Goal: Task Accomplishment & Management: Manage account settings

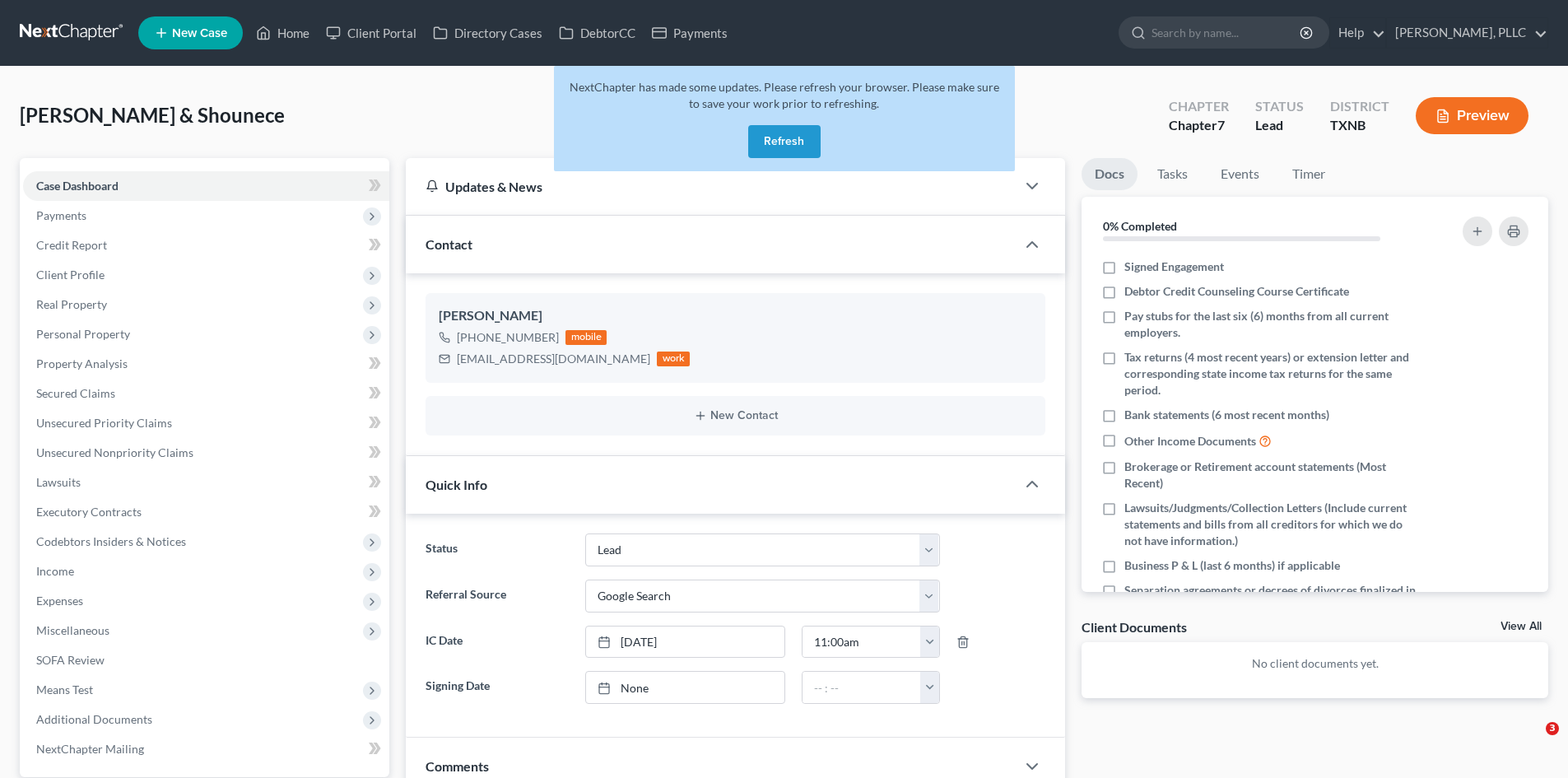
select select "14"
select select "4"
click at [788, 141] on button "Refresh" at bounding box center [784, 142] width 72 height 33
click at [786, 141] on button "Refresh" at bounding box center [784, 142] width 72 height 33
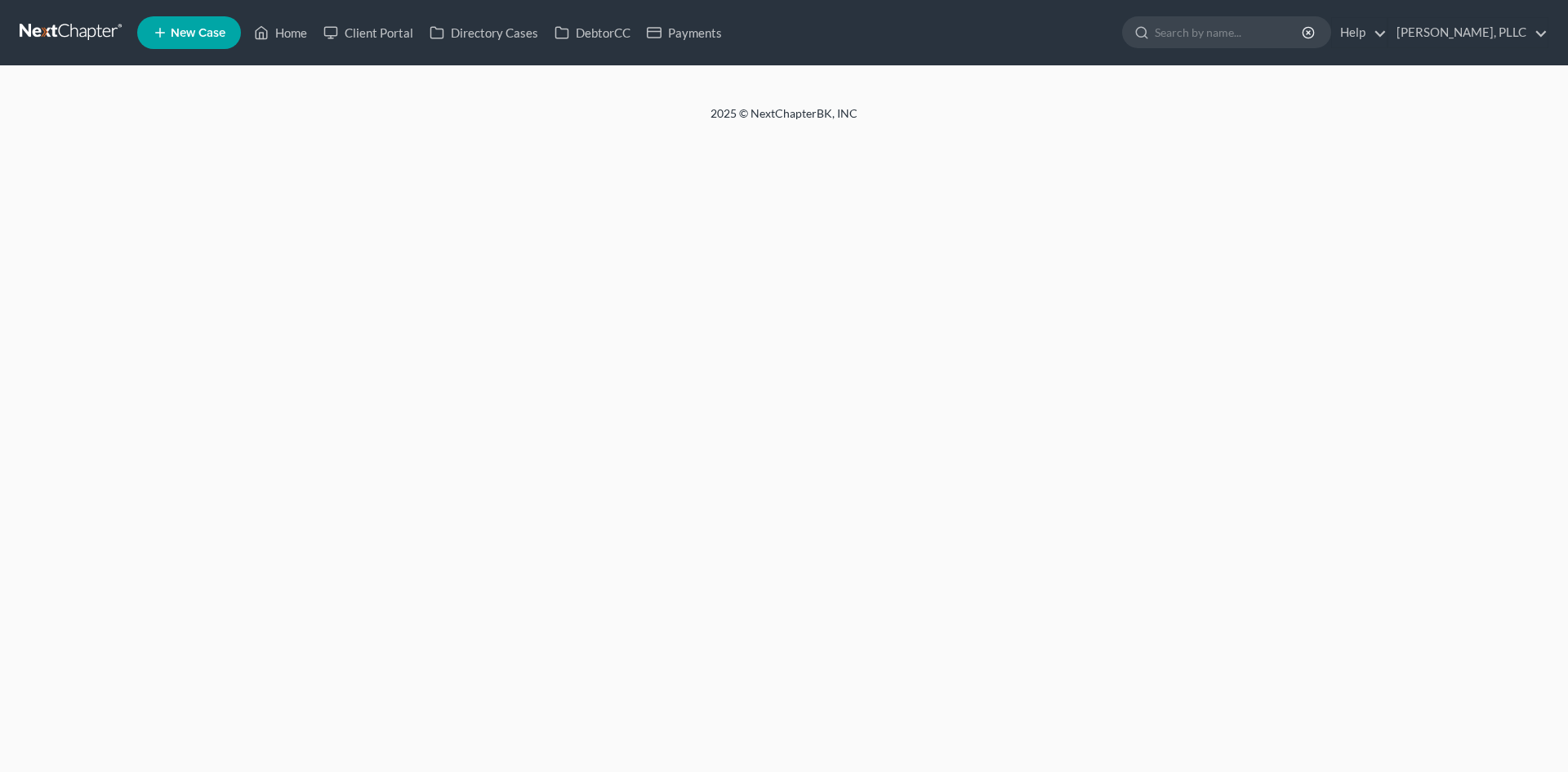
select select "4"
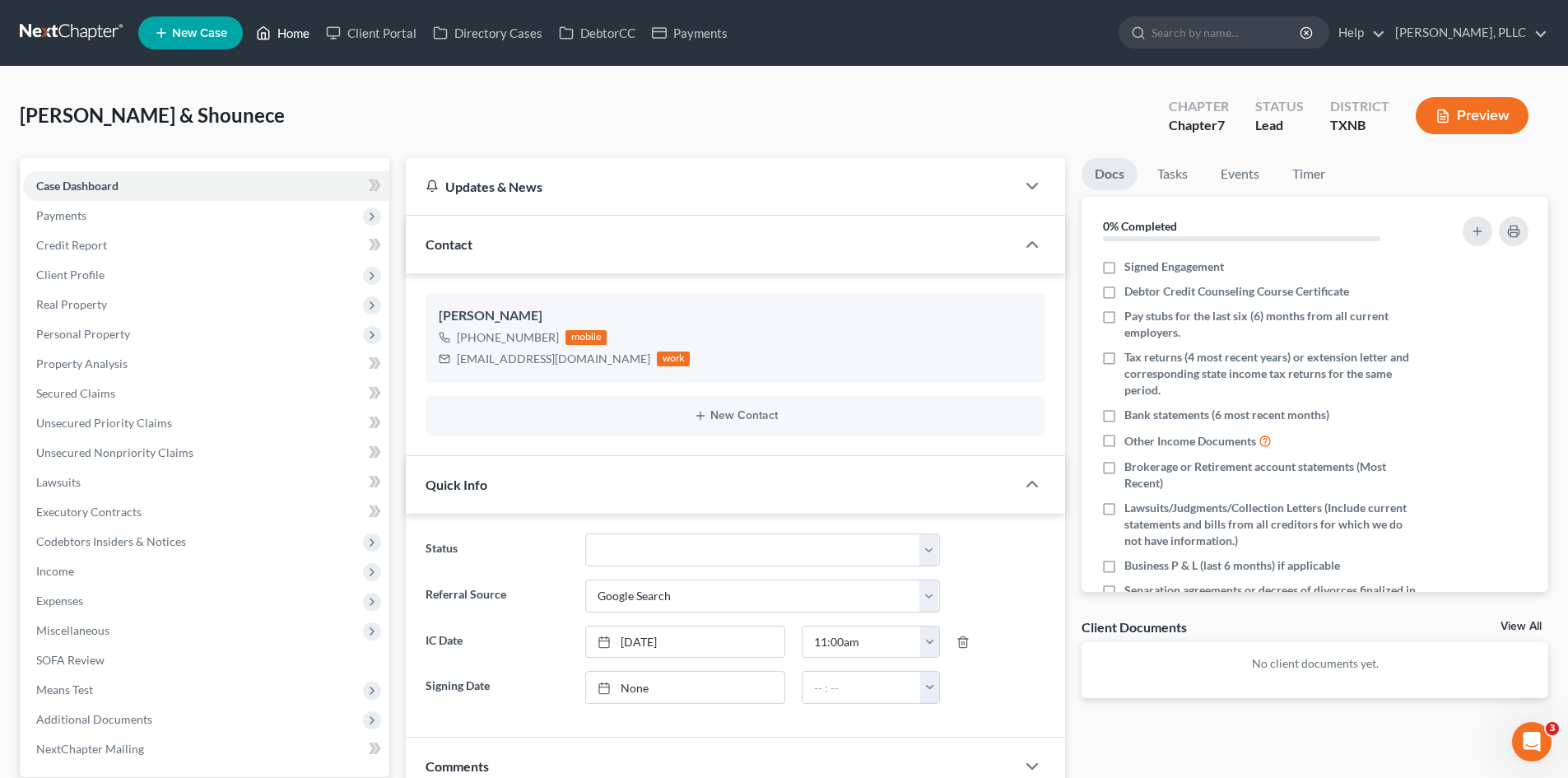
click at [278, 39] on link "Home" at bounding box center [282, 33] width 70 height 30
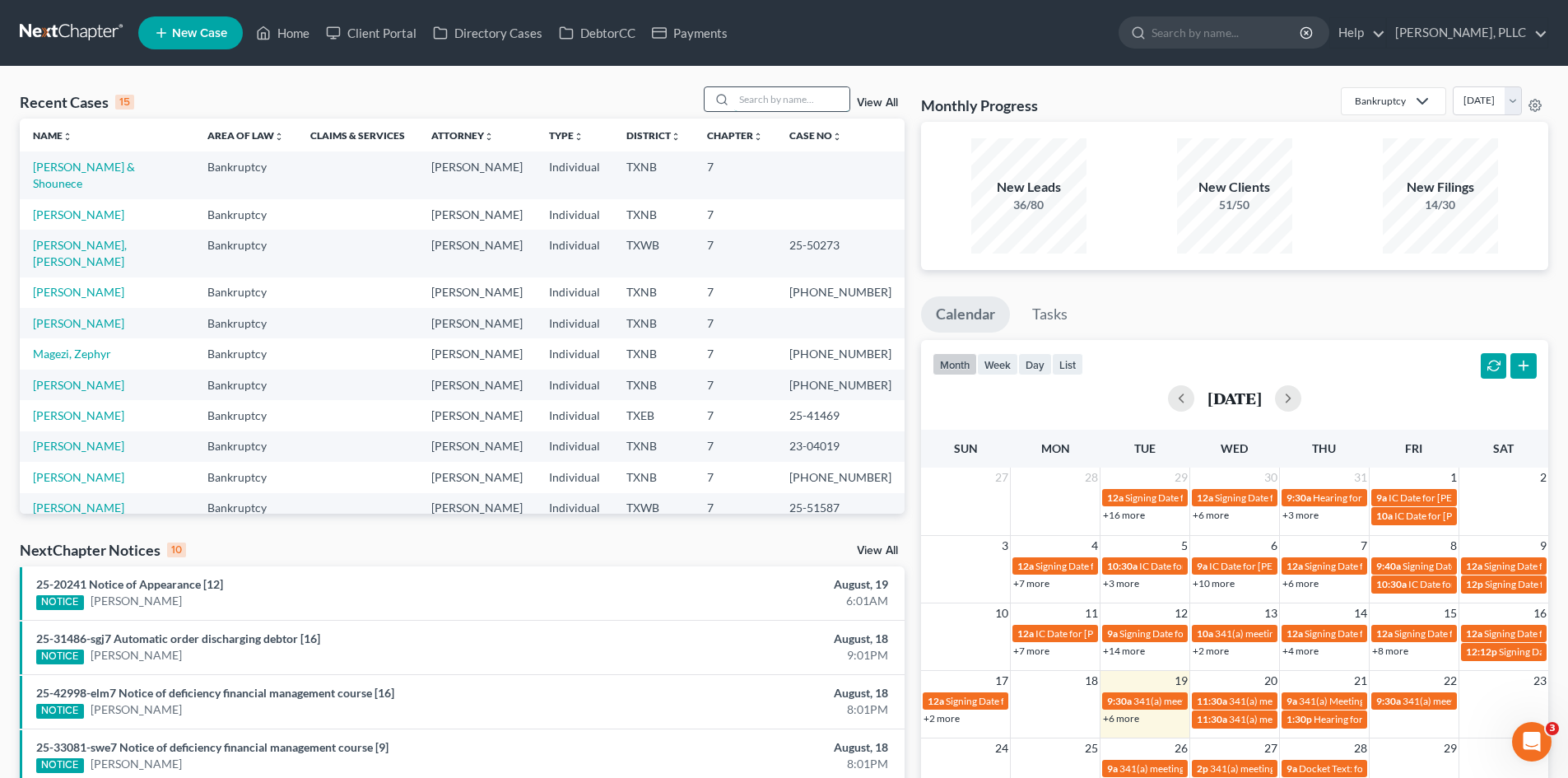
click at [743, 96] on input "search" at bounding box center [792, 98] width 115 height 24
type input "robinson"
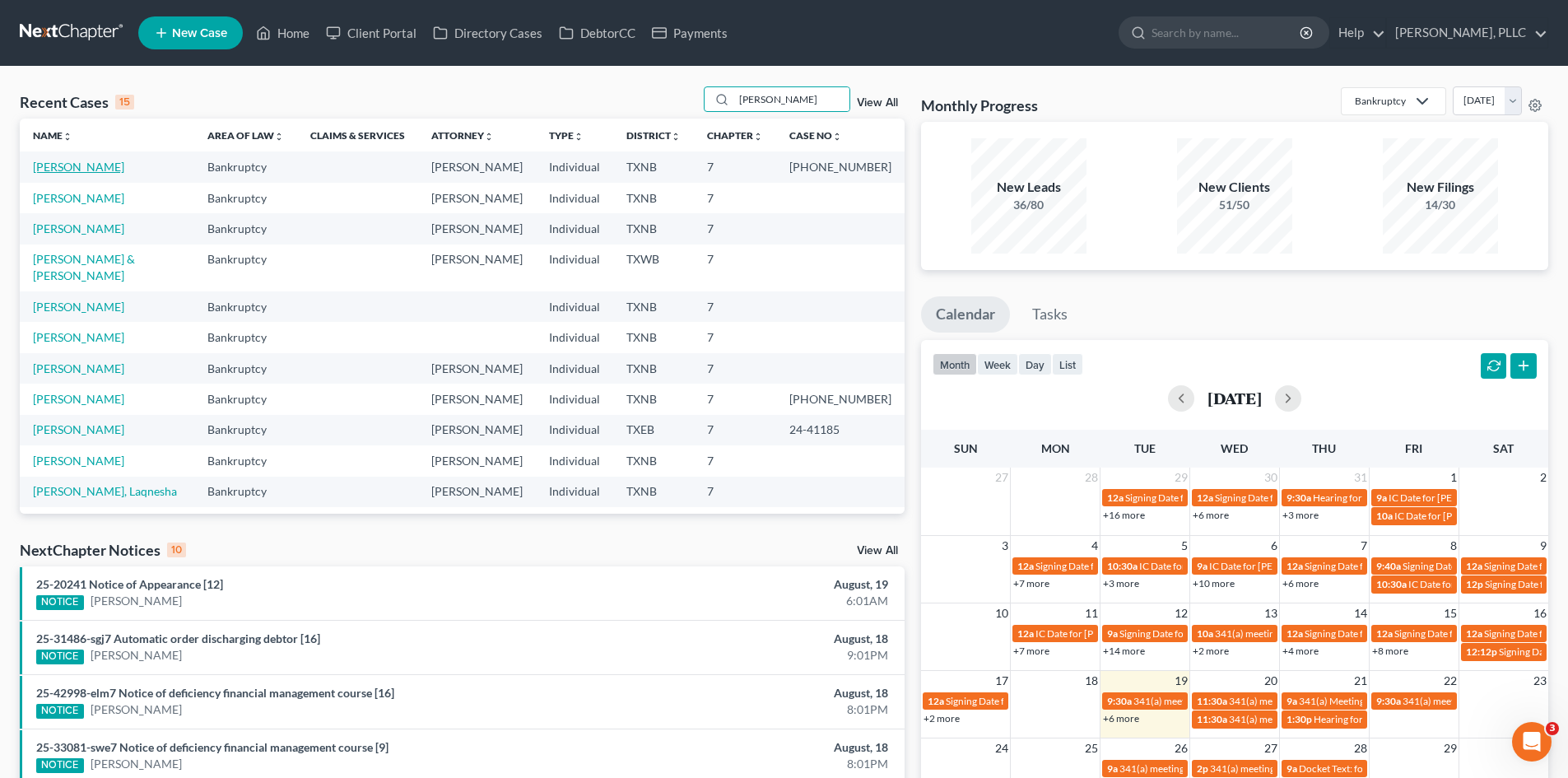
click at [75, 163] on link "Robinson, Lateshia" at bounding box center [78, 166] width 92 height 14
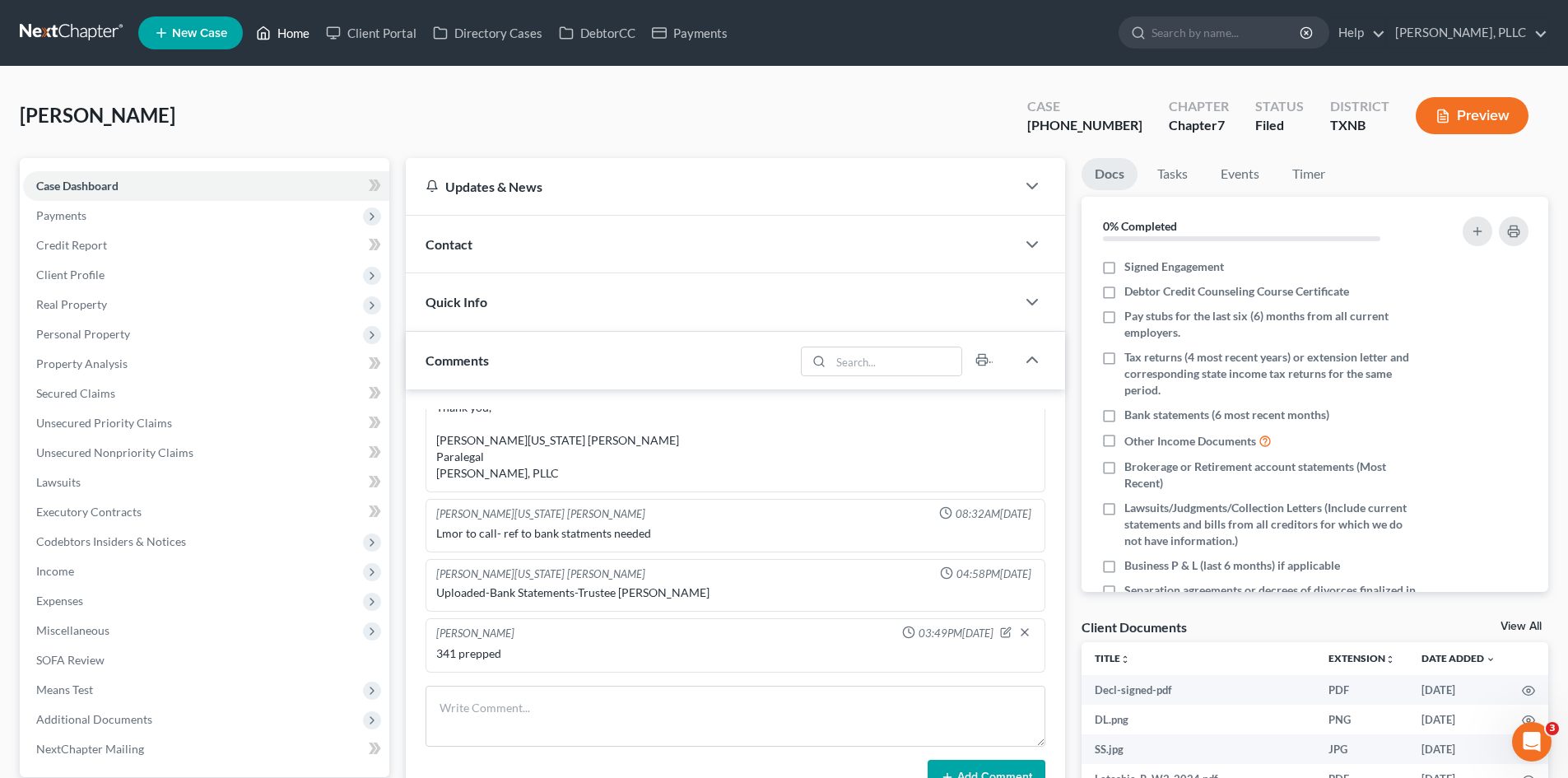
click at [299, 41] on link "Home" at bounding box center [282, 33] width 70 height 30
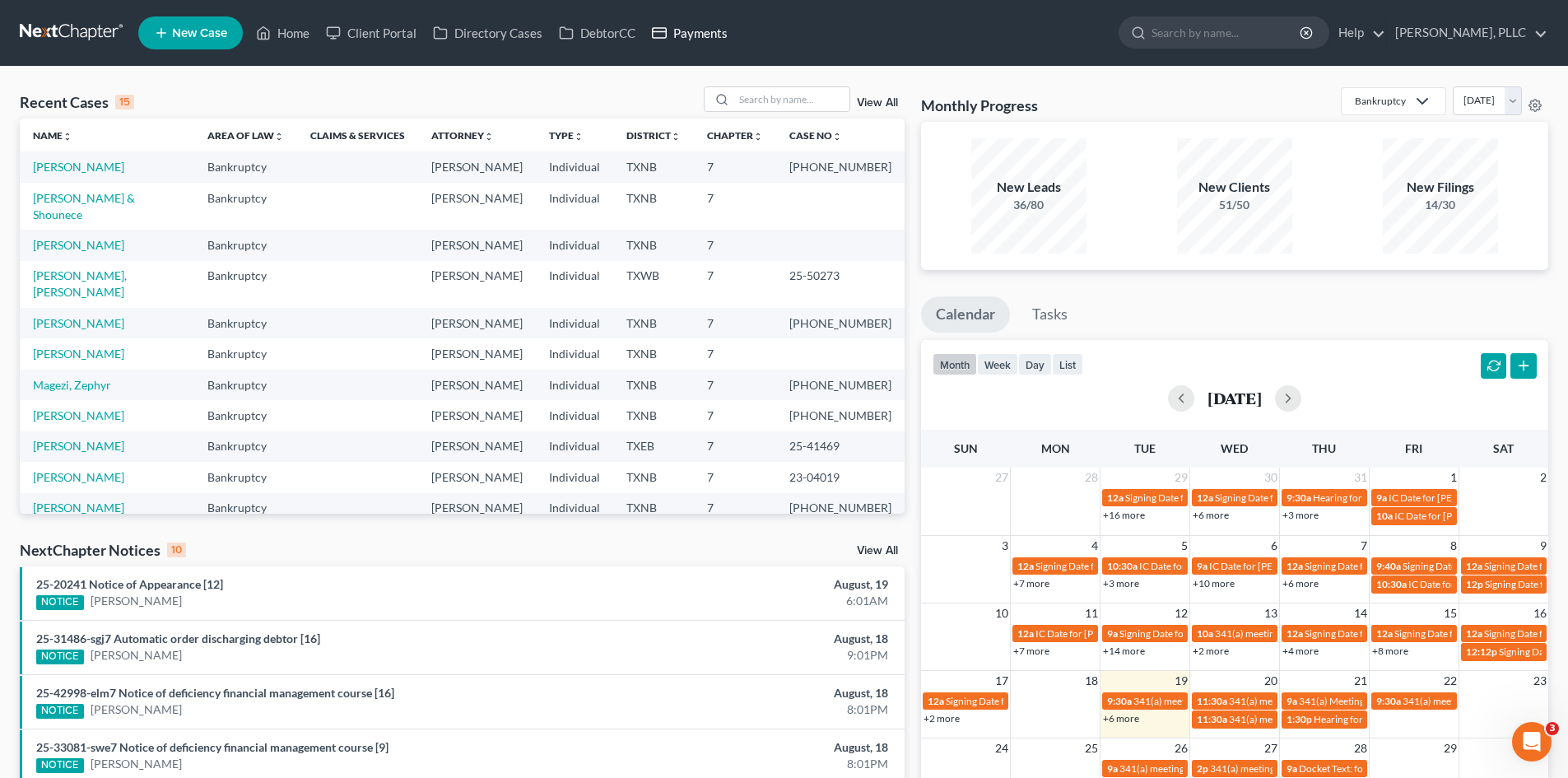
click at [683, 30] on link "Payments" at bounding box center [690, 33] width 92 height 30
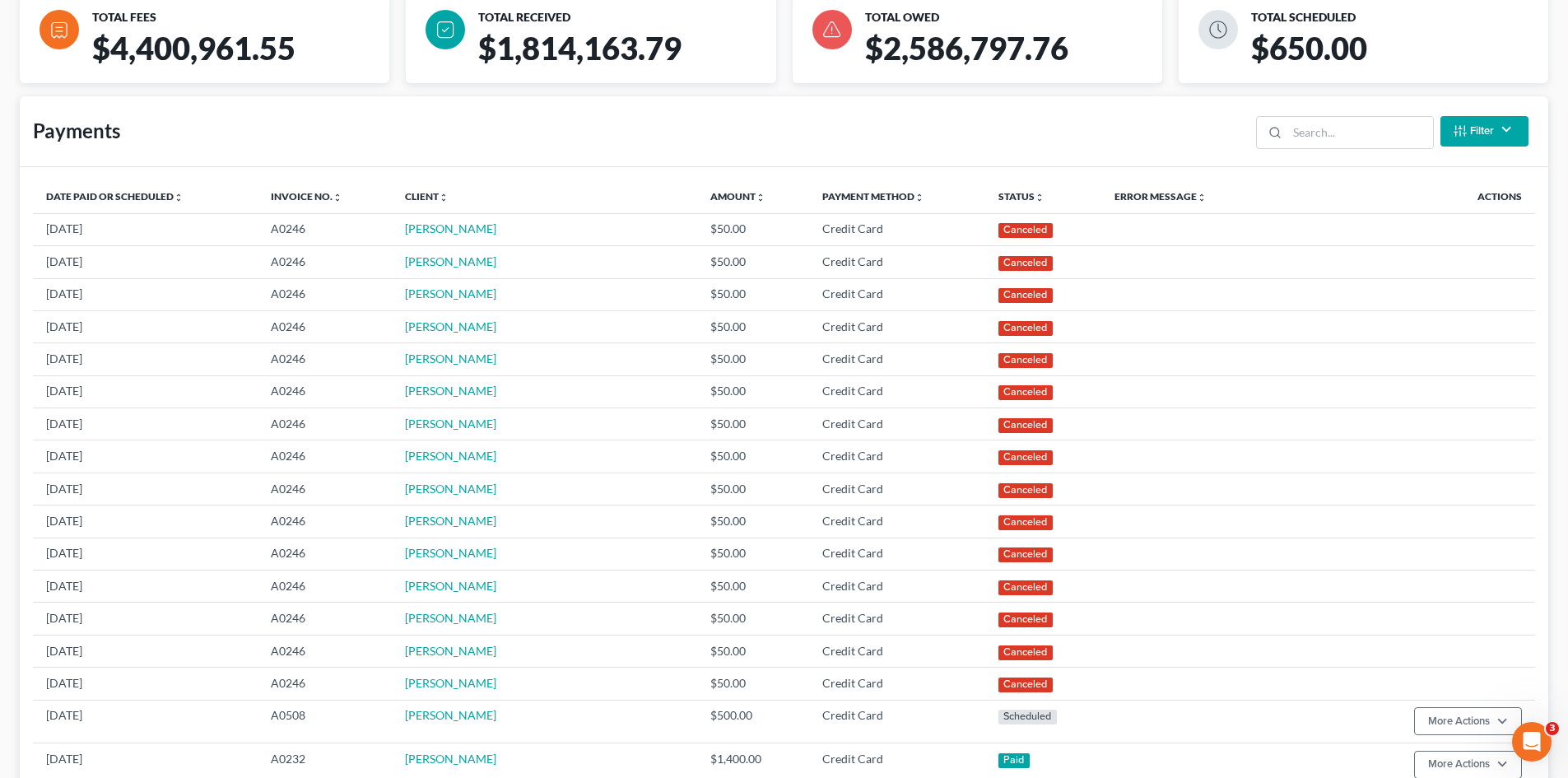
scroll to position [329, 0]
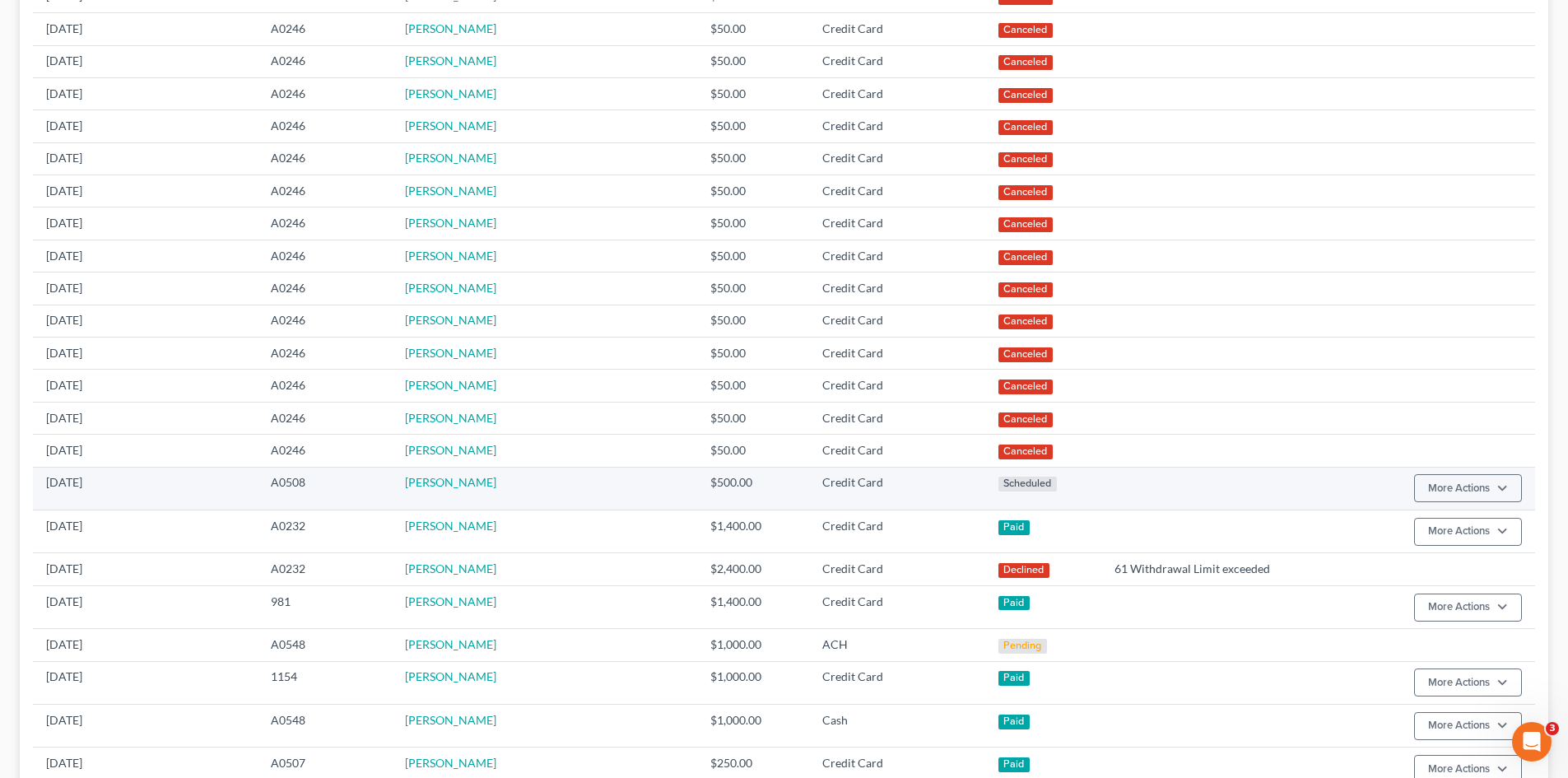
click at [422, 470] on td "Kimberly Collier" at bounding box center [545, 488] width 305 height 43
click at [423, 482] on link "Kimberly Collier" at bounding box center [451, 482] width 92 height 14
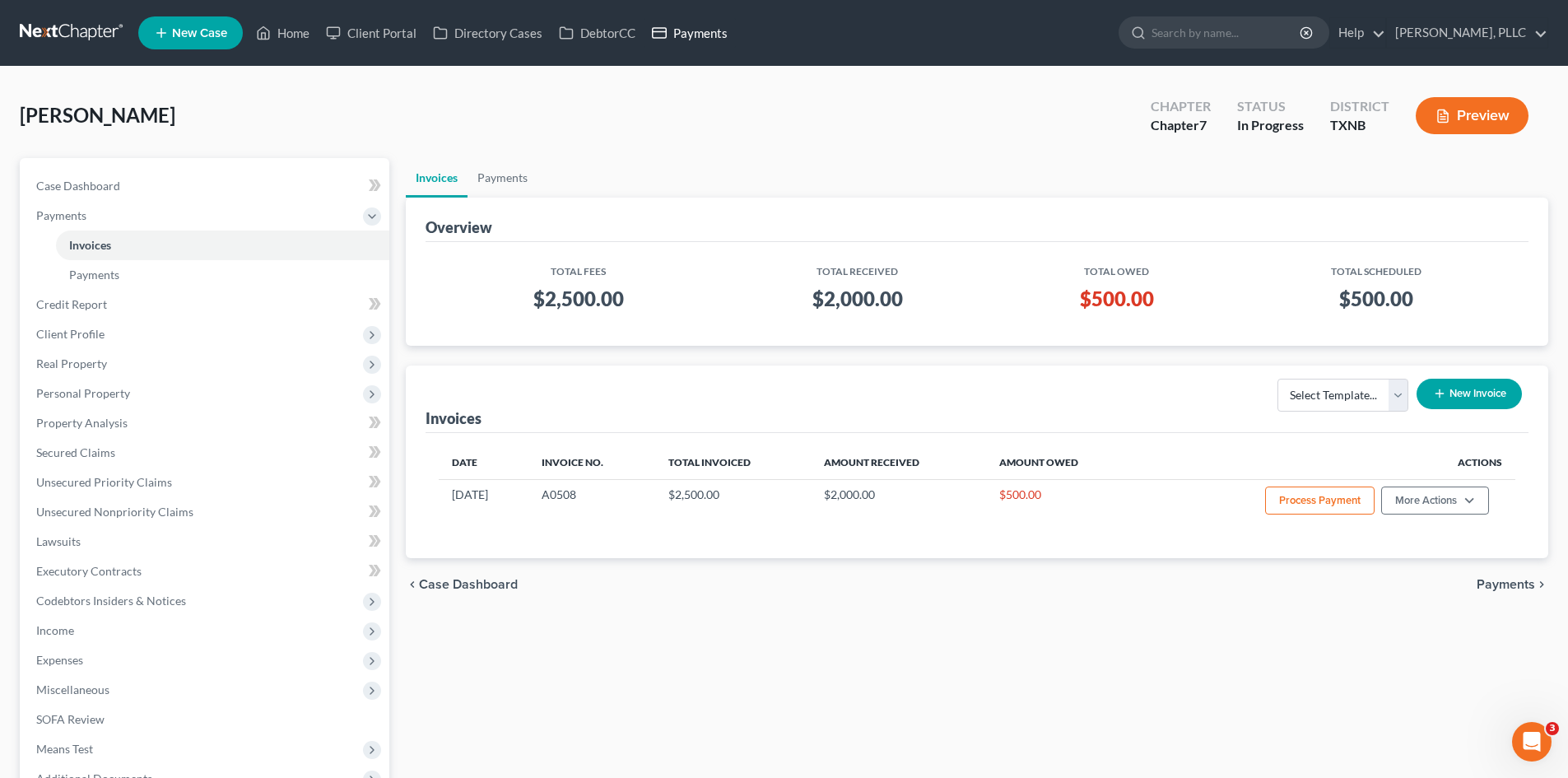
click at [716, 41] on link "Payments" at bounding box center [690, 33] width 92 height 30
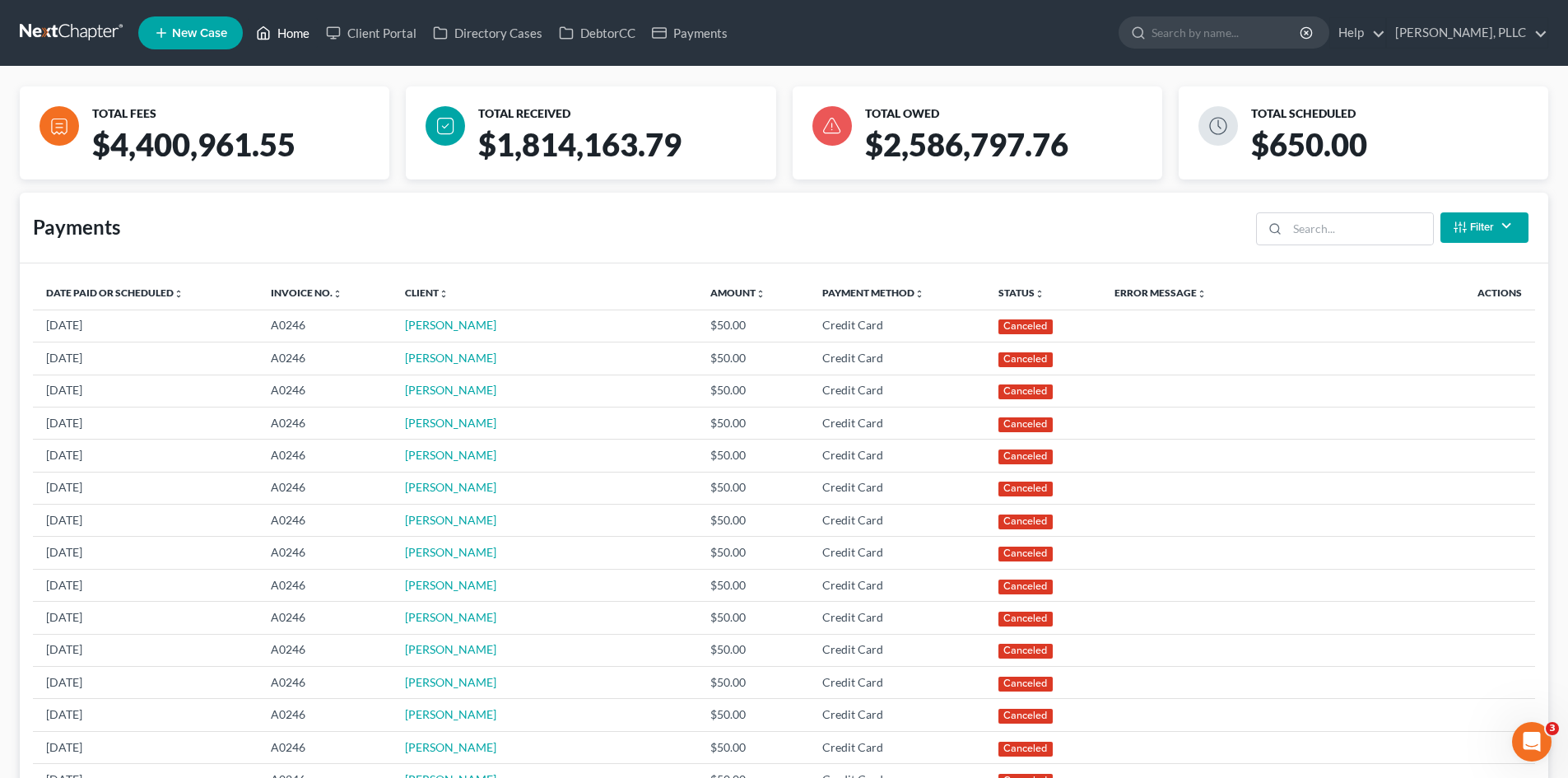
click at [278, 32] on link "Home" at bounding box center [282, 33] width 70 height 30
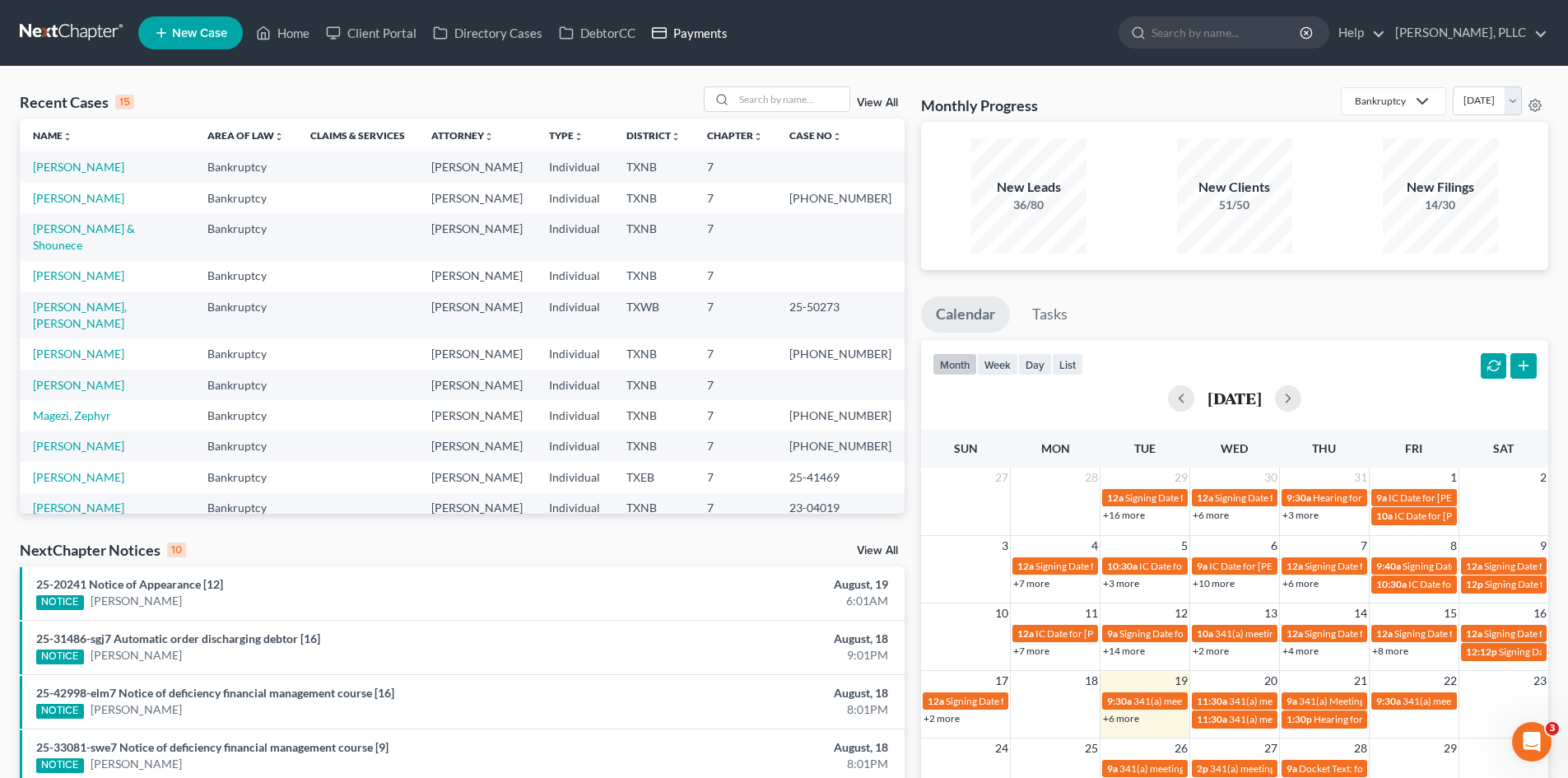
click at [694, 37] on link "Payments" at bounding box center [690, 33] width 92 height 30
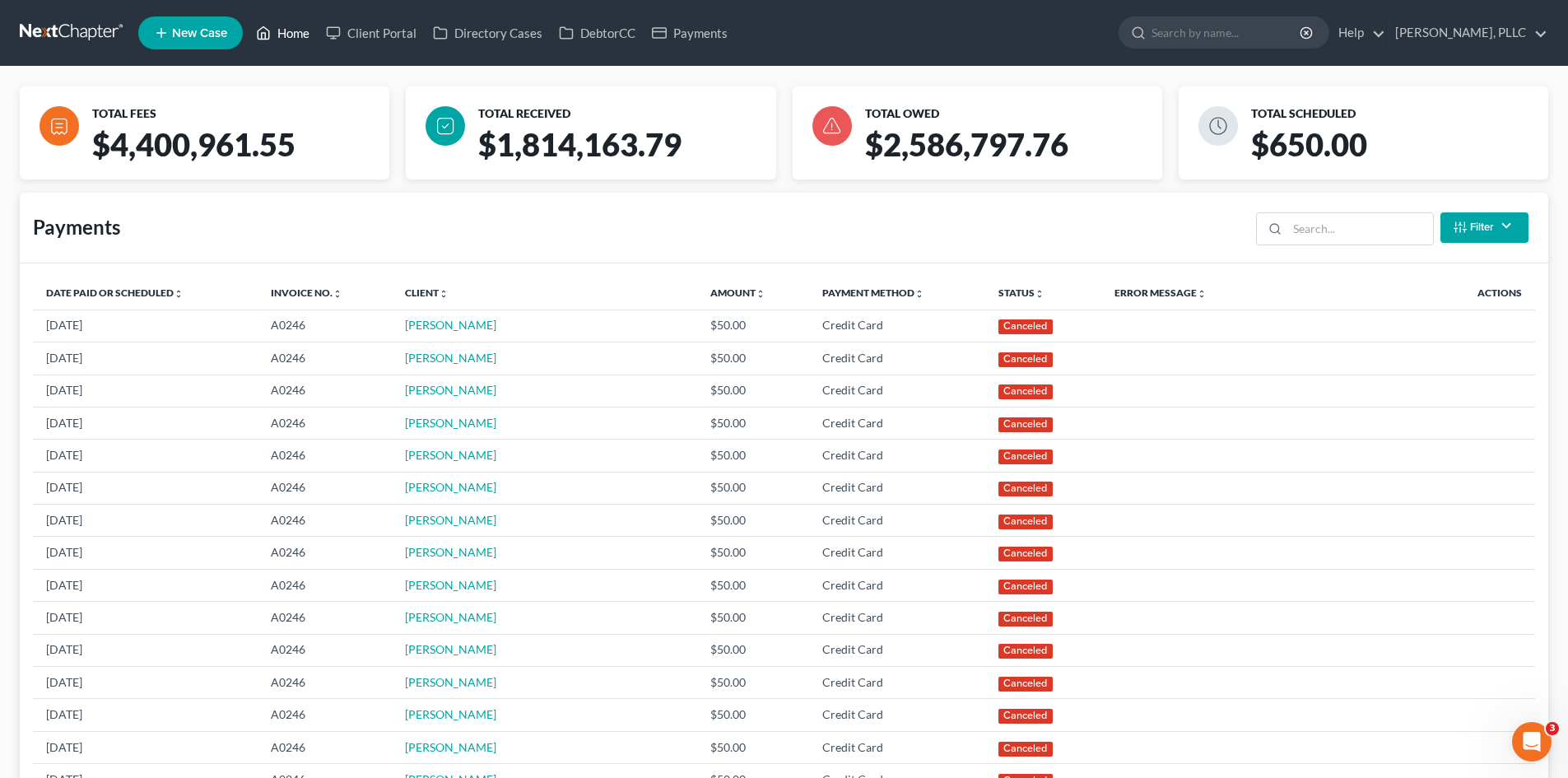
click at [279, 37] on link "Home" at bounding box center [282, 33] width 70 height 30
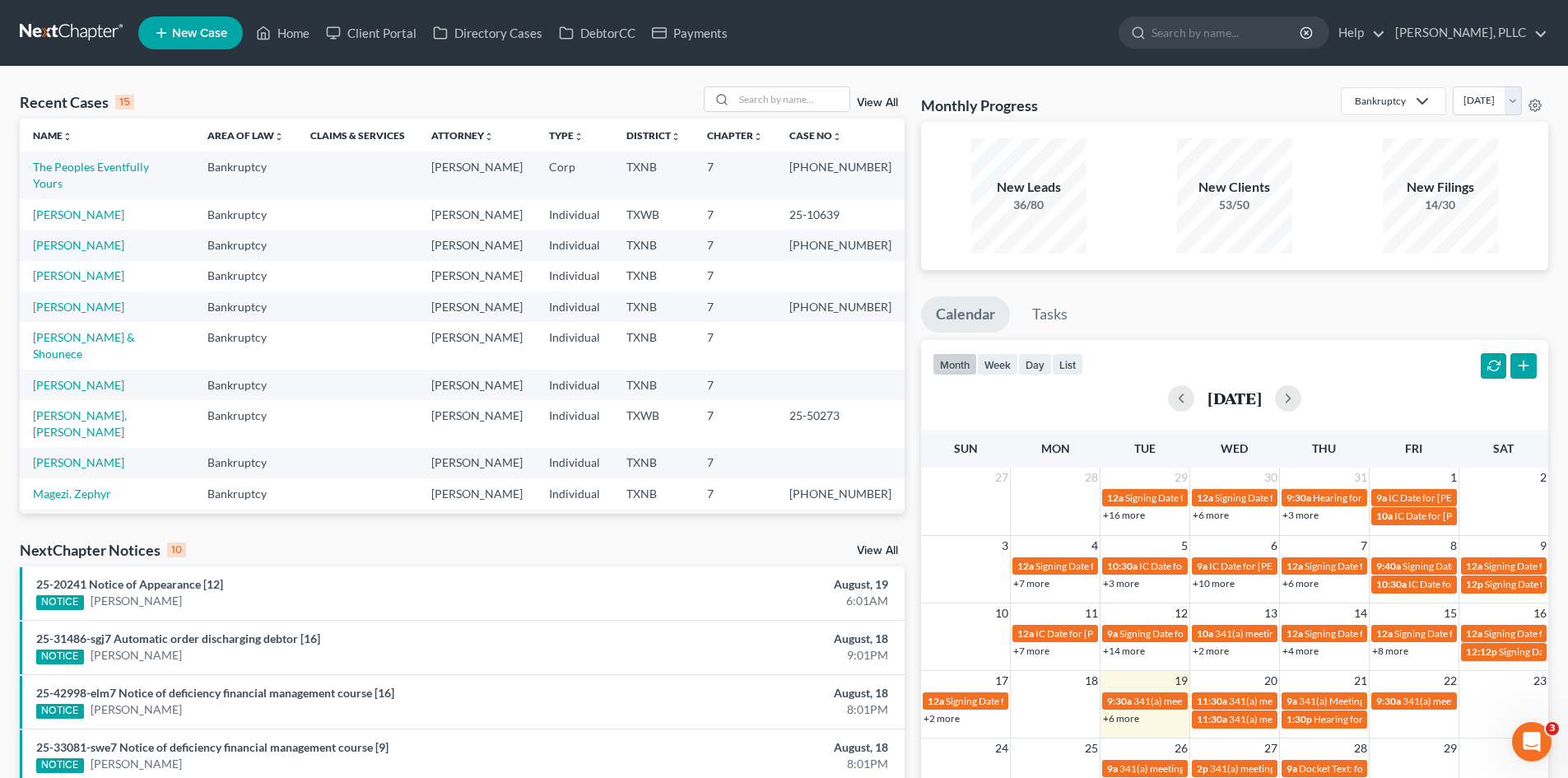
drag, startPoint x: 17, startPoint y: 775, endPoint x: 1089, endPoint y: 767, distance: 1072.0
click at [135, 768] on div "Recent Cases 15 View All Name unfold_more expand_more expand_less Area of Law u…" at bounding box center [462, 619] width 901 height 1065
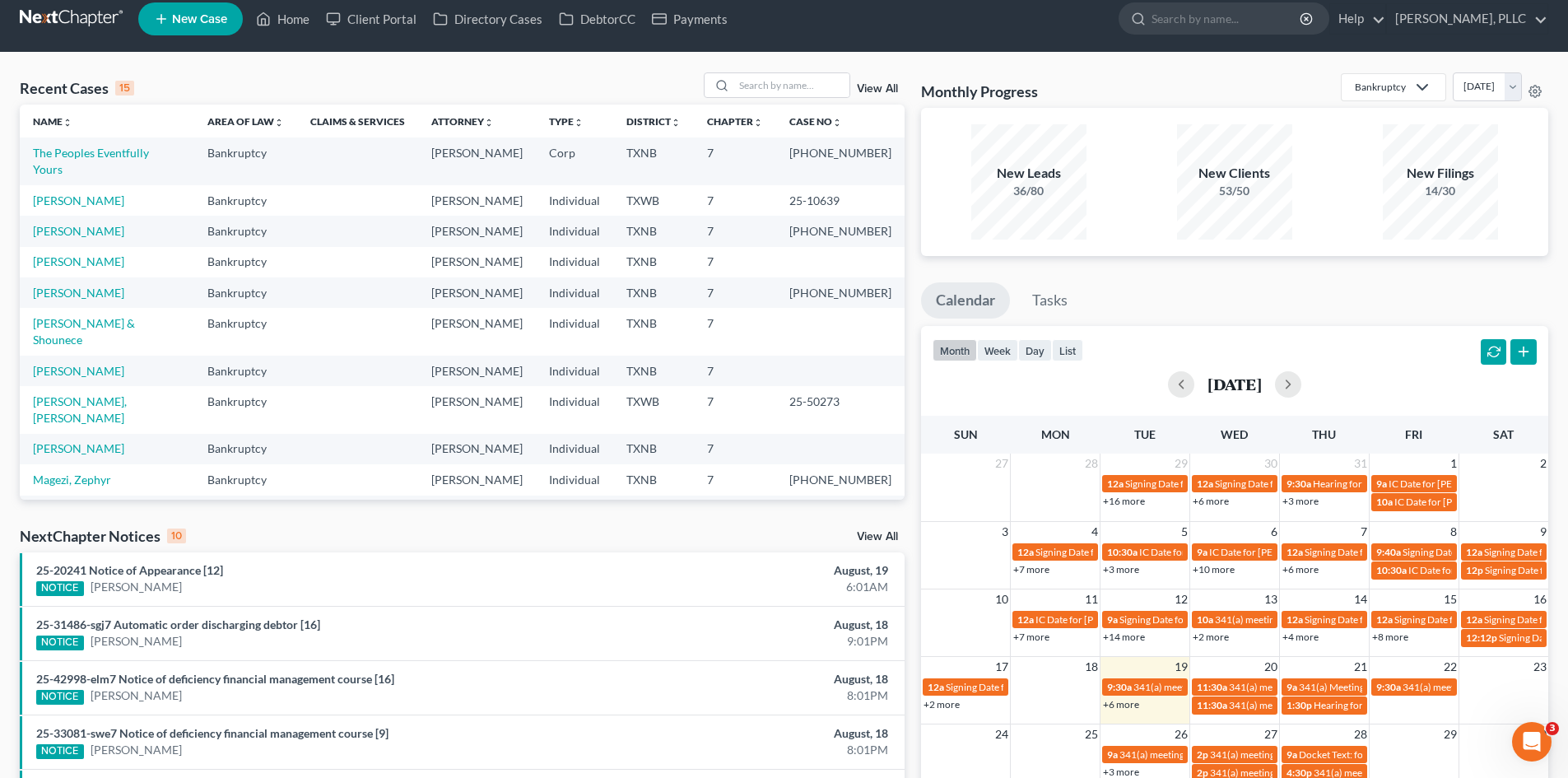
drag, startPoint x: 0, startPoint y: 312, endPoint x: 31, endPoint y: 297, distance: 34.4
click at [10, 301] on div "Recent Cases 15 View All Name unfold_more expand_more expand_less Area of Law u…" at bounding box center [784, 605] width 1568 height 1105
click at [0, 475] on div "Recent Cases 15 View All Name unfold_more expand_more expand_less Area of Law u…" at bounding box center [784, 605] width 1568 height 1105
click at [143, 670] on li "25-42998-elm7 Notice of deficiency financial management course [16] NOTICE Ryan…" at bounding box center [462, 687] width 885 height 54
click at [0, 521] on div "Recent Cases 15 View All Name unfold_more expand_more expand_less Area of Law u…" at bounding box center [784, 605] width 1568 height 1105
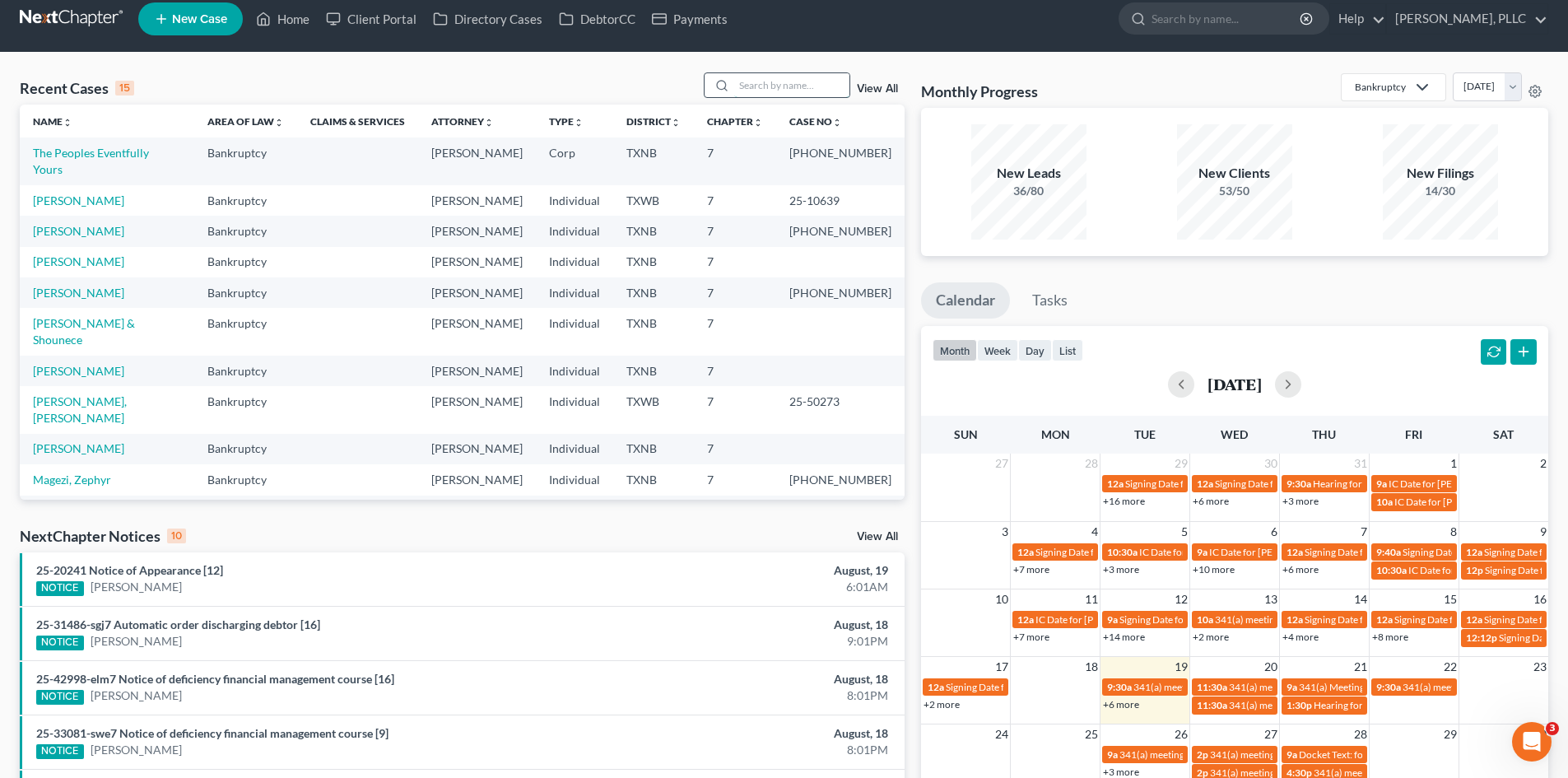
click at [752, 96] on input "search" at bounding box center [792, 85] width 115 height 24
click at [304, 17] on link "Home" at bounding box center [282, 19] width 70 height 30
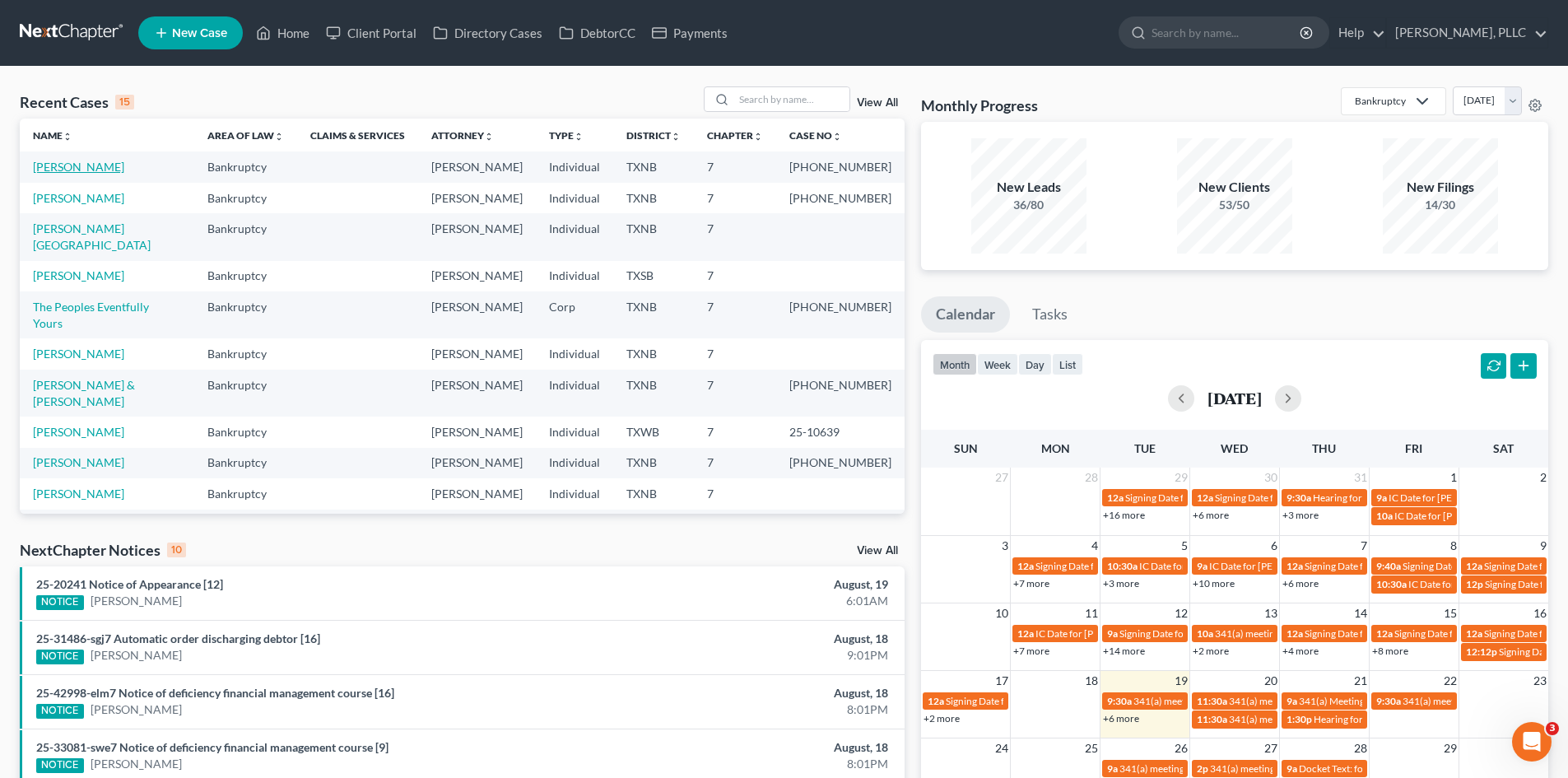
click at [54, 166] on link "Robinson, Lateshia" at bounding box center [78, 166] width 92 height 14
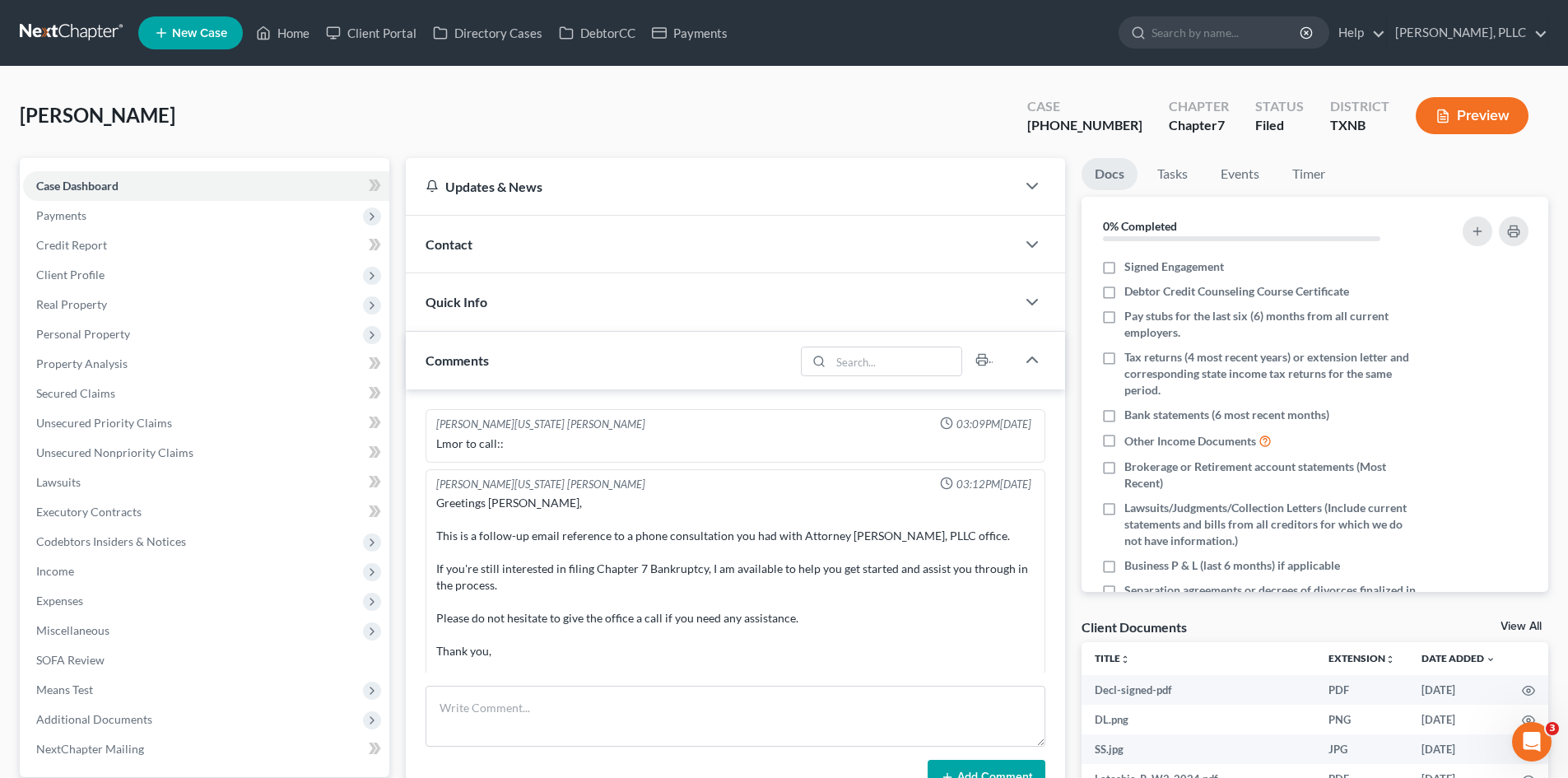
scroll to position [2635, 0]
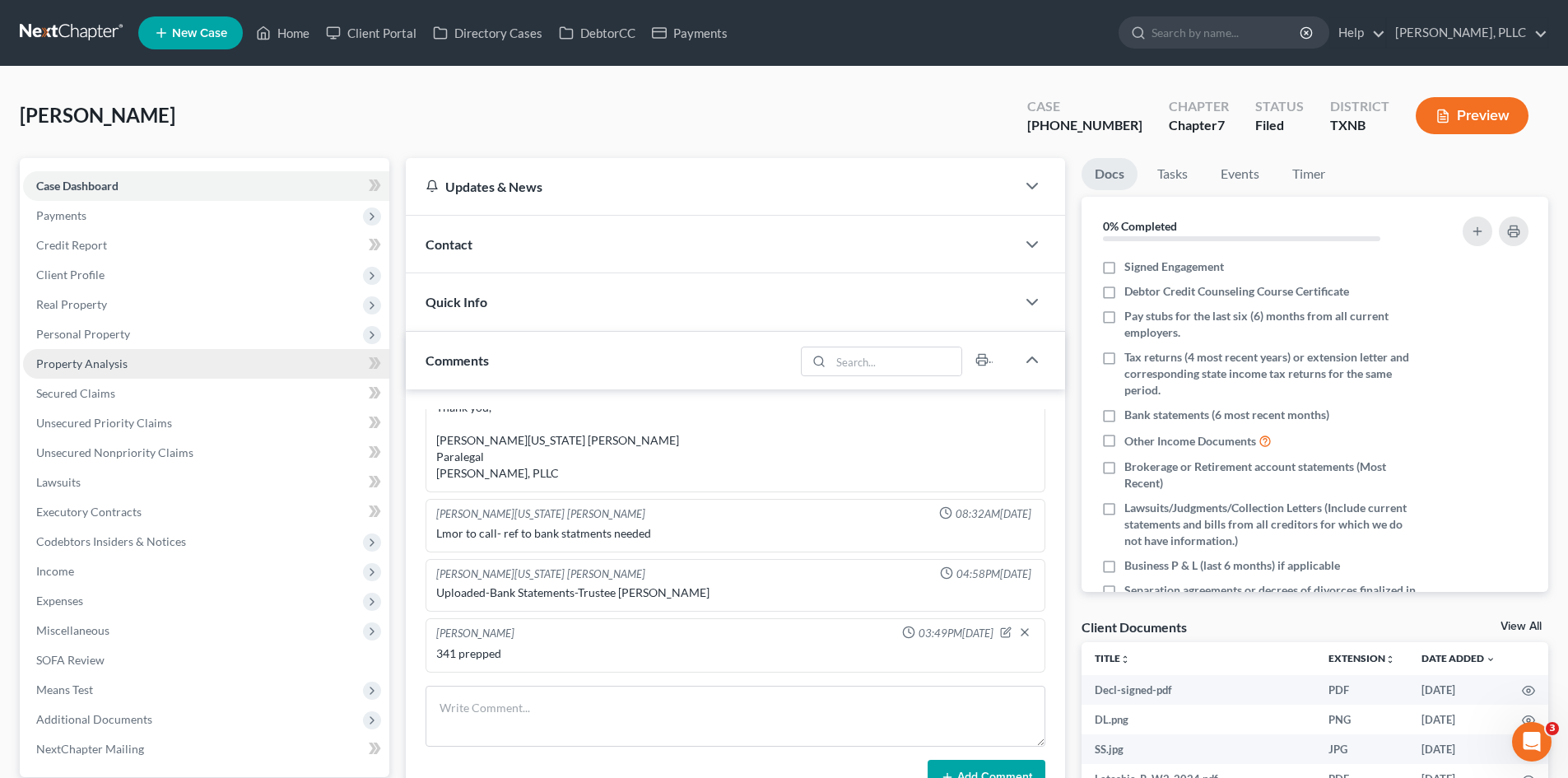
click at [141, 361] on link "Property Analysis" at bounding box center [206, 363] width 366 height 30
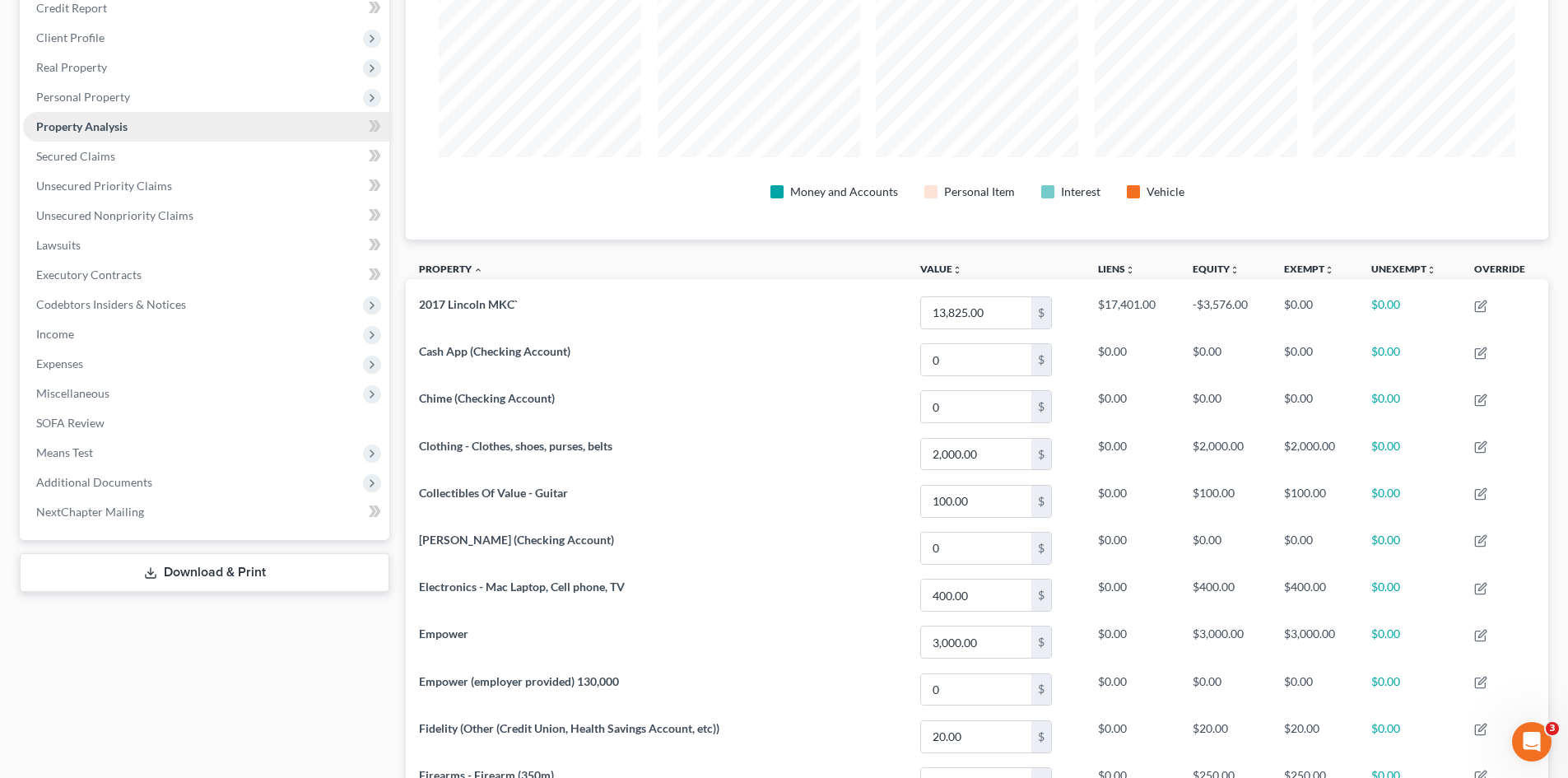
scroll to position [165, 0]
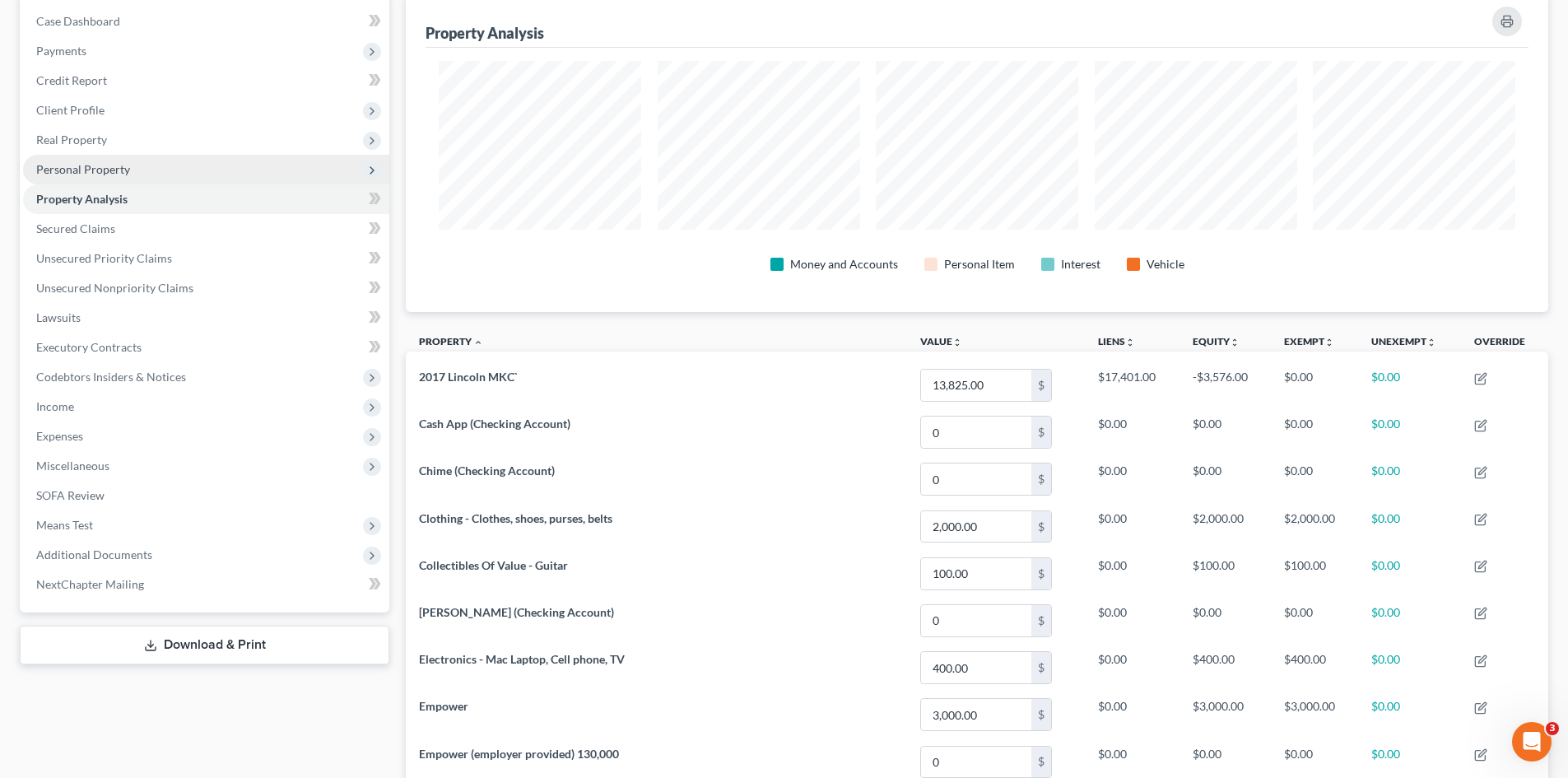
click at [75, 159] on span "Personal Property" at bounding box center [206, 170] width 366 height 30
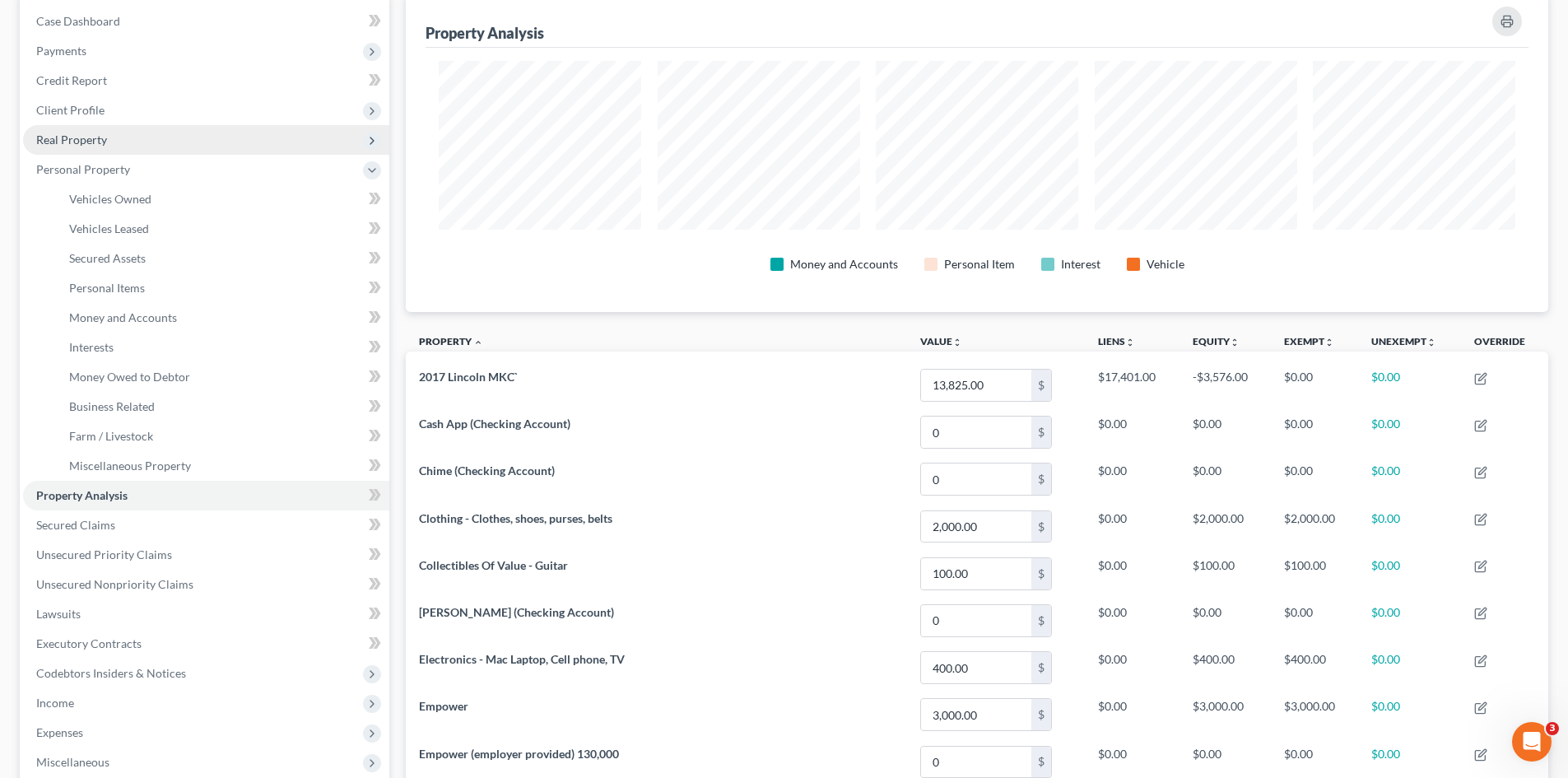
click at [78, 143] on span "Real Property" at bounding box center [71, 139] width 71 height 14
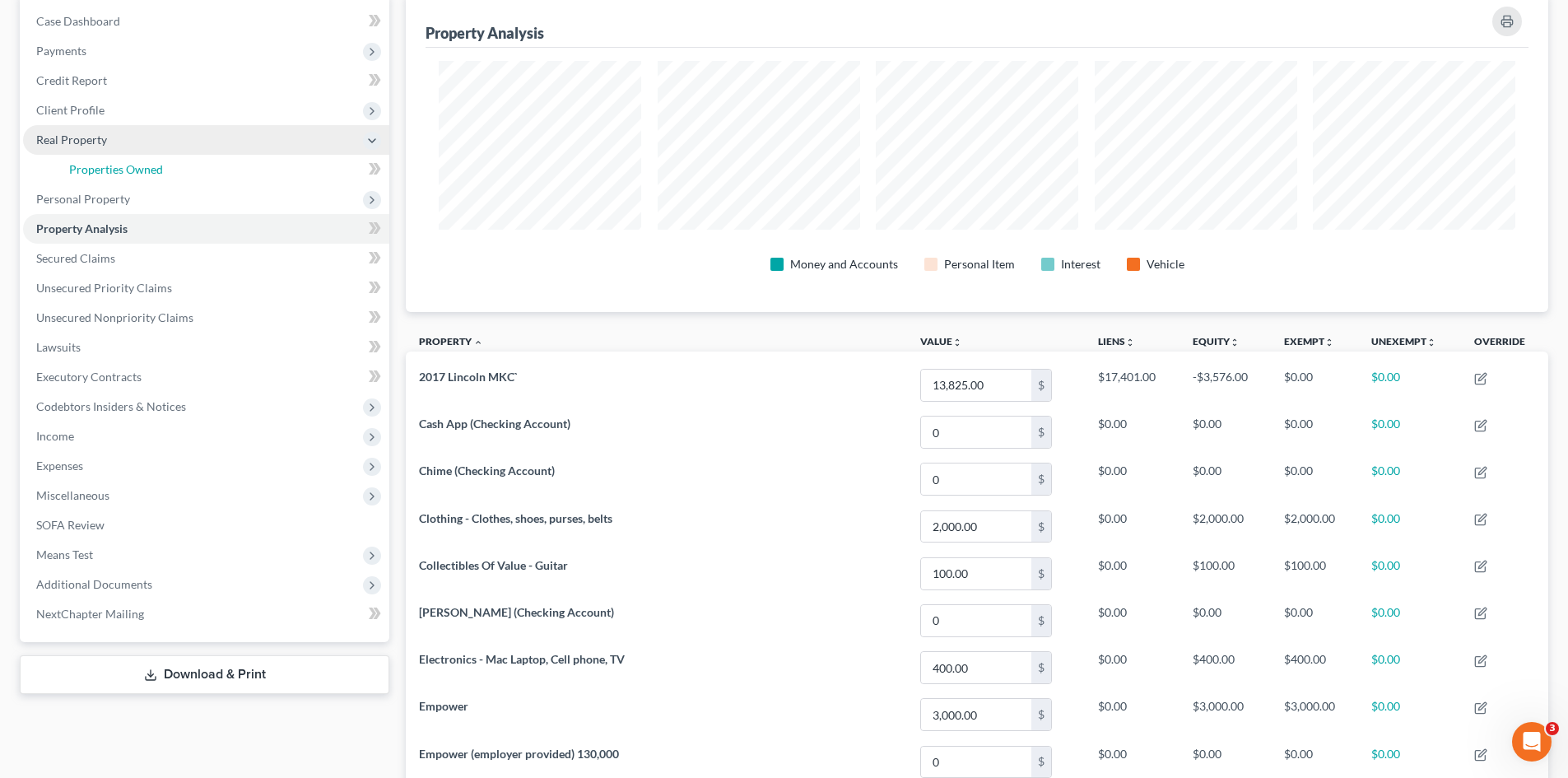
click at [88, 156] on link "Properties Owned" at bounding box center [222, 170] width 334 height 30
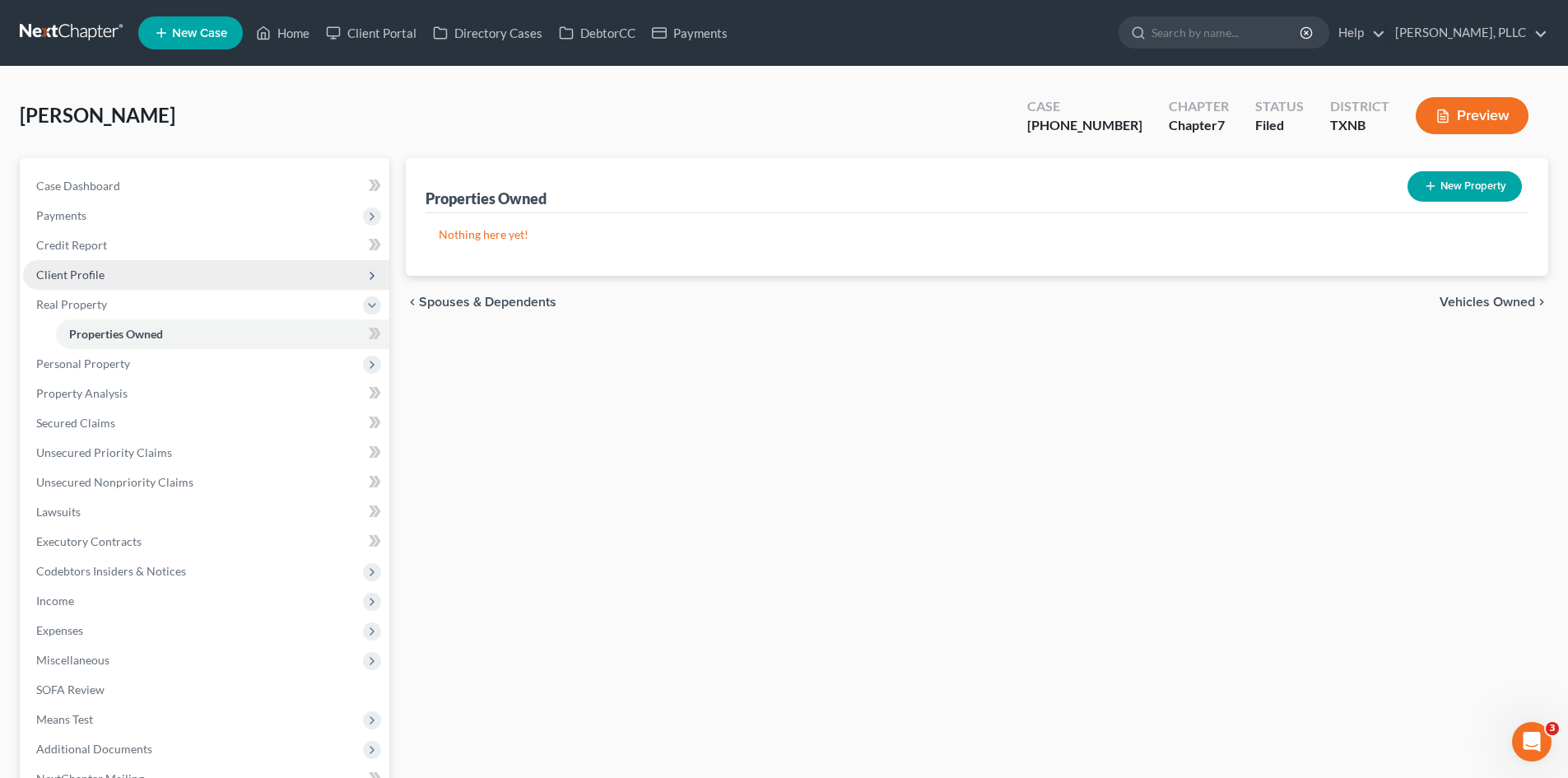
click at [116, 272] on span "Client Profile" at bounding box center [206, 274] width 366 height 30
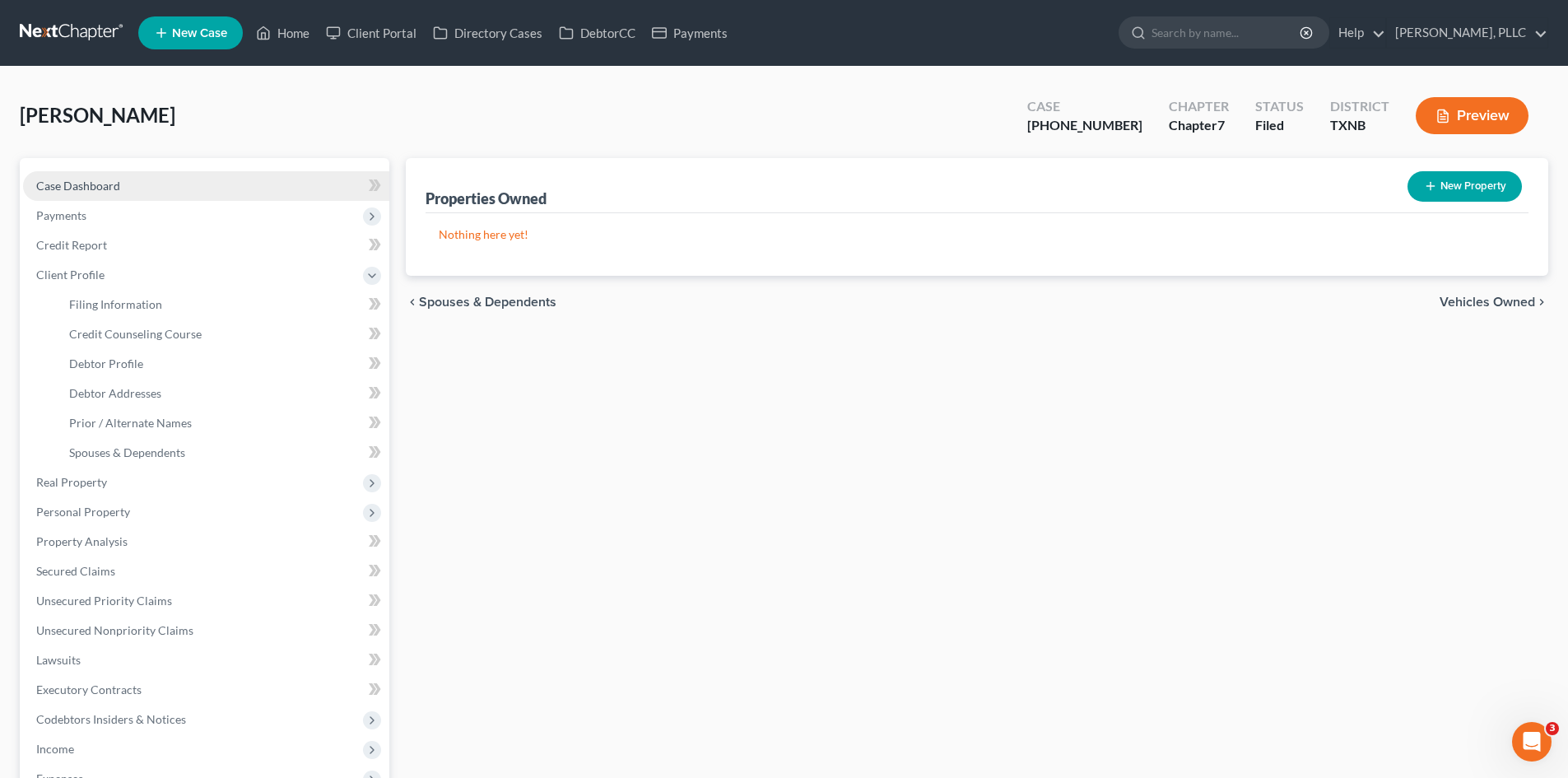
click at [99, 191] on span "Case Dashboard" at bounding box center [78, 186] width 84 height 14
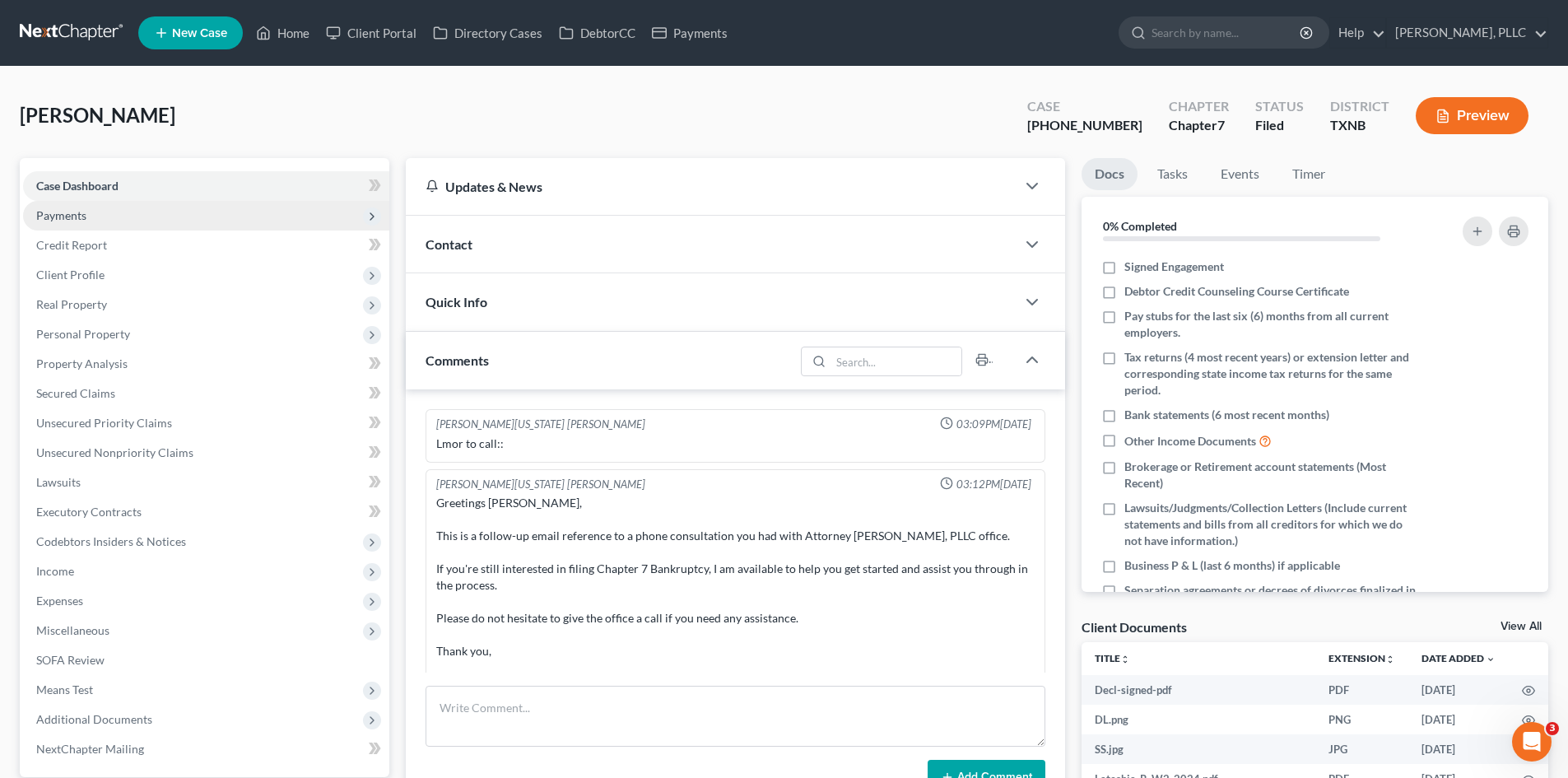
scroll to position [2635, 0]
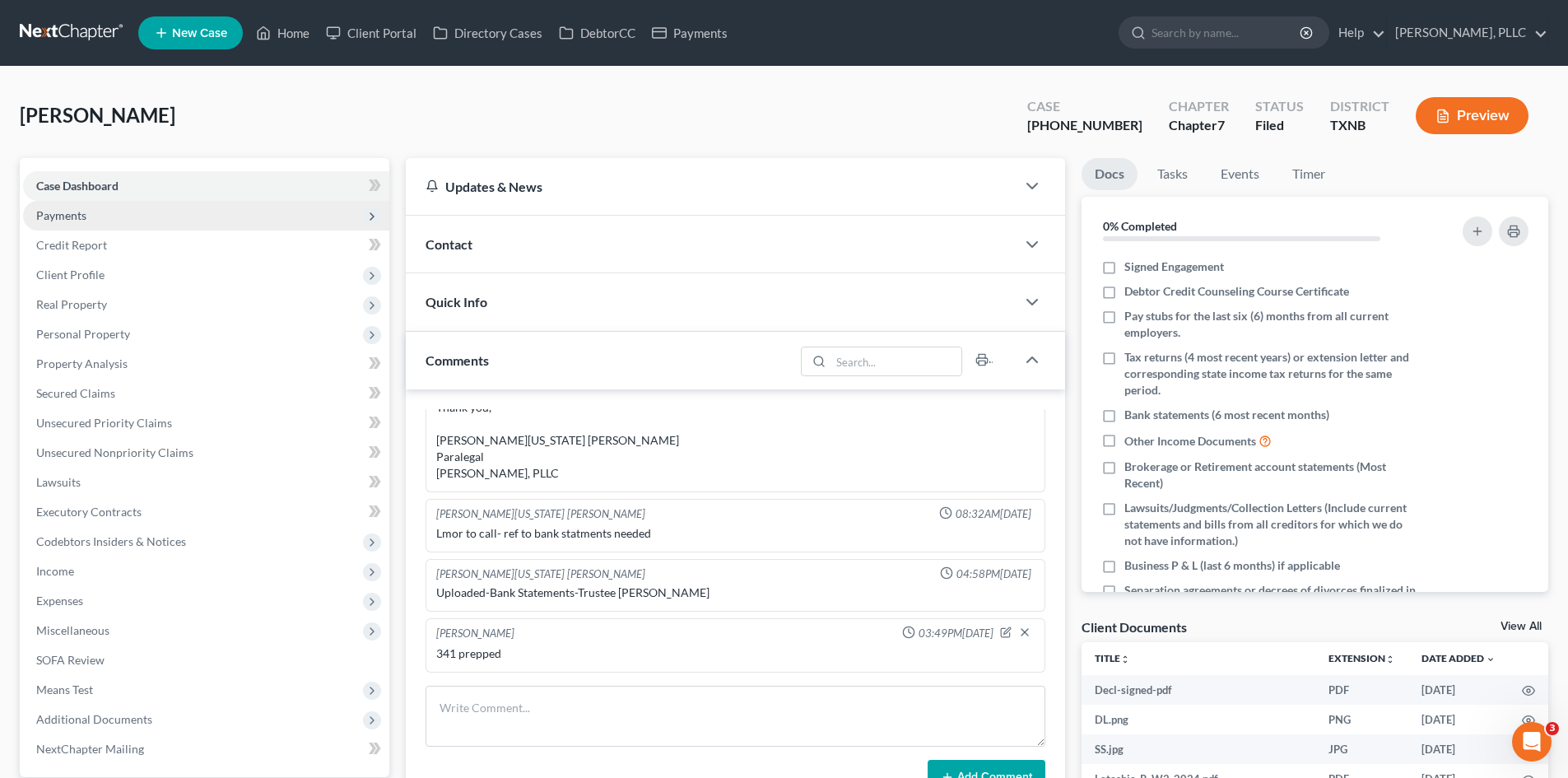
click at [119, 213] on span "Payments" at bounding box center [206, 215] width 366 height 30
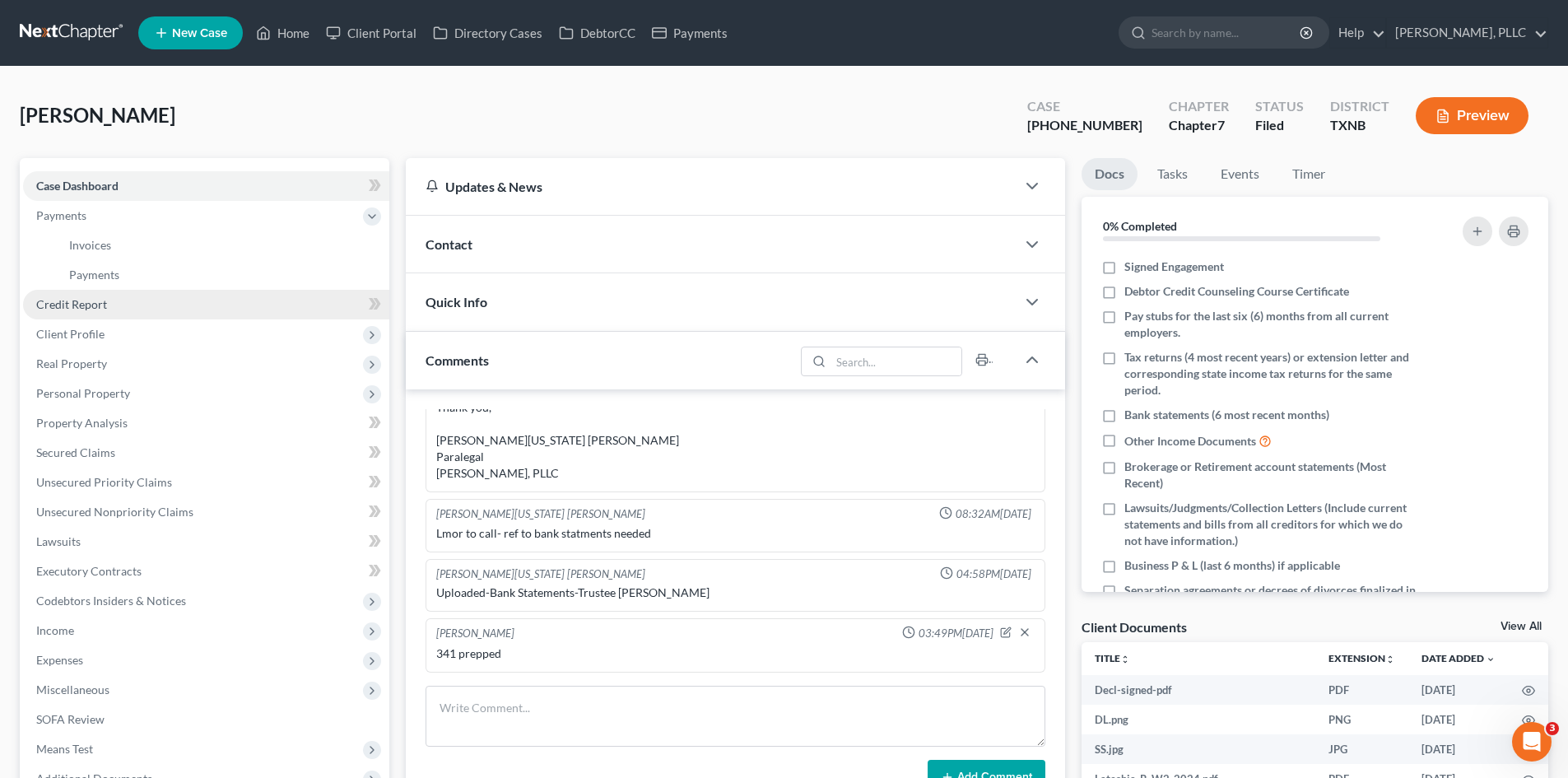
click at [101, 310] on span "Credit Report" at bounding box center [71, 304] width 71 height 14
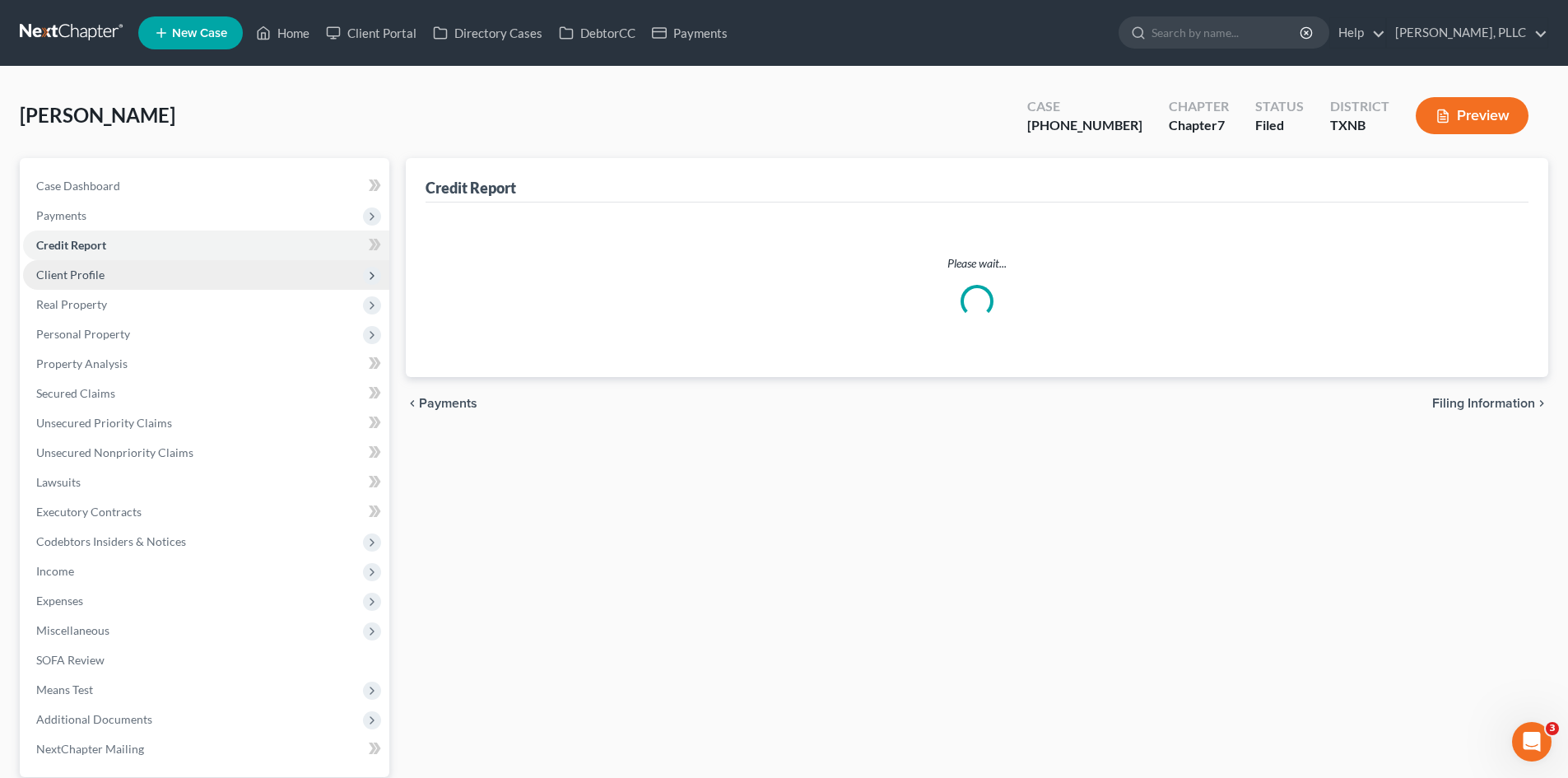
click at [102, 323] on span "Personal Property" at bounding box center [206, 334] width 366 height 30
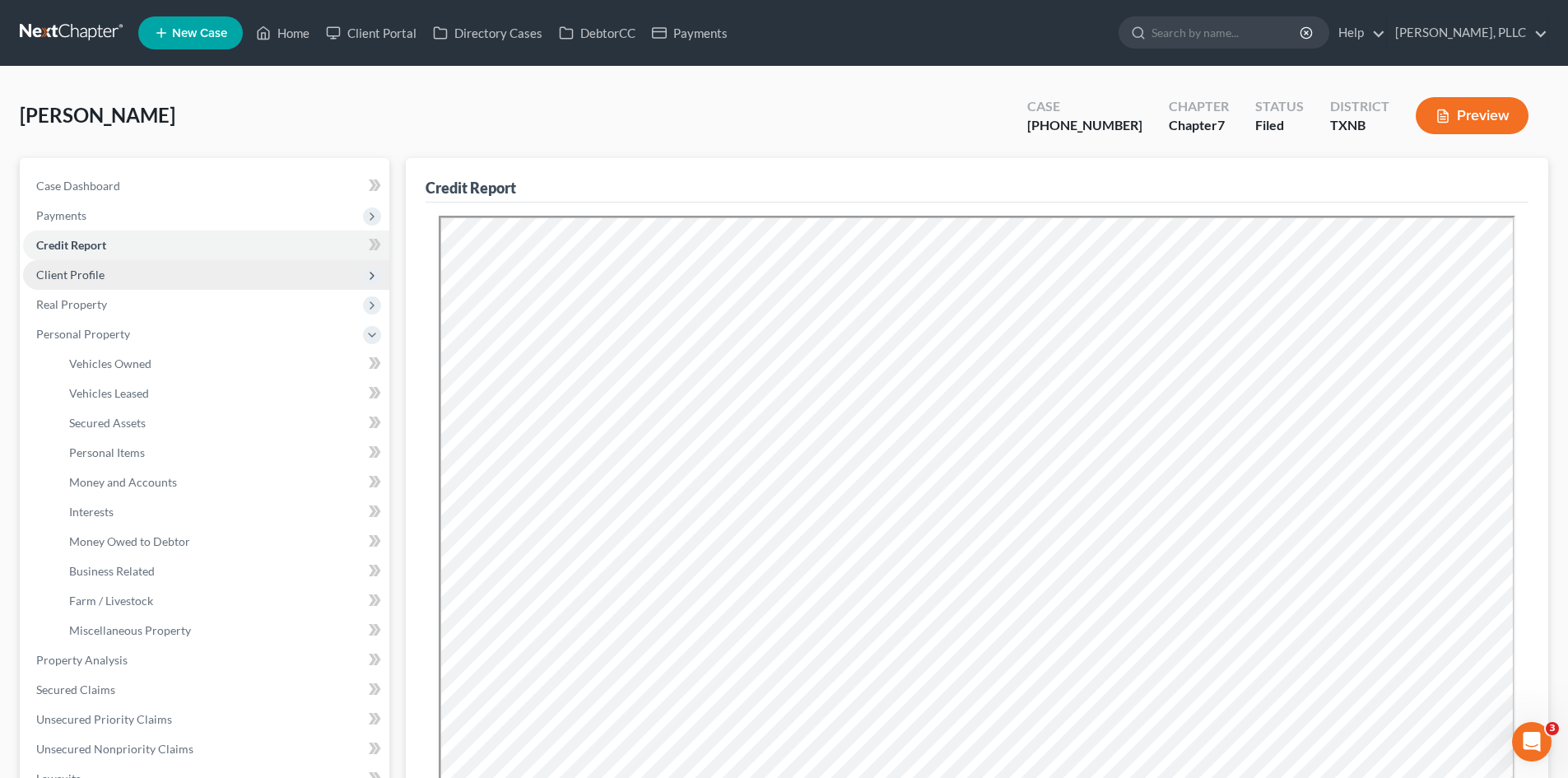
click at [113, 274] on span "Client Profile" at bounding box center [206, 274] width 366 height 30
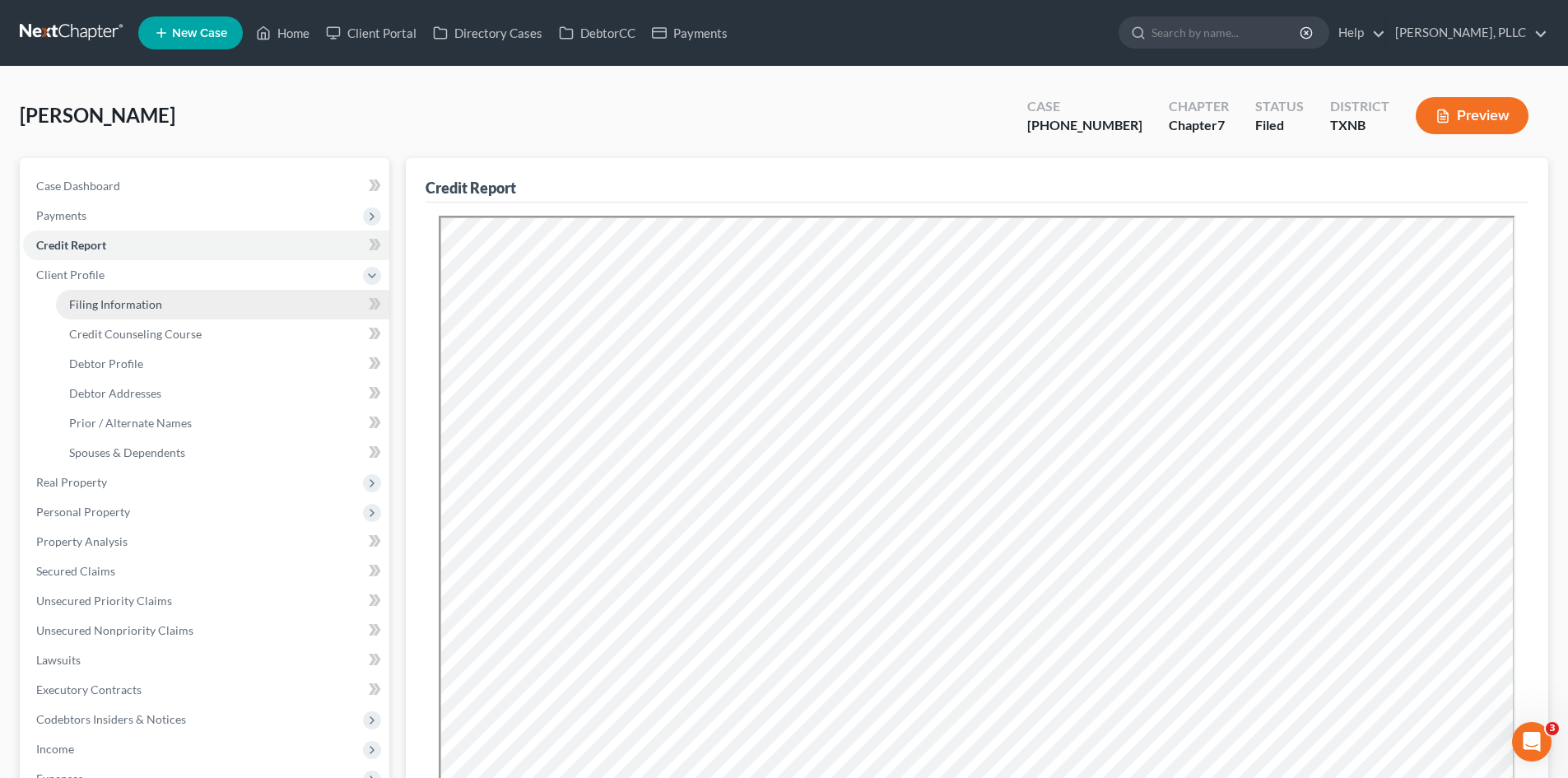
click at [115, 298] on span "Filing Information" at bounding box center [115, 304] width 93 height 14
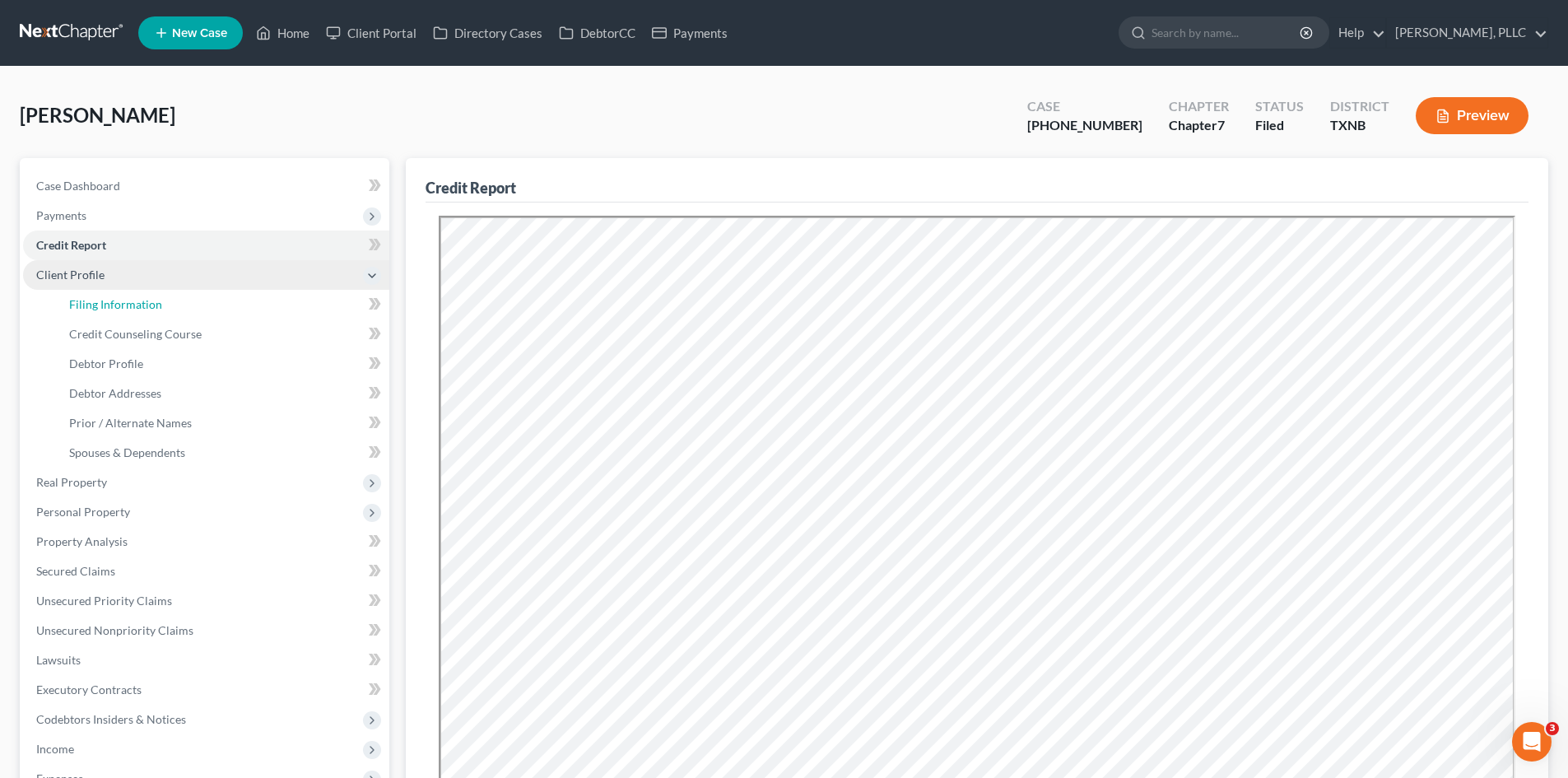
select select "1"
select select "0"
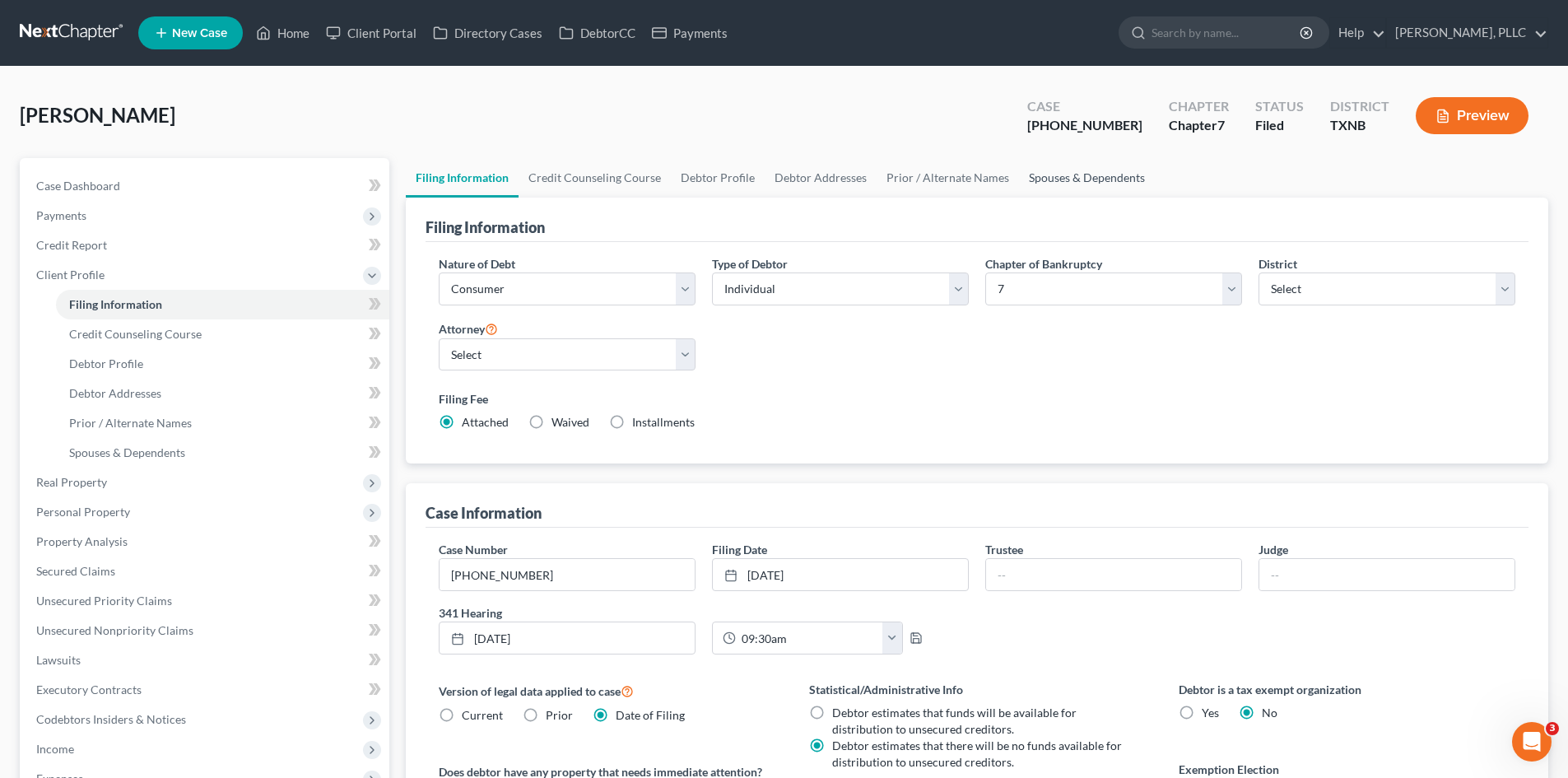
click at [1080, 184] on link "Spouses & Dependents" at bounding box center [1087, 177] width 136 height 39
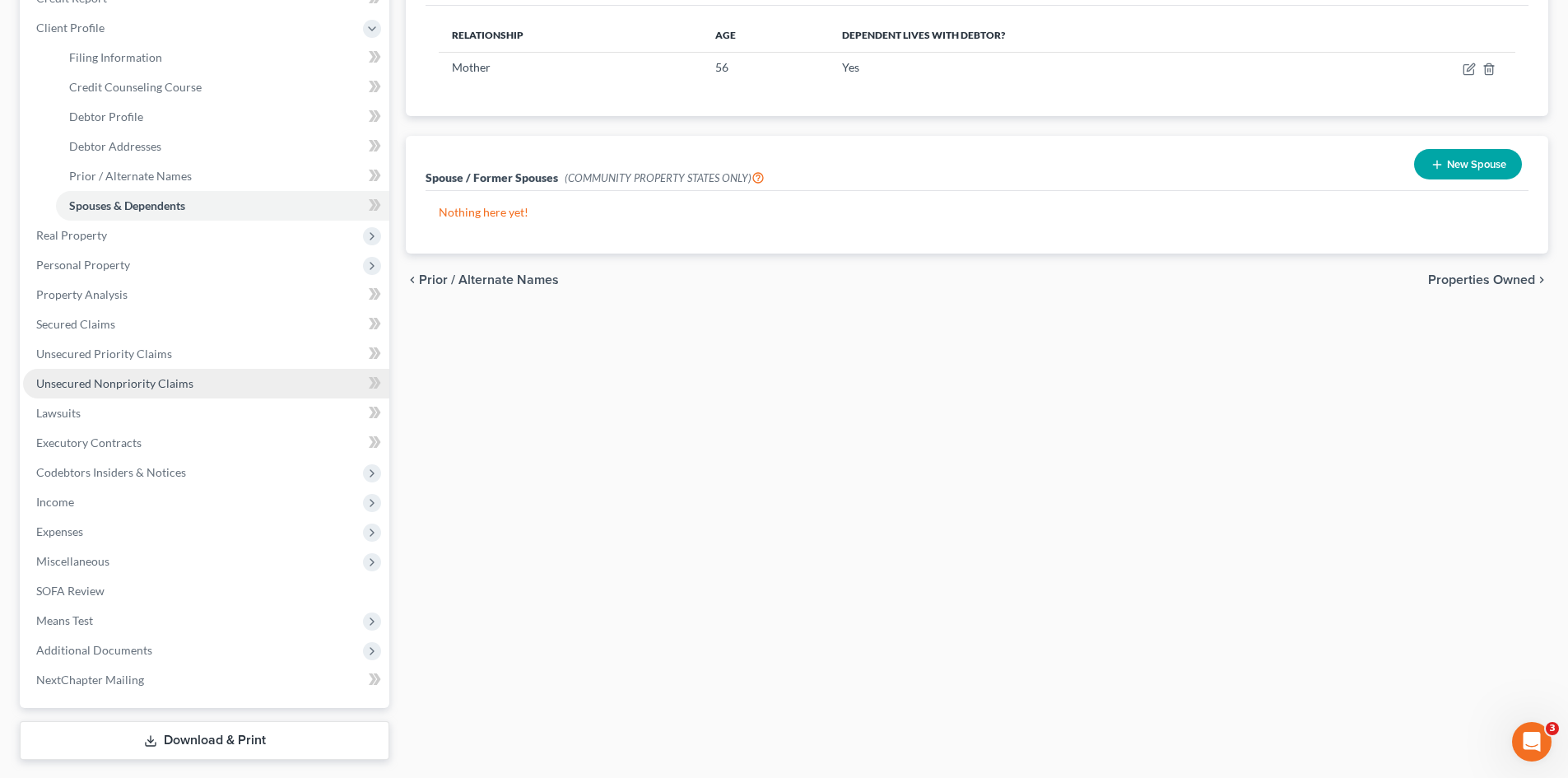
click at [126, 390] on link "Unsecured Nonpriority Claims" at bounding box center [206, 383] width 366 height 30
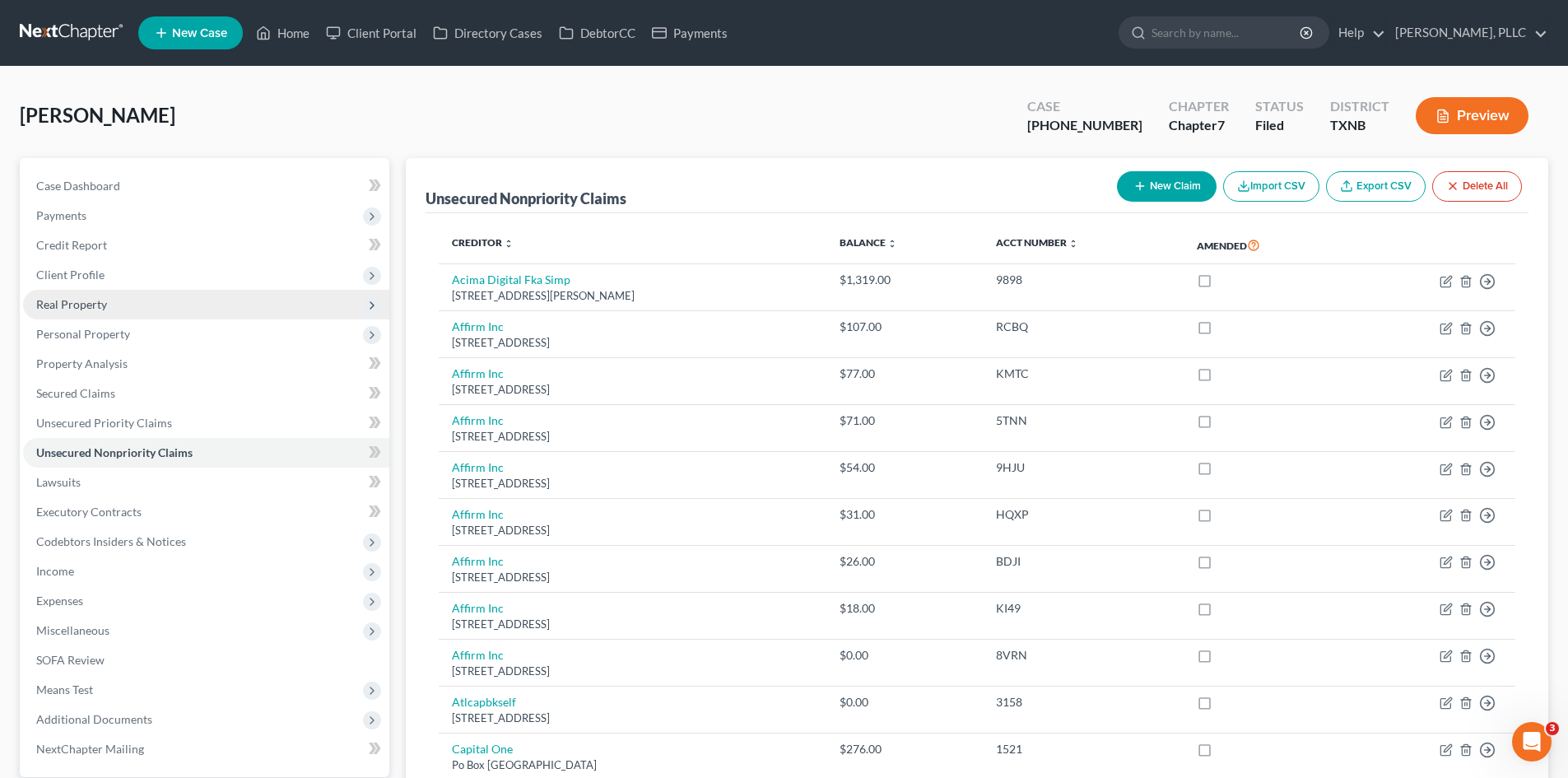
click at [142, 306] on span "Real Property" at bounding box center [206, 304] width 366 height 30
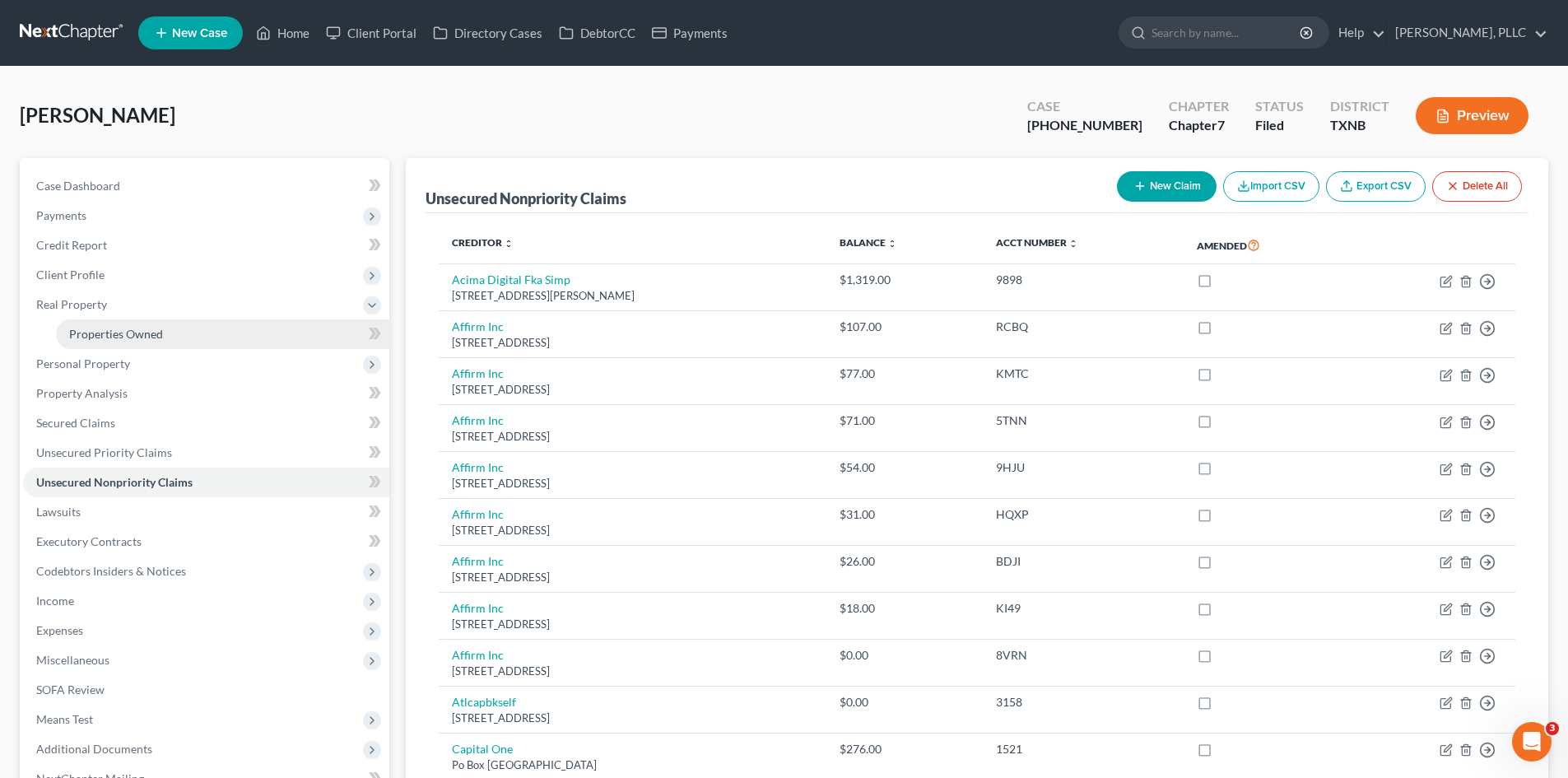
click at [147, 334] on span "Properties Owned" at bounding box center [116, 334] width 94 height 14
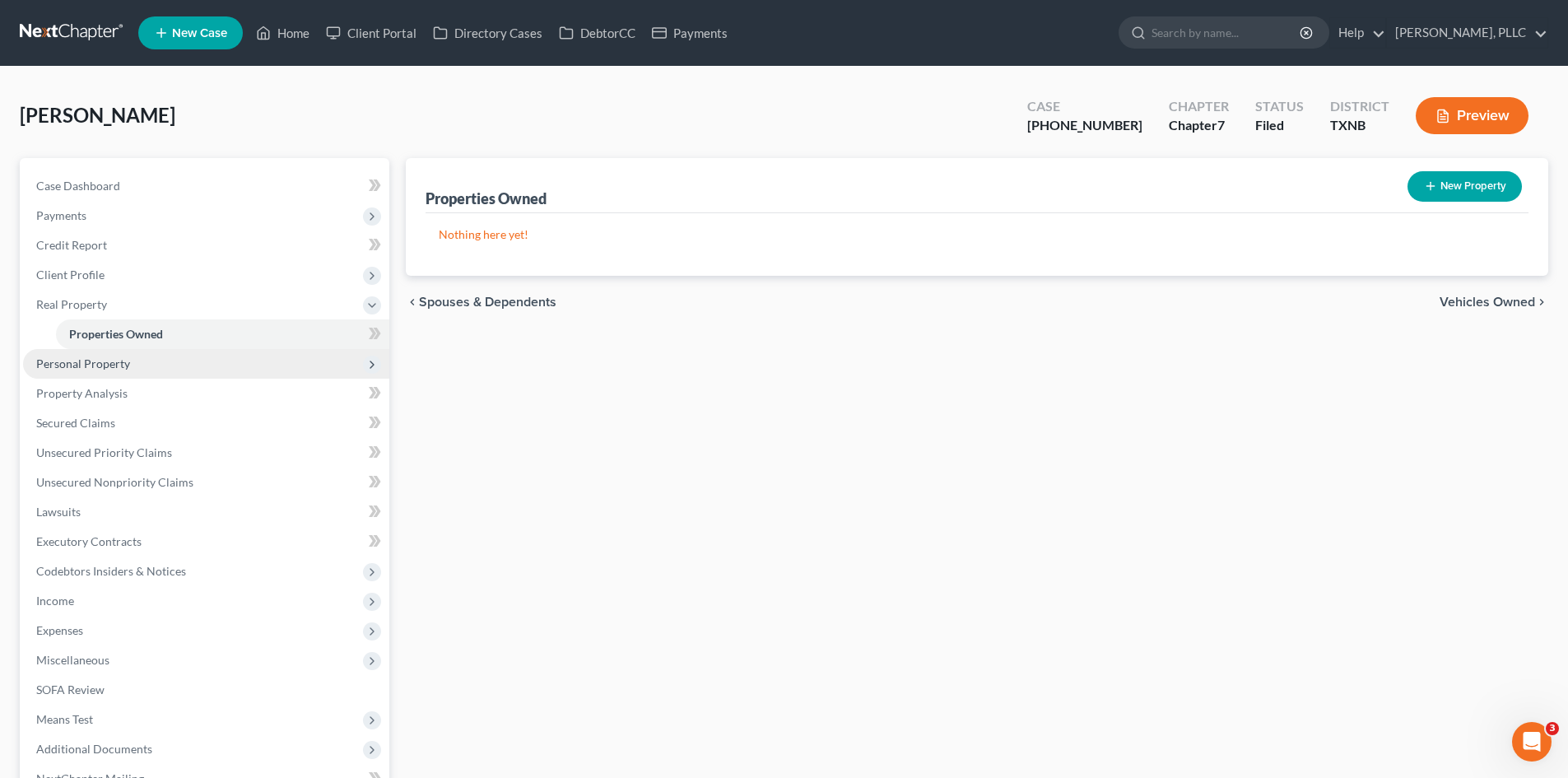
click at [110, 361] on span "Personal Property" at bounding box center [84, 363] width 94 height 14
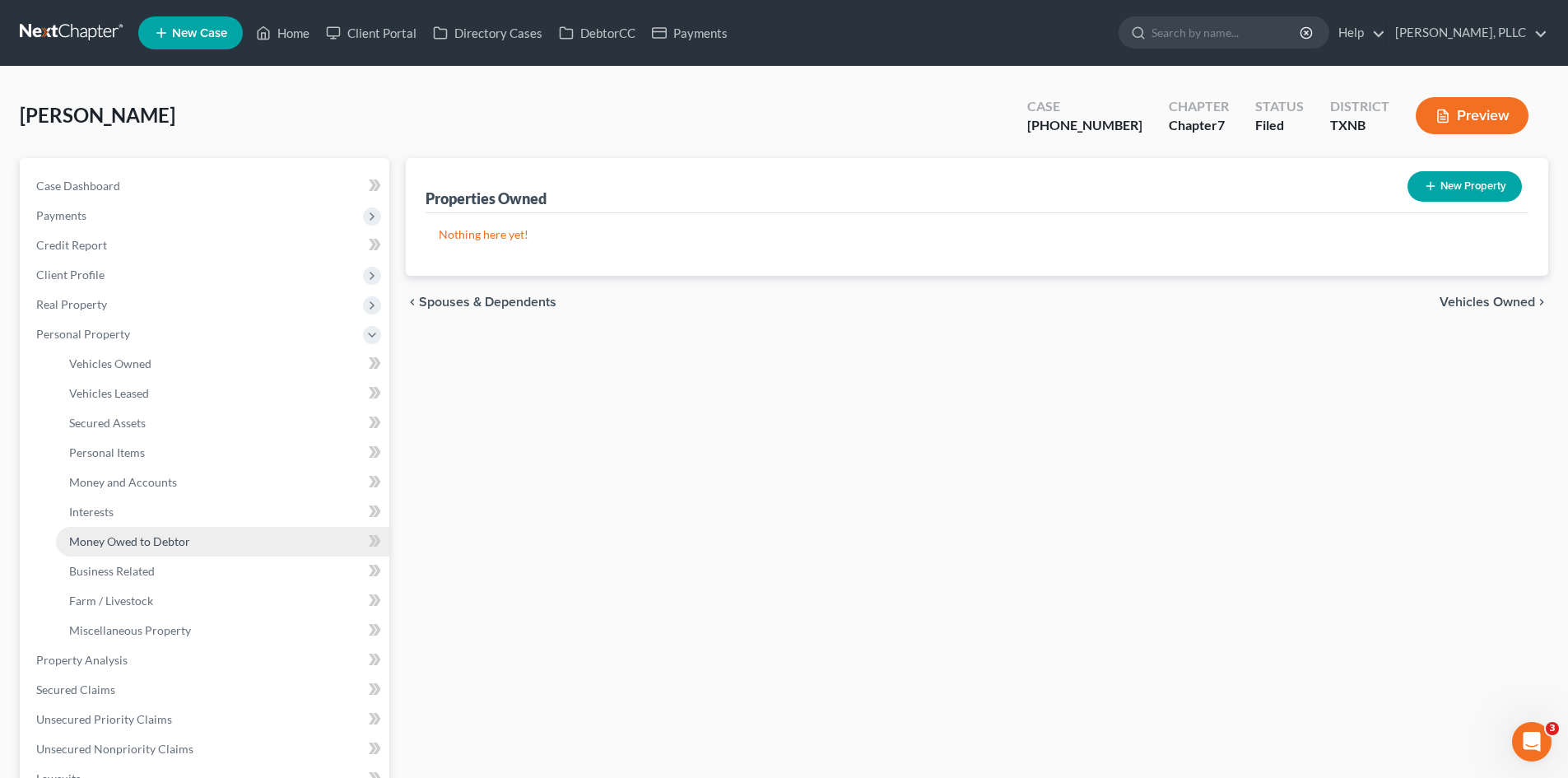
click at [124, 540] on span "Money Owed to Debtor" at bounding box center [129, 541] width 121 height 14
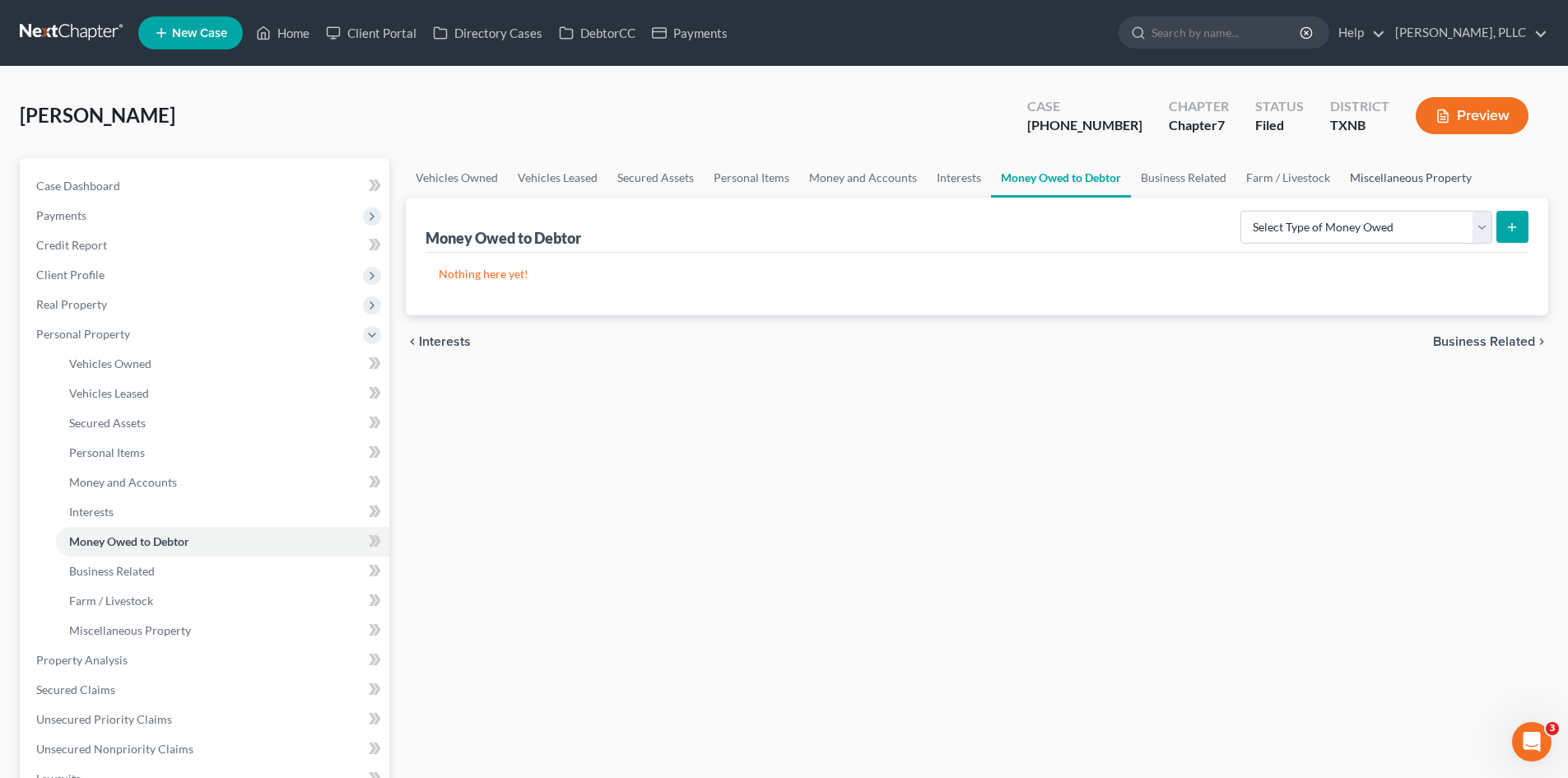
click at [1418, 175] on link "Miscellaneous Property" at bounding box center [1411, 177] width 141 height 39
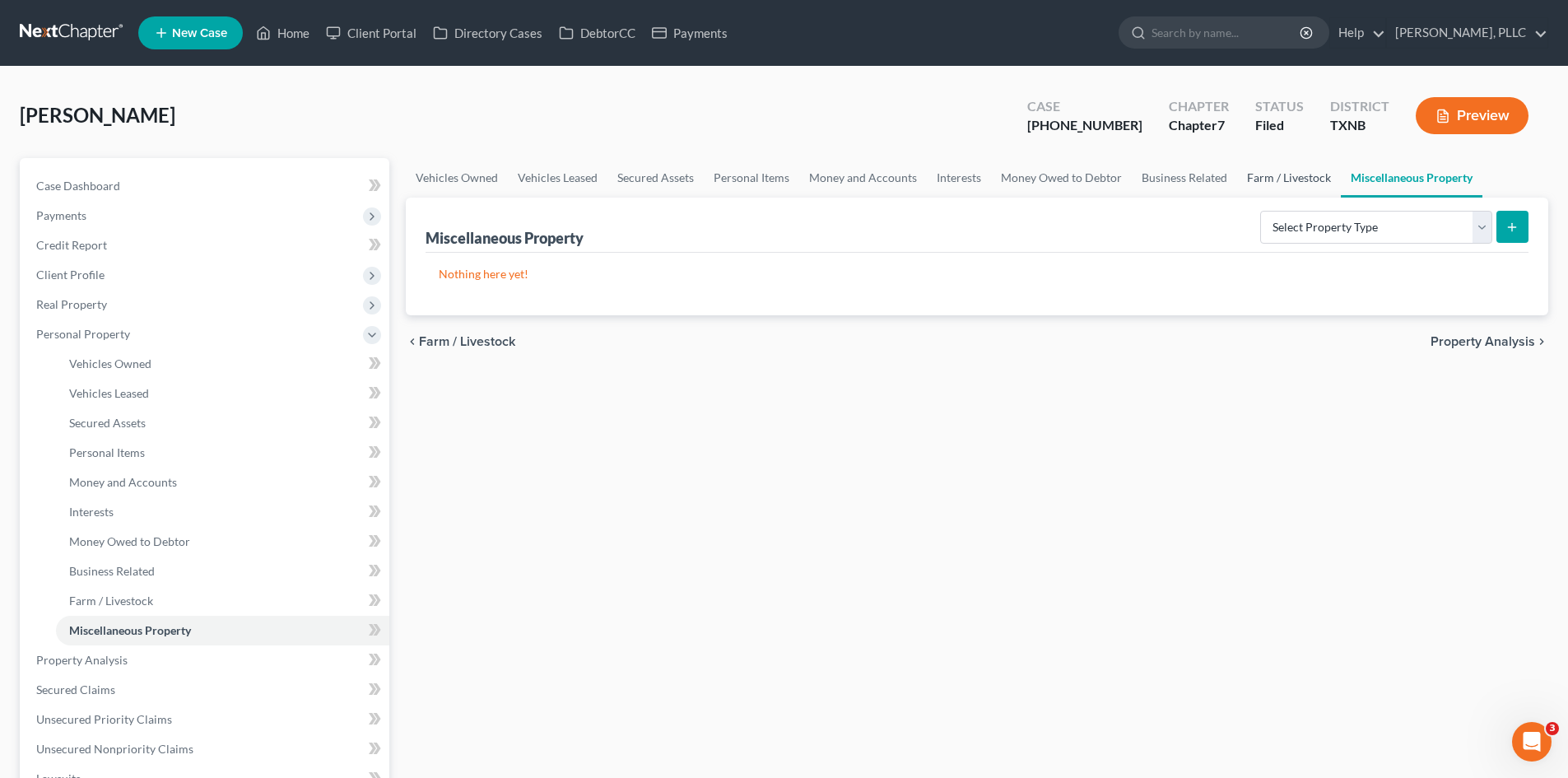
click at [1295, 180] on link "Farm / Livestock" at bounding box center [1289, 177] width 104 height 39
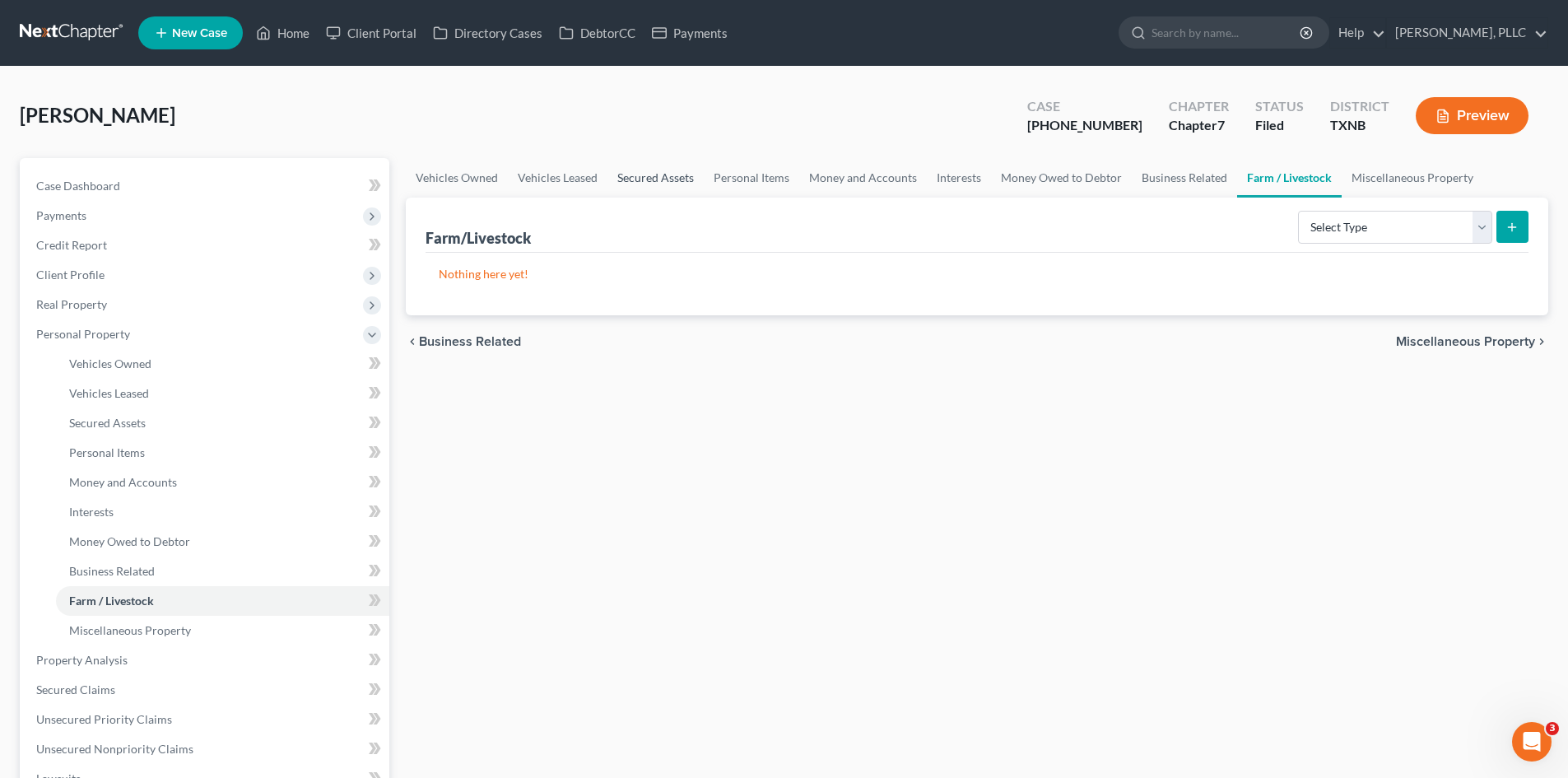
click at [665, 182] on link "Secured Assets" at bounding box center [655, 177] width 97 height 39
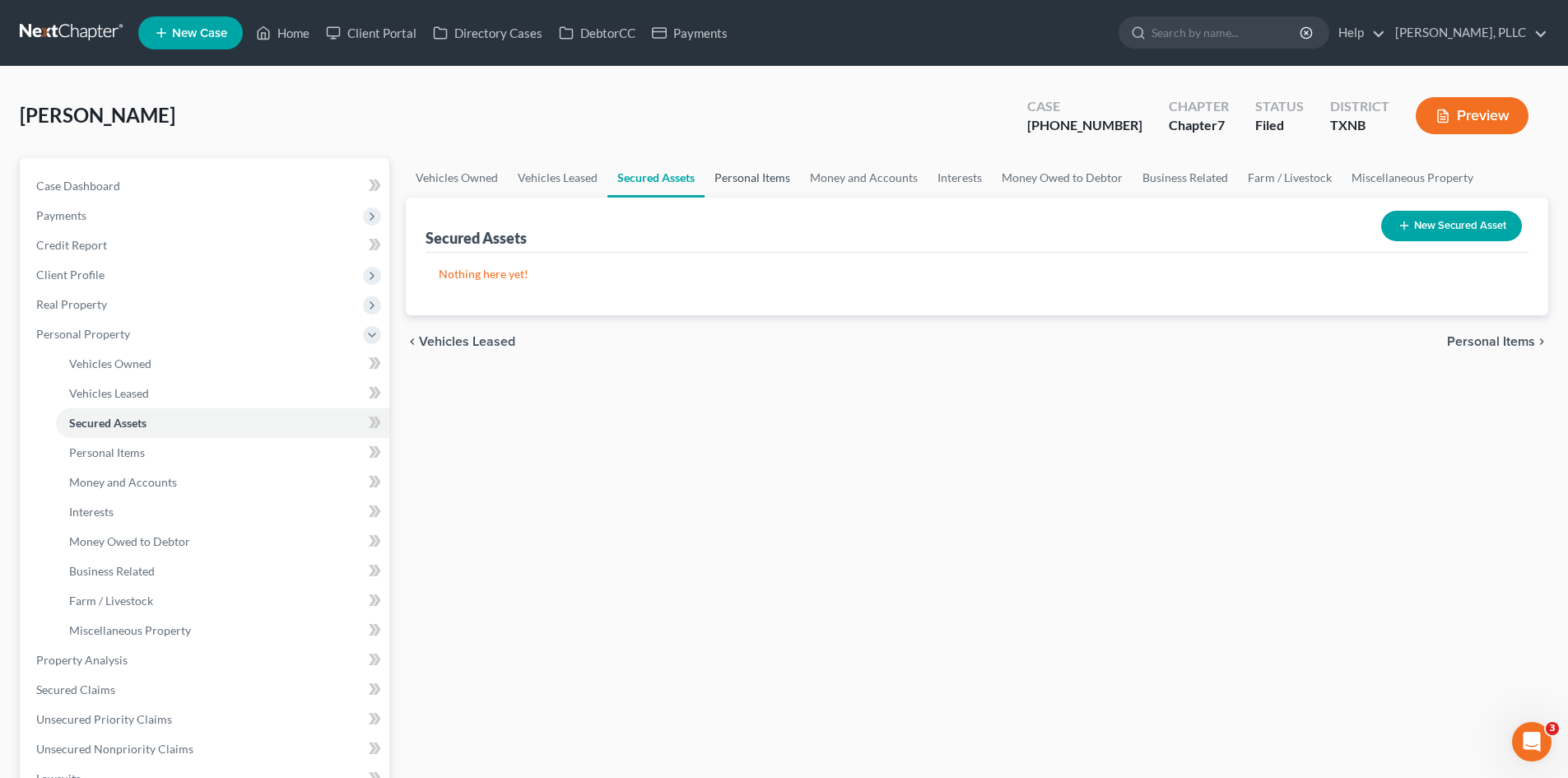
click at [768, 179] on link "Personal Items" at bounding box center [753, 177] width 96 height 39
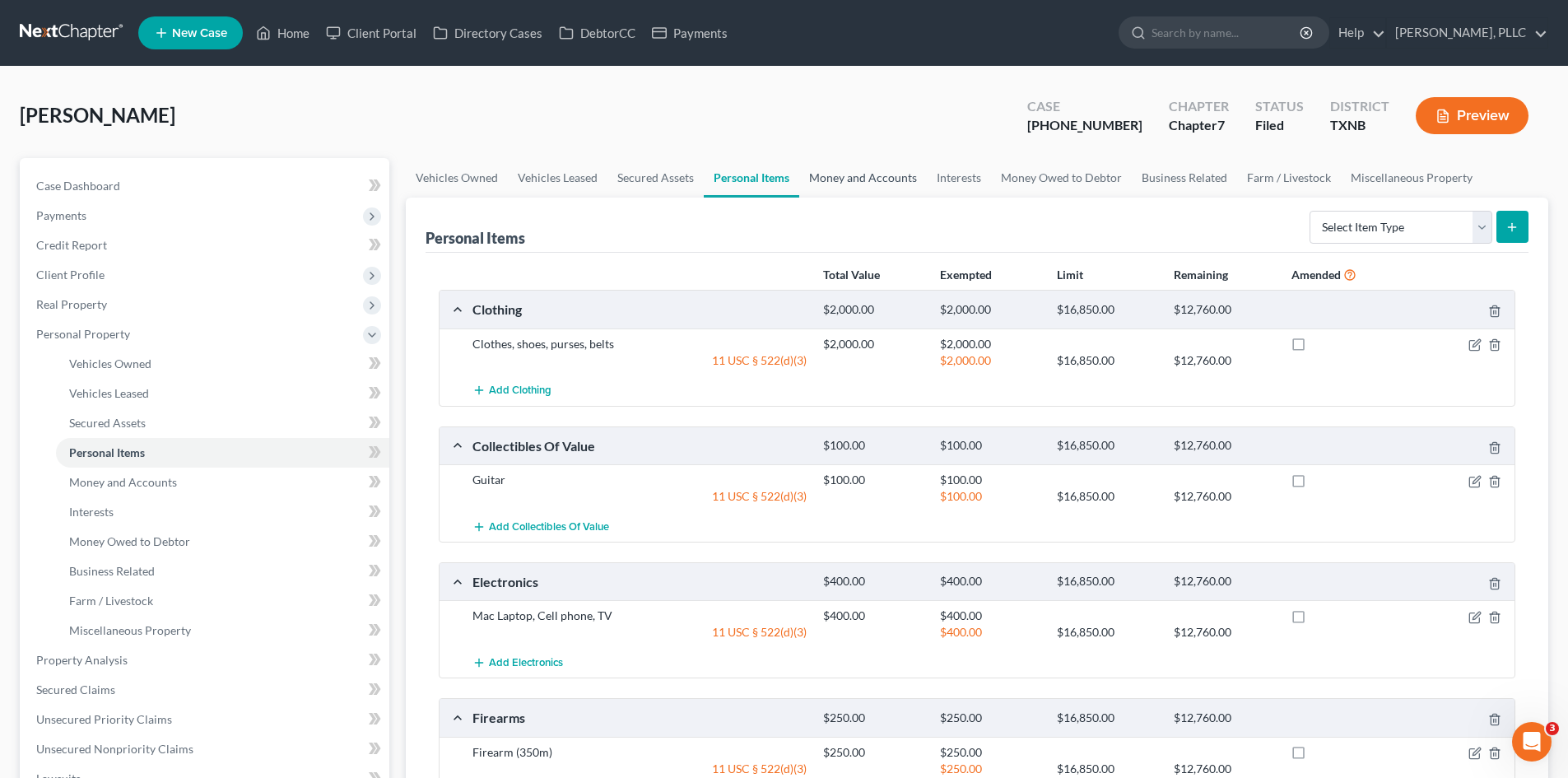
click at [845, 171] on link "Money and Accounts" at bounding box center [863, 177] width 127 height 39
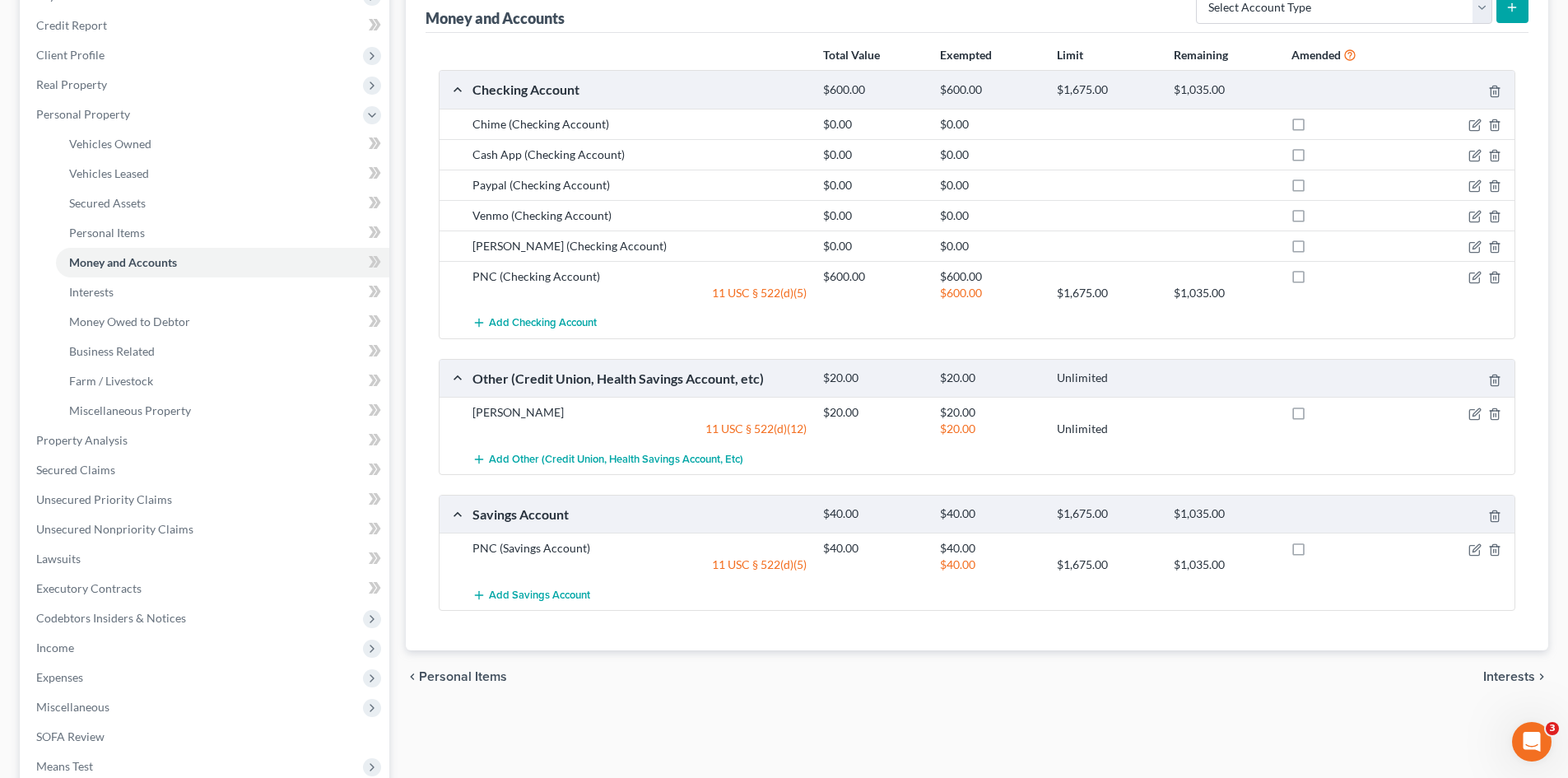
scroll to position [247, 0]
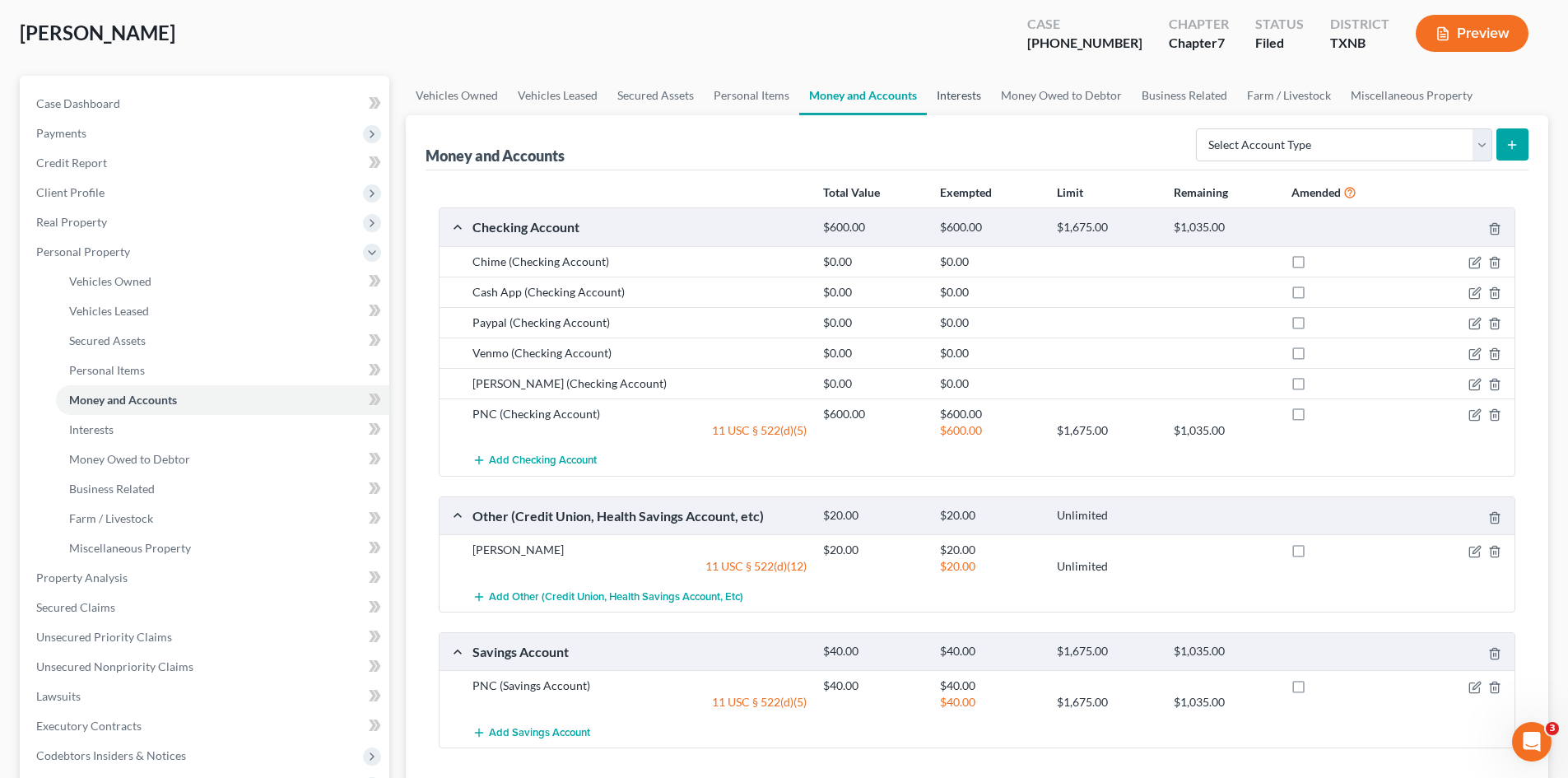
click at [958, 97] on link "Interests" at bounding box center [960, 95] width 64 height 39
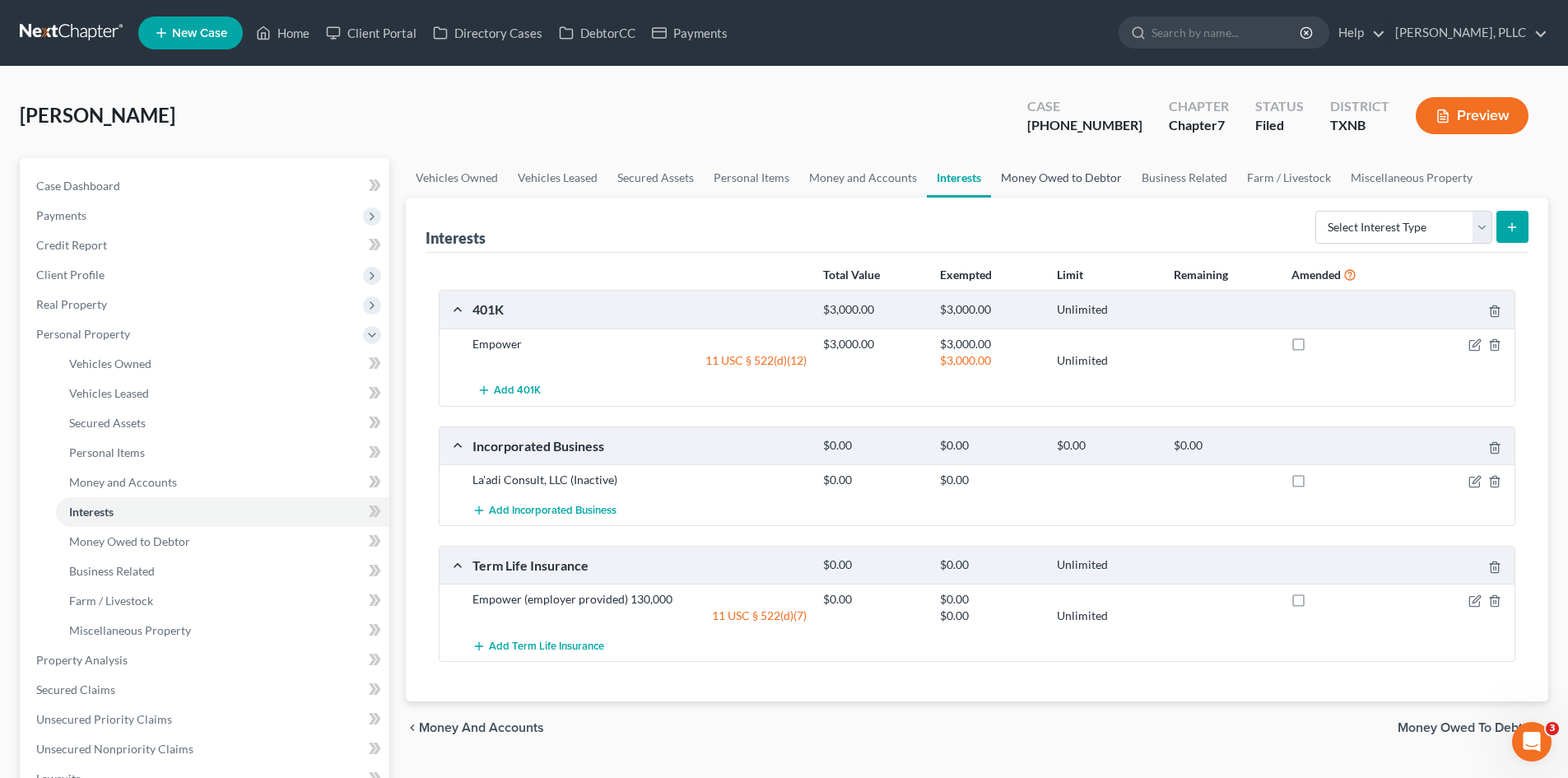
click at [1042, 178] on link "Money Owed to Debtor" at bounding box center [1062, 177] width 141 height 39
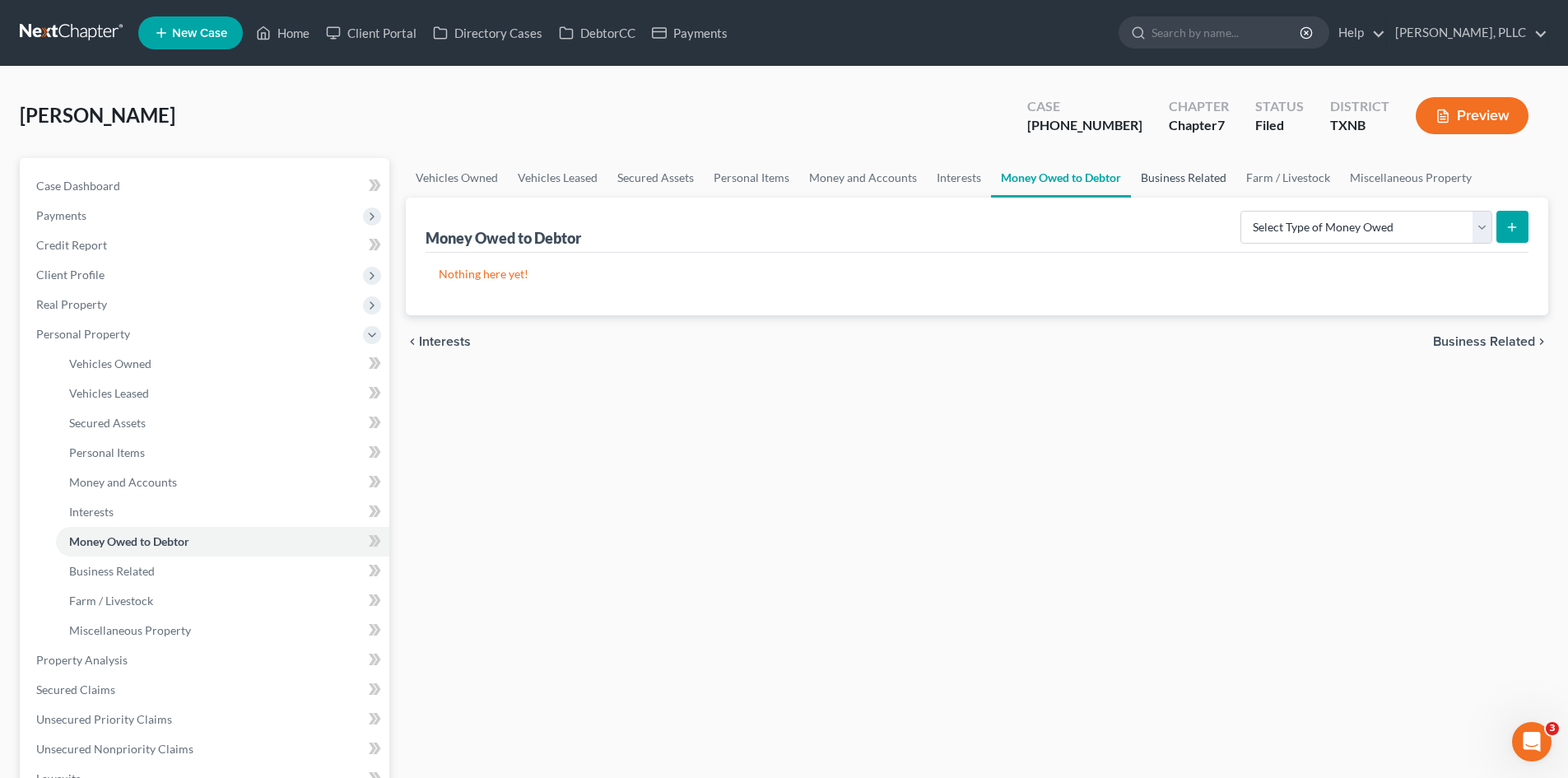
click at [1153, 176] on link "Business Related" at bounding box center [1184, 177] width 105 height 39
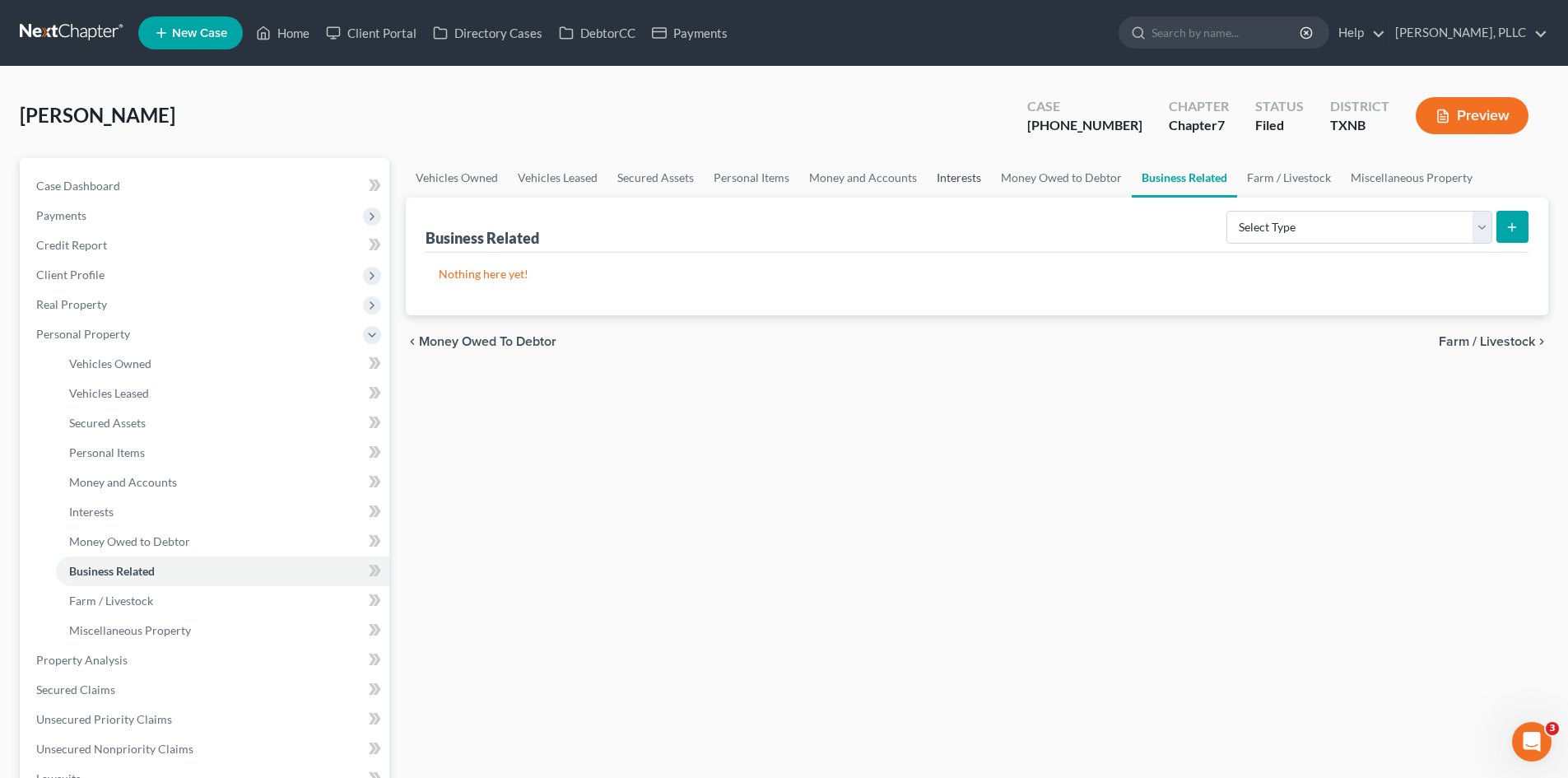
click at [932, 180] on link "Interests" at bounding box center [960, 177] width 64 height 39
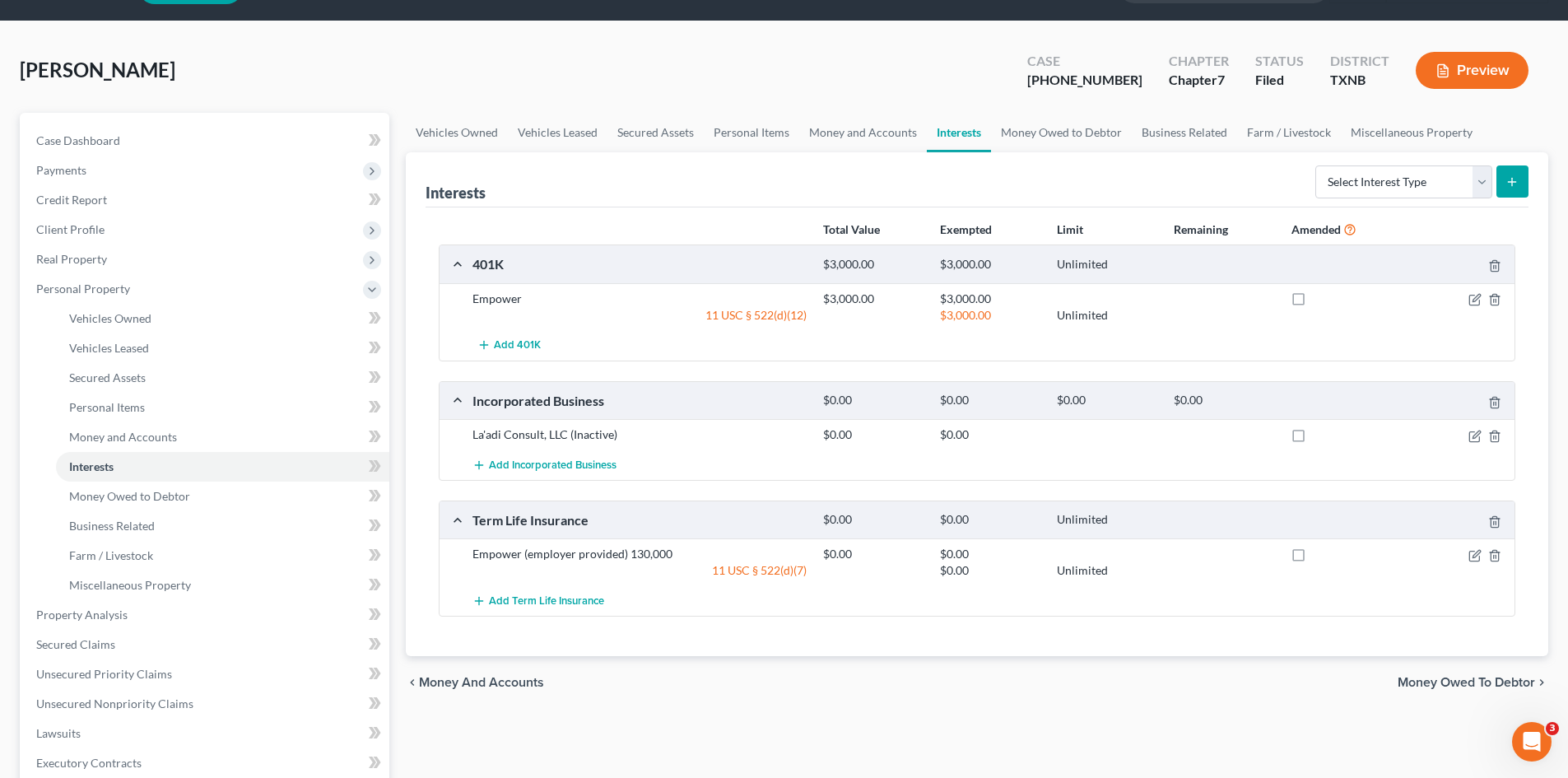
scroll to position [82, 0]
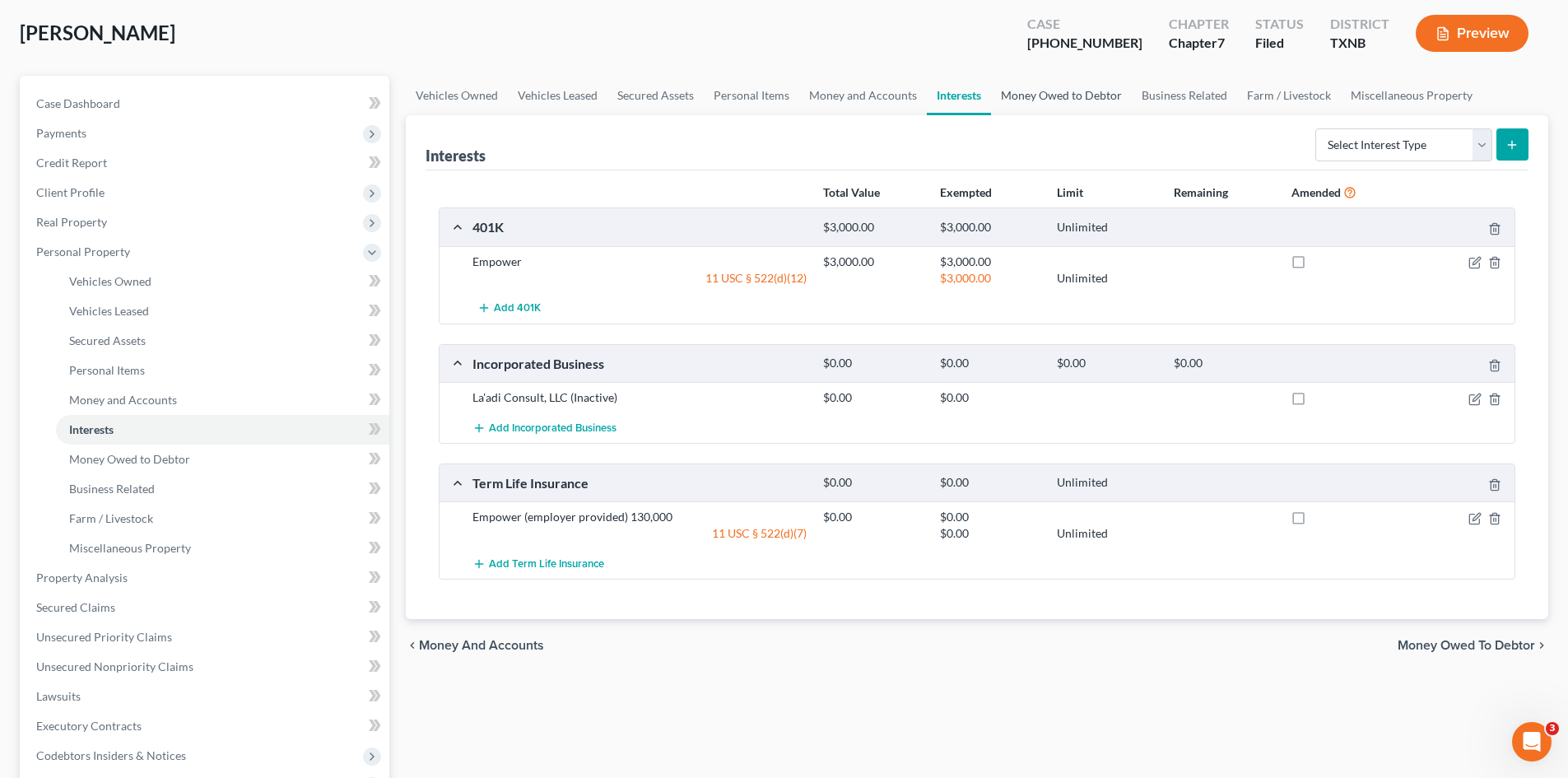
click at [1035, 105] on link "Money Owed to Debtor" at bounding box center [1062, 95] width 141 height 39
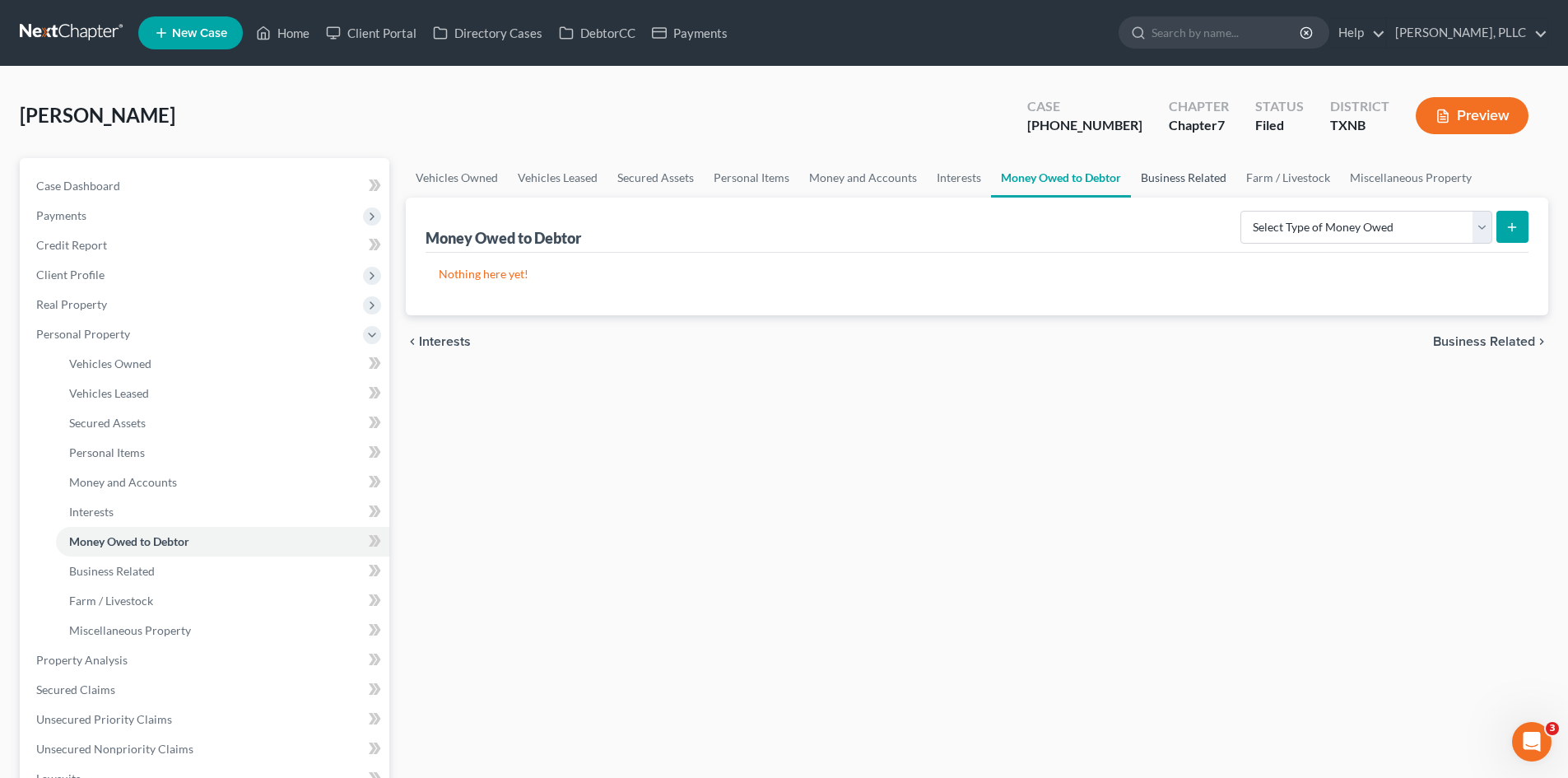
click at [1171, 173] on link "Business Related" at bounding box center [1184, 177] width 105 height 39
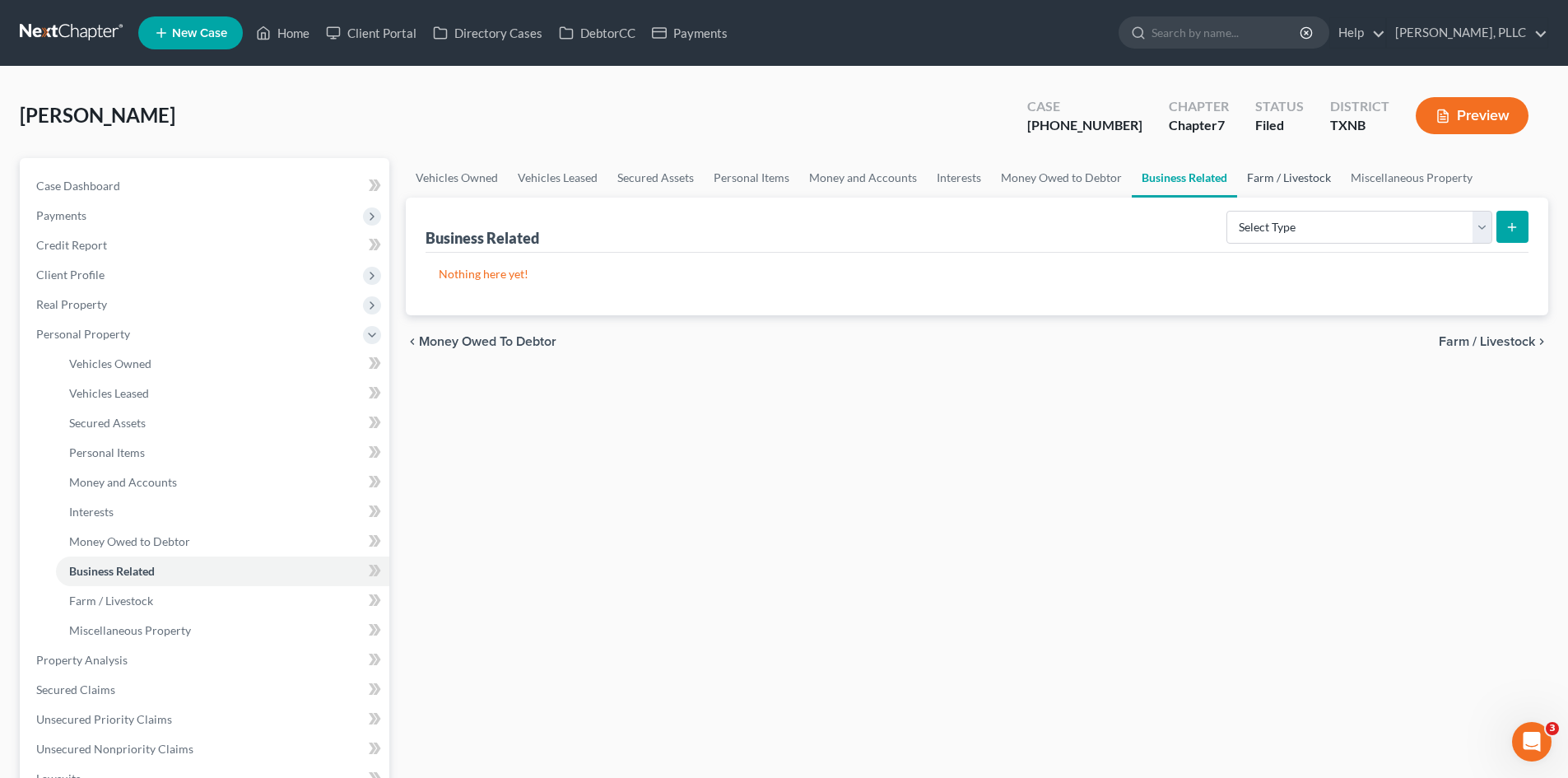
click at [1268, 185] on link "Farm / Livestock" at bounding box center [1289, 177] width 104 height 39
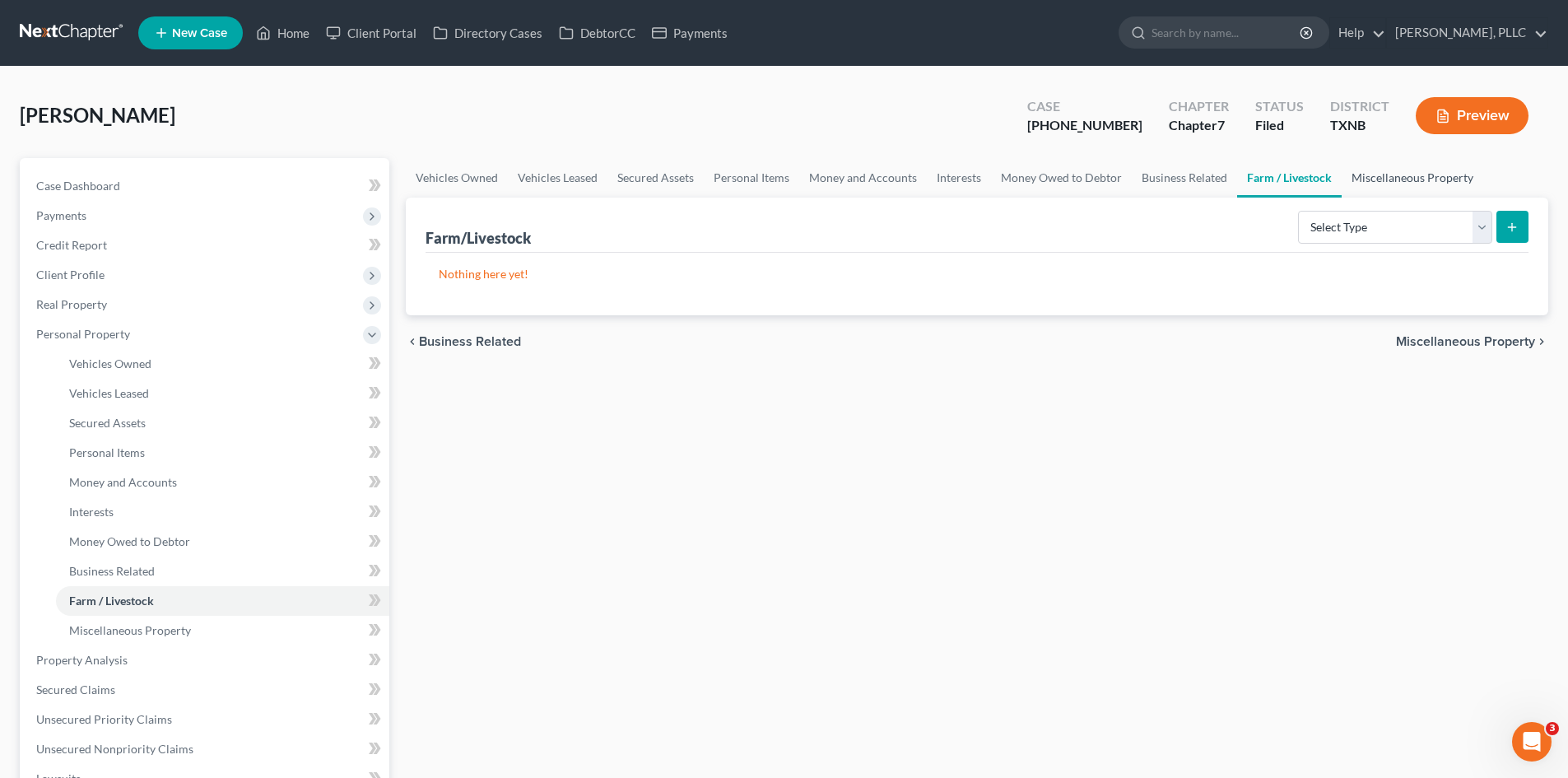
click at [1367, 179] on link "Miscellaneous Property" at bounding box center [1413, 177] width 141 height 39
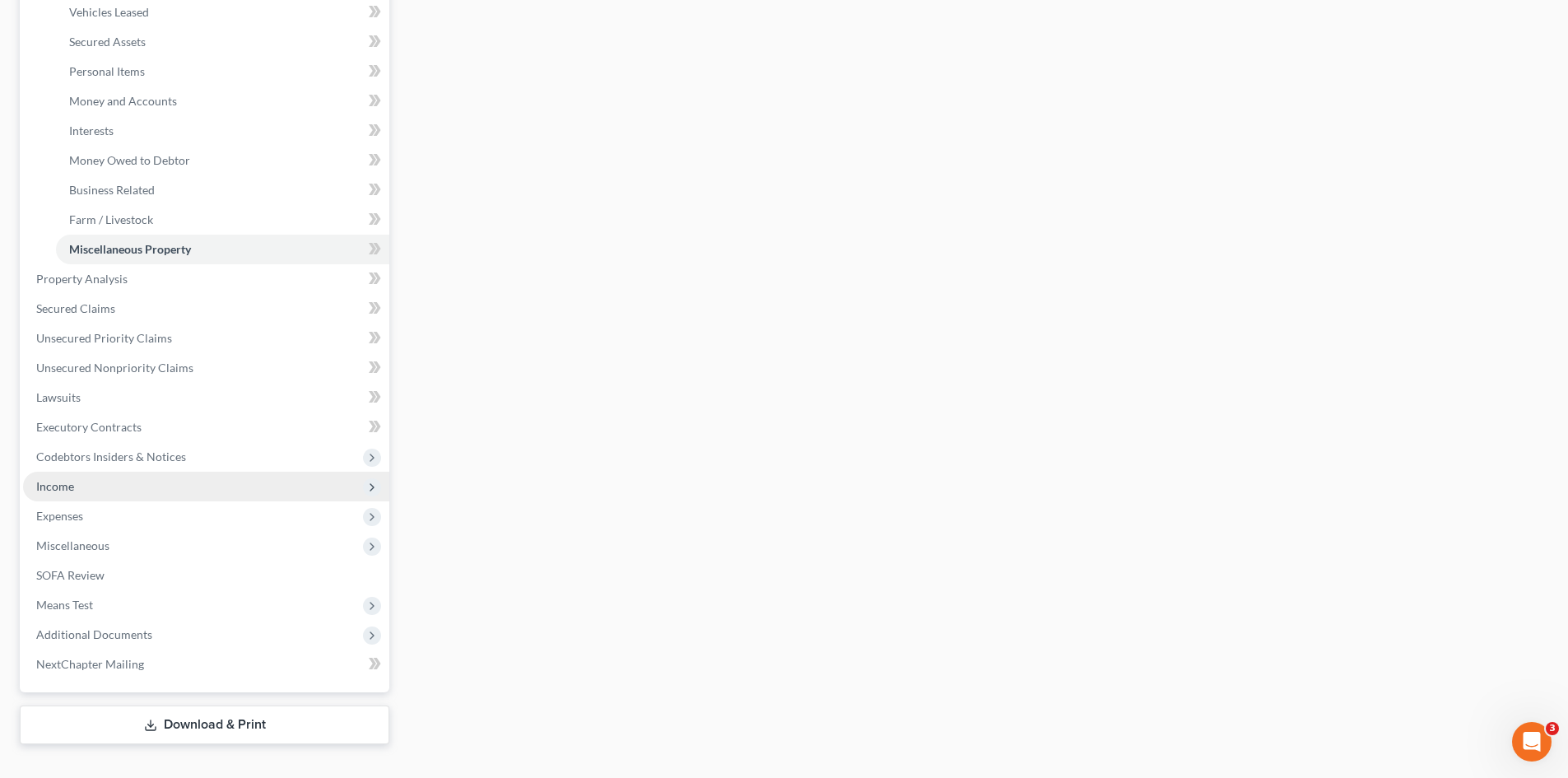
scroll to position [409, 0]
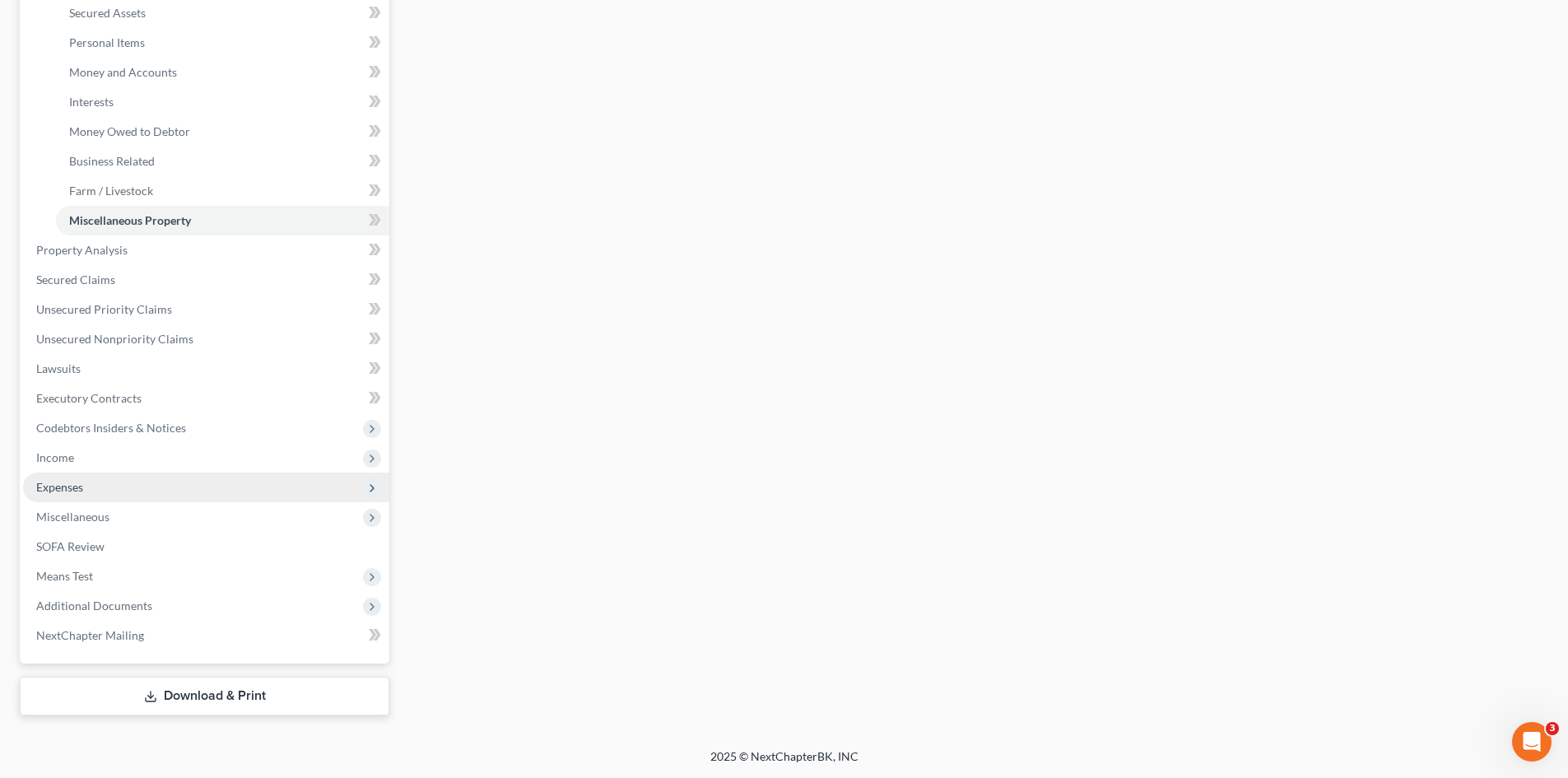
click at [156, 483] on span "Expenses" at bounding box center [206, 487] width 366 height 30
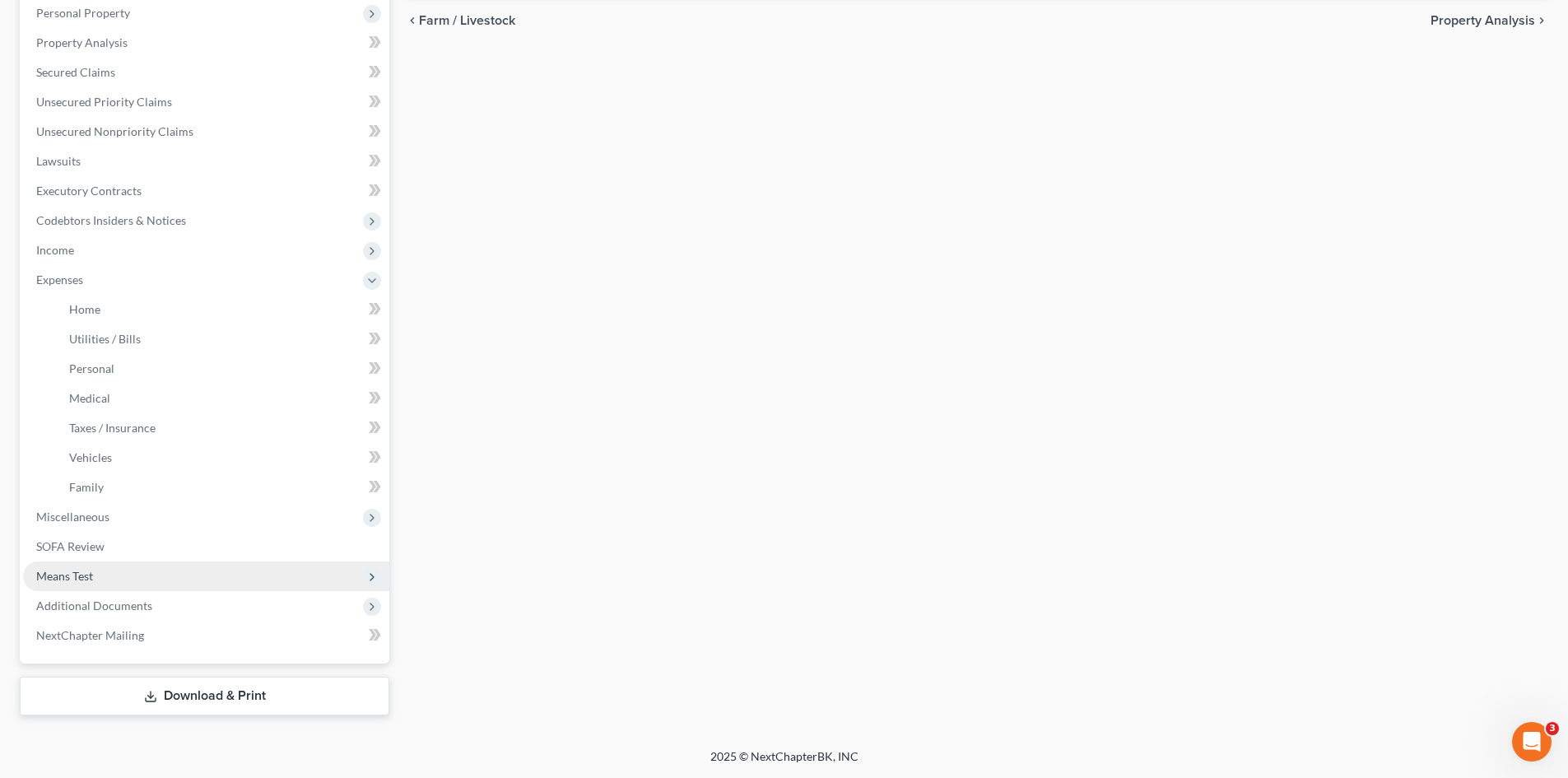
scroll to position [321, 0]
click at [172, 521] on span "Miscellaneous" at bounding box center [206, 517] width 366 height 30
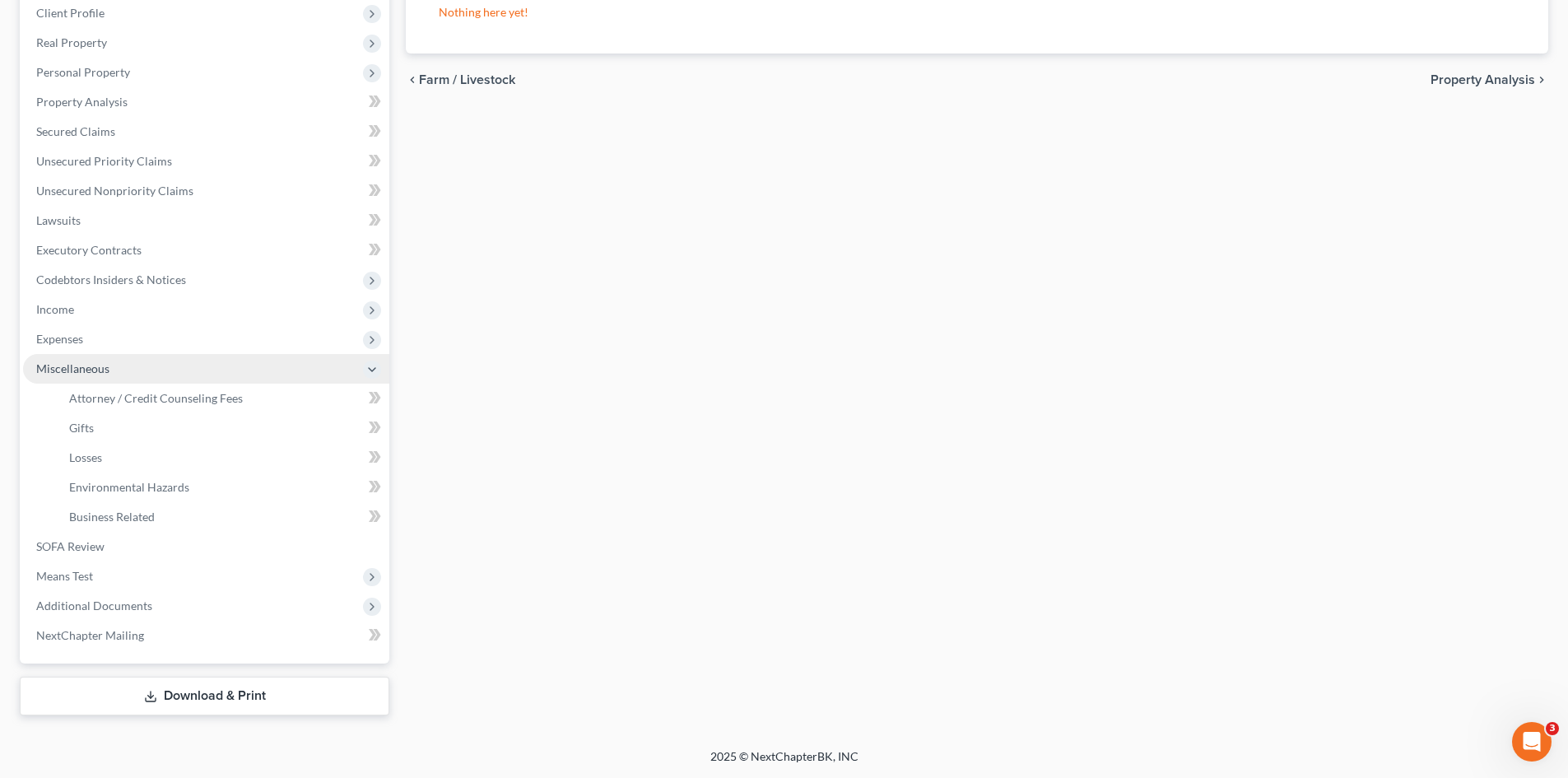
scroll to position [261, 0]
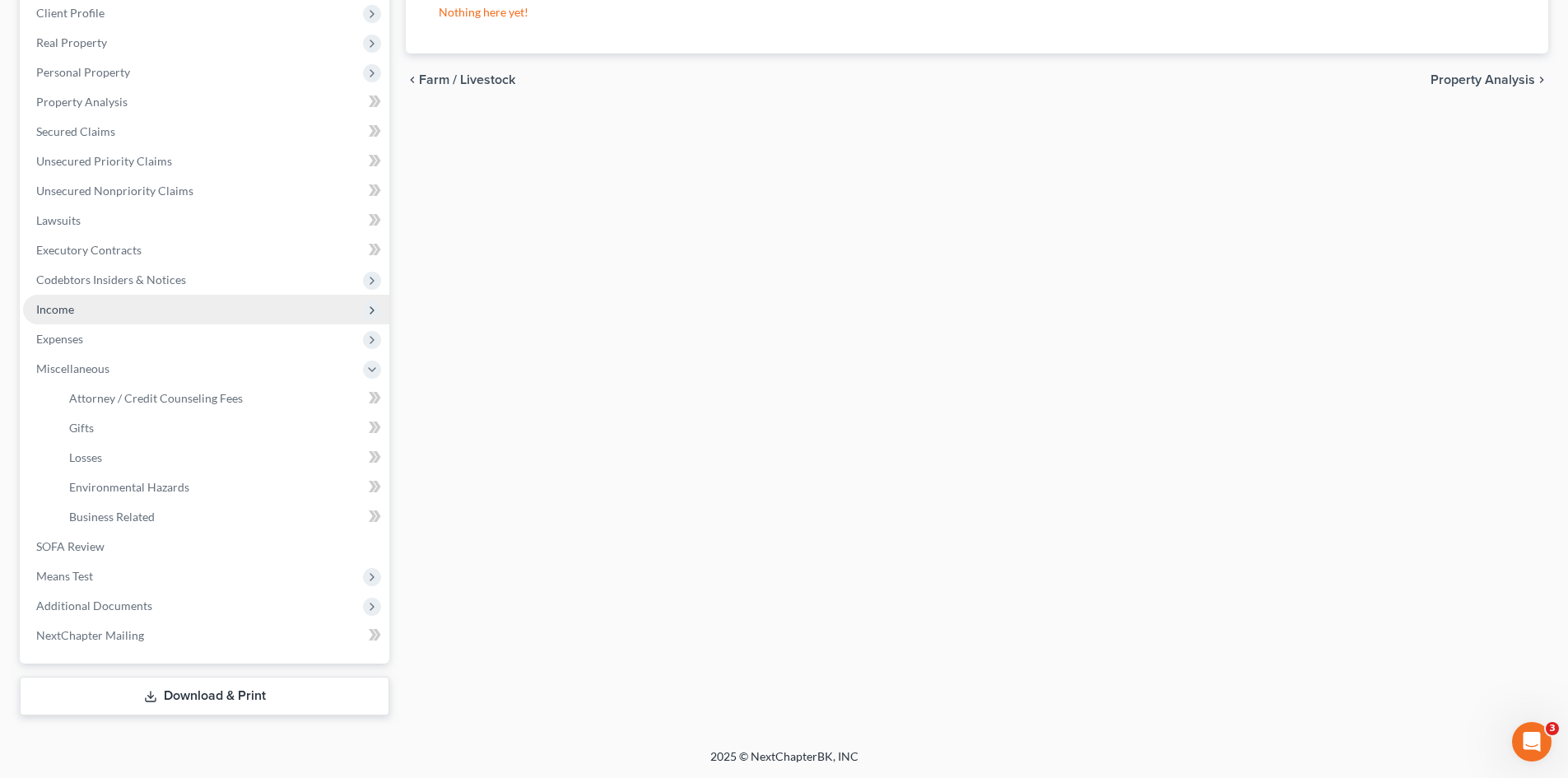
click at [101, 302] on span "Income" at bounding box center [206, 309] width 366 height 30
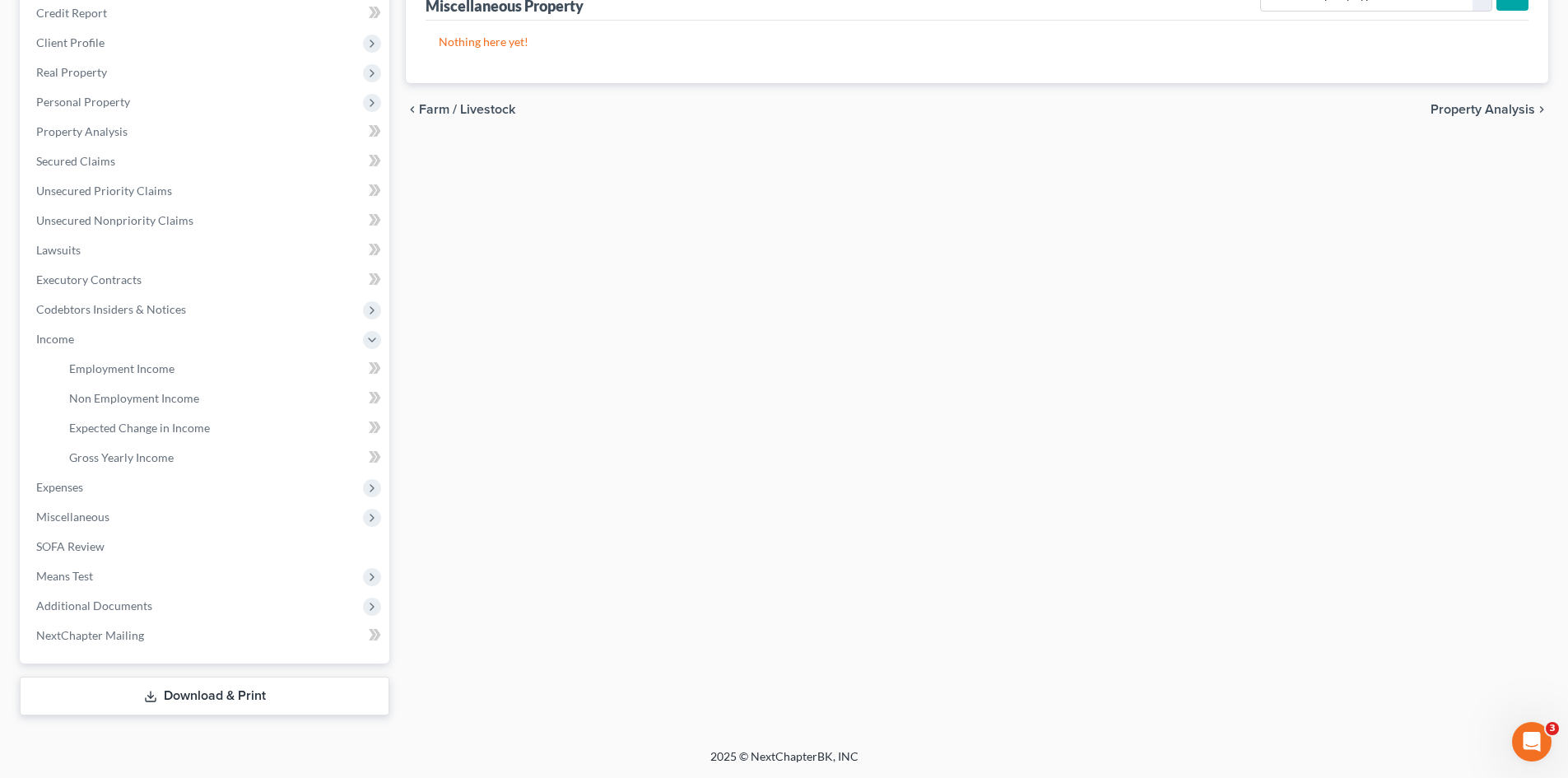
scroll to position [232, 0]
click at [155, 374] on span "Employment Income" at bounding box center [121, 369] width 105 height 14
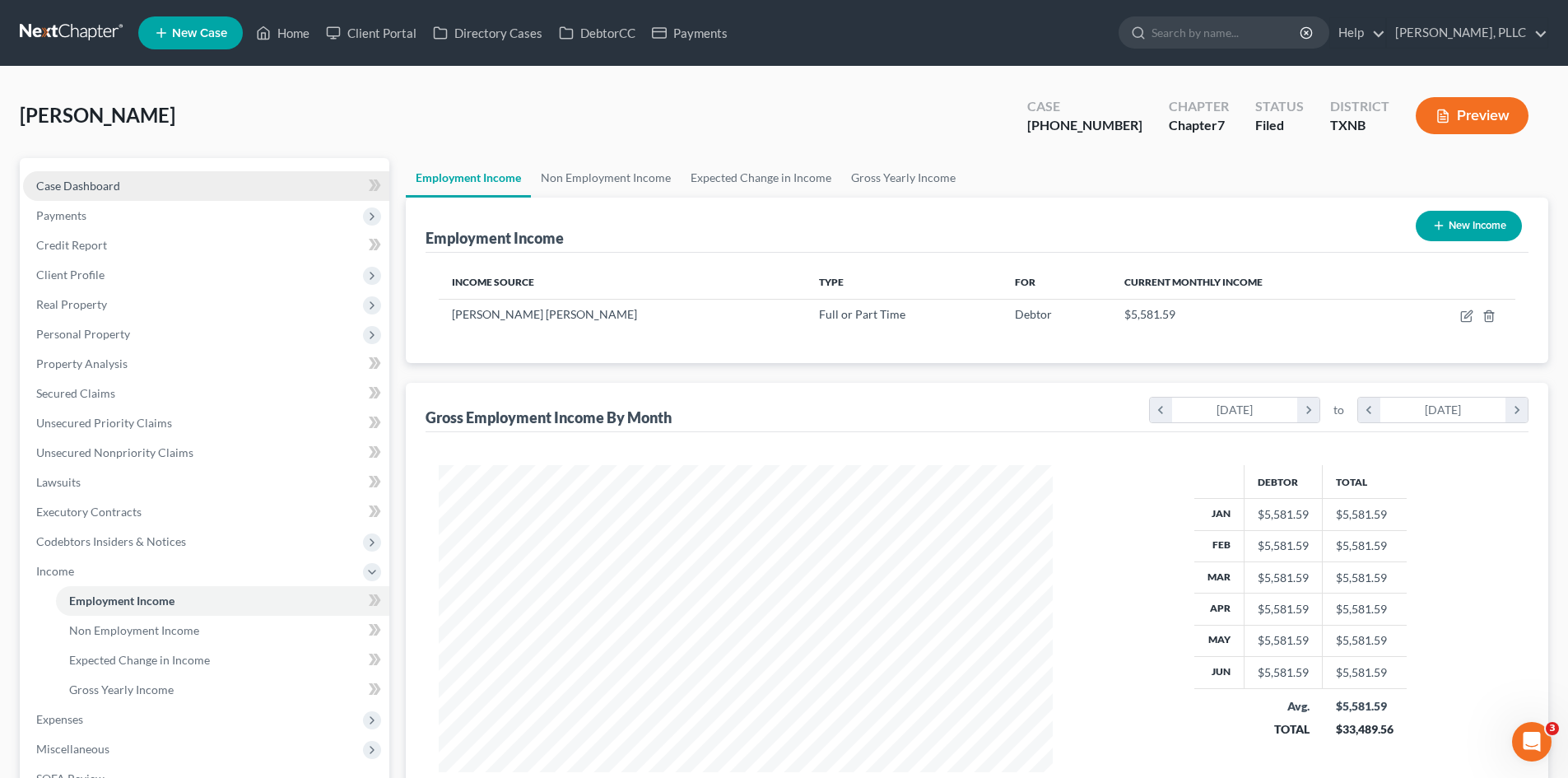
drag, startPoint x: 156, startPoint y: 177, endPoint x: 221, endPoint y: 177, distance: 65.0
click at [156, 177] on link "Case Dashboard" at bounding box center [206, 186] width 366 height 30
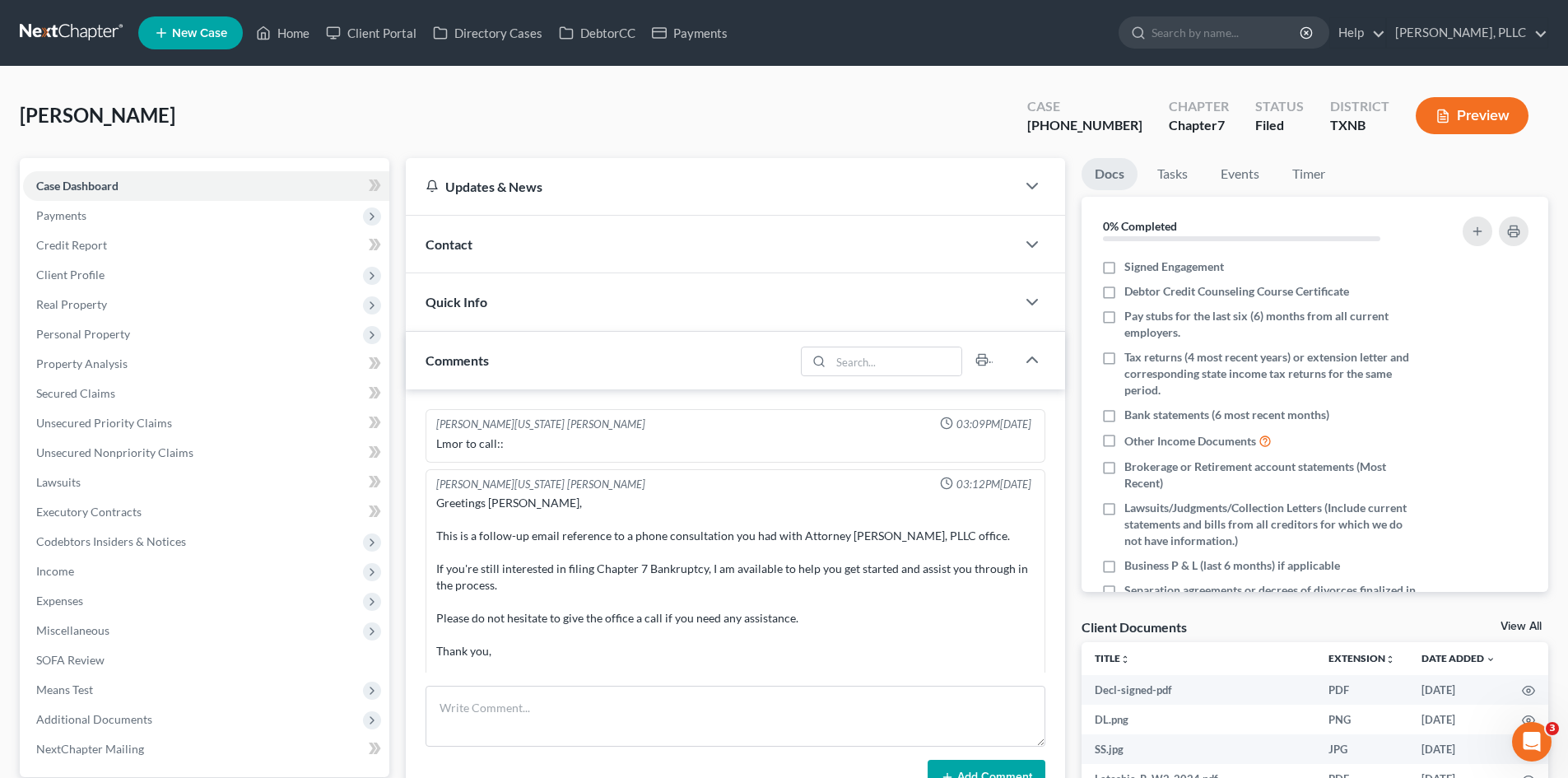
scroll to position [2635, 0]
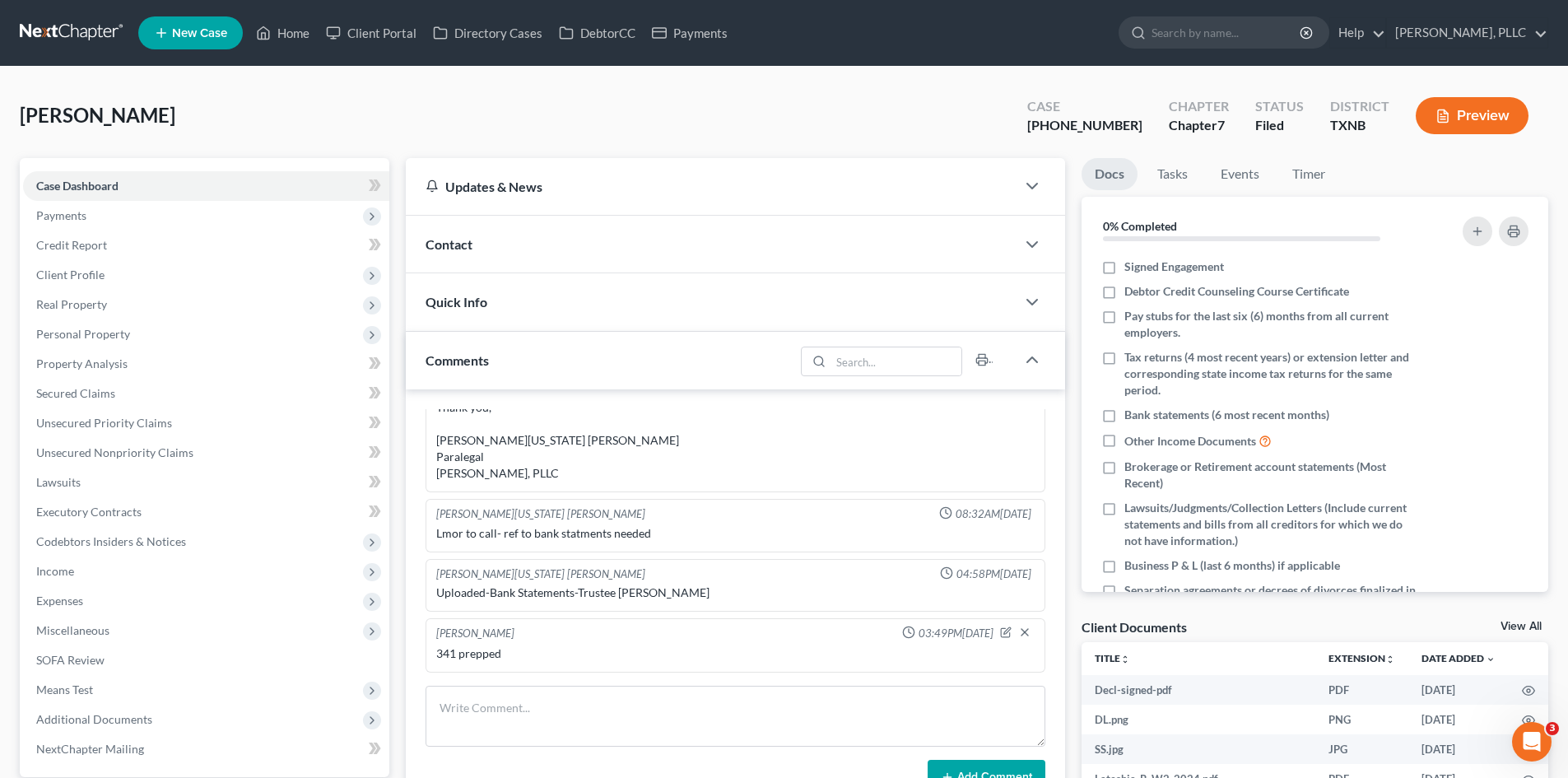
click at [590, 258] on div "Contact" at bounding box center [711, 243] width 610 height 57
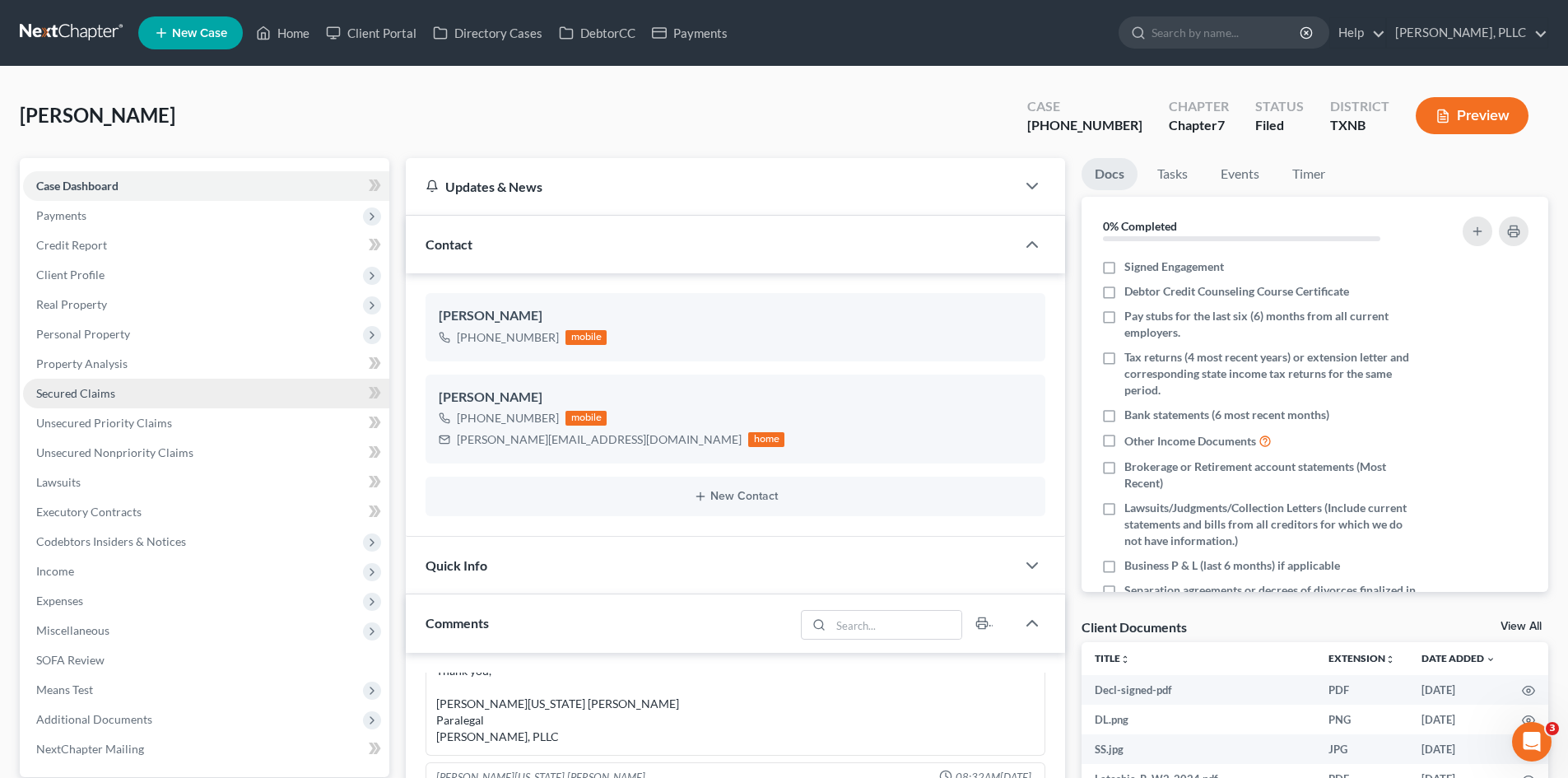
click at [119, 400] on link "Secured Claims" at bounding box center [206, 393] width 366 height 30
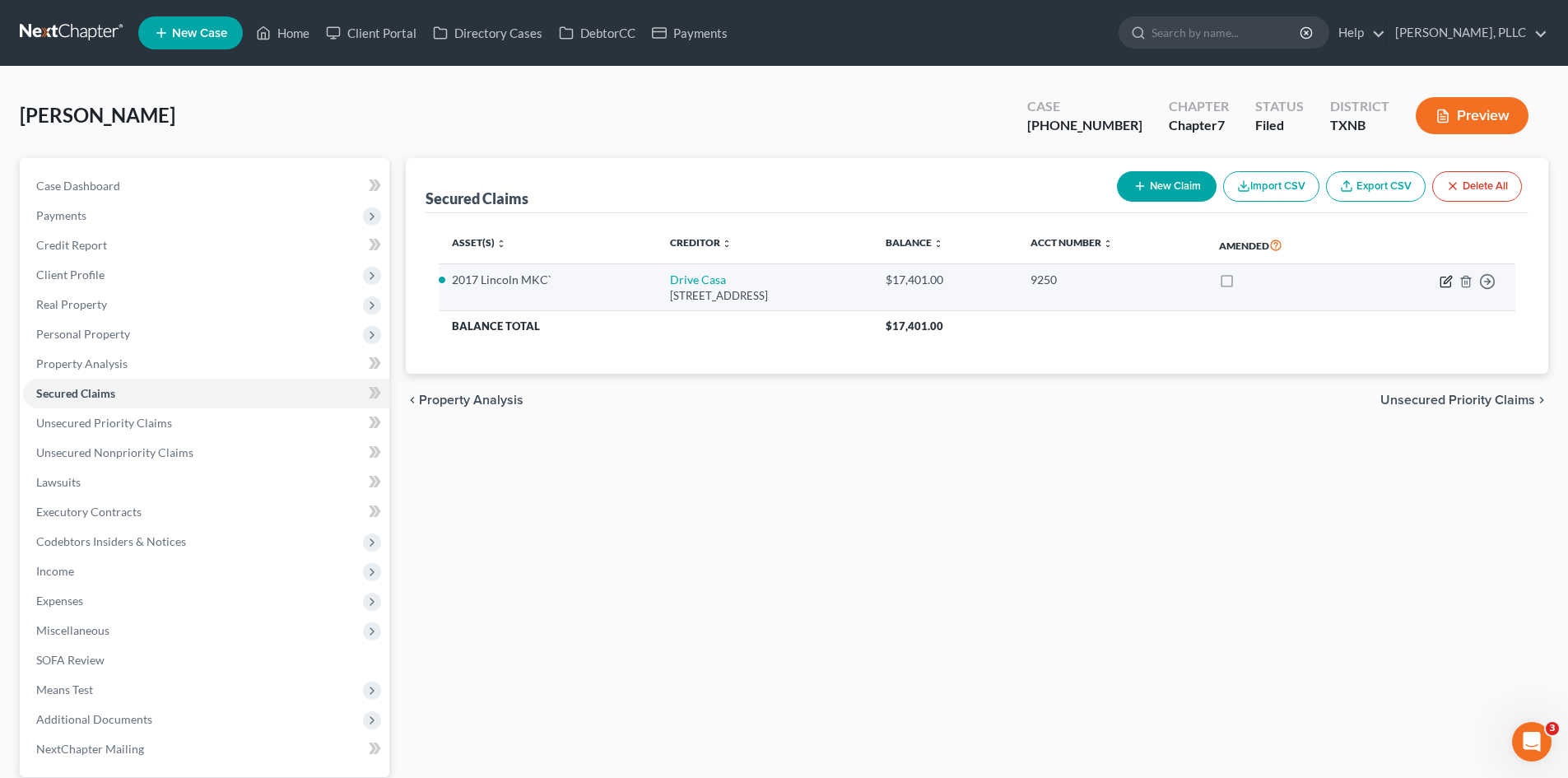
click at [1440, 281] on icon "button" at bounding box center [1446, 281] width 13 height 13
select select "45"
select select "0"
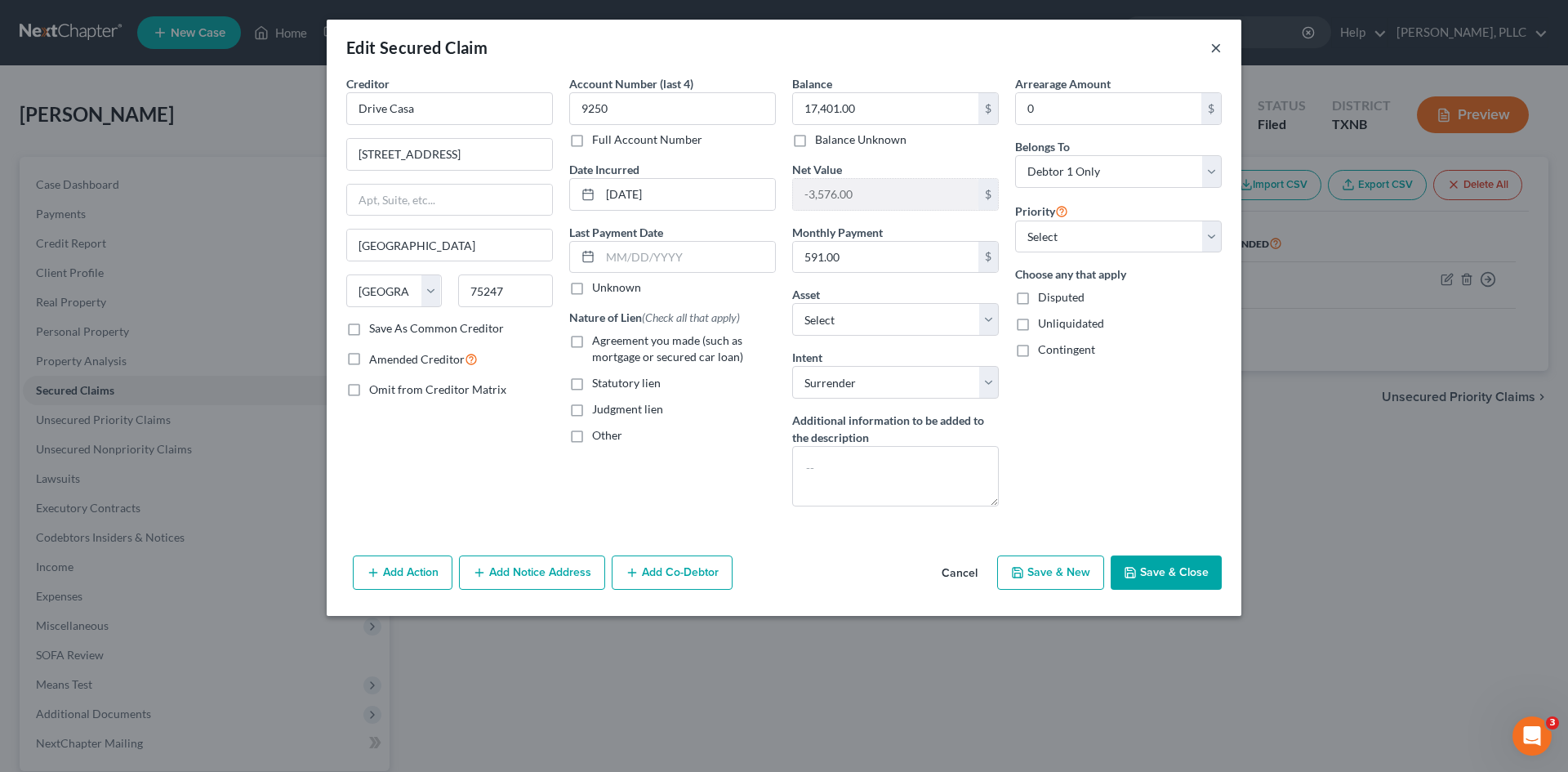
click at [1214, 43] on button "×" at bounding box center [1215, 47] width 11 height 20
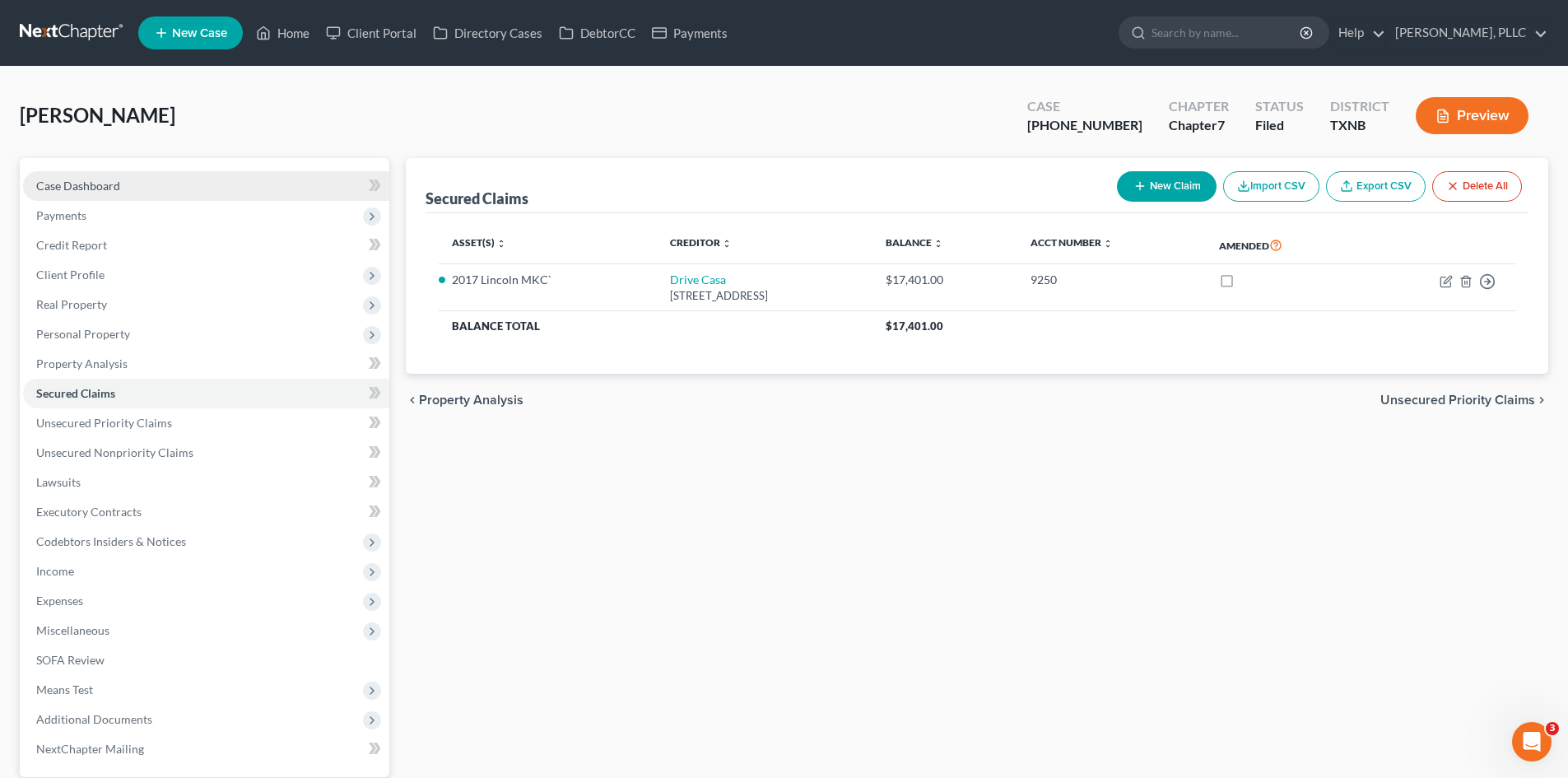
click at [156, 177] on link "Case Dashboard" at bounding box center [206, 186] width 366 height 30
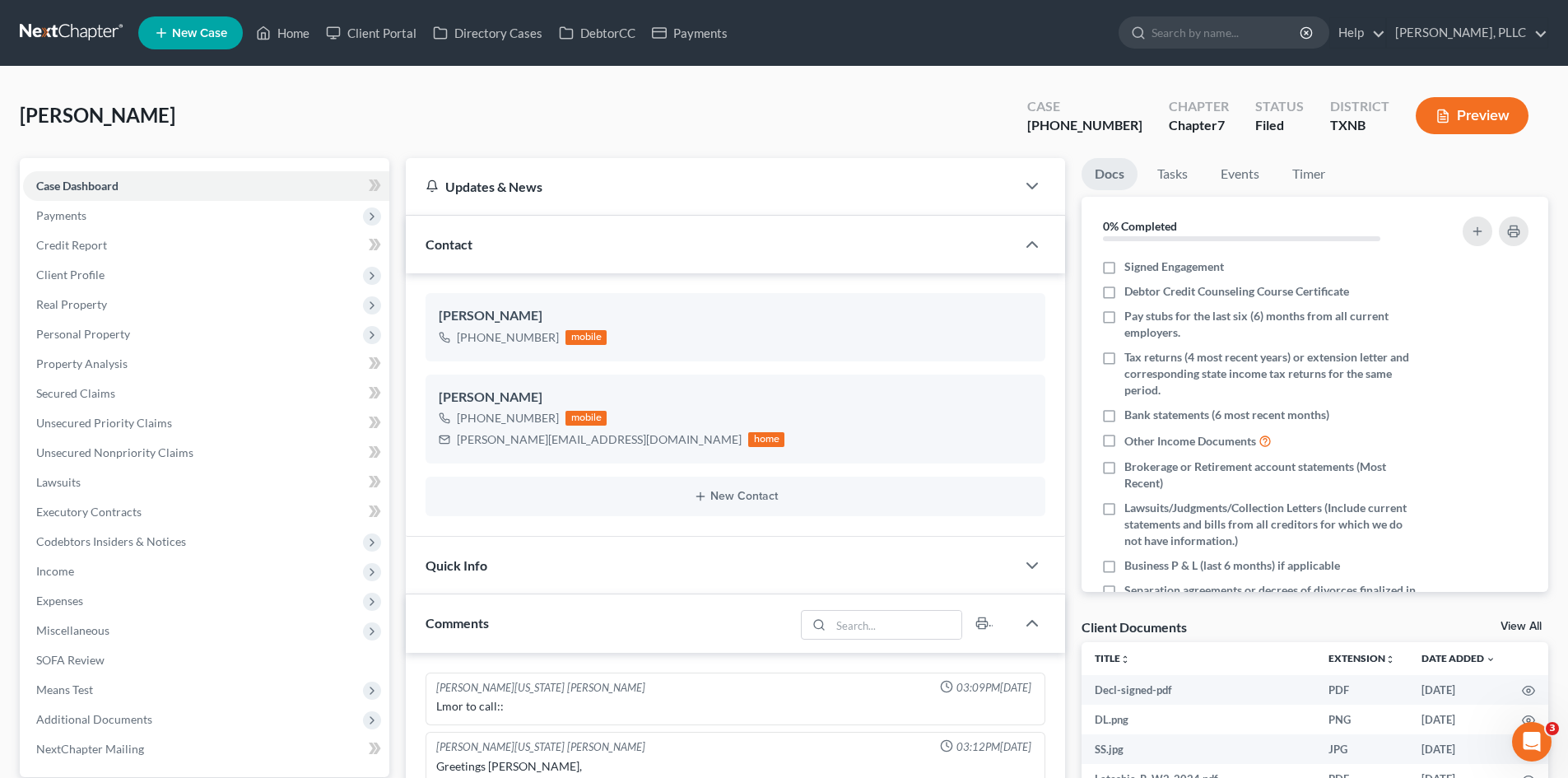
scroll to position [2635, 0]
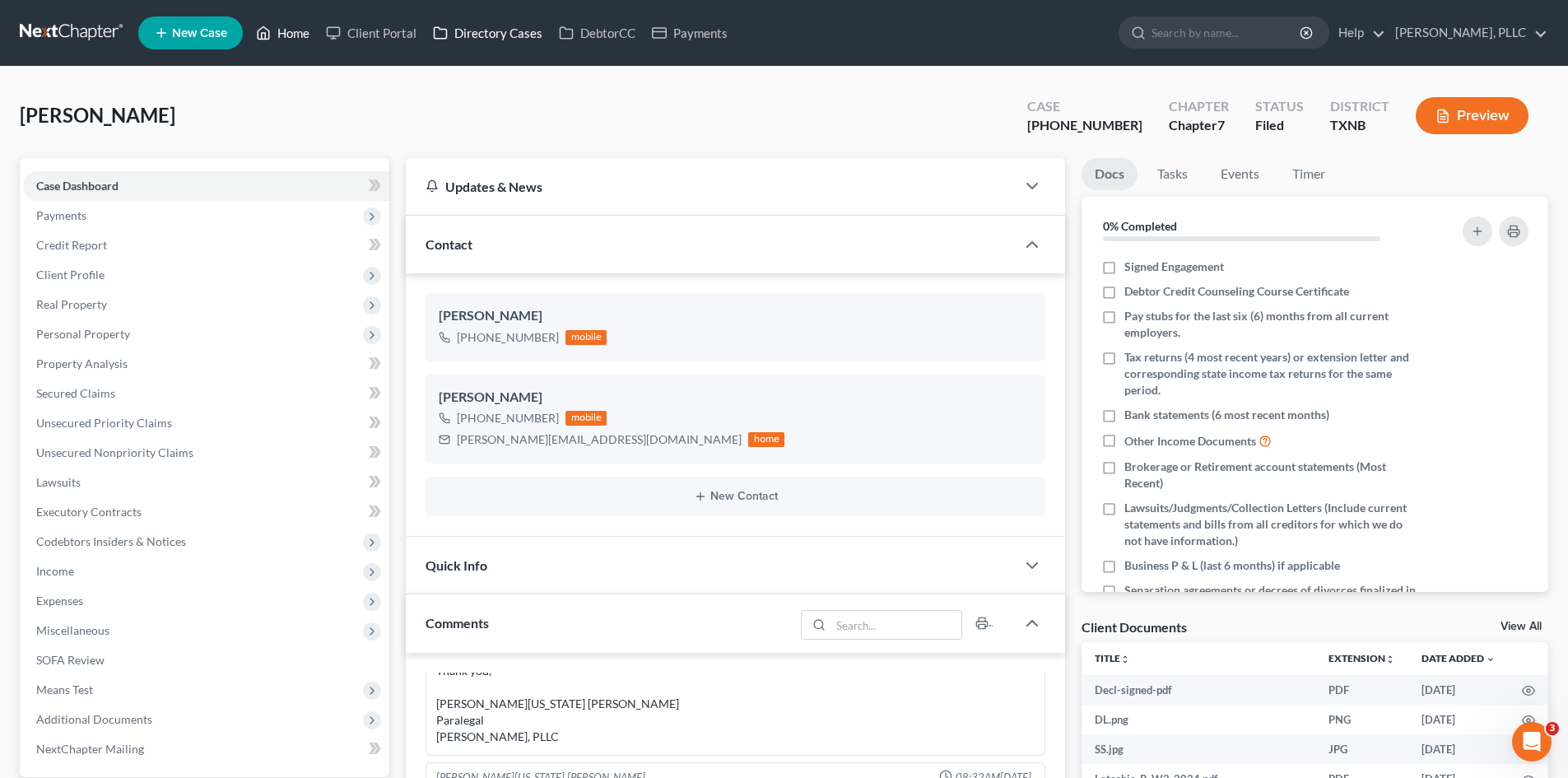
drag, startPoint x: 297, startPoint y: 32, endPoint x: 486, endPoint y: 34, distance: 189.0
click at [297, 32] on link "Home" at bounding box center [282, 33] width 70 height 30
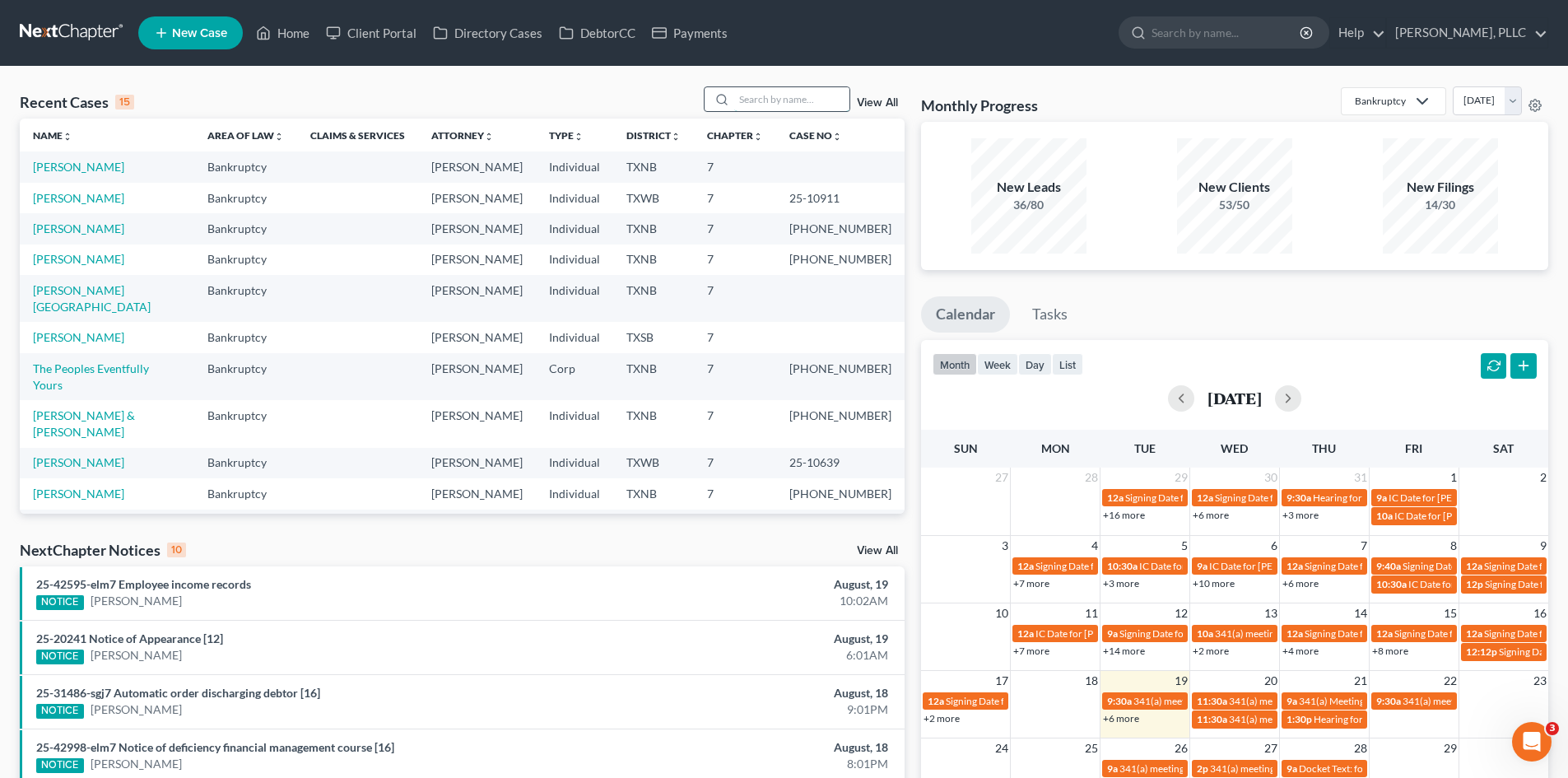
click at [798, 102] on input "search" at bounding box center [792, 98] width 115 height 24
type input "durand"
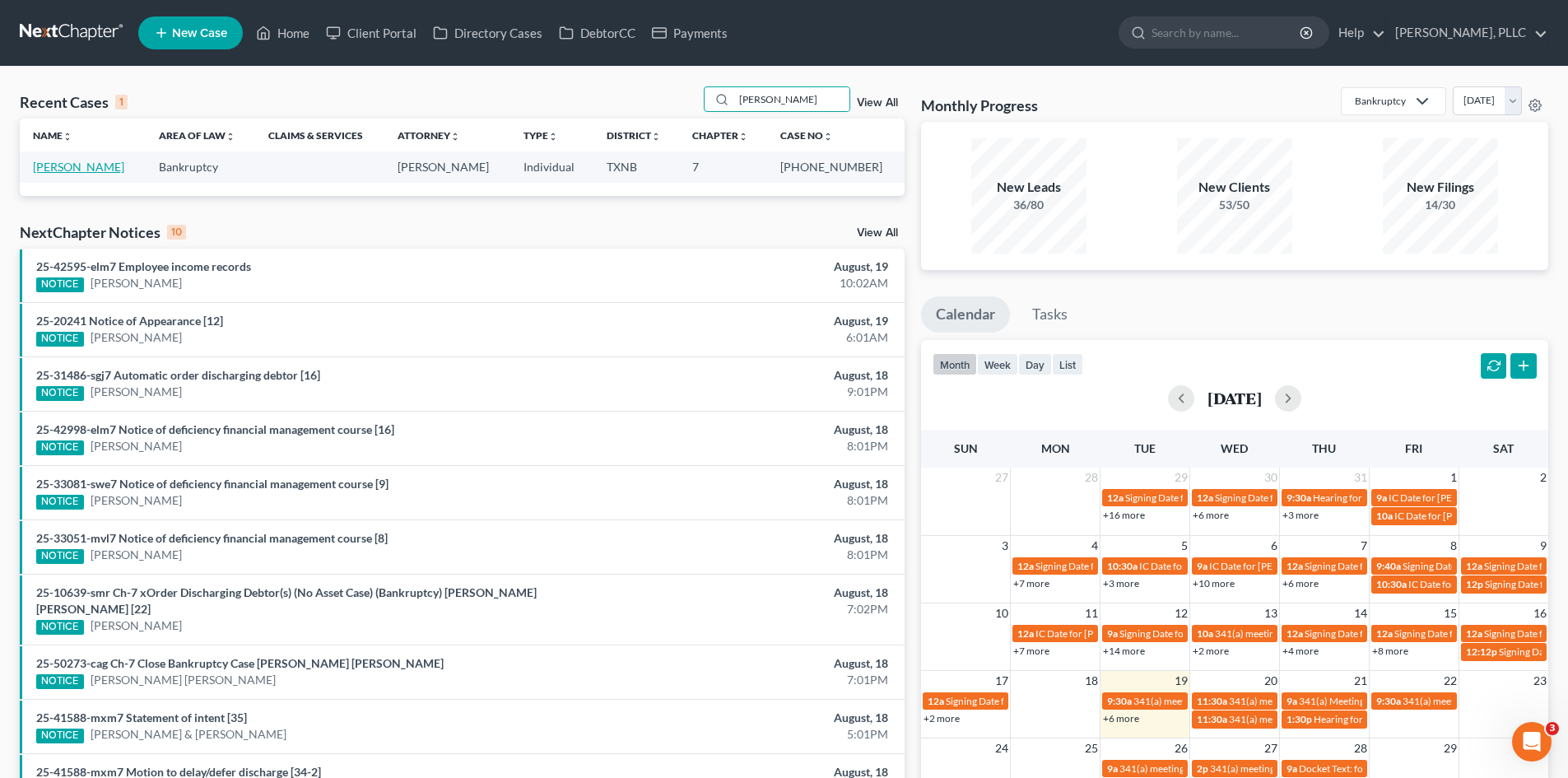
click at [89, 164] on link "Durand, Thony" at bounding box center [78, 166] width 92 height 14
select select "4"
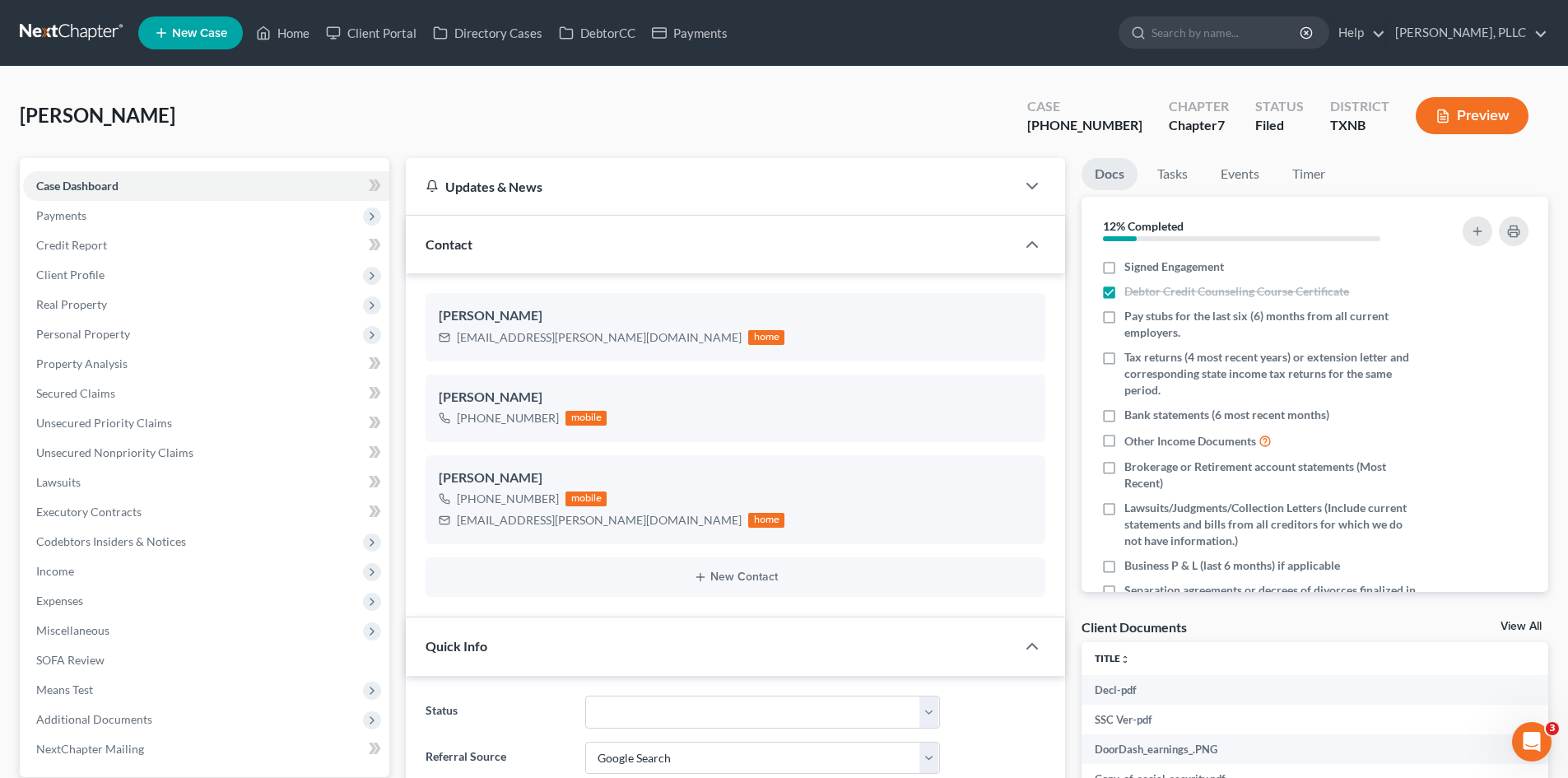
scroll to position [1401, 0]
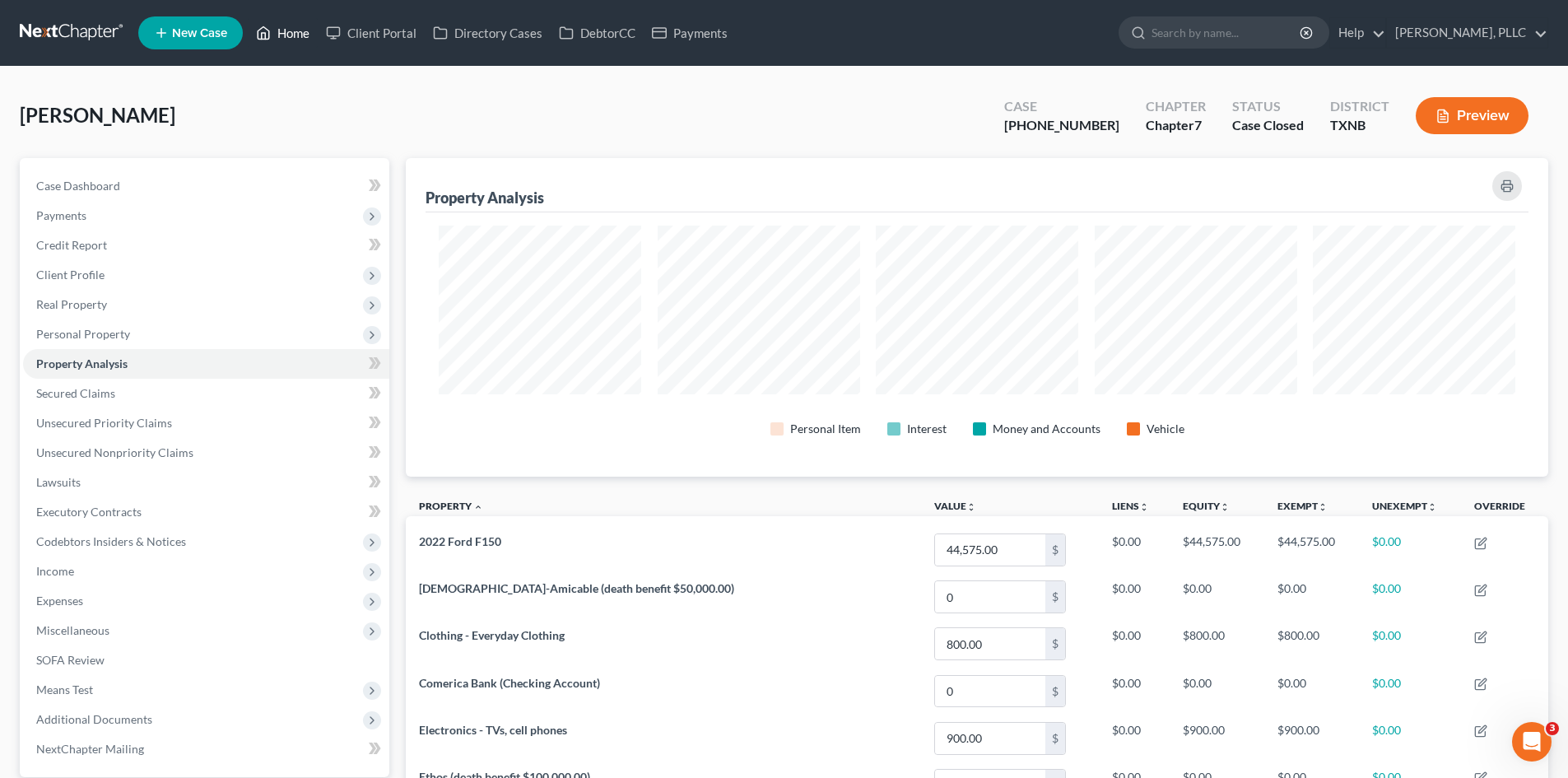
click at [275, 28] on link "Home" at bounding box center [282, 33] width 70 height 30
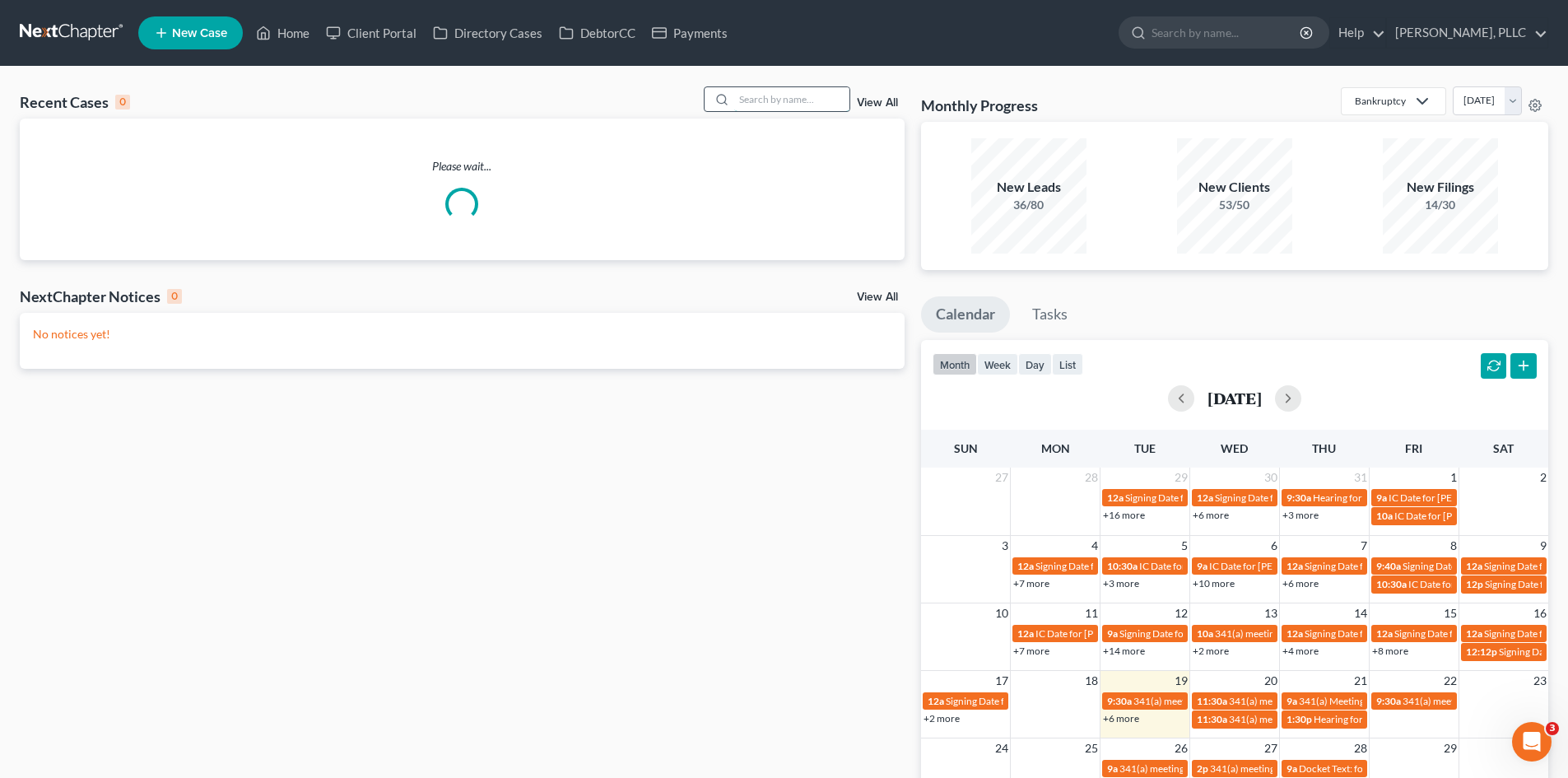
click at [759, 105] on input "search" at bounding box center [792, 98] width 115 height 24
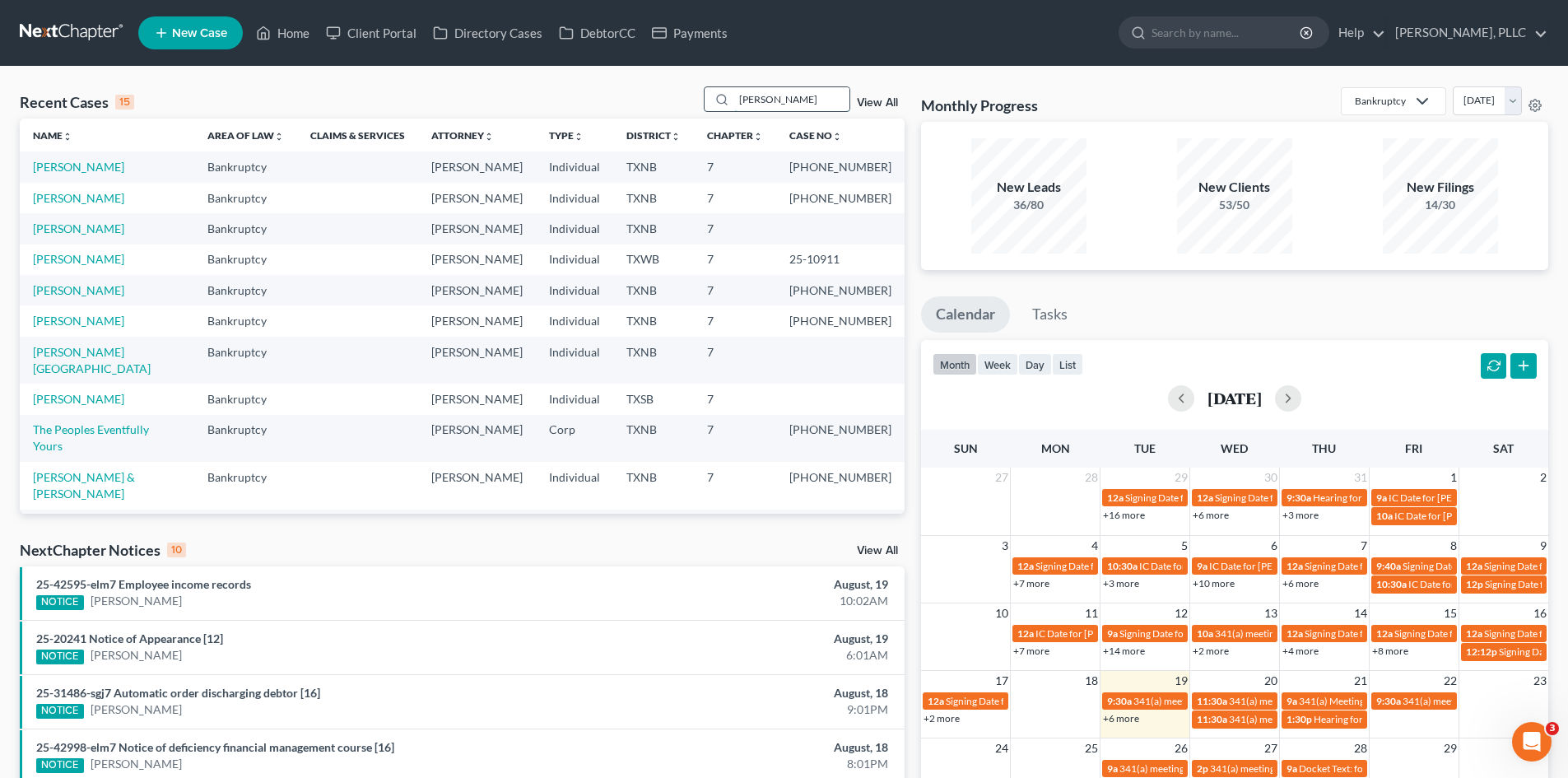
type input "durand"
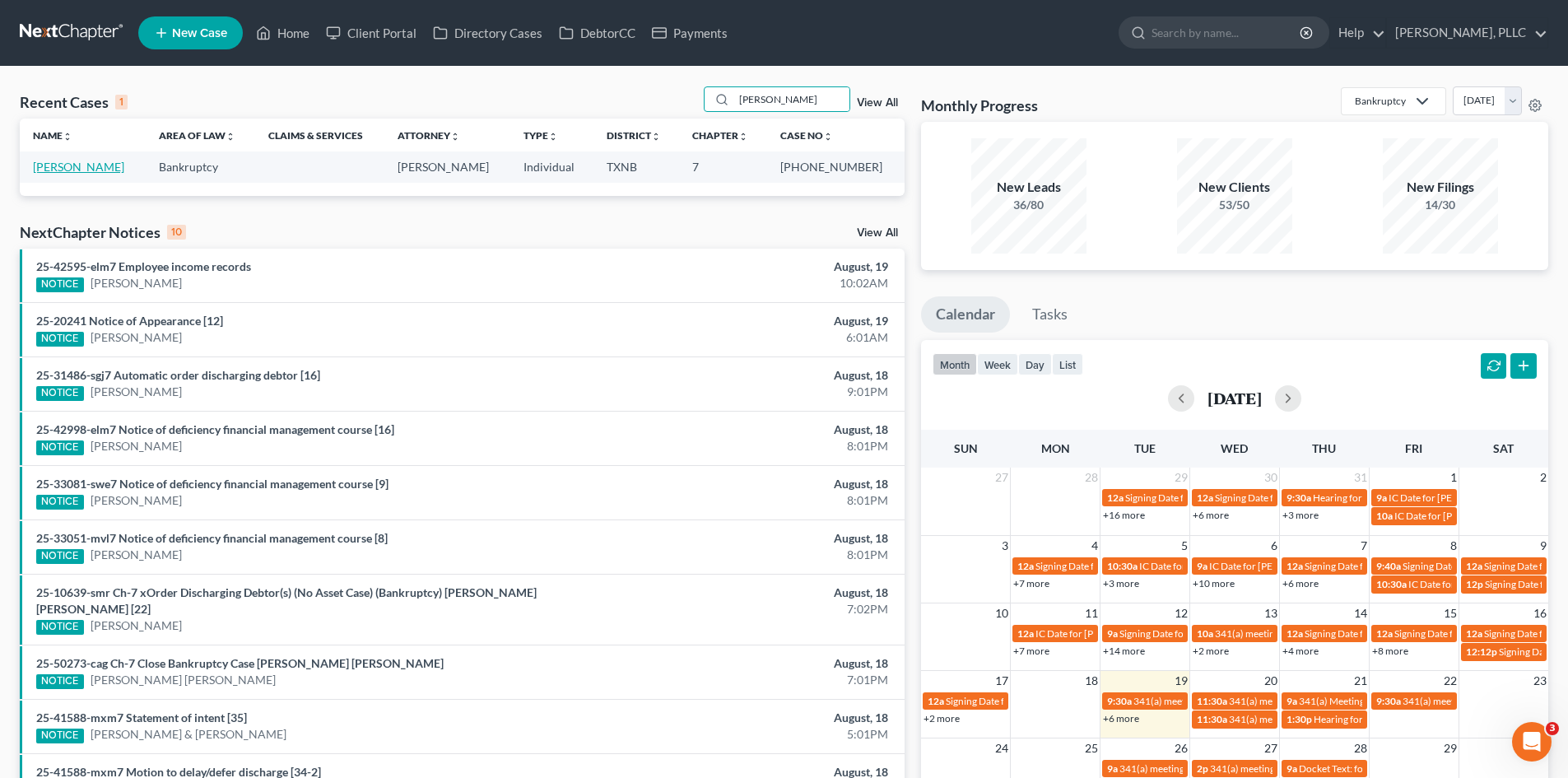
click at [70, 166] on link "[PERSON_NAME]" at bounding box center [78, 166] width 92 height 14
select select "4"
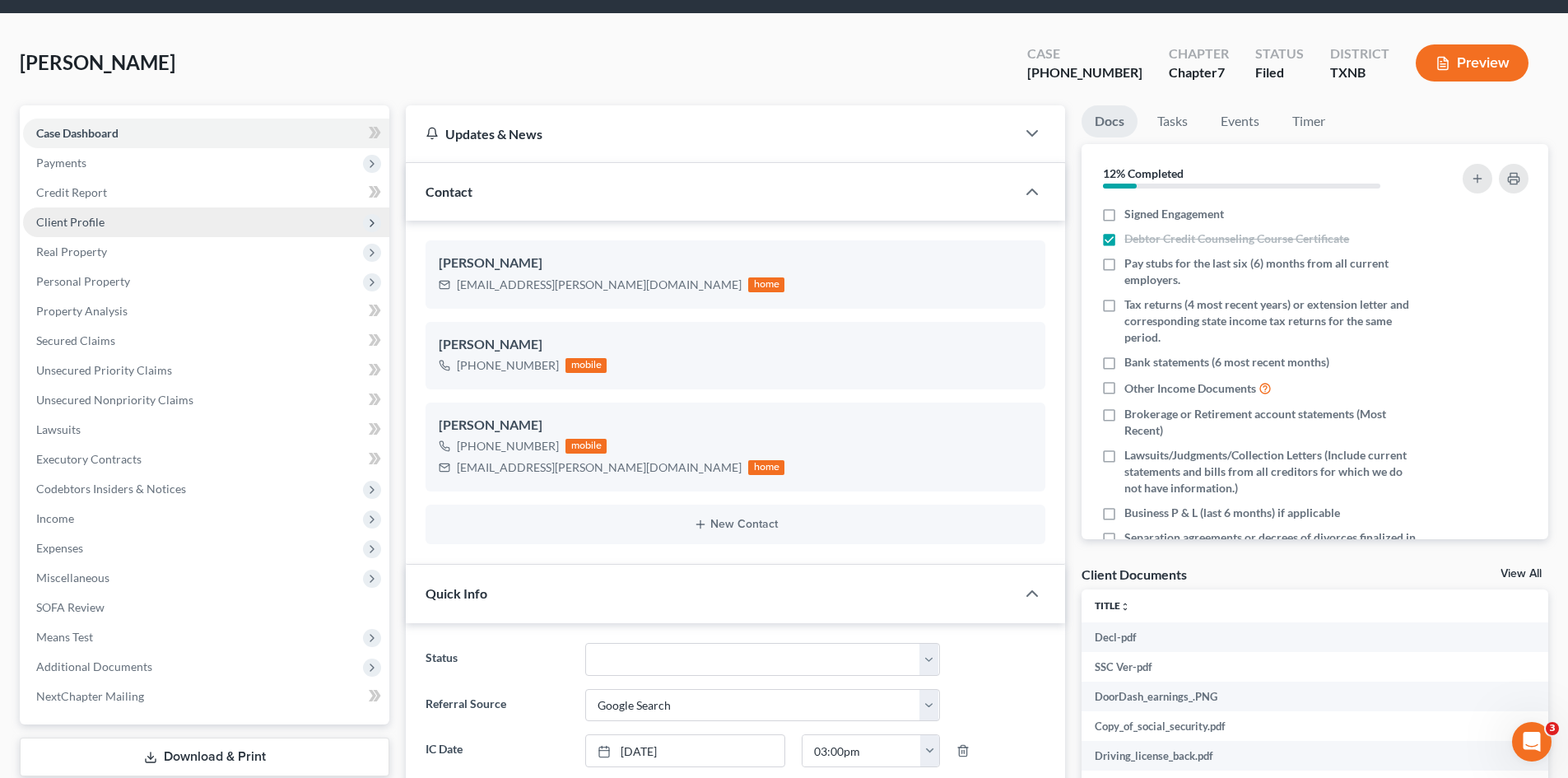
scroll to position [82, 0]
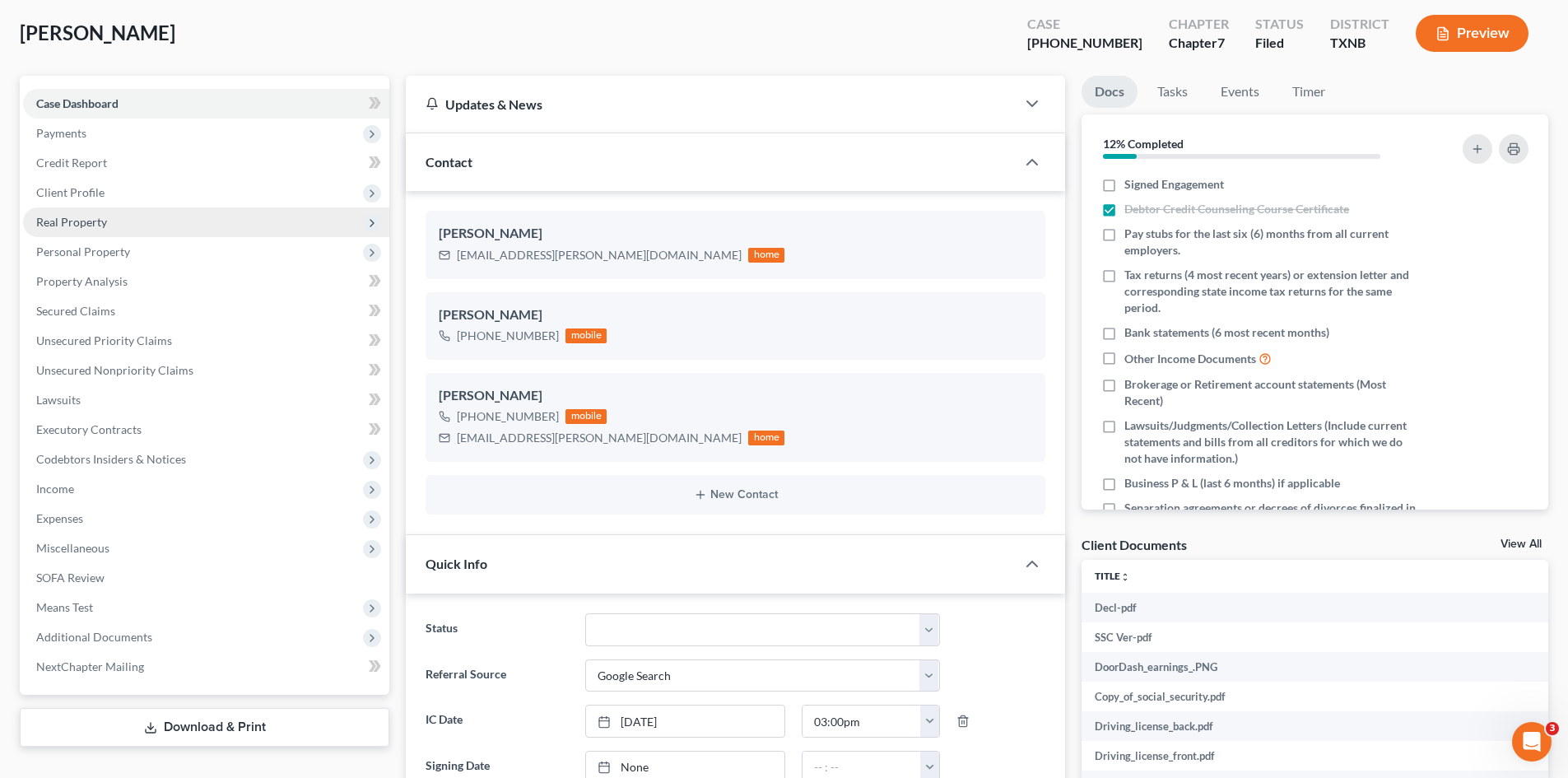
click at [98, 231] on span "Real Property" at bounding box center [206, 222] width 366 height 30
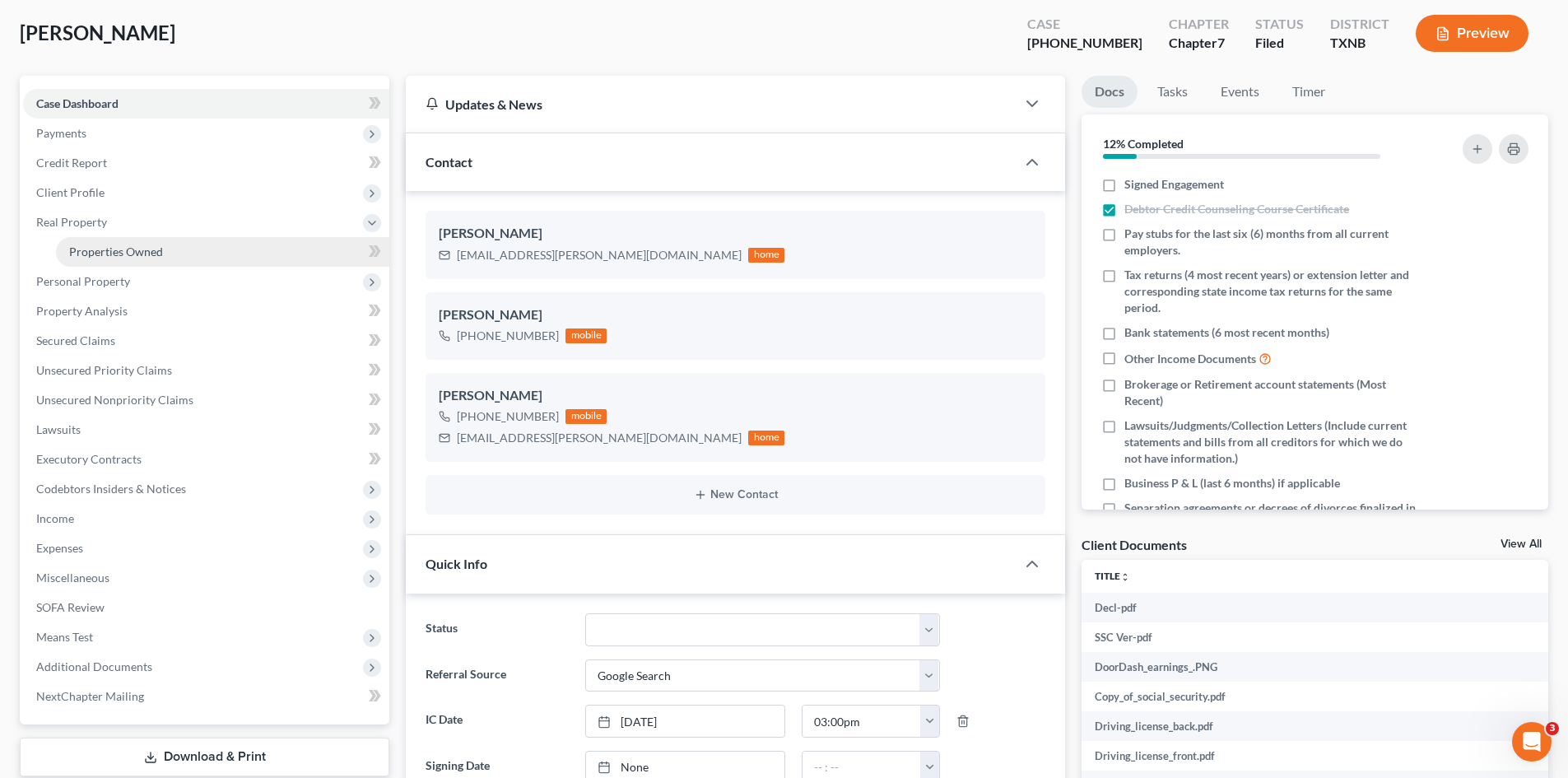
click at [113, 249] on span "Properties Owned" at bounding box center [116, 252] width 94 height 14
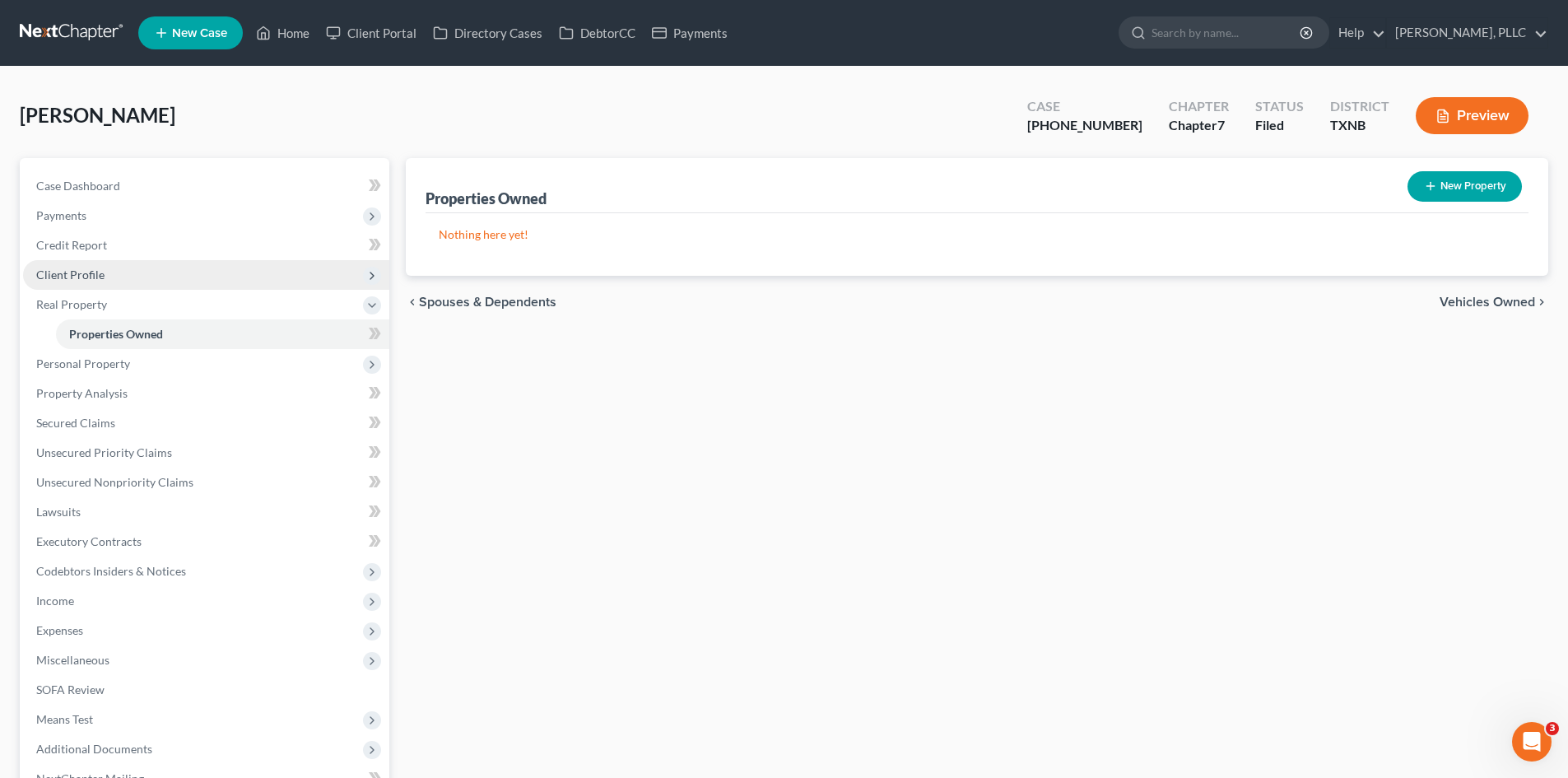
click at [102, 281] on span "Client Profile" at bounding box center [206, 274] width 366 height 30
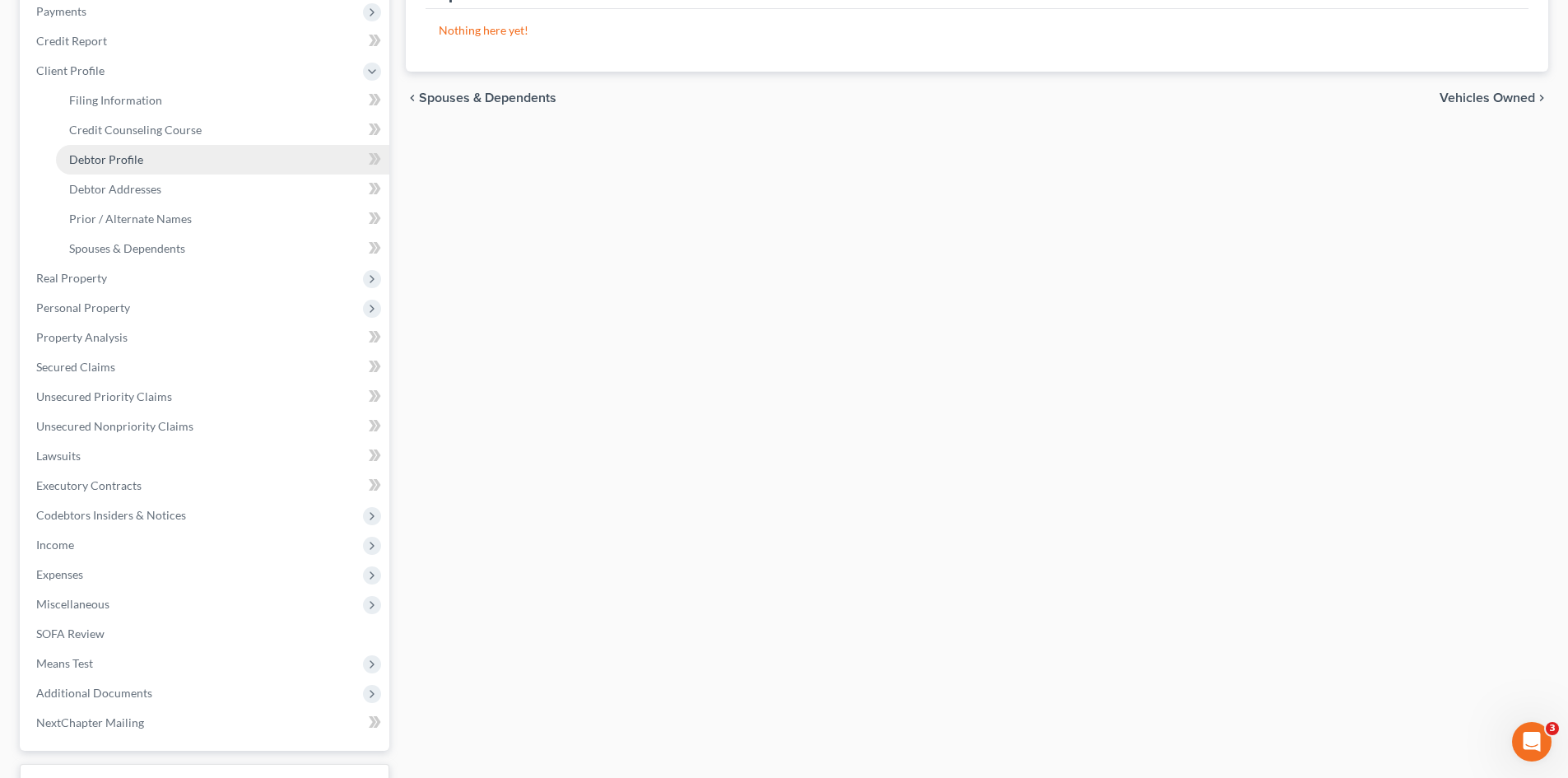
scroll to position [247, 0]
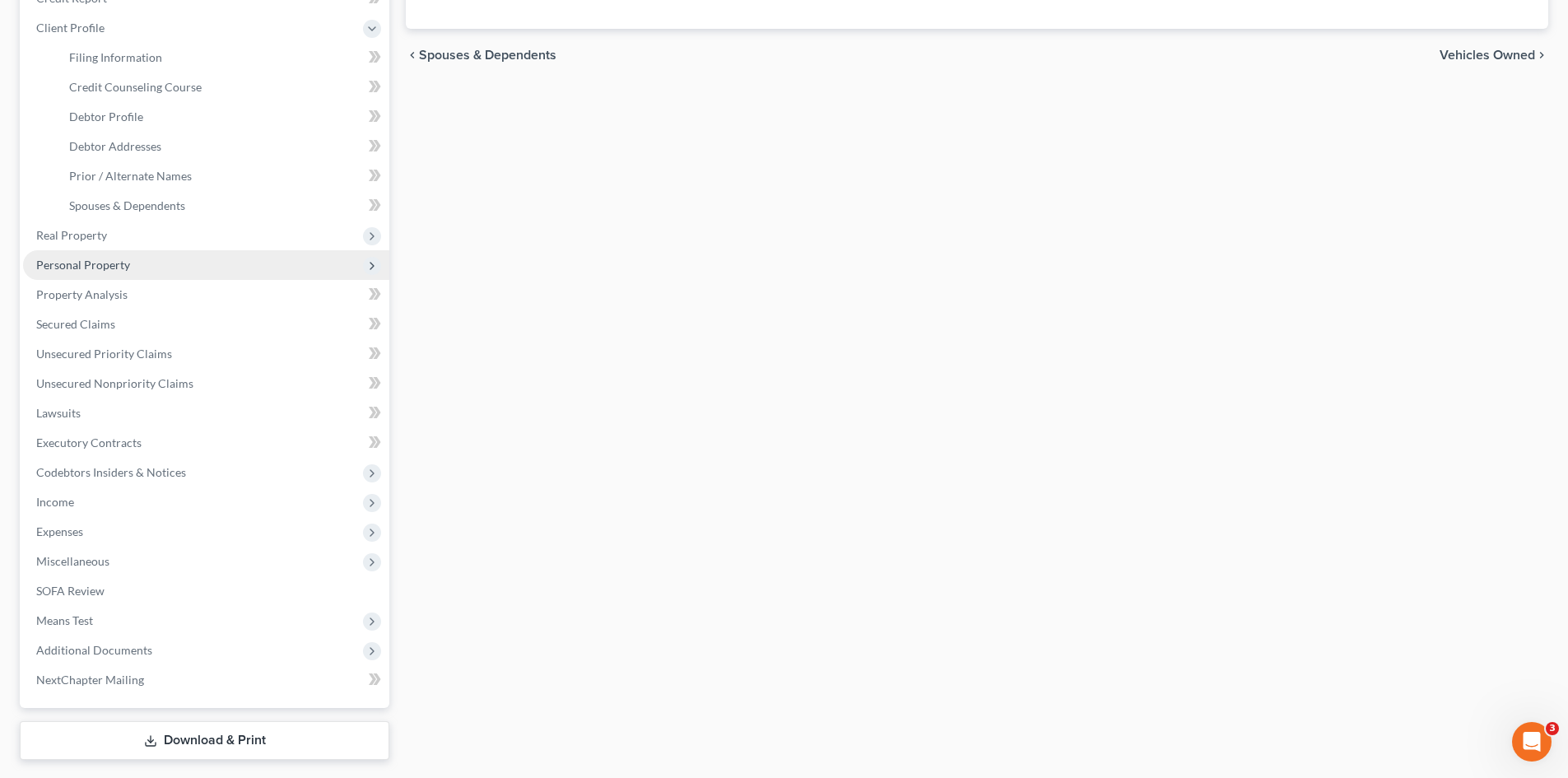
click at [127, 270] on span "Personal Property" at bounding box center [84, 265] width 94 height 14
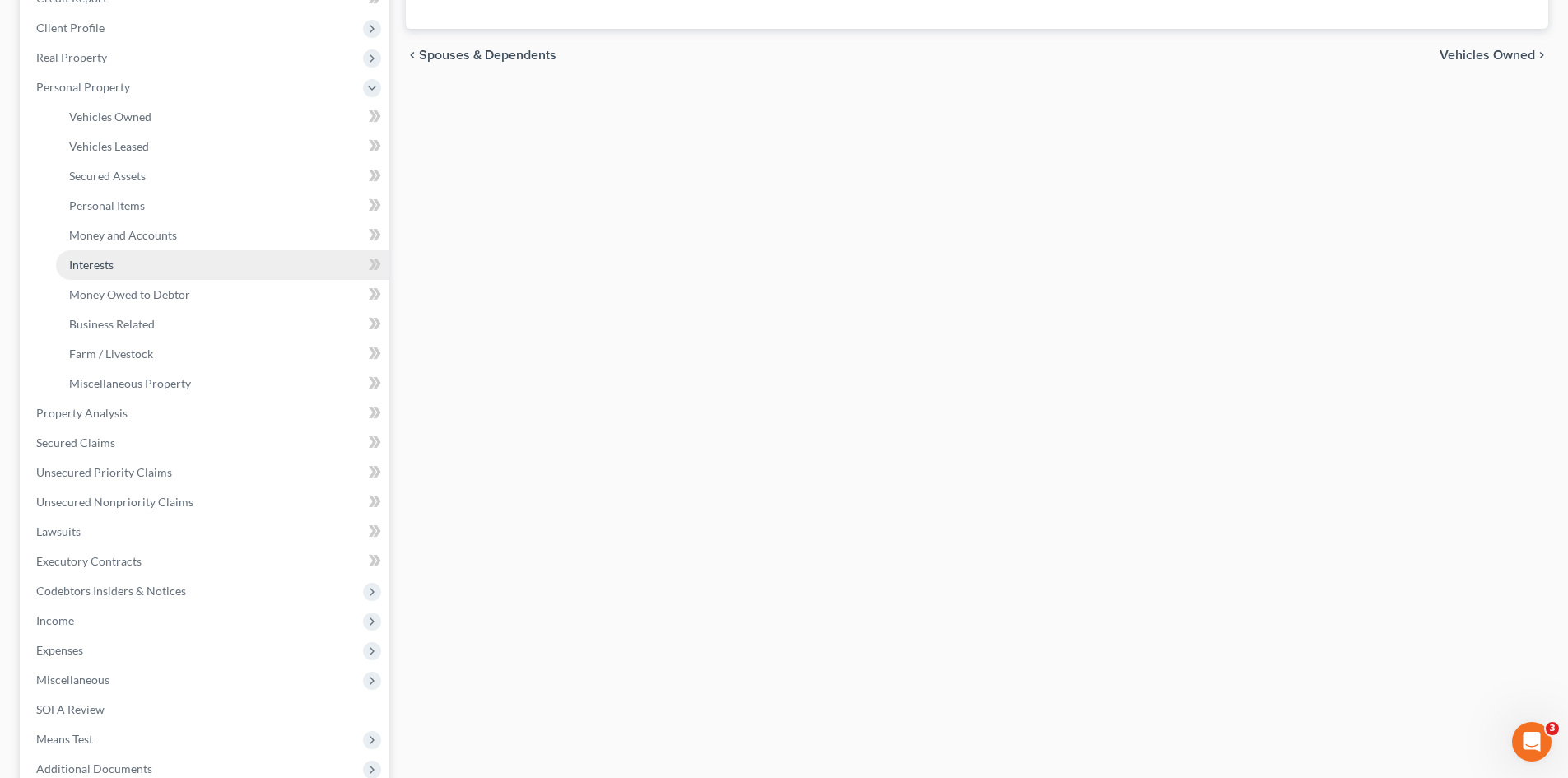
click at [103, 267] on span "Interests" at bounding box center [91, 265] width 44 height 14
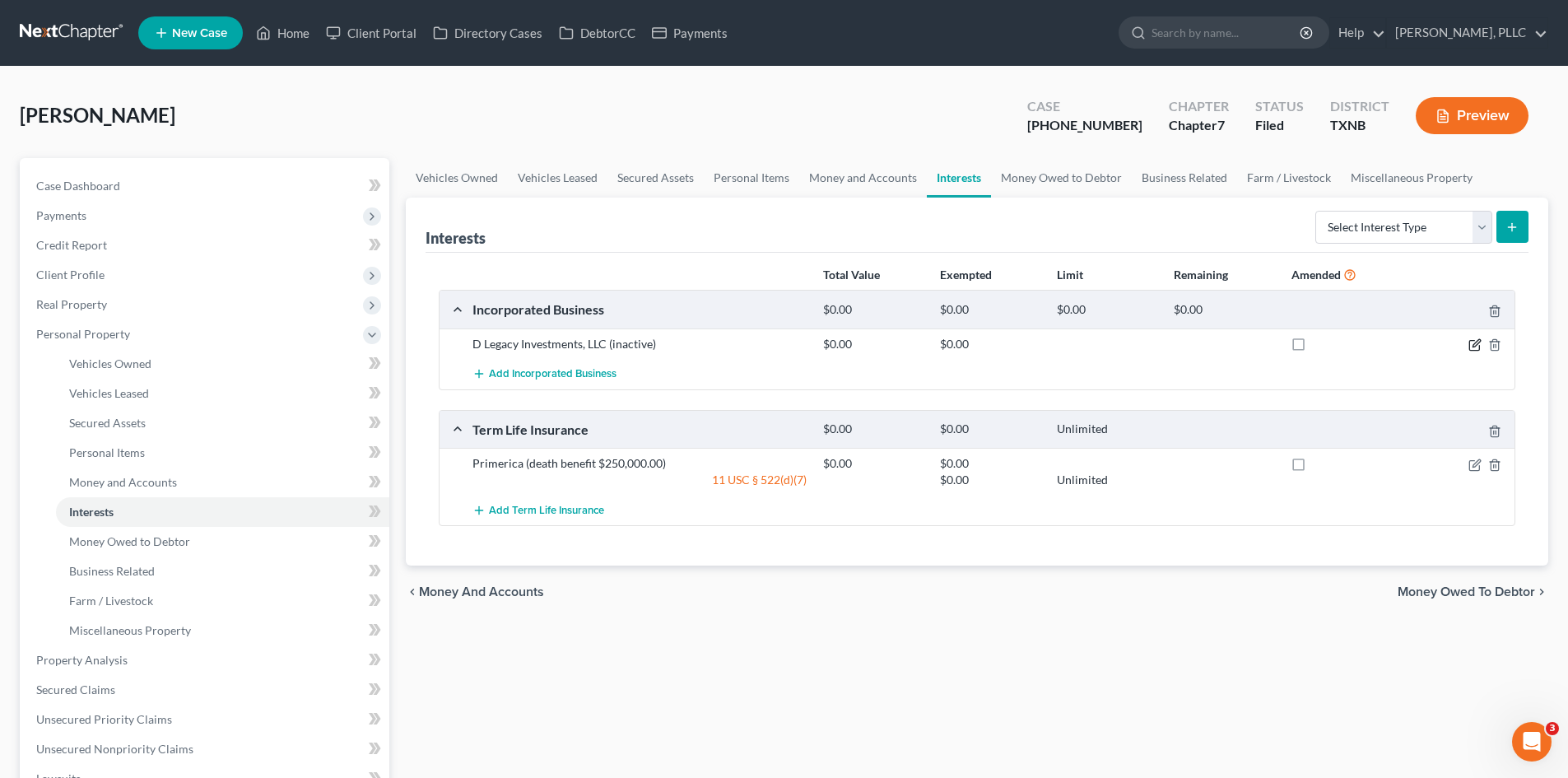
click at [1470, 346] on icon "button" at bounding box center [1474, 345] width 10 height 10
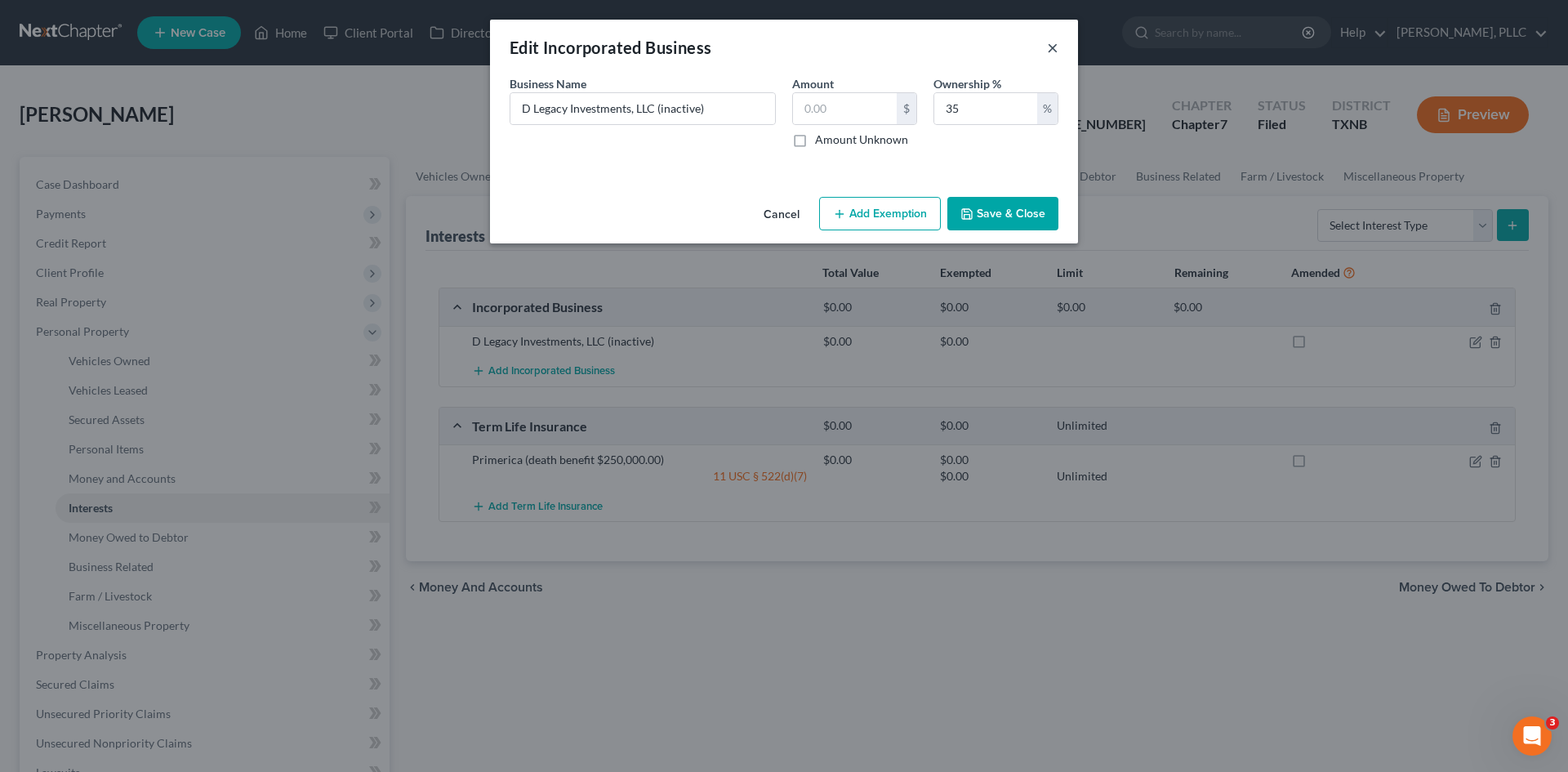
click at [1052, 46] on button "×" at bounding box center [1052, 47] width 11 height 20
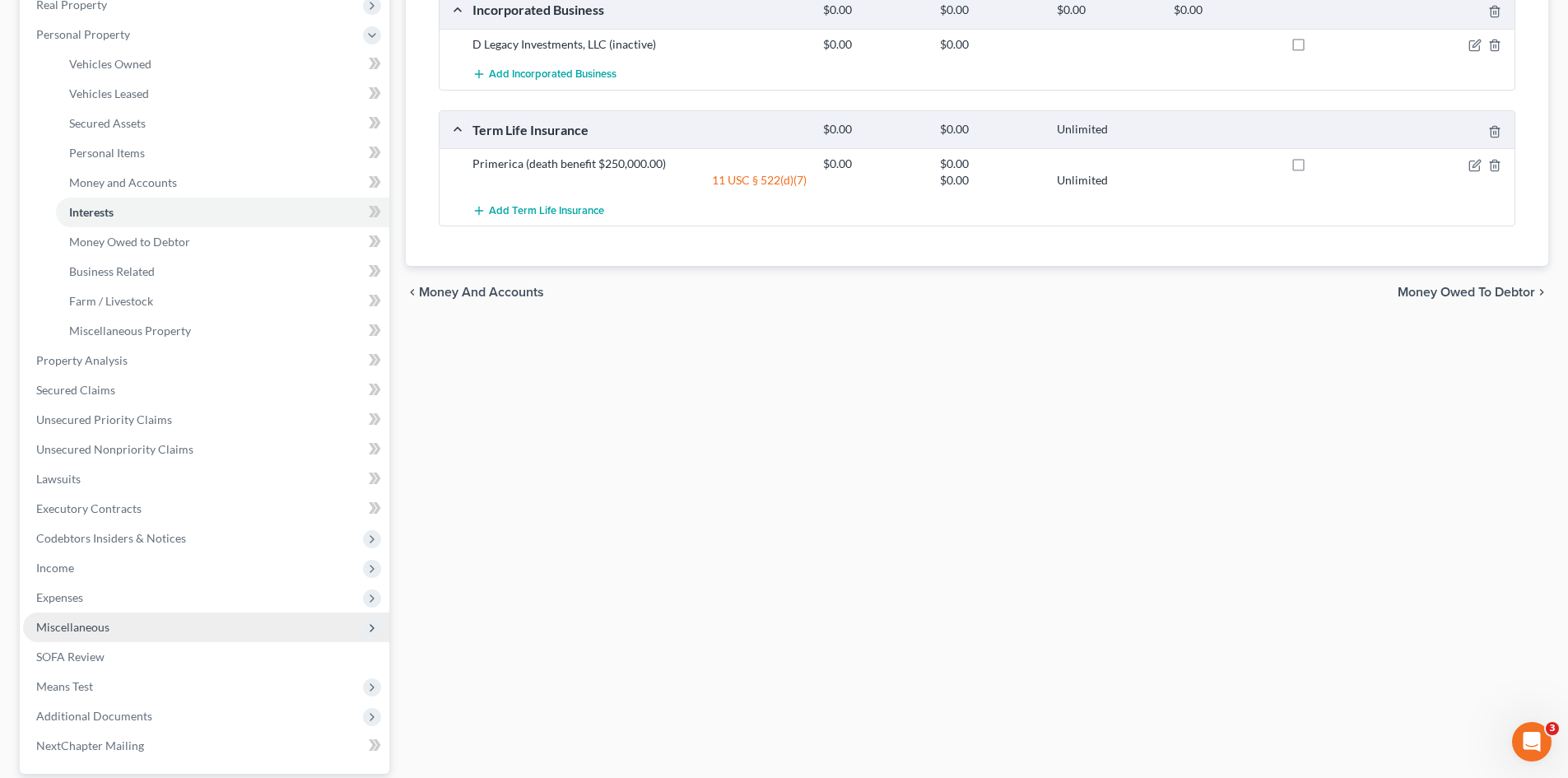
scroll to position [329, 0]
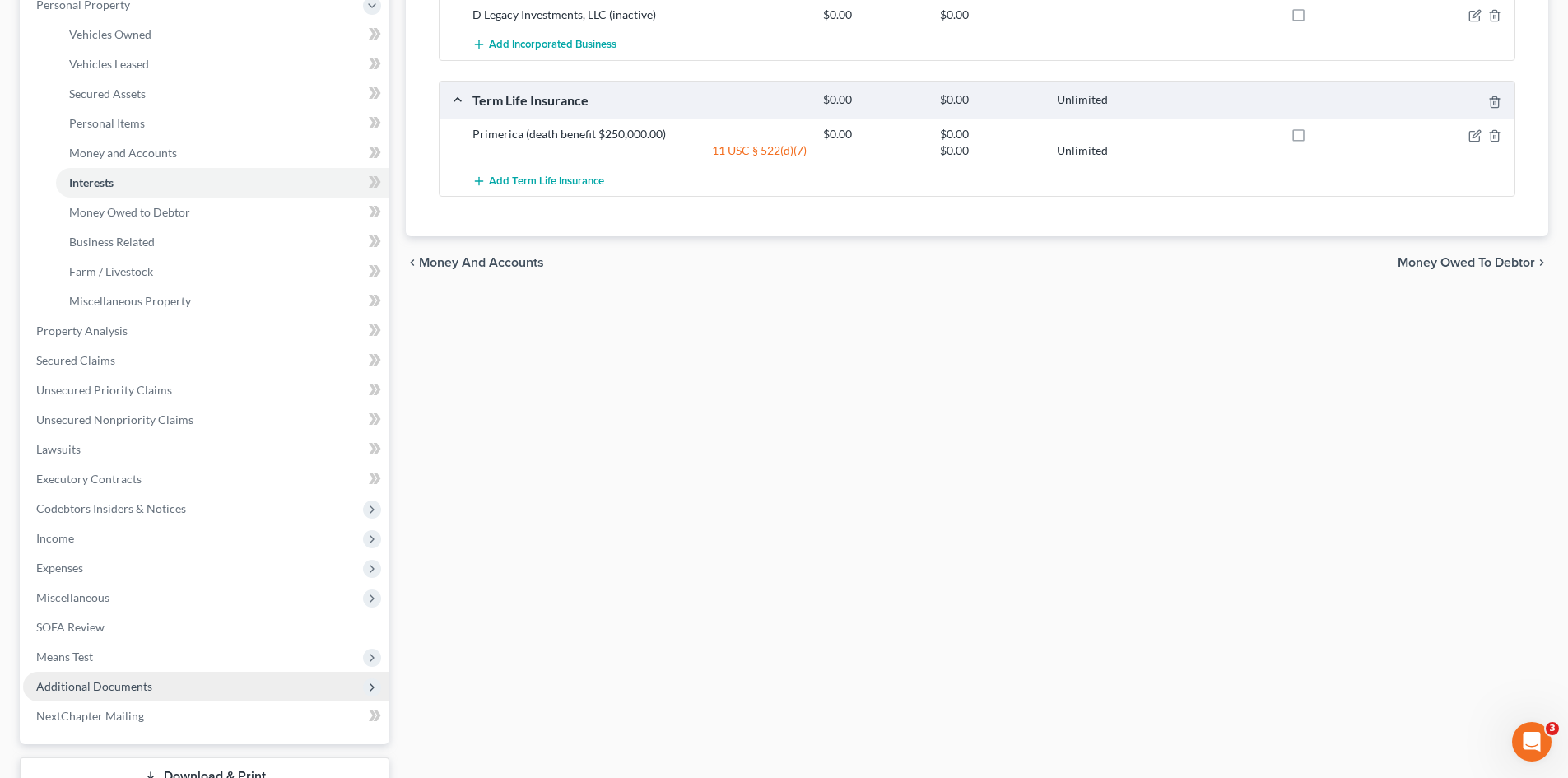
click at [119, 688] on span "Additional Documents" at bounding box center [94, 686] width 116 height 14
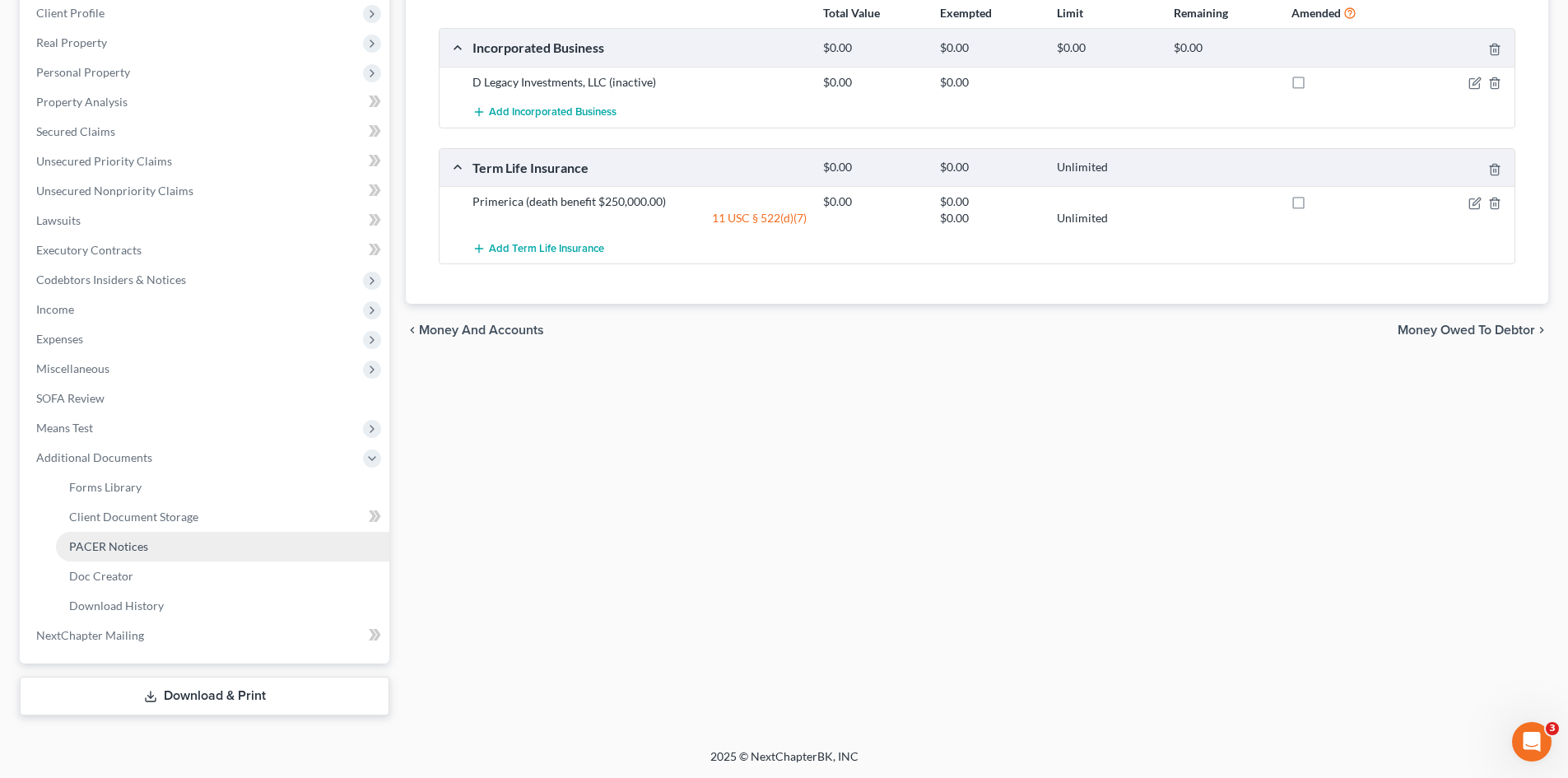
click at [168, 550] on link "PACER Notices" at bounding box center [222, 546] width 334 height 30
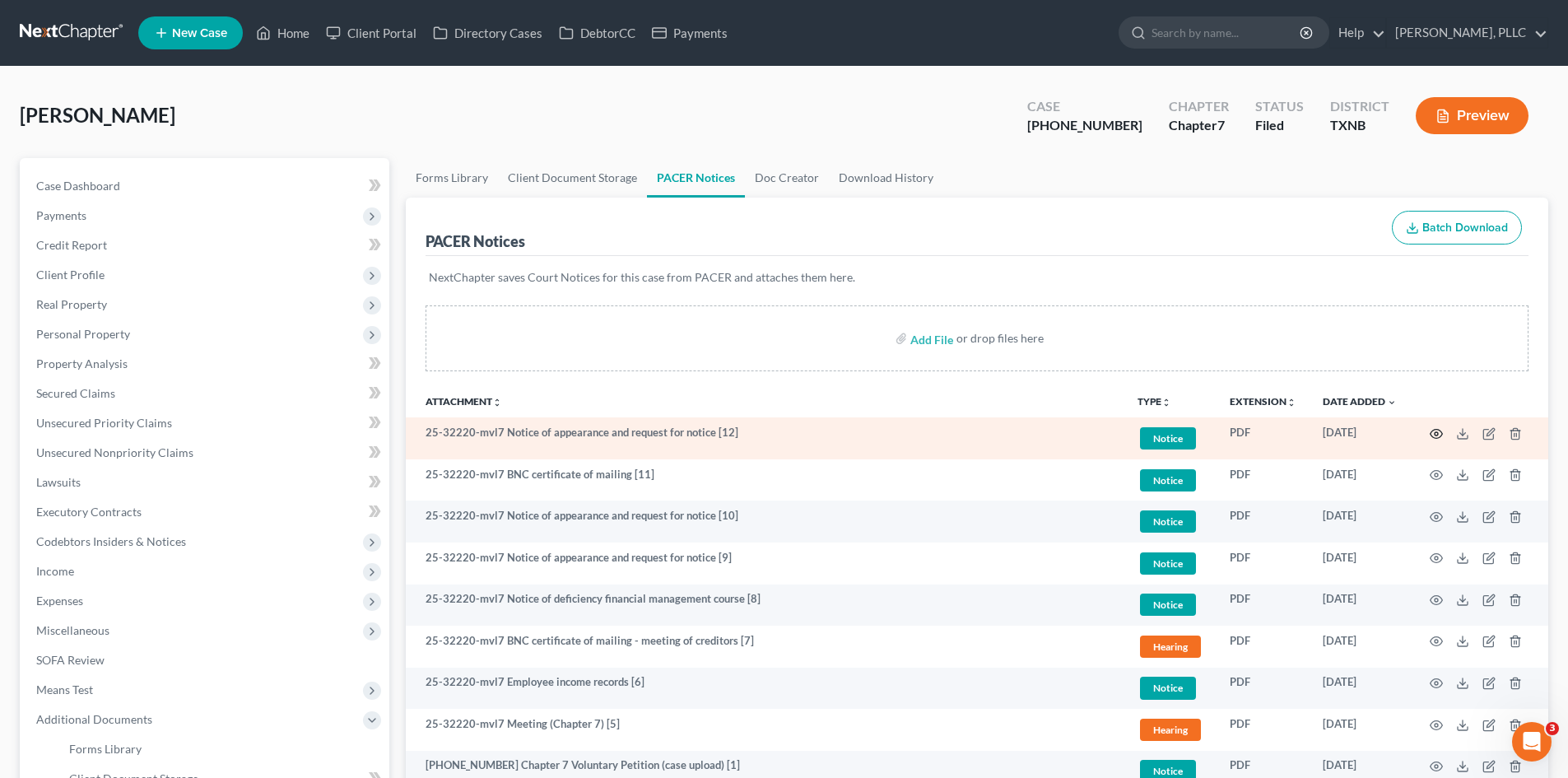
click at [1433, 438] on icon "button" at bounding box center [1436, 433] width 13 height 13
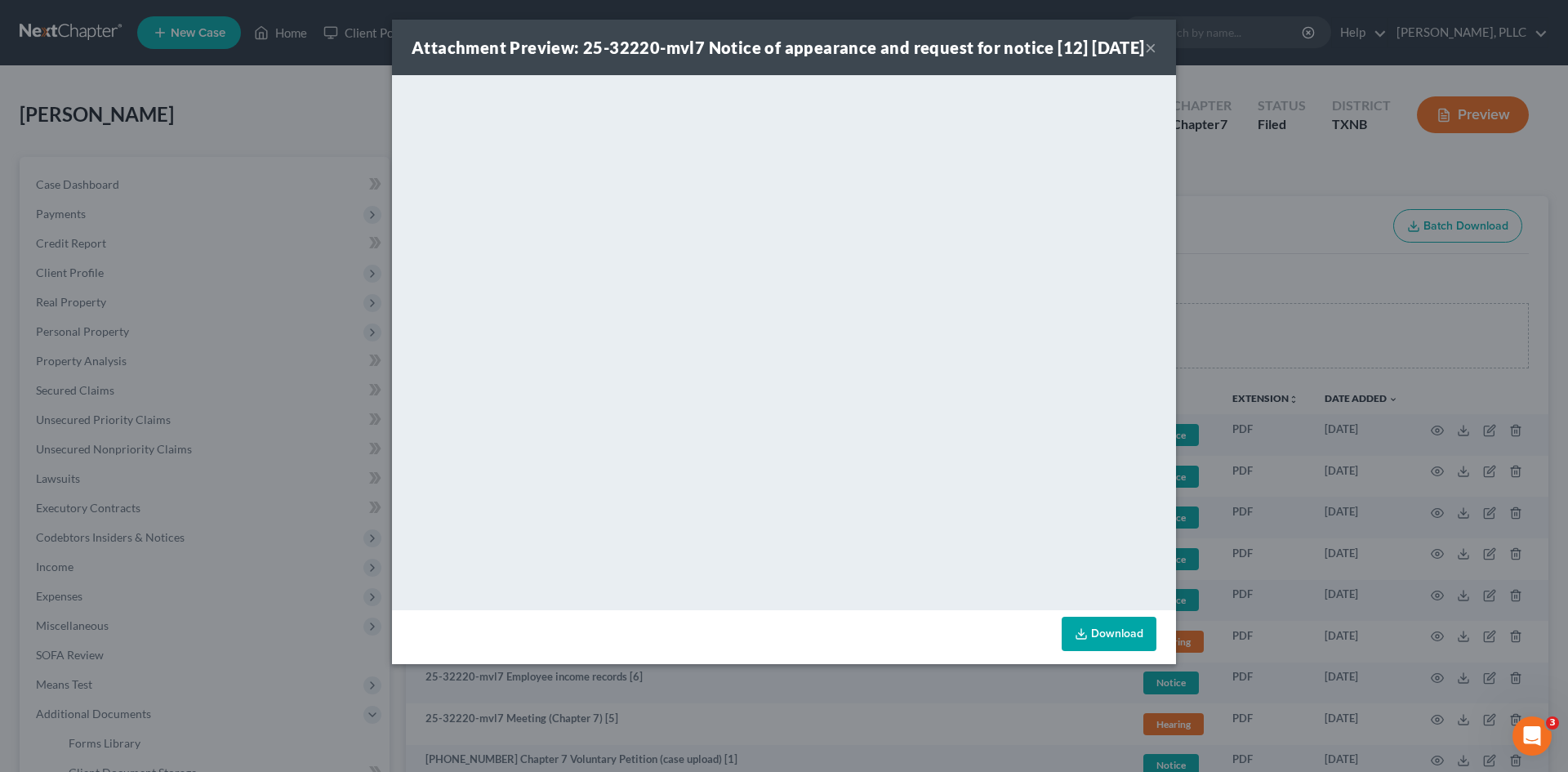
click at [1151, 55] on button "×" at bounding box center [1150, 47] width 11 height 20
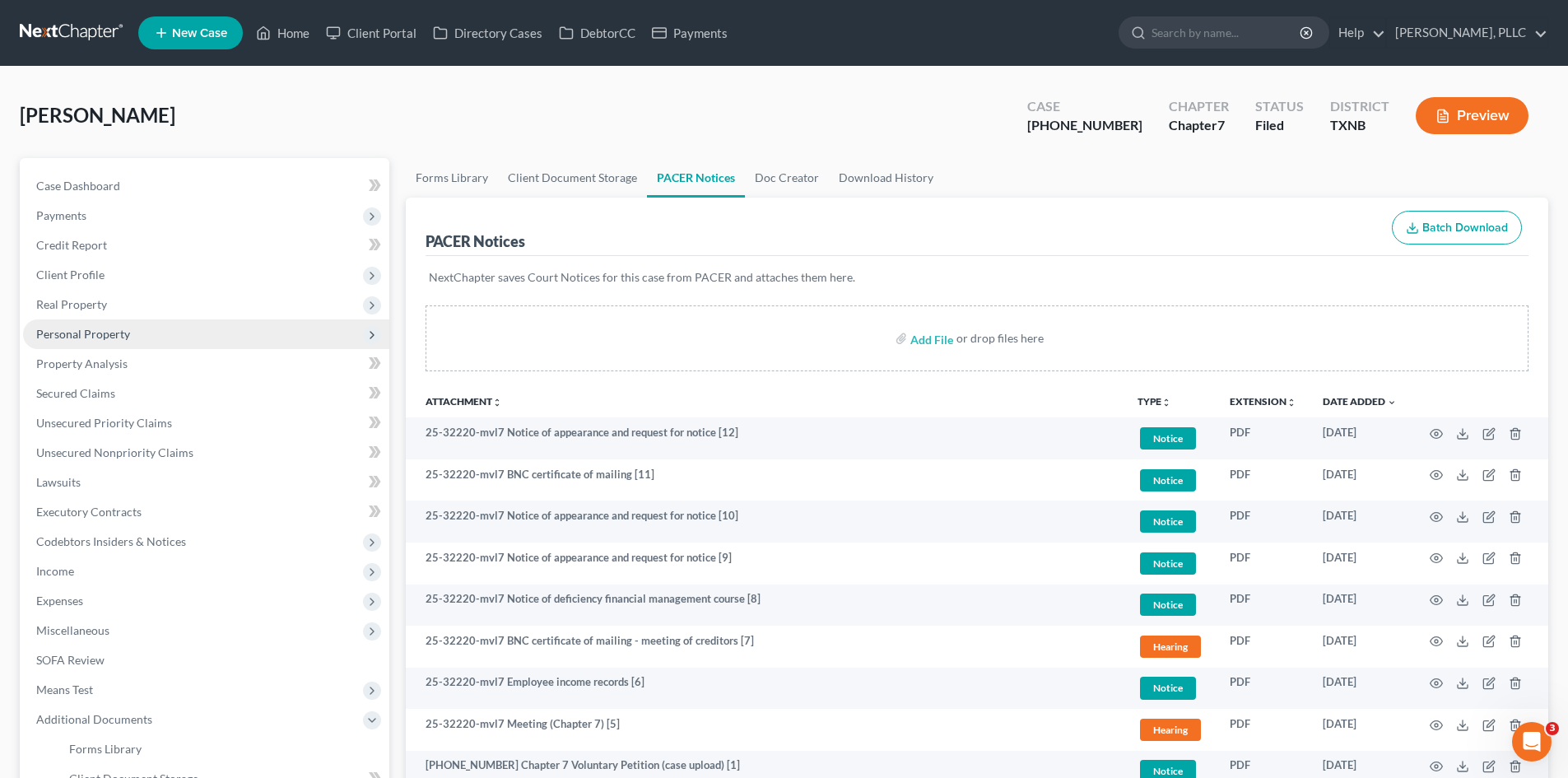
click at [116, 330] on span "Personal Property" at bounding box center [84, 334] width 94 height 14
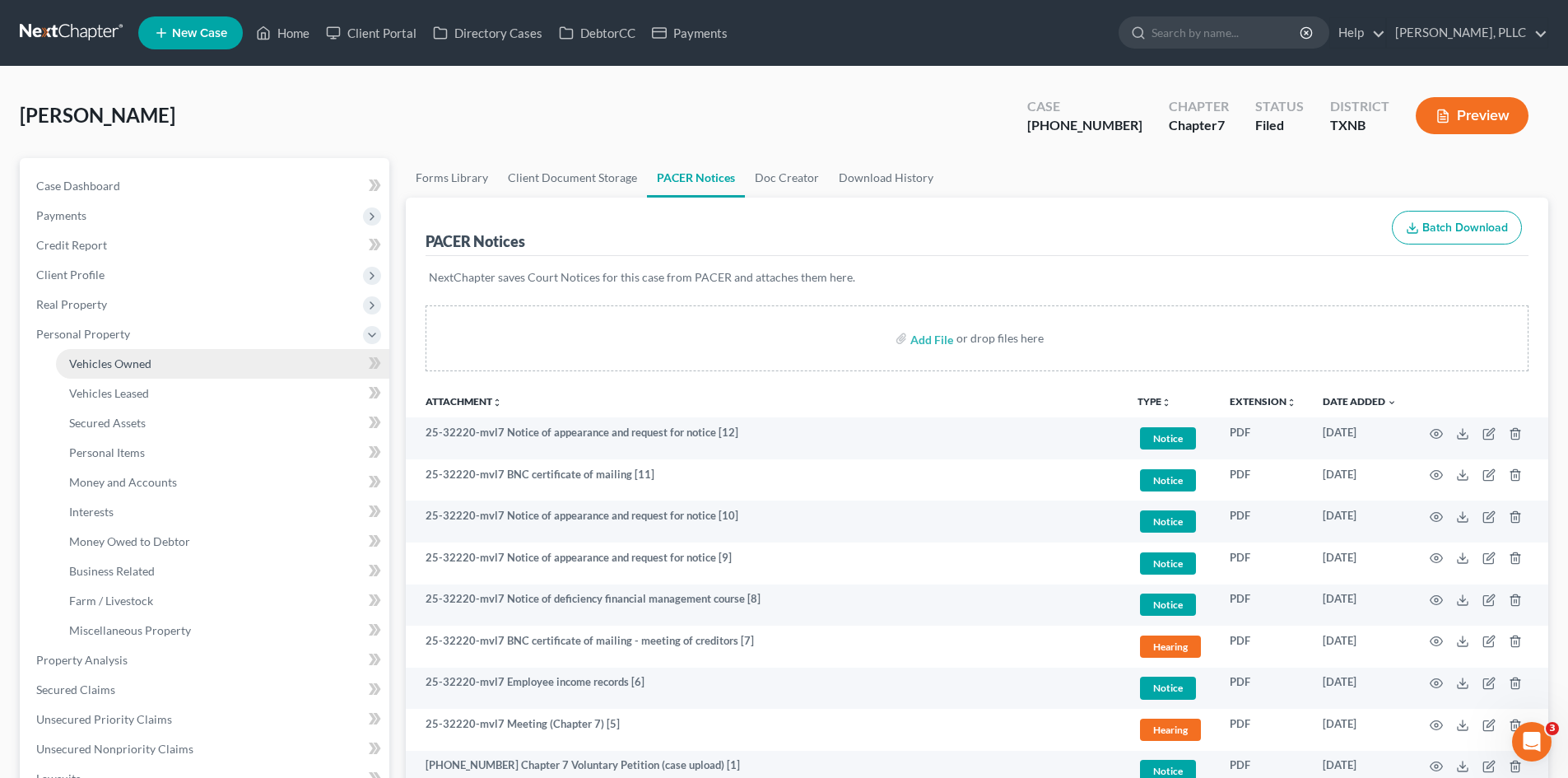
click at [112, 364] on span "Vehicles Owned" at bounding box center [110, 363] width 82 height 14
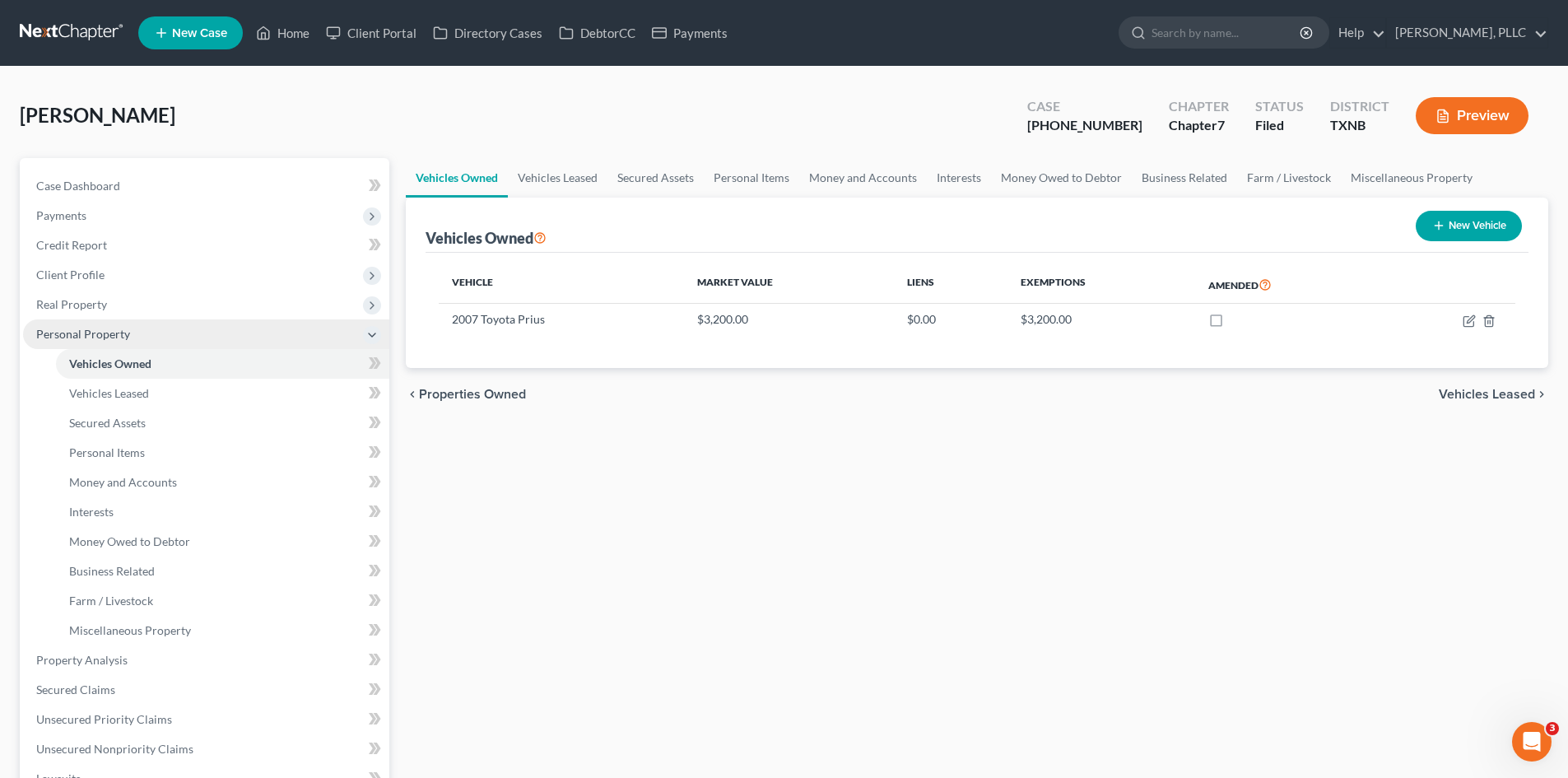
click at [94, 334] on span "Personal Property" at bounding box center [84, 334] width 94 height 14
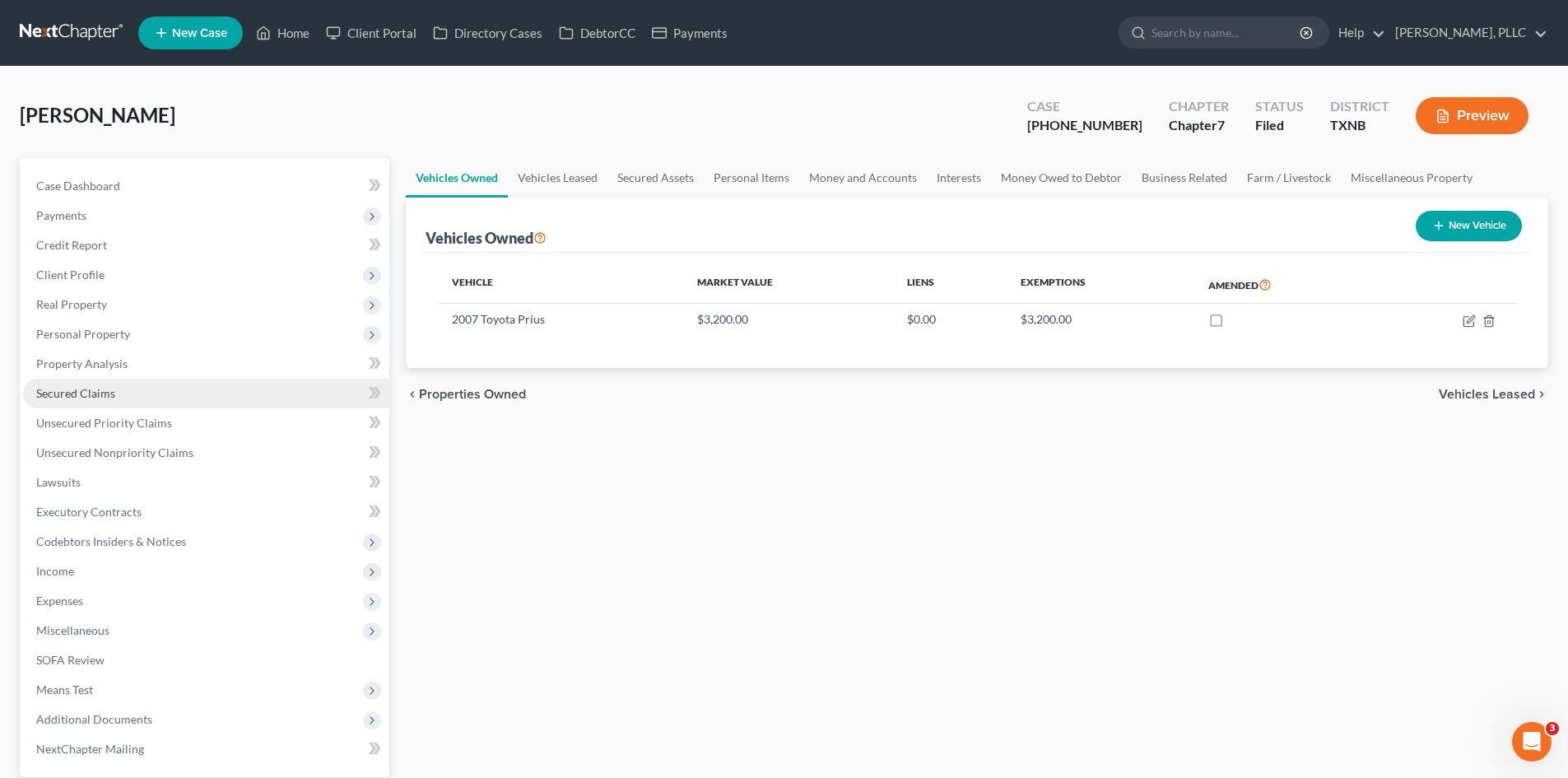
click at [78, 383] on link "Secured Claims" at bounding box center [206, 393] width 366 height 30
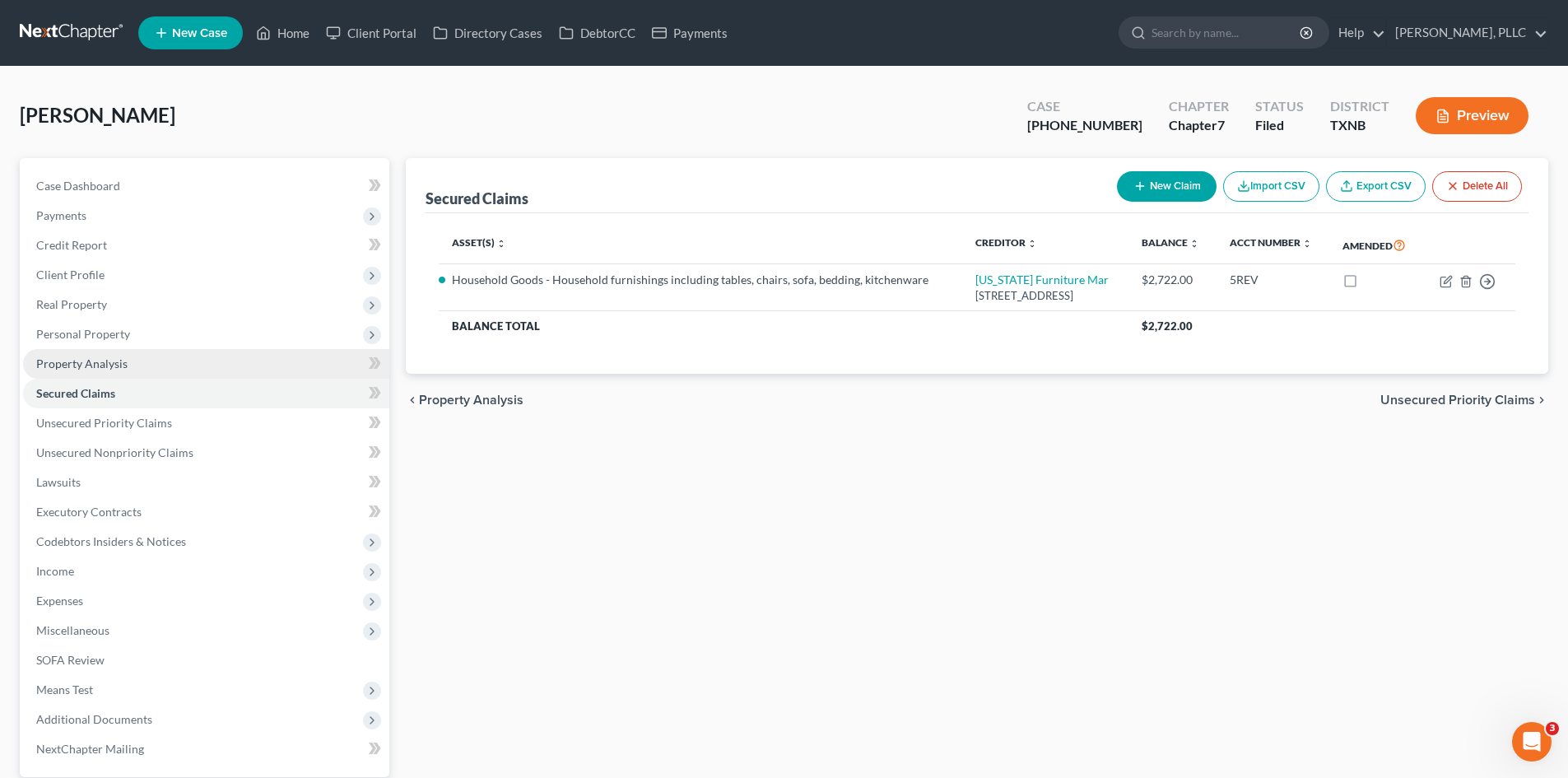
click at [64, 365] on span "Property Analysis" at bounding box center [82, 363] width 92 height 14
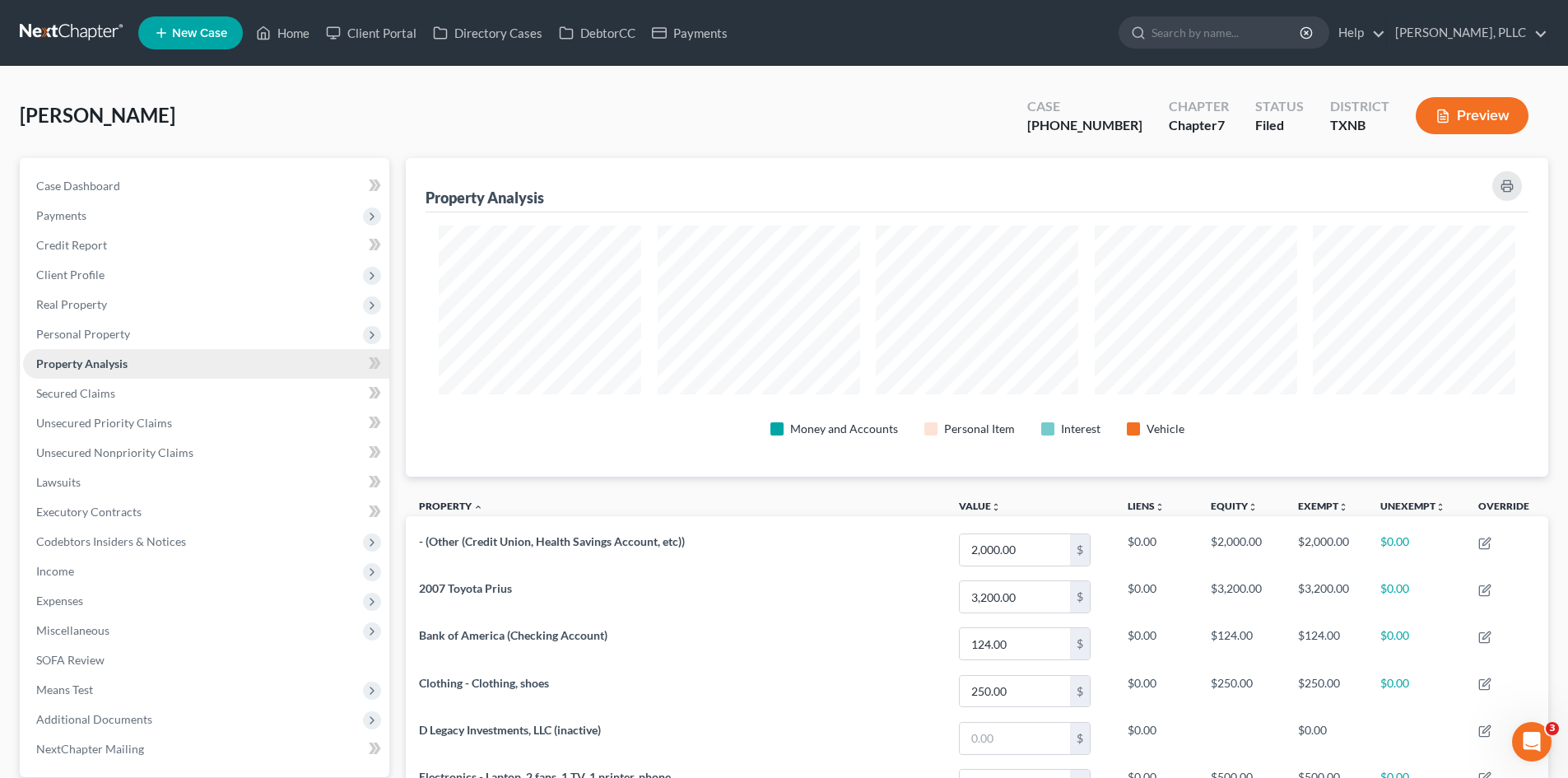
scroll to position [319, 1143]
click at [195, 415] on link "Unsecured Priority Claims" at bounding box center [206, 423] width 366 height 30
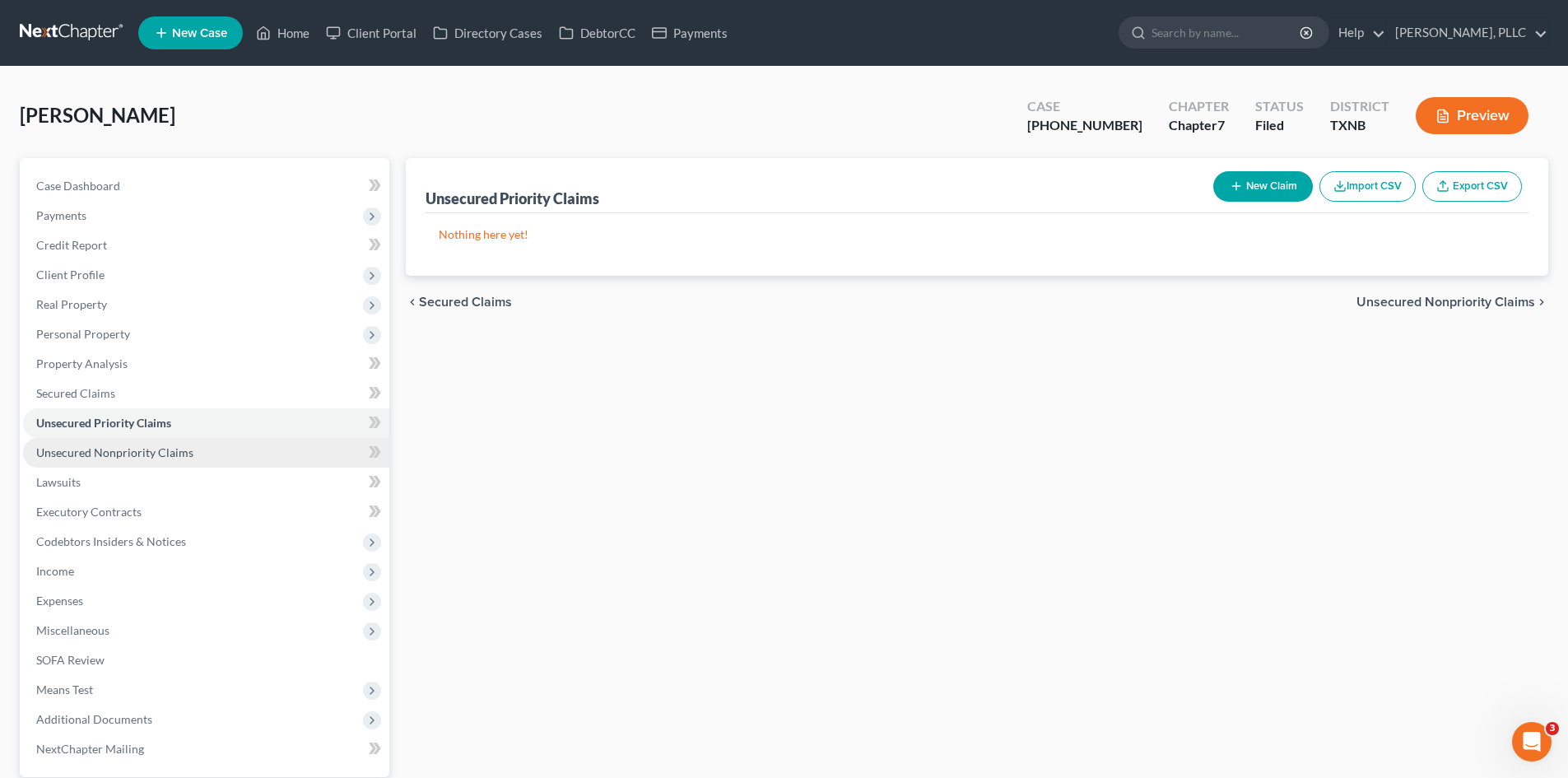
click at [166, 463] on link "Unsecured Nonpriority Claims" at bounding box center [206, 453] width 366 height 30
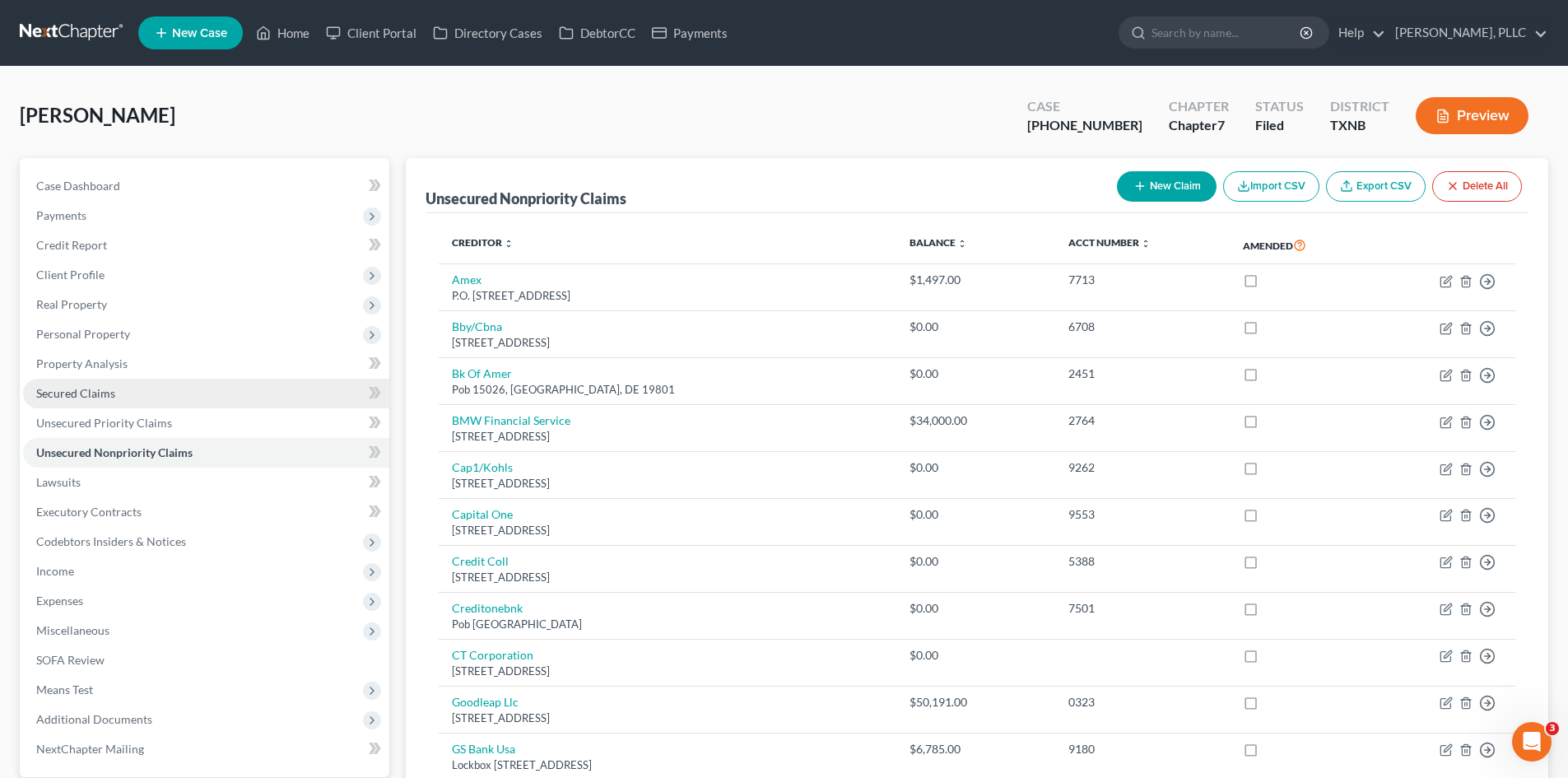
click at [147, 402] on link "Secured Claims" at bounding box center [206, 393] width 366 height 30
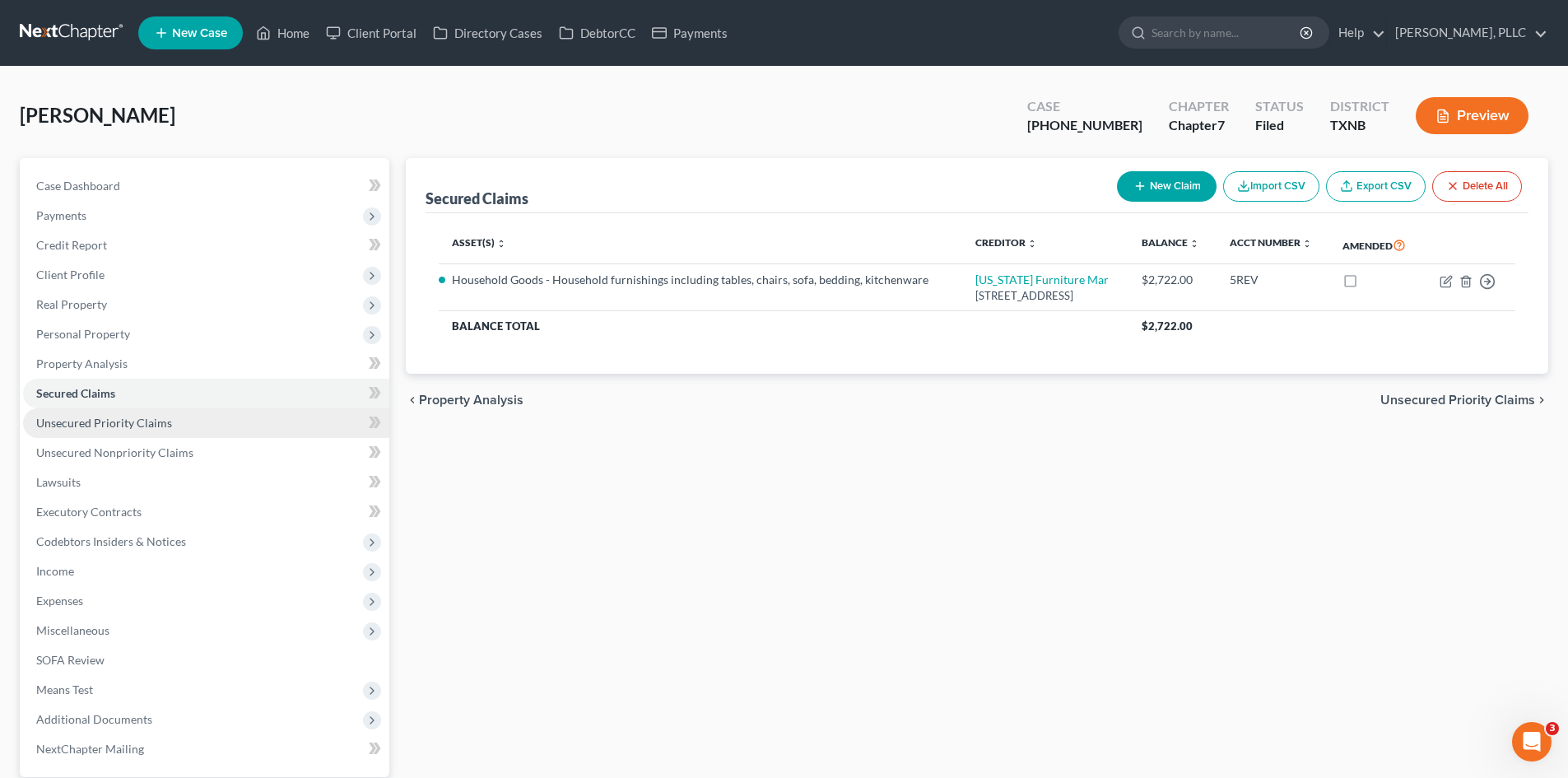
click at [146, 421] on span "Unsecured Priority Claims" at bounding box center [105, 423] width 136 height 14
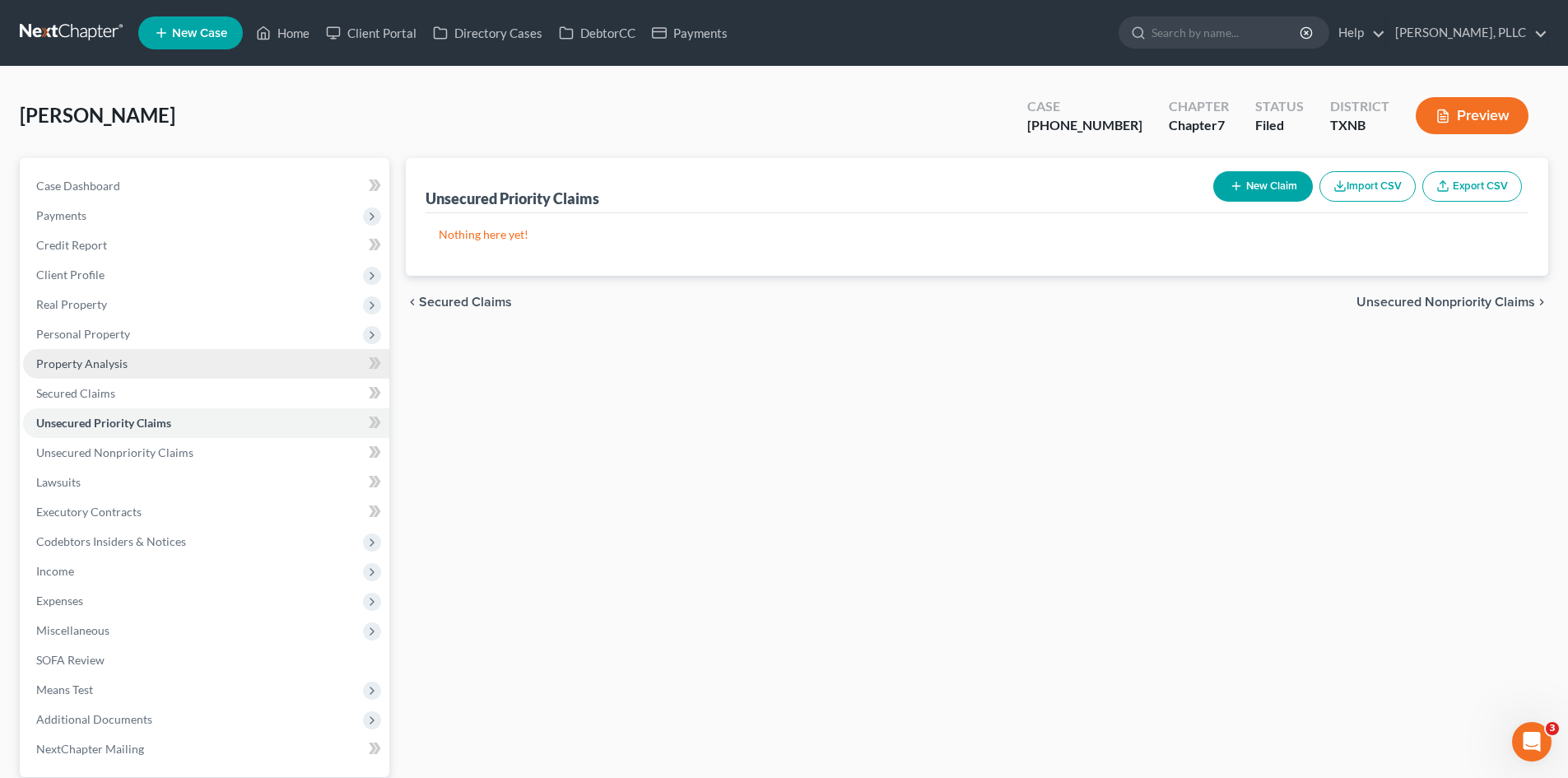
click at [126, 350] on link "Property Analysis" at bounding box center [206, 363] width 366 height 30
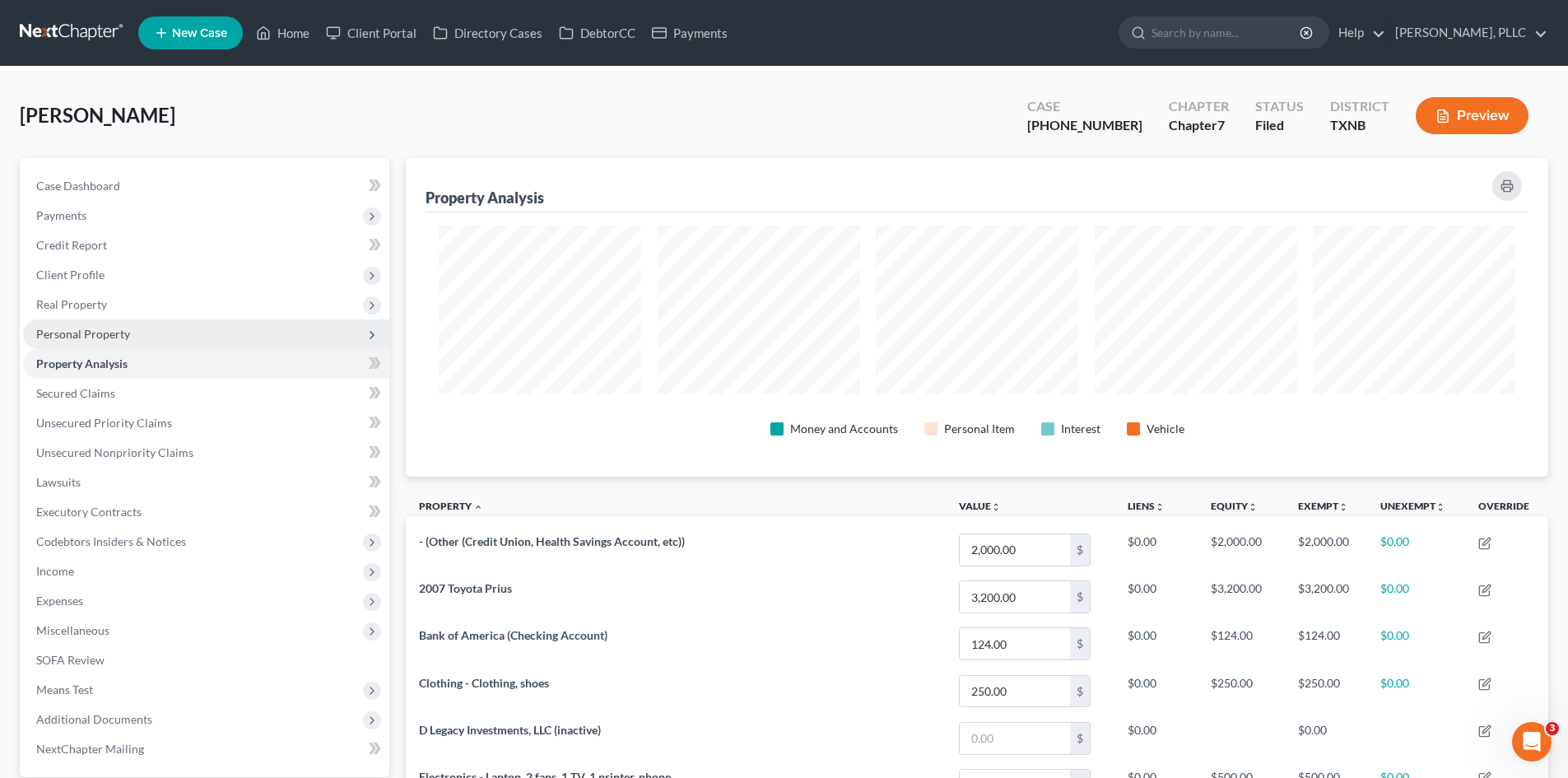
scroll to position [319, 1143]
click at [97, 332] on span "Personal Property" at bounding box center [84, 334] width 94 height 14
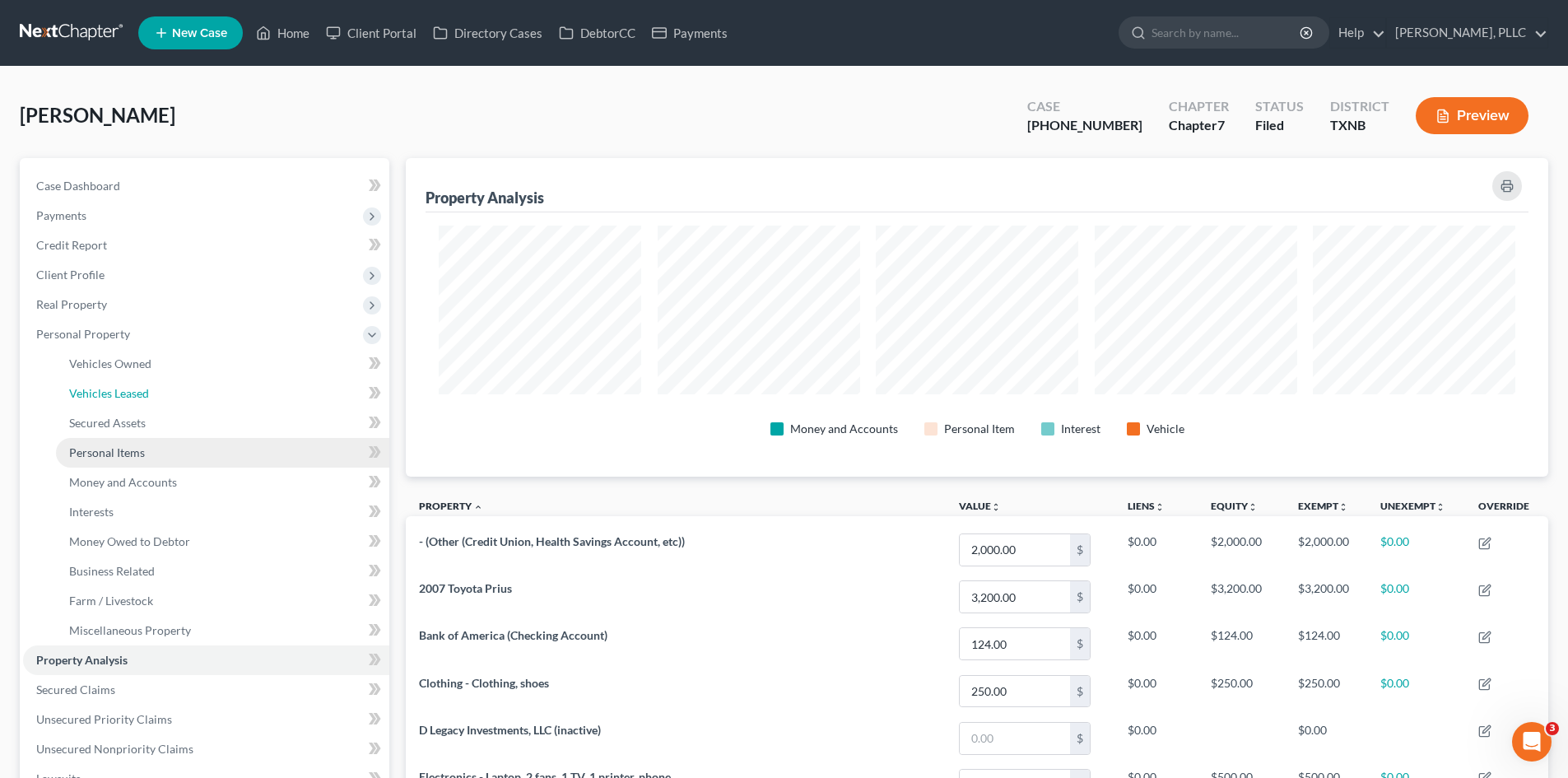
drag, startPoint x: 127, startPoint y: 389, endPoint x: 129, endPoint y: 458, distance: 69.0
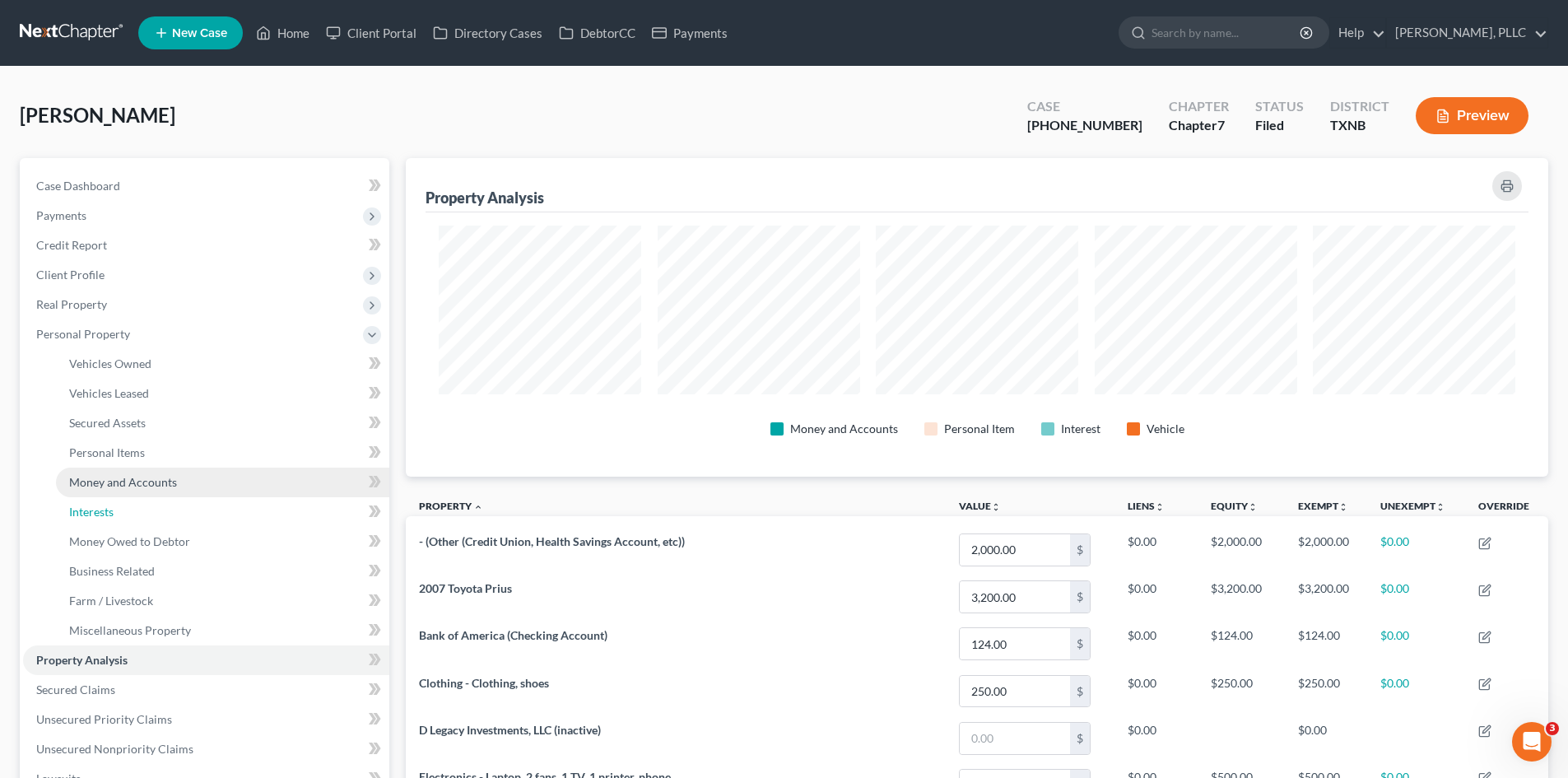
drag, startPoint x: 129, startPoint y: 458, endPoint x: 93, endPoint y: 494, distance: 50.9
click at [96, 497] on link "Interests" at bounding box center [222, 512] width 334 height 30
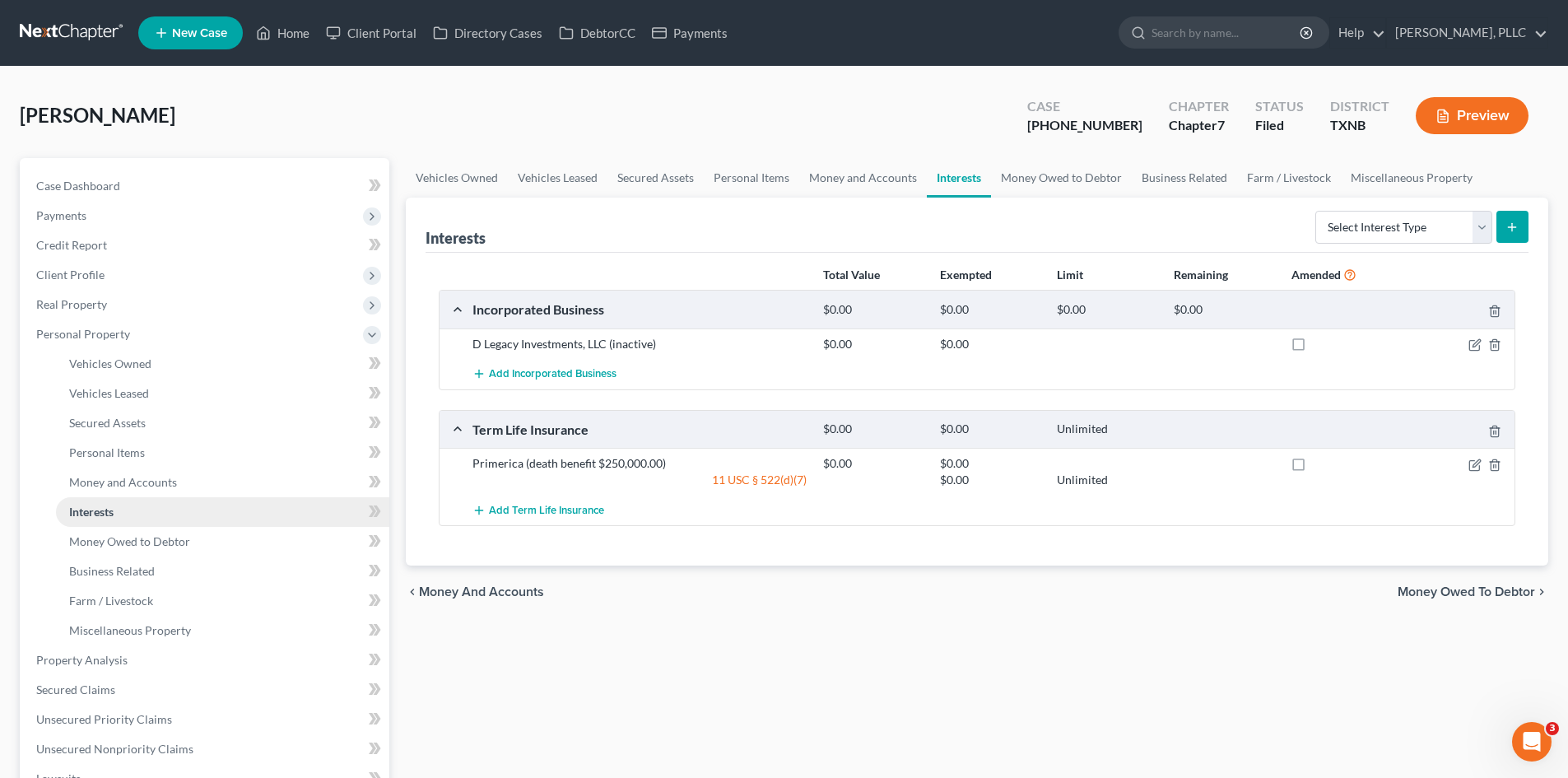
click at [97, 519] on link "Interests" at bounding box center [222, 512] width 334 height 30
click at [106, 179] on span "Case Dashboard" at bounding box center [78, 186] width 84 height 14
select select "4"
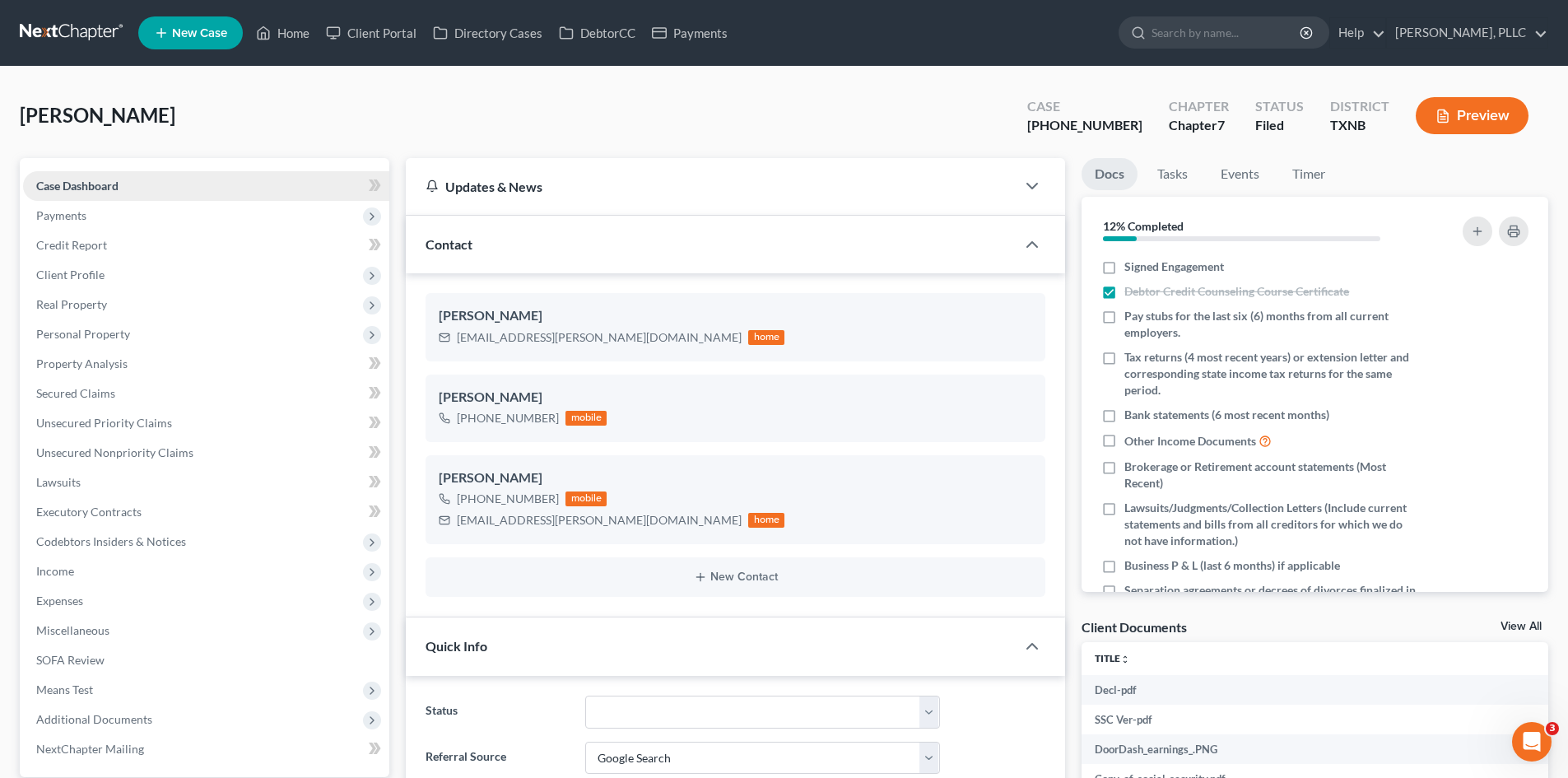
scroll to position [1401, 0]
click at [191, 450] on link "Unsecured Nonpriority Claims" at bounding box center [206, 453] width 366 height 30
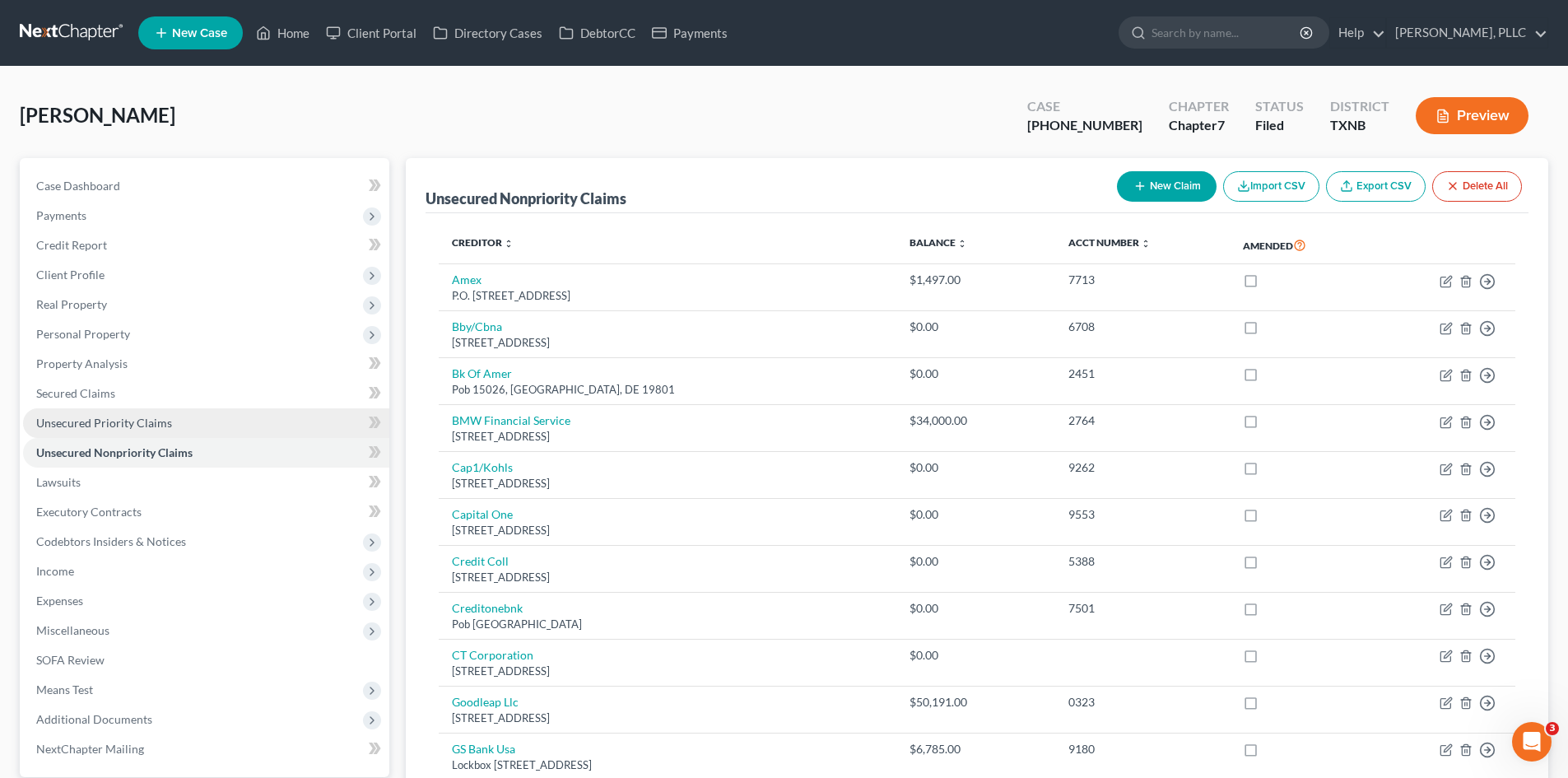
click at [155, 418] on span "Unsecured Priority Claims" at bounding box center [105, 423] width 136 height 14
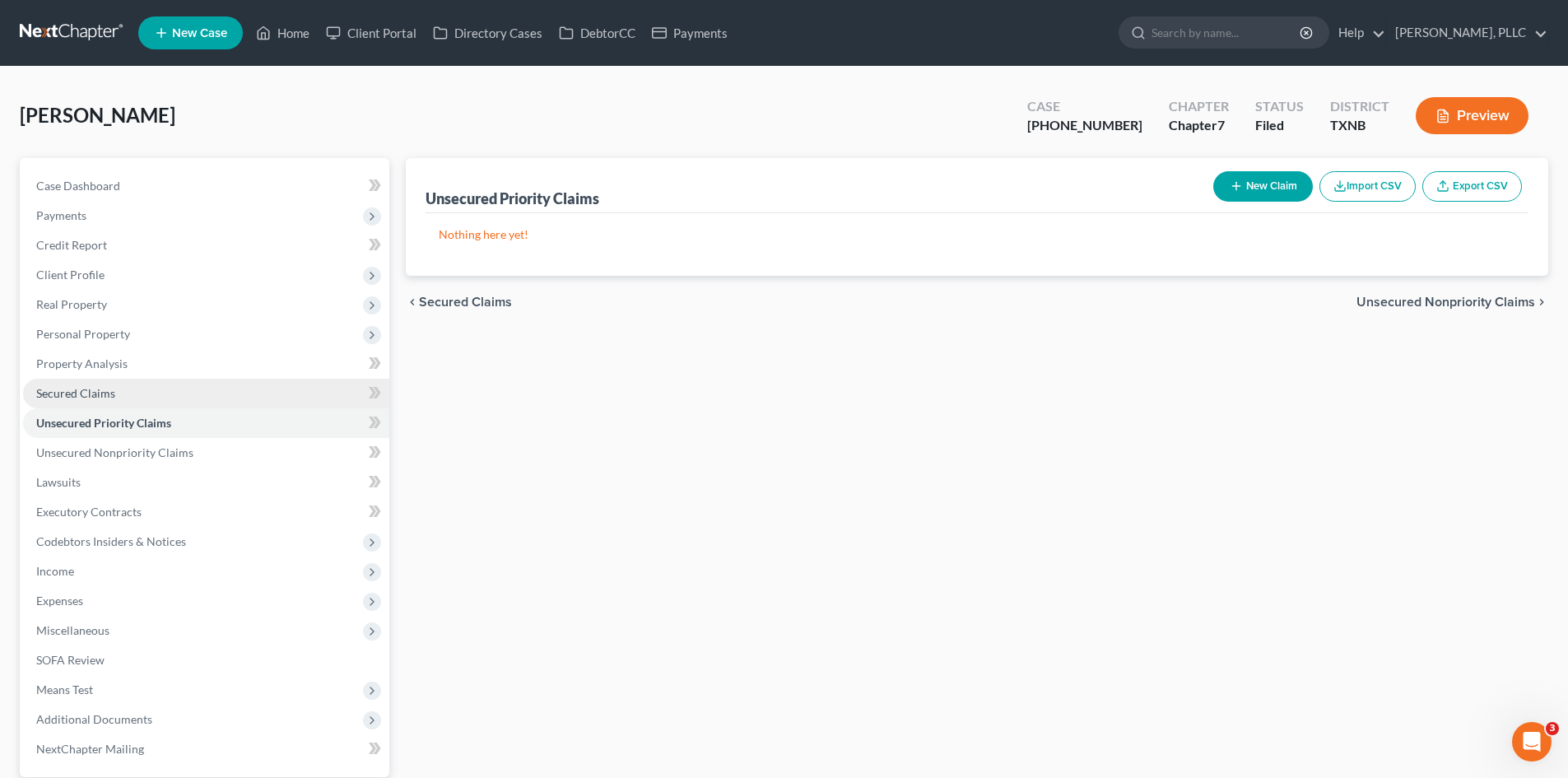
click at [78, 386] on span "Secured Claims" at bounding box center [76, 393] width 79 height 14
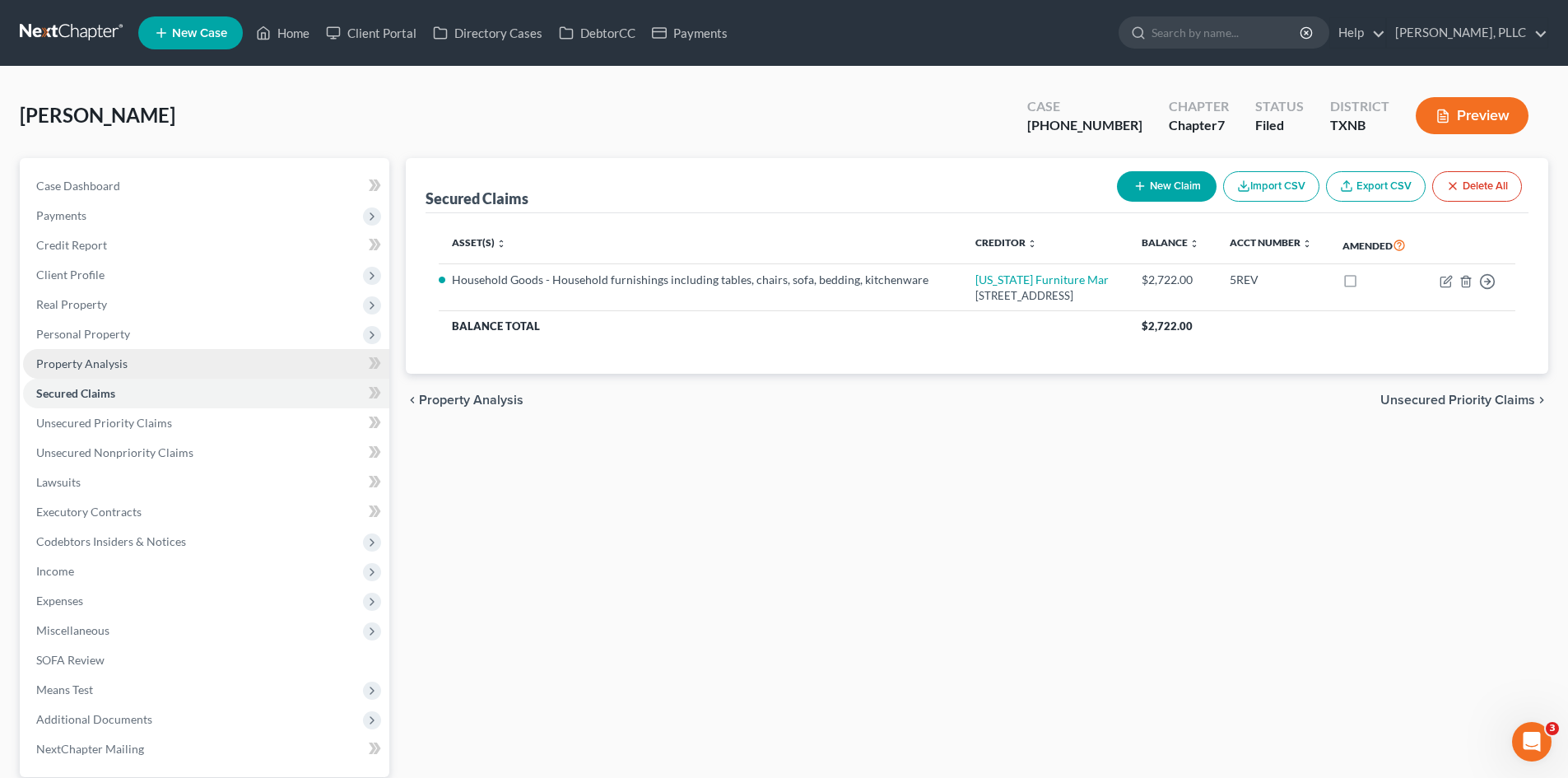
click at [56, 362] on span "Property Analysis" at bounding box center [82, 363] width 92 height 14
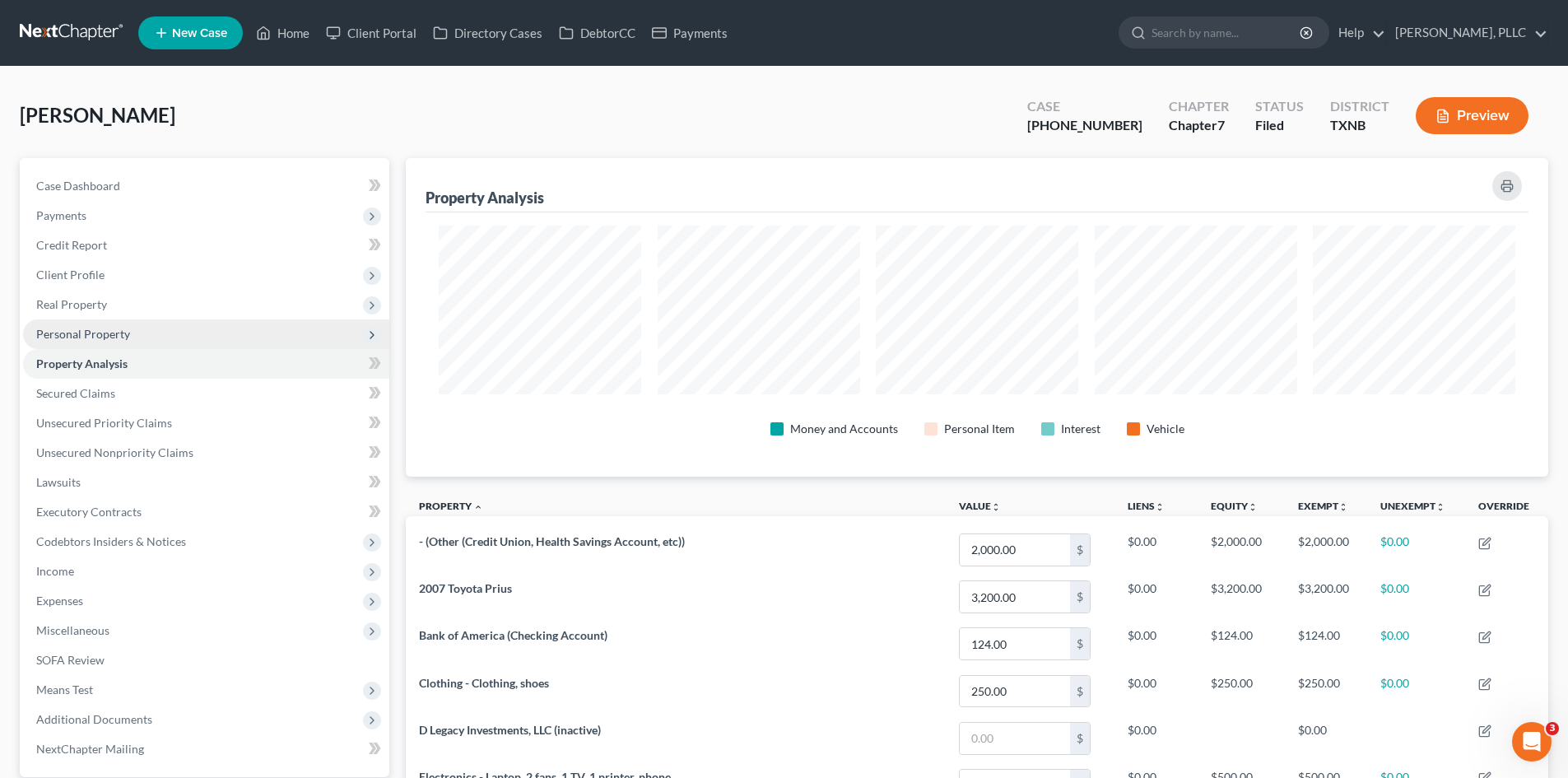
click at [74, 334] on span "Personal Property" at bounding box center [84, 334] width 94 height 14
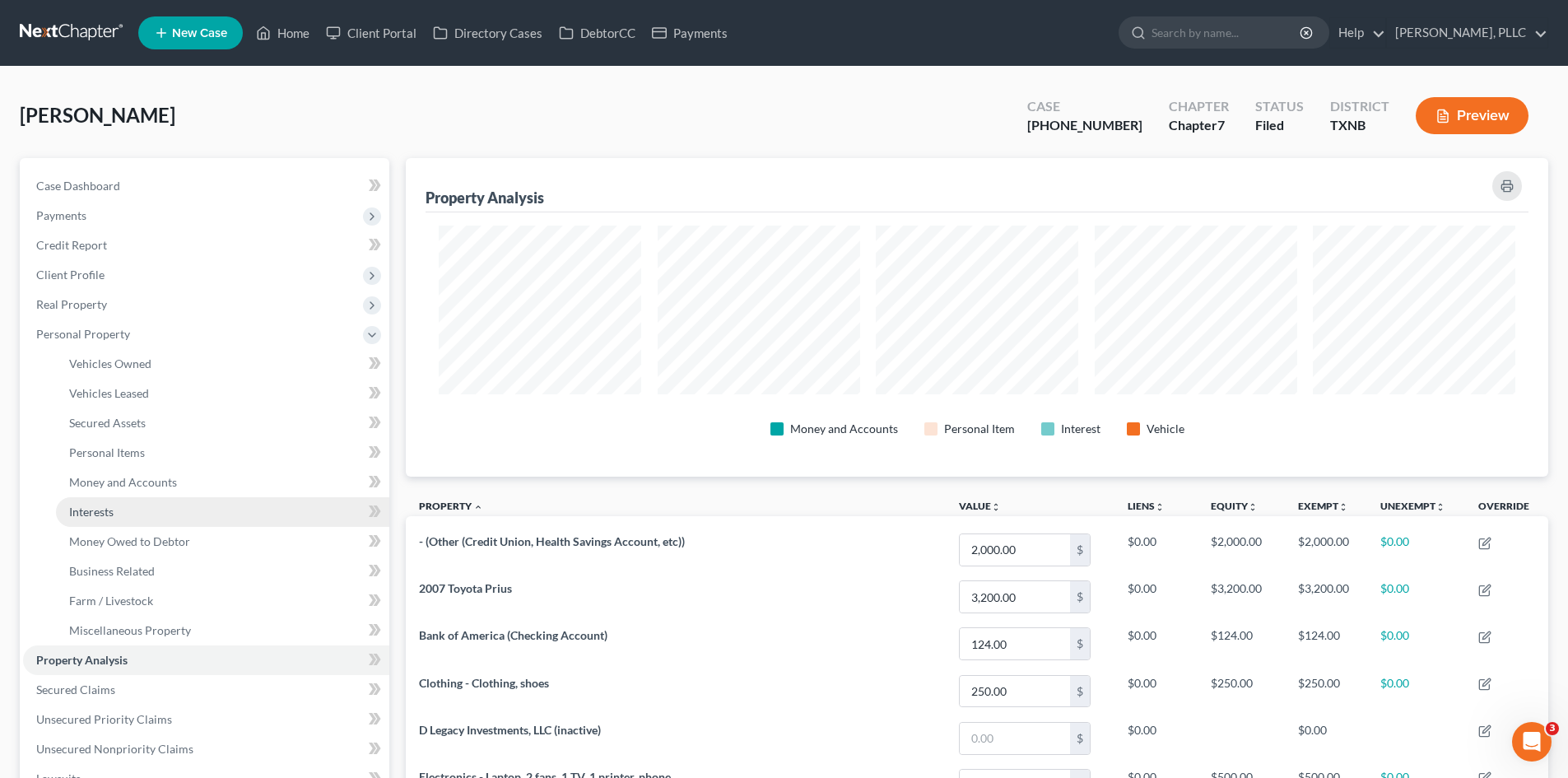
click at [129, 510] on link "Interests" at bounding box center [222, 512] width 334 height 30
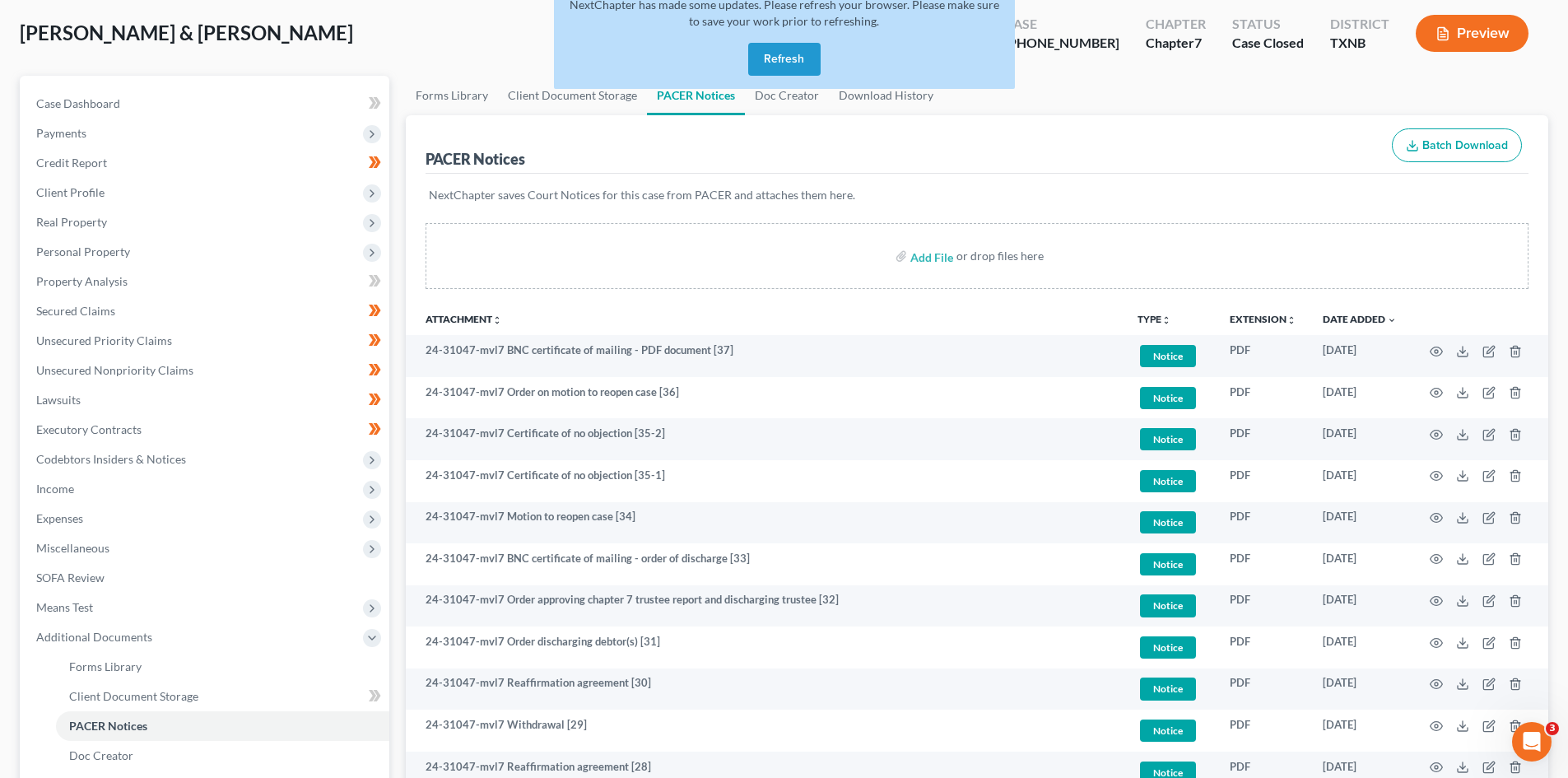
click at [772, 64] on button "Refresh" at bounding box center [784, 59] width 72 height 33
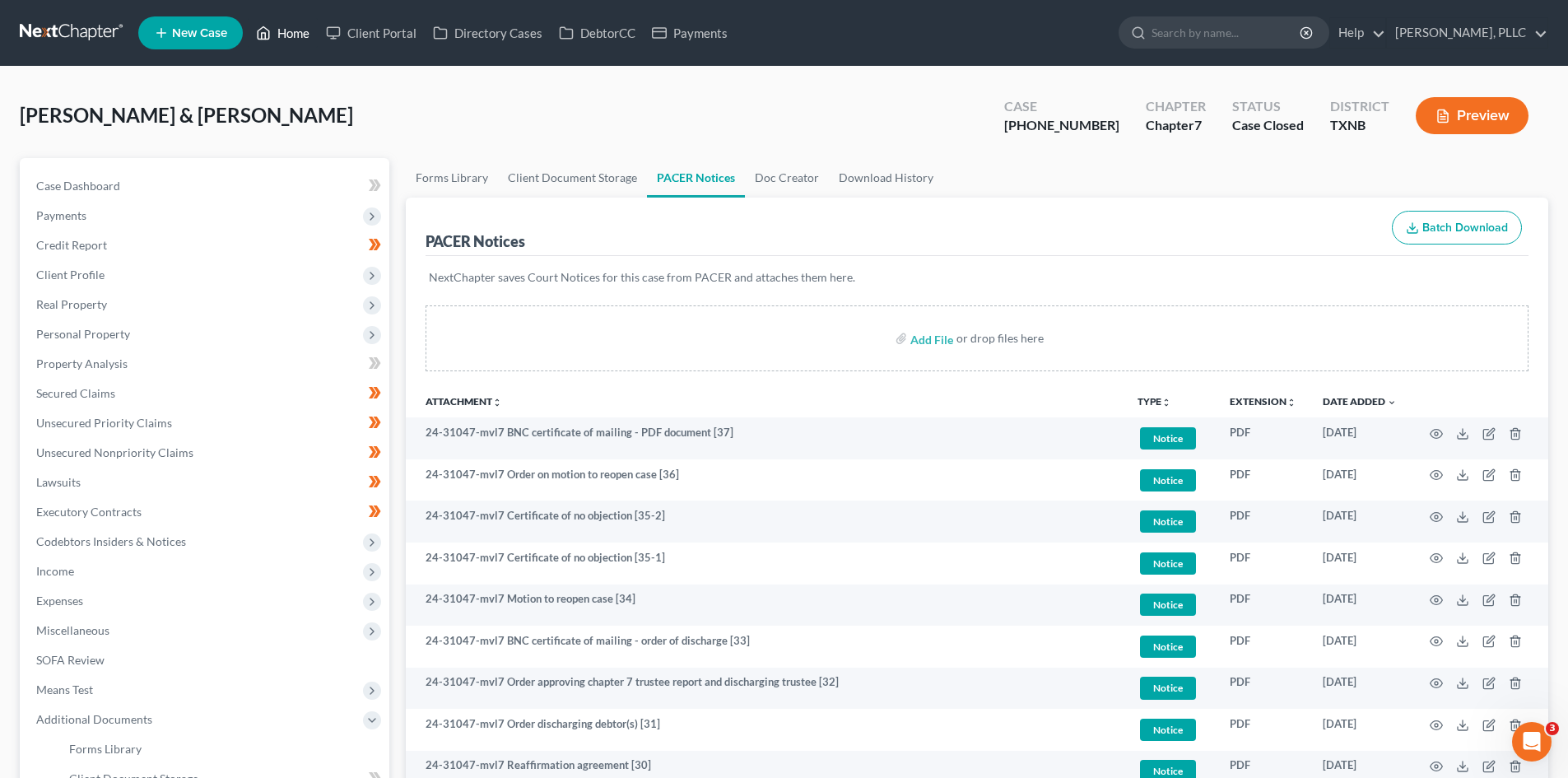
click at [312, 28] on link "Home" at bounding box center [282, 33] width 70 height 30
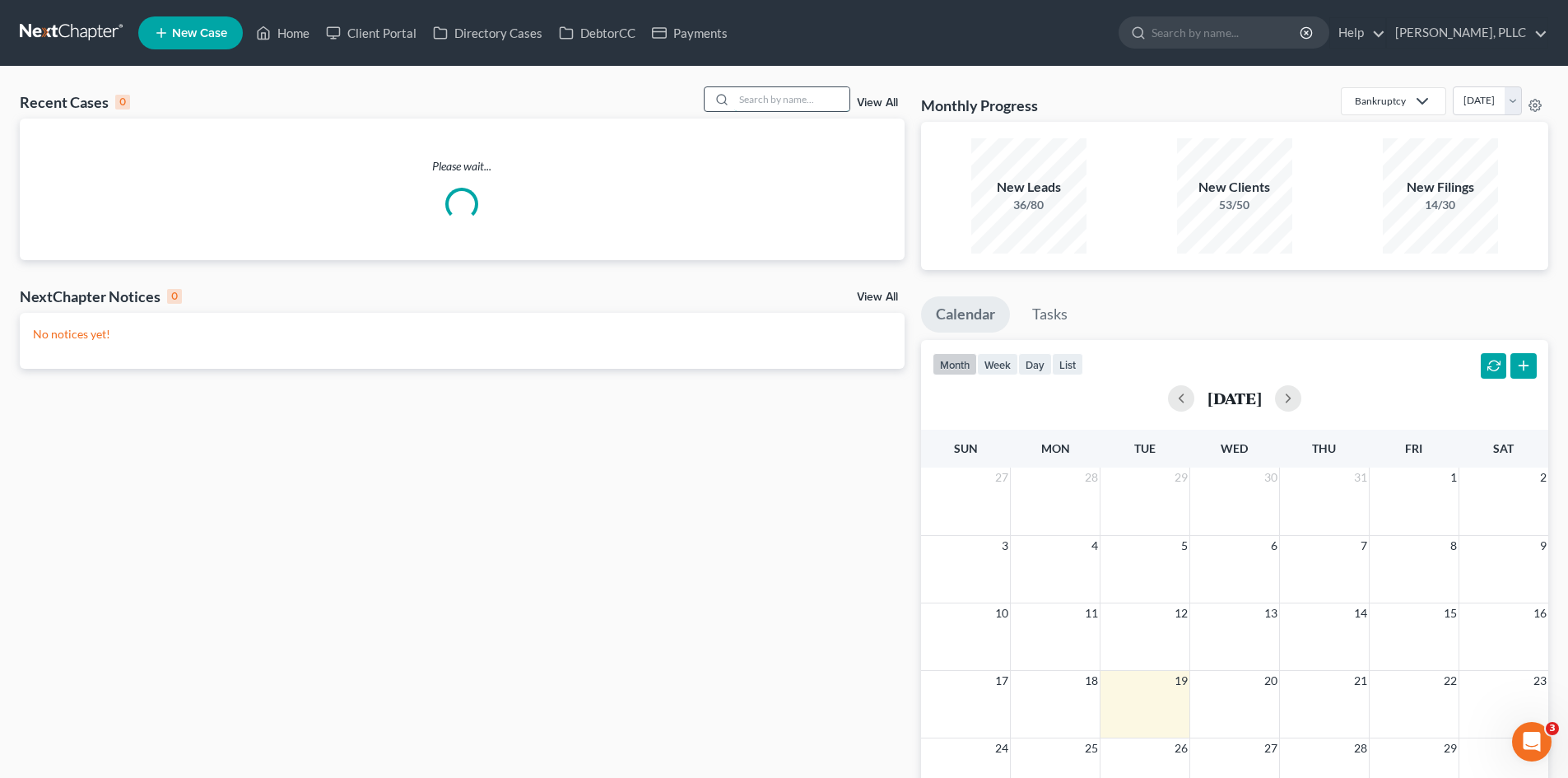
click at [764, 97] on input "search" at bounding box center [792, 98] width 115 height 24
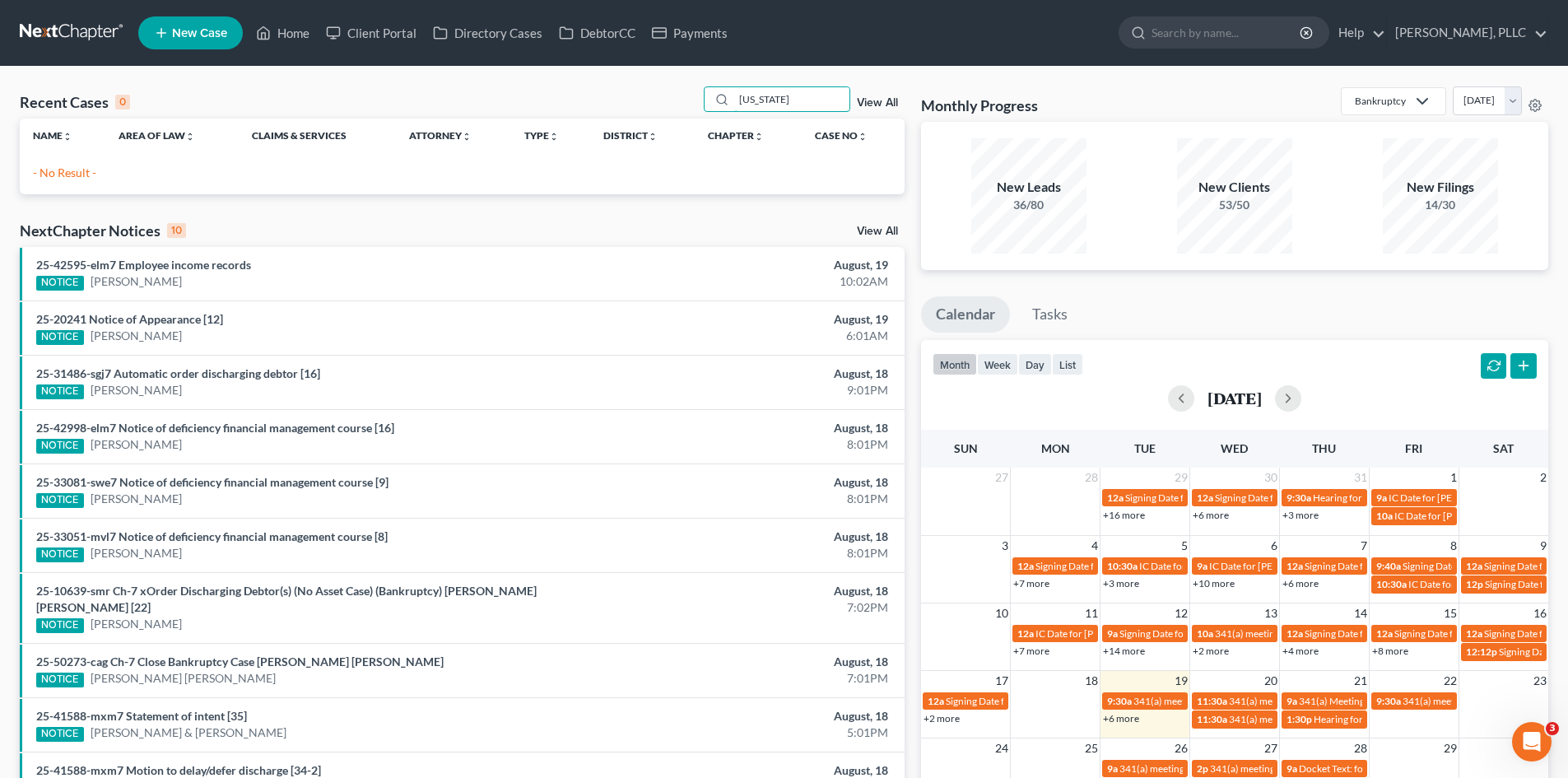
type input "washington"
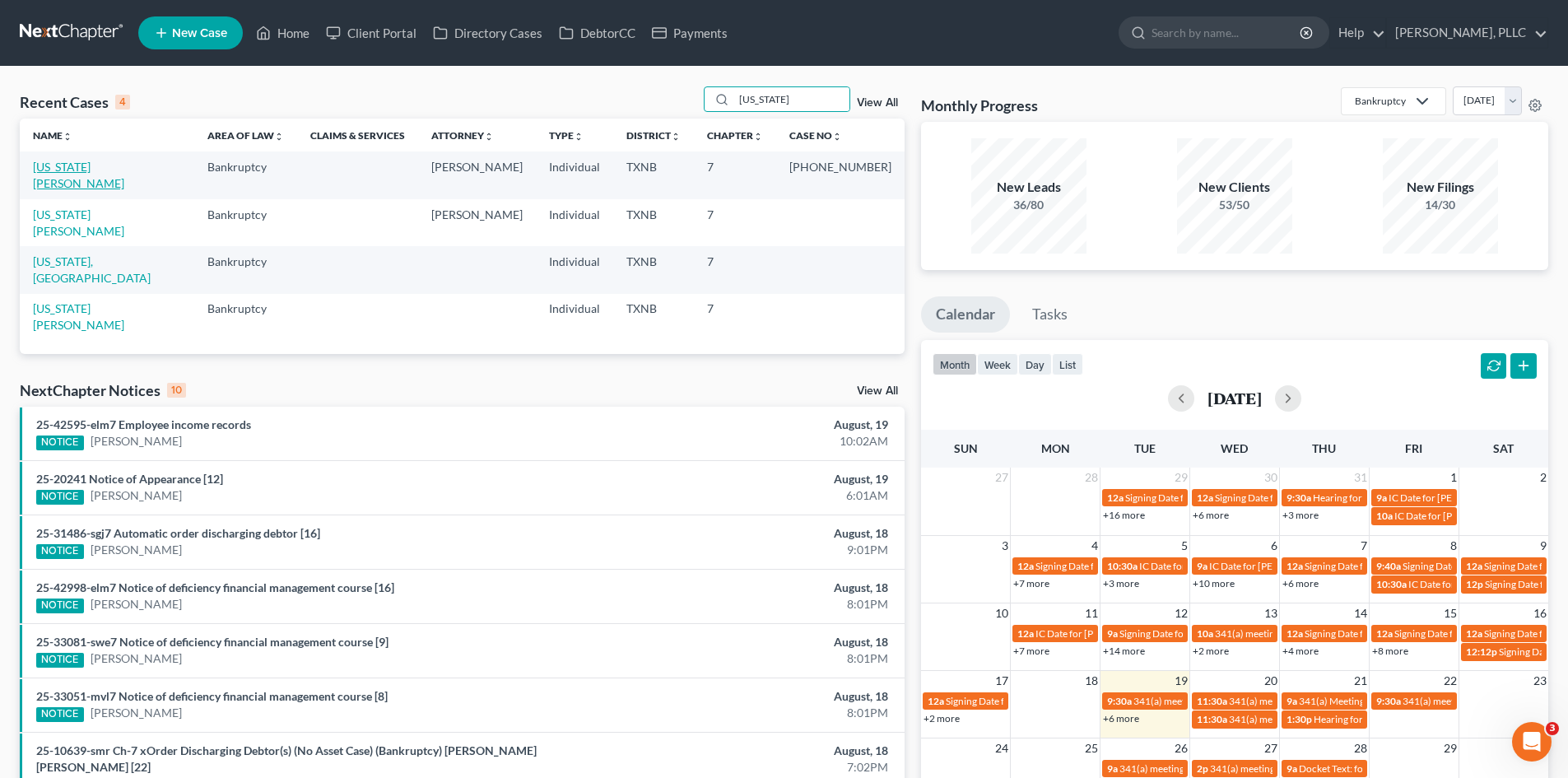
click at [125, 170] on link "[US_STATE][PERSON_NAME]" at bounding box center [78, 174] width 92 height 30
select select "4"
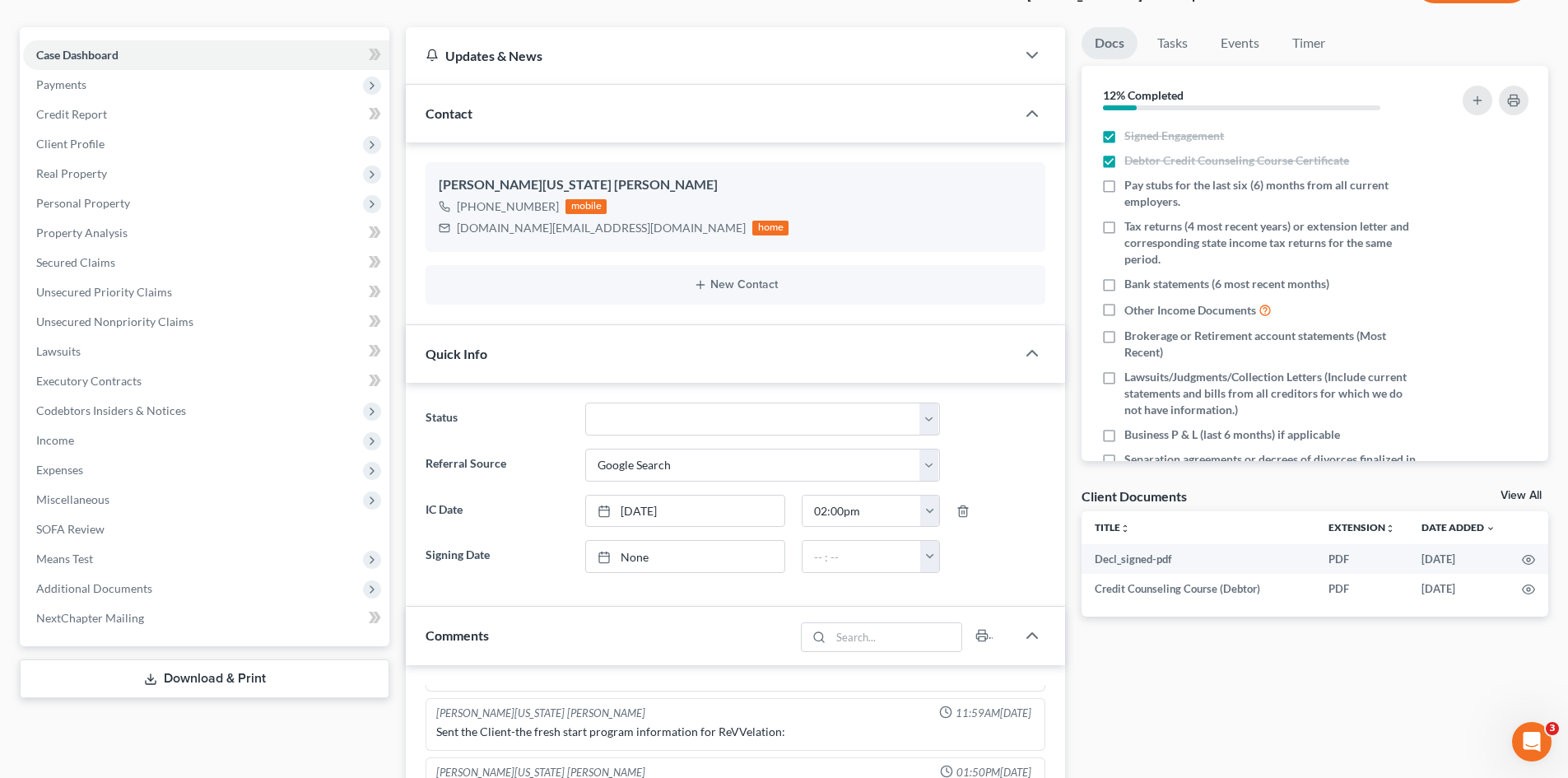
scroll to position [411, 0]
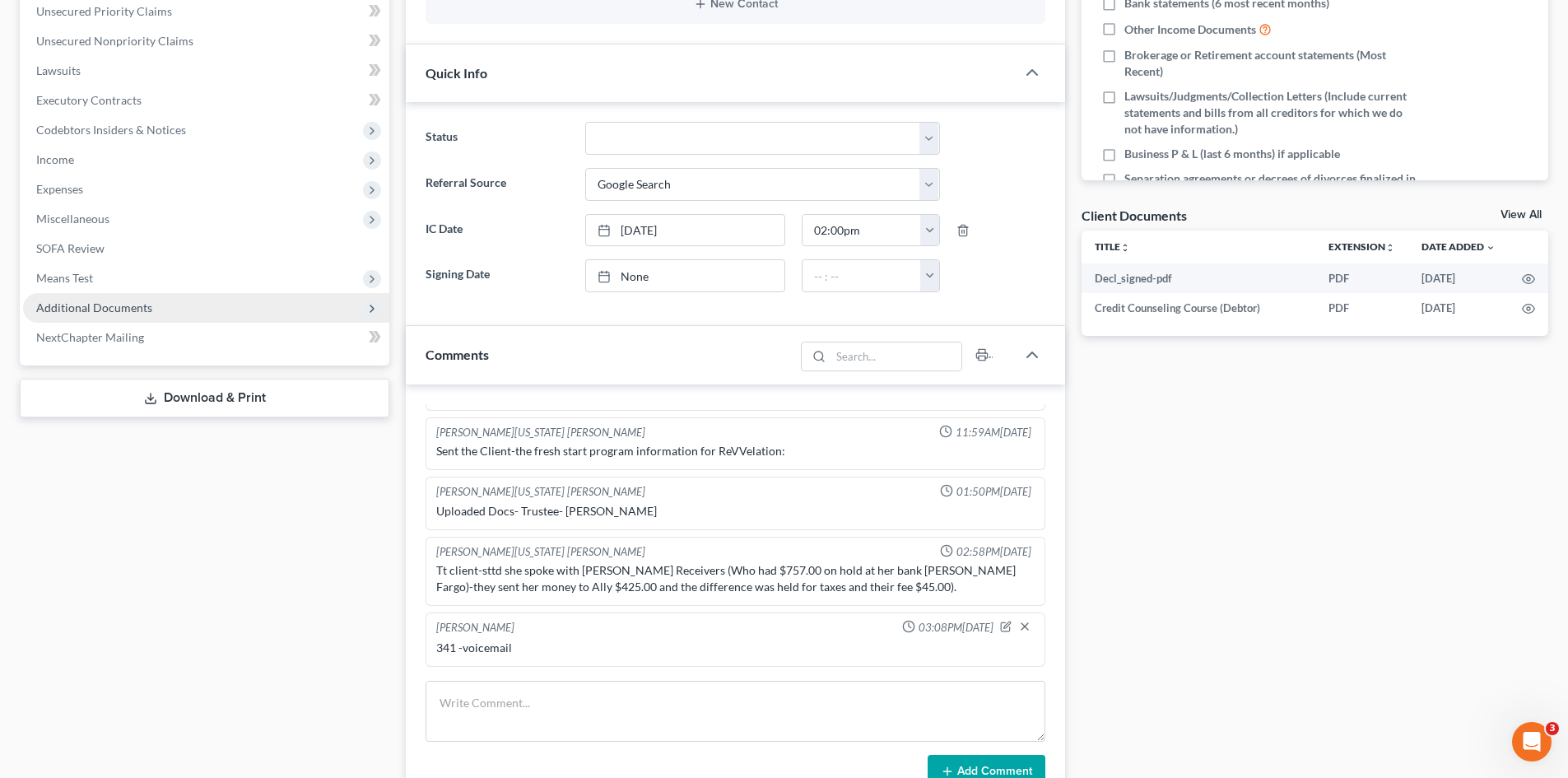
click at [63, 301] on span "Additional Documents" at bounding box center [94, 308] width 116 height 14
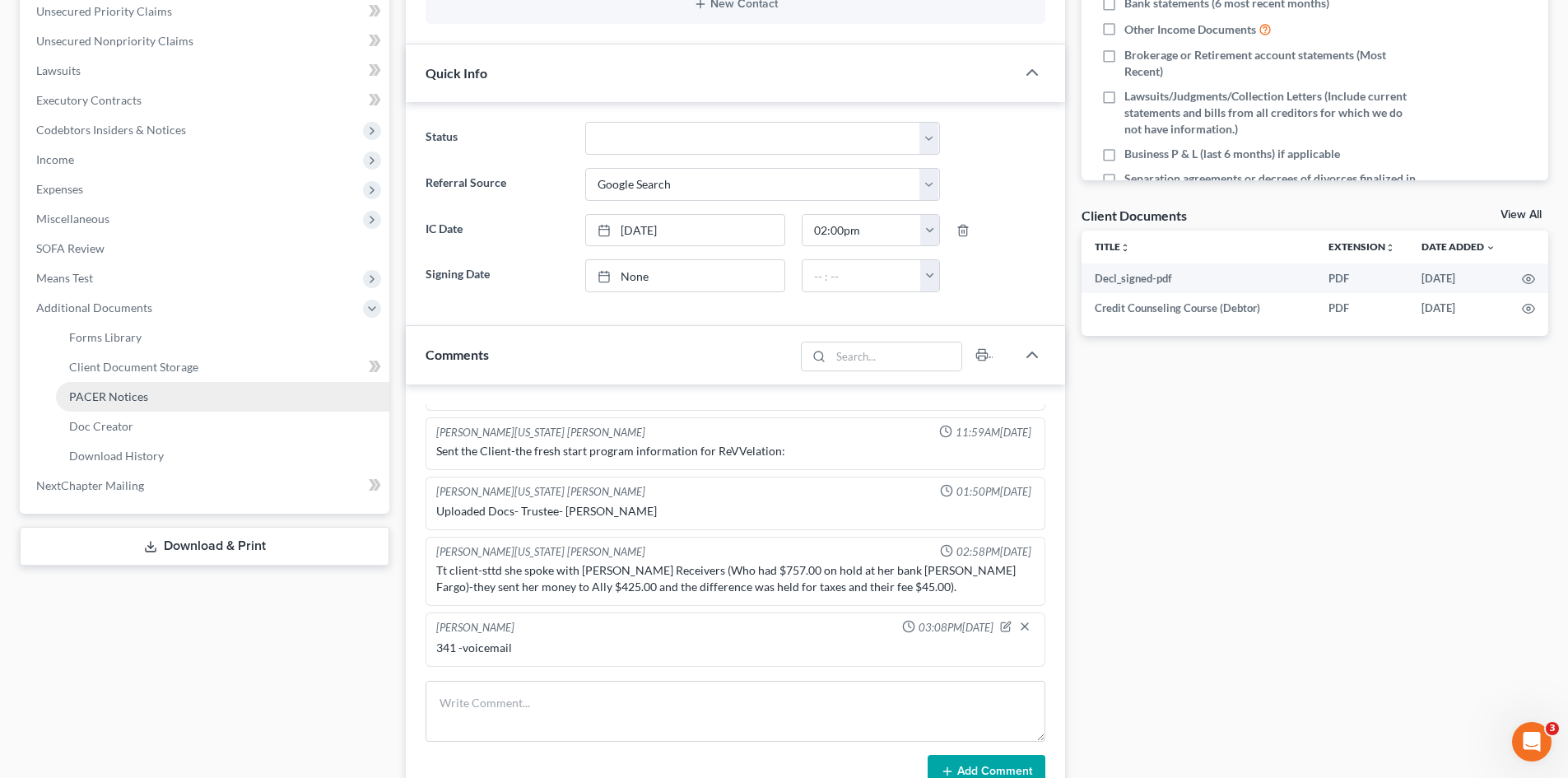
click at [126, 402] on span "PACER Notices" at bounding box center [108, 396] width 79 height 14
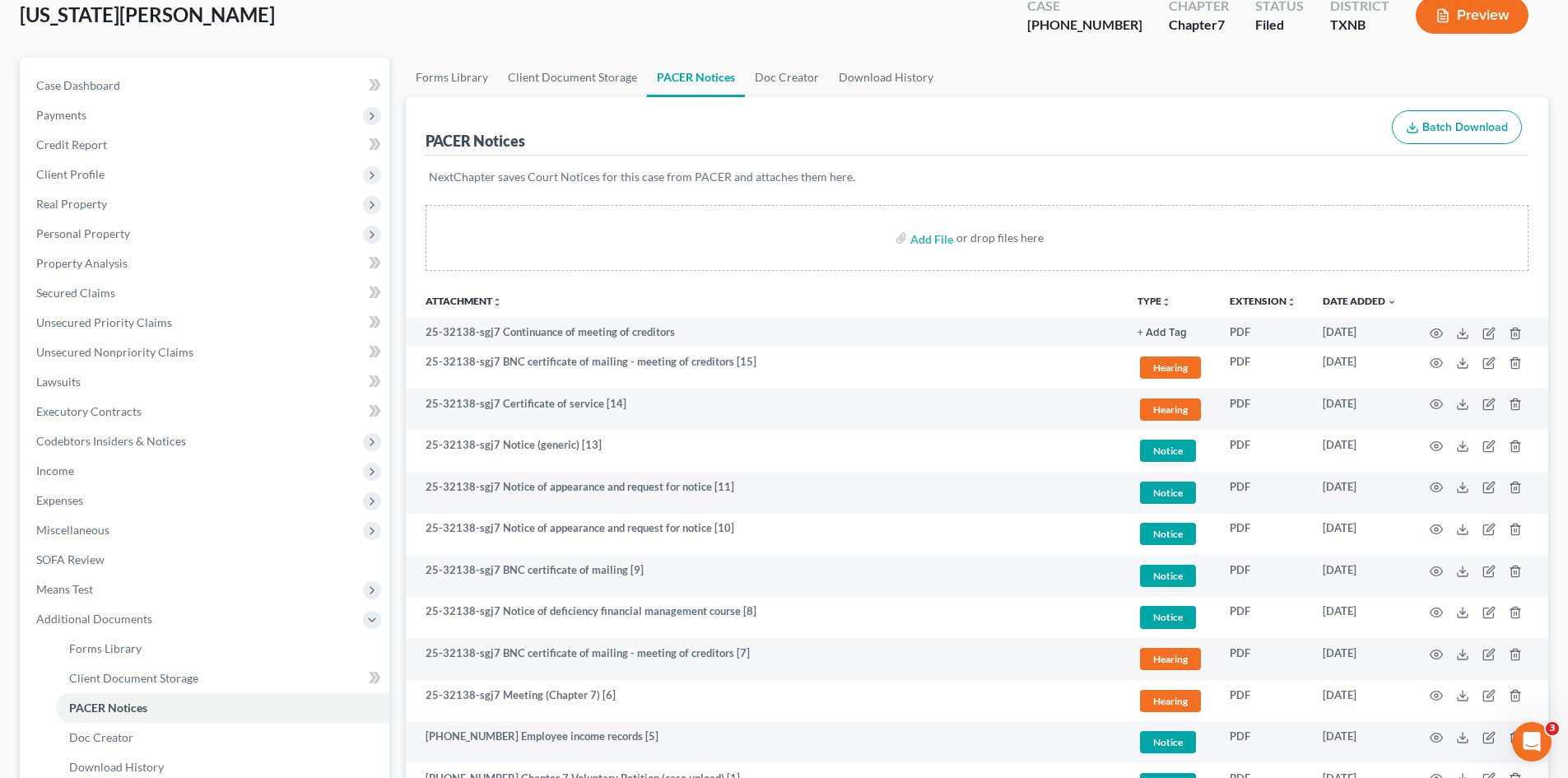
scroll to position [297, 0]
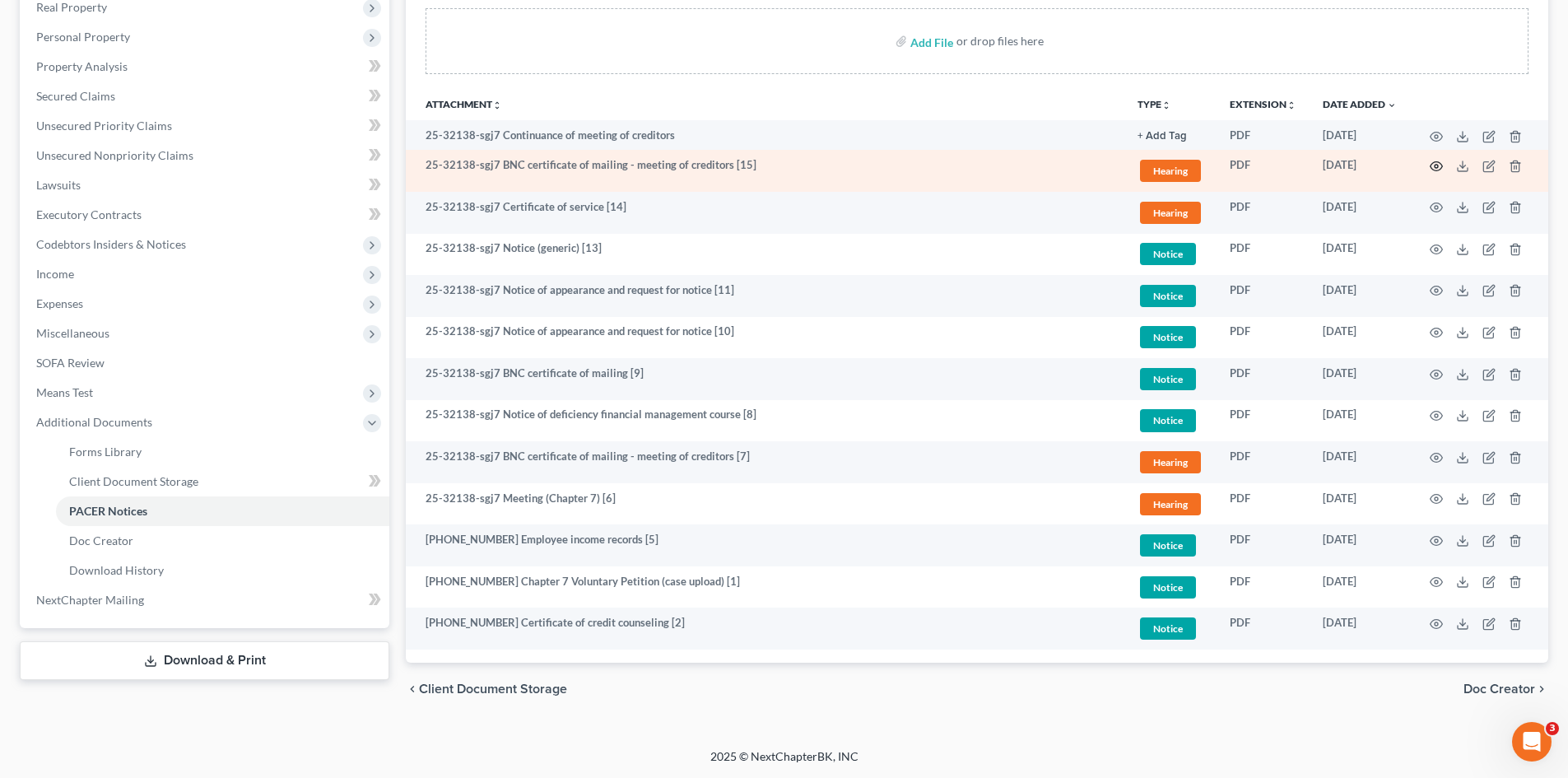
click at [1441, 172] on icon "button" at bounding box center [1436, 166] width 13 height 13
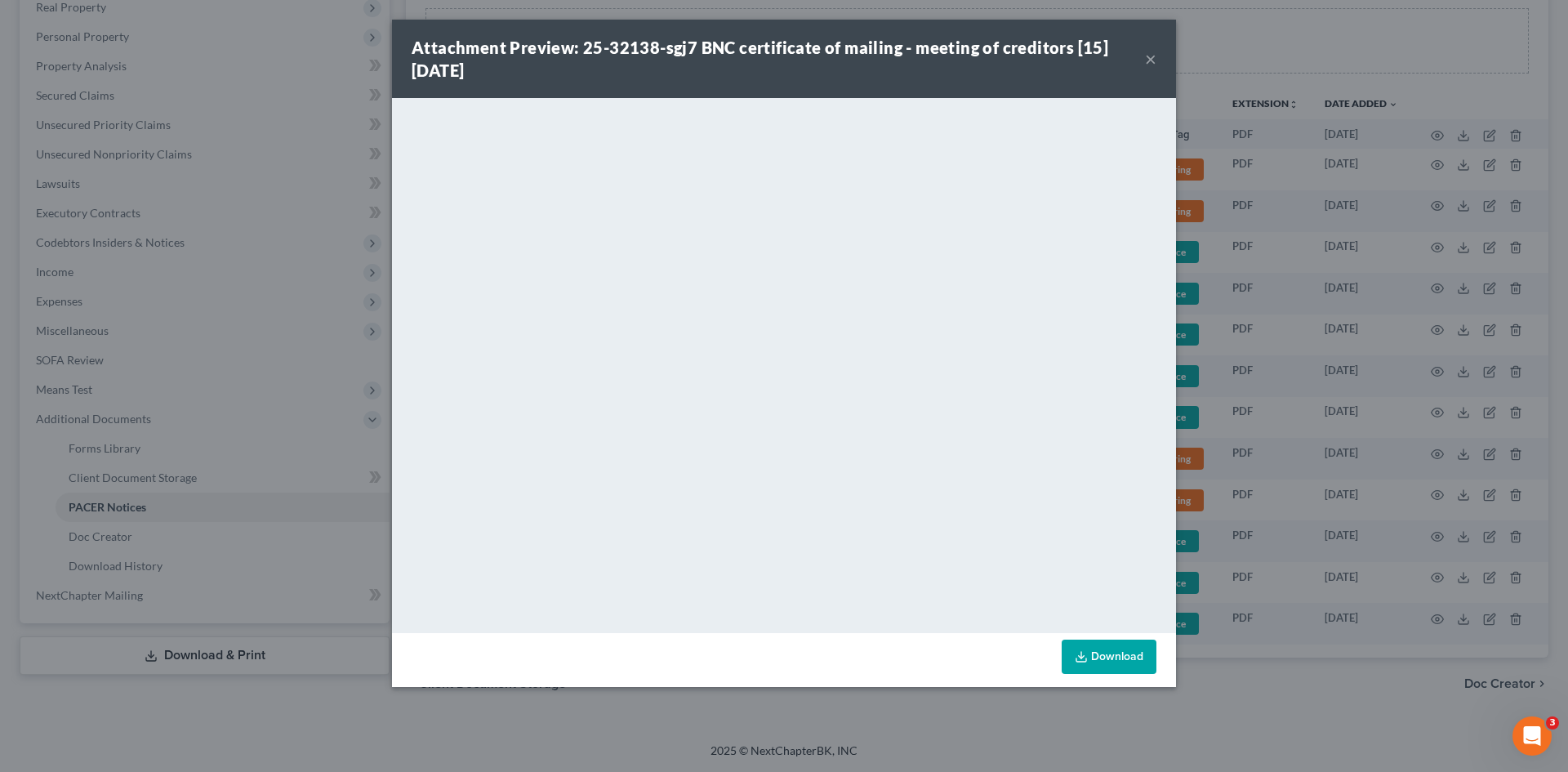
click at [1151, 59] on button "×" at bounding box center [1150, 59] width 11 height 20
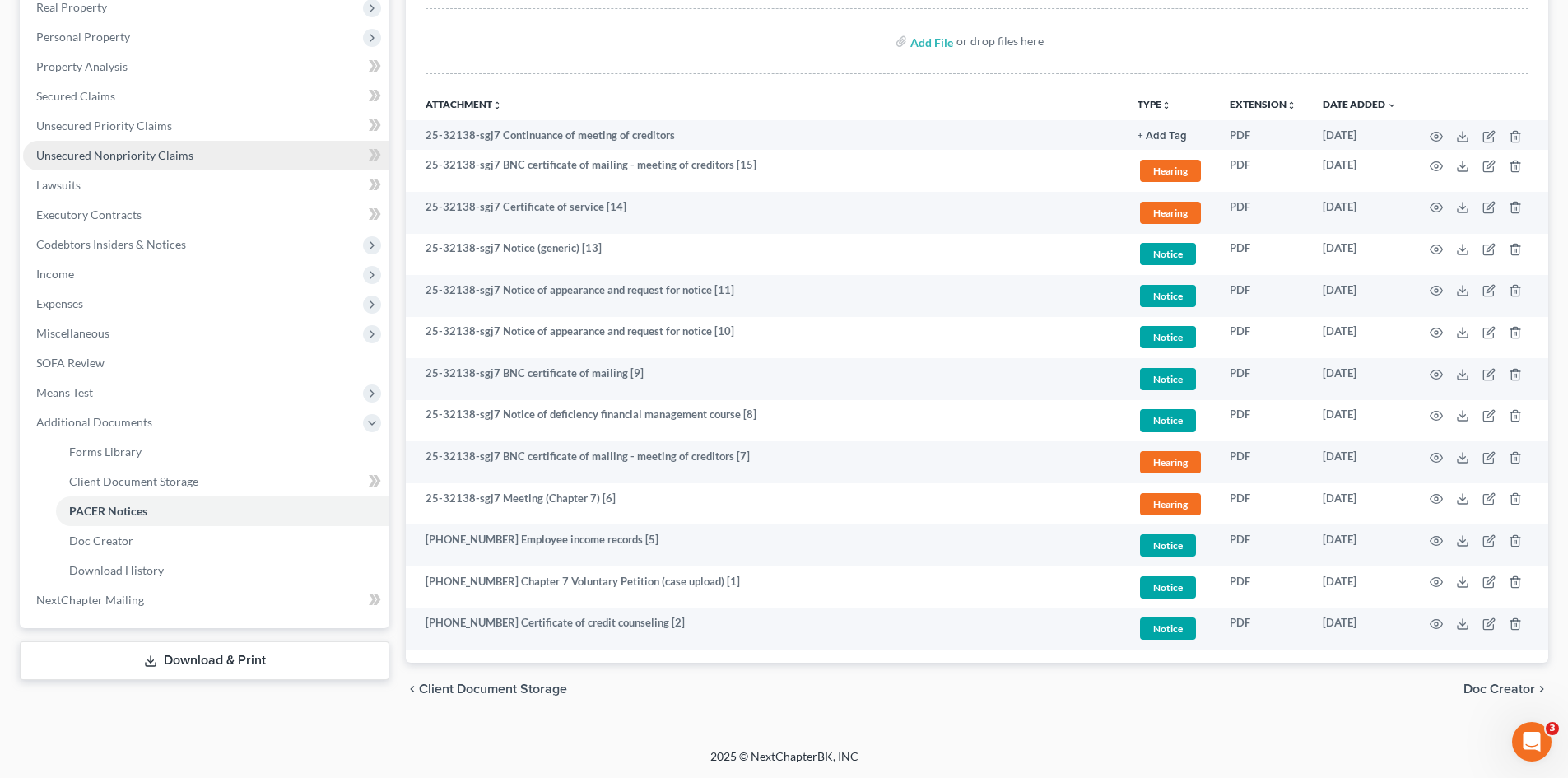
click at [71, 156] on span "Unsecured Nonpriority Claims" at bounding box center [115, 155] width 157 height 14
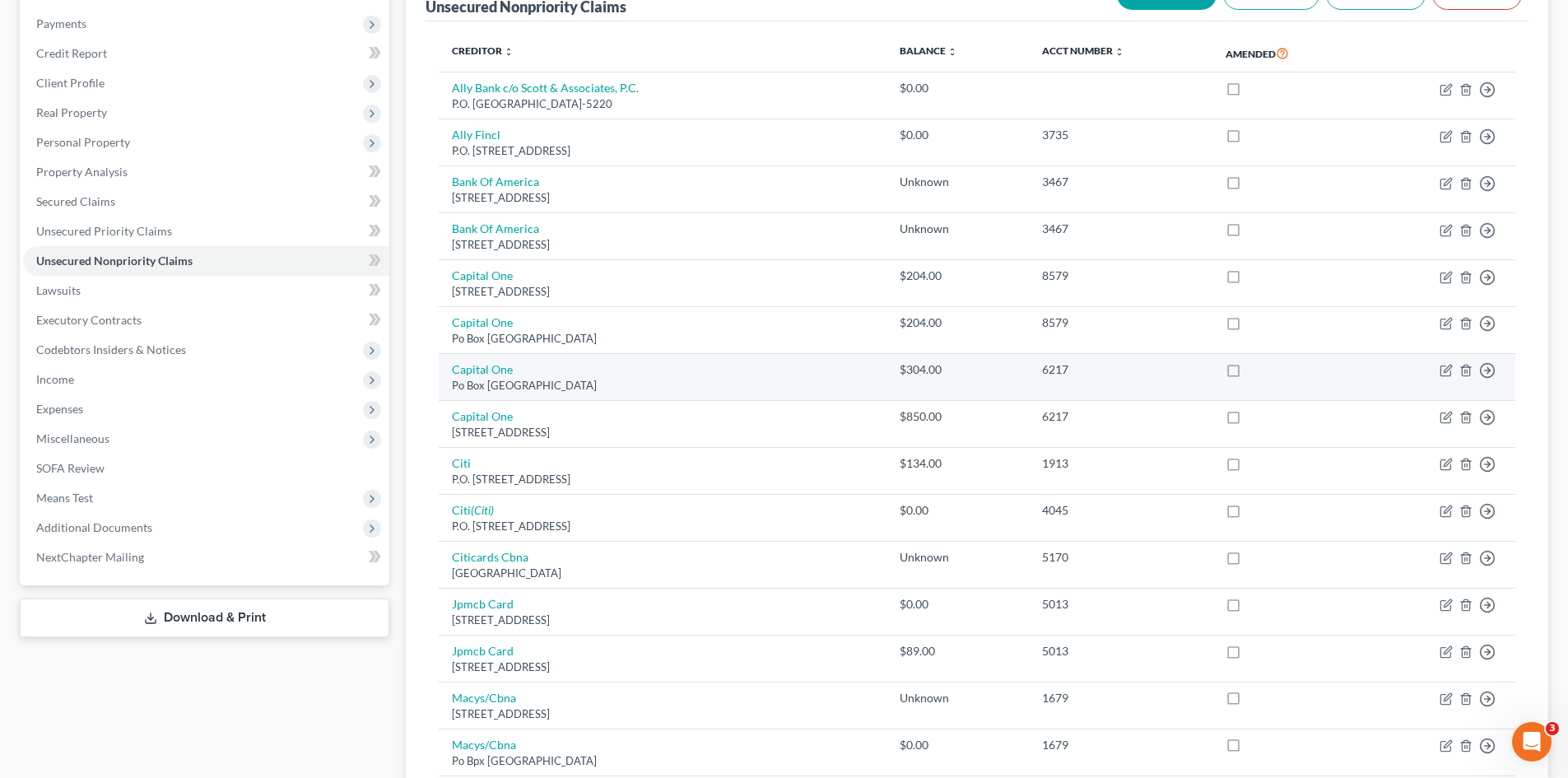
scroll to position [97, 0]
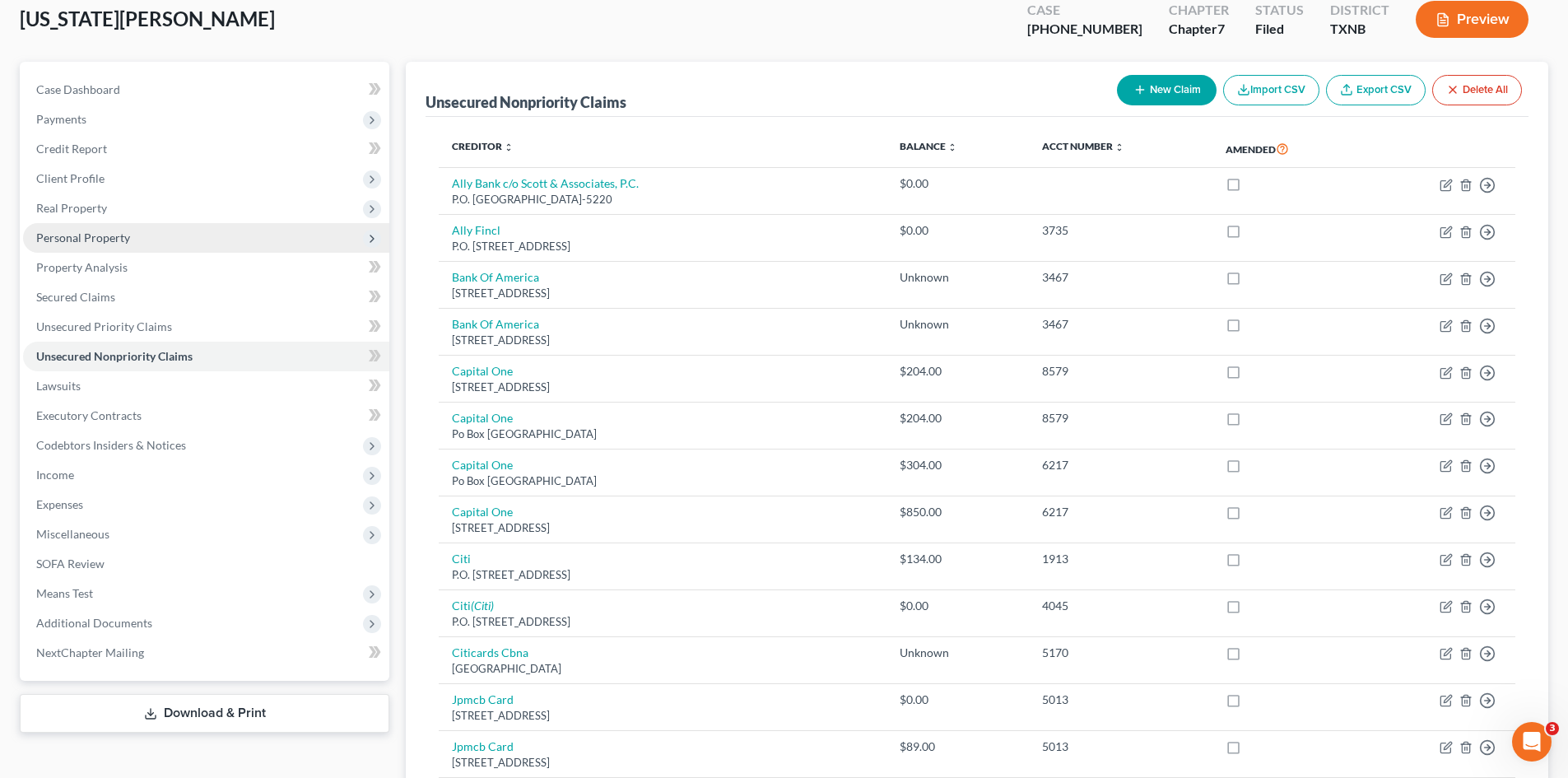
click at [185, 224] on span "Personal Property" at bounding box center [206, 238] width 366 height 30
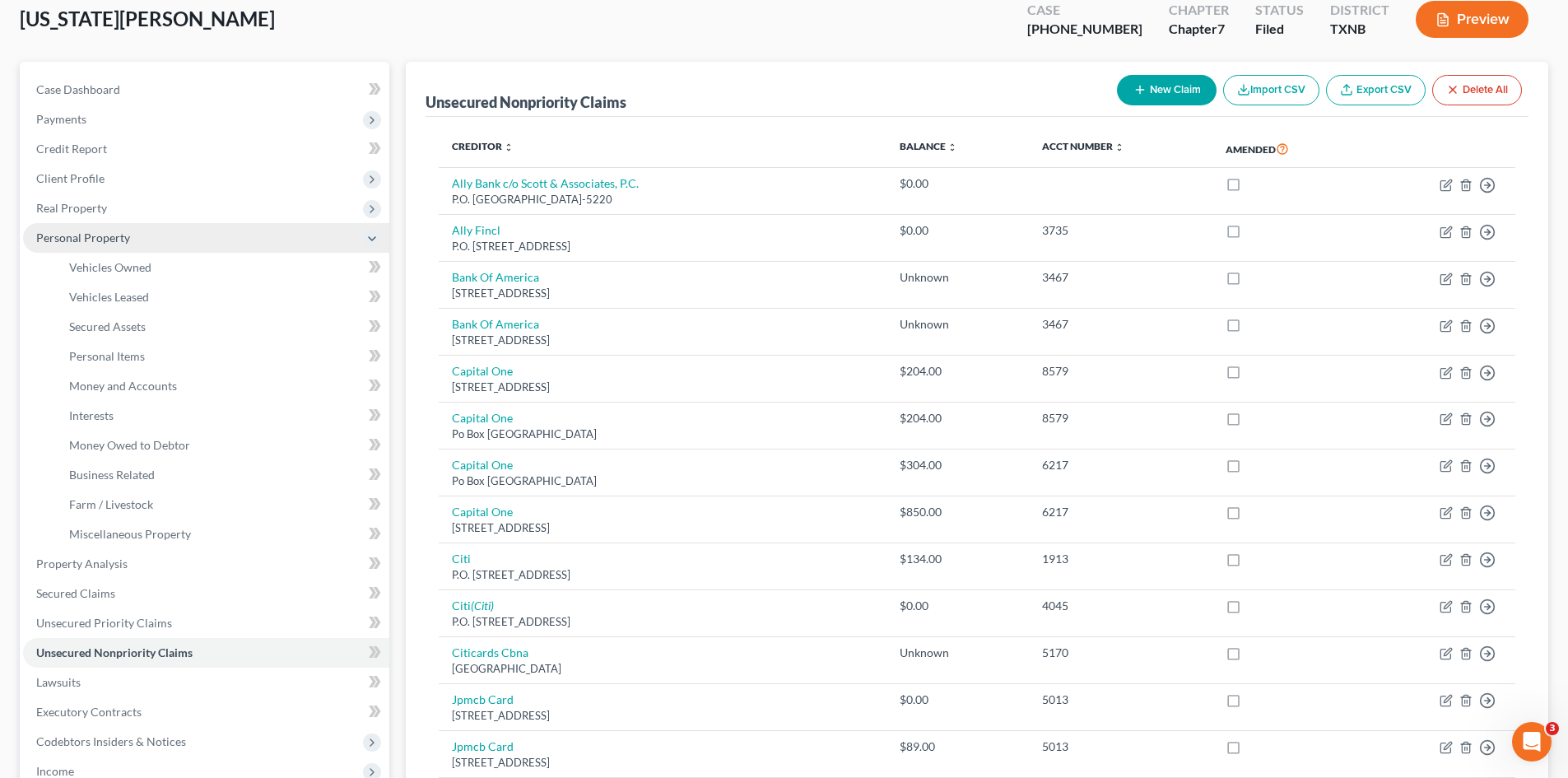
click at [141, 230] on span "Personal Property" at bounding box center [206, 238] width 366 height 30
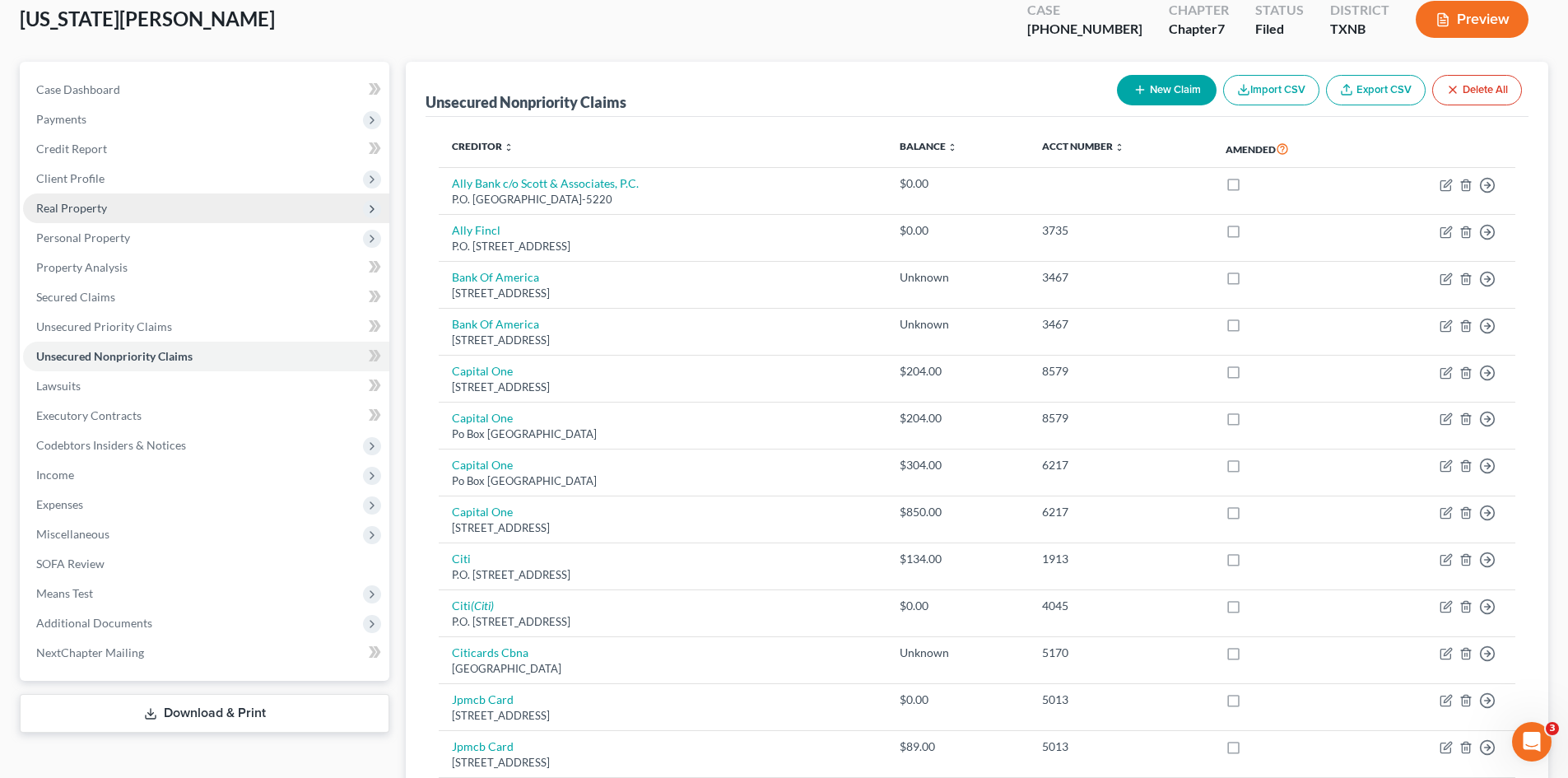
click at [146, 215] on span "Real Property" at bounding box center [206, 208] width 366 height 30
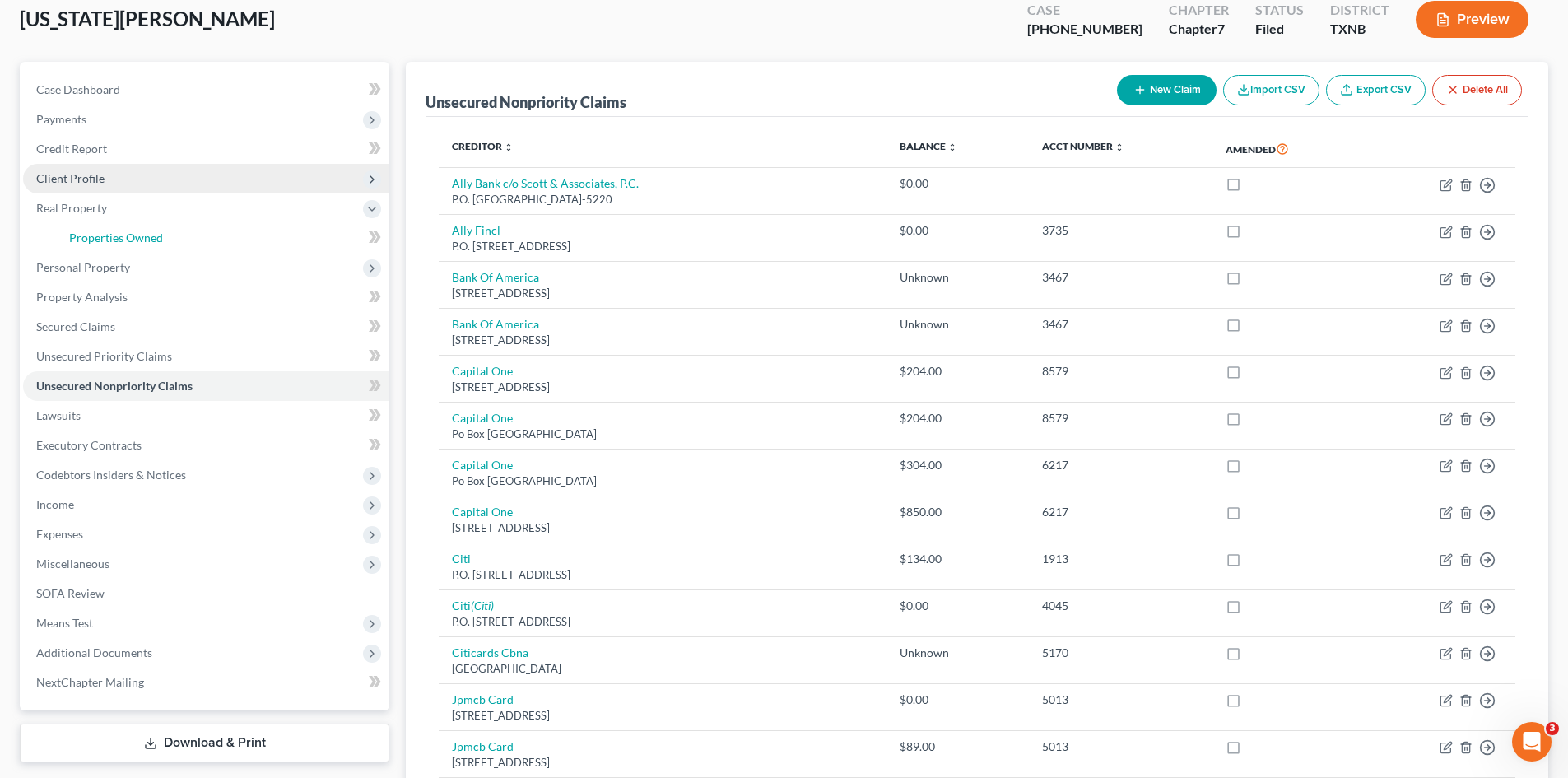
drag, startPoint x: 150, startPoint y: 233, endPoint x: 180, endPoint y: 227, distance: 30.6
click at [151, 233] on span "Properties Owned" at bounding box center [116, 237] width 94 height 14
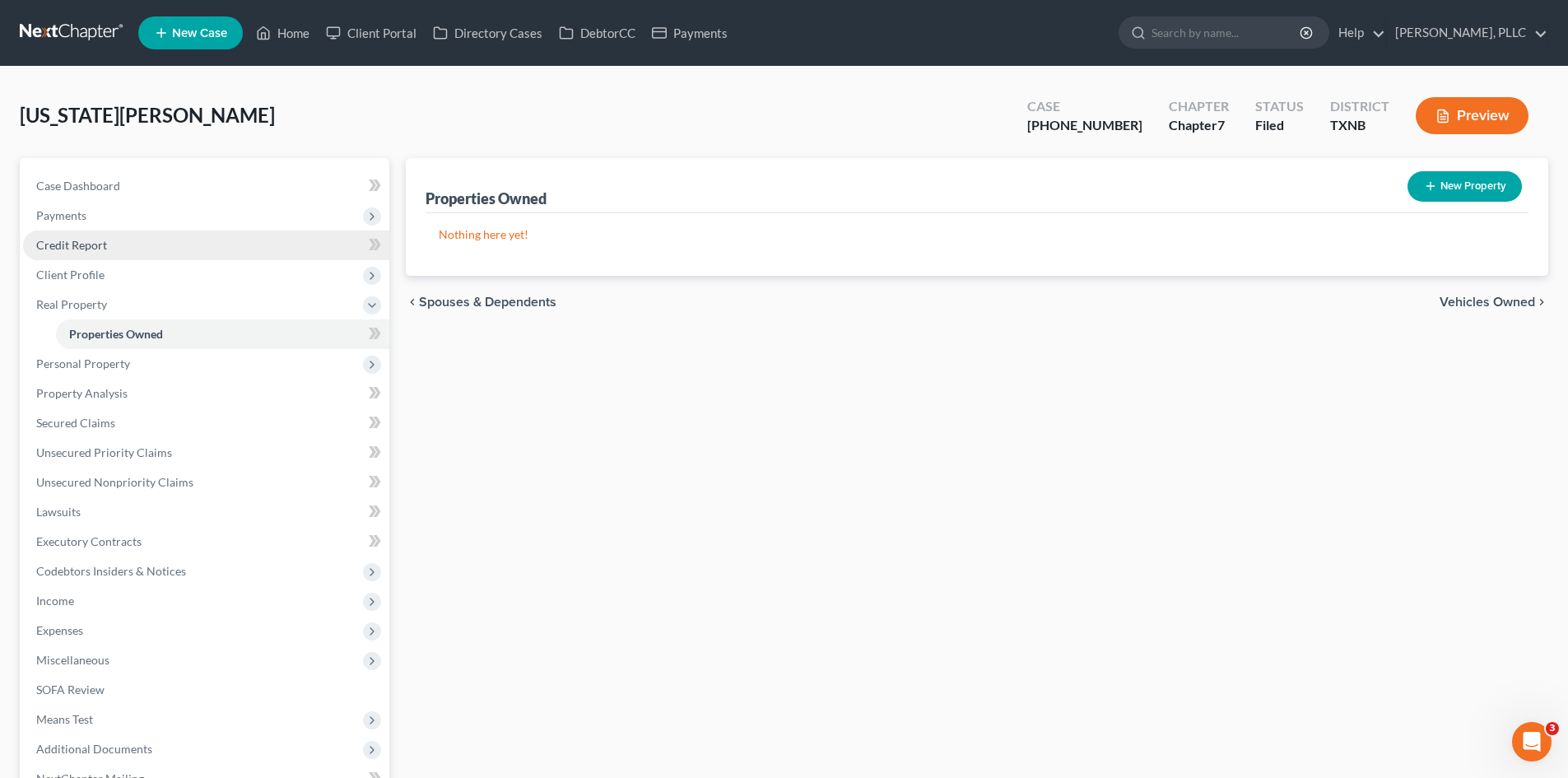
click at [137, 259] on link "Credit Report" at bounding box center [206, 245] width 366 height 30
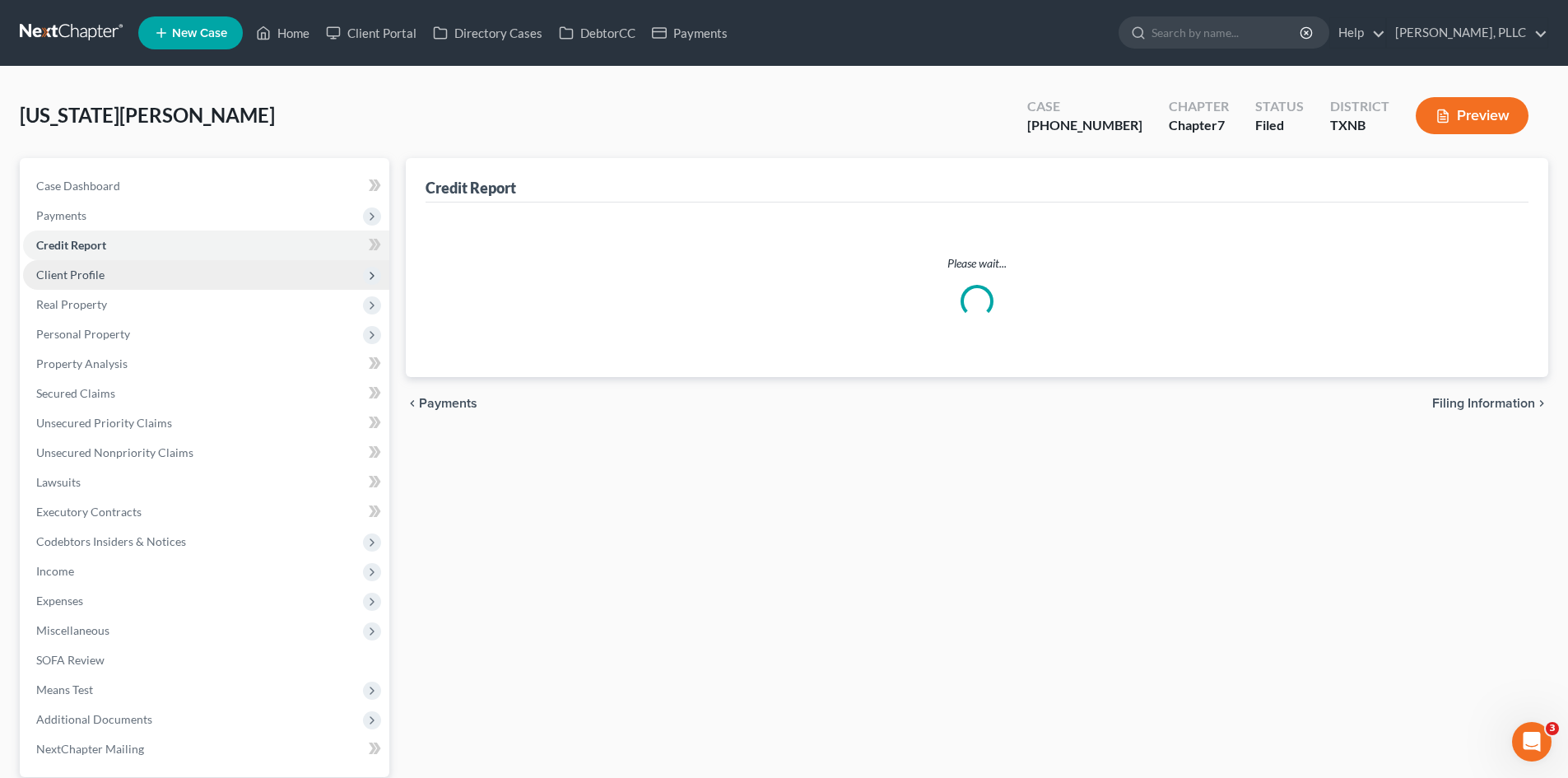
click at [136, 270] on span "Client Profile" at bounding box center [206, 274] width 366 height 30
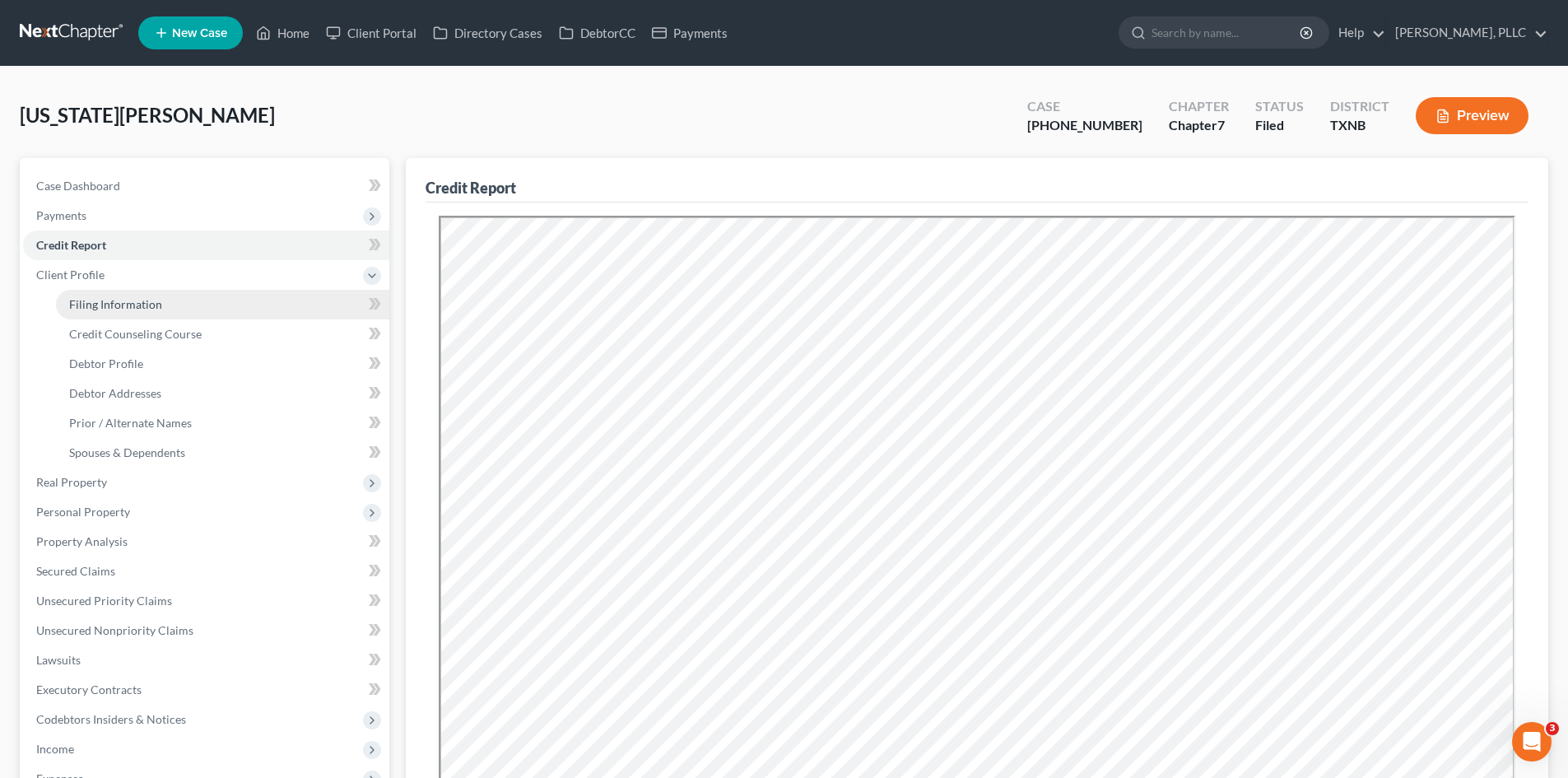
click at [142, 293] on link "Filing Information" at bounding box center [222, 304] width 334 height 30
select select "1"
select select "0"
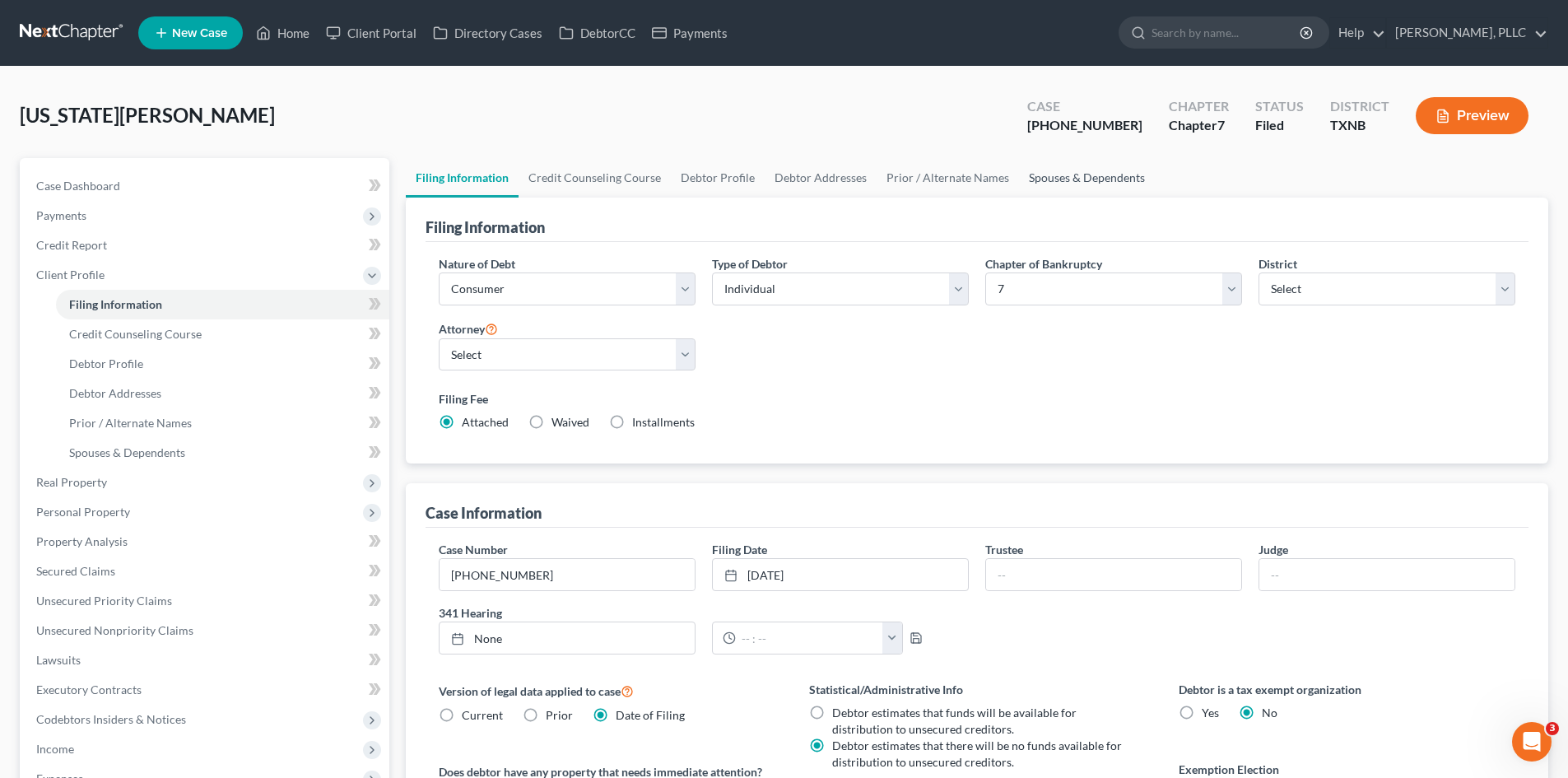
click at [1052, 180] on link "Spouses & Dependents" at bounding box center [1087, 177] width 136 height 39
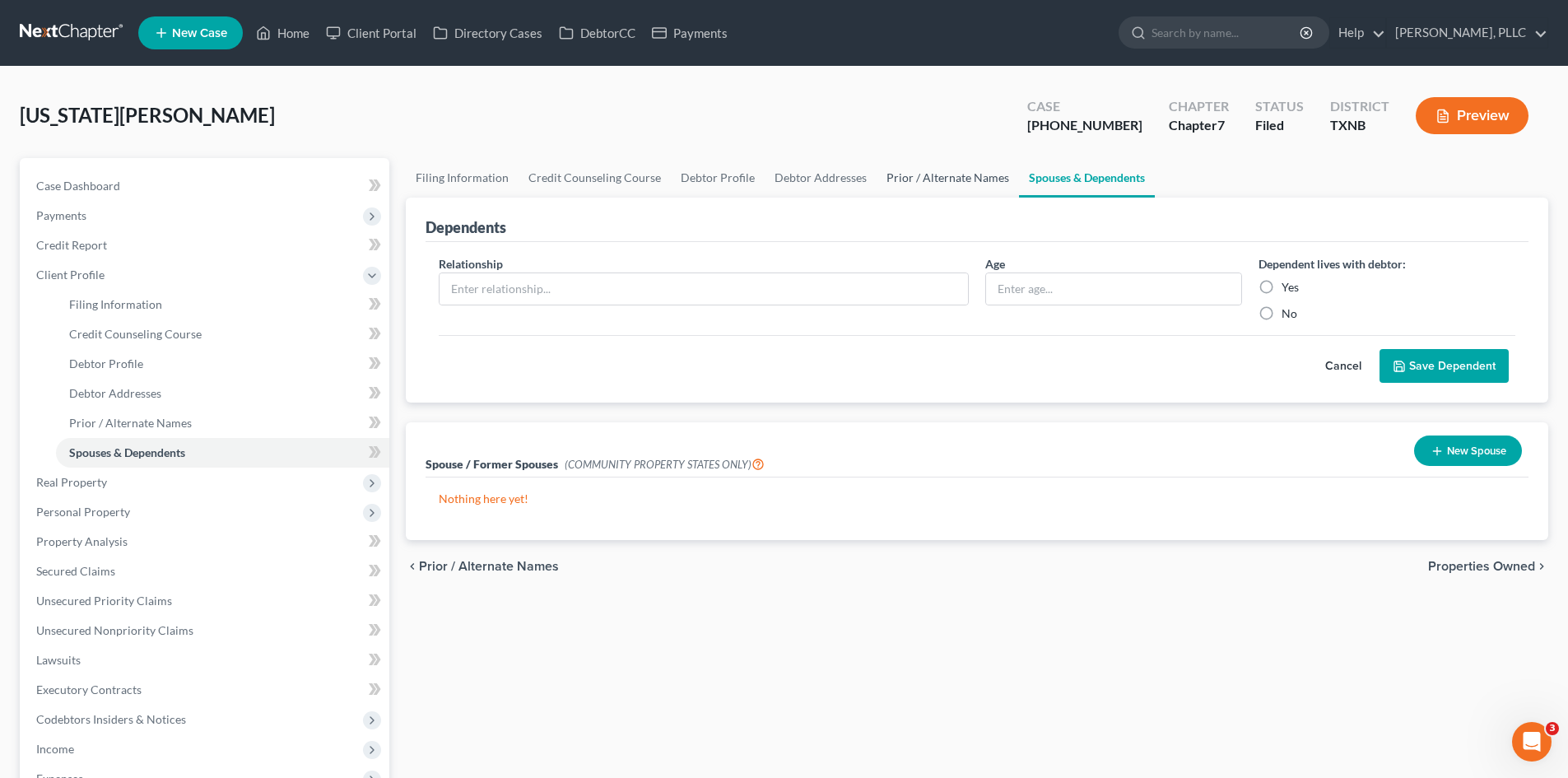
click at [943, 184] on link "Prior / Alternate Names" at bounding box center [947, 177] width 142 height 39
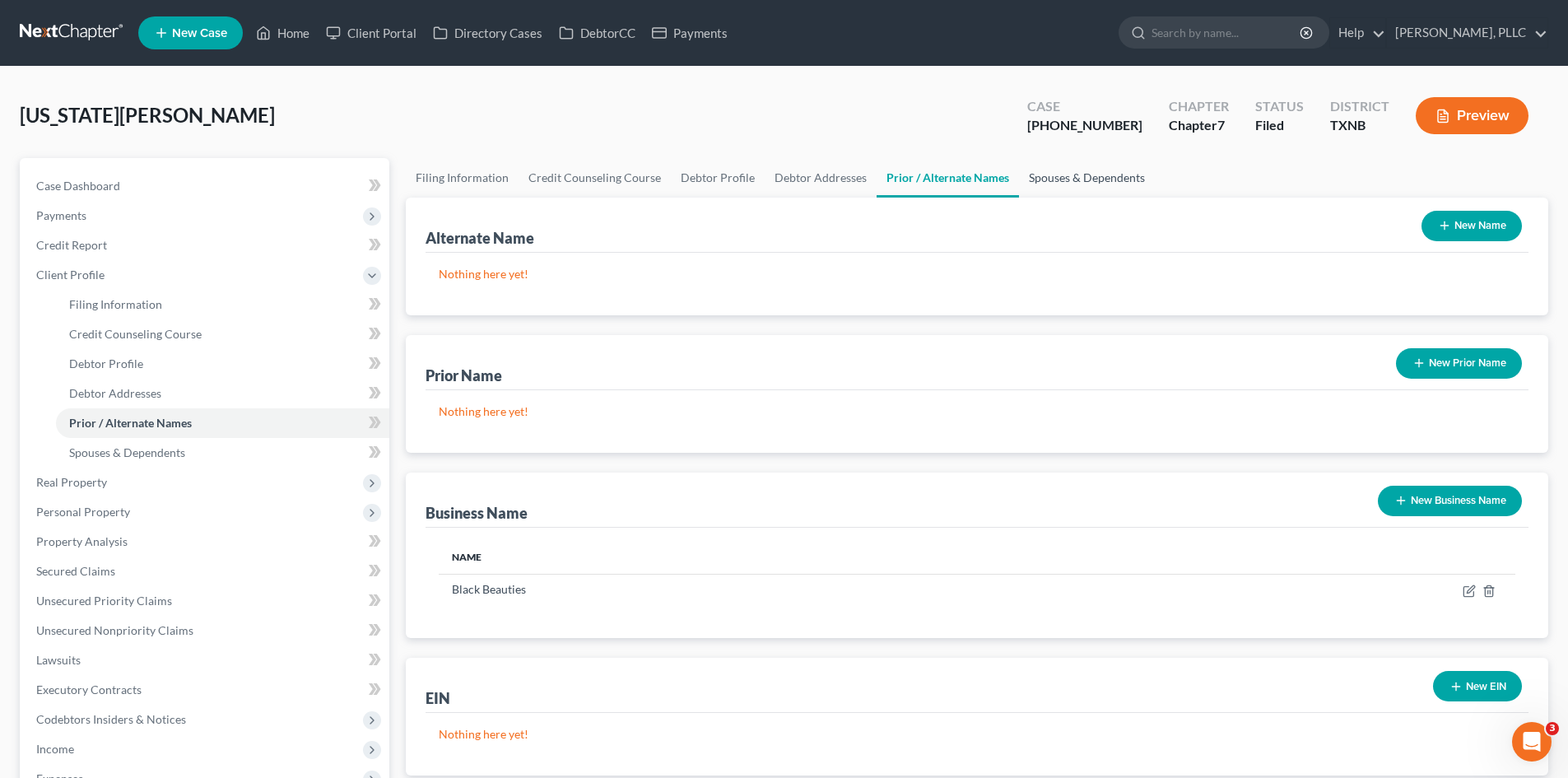
drag, startPoint x: 804, startPoint y: 177, endPoint x: 1100, endPoint y: 189, distance: 296.2
click at [1100, 189] on link "Spouses & Dependents" at bounding box center [1087, 177] width 136 height 39
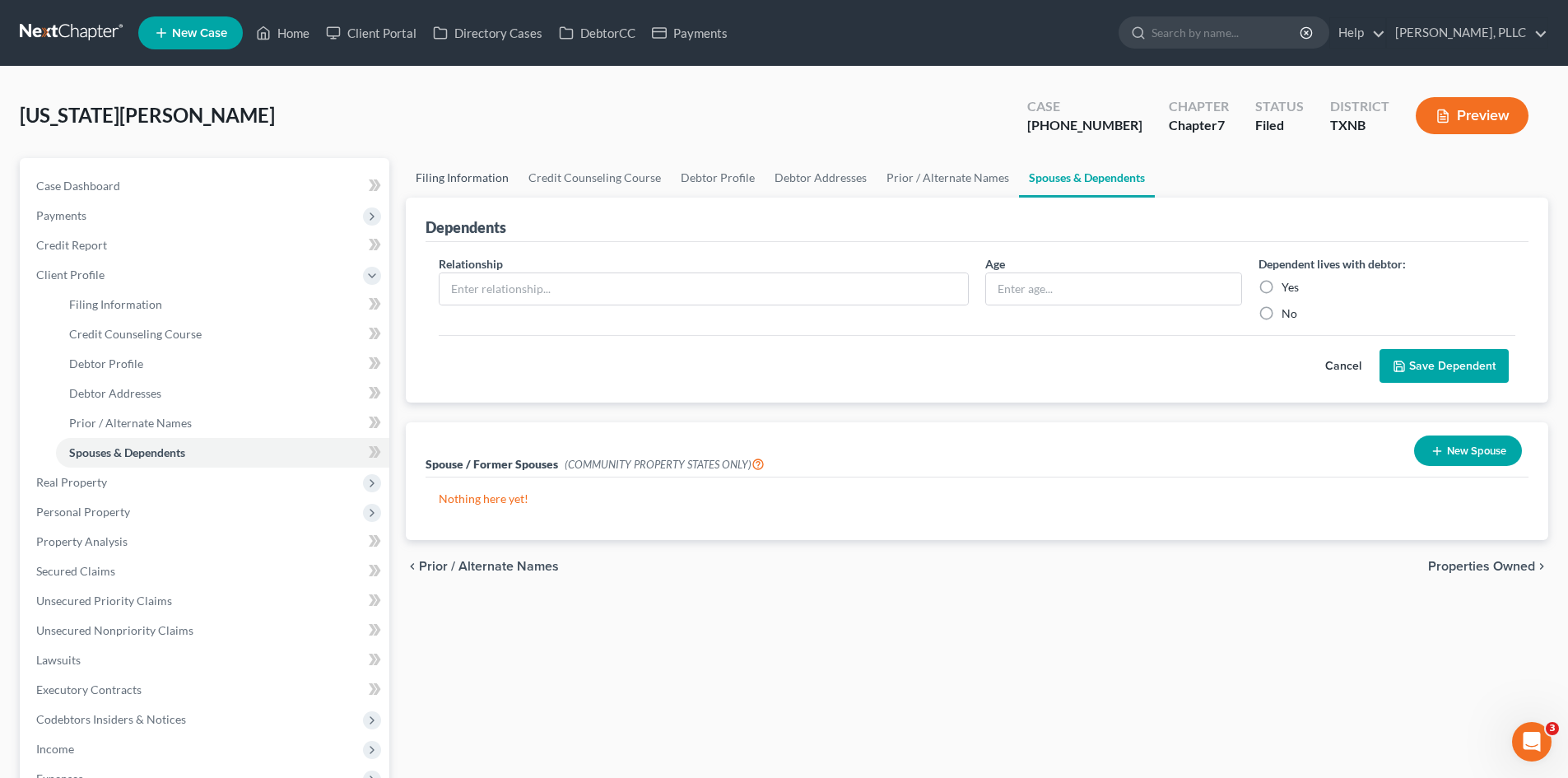
click at [499, 184] on link "Filing Information" at bounding box center [462, 177] width 112 height 39
select select "1"
select select "0"
select select "78"
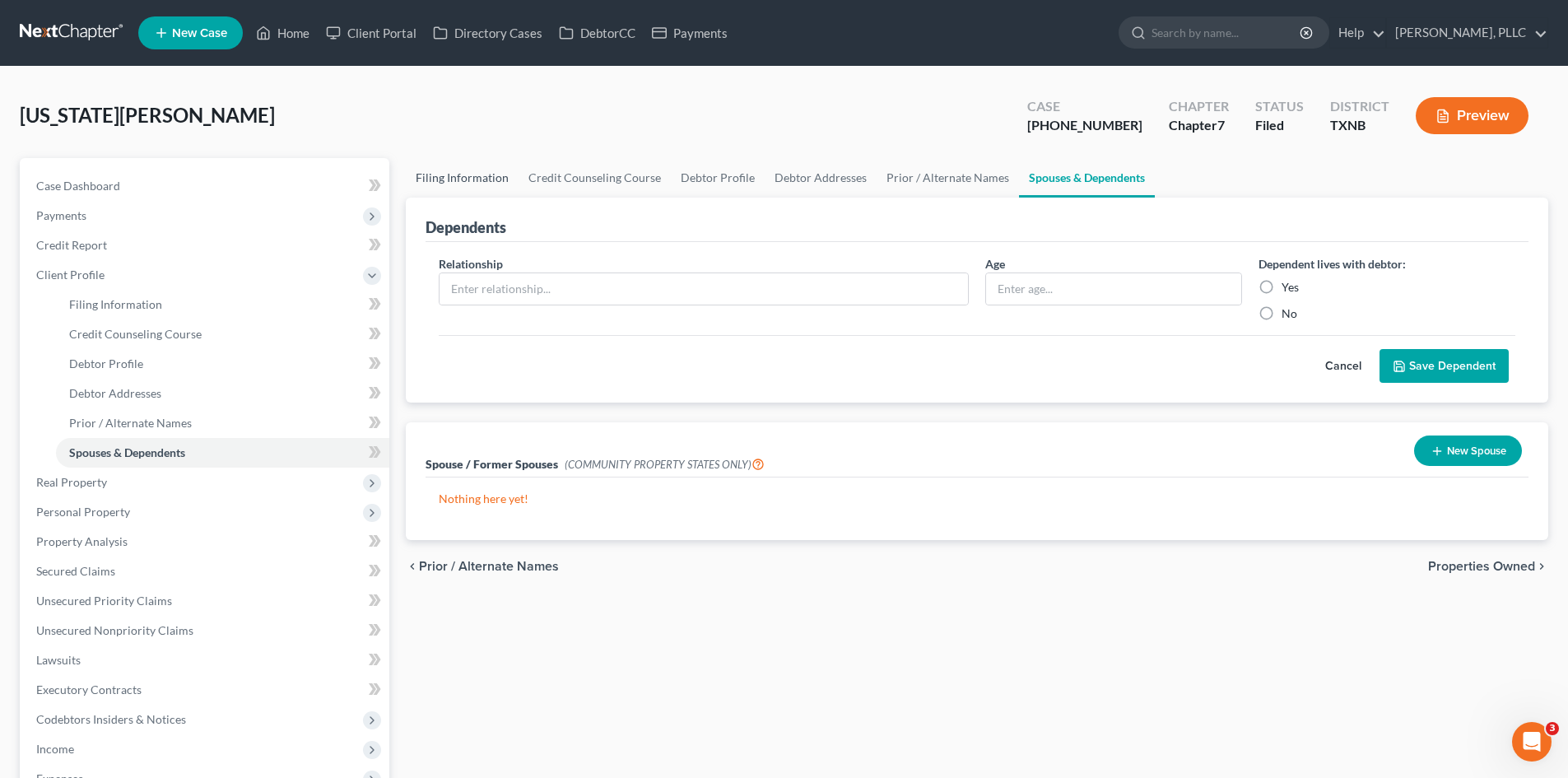
select select "1"
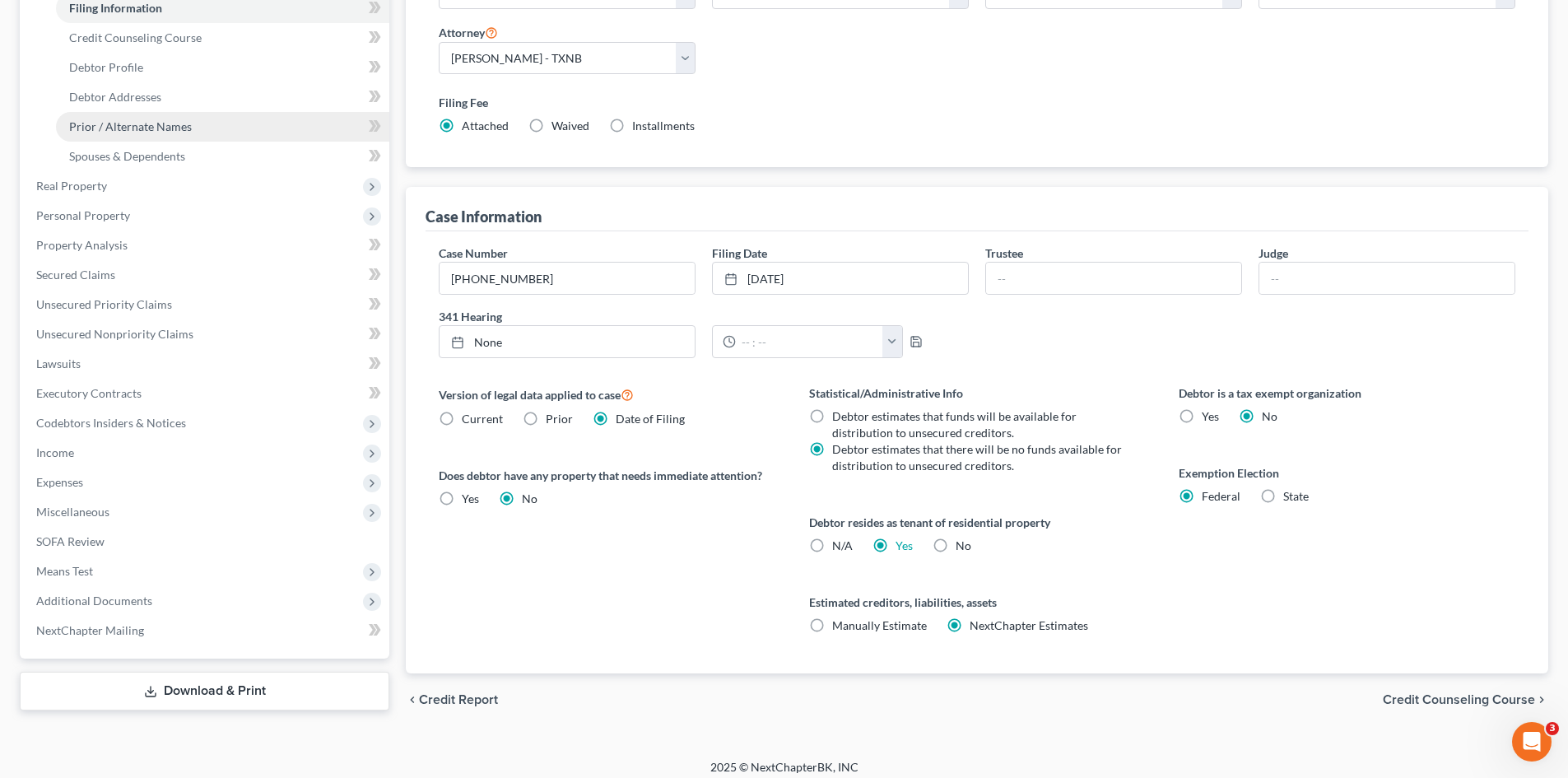
scroll to position [307, 0]
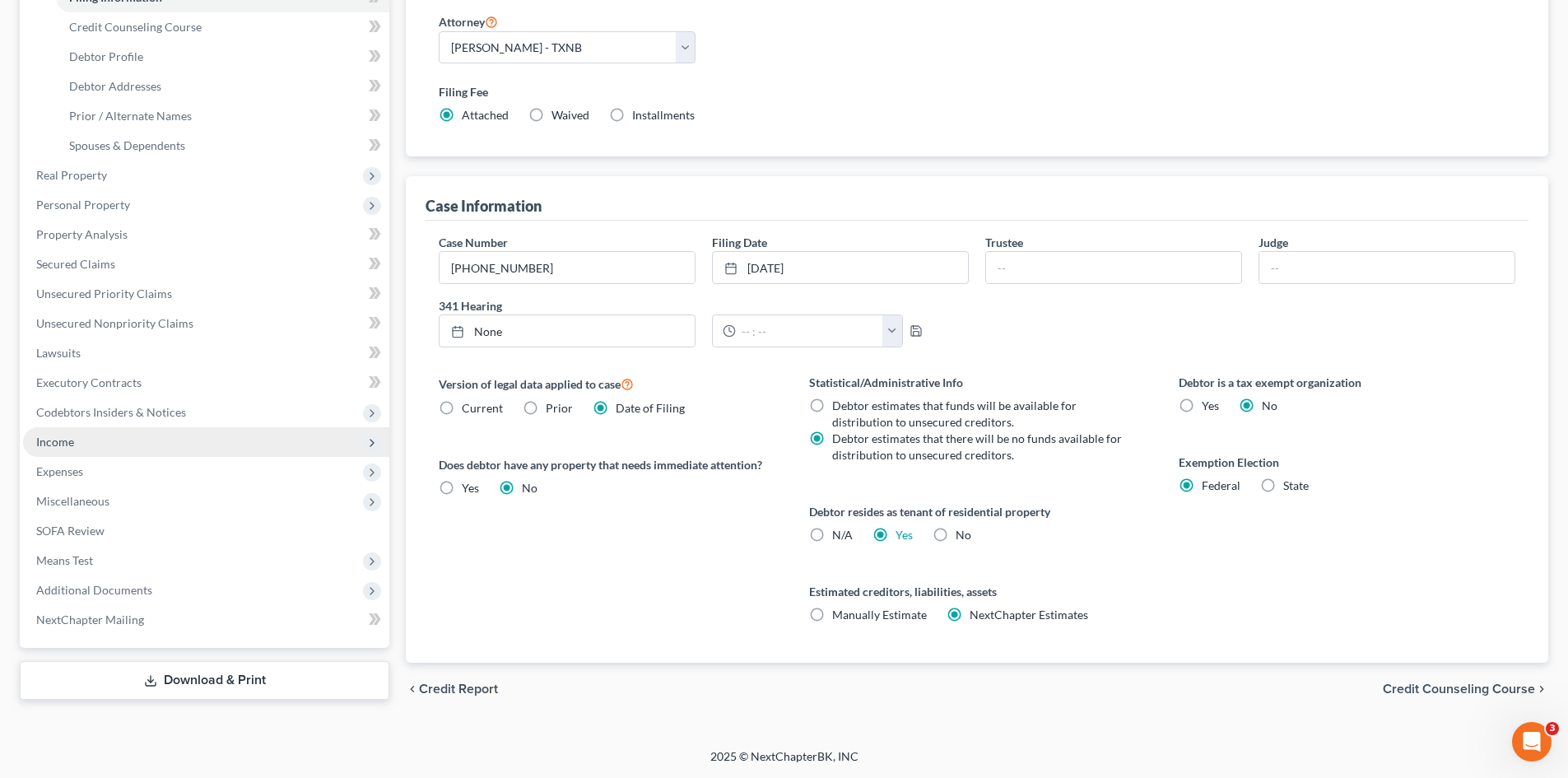
click at [111, 442] on span "Income" at bounding box center [206, 442] width 366 height 30
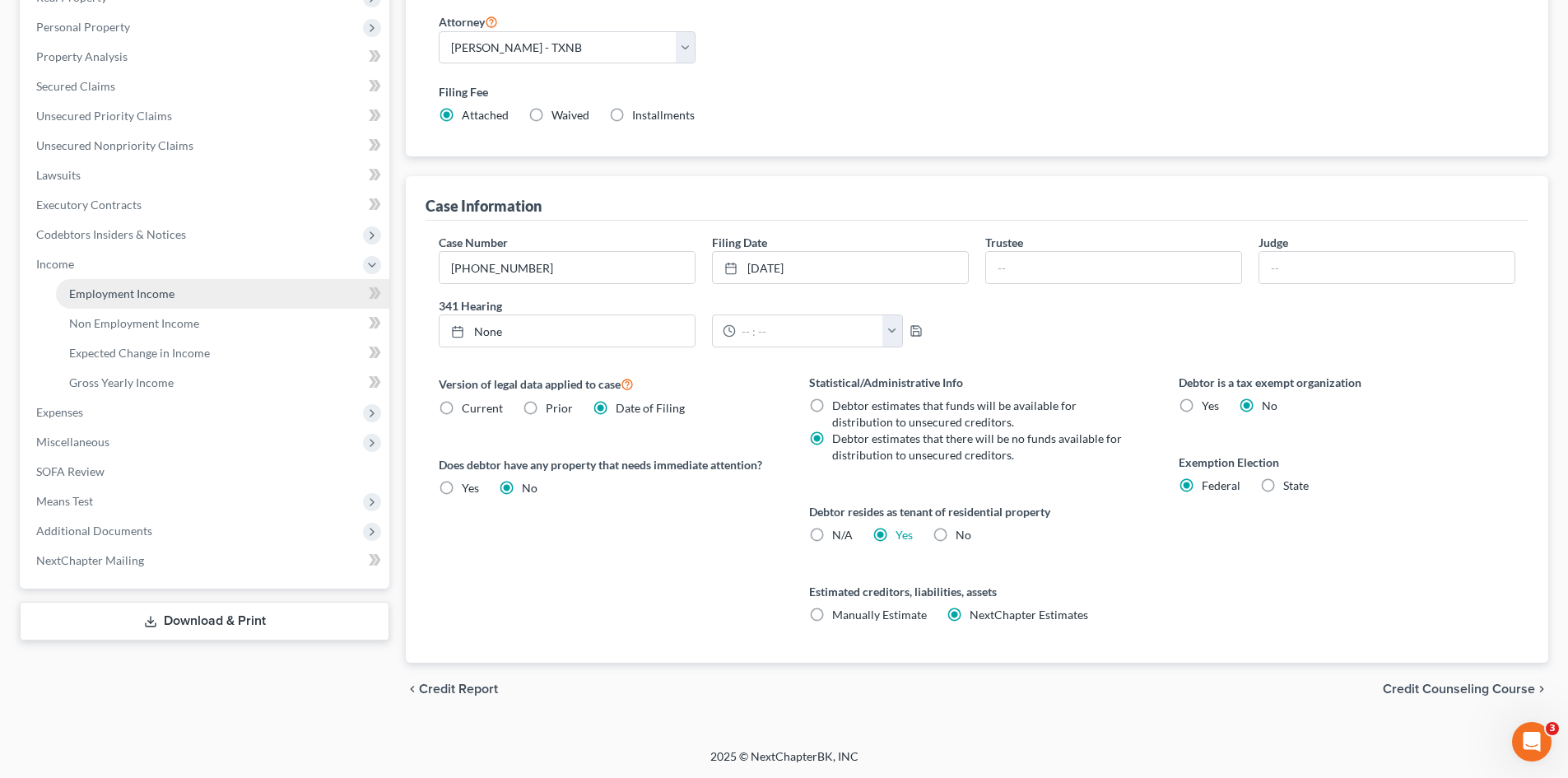
click at [126, 299] on span "Employment Income" at bounding box center [121, 294] width 105 height 14
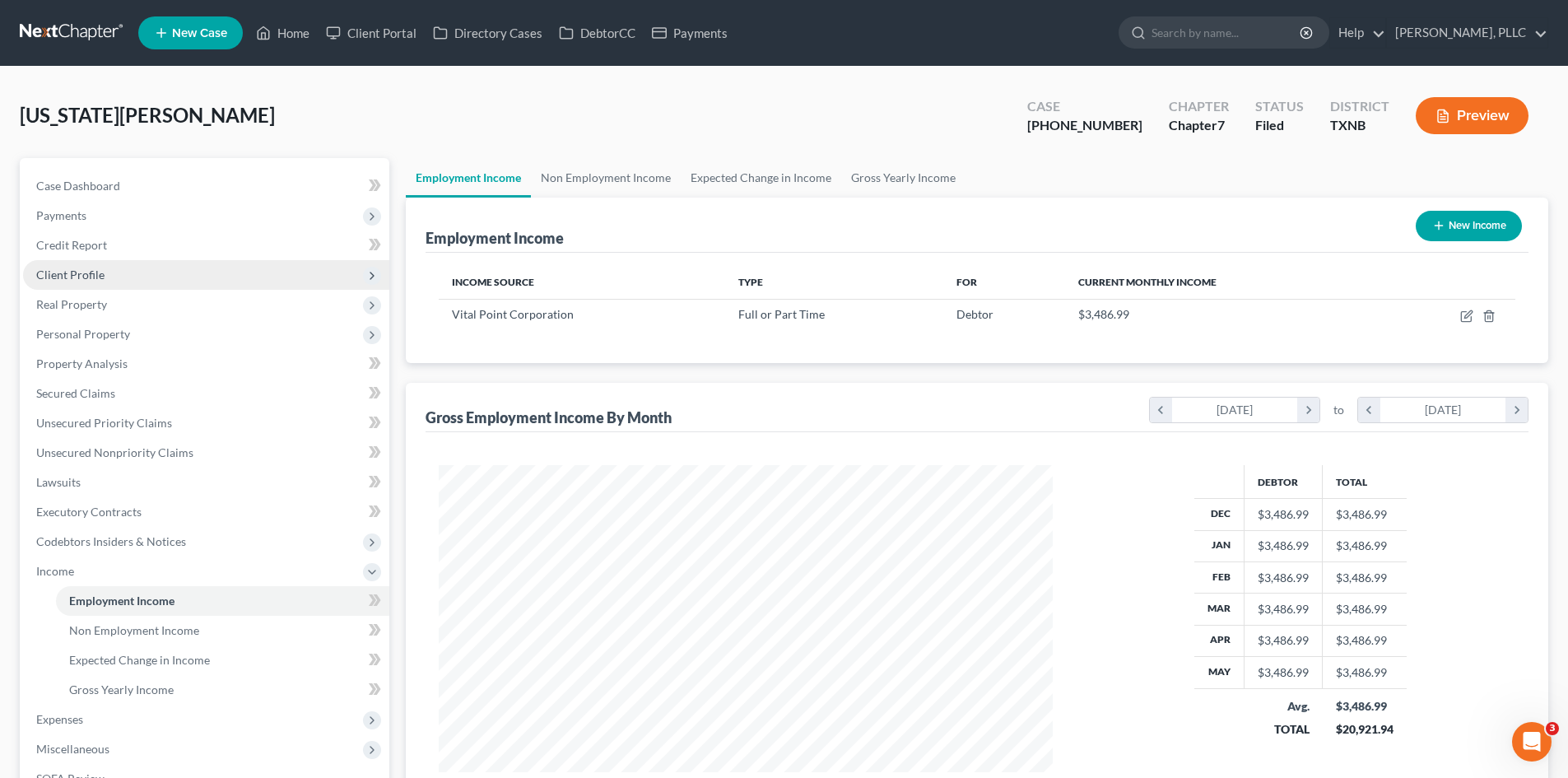
scroll to position [307, 647]
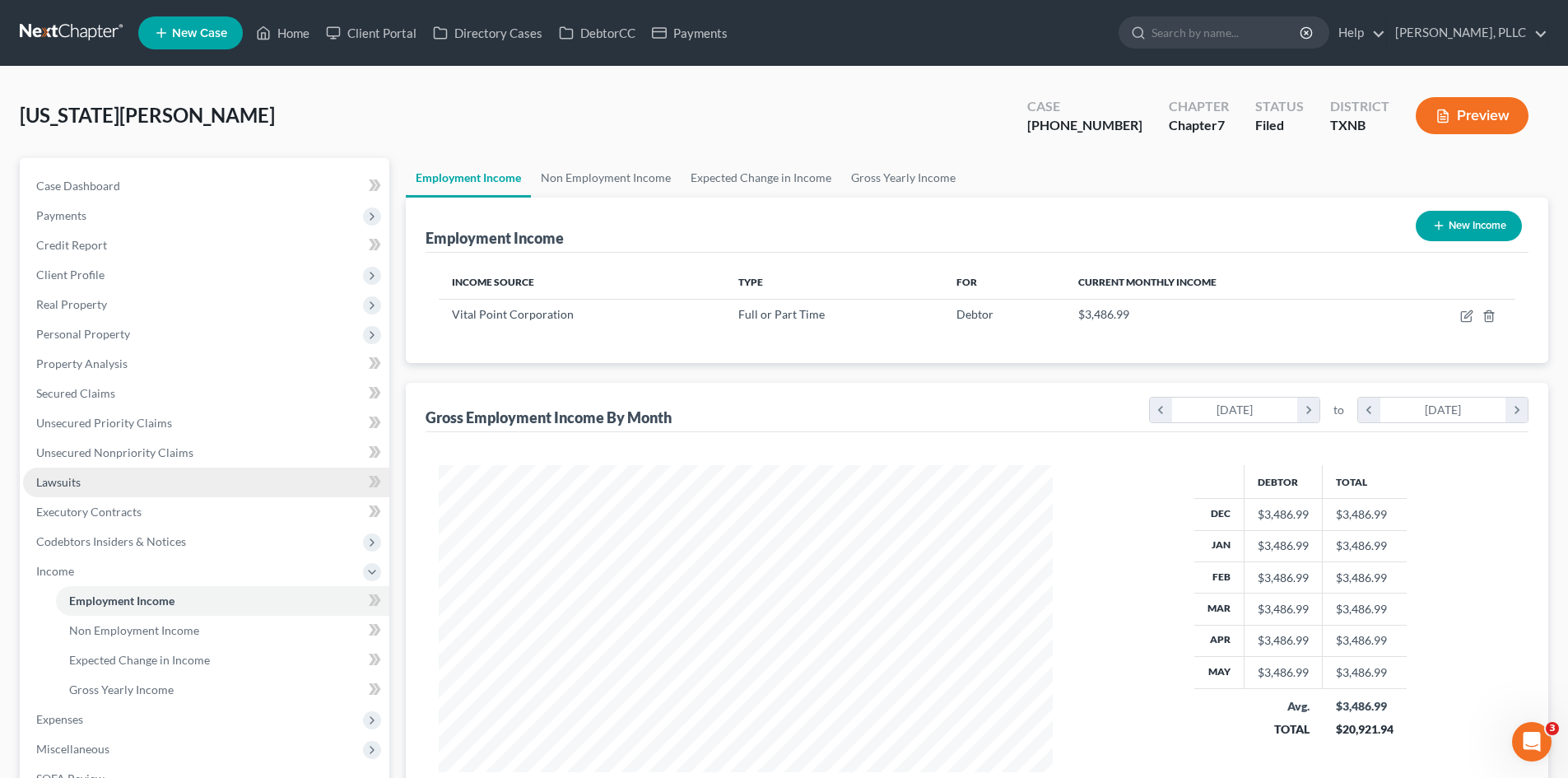
click at [82, 493] on link "Lawsuits" at bounding box center [206, 483] width 366 height 30
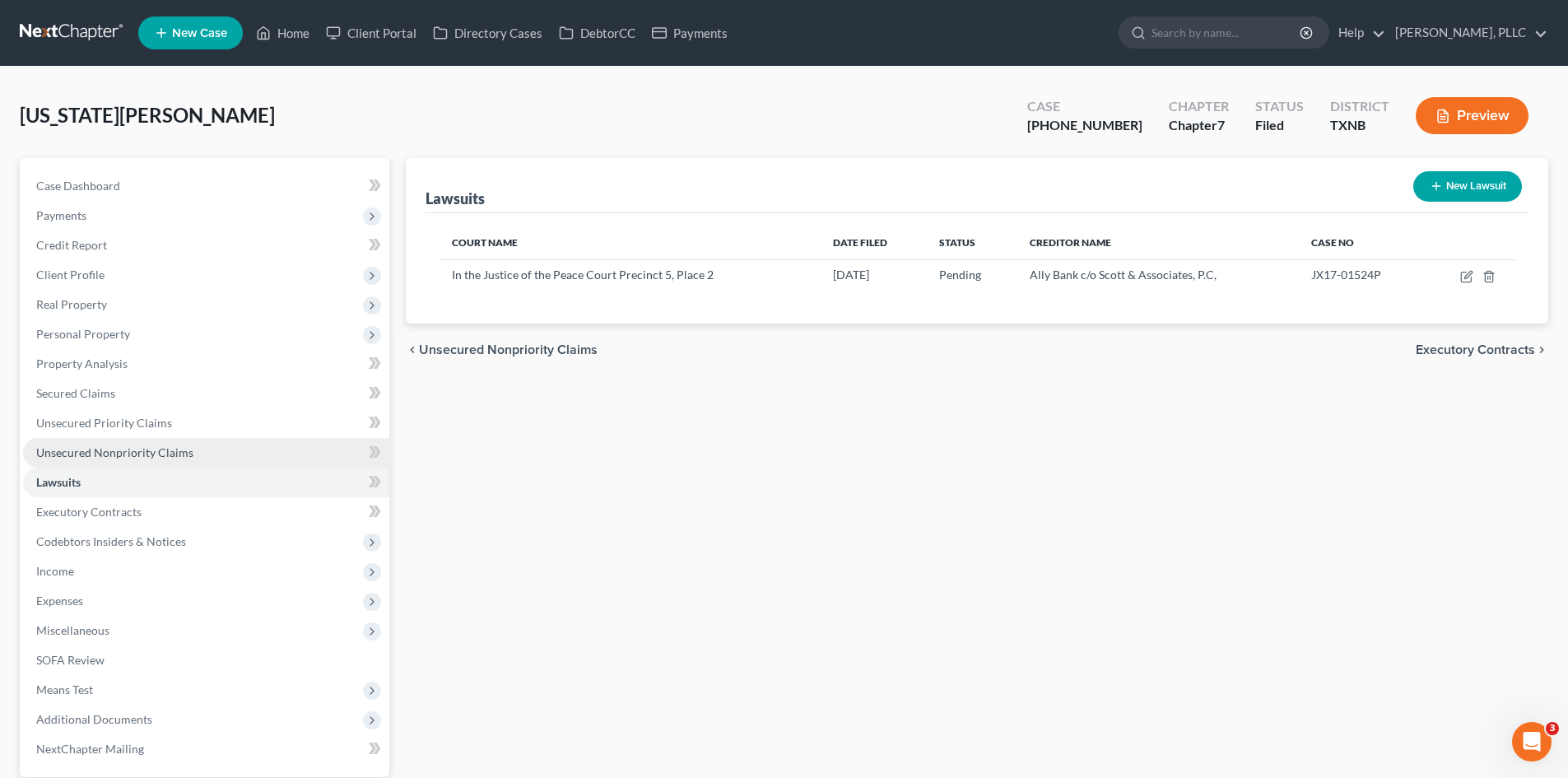
click at [104, 450] on span "Unsecured Nonpriority Claims" at bounding box center [115, 452] width 157 height 14
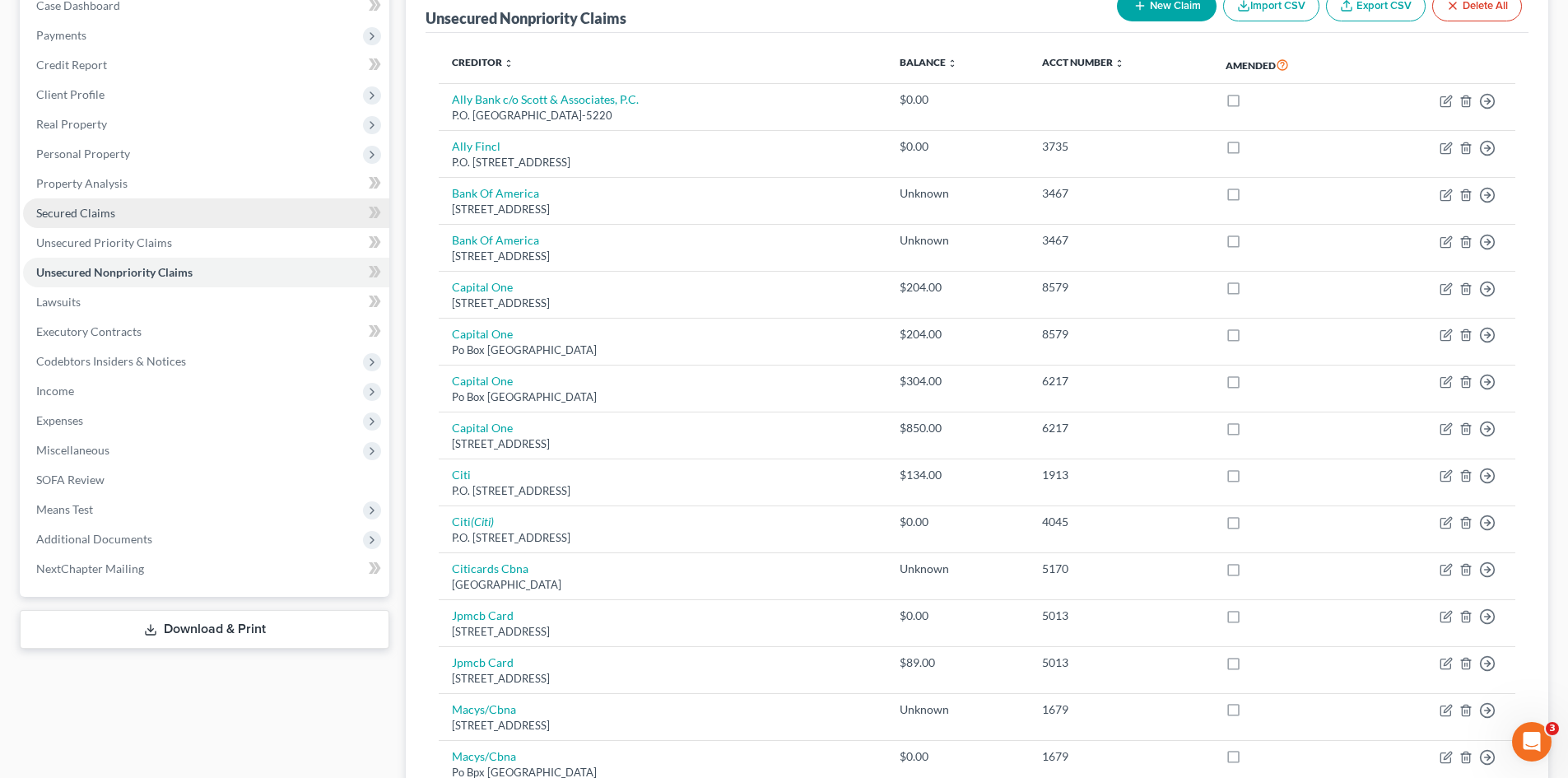
scroll to position [179, 0]
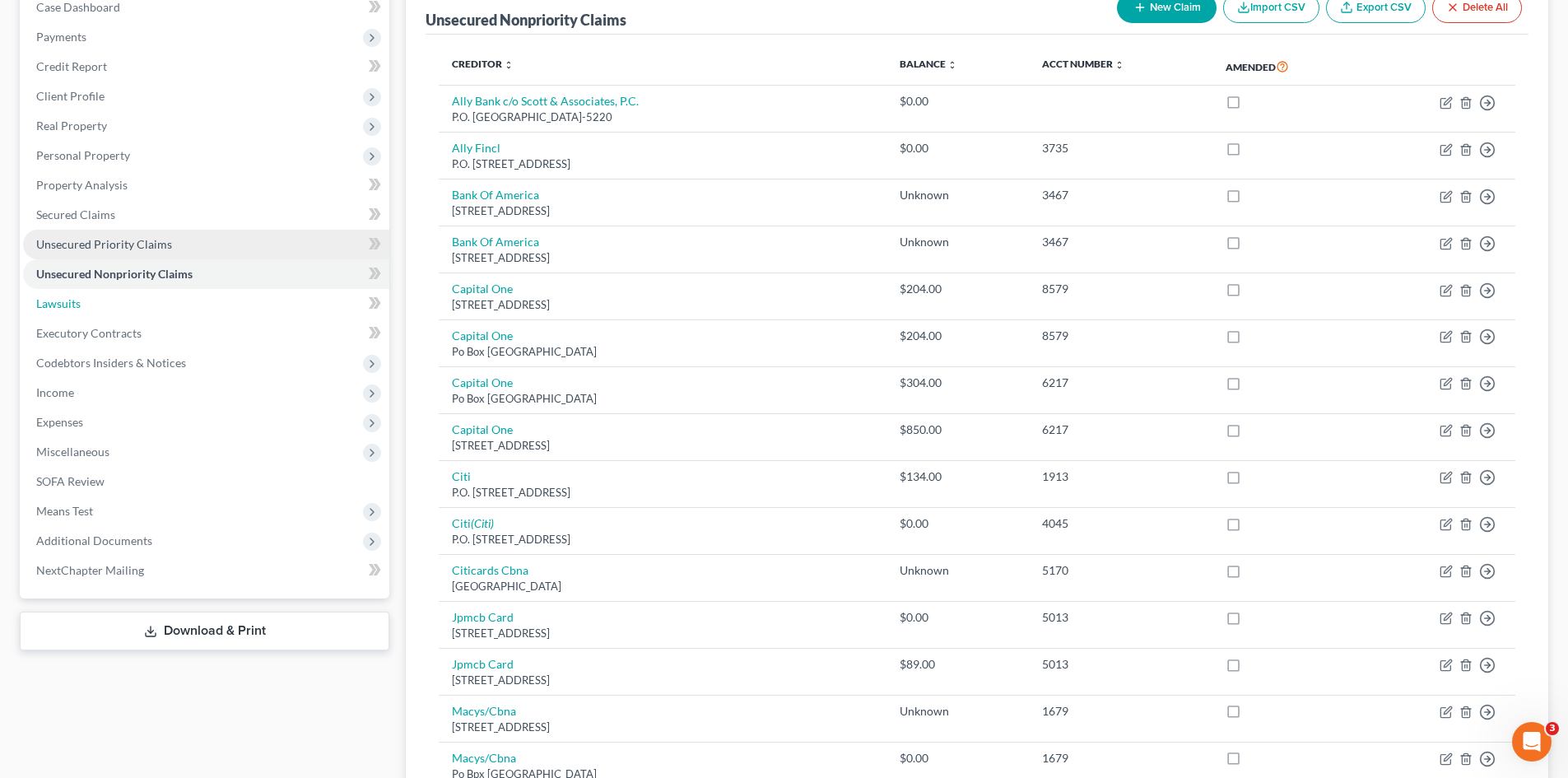
click at [111, 315] on link "Lawsuits" at bounding box center [206, 304] width 366 height 30
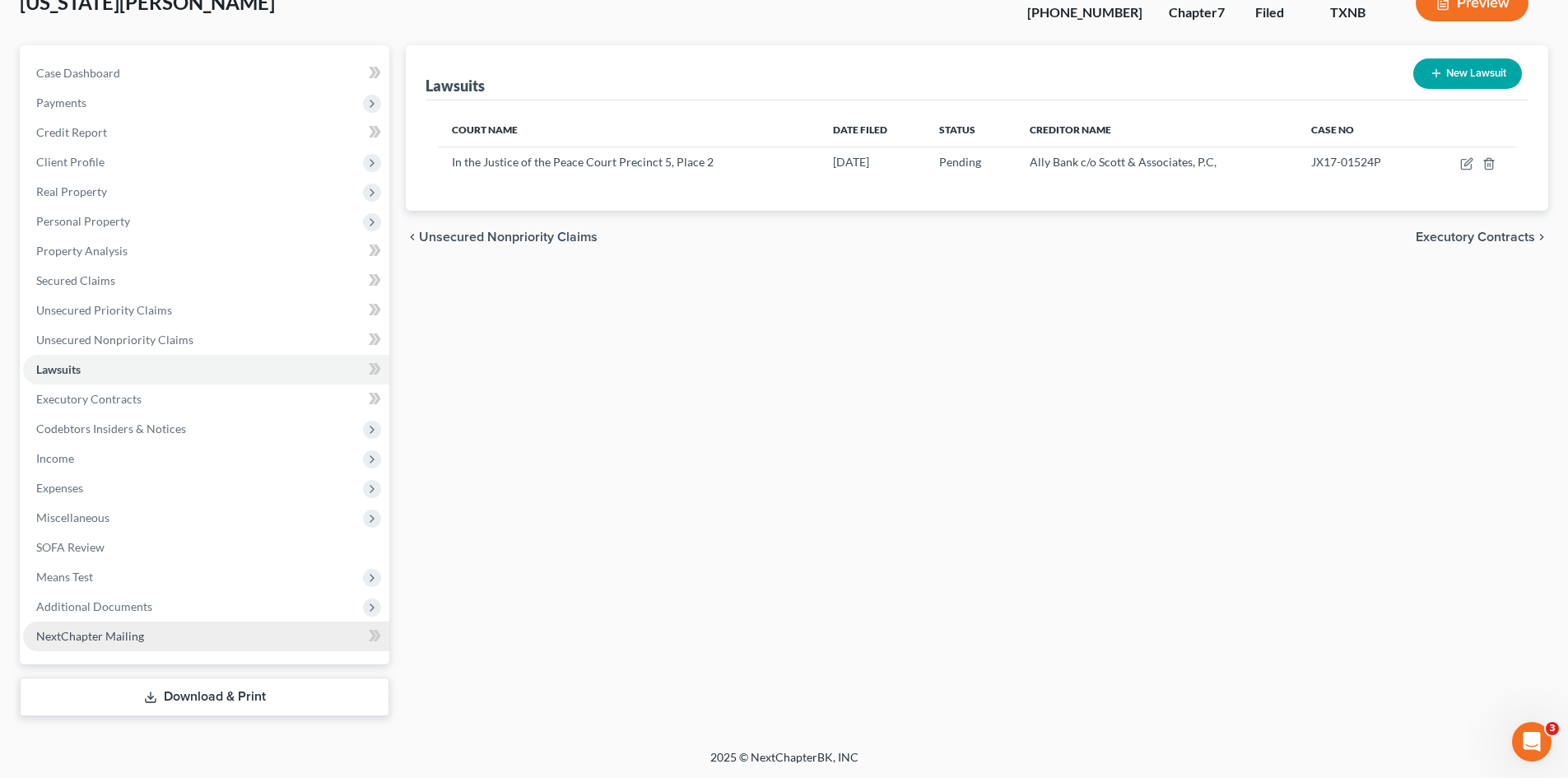
scroll to position [113, 0]
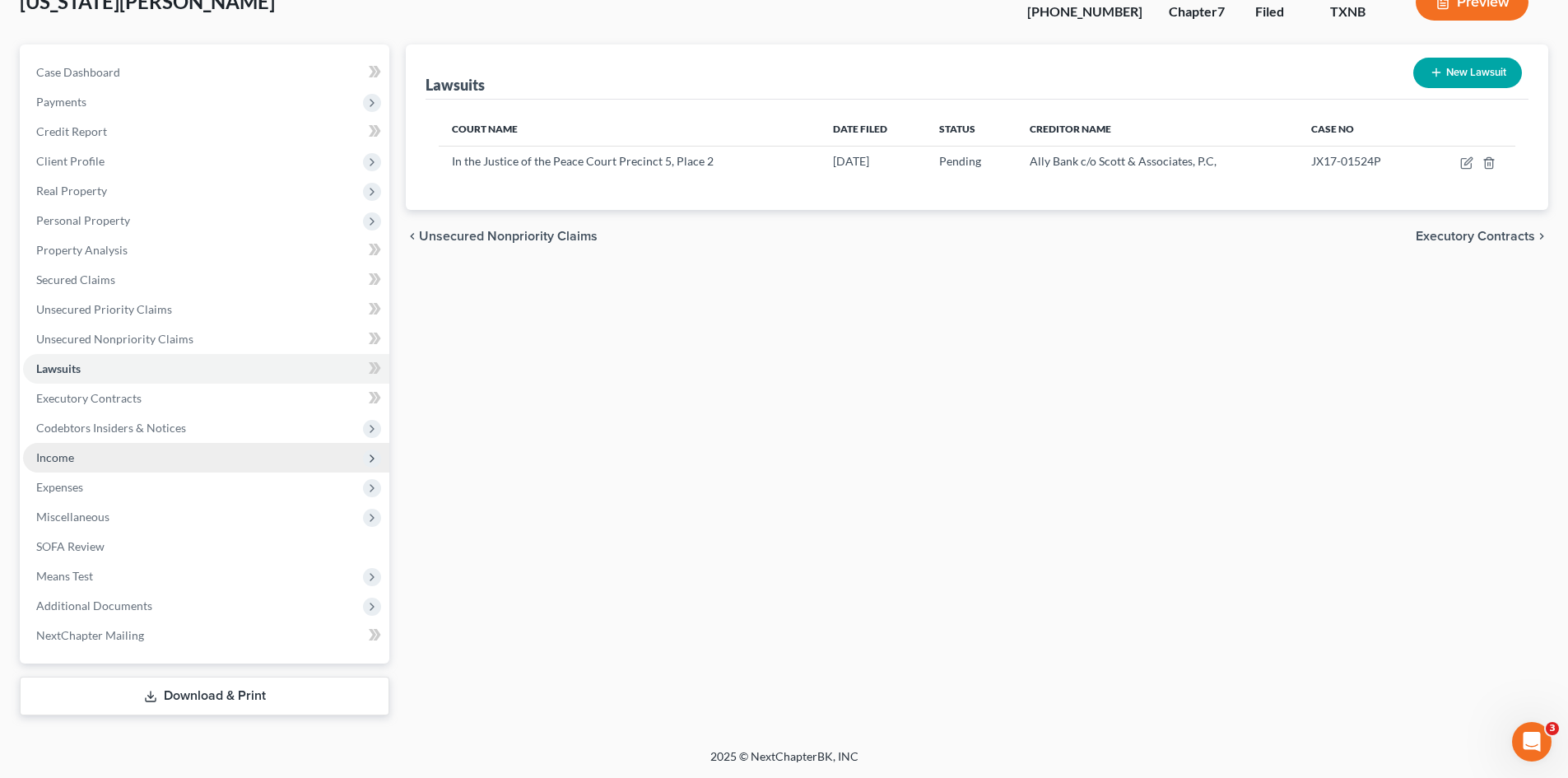
click at [129, 457] on span "Income" at bounding box center [206, 457] width 366 height 30
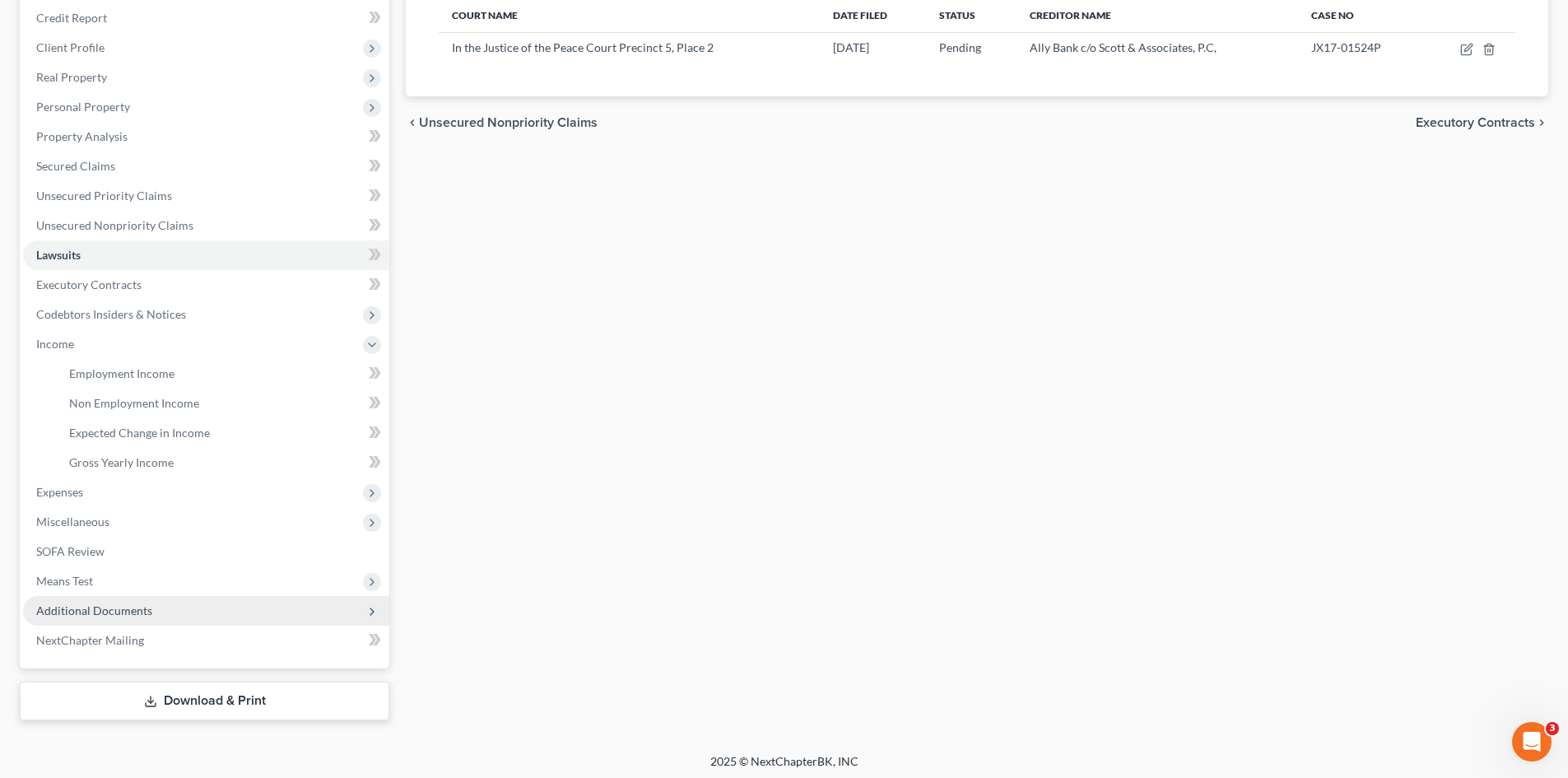
scroll to position [232, 0]
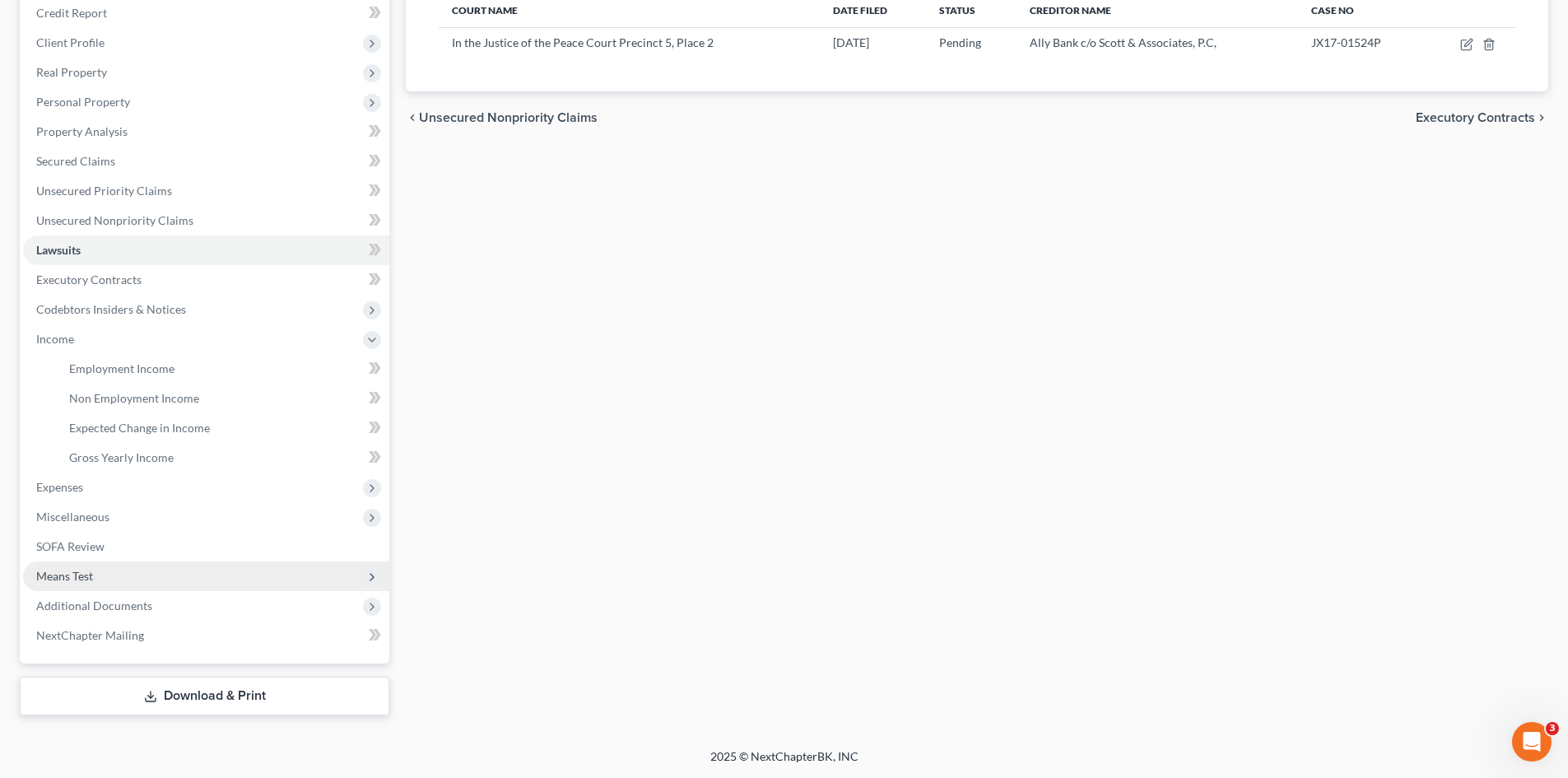
click at [112, 575] on span "Means Test" at bounding box center [206, 576] width 366 height 30
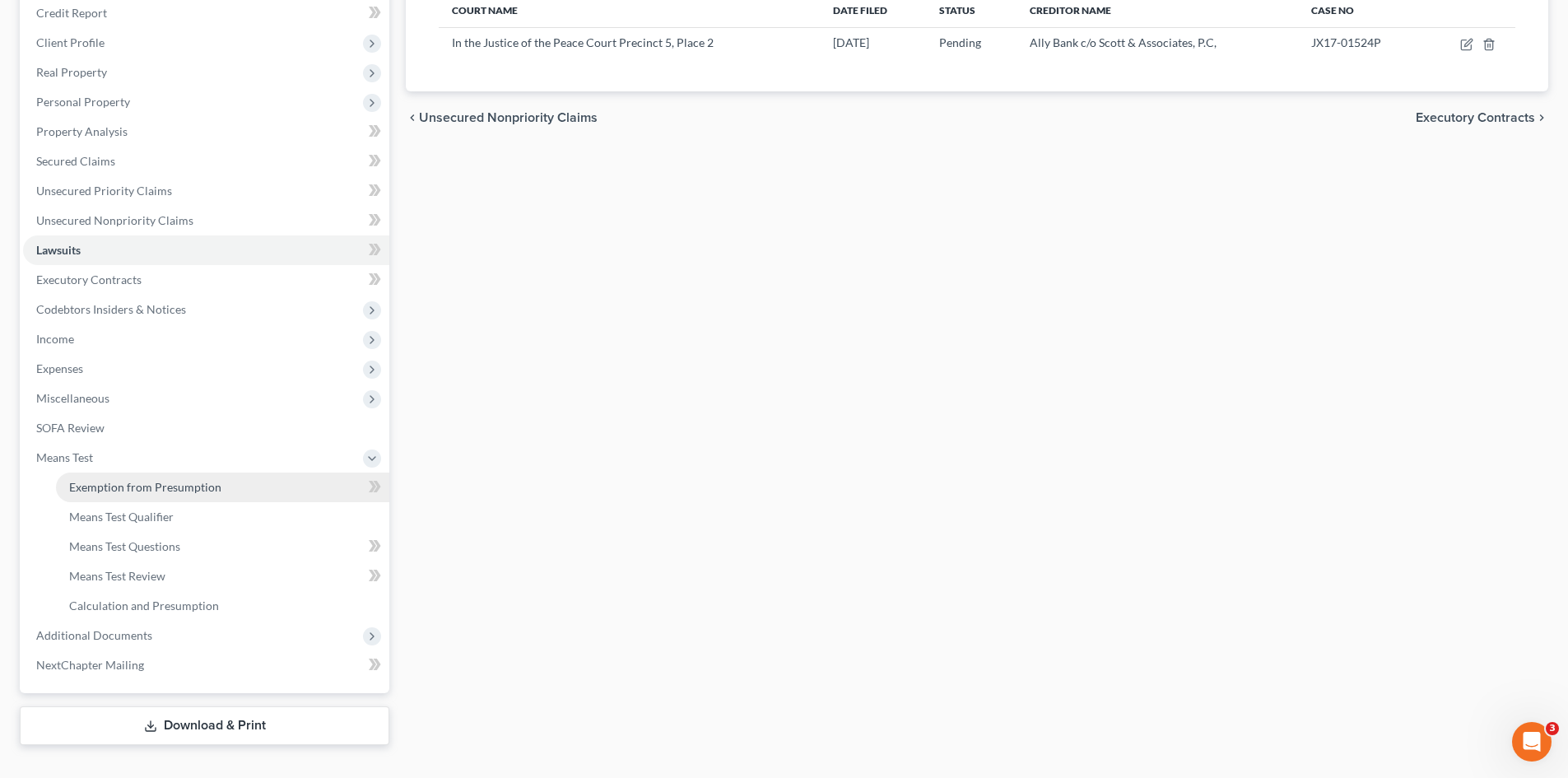
click at [156, 475] on link "Exemption from Presumption" at bounding box center [222, 487] width 334 height 30
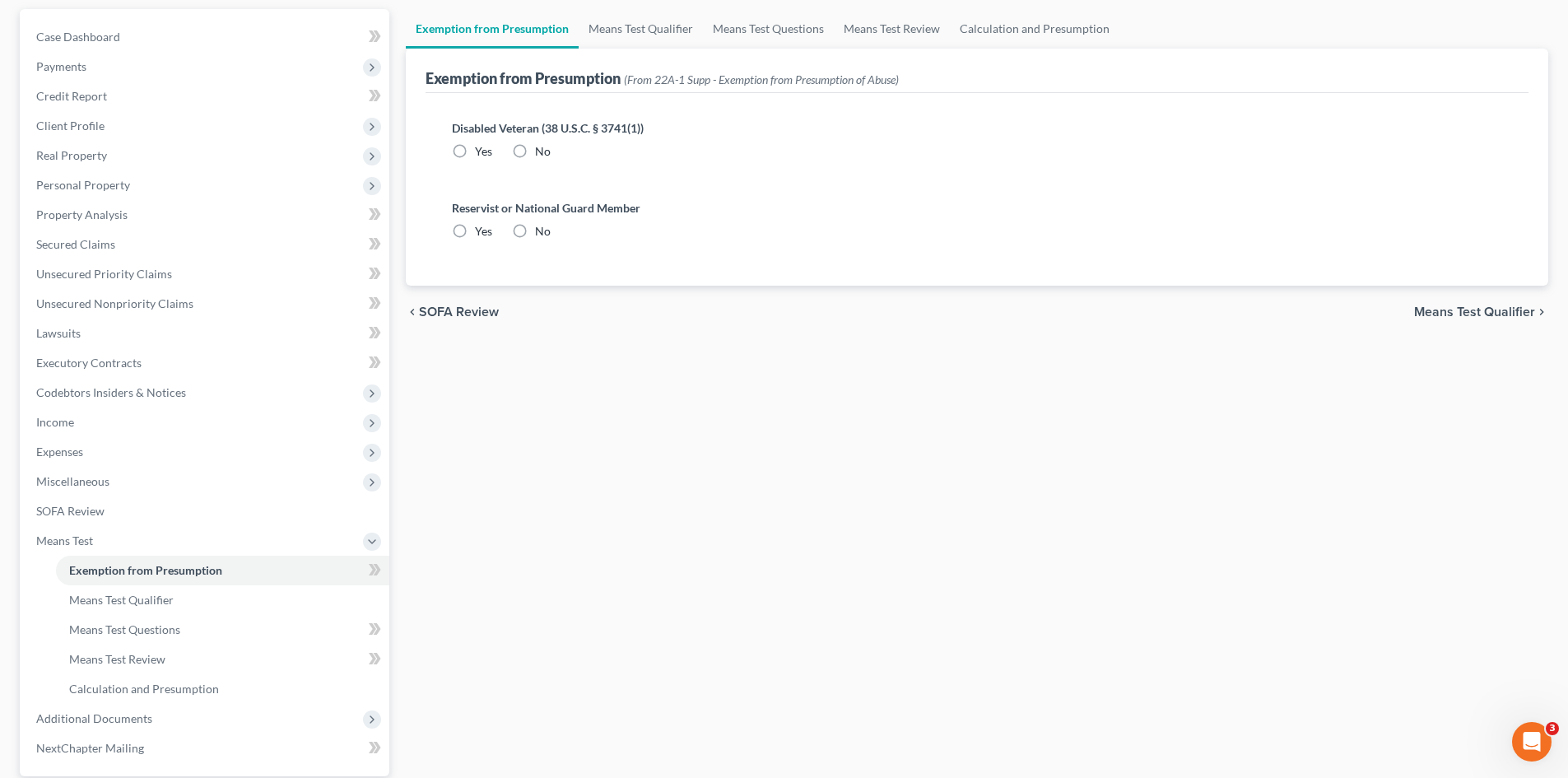
radio input "true"
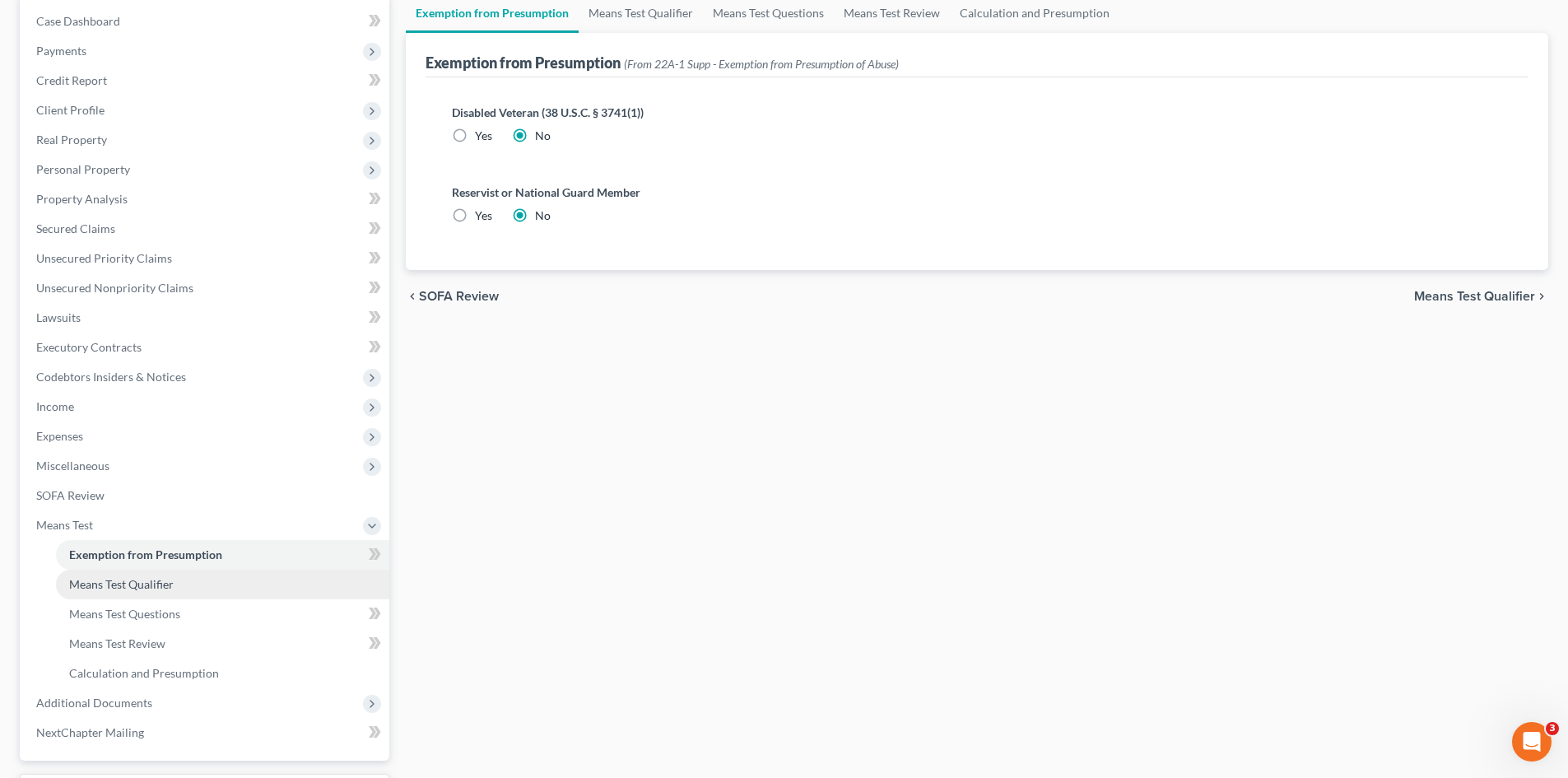
click at [165, 585] on span "Means Test Qualifier" at bounding box center [121, 584] width 105 height 14
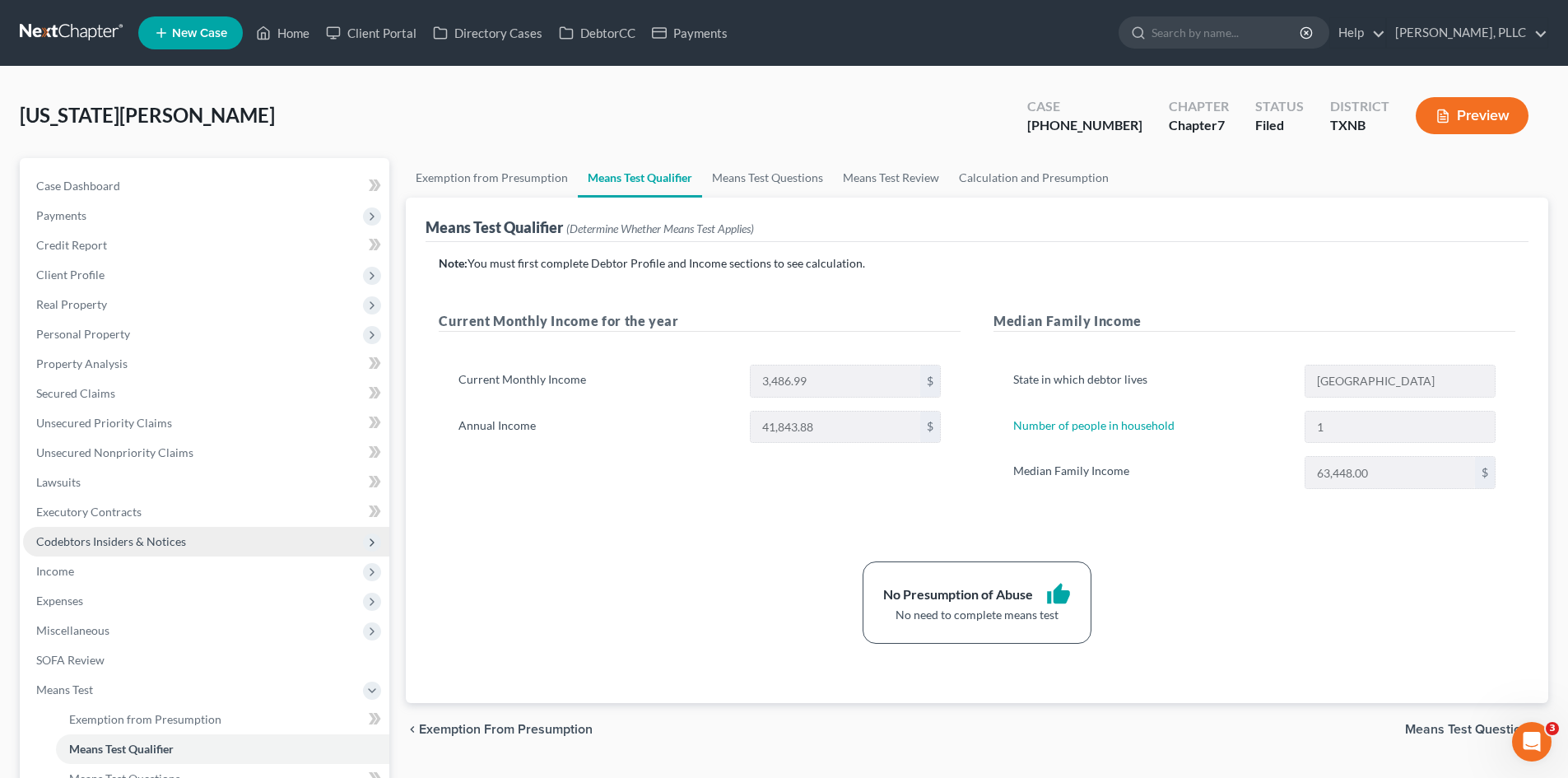
click at [222, 553] on span "Codebtors Insiders & Notices" at bounding box center [206, 542] width 366 height 30
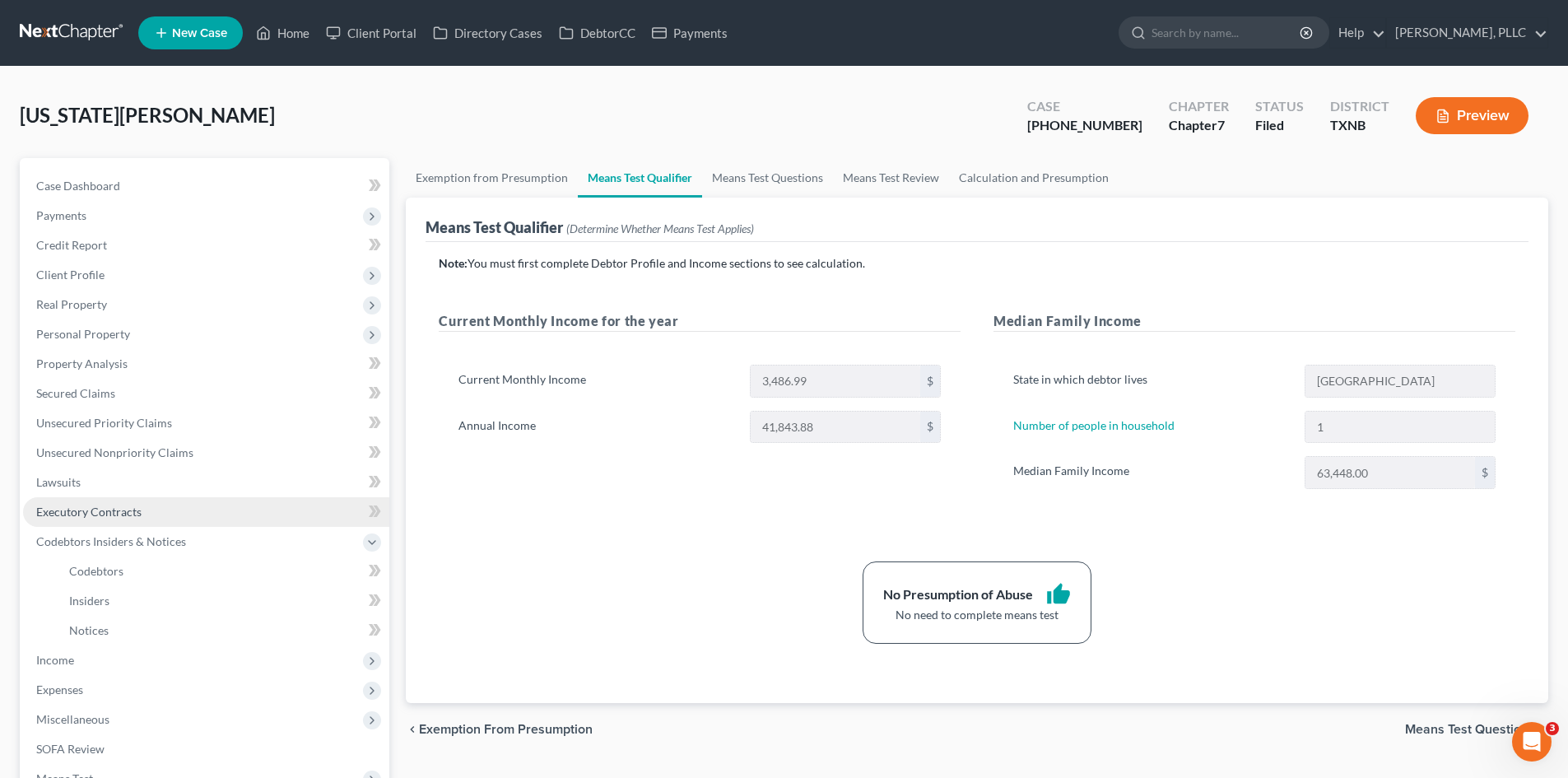
click at [206, 512] on link "Executory Contracts" at bounding box center [206, 512] width 366 height 30
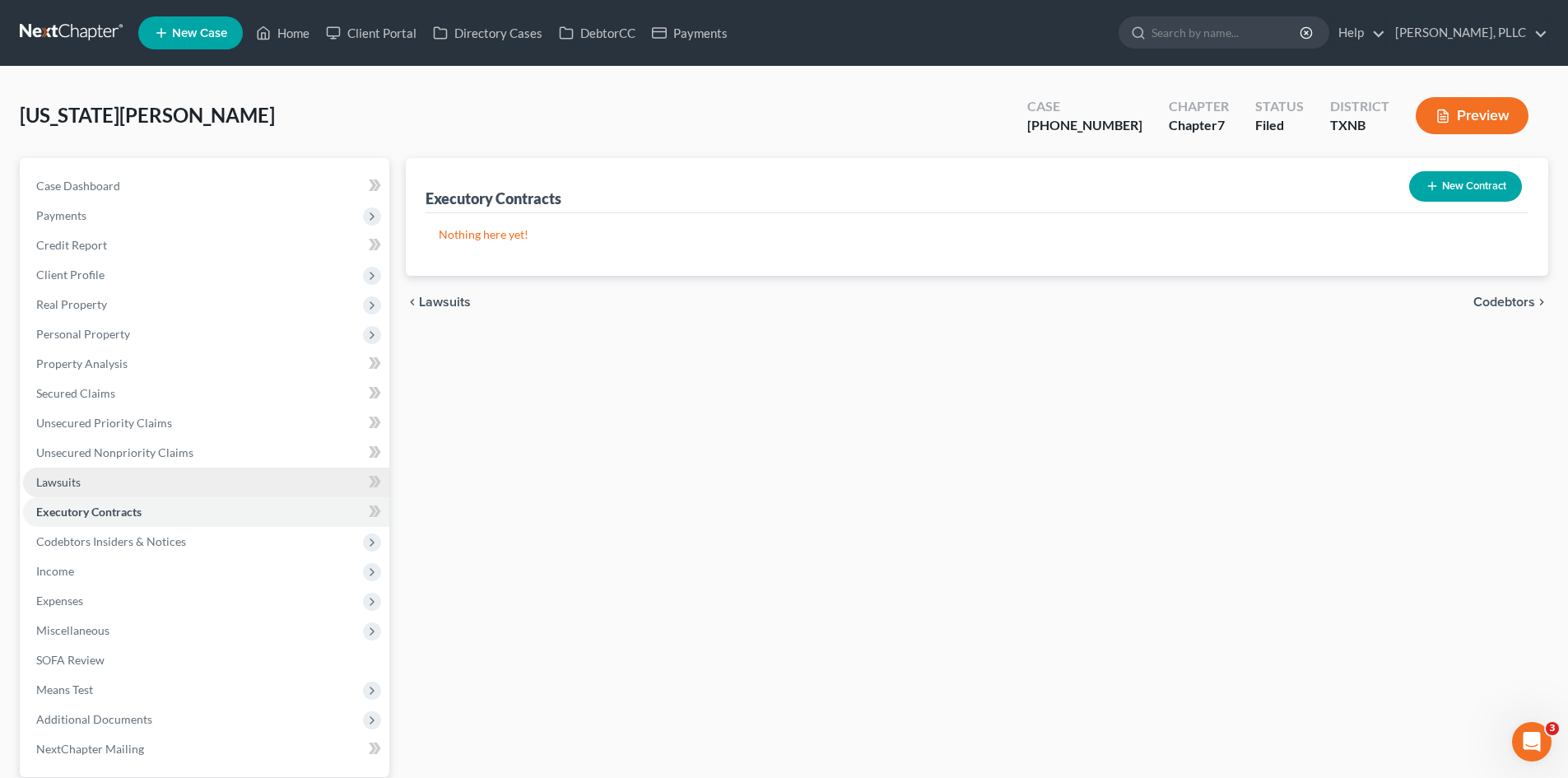
click at [193, 490] on link "Lawsuits" at bounding box center [206, 483] width 366 height 30
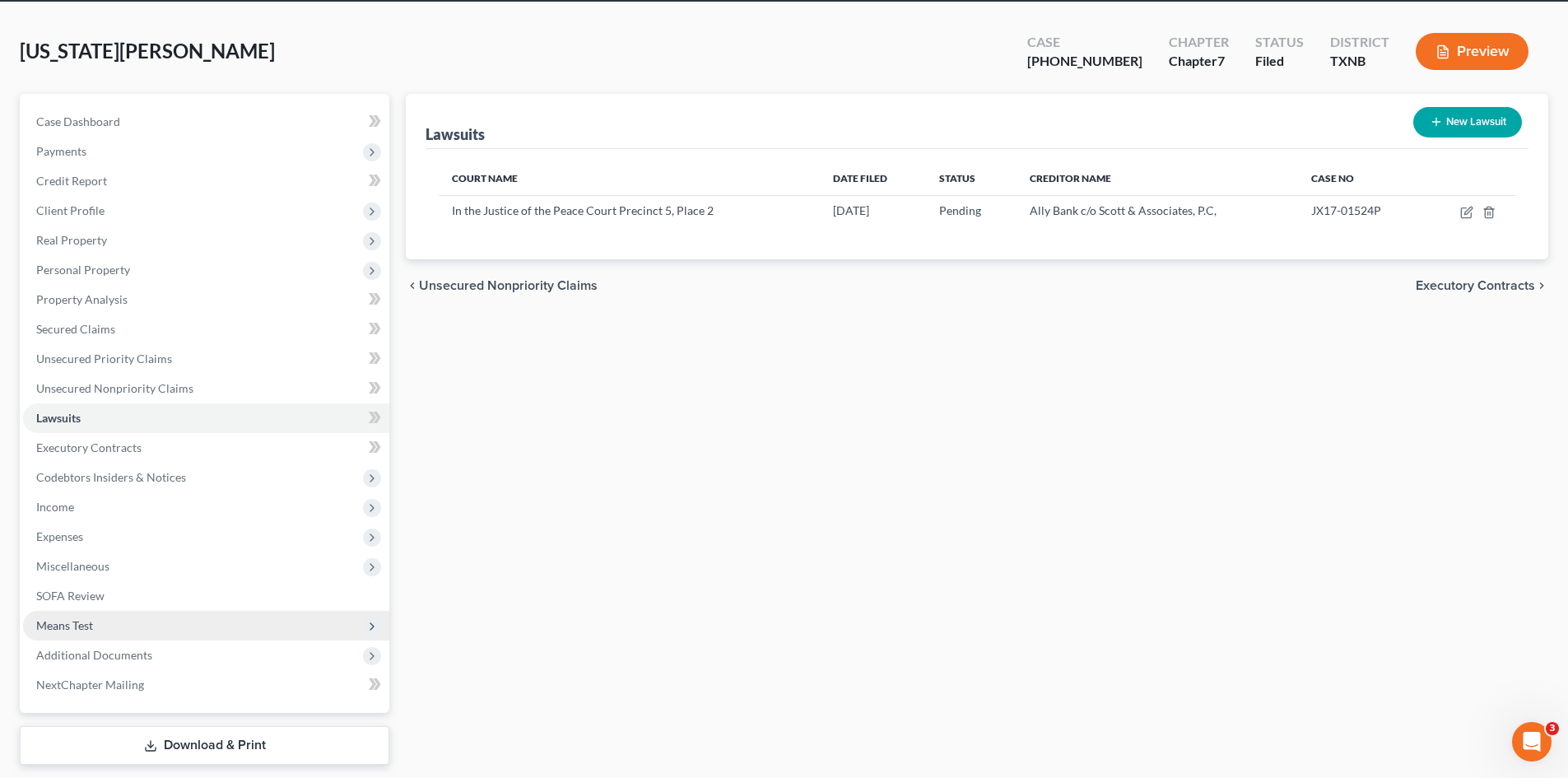
scroll to position [113, 0]
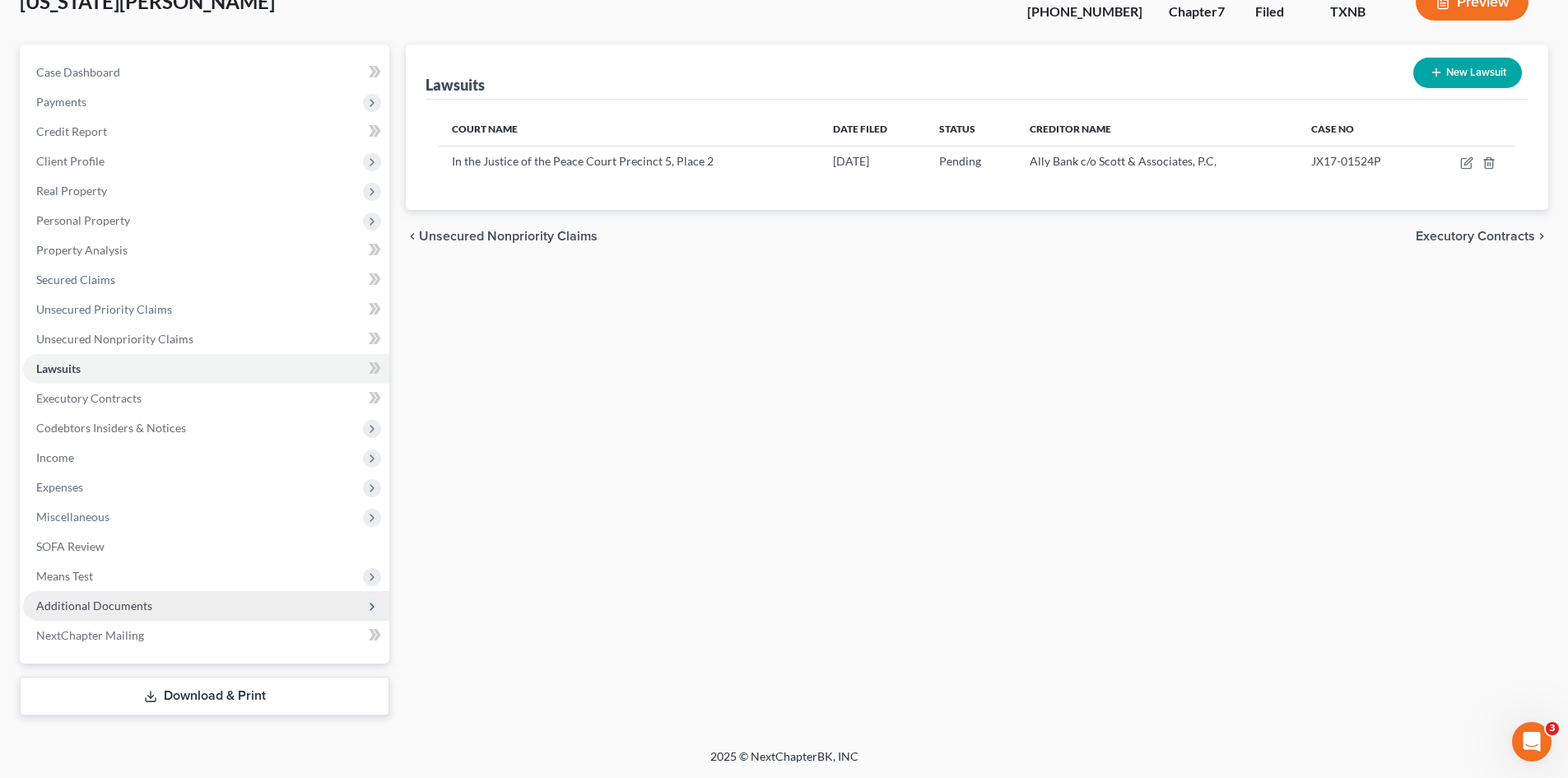
click at [194, 599] on span "Additional Documents" at bounding box center [206, 605] width 366 height 30
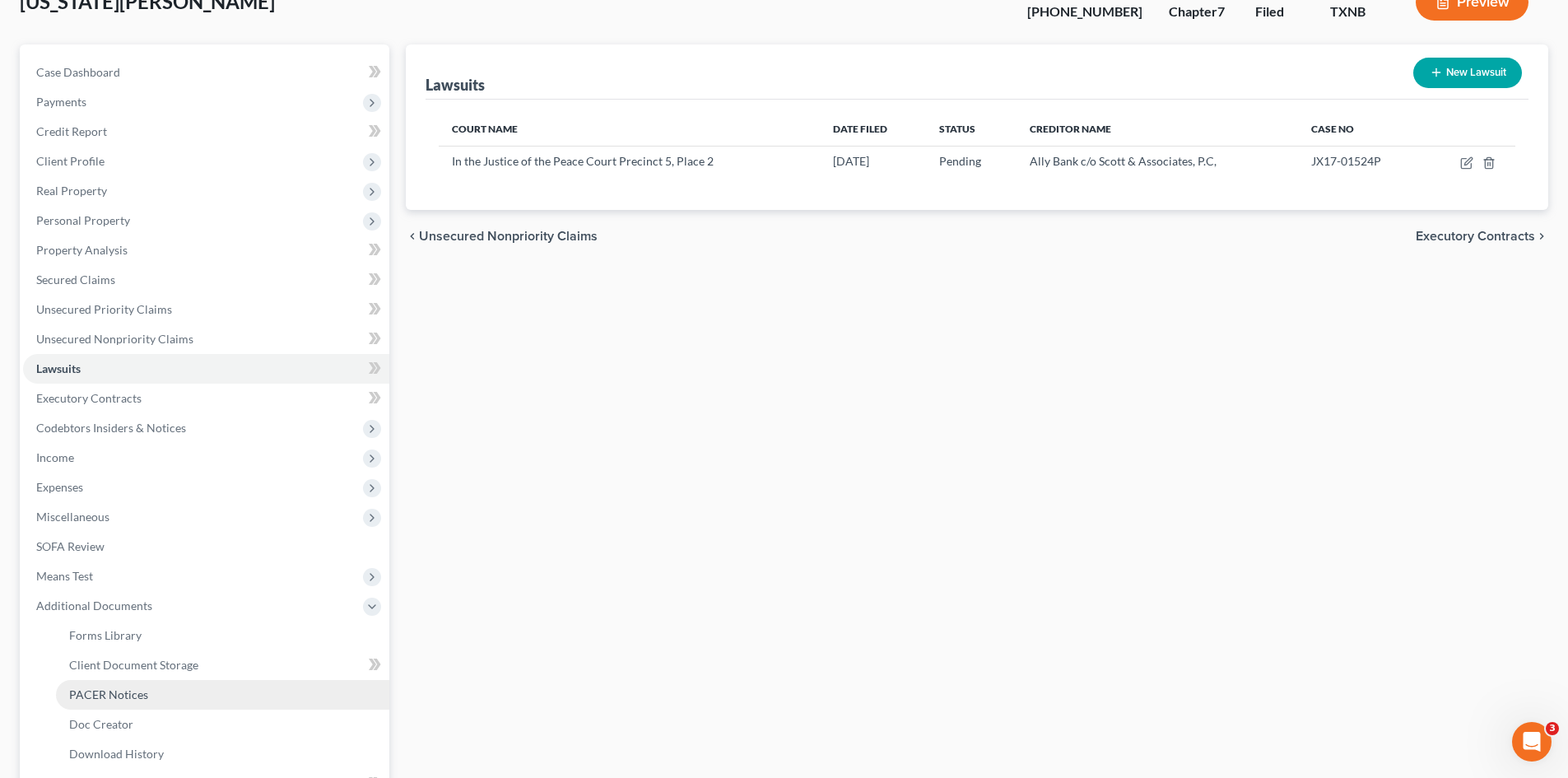
click at [161, 680] on link "PACER Notices" at bounding box center [222, 694] width 334 height 30
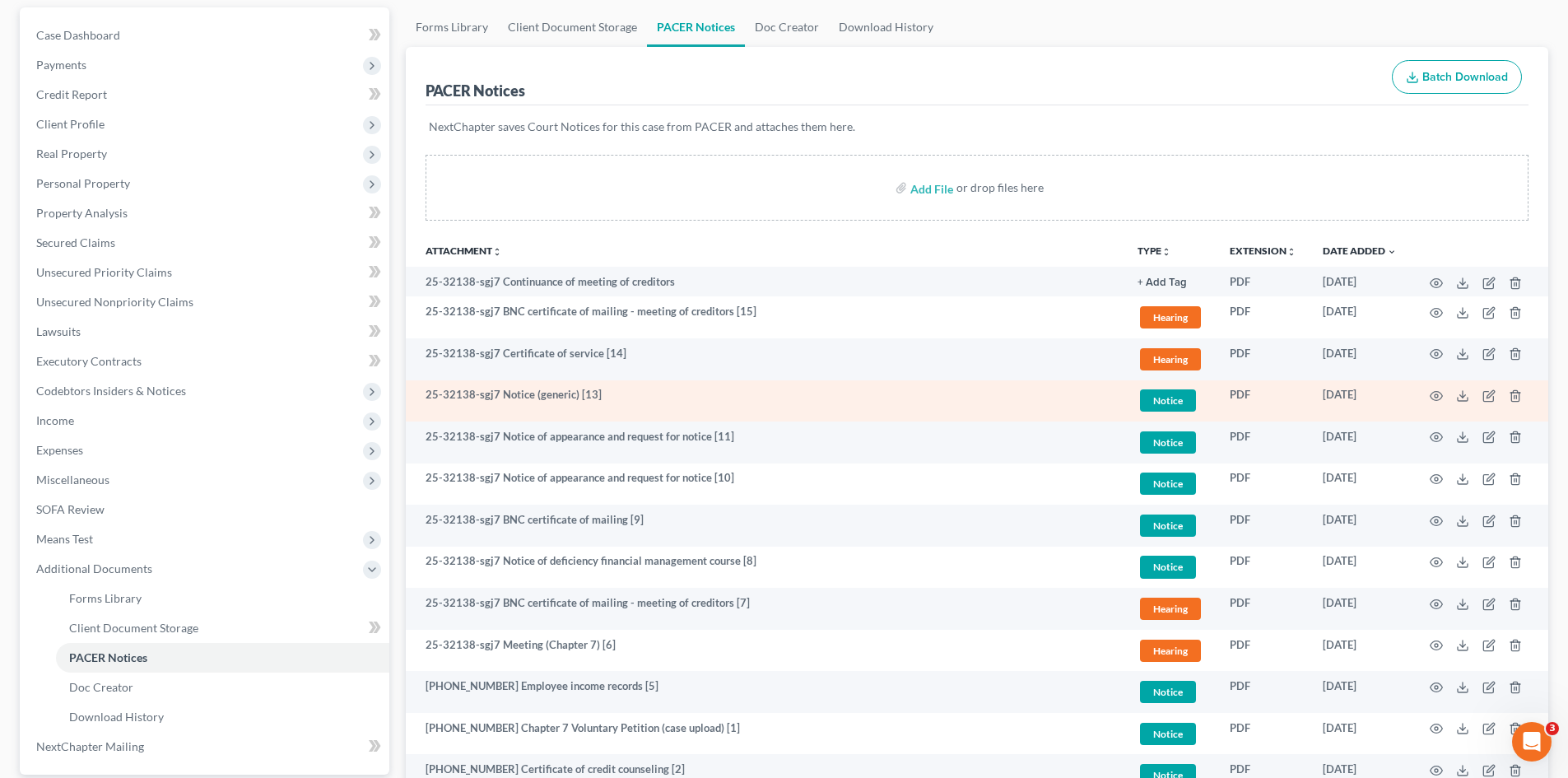
scroll to position [165, 0]
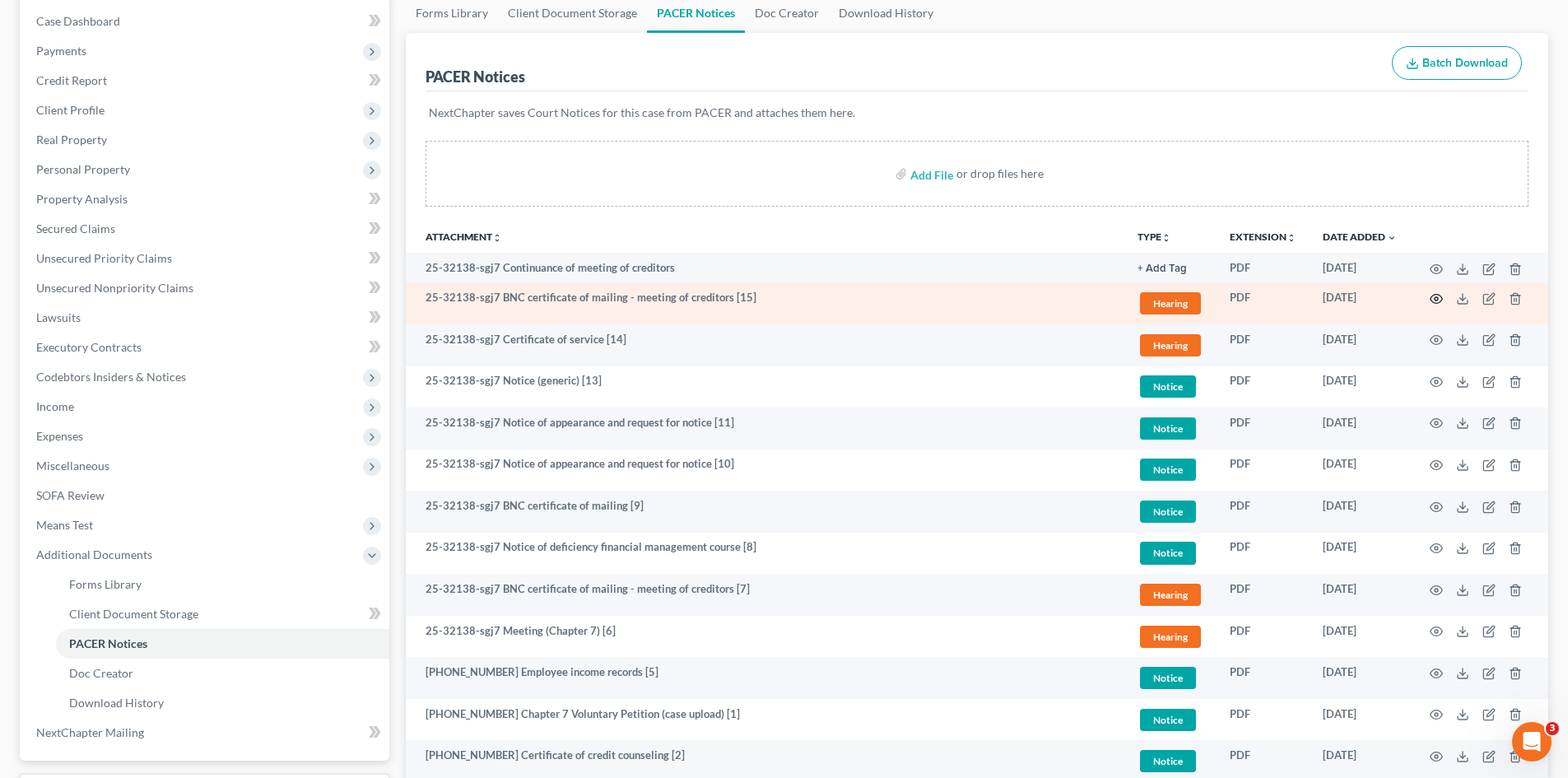
click at [1438, 301] on icon "button" at bounding box center [1436, 298] width 13 height 13
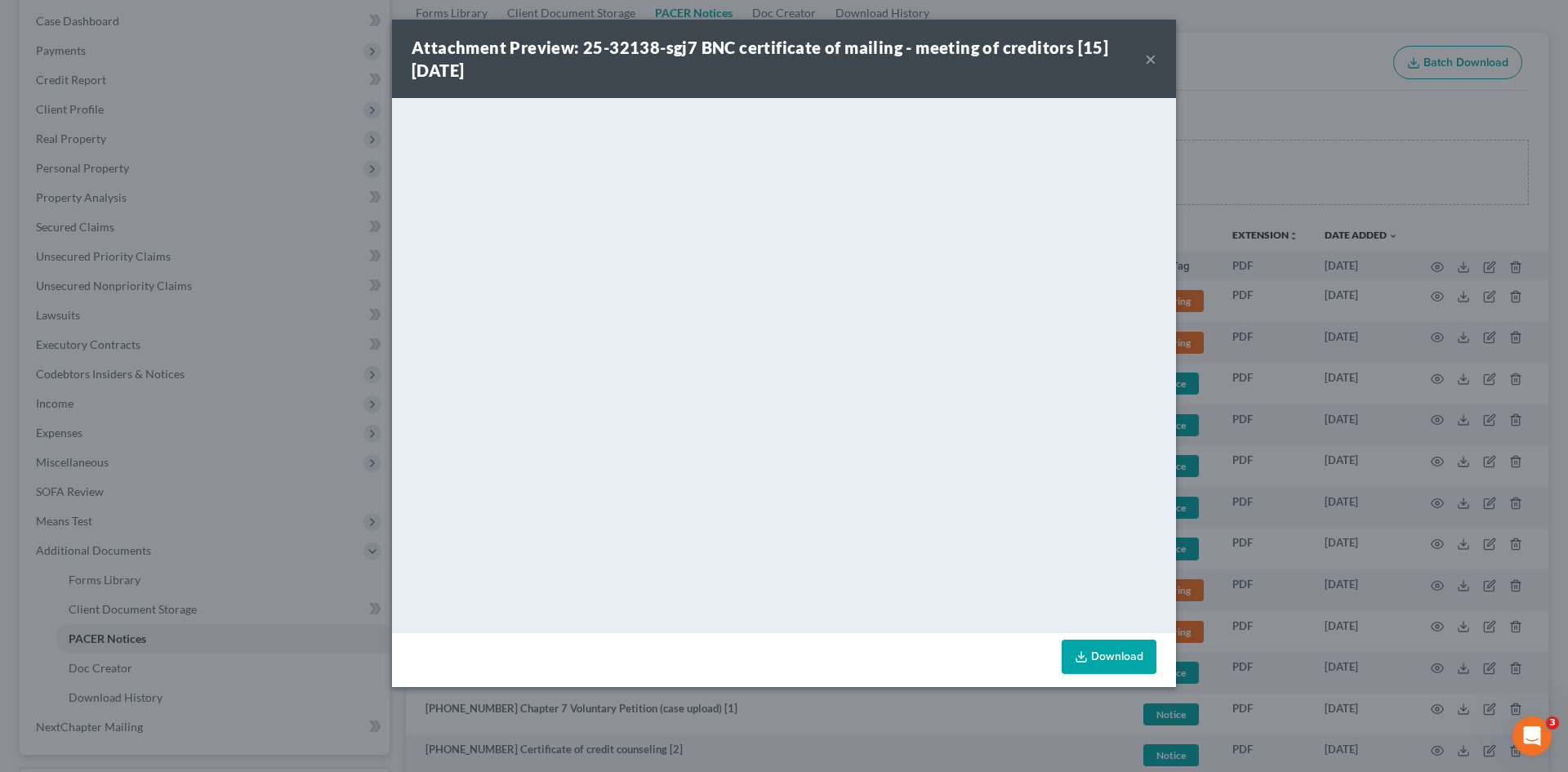
click at [1151, 62] on button "×" at bounding box center [1150, 59] width 11 height 20
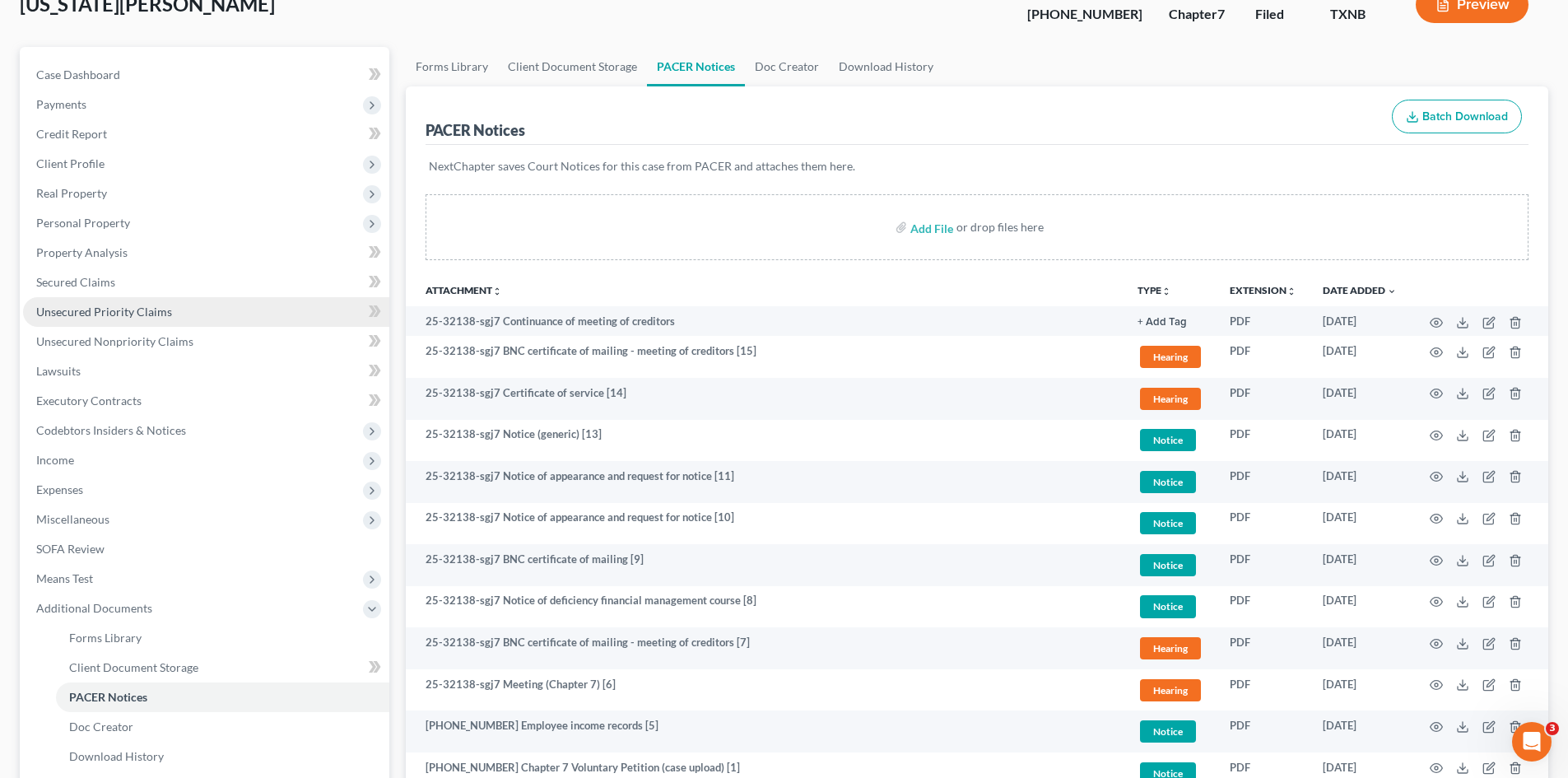
scroll to position [82, 0]
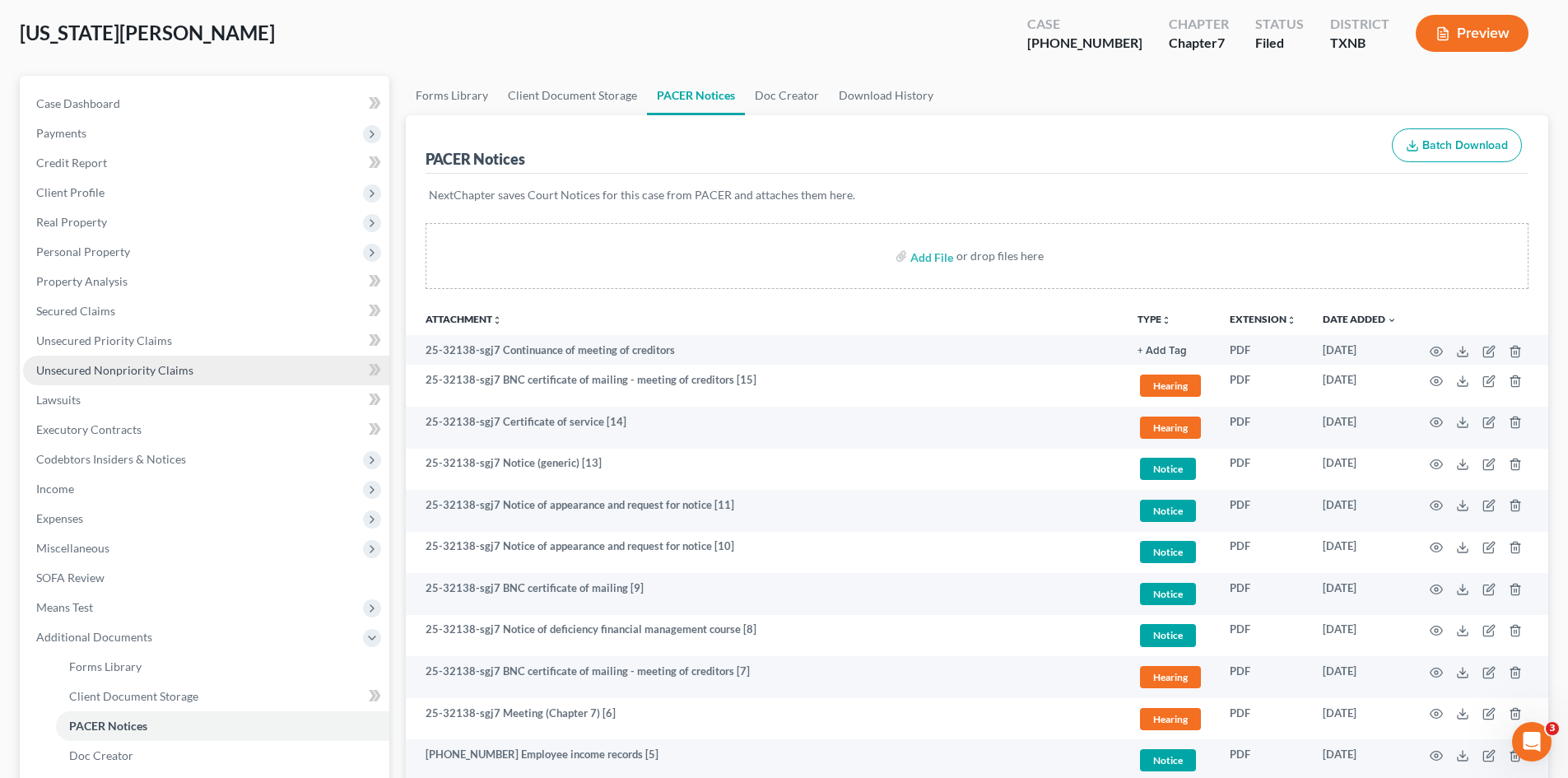
click at [216, 357] on link "Unsecured Nonpriority Claims" at bounding box center [206, 370] width 366 height 30
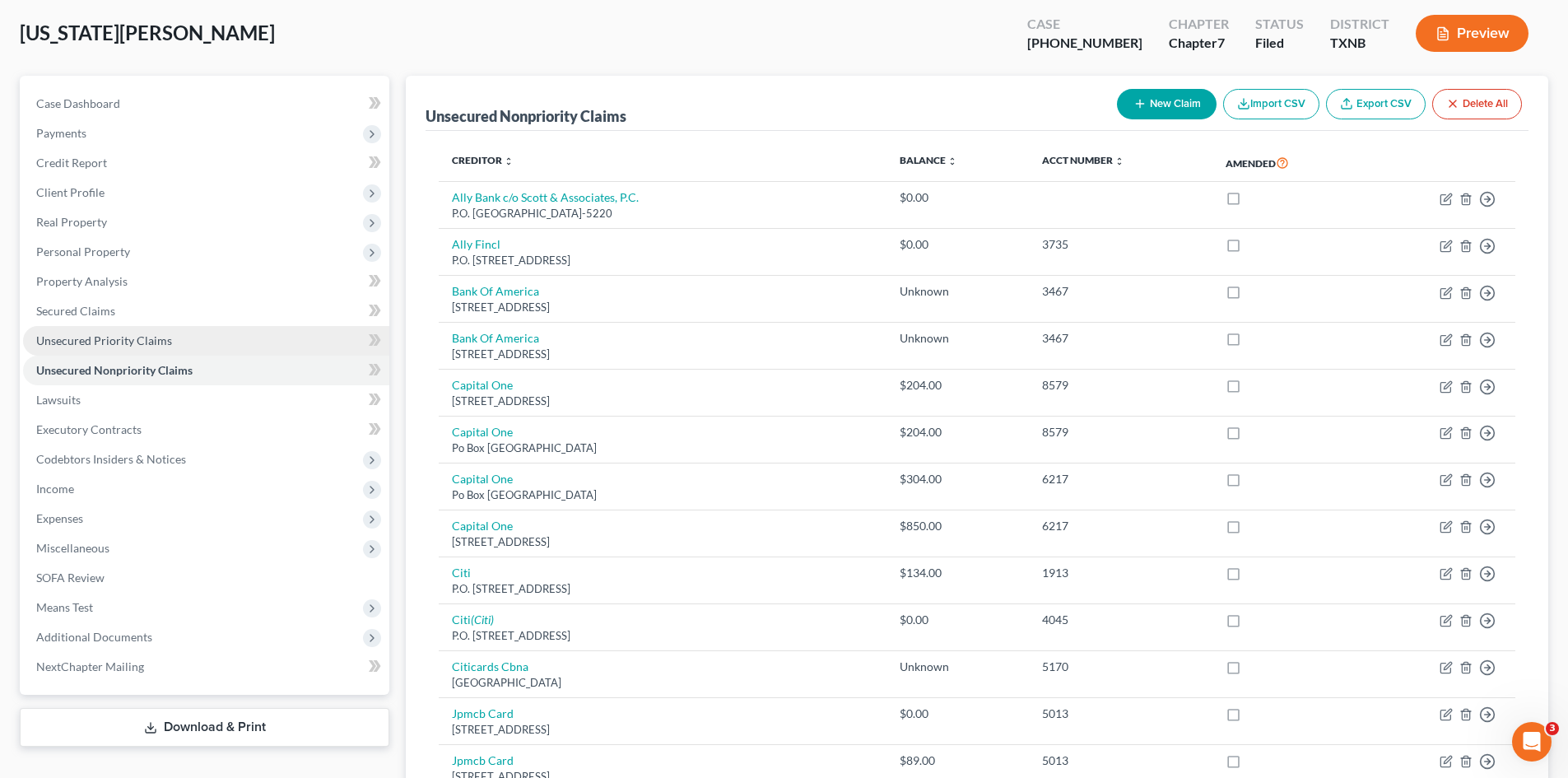
click at [158, 339] on span "Unsecured Priority Claims" at bounding box center [105, 341] width 136 height 14
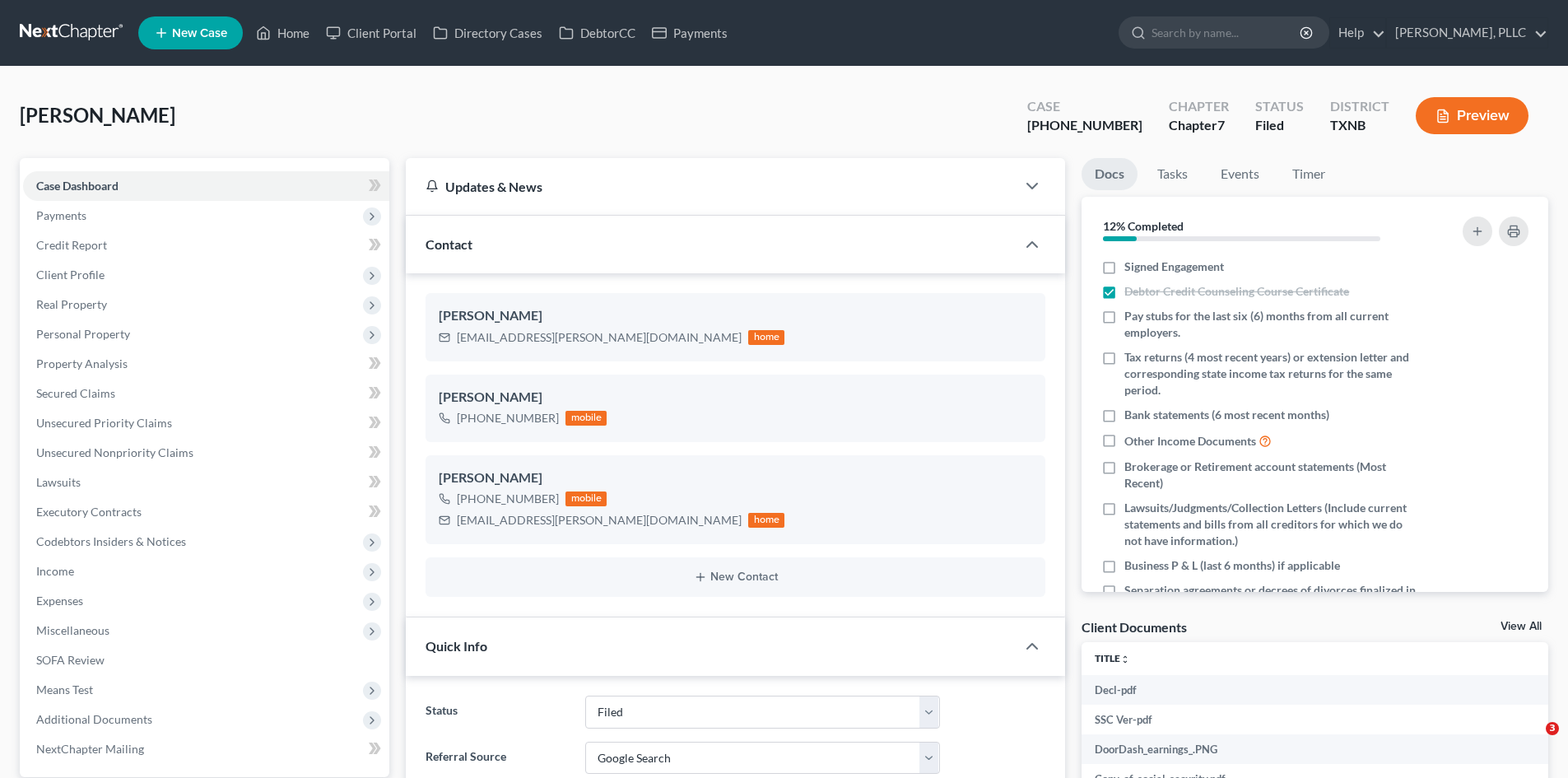
select select "10"
select select "4"
select select "10"
select select "4"
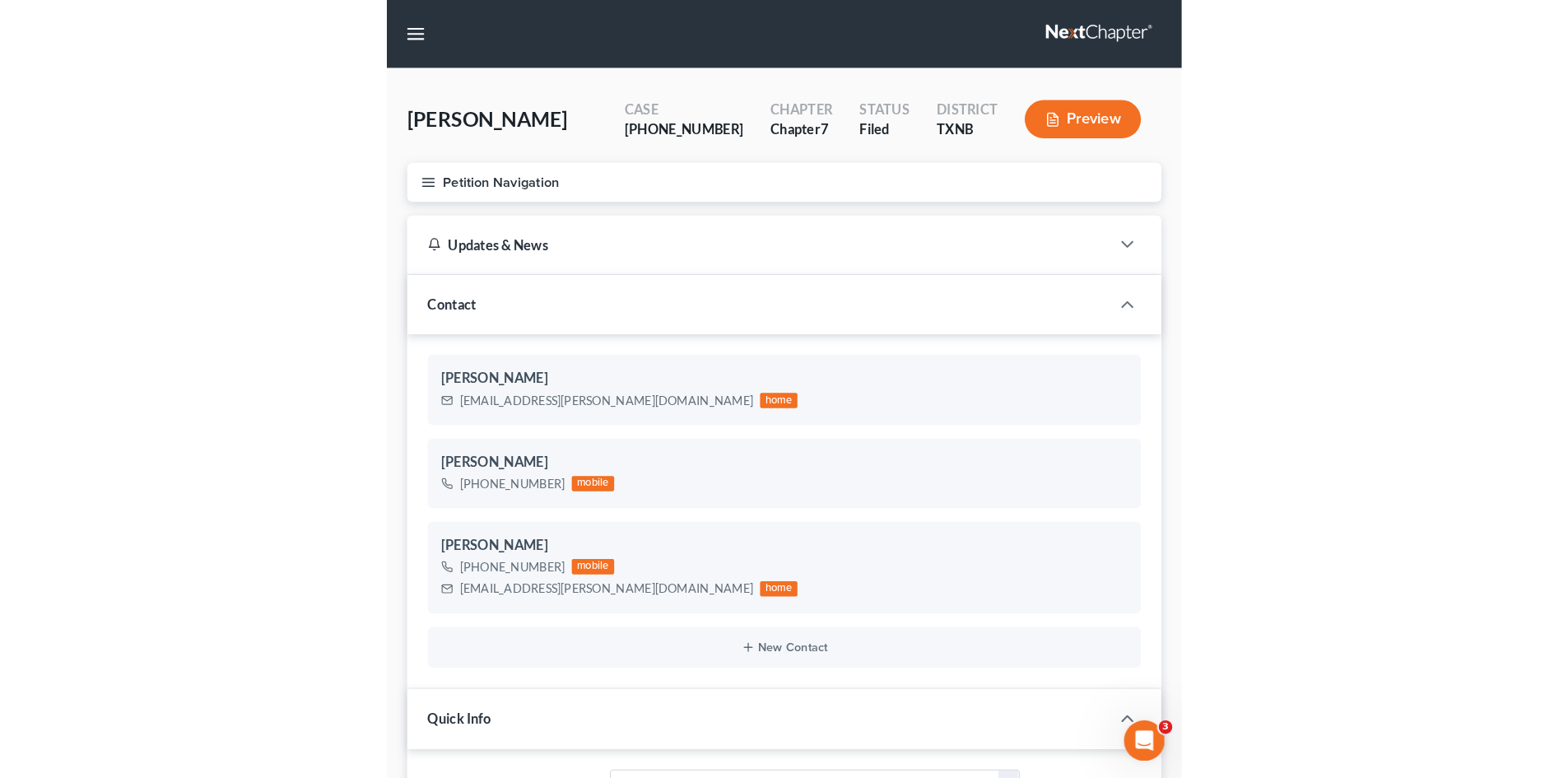
scroll to position [1401, 0]
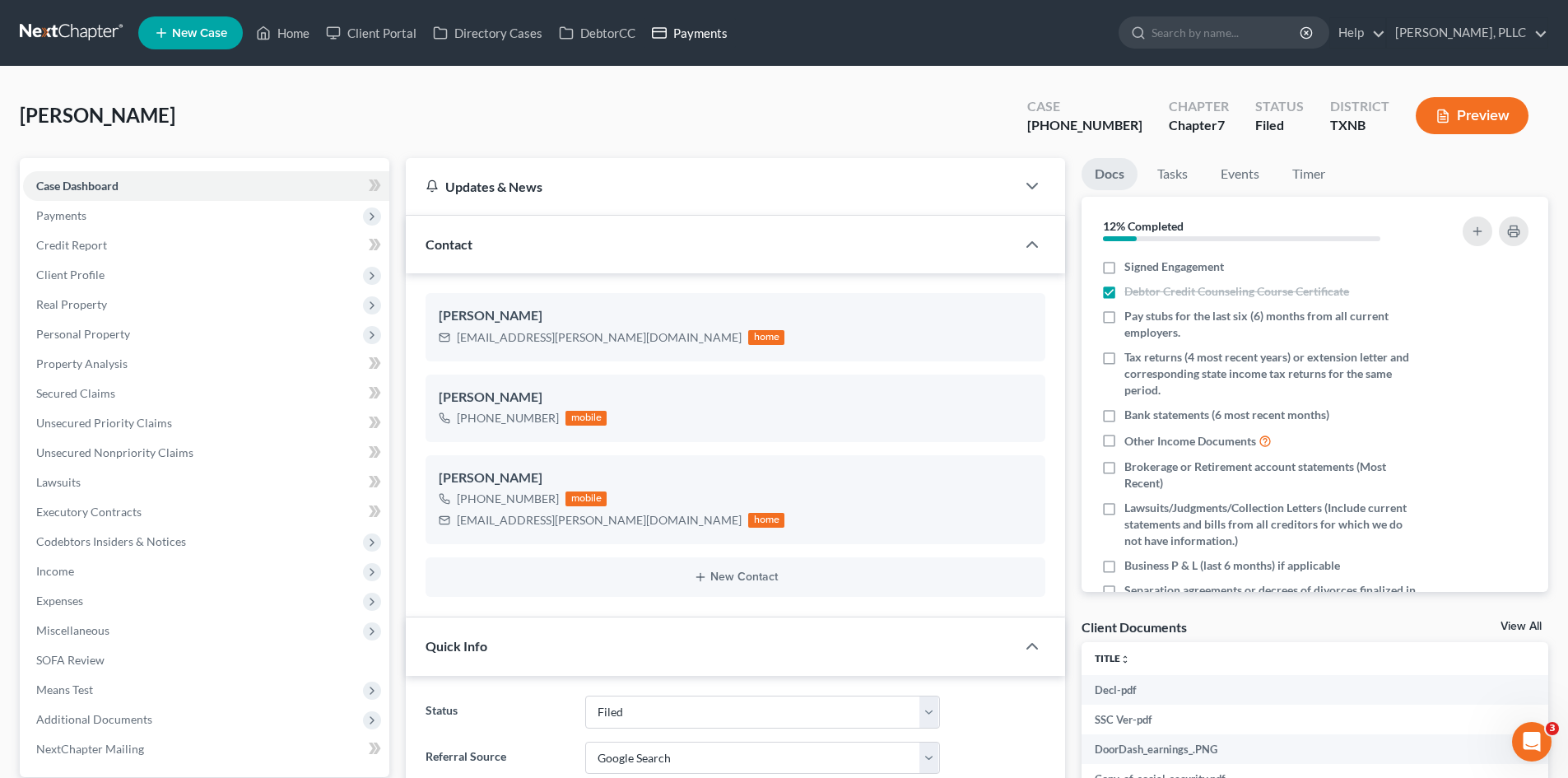
click at [706, 28] on link "Payments" at bounding box center [690, 33] width 92 height 30
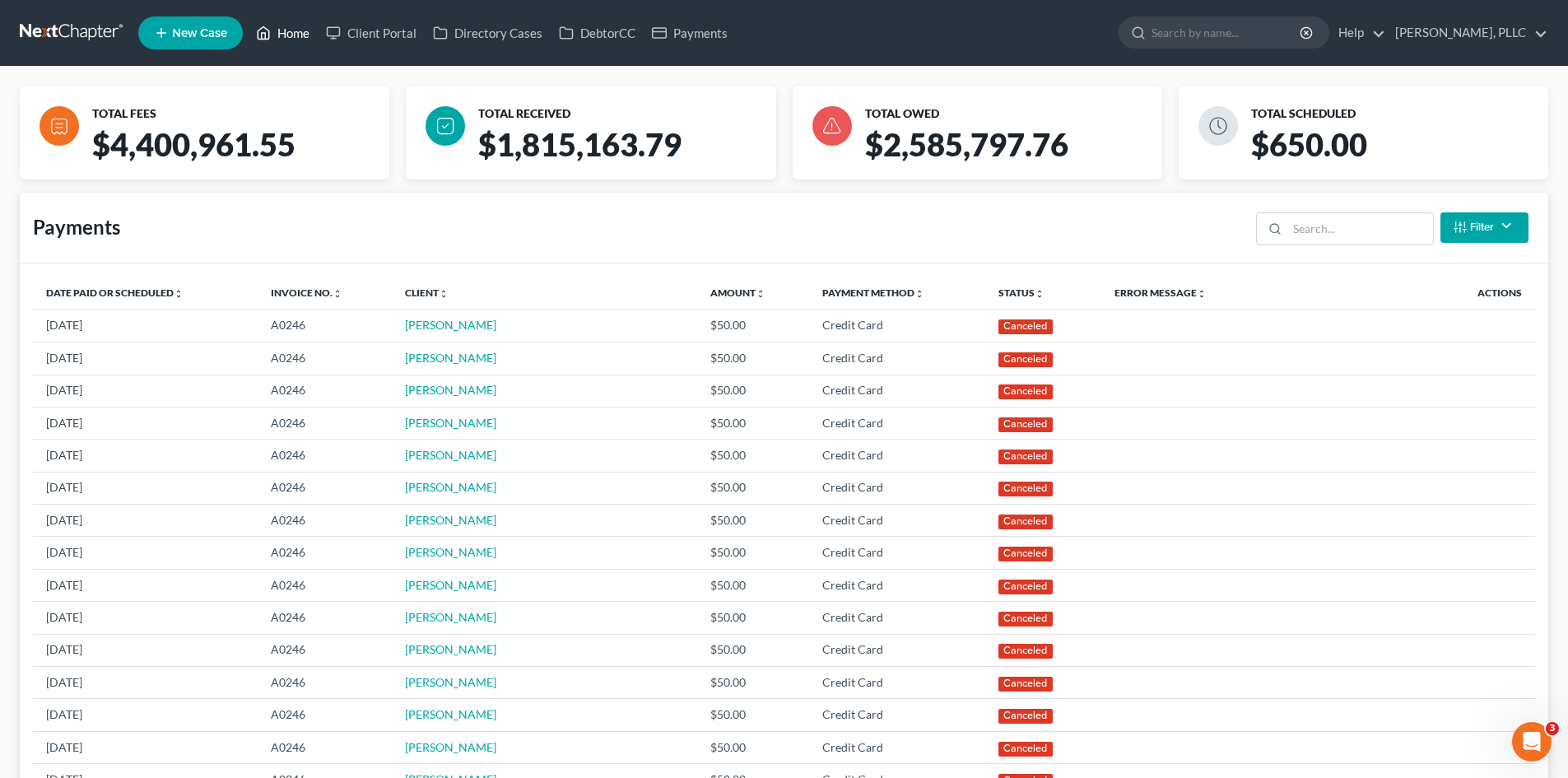
click at [299, 35] on link "Home" at bounding box center [282, 33] width 70 height 30
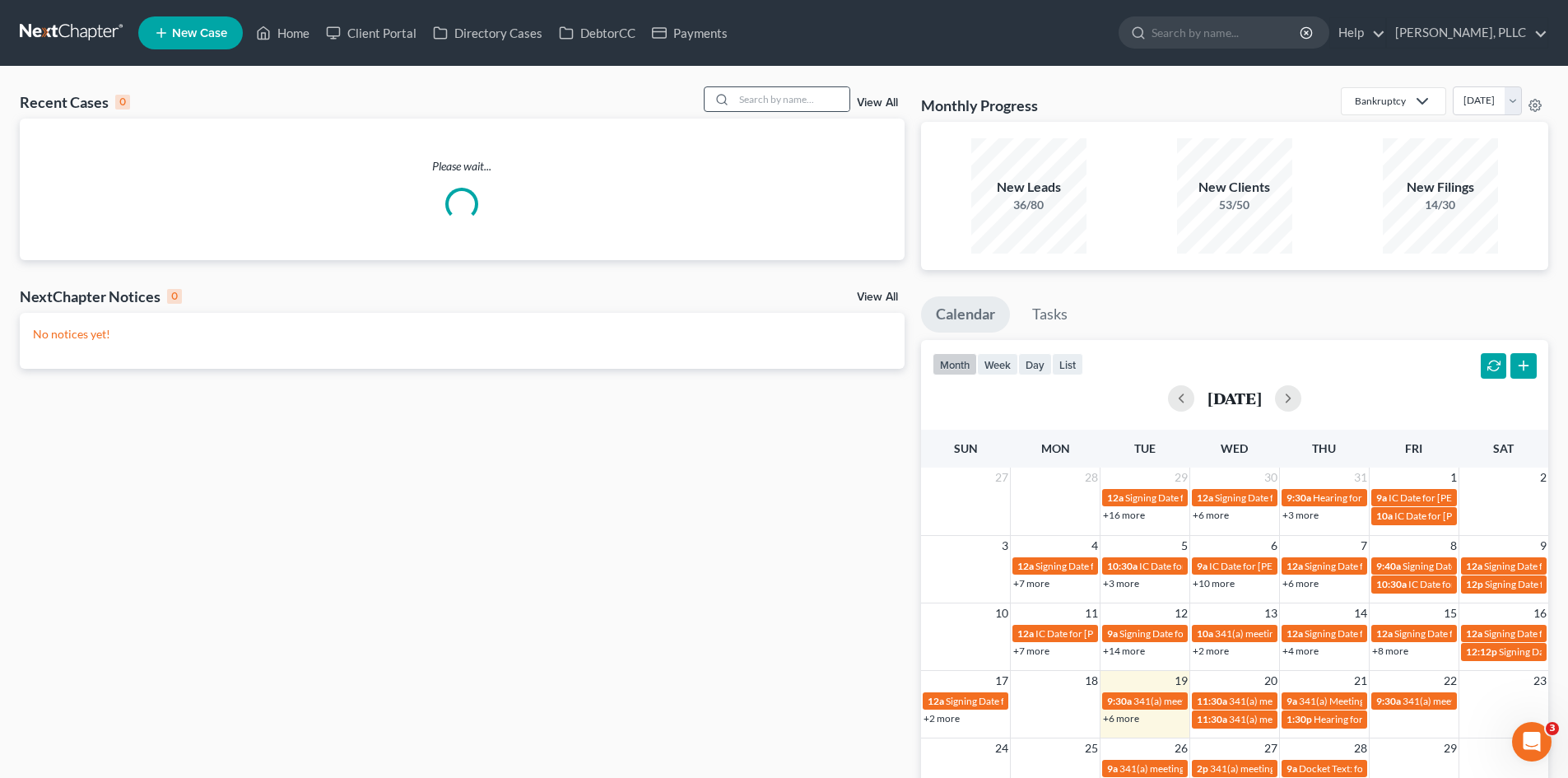
click at [764, 112] on div at bounding box center [777, 98] width 146 height 25
click at [764, 107] on input "search" at bounding box center [792, 98] width 115 height 24
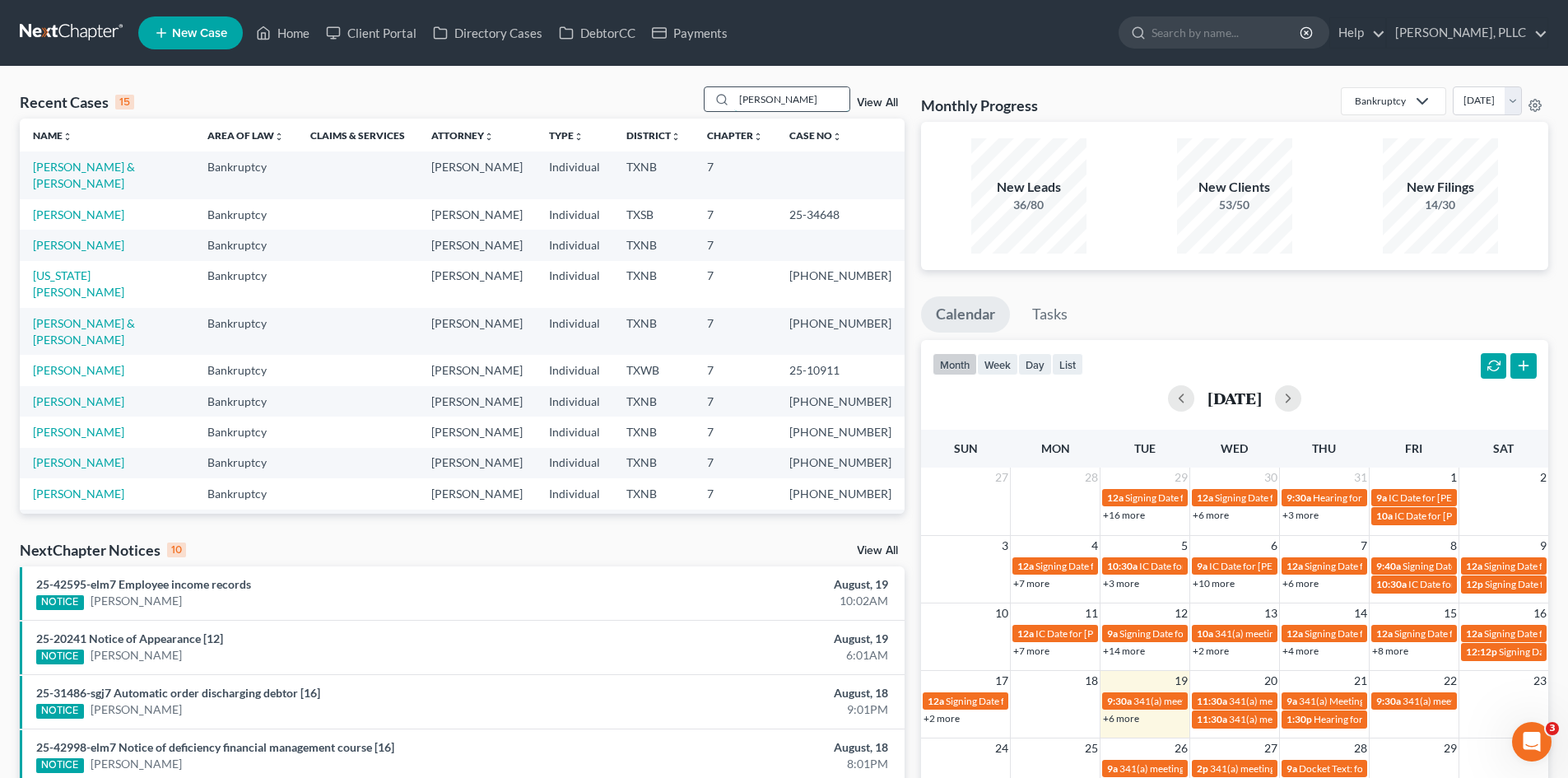
type input "[PERSON_NAME]"
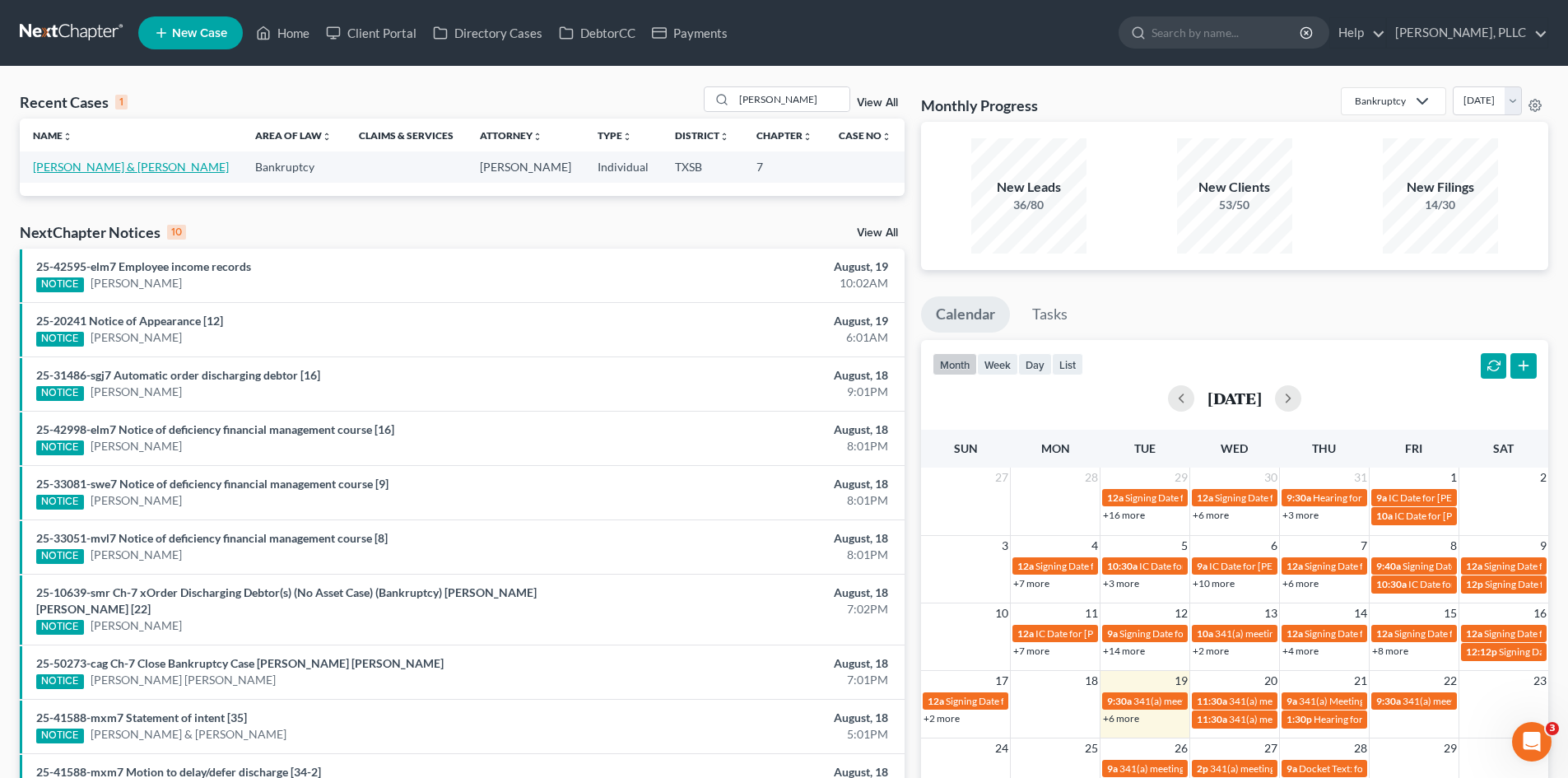
click at [105, 166] on link "[PERSON_NAME] & [PERSON_NAME]" at bounding box center [131, 166] width 196 height 14
select select "4"
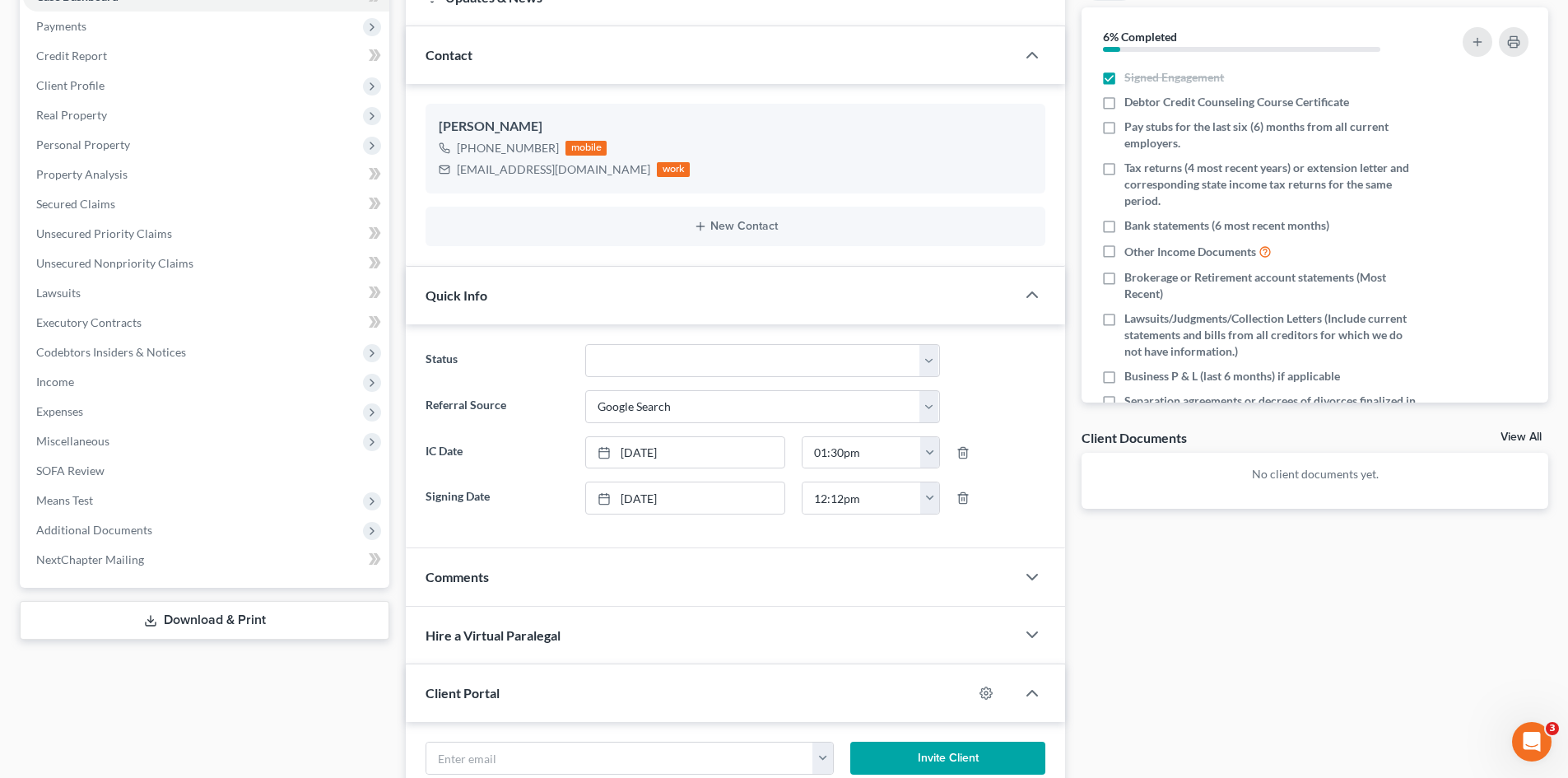
scroll to position [82, 0]
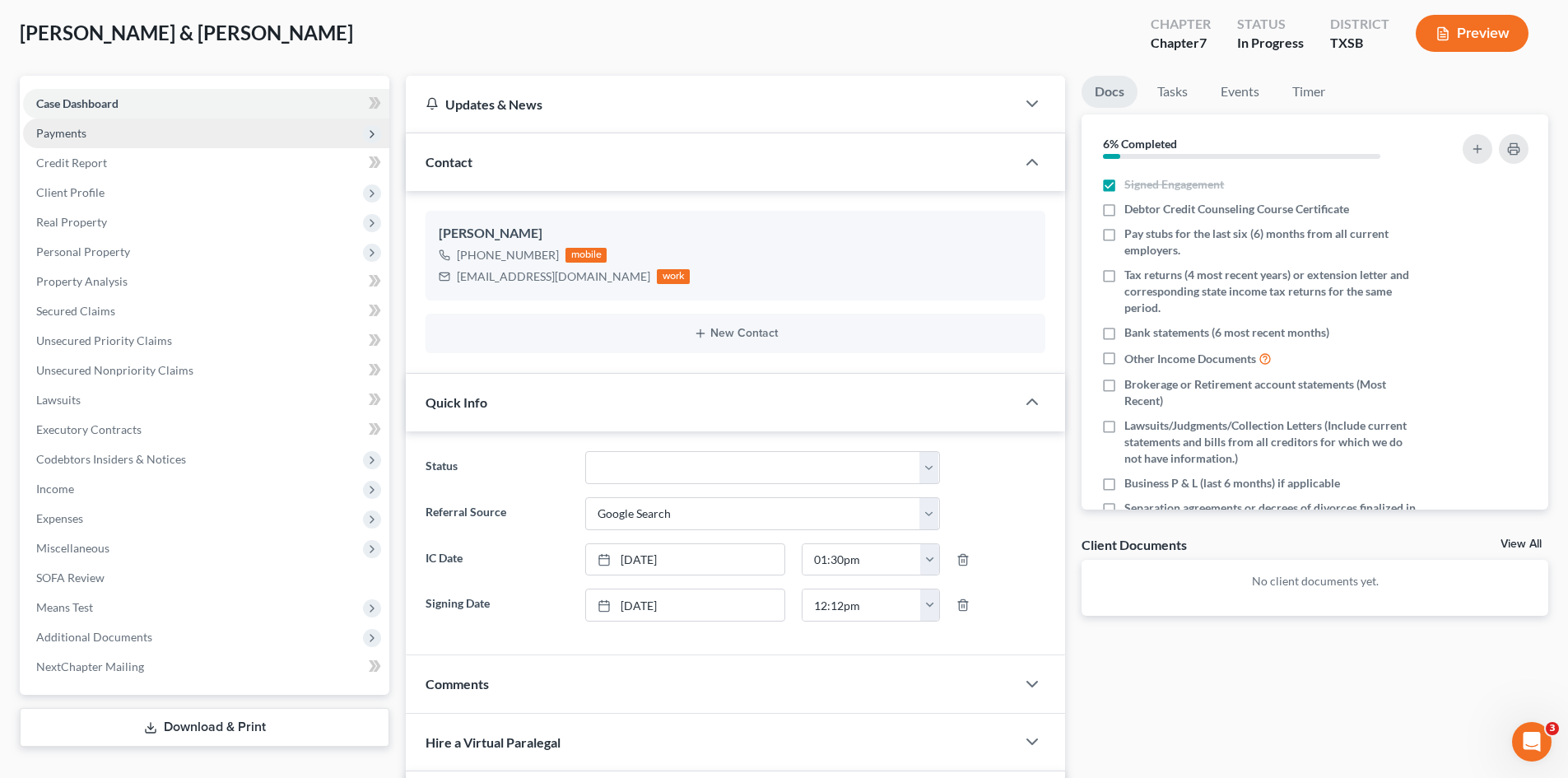
click at [85, 124] on span "Payments" at bounding box center [206, 133] width 366 height 30
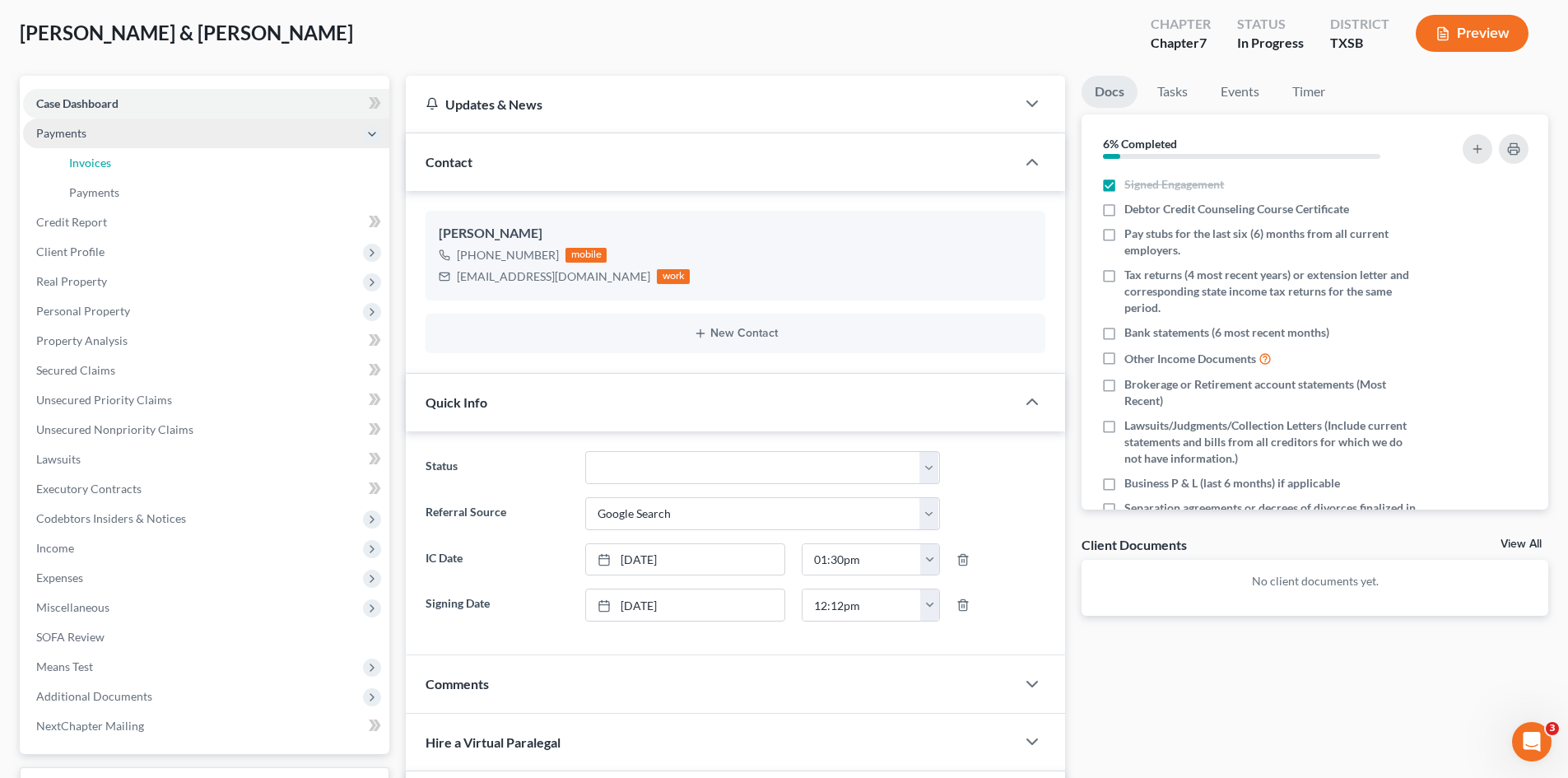
click at [163, 165] on link "Invoices" at bounding box center [222, 163] width 334 height 30
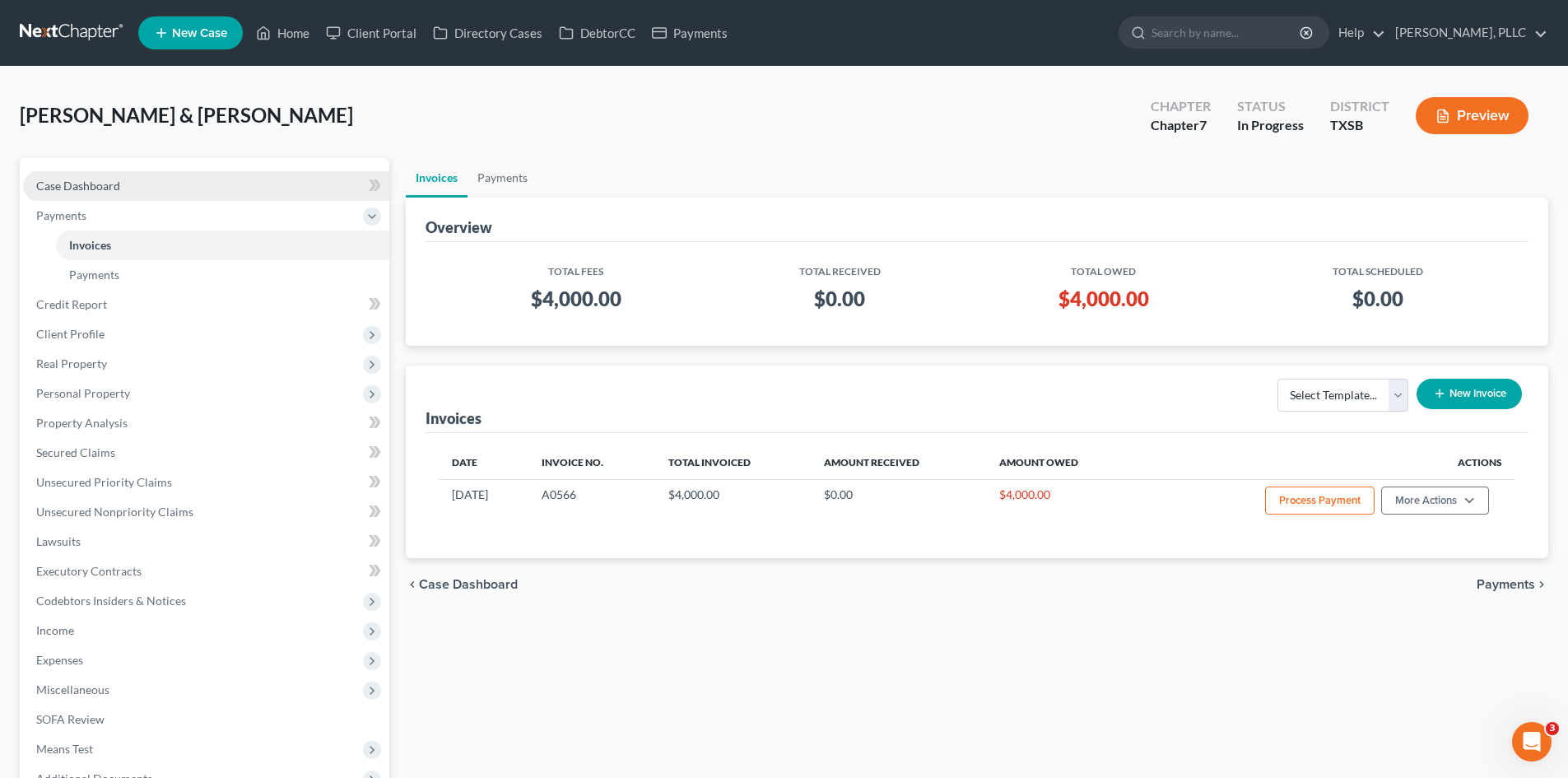
click at [113, 186] on span "Case Dashboard" at bounding box center [78, 186] width 84 height 14
select select "4"
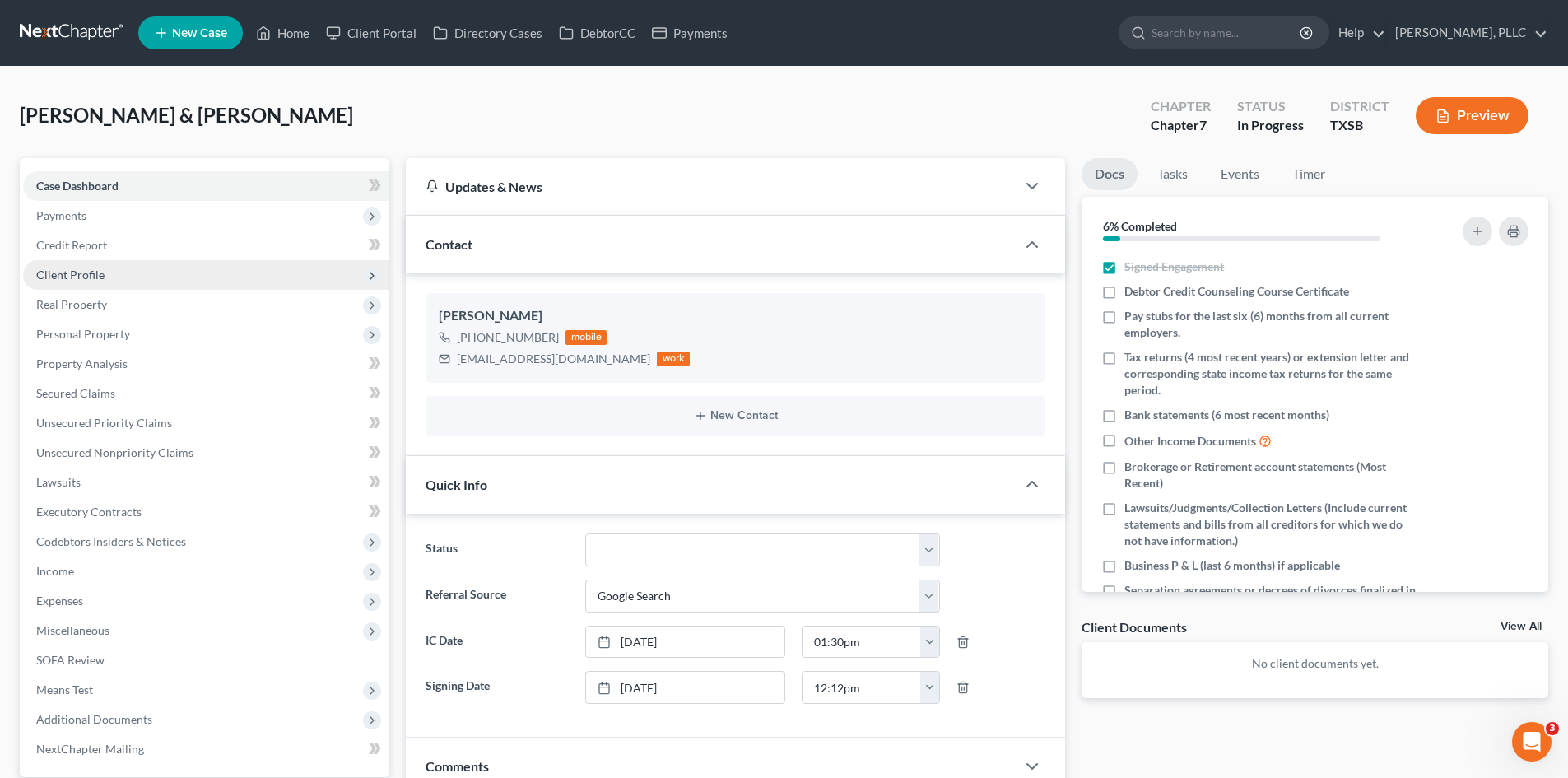
click at [95, 267] on span "Client Profile" at bounding box center [71, 274] width 68 height 14
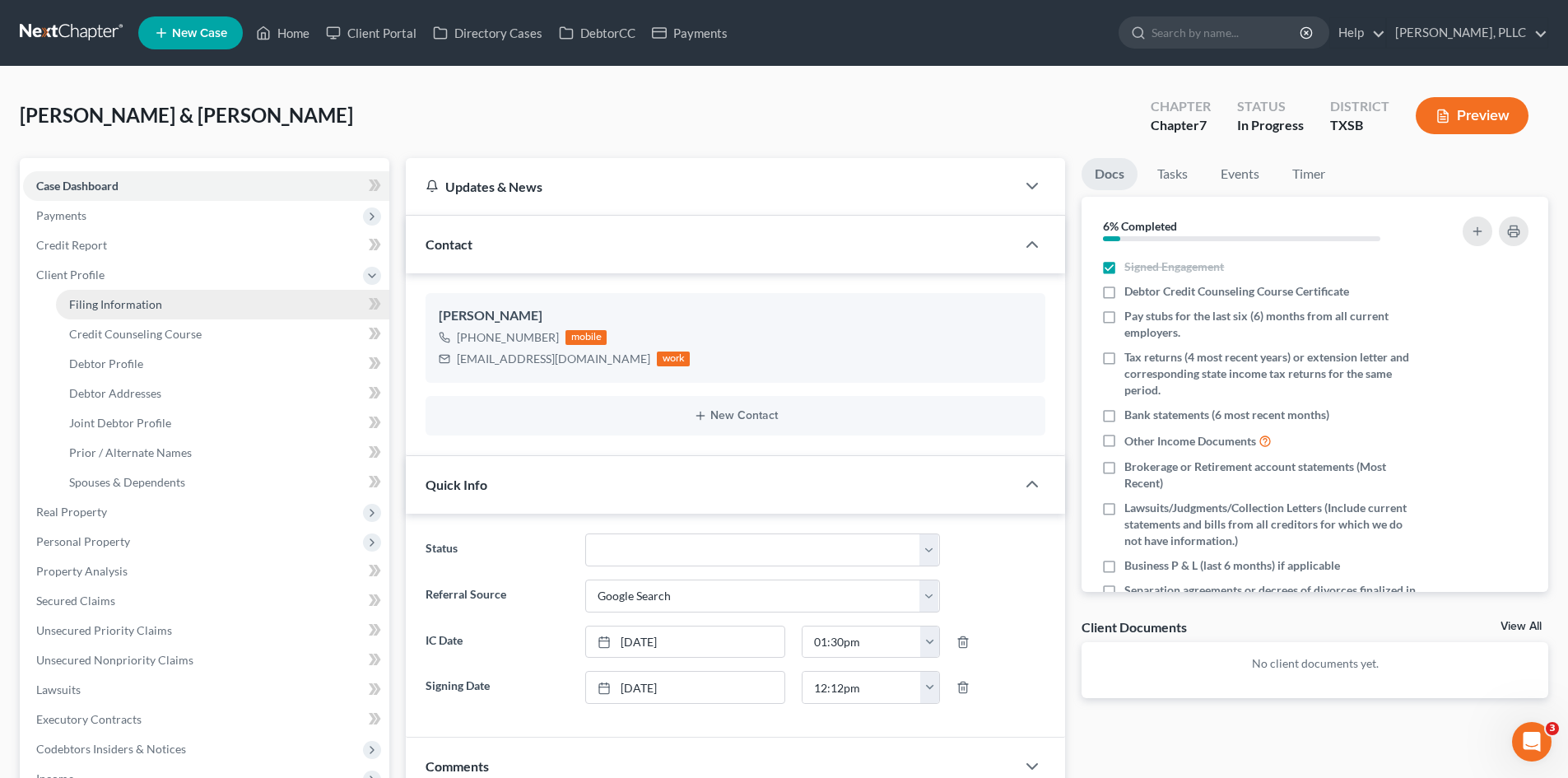
click at [199, 303] on link "Filing Information" at bounding box center [222, 304] width 334 height 30
select select "1"
select select "0"
select select "79"
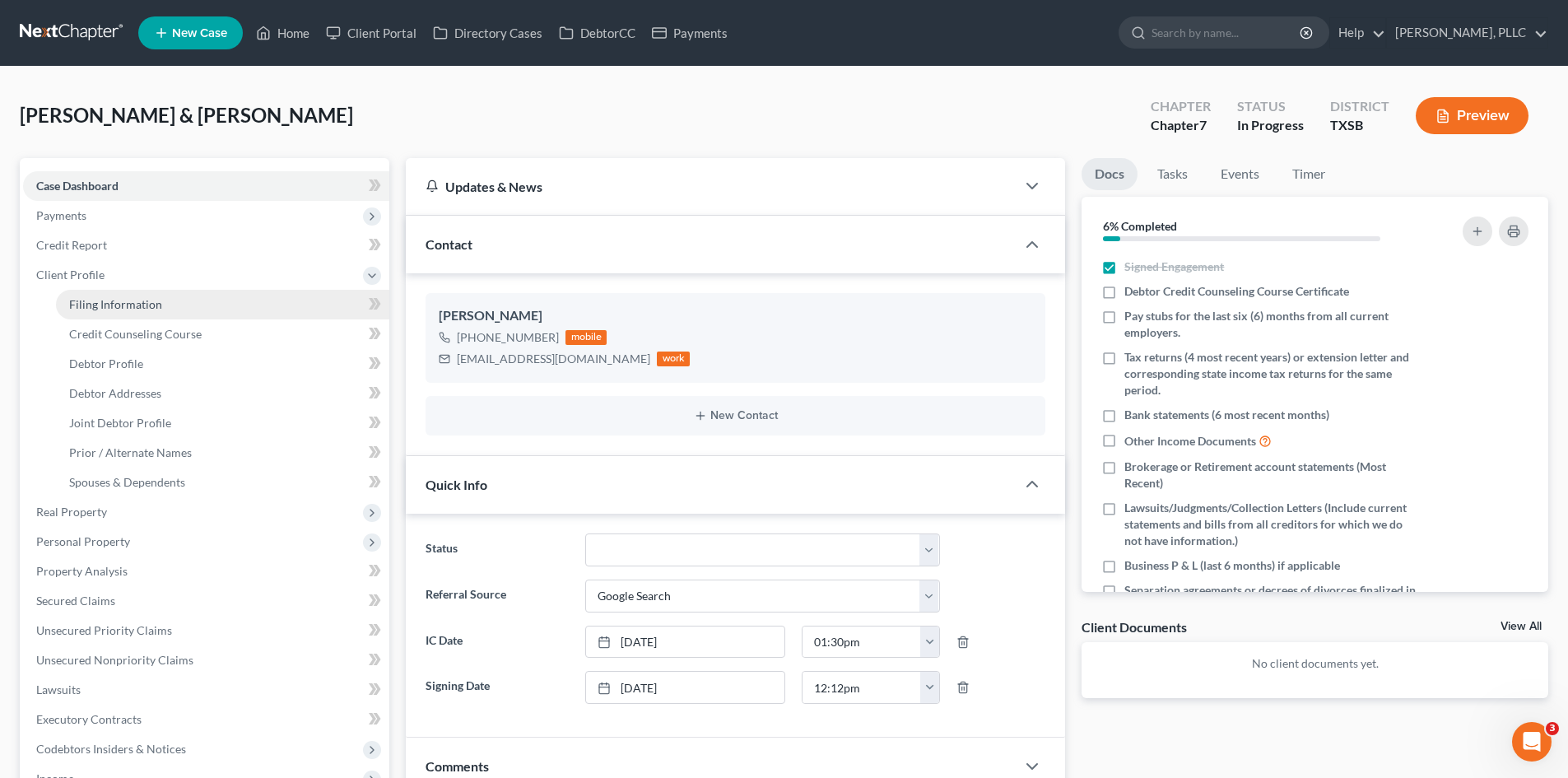
select select "2"
select select "45"
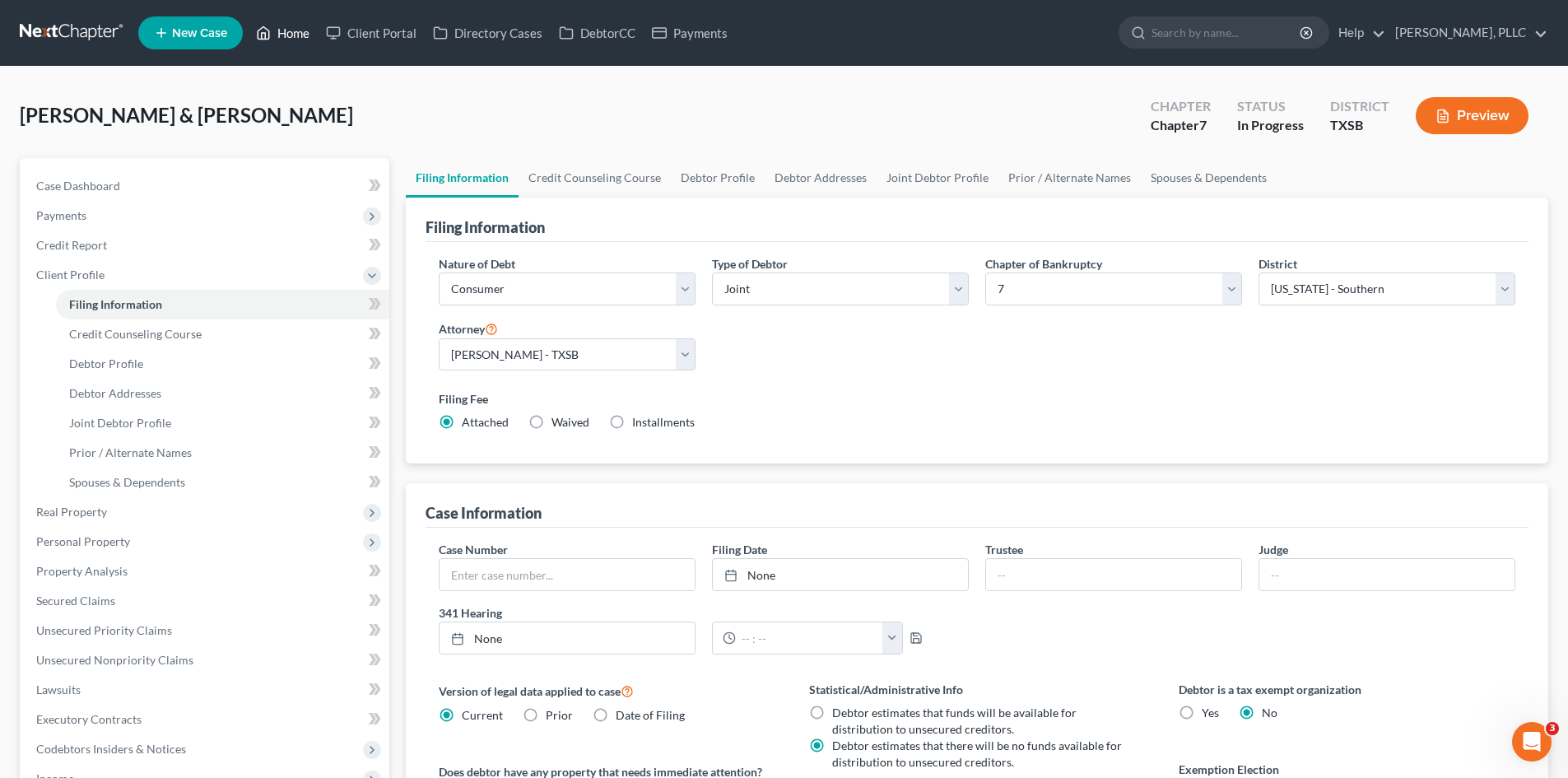
click at [286, 29] on link "Home" at bounding box center [282, 33] width 70 height 30
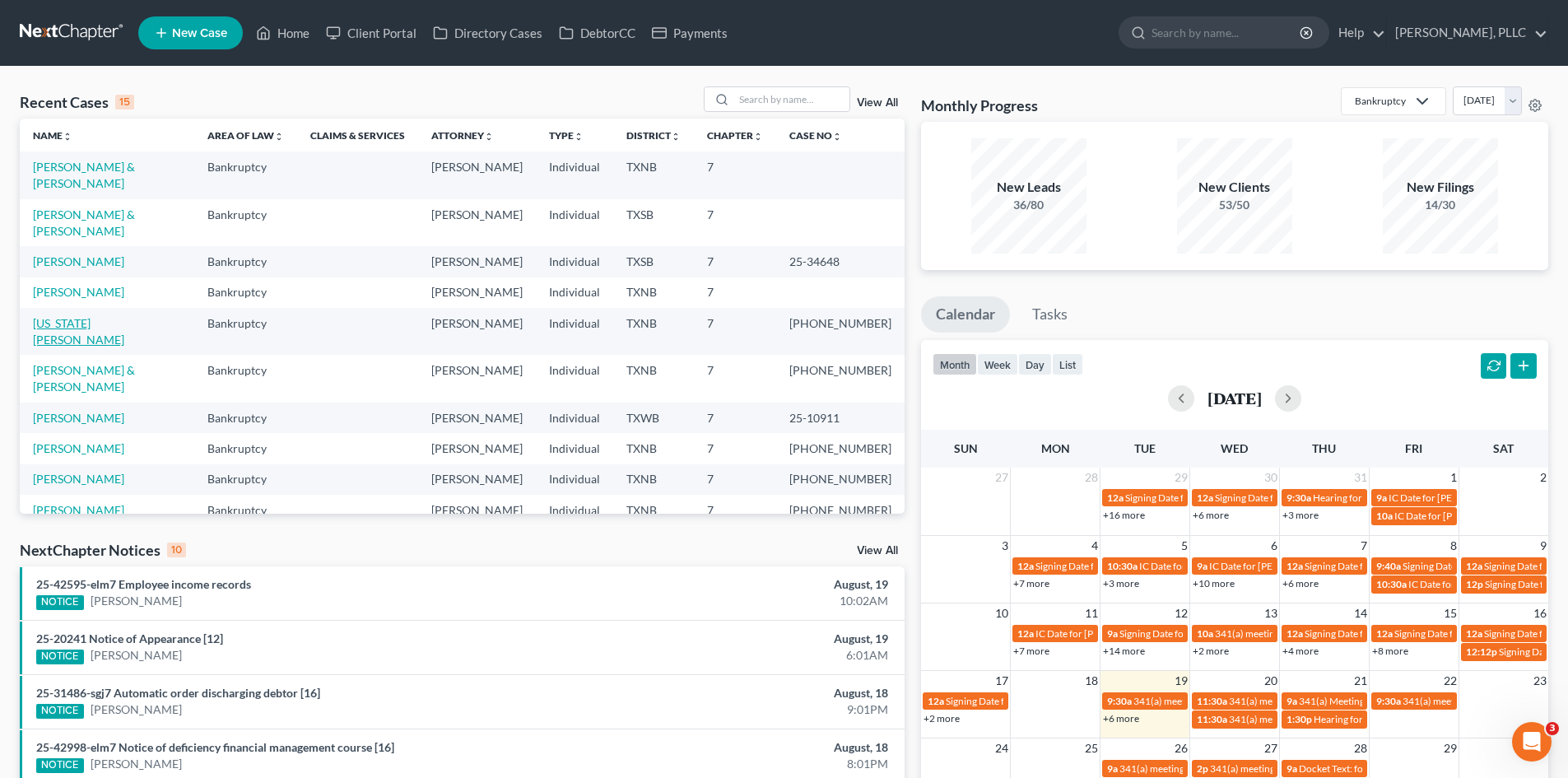
click at [110, 316] on link "[US_STATE][PERSON_NAME]" at bounding box center [78, 331] width 92 height 30
select select "4"
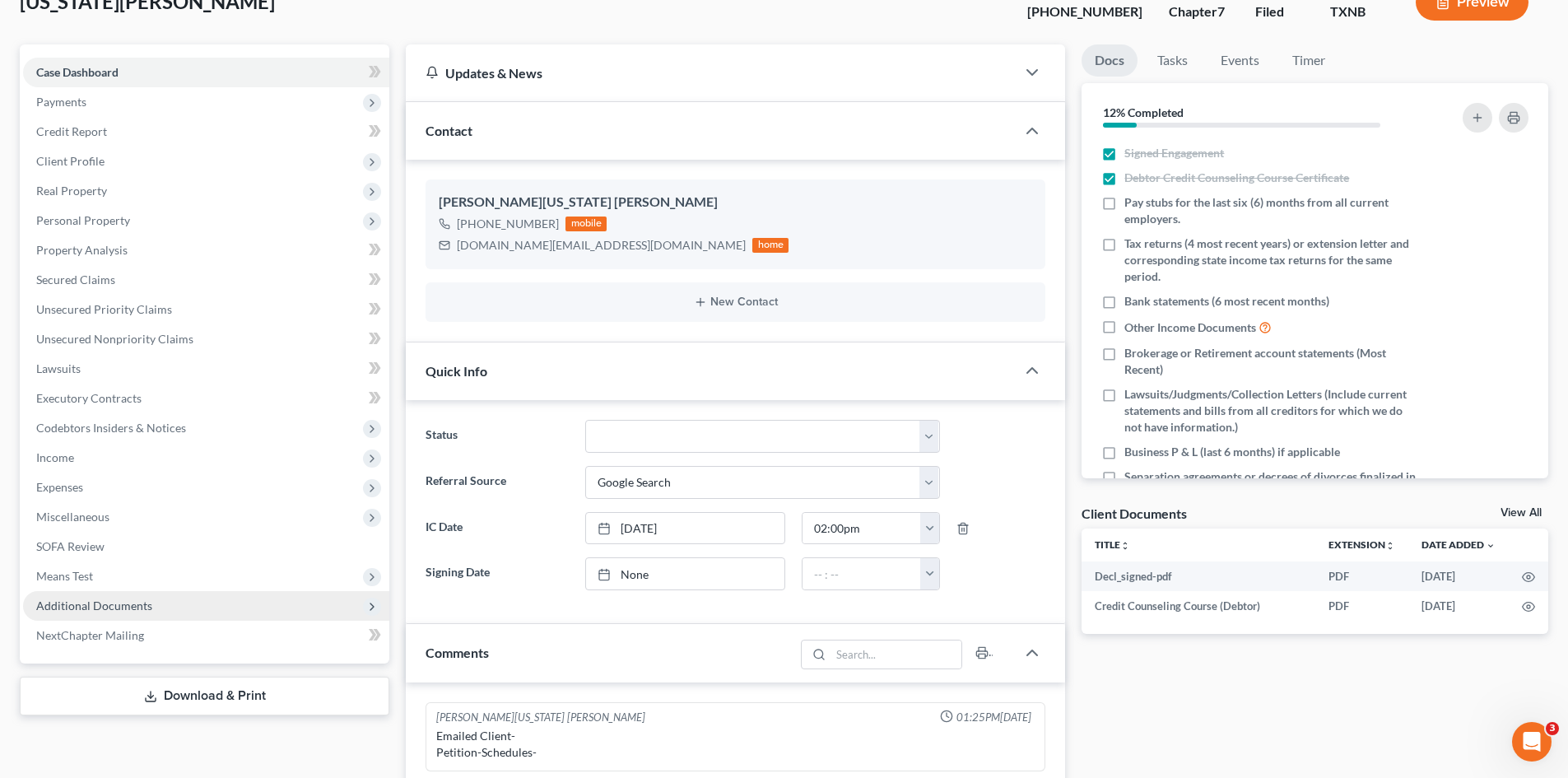
scroll to position [172, 0]
click at [163, 614] on span "Additional Documents" at bounding box center [206, 605] width 366 height 30
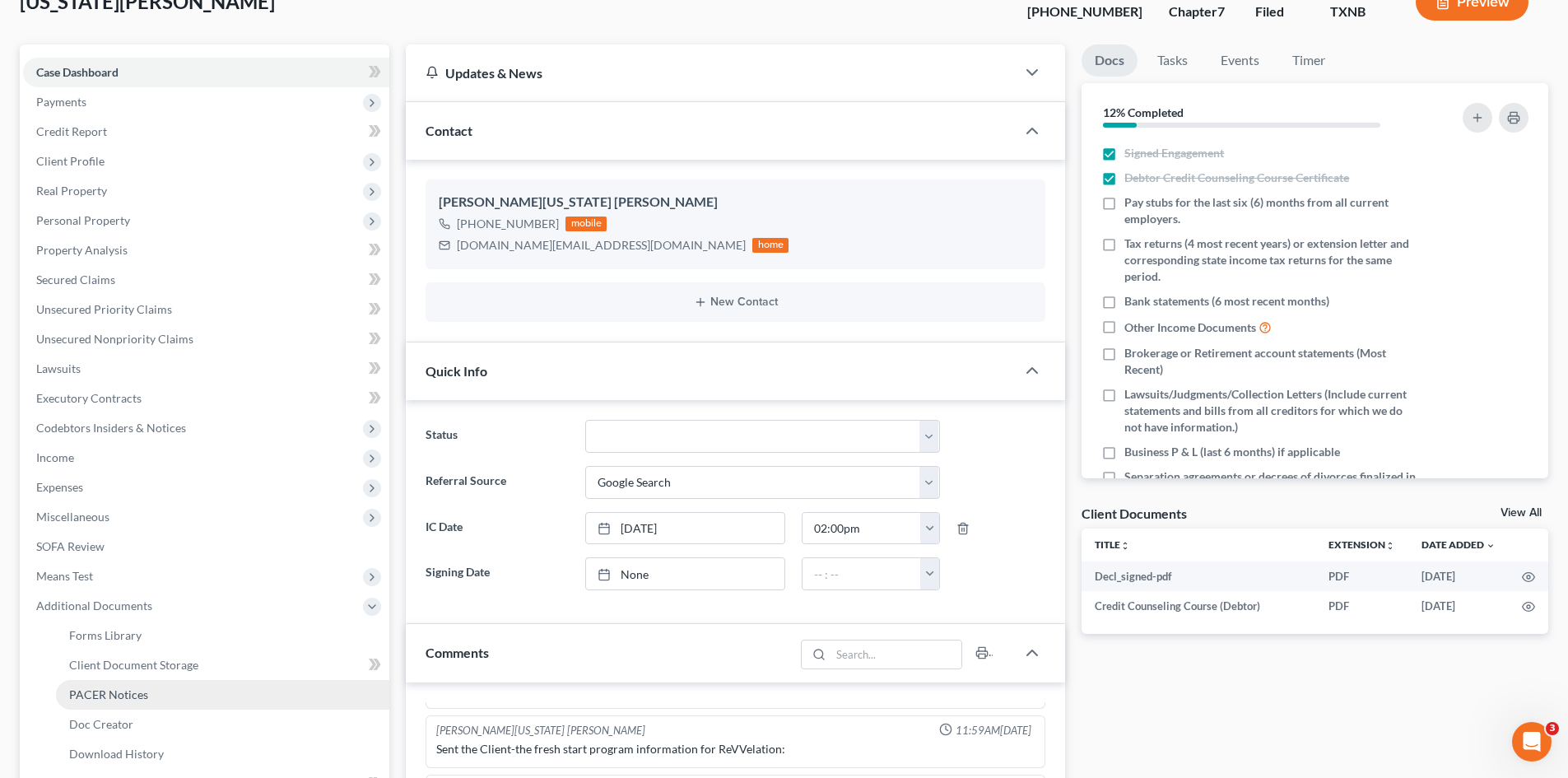
click at [200, 700] on link "PACER Notices" at bounding box center [222, 694] width 334 height 30
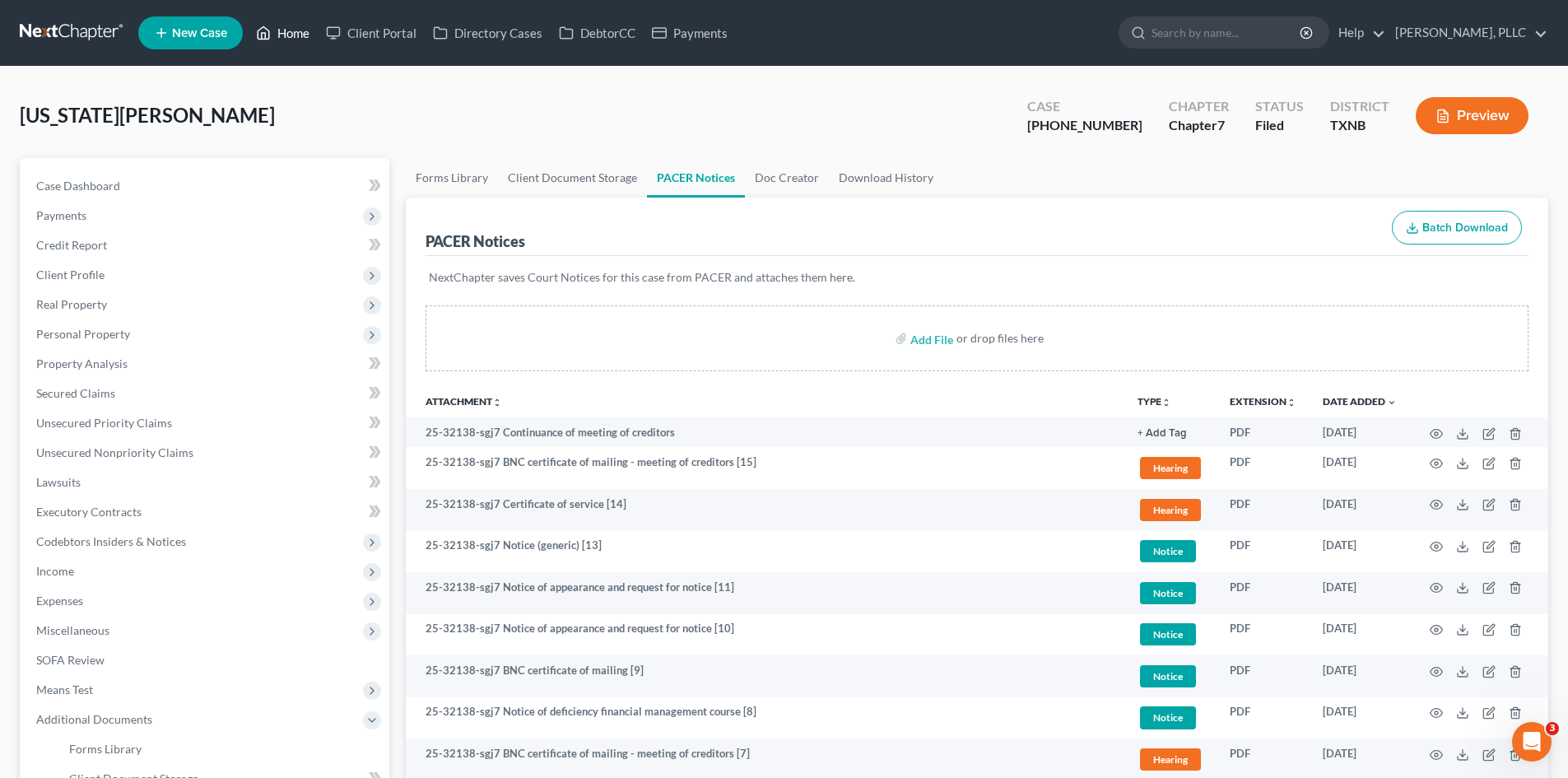
click at [293, 39] on link "Home" at bounding box center [282, 33] width 70 height 30
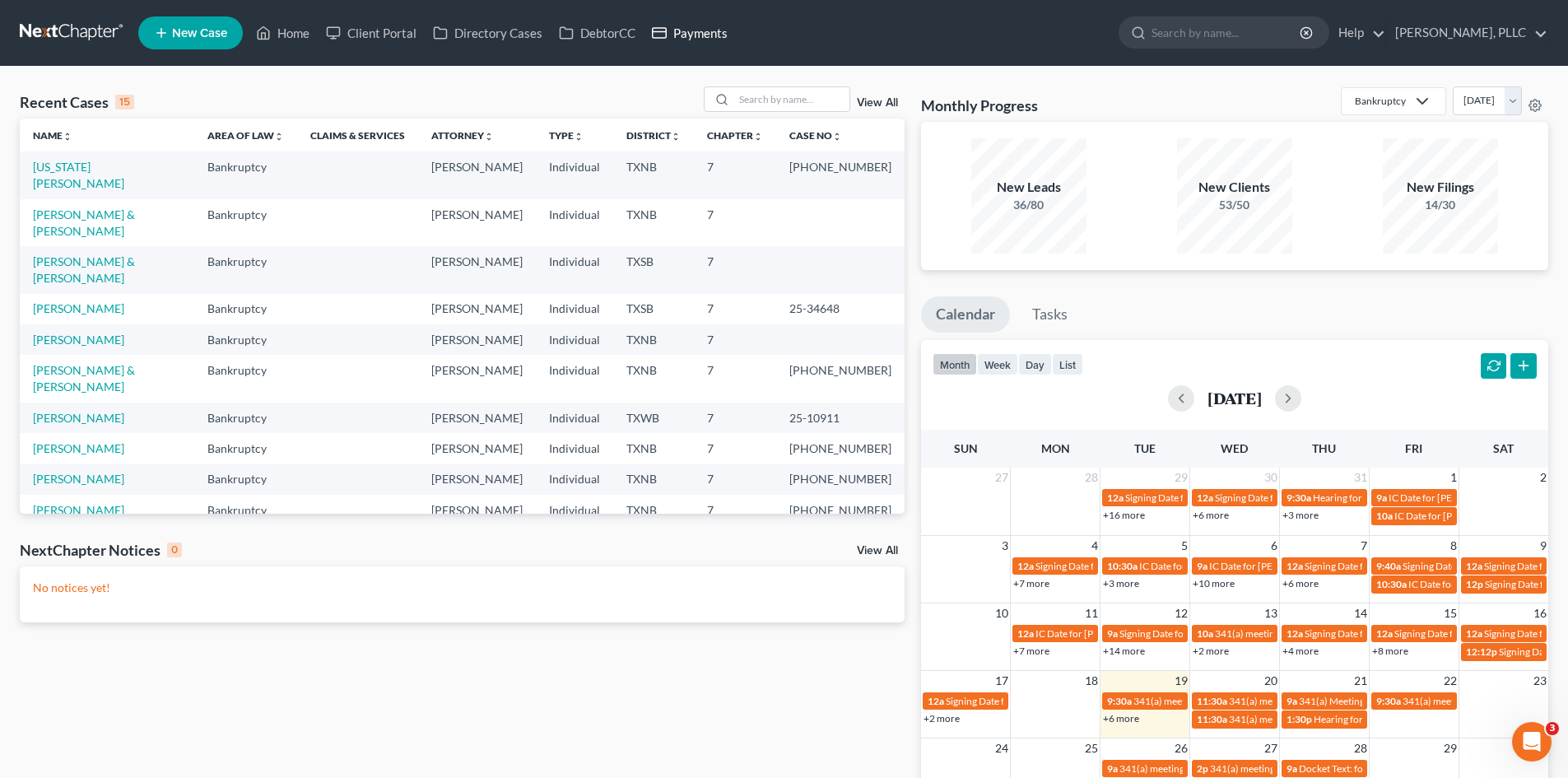
click at [698, 37] on link "Payments" at bounding box center [690, 33] width 92 height 30
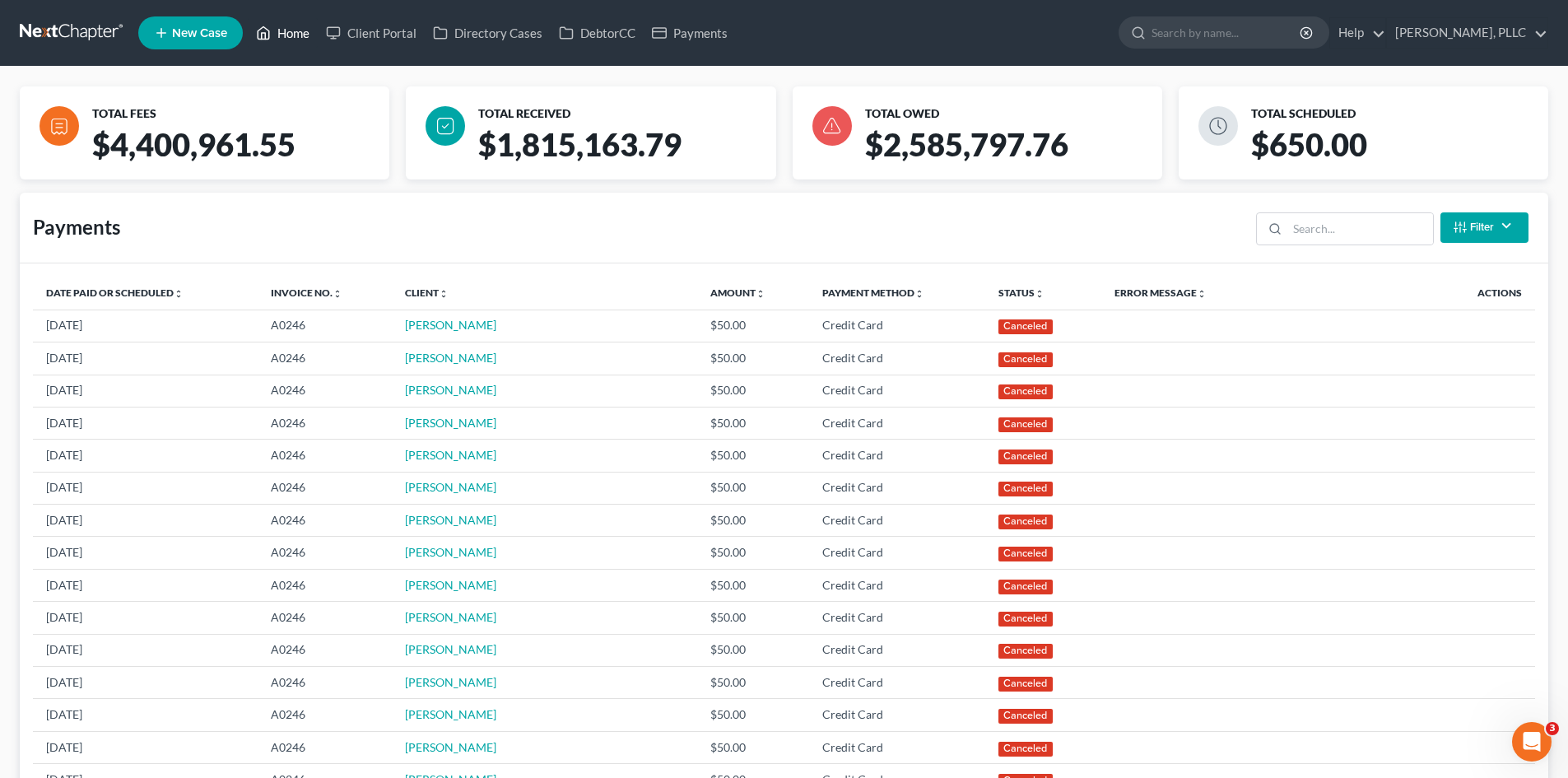
click at [277, 30] on link "Home" at bounding box center [282, 33] width 70 height 30
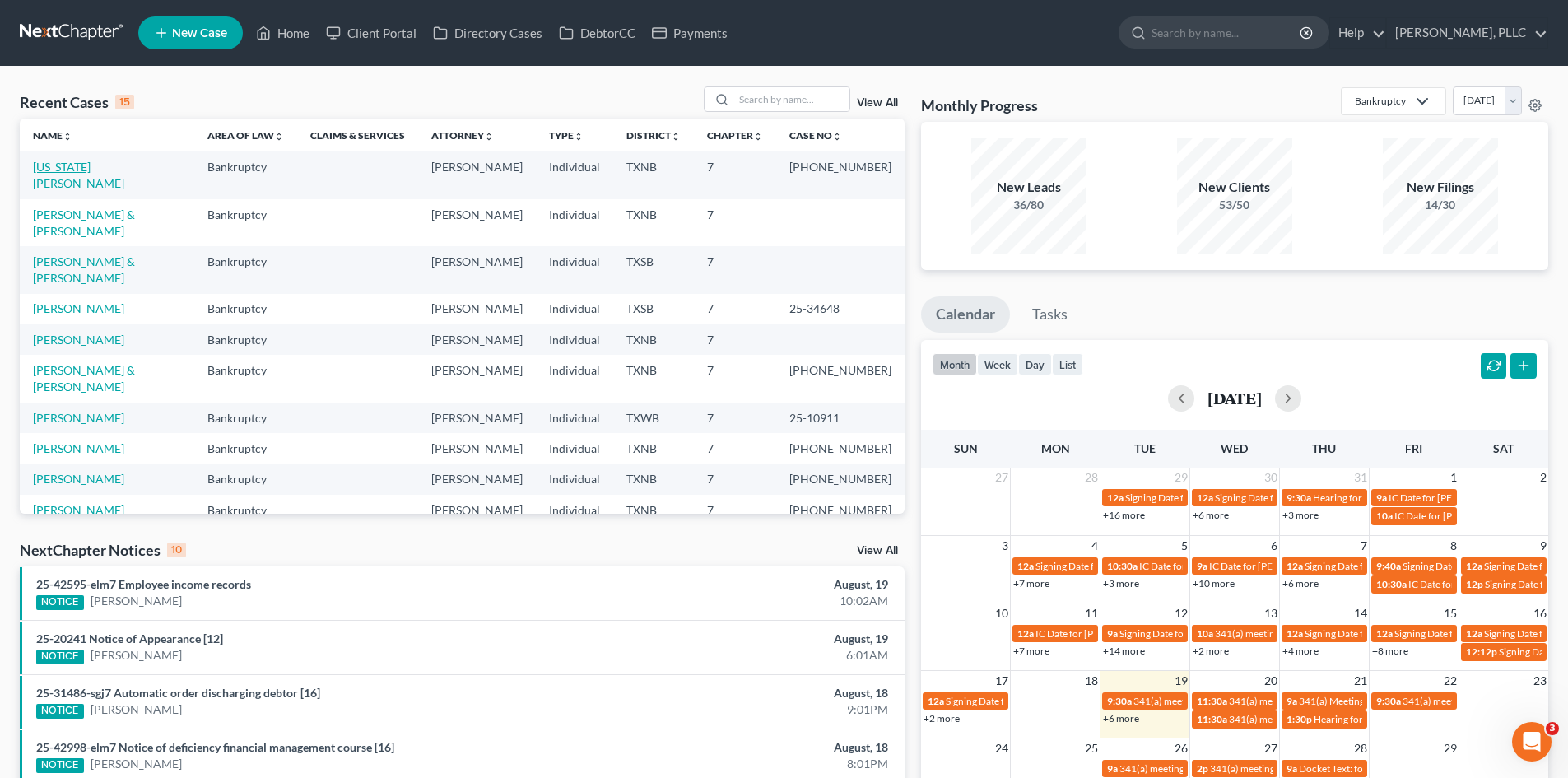
click at [90, 166] on link "[US_STATE][PERSON_NAME]" at bounding box center [78, 174] width 92 height 30
select select "4"
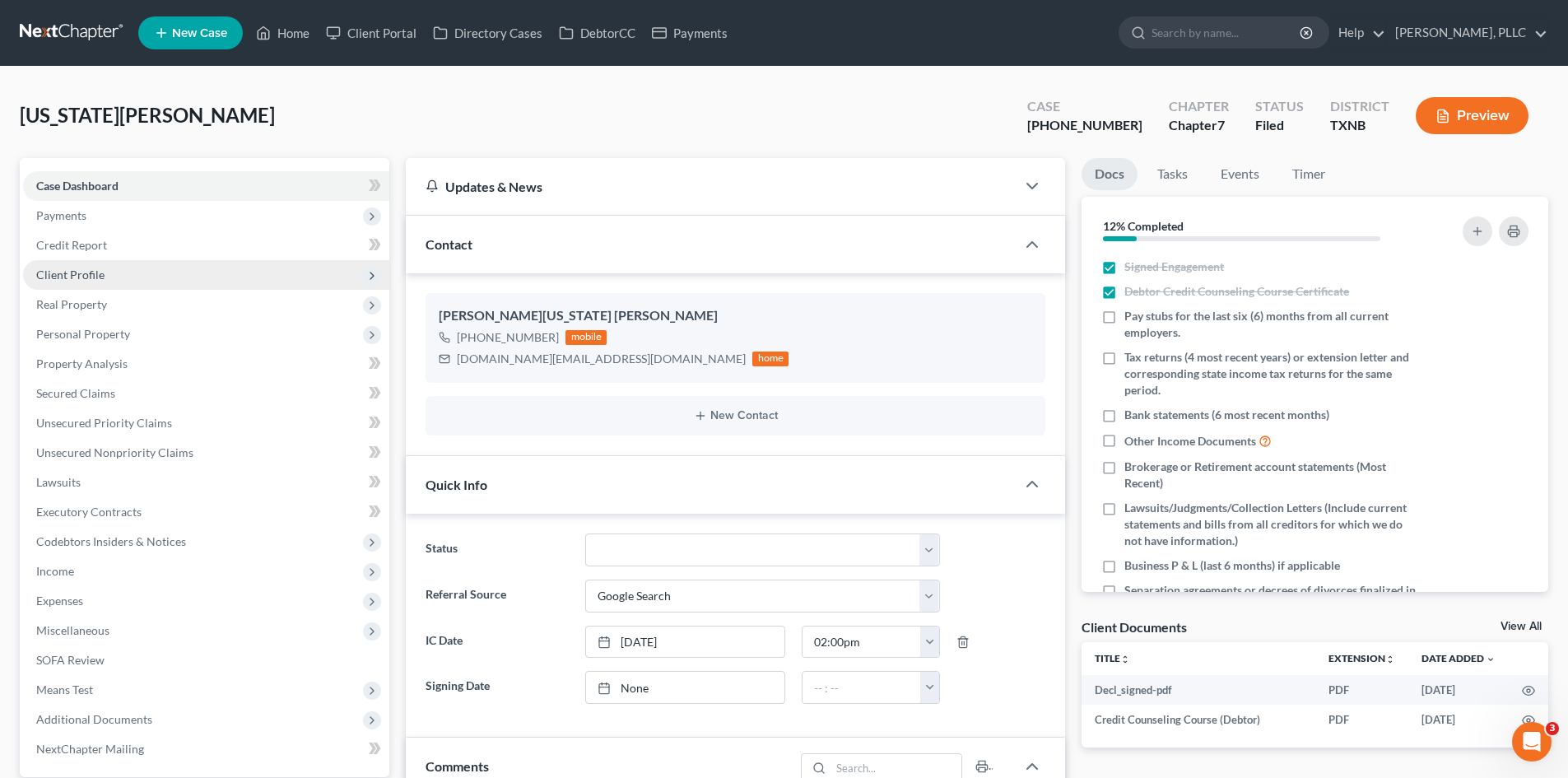
scroll to position [172, 0]
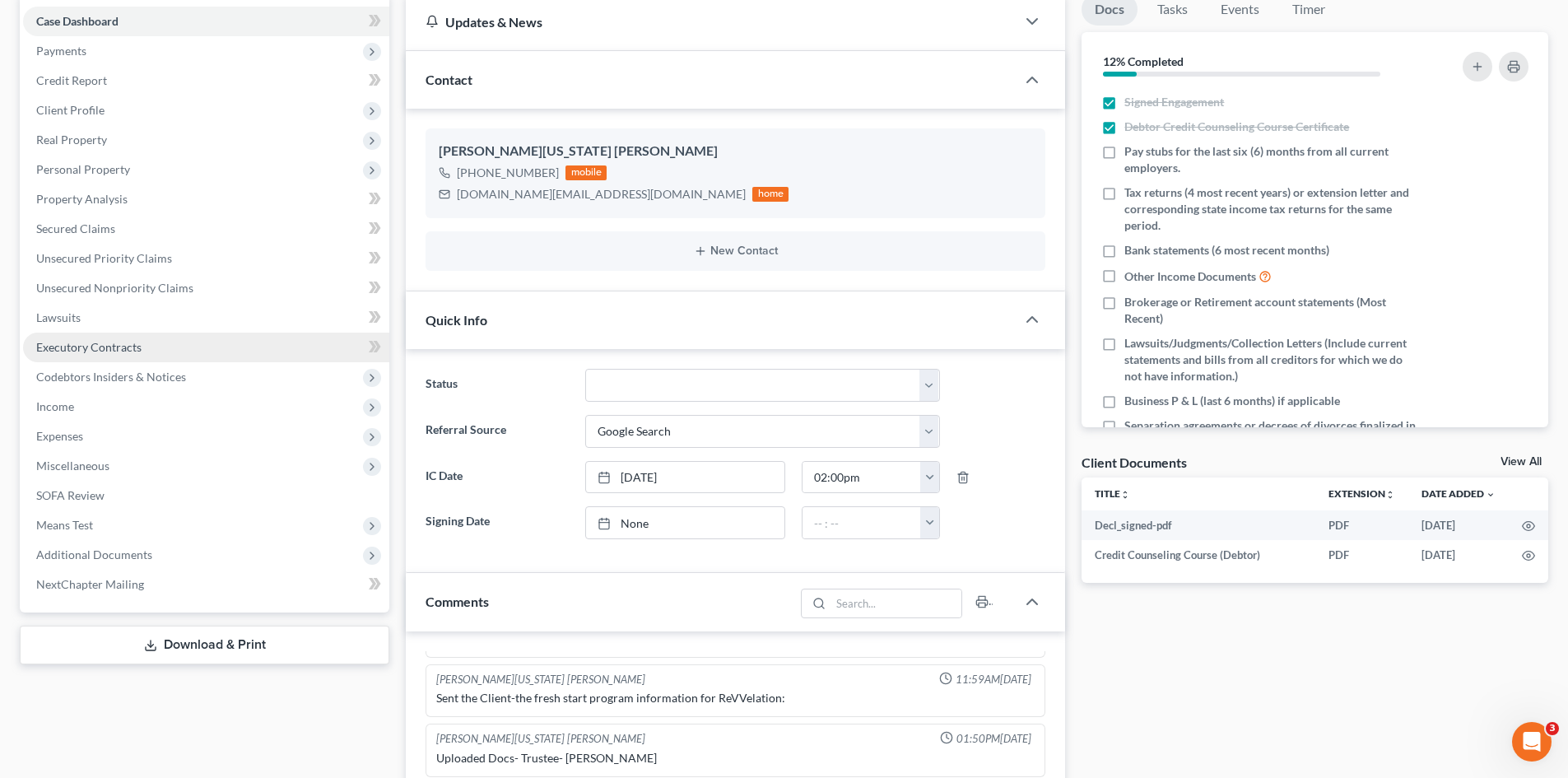
click at [127, 342] on span "Executory Contracts" at bounding box center [89, 347] width 105 height 14
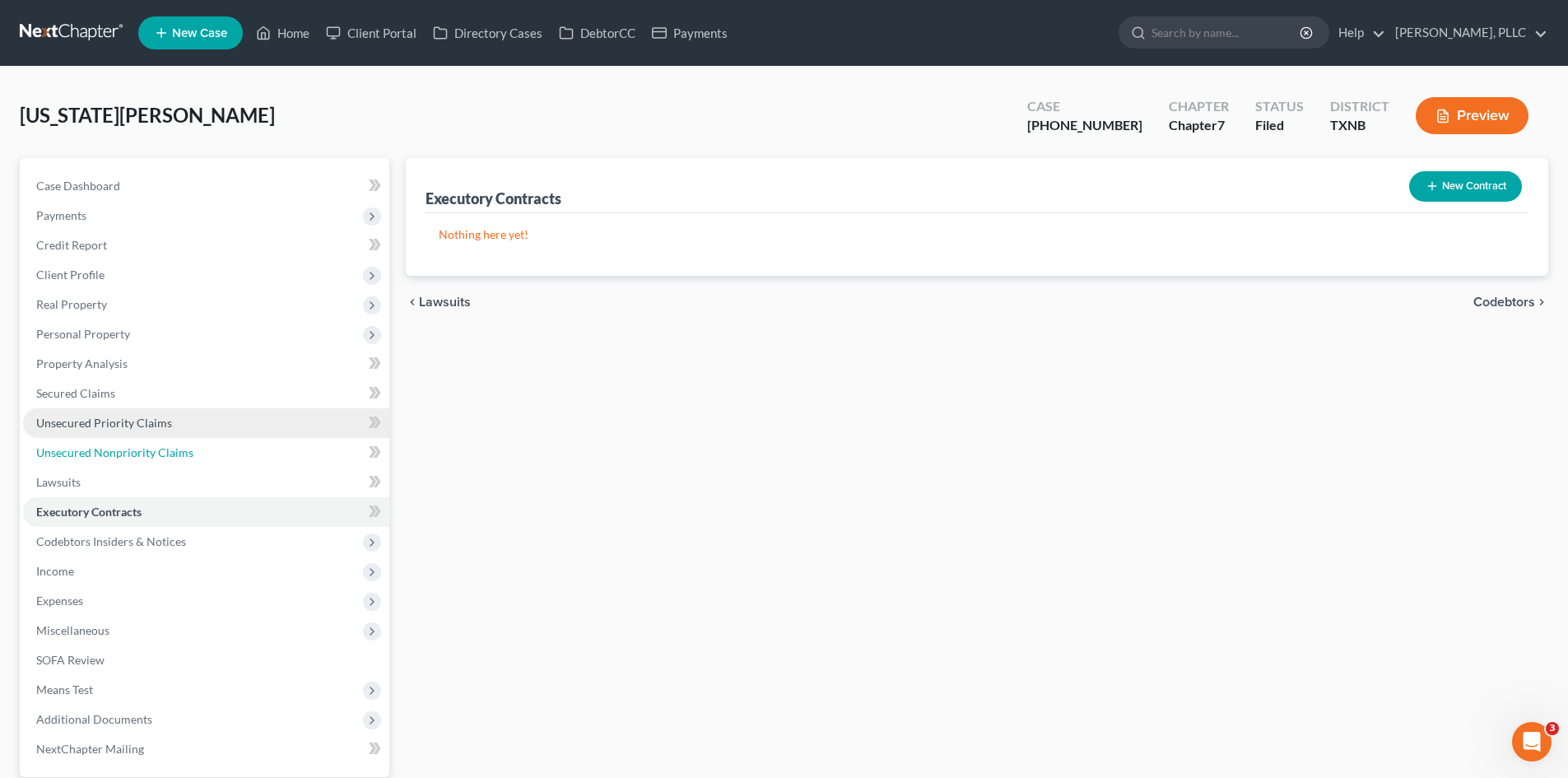
drag, startPoint x: 145, startPoint y: 451, endPoint x: 320, endPoint y: 435, distance: 175.7
click at [144, 451] on span "Unsecured Nonpriority Claims" at bounding box center [115, 452] width 157 height 14
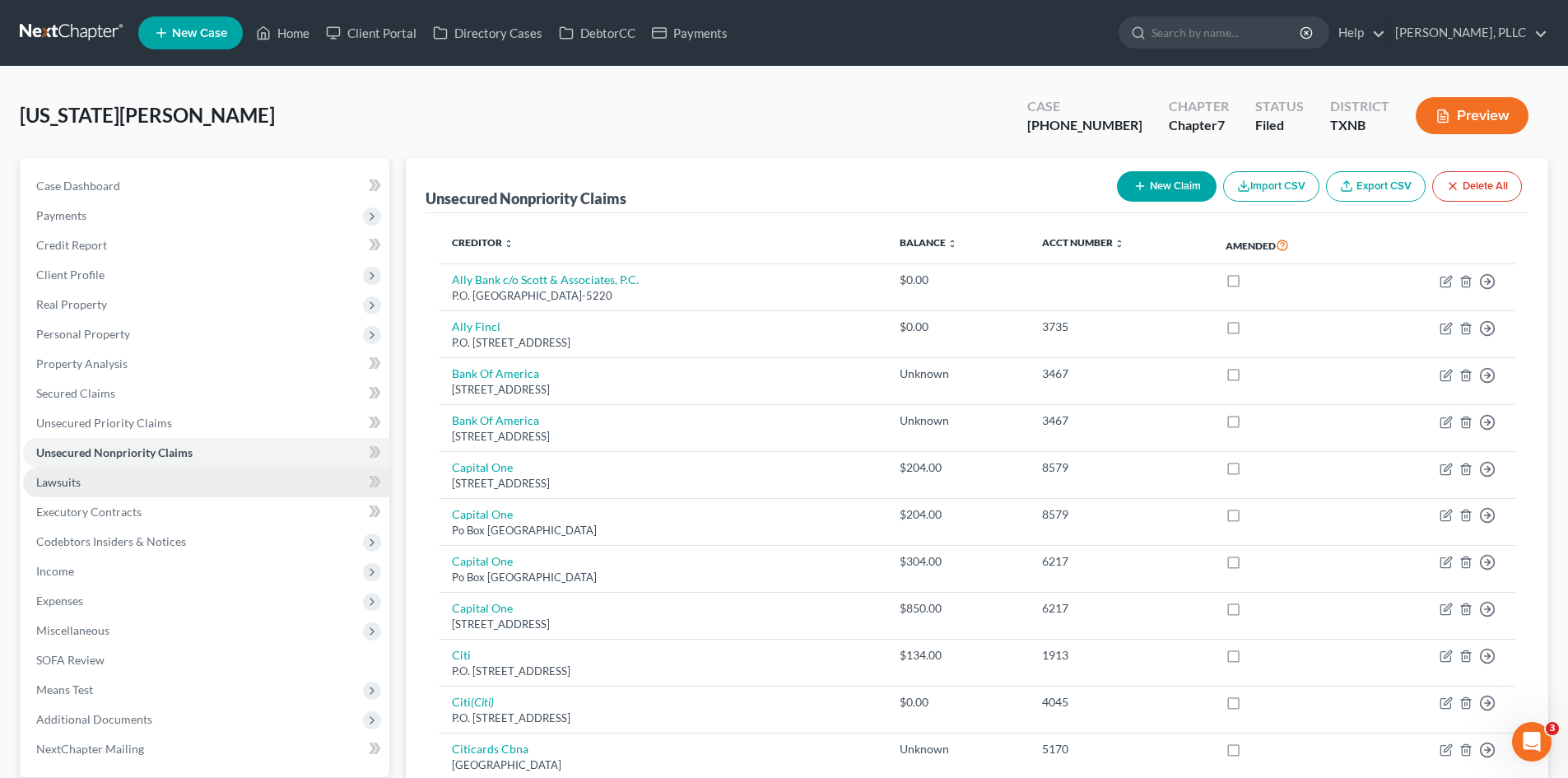
click at [157, 479] on link "Lawsuits" at bounding box center [206, 483] width 366 height 30
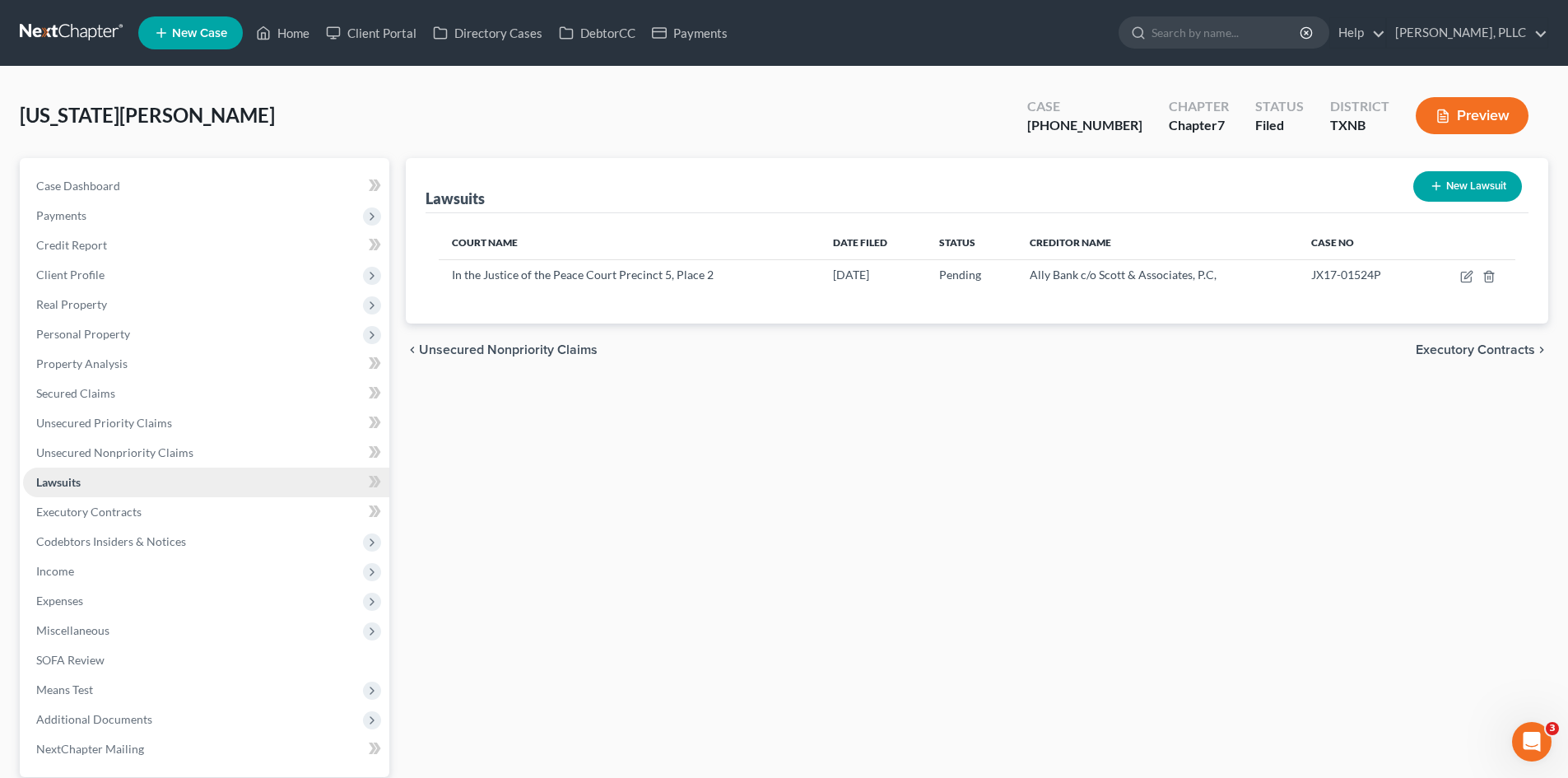
click at [239, 468] on link "Lawsuits" at bounding box center [206, 483] width 366 height 30
click at [232, 456] on link "Unsecured Nonpriority Claims" at bounding box center [206, 453] width 366 height 30
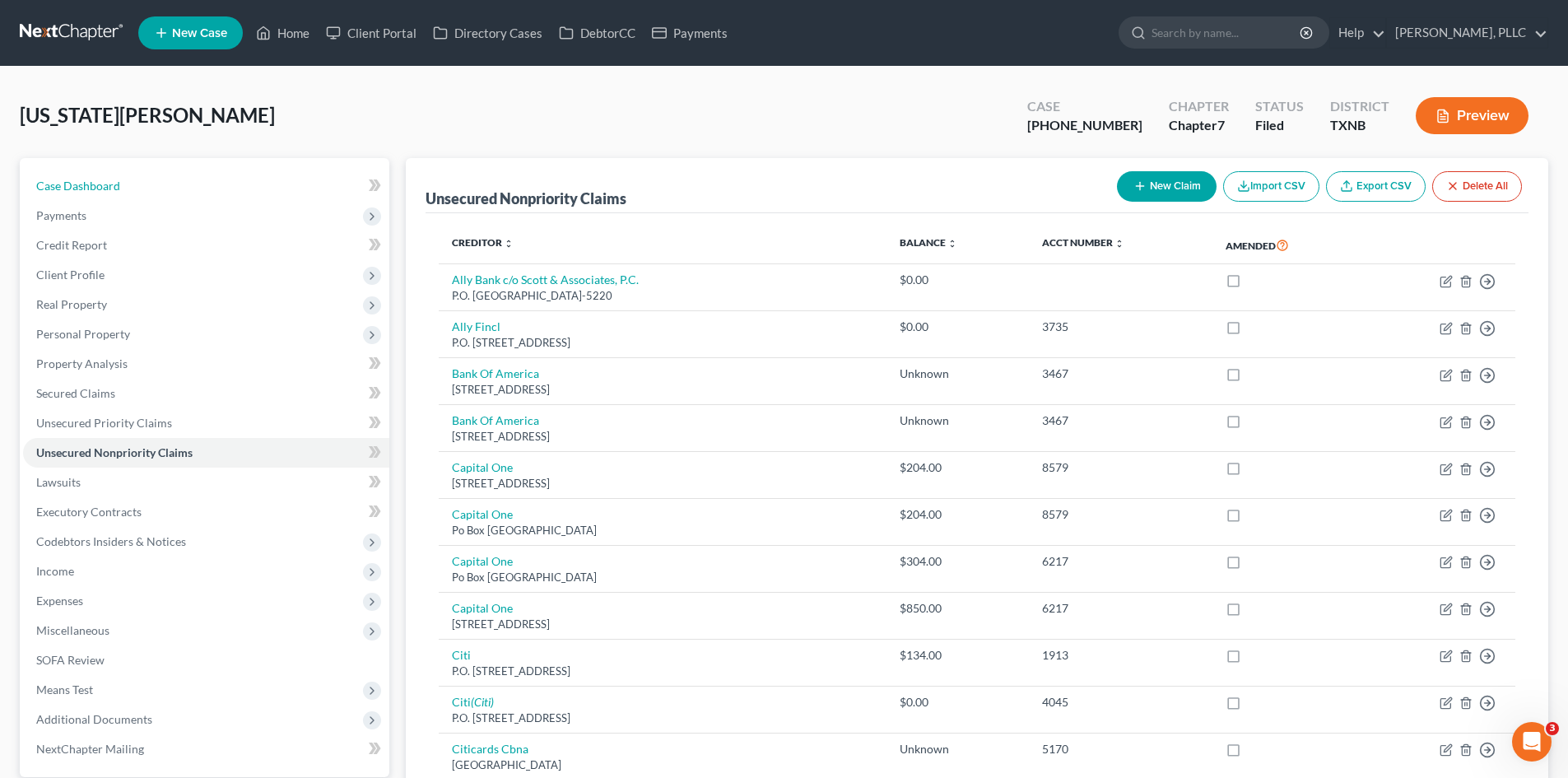
drag, startPoint x: 186, startPoint y: 175, endPoint x: 372, endPoint y: 167, distance: 186.2
click at [186, 175] on link "Case Dashboard" at bounding box center [206, 186] width 366 height 30
select select "4"
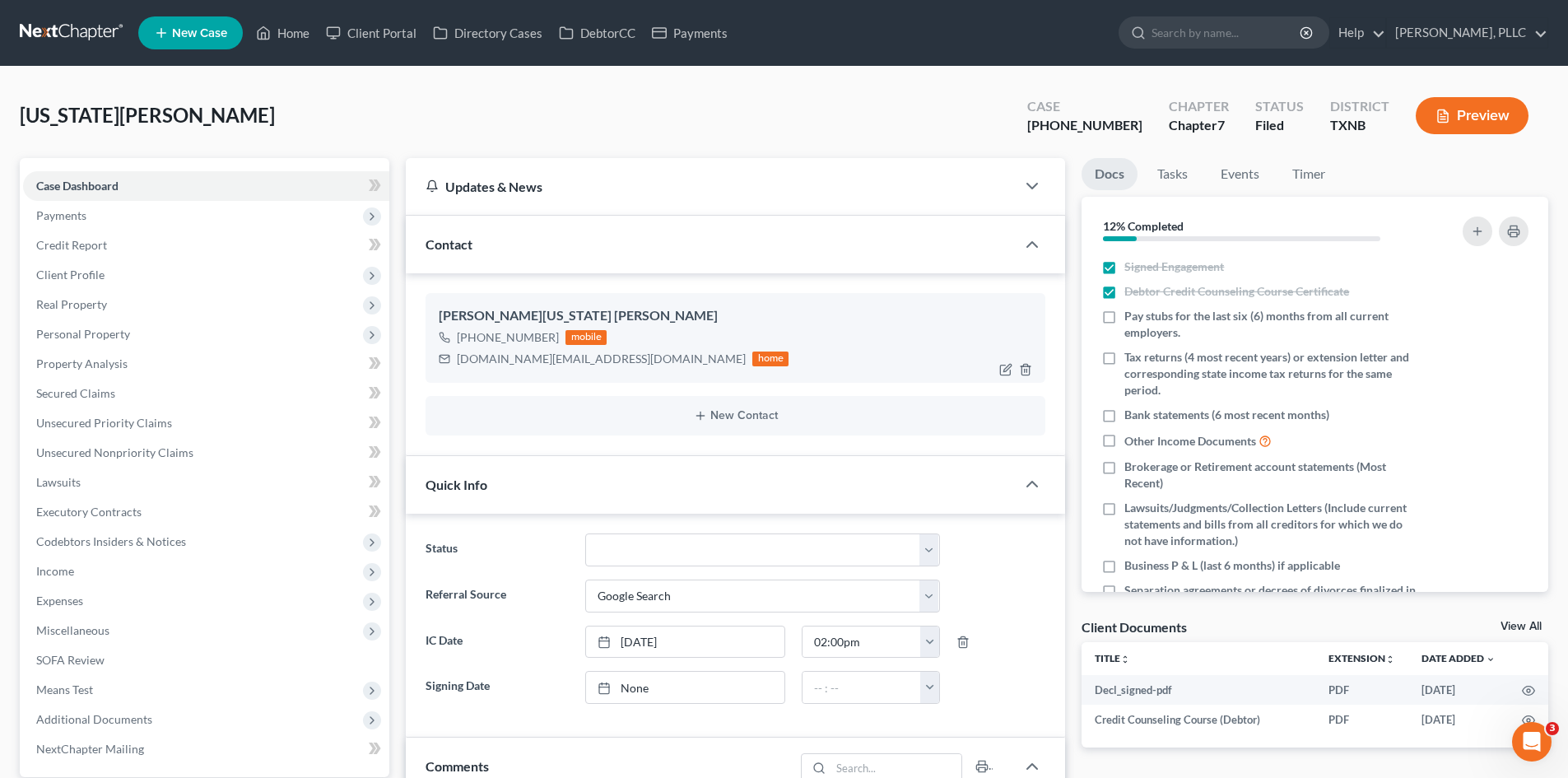
scroll to position [172, 0]
drag, startPoint x: 616, startPoint y: 362, endPoint x: 466, endPoint y: 360, distance: 150.0
click at [451, 360] on div "annawashington.aw@gmail.com home" at bounding box center [613, 359] width 350 height 22
copy div "annawashington.aw@gmail.com"
click at [705, 34] on link "Payments" at bounding box center [690, 33] width 92 height 30
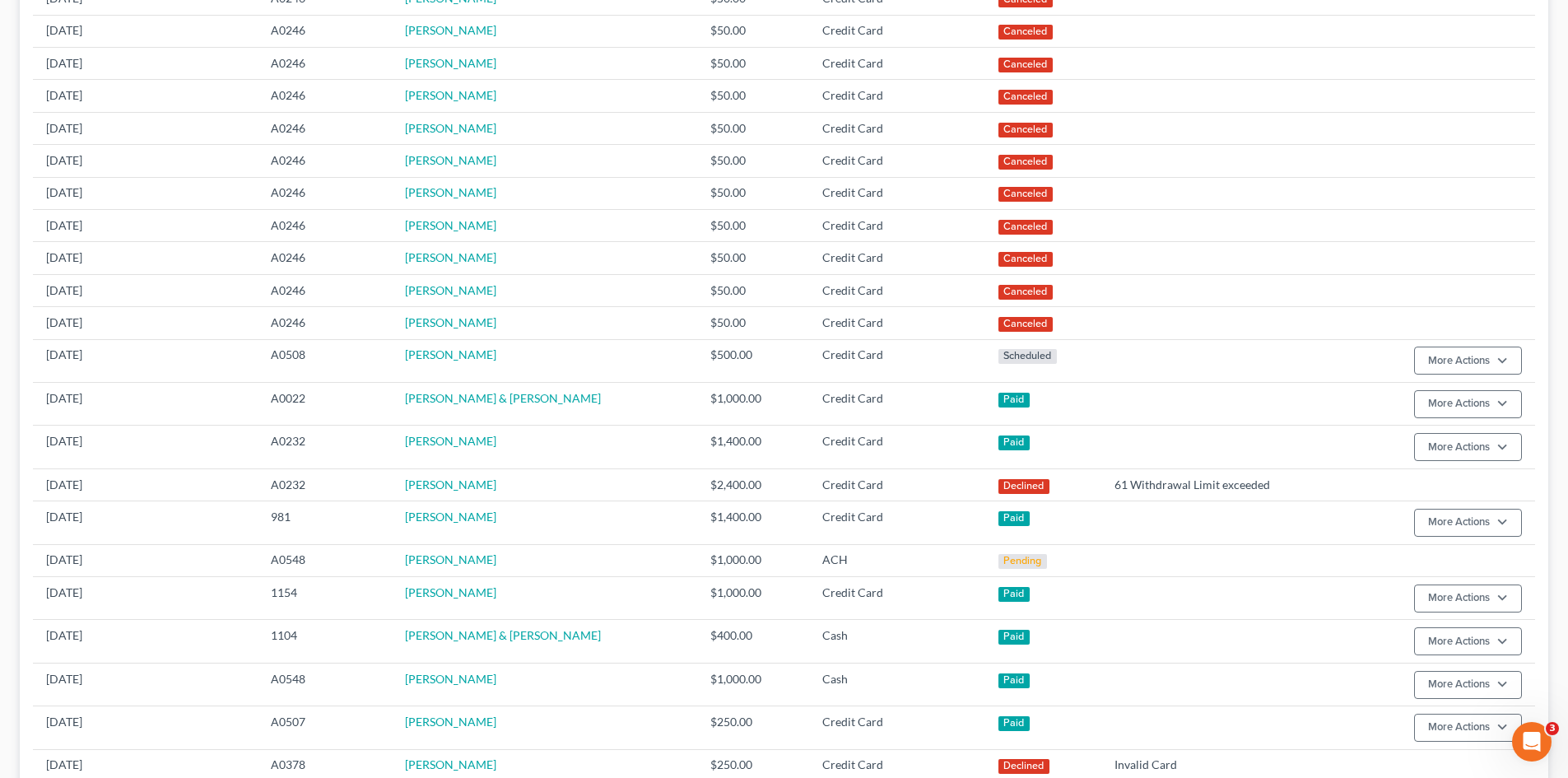
scroll to position [494, 0]
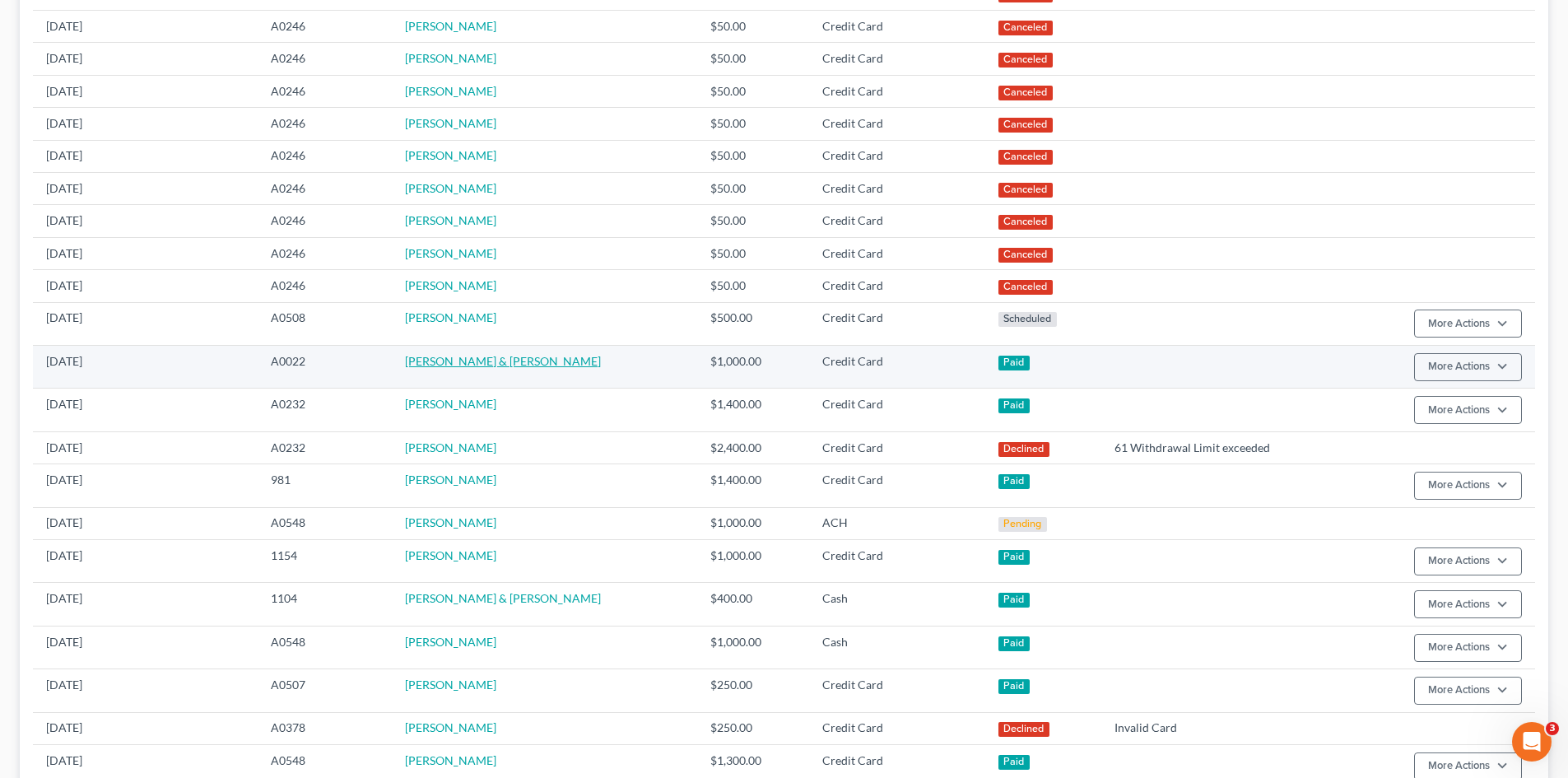
click at [470, 354] on link "[PERSON_NAME] & [PERSON_NAME]" at bounding box center [503, 361] width 196 height 14
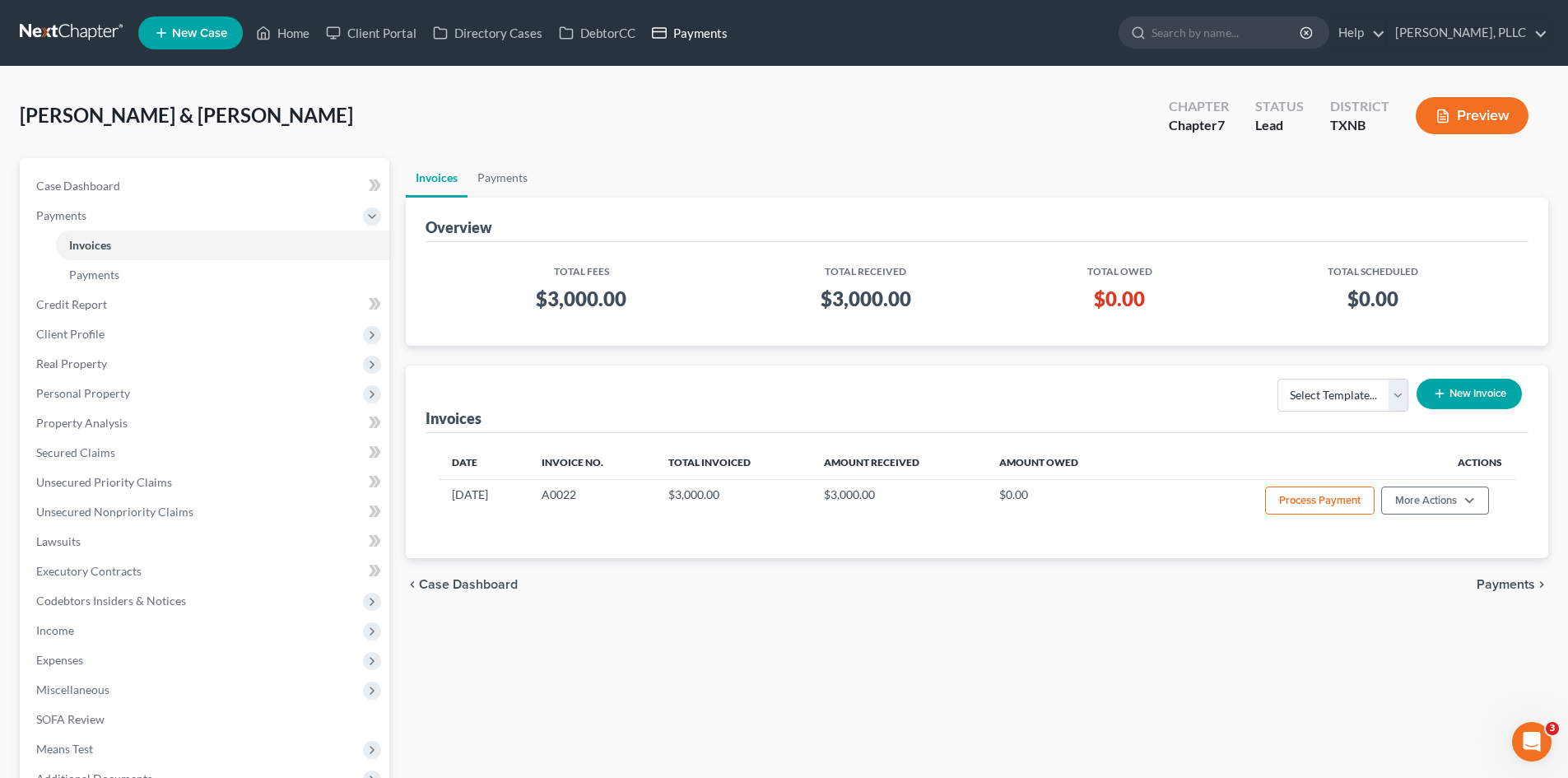
click at [678, 42] on link "Payments" at bounding box center [690, 33] width 92 height 30
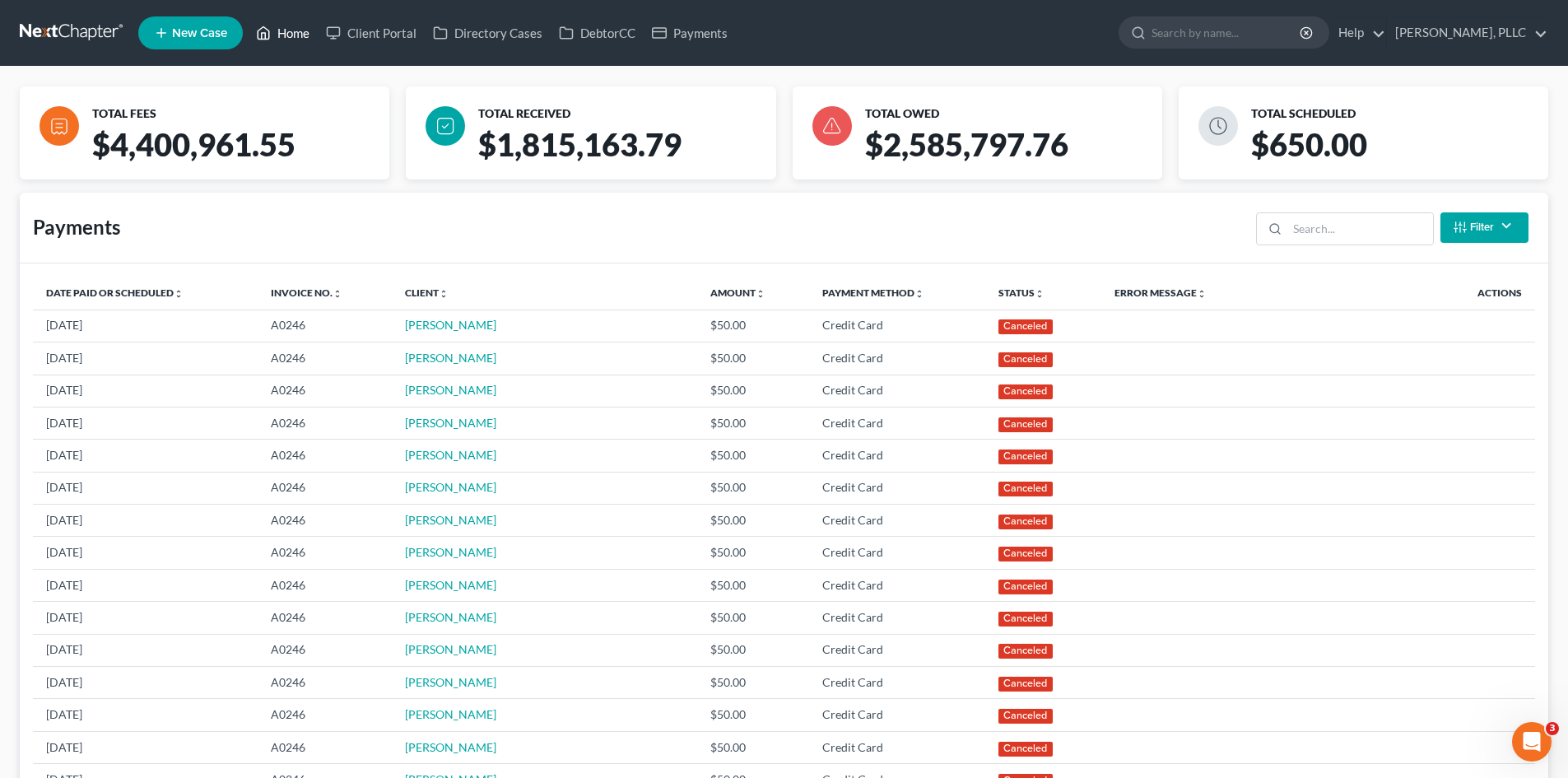
click at [304, 39] on link "Home" at bounding box center [282, 33] width 70 height 30
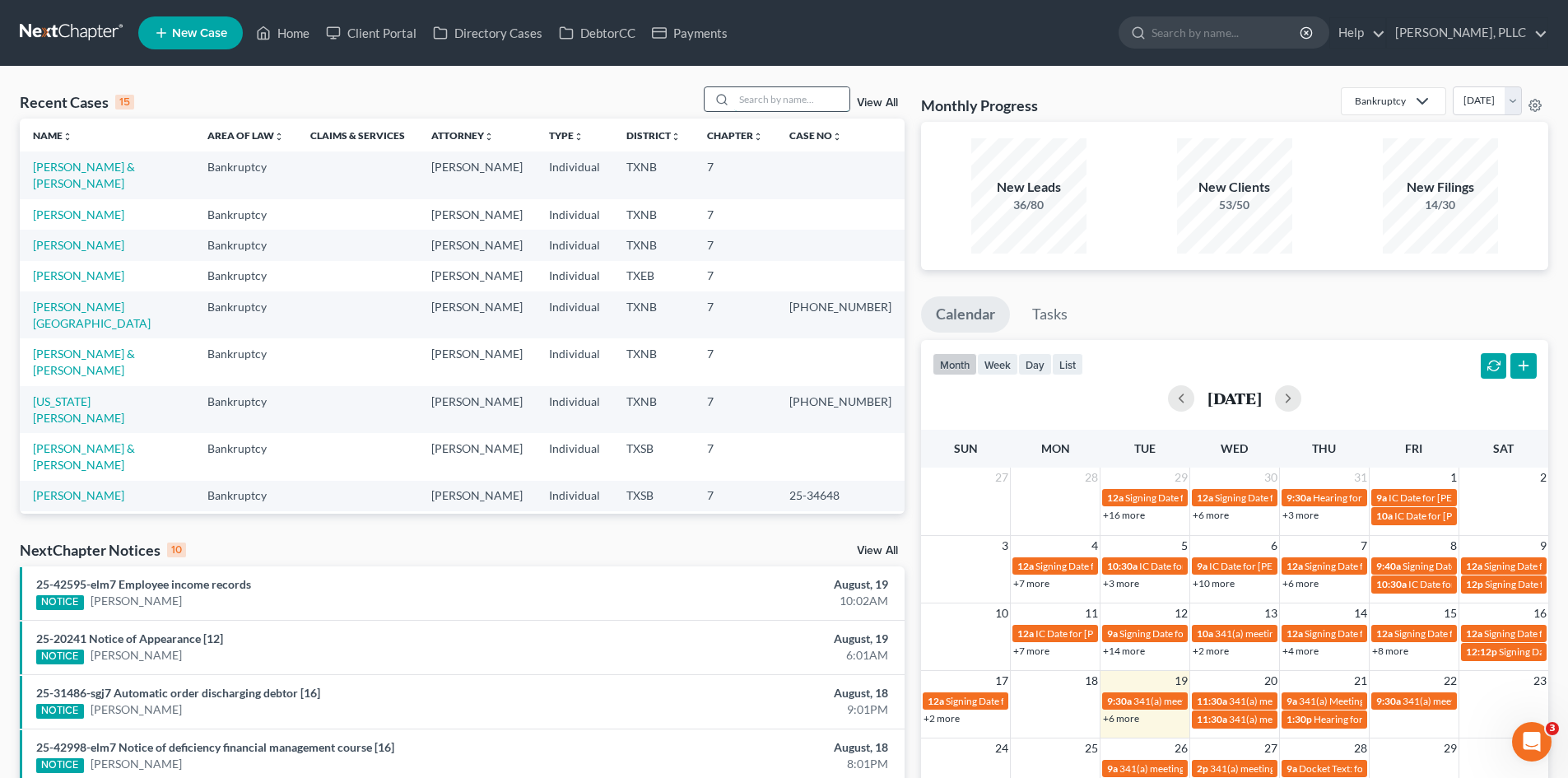
click at [747, 108] on input "search" at bounding box center [792, 98] width 115 height 24
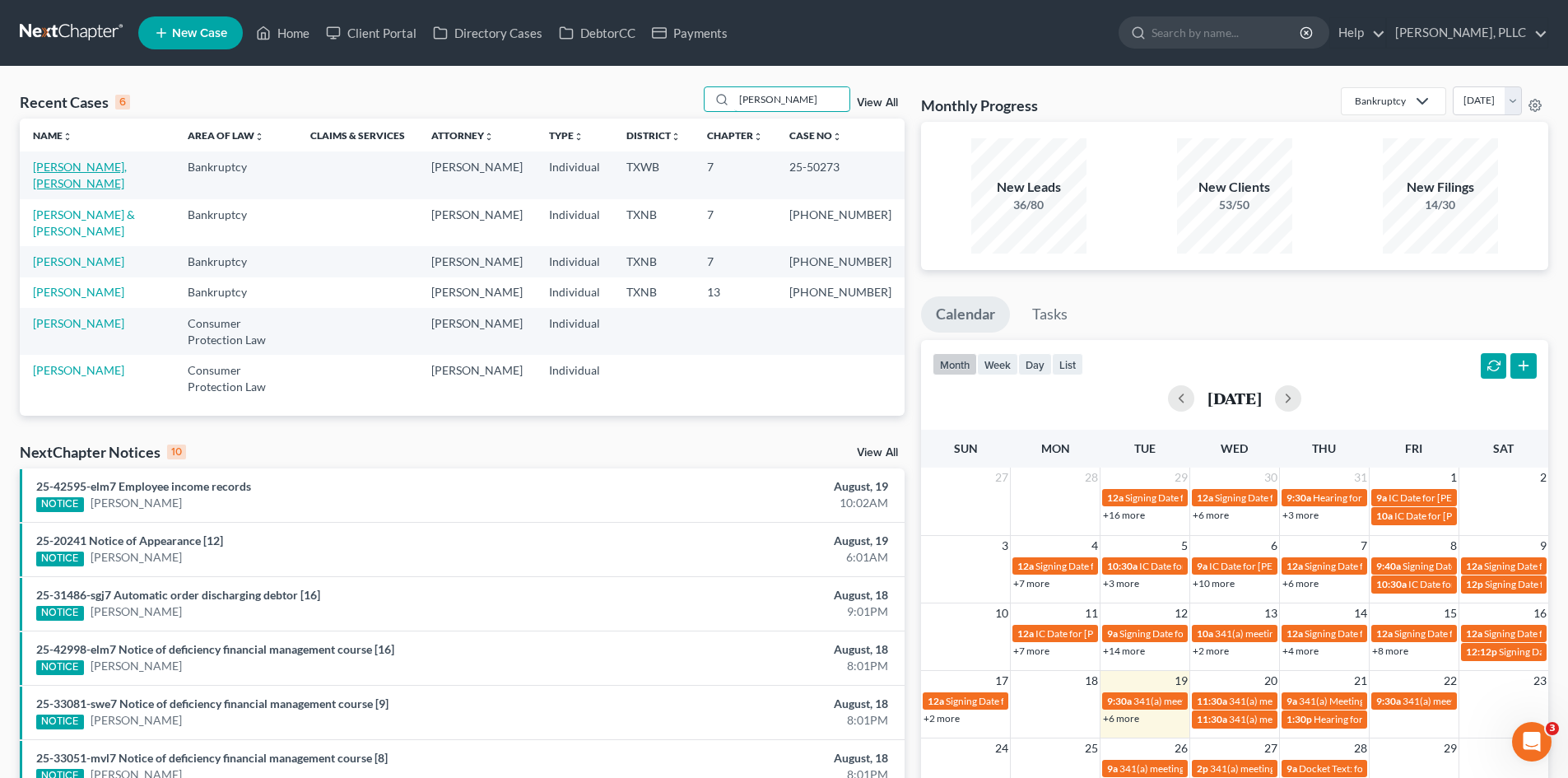
type input "aaron"
click at [80, 168] on link "[PERSON_NAME], [PERSON_NAME]" at bounding box center [80, 174] width 94 height 30
select select "4"
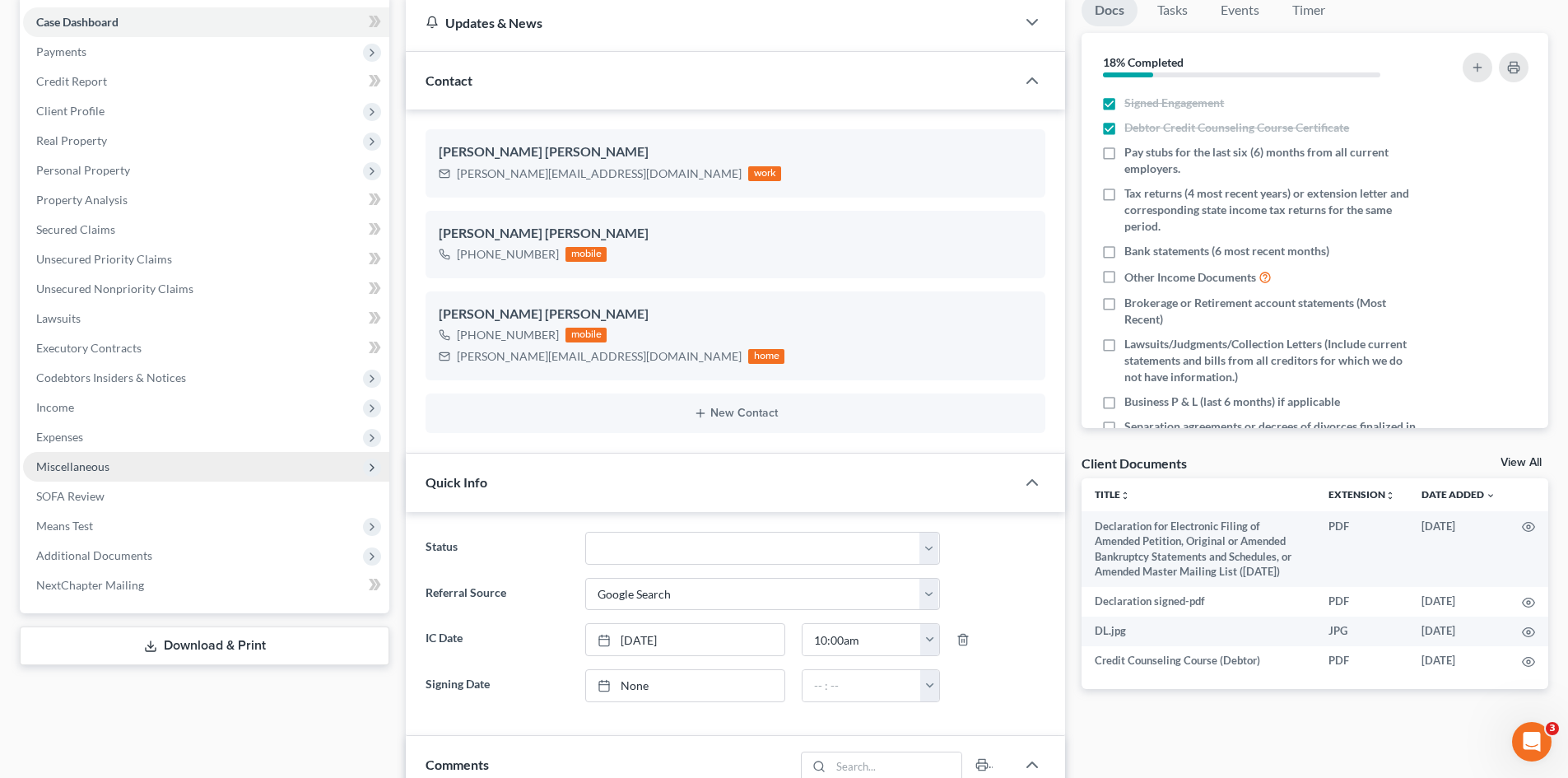
scroll to position [165, 0]
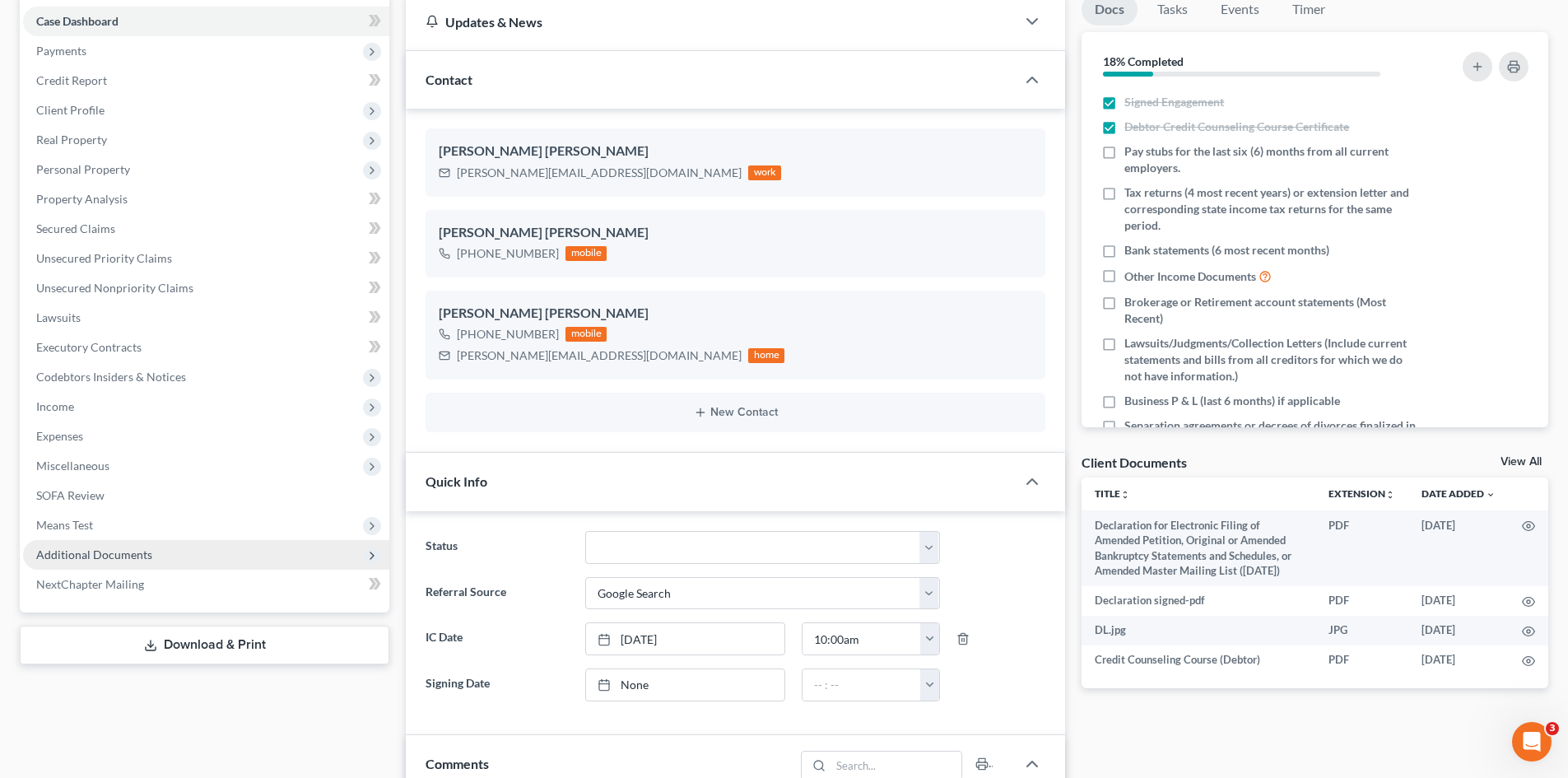
click at [112, 561] on span "Additional Documents" at bounding box center [206, 555] width 366 height 30
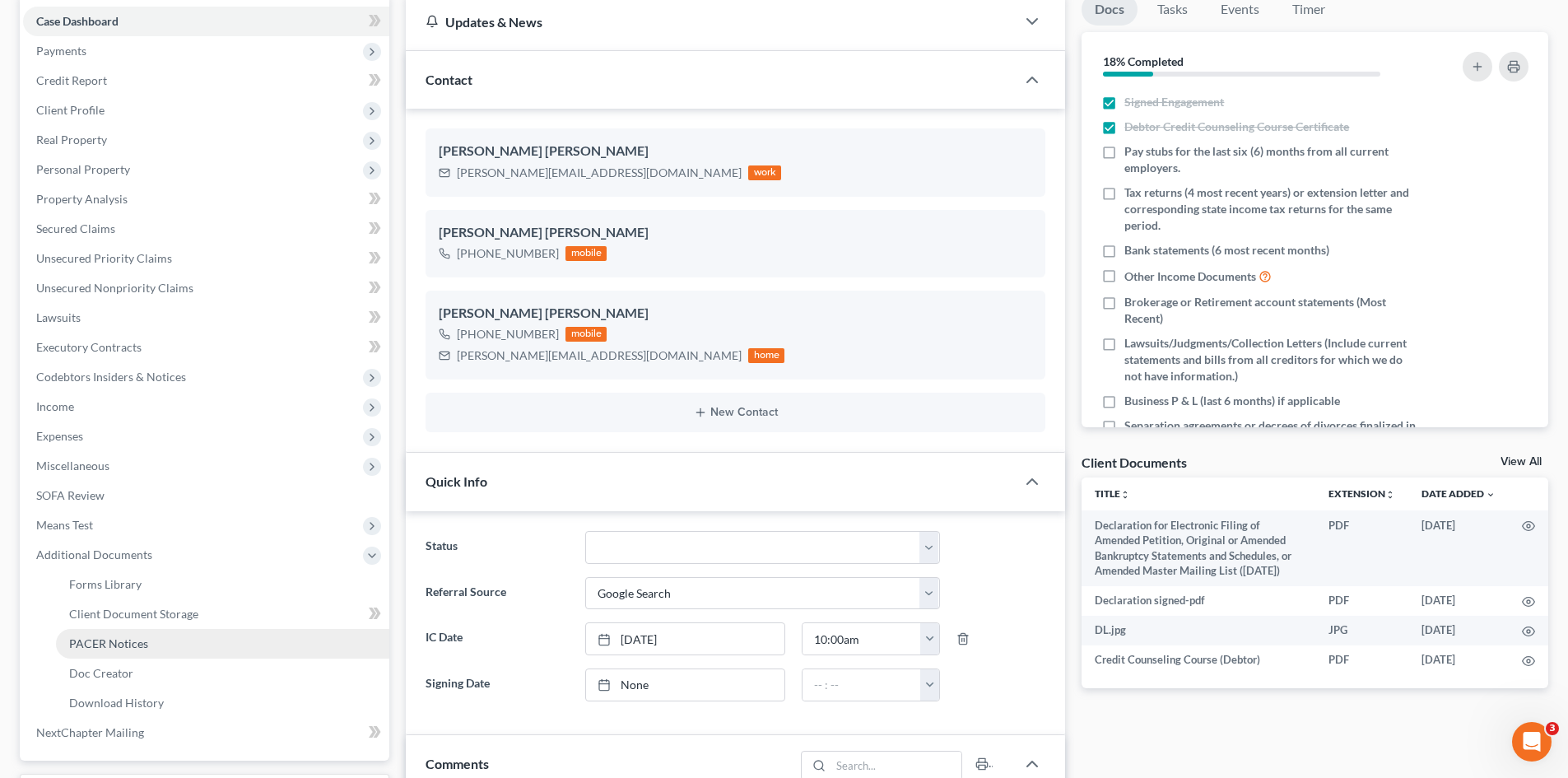
click at [121, 639] on span "PACER Notices" at bounding box center [108, 643] width 79 height 14
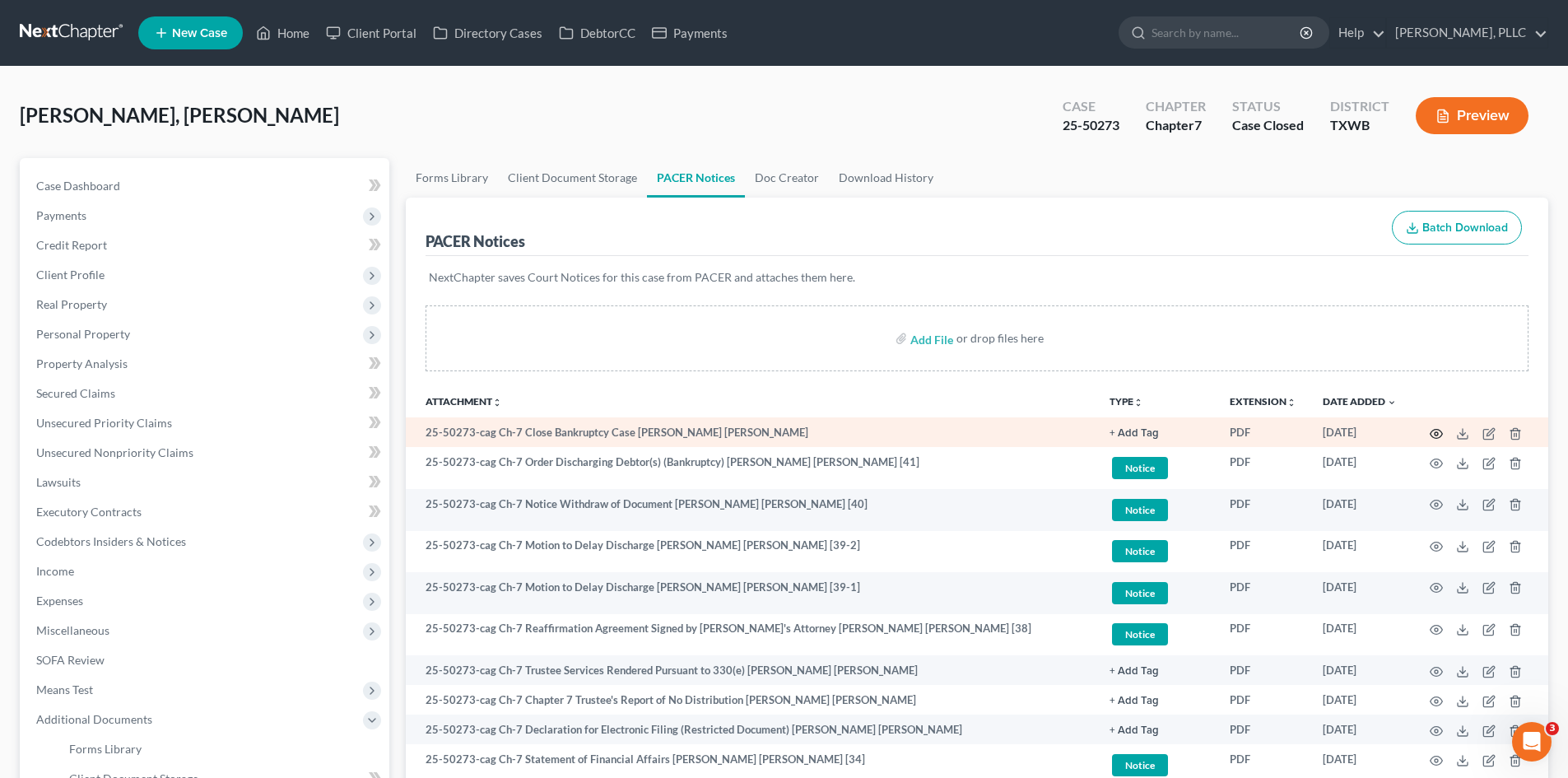
click at [1436, 432] on circle "button" at bounding box center [1436, 434] width 3 height 3
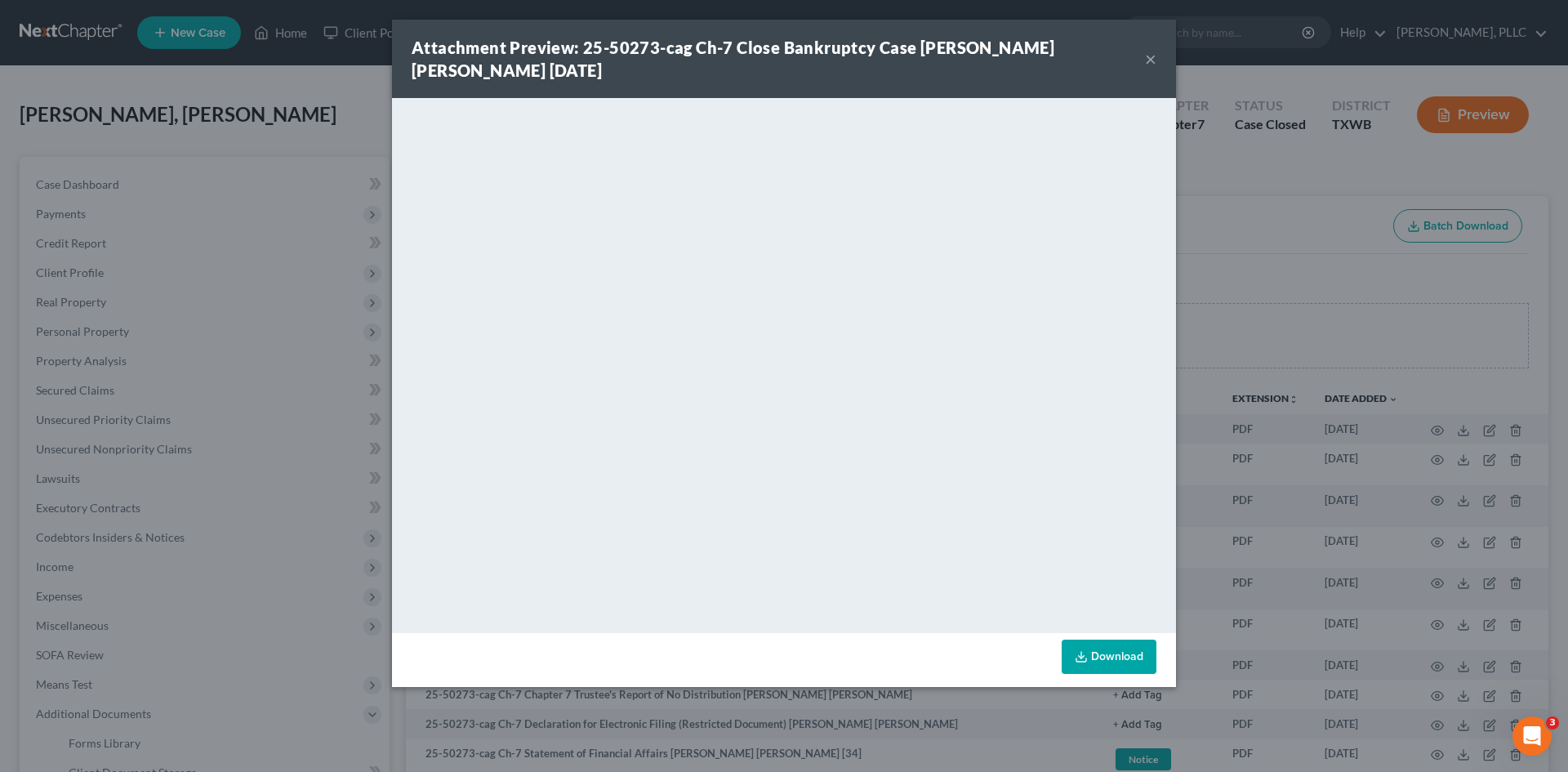
click at [1147, 63] on button "×" at bounding box center [1150, 59] width 11 height 20
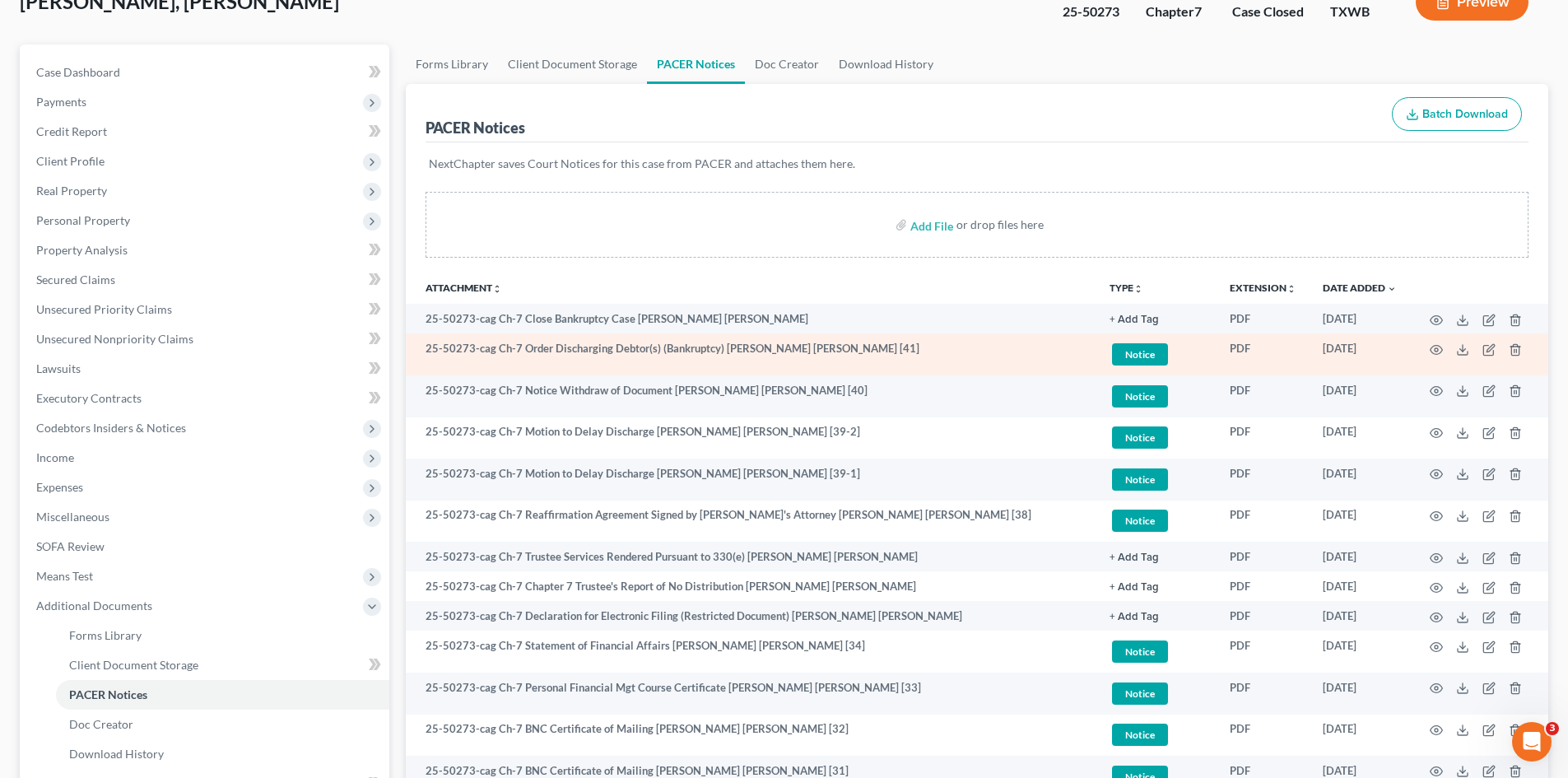
scroll to position [82, 0]
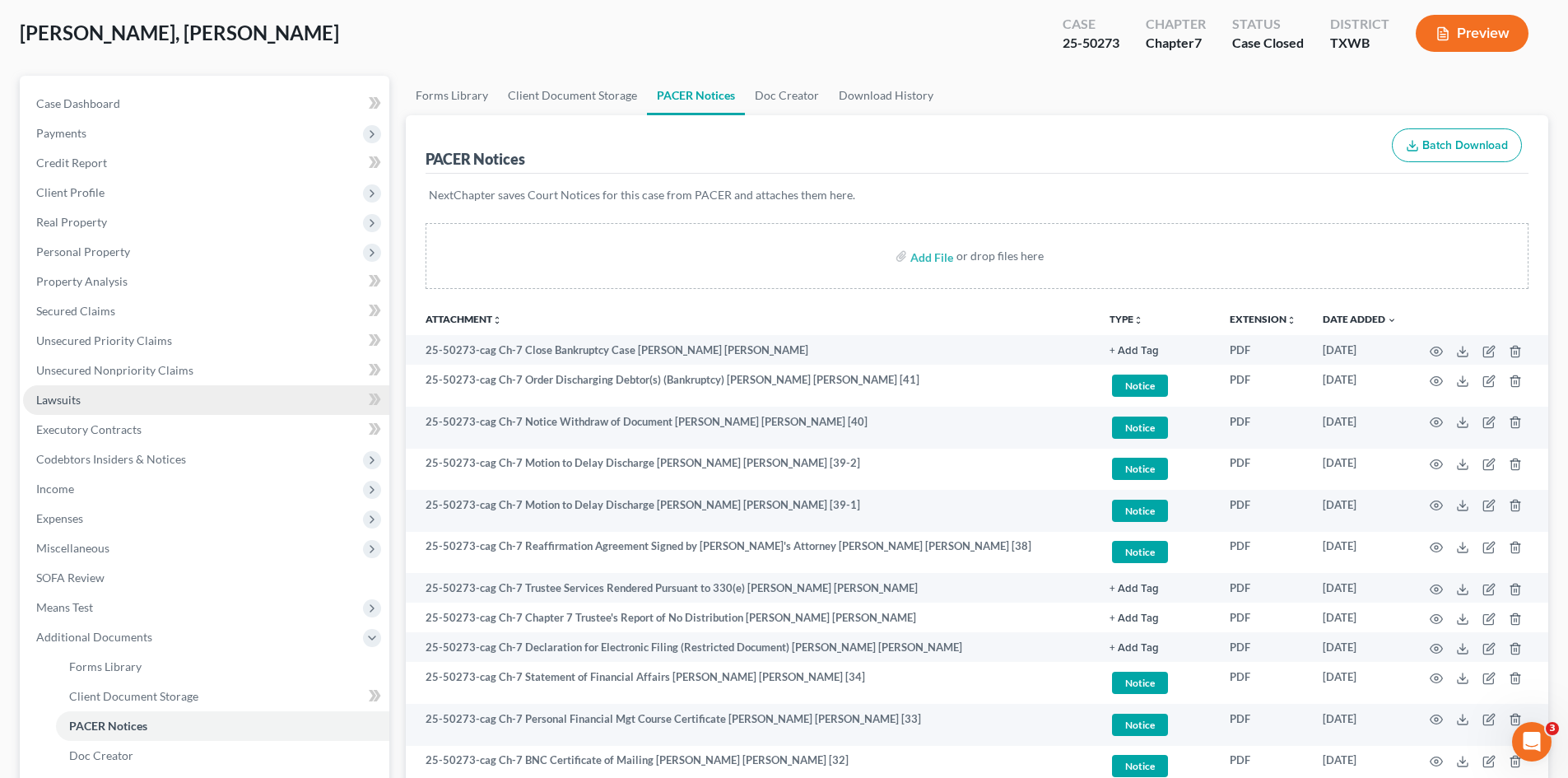
click at [160, 402] on link "Lawsuits" at bounding box center [206, 400] width 366 height 30
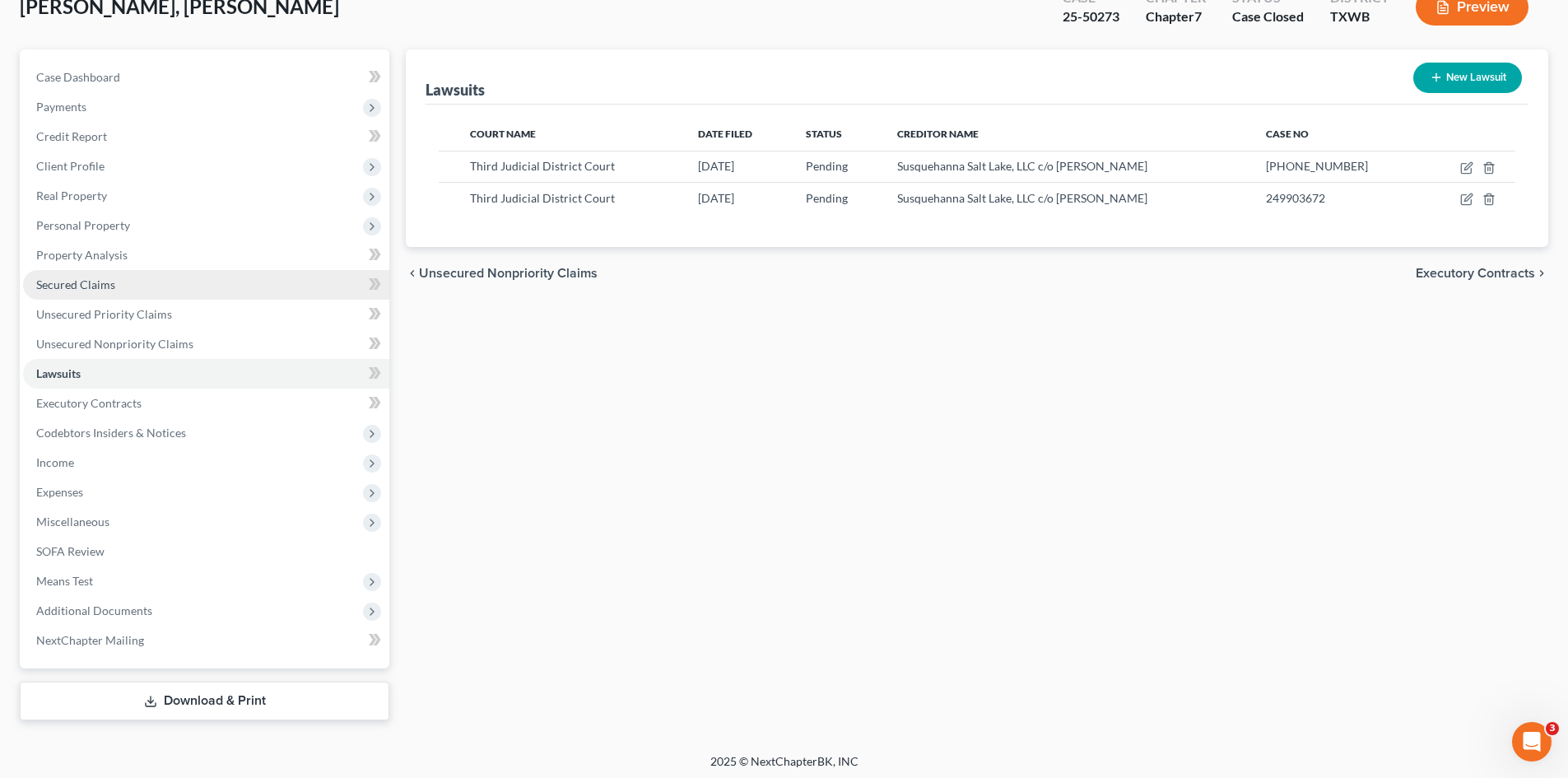
scroll to position [113, 0]
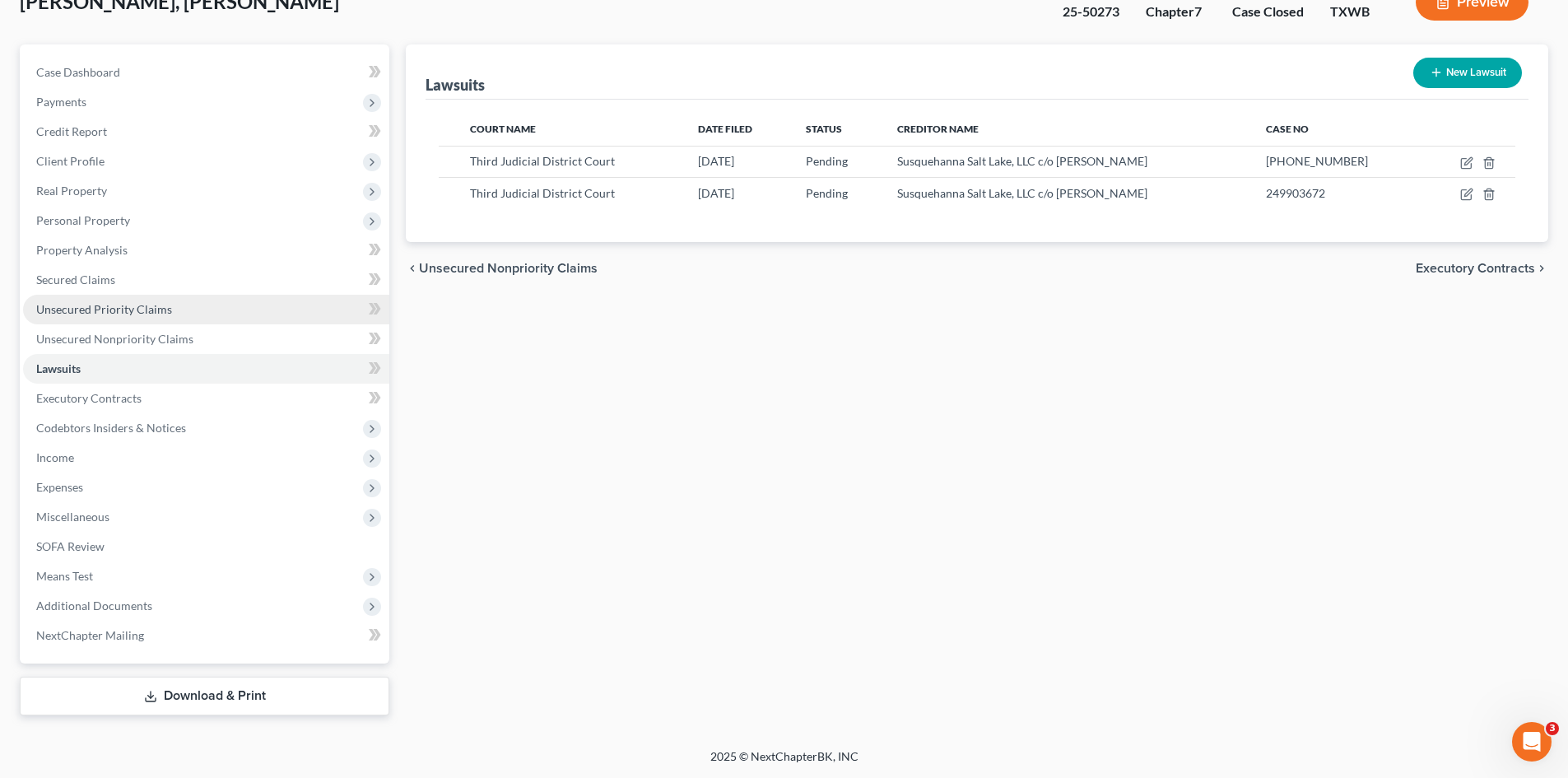
click at [112, 321] on link "Unsecured Priority Claims" at bounding box center [206, 309] width 366 height 30
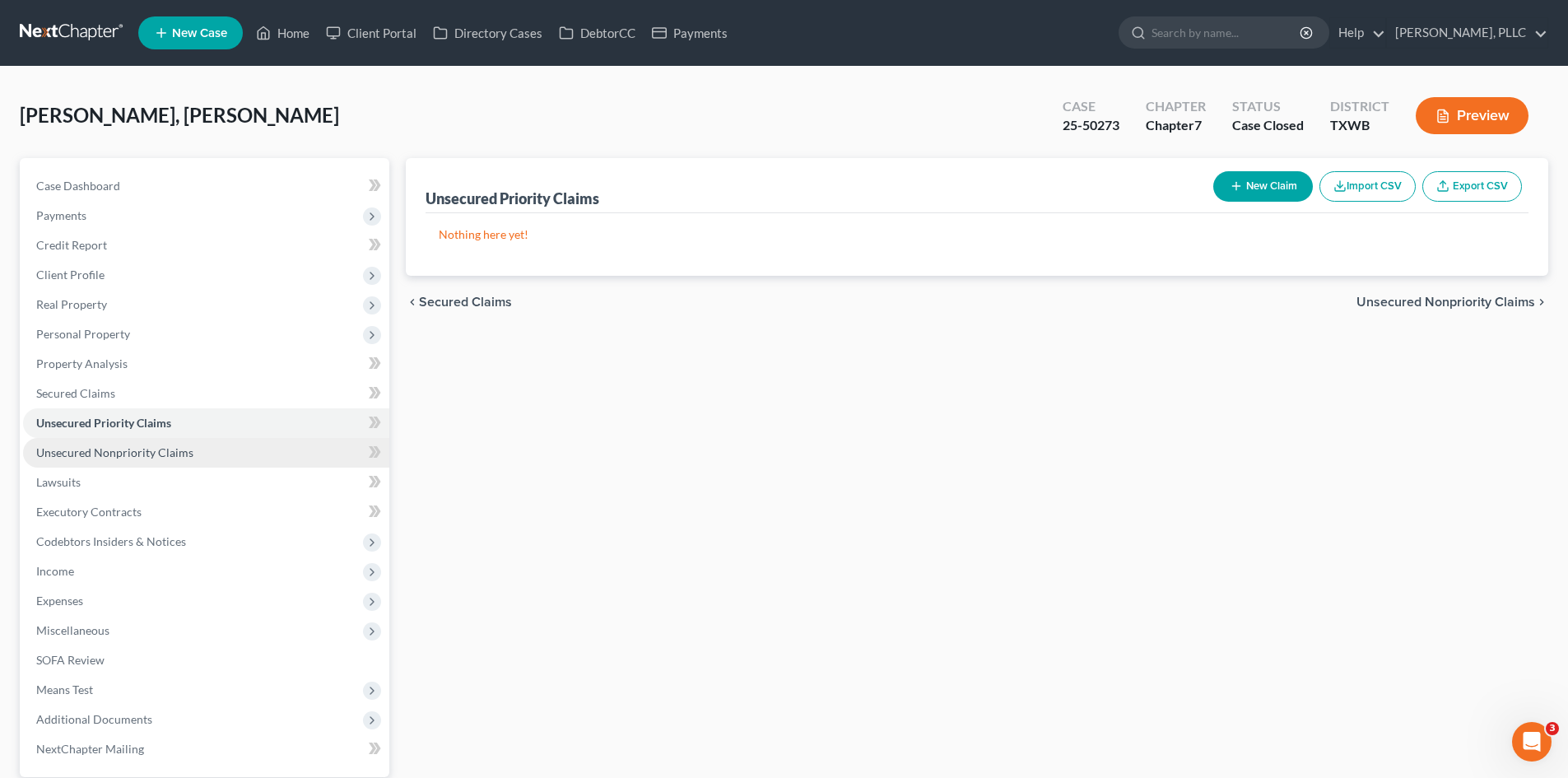
click at [173, 453] on span "Unsecured Nonpriority Claims" at bounding box center [115, 452] width 157 height 14
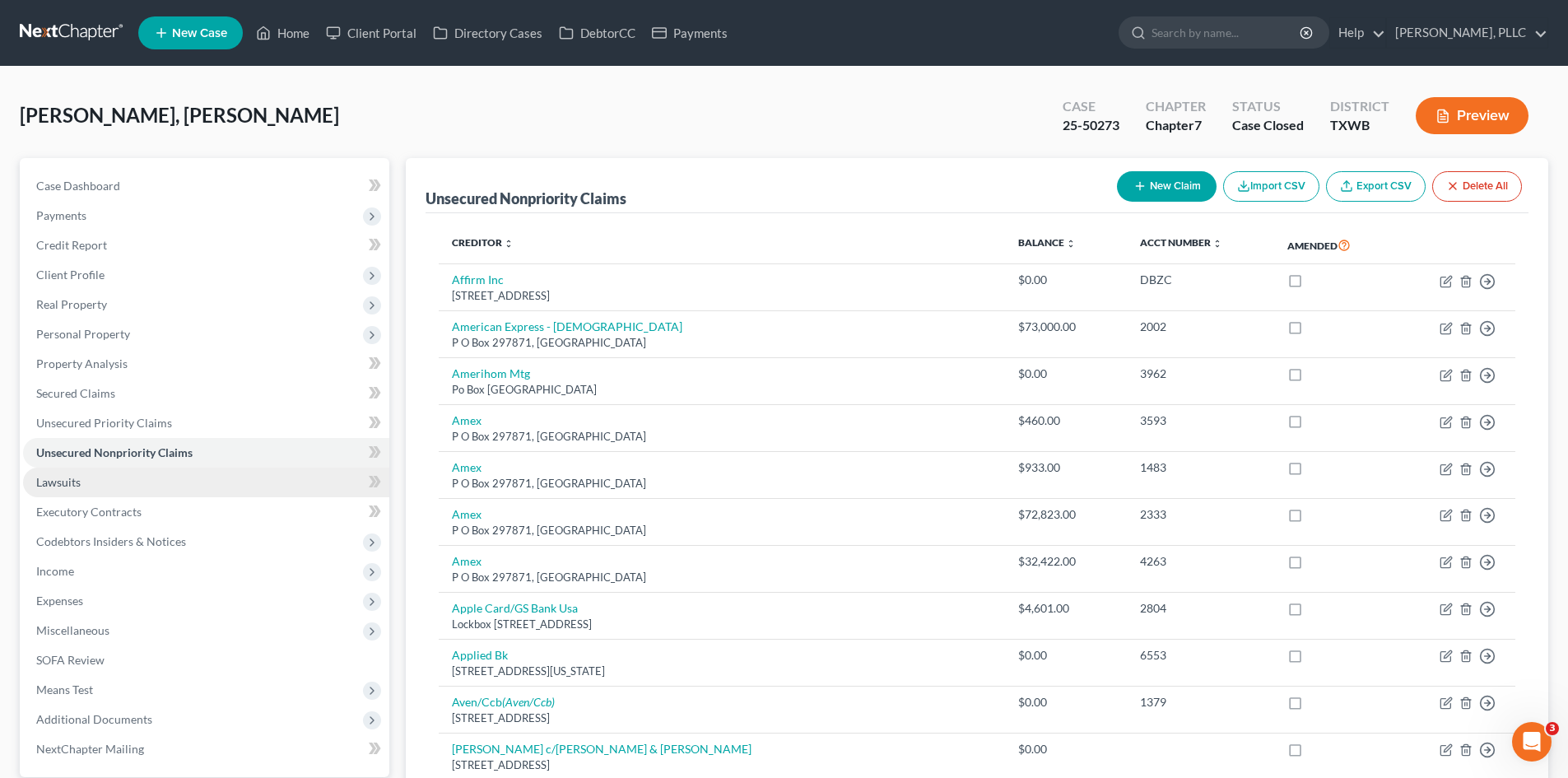
click at [145, 473] on link "Lawsuits" at bounding box center [206, 483] width 366 height 30
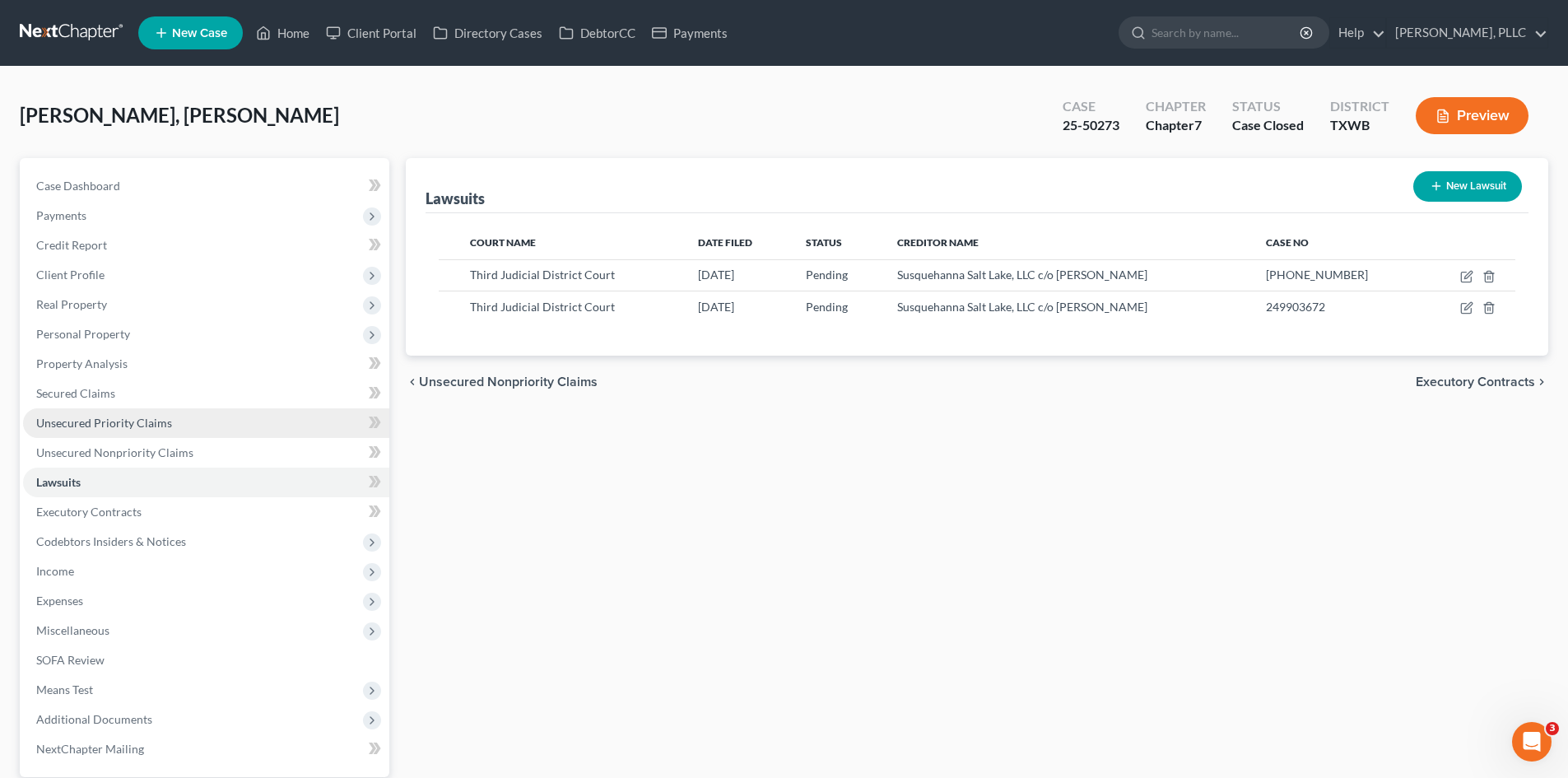
click at [128, 428] on span "Unsecured Priority Claims" at bounding box center [105, 423] width 136 height 14
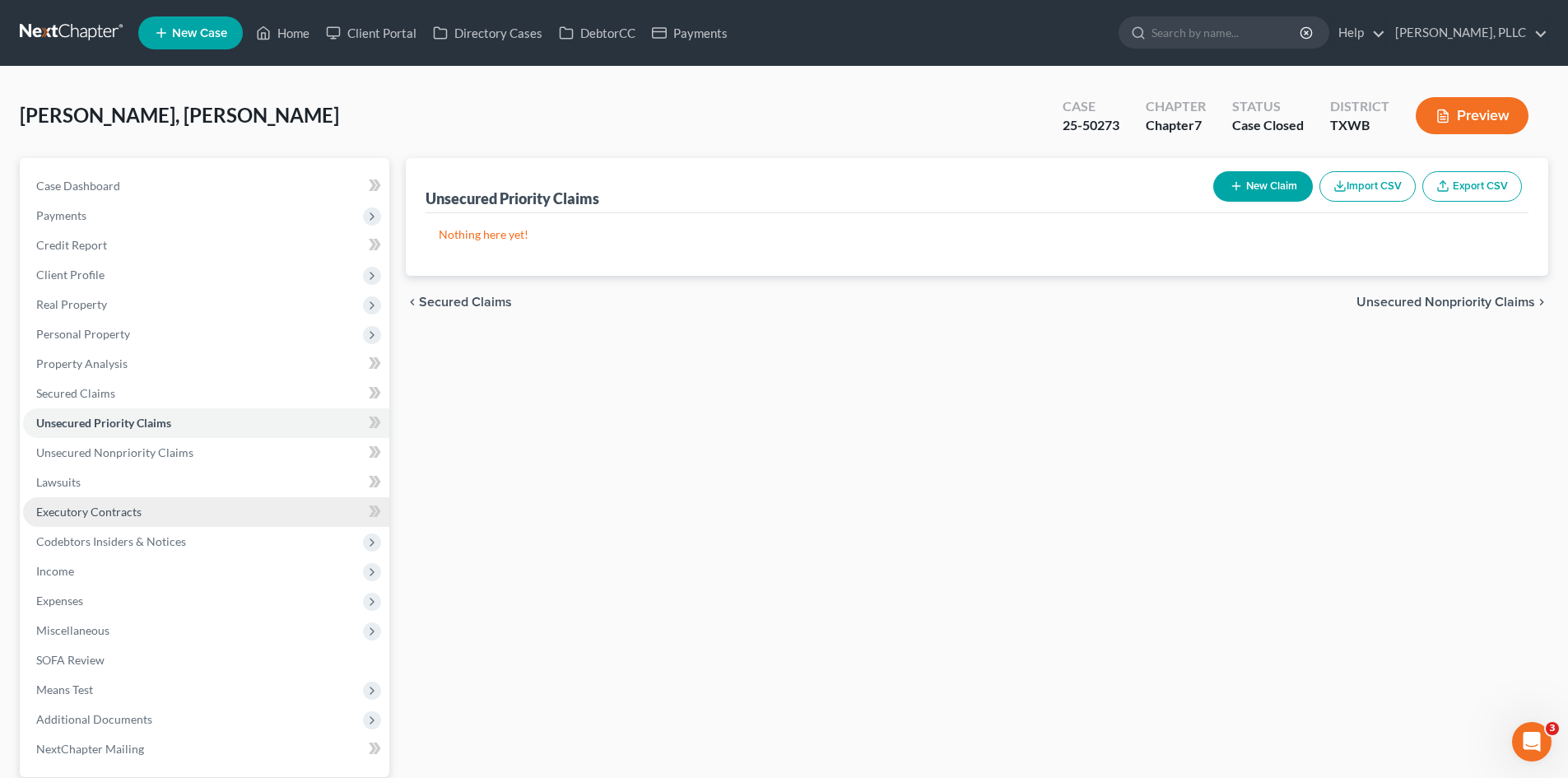
click at [140, 514] on link "Executory Contracts" at bounding box center [206, 512] width 366 height 30
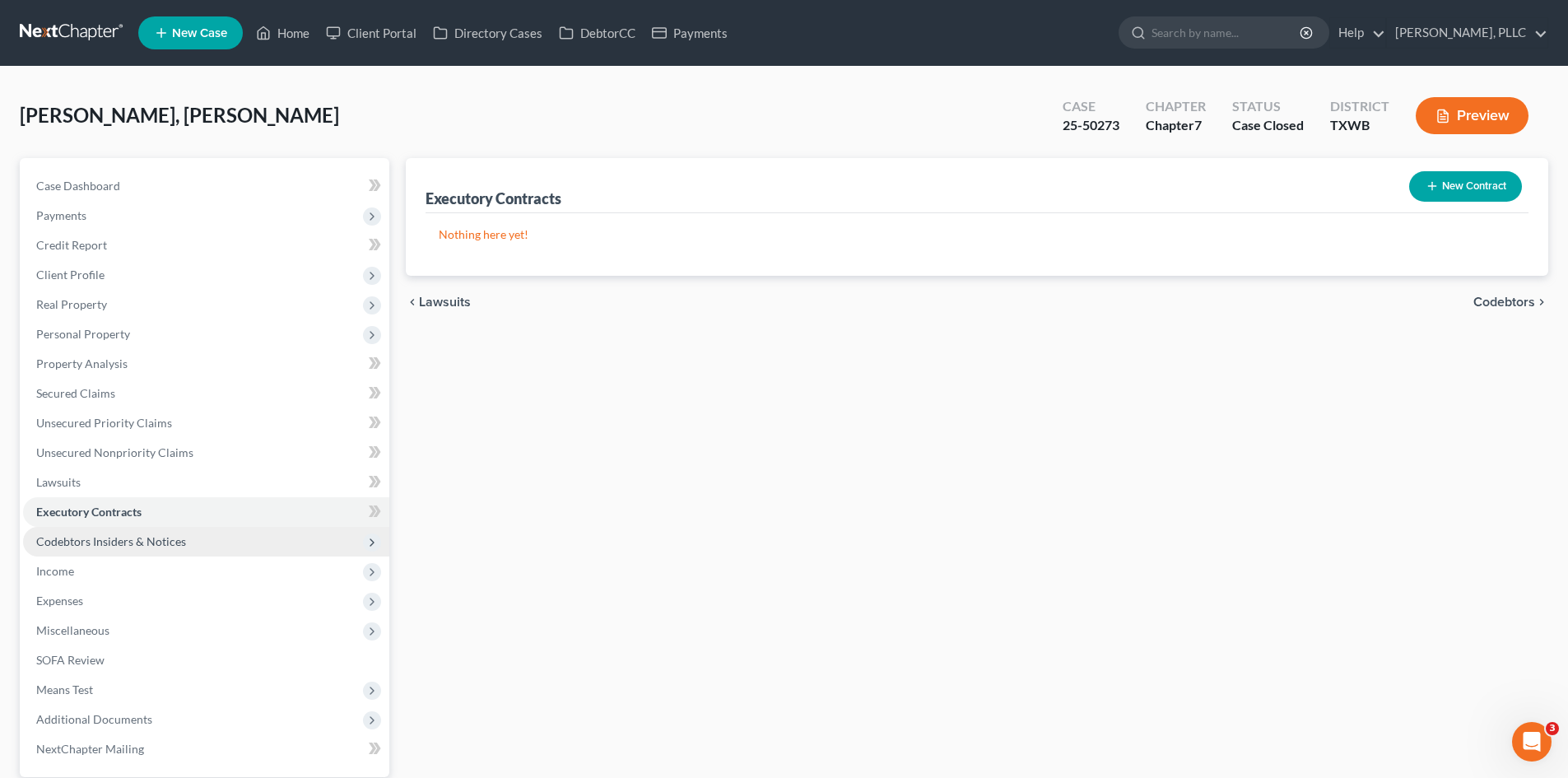
click at [180, 537] on span "Codebtors Insiders & Notices" at bounding box center [112, 541] width 150 height 14
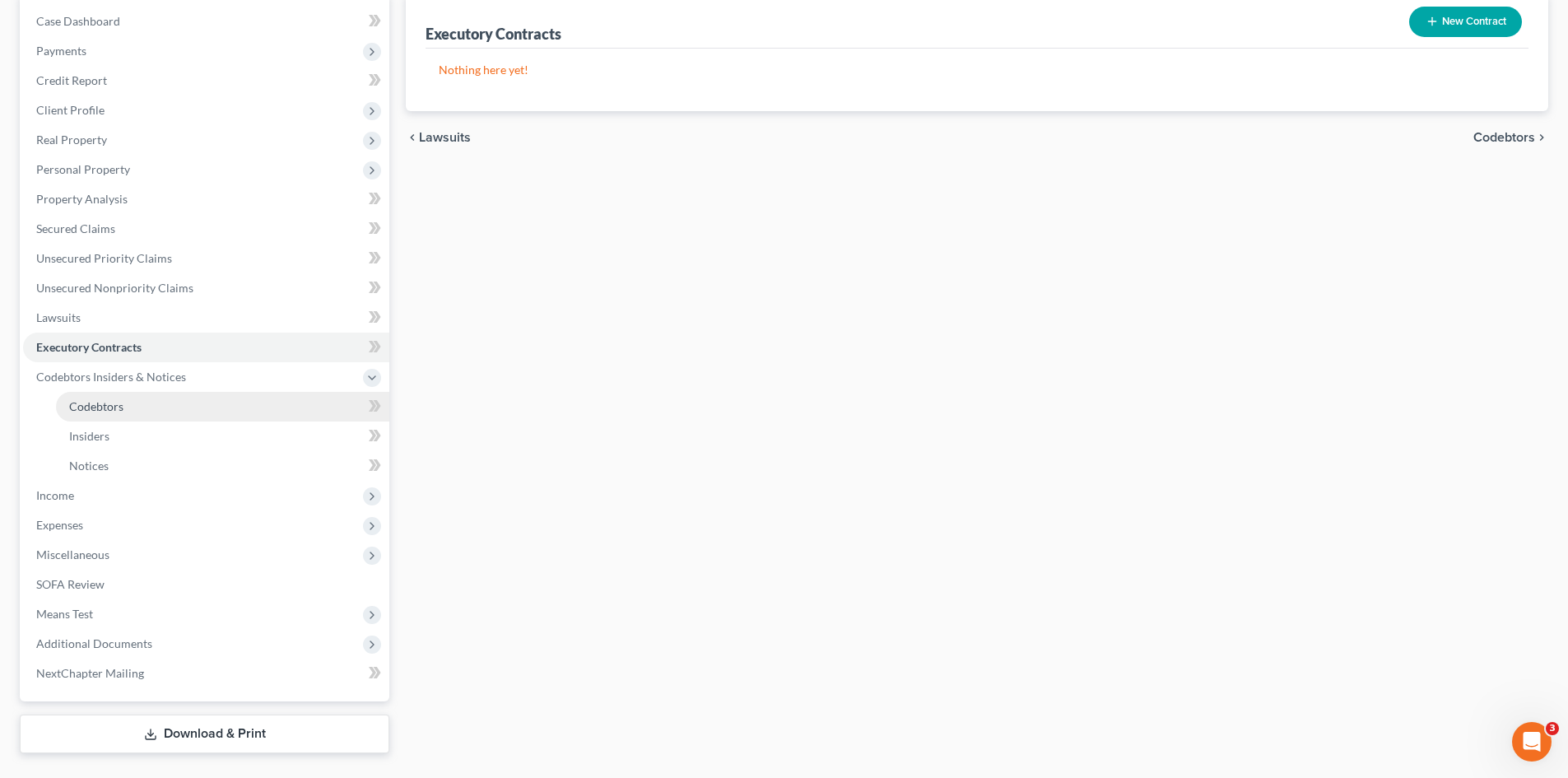
click at [138, 402] on link "Codebtors" at bounding box center [222, 407] width 334 height 30
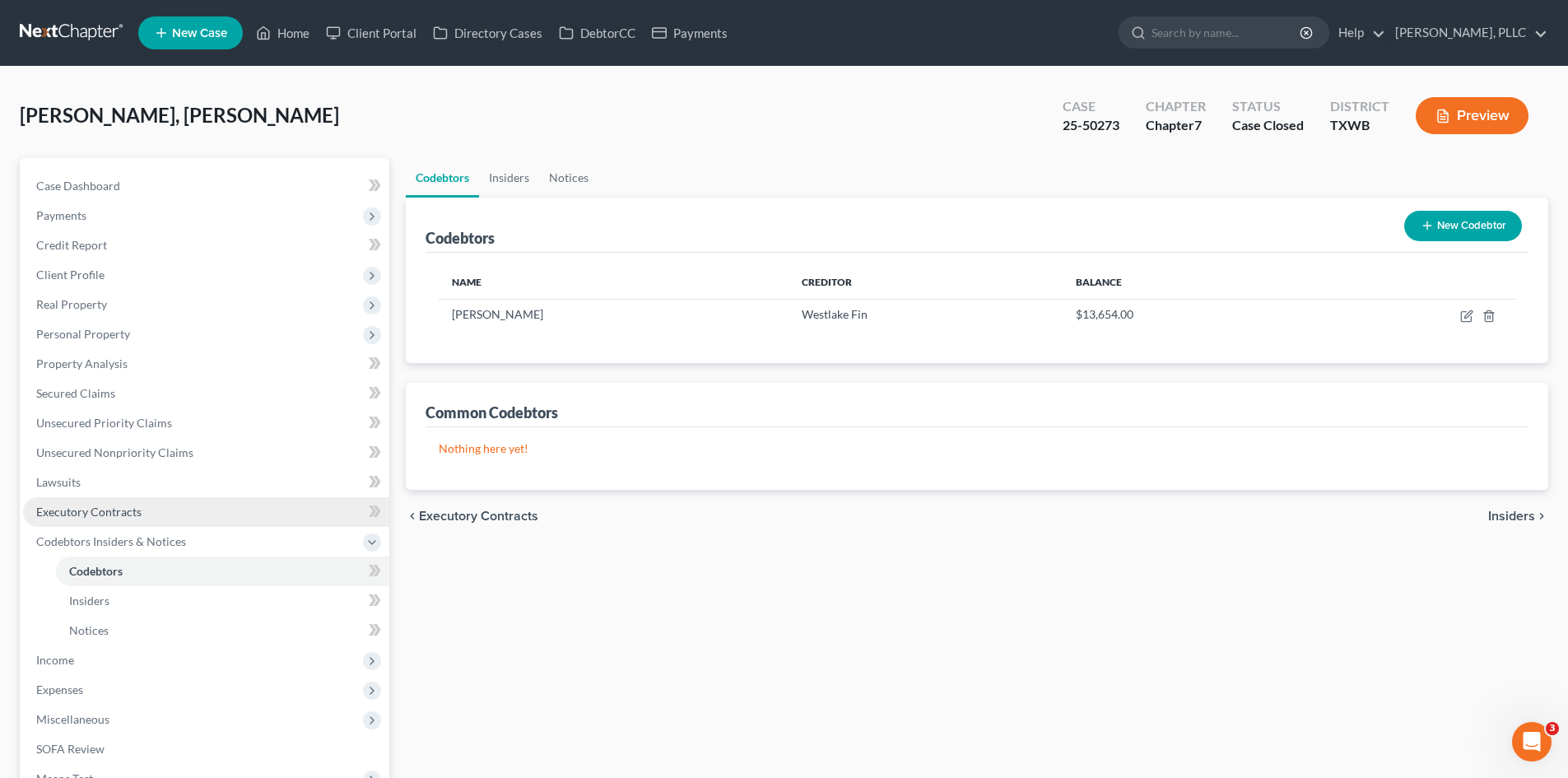
click at [132, 515] on span "Executory Contracts" at bounding box center [89, 511] width 105 height 14
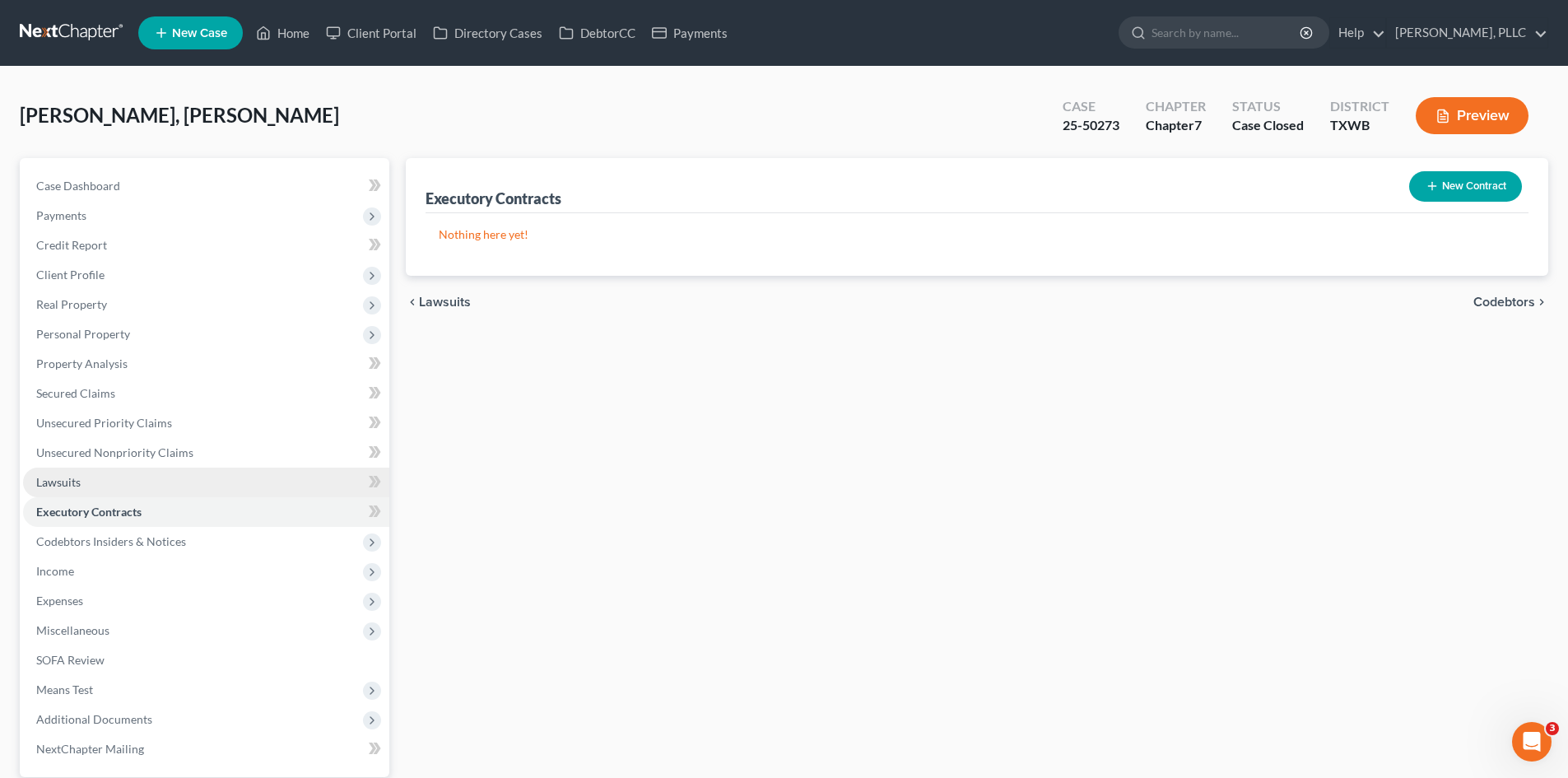
click at [113, 493] on link "Lawsuits" at bounding box center [206, 483] width 366 height 30
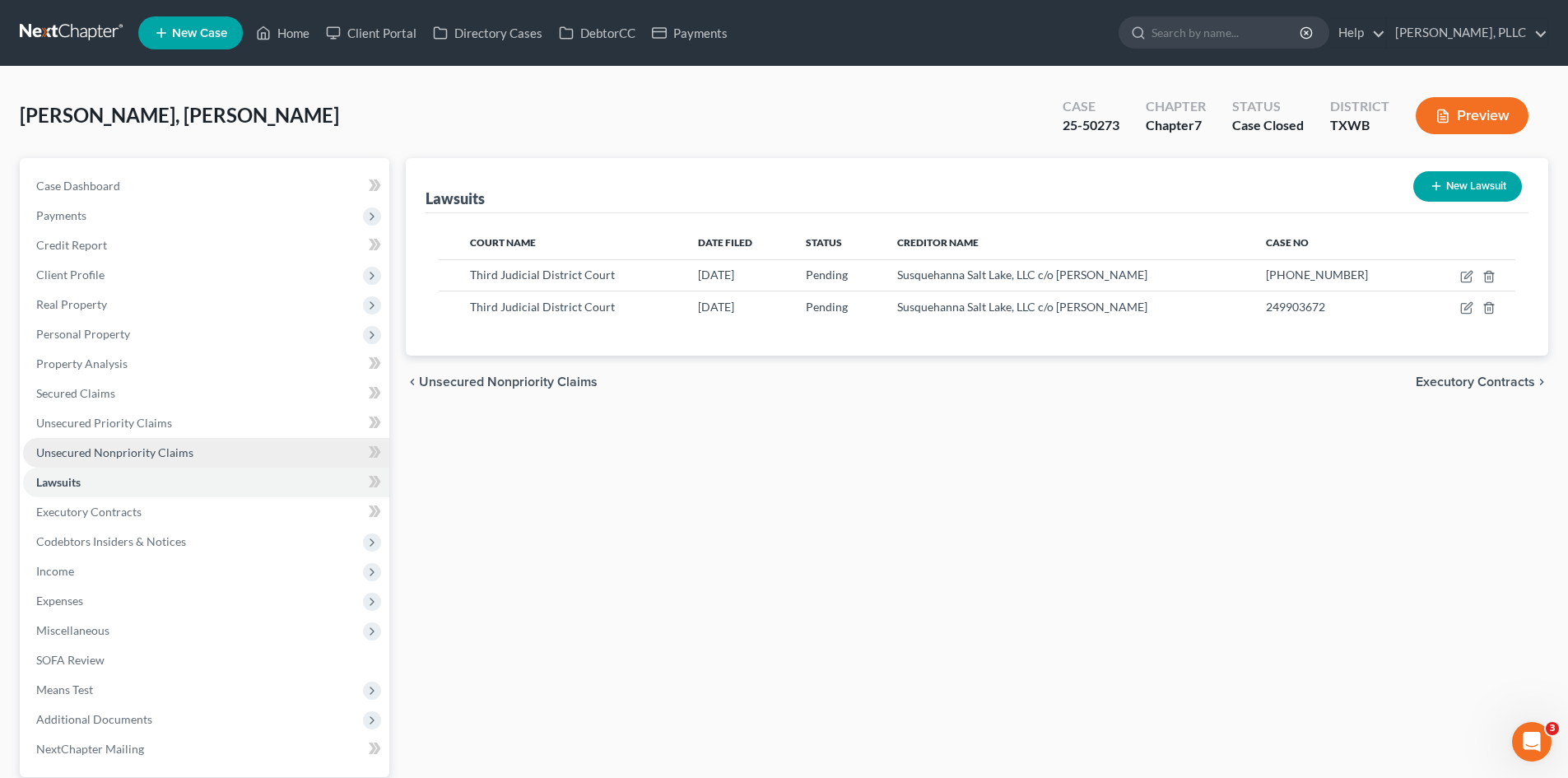
click at [84, 450] on span "Unsecured Nonpriority Claims" at bounding box center [115, 452] width 157 height 14
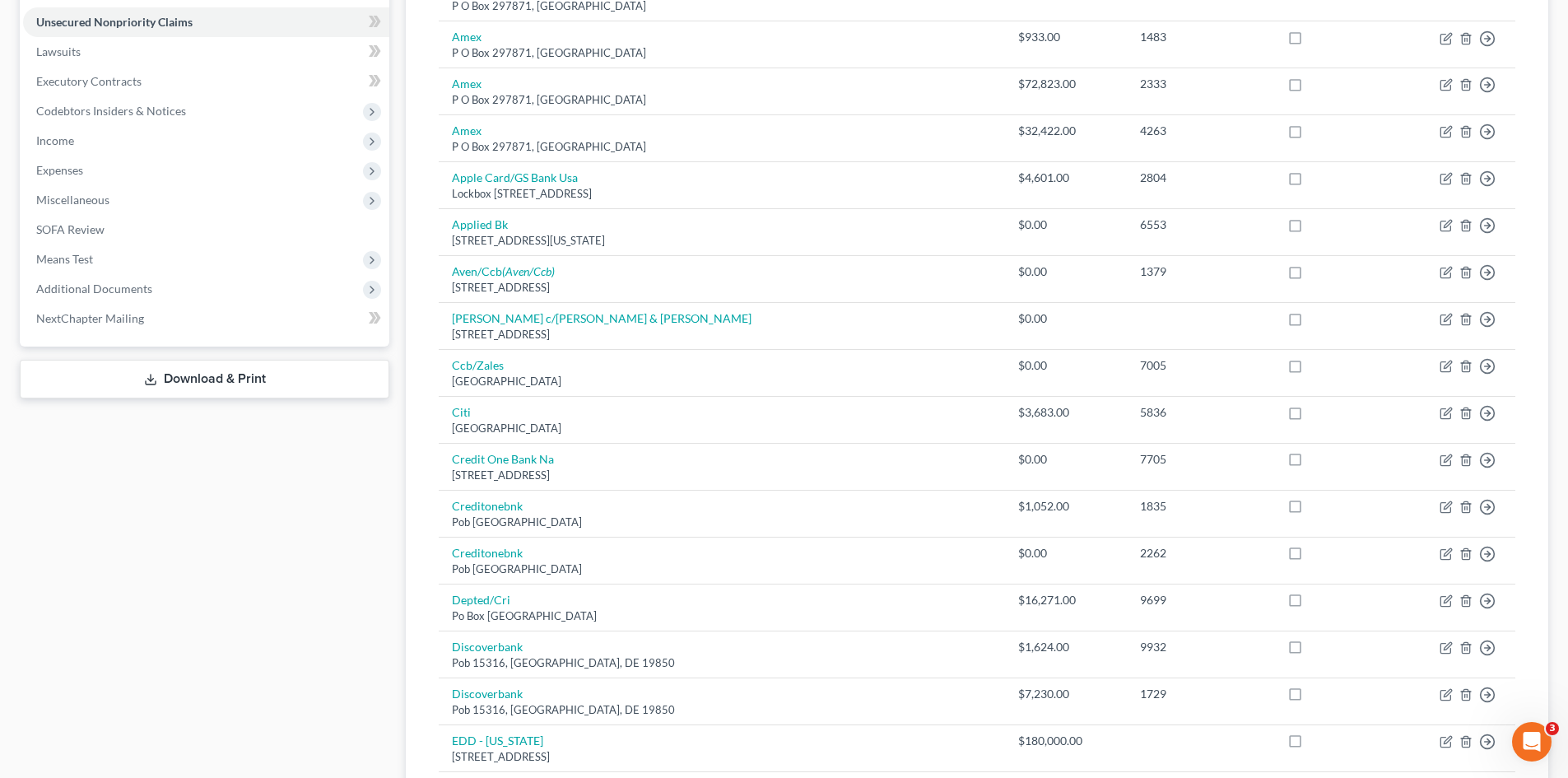
scroll to position [411, 0]
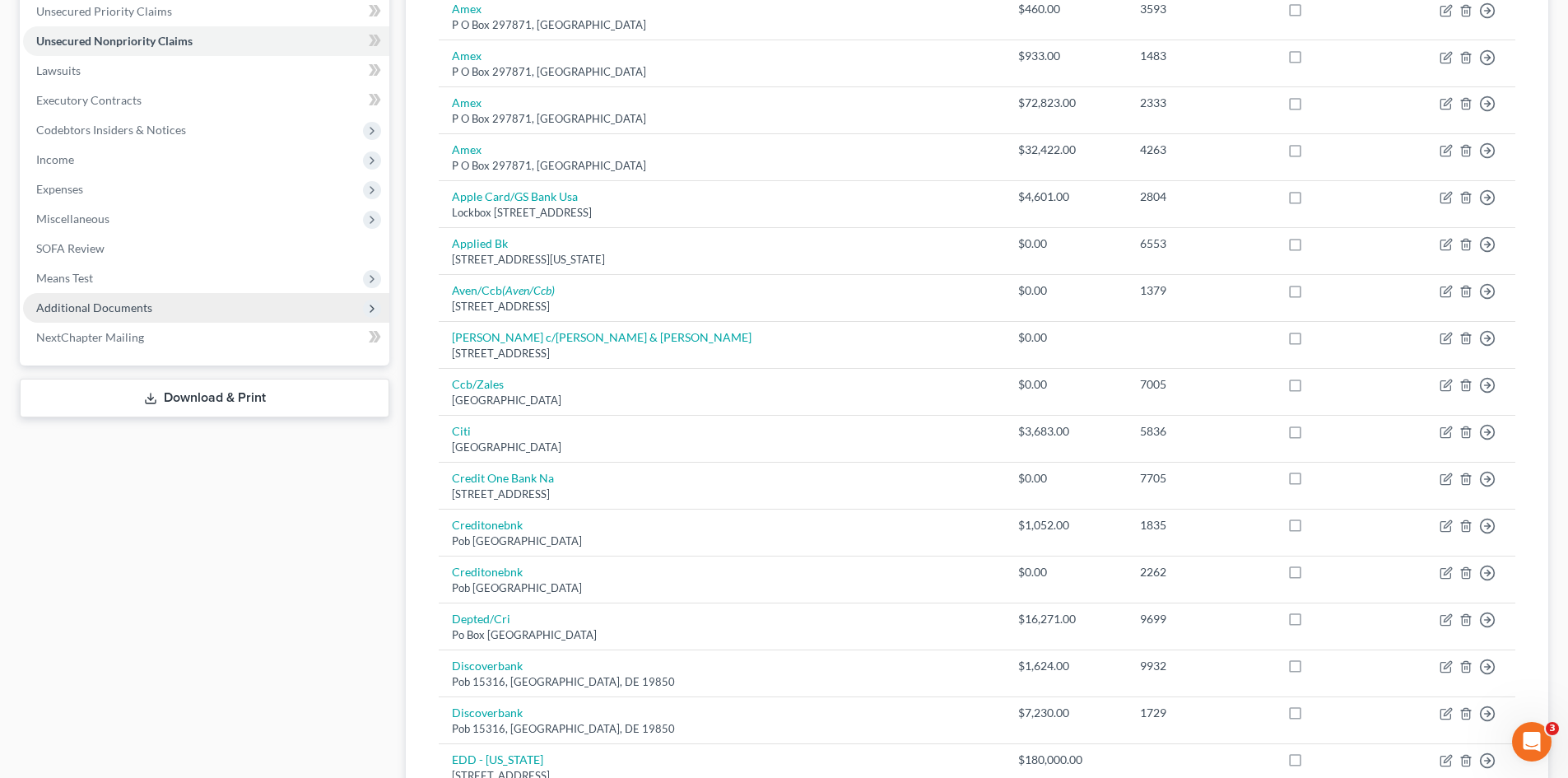
click at [130, 310] on span "Additional Documents" at bounding box center [94, 308] width 116 height 14
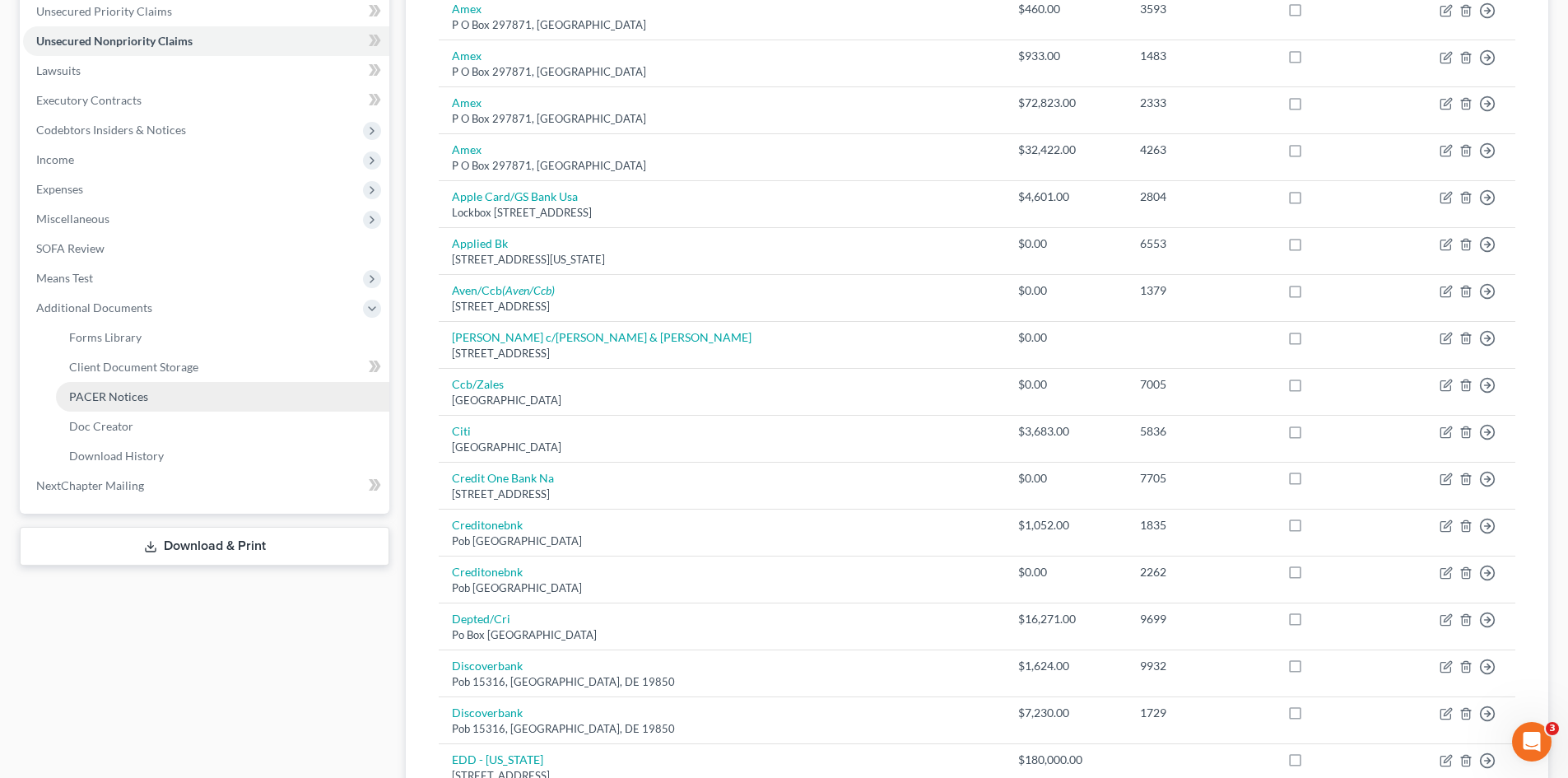
click at [200, 384] on link "PACER Notices" at bounding box center [222, 396] width 334 height 30
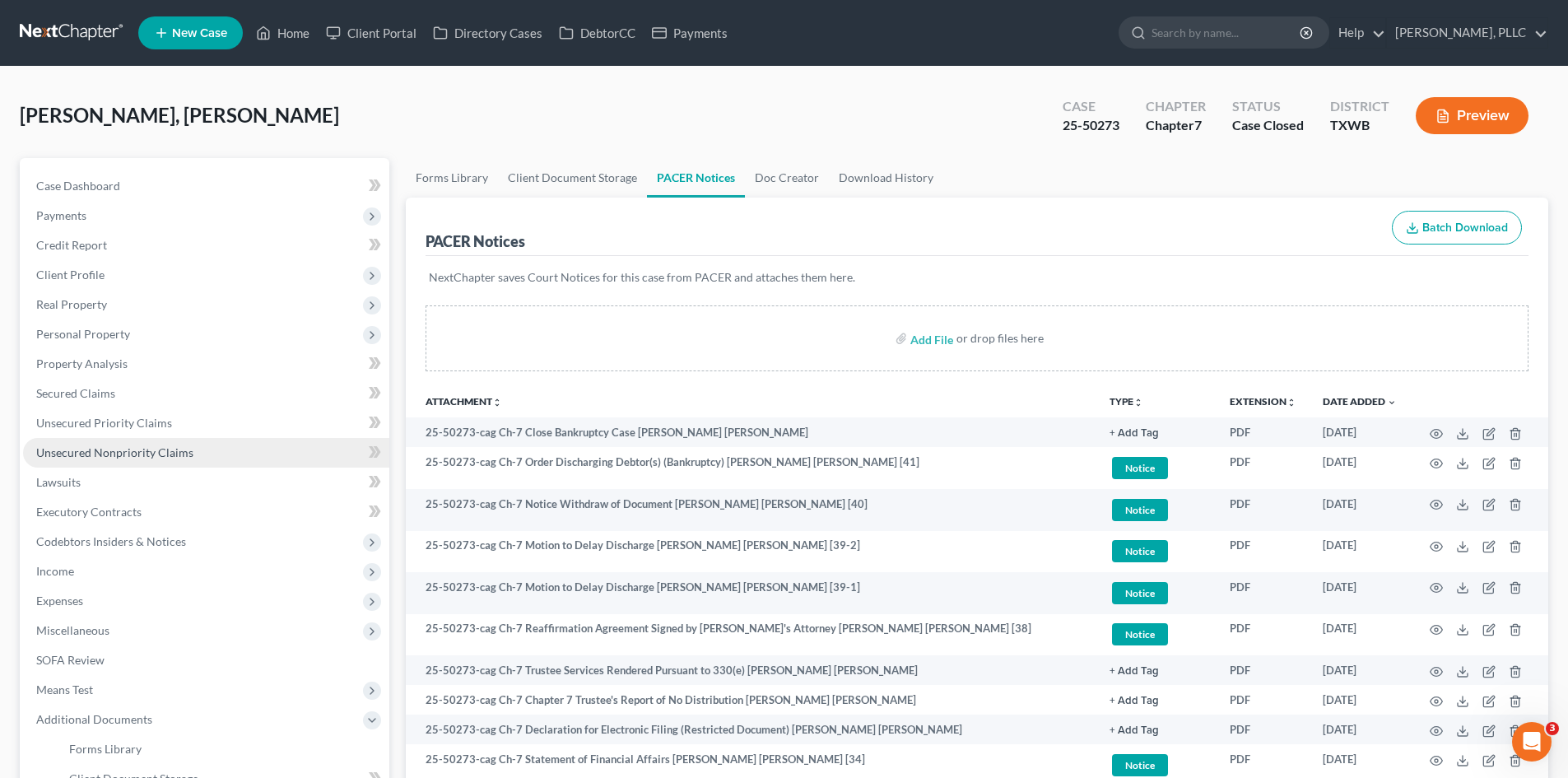
click at [173, 450] on span "Unsecured Nonpriority Claims" at bounding box center [115, 452] width 157 height 14
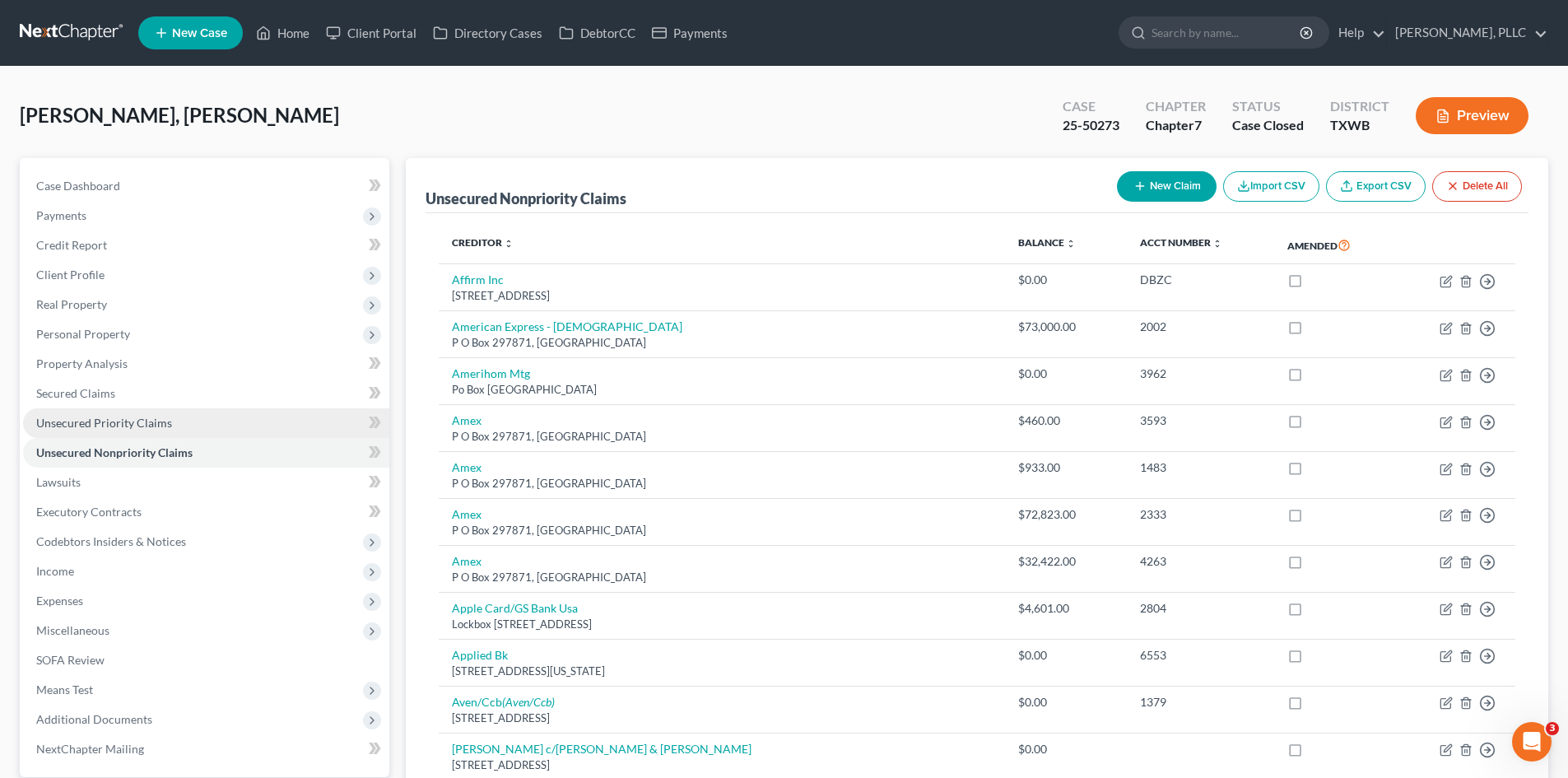
click at [163, 412] on link "Unsecured Priority Claims" at bounding box center [206, 423] width 366 height 30
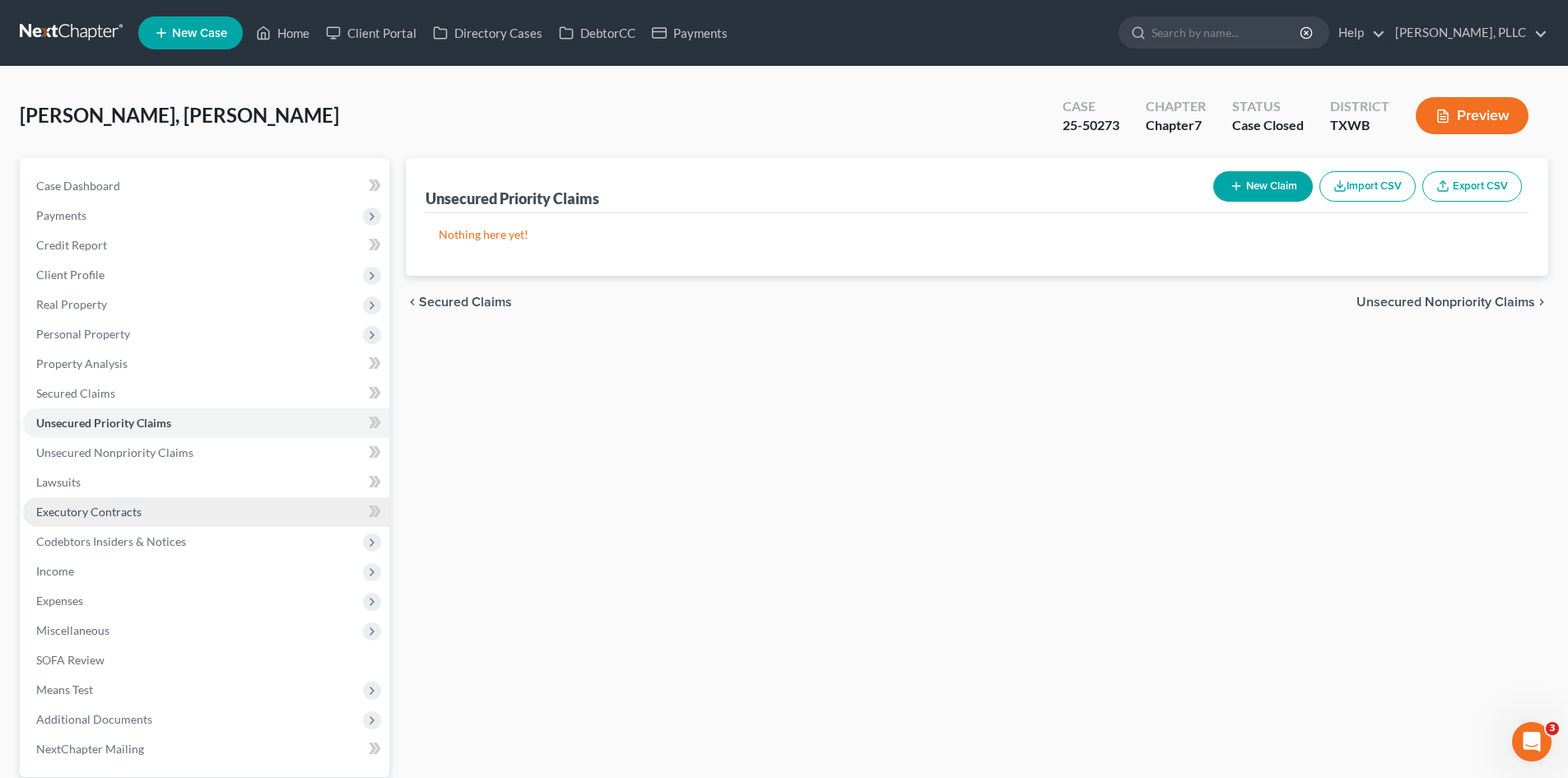
click at [181, 501] on link "Executory Contracts" at bounding box center [206, 512] width 366 height 30
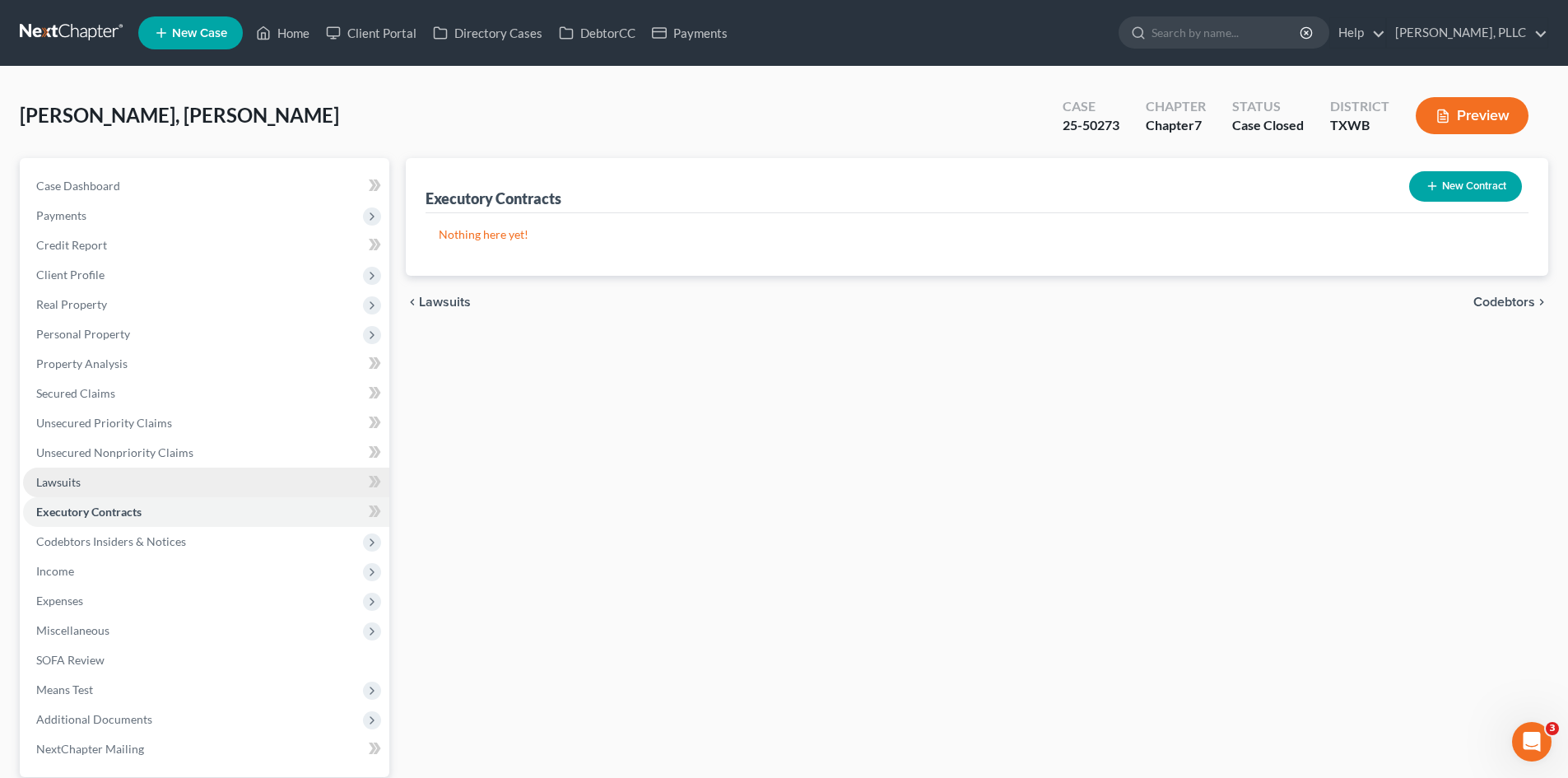
click at [173, 481] on link "Lawsuits" at bounding box center [206, 483] width 366 height 30
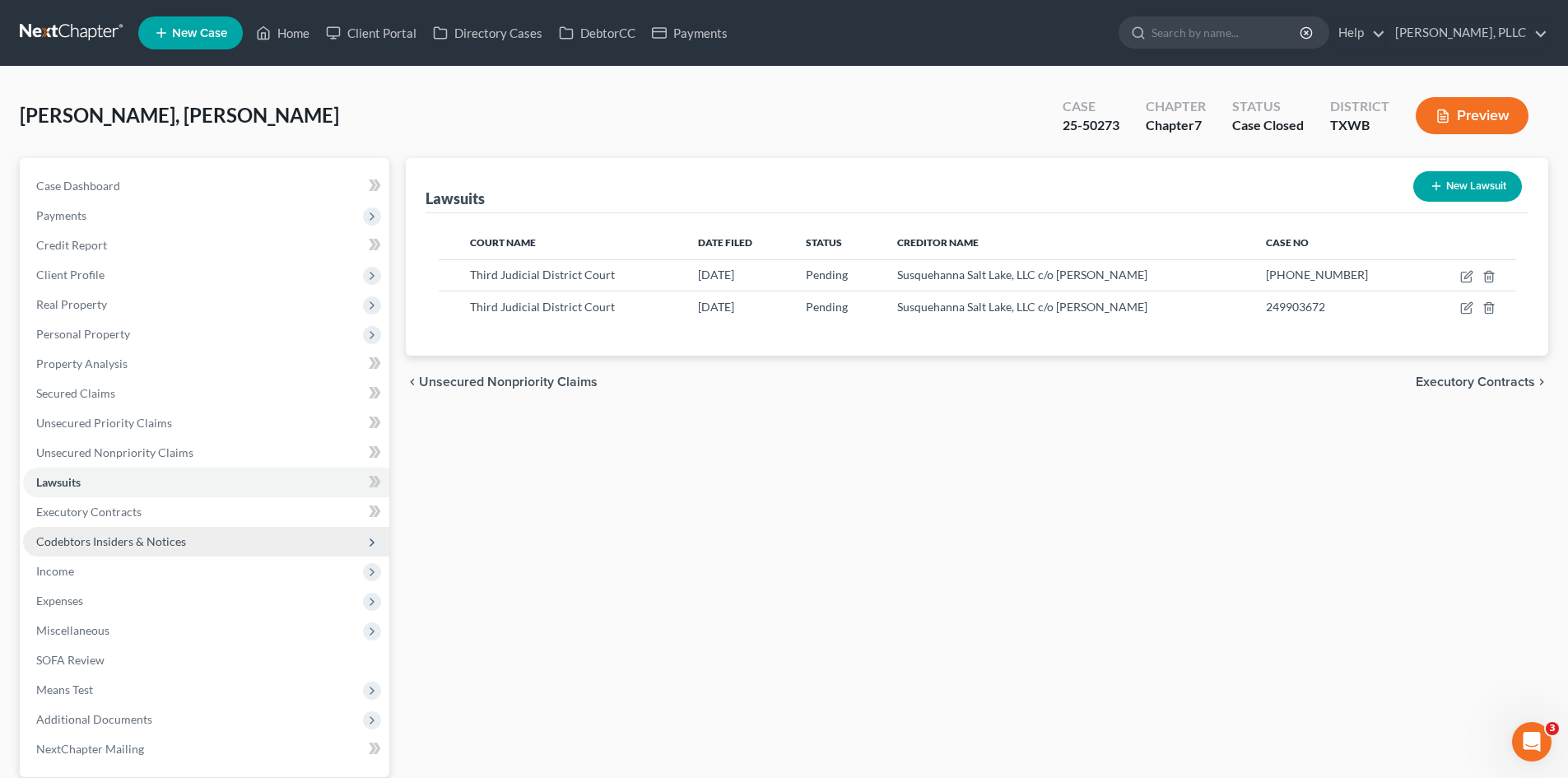
click at [193, 547] on span "Codebtors Insiders & Notices" at bounding box center [206, 542] width 366 height 30
click at [198, 506] on link "Executory Contracts" at bounding box center [206, 512] width 366 height 30
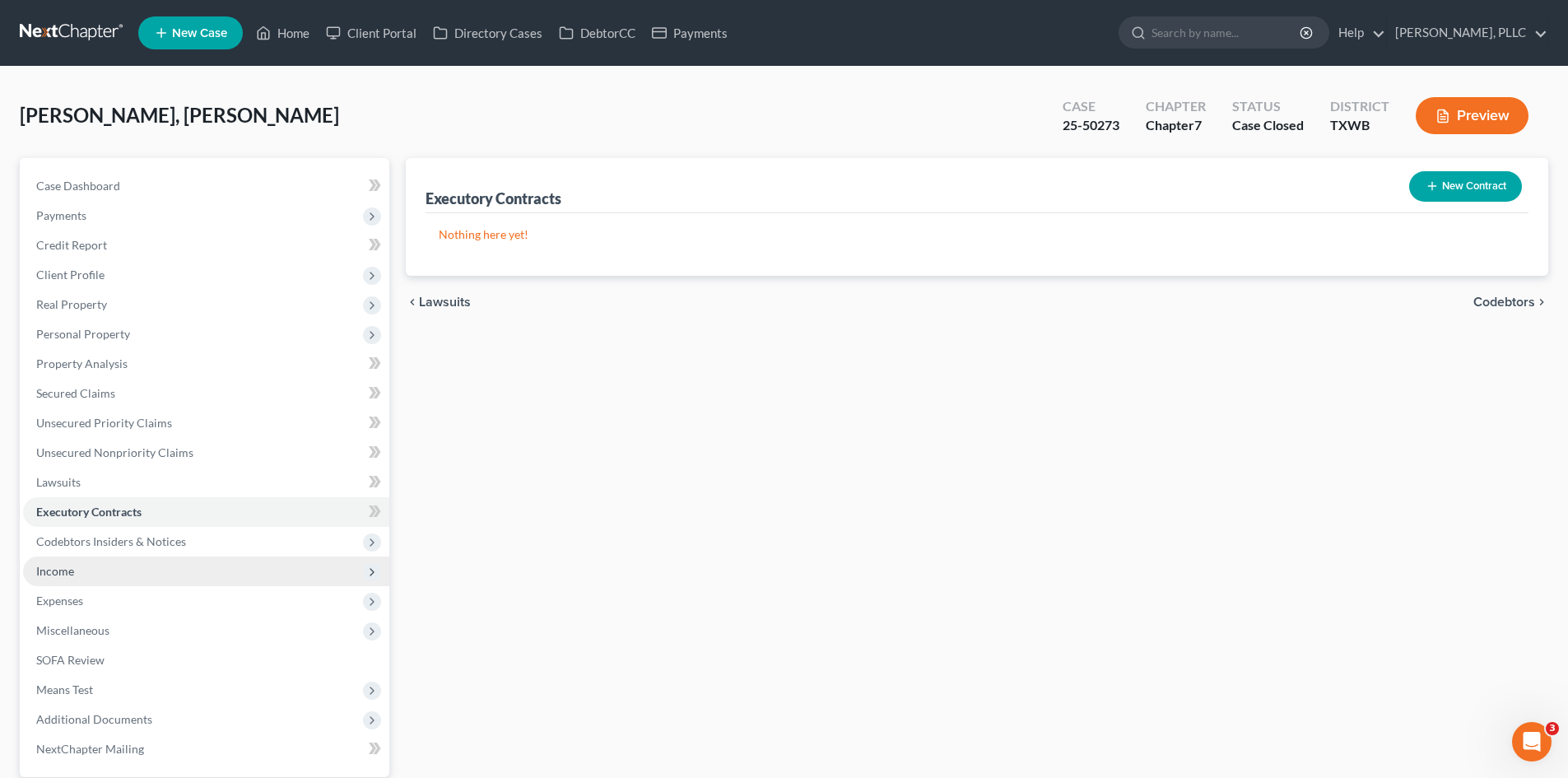
click at [180, 566] on span "Income" at bounding box center [206, 572] width 366 height 30
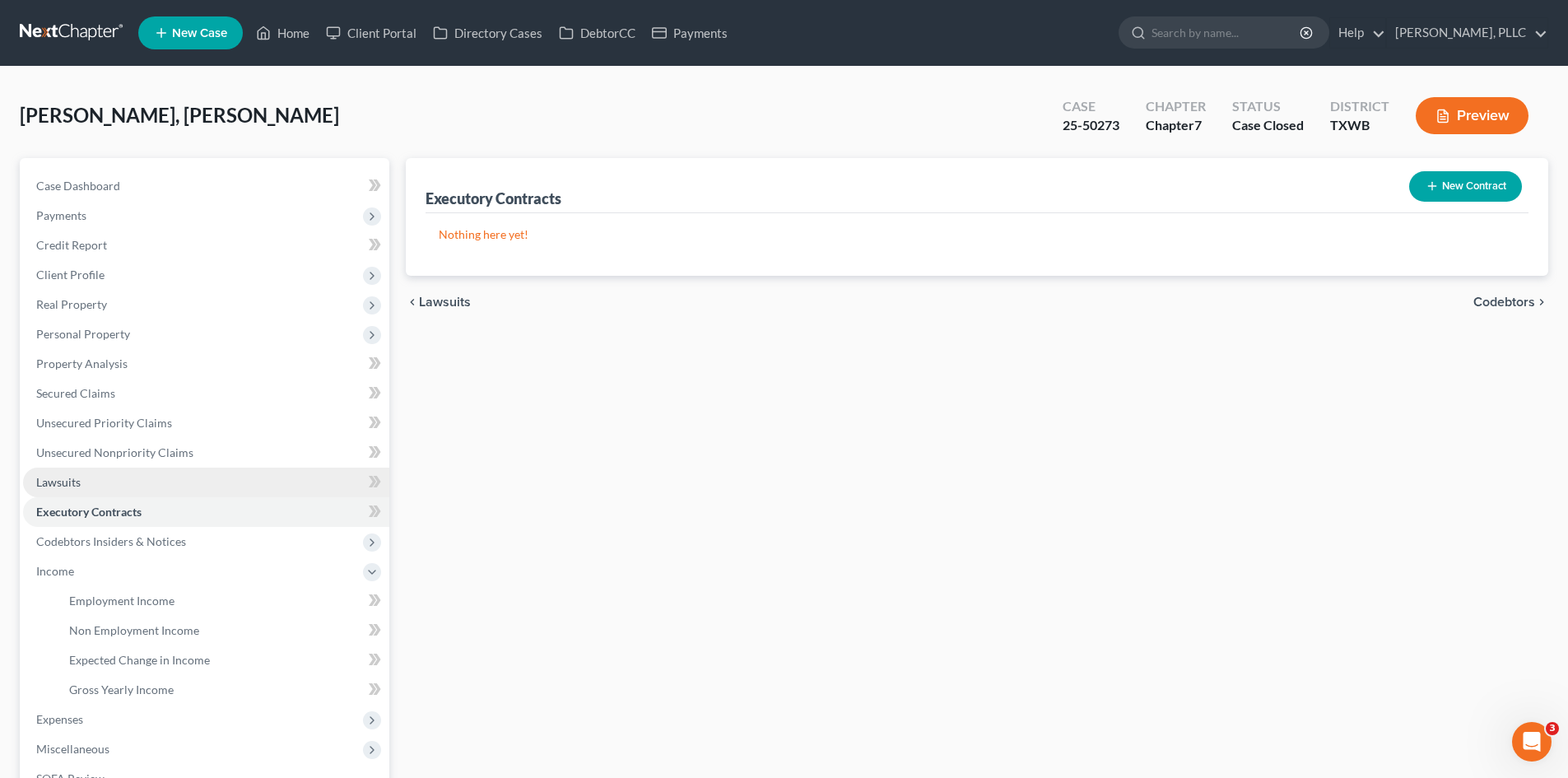
click at [114, 479] on link "Lawsuits" at bounding box center [206, 483] width 366 height 30
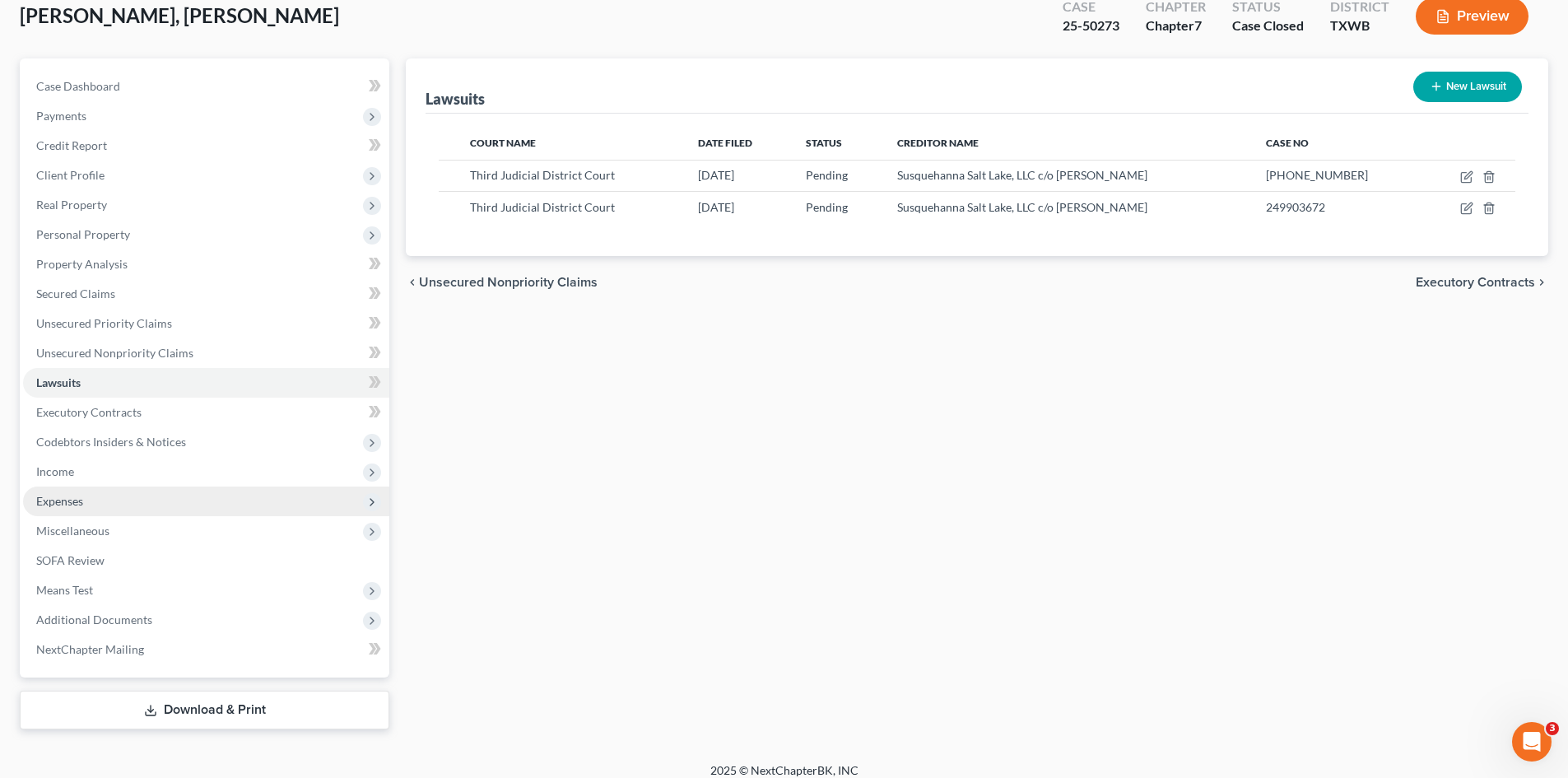
scroll to position [113, 0]
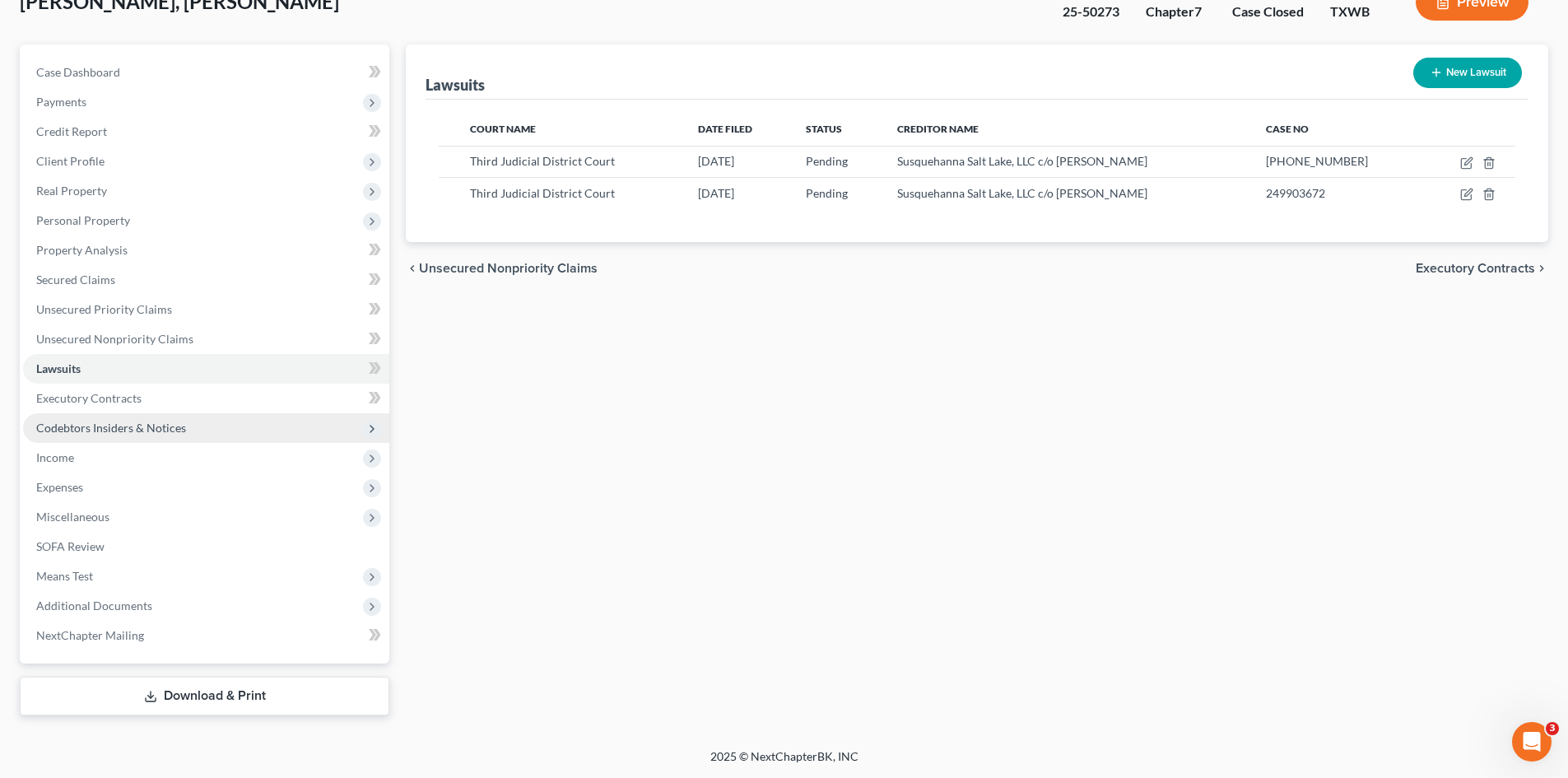
click at [186, 430] on span "Codebtors Insiders & Notices" at bounding box center [206, 428] width 366 height 30
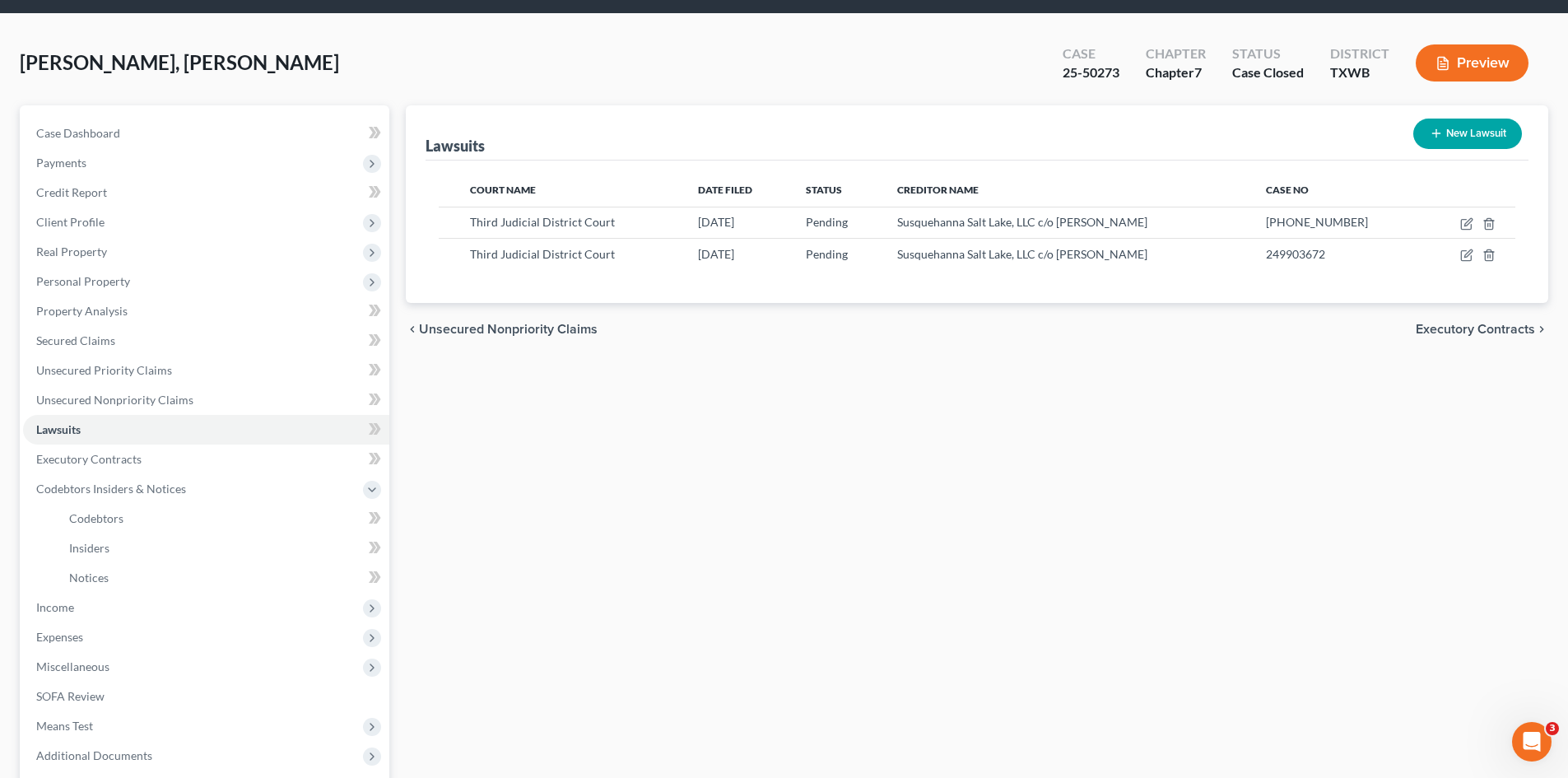
scroll to position [0, 0]
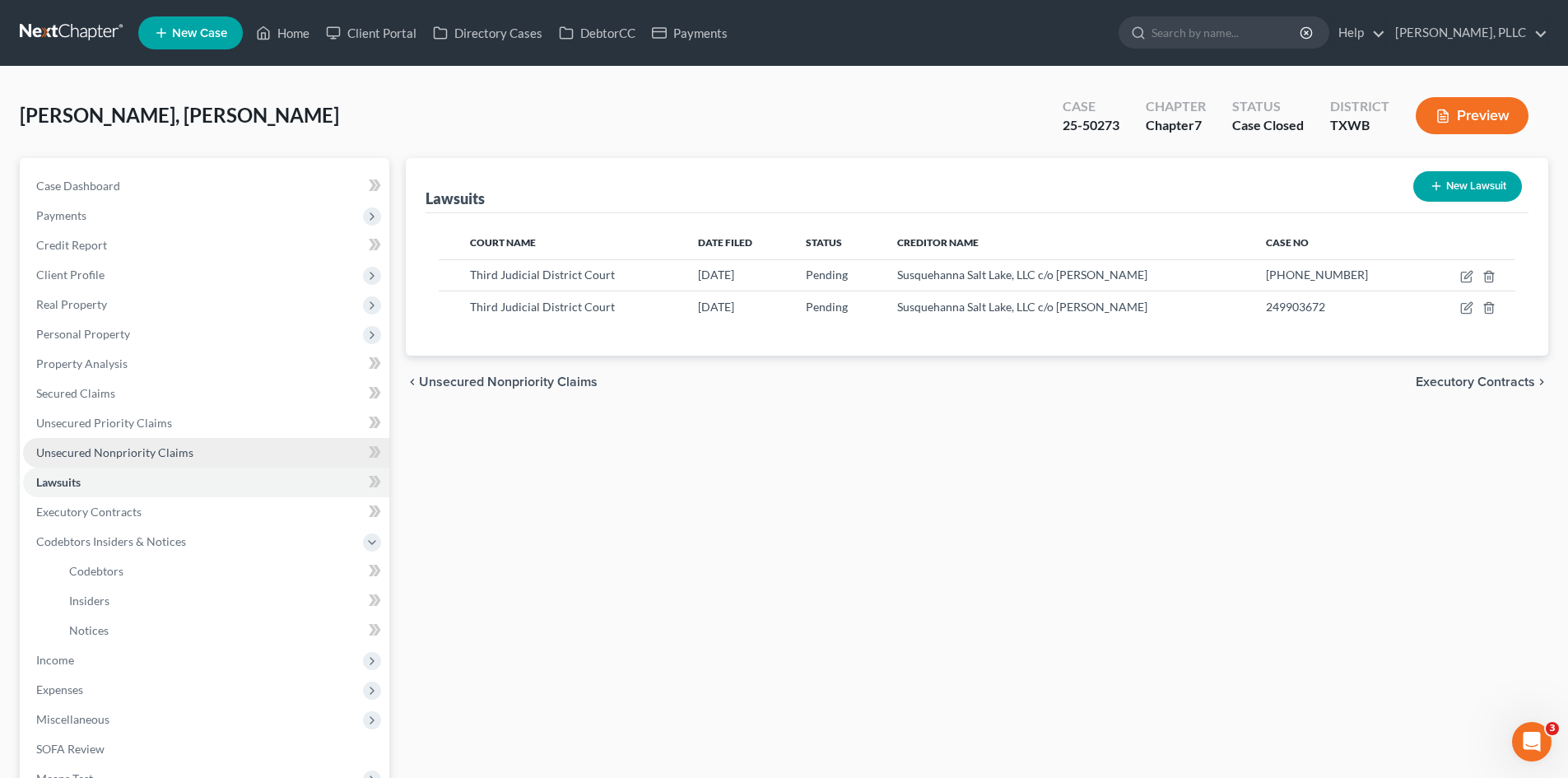
click at [124, 446] on span "Unsecured Nonpriority Claims" at bounding box center [115, 452] width 157 height 14
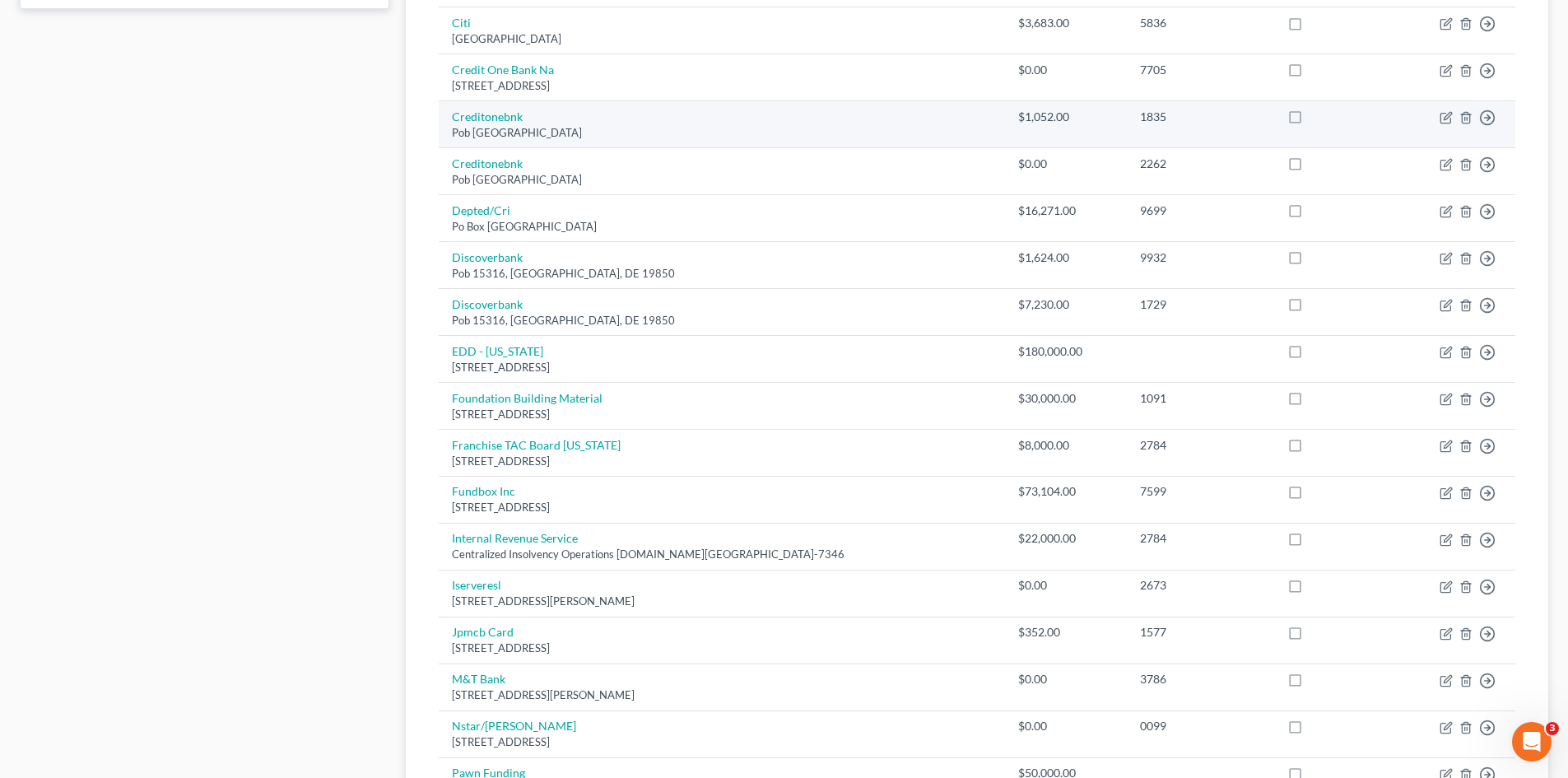
scroll to position [823, 0]
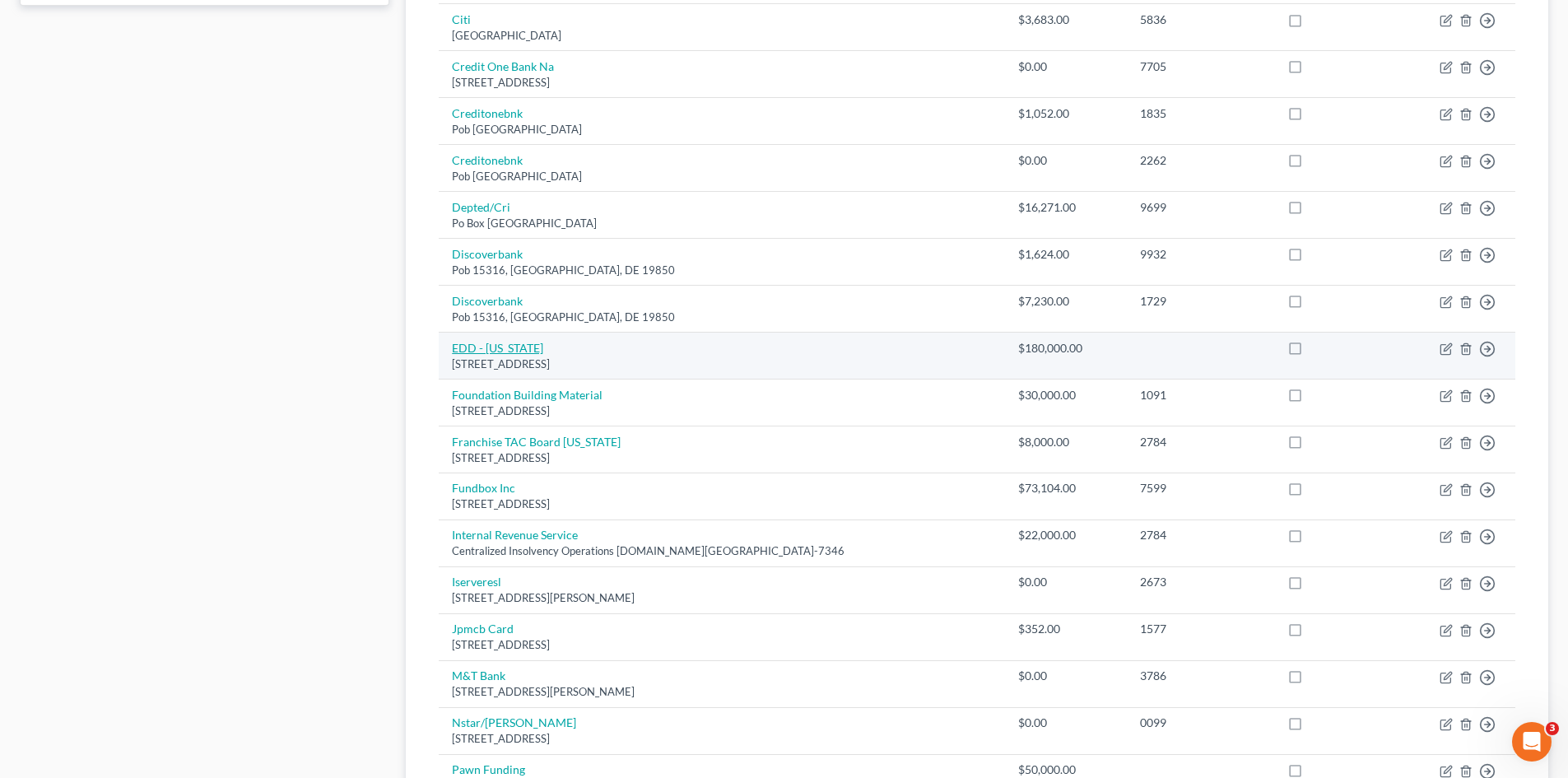
click at [502, 348] on link "EDD - California" at bounding box center [498, 348] width 92 height 14
select select "4"
select select "0"
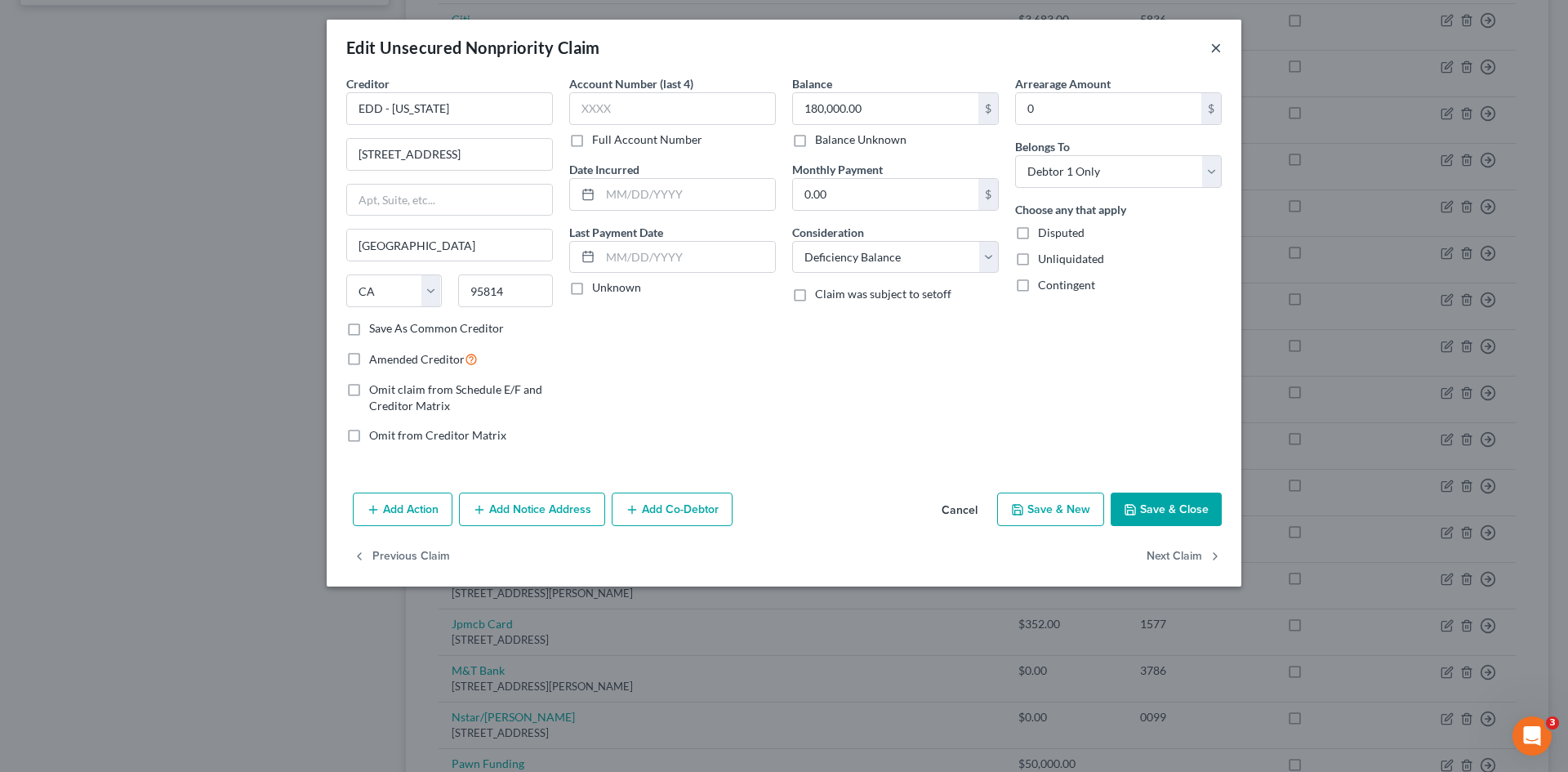
click at [1217, 48] on button "×" at bounding box center [1215, 47] width 11 height 20
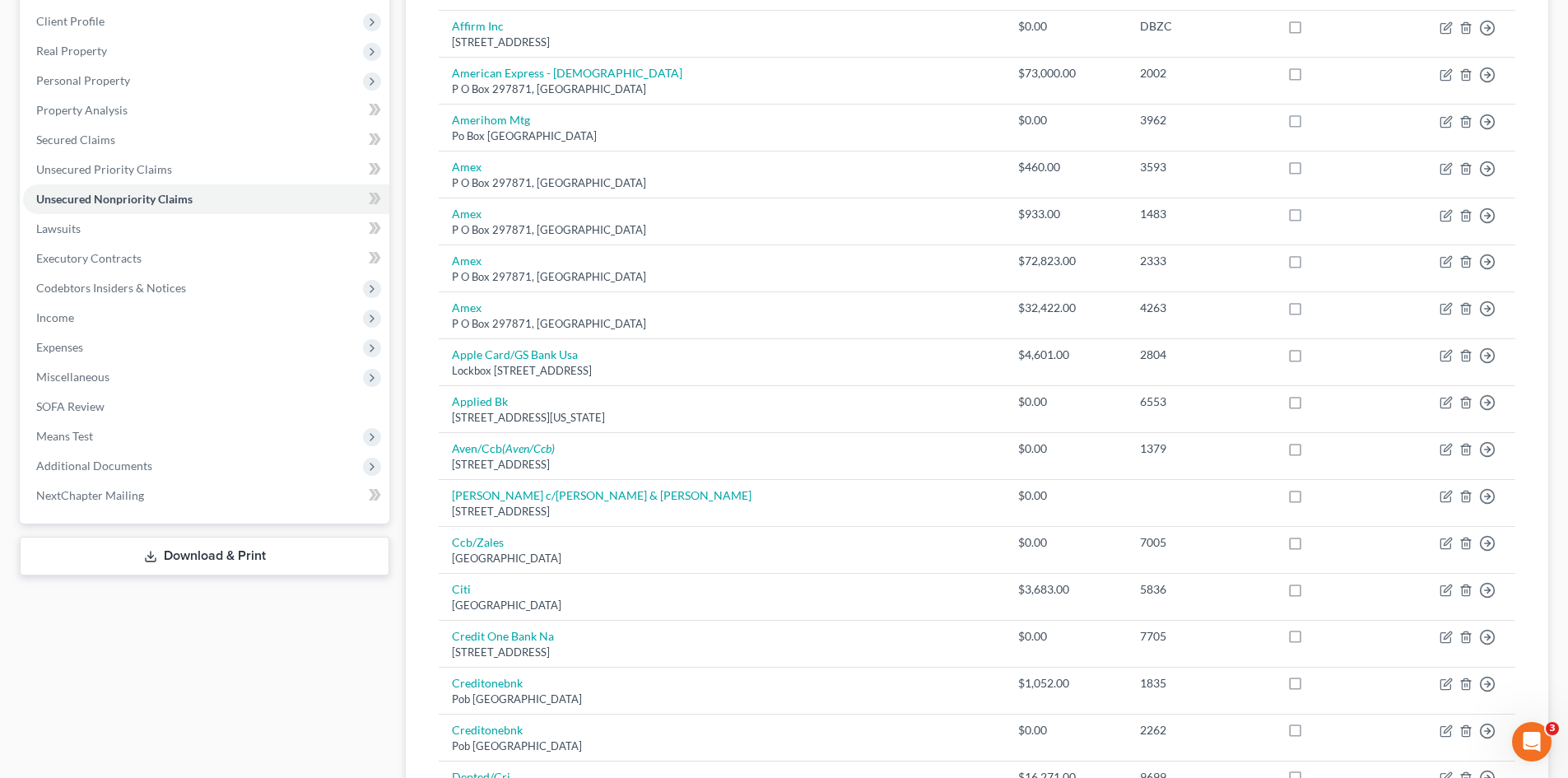
scroll to position [247, 0]
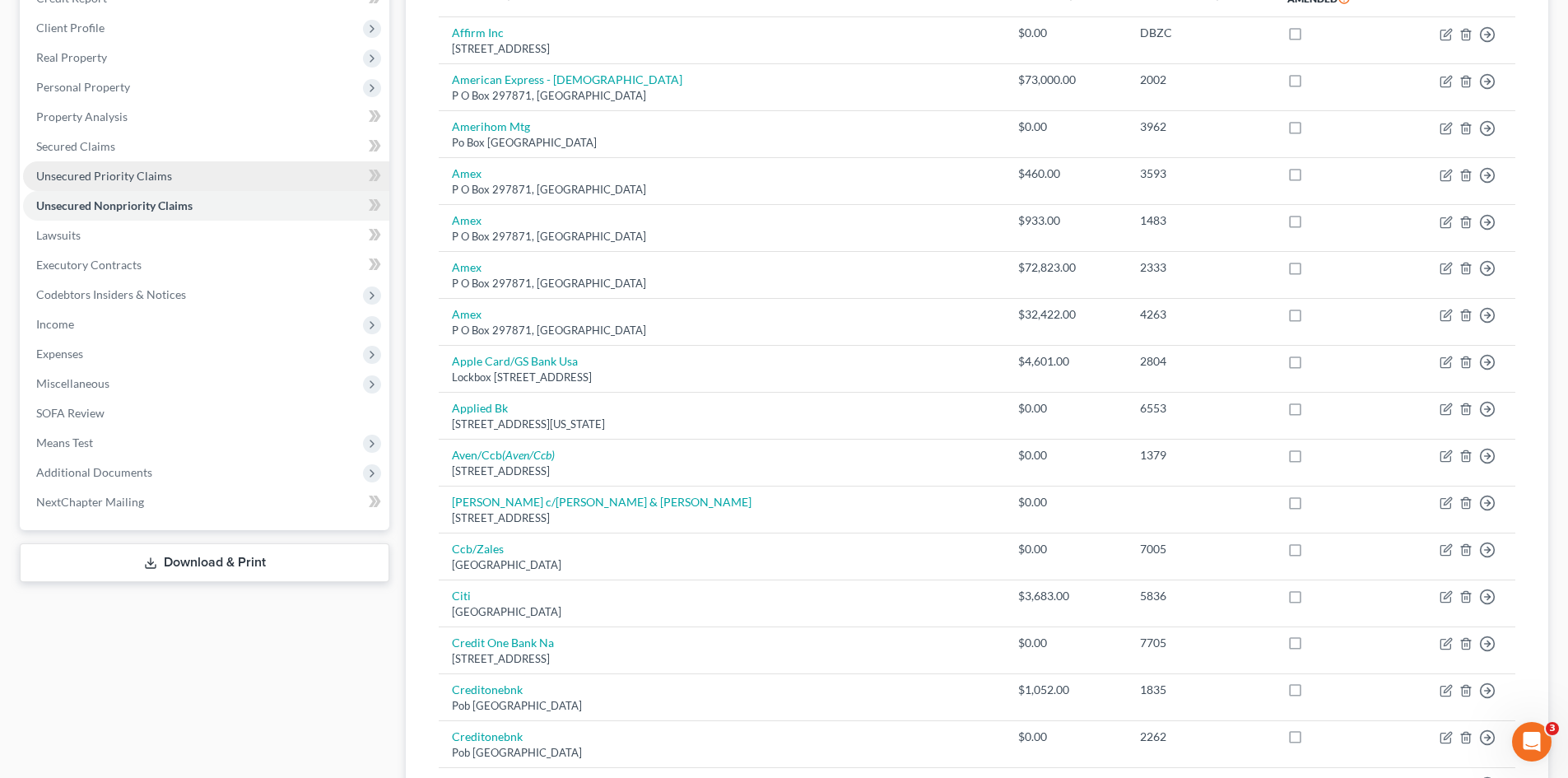
click at [112, 185] on link "Unsecured Priority Claims" at bounding box center [206, 176] width 366 height 30
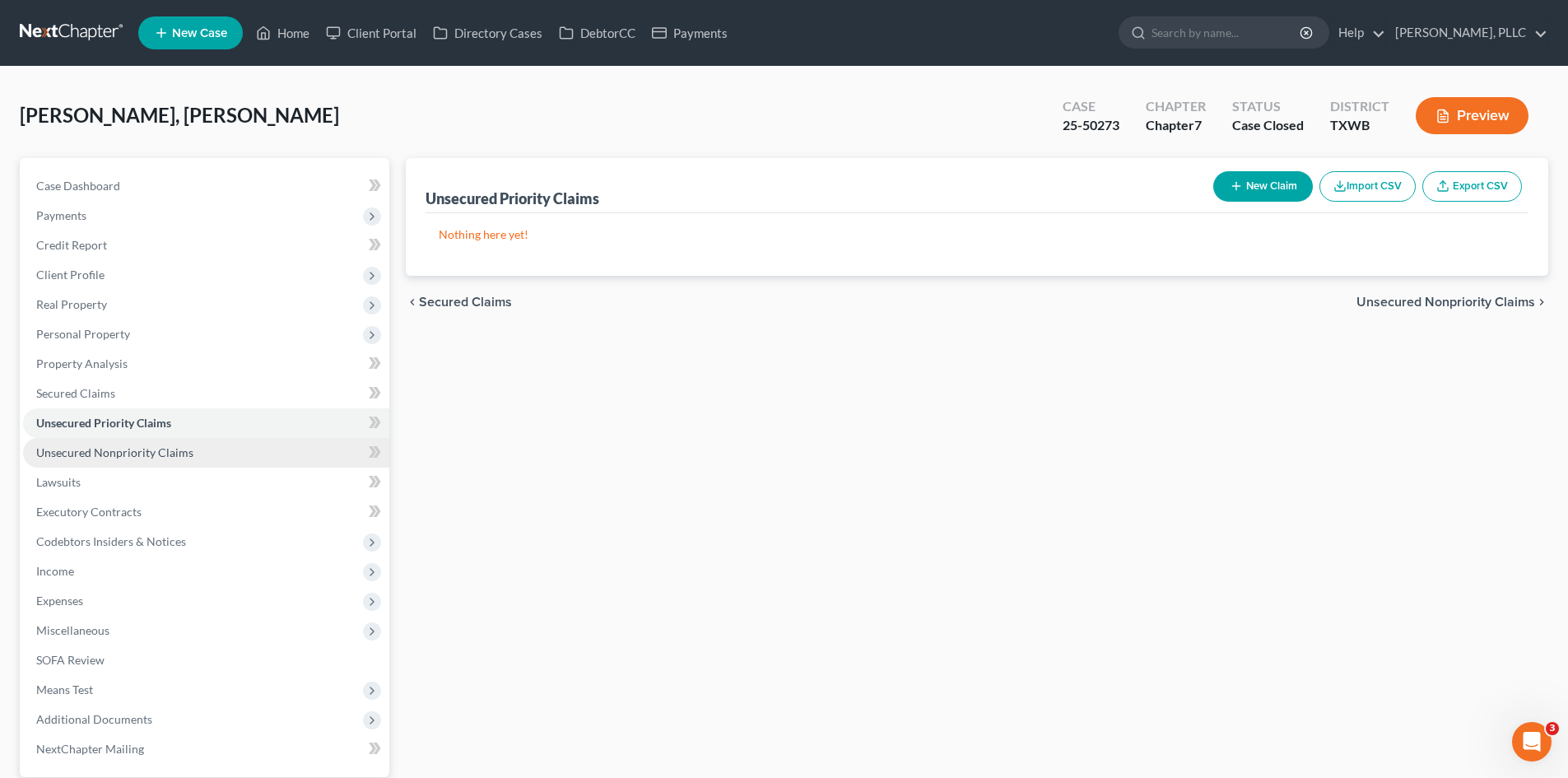
click at [132, 450] on span "Unsecured Nonpriority Claims" at bounding box center [115, 452] width 157 height 14
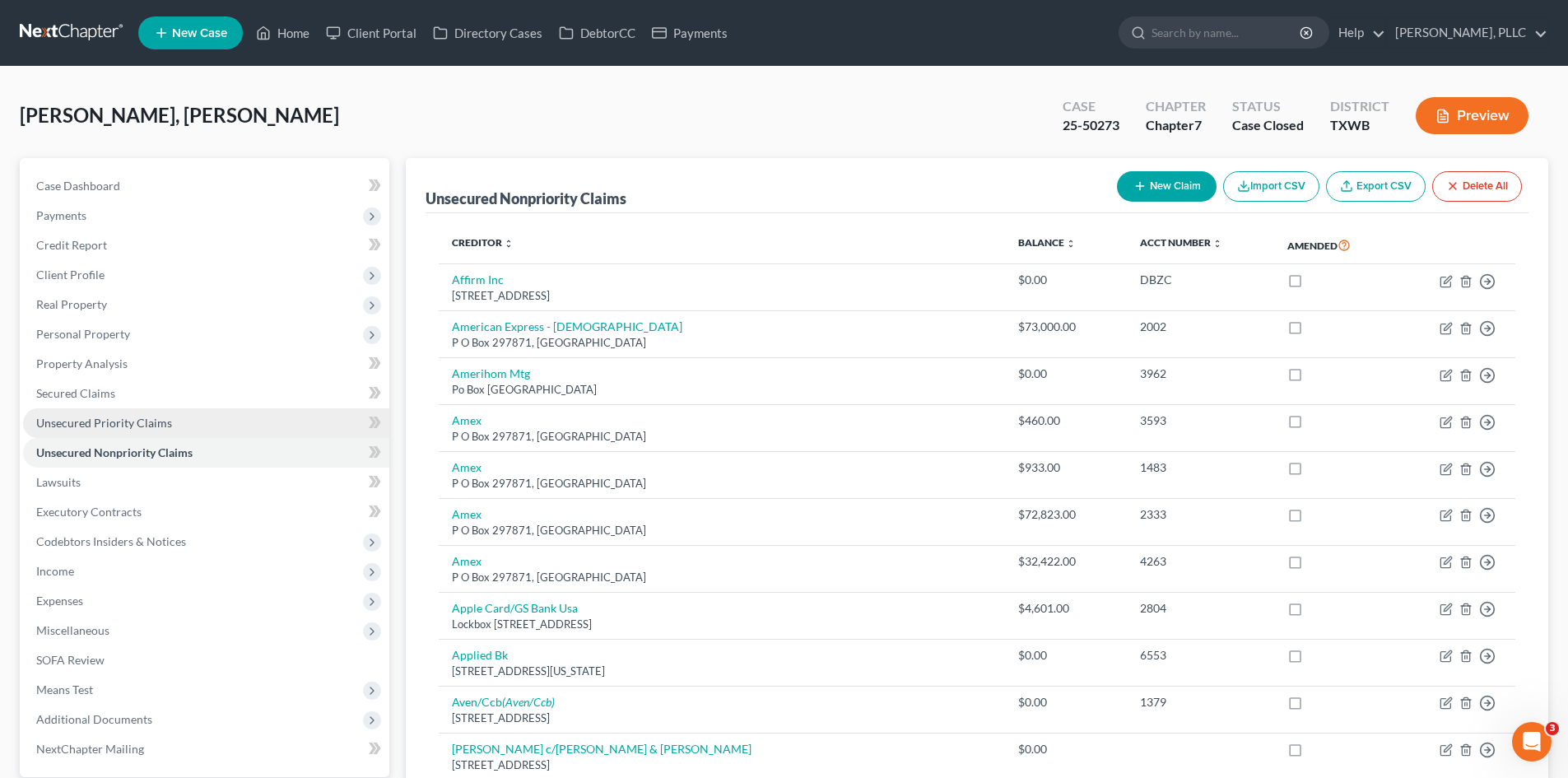
click at [174, 419] on link "Unsecured Priority Claims" at bounding box center [206, 423] width 366 height 30
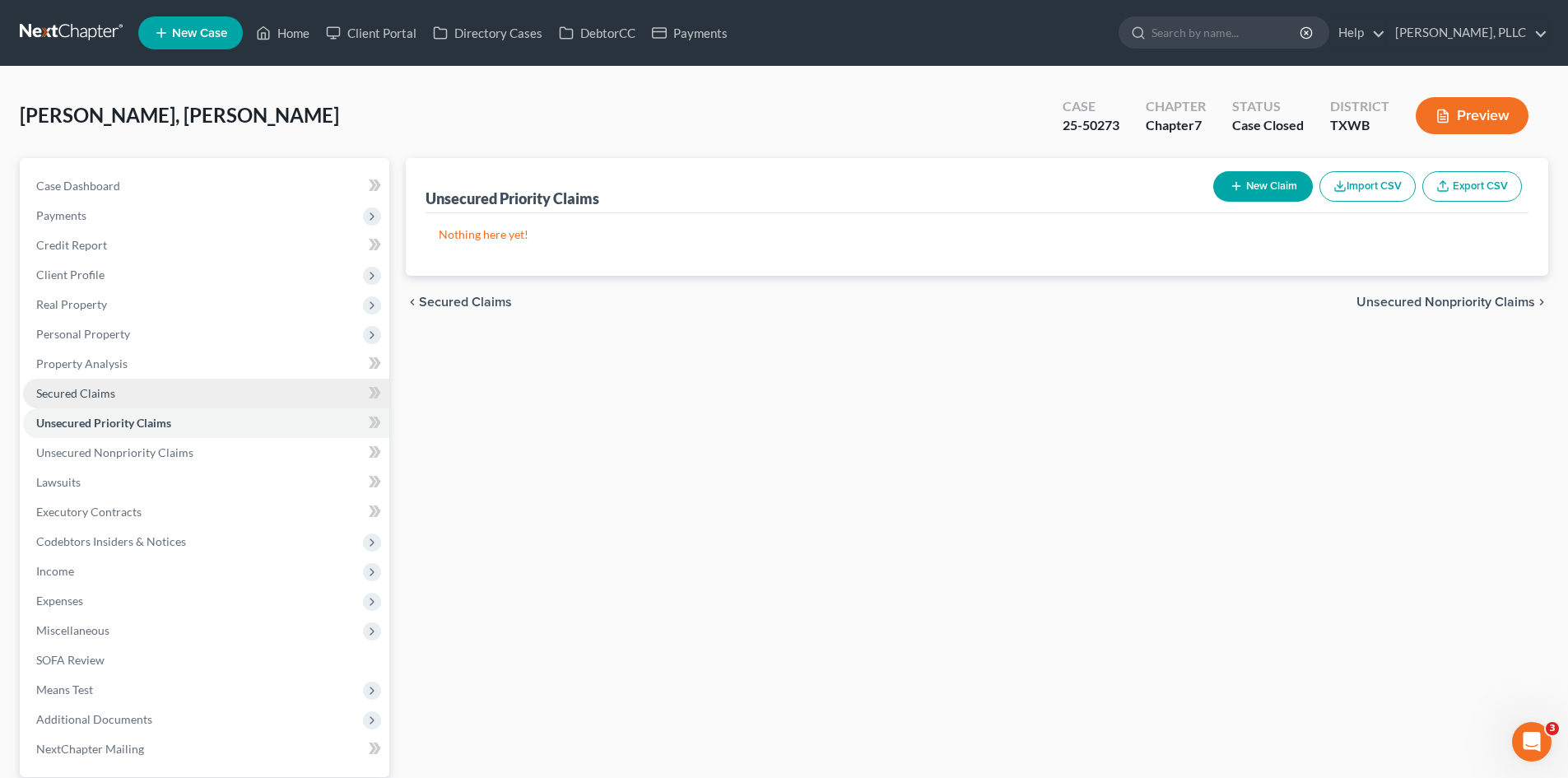
click at [150, 391] on link "Secured Claims" at bounding box center [206, 393] width 366 height 30
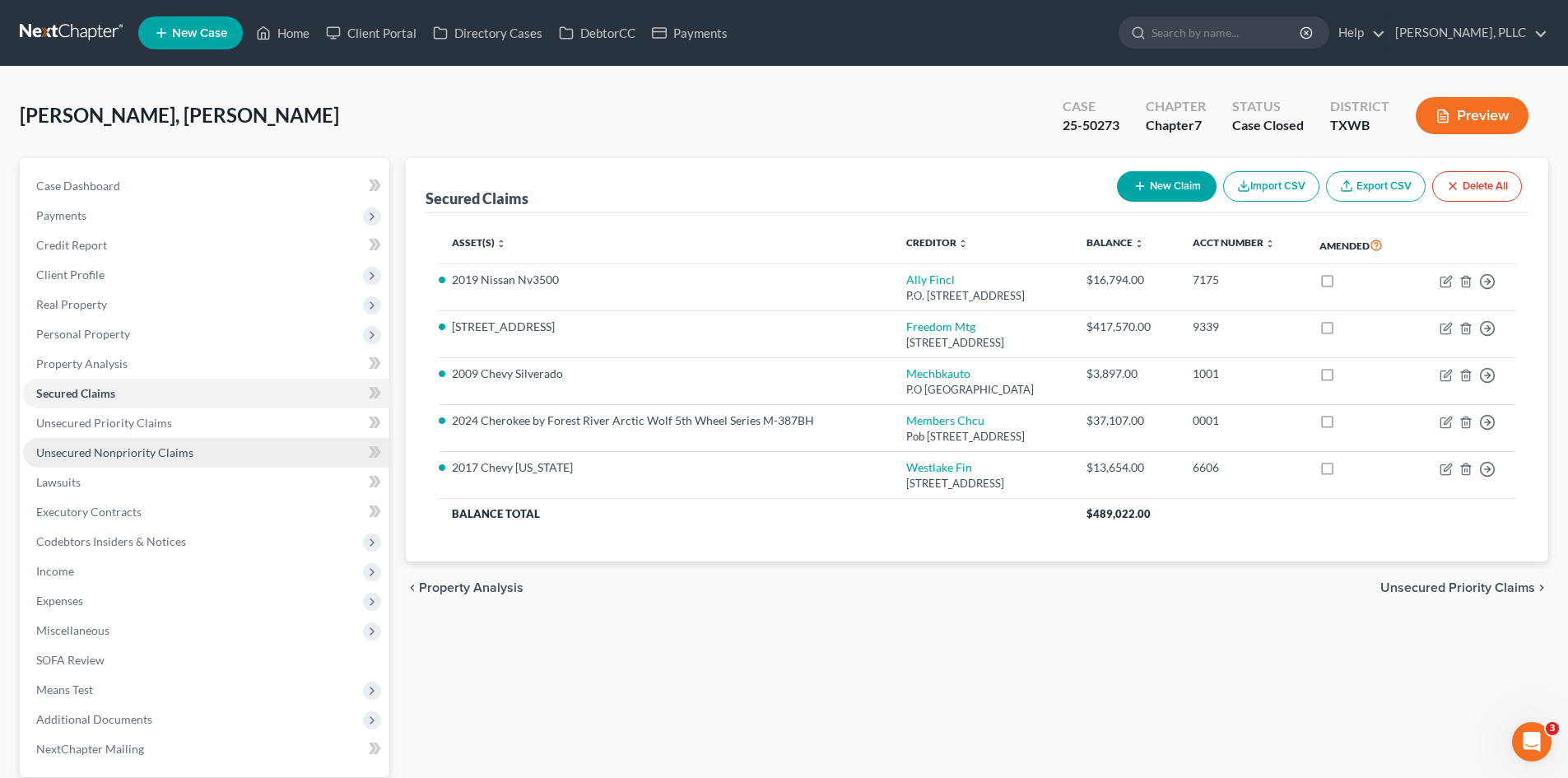
click at [181, 461] on link "Unsecured Nonpriority Claims" at bounding box center [206, 453] width 366 height 30
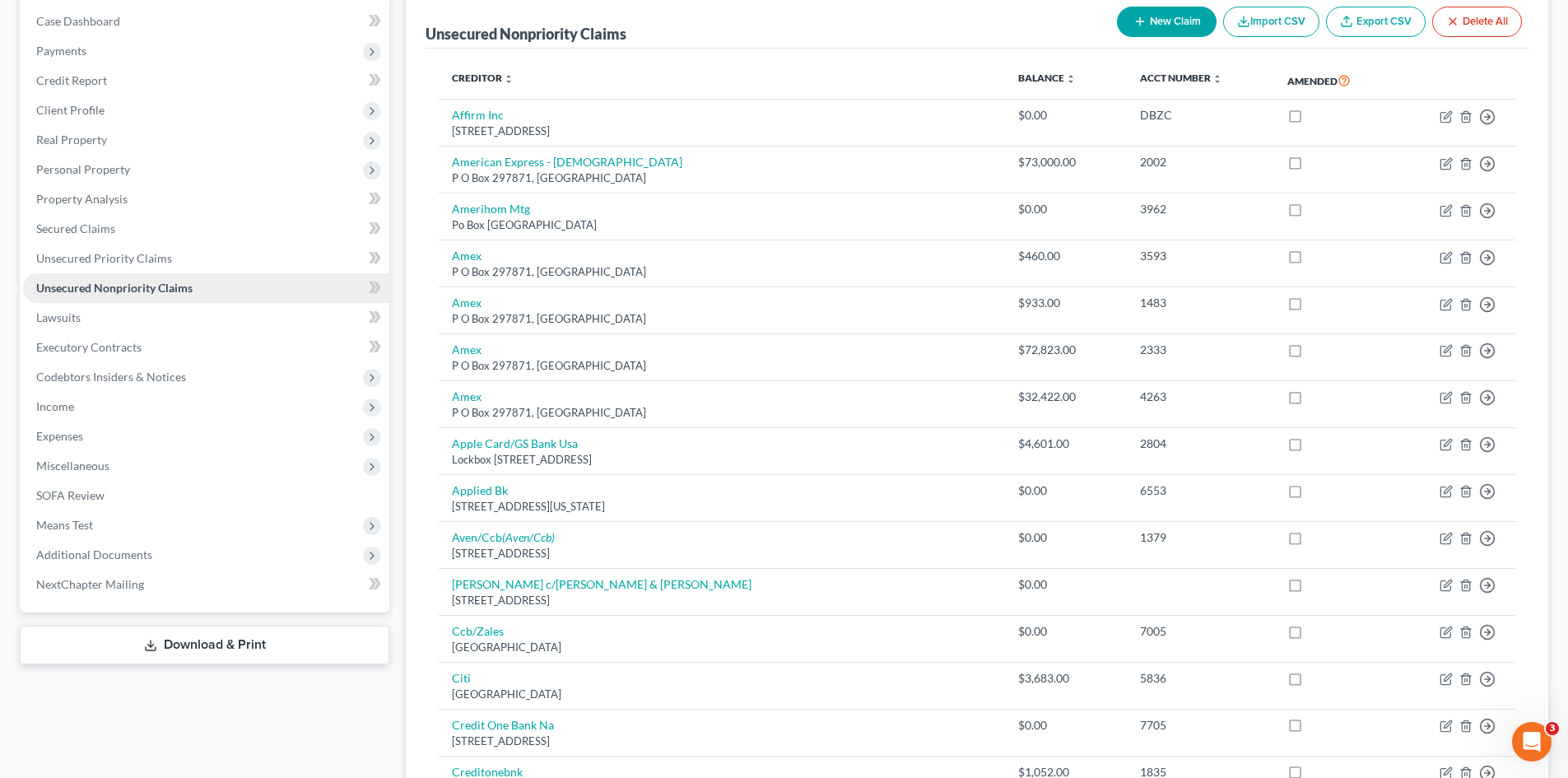
scroll to position [247, 0]
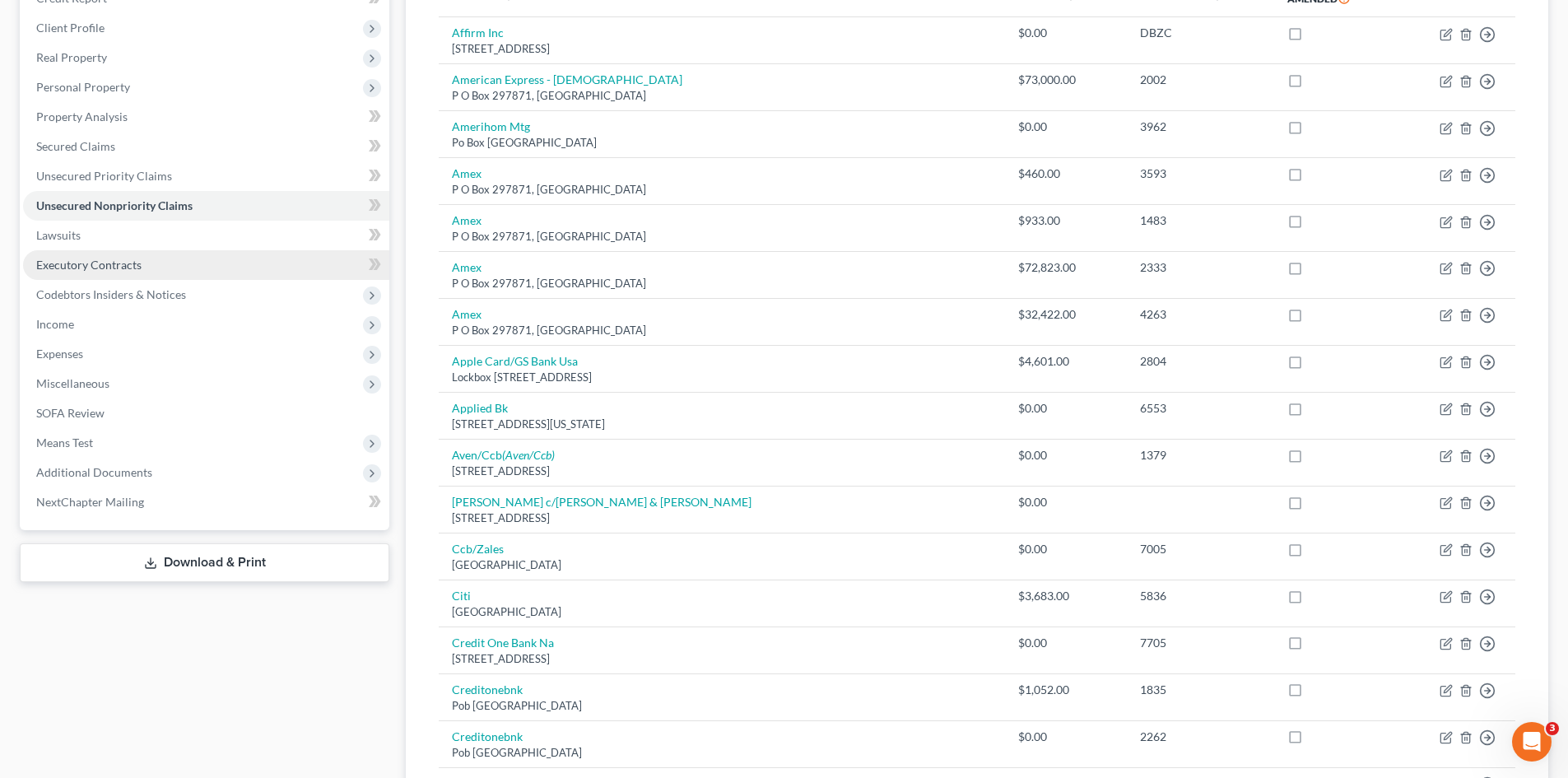
click at [55, 263] on span "Executory Contracts" at bounding box center [89, 265] width 105 height 14
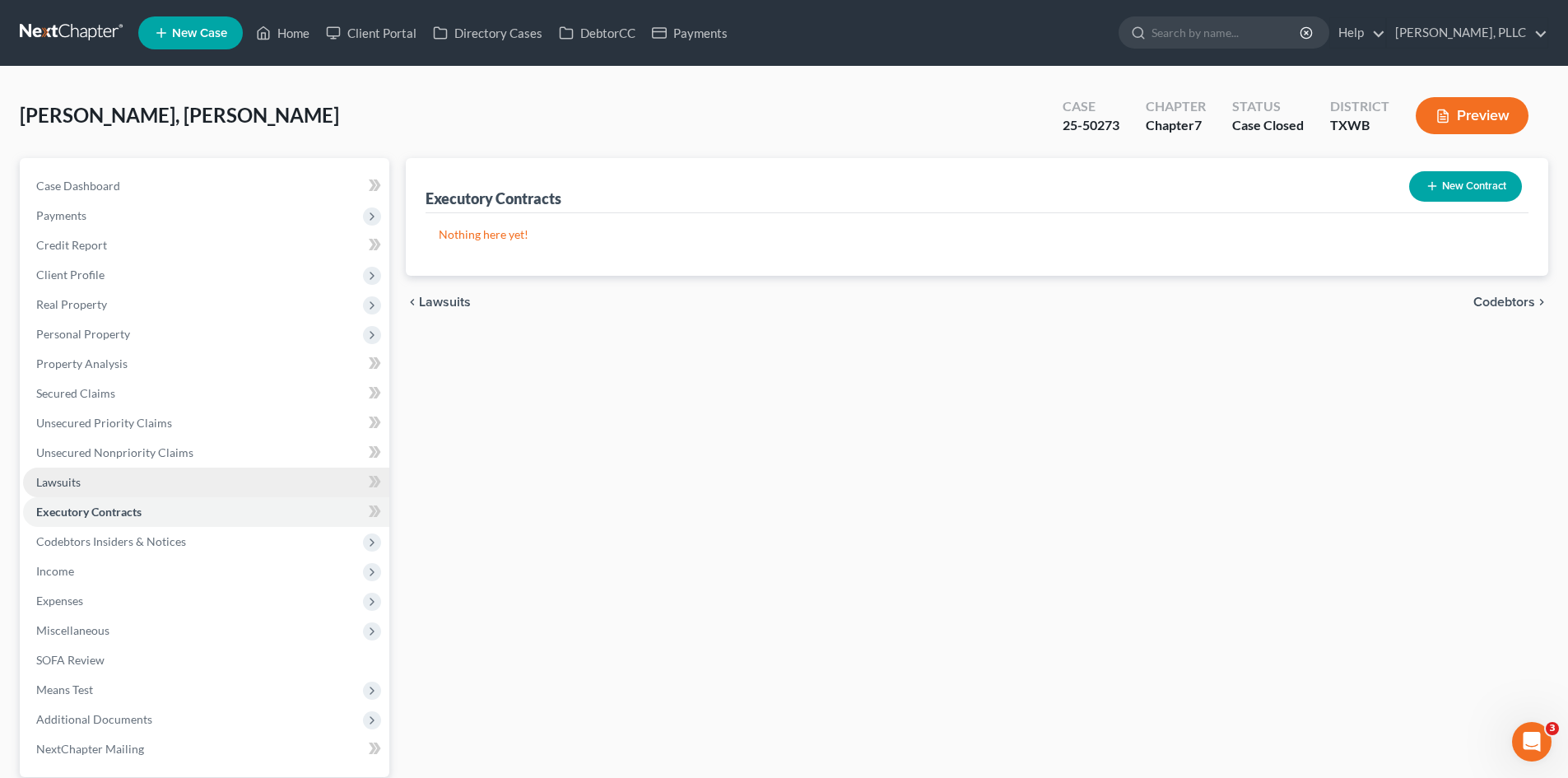
click at [71, 483] on span "Lawsuits" at bounding box center [58, 482] width 44 height 14
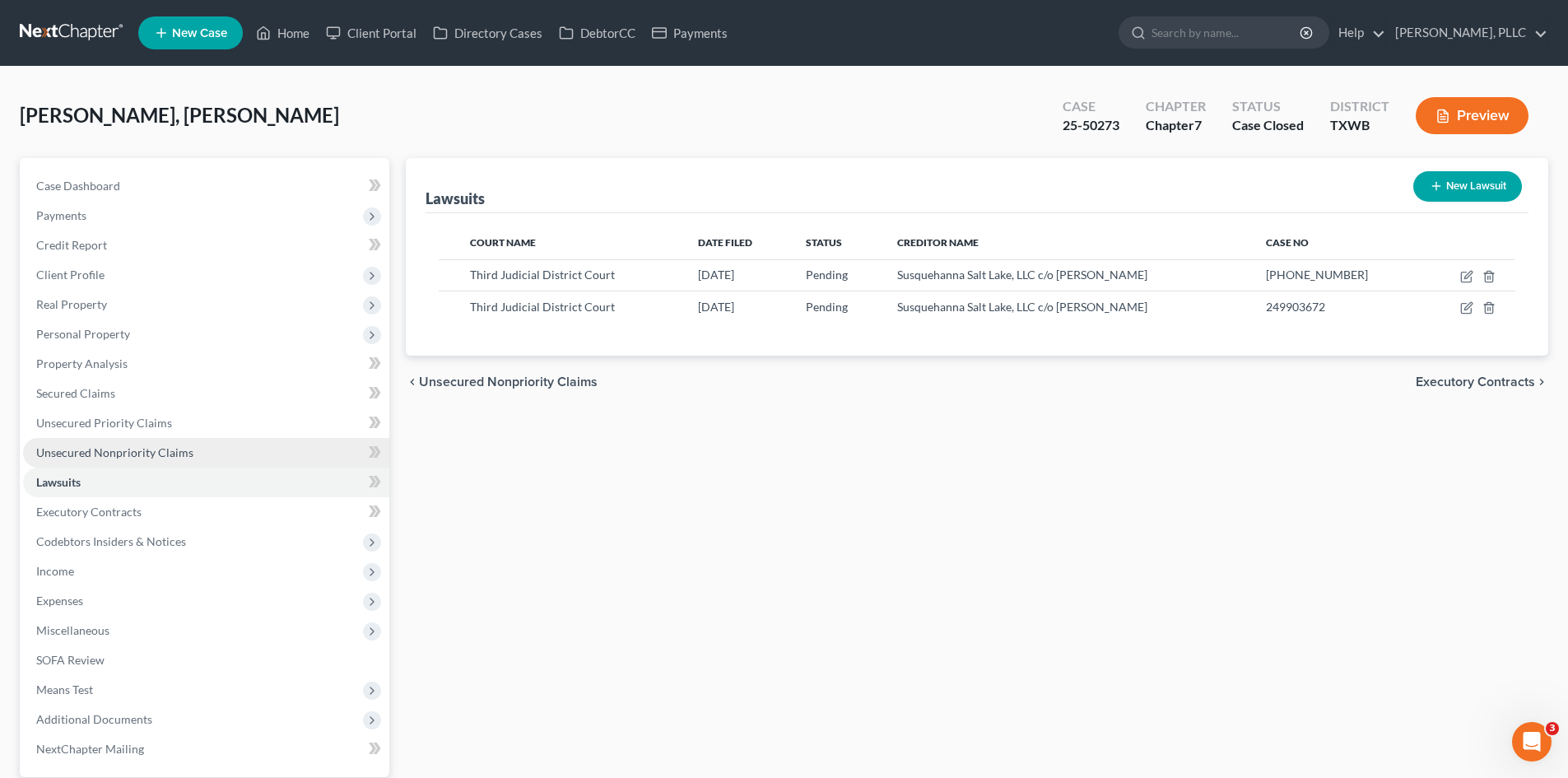
click at [89, 461] on link "Unsecured Nonpriority Claims" at bounding box center [206, 453] width 366 height 30
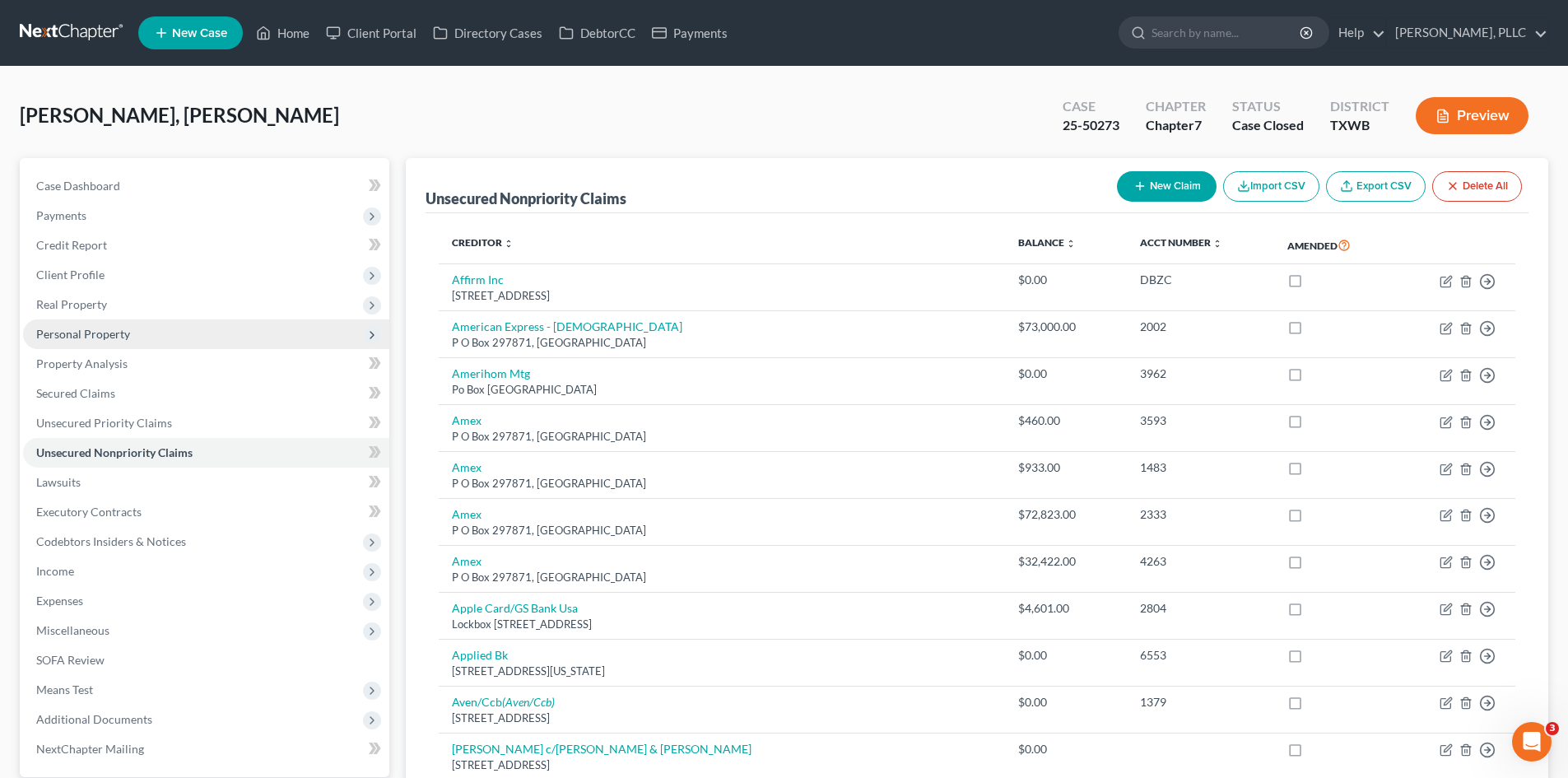
click at [67, 331] on span "Personal Property" at bounding box center [84, 334] width 94 height 14
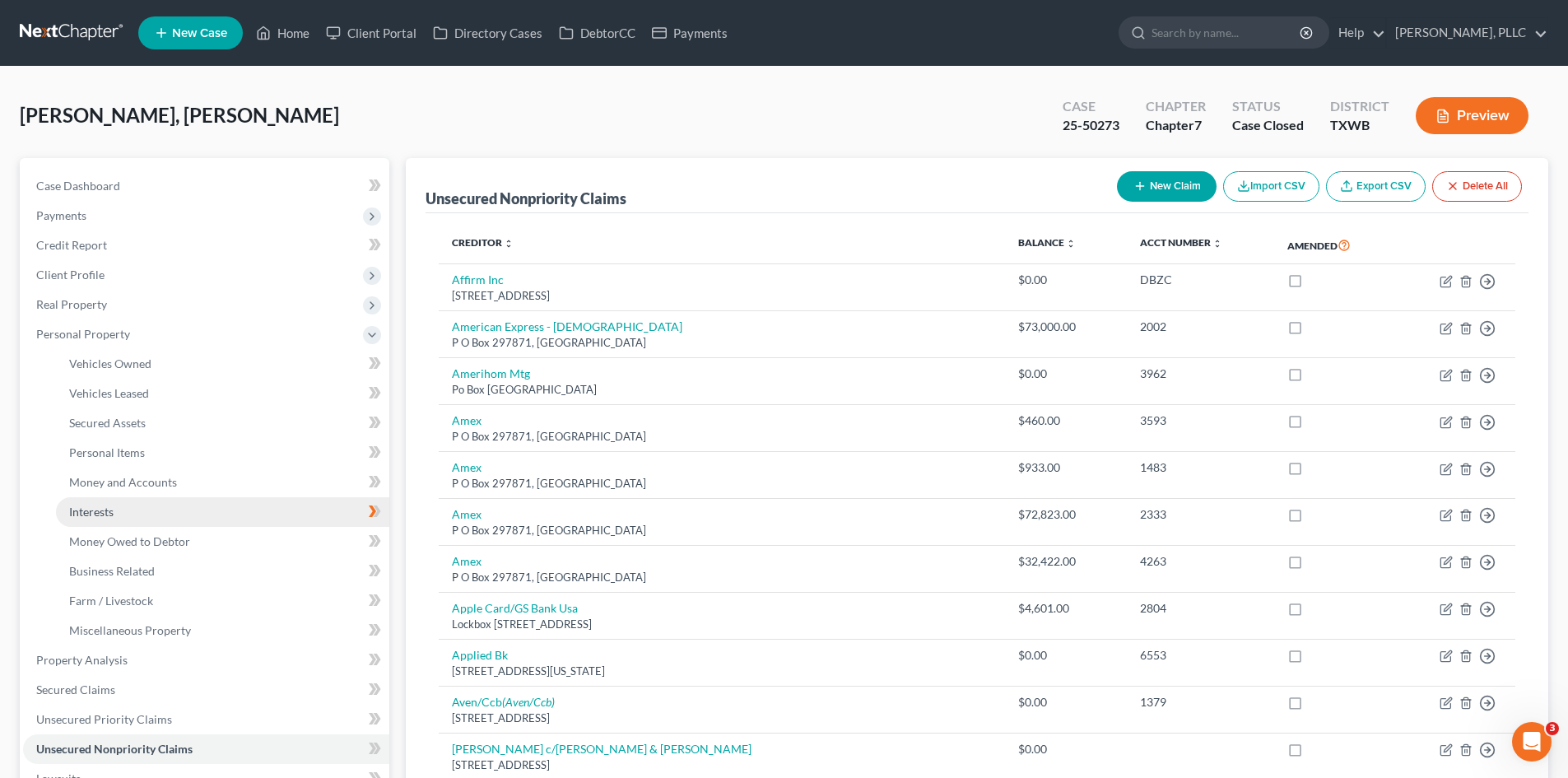
click at [141, 506] on link "Interests" at bounding box center [222, 512] width 334 height 30
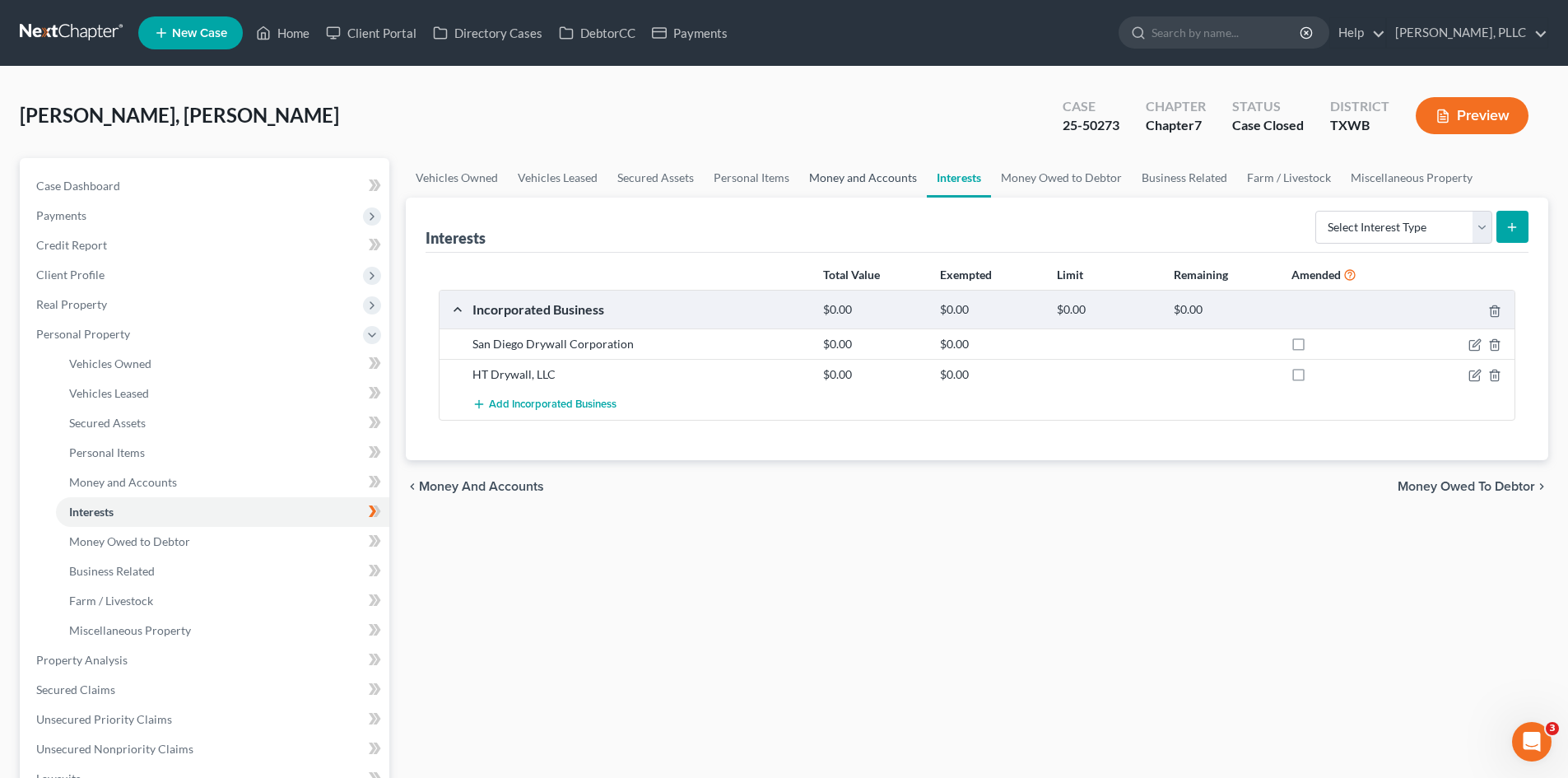
click at [872, 190] on link "Money and Accounts" at bounding box center [863, 177] width 127 height 39
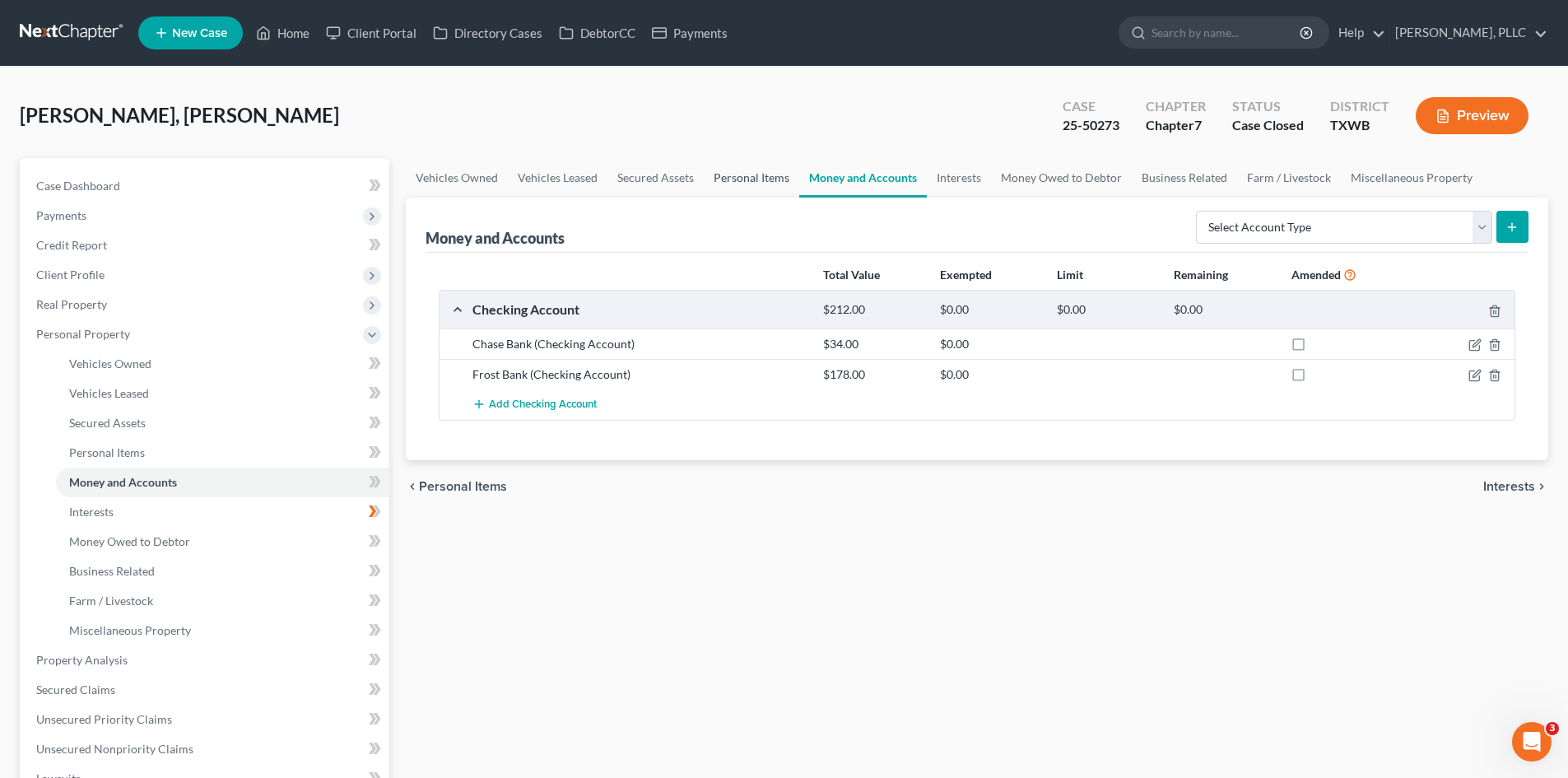
click at [764, 173] on link "Personal Items" at bounding box center [752, 177] width 96 height 39
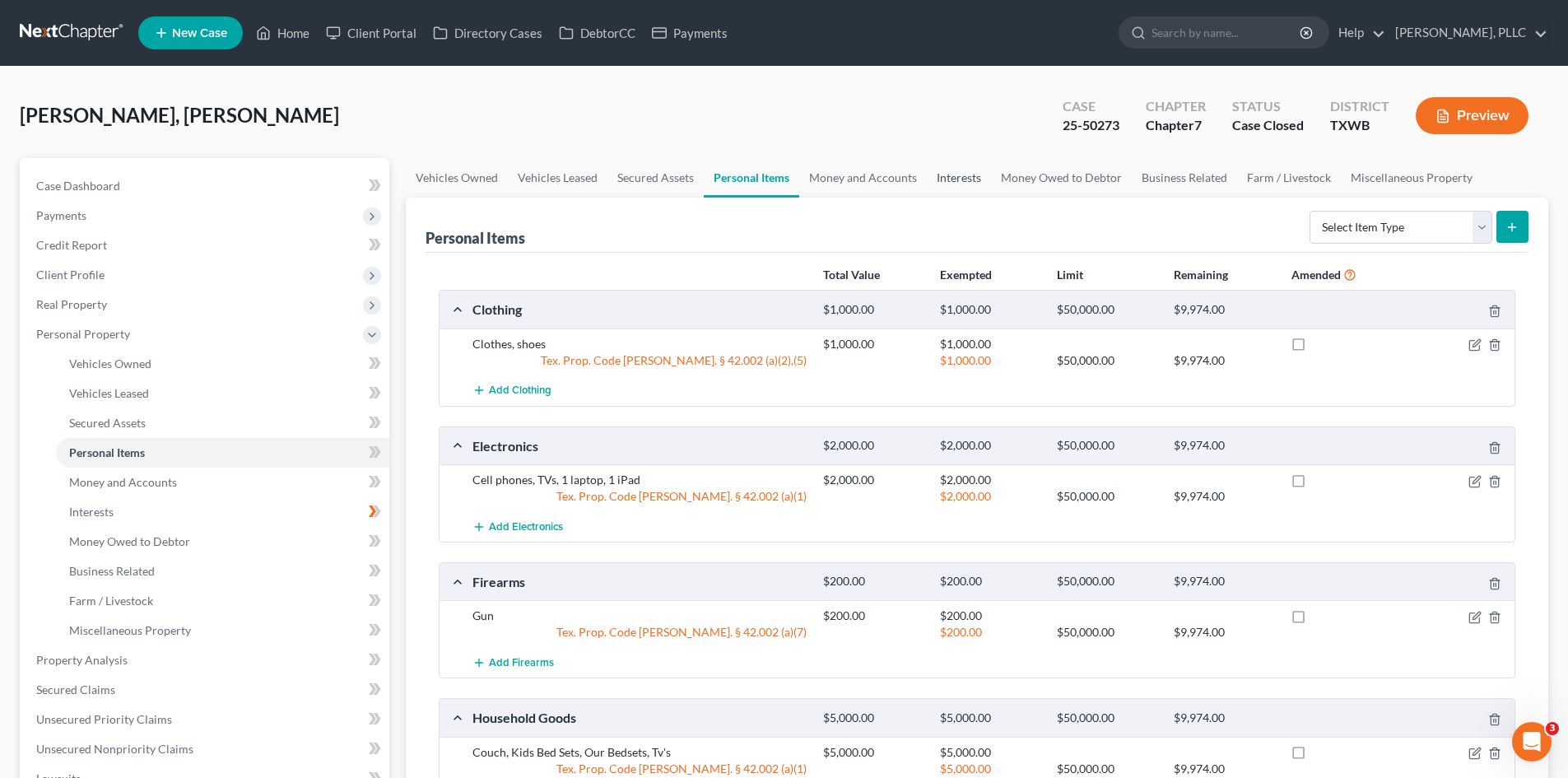
click at [977, 181] on link "Interests" at bounding box center [960, 177] width 64 height 39
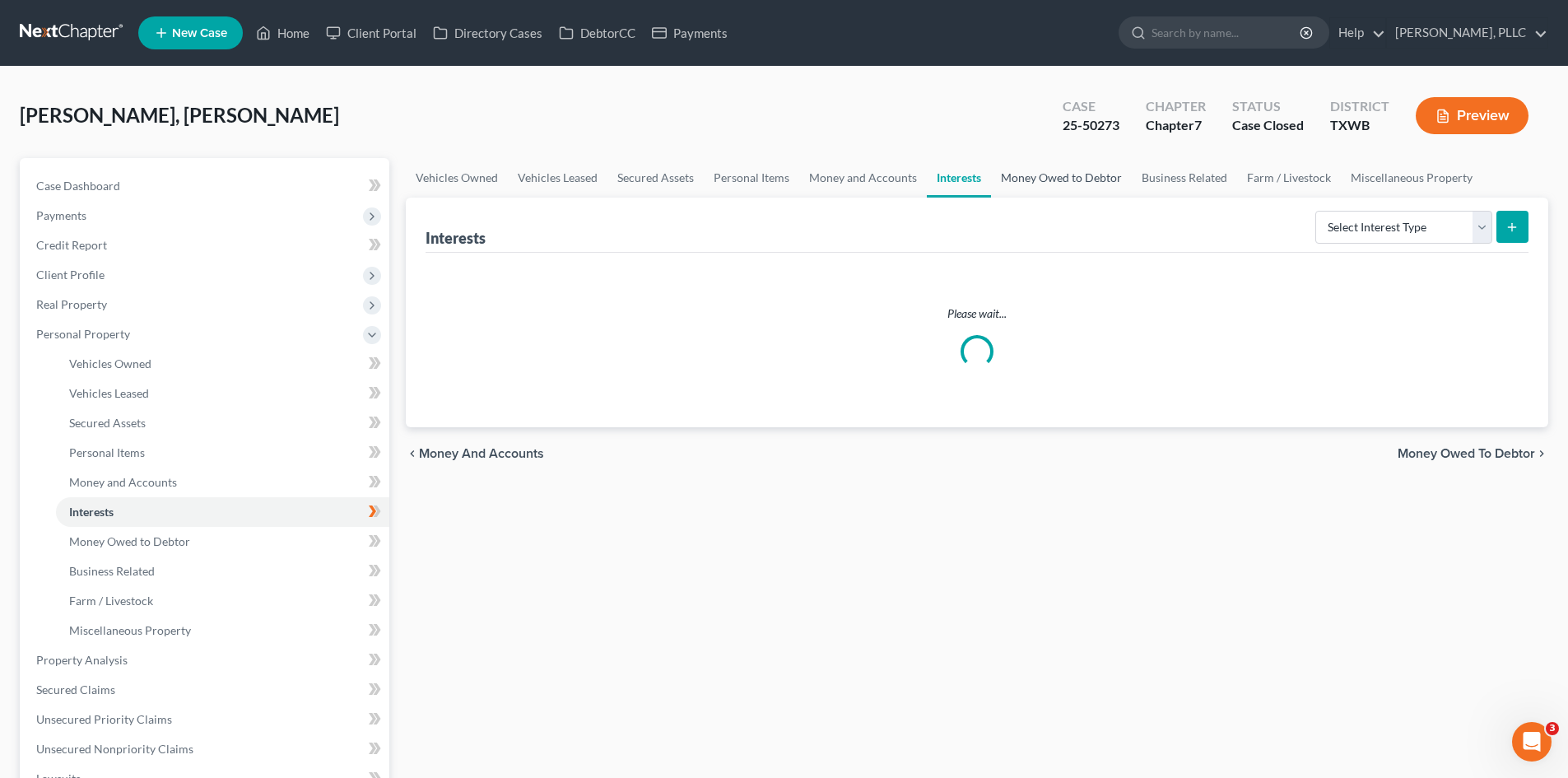
click at [1036, 178] on link "Money Owed to Debtor" at bounding box center [1062, 177] width 141 height 39
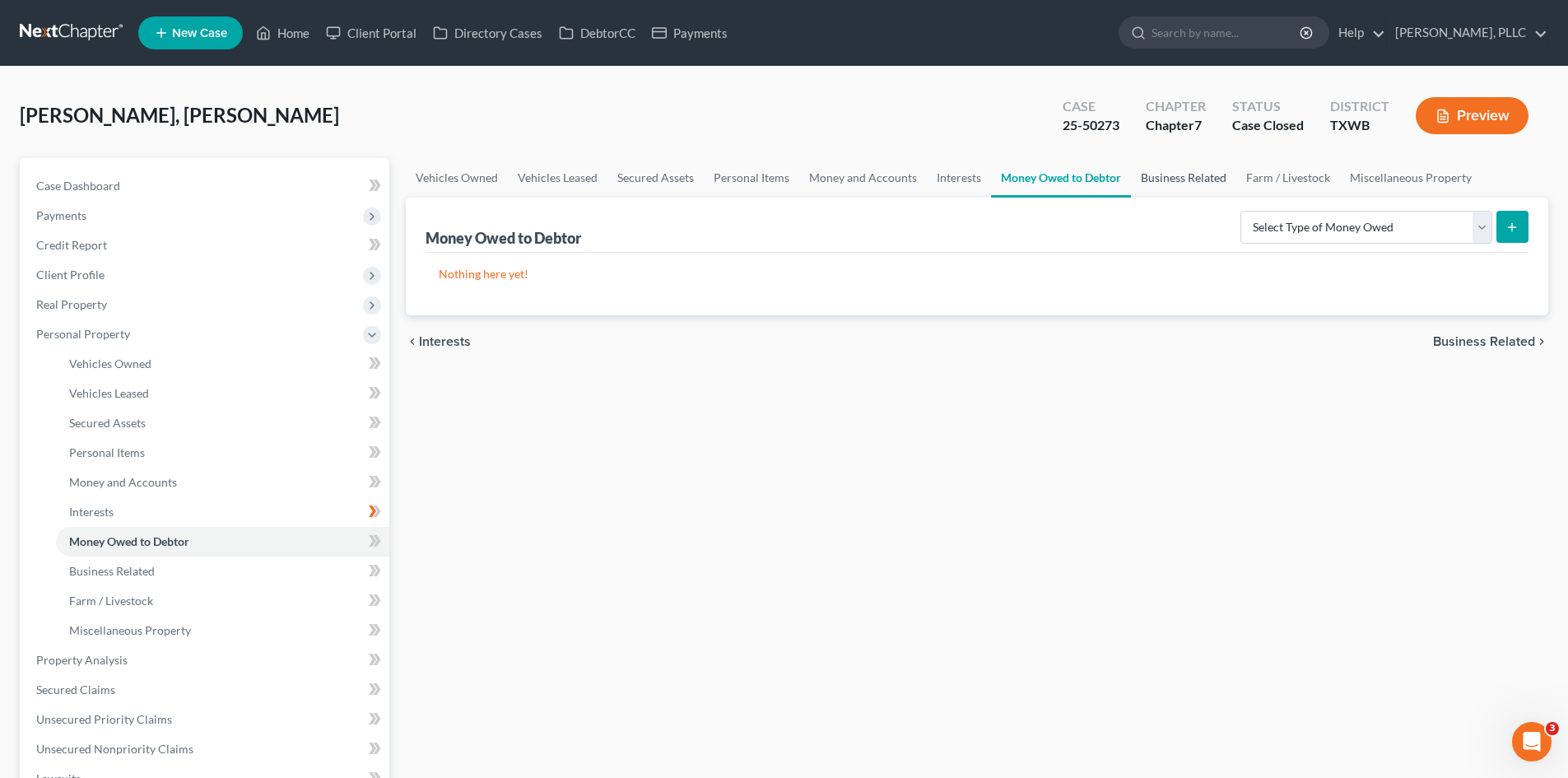
click at [1193, 180] on link "Business Related" at bounding box center [1184, 177] width 105 height 39
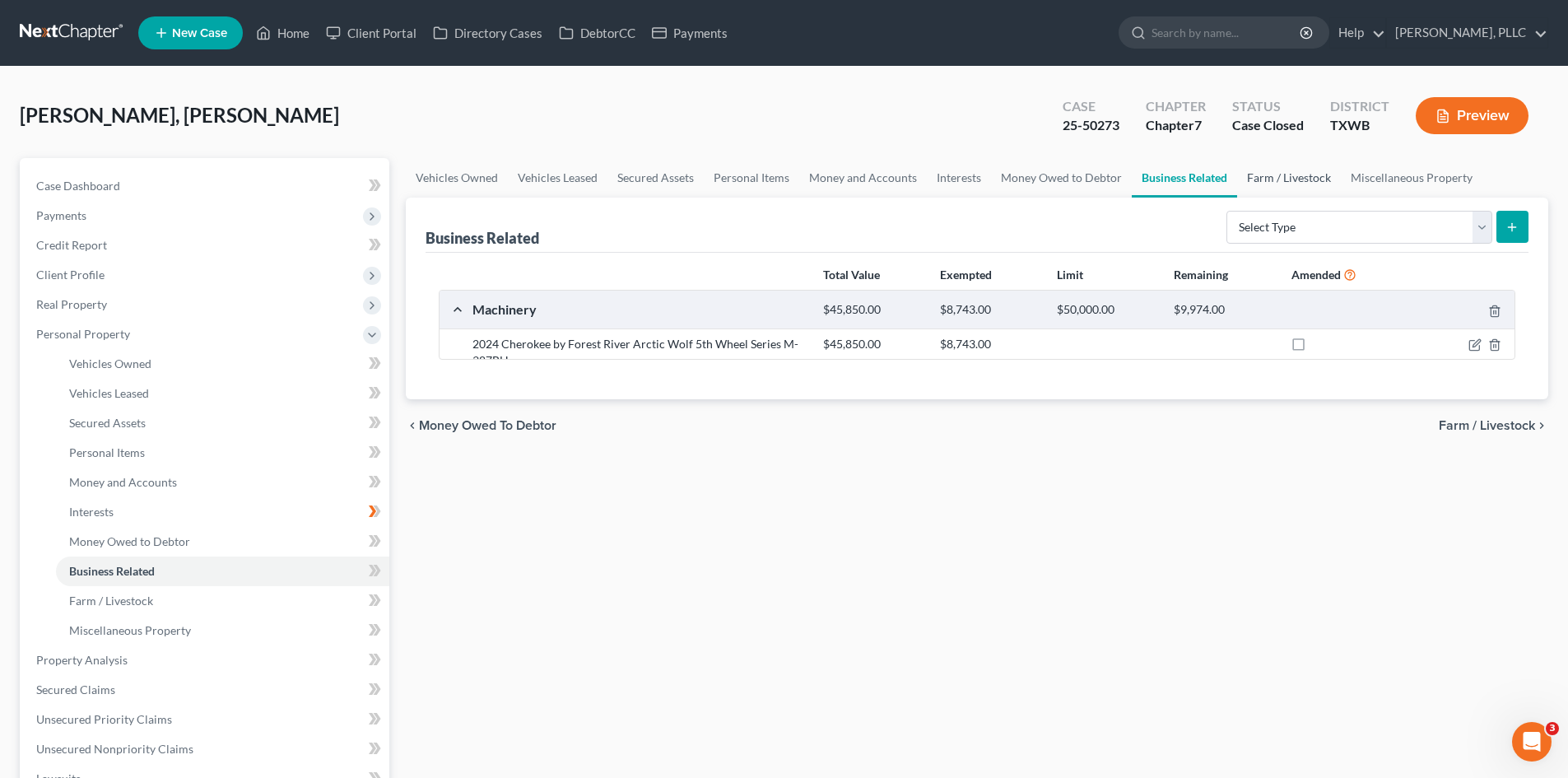
click at [1256, 178] on link "Farm / Livestock" at bounding box center [1289, 177] width 104 height 39
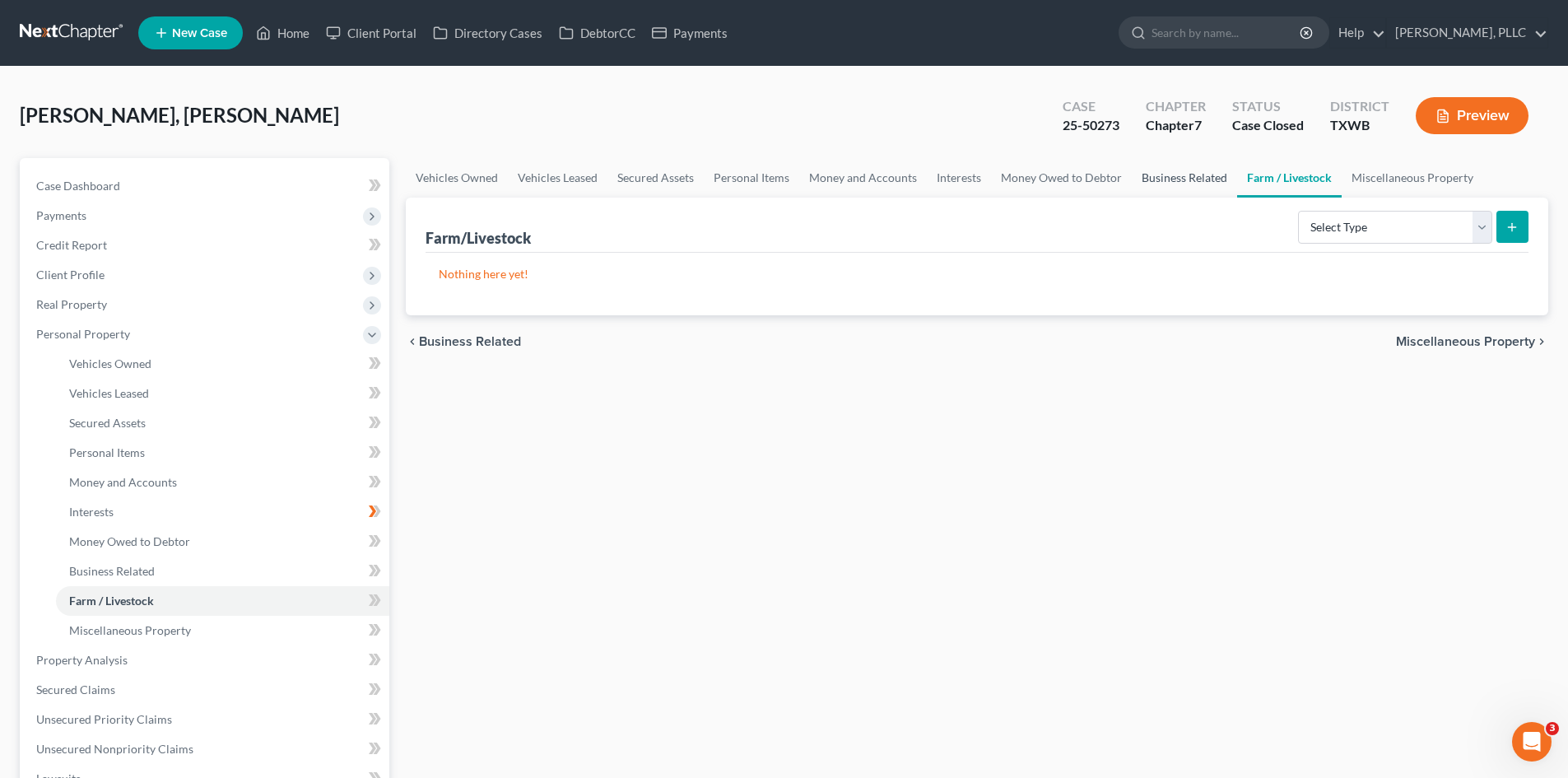
click at [1145, 186] on link "Business Related" at bounding box center [1184, 177] width 105 height 39
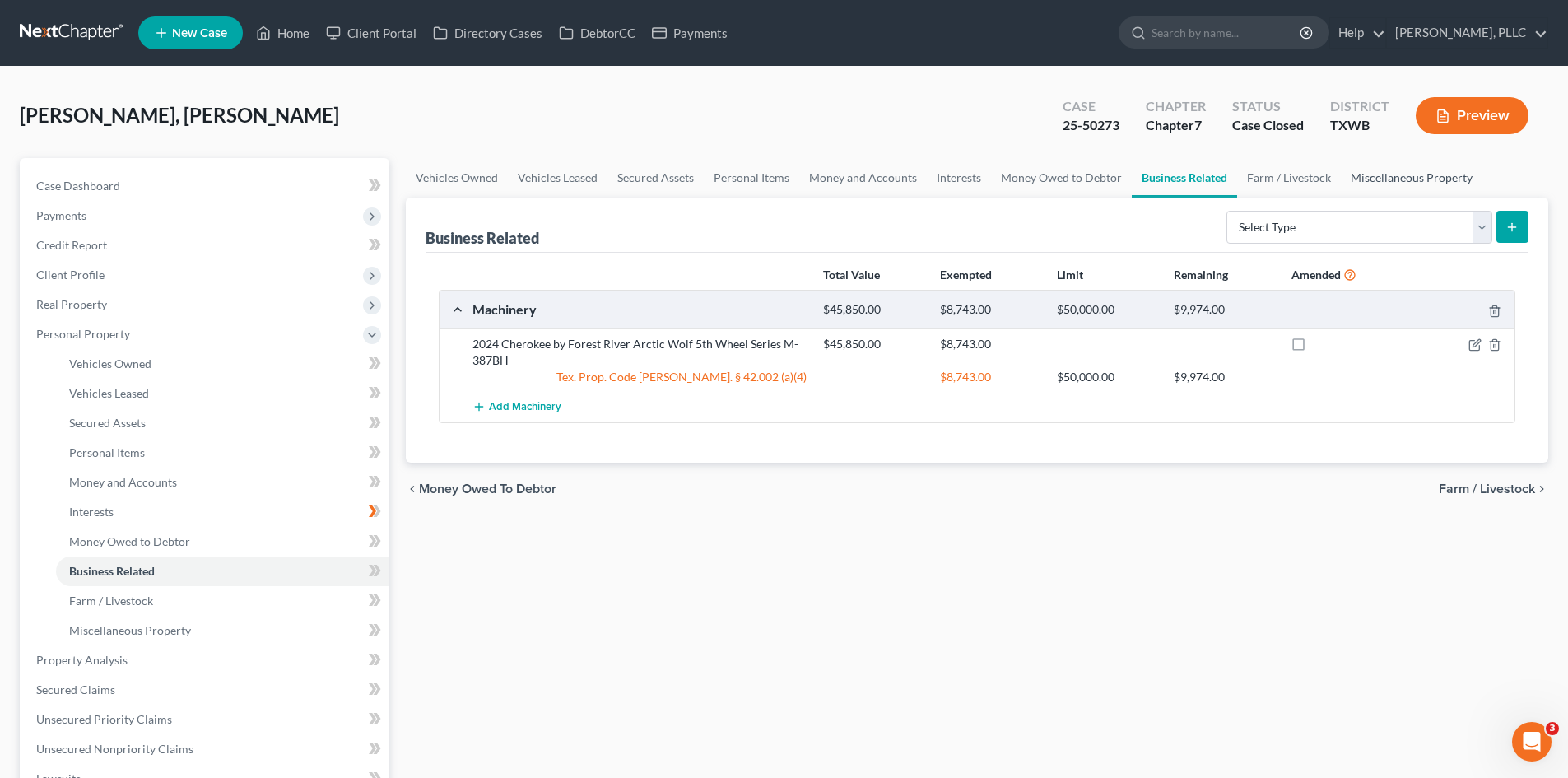
click at [1374, 183] on link "Miscellaneous Property" at bounding box center [1412, 177] width 141 height 39
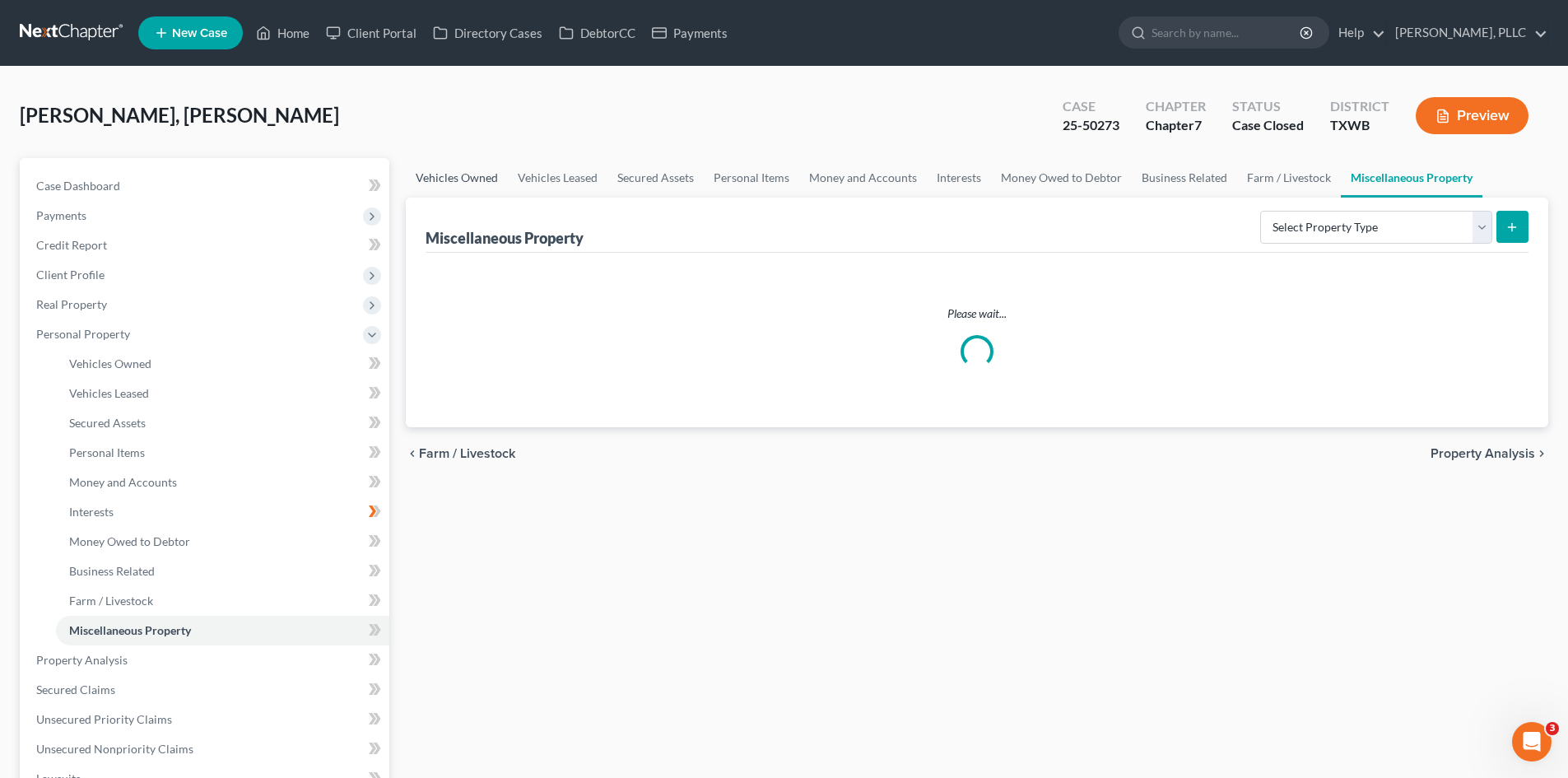
click at [501, 170] on link "Vehicles Owned" at bounding box center [457, 177] width 102 height 39
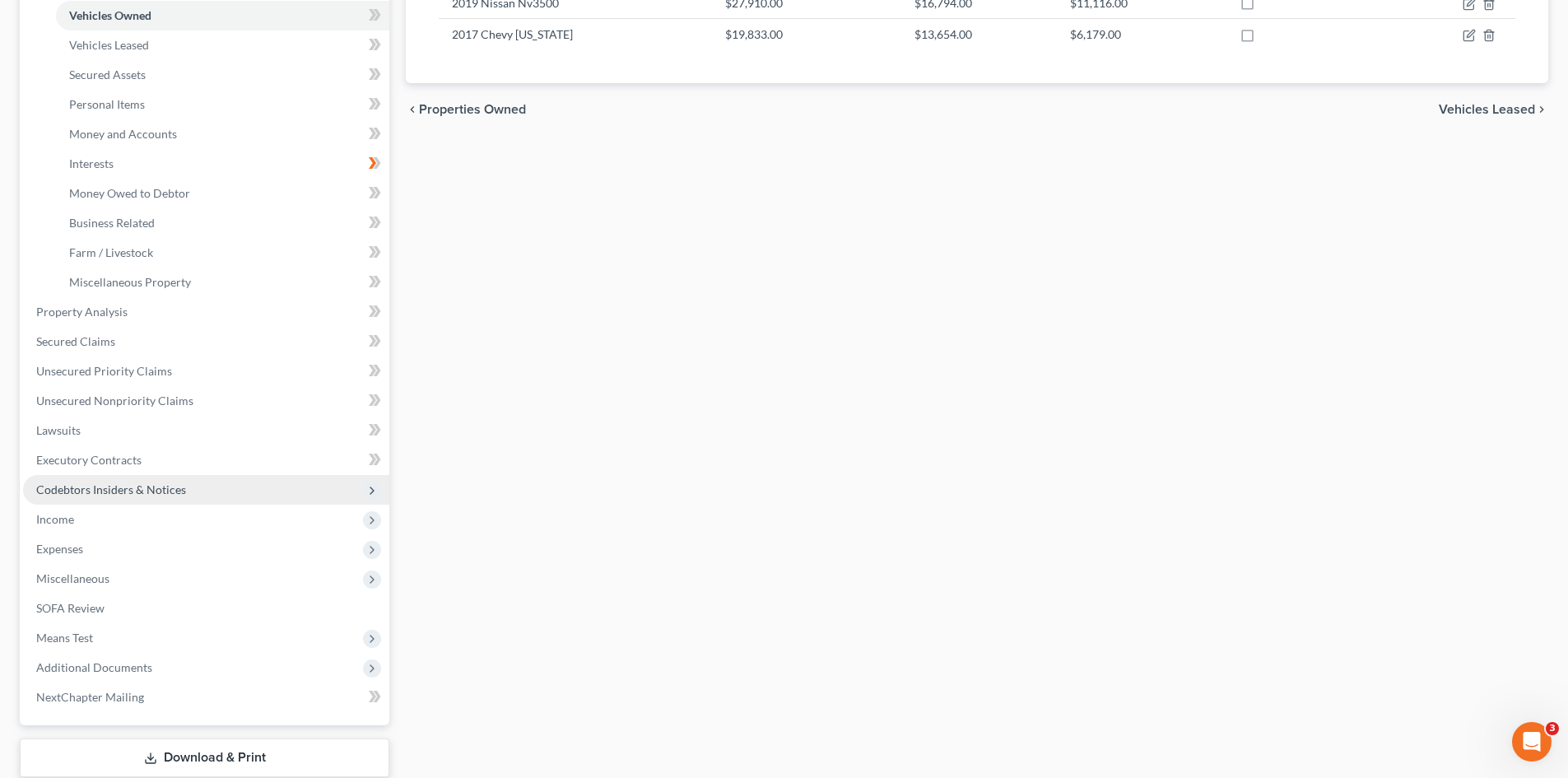
scroll to position [409, 0]
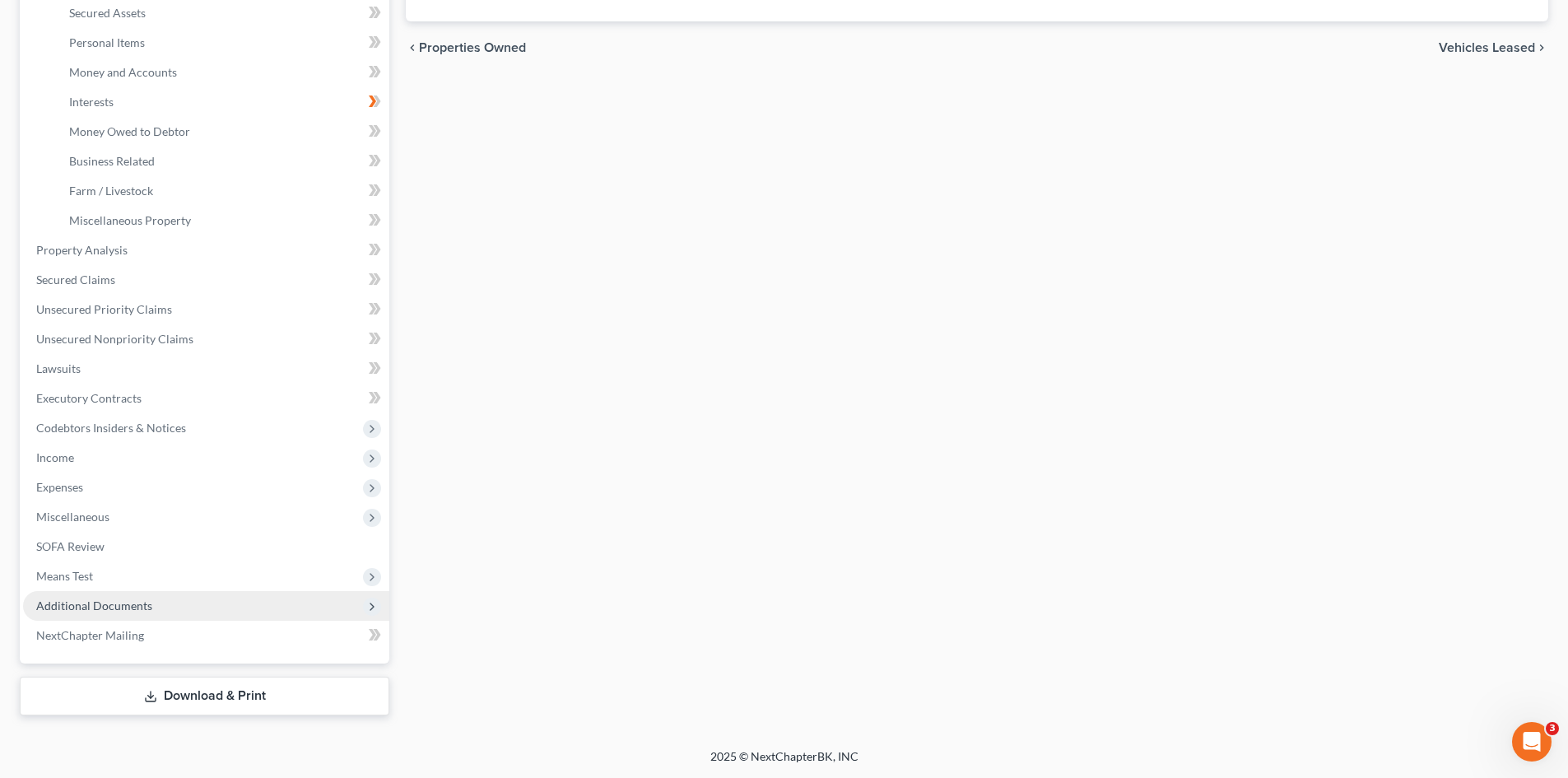
click at [121, 611] on span "Additional Documents" at bounding box center [94, 605] width 116 height 14
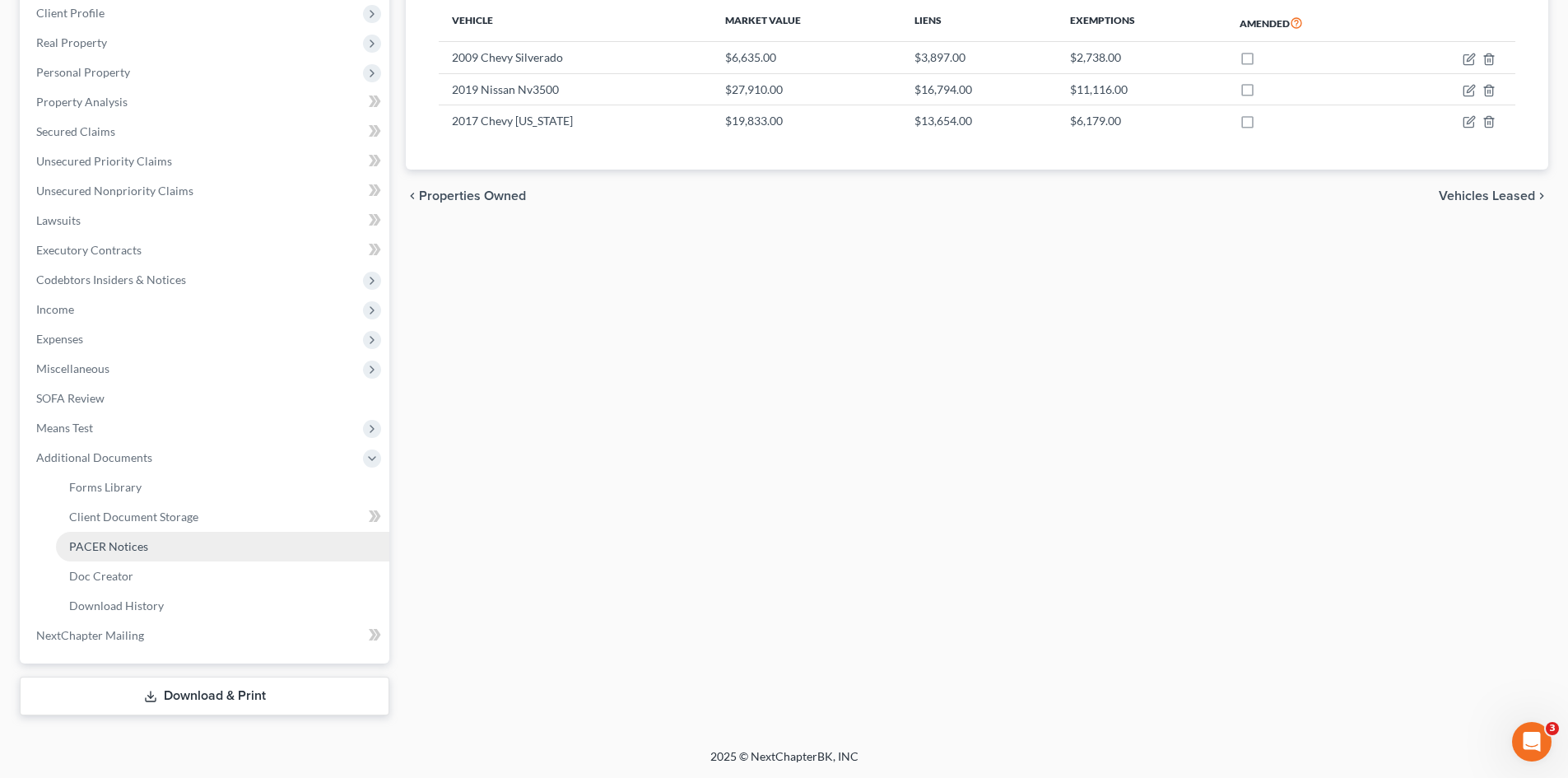
click at [192, 541] on link "PACER Notices" at bounding box center [222, 546] width 334 height 30
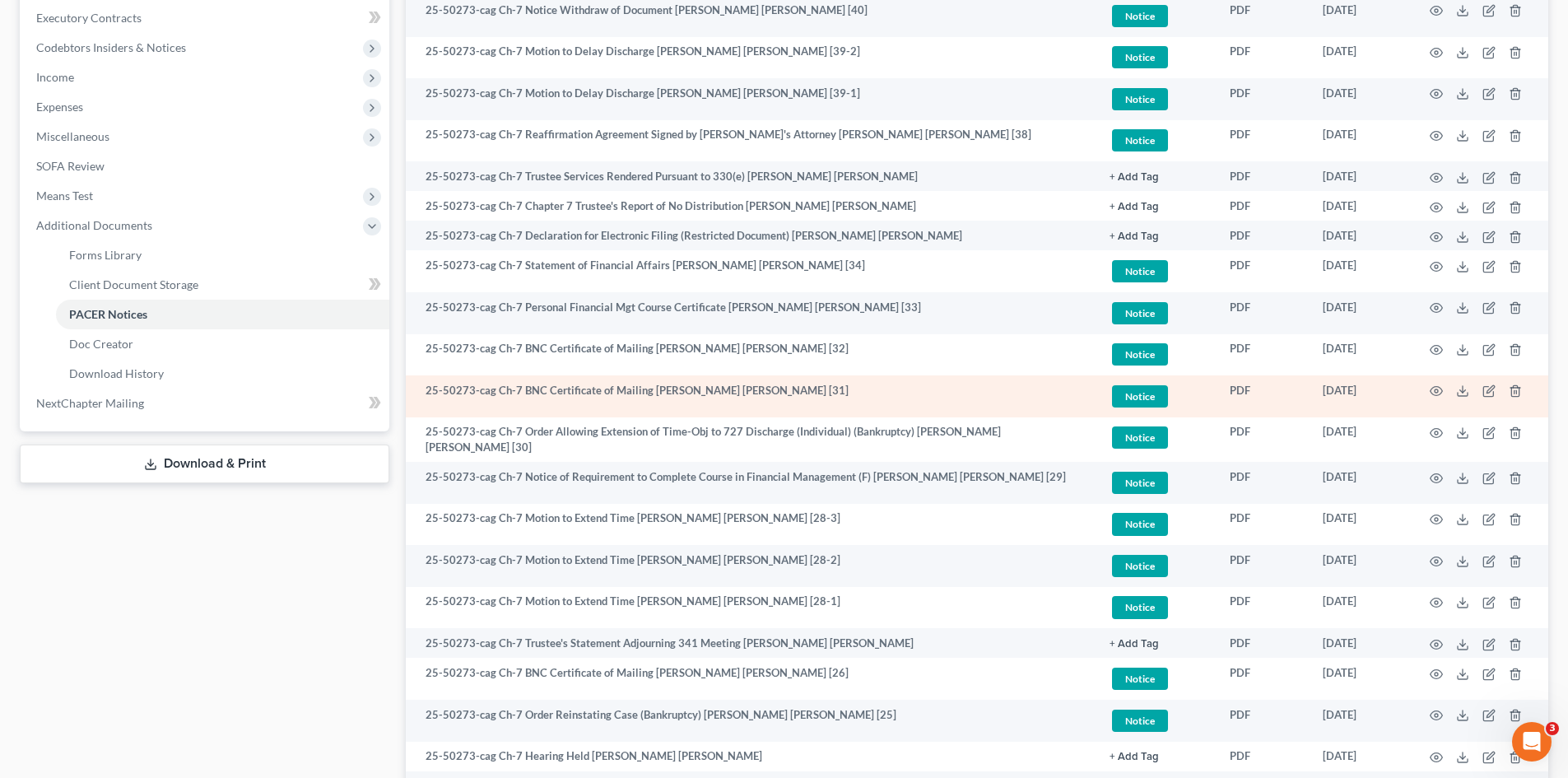
scroll to position [247, 0]
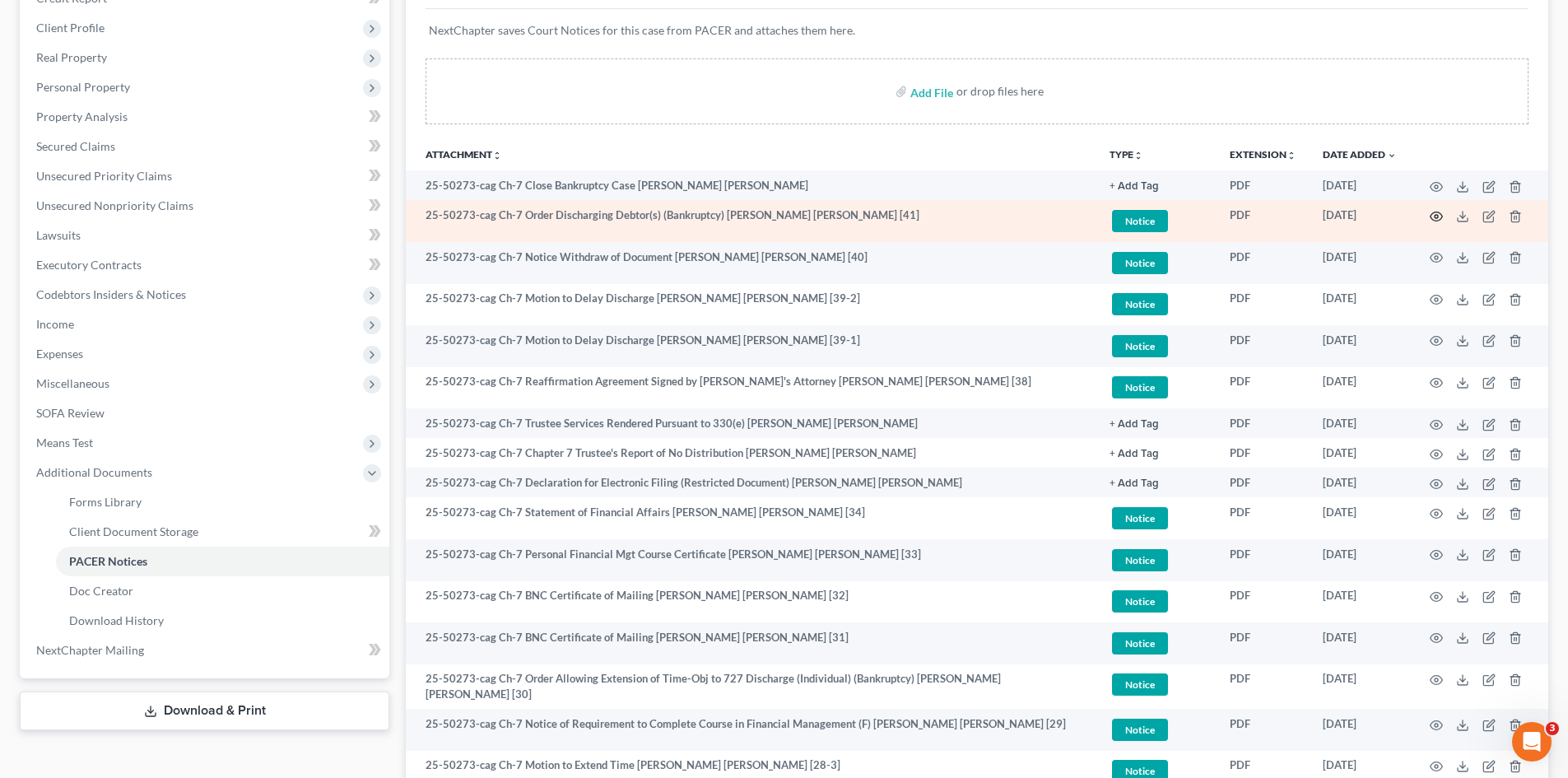
click at [1436, 217] on icon "button" at bounding box center [1436, 216] width 13 height 13
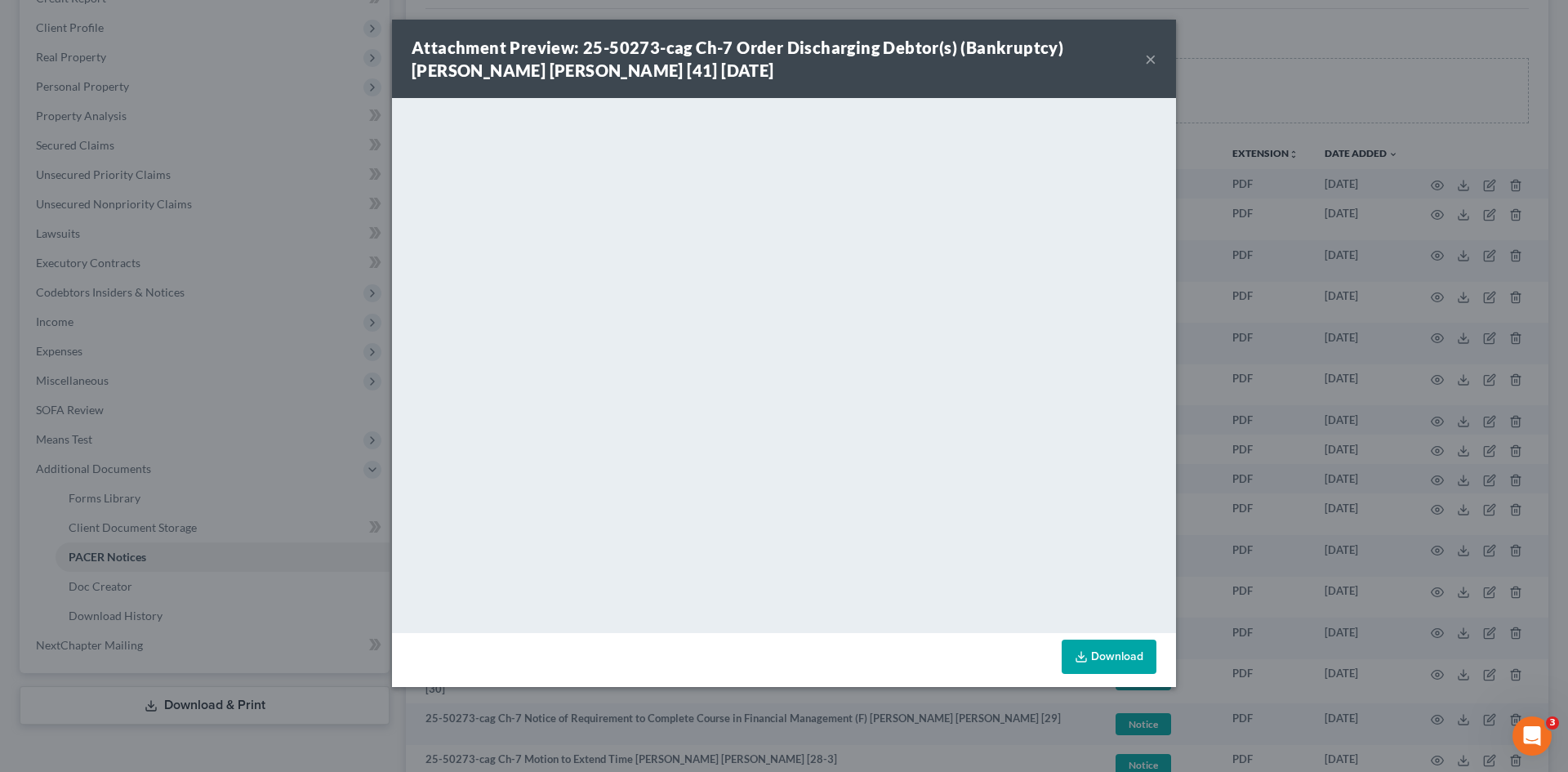
click at [1152, 56] on button "×" at bounding box center [1150, 59] width 11 height 20
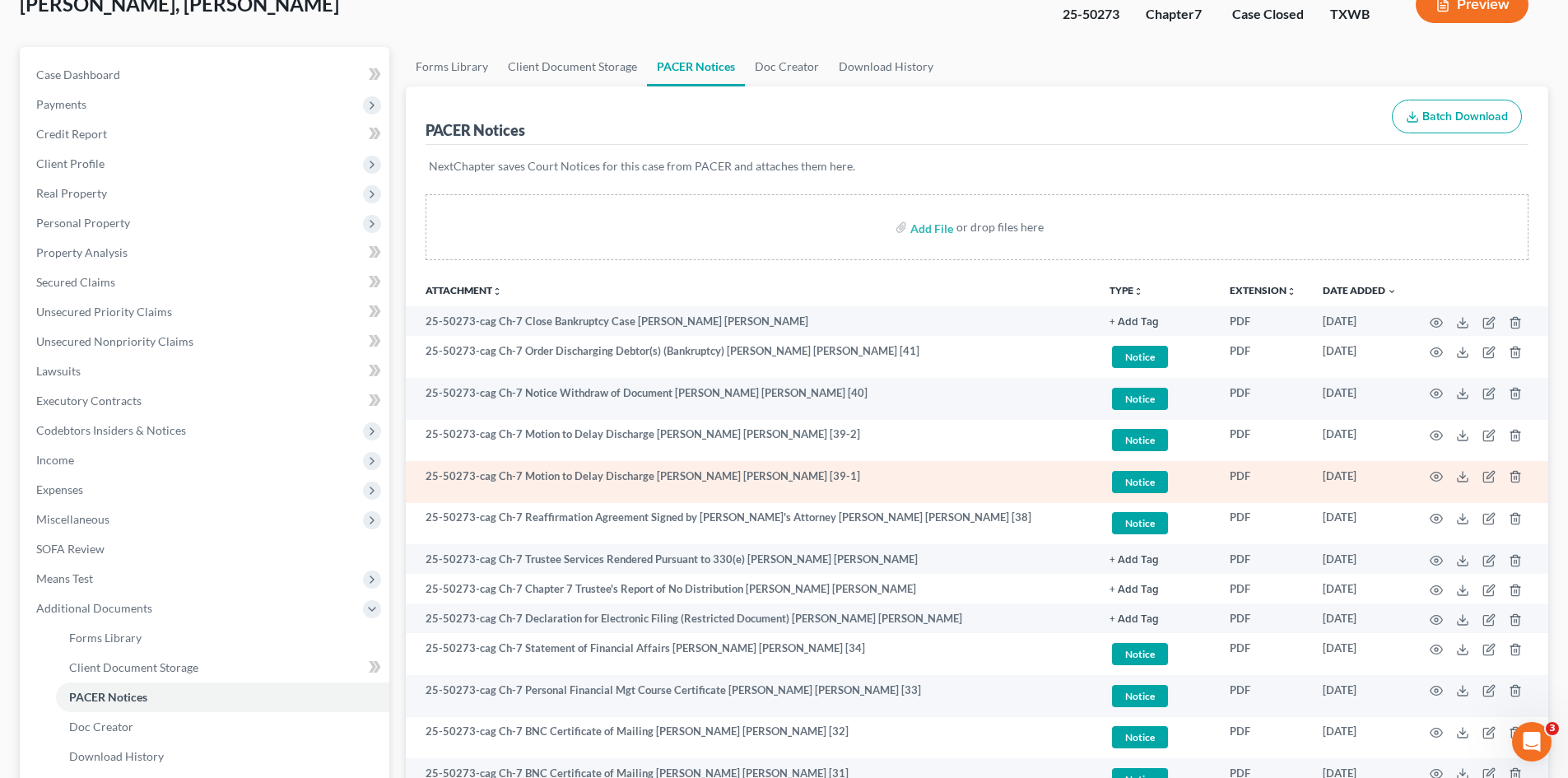
scroll to position [82, 0]
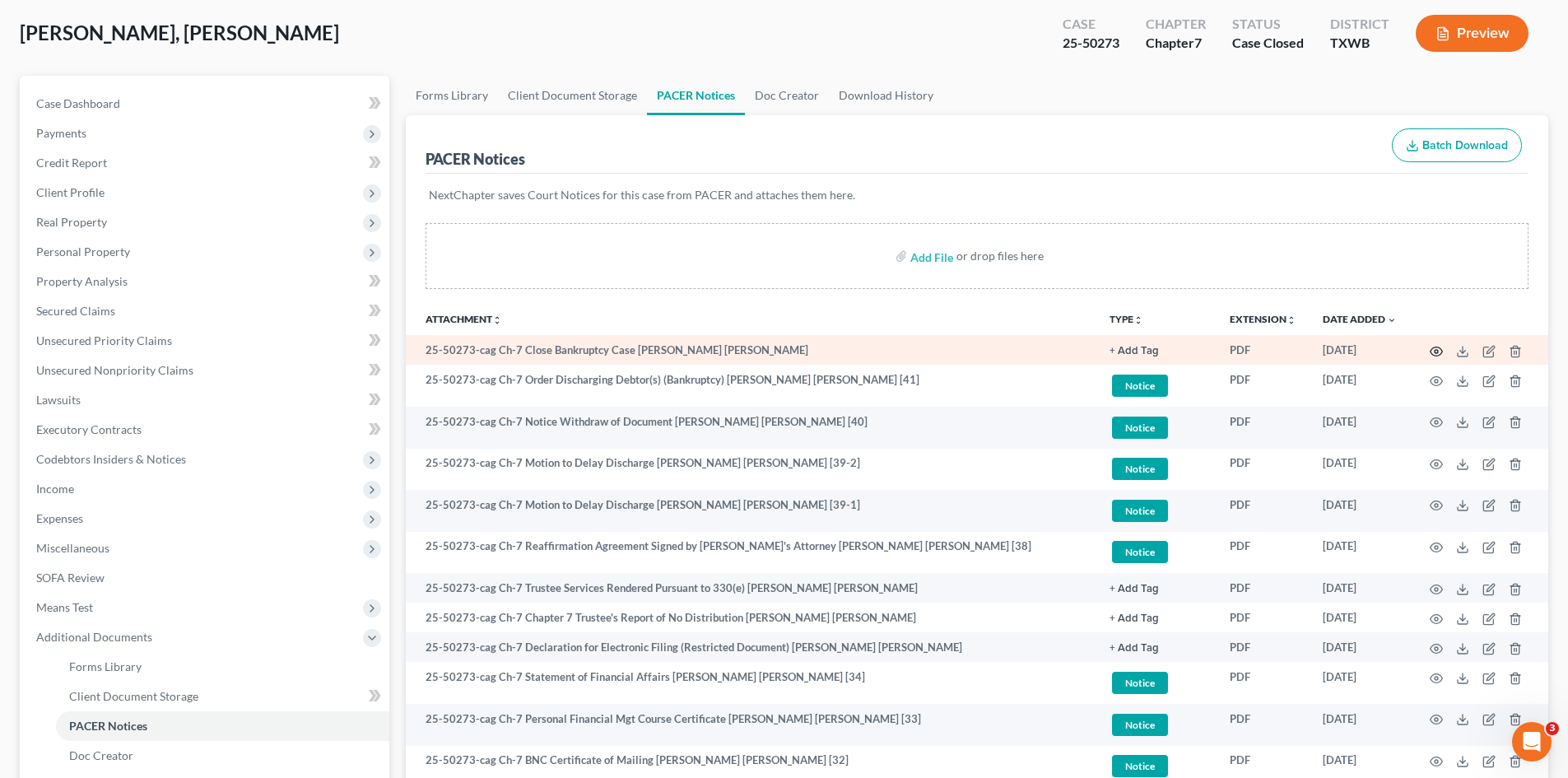
click at [1432, 354] on icon "button" at bounding box center [1436, 351] width 13 height 13
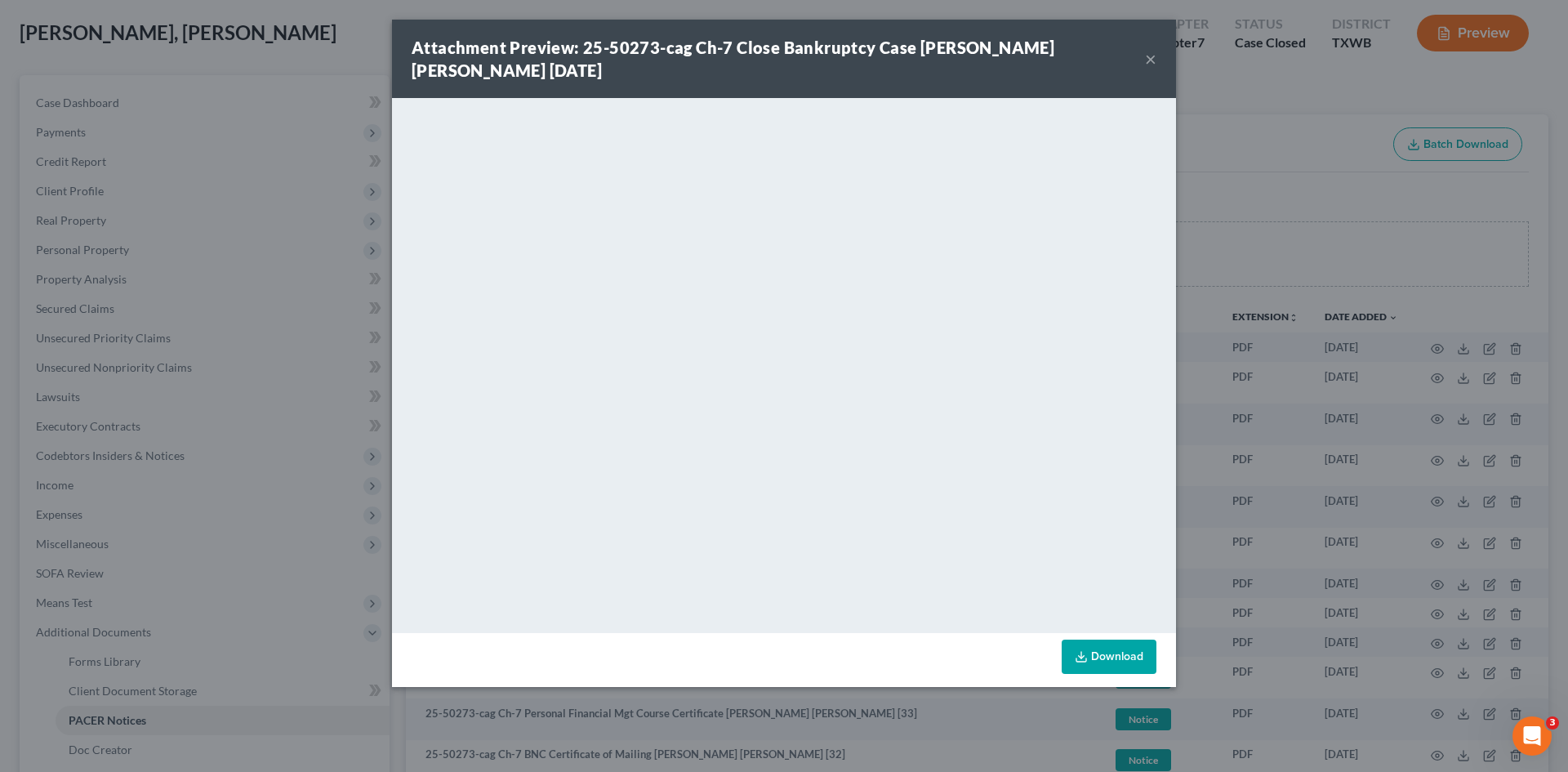
click at [1159, 51] on div "Attachment Preview: 25-50273-cag Ch-7 Close Bankruptcy Case Aaron Brian Miranda…" at bounding box center [783, 59] width 784 height 79
click at [1147, 58] on button "×" at bounding box center [1150, 59] width 11 height 20
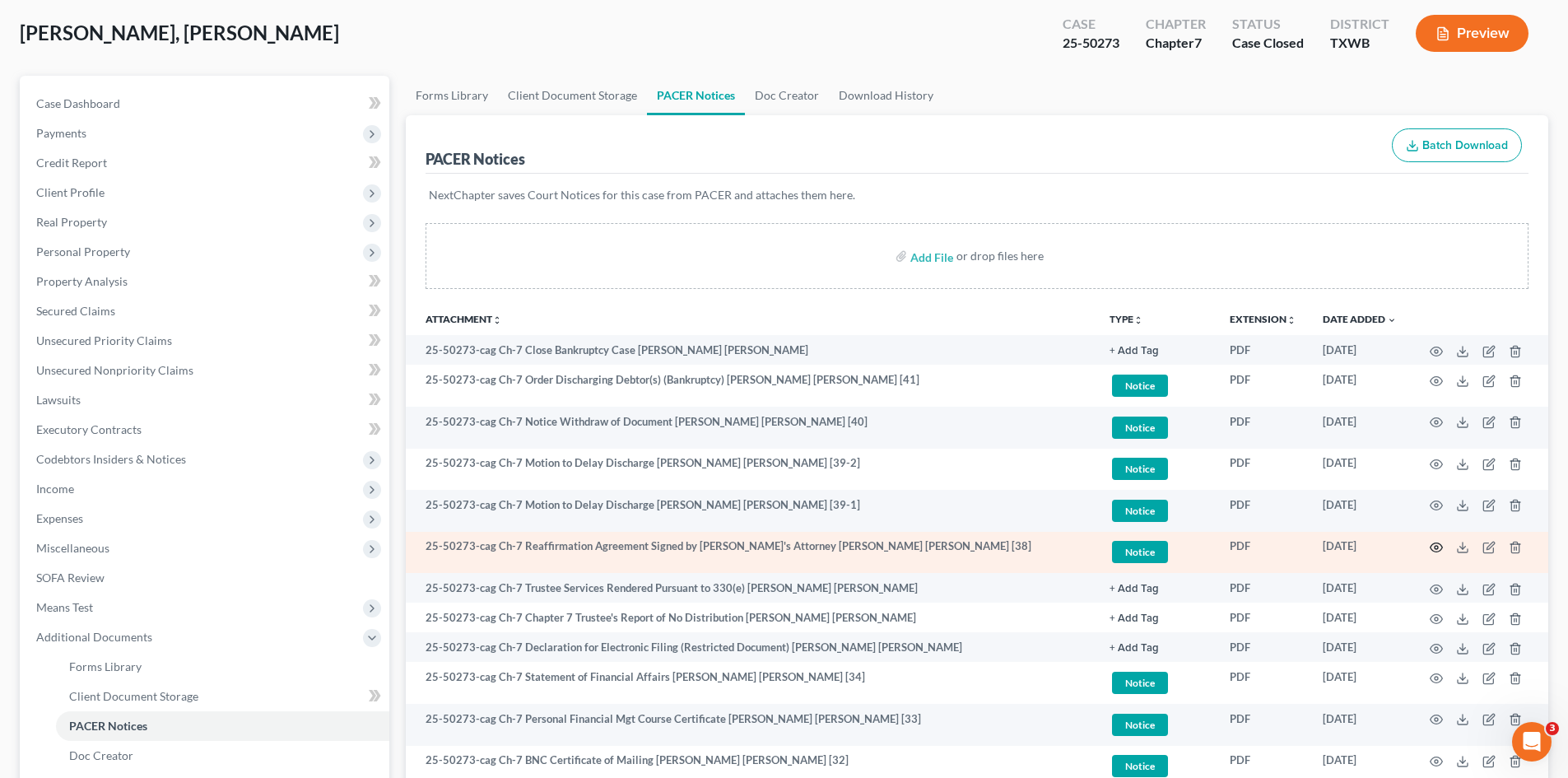
click at [1436, 545] on circle "button" at bounding box center [1436, 547] width 3 height 3
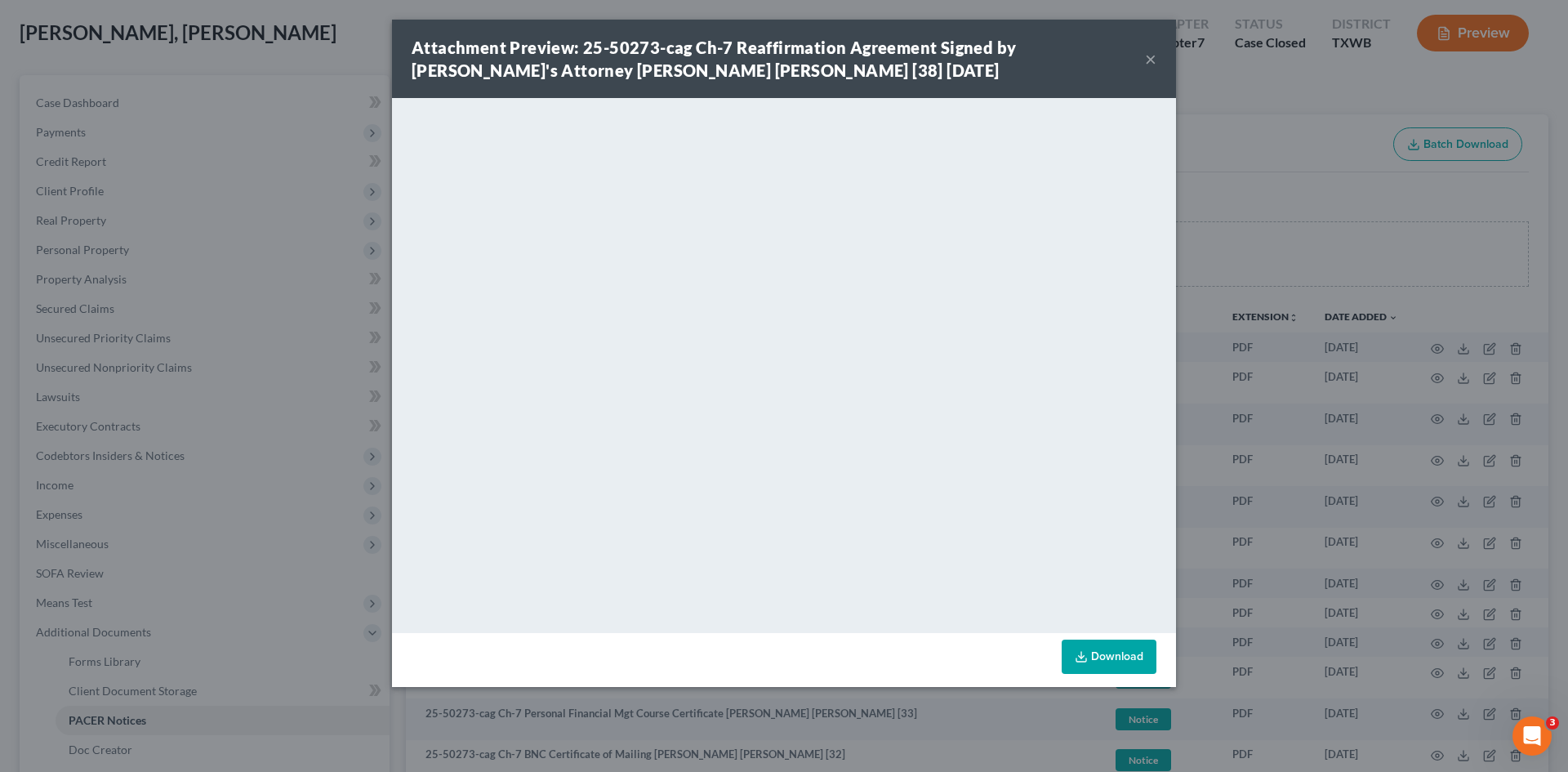
click at [1160, 51] on div "Attachment Preview: 25-50273-cag Ch-7 Reaffirmation Agreement Signed by Debtor'…" at bounding box center [783, 59] width 784 height 79
click at [1155, 51] on button "×" at bounding box center [1150, 59] width 11 height 20
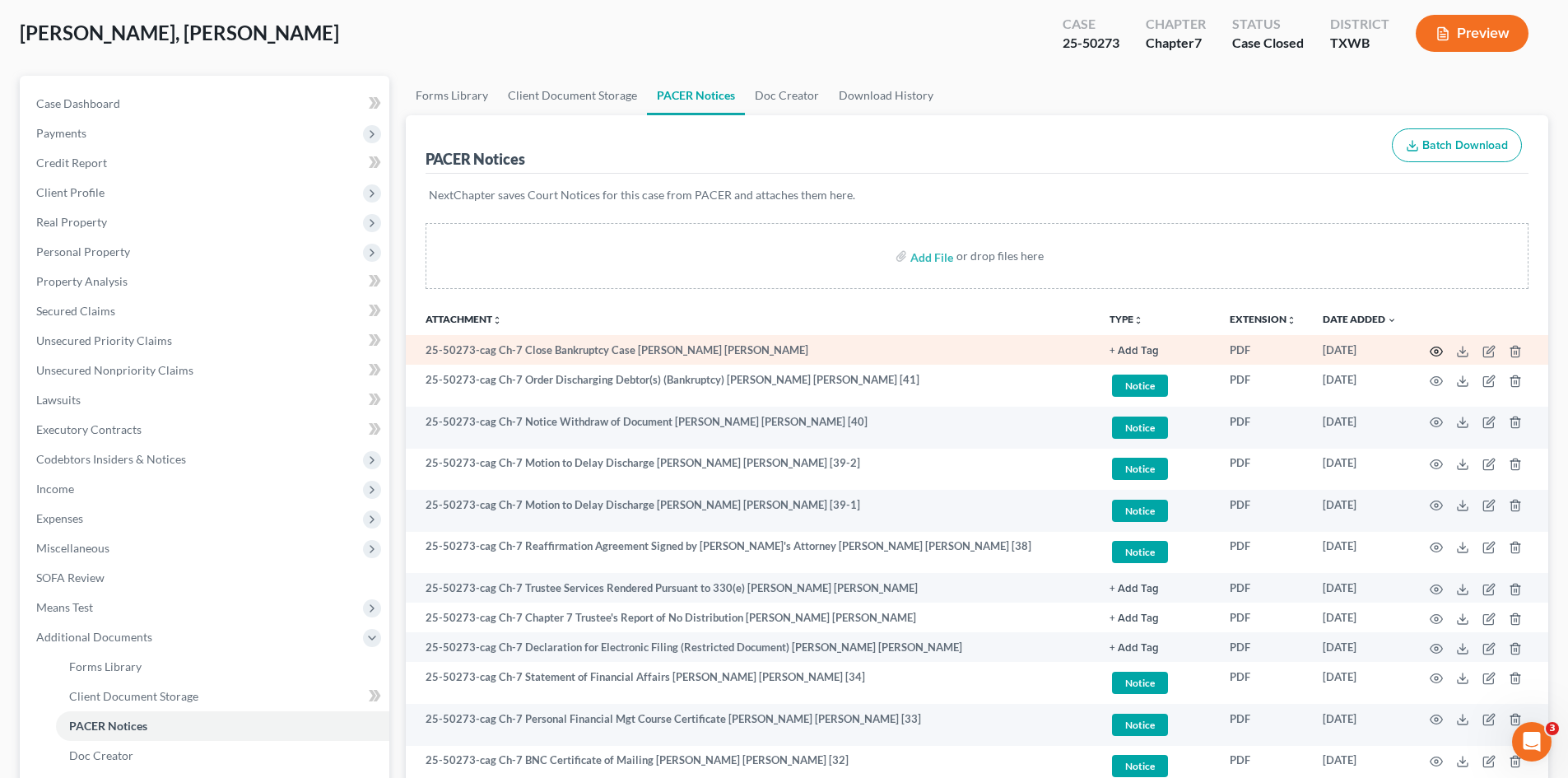
click at [1442, 345] on icon "button" at bounding box center [1436, 351] width 13 height 13
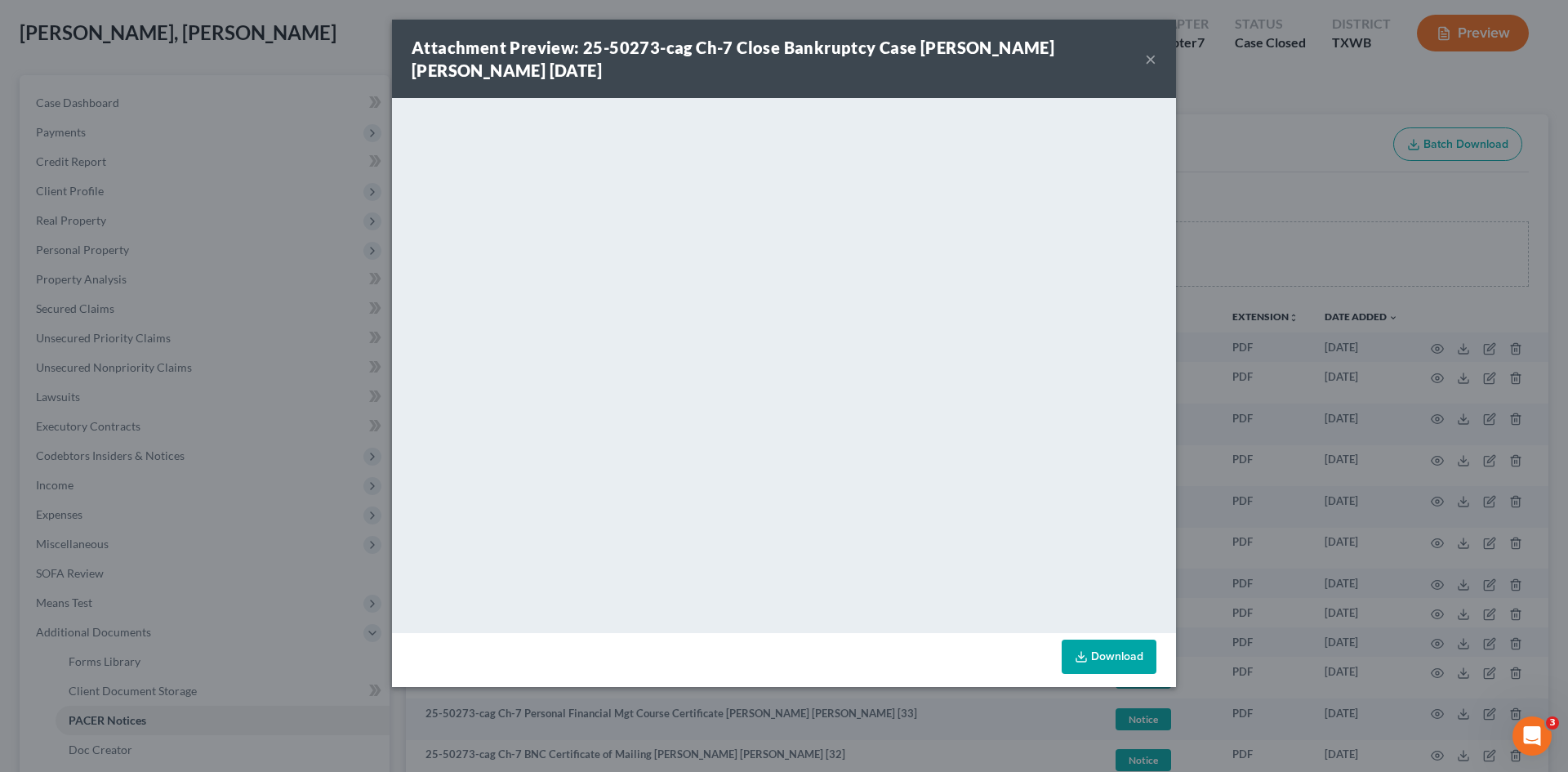
click at [1145, 59] on button "×" at bounding box center [1150, 59] width 11 height 20
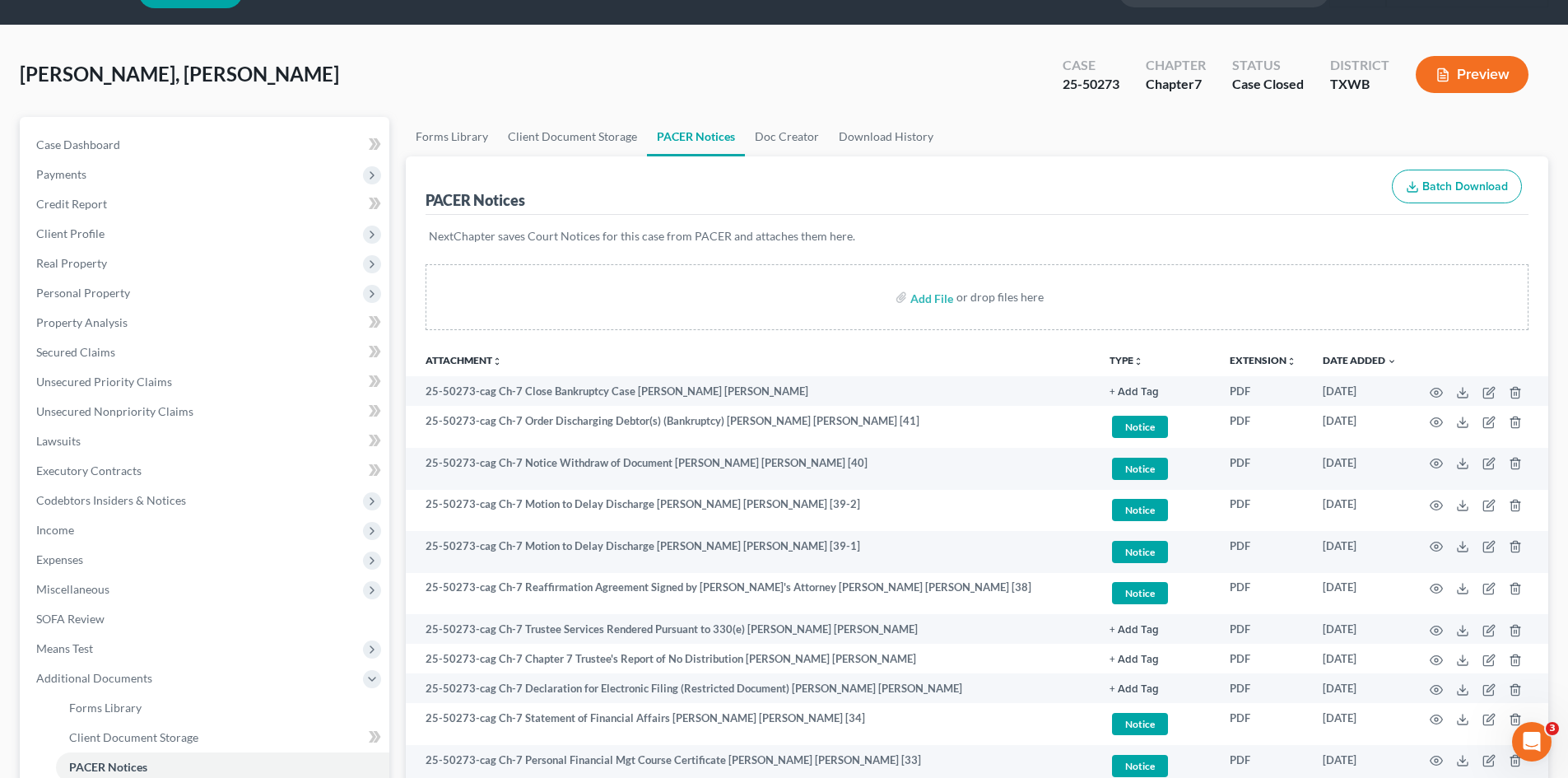
scroll to position [0, 0]
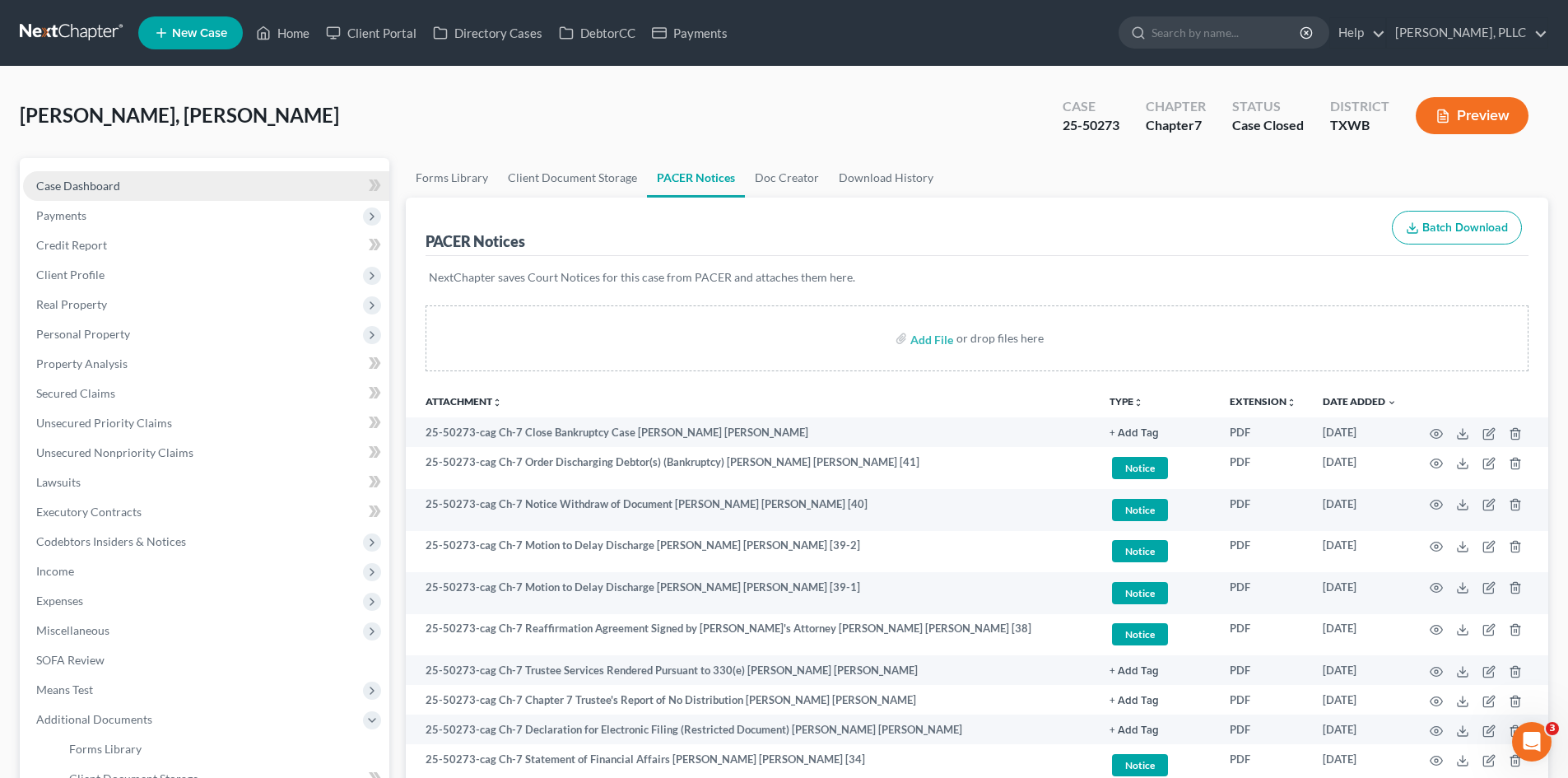
click at [148, 179] on link "Case Dashboard" at bounding box center [206, 186] width 366 height 30
select select "4"
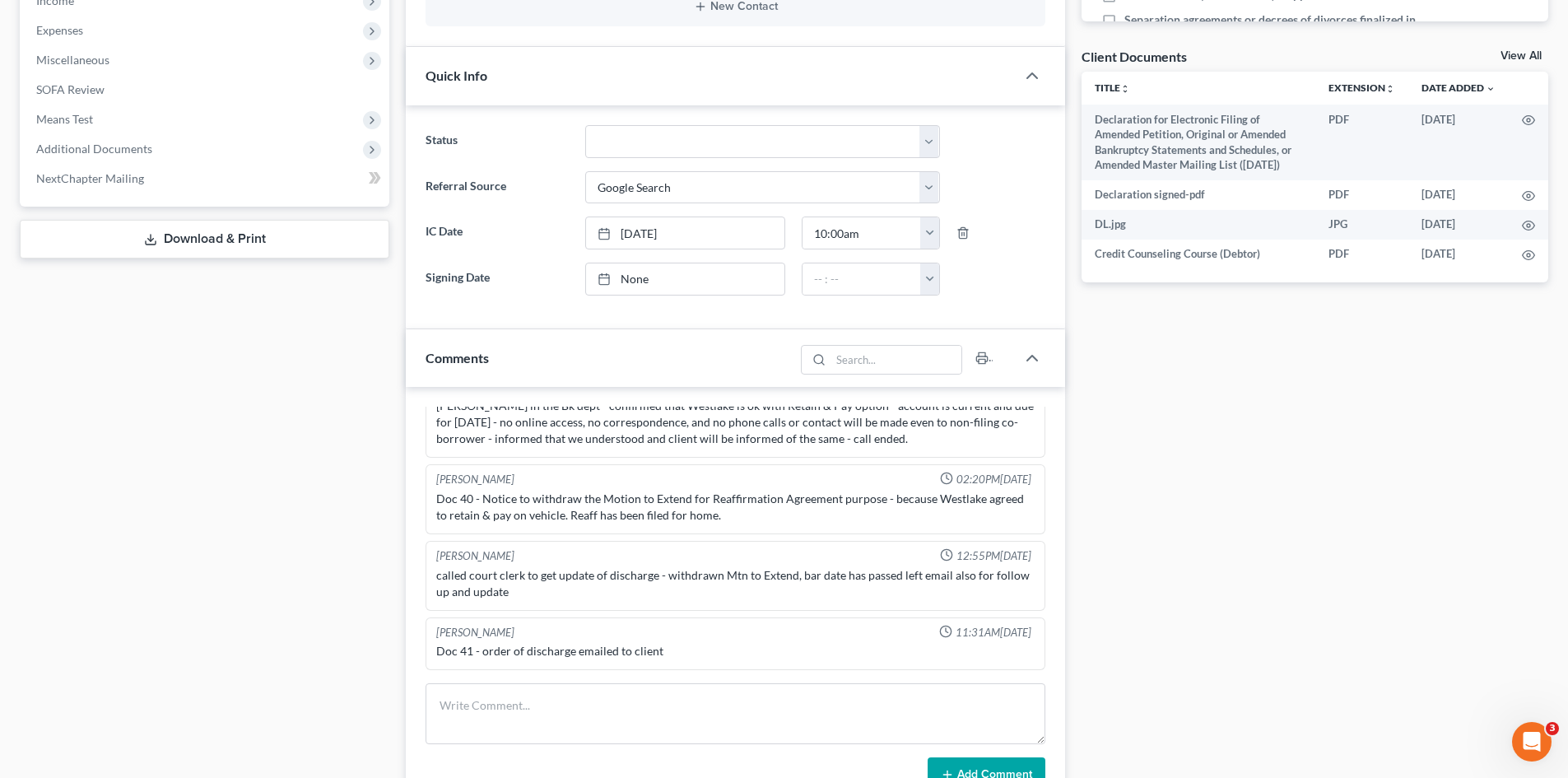
scroll to position [576, 0]
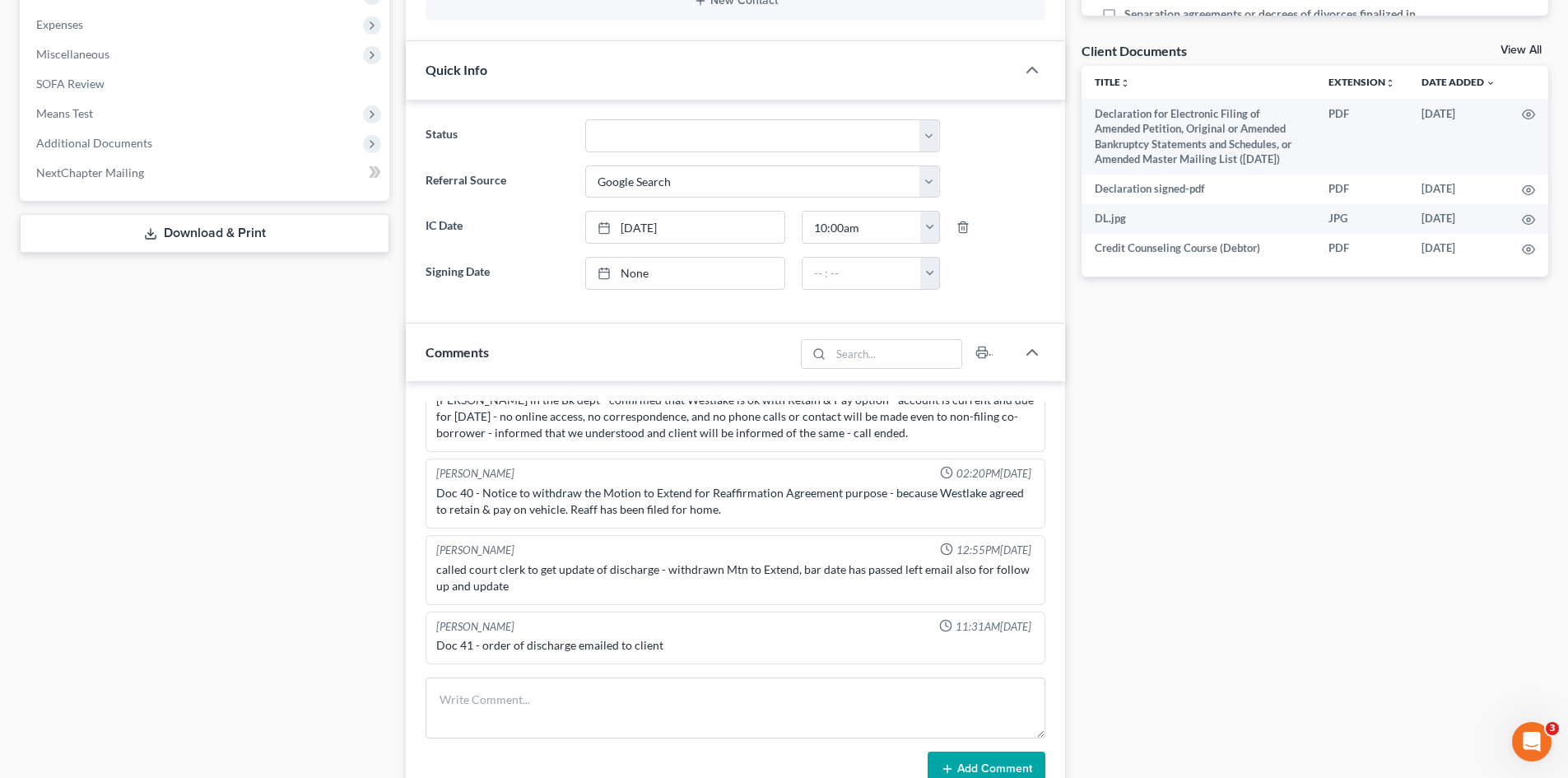
click at [1121, 491] on div "Docs Tasks Events Timer 18% Completed Nothing here yet! Signed Engagement Debto…" at bounding box center [1315, 309] width 483 height 1456
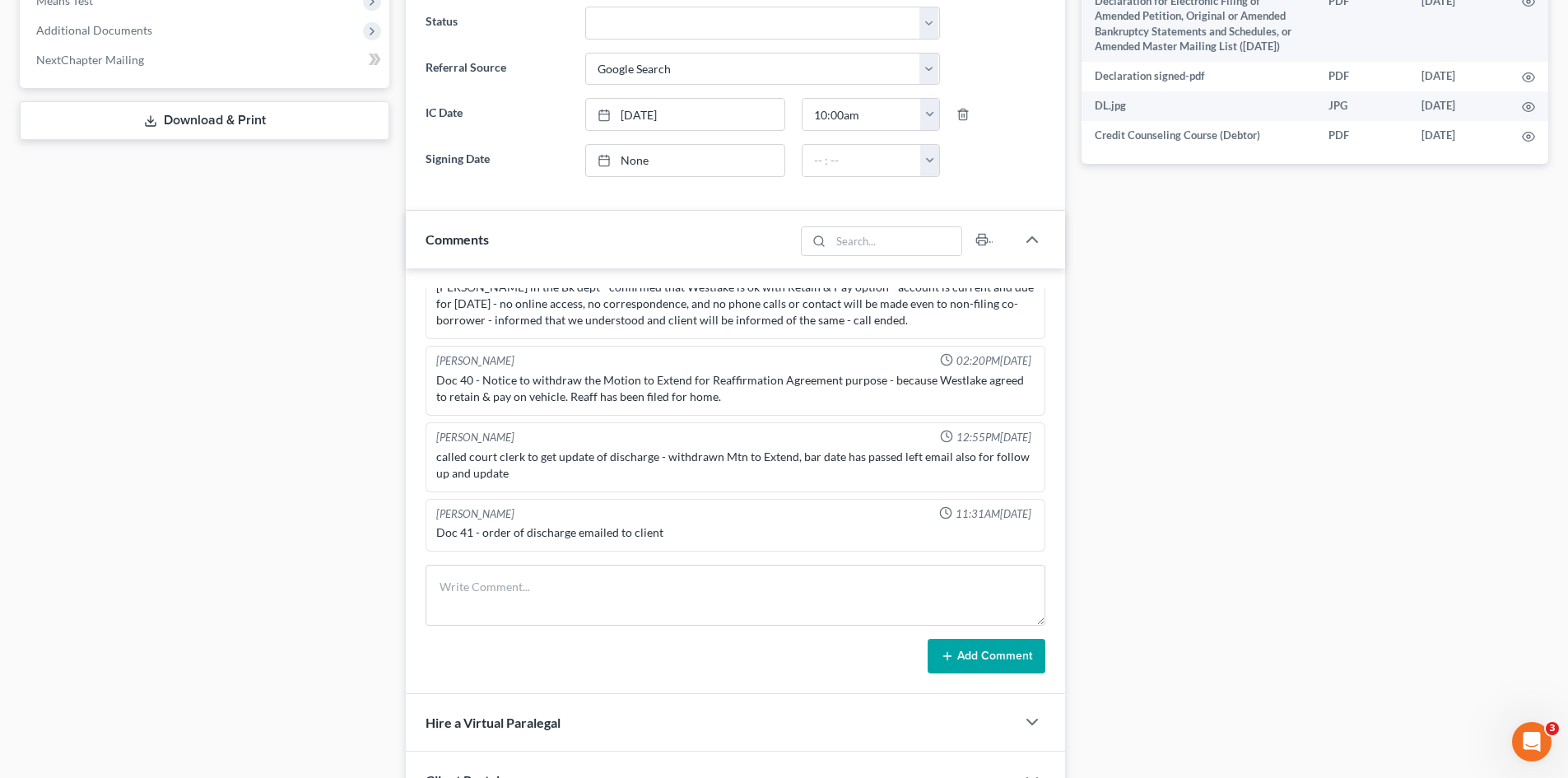
scroll to position [898, 0]
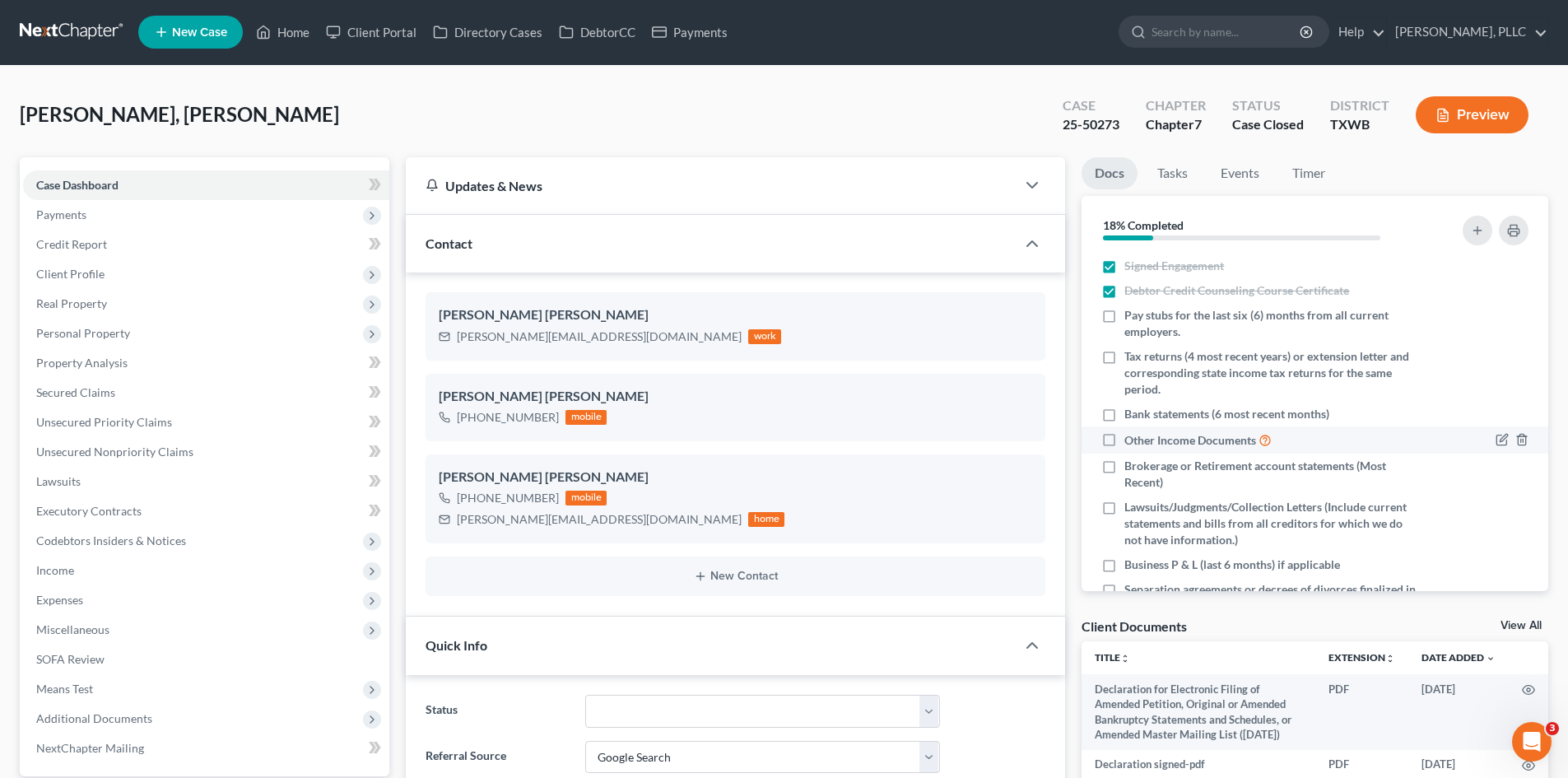
scroll to position [0, 0]
click at [153, 217] on span "Payments" at bounding box center [206, 215] width 366 height 30
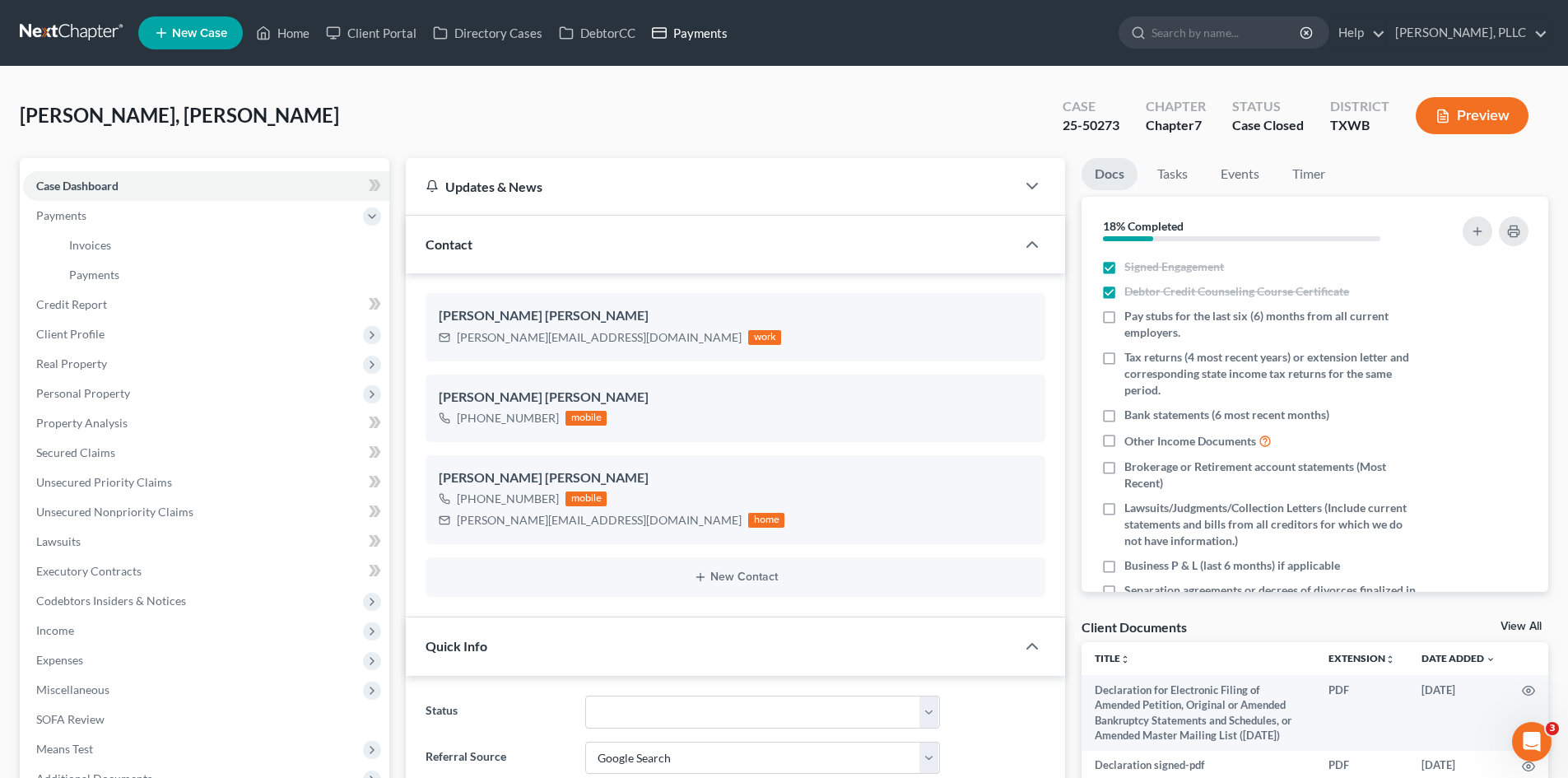
click at [712, 37] on link "Payments" at bounding box center [690, 33] width 92 height 30
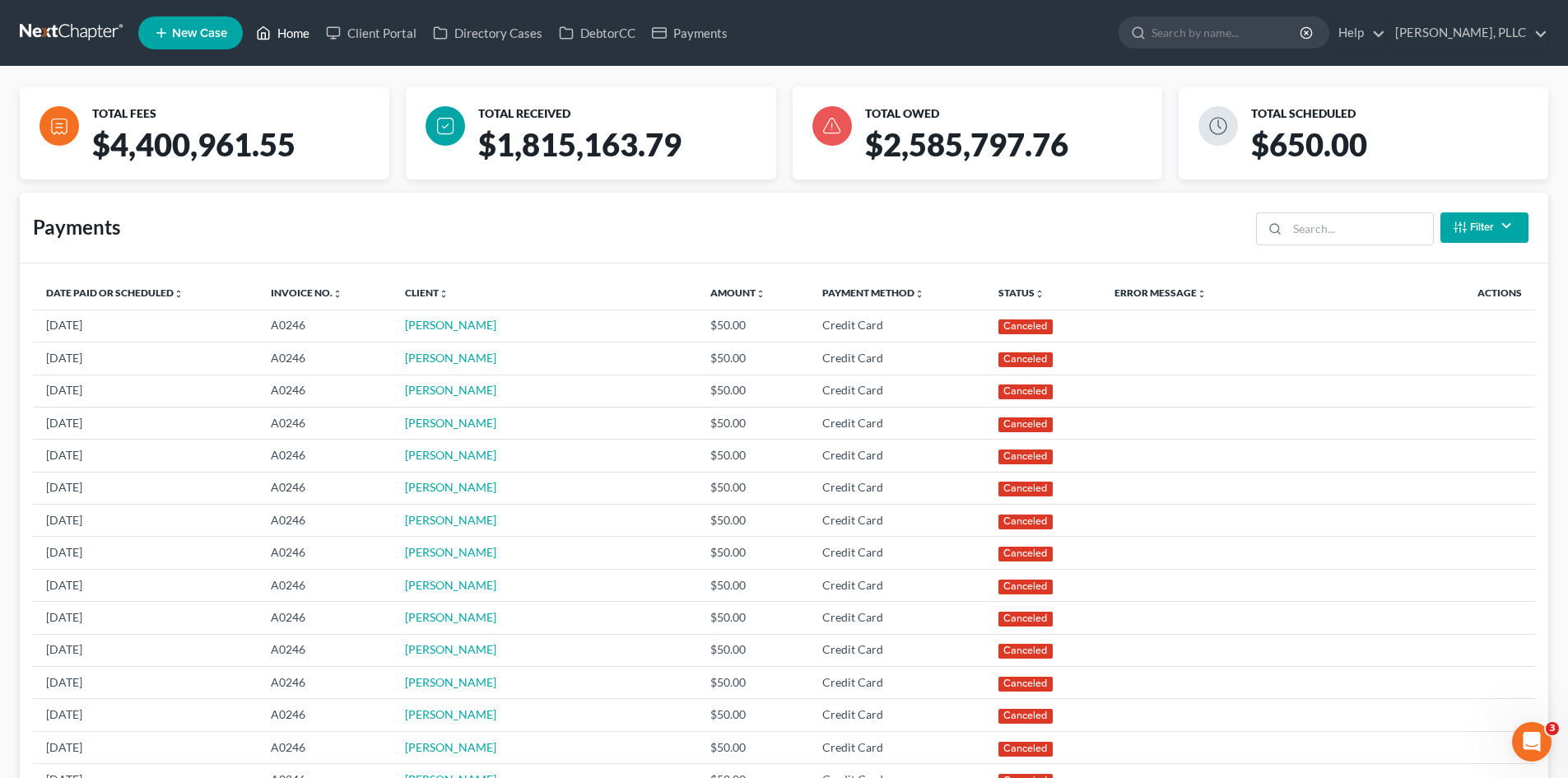
click at [295, 32] on link "Home" at bounding box center [282, 33] width 70 height 30
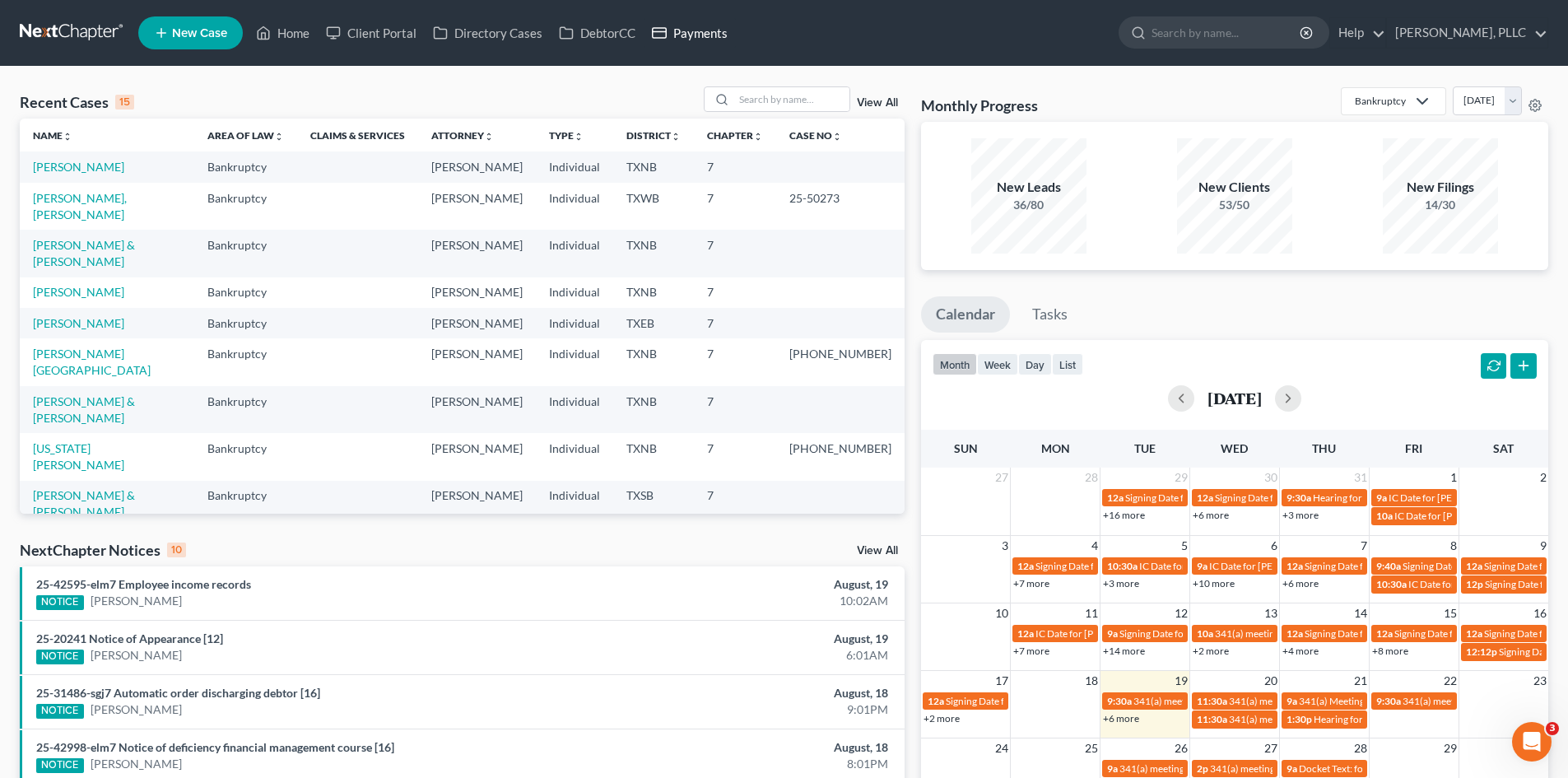
click at [705, 36] on link "Payments" at bounding box center [690, 33] width 92 height 30
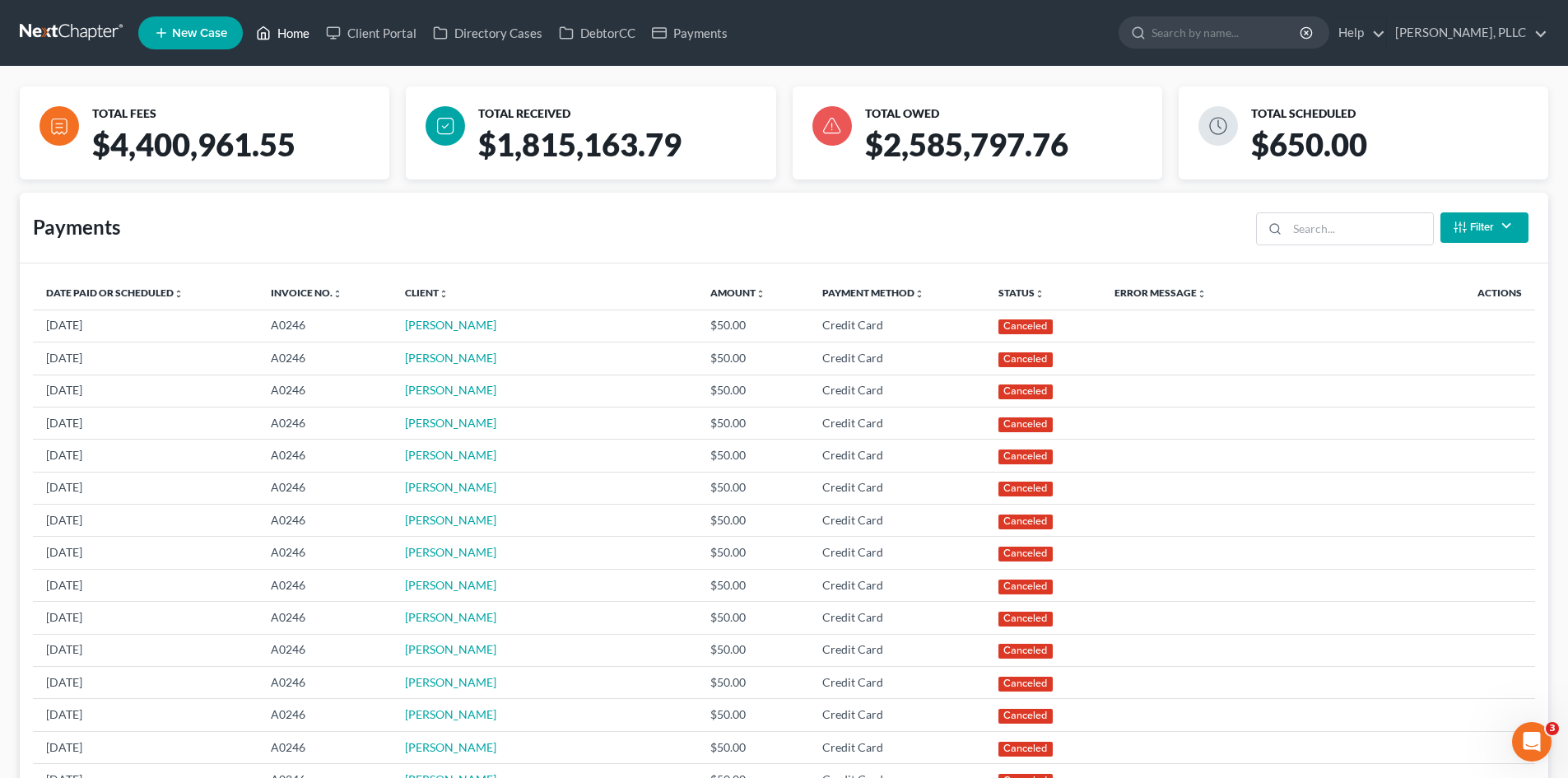
click at [275, 41] on link "Home" at bounding box center [282, 33] width 70 height 30
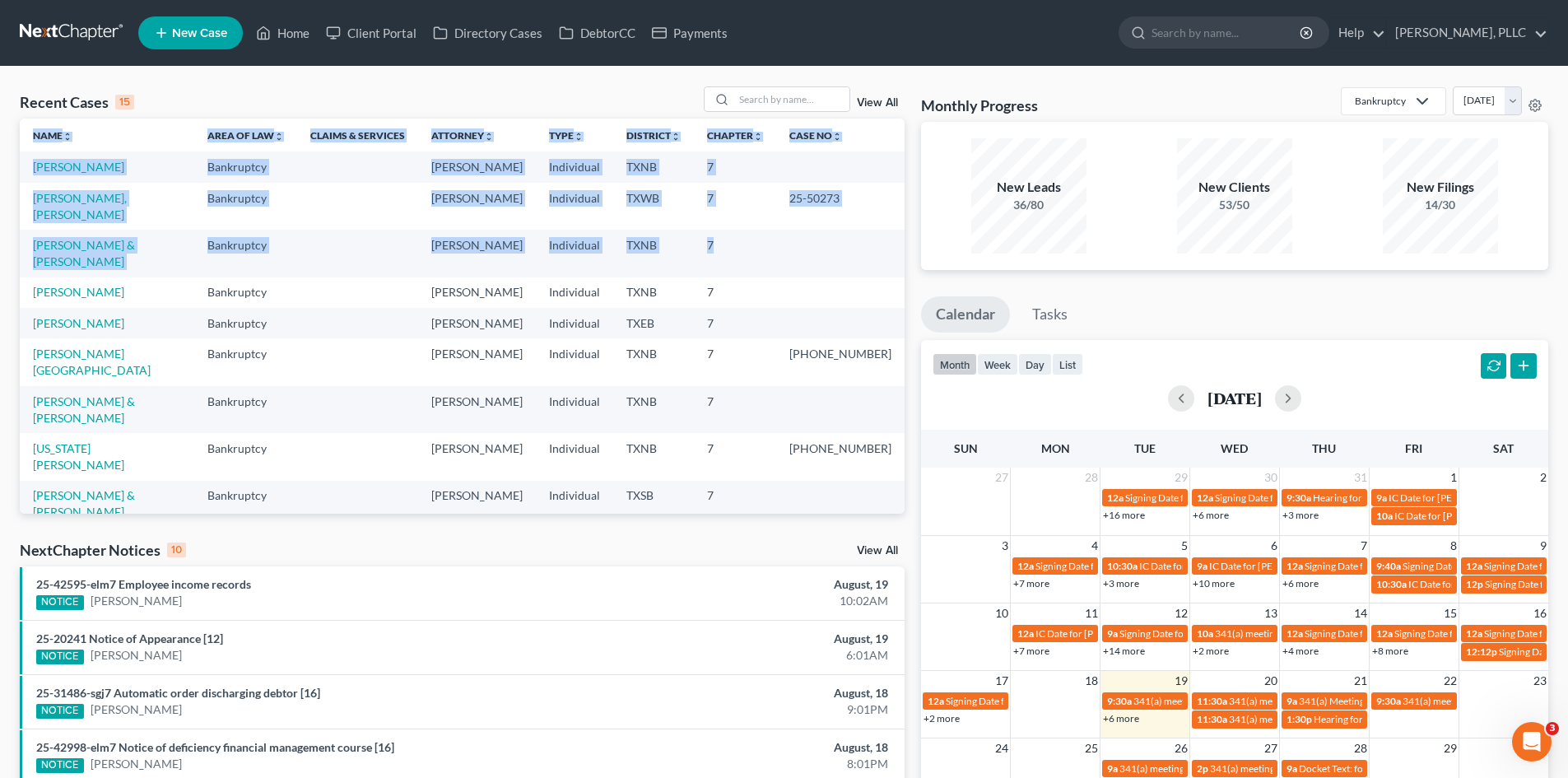
drag, startPoint x: 892, startPoint y: 221, endPoint x: 893, endPoint y: 404, distance: 183.0
click at [893, 404] on div "Name unfold_more expand_more expand_less Area of Law unfold_more expand_more ex…" at bounding box center [462, 315] width 885 height 395
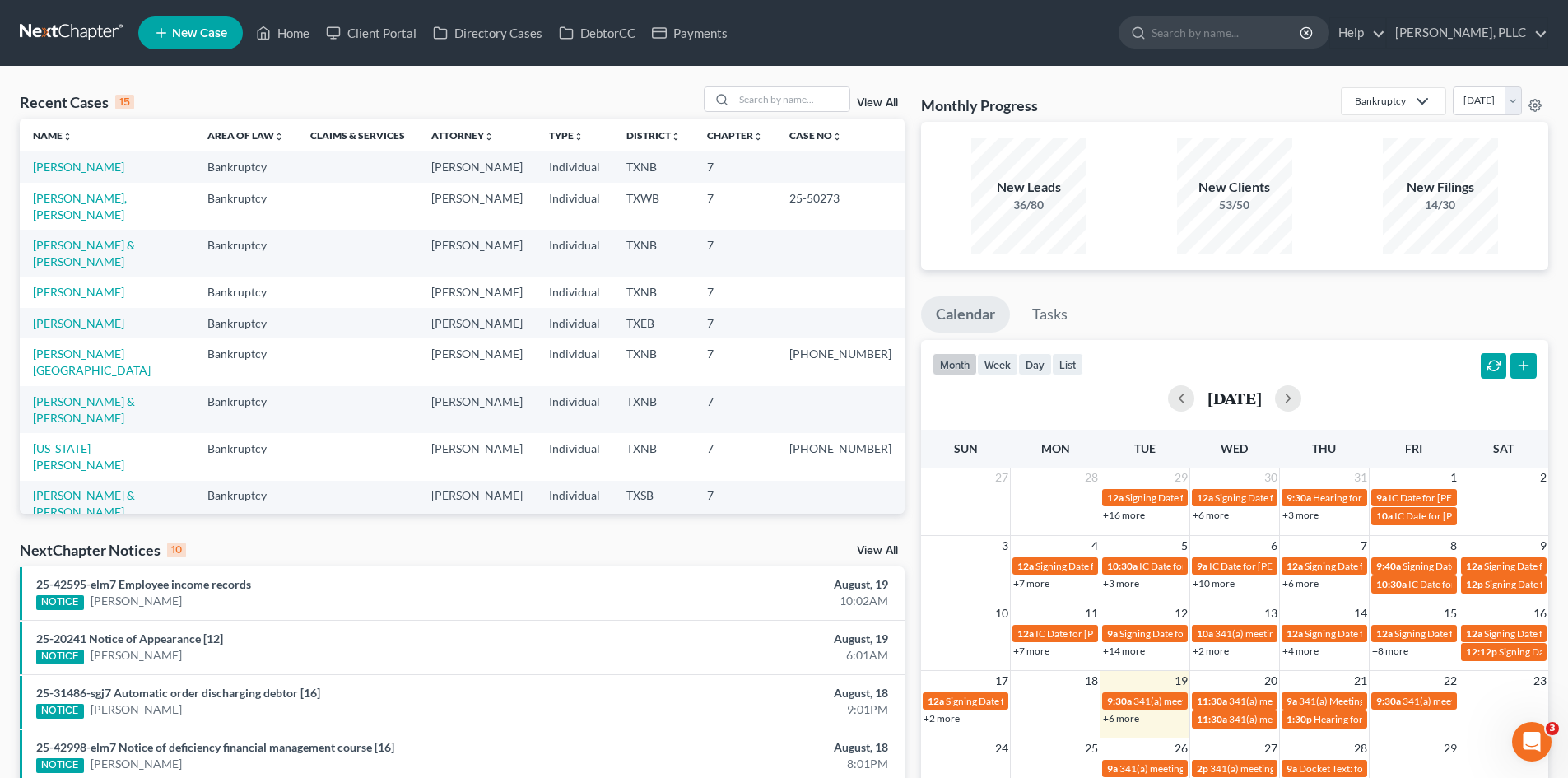
click at [443, 86] on div "Recent Cases 15 View All" at bounding box center [462, 102] width 885 height 32
click at [688, 32] on link "Payments" at bounding box center [690, 33] width 92 height 30
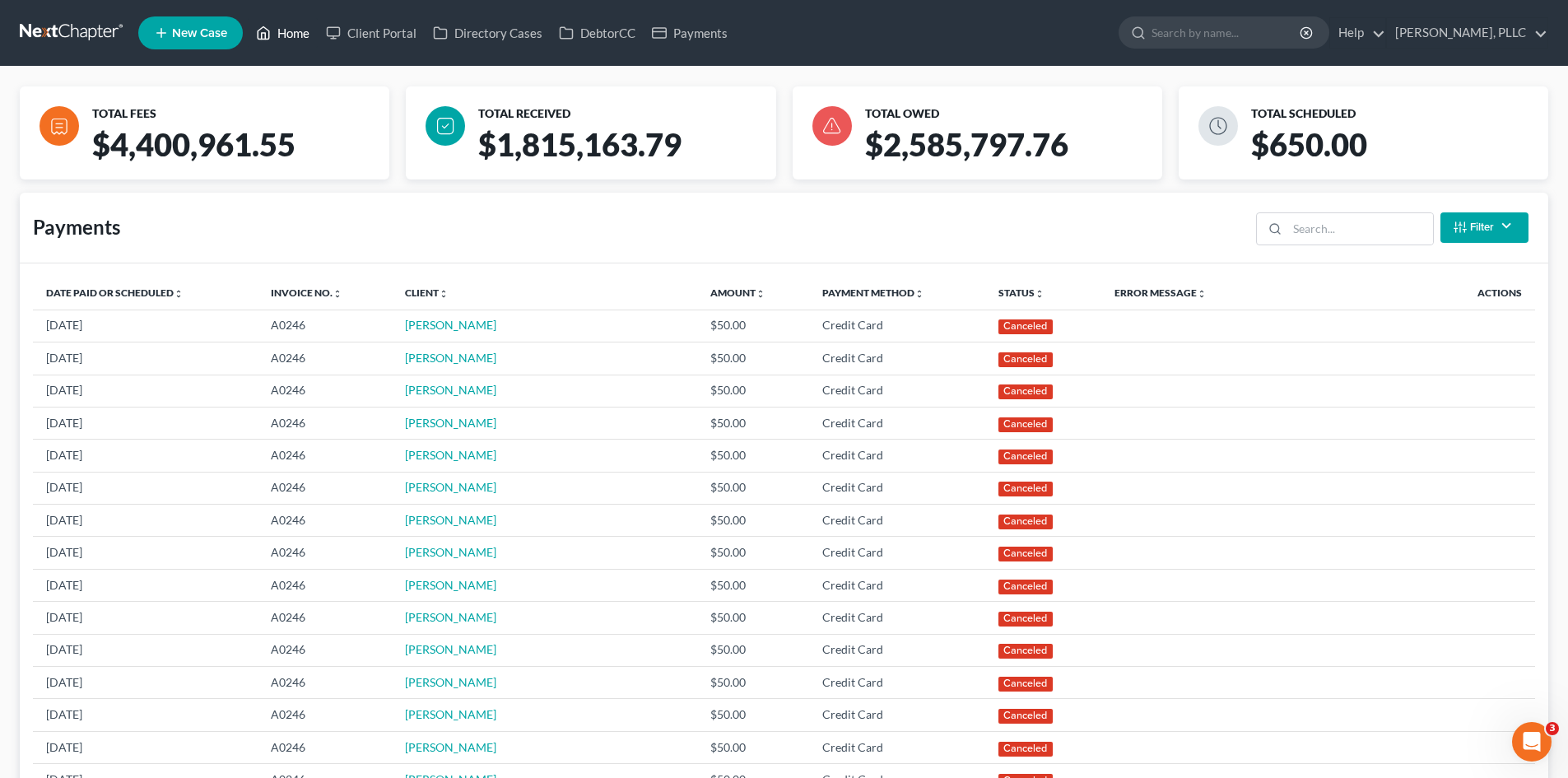
click at [300, 26] on link "Home" at bounding box center [282, 33] width 70 height 30
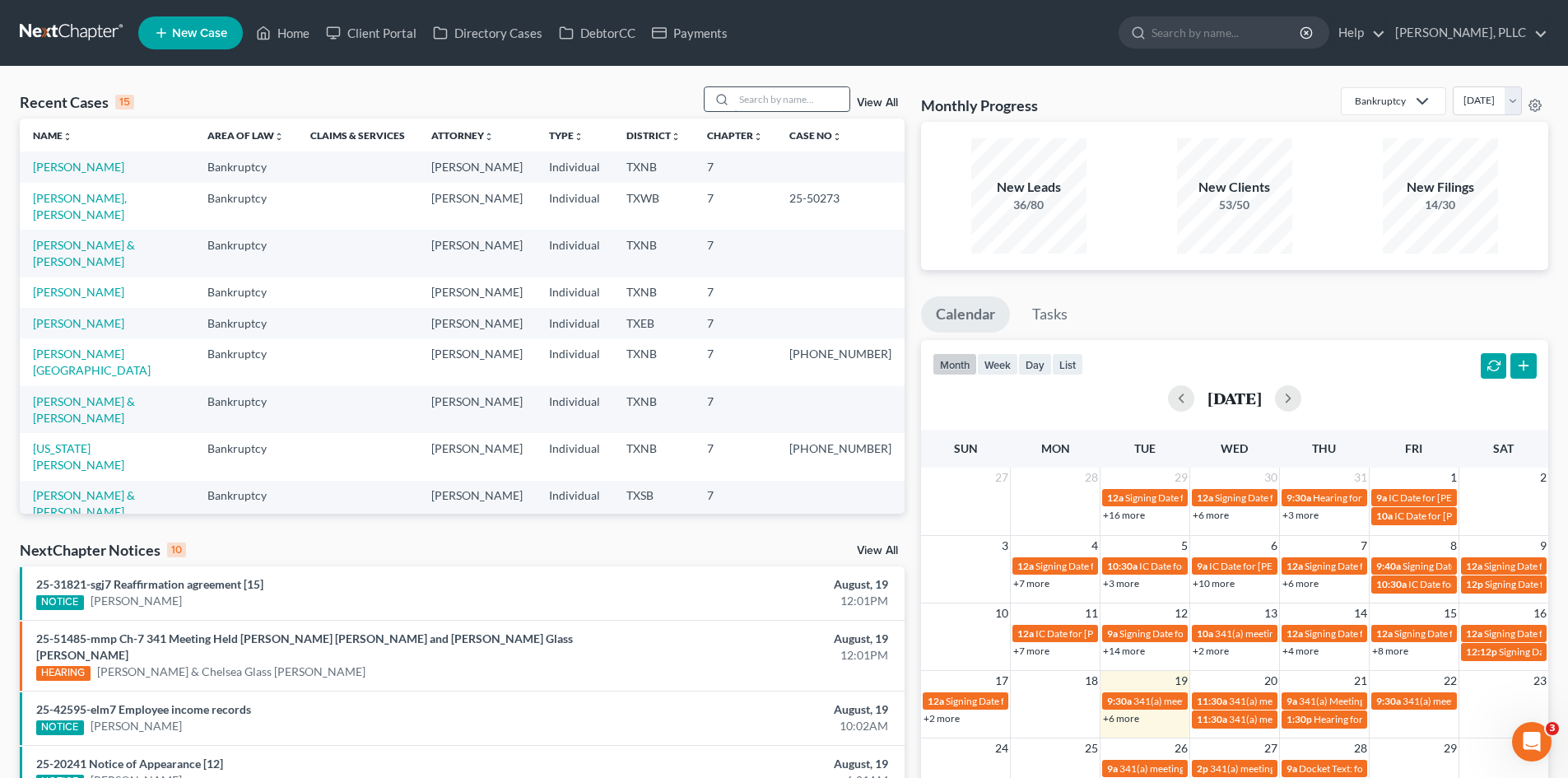
click at [784, 110] on input "search" at bounding box center [792, 98] width 115 height 24
type input "locket"
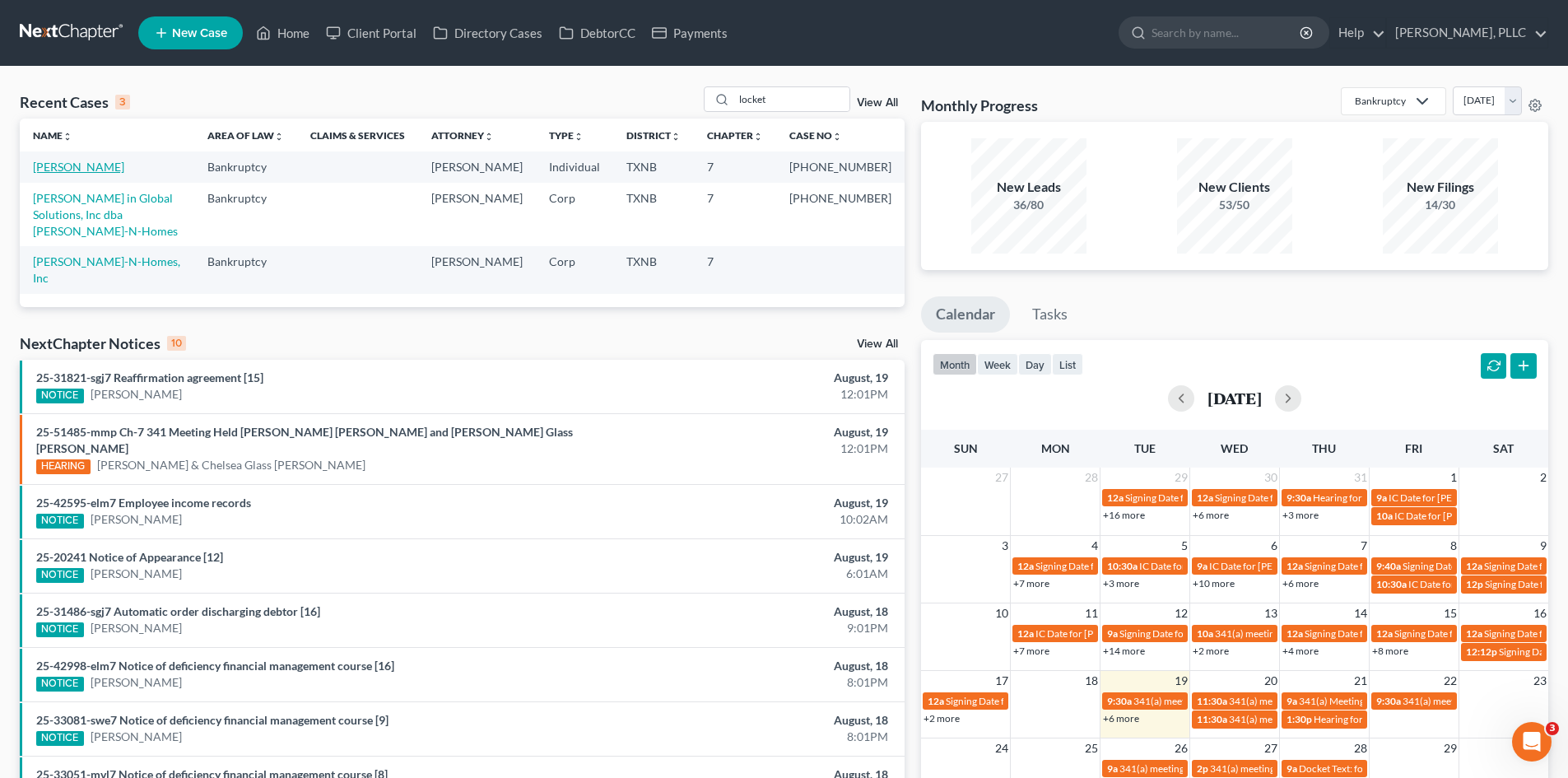
click at [88, 159] on link "[PERSON_NAME]" at bounding box center [78, 166] width 92 height 14
select select "1"
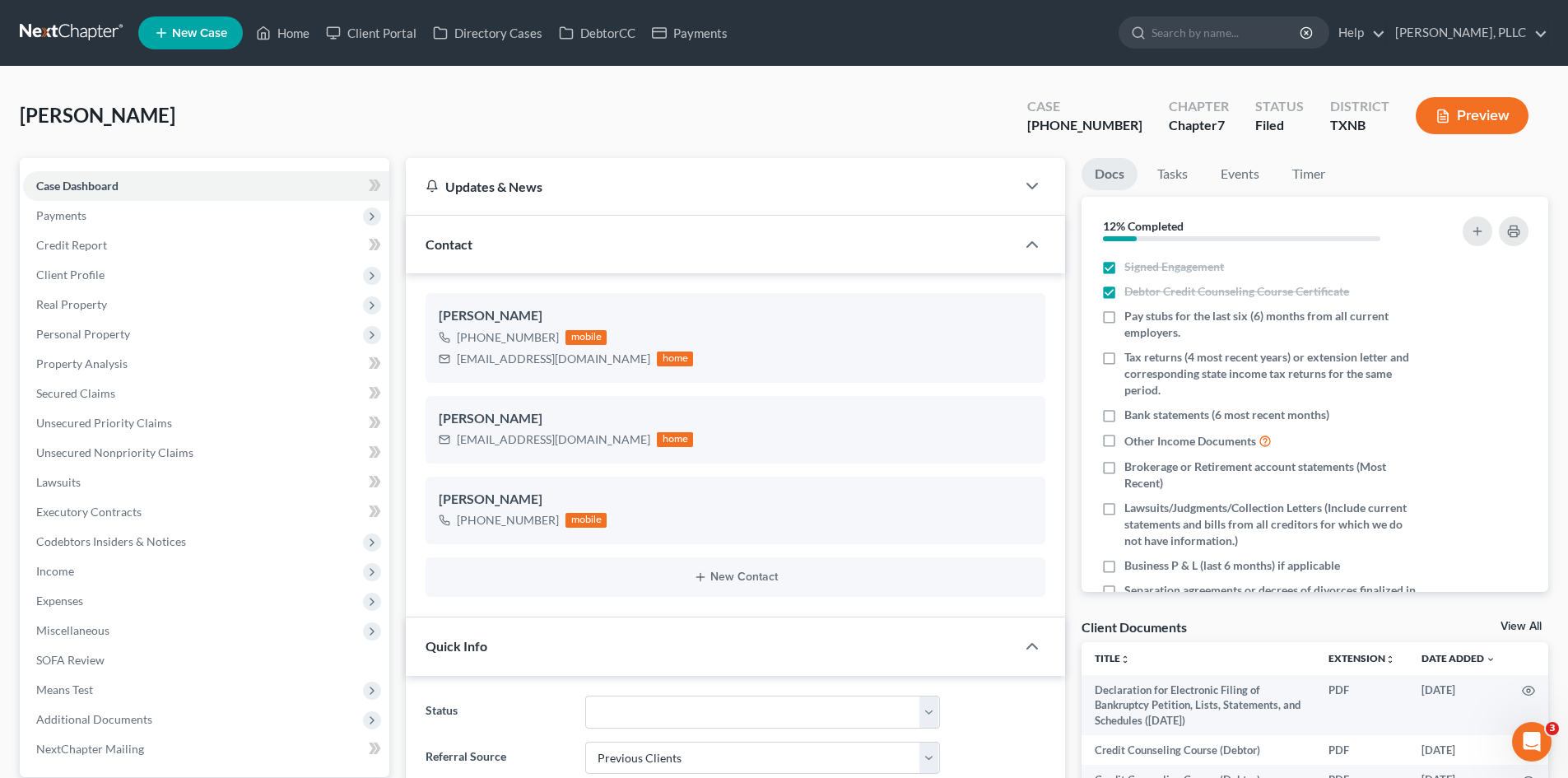
scroll to position [1511, 0]
drag, startPoint x: 0, startPoint y: 367, endPoint x: 694, endPoint y: 429, distance: 696.8
drag, startPoint x: 0, startPoint y: 393, endPoint x: 0, endPoint y: 452, distance: 59.0
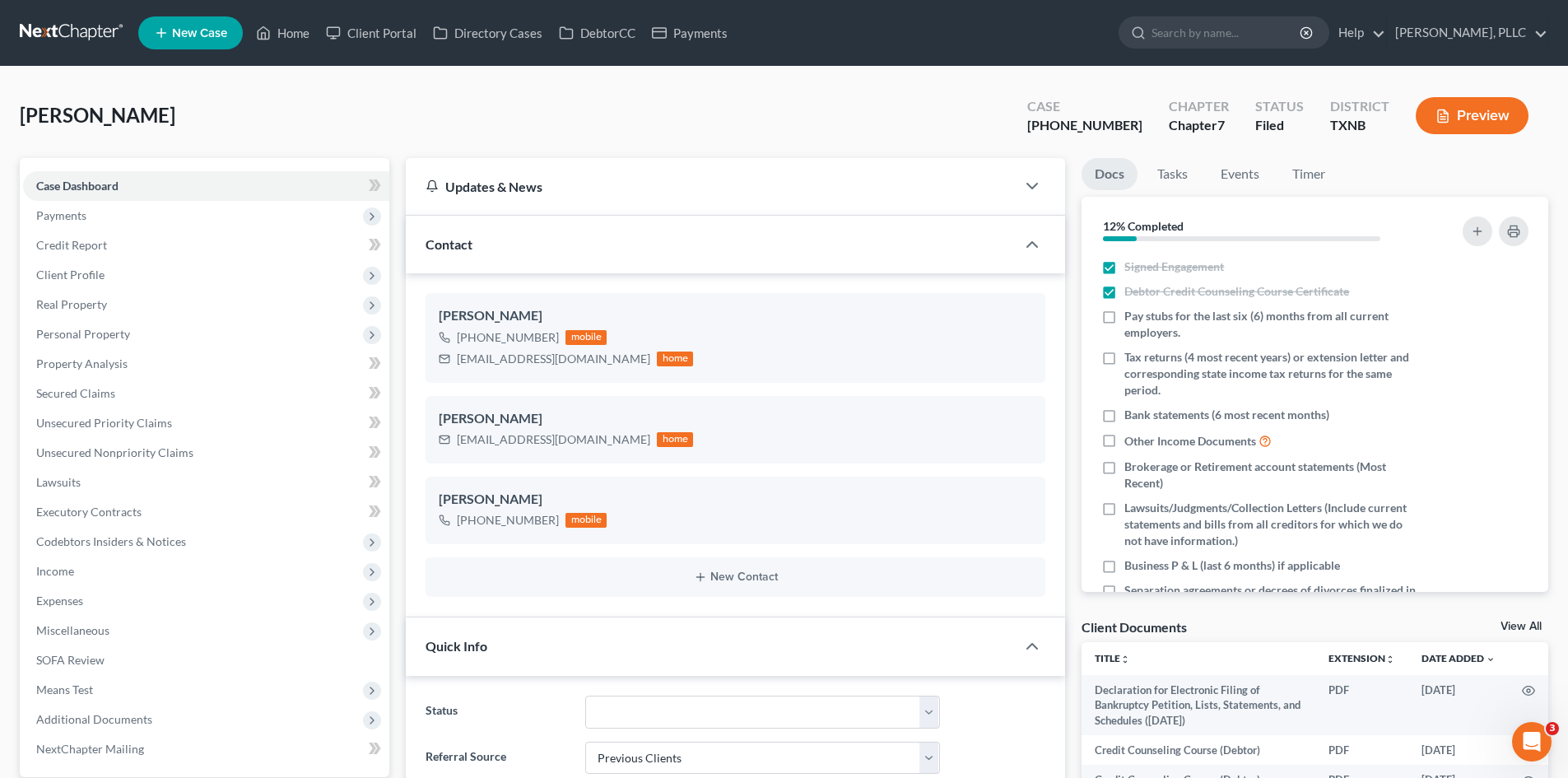
drag, startPoint x: 0, startPoint y: 338, endPoint x: 1572, endPoint y: 326, distance: 1572.0
drag, startPoint x: 403, startPoint y: 260, endPoint x: 1514, endPoint y: 96, distance: 1123.0
click at [282, 42] on link "Home" at bounding box center [282, 33] width 70 height 30
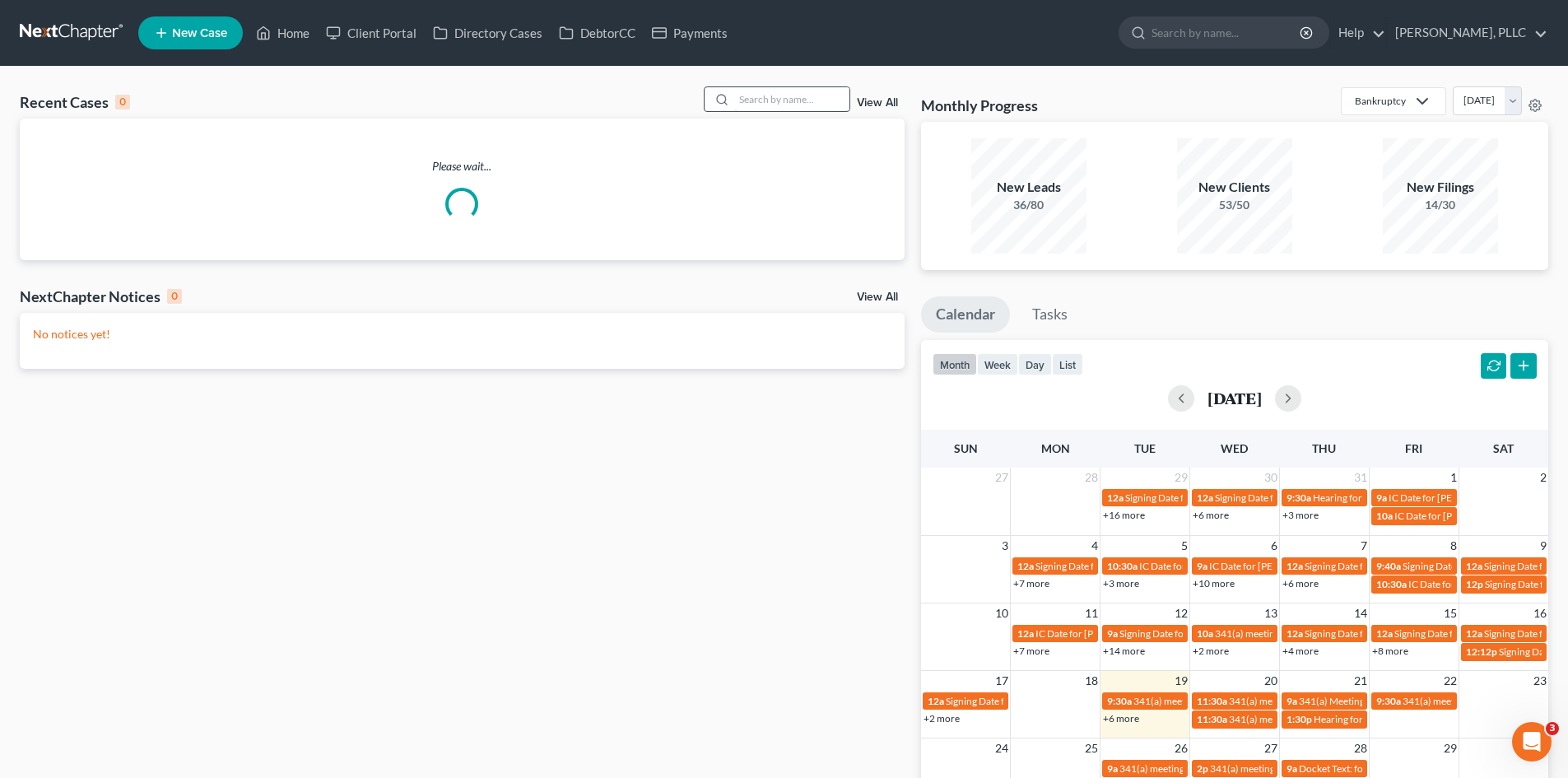
click at [778, 105] on input "search" at bounding box center [792, 98] width 115 height 24
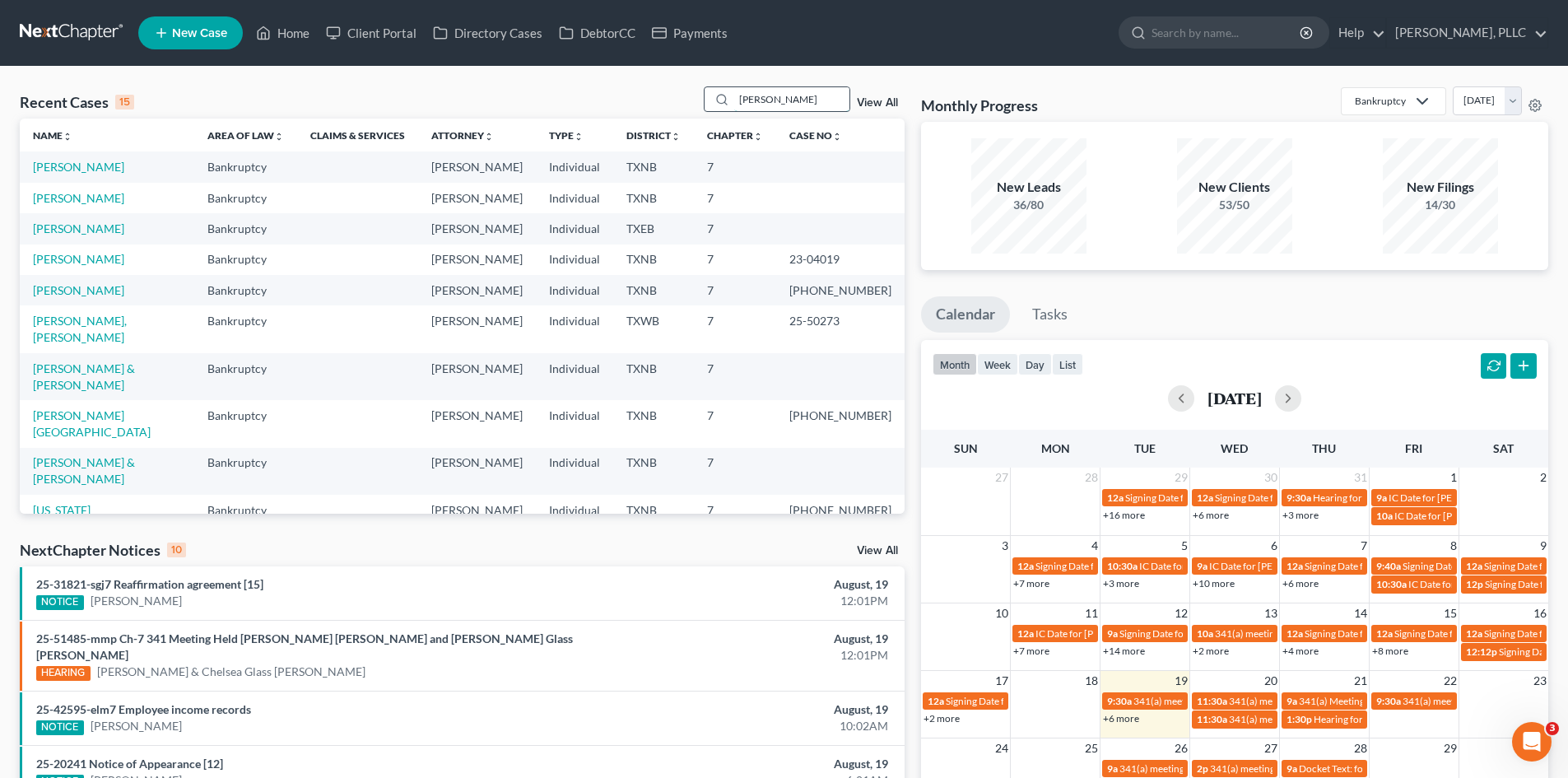
type input "cortez"
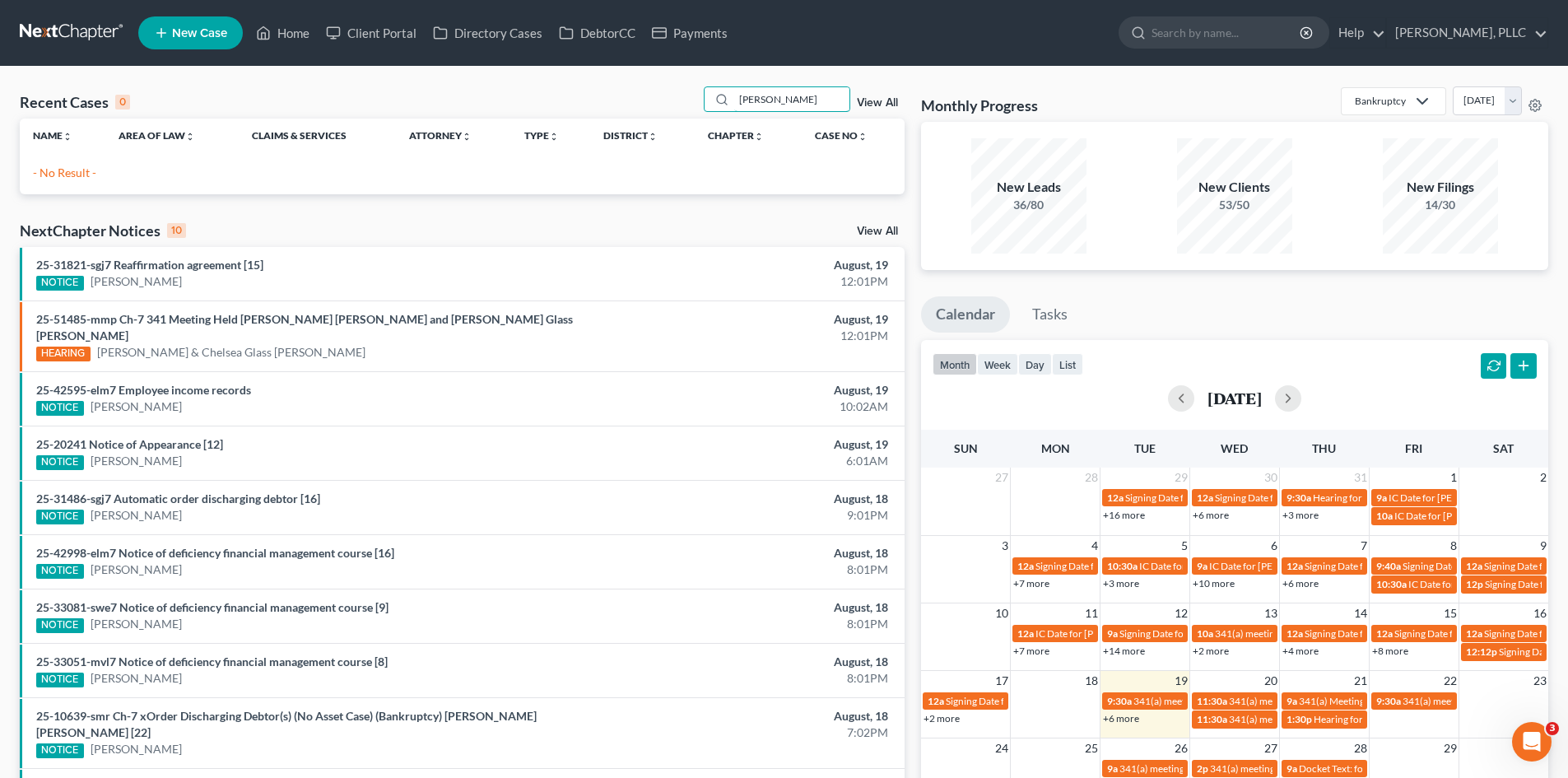
drag, startPoint x: 798, startPoint y: 99, endPoint x: 668, endPoint y: 103, distance: 130.1
click at [668, 103] on div "Recent Cases 0 cortez View All" at bounding box center [462, 102] width 885 height 32
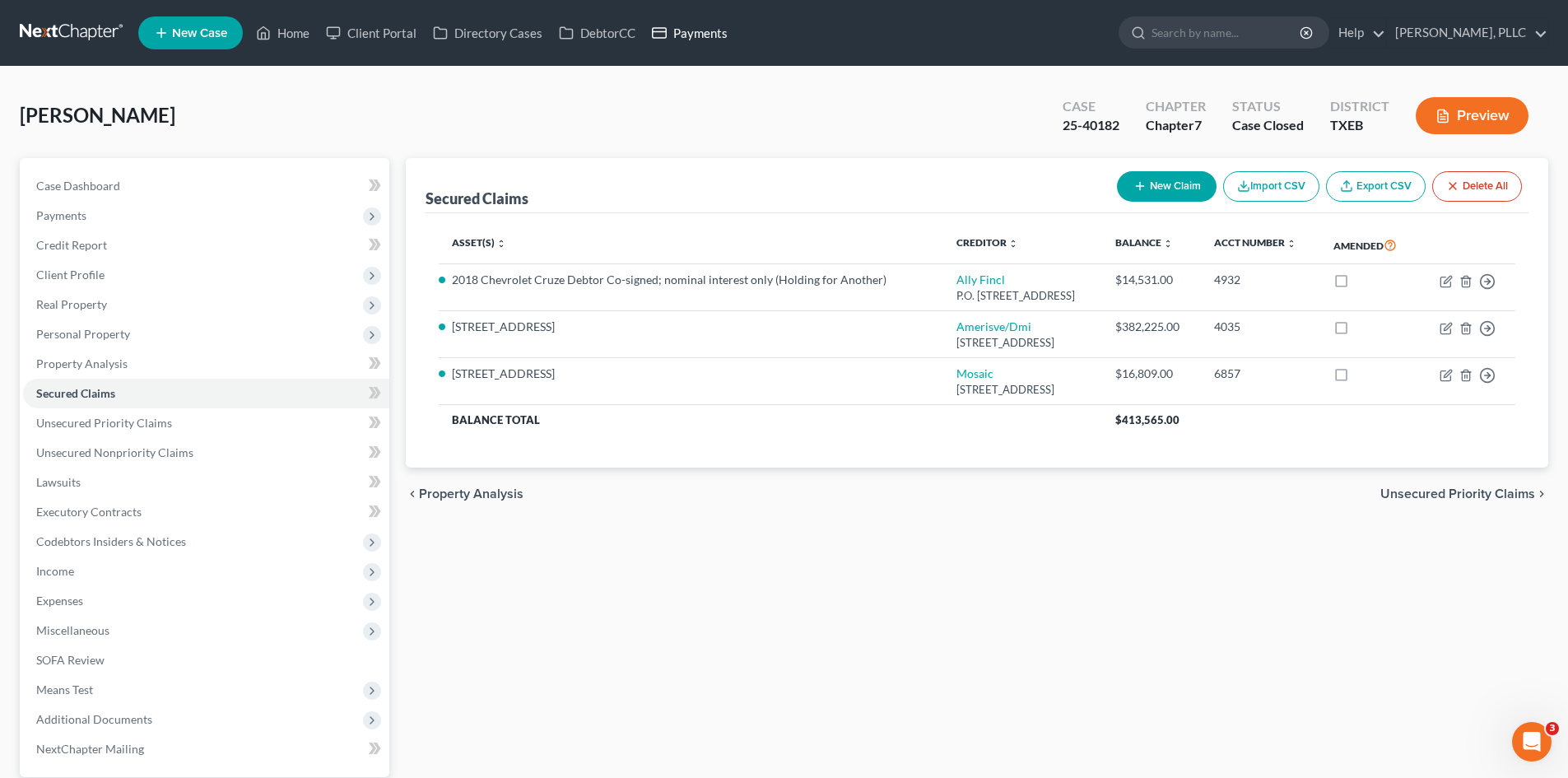
click at [717, 34] on link "Payments" at bounding box center [690, 33] width 92 height 30
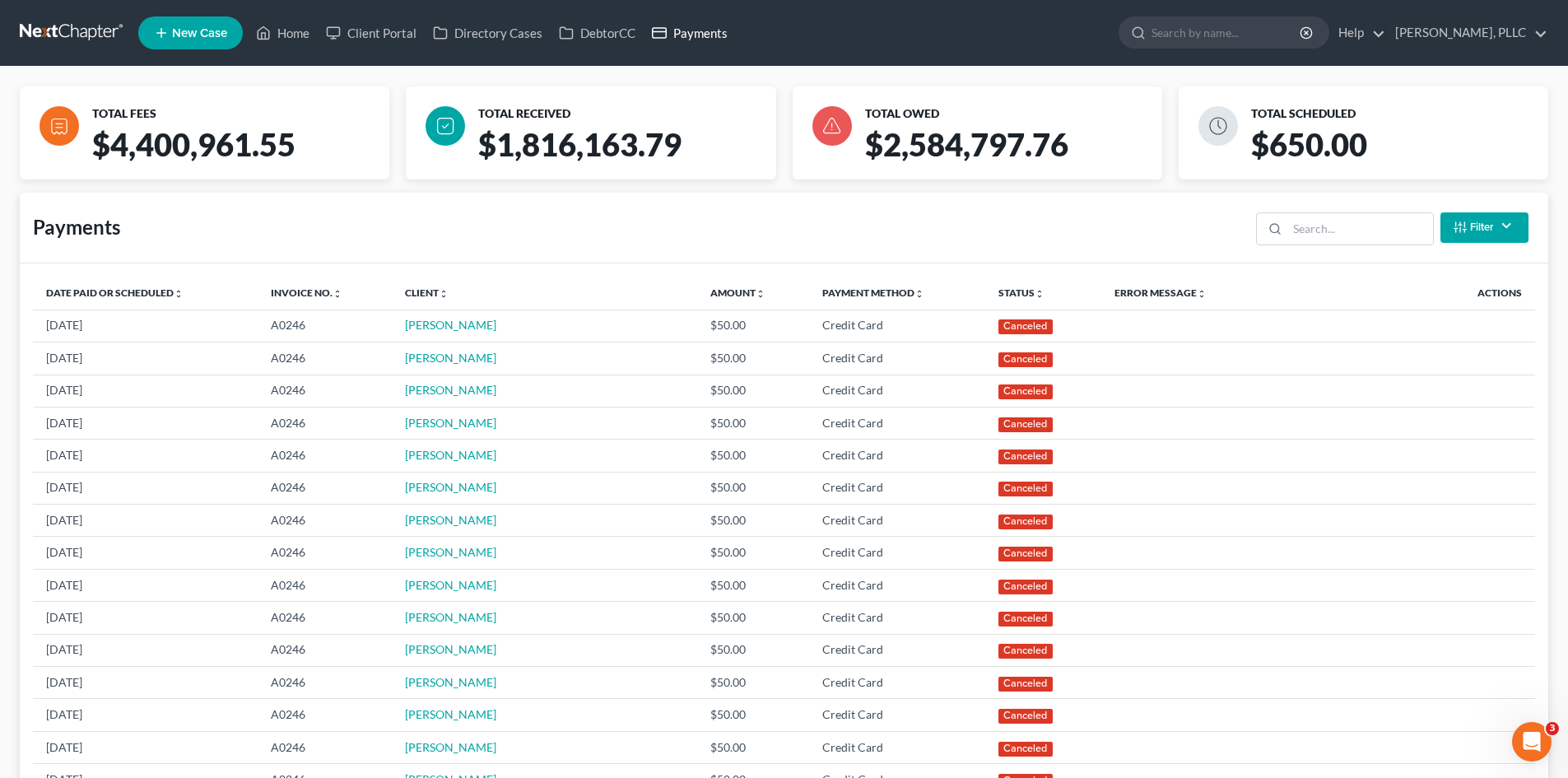
click at [705, 34] on link "Payments" at bounding box center [690, 33] width 92 height 30
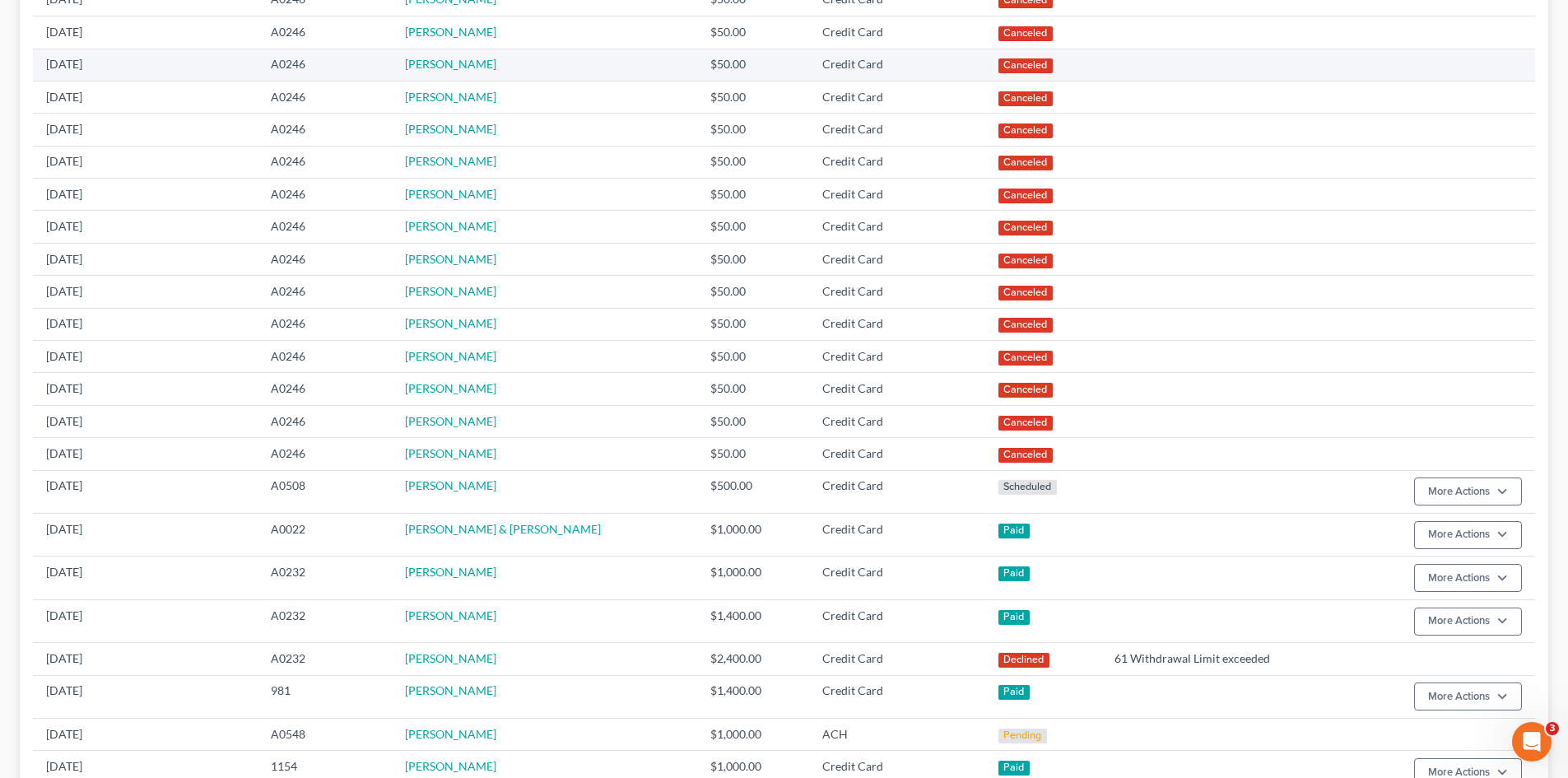
scroll to position [411, 0]
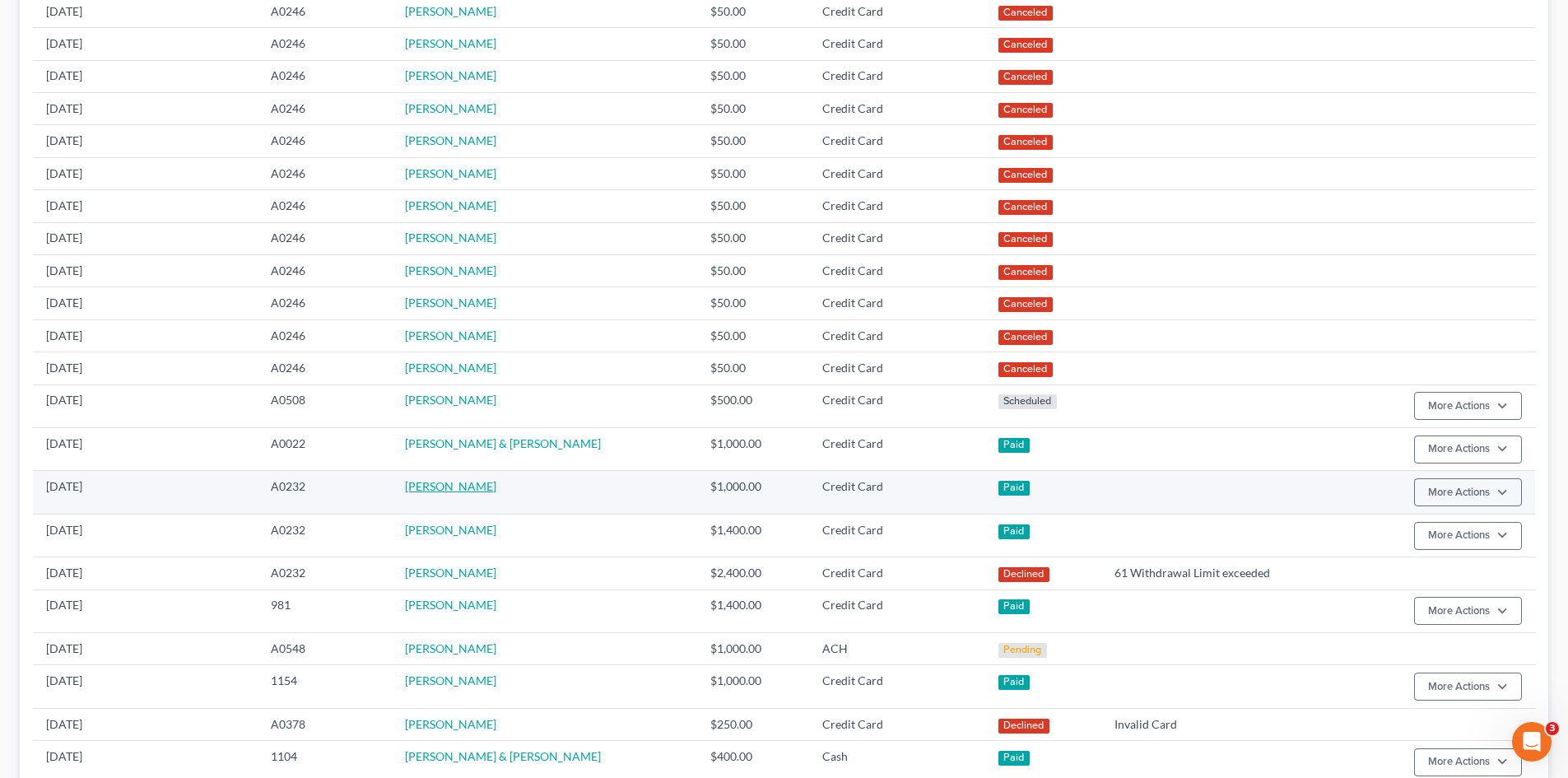
click at [451, 483] on link "[PERSON_NAME]" at bounding box center [451, 486] width 92 height 14
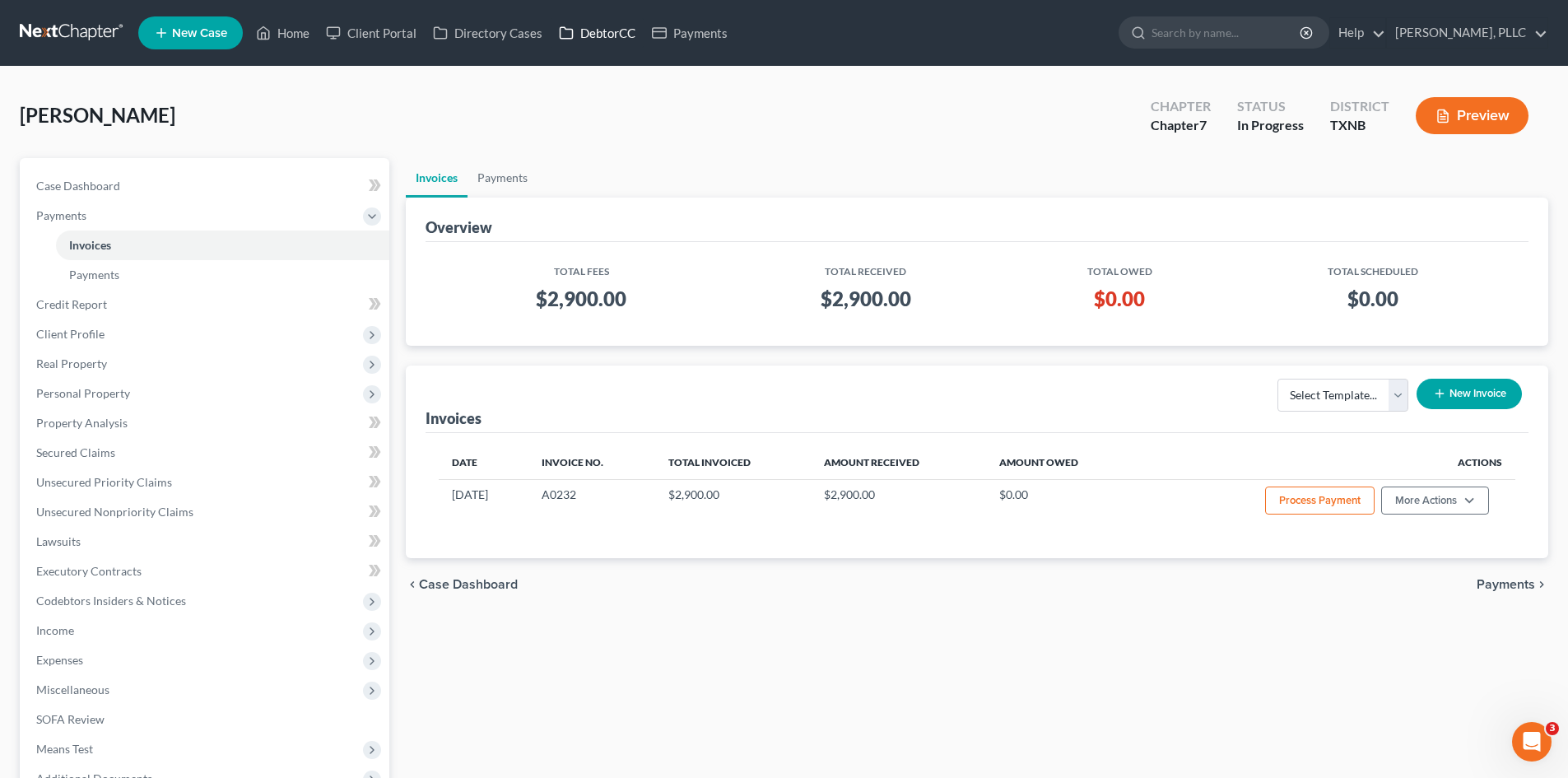
click at [608, 31] on link "DebtorCC" at bounding box center [597, 33] width 93 height 30
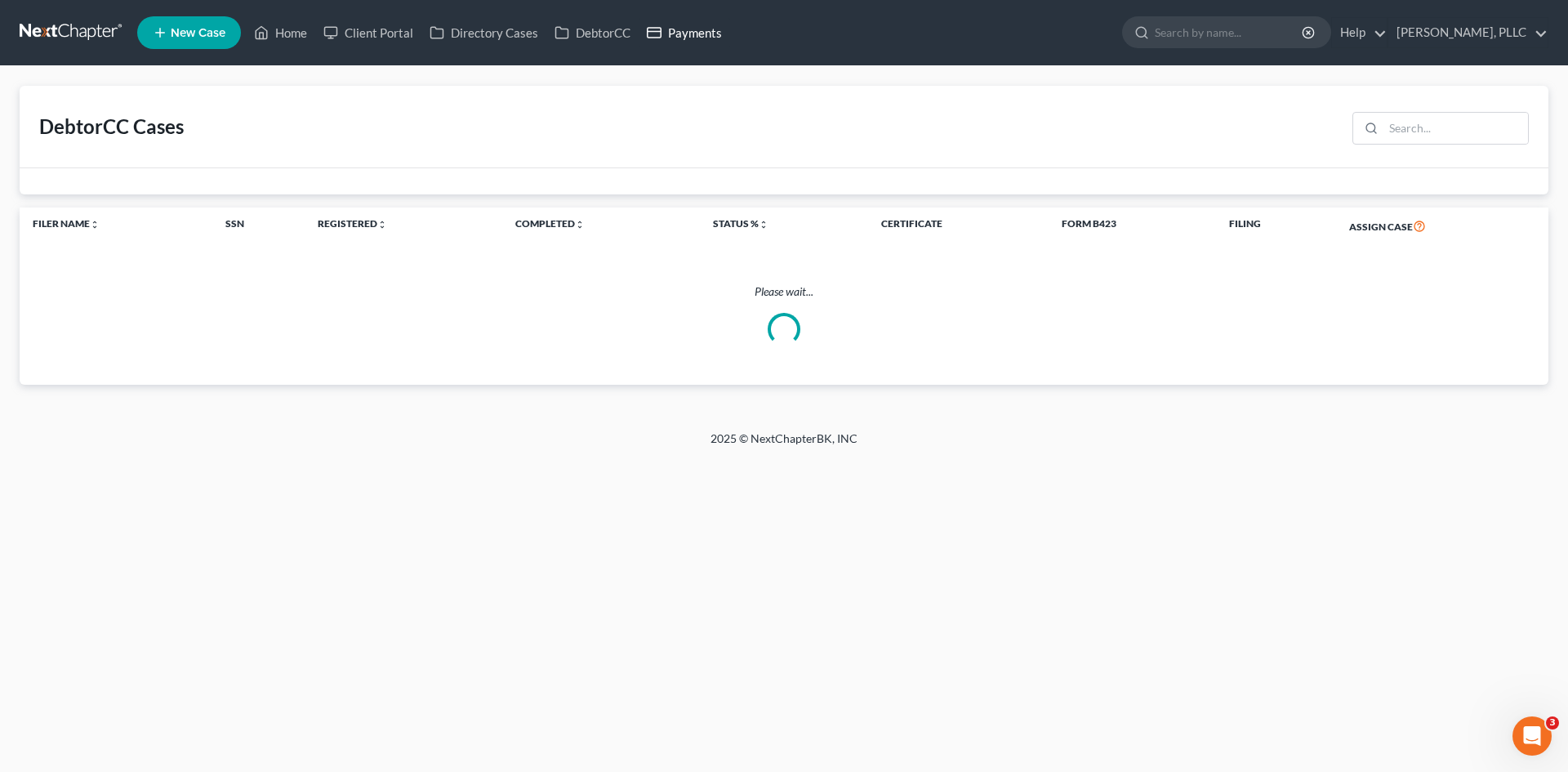
click at [698, 31] on link "Payments" at bounding box center [685, 33] width 92 height 29
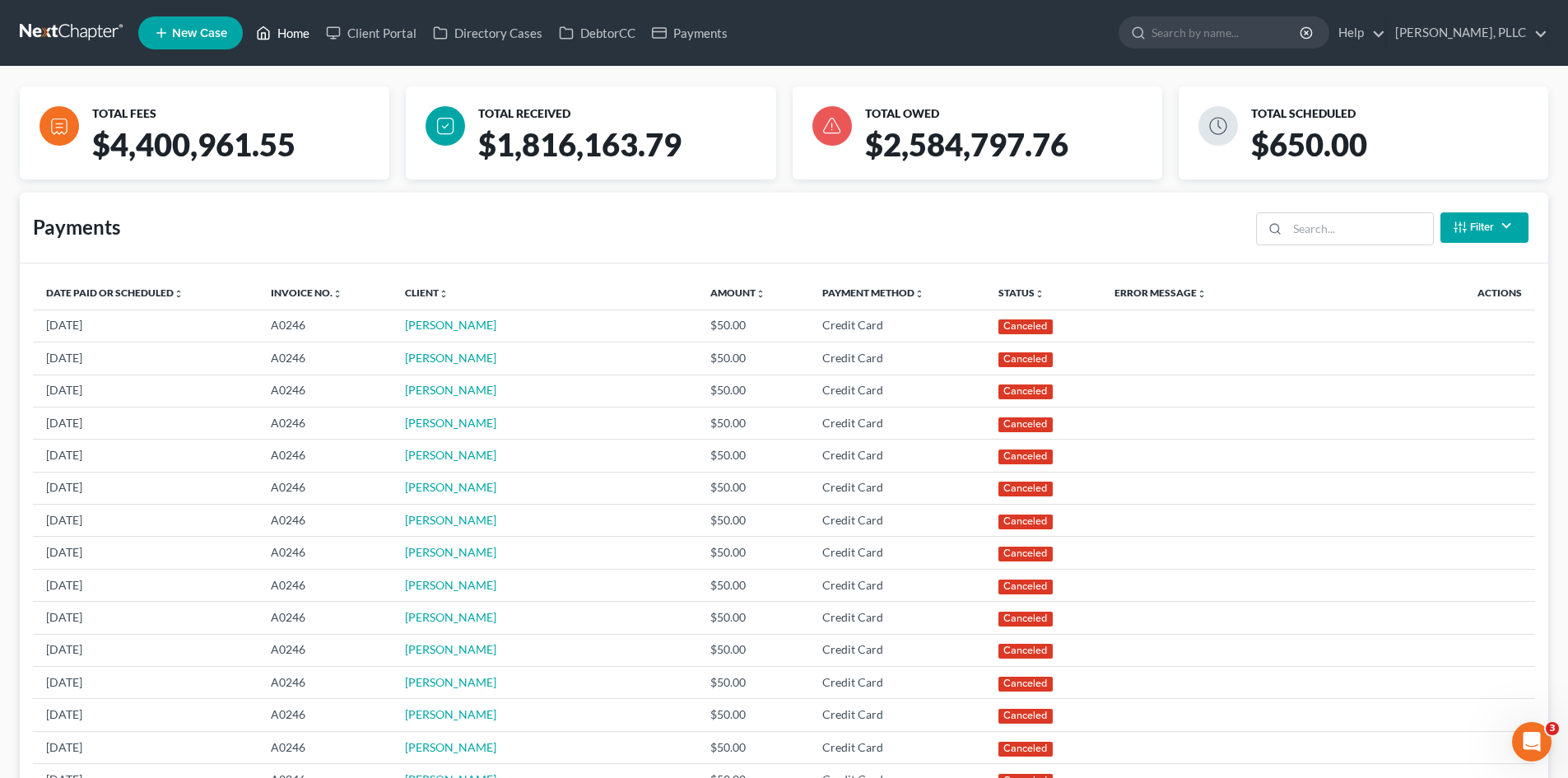
click at [283, 39] on link "Home" at bounding box center [282, 33] width 70 height 30
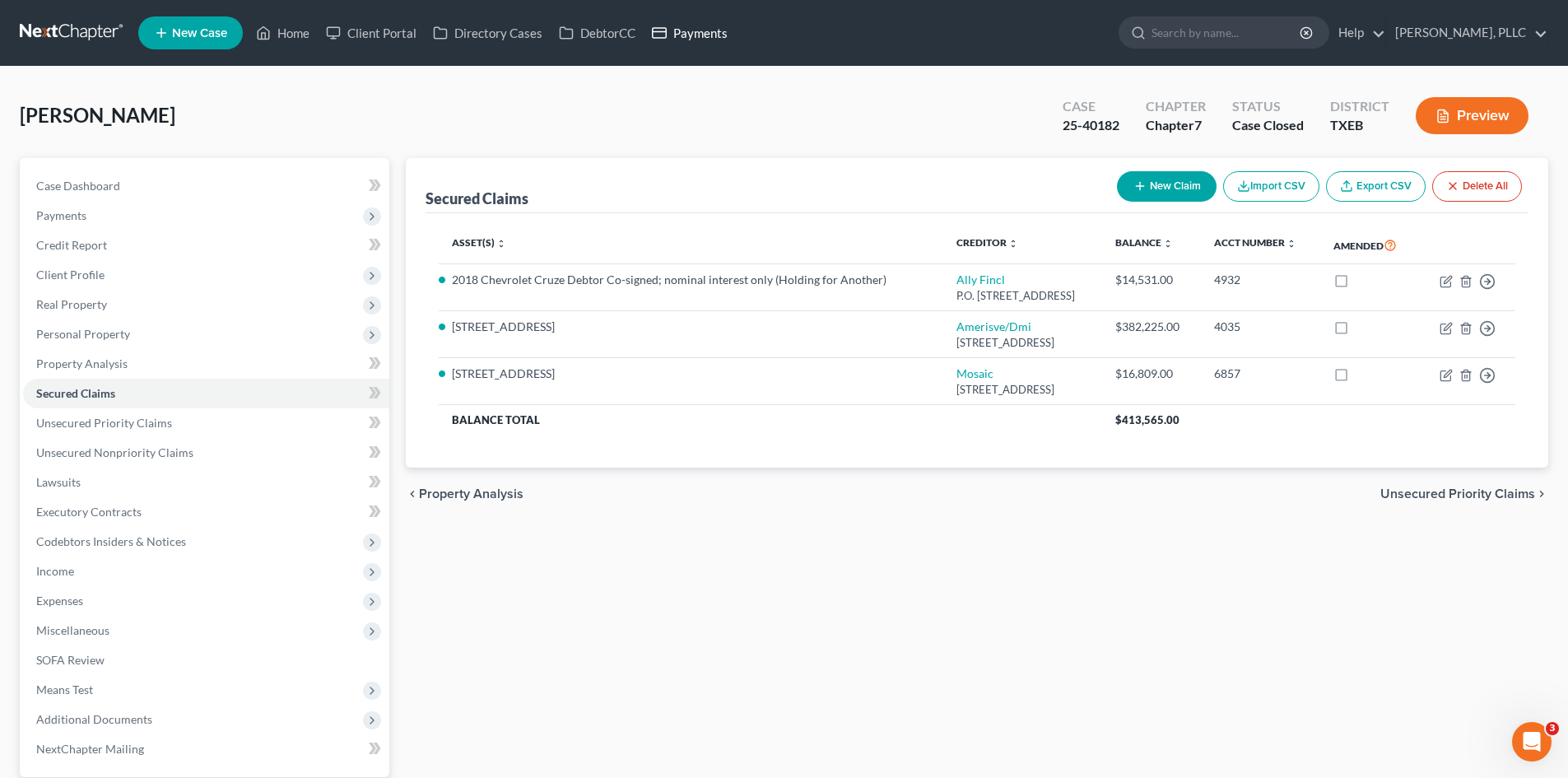
click at [683, 37] on link "Payments" at bounding box center [690, 33] width 92 height 30
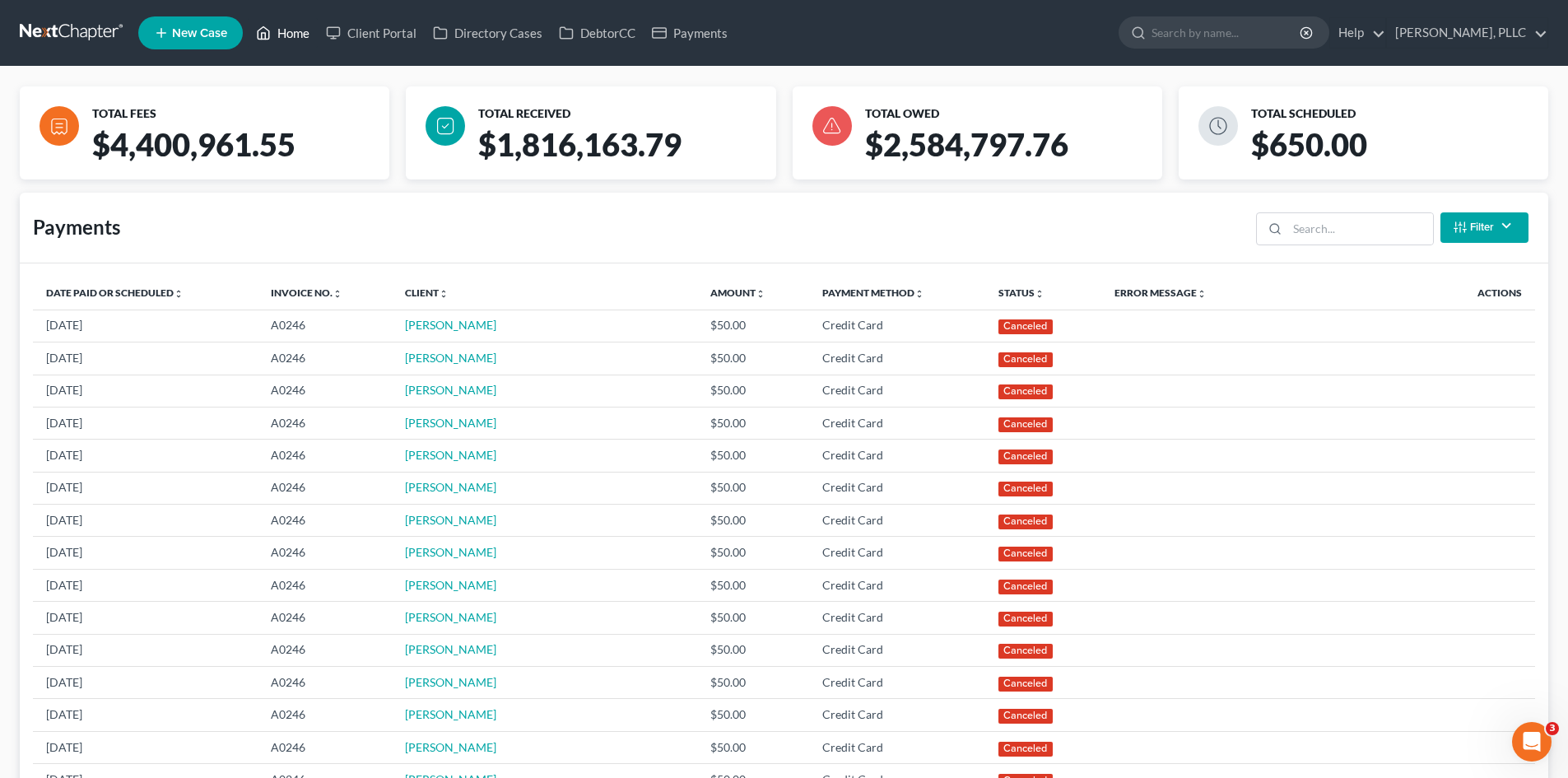
click at [286, 37] on link "Home" at bounding box center [282, 33] width 70 height 30
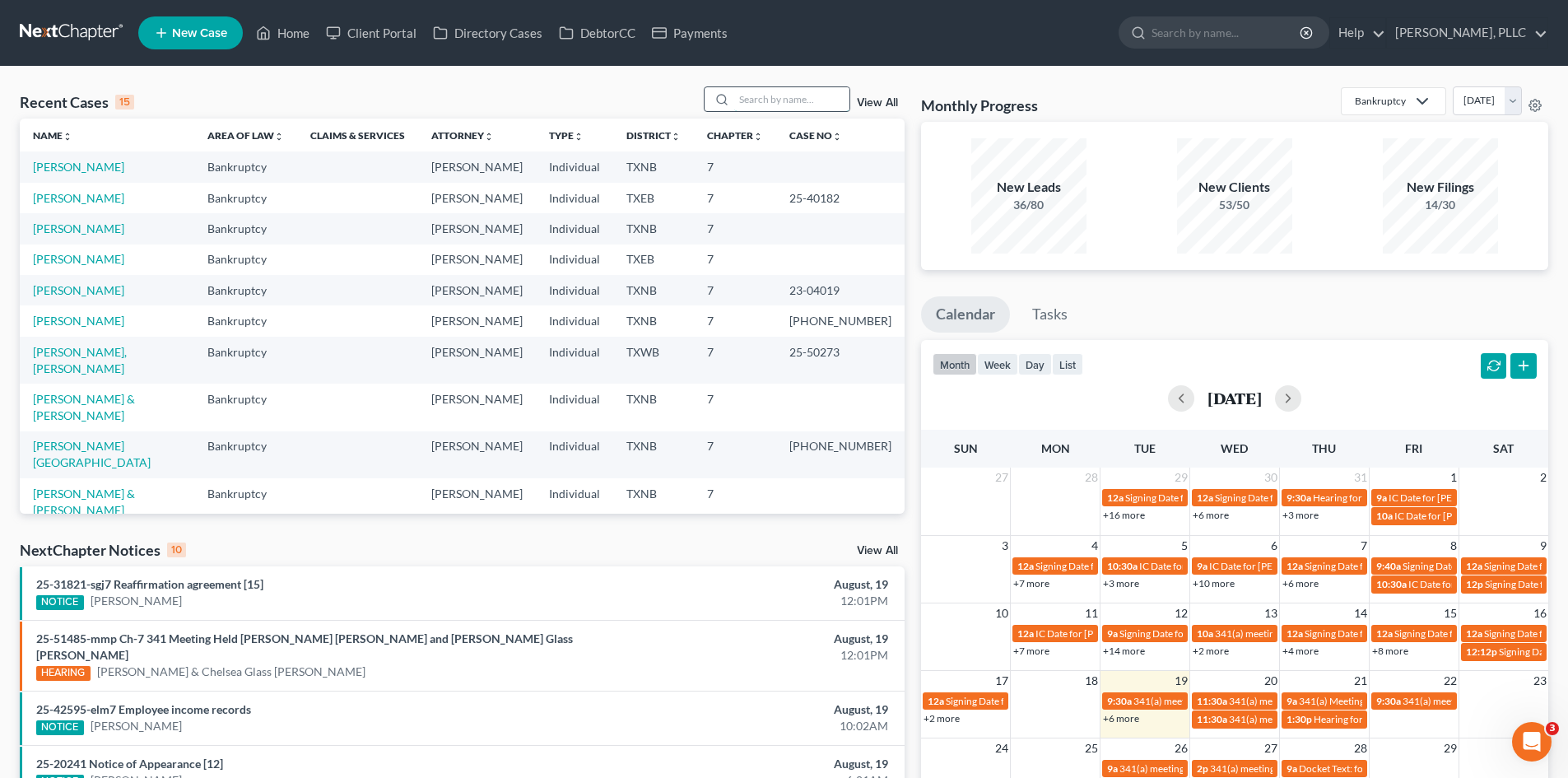
click at [790, 96] on input "search" at bounding box center [792, 98] width 115 height 24
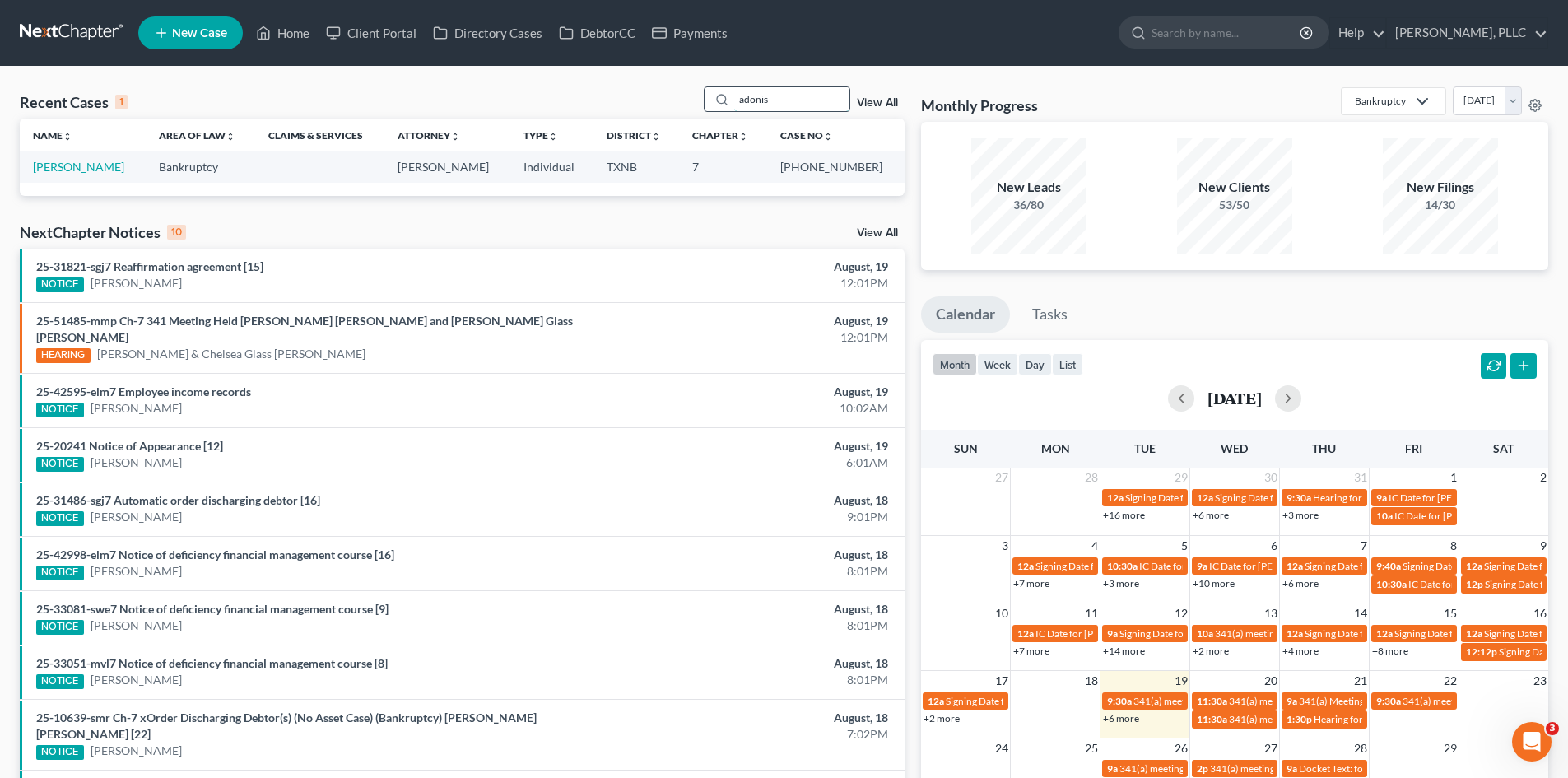
type input "adonis"
click at [94, 170] on link "[PERSON_NAME]" at bounding box center [78, 166] width 92 height 14
select select "1"
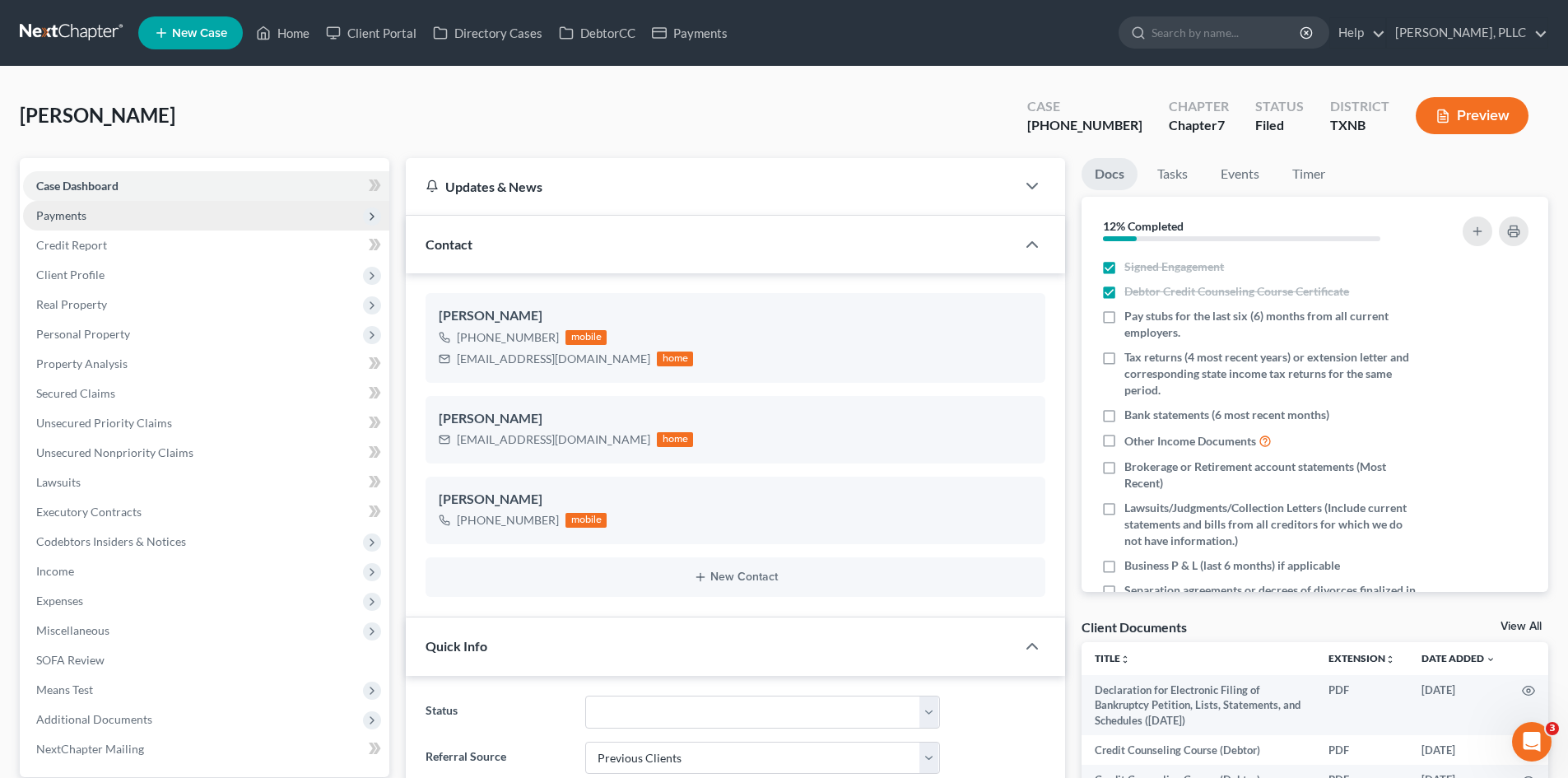
drag, startPoint x: 96, startPoint y: 226, endPoint x: 152, endPoint y: 217, distance: 56.7
click at [96, 226] on span "Payments" at bounding box center [206, 215] width 366 height 30
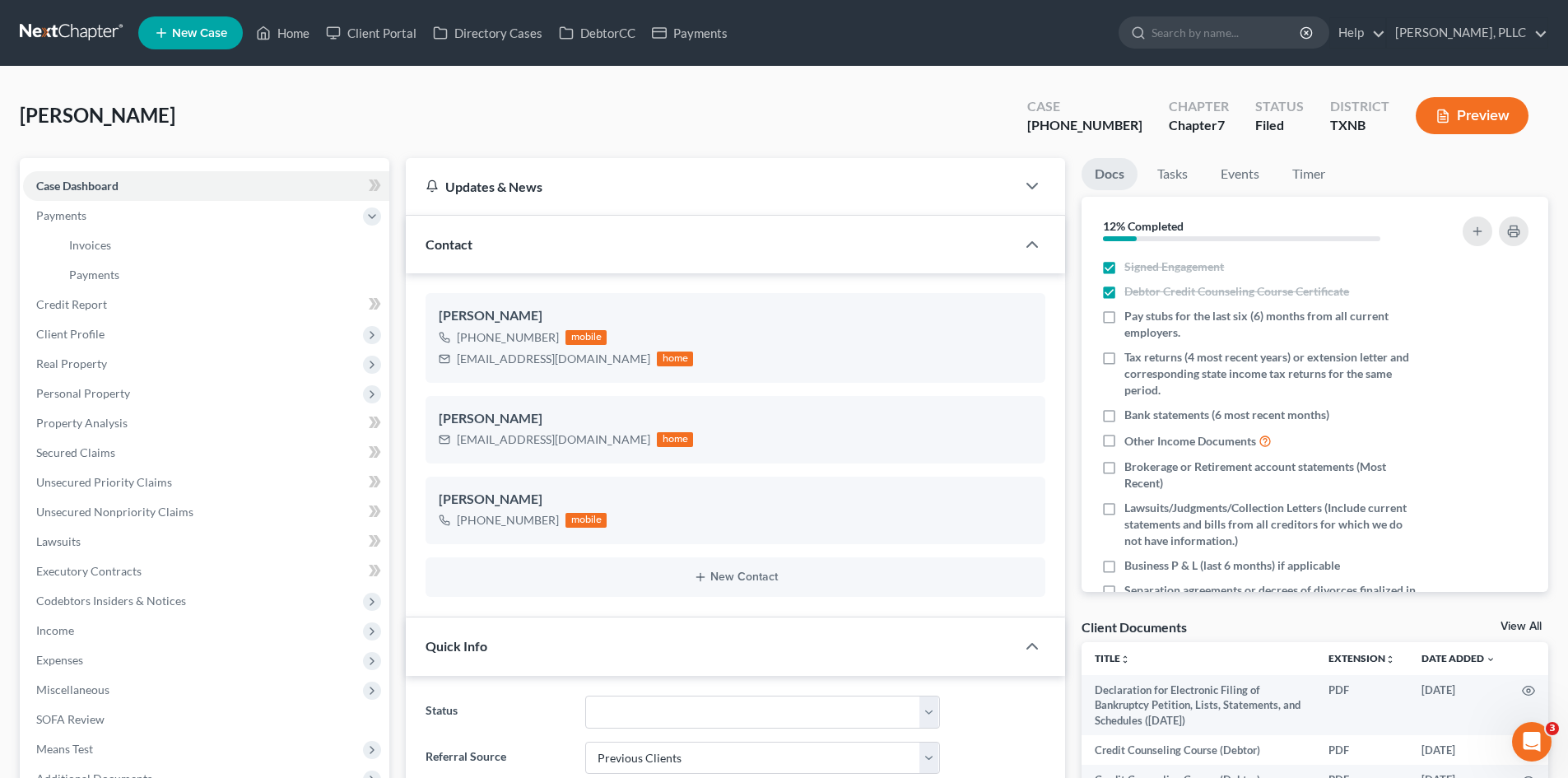
scroll to position [1511, 0]
click at [112, 251] on link "Invoices" at bounding box center [222, 245] width 334 height 30
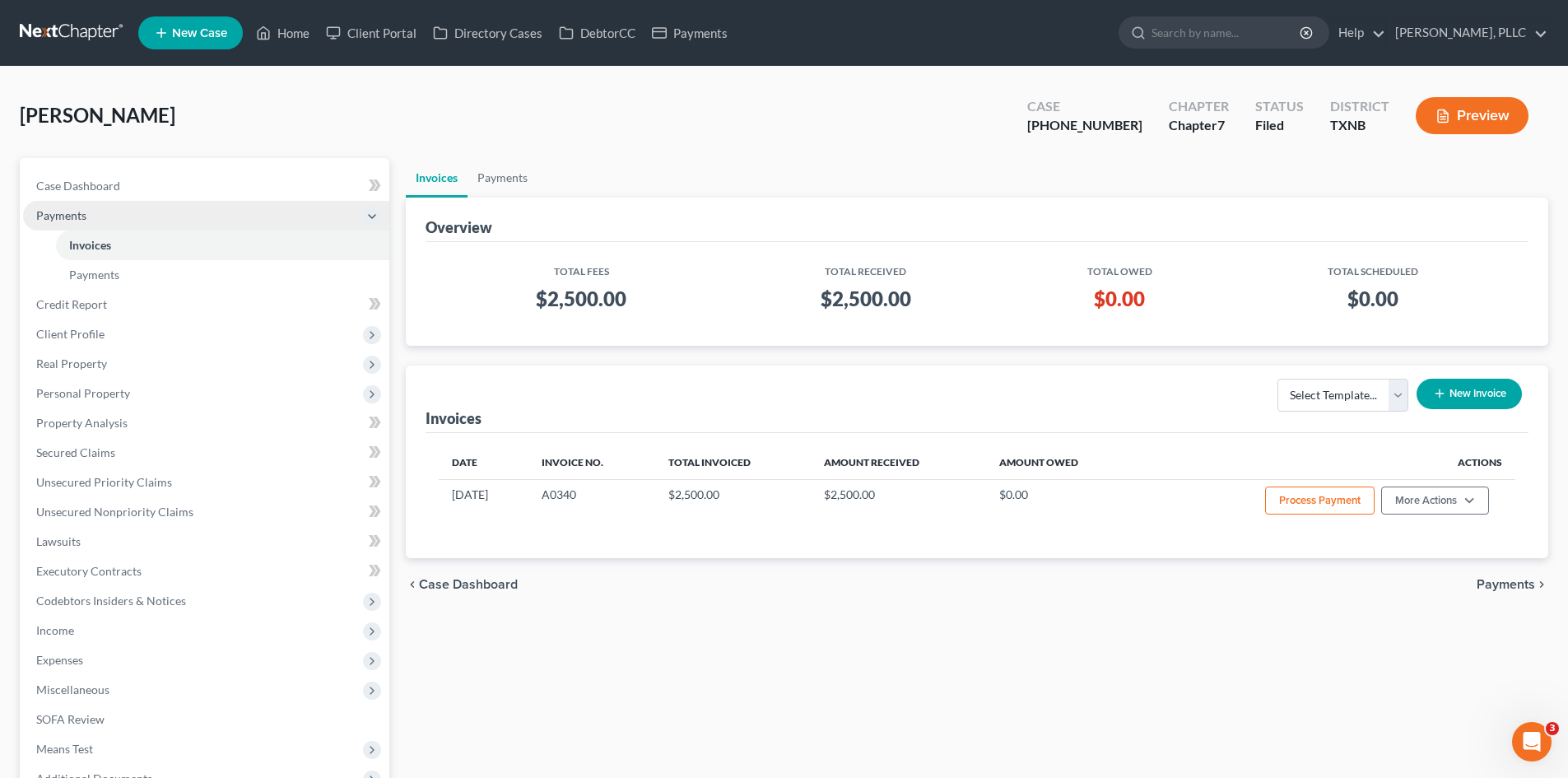
click at [97, 227] on span "Payments" at bounding box center [206, 215] width 366 height 30
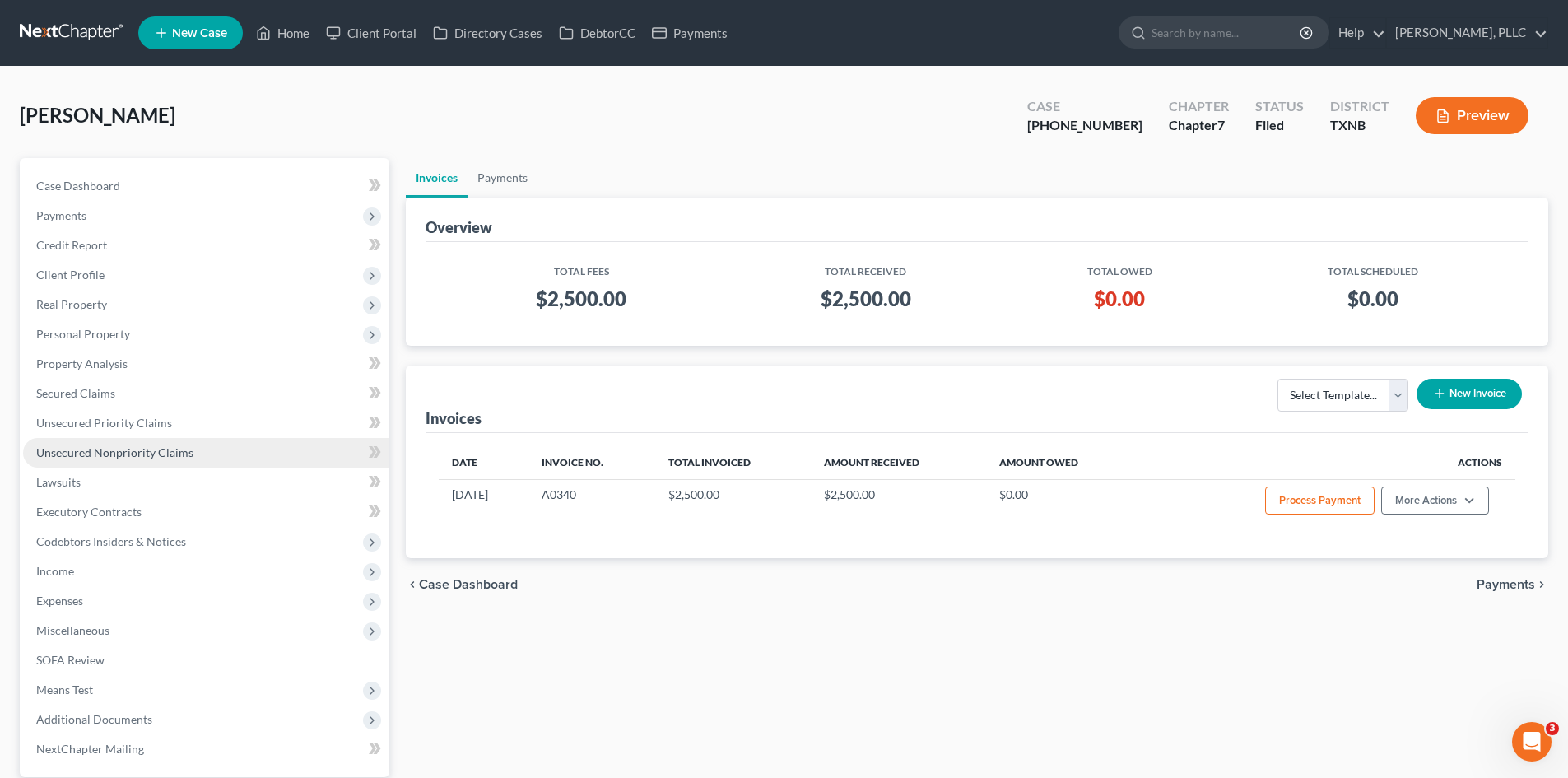
click at [134, 447] on span "Unsecured Nonpriority Claims" at bounding box center [115, 452] width 157 height 14
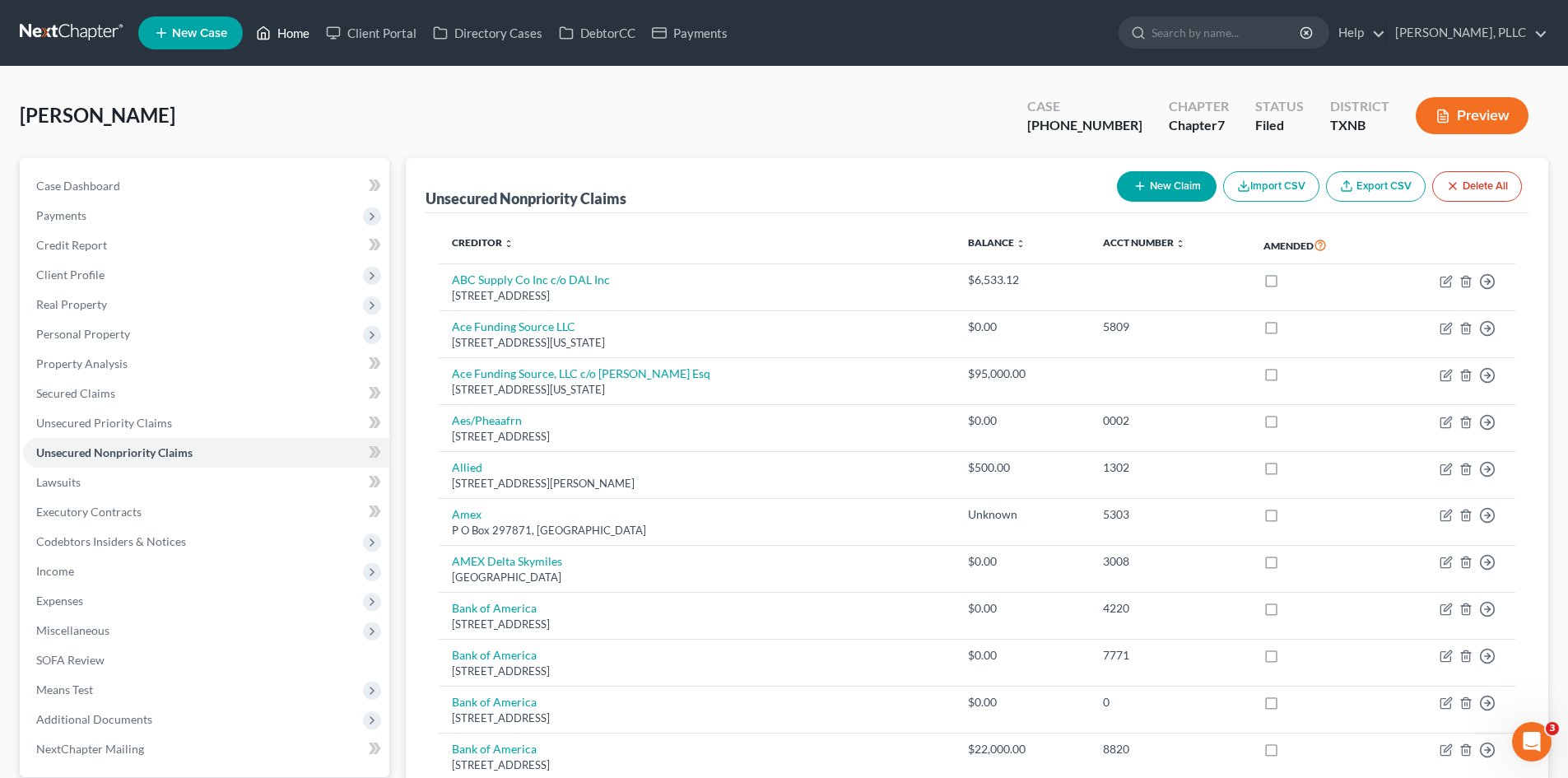
click at [315, 29] on link "Home" at bounding box center [282, 33] width 70 height 30
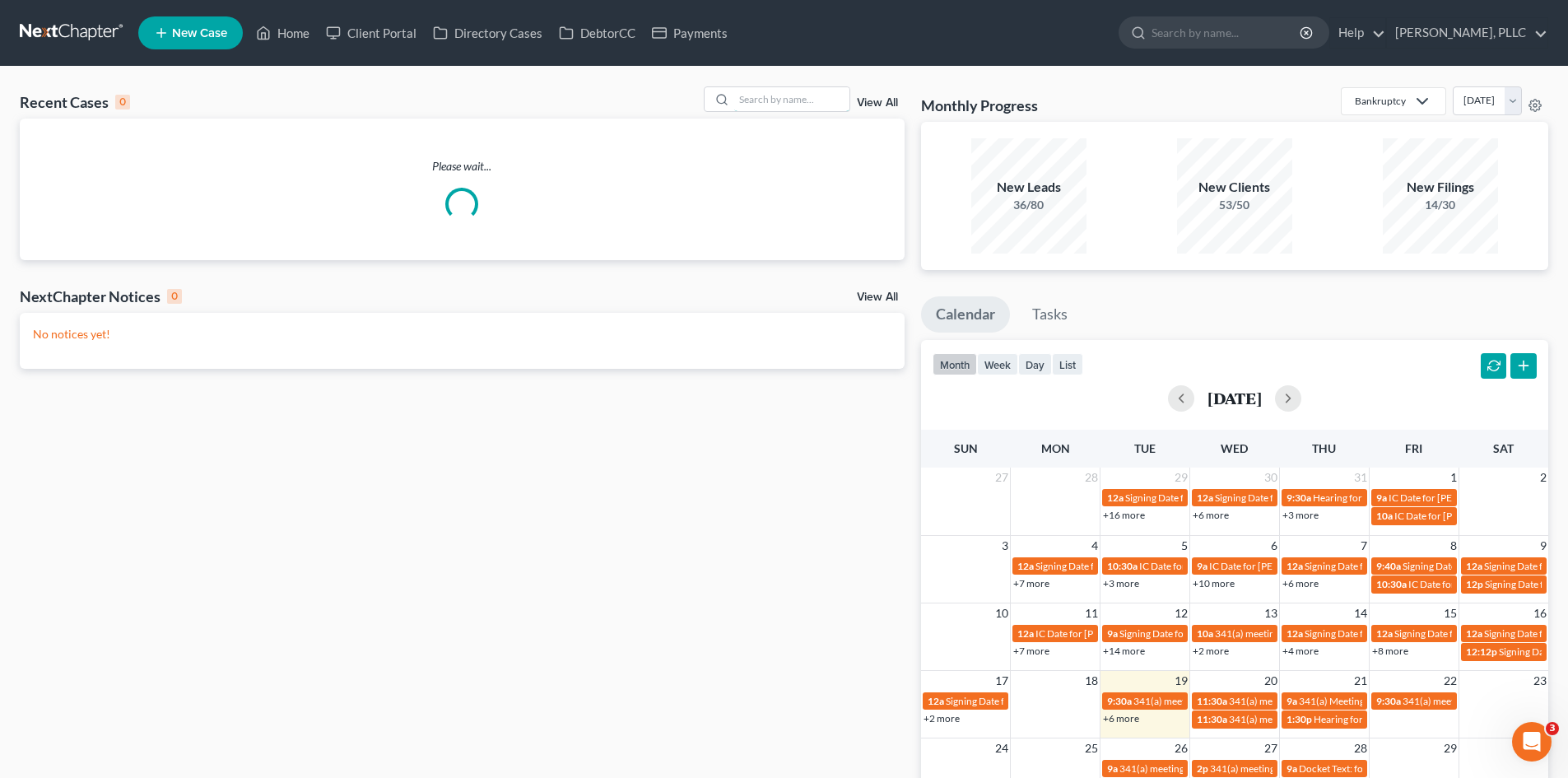
drag, startPoint x: 769, startPoint y: 101, endPoint x: 779, endPoint y: 85, distance: 18.9
click at [770, 98] on input "search" at bounding box center [792, 98] width 115 height 24
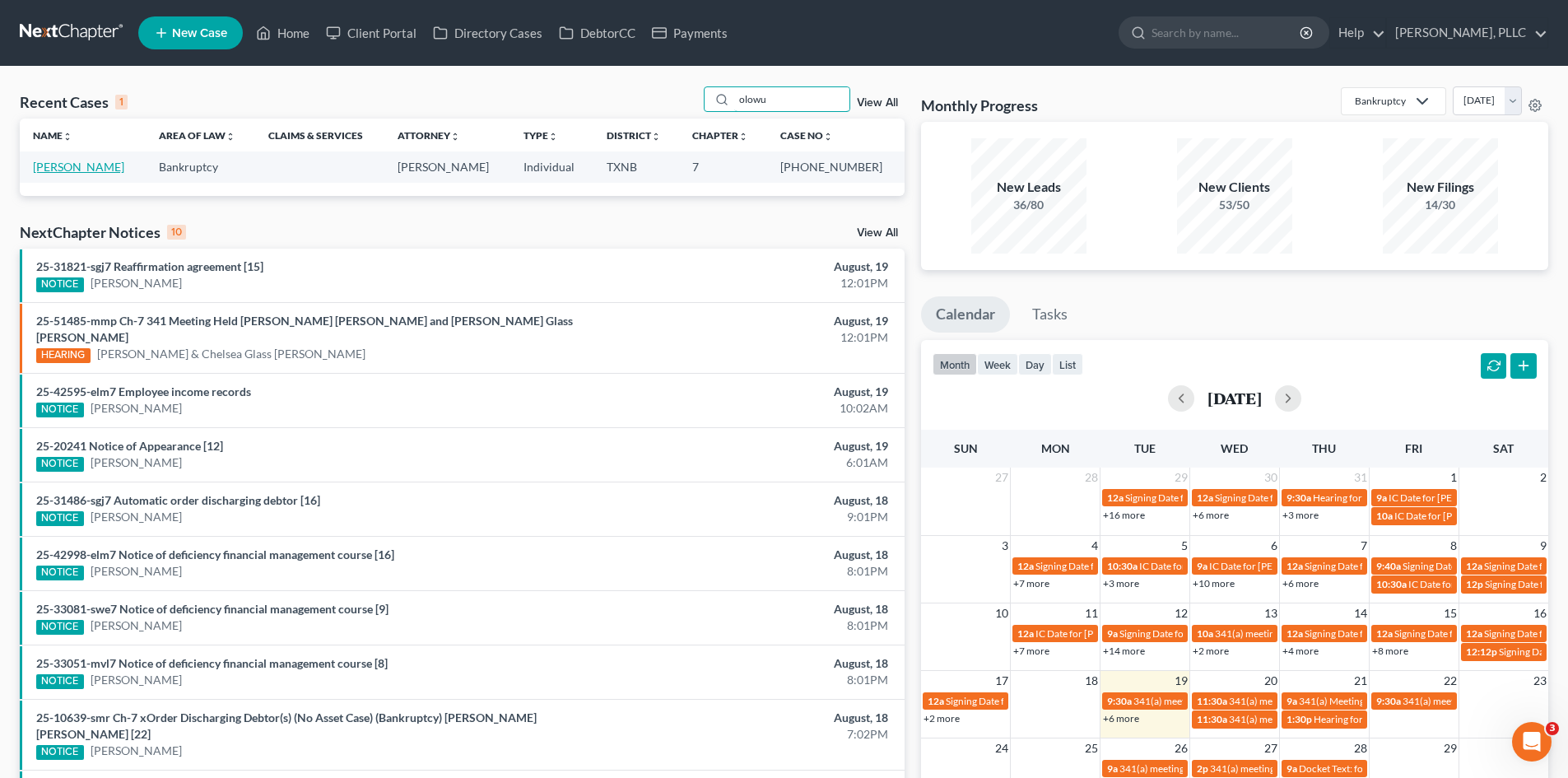
type input "olowu"
click at [67, 172] on link "[PERSON_NAME]" at bounding box center [78, 166] width 92 height 14
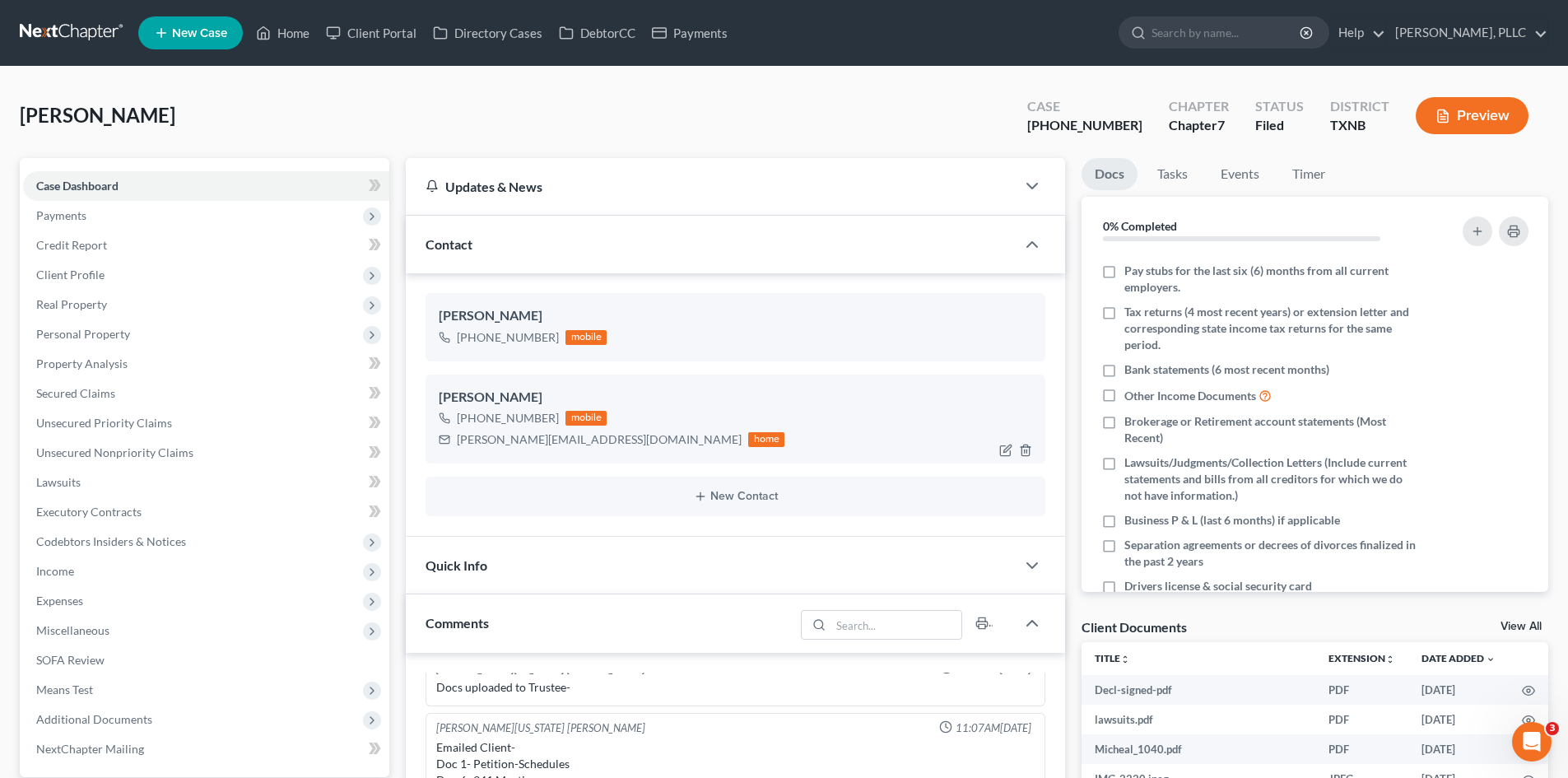
scroll to position [82, 0]
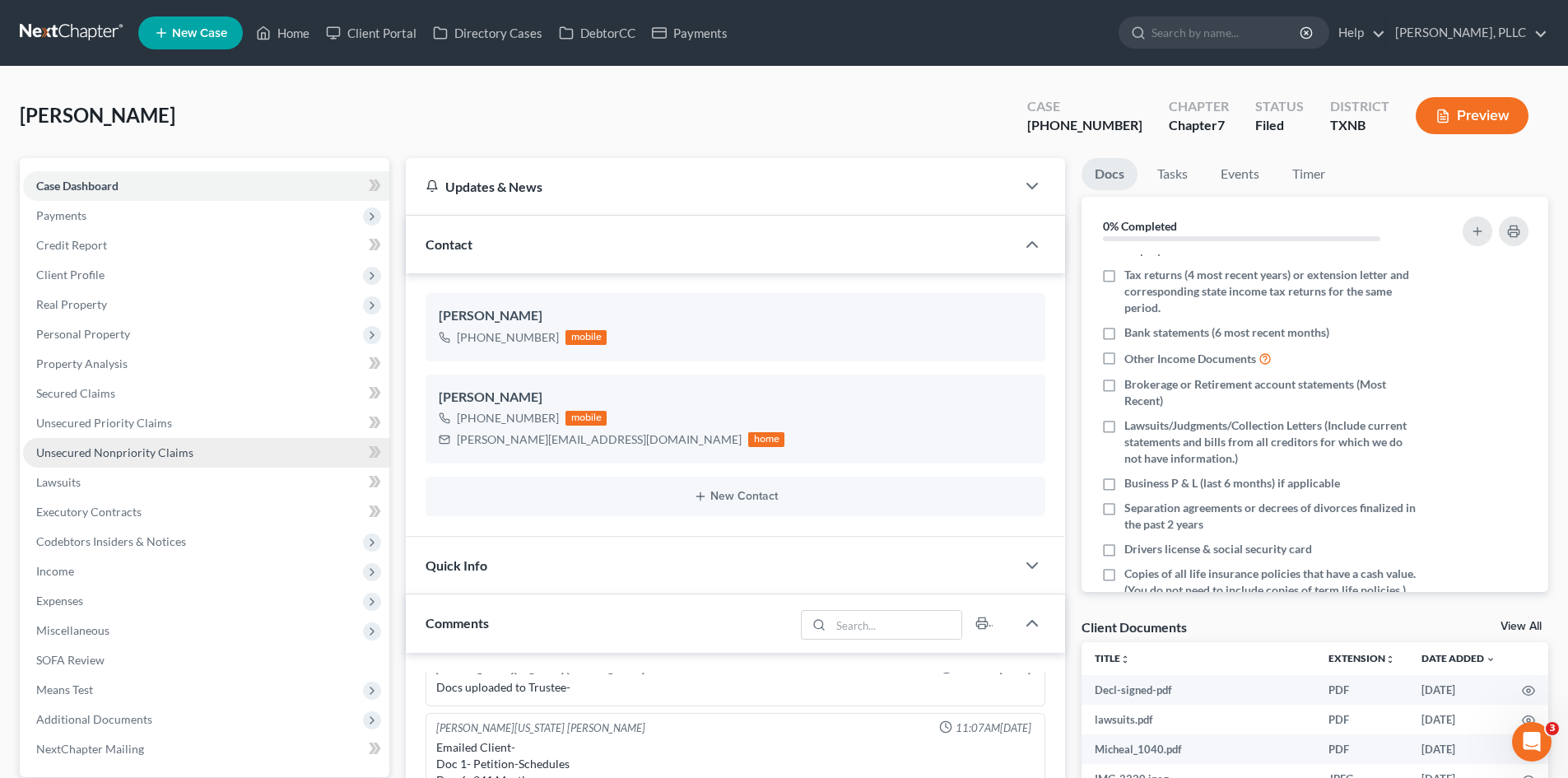
click at [112, 447] on span "Unsecured Nonpriority Claims" at bounding box center [115, 452] width 157 height 14
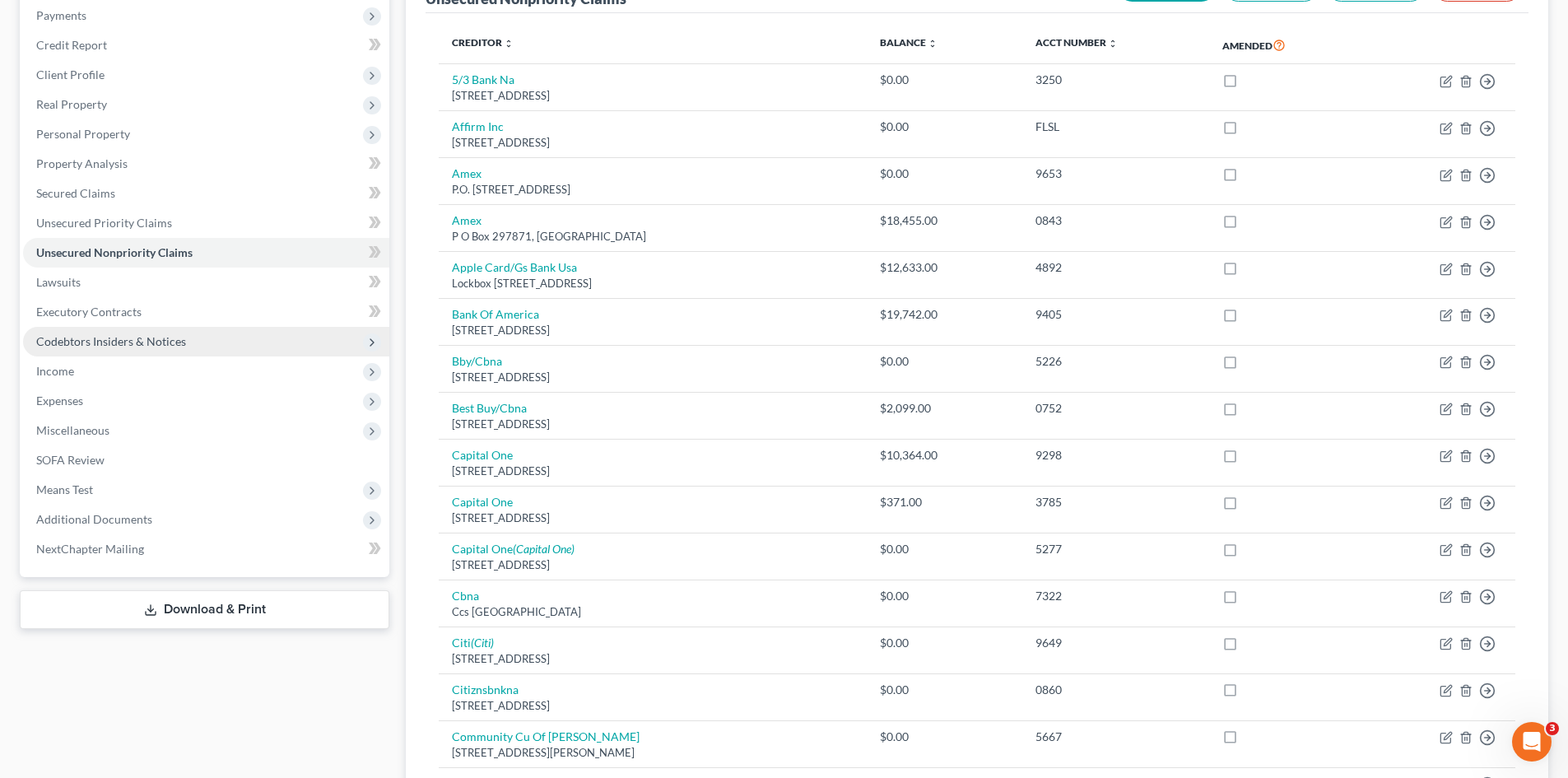
scroll to position [31, 0]
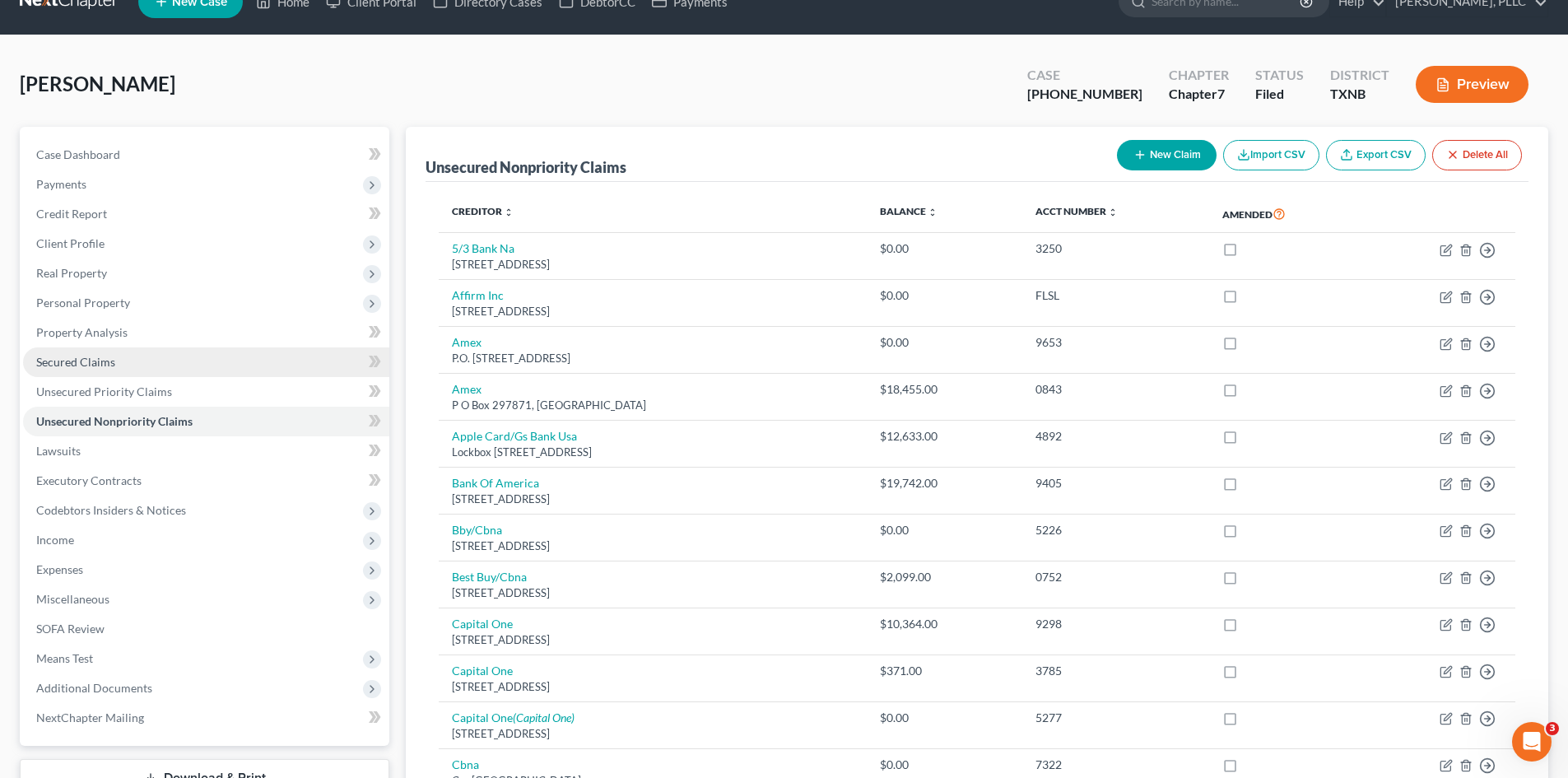
click at [184, 369] on link "Secured Claims" at bounding box center [206, 362] width 366 height 30
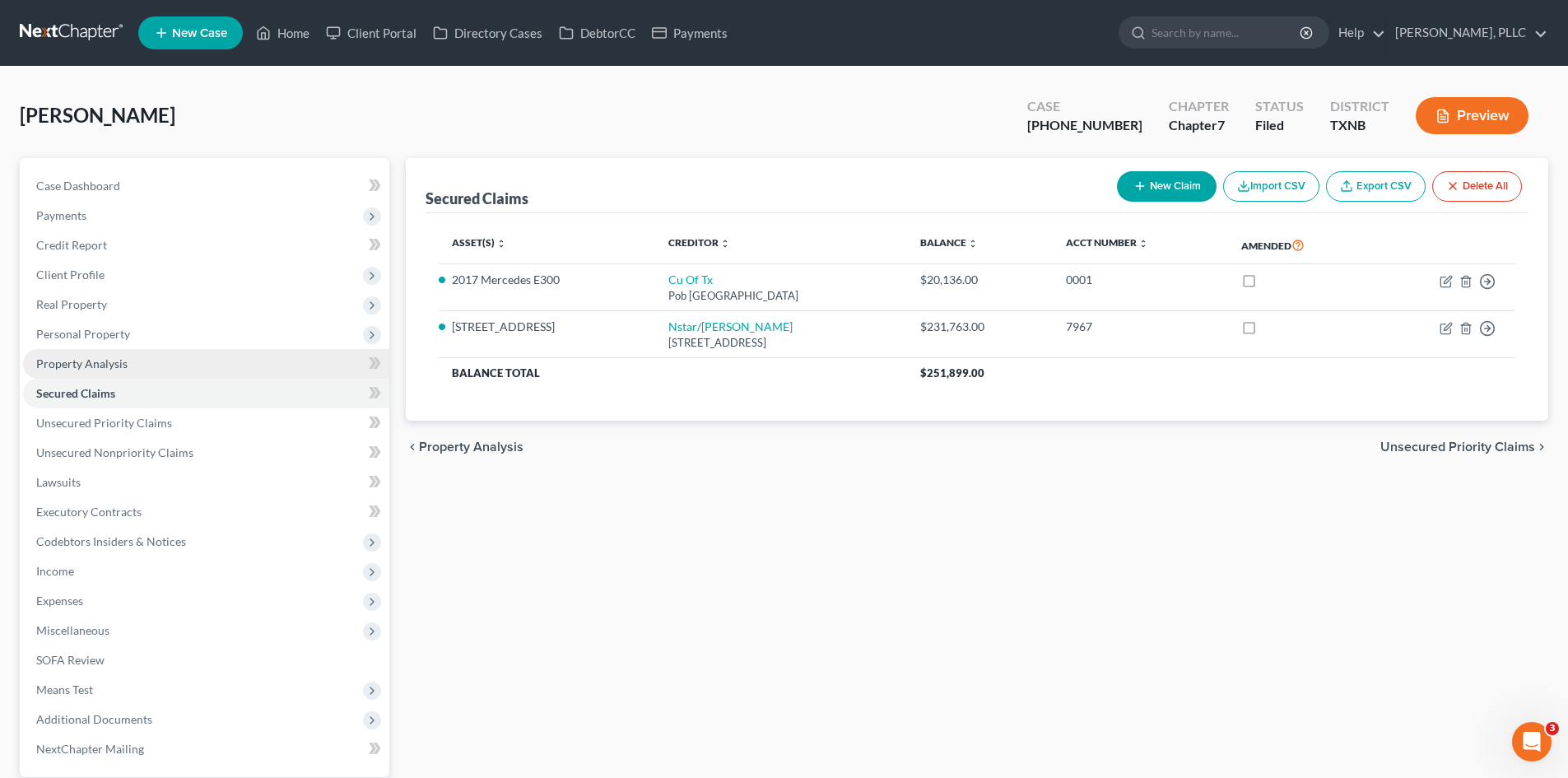
click at [193, 352] on link "Property Analysis" at bounding box center [206, 363] width 366 height 30
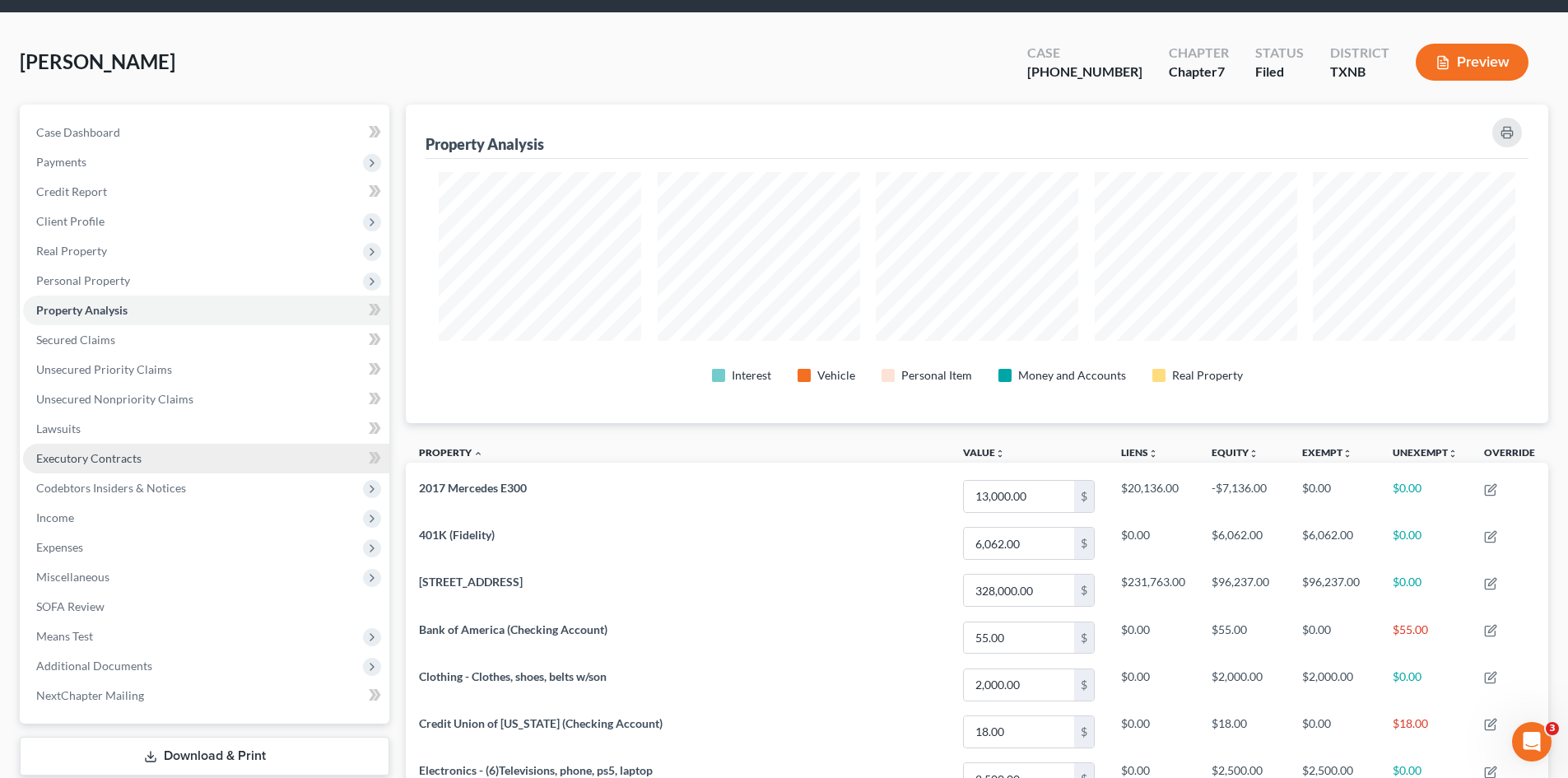
scroll to position [165, 0]
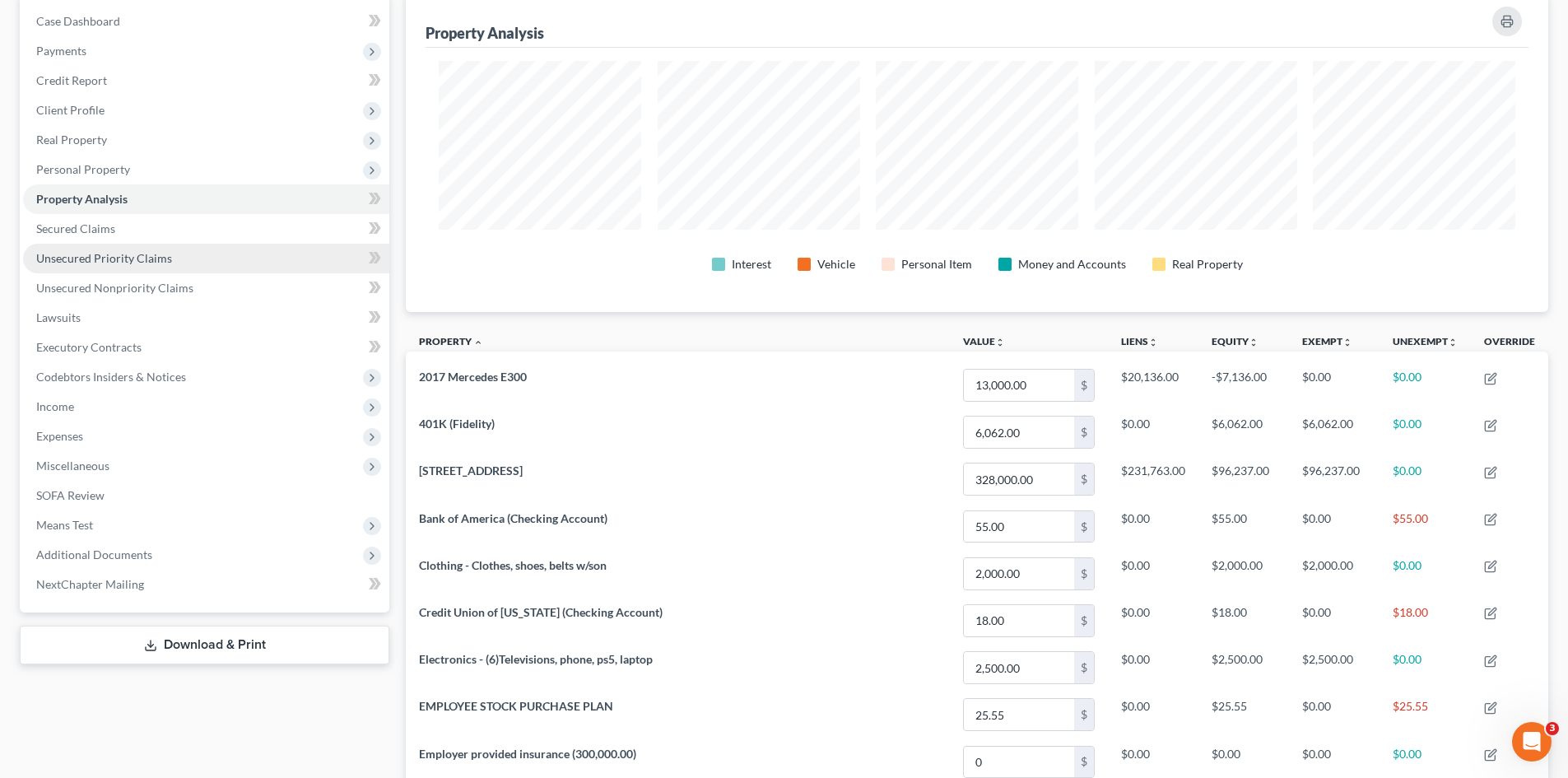
click at [207, 260] on link "Unsecured Priority Claims" at bounding box center [206, 259] width 366 height 30
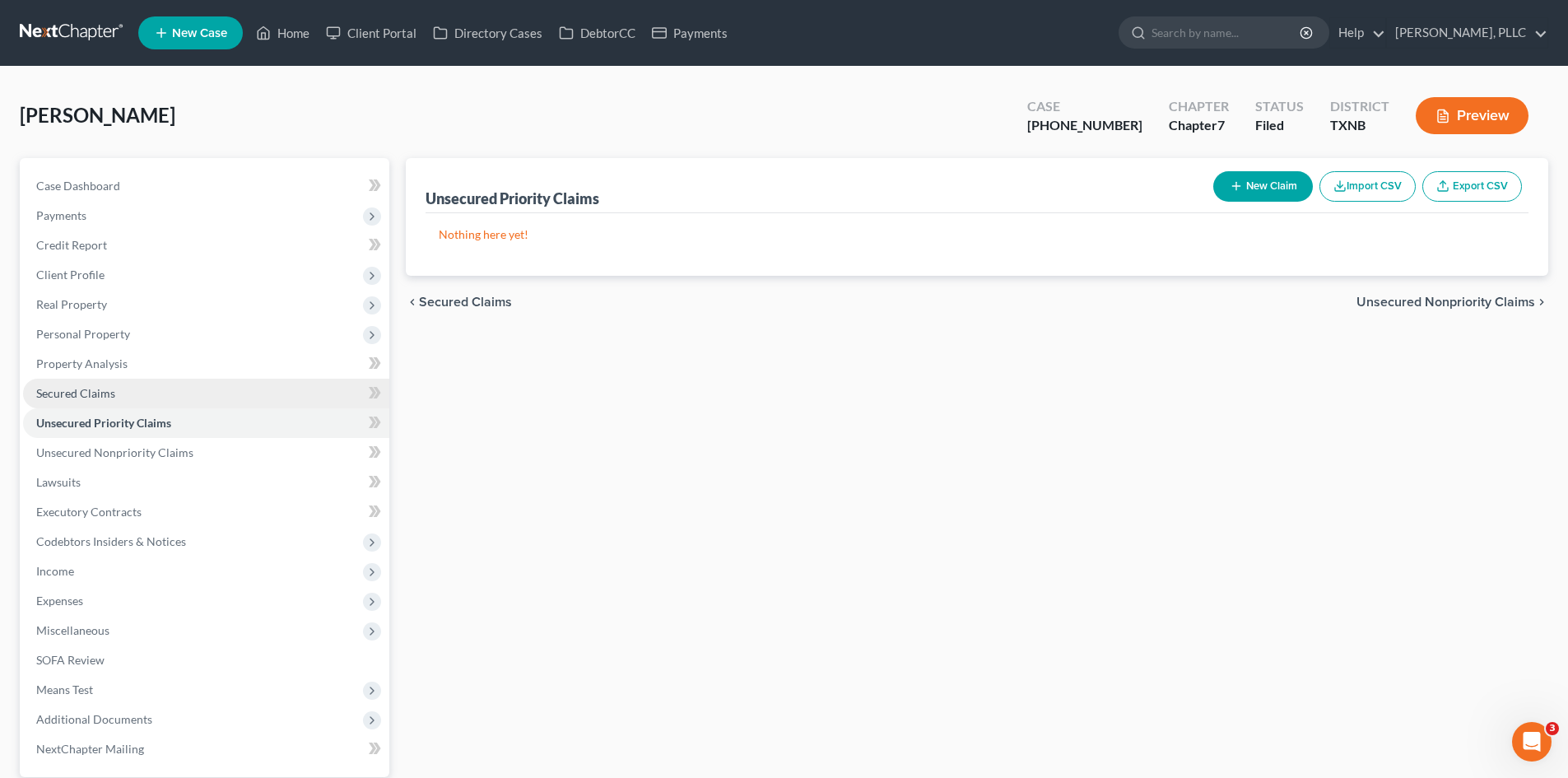
click at [245, 380] on link "Secured Claims" at bounding box center [206, 393] width 366 height 30
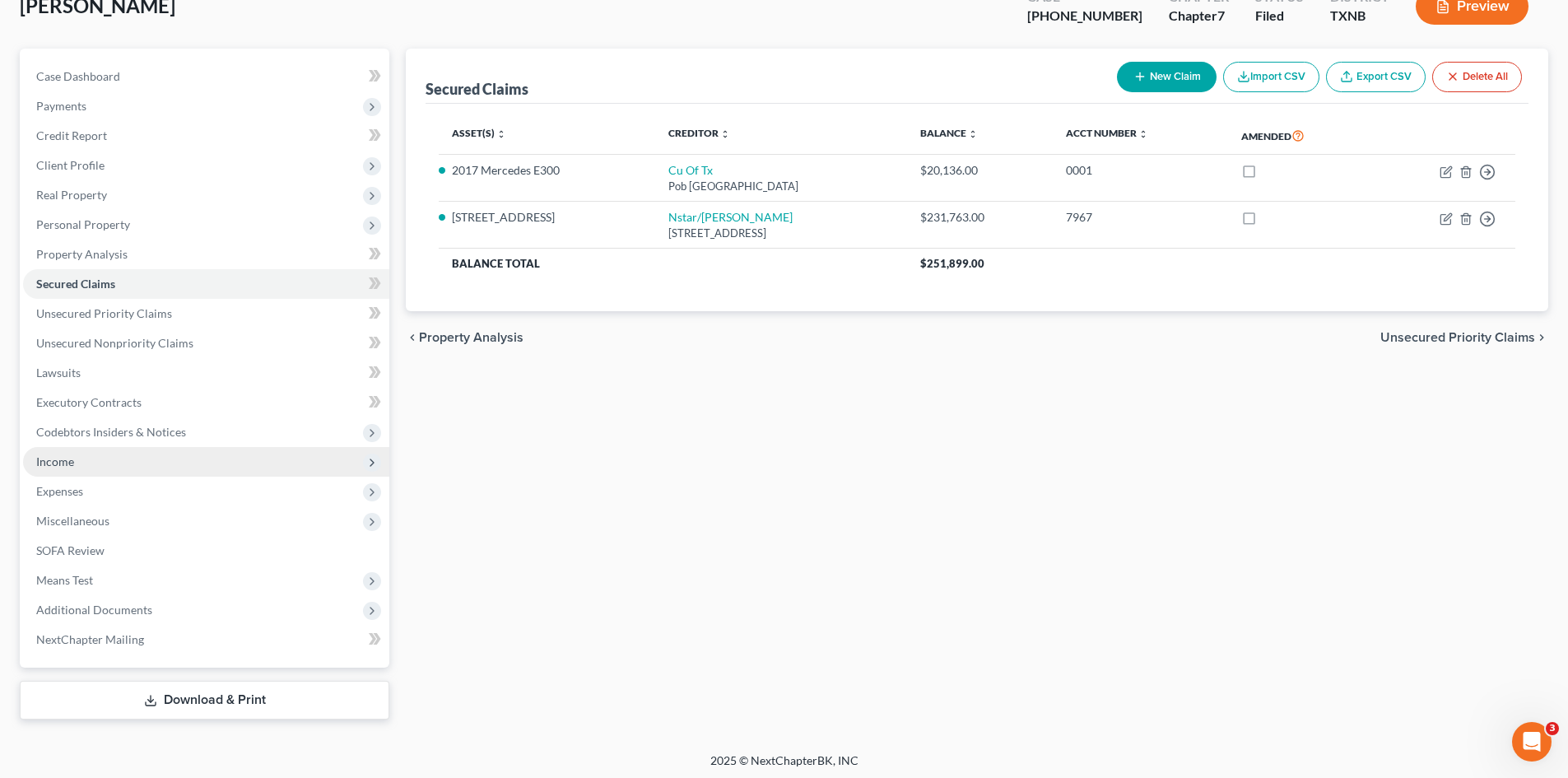
scroll to position [113, 0]
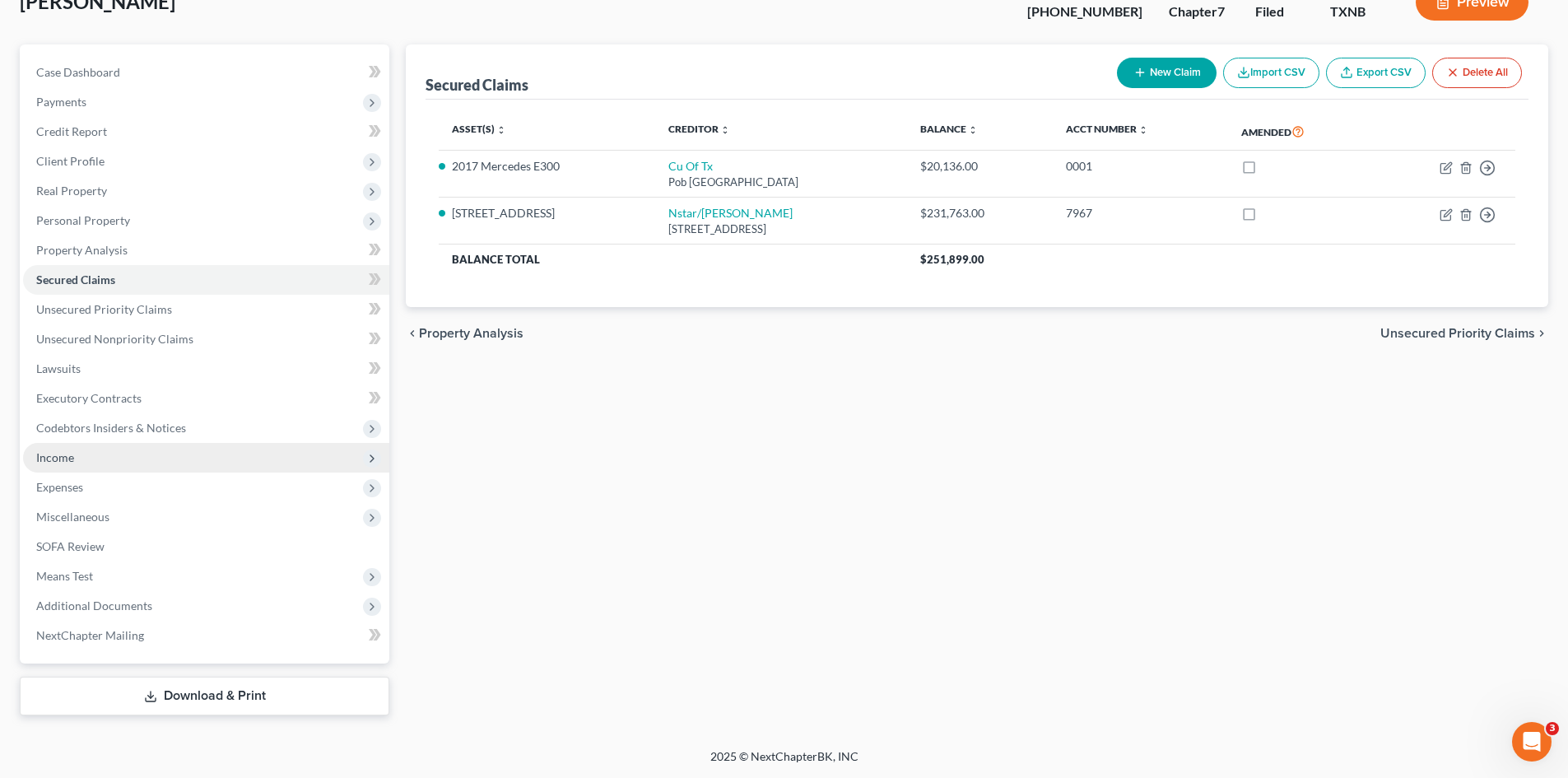
click at [240, 443] on span "Income" at bounding box center [206, 457] width 366 height 30
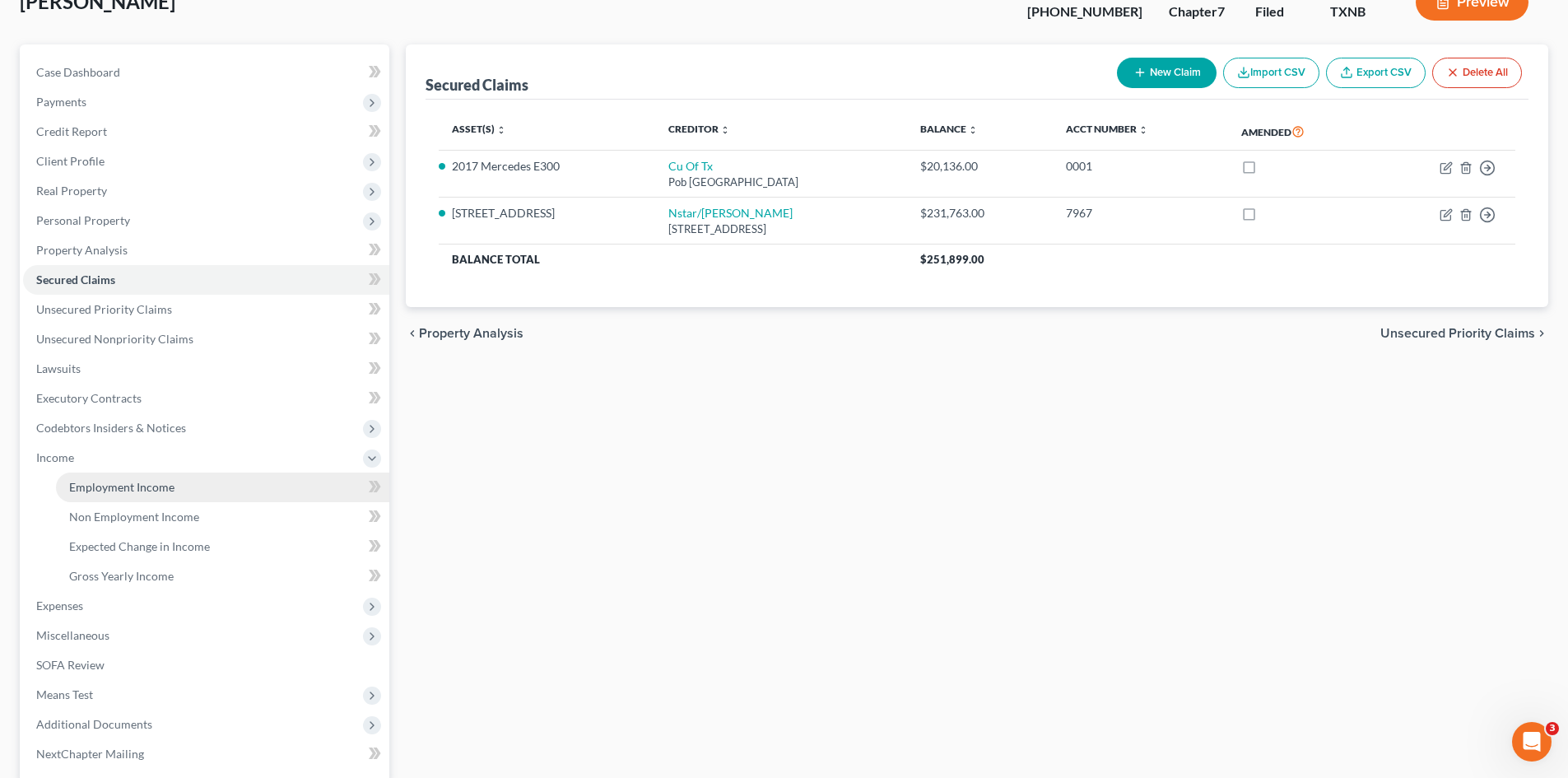
click at [234, 483] on link "Employment Income" at bounding box center [222, 487] width 334 height 30
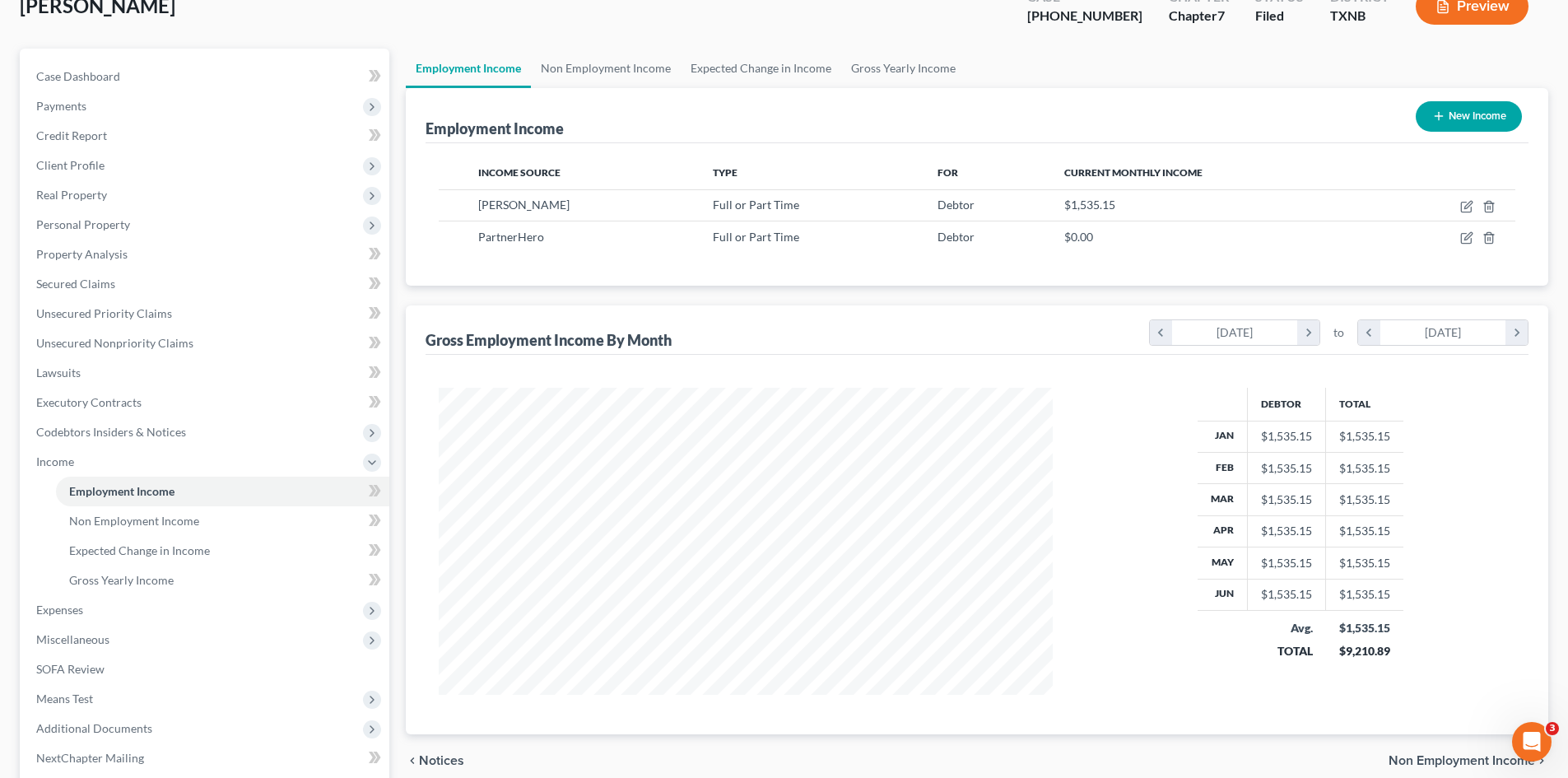
scroll to position [232, 0]
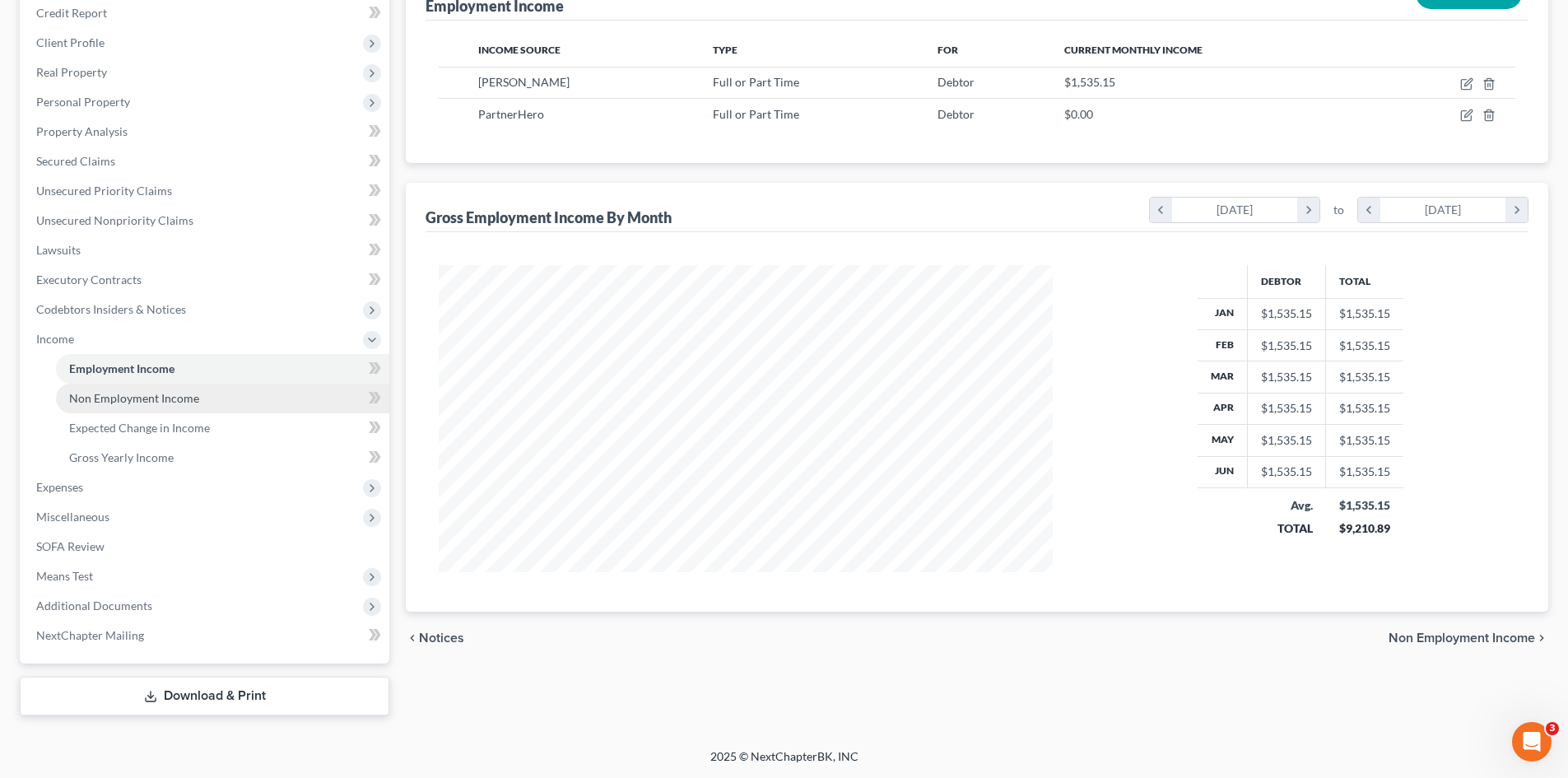
click at [215, 403] on link "Non Employment Income" at bounding box center [222, 398] width 334 height 30
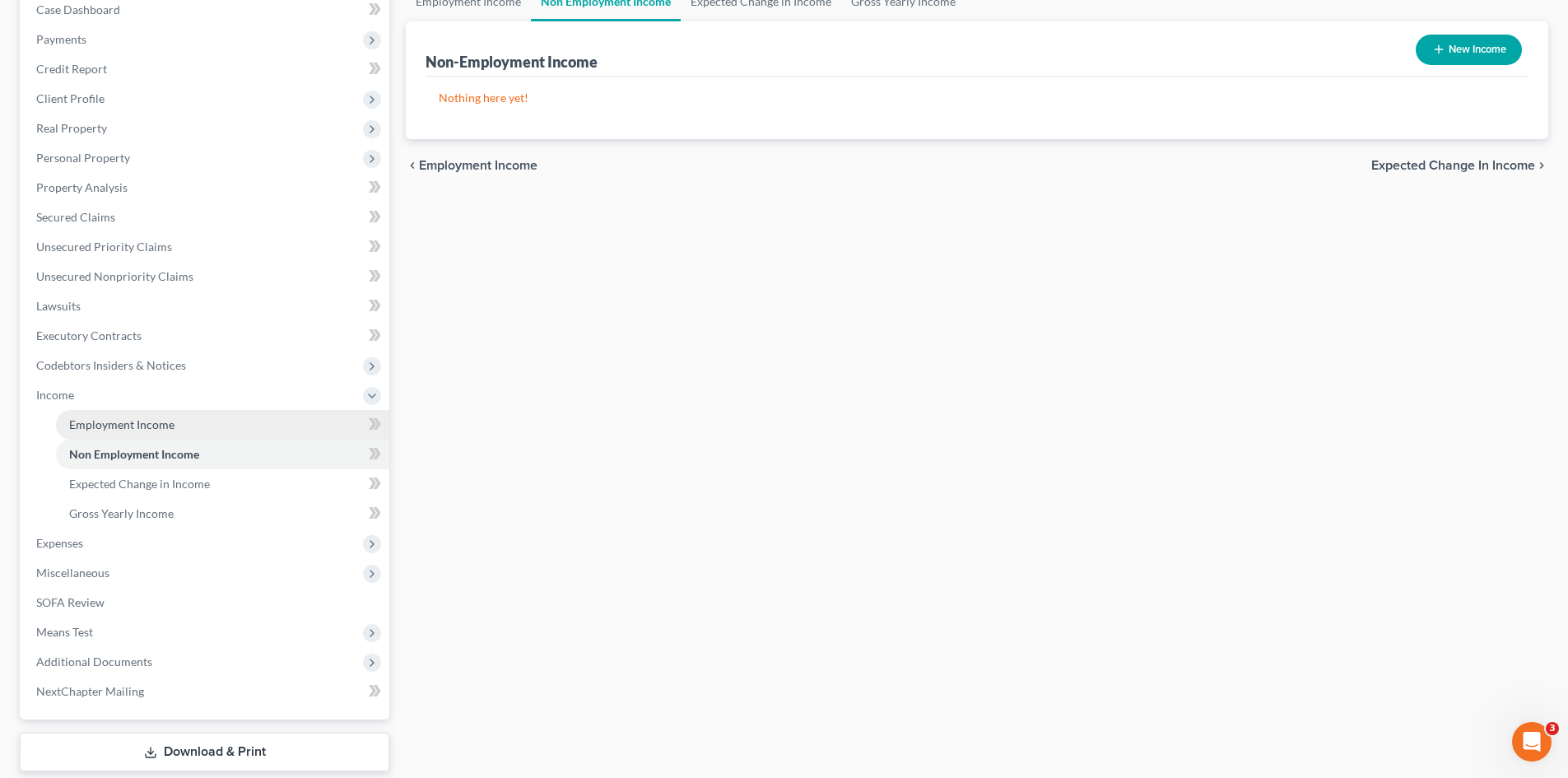
scroll to position [232, 0]
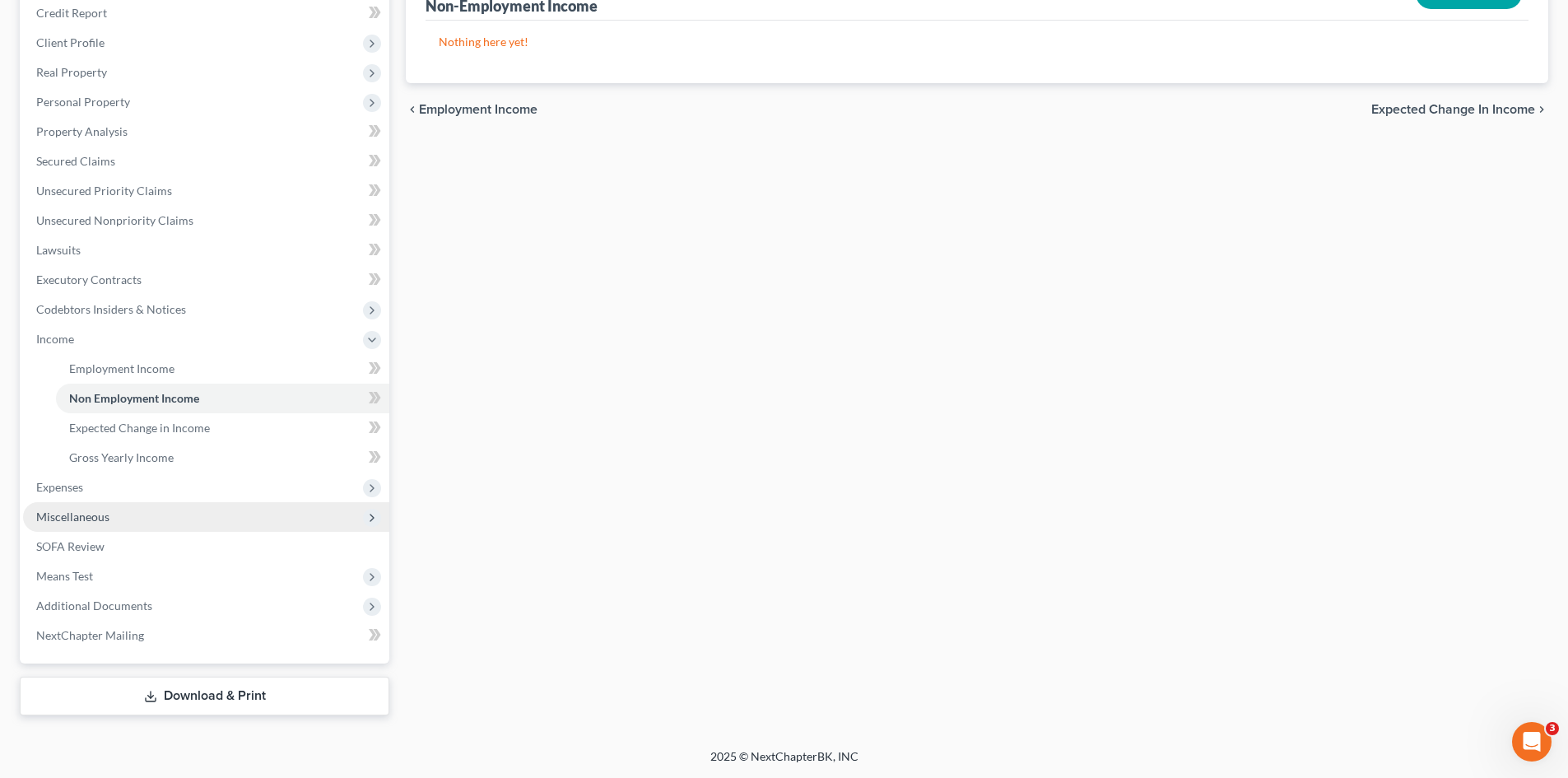
click at [134, 523] on span "Miscellaneous" at bounding box center [206, 517] width 366 height 30
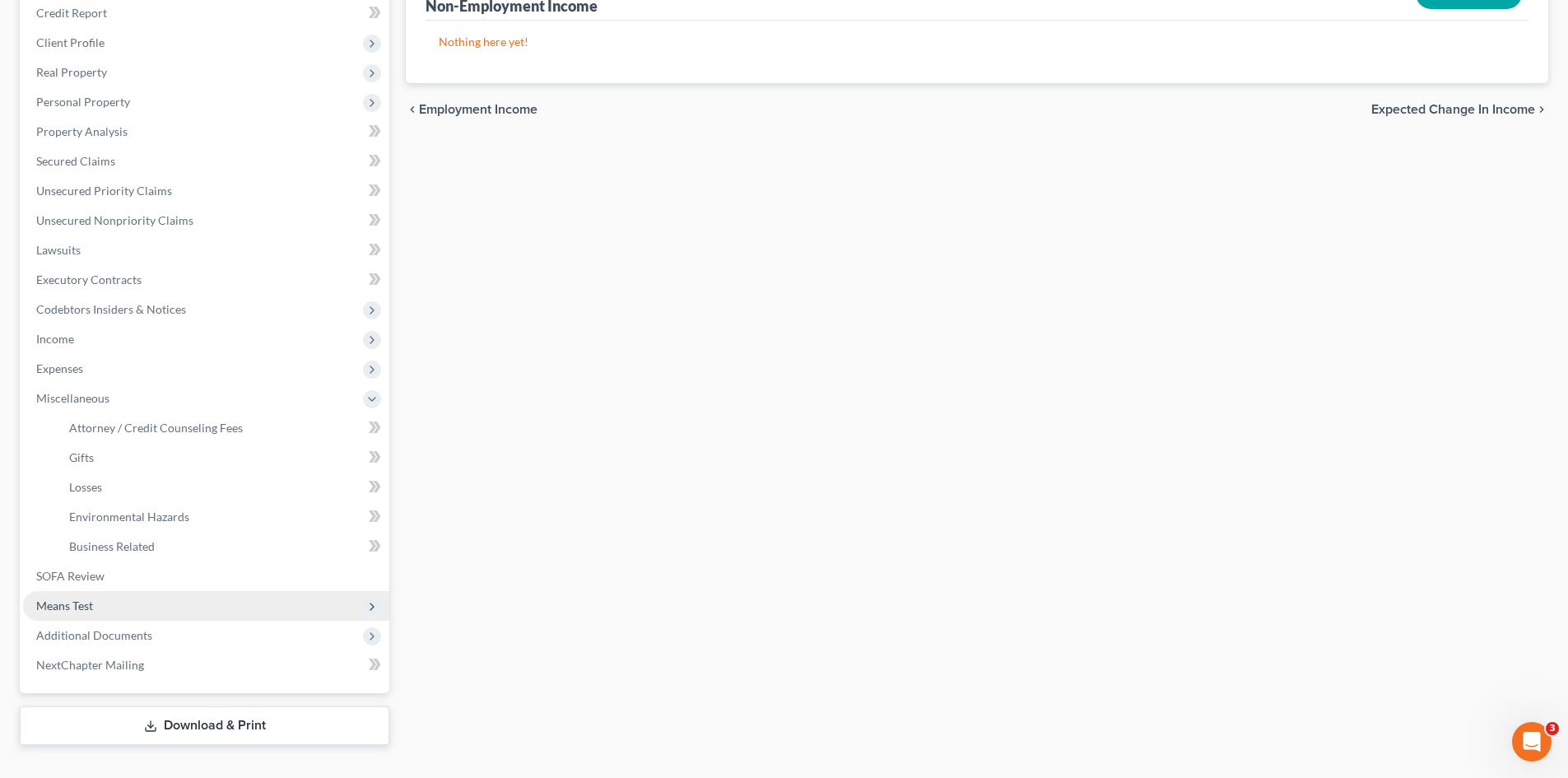
click at [175, 591] on span "Means Test" at bounding box center [206, 605] width 366 height 30
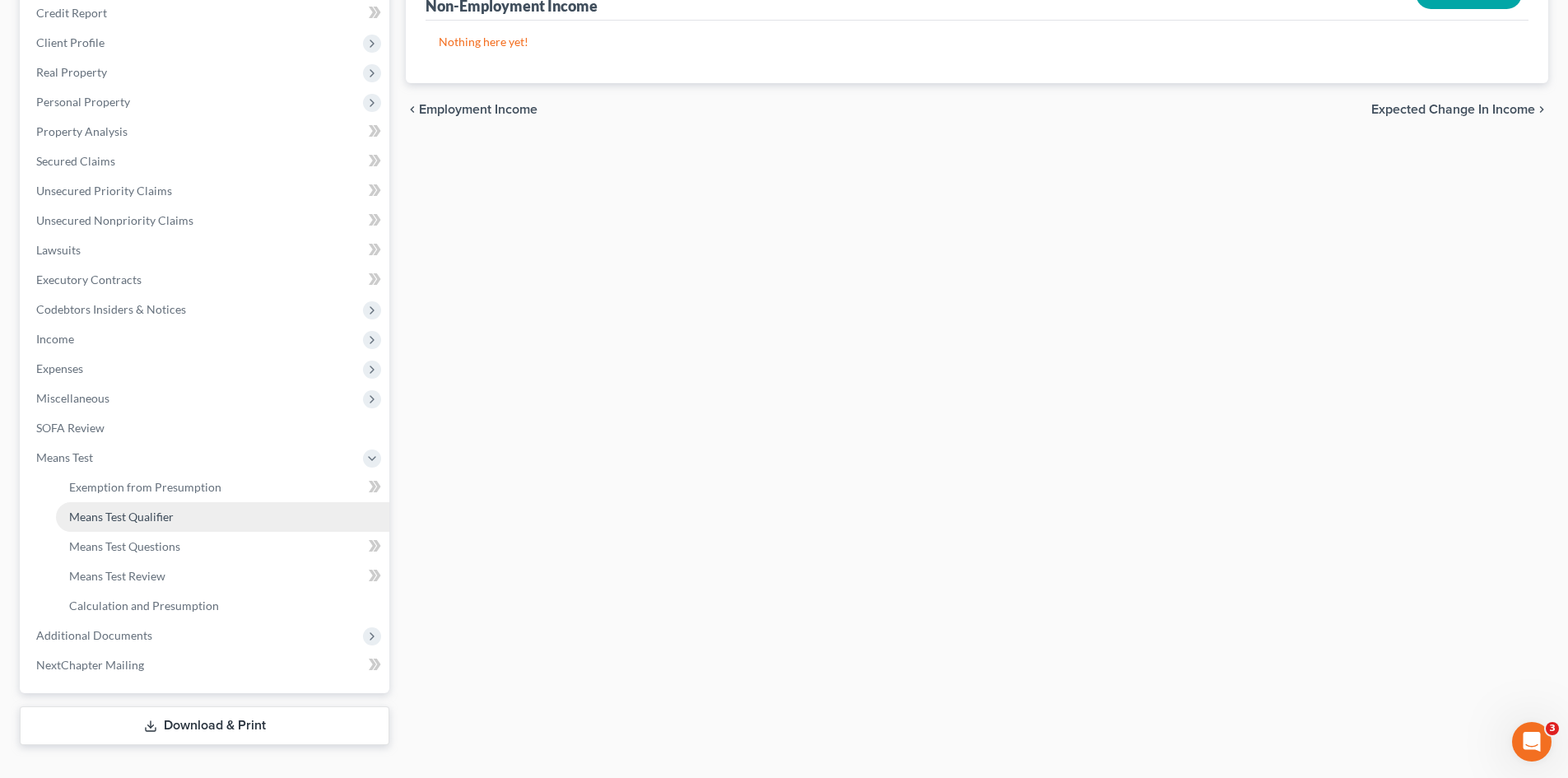
click at [161, 511] on span "Means Test Qualifier" at bounding box center [121, 517] width 105 height 14
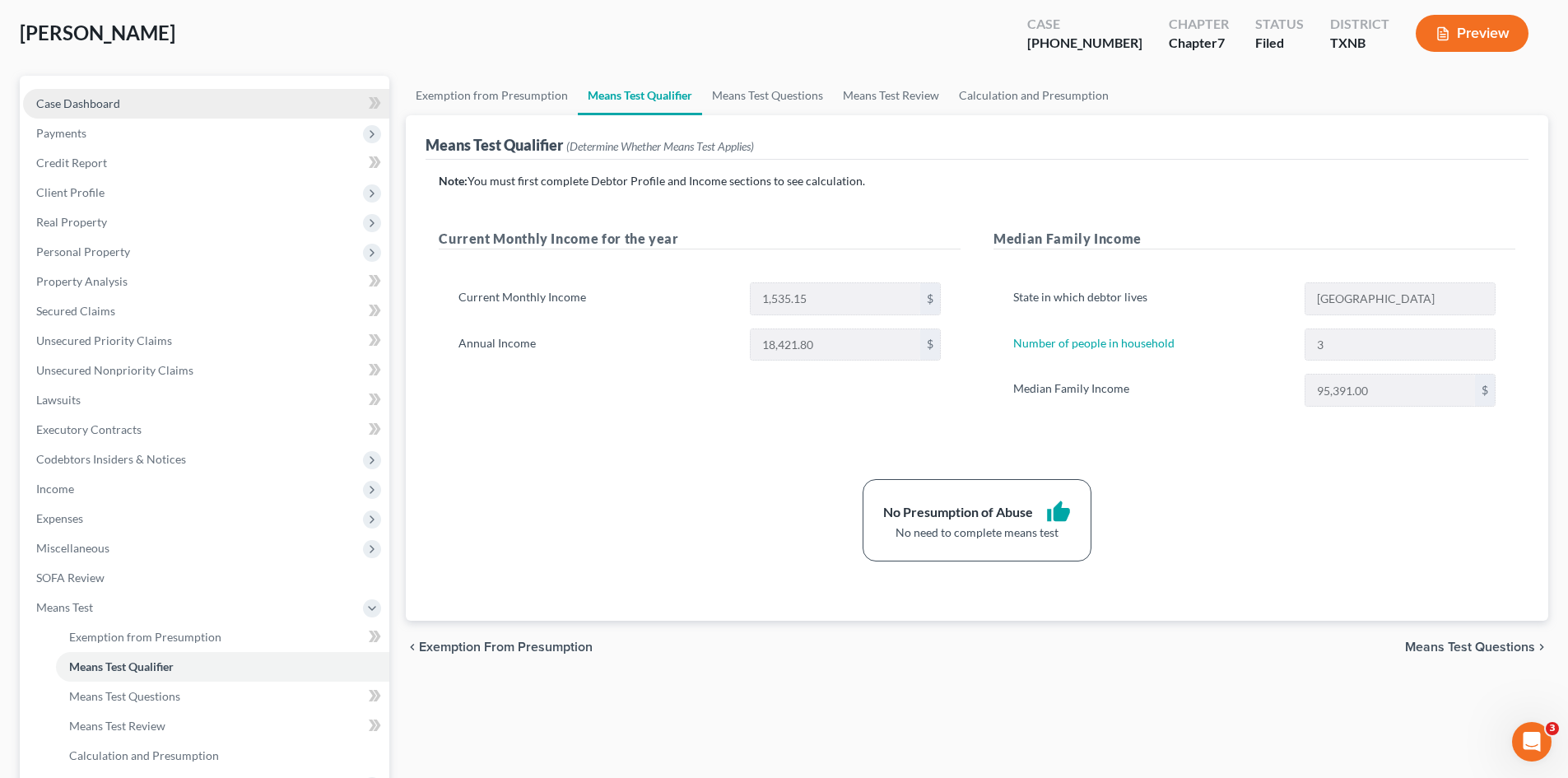
click at [194, 103] on link "Case Dashboard" at bounding box center [206, 104] width 366 height 30
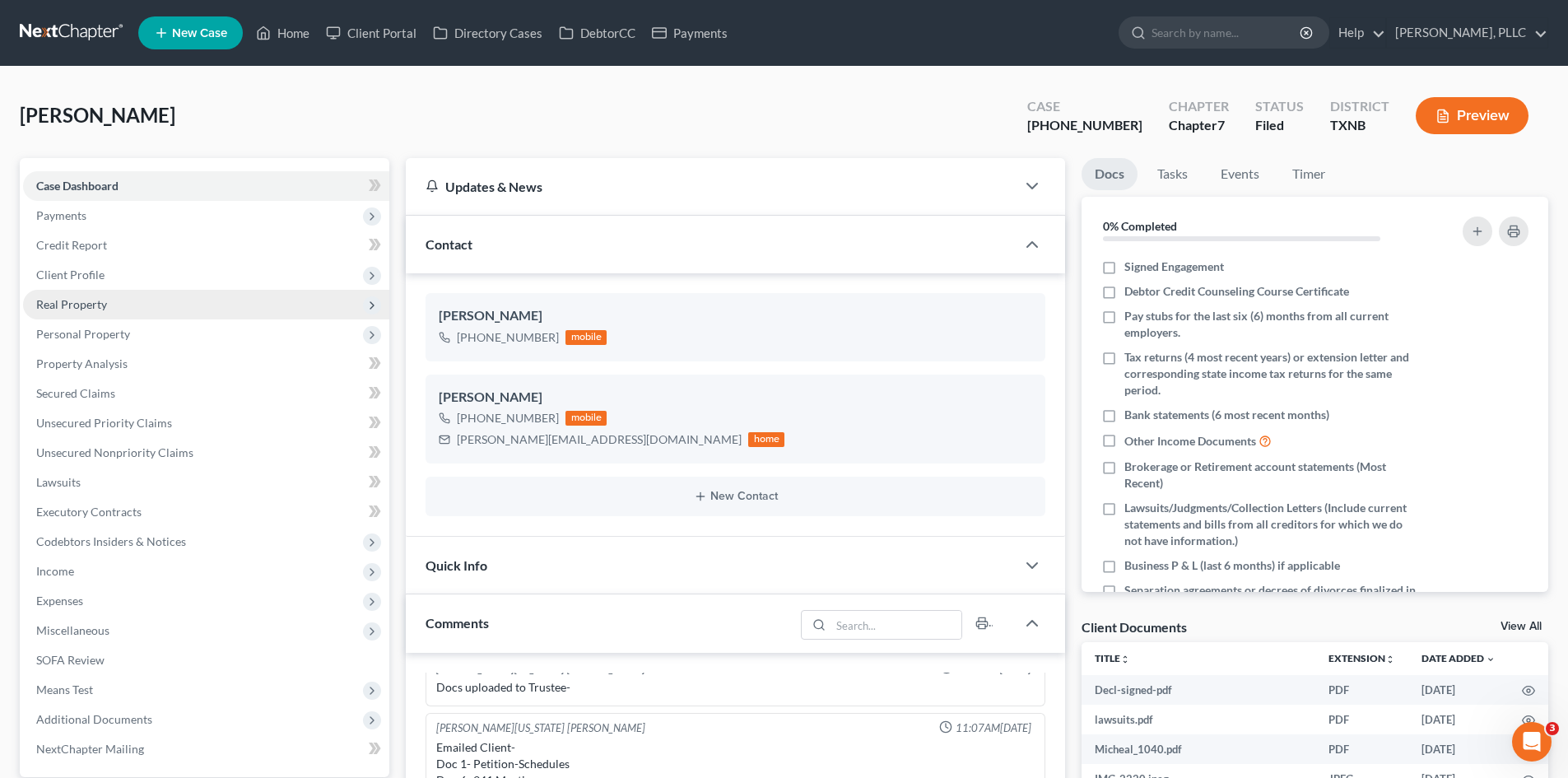
click at [132, 289] on span "Real Property" at bounding box center [206, 304] width 366 height 30
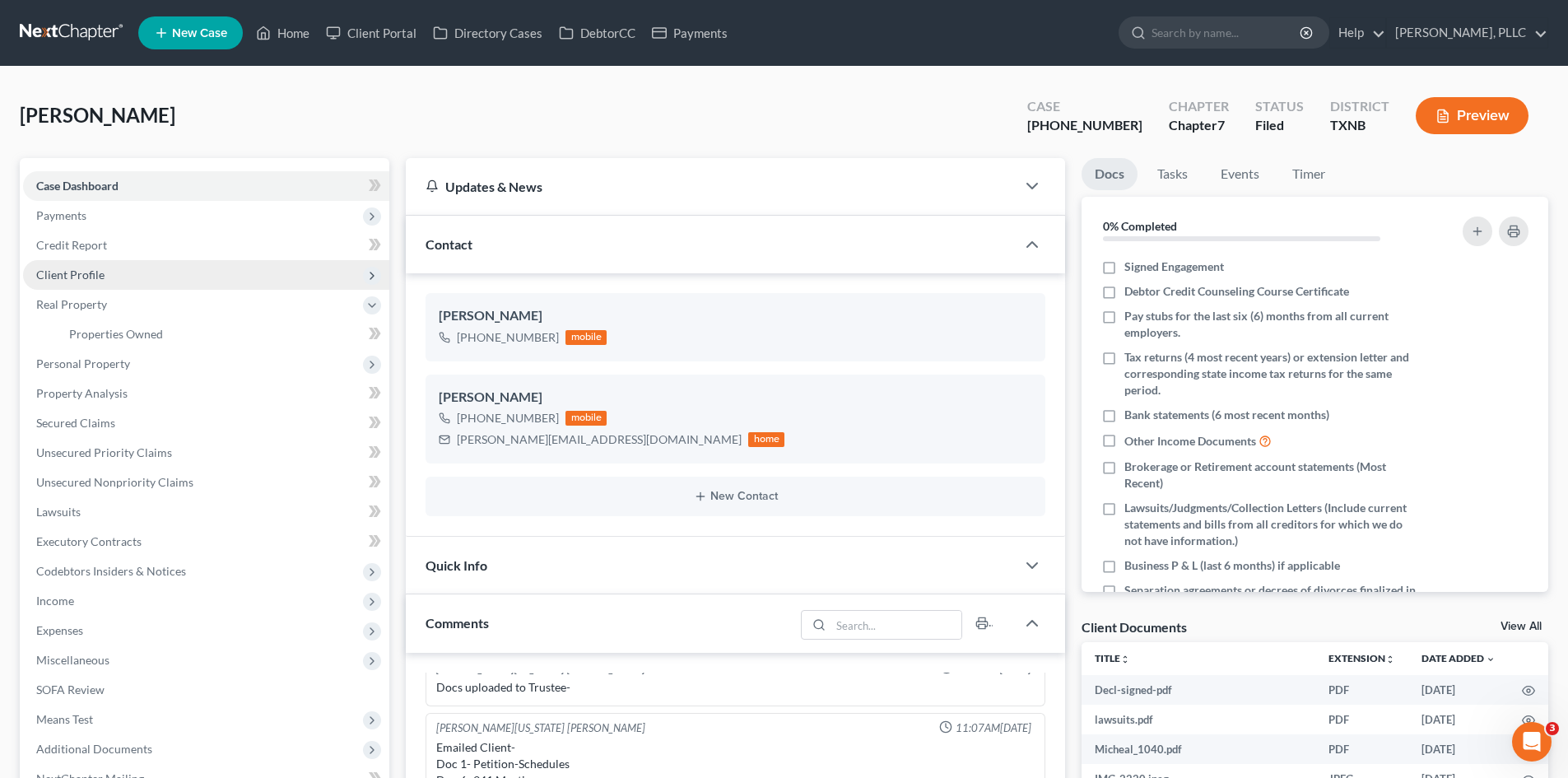
click at [126, 281] on span "Client Profile" at bounding box center [206, 274] width 366 height 30
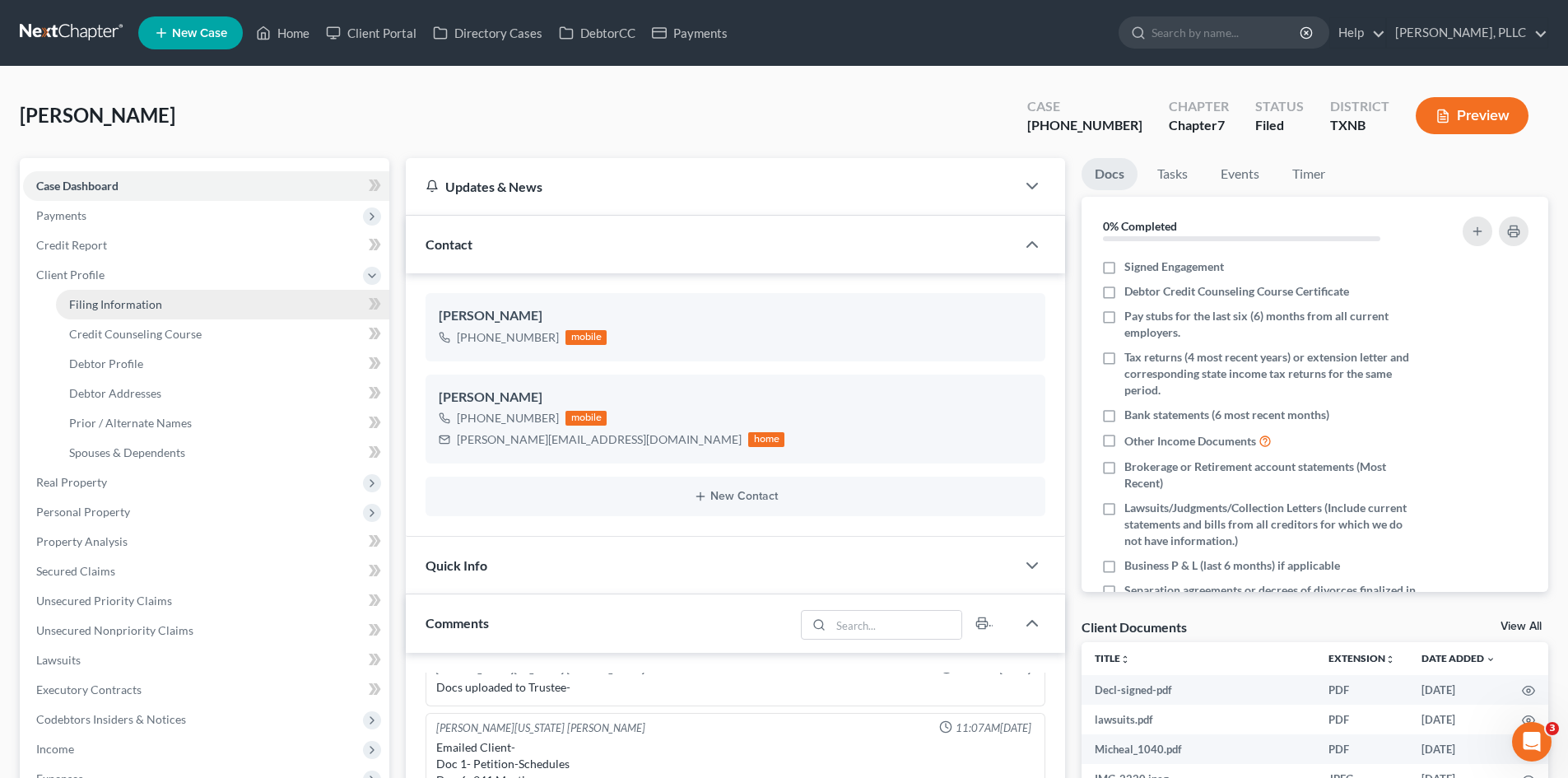
click at [139, 298] on span "Filing Information" at bounding box center [115, 304] width 93 height 14
select select "1"
select select "0"
select select "45"
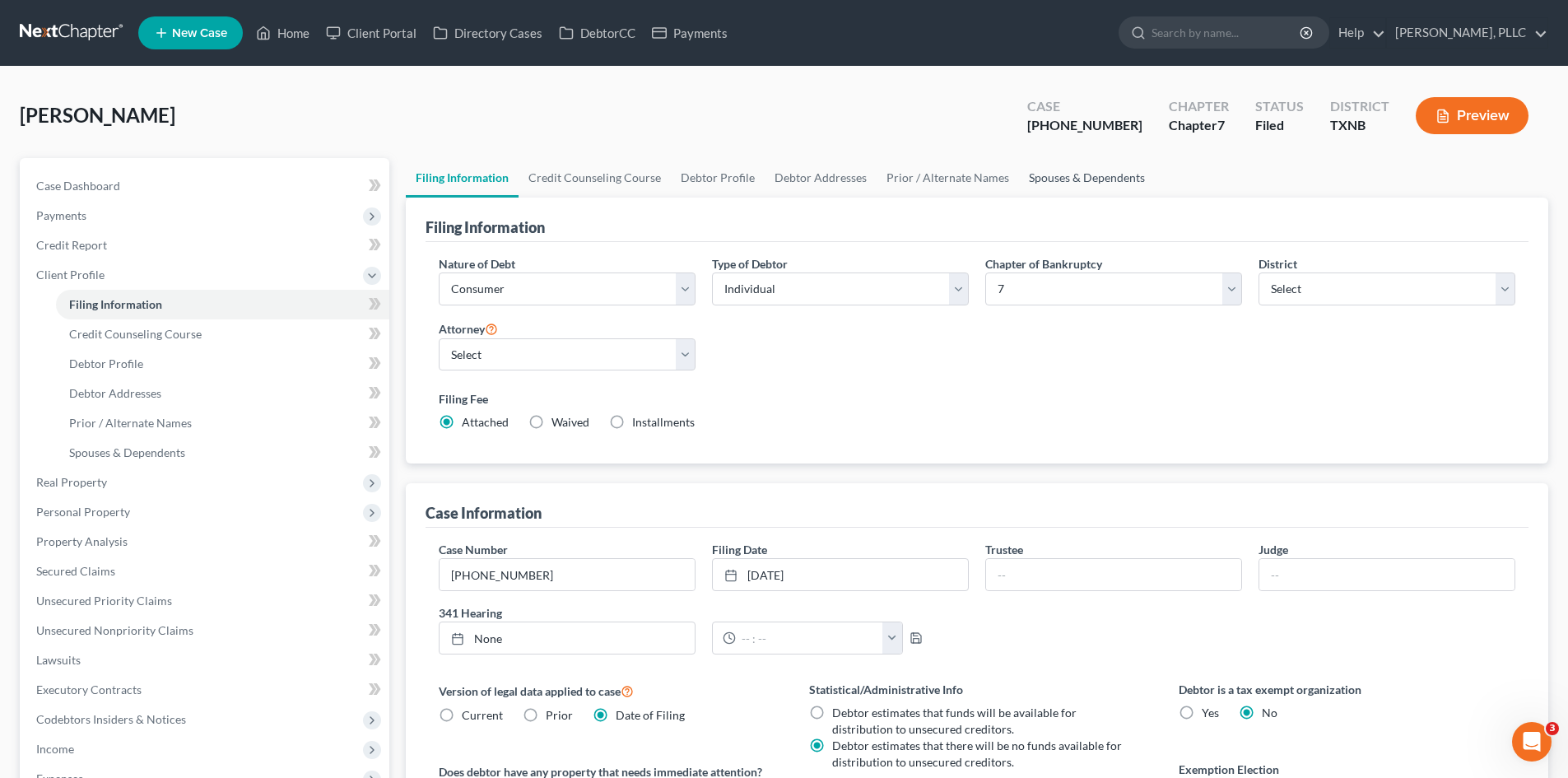
click at [1104, 173] on link "Spouses & Dependents" at bounding box center [1087, 177] width 136 height 39
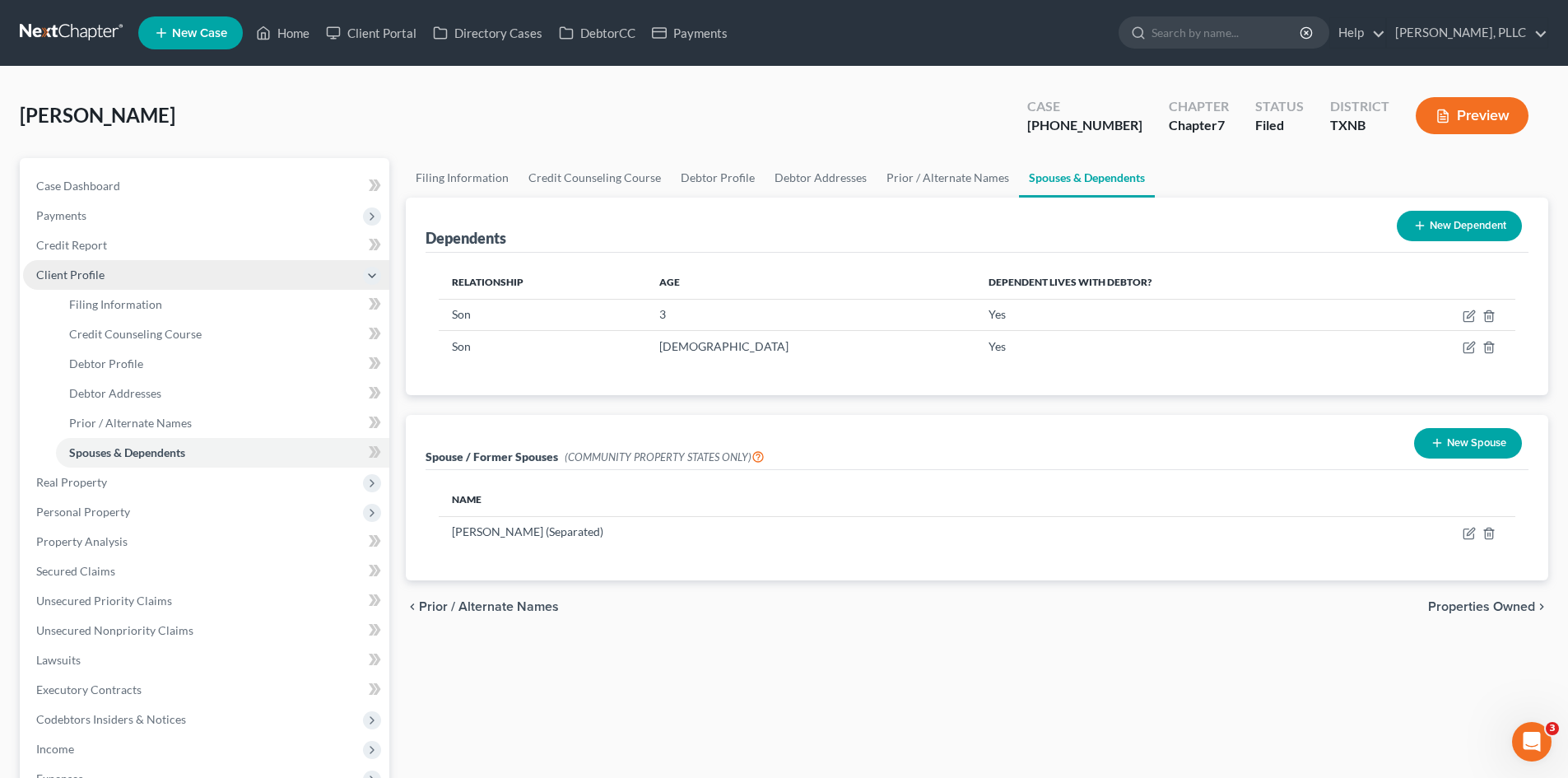
click at [153, 265] on span "Client Profile" at bounding box center [206, 274] width 366 height 30
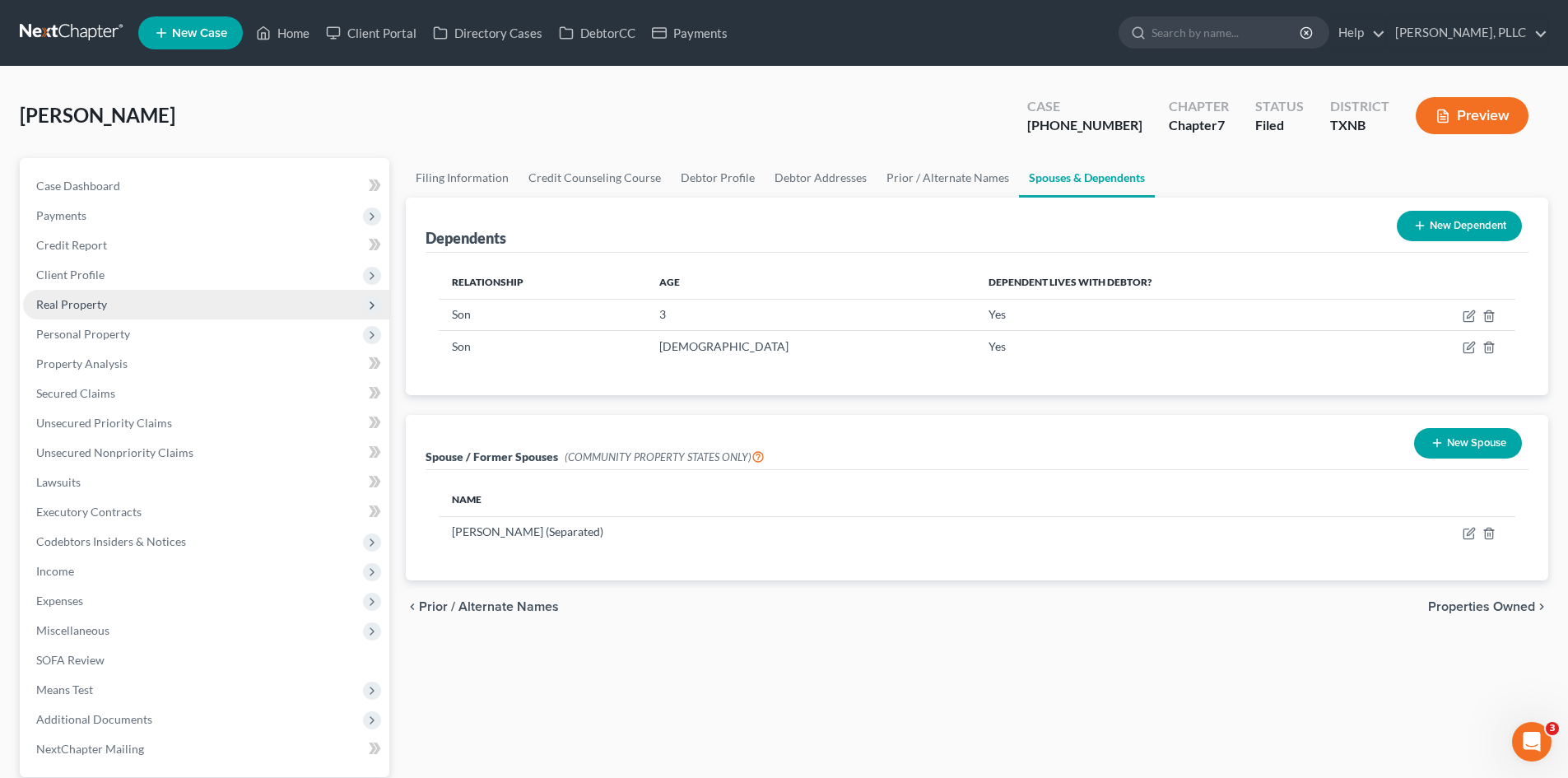
click at [137, 302] on span "Real Property" at bounding box center [206, 304] width 366 height 30
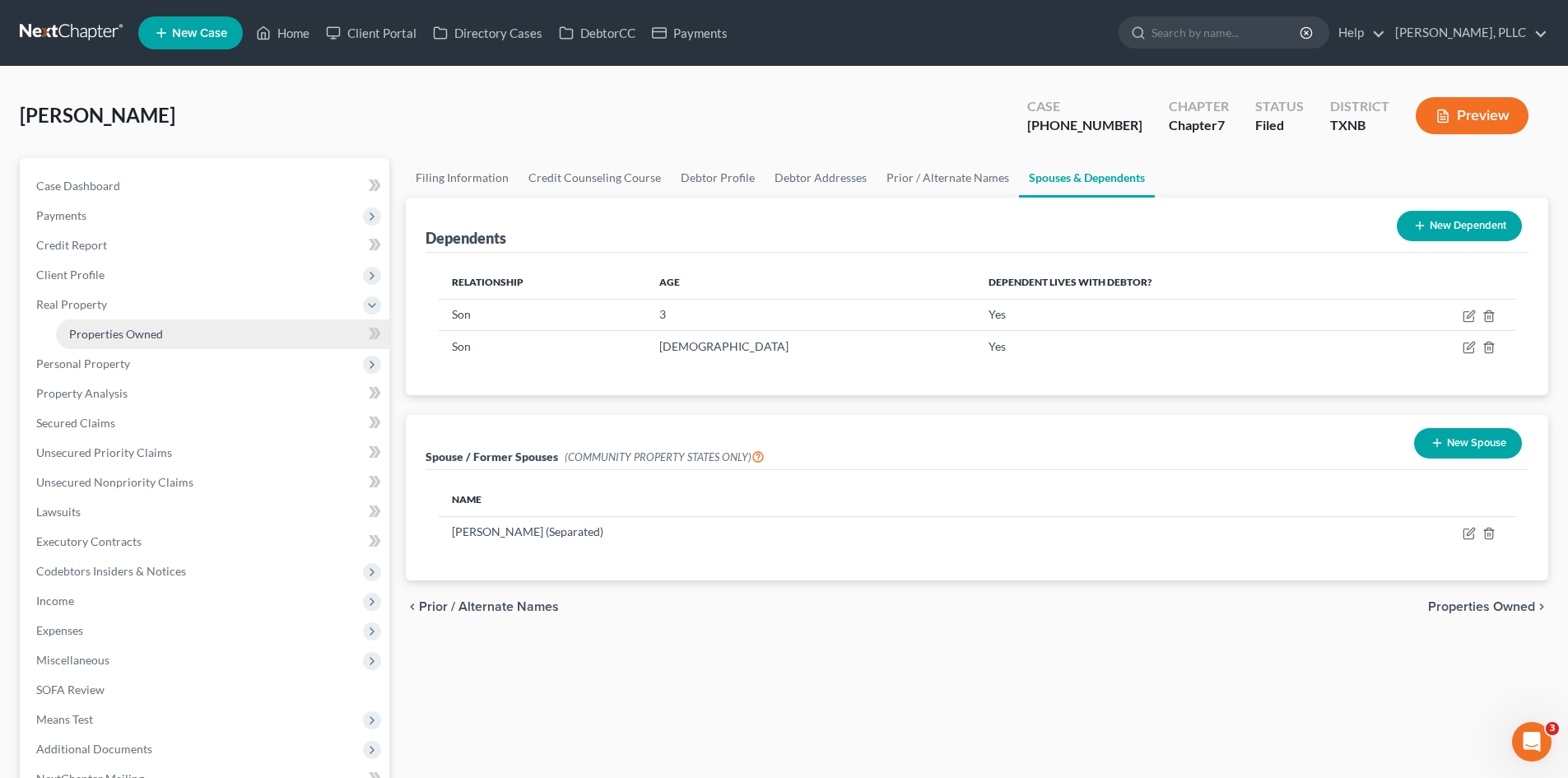
click at [144, 329] on span "Properties Owned" at bounding box center [116, 334] width 94 height 14
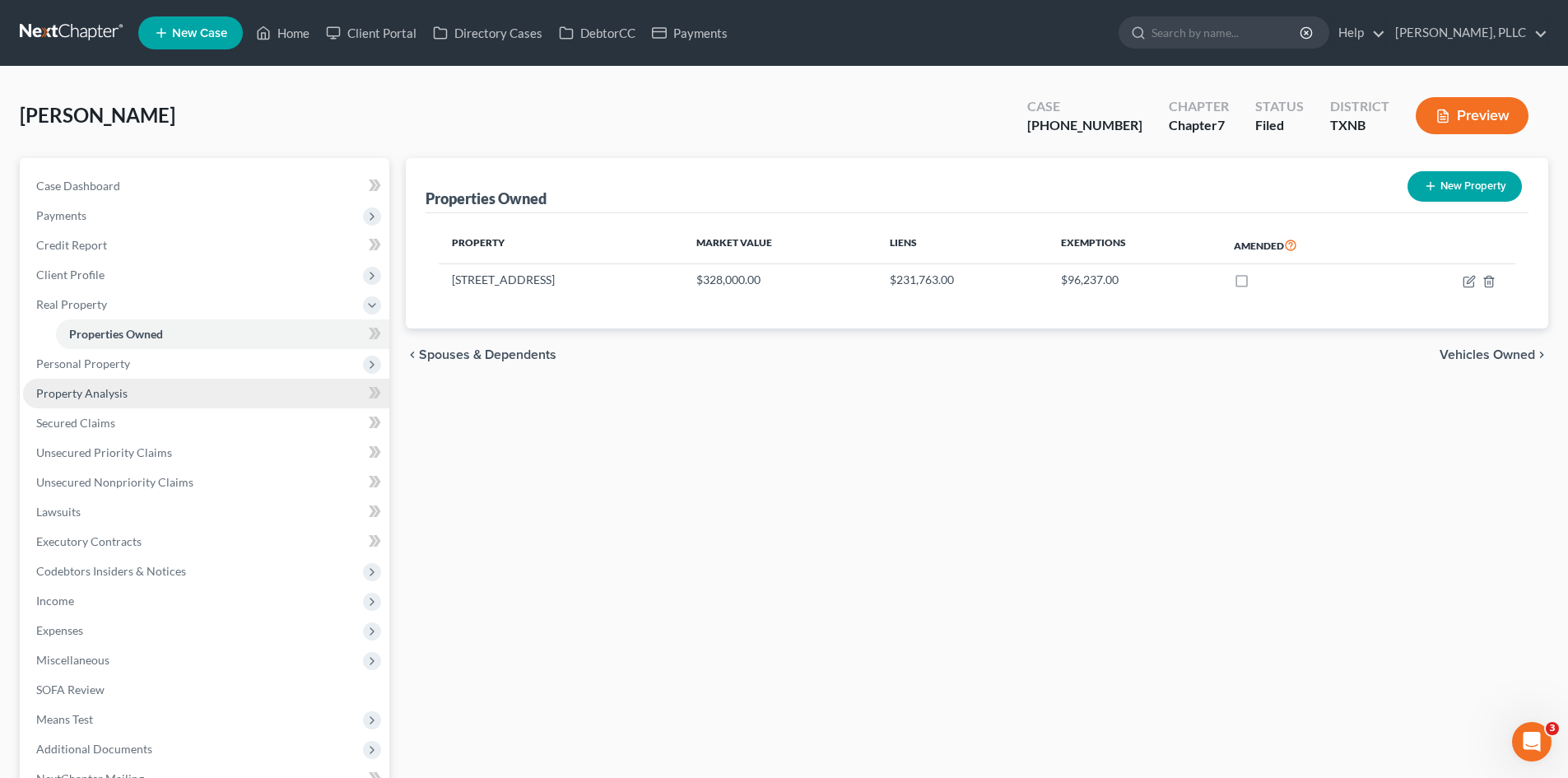
click at [81, 386] on span "Property Analysis" at bounding box center [82, 393] width 92 height 14
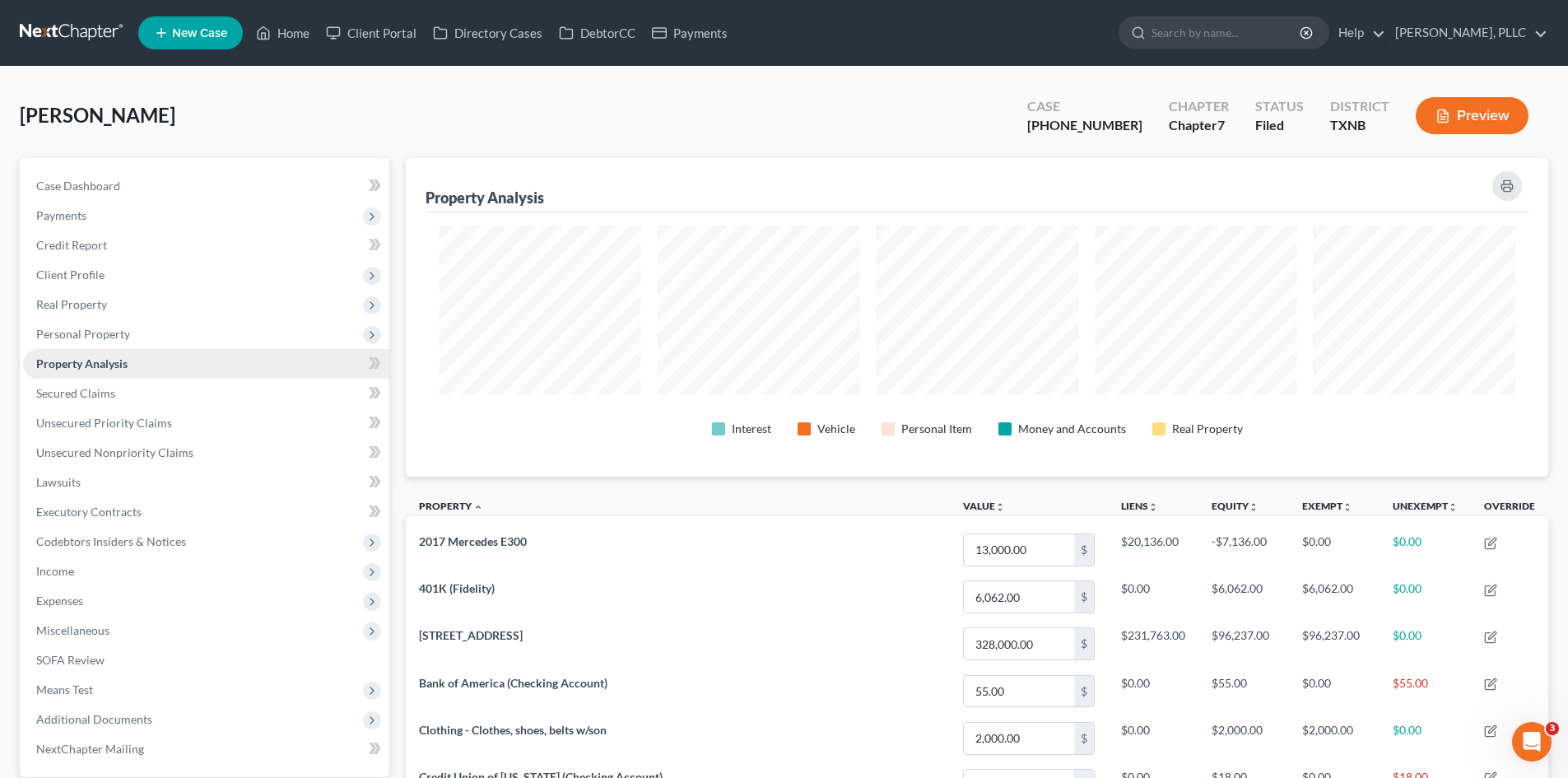
scroll to position [319, 1143]
click at [86, 428] on span "Unsecured Priority Claims" at bounding box center [105, 423] width 136 height 14
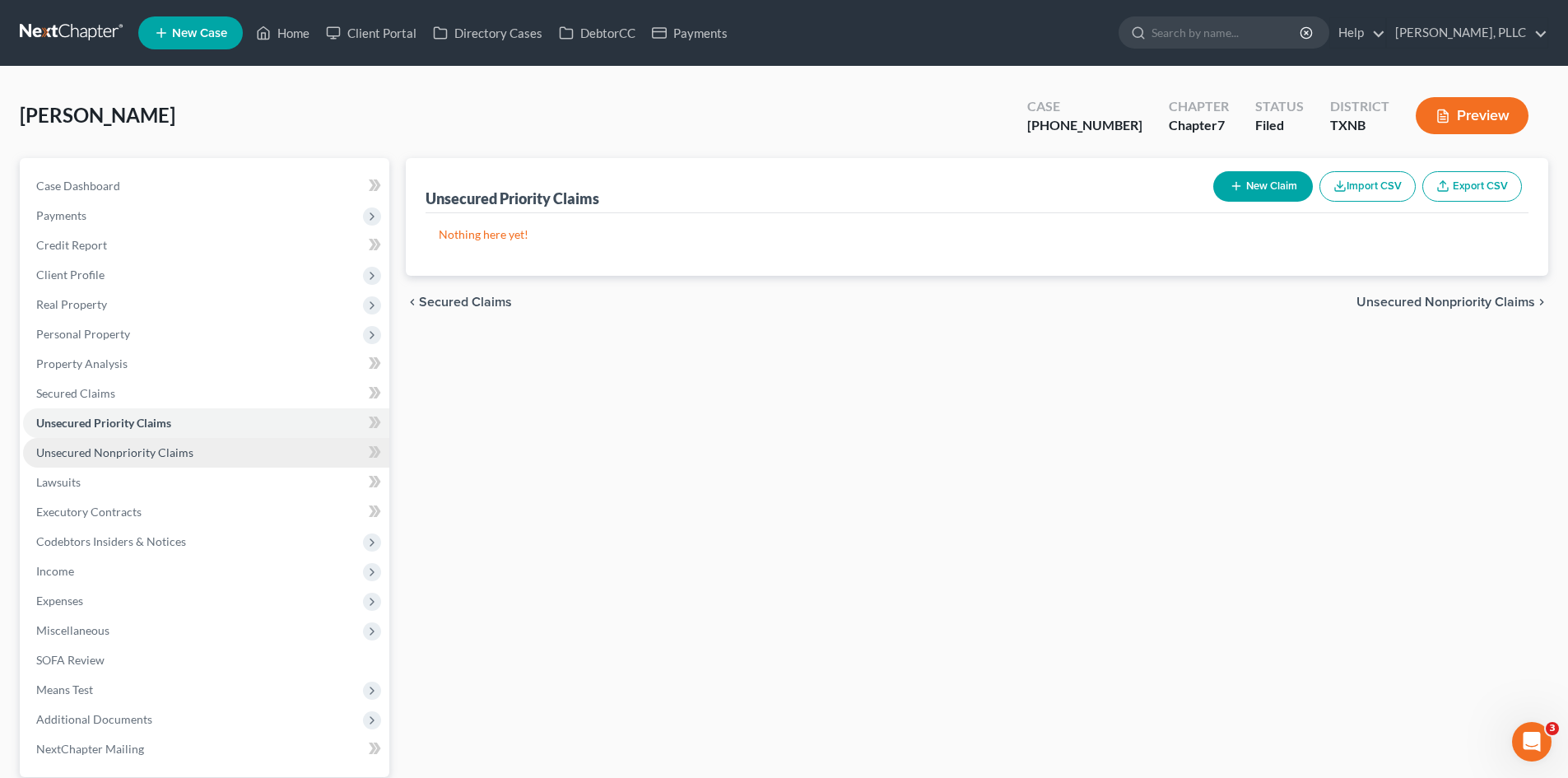
click at [100, 457] on span "Unsecured Nonpriority Claims" at bounding box center [115, 452] width 157 height 14
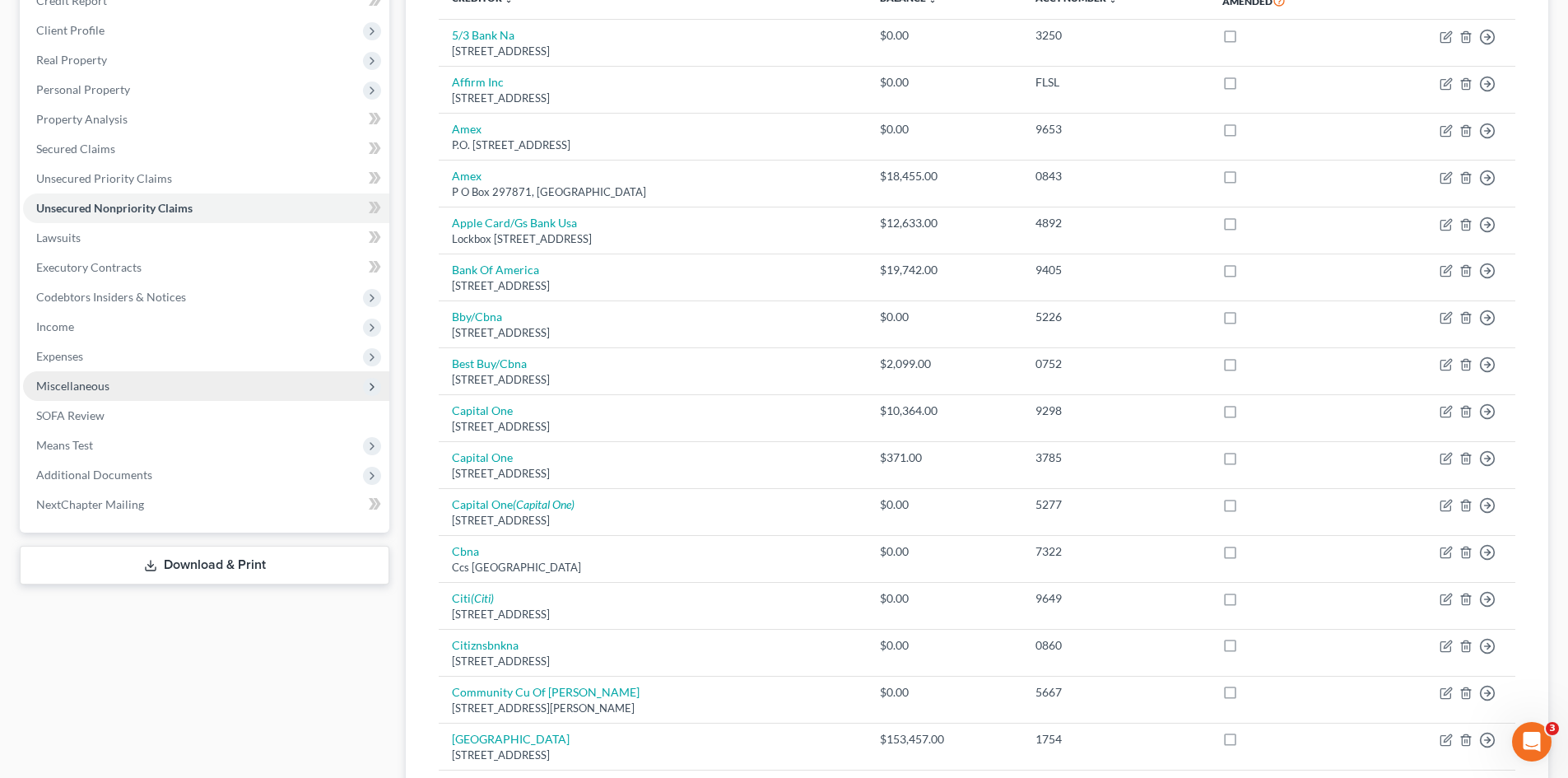
scroll to position [247, 0]
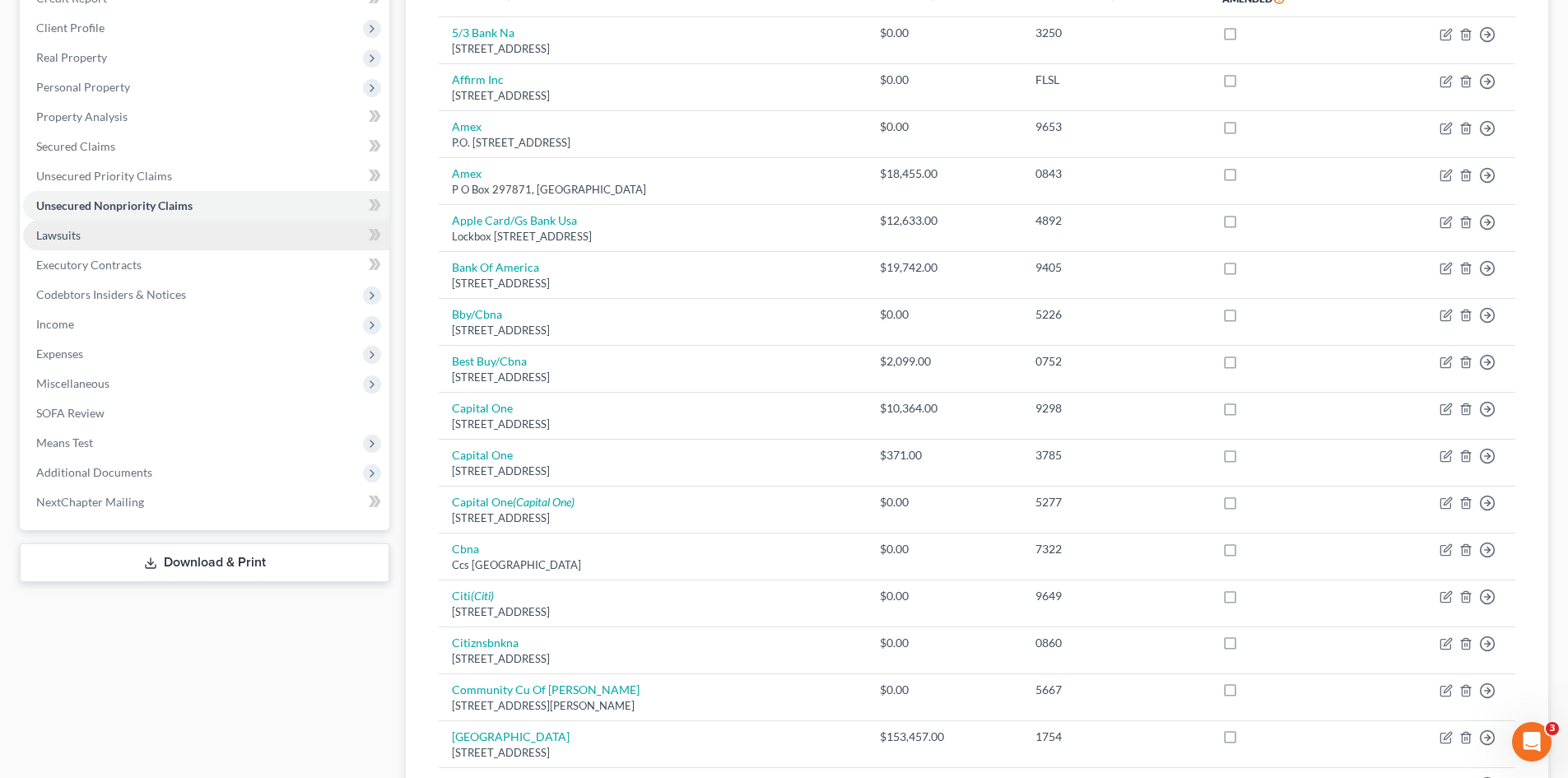
click at [92, 236] on link "Lawsuits" at bounding box center [206, 235] width 366 height 30
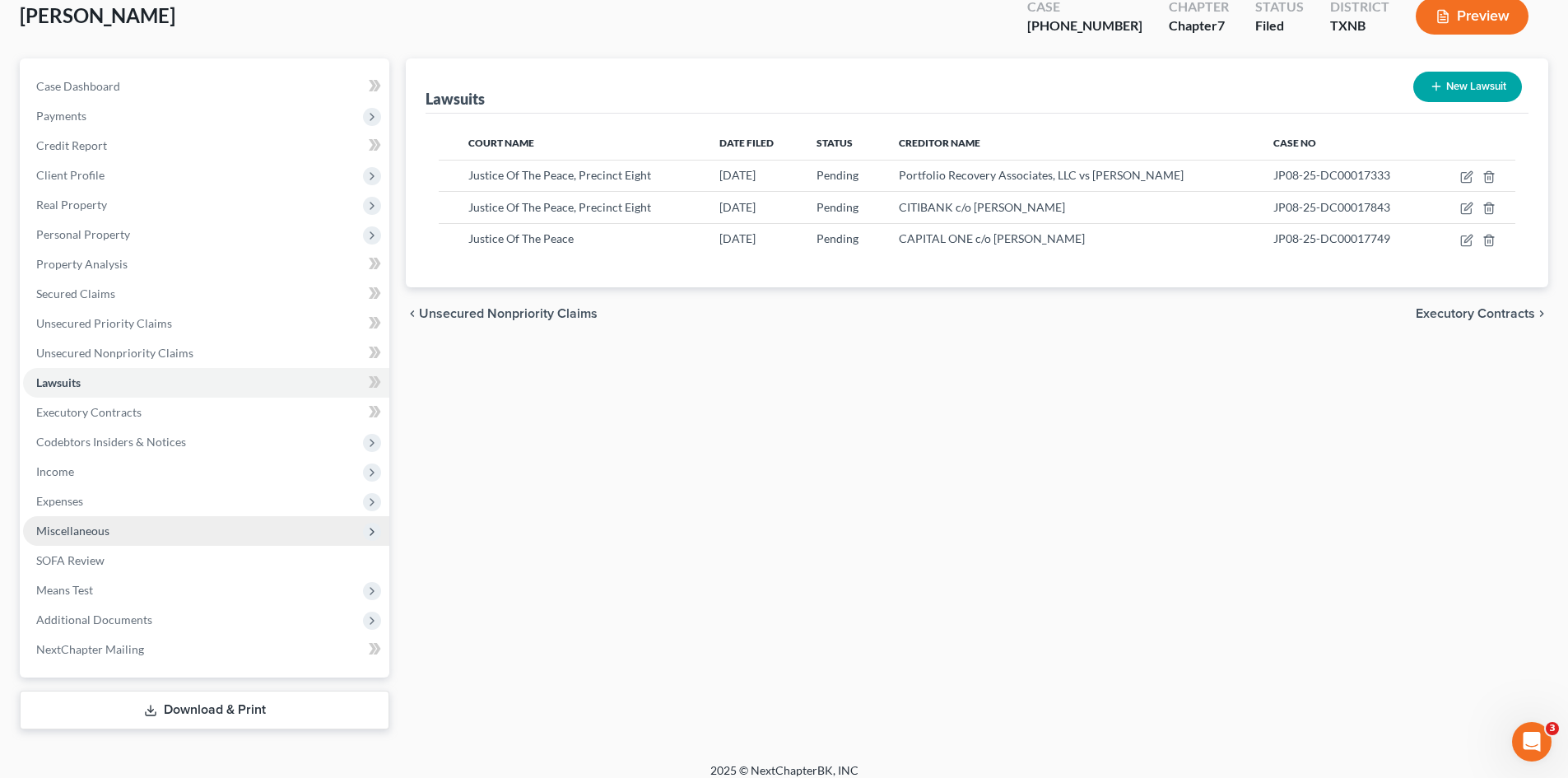
scroll to position [113, 0]
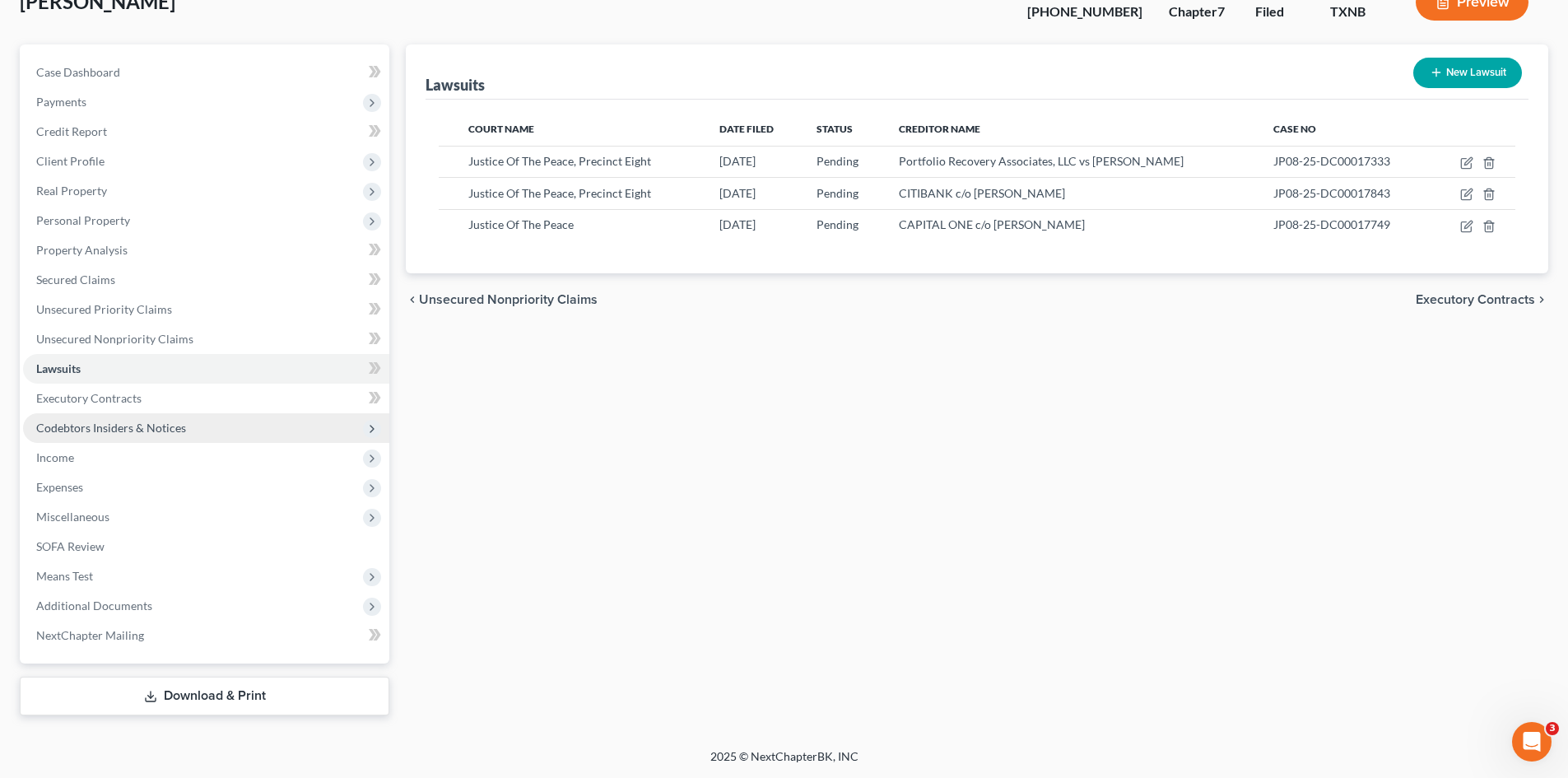
click at [112, 426] on span "Codebtors Insiders & Notices" at bounding box center [112, 428] width 150 height 14
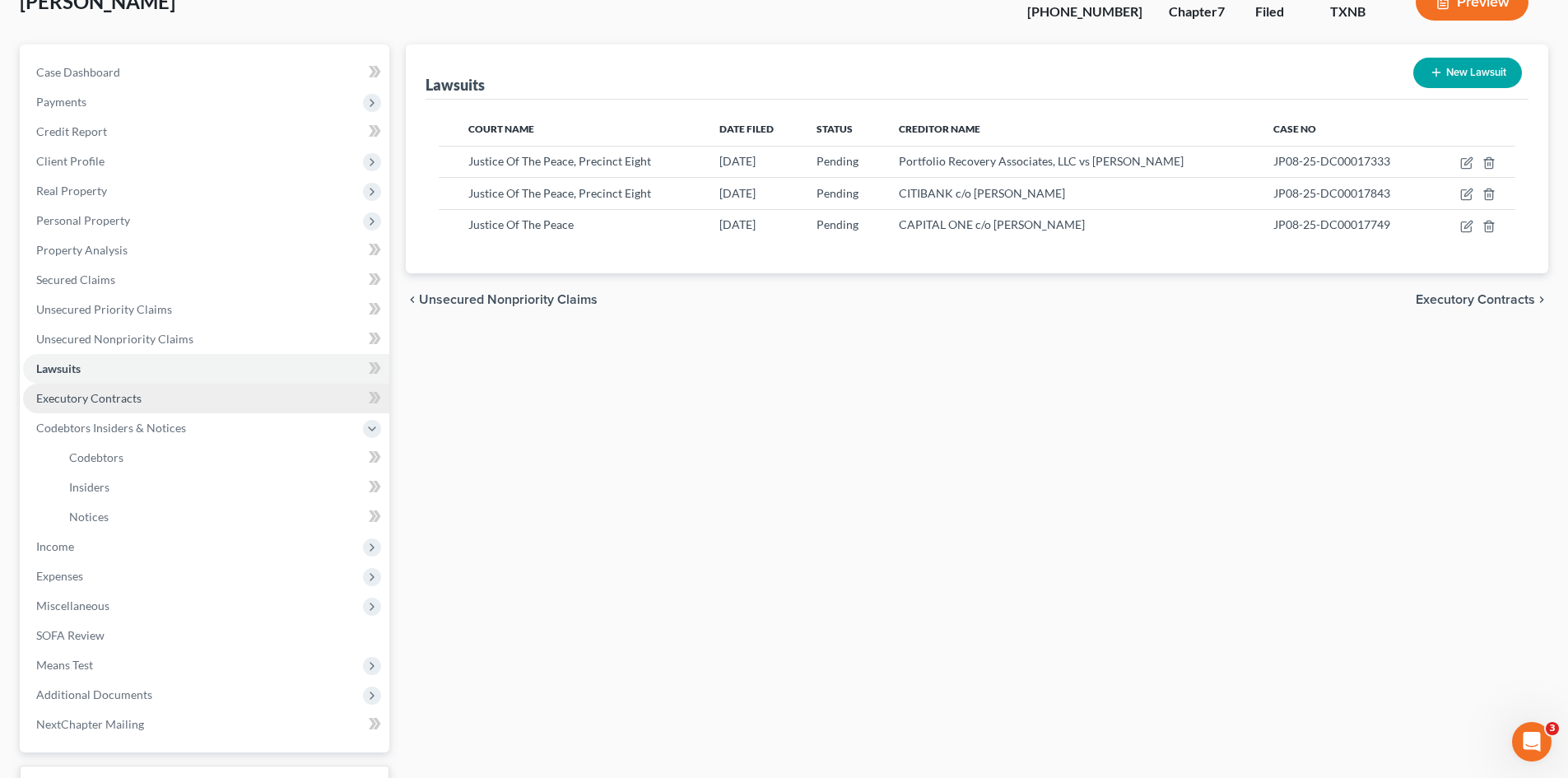
click at [108, 394] on span "Executory Contracts" at bounding box center [89, 398] width 105 height 14
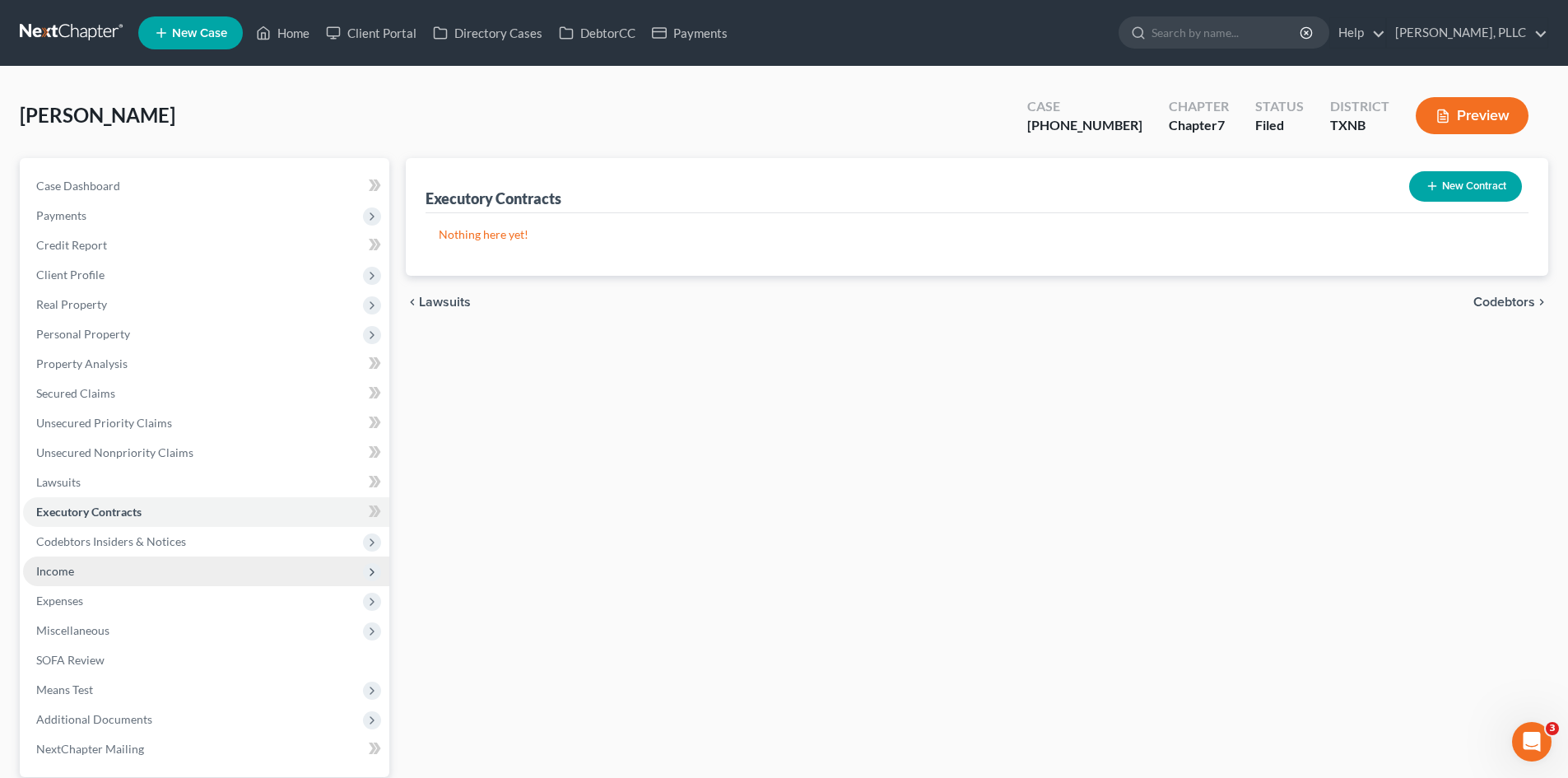
click at [94, 559] on span "Income" at bounding box center [206, 572] width 366 height 30
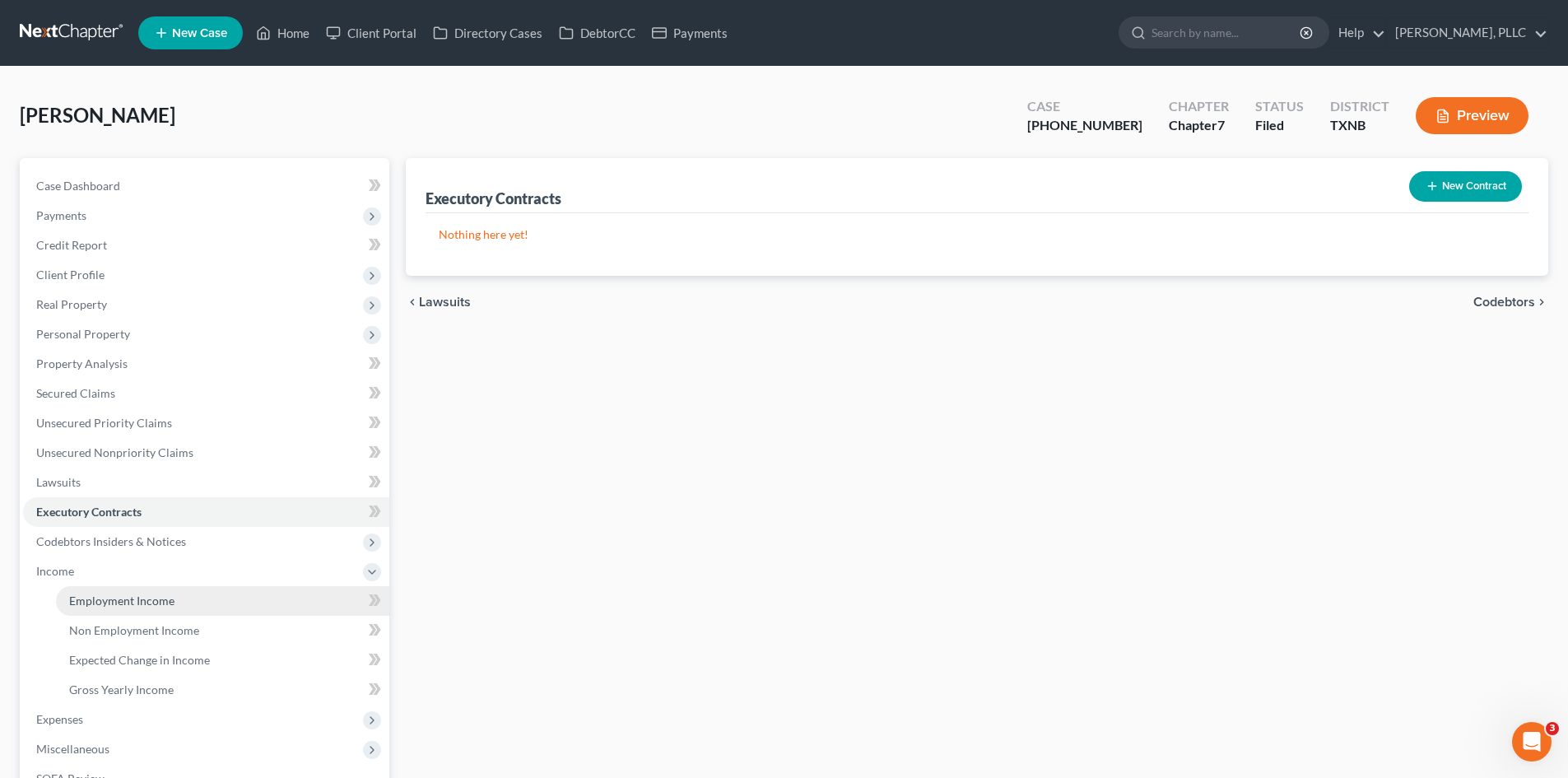
click at [112, 594] on span "Employment Income" at bounding box center [121, 600] width 105 height 14
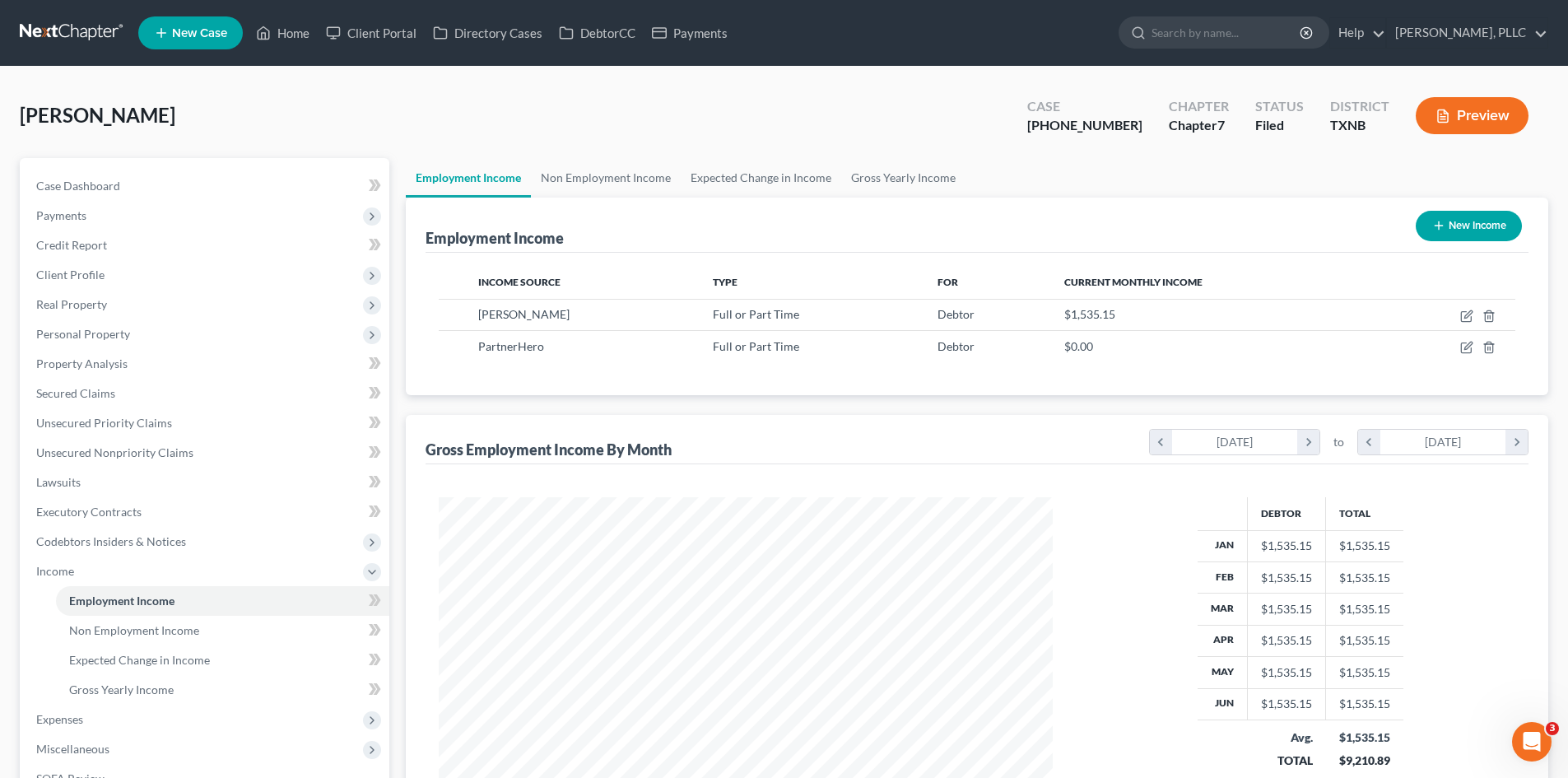
scroll to position [307, 647]
click at [73, 404] on link "Secured Claims" at bounding box center [206, 393] width 366 height 30
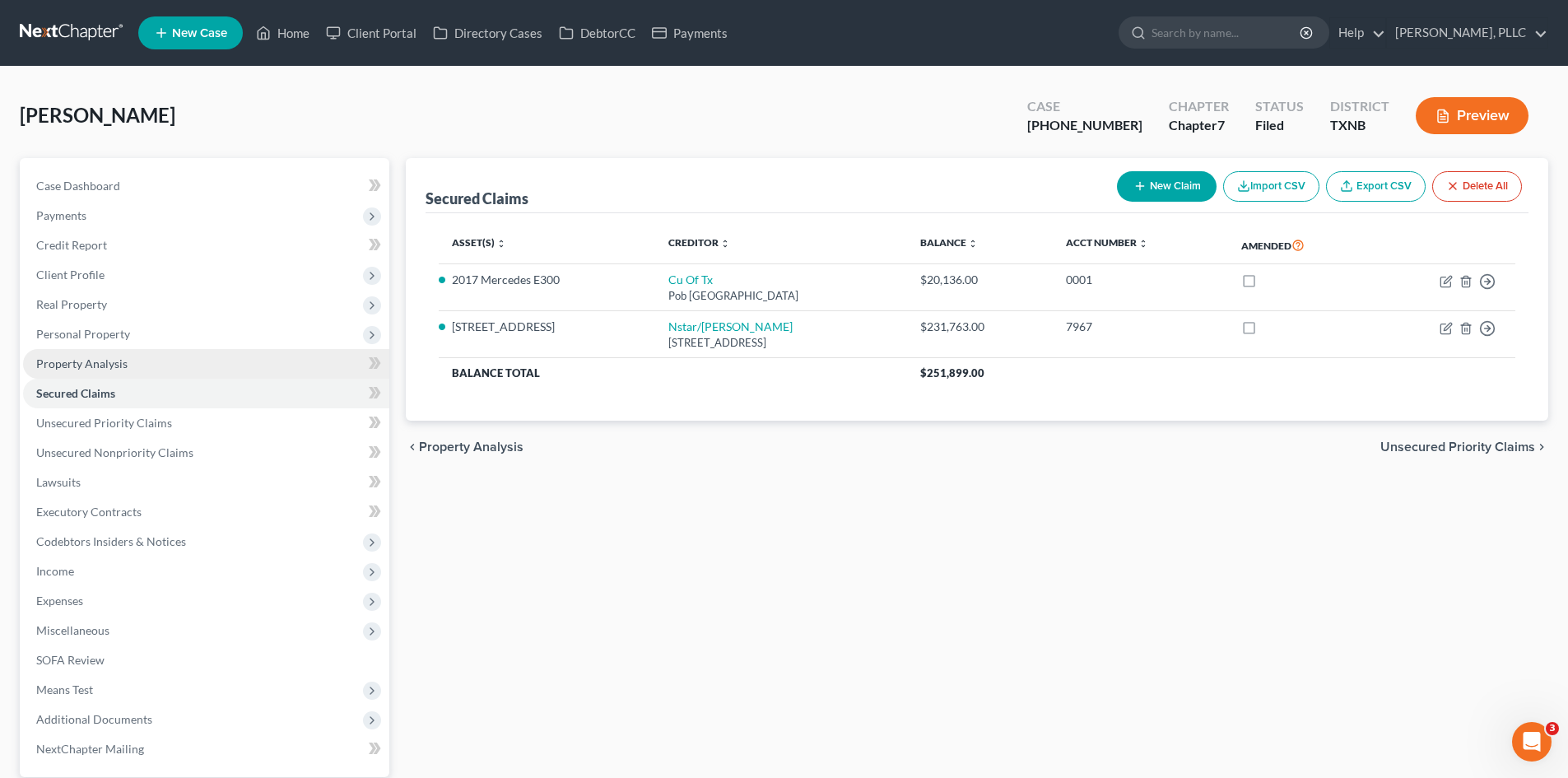
click at [73, 354] on link "Property Analysis" at bounding box center [206, 363] width 366 height 30
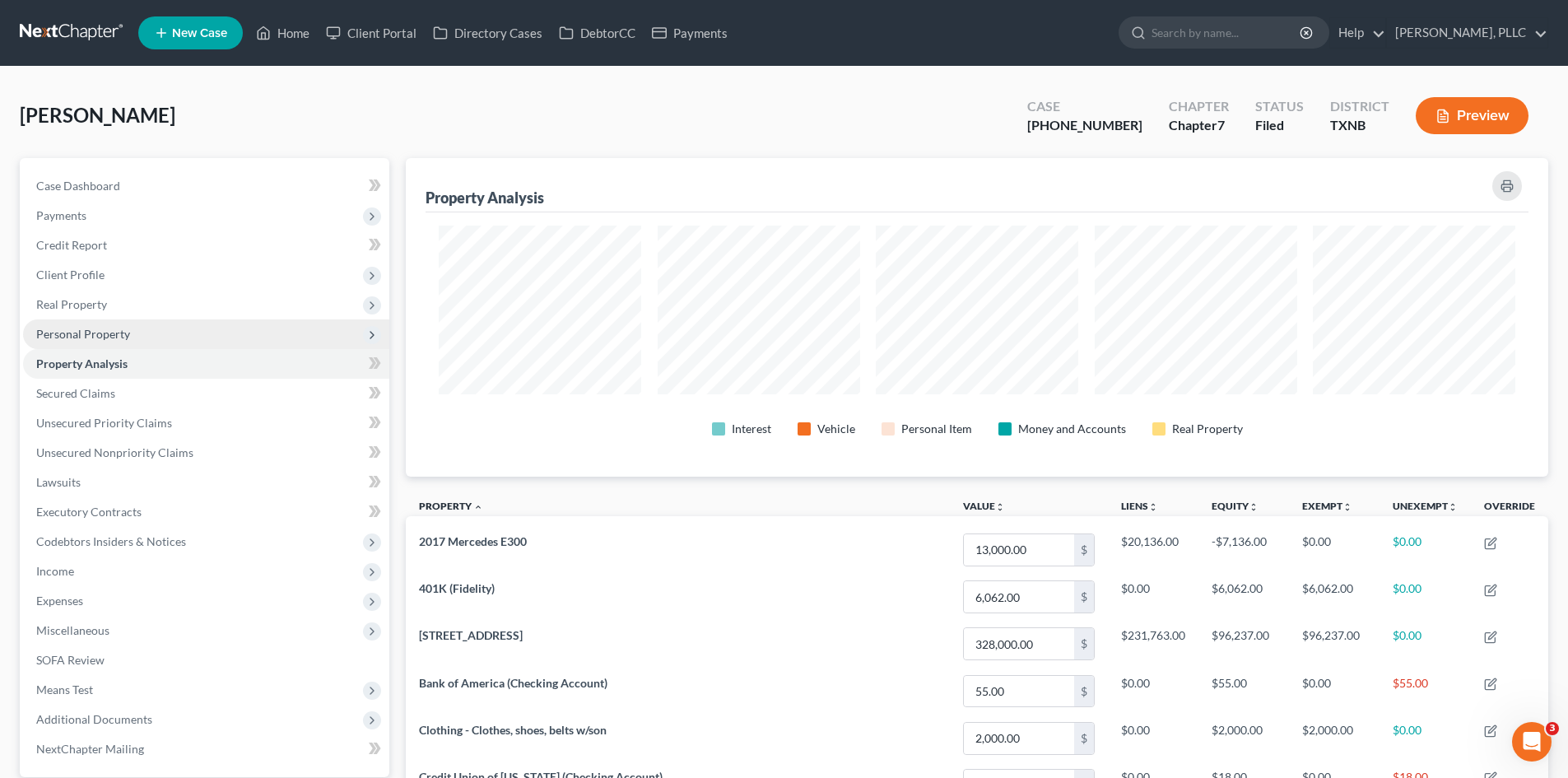
scroll to position [319, 1143]
click at [78, 340] on span "Personal Property" at bounding box center [84, 334] width 94 height 14
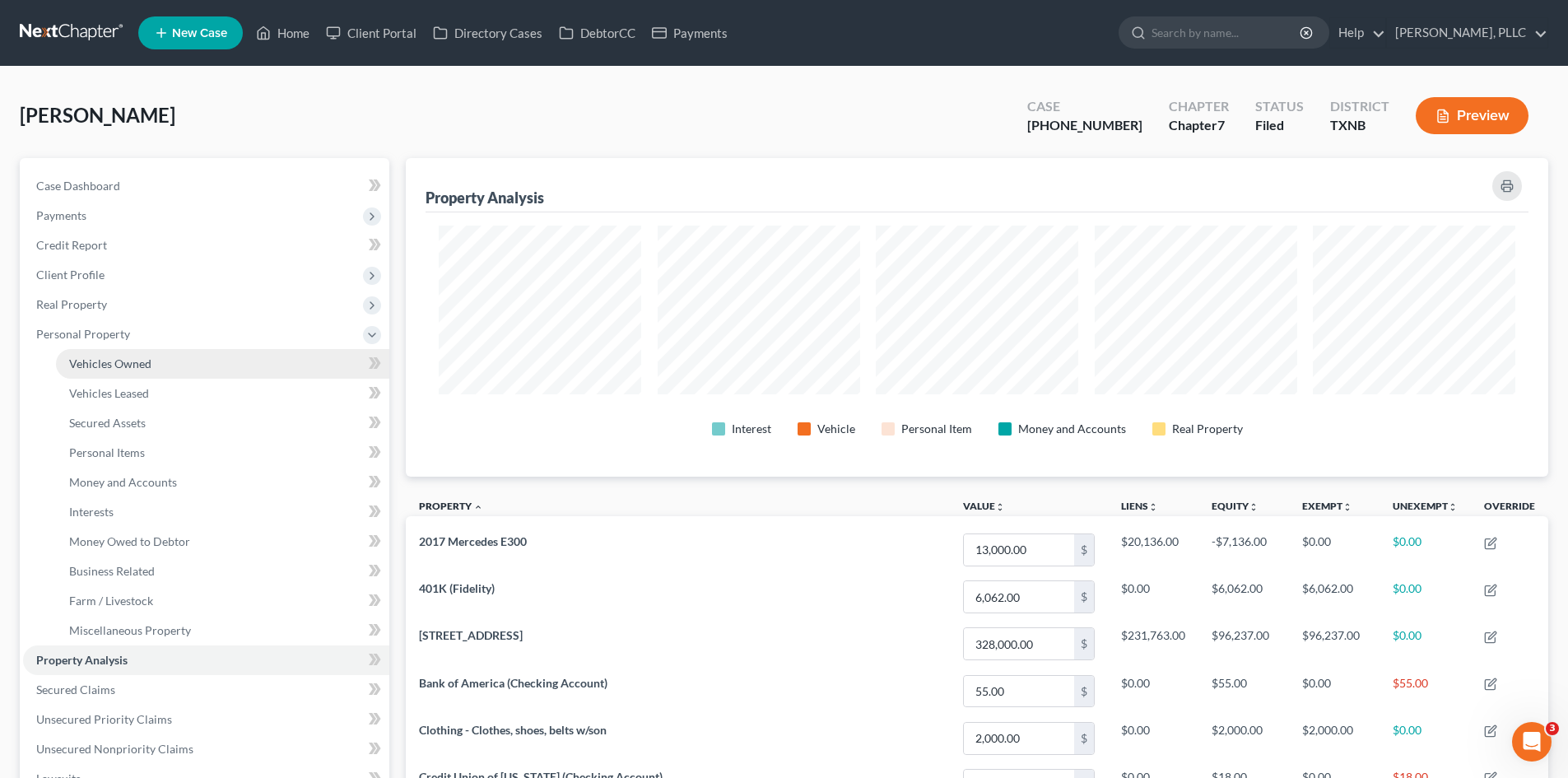
click at [92, 373] on link "Vehicles Owned" at bounding box center [222, 363] width 334 height 30
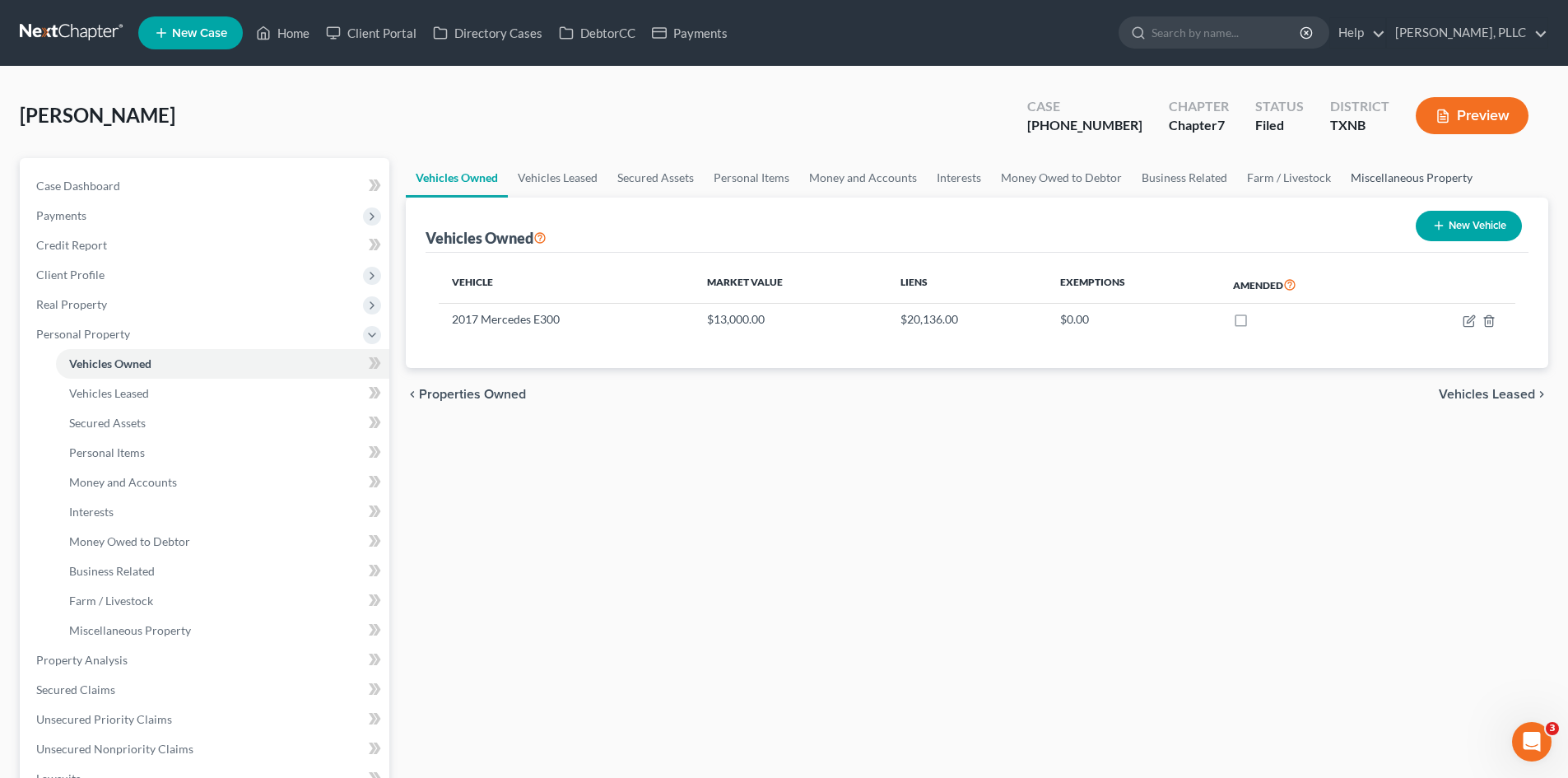
click at [1372, 174] on link "Miscellaneous Property" at bounding box center [1412, 177] width 141 height 39
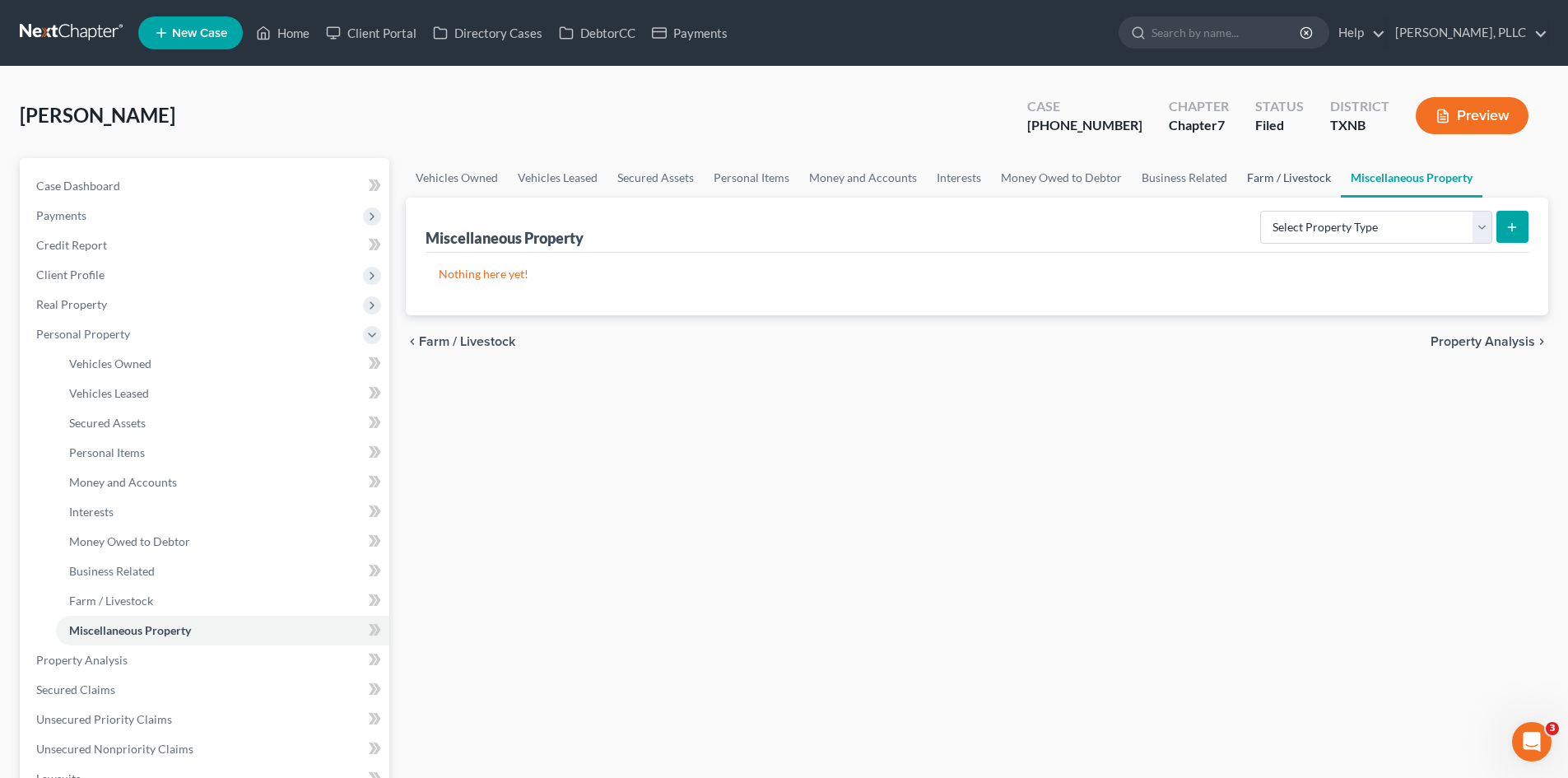
click at [1288, 175] on link "Farm / Livestock" at bounding box center [1289, 177] width 104 height 39
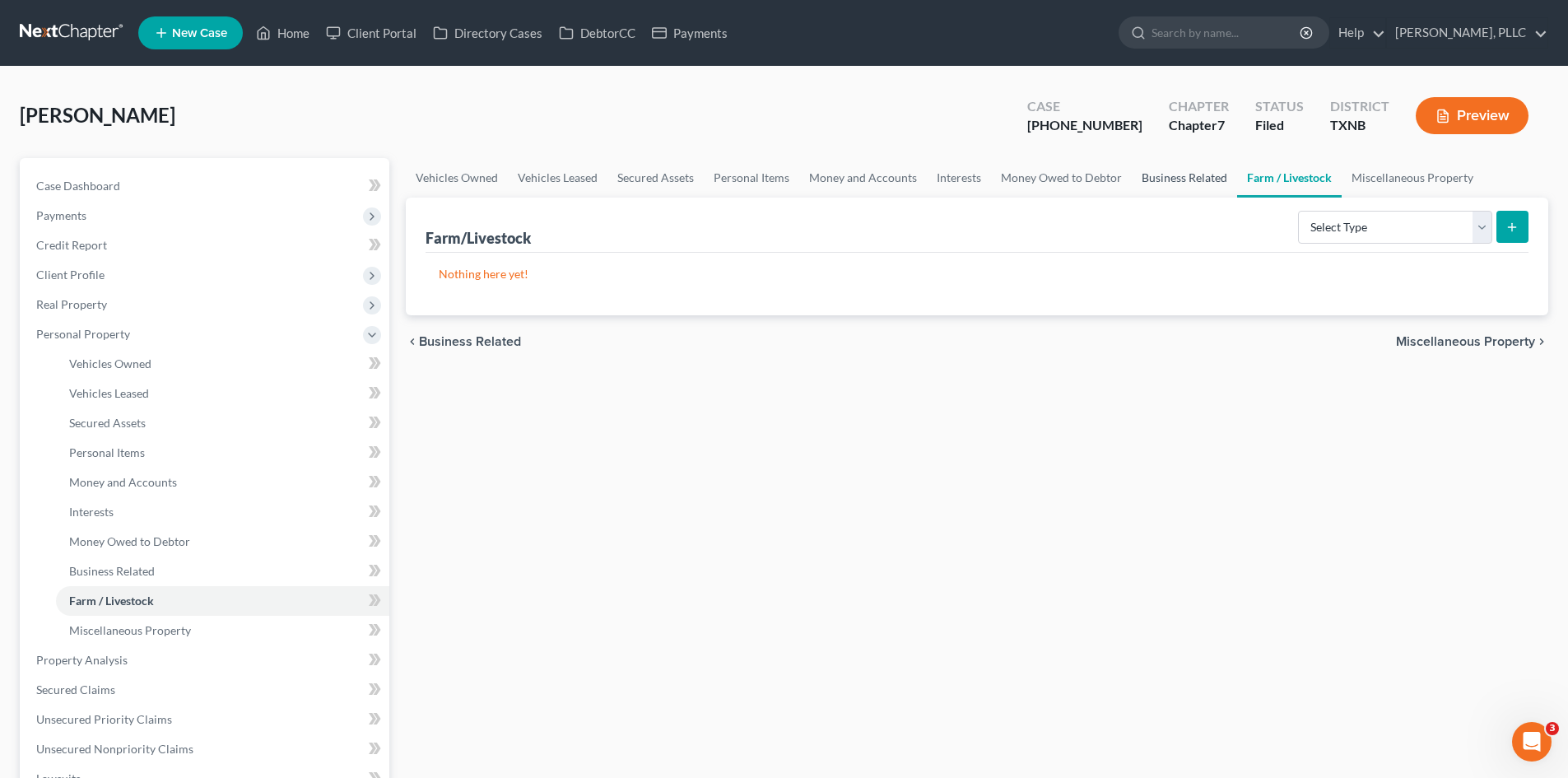
click at [1212, 174] on link "Business Related" at bounding box center [1184, 177] width 105 height 39
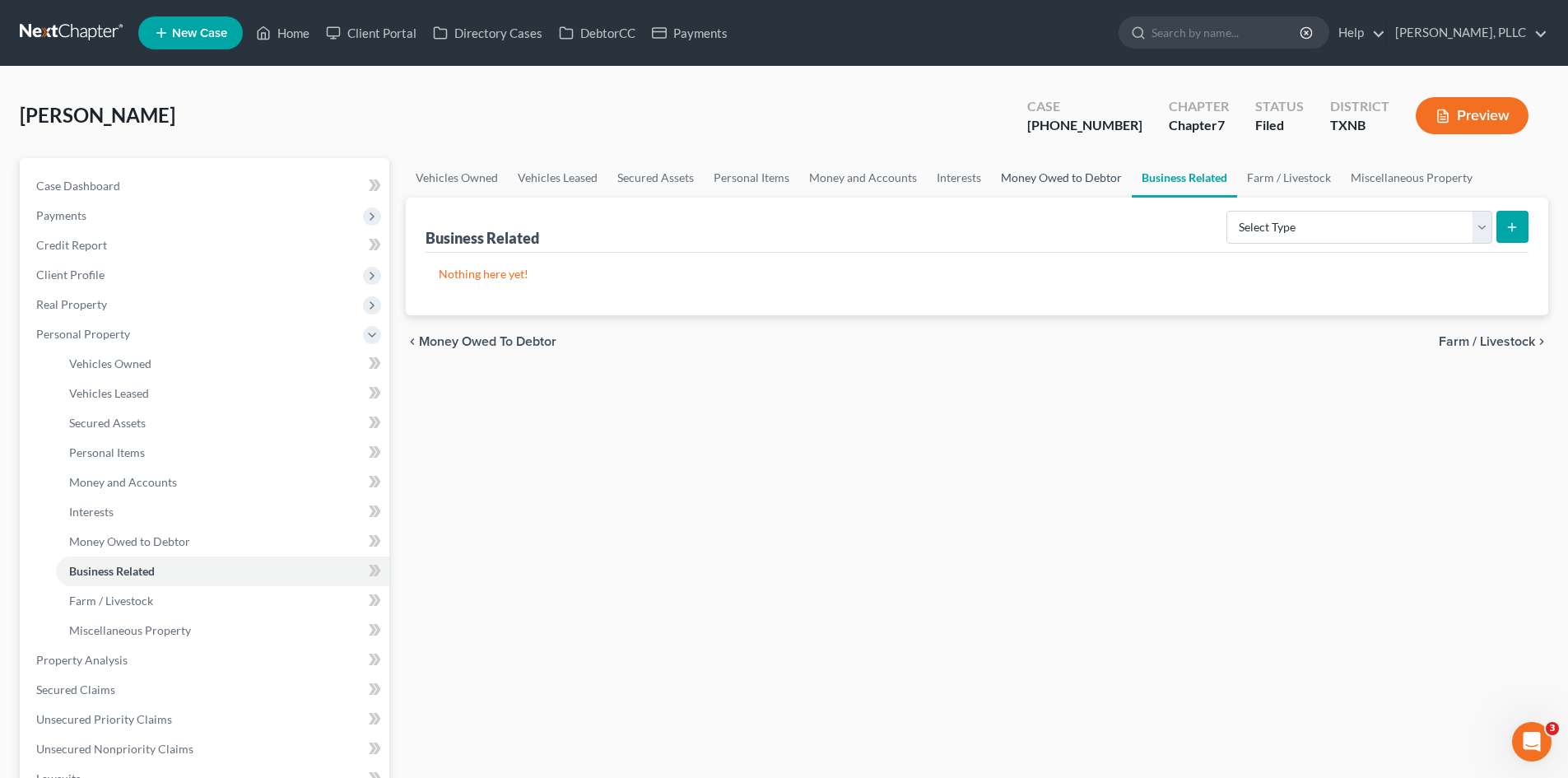
click at [1063, 176] on link "Money Owed to Debtor" at bounding box center [1062, 177] width 141 height 39
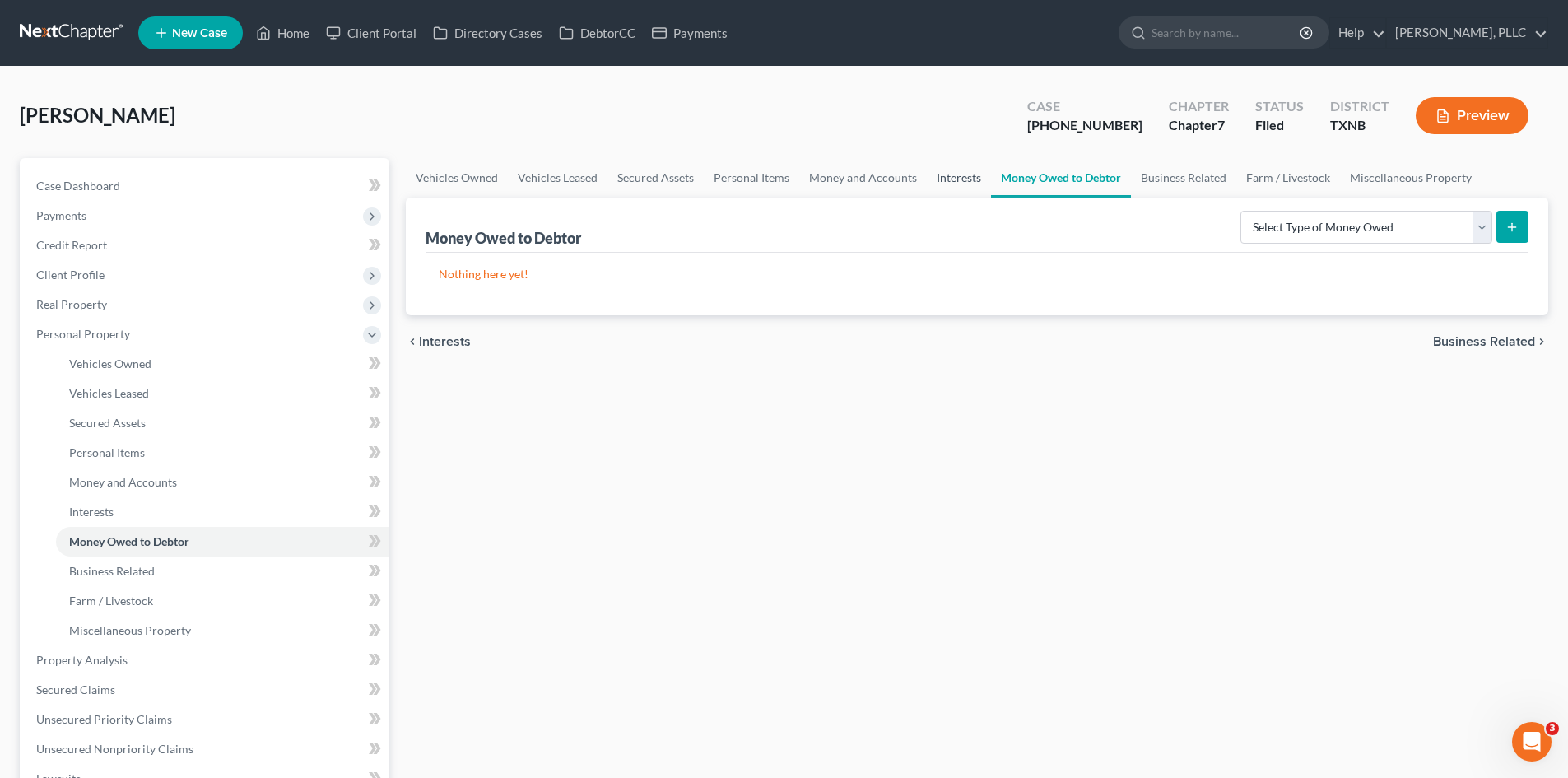
click at [952, 190] on link "Interests" at bounding box center [960, 177] width 64 height 39
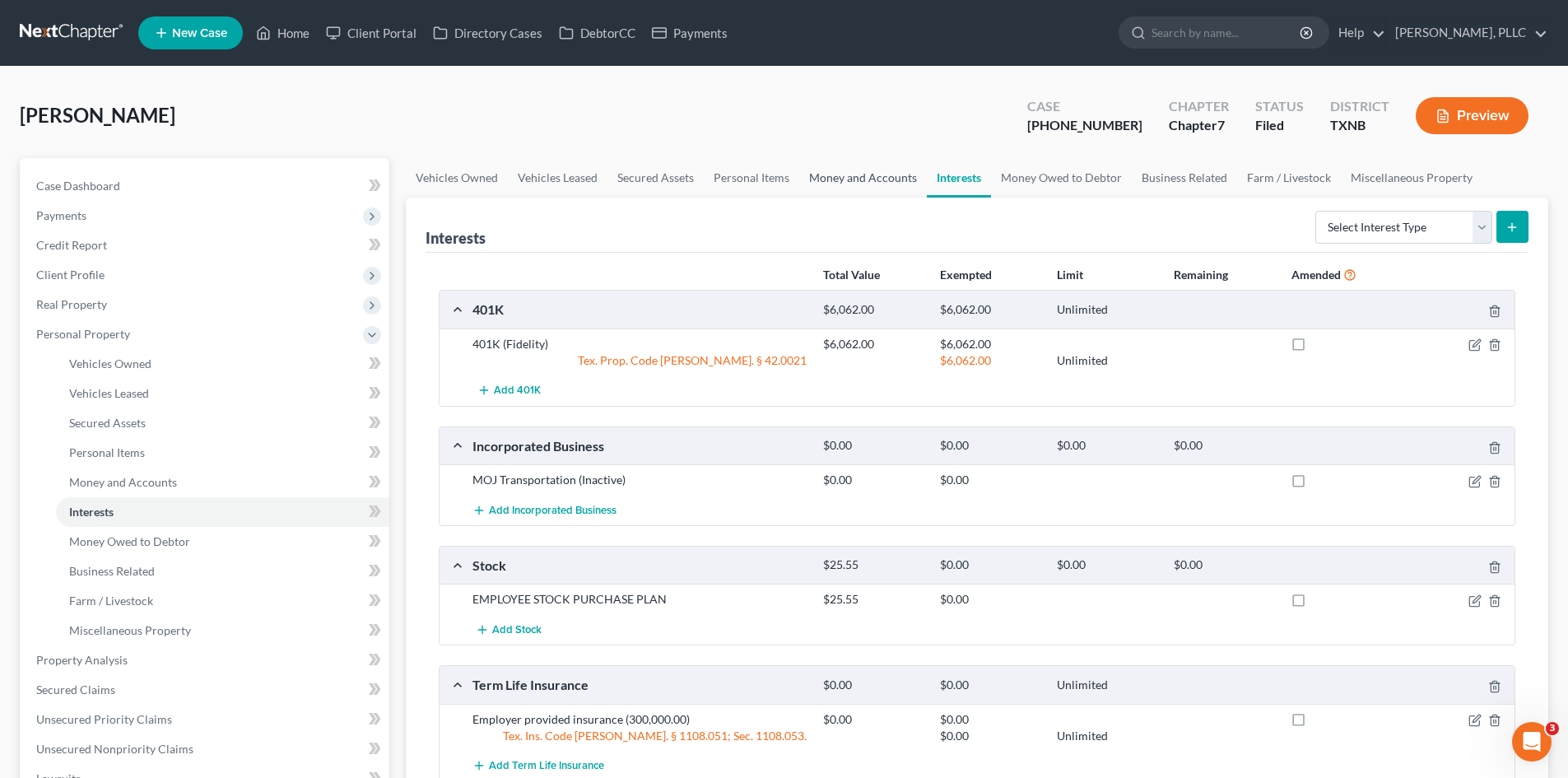
click at [896, 185] on link "Money and Accounts" at bounding box center [863, 177] width 127 height 39
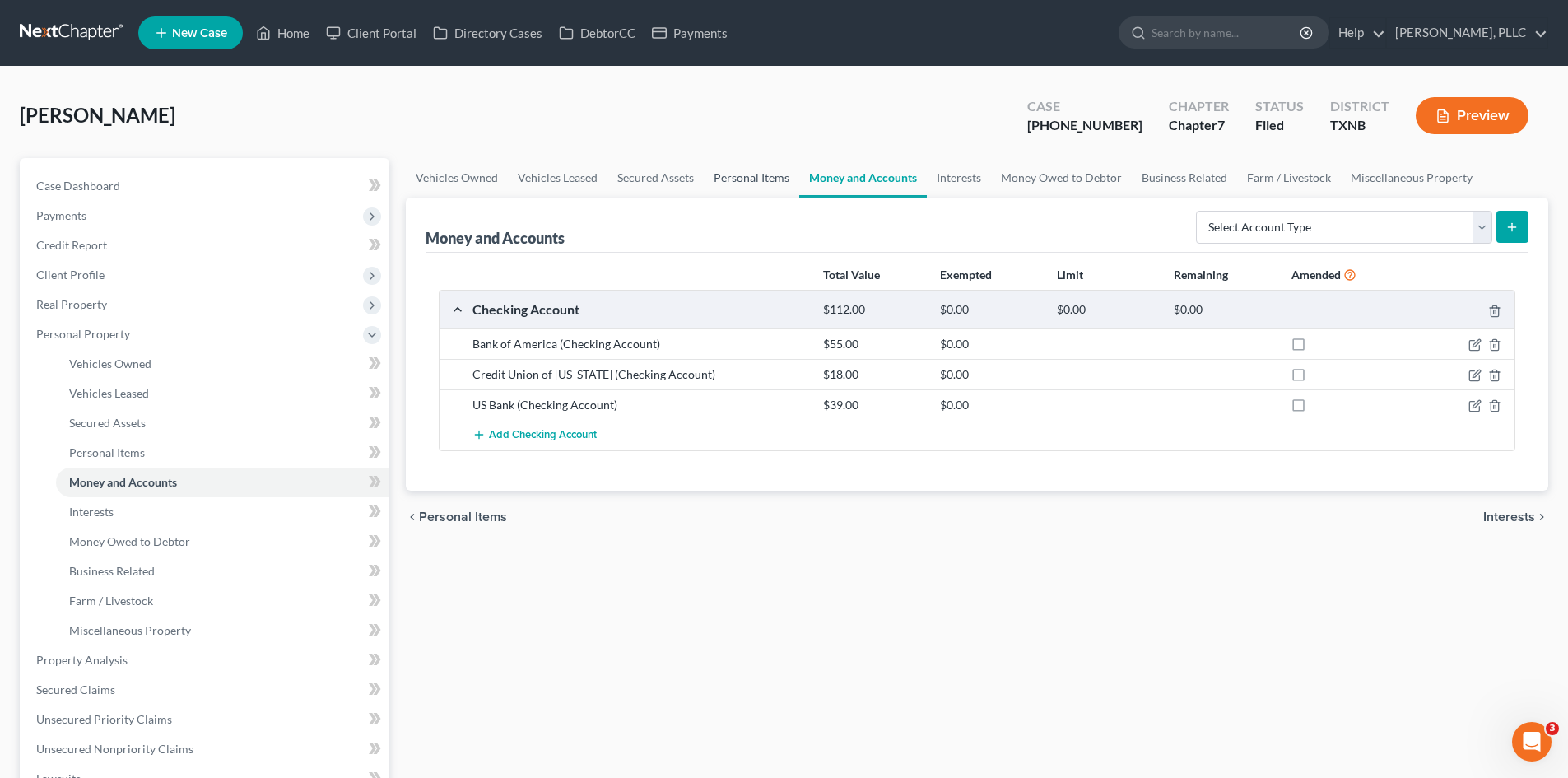
click at [726, 182] on link "Personal Items" at bounding box center [752, 177] width 96 height 39
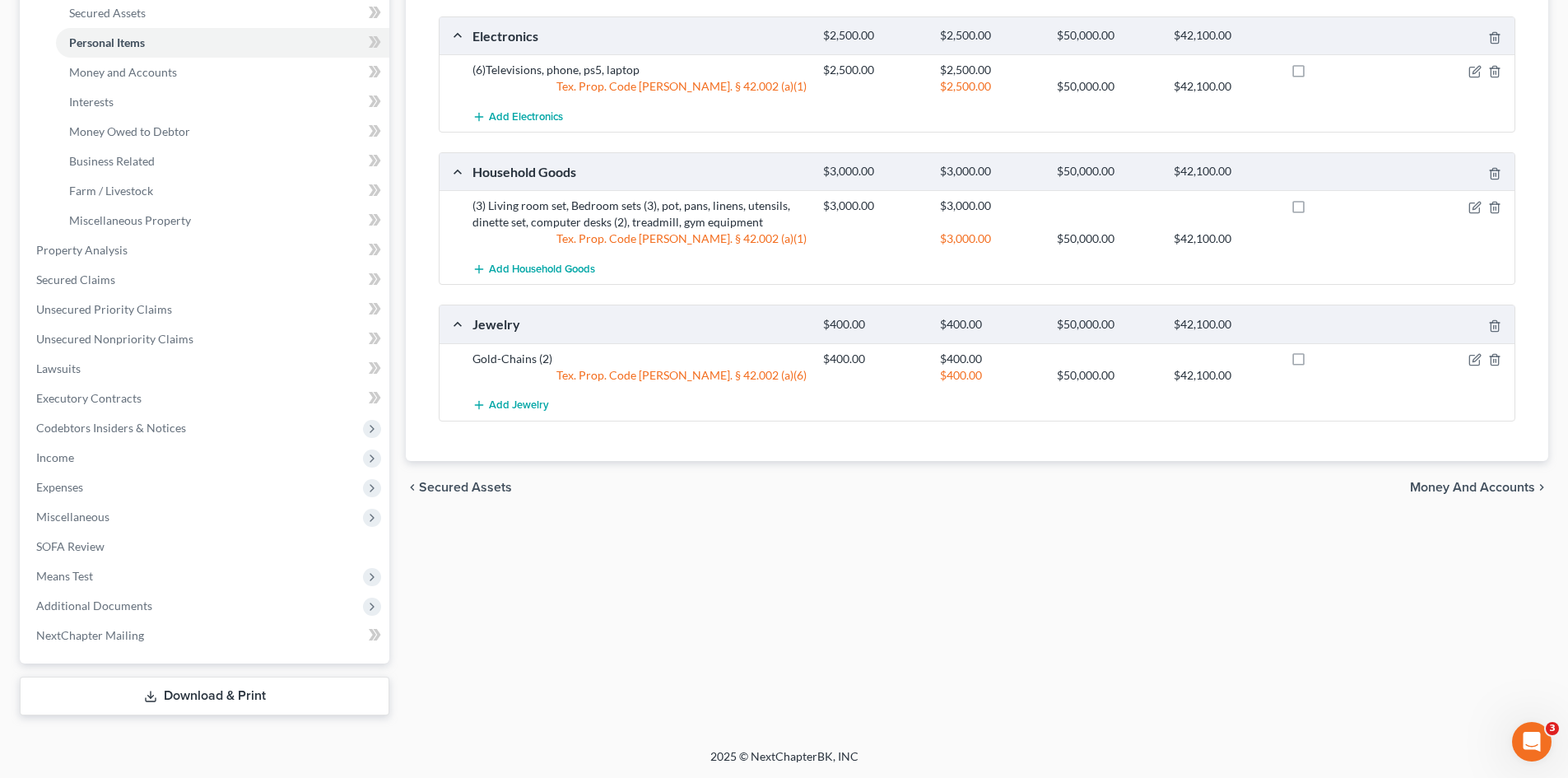
scroll to position [163, 0]
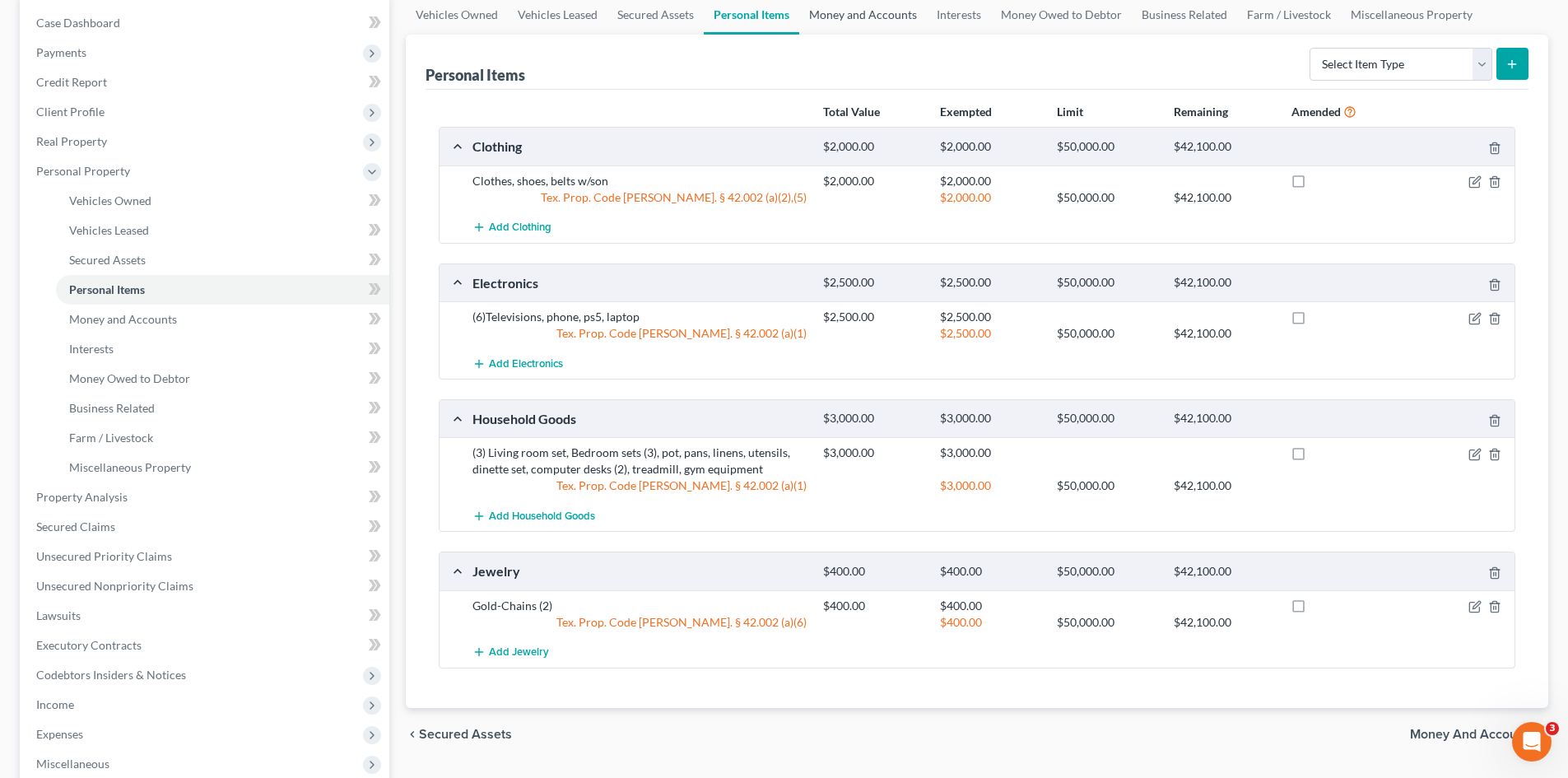
click at [857, 3] on link "Money and Accounts" at bounding box center [863, 14] width 127 height 39
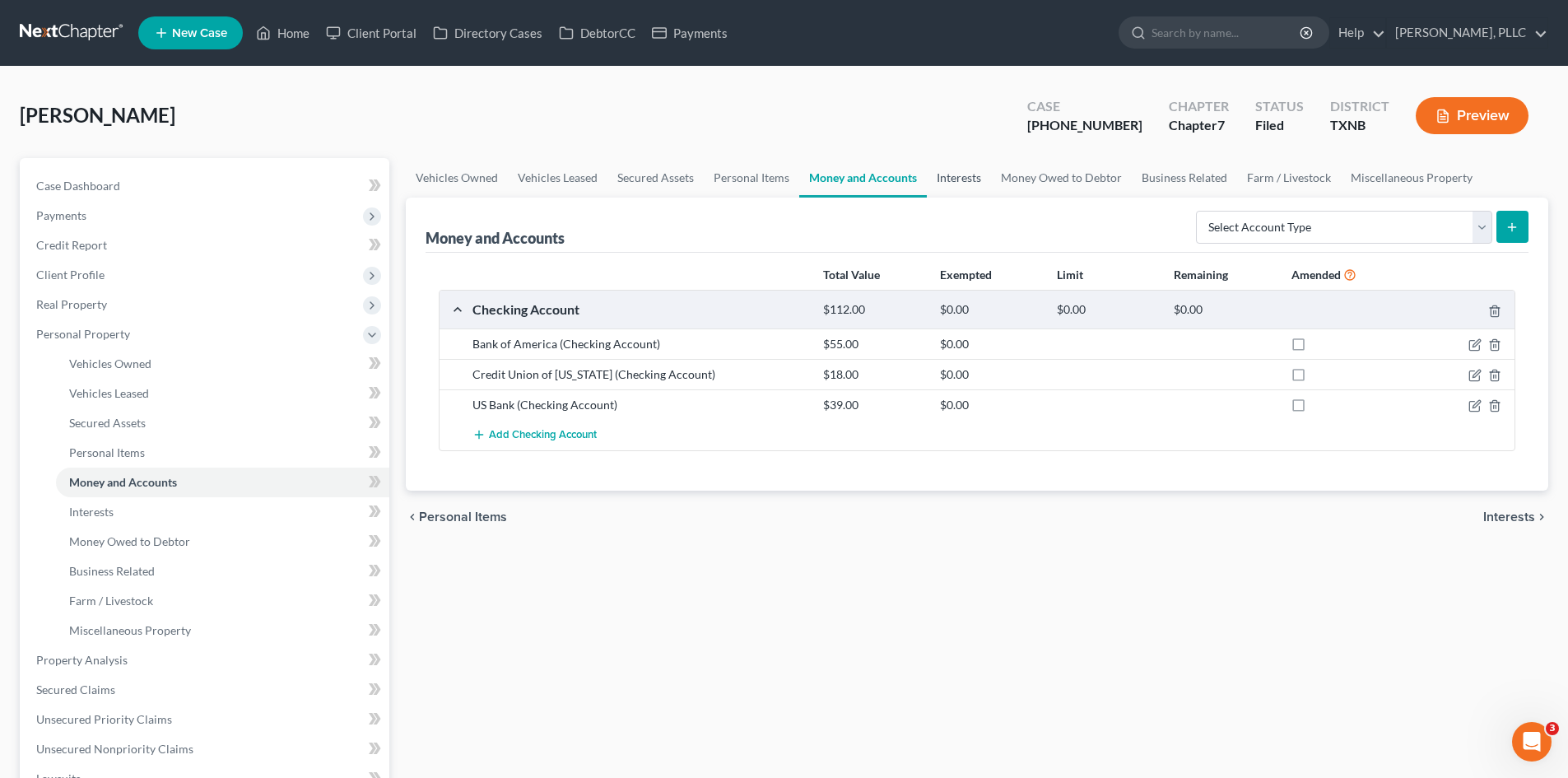
click at [954, 181] on link "Interests" at bounding box center [960, 177] width 64 height 39
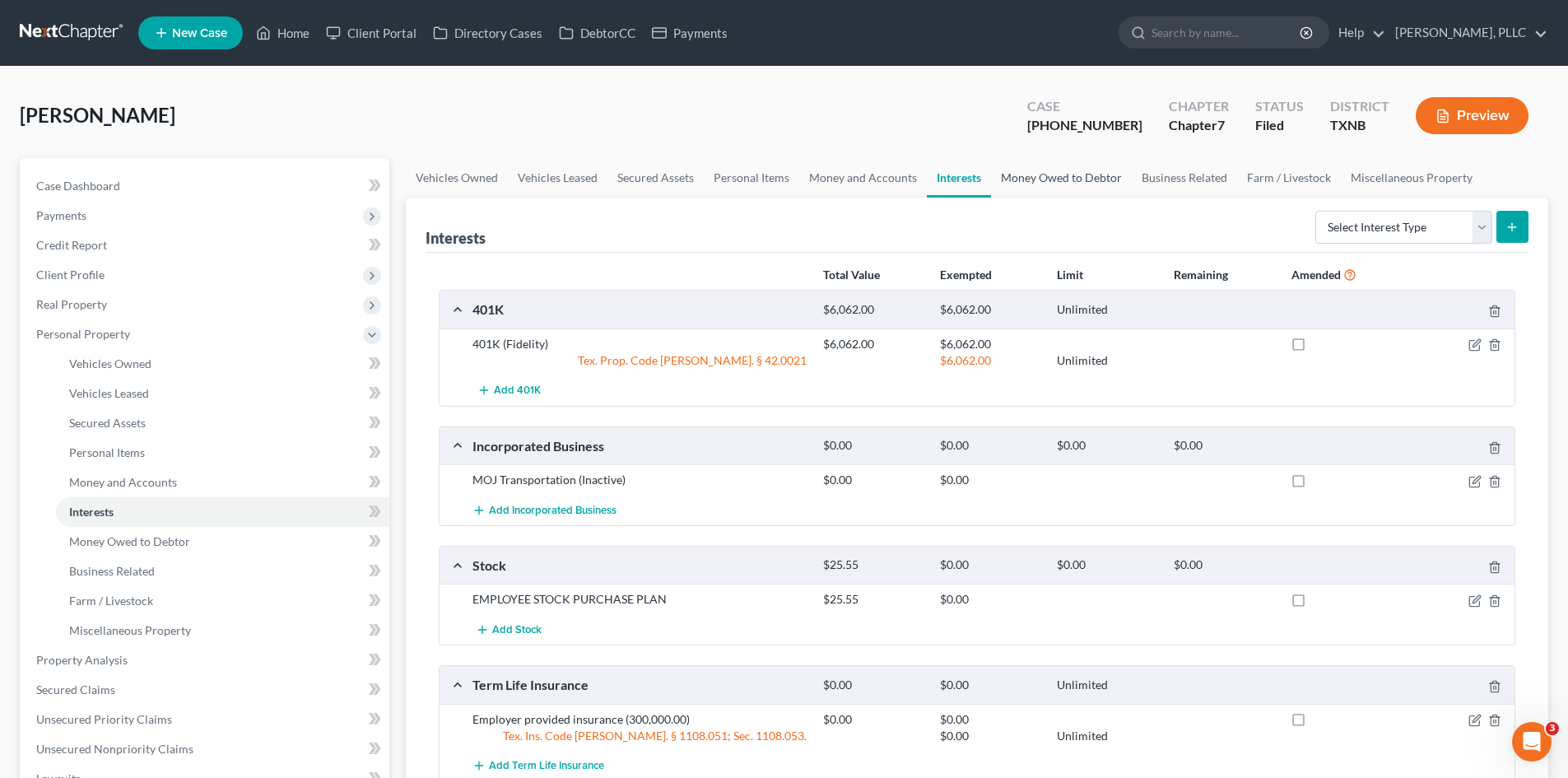
click at [1059, 178] on link "Money Owed to Debtor" at bounding box center [1062, 177] width 141 height 39
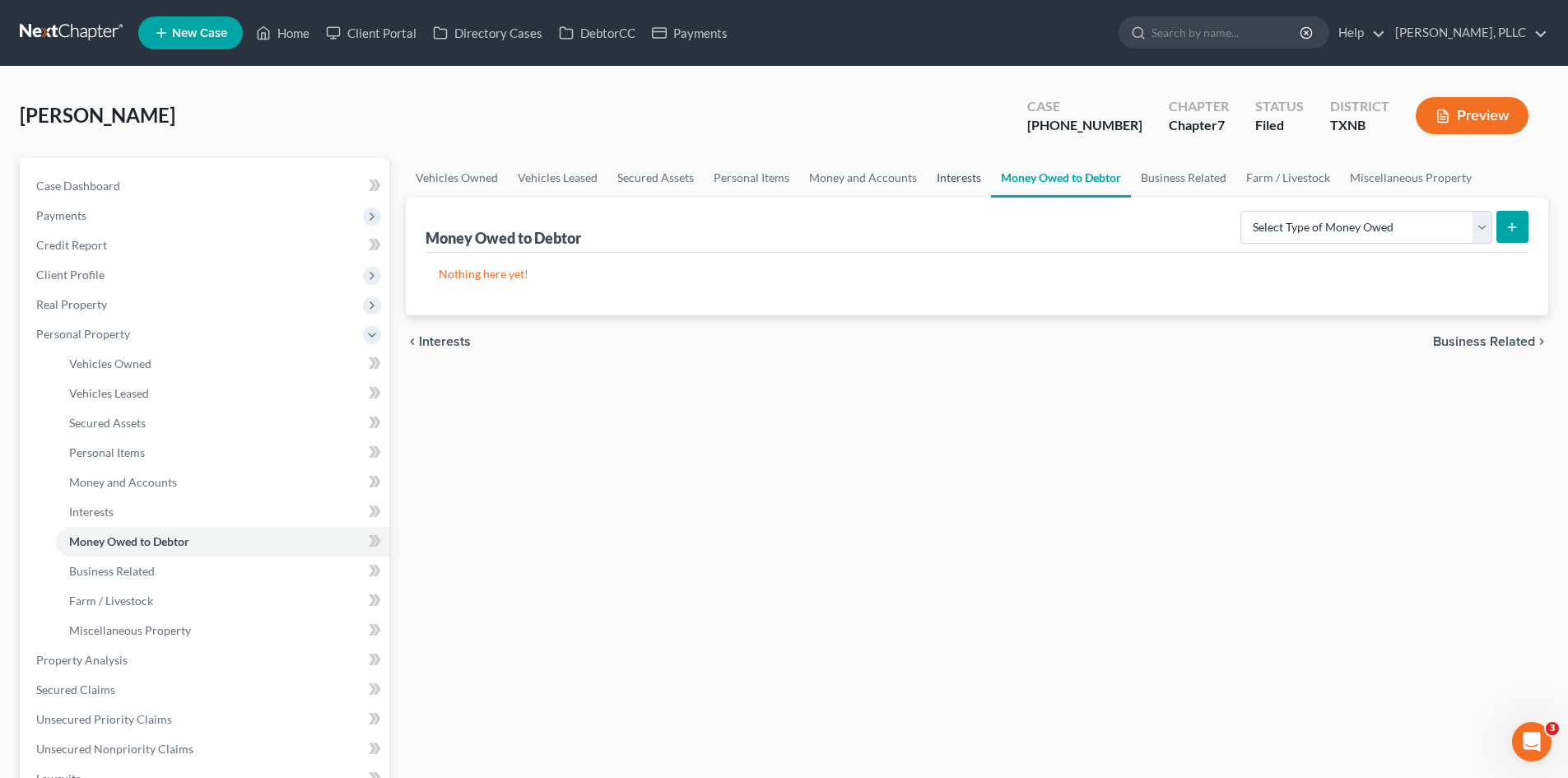
click at [944, 186] on link "Interests" at bounding box center [960, 177] width 64 height 39
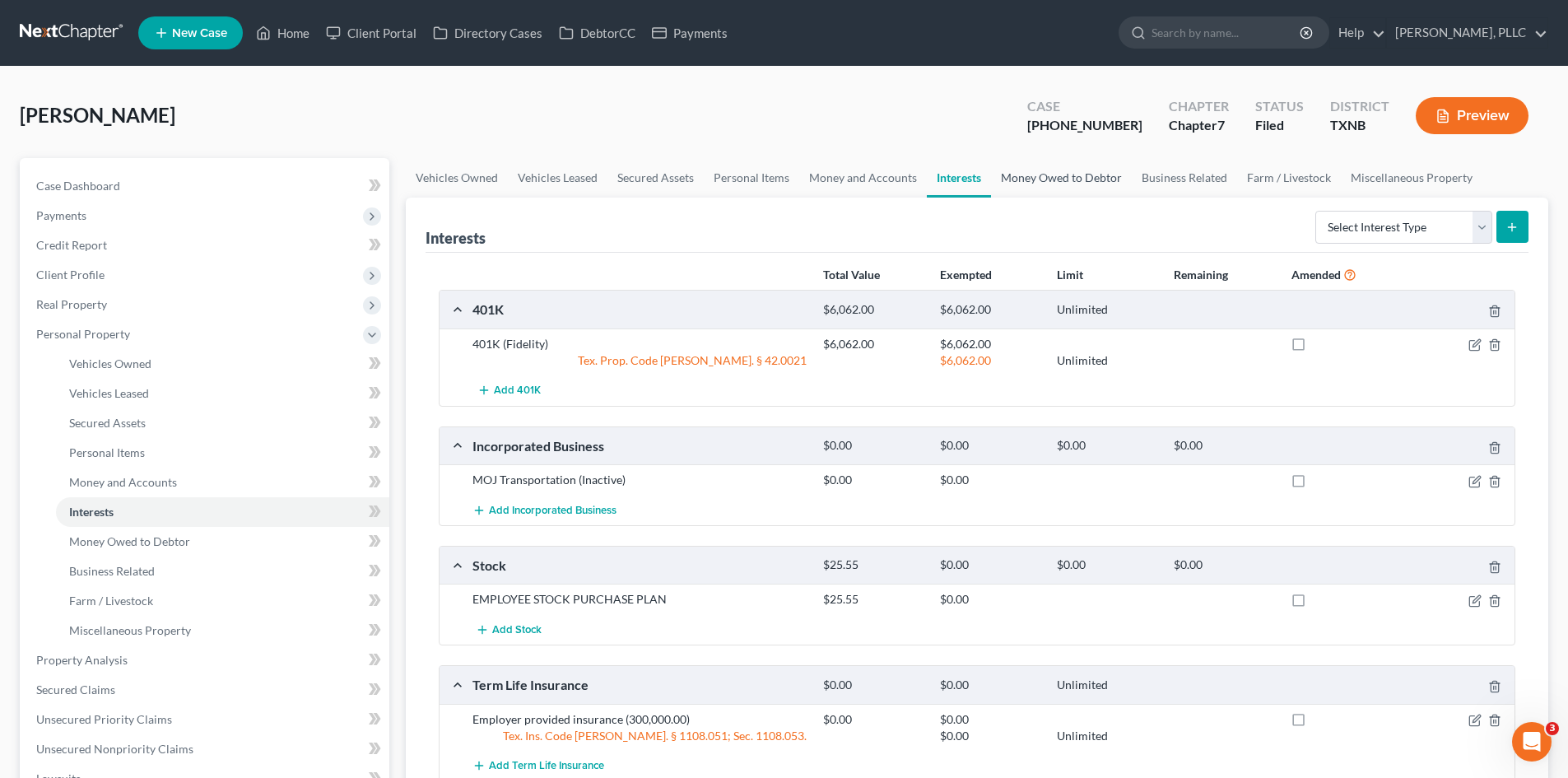
click at [1076, 187] on link "Money Owed to Debtor" at bounding box center [1062, 177] width 141 height 39
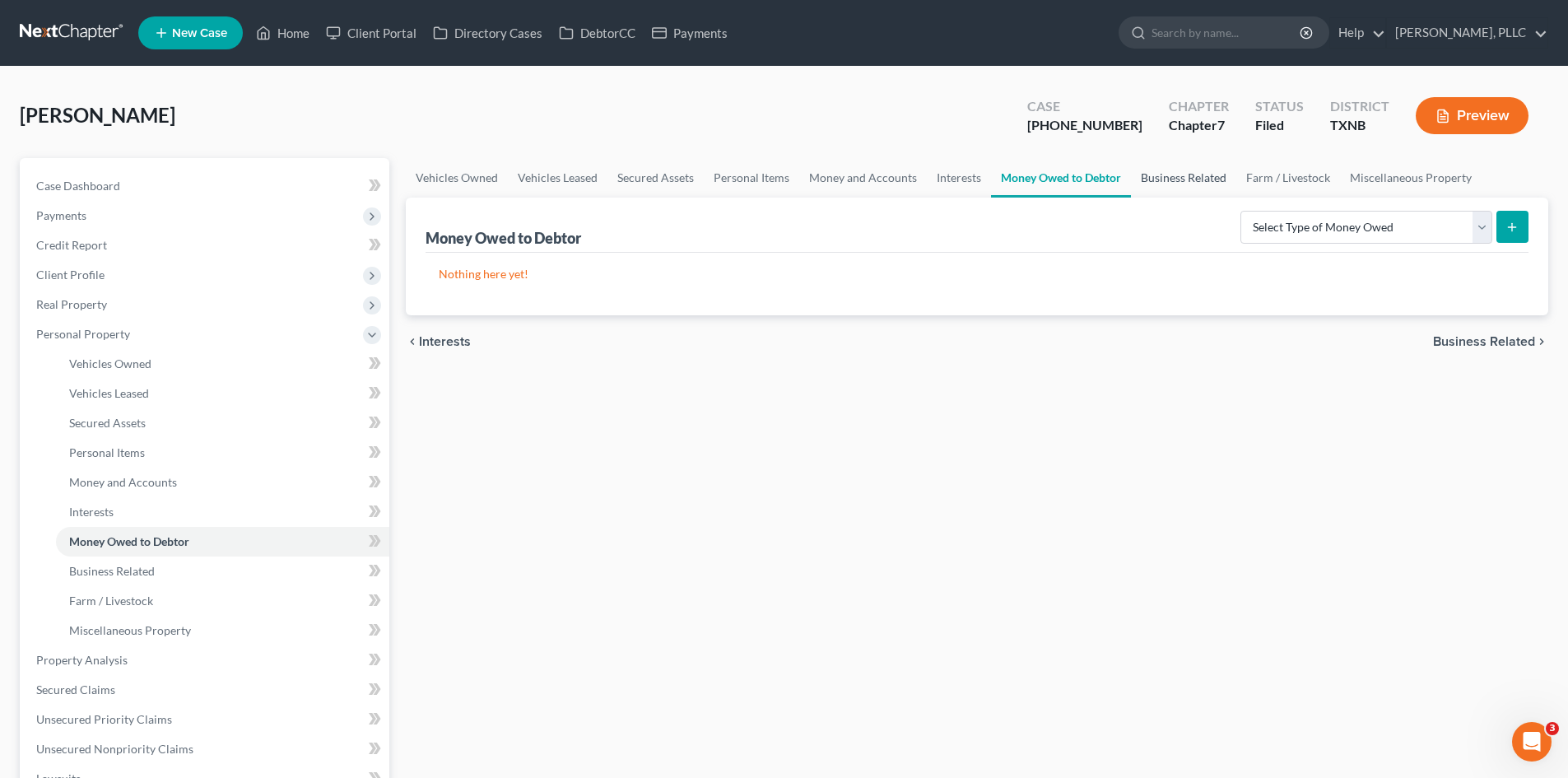
click at [1158, 178] on link "Business Related" at bounding box center [1184, 177] width 105 height 39
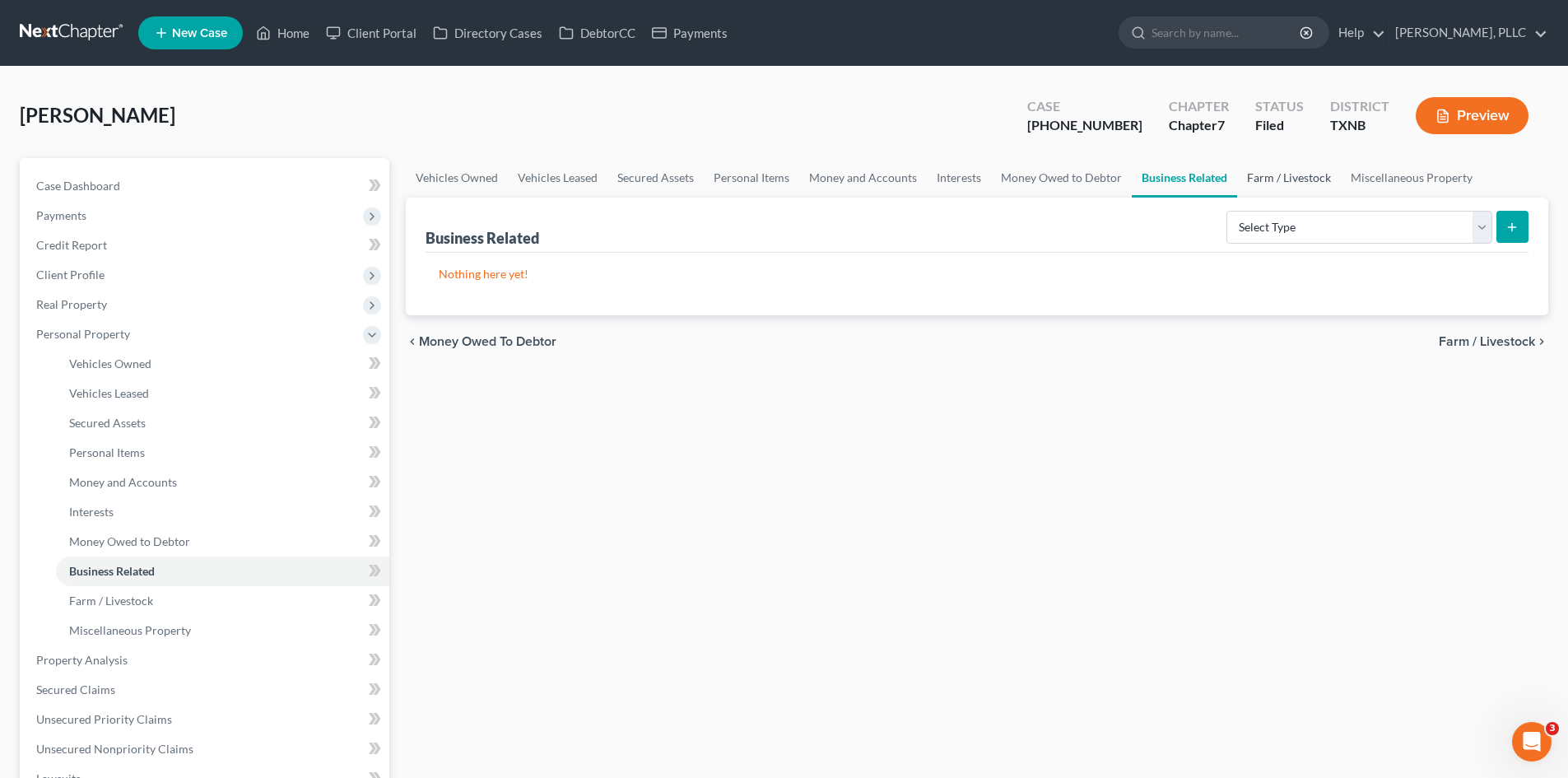
click at [1280, 171] on link "Farm / Livestock" at bounding box center [1289, 177] width 104 height 39
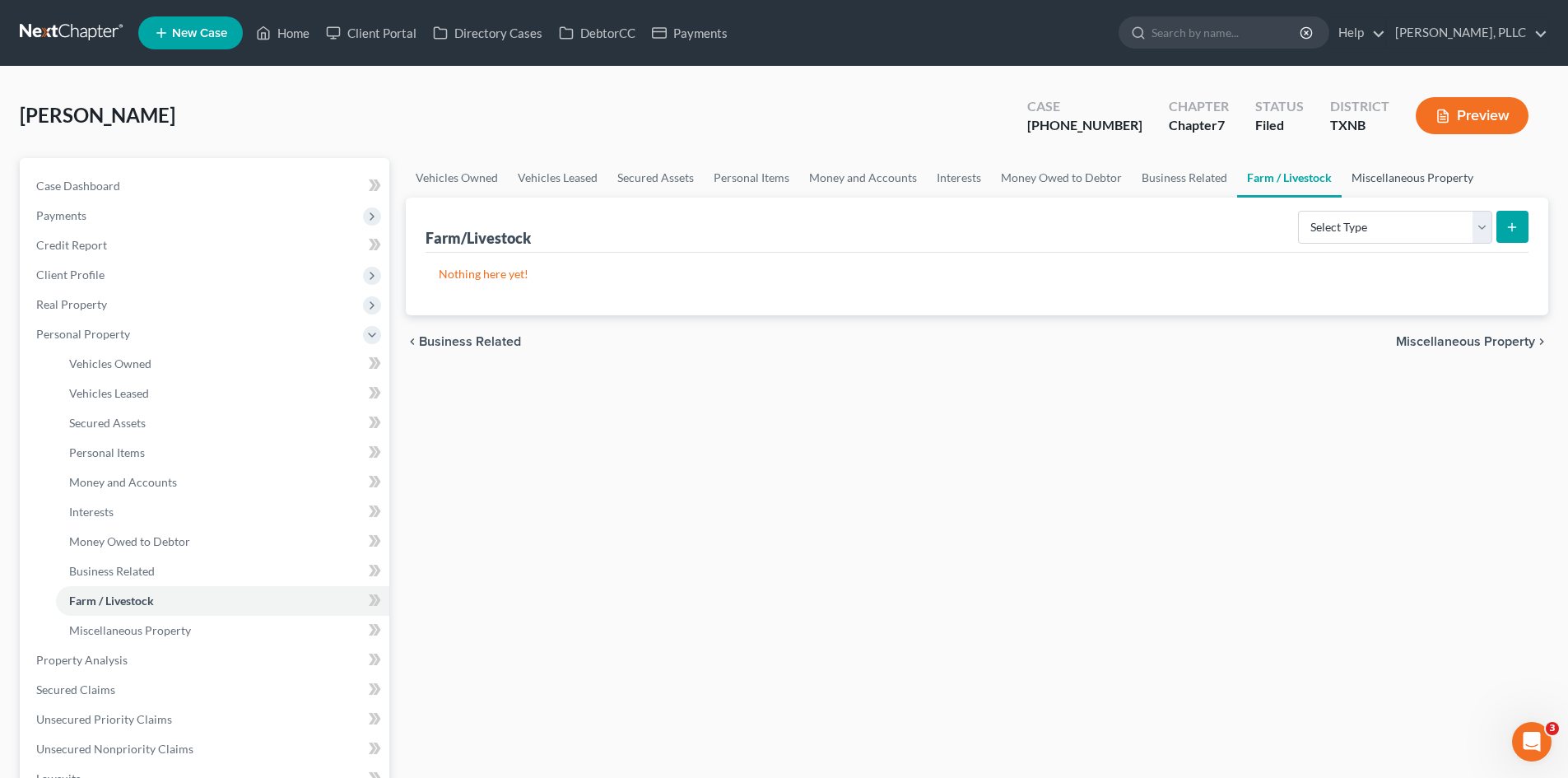
click at [1414, 183] on link "Miscellaneous Property" at bounding box center [1413, 177] width 141 height 39
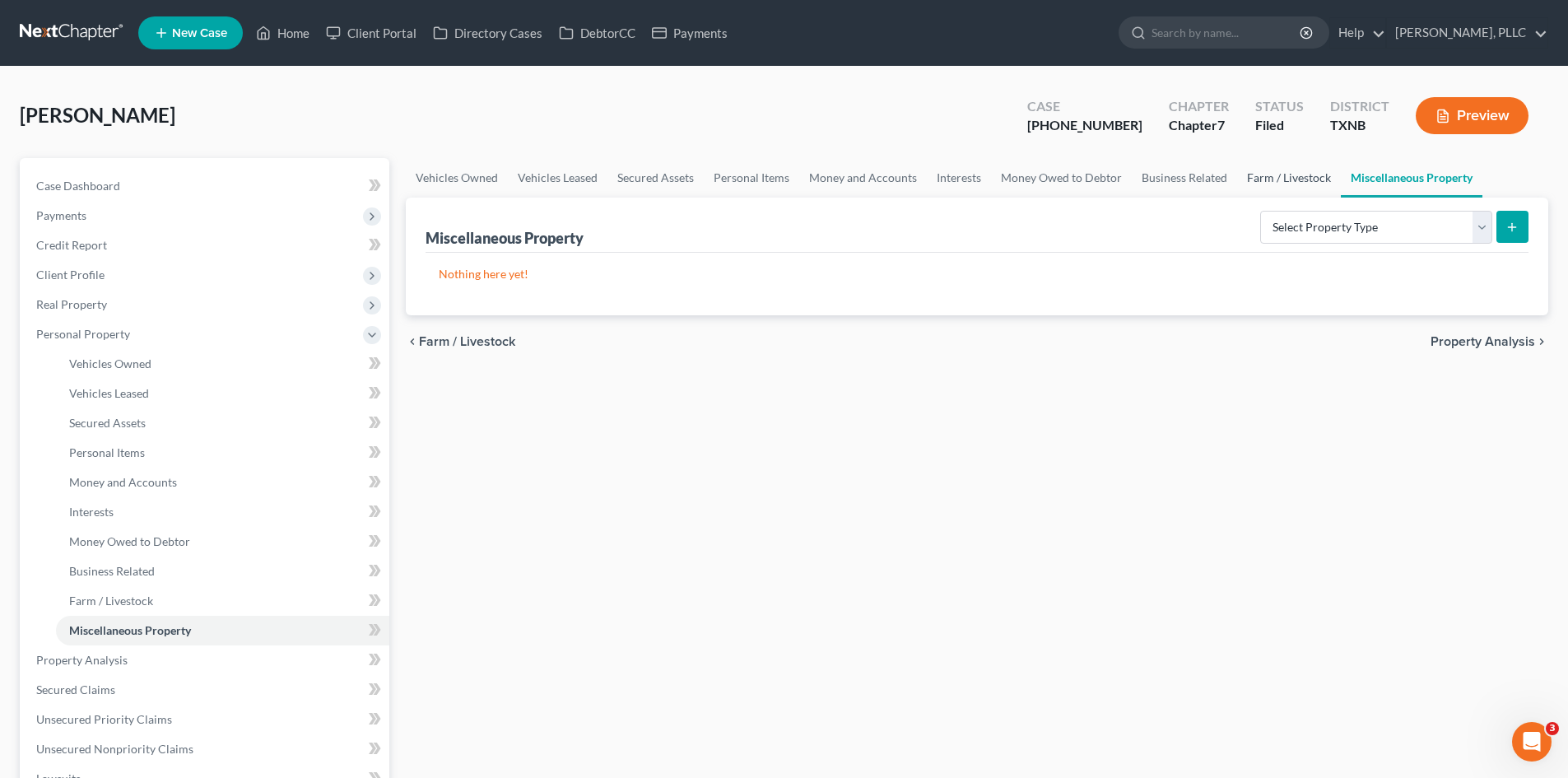
click at [1297, 175] on link "Farm / Livestock" at bounding box center [1289, 177] width 104 height 39
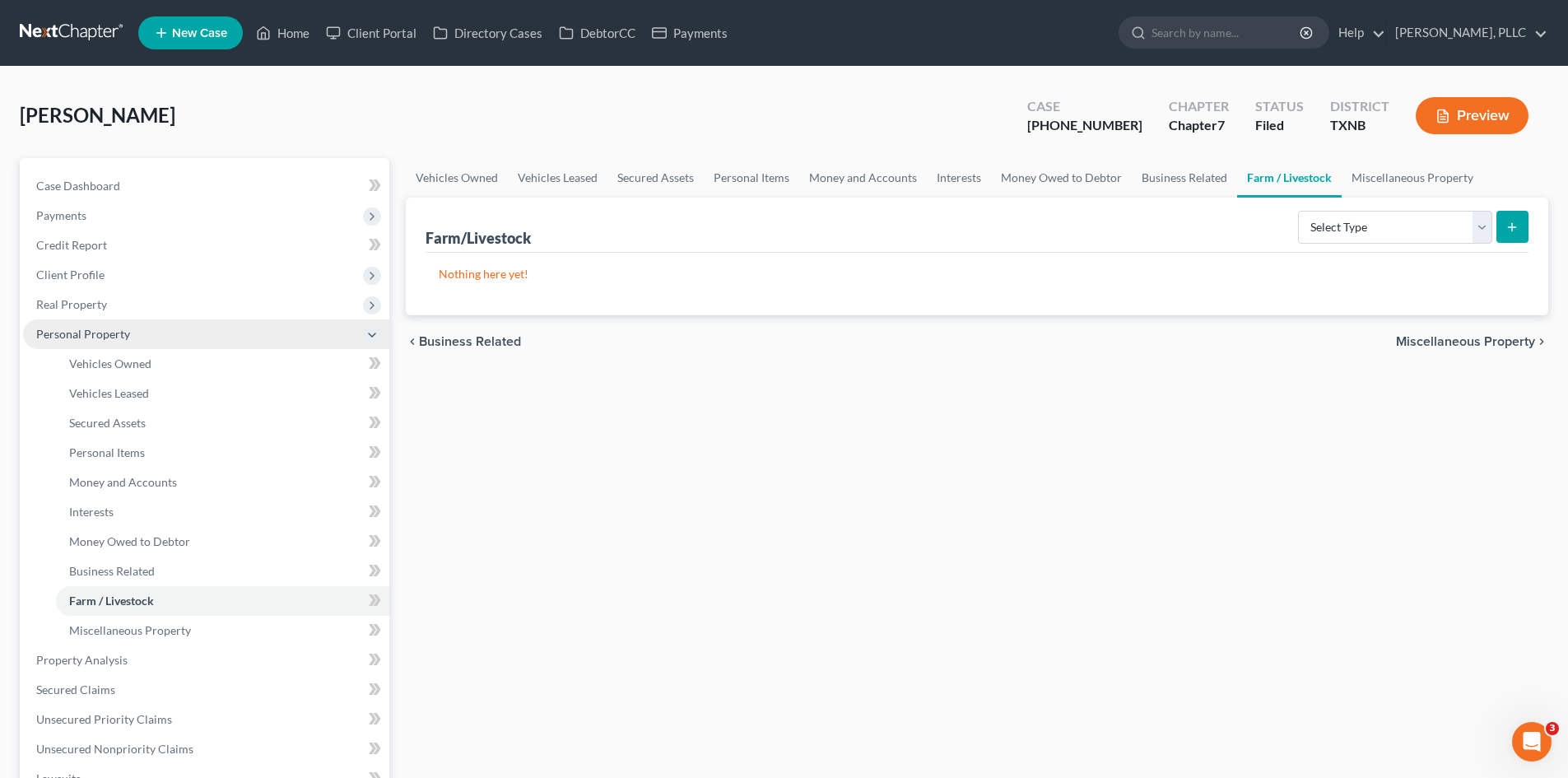
click at [134, 342] on span "Personal Property" at bounding box center [206, 334] width 366 height 30
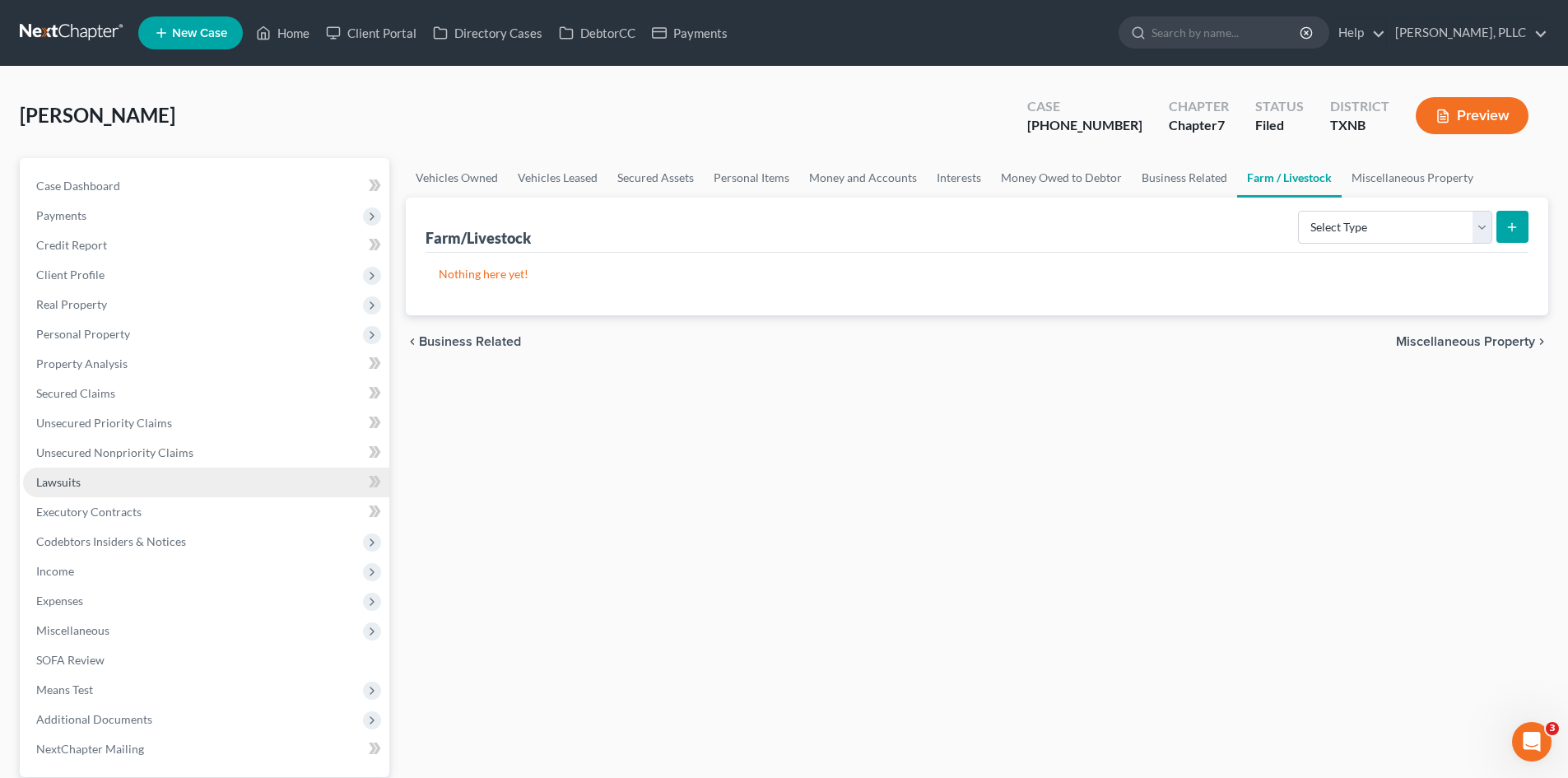
click at [192, 495] on link "Lawsuits" at bounding box center [206, 483] width 366 height 30
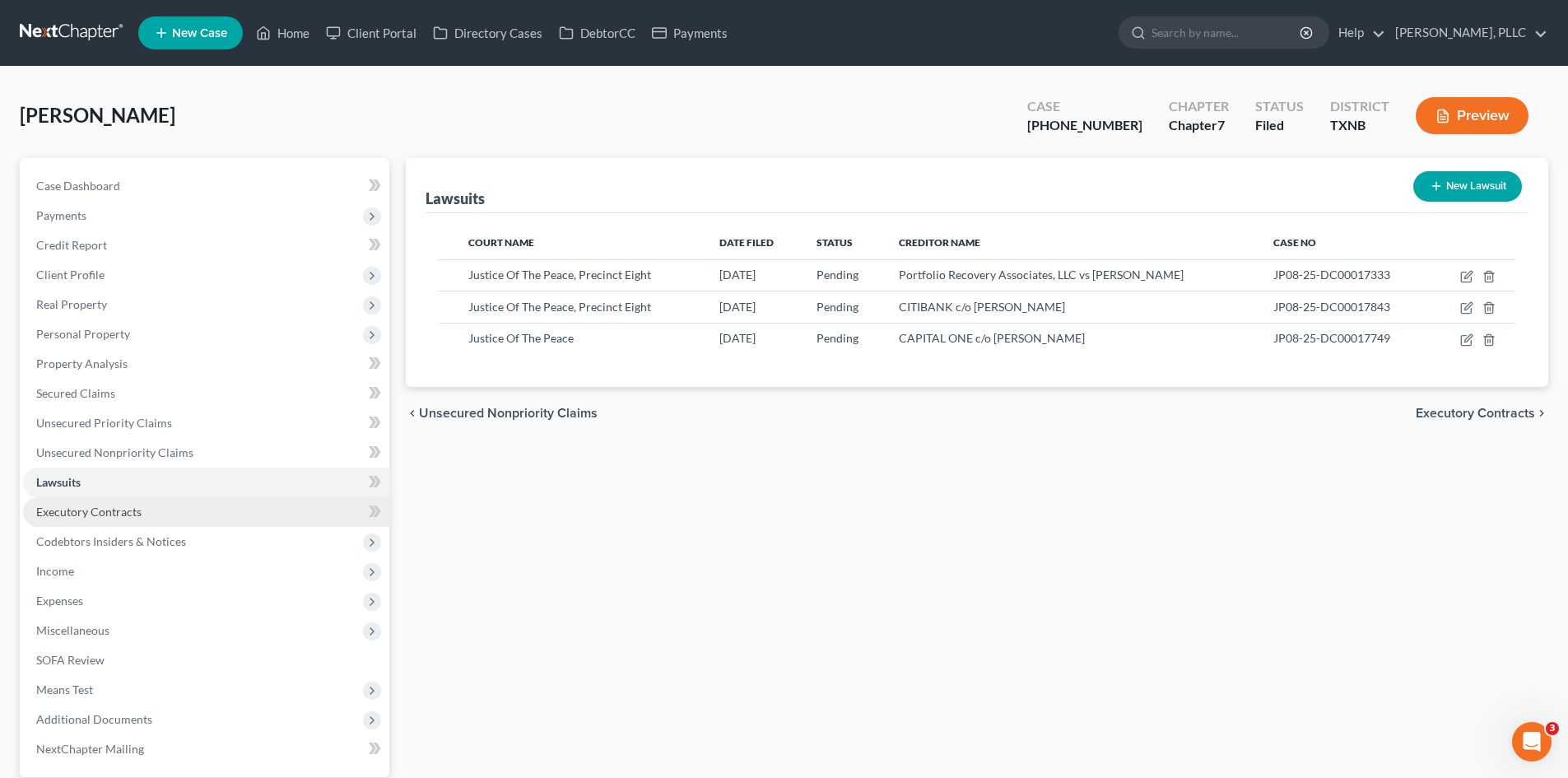
click at [193, 510] on link "Executory Contracts" at bounding box center [206, 512] width 366 height 30
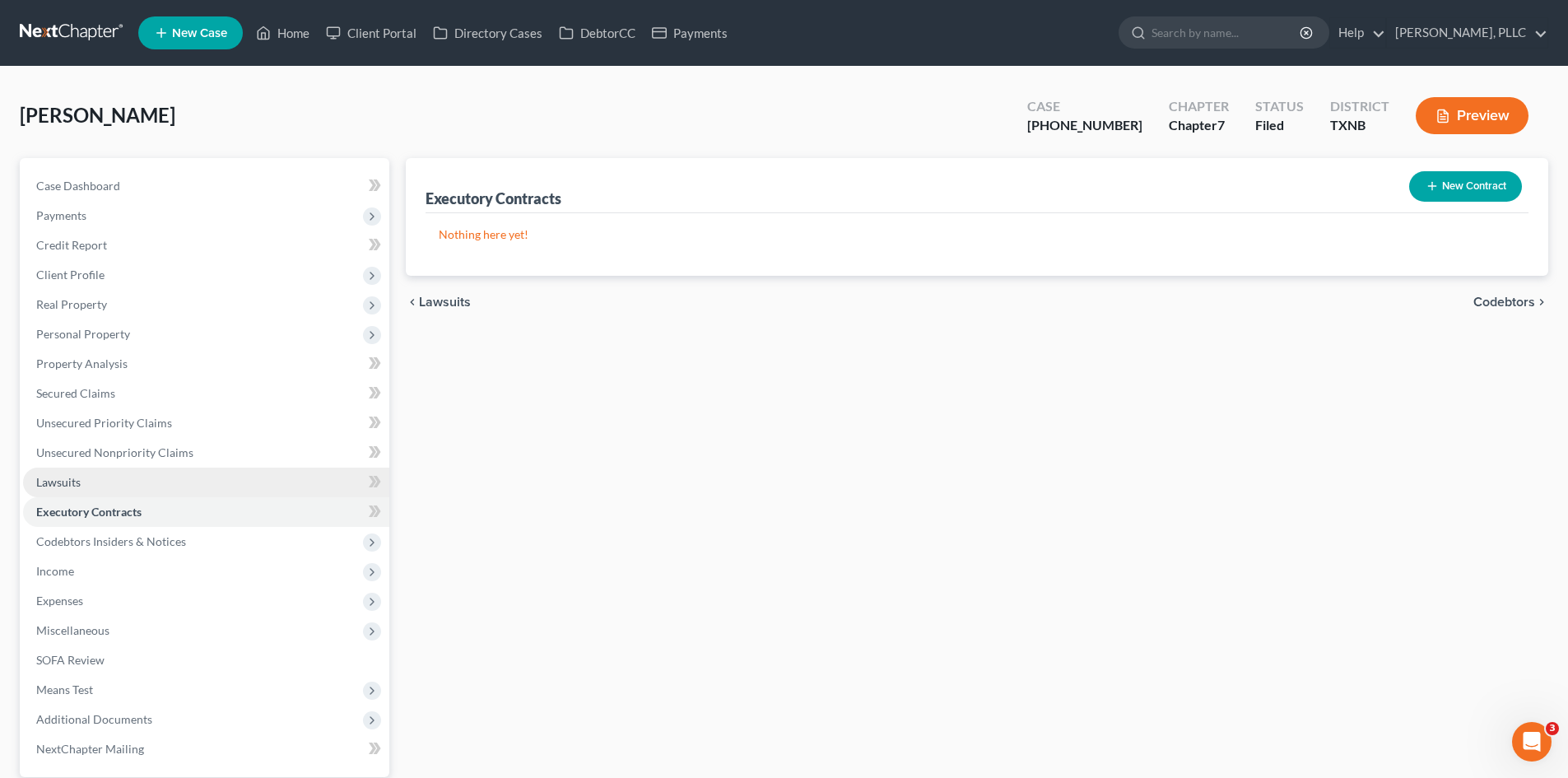
click at [195, 470] on link "Lawsuits" at bounding box center [206, 483] width 366 height 30
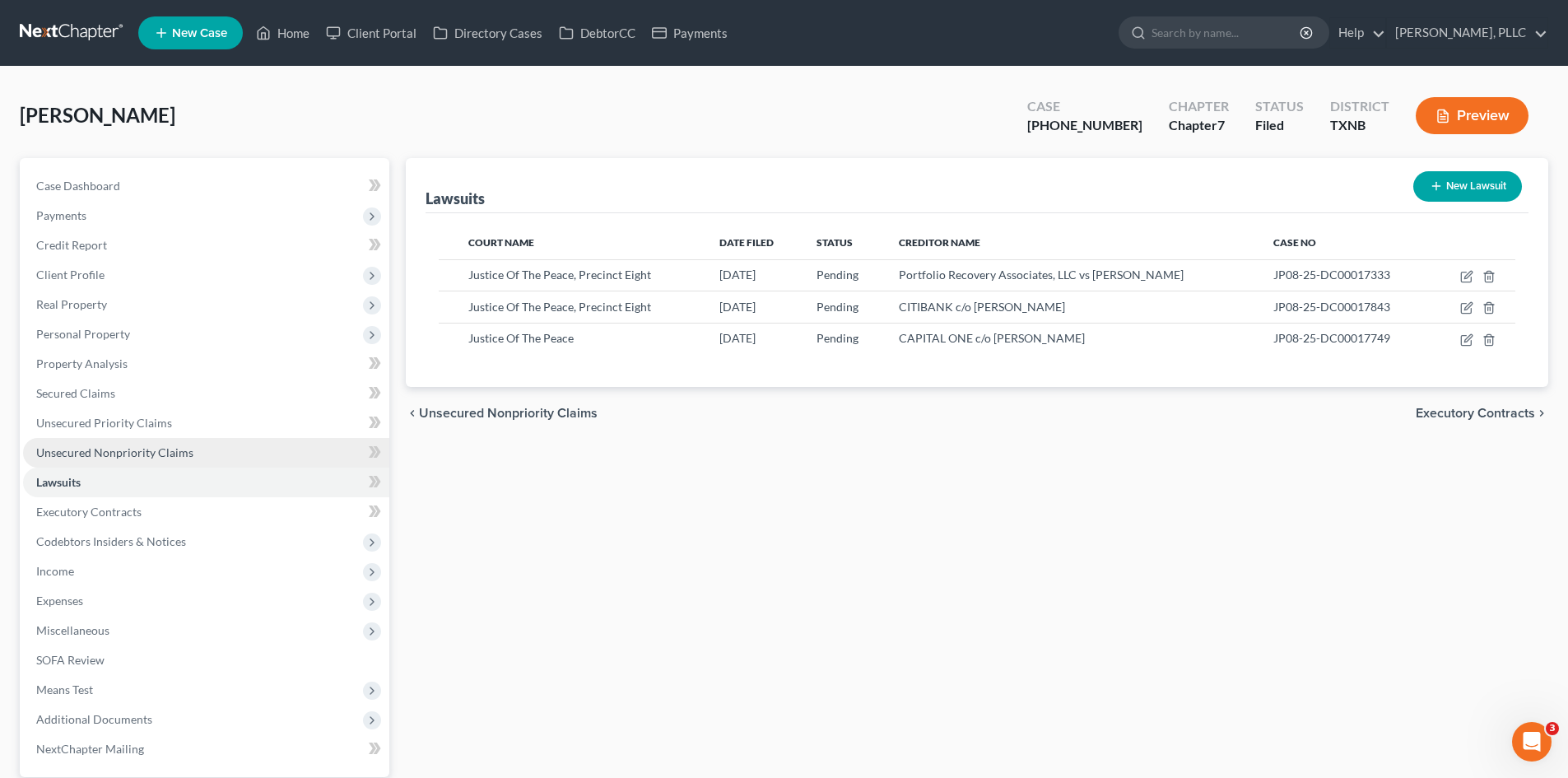
click at [201, 441] on link "Unsecured Nonpriority Claims" at bounding box center [206, 453] width 366 height 30
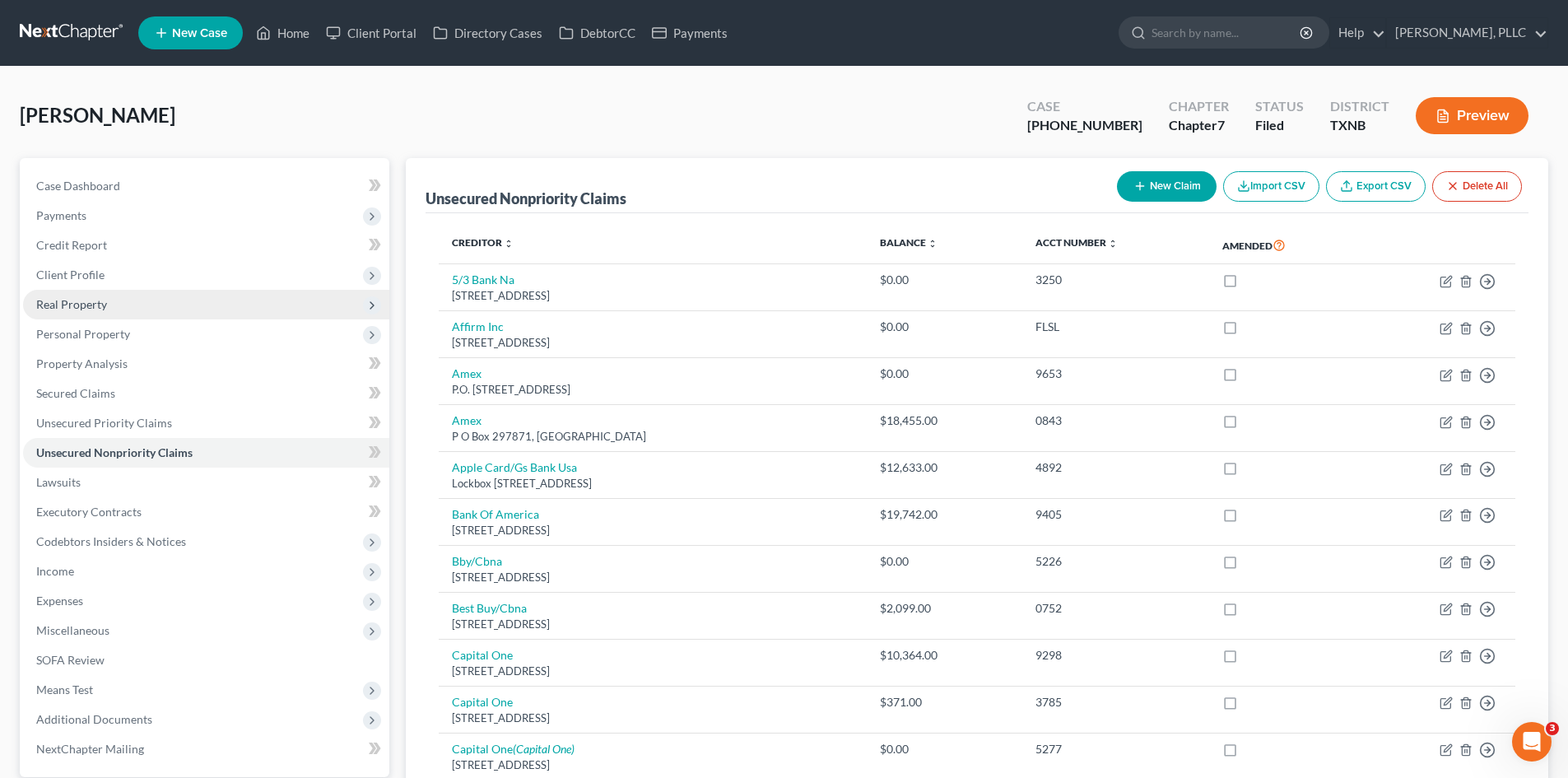
click at [105, 293] on span "Real Property" at bounding box center [206, 304] width 366 height 30
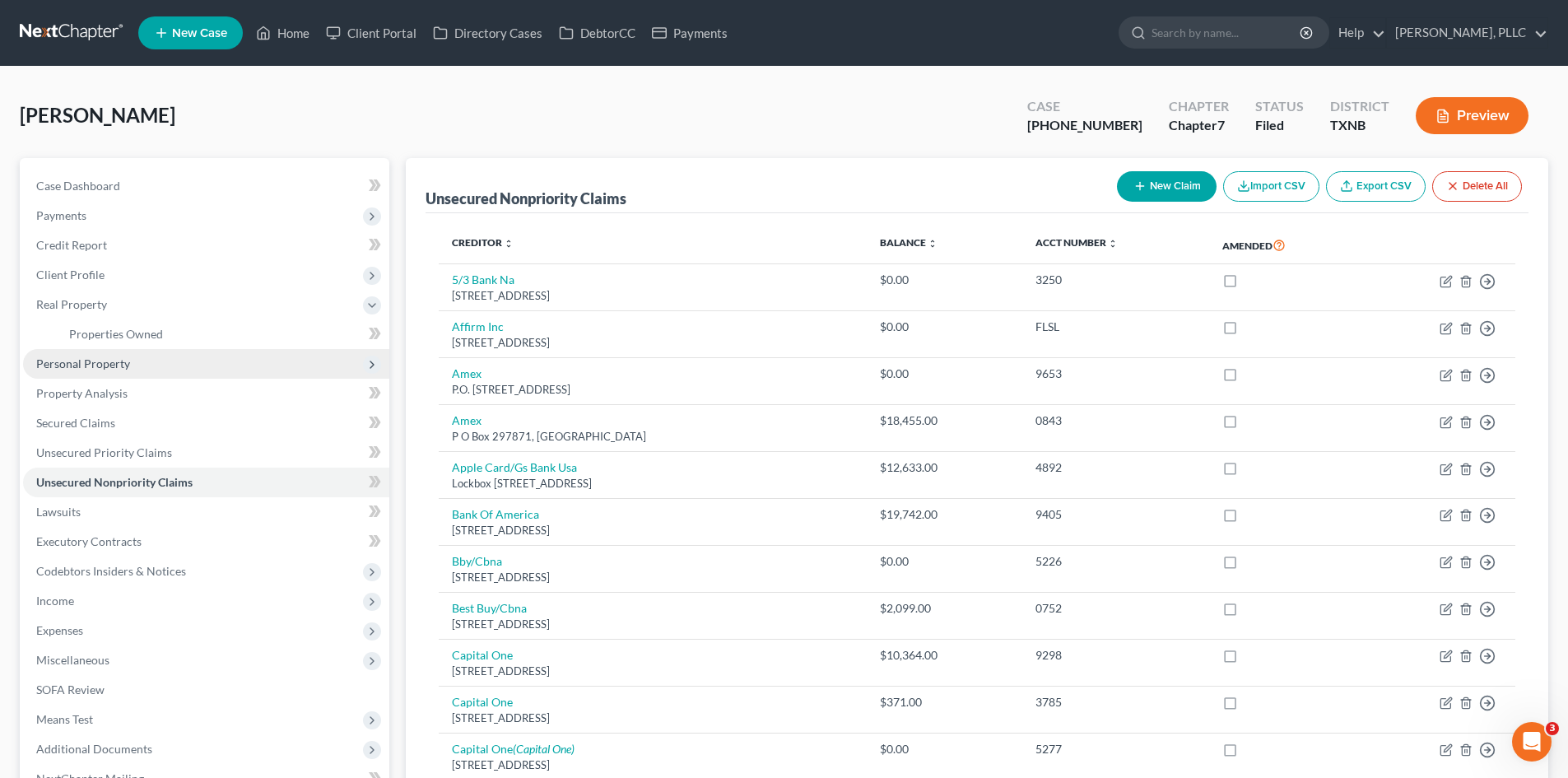
click at [114, 368] on span "Personal Property" at bounding box center [84, 363] width 94 height 14
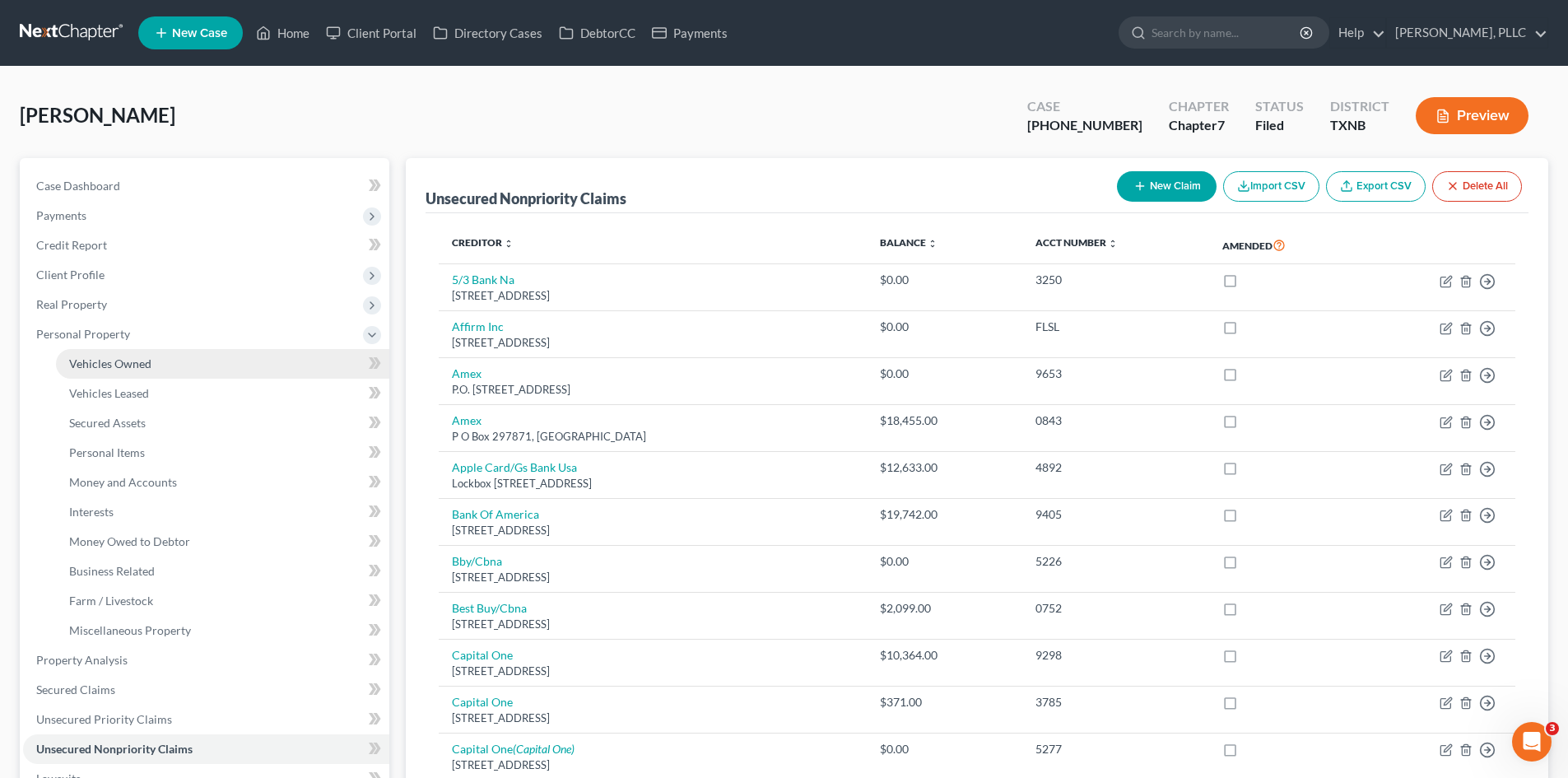
click at [126, 370] on link "Vehicles Owned" at bounding box center [222, 363] width 334 height 30
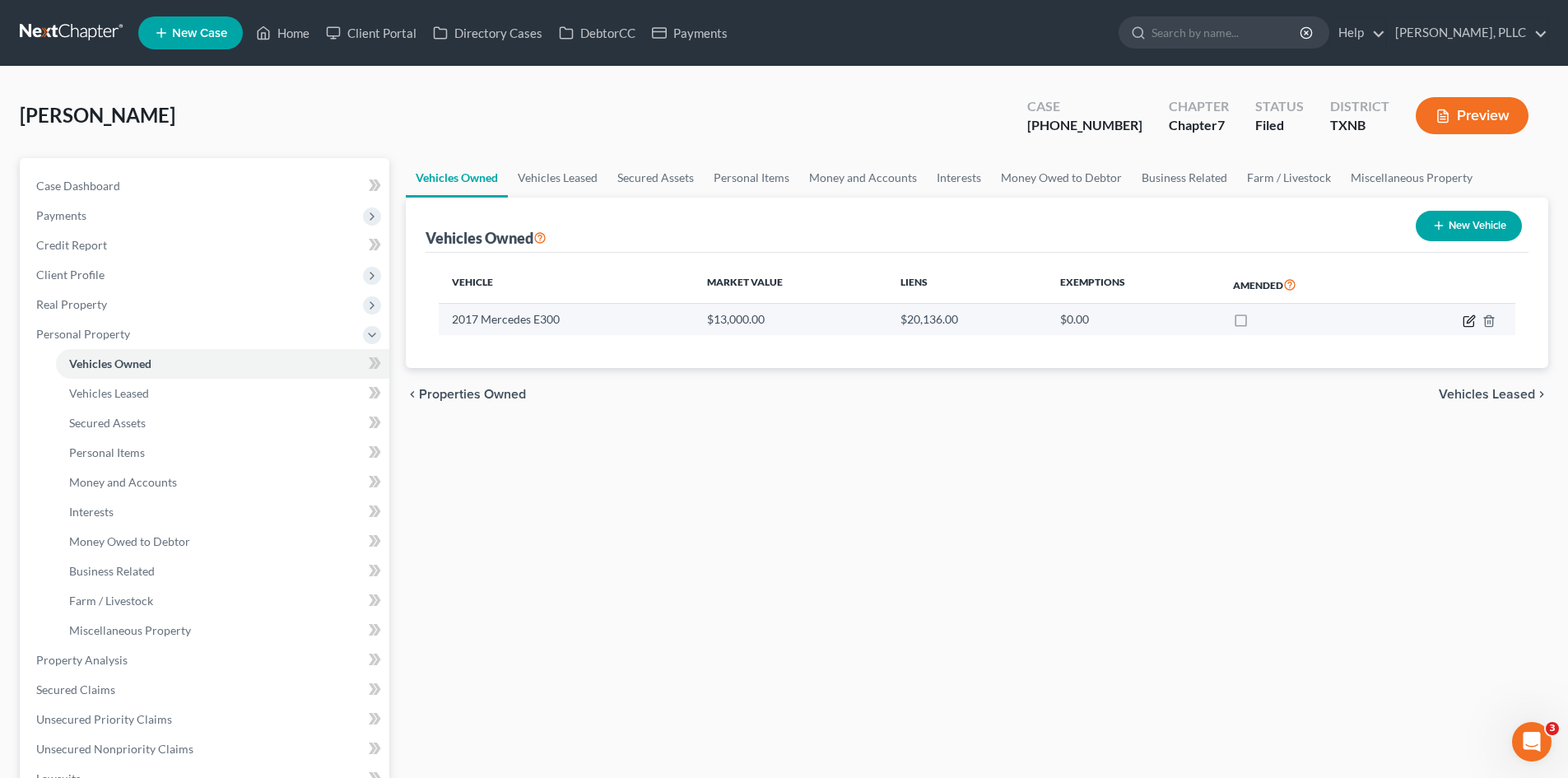
click at [1464, 325] on icon "button" at bounding box center [1468, 321] width 10 height 10
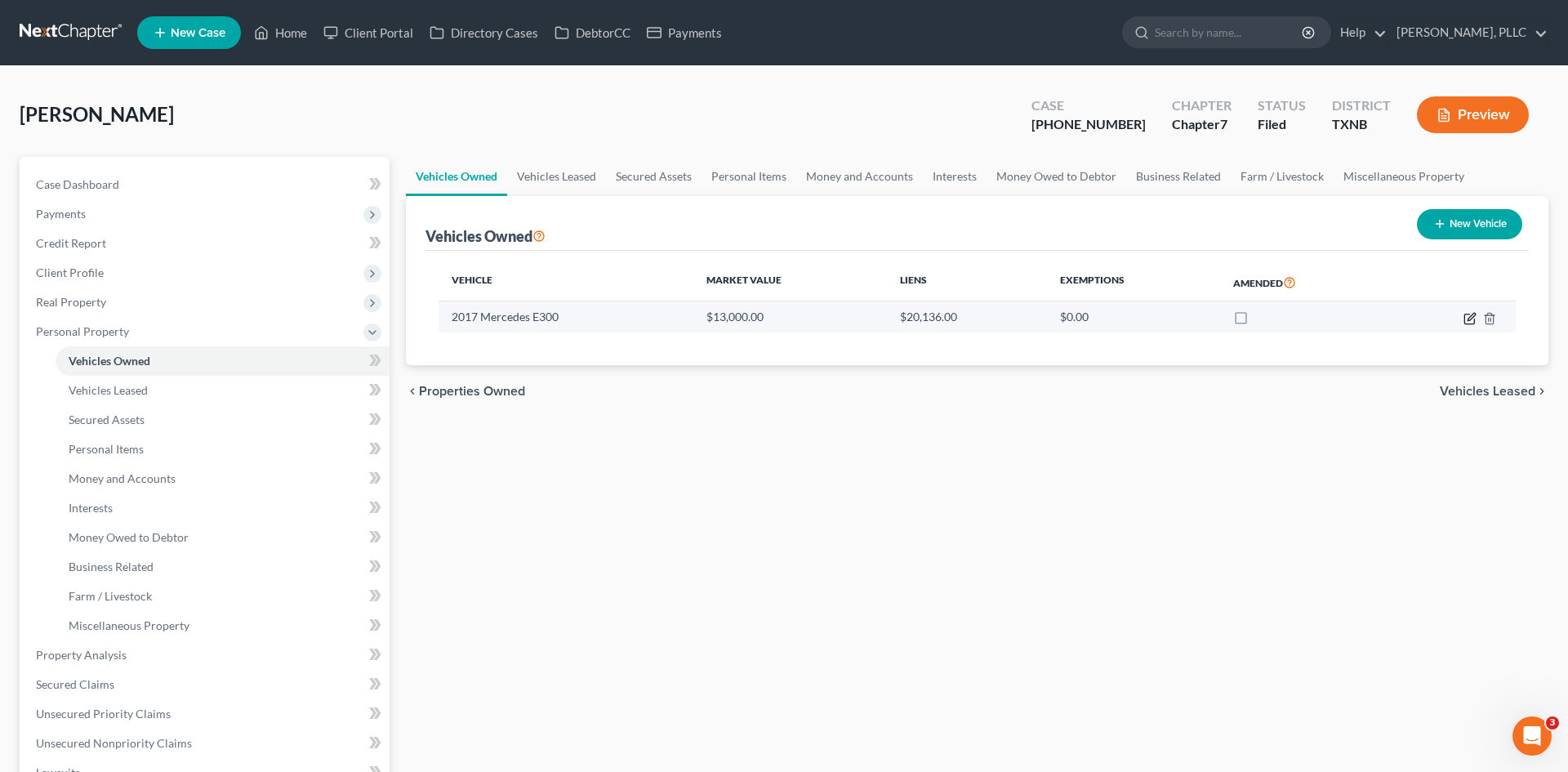
select select "0"
select select "9"
select select "2"
select select "0"
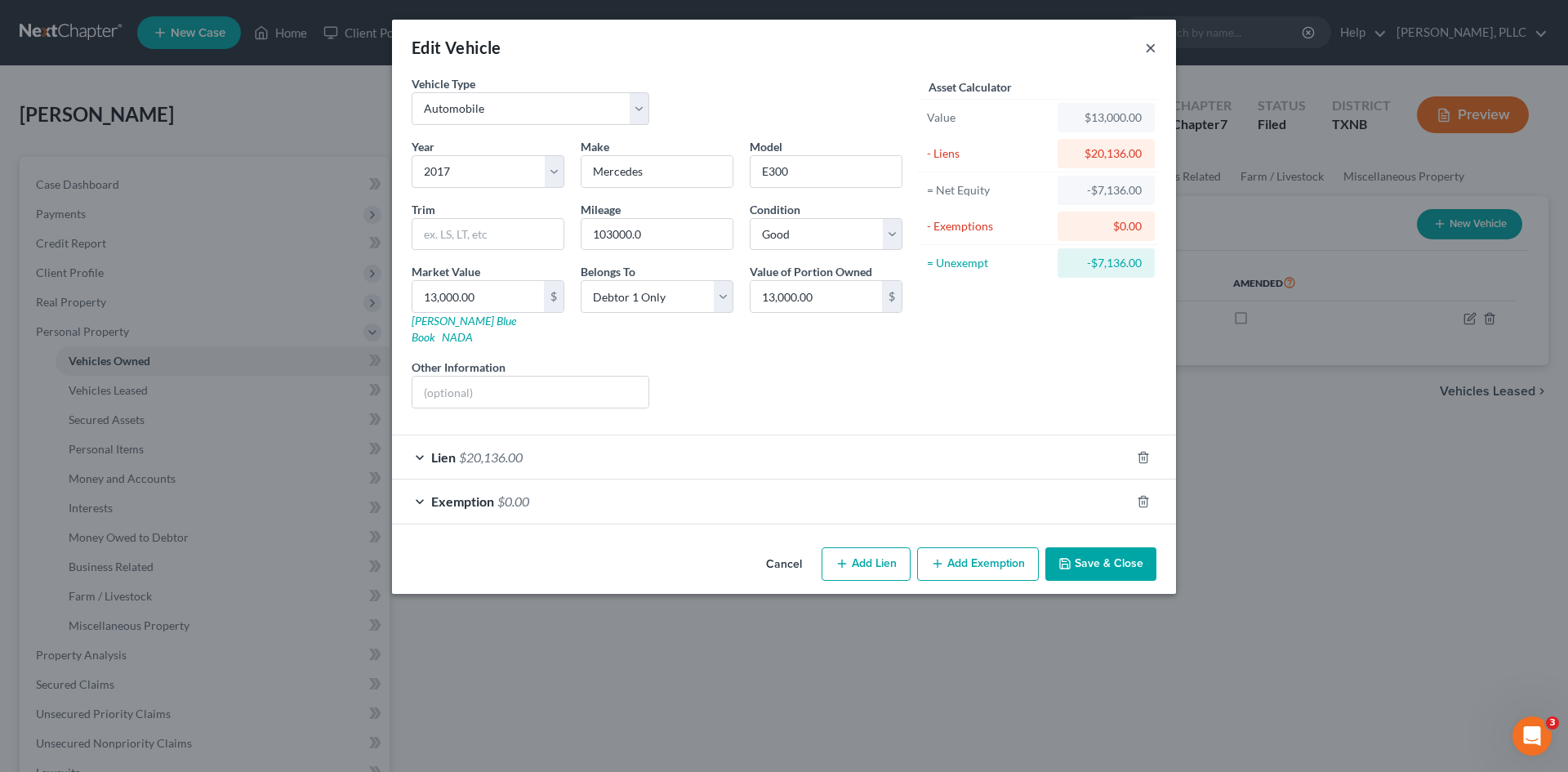
click at [1152, 53] on button "×" at bounding box center [1150, 47] width 11 height 20
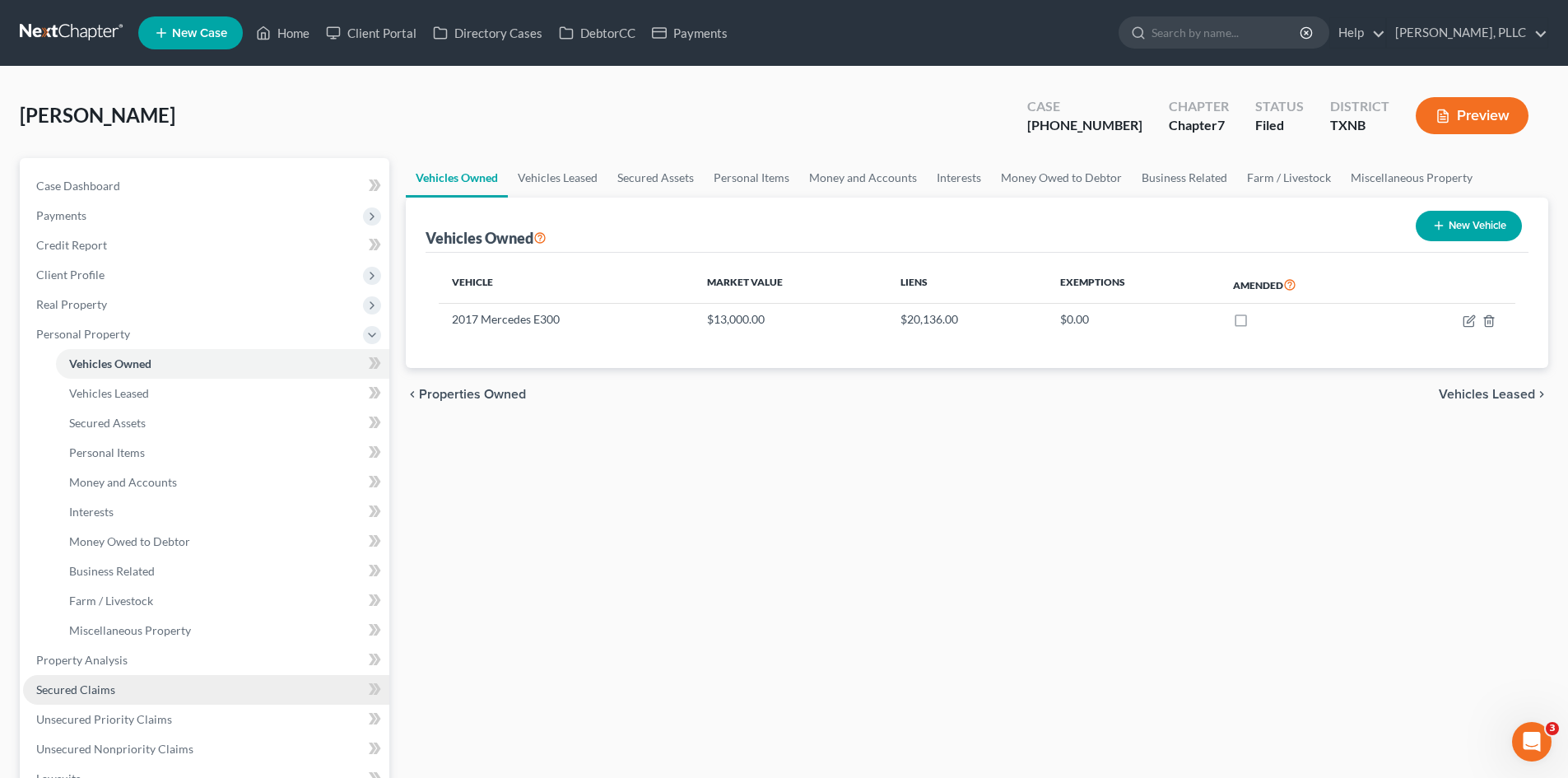
click at [126, 687] on link "Secured Claims" at bounding box center [206, 690] width 366 height 30
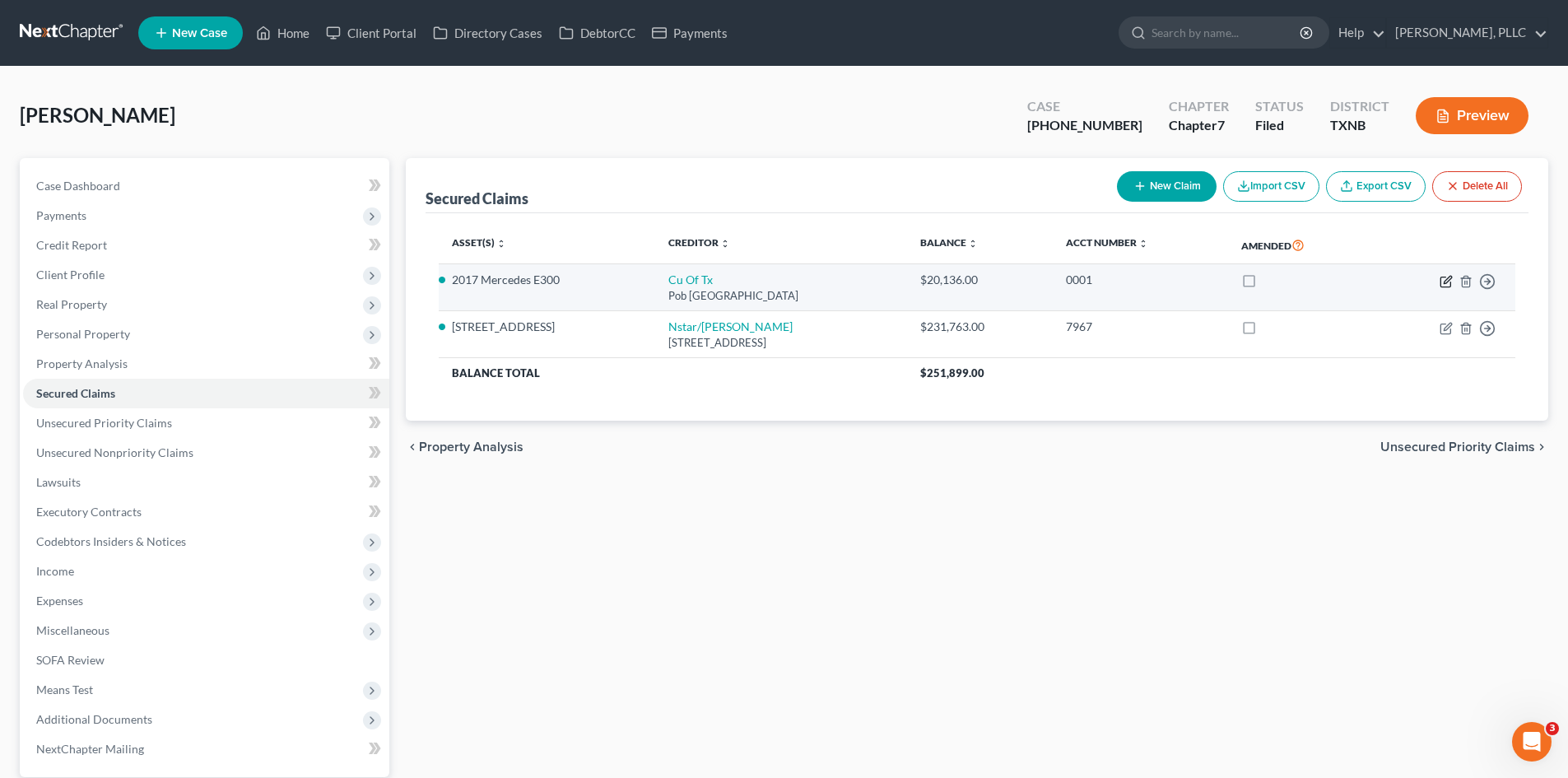
click at [1444, 286] on icon "button" at bounding box center [1446, 281] width 13 height 13
select select "45"
select select "2"
select select "0"
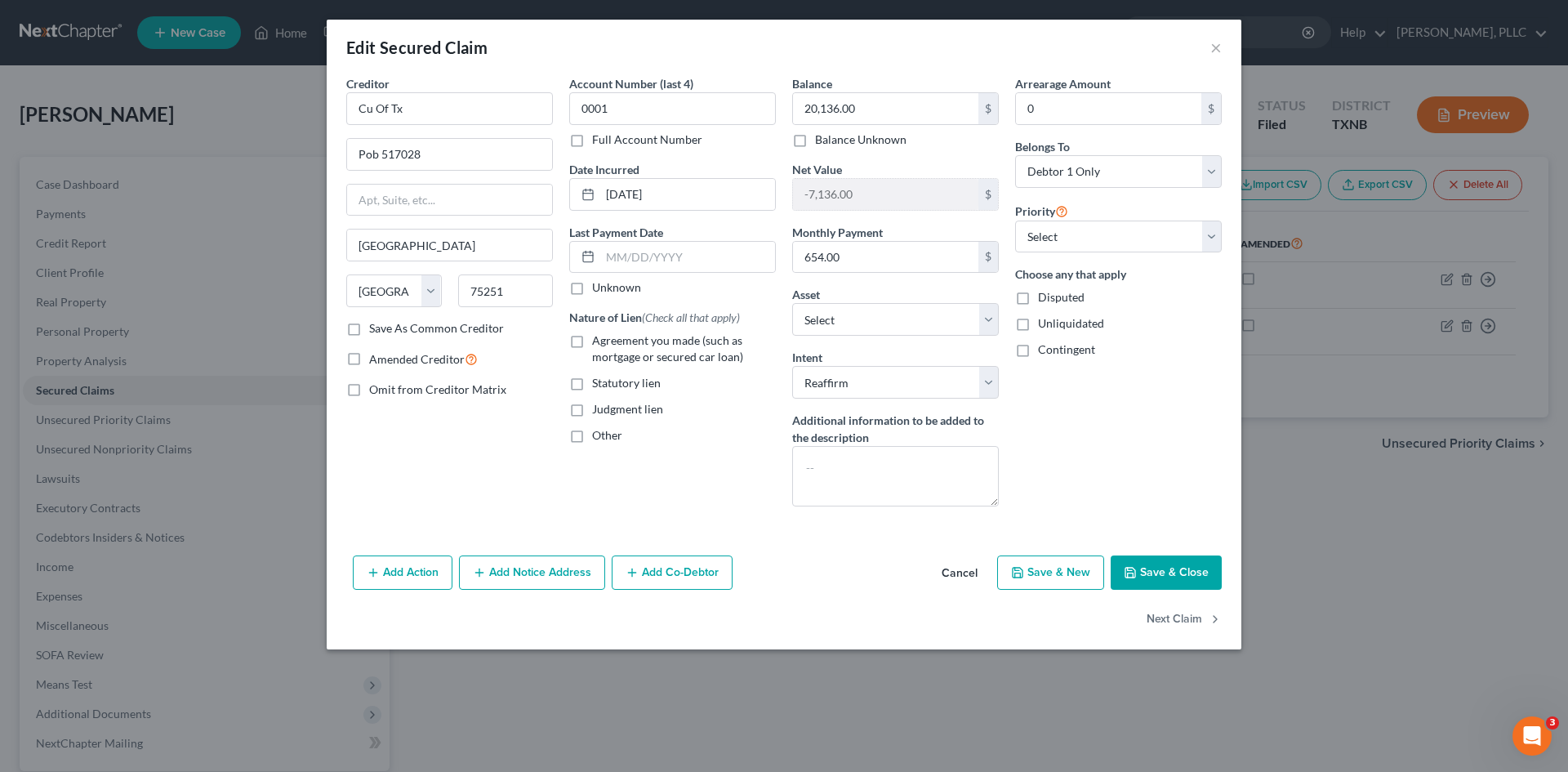
click at [1208, 54] on div "Edit Secured Claim ×" at bounding box center [784, 48] width 915 height 55
click at [1213, 52] on button "×" at bounding box center [1215, 47] width 11 height 20
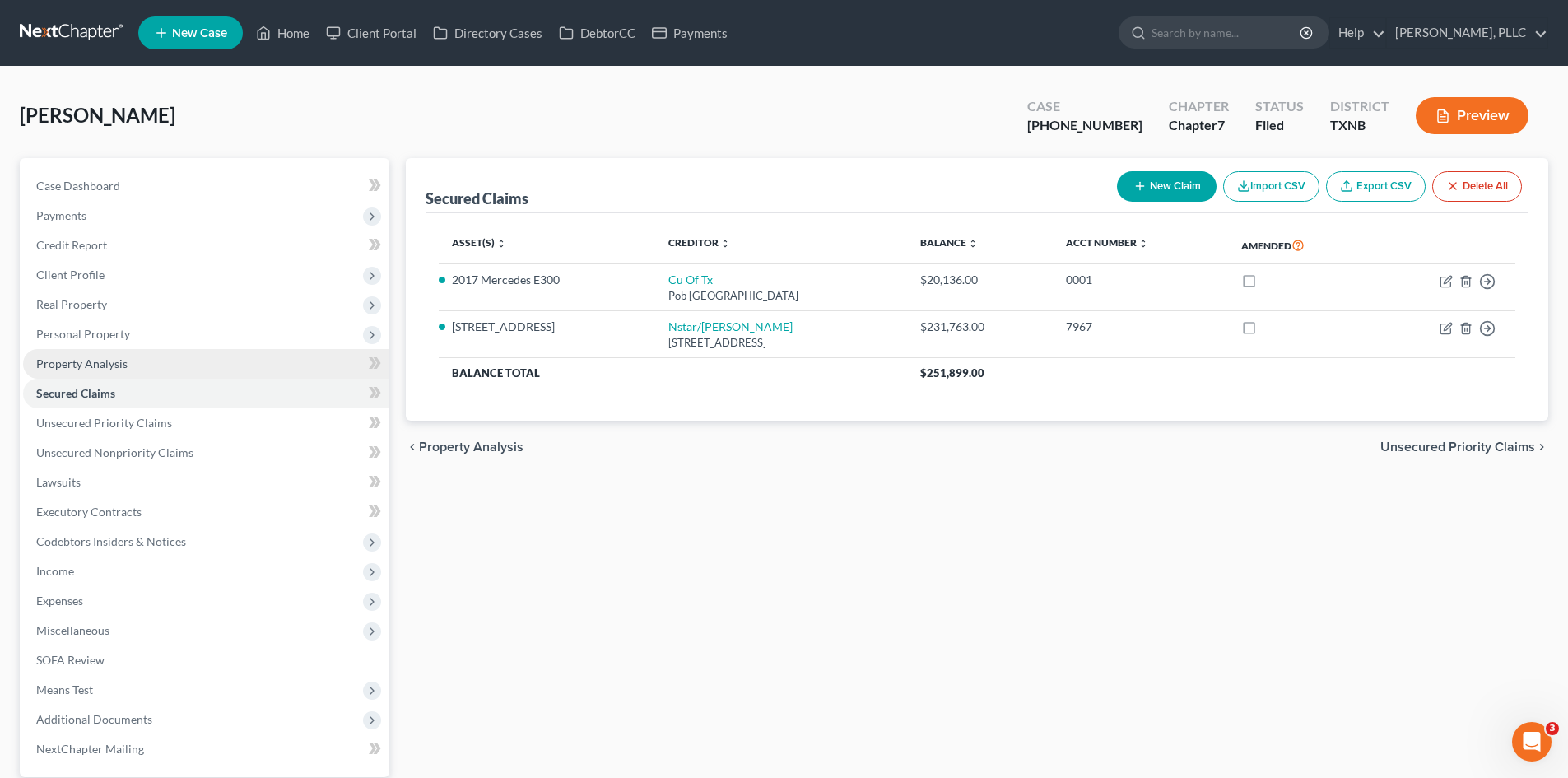
click at [140, 359] on link "Property Analysis" at bounding box center [206, 363] width 366 height 30
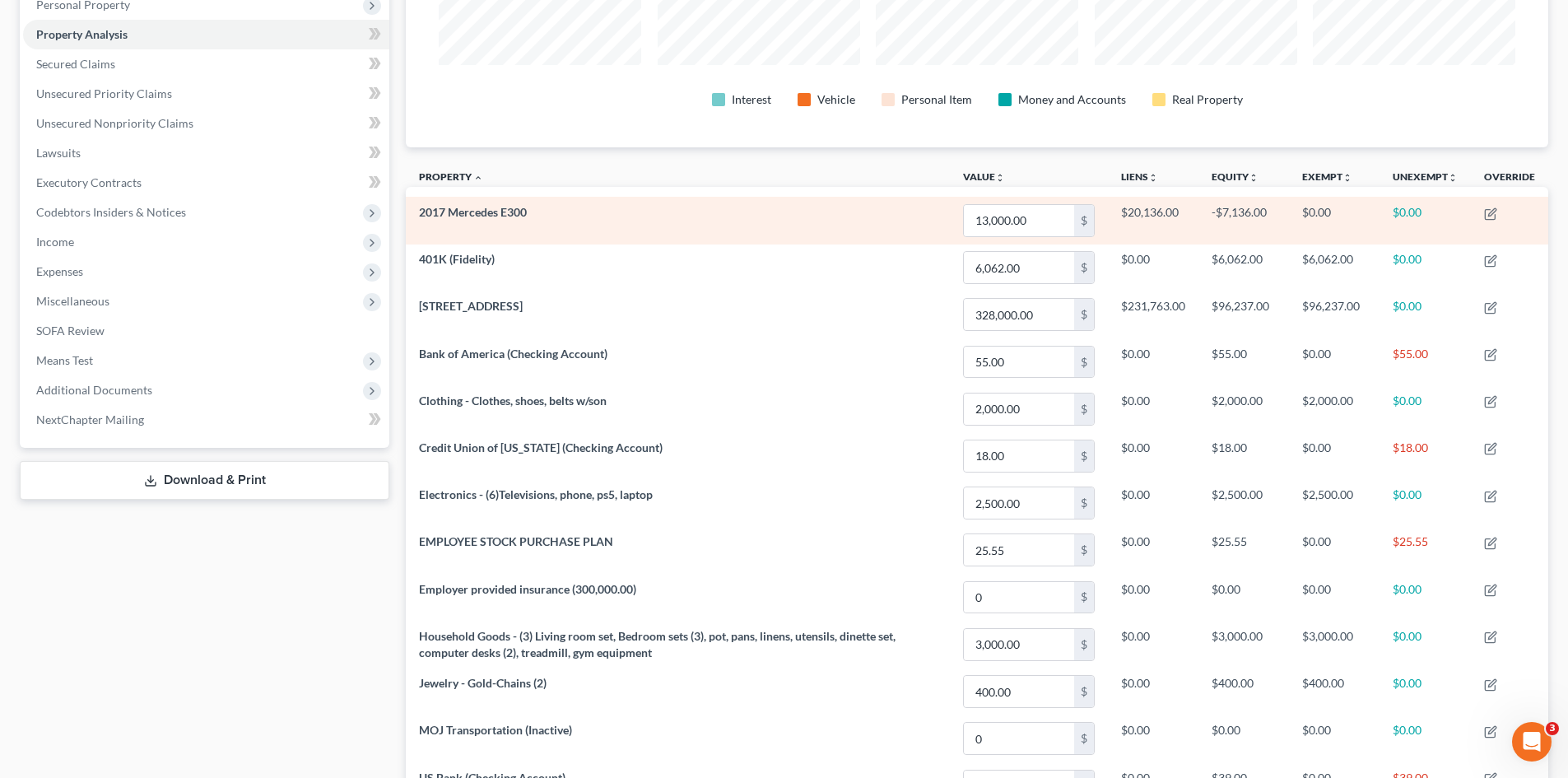
scroll to position [165, 0]
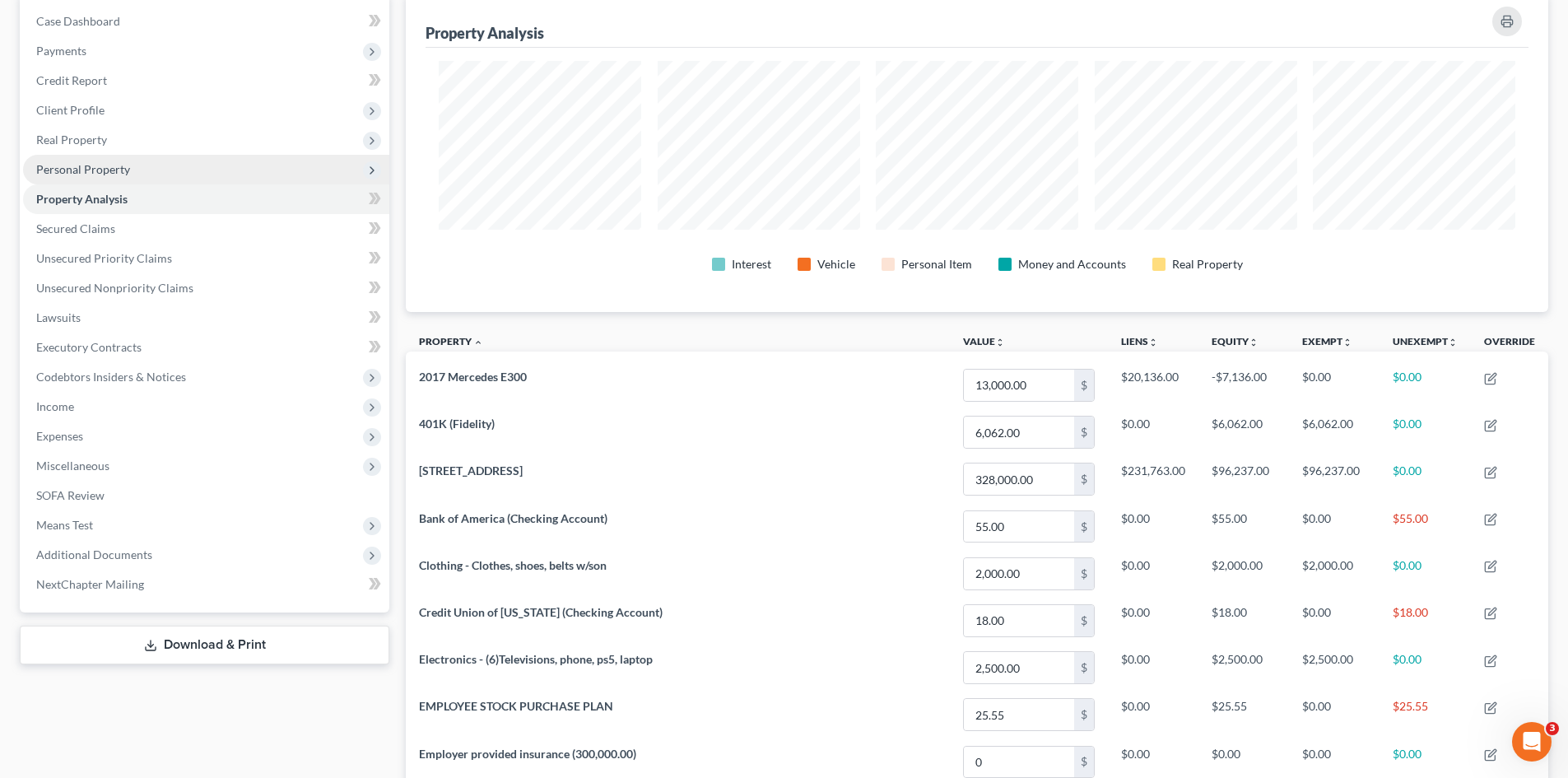
click at [297, 167] on span "Personal Property" at bounding box center [206, 170] width 366 height 30
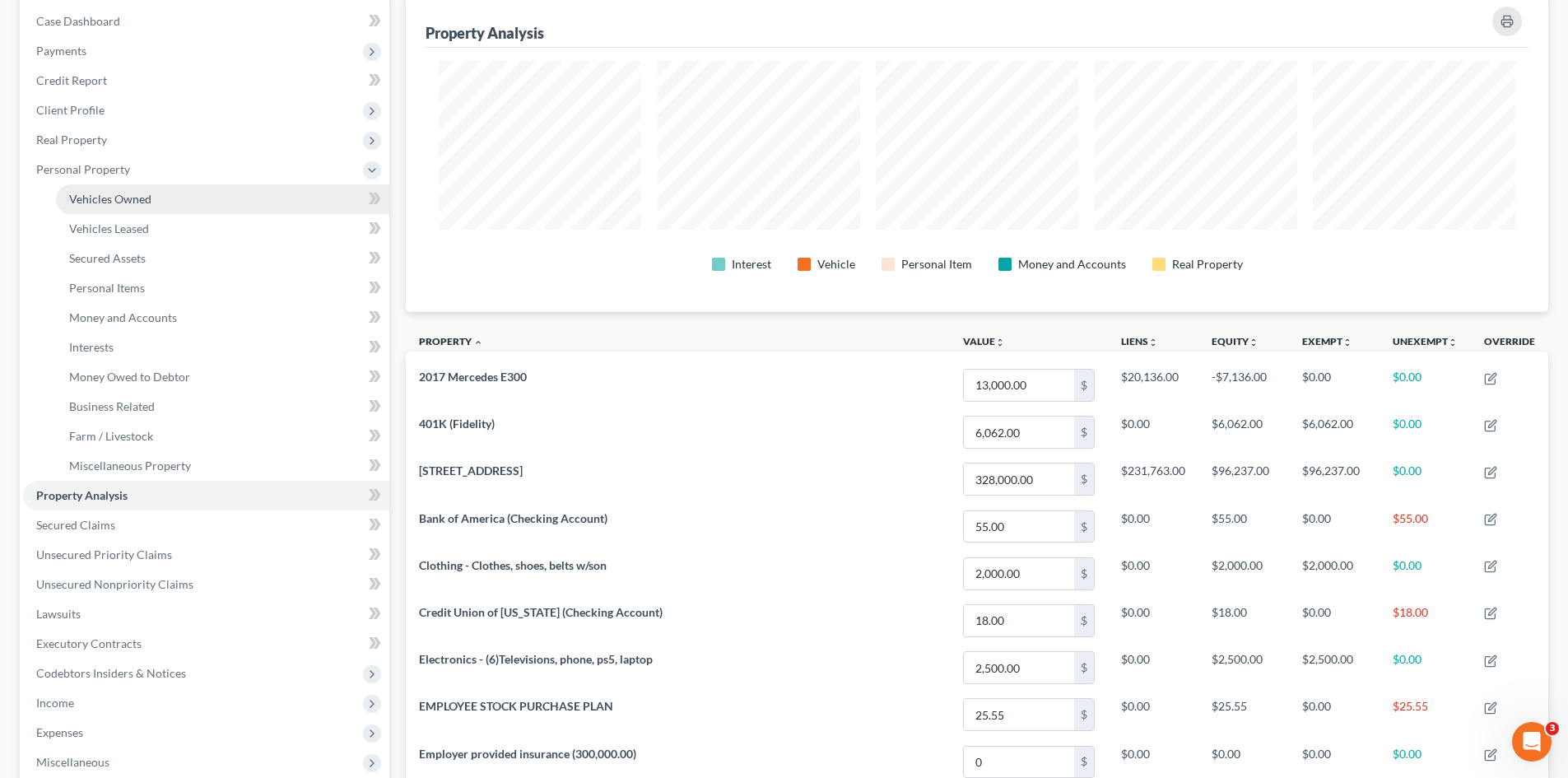
click at [282, 200] on link "Vehicles Owned" at bounding box center [222, 200] width 334 height 30
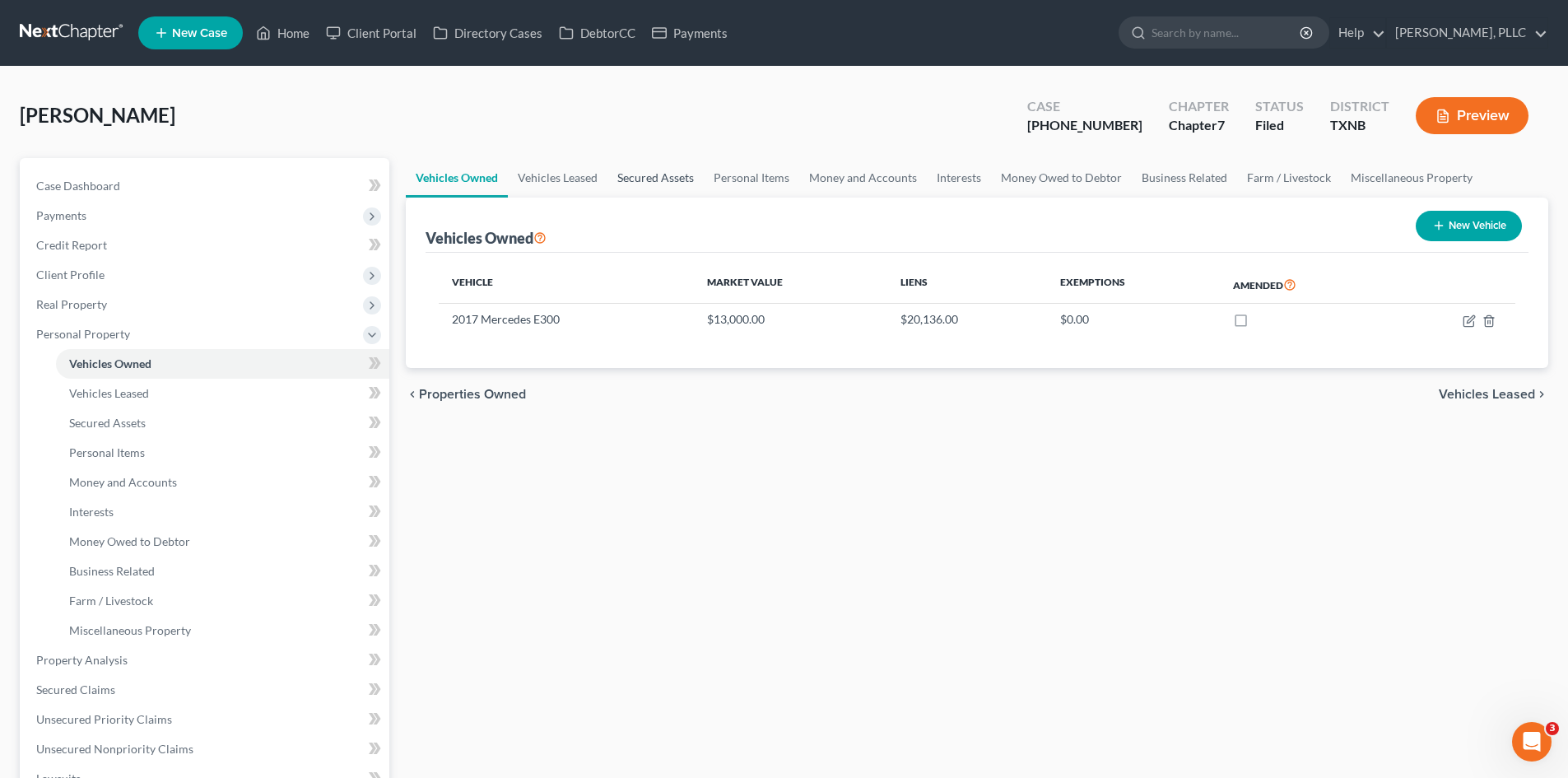
click at [648, 186] on link "Secured Assets" at bounding box center [655, 177] width 97 height 39
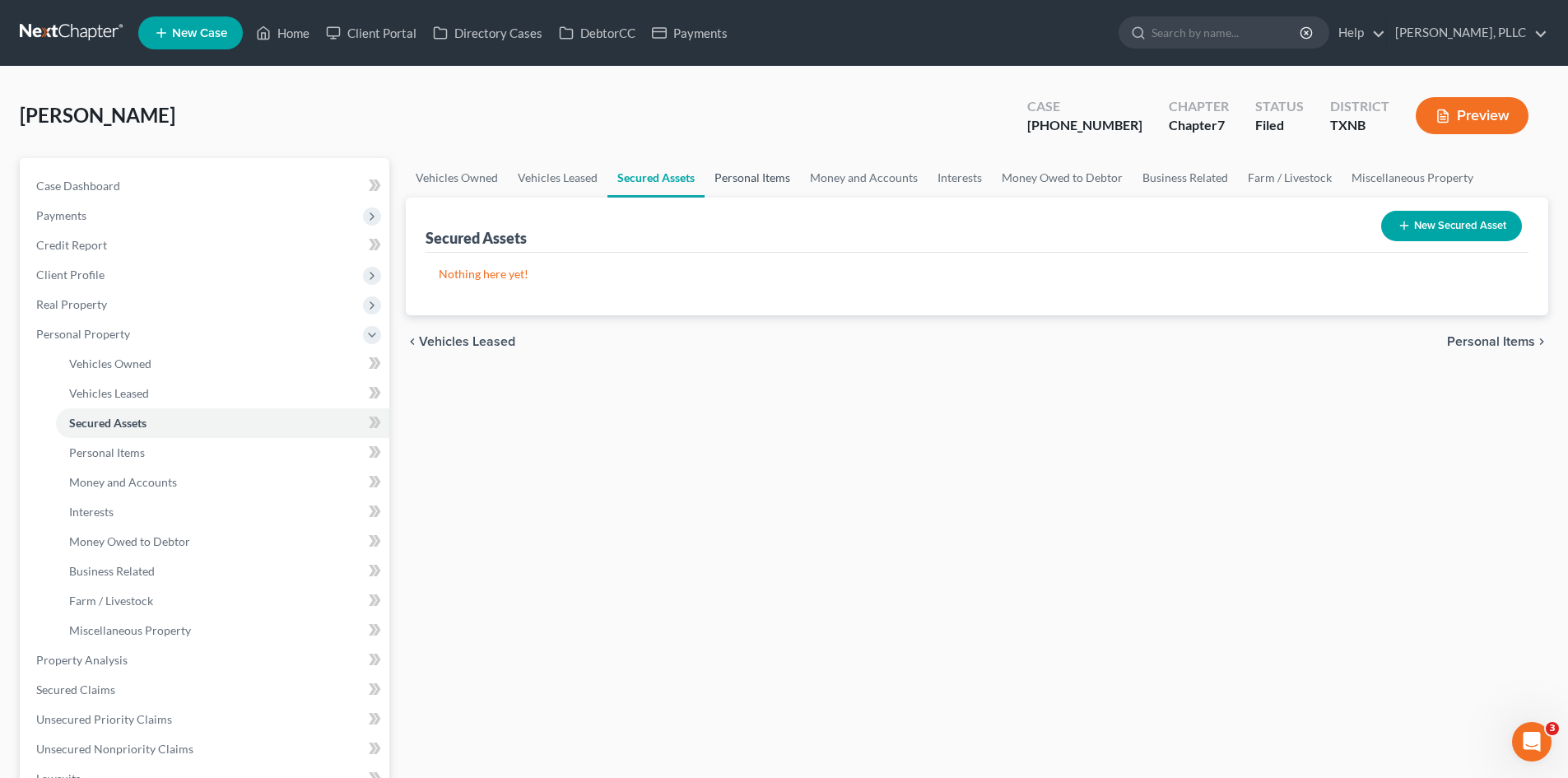
click at [731, 187] on link "Personal Items" at bounding box center [753, 177] width 96 height 39
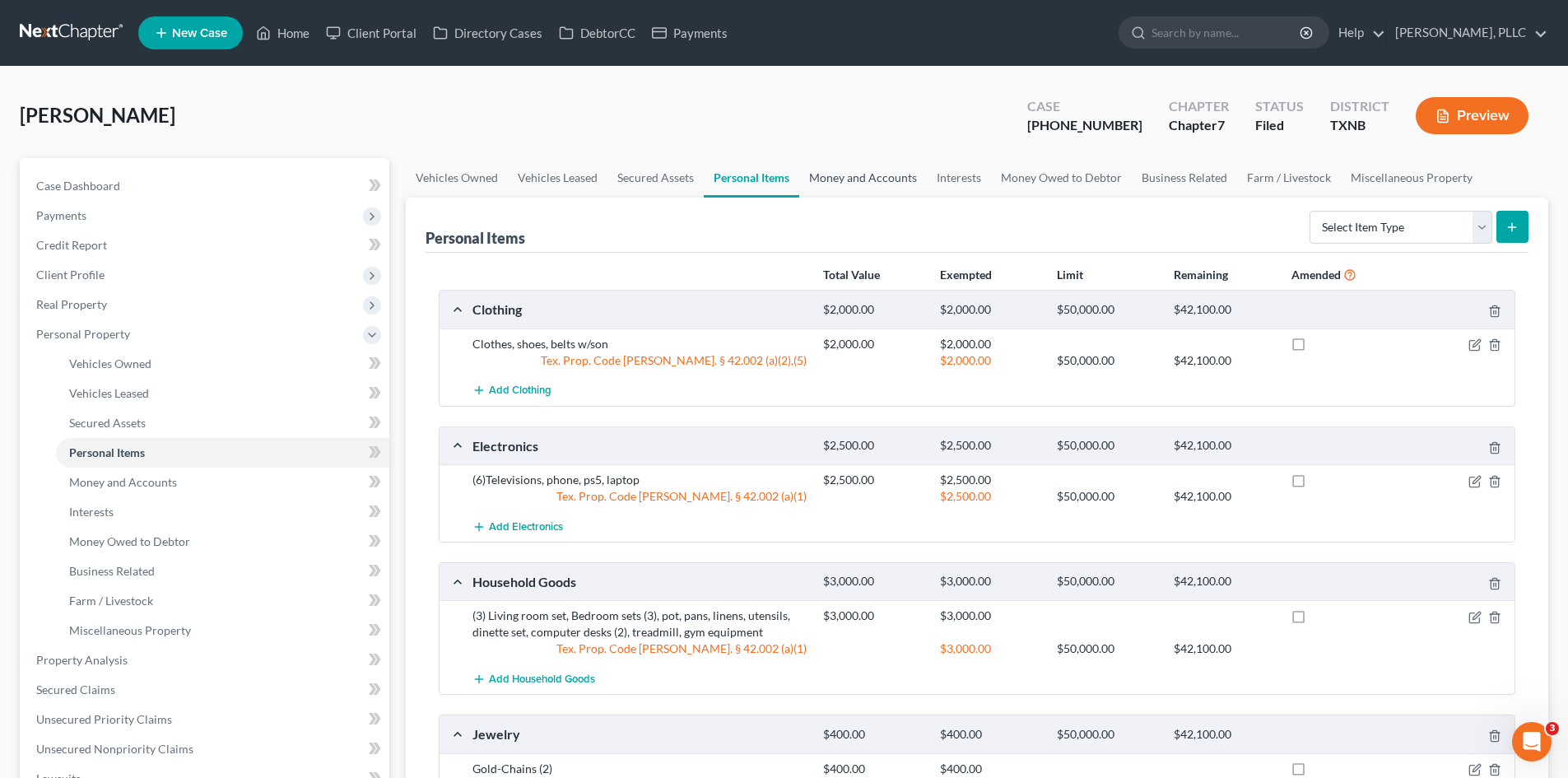
click at [829, 171] on link "Money and Accounts" at bounding box center [863, 177] width 127 height 39
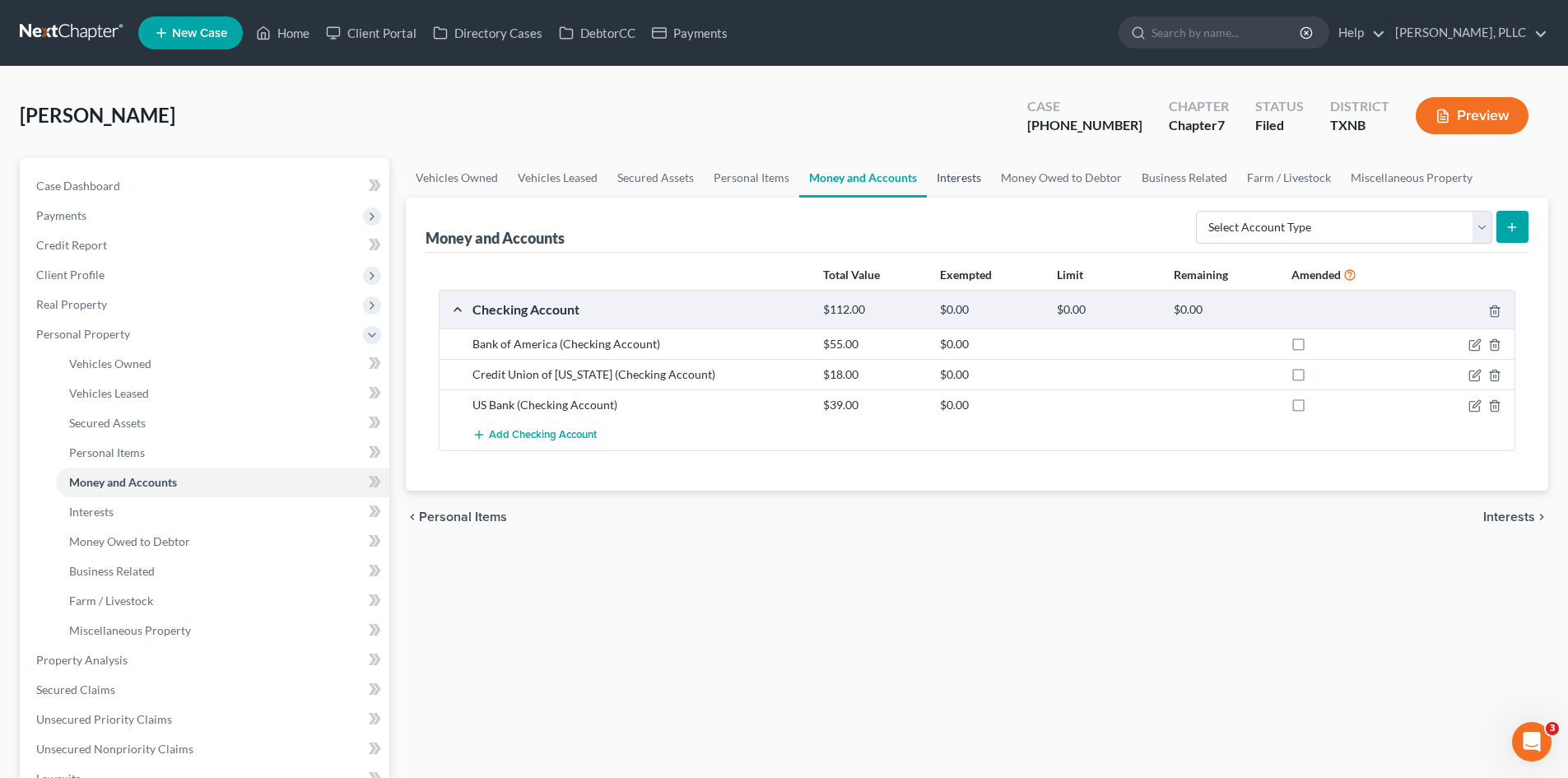
click at [974, 175] on link "Interests" at bounding box center [960, 177] width 64 height 39
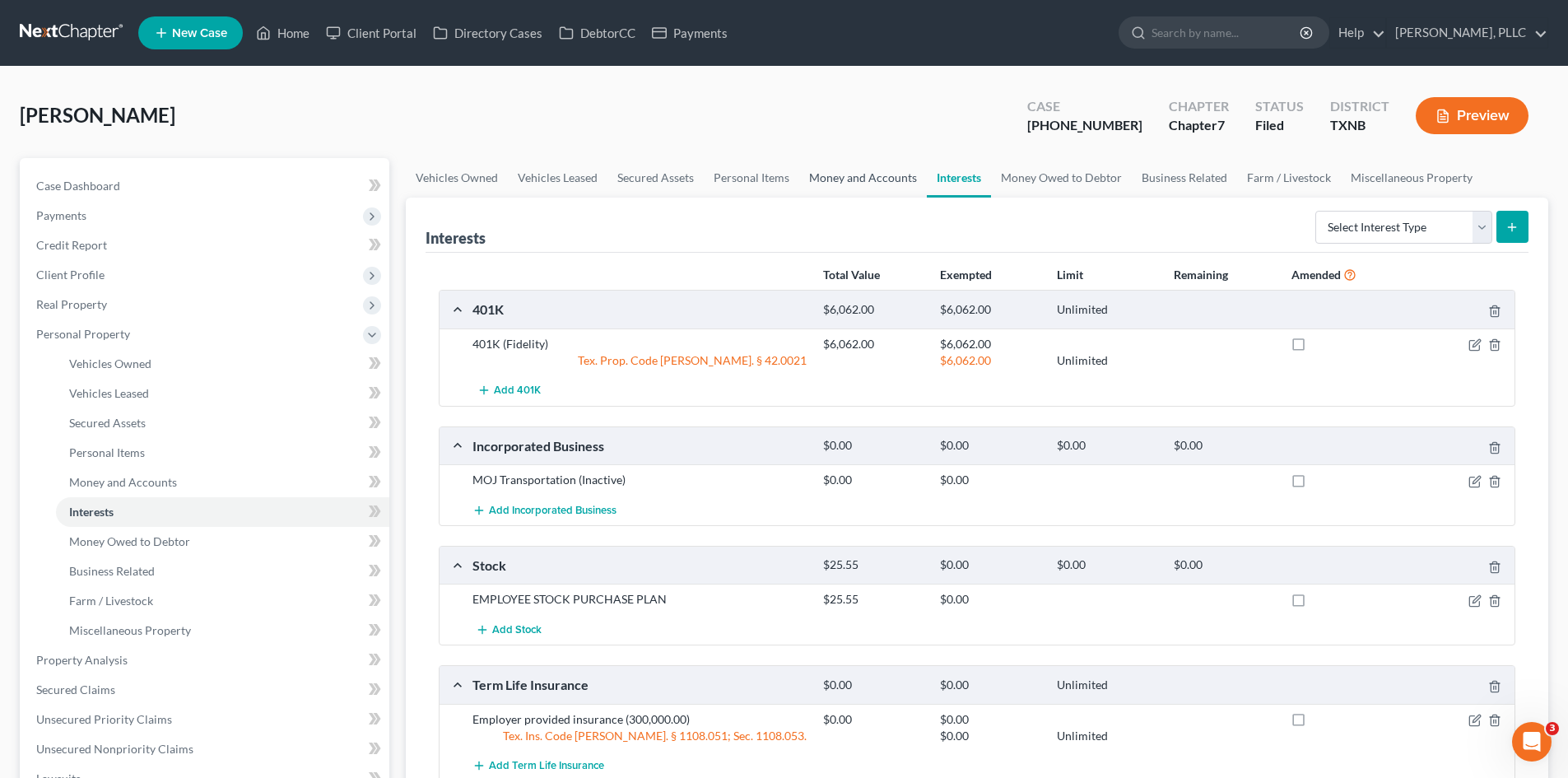
click at [867, 186] on link "Money and Accounts" at bounding box center [863, 177] width 127 height 39
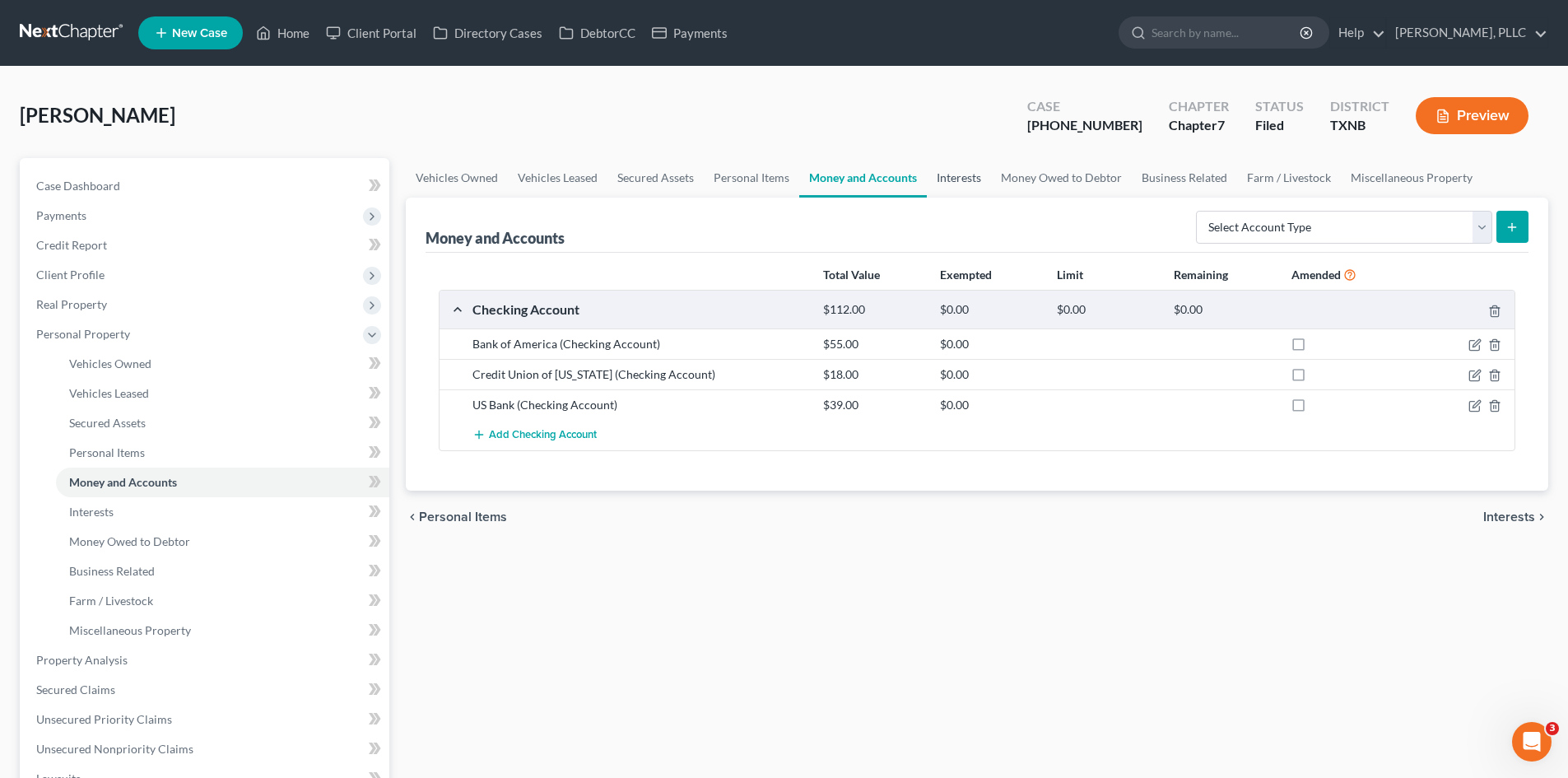
click at [984, 184] on link "Interests" at bounding box center [960, 177] width 64 height 39
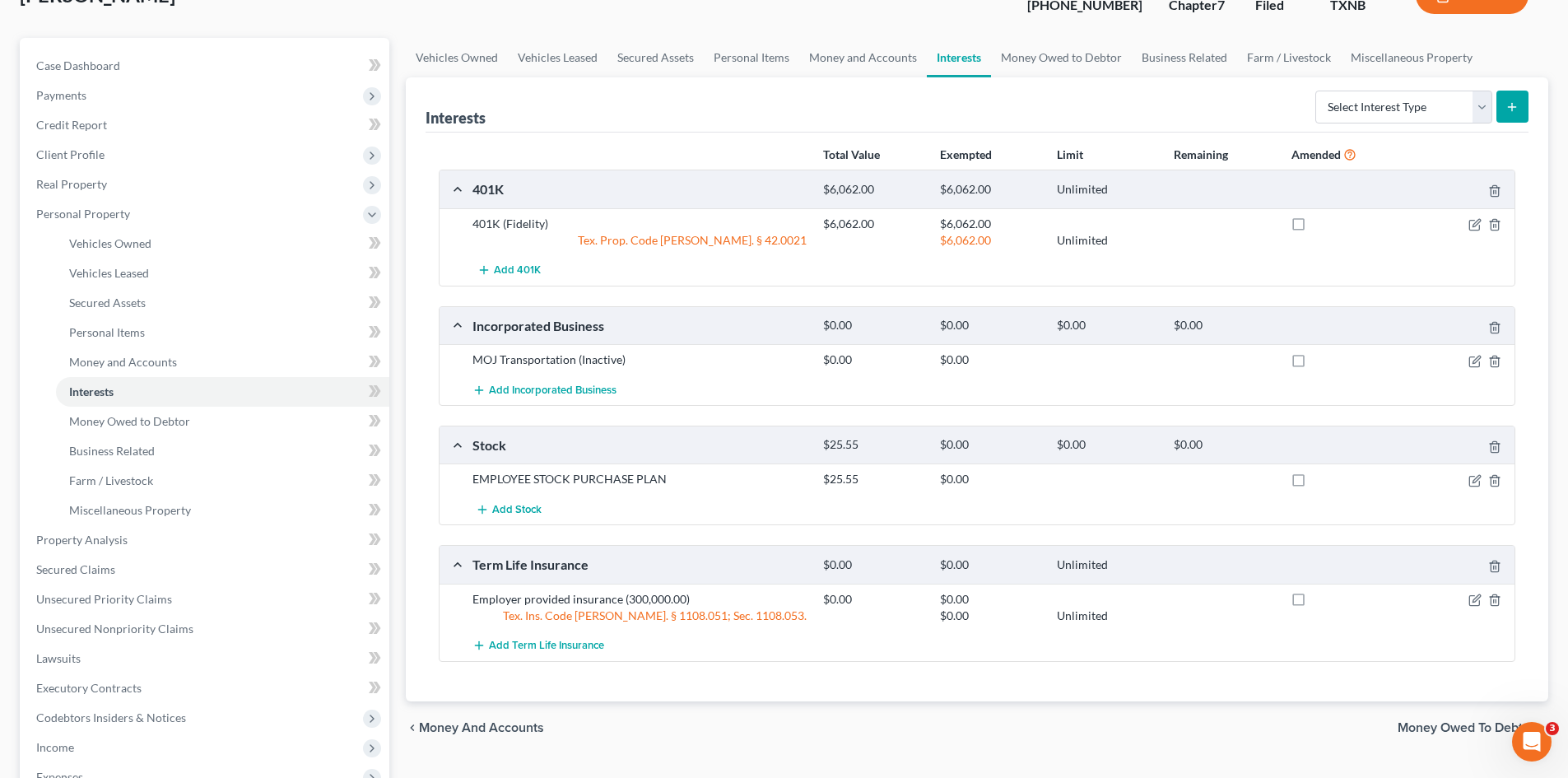
scroll to position [82, 0]
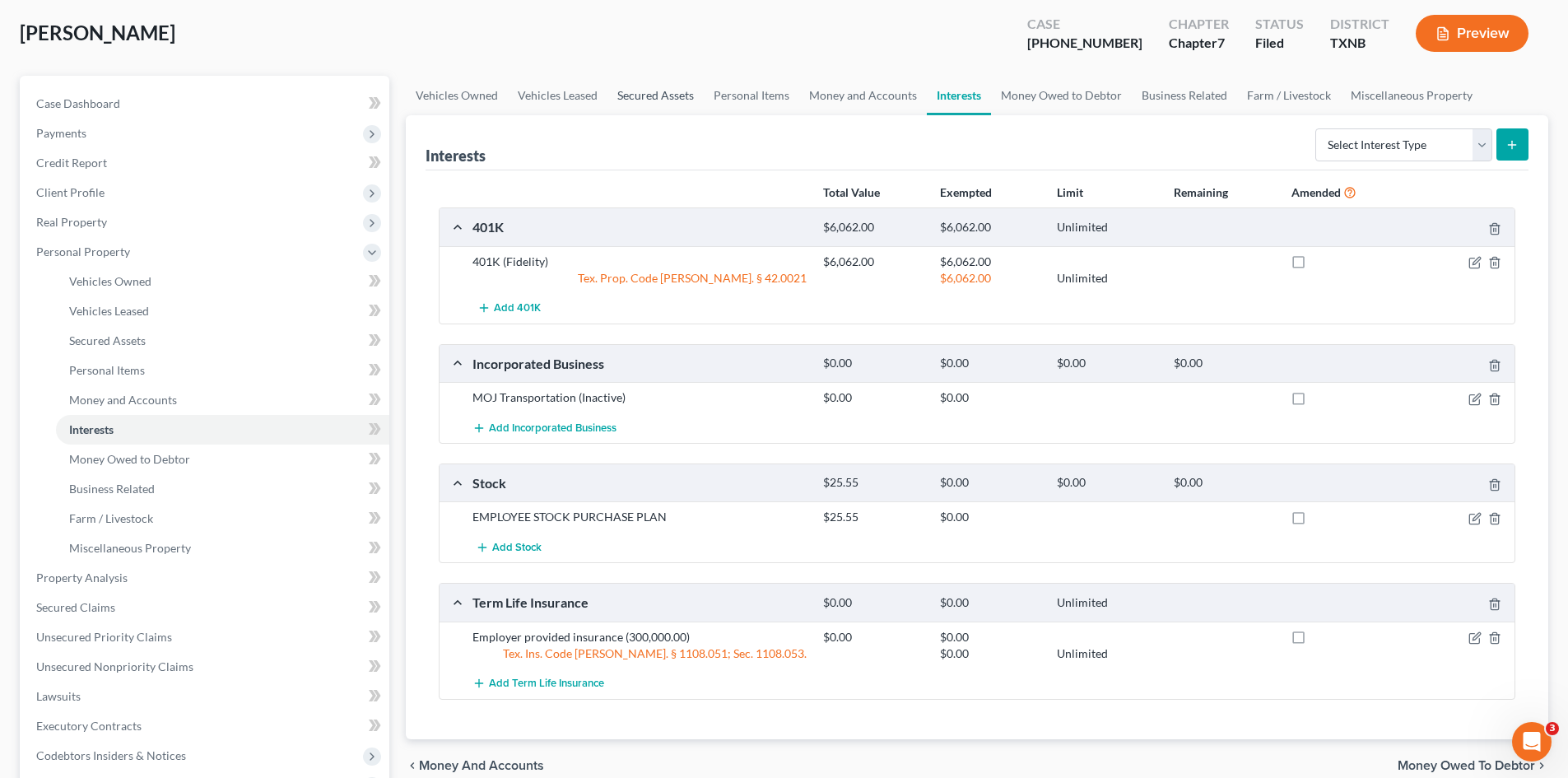
click at [661, 98] on link "Secured Assets" at bounding box center [655, 95] width 97 height 39
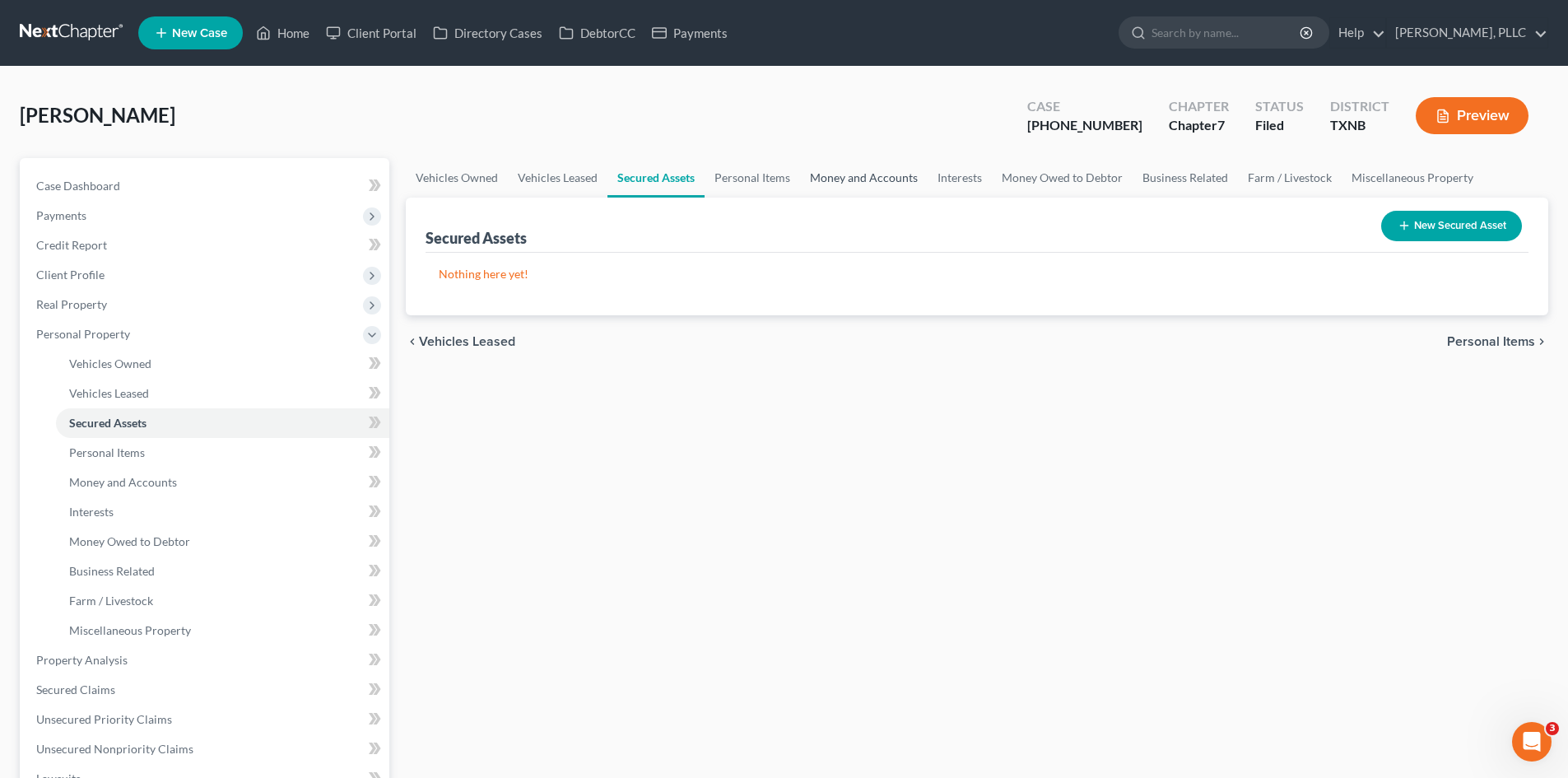
click at [868, 195] on link "Money and Accounts" at bounding box center [864, 177] width 127 height 39
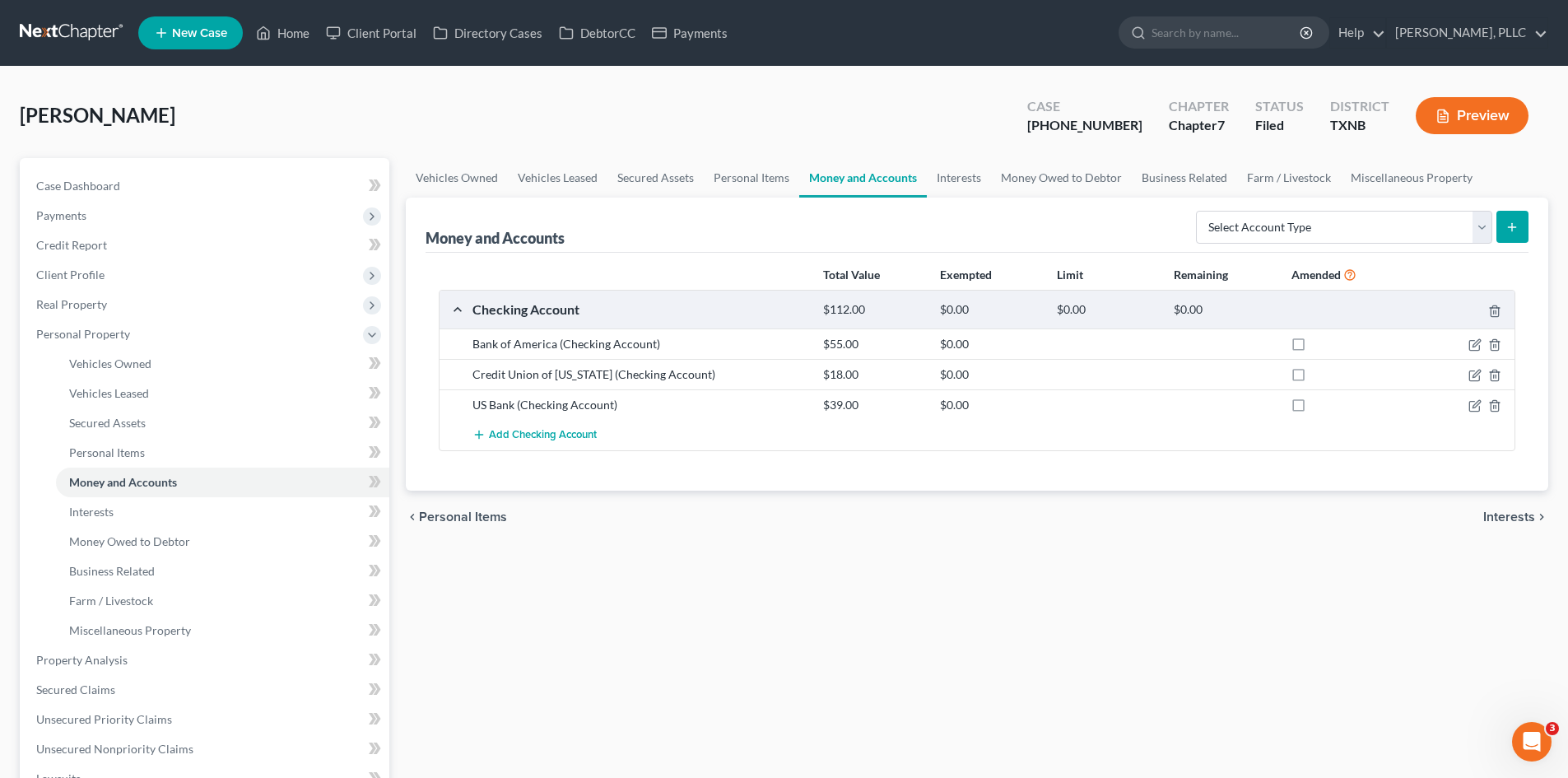
click at [950, 198] on div "Money and Accounts Select Account Type Brokerage Cash on Hand Certificates of D…" at bounding box center [977, 225] width 1103 height 55
click at [942, 178] on link "Interests" at bounding box center [960, 177] width 64 height 39
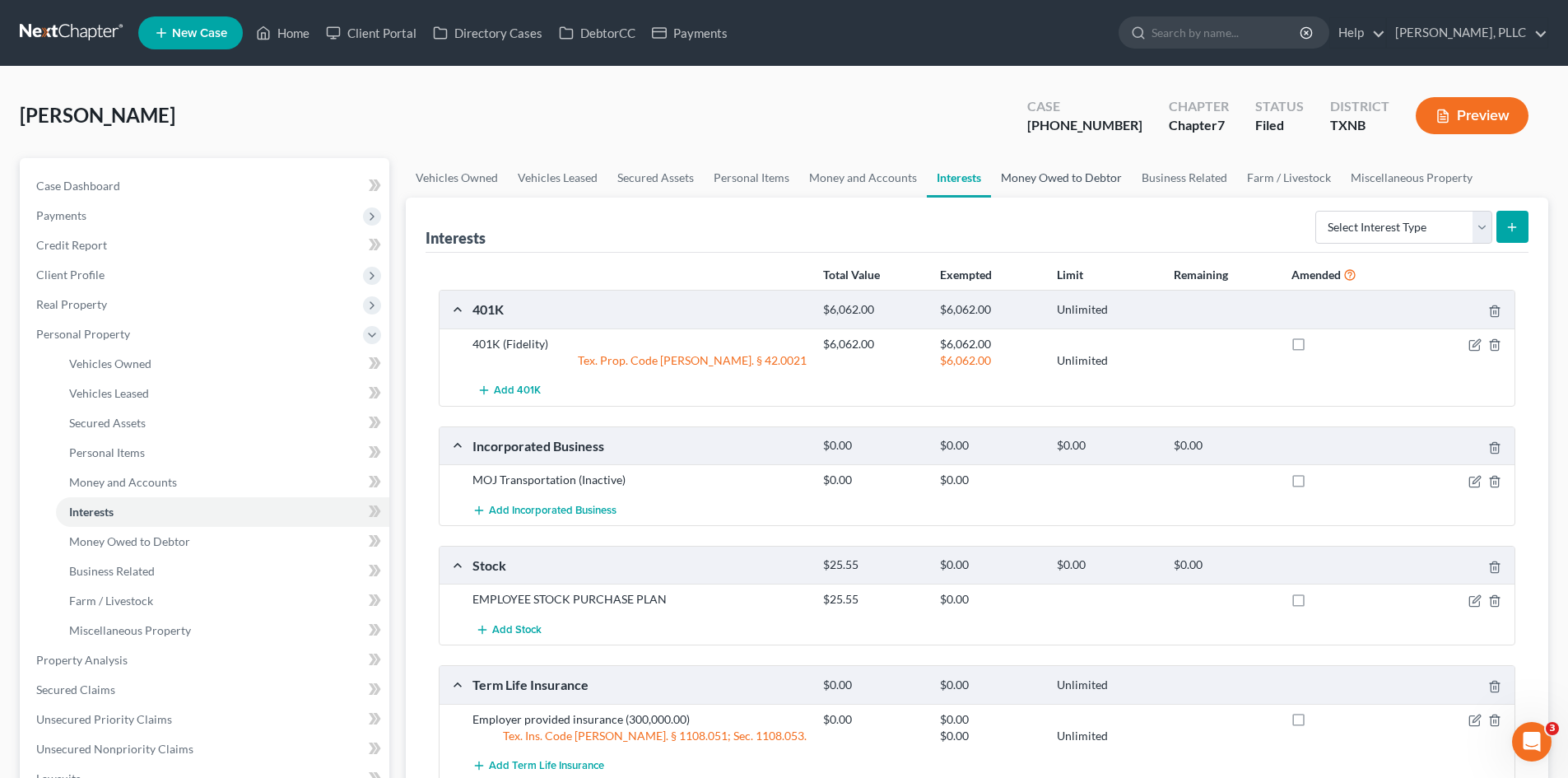
click at [1016, 187] on link "Money Owed to Debtor" at bounding box center [1062, 177] width 141 height 39
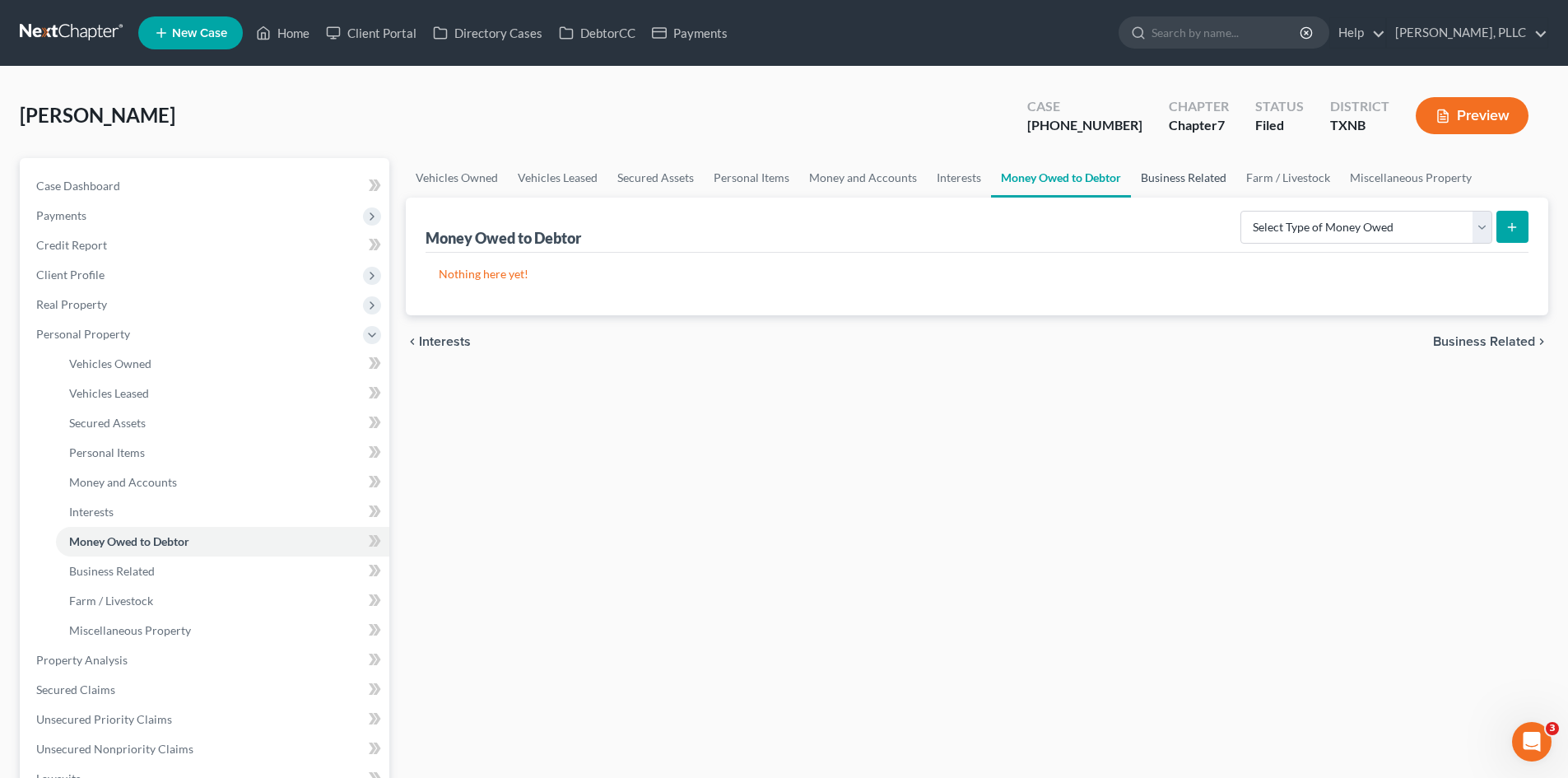
click at [1146, 191] on link "Business Related" at bounding box center [1184, 177] width 105 height 39
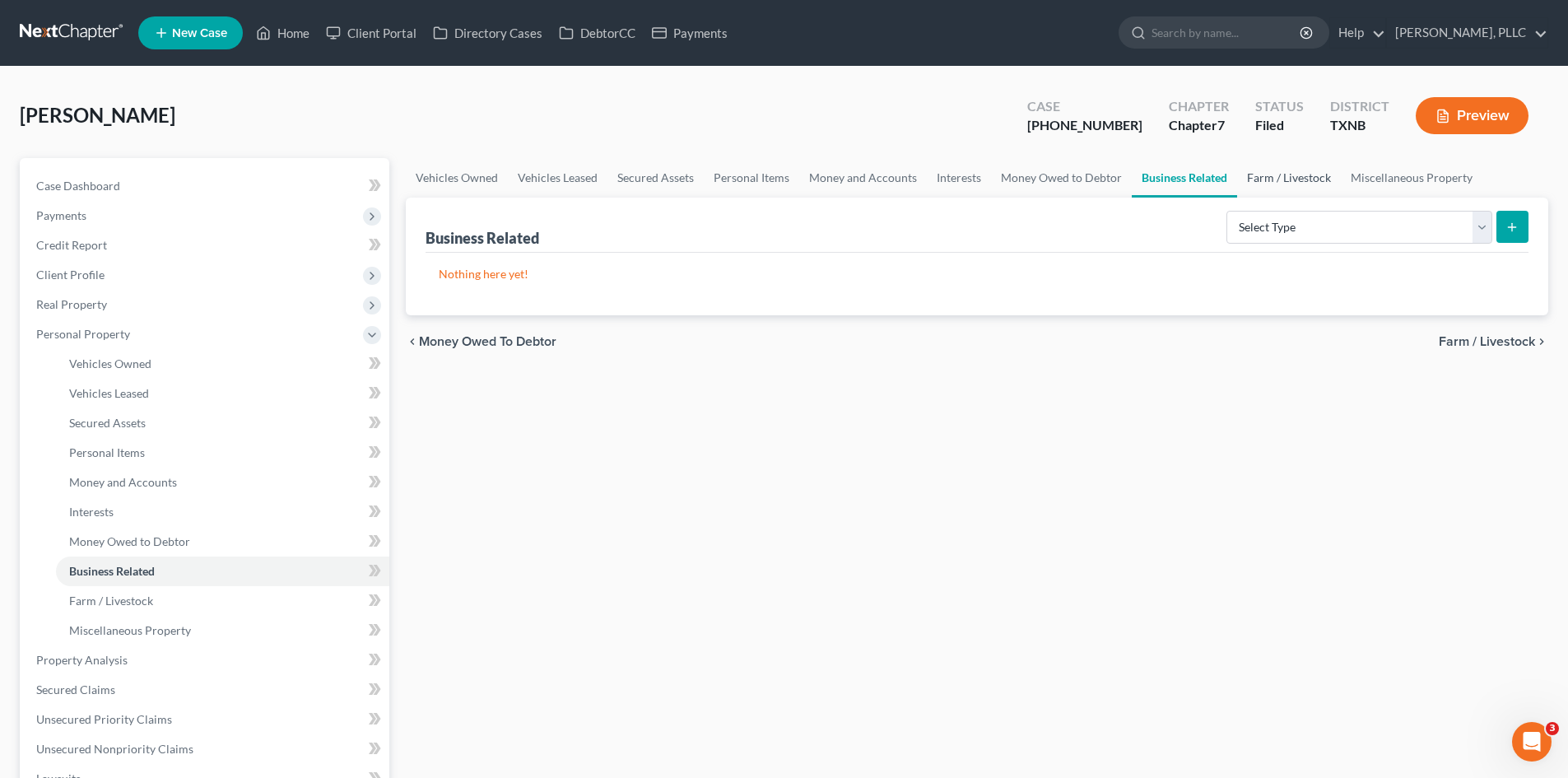
click at [1304, 180] on link "Farm / Livestock" at bounding box center [1289, 177] width 104 height 39
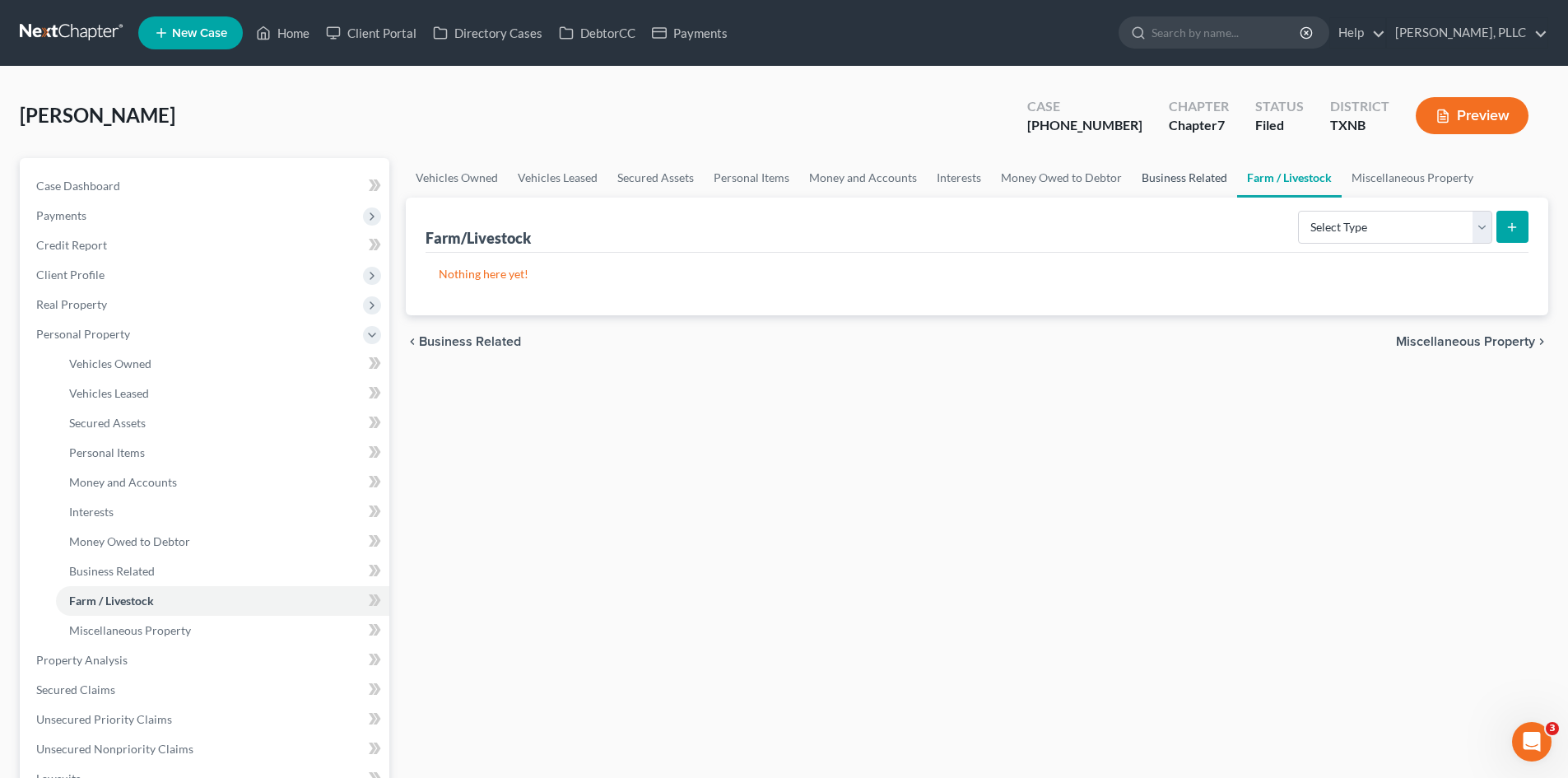
click at [1192, 188] on link "Business Related" at bounding box center [1184, 177] width 105 height 39
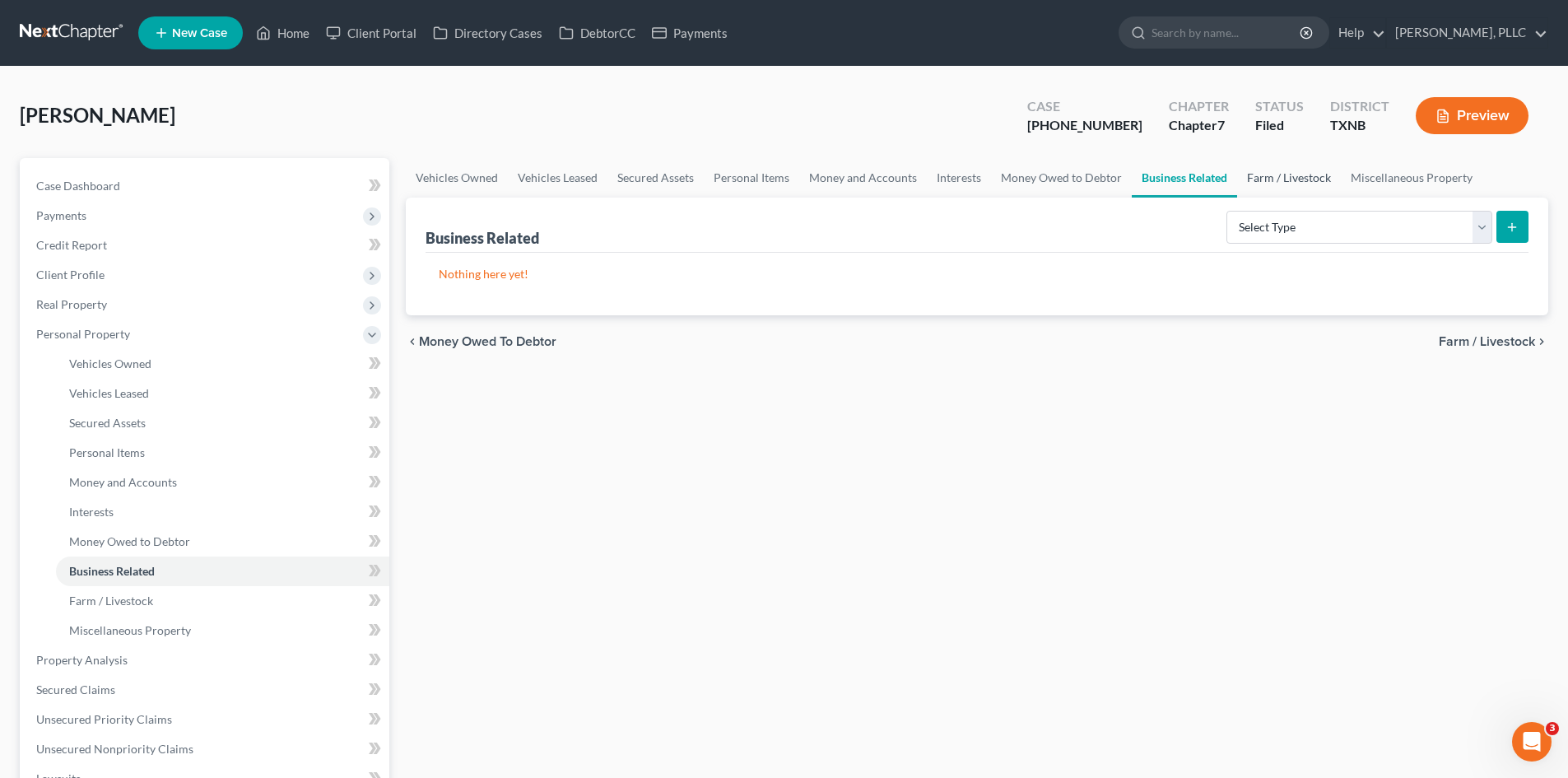
click at [1276, 189] on link "Farm / Livestock" at bounding box center [1289, 177] width 104 height 39
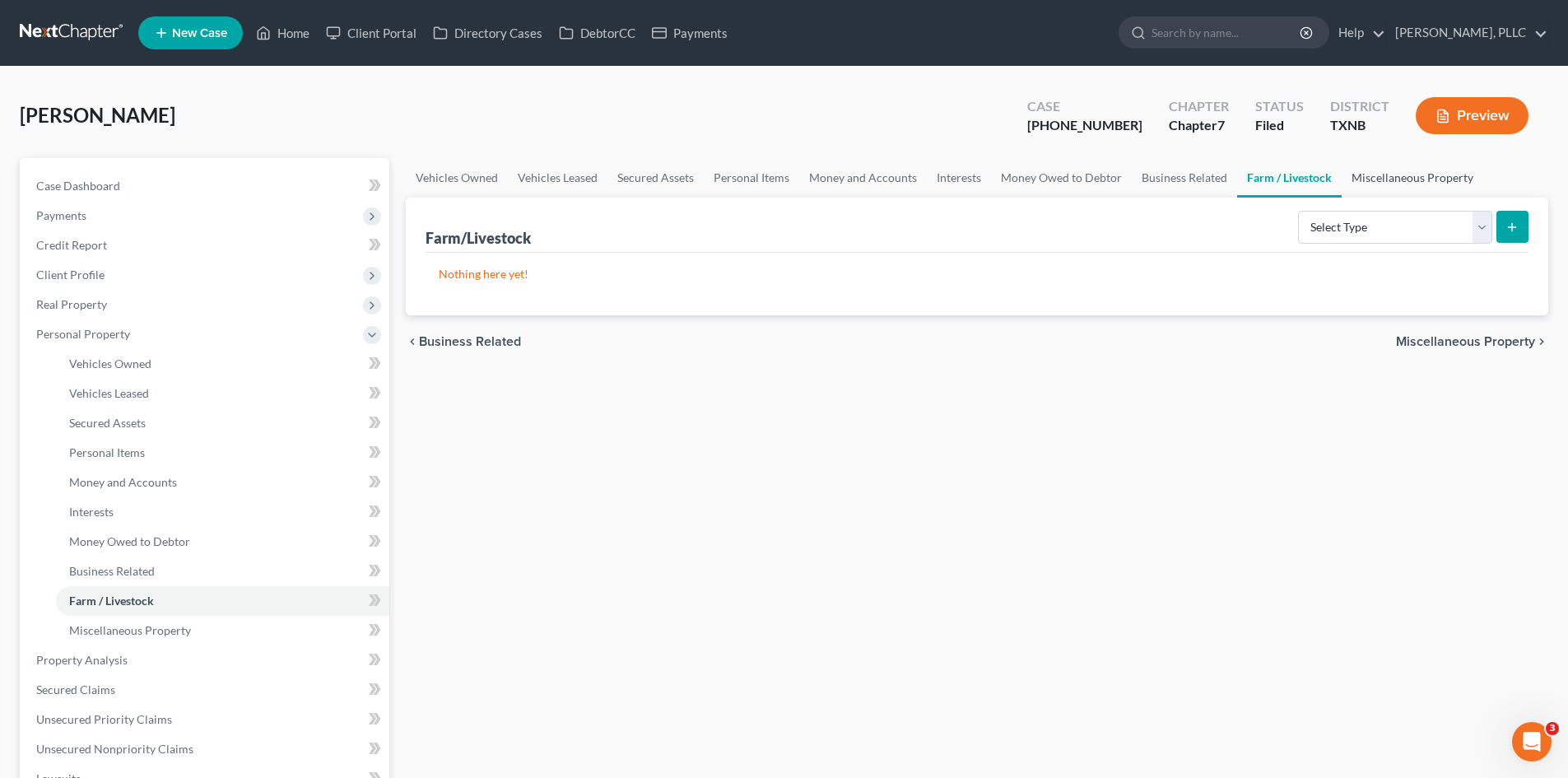
click at [1431, 178] on link "Miscellaneous Property" at bounding box center [1413, 177] width 141 height 39
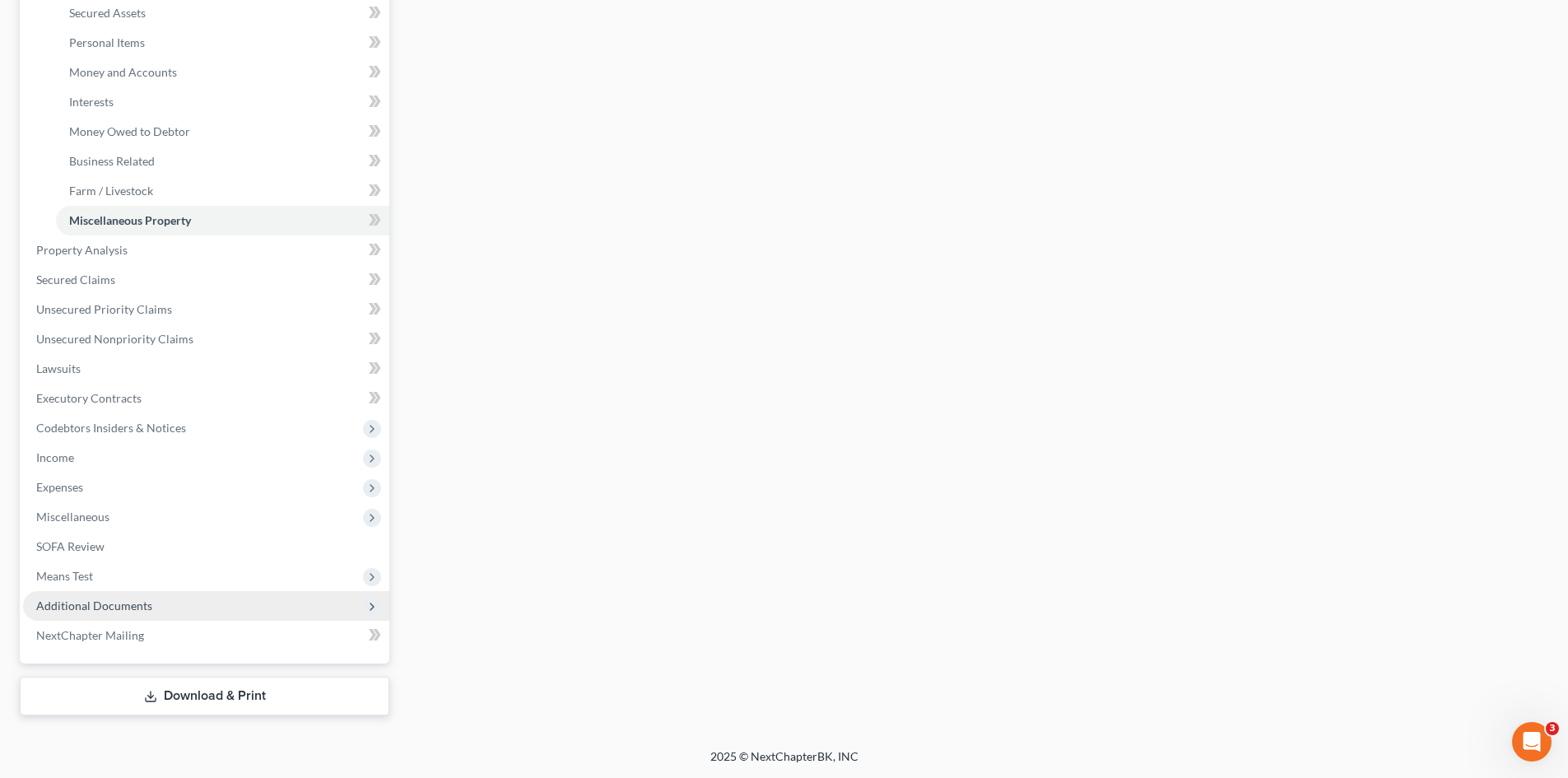
click at [122, 591] on span "Additional Documents" at bounding box center [206, 605] width 366 height 30
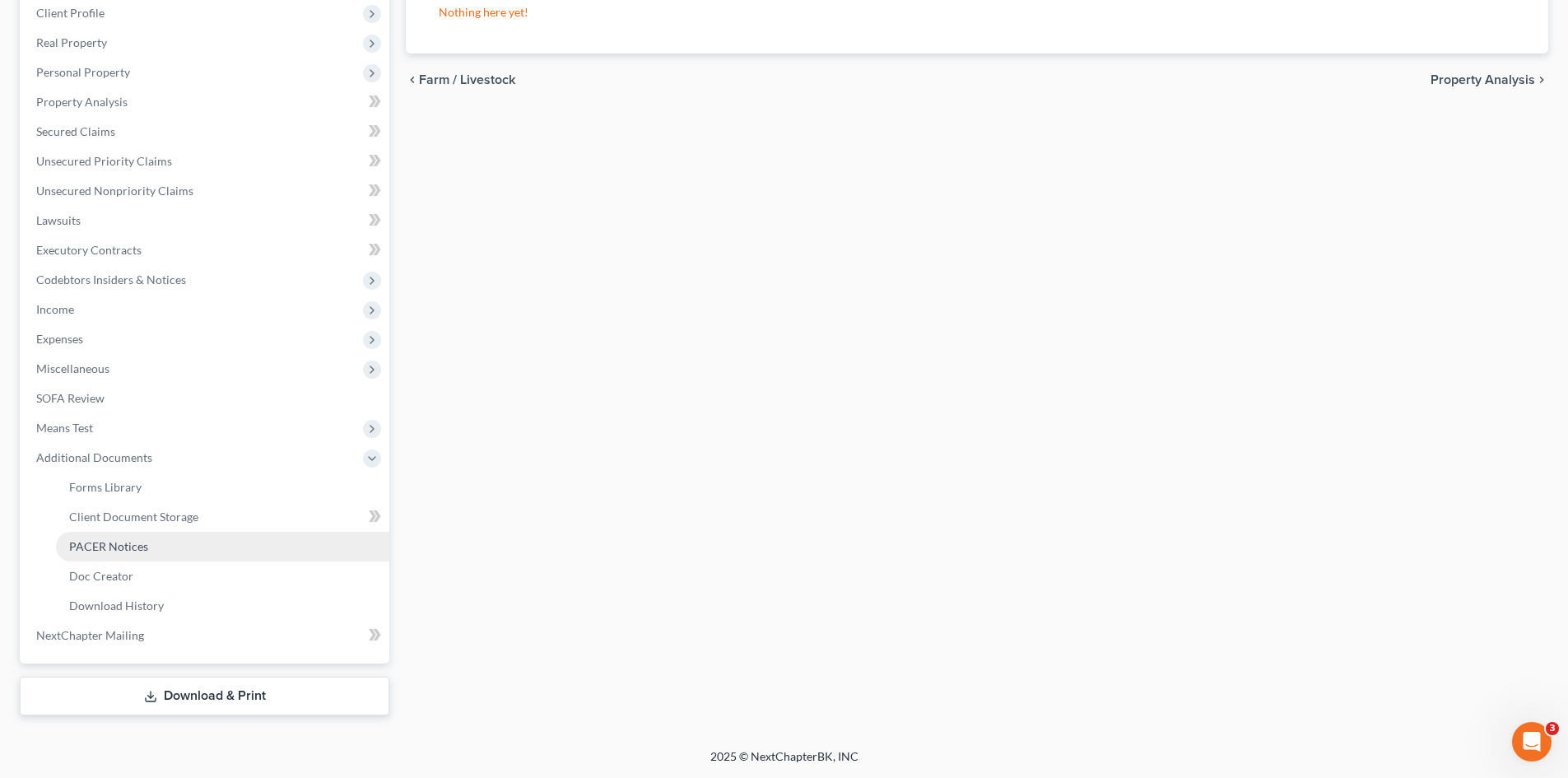
click at [115, 552] on link "PACER Notices" at bounding box center [222, 546] width 334 height 30
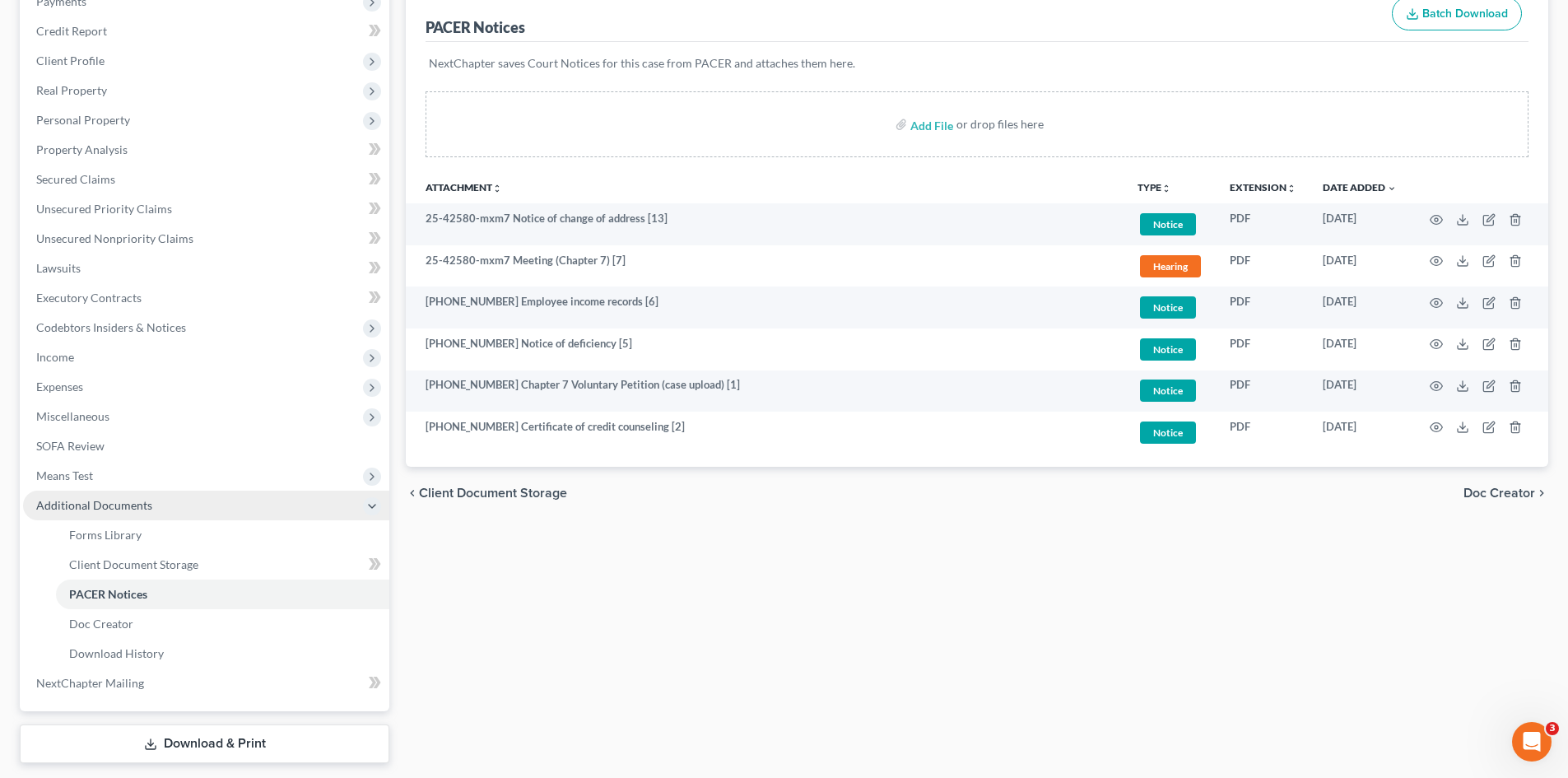
scroll to position [261, 0]
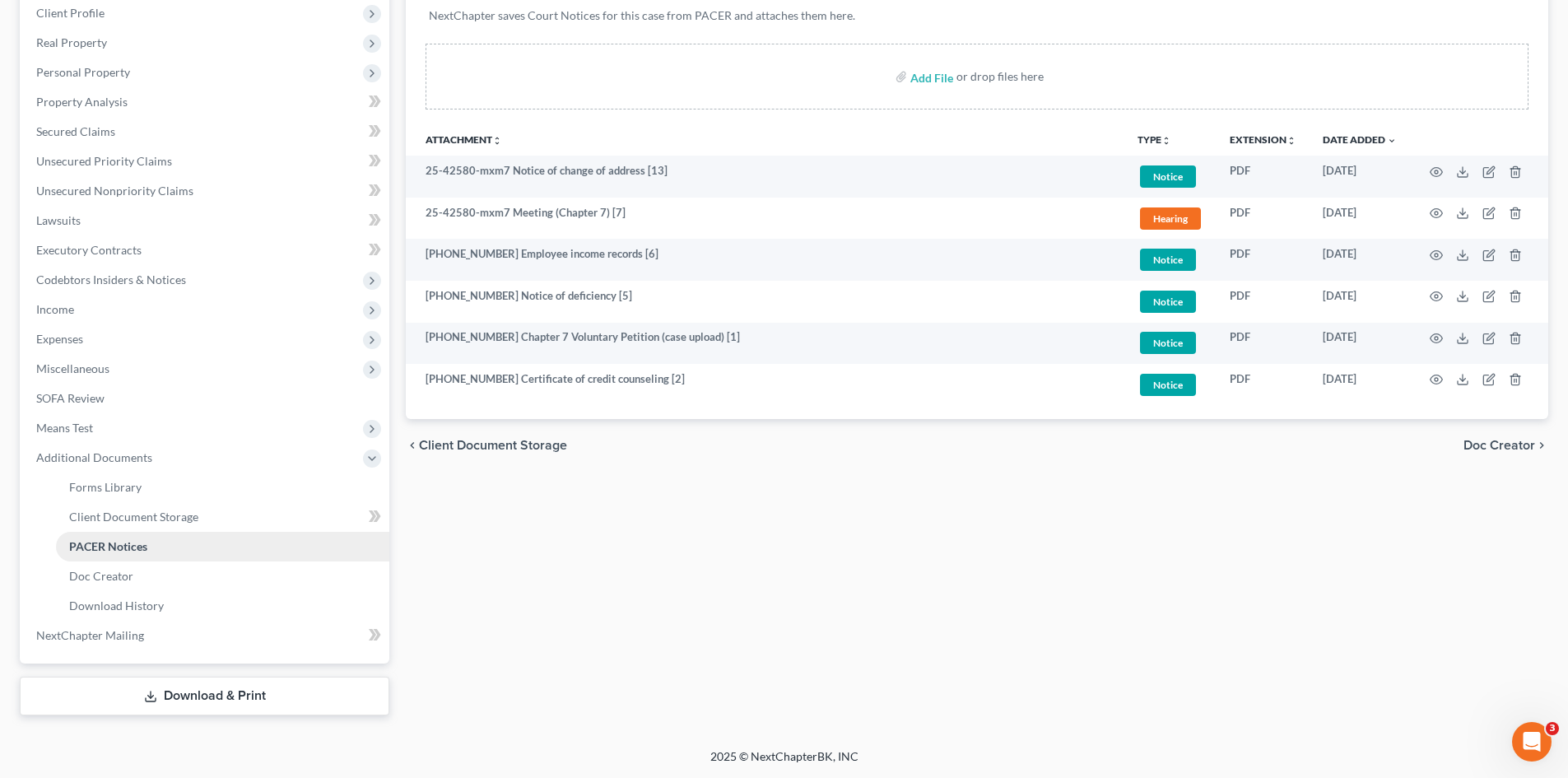
click at [202, 551] on link "PACER Notices" at bounding box center [222, 546] width 334 height 30
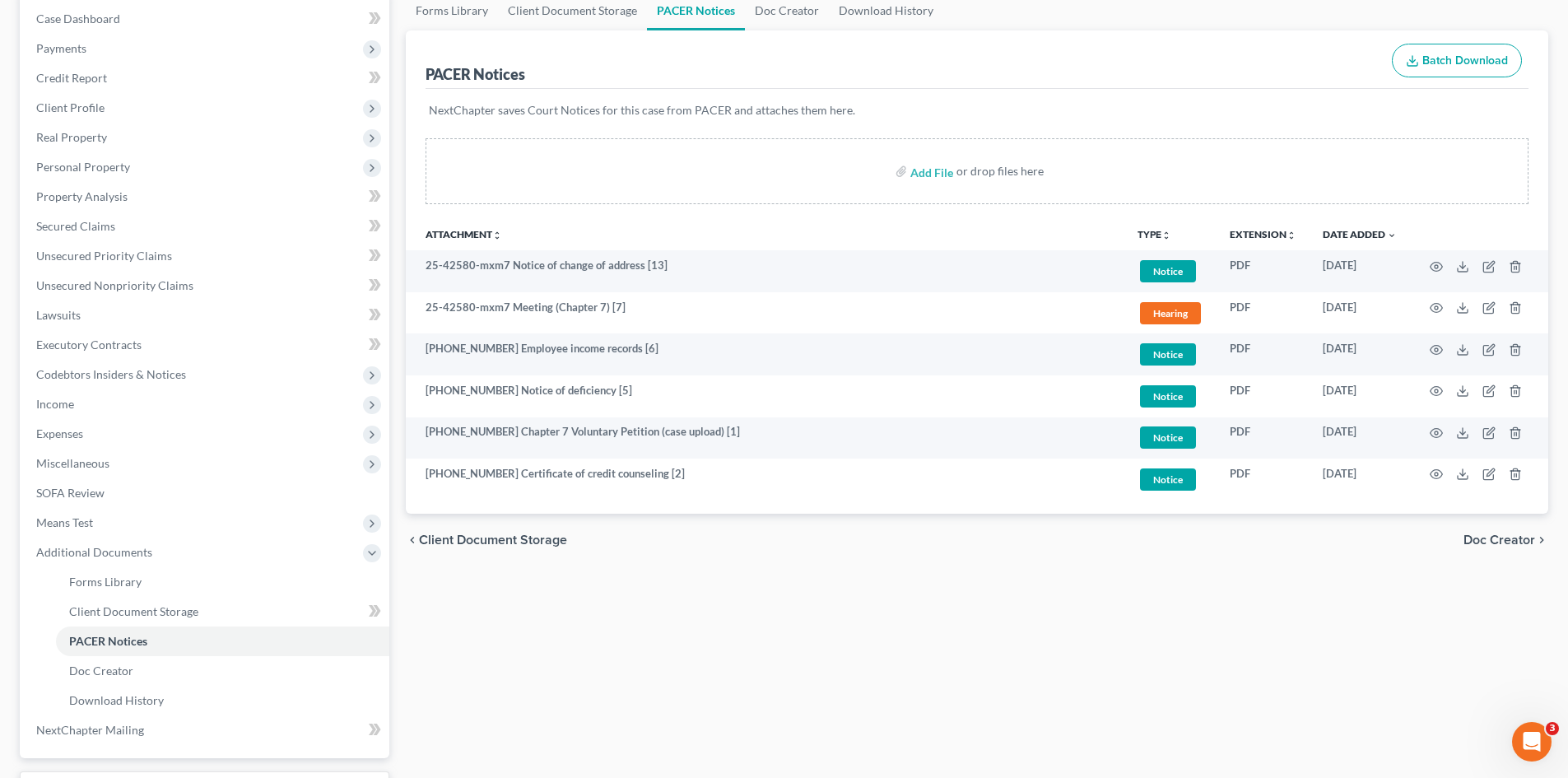
scroll to position [162, 0]
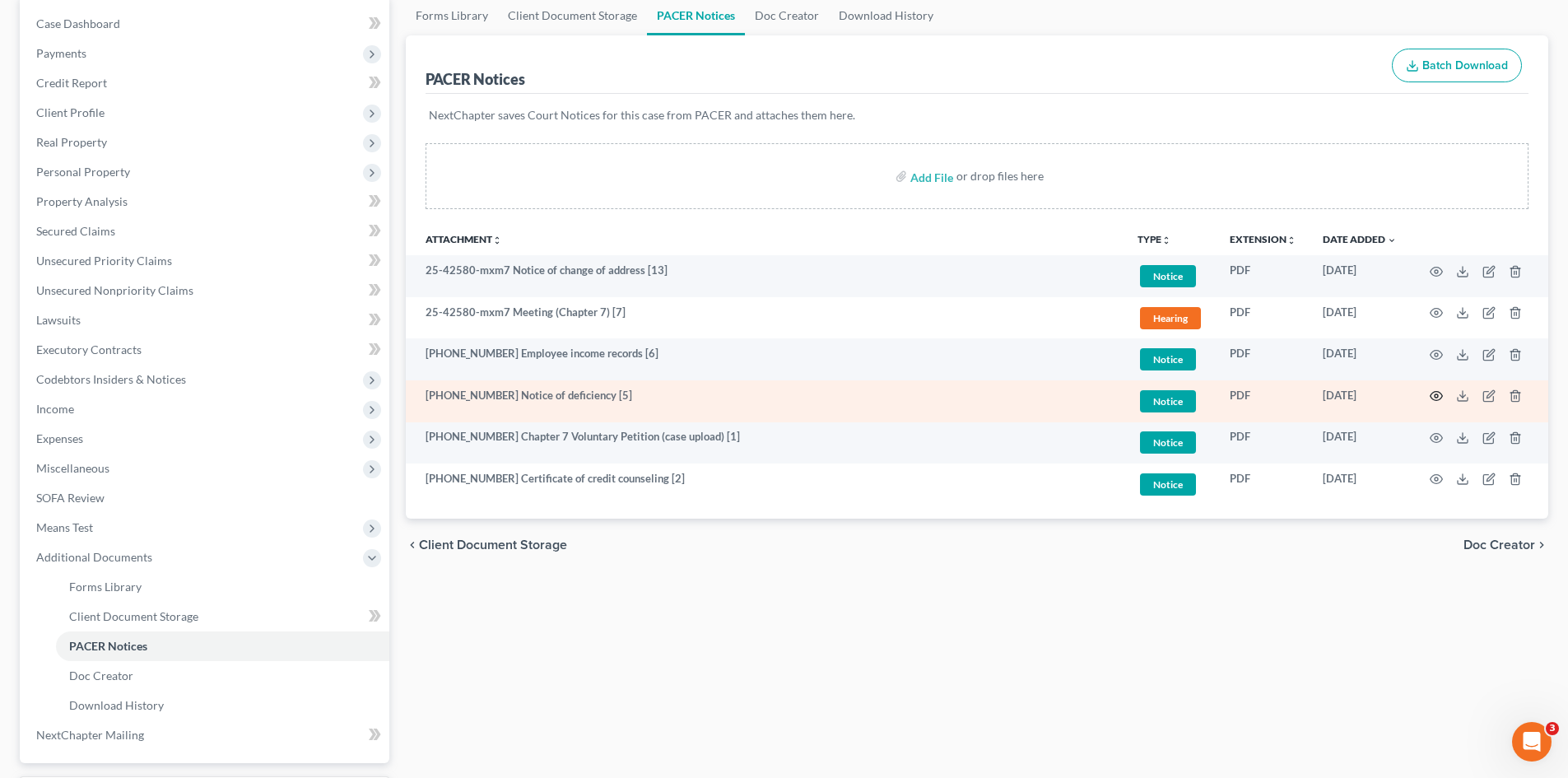
click at [1442, 402] on icon "button" at bounding box center [1436, 396] width 13 height 13
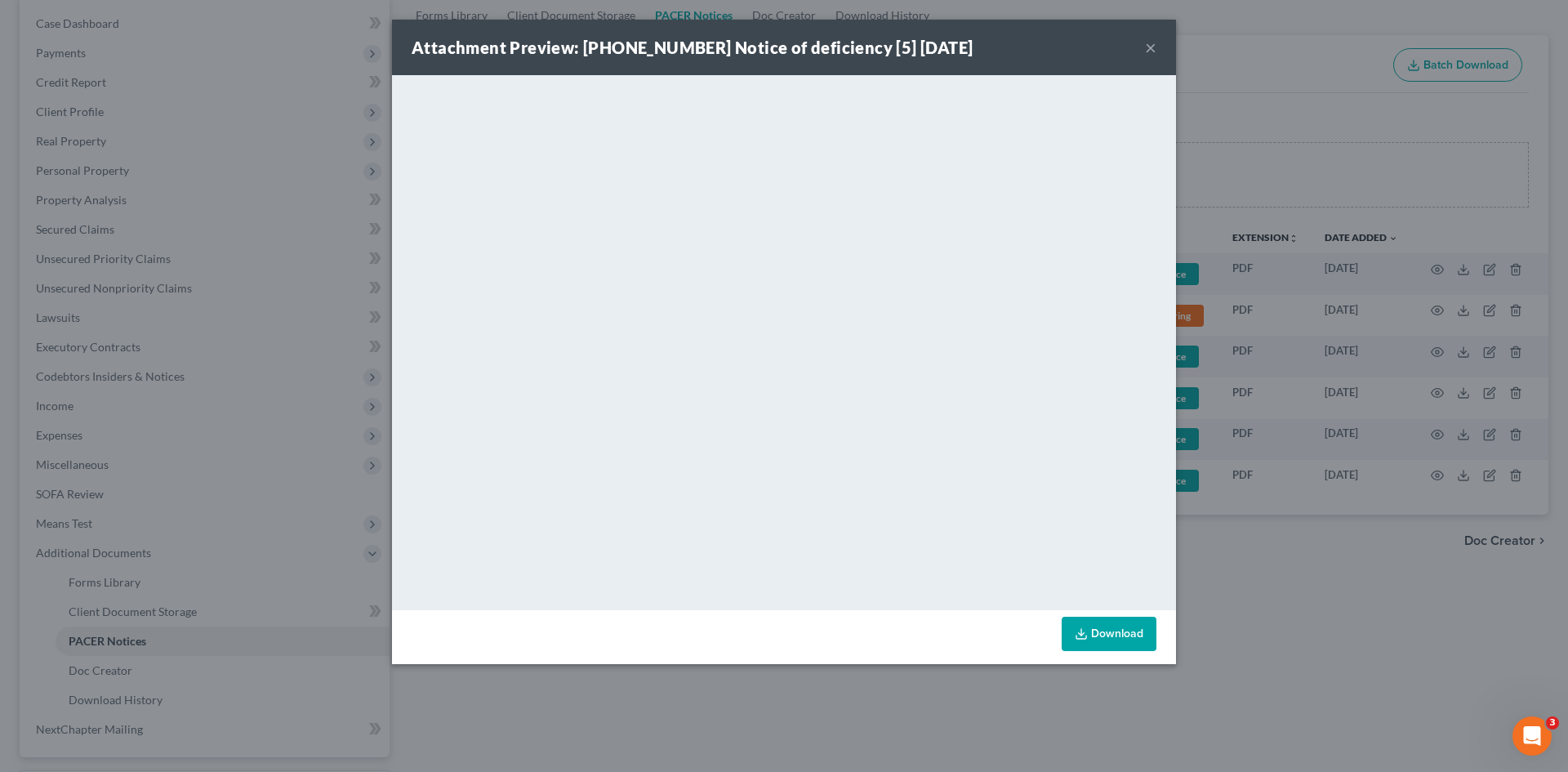
click at [1145, 48] on button "×" at bounding box center [1150, 47] width 11 height 20
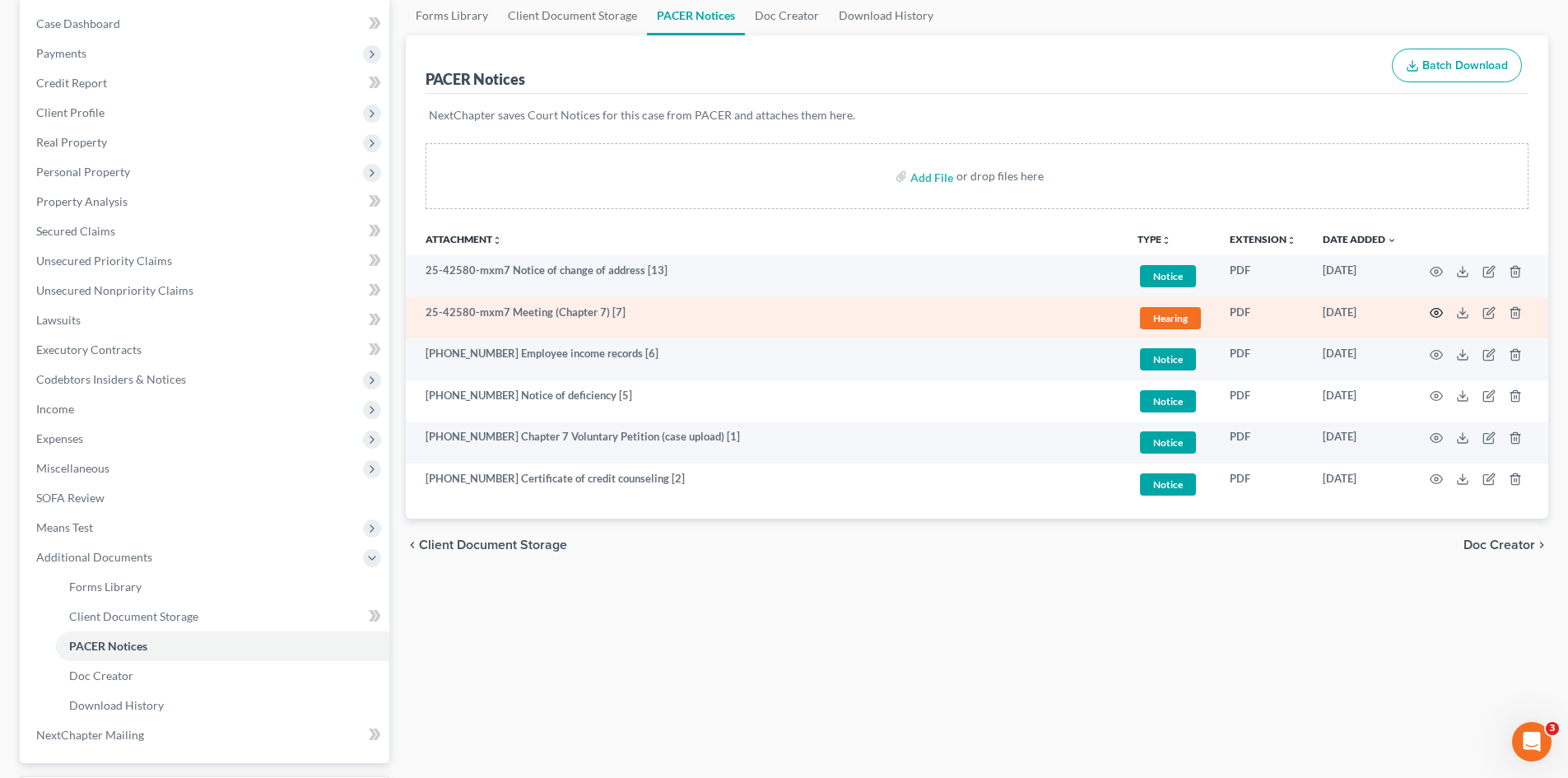
click at [1441, 310] on icon "button" at bounding box center [1437, 313] width 12 height 9
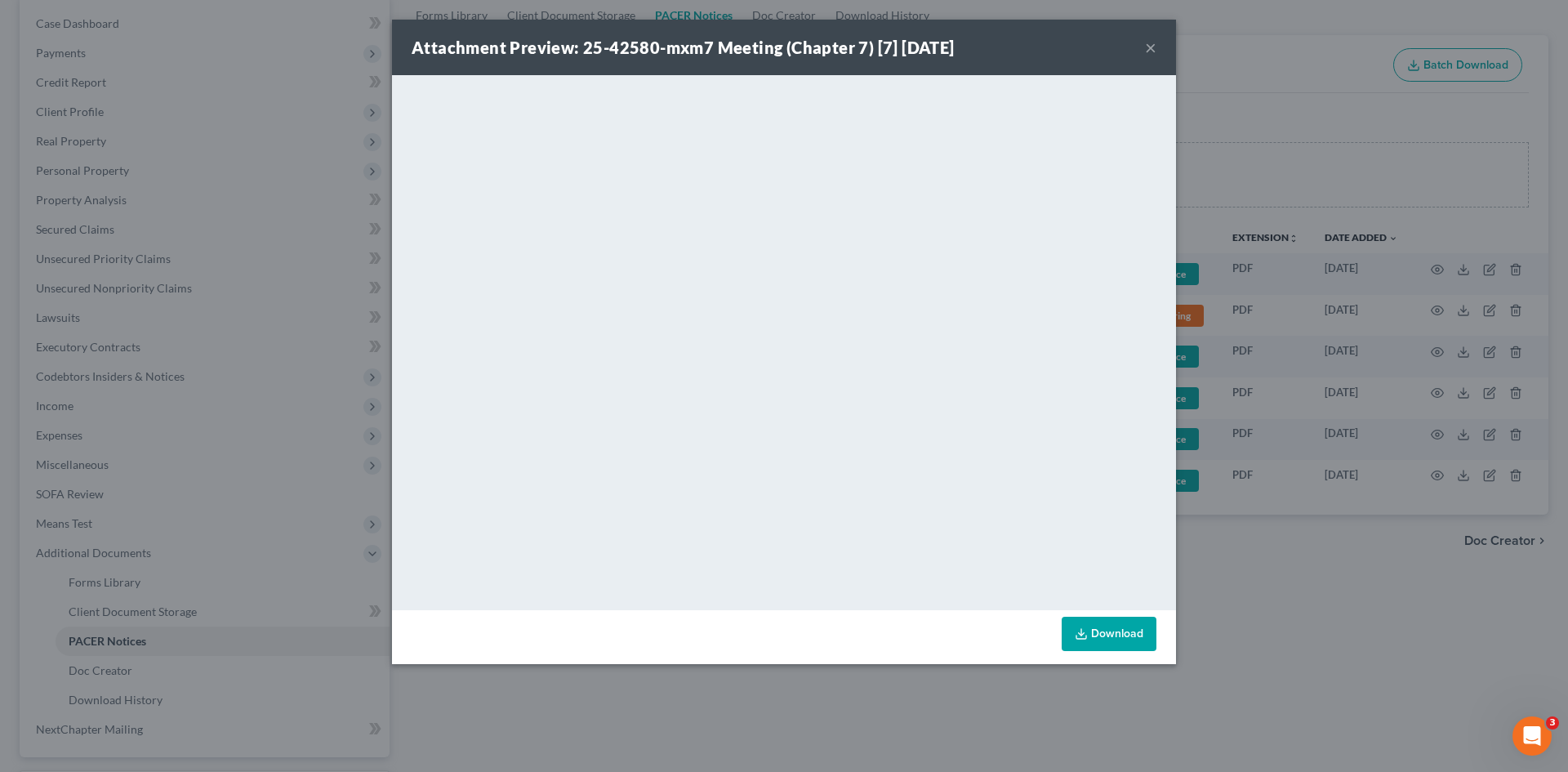
click at [1151, 52] on button "×" at bounding box center [1150, 47] width 11 height 20
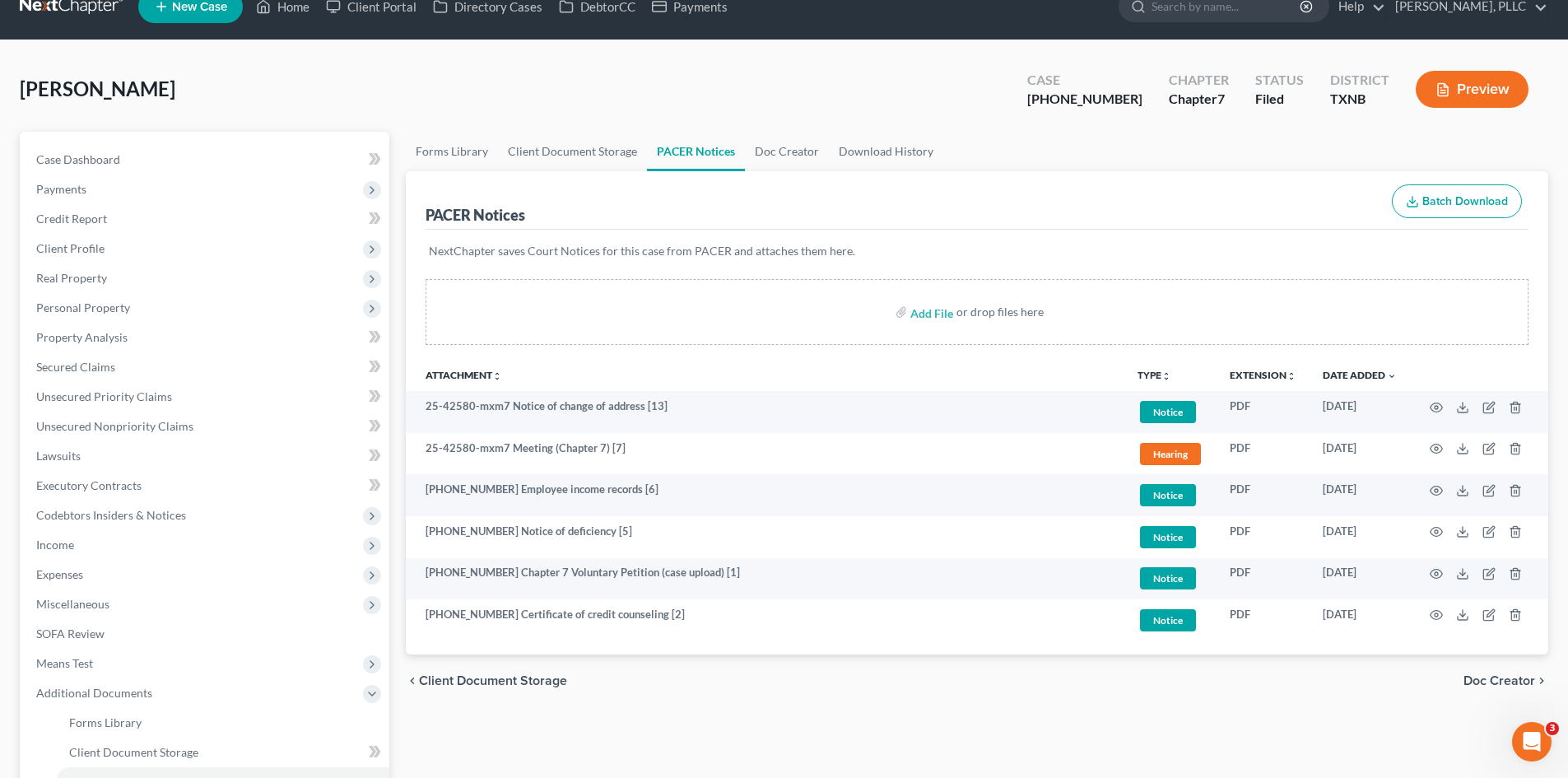
scroll to position [0, 0]
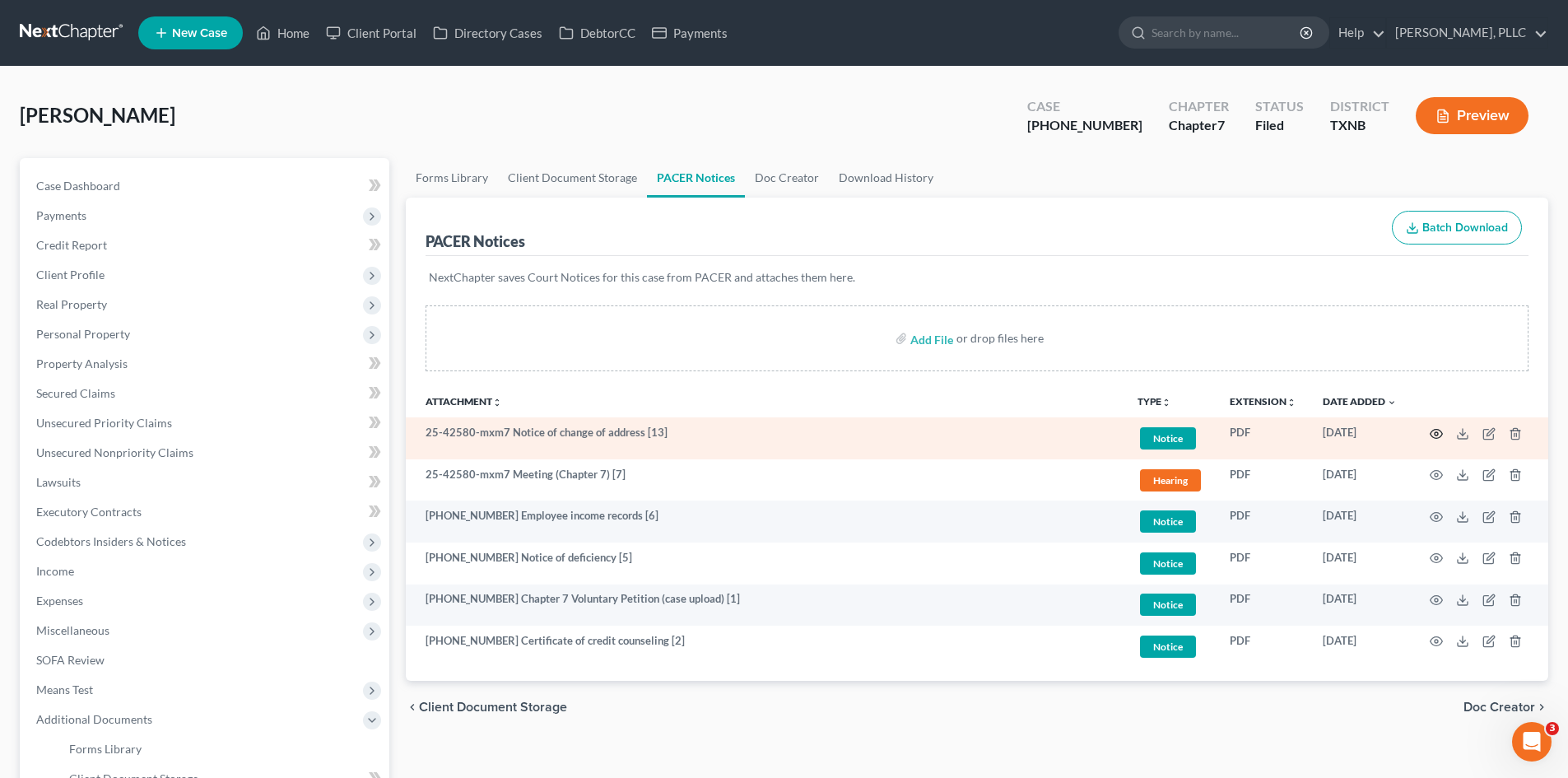
click at [1435, 432] on circle "button" at bounding box center [1436, 434] width 3 height 3
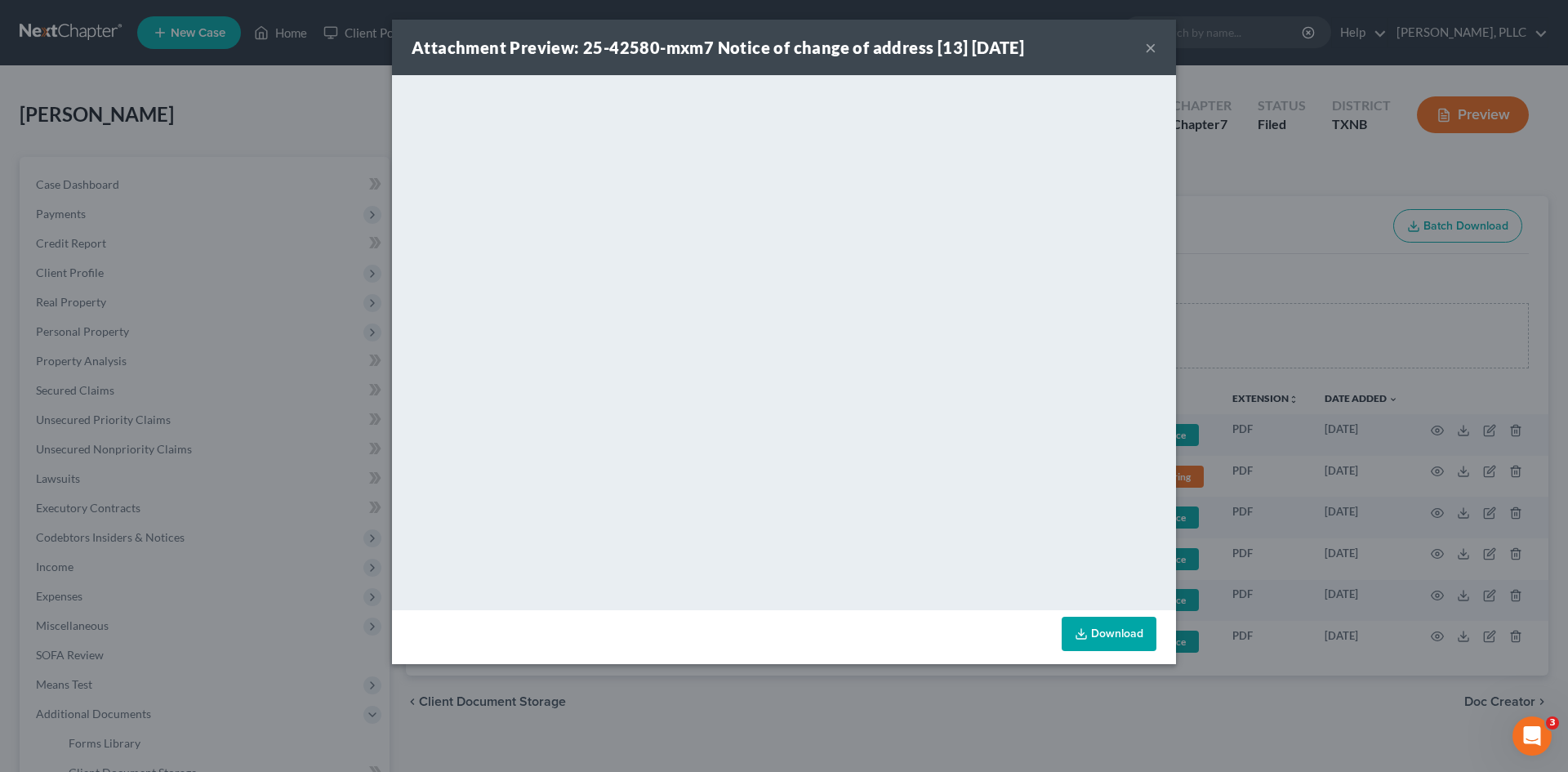
click at [1143, 52] on div "Attachment Preview: 25-42580-mxm7 Notice of change of address [13] [DATE] ×" at bounding box center [783, 48] width 784 height 55
click at [1147, 48] on button "×" at bounding box center [1150, 47] width 11 height 20
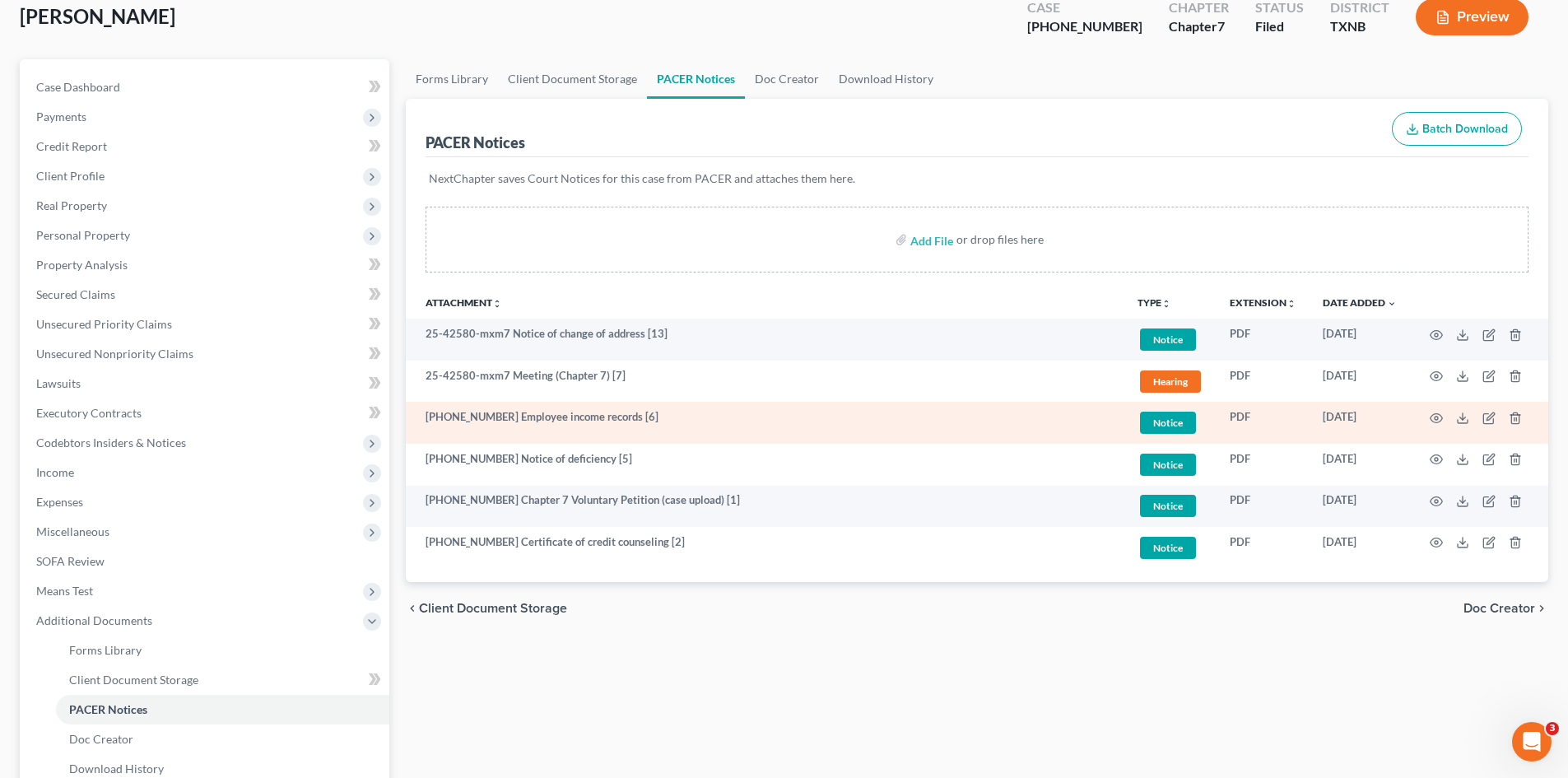
scroll to position [97, 0]
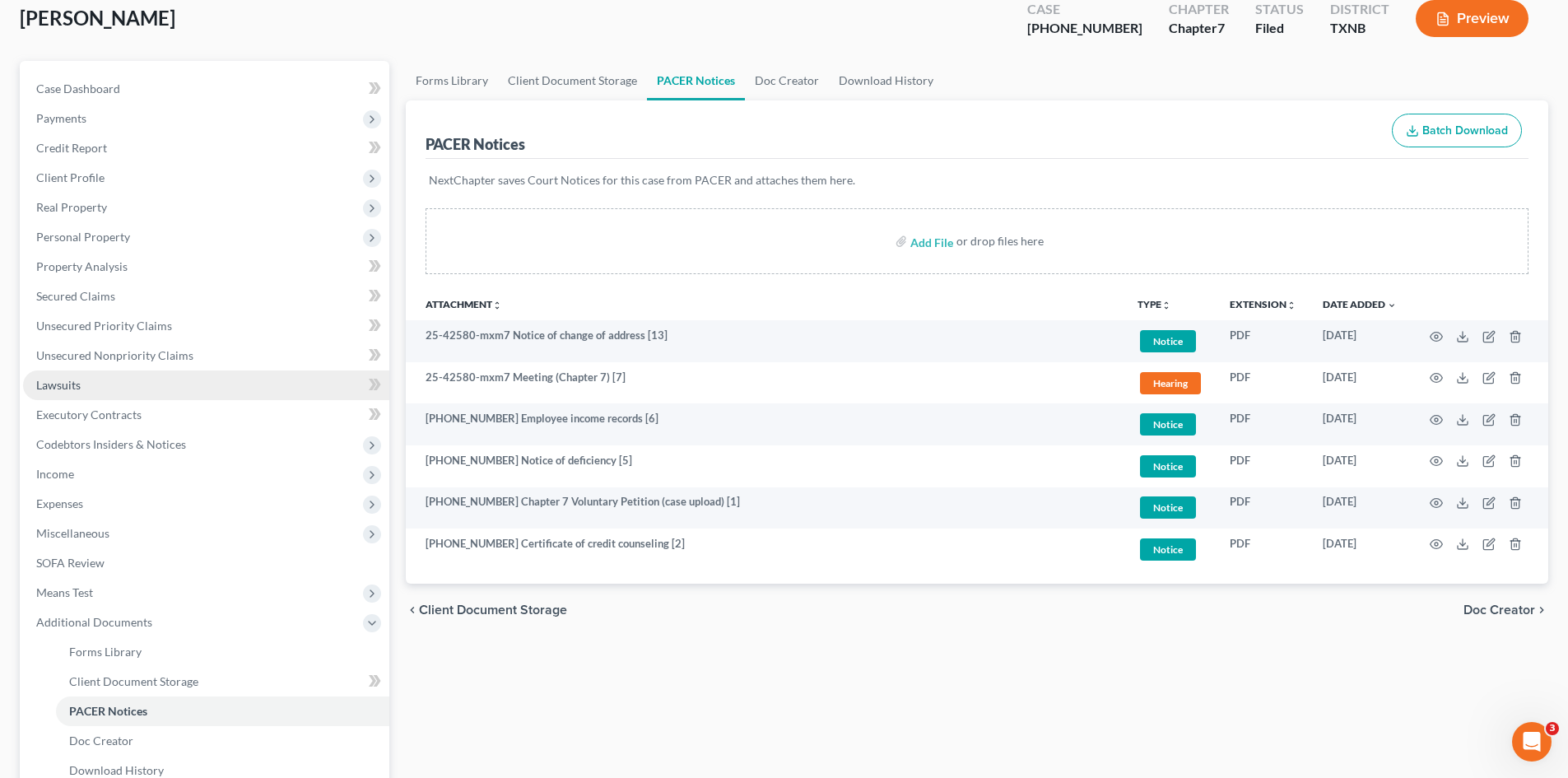
click at [101, 384] on link "Lawsuits" at bounding box center [206, 385] width 366 height 30
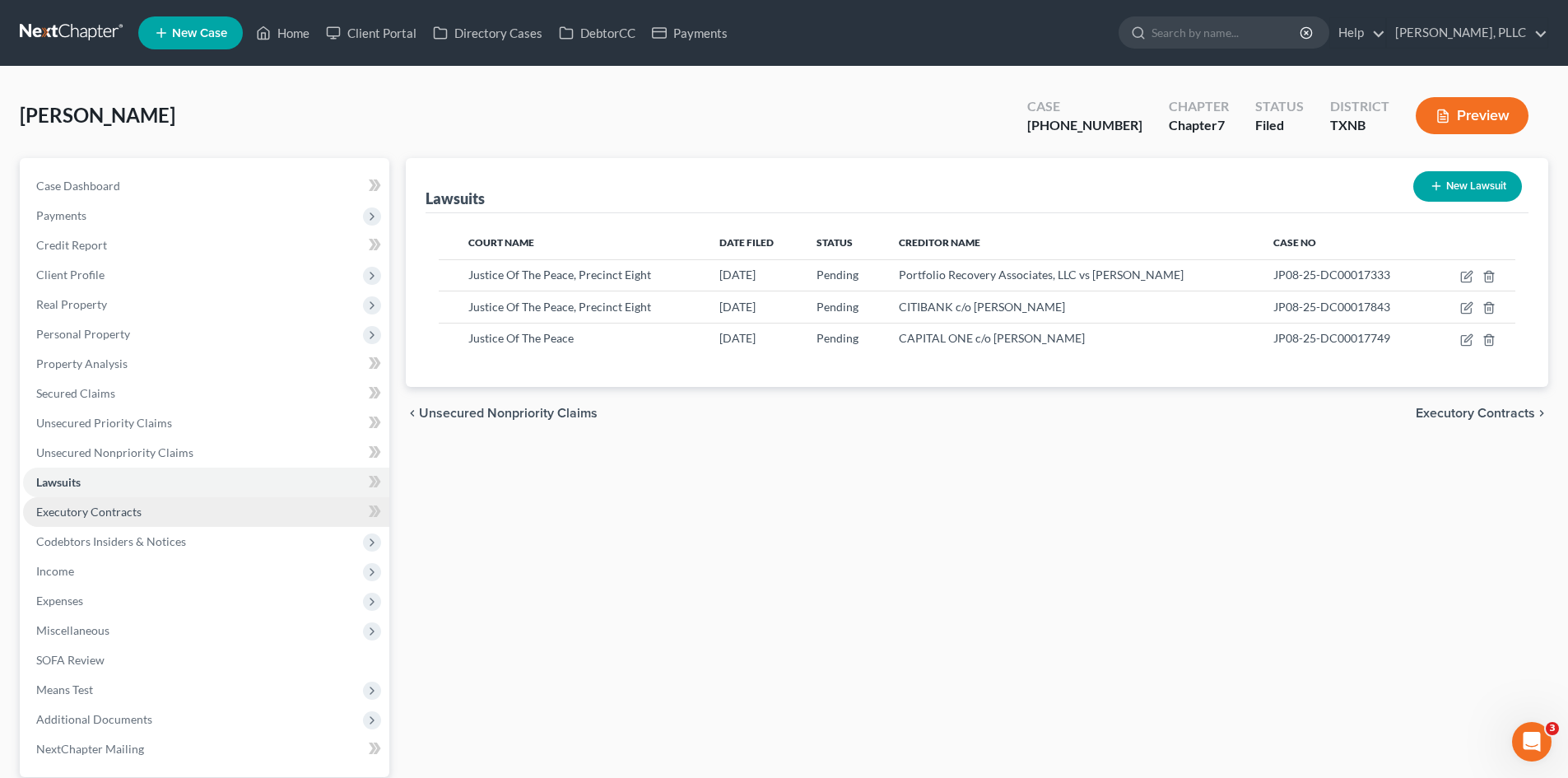
click at [178, 512] on link "Executory Contracts" at bounding box center [206, 512] width 366 height 30
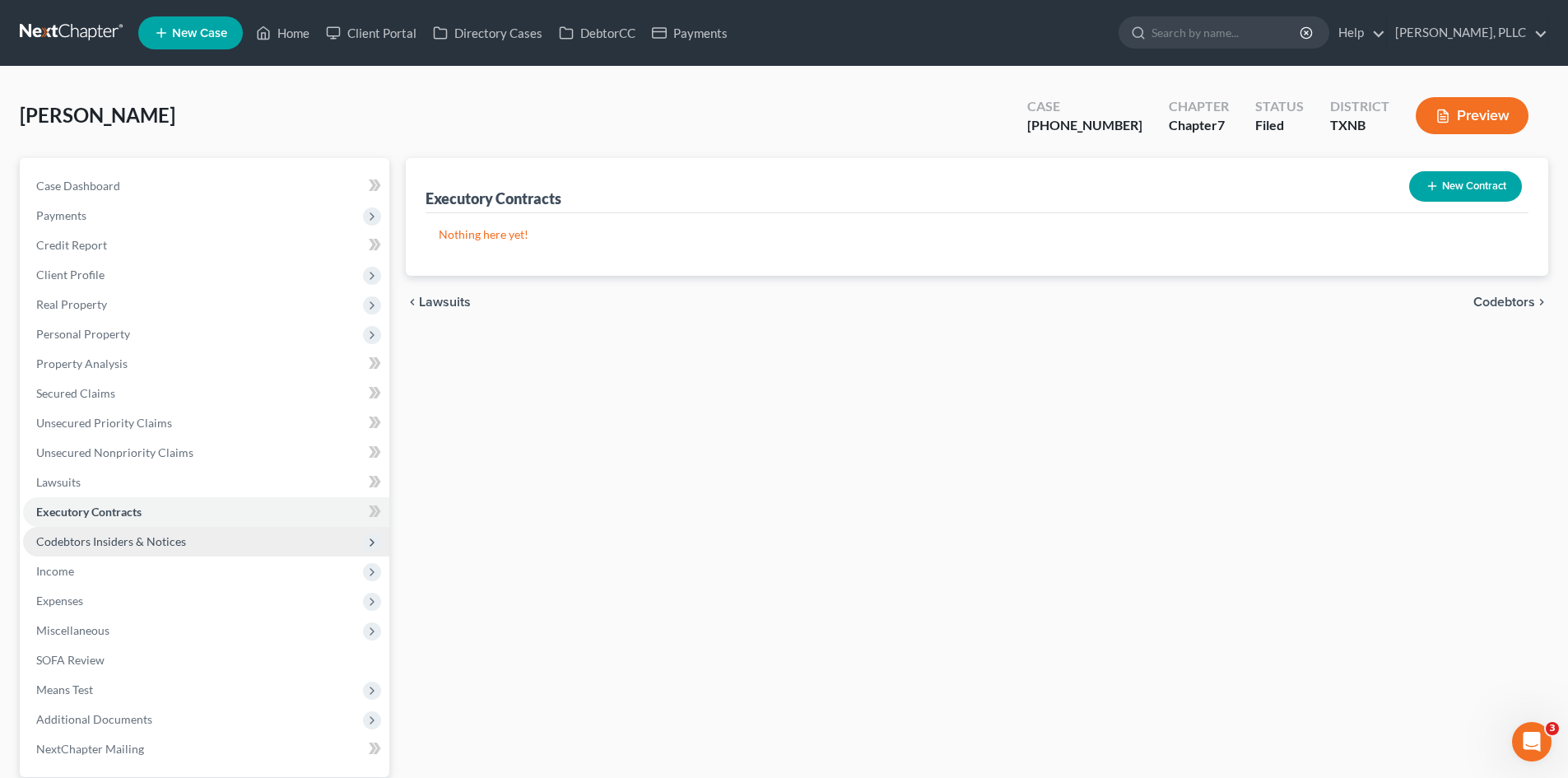
click at [180, 531] on span "Codebtors Insiders & Notices" at bounding box center [206, 542] width 366 height 30
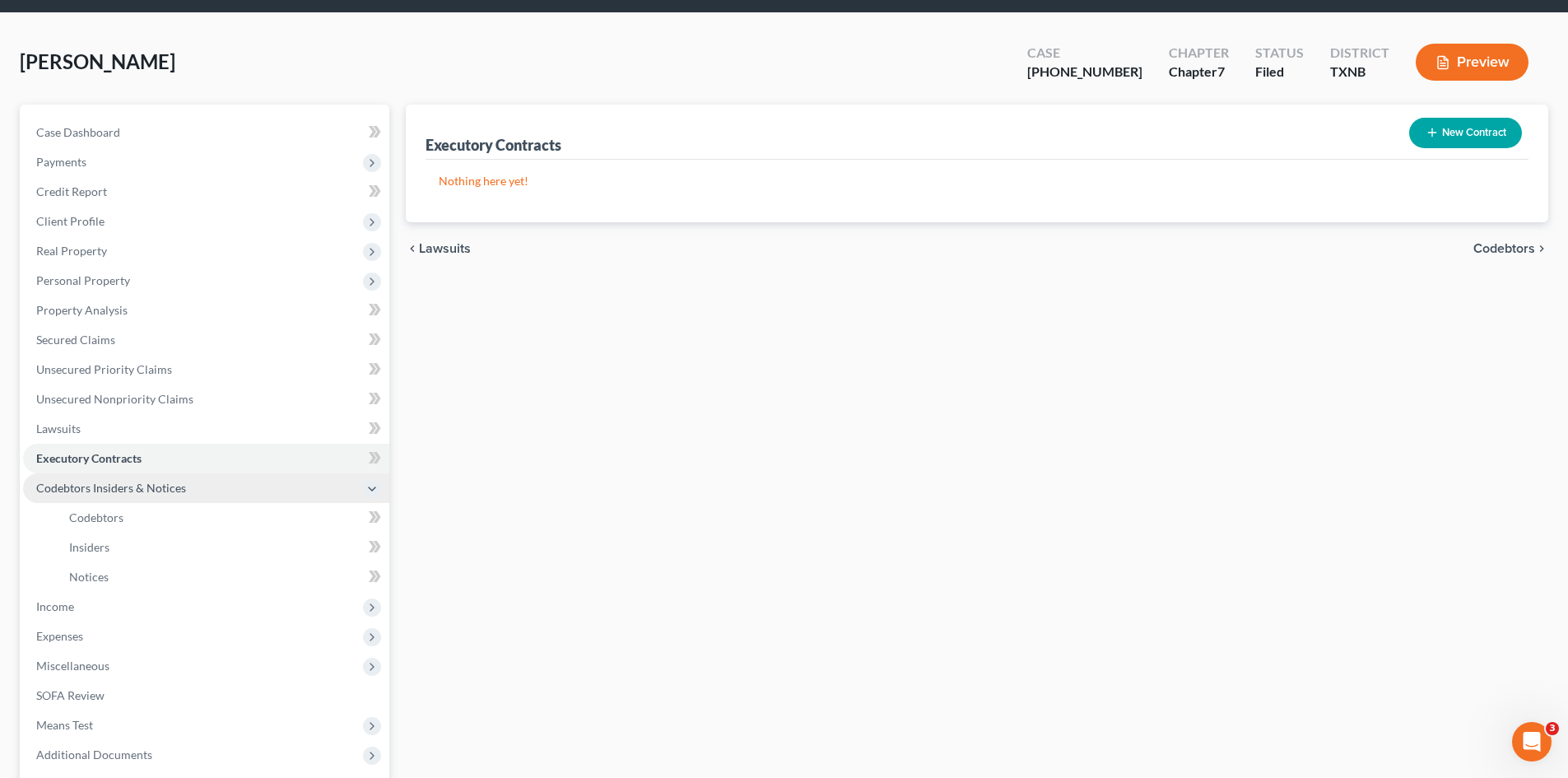
scroll to position [82, 0]
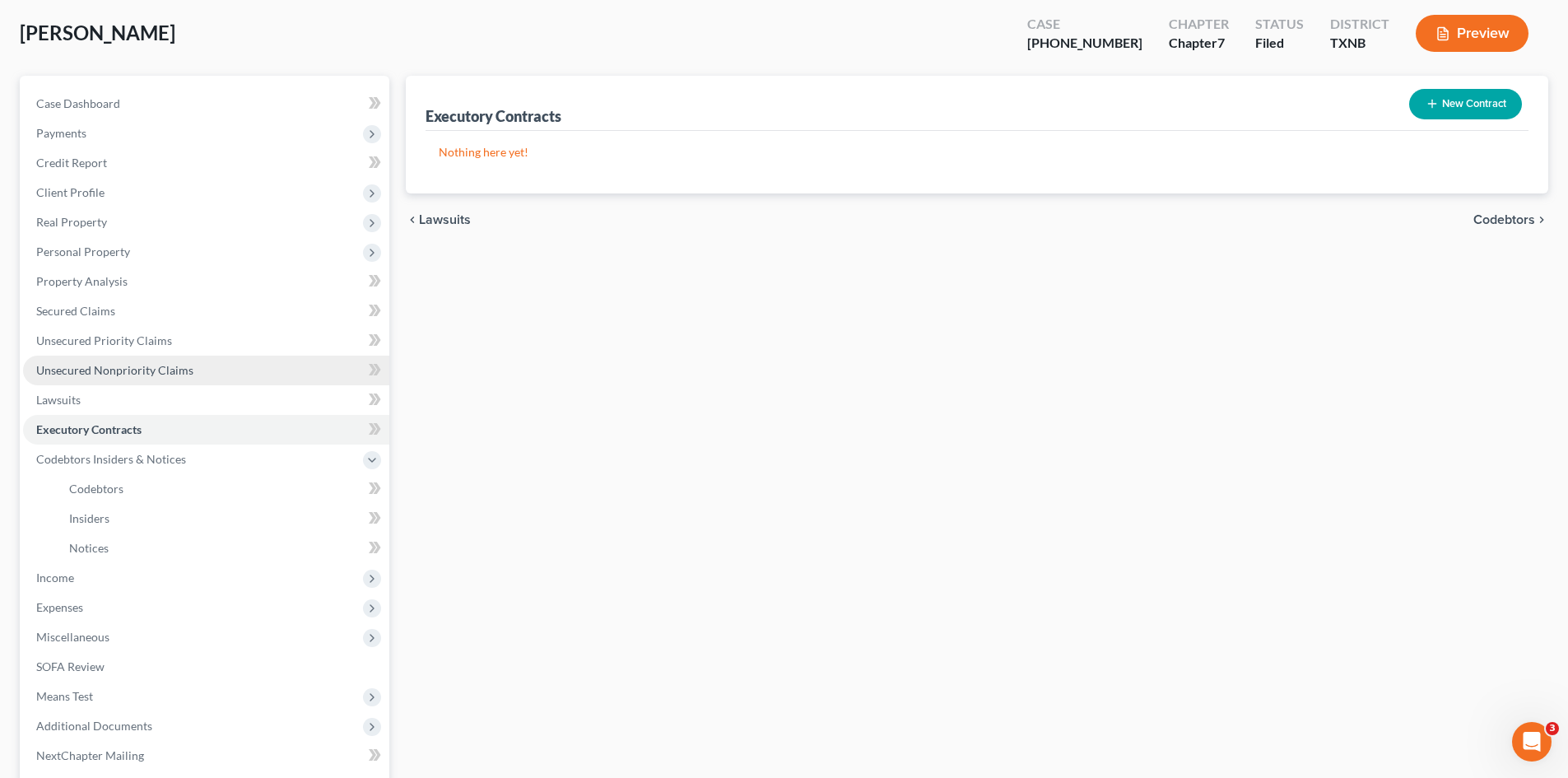
click at [139, 375] on span "Unsecured Nonpriority Claims" at bounding box center [115, 370] width 157 height 14
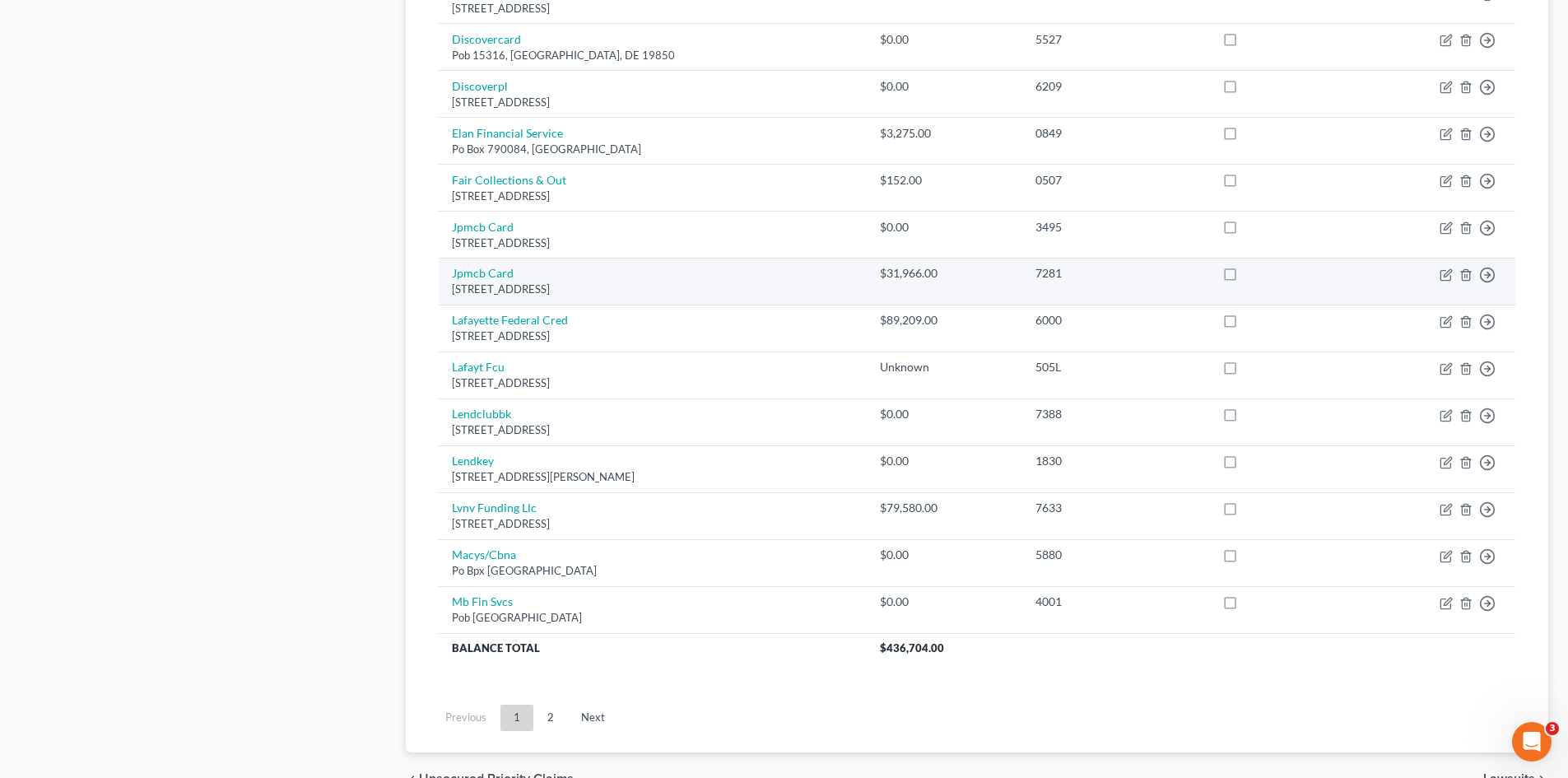
scroll to position [1070, 0]
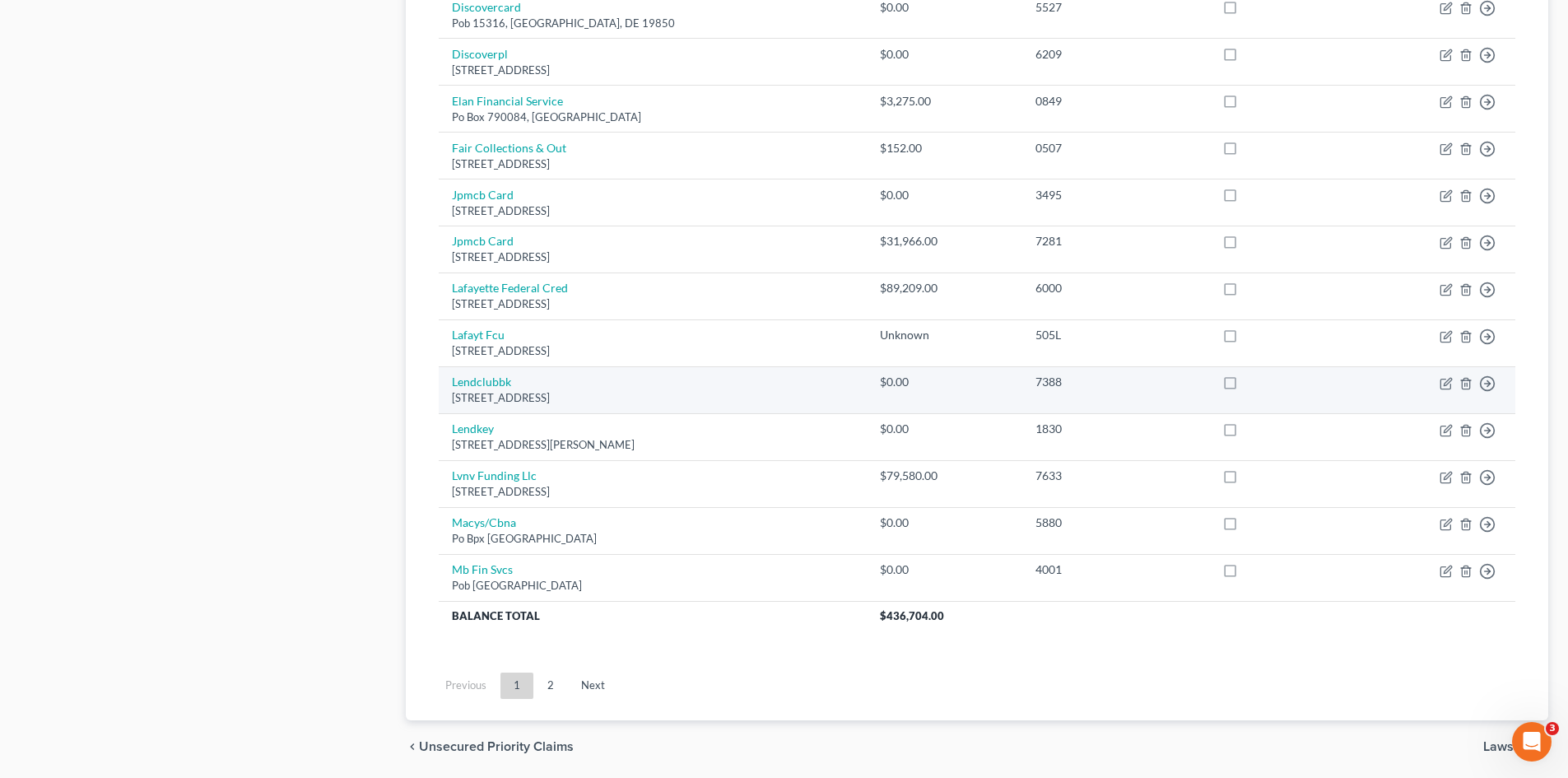
drag, startPoint x: 510, startPoint y: 333, endPoint x: 526, endPoint y: 393, distance: 62.1
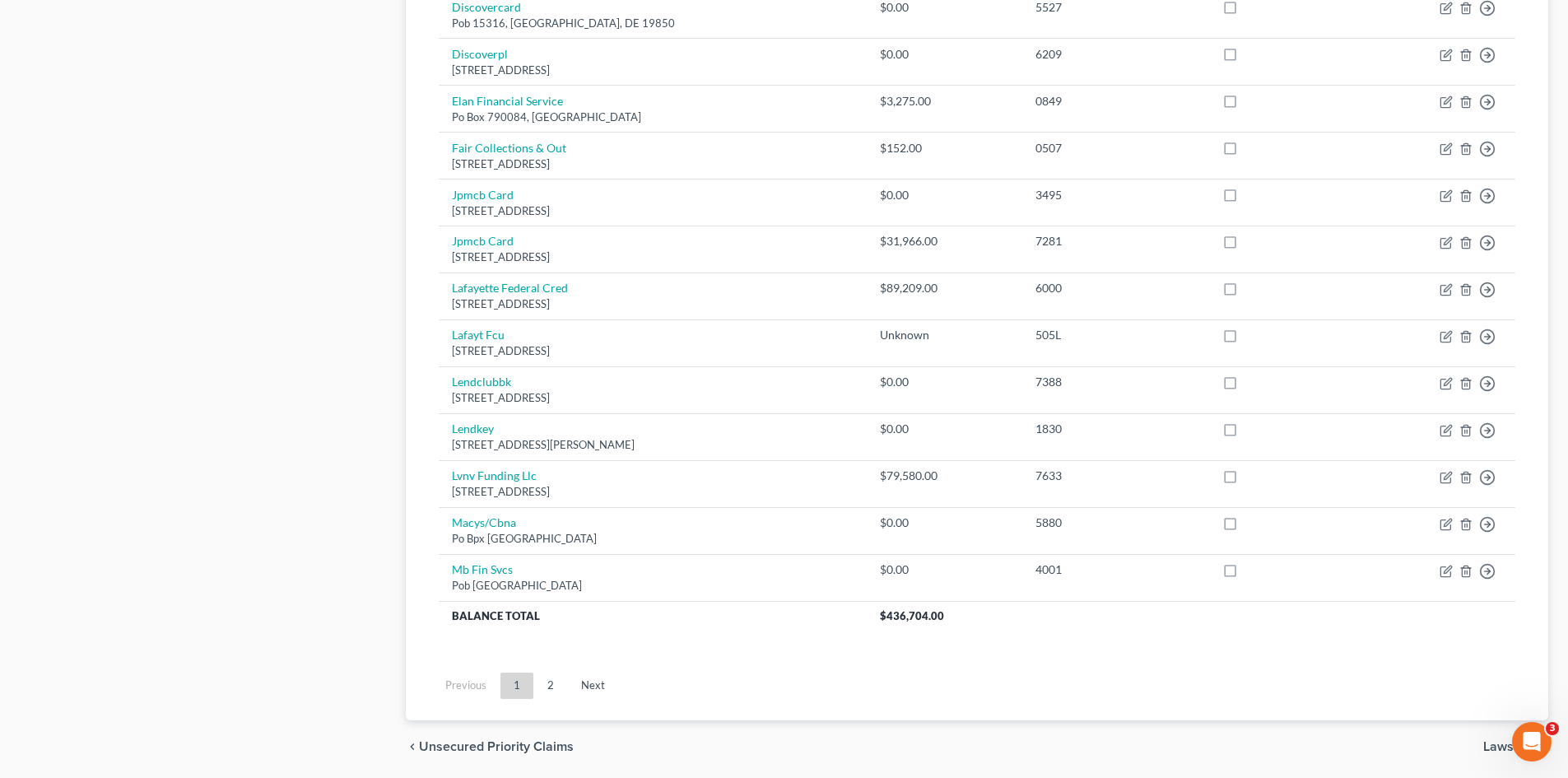
drag, startPoint x: 526, startPoint y: 393, endPoint x: 322, endPoint y: 497, distance: 229.0
click at [548, 685] on link "2" at bounding box center [551, 686] width 33 height 26
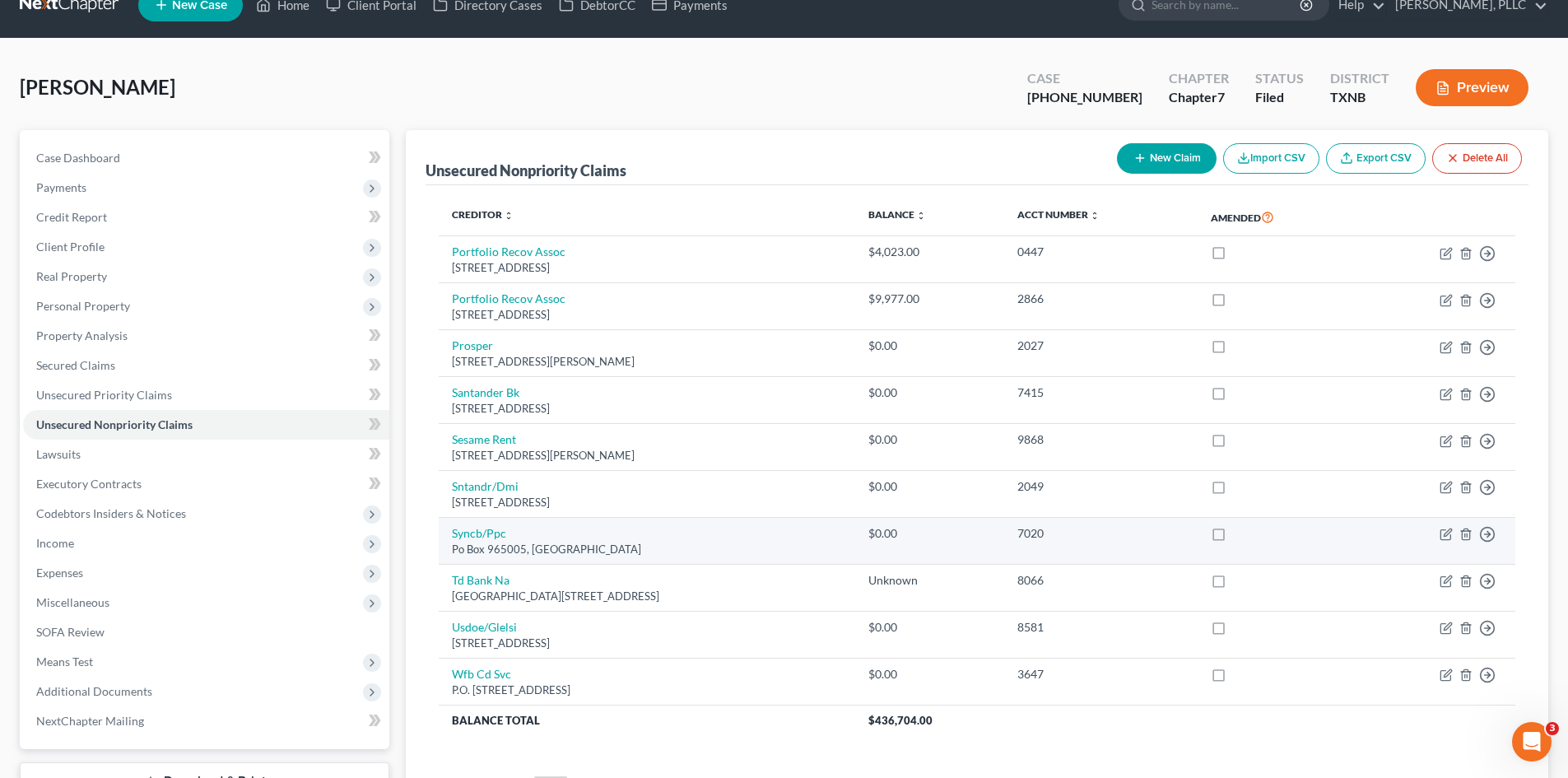
scroll to position [24, 0]
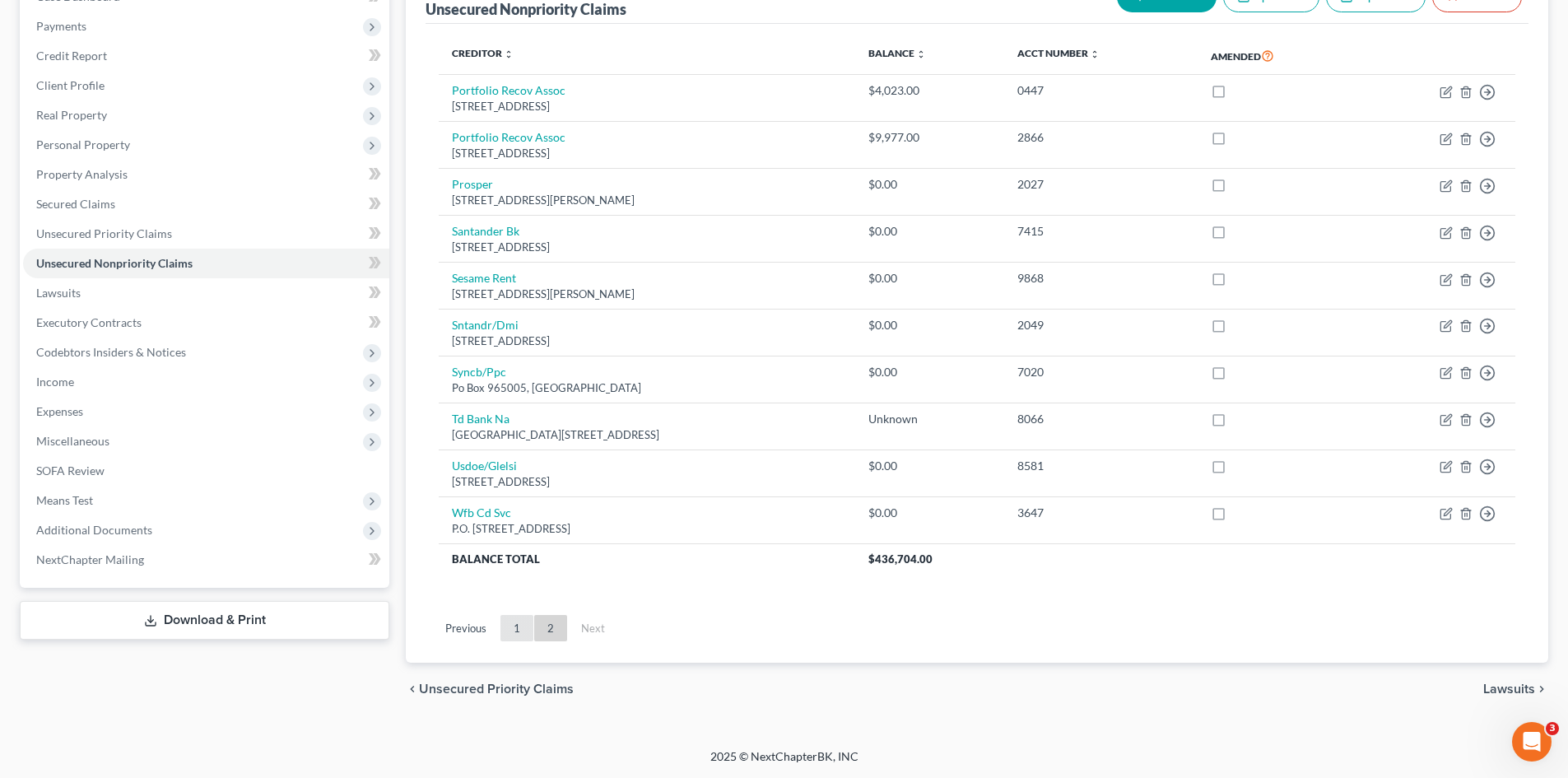
click at [520, 615] on link "1" at bounding box center [517, 628] width 33 height 26
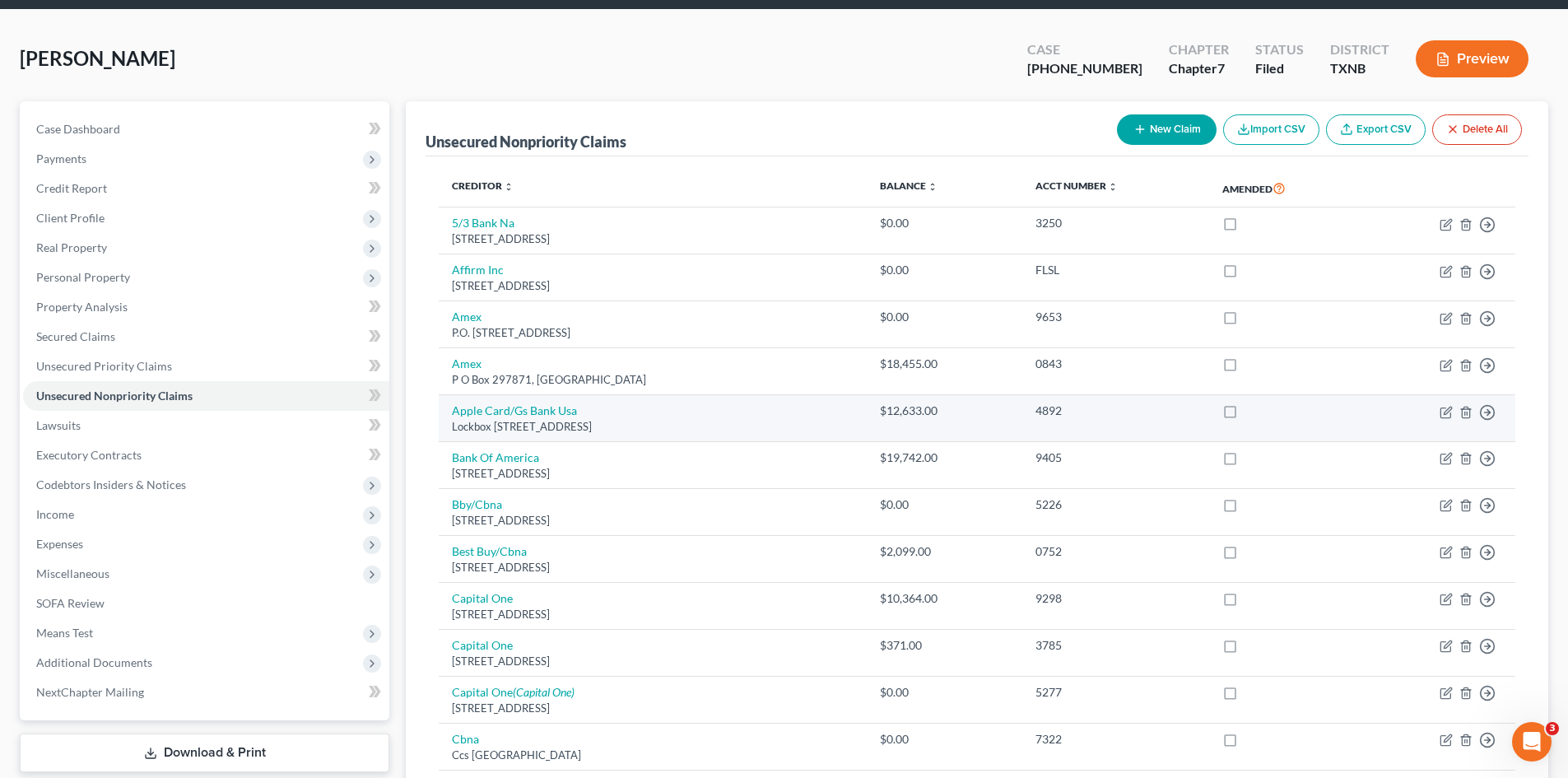
scroll to position [0, 0]
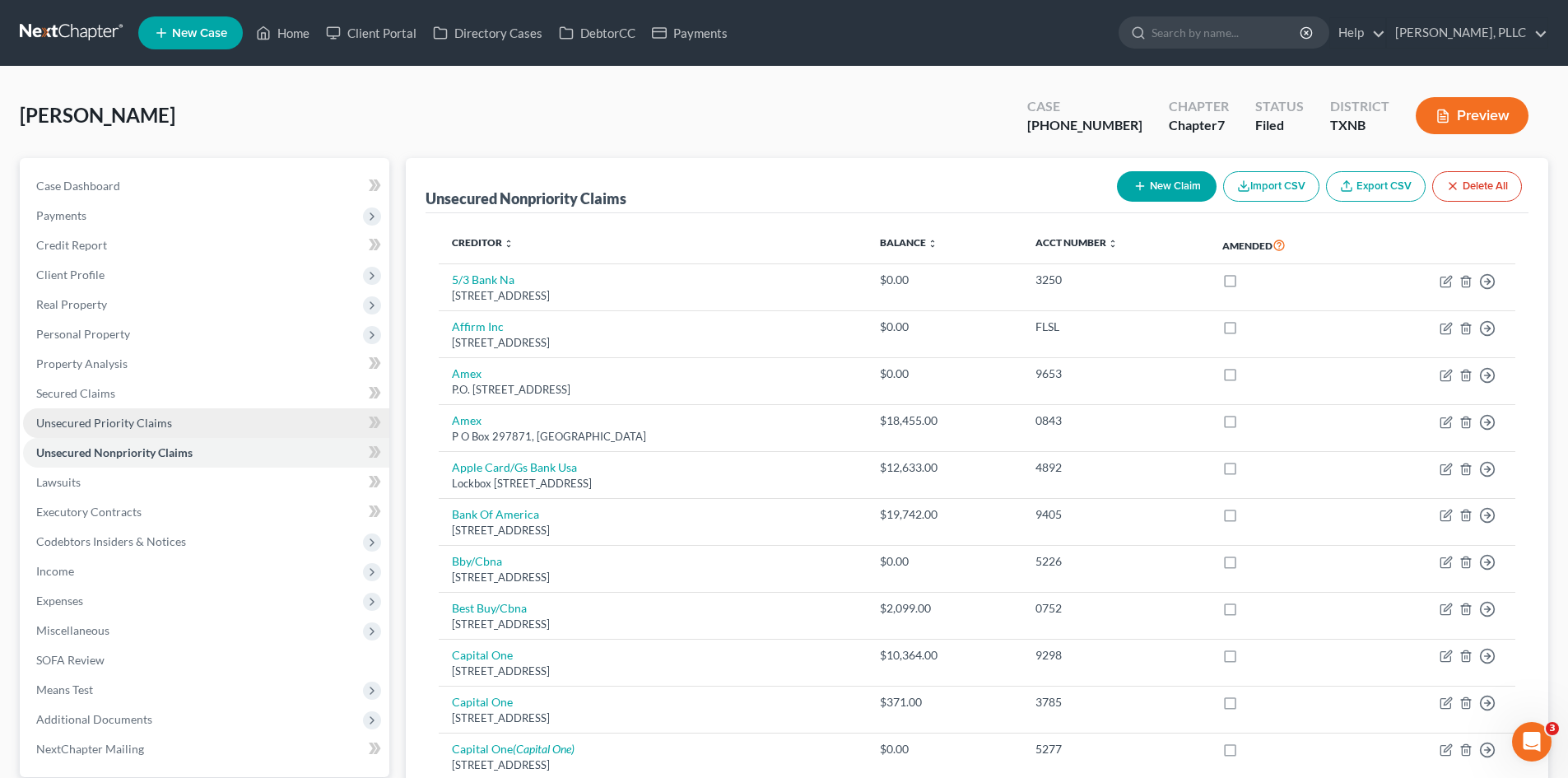
click at [160, 423] on span "Unsecured Priority Claims" at bounding box center [105, 423] width 136 height 14
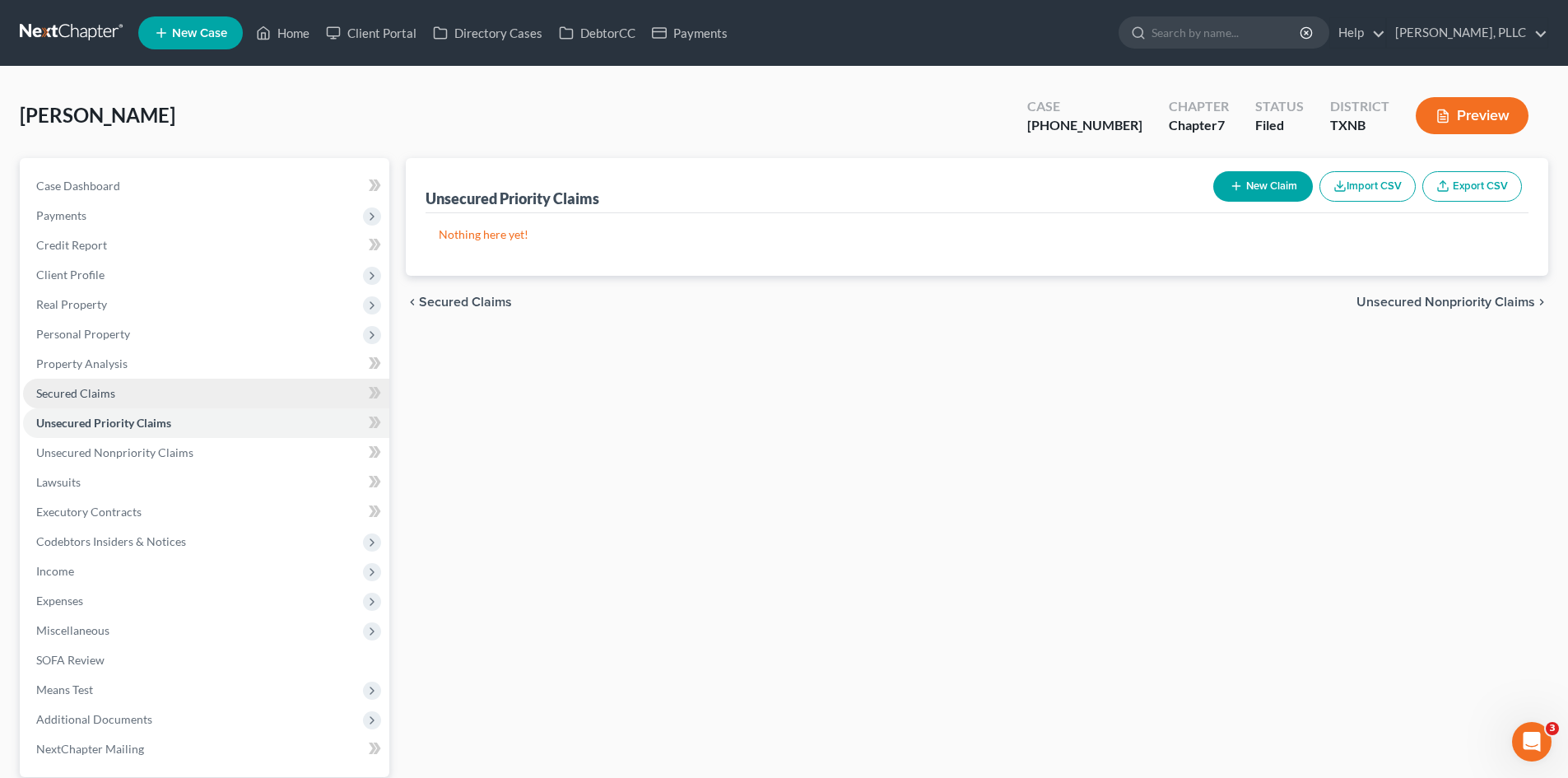
click at [156, 403] on link "Secured Claims" at bounding box center [206, 393] width 366 height 30
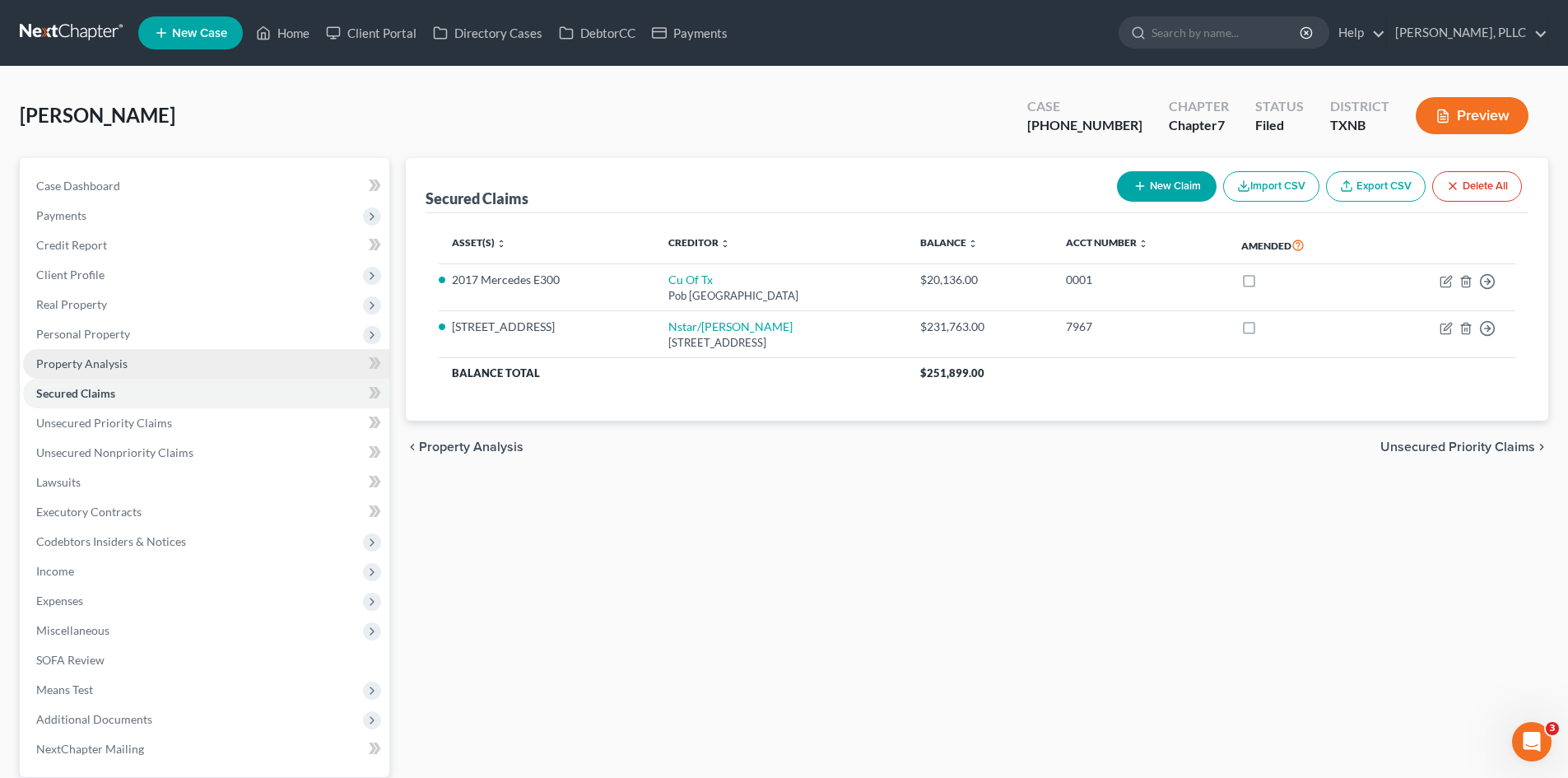
click at [155, 371] on link "Property Analysis" at bounding box center [206, 363] width 366 height 30
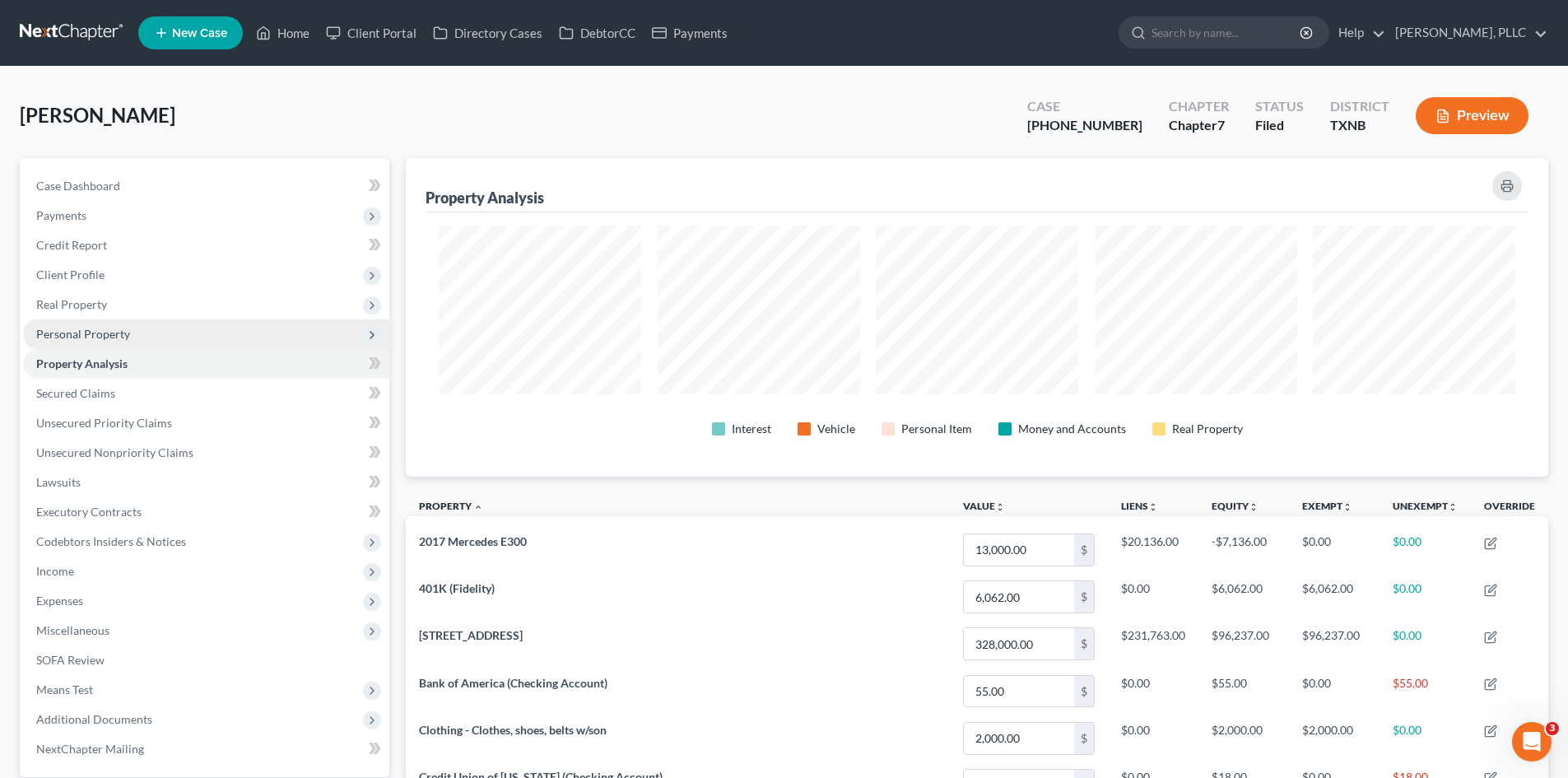
click at [156, 334] on span "Personal Property" at bounding box center [206, 334] width 366 height 30
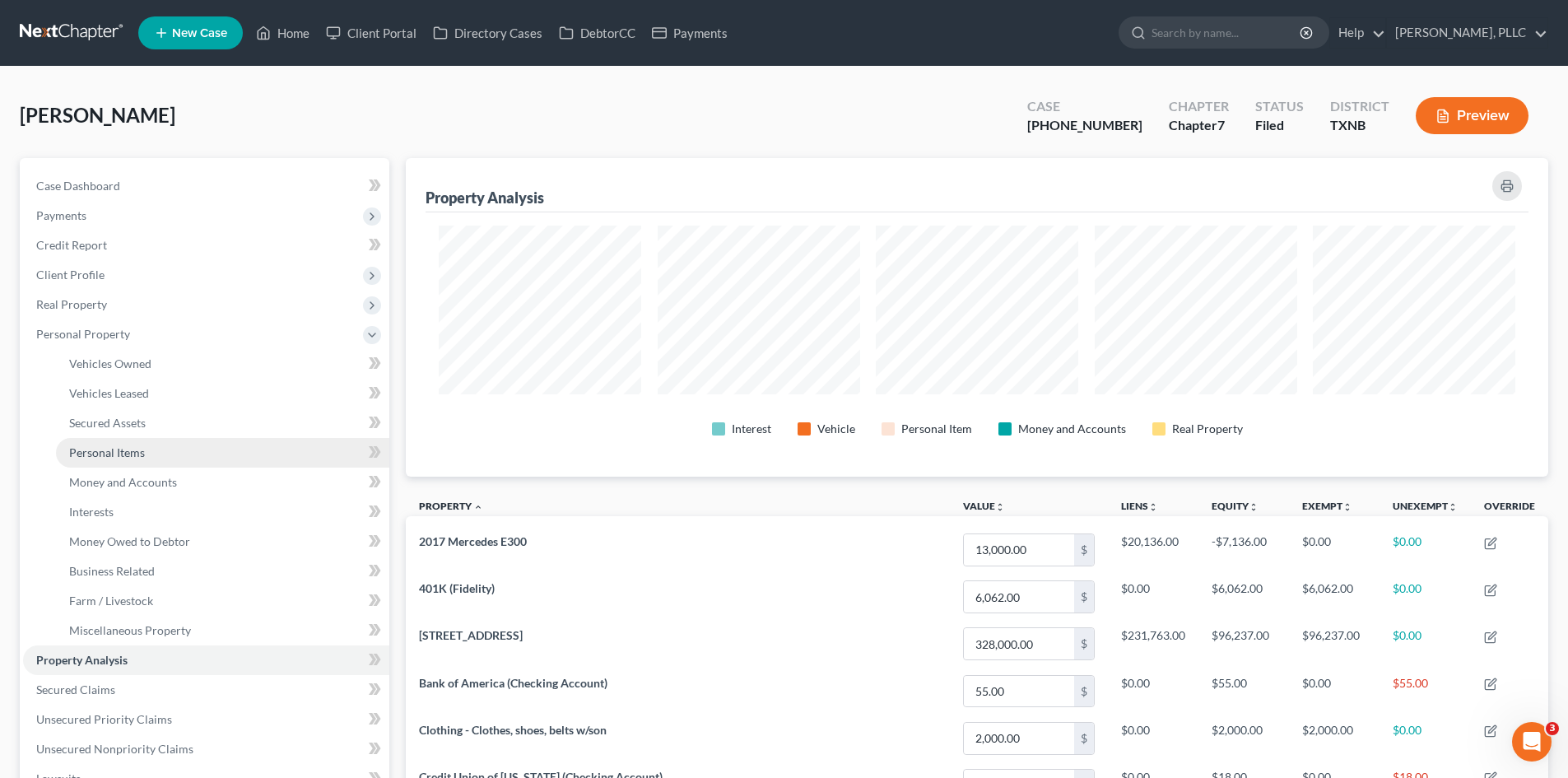
click at [169, 441] on link "Personal Items" at bounding box center [222, 453] width 334 height 30
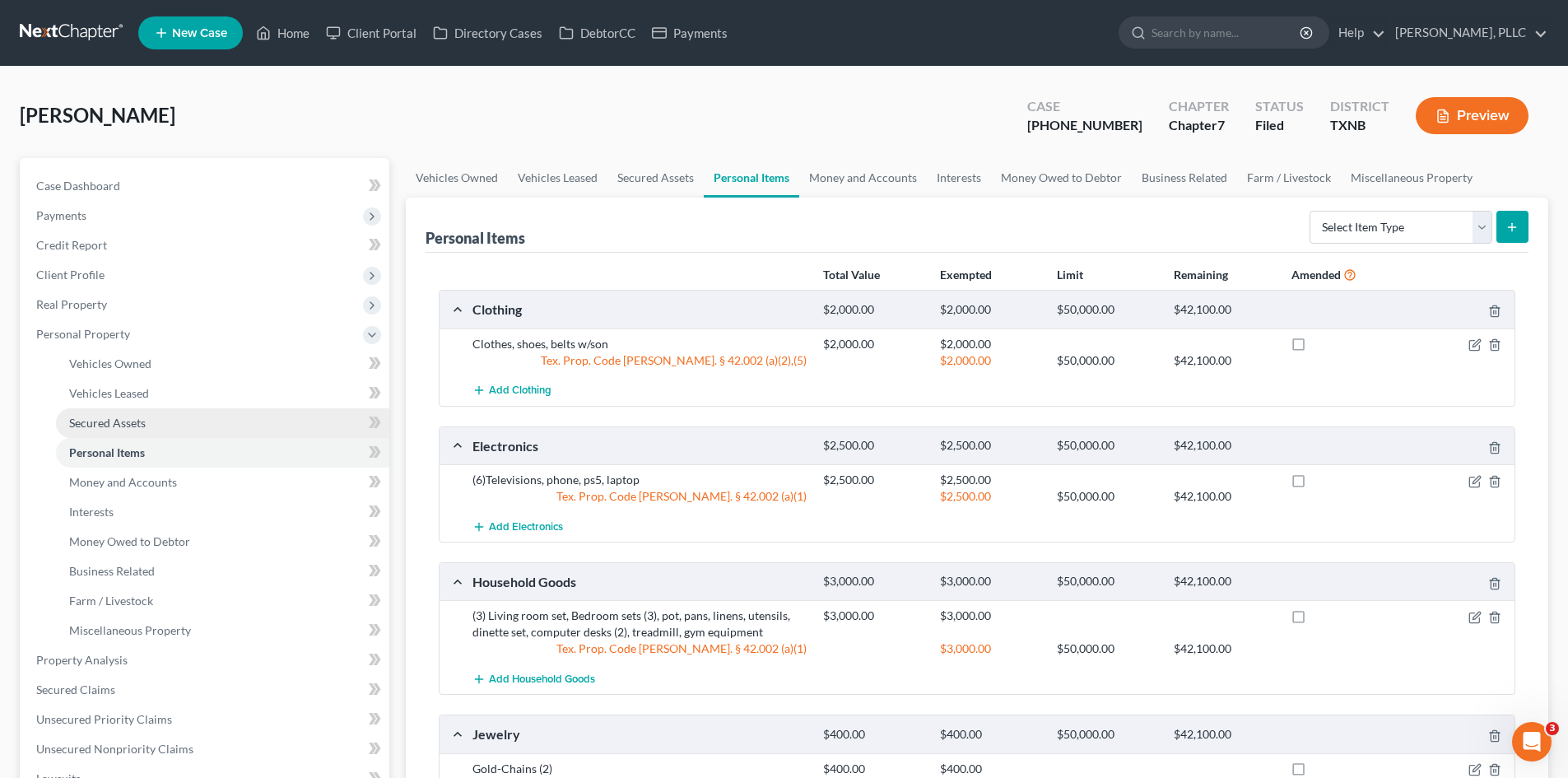
click at [146, 421] on link "Secured Assets" at bounding box center [222, 423] width 334 height 30
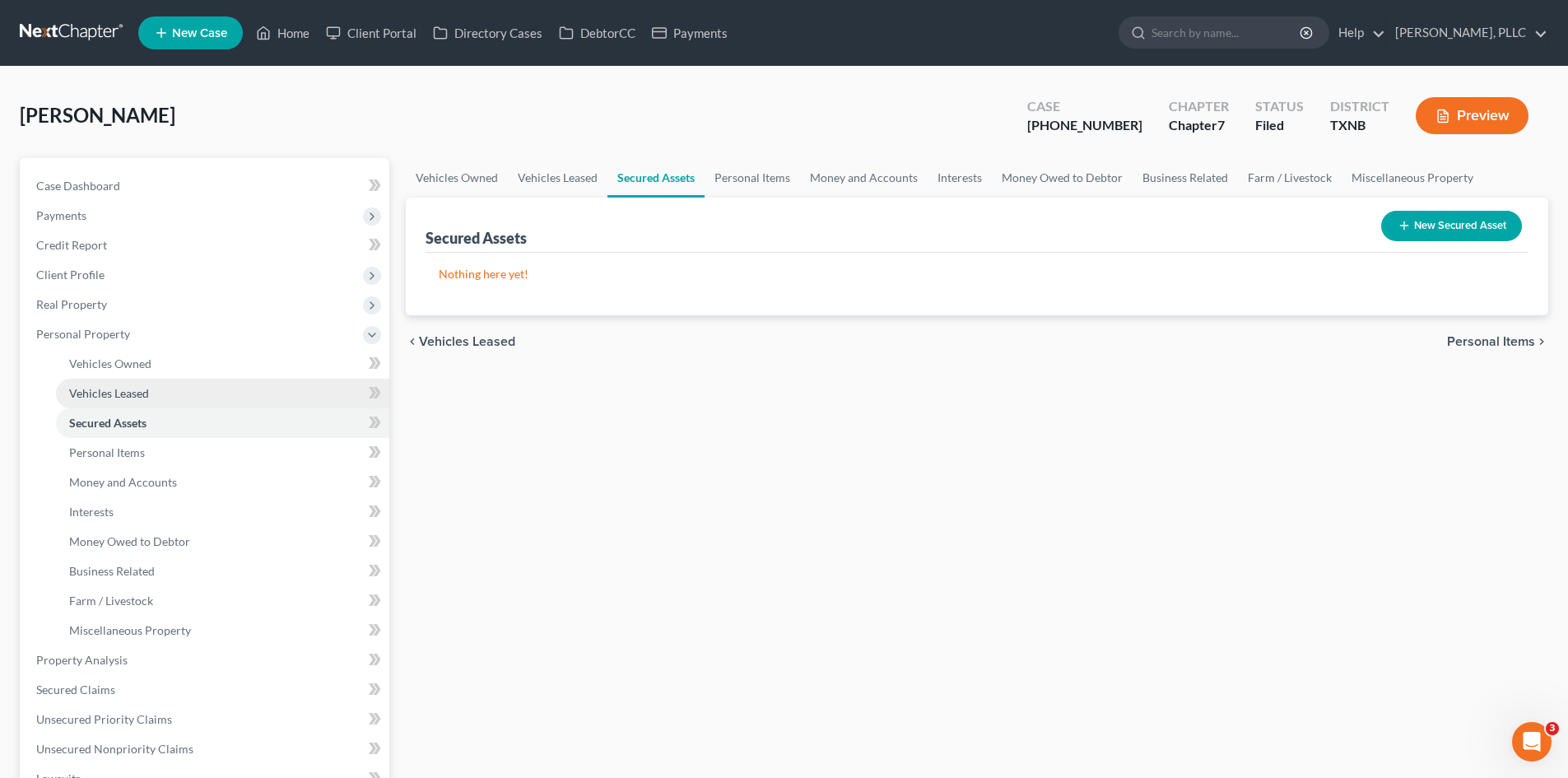
click at [145, 394] on span "Vehicles Leased" at bounding box center [109, 393] width 80 height 14
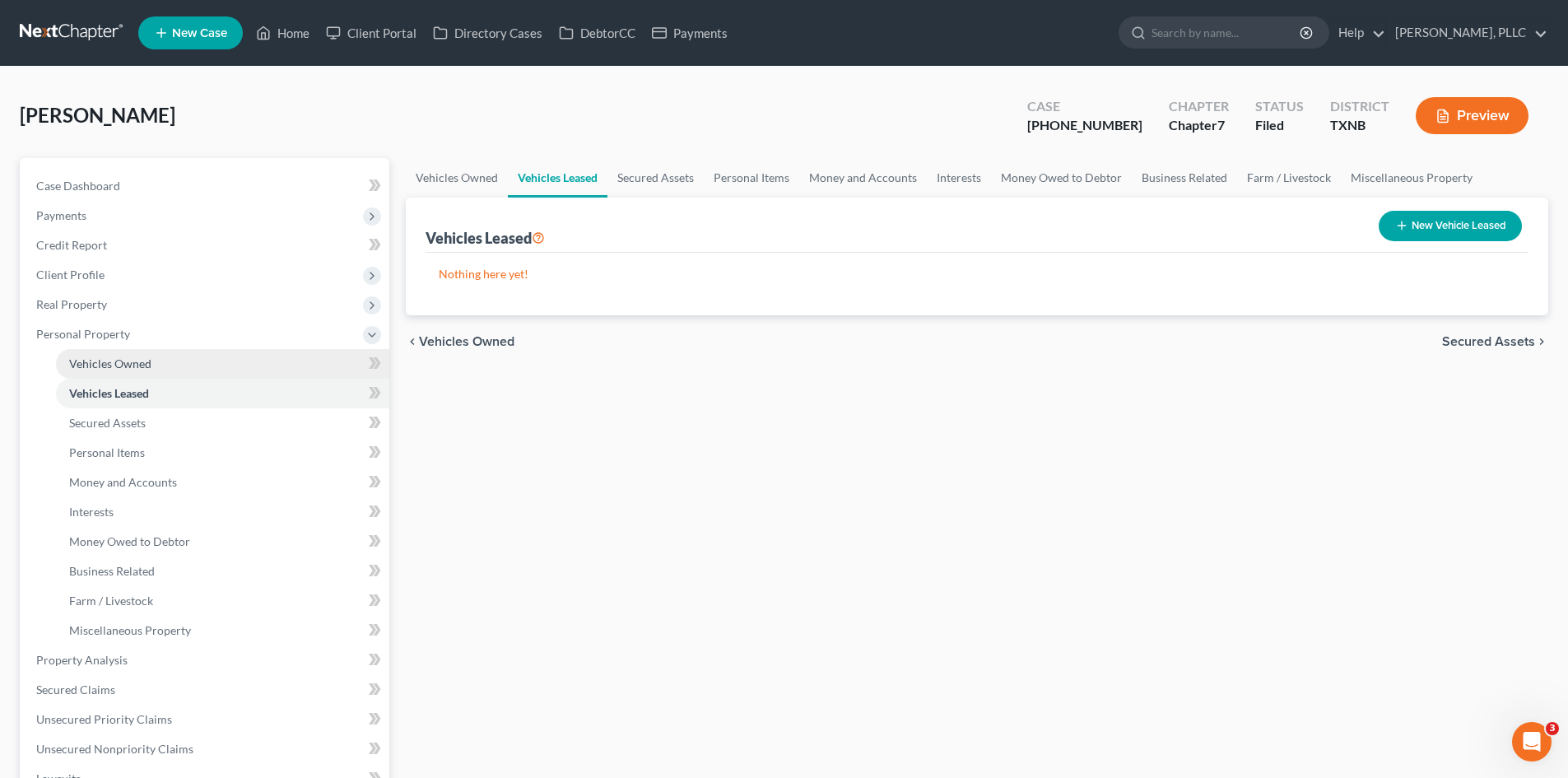
click at [146, 363] on span "Vehicles Owned" at bounding box center [110, 363] width 82 height 14
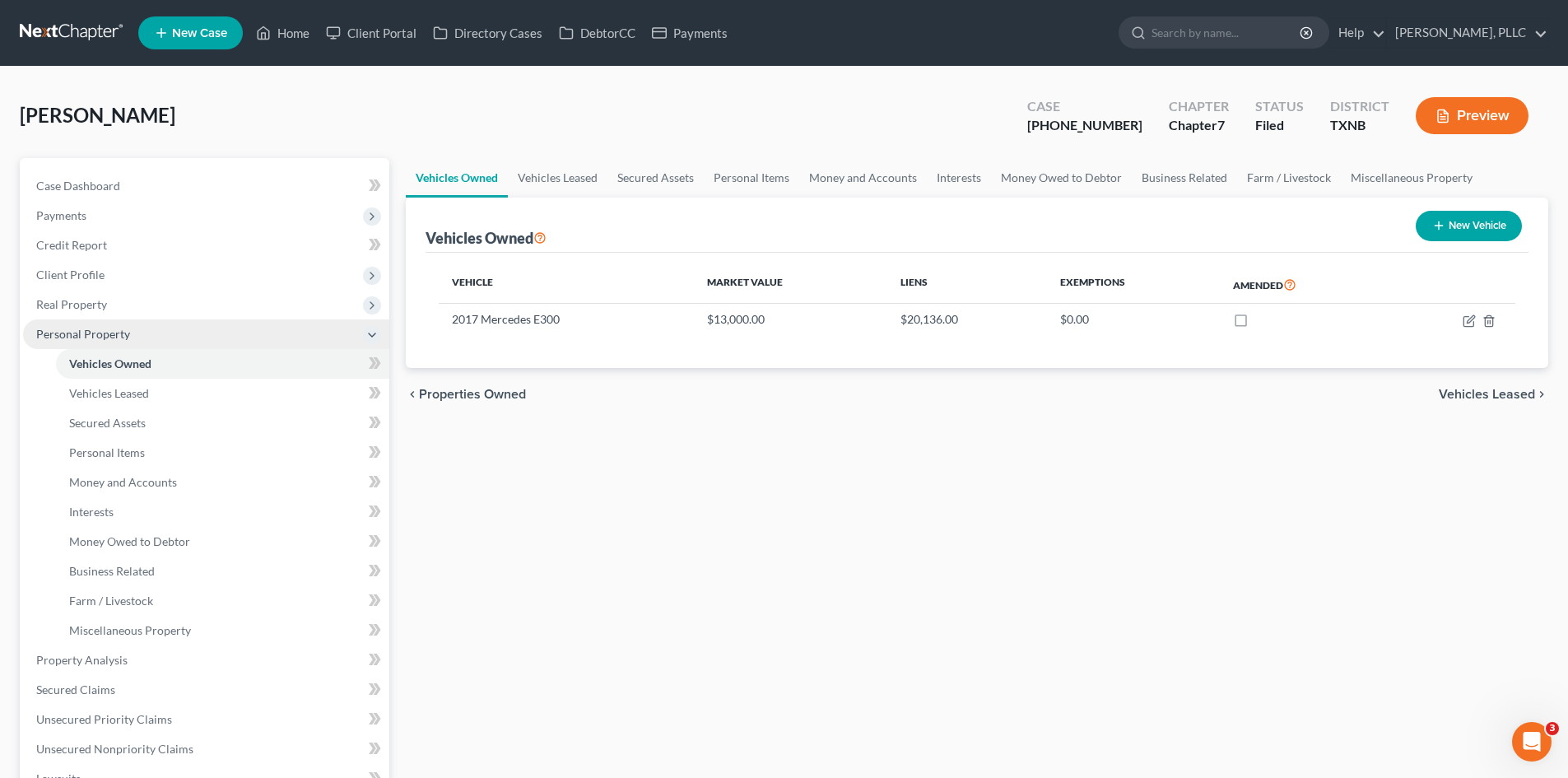
click at [141, 327] on span "Personal Property" at bounding box center [206, 334] width 366 height 30
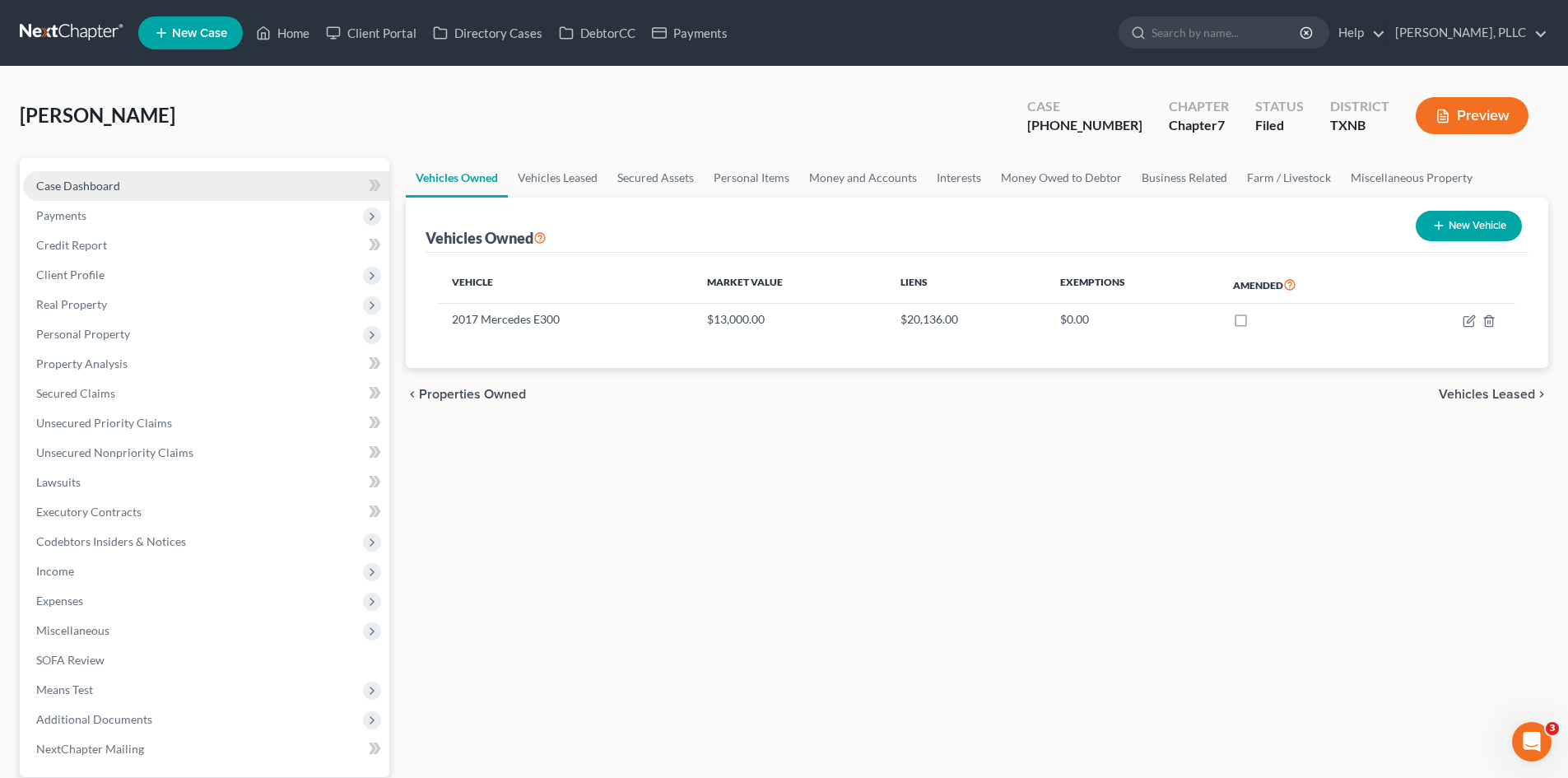
click at [199, 187] on link "Case Dashboard" at bounding box center [206, 186] width 366 height 30
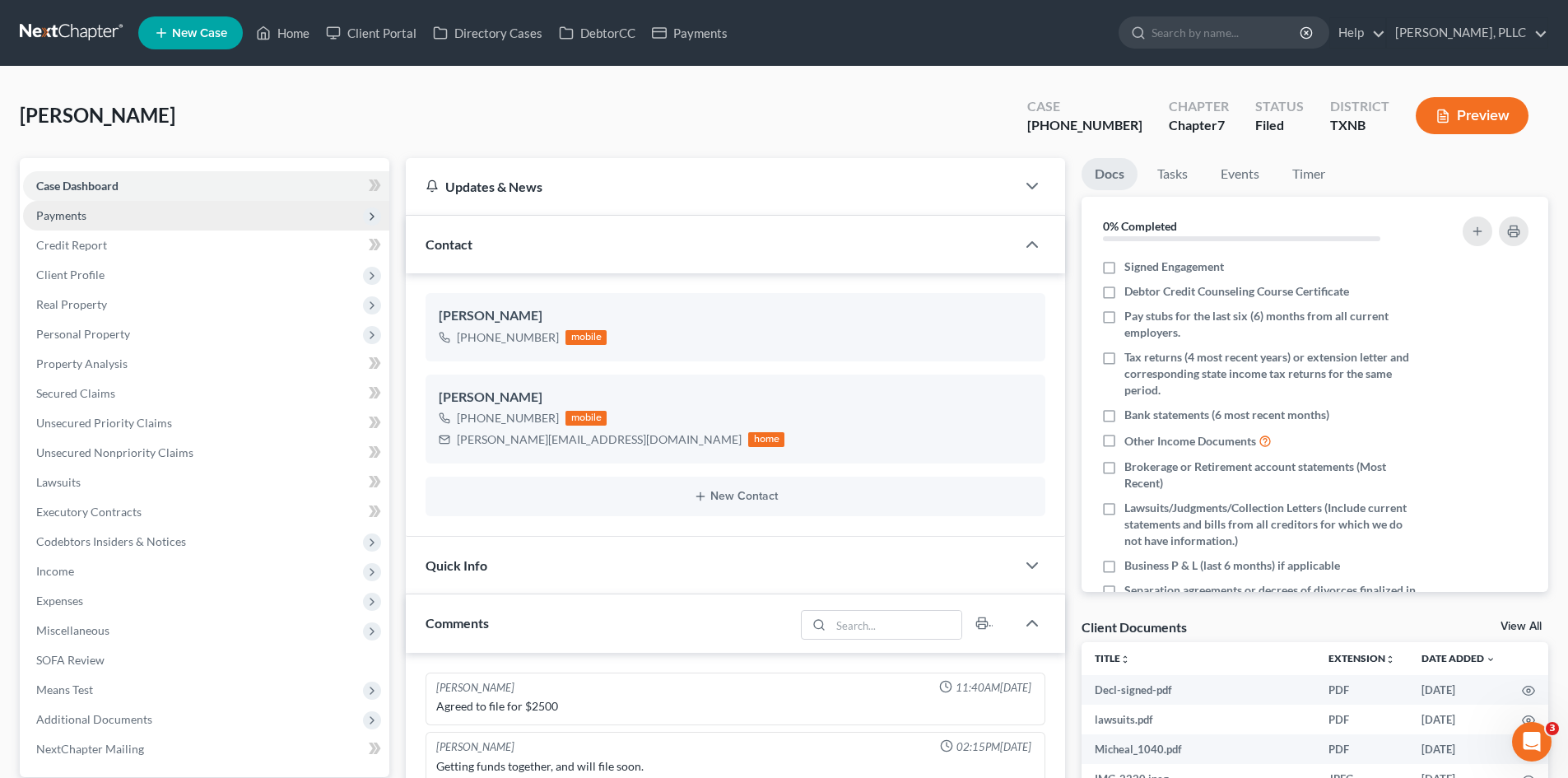
click at [193, 208] on span "Payments" at bounding box center [206, 215] width 366 height 30
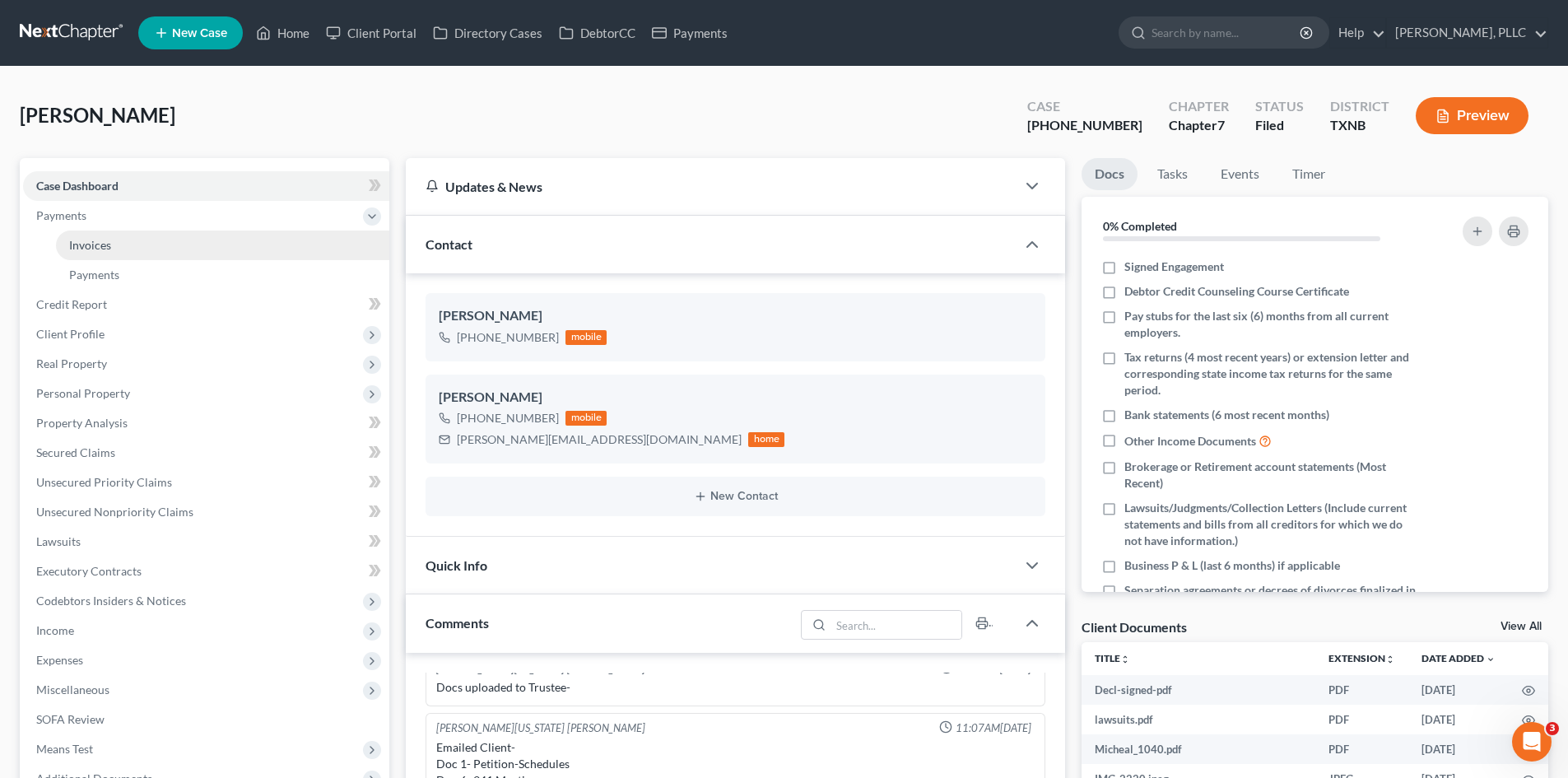
click at [216, 237] on link "Invoices" at bounding box center [222, 245] width 334 height 30
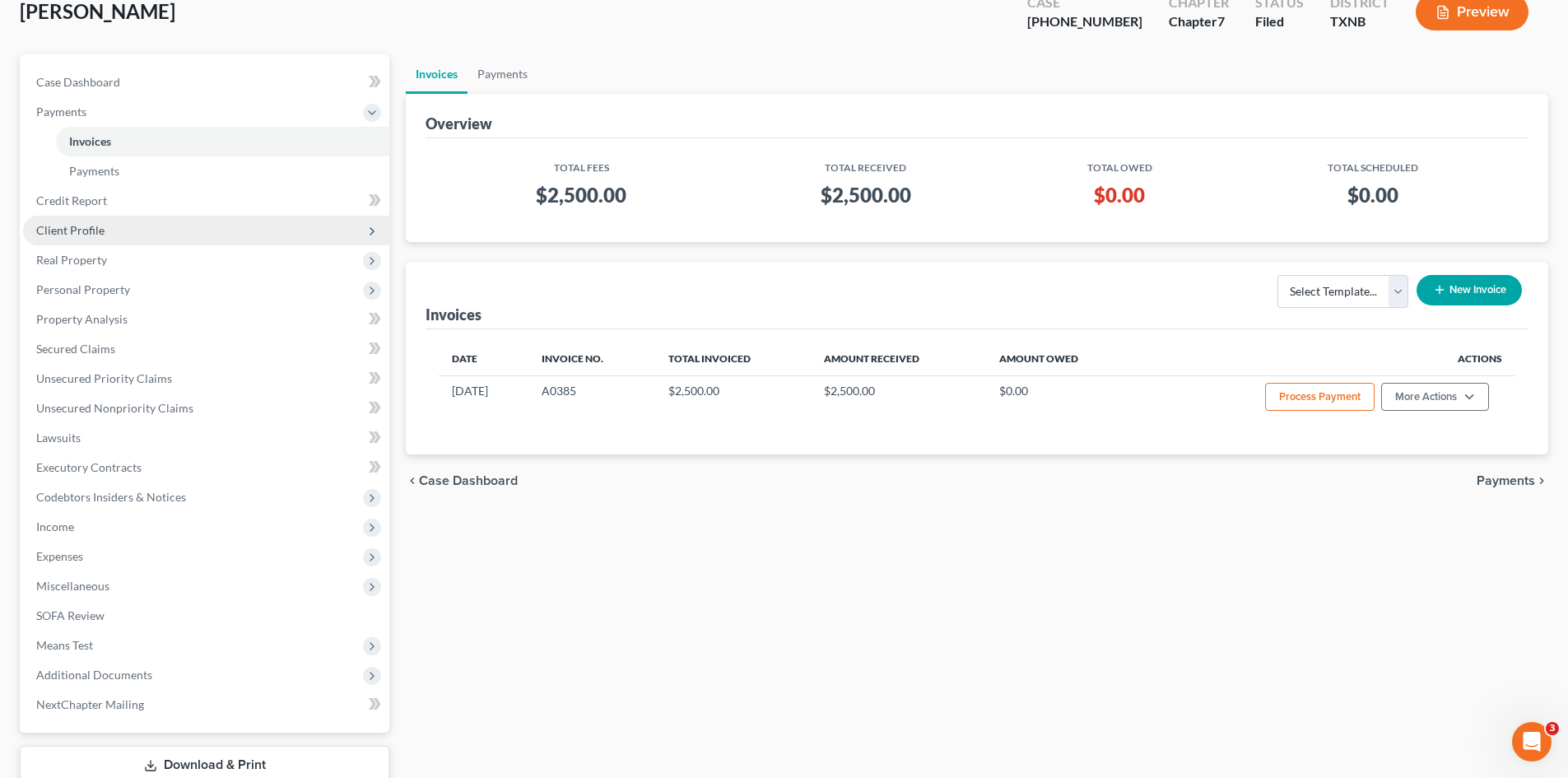
scroll to position [8, 0]
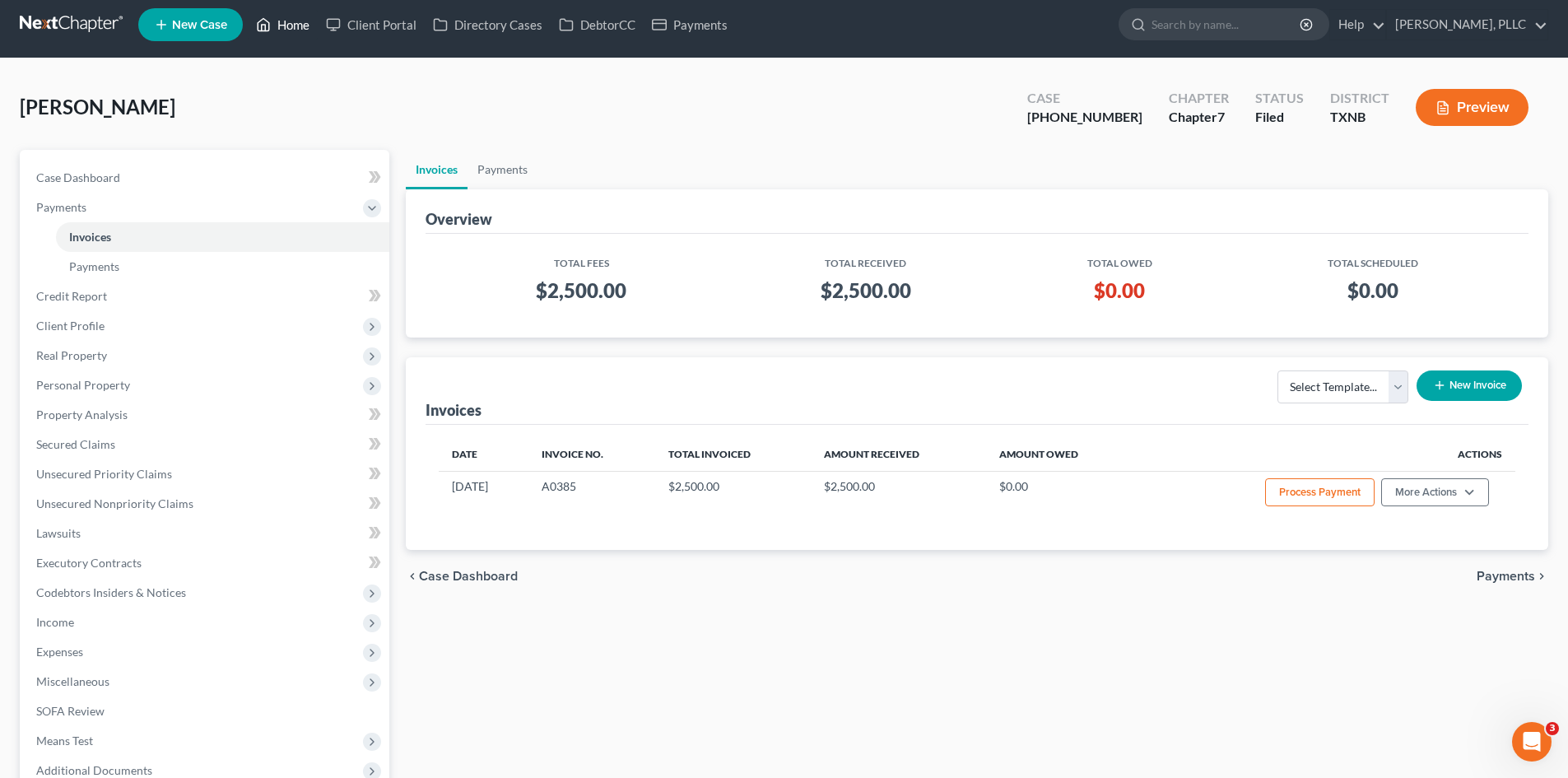
click at [302, 22] on link "Home" at bounding box center [282, 24] width 70 height 30
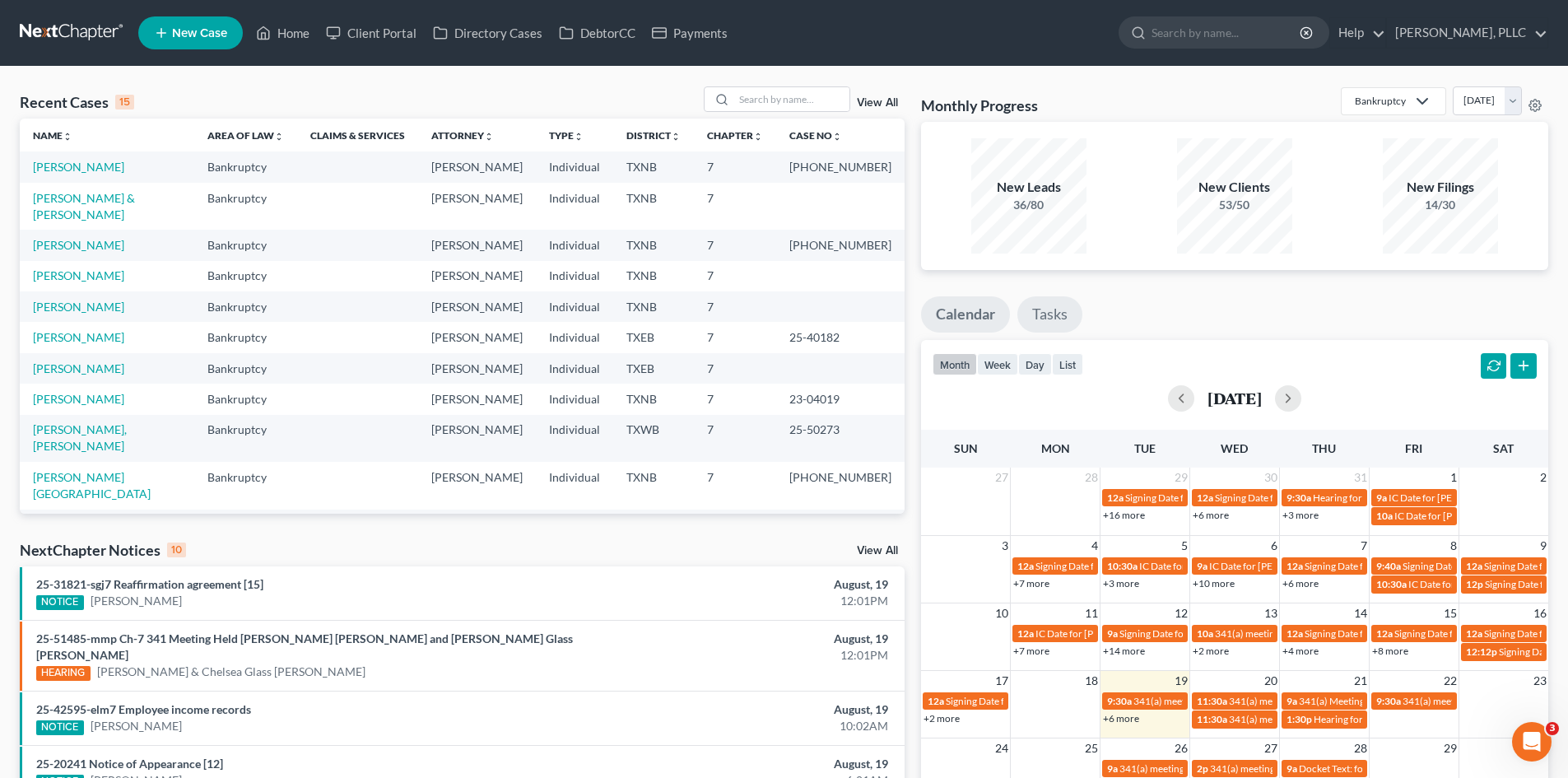
click at [1046, 315] on link "Tasks" at bounding box center [1049, 315] width 65 height 37
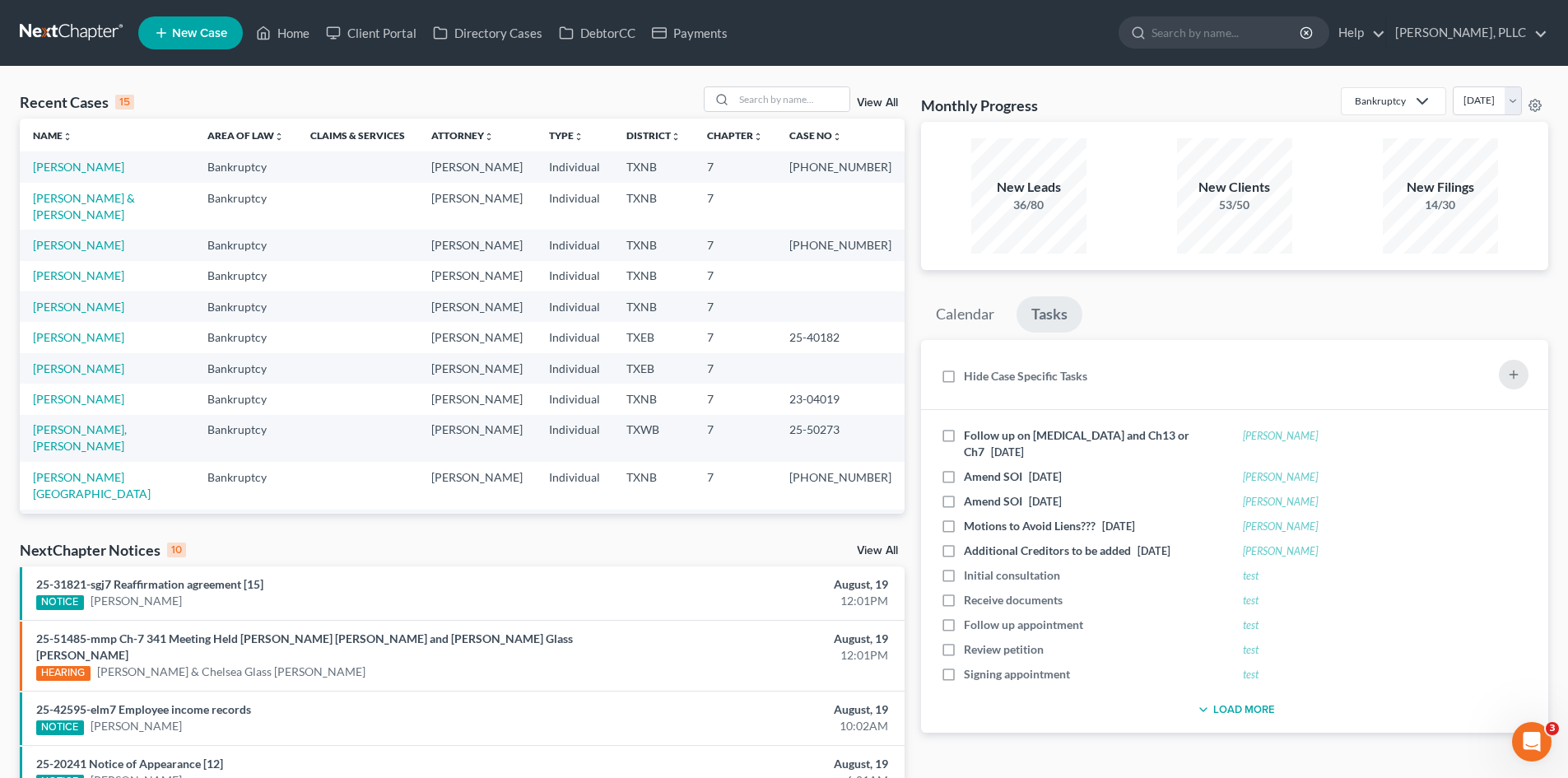
click at [82, 149] on th "Name unfold_more expand_more expand_less" at bounding box center [107, 135] width 174 height 33
click at [78, 163] on link "[PERSON_NAME]" at bounding box center [78, 166] width 92 height 14
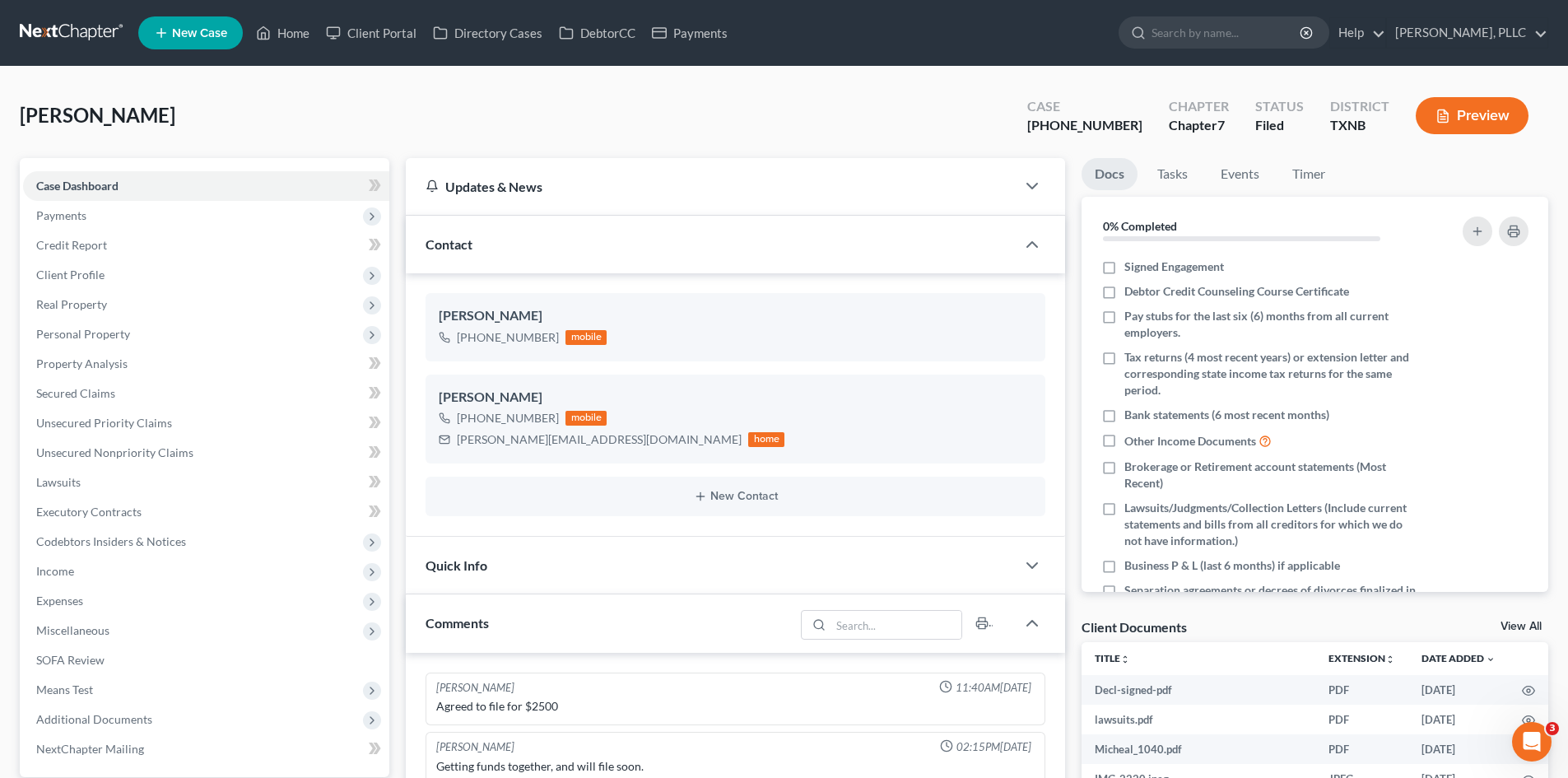
scroll to position [1389, 0]
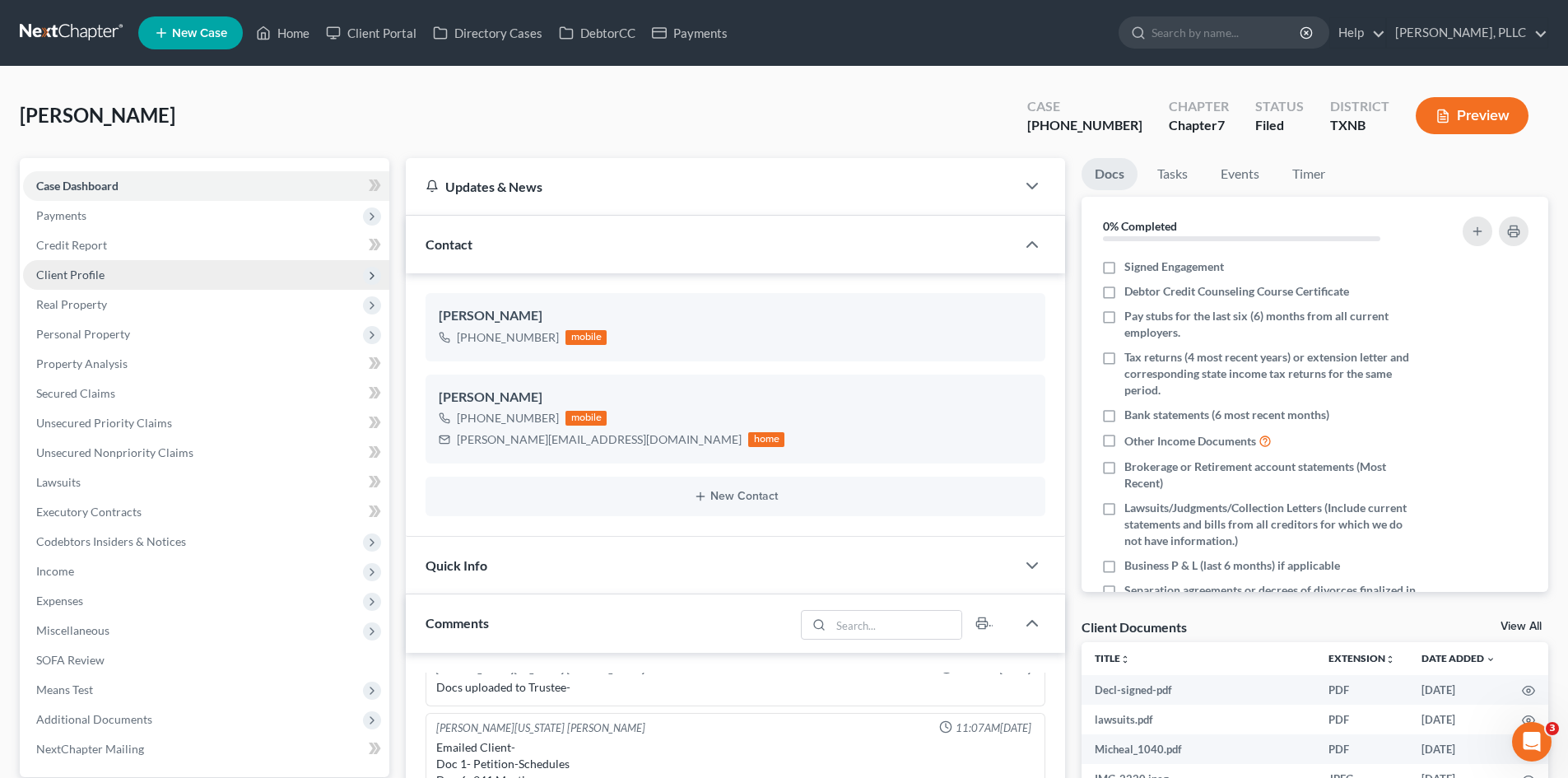
click at [119, 264] on span "Client Profile" at bounding box center [206, 274] width 366 height 30
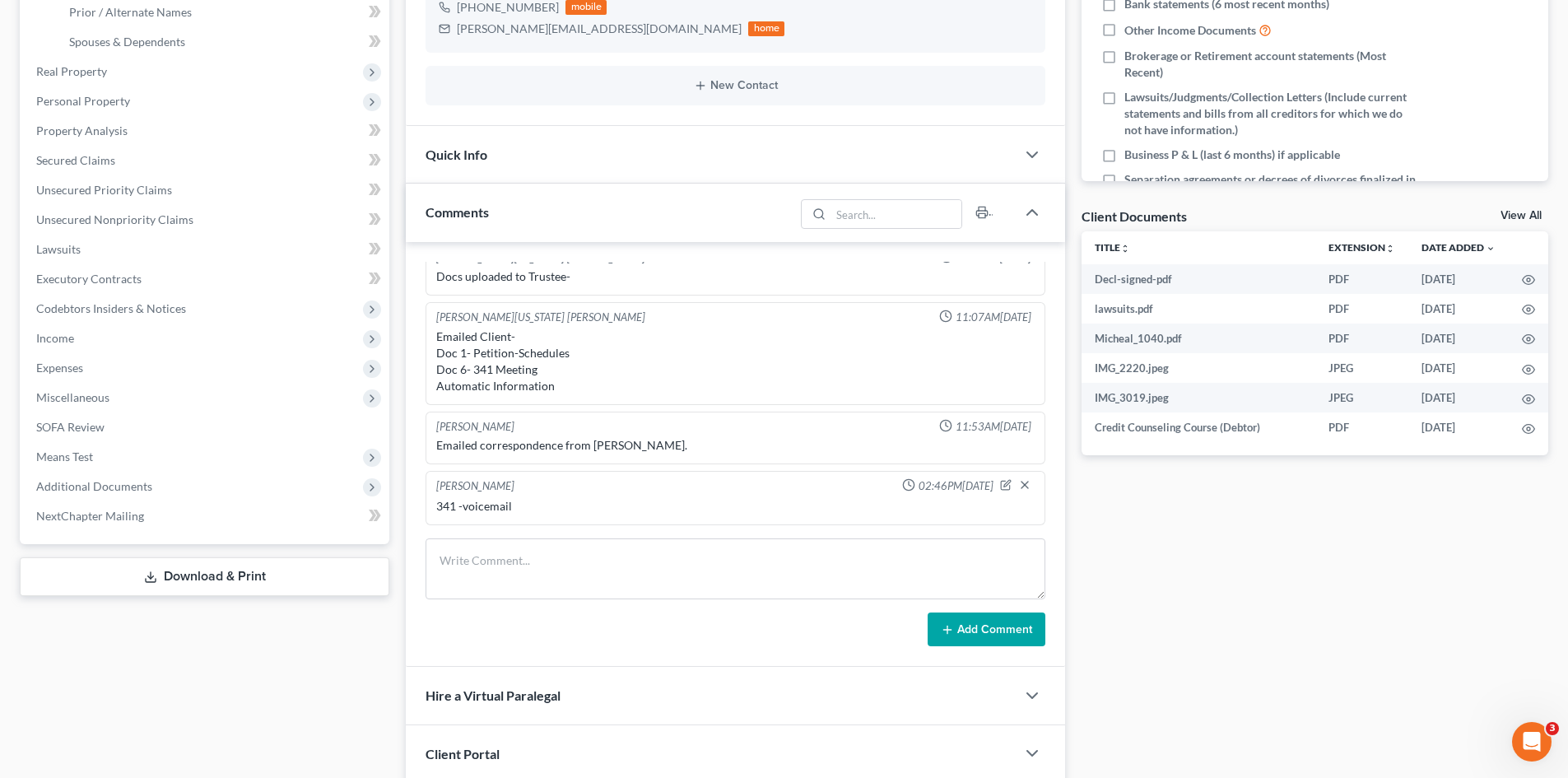
scroll to position [411, 0]
click at [577, 550] on textarea at bounding box center [735, 568] width 620 height 61
type textarea "341 -prepped"
drag, startPoint x: 1033, startPoint y: 531, endPoint x: 1042, endPoint y: 599, distance: 68.6
click at [1031, 525] on div "[PERSON_NAME] 11:40AM[DATE] Agreed to file for $2500 [PERSON_NAME] 02:15PM[DATE…" at bounding box center [736, 454] width 660 height 425
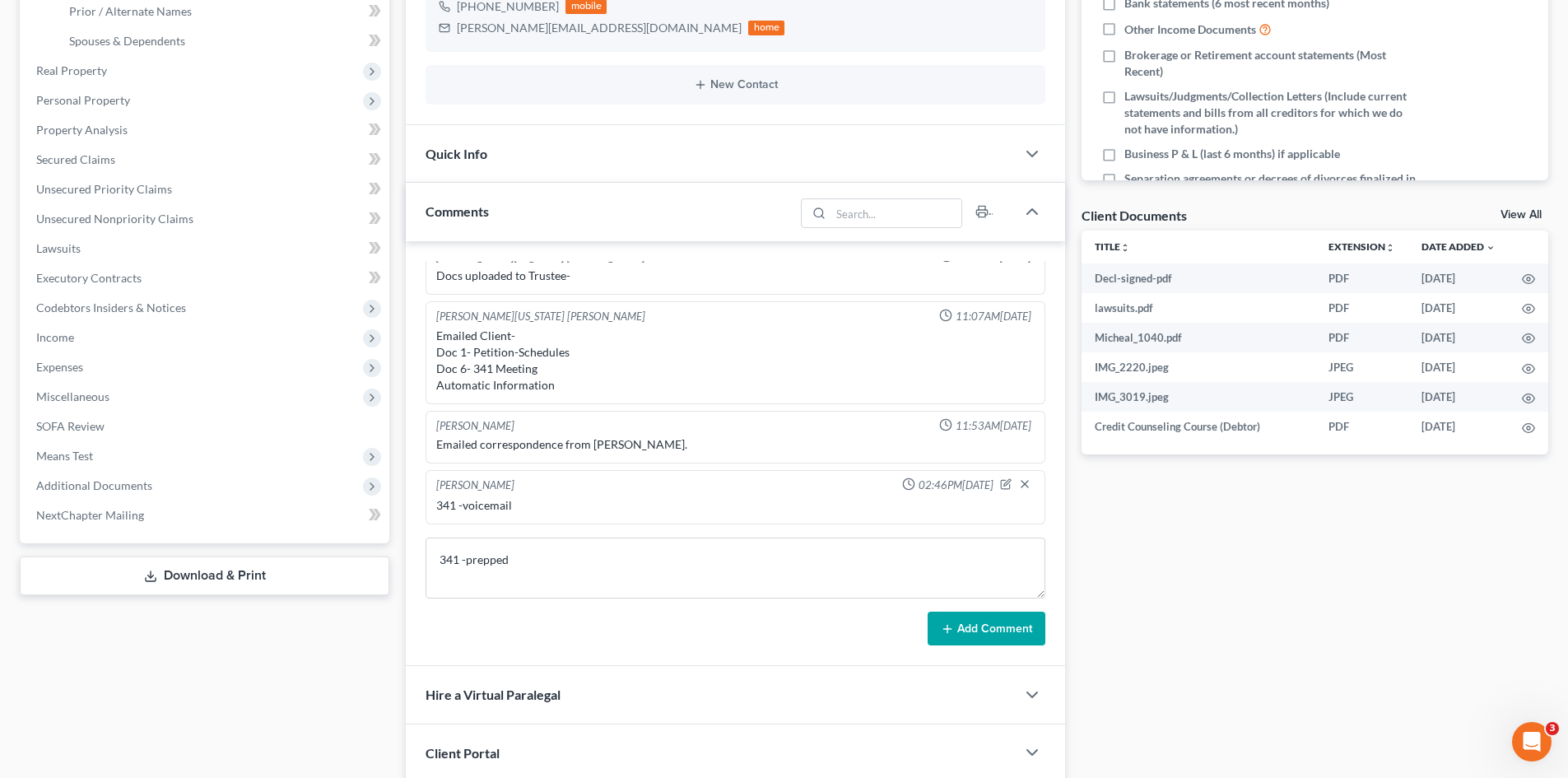
click at [984, 631] on button "Add Comment" at bounding box center [987, 629] width 118 height 35
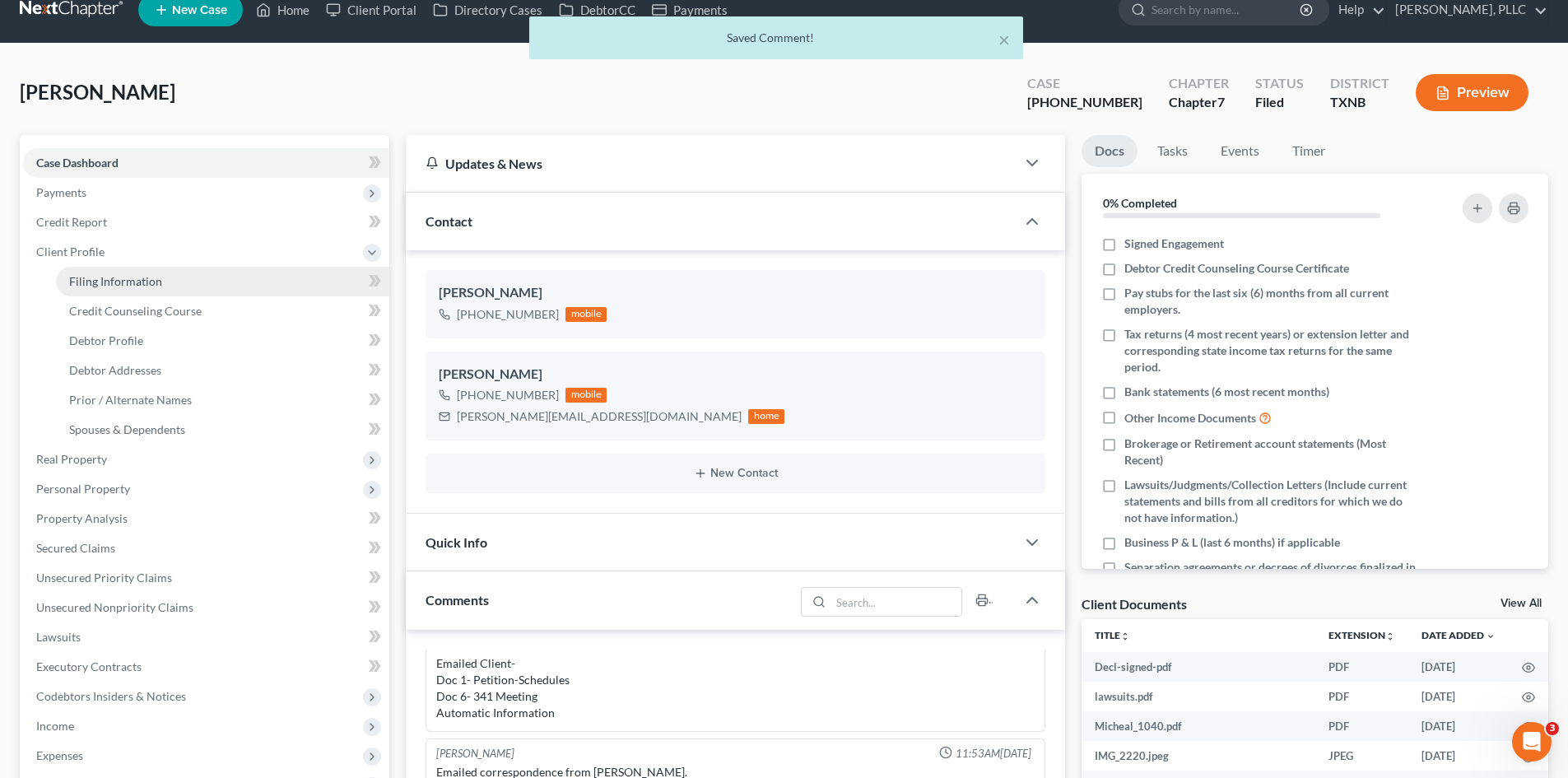
scroll to position [0, 0]
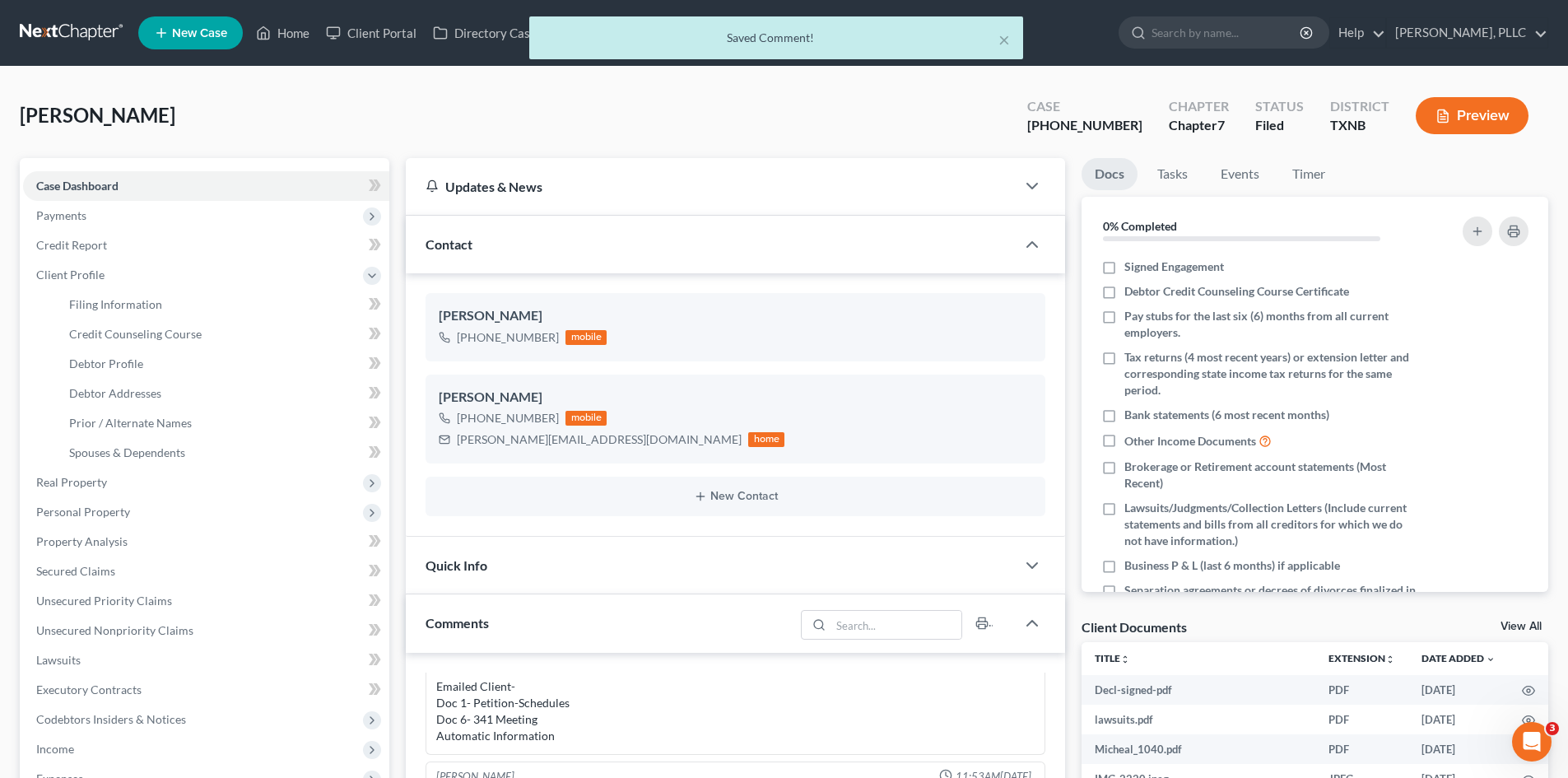
click at [298, 36] on div "× Saved Comment!" at bounding box center [776, 42] width 1568 height 51
click at [1007, 38] on button "×" at bounding box center [1004, 39] width 11 height 20
click at [1002, 38] on ul "New Case Home Client Portal Directory Cases DebtorCC Payments - No Result - See…" at bounding box center [844, 32] width 1410 height 43
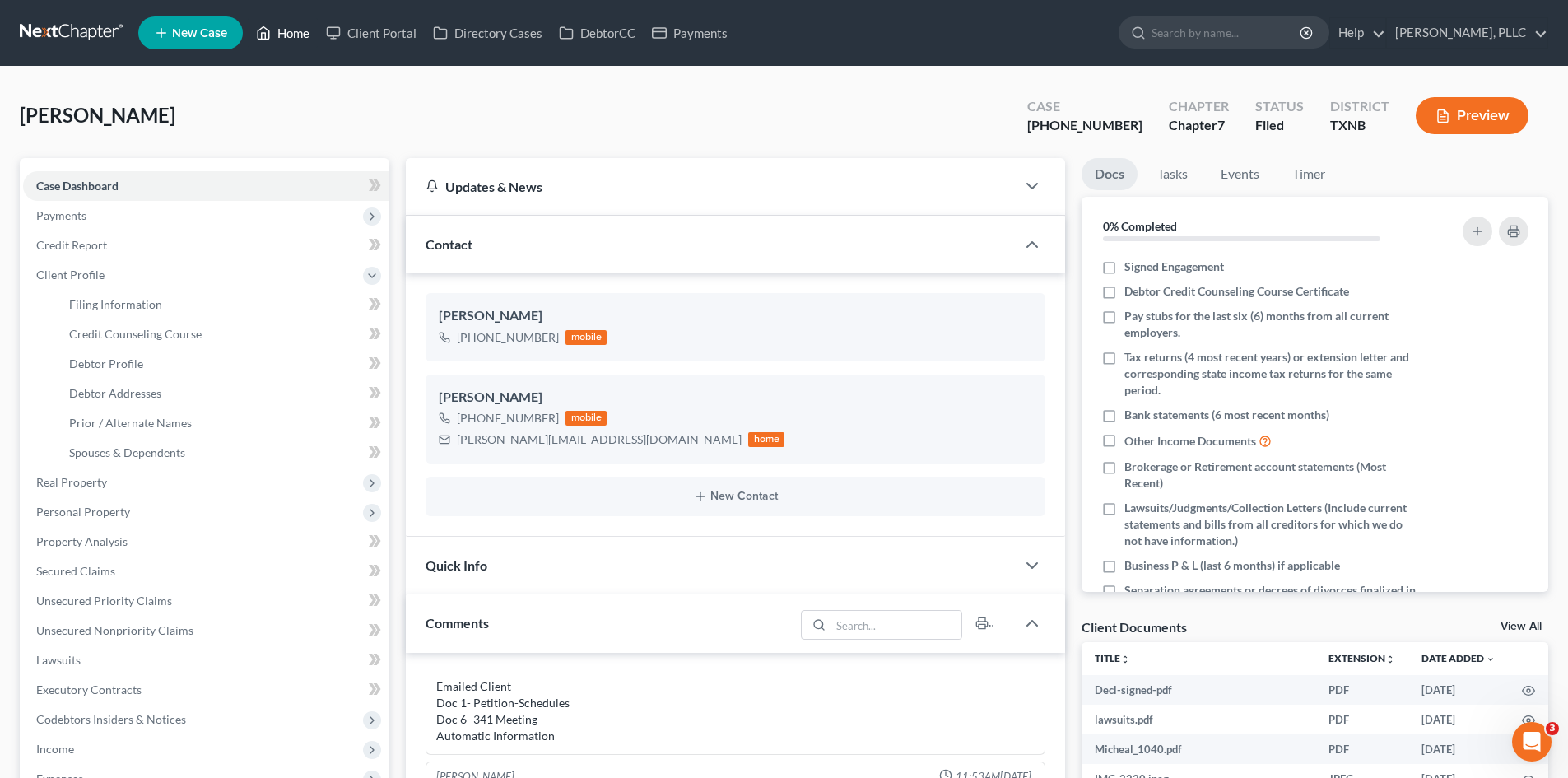
click at [263, 42] on icon at bounding box center [263, 32] width 15 height 20
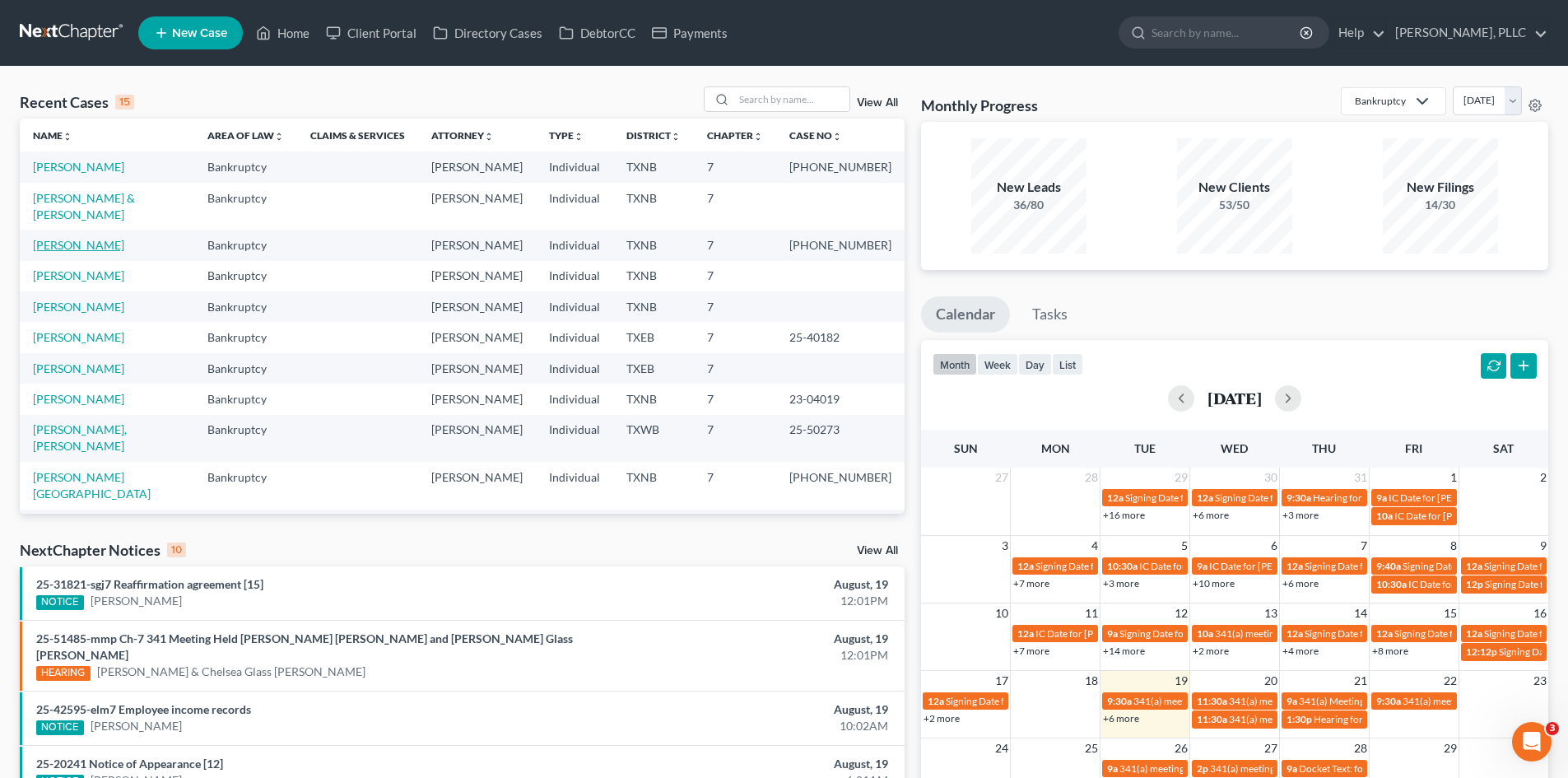
click at [96, 238] on link "[PERSON_NAME]" at bounding box center [78, 245] width 92 height 14
select select "1"
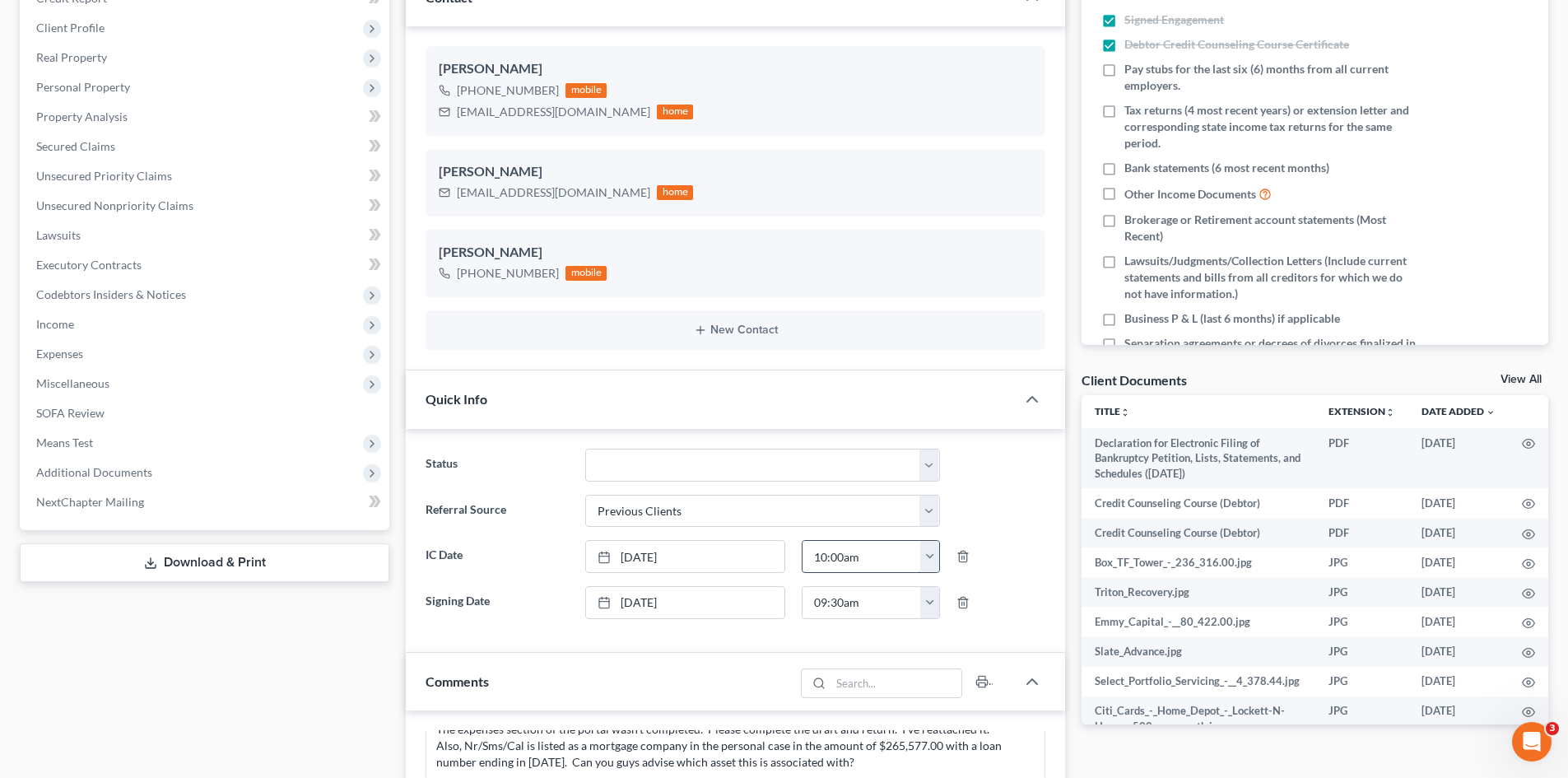
scroll to position [240, 0]
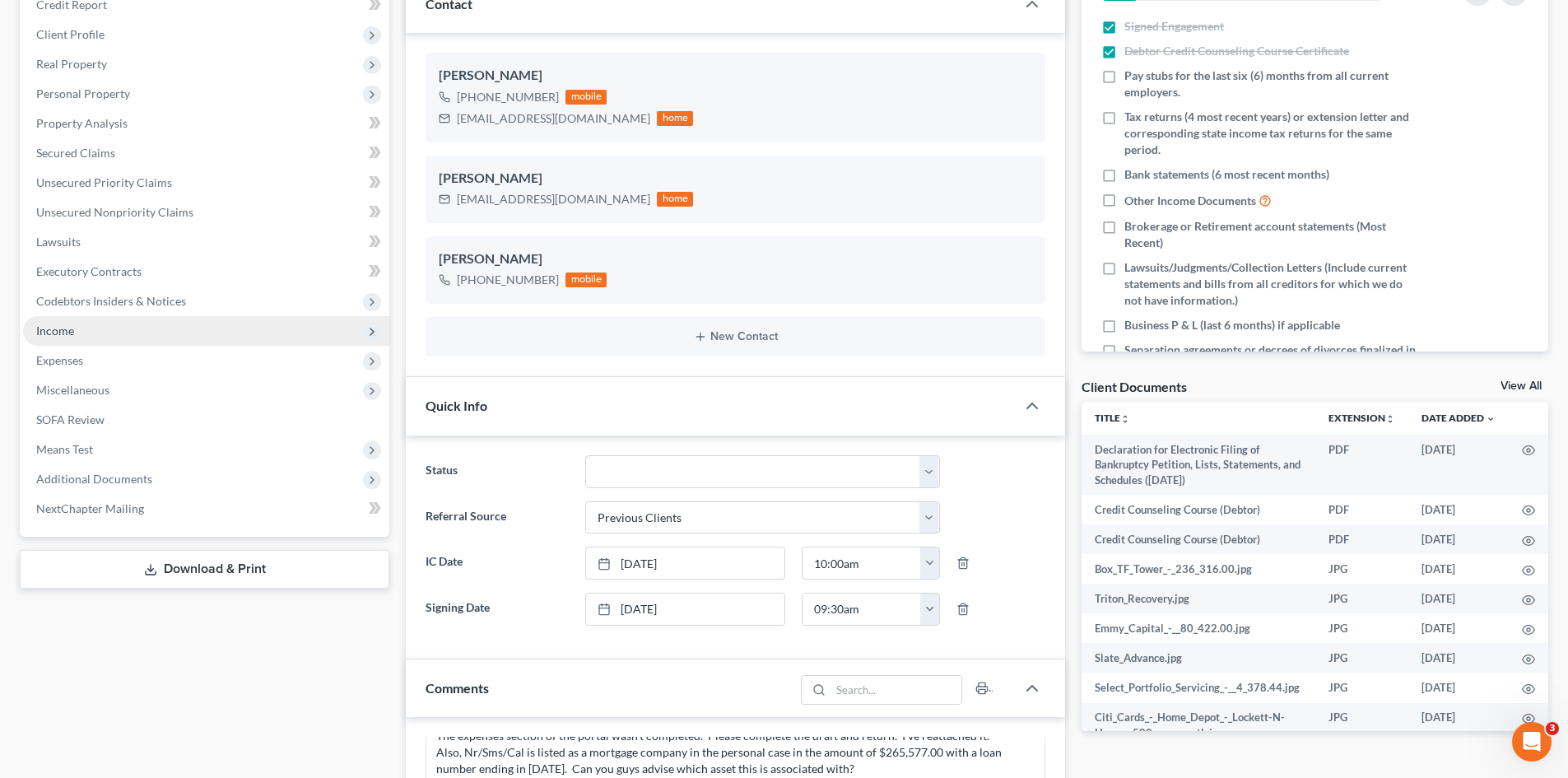
click at [93, 335] on span "Income" at bounding box center [206, 331] width 366 height 30
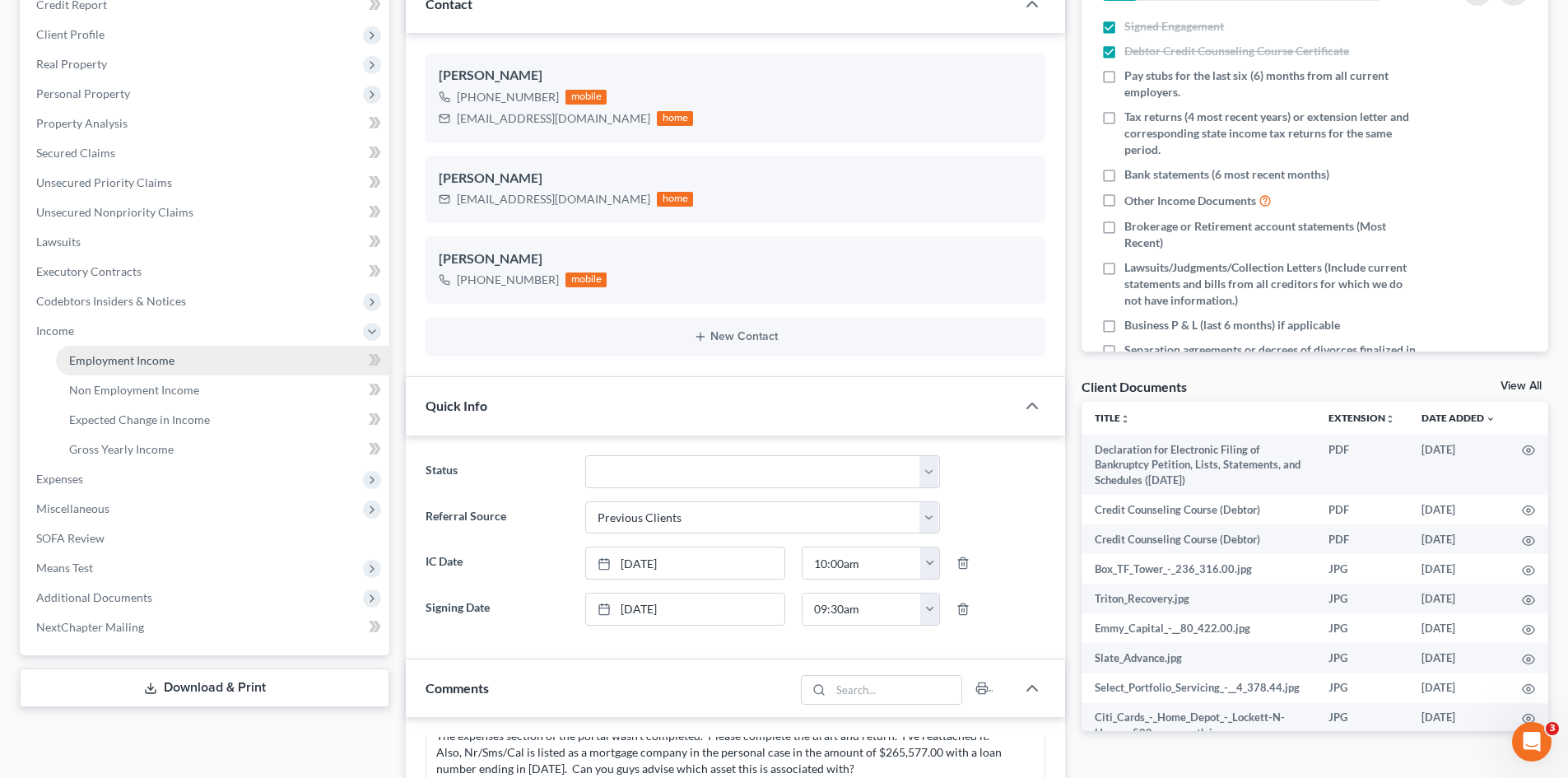
click at [116, 354] on span "Employment Income" at bounding box center [121, 360] width 105 height 14
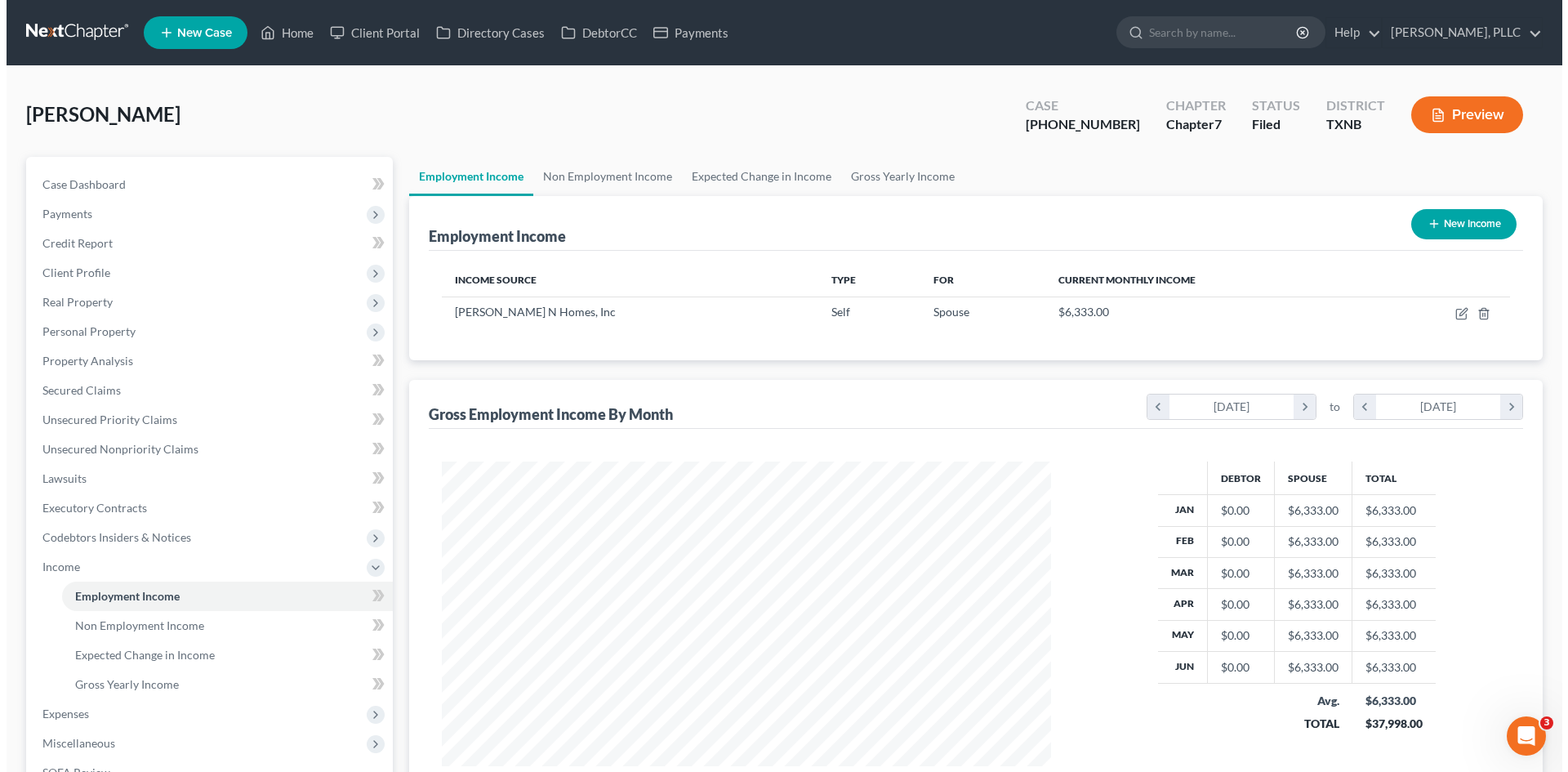
scroll to position [304, 641]
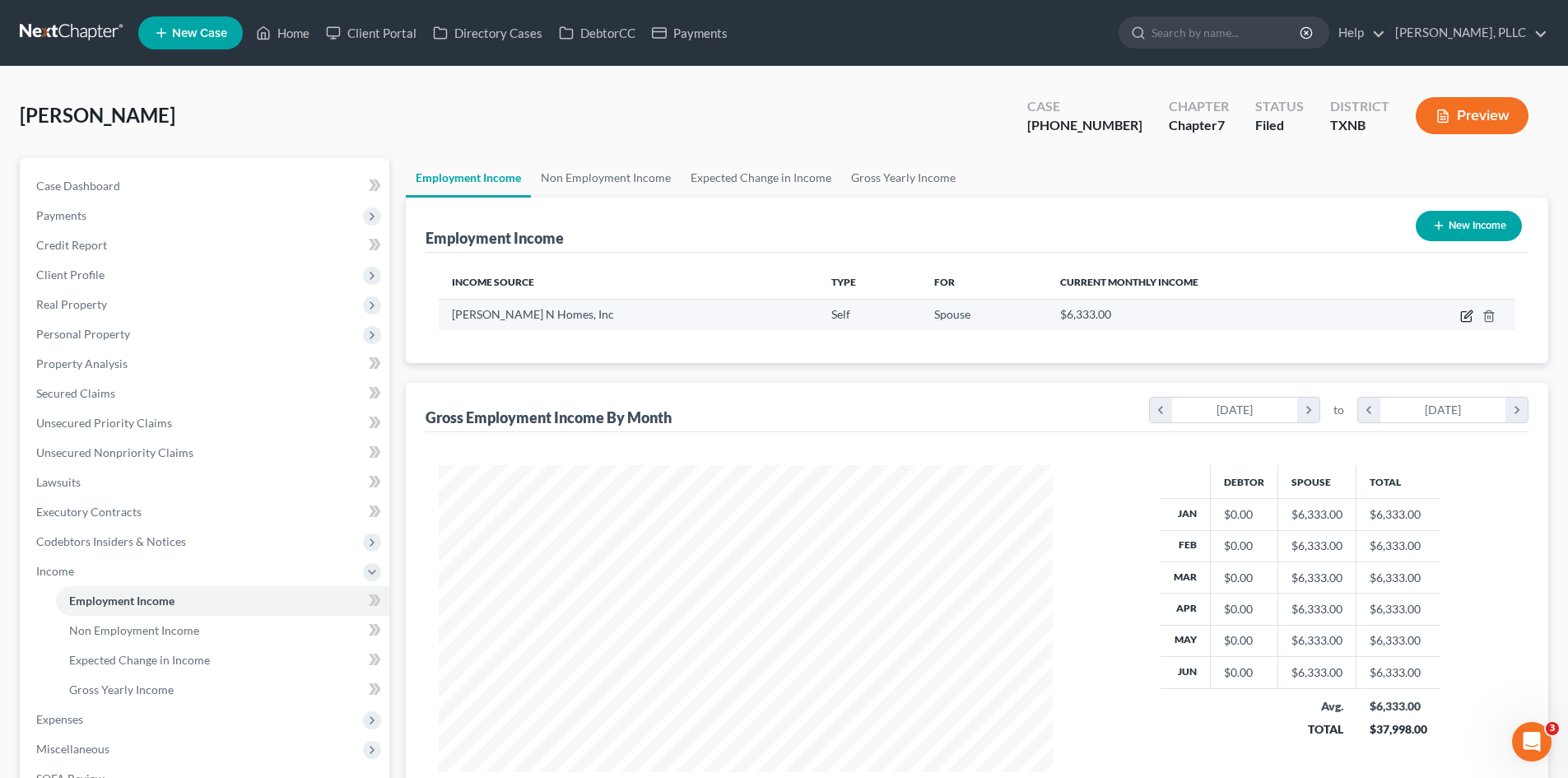
click at [1467, 316] on icon "button" at bounding box center [1467, 315] width 13 height 13
select select "1"
select select "45"
select select "0"
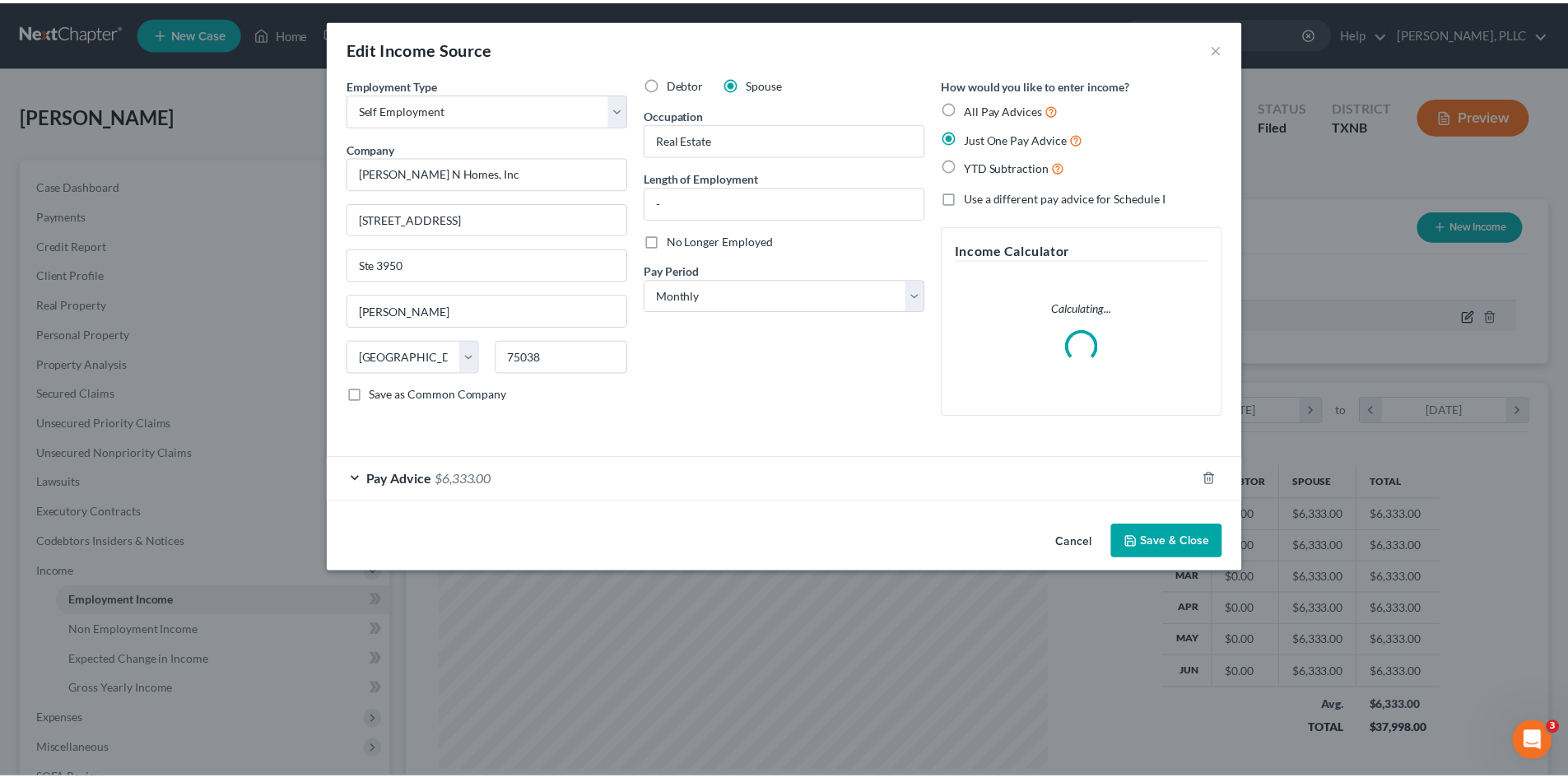
scroll to position [309, 653]
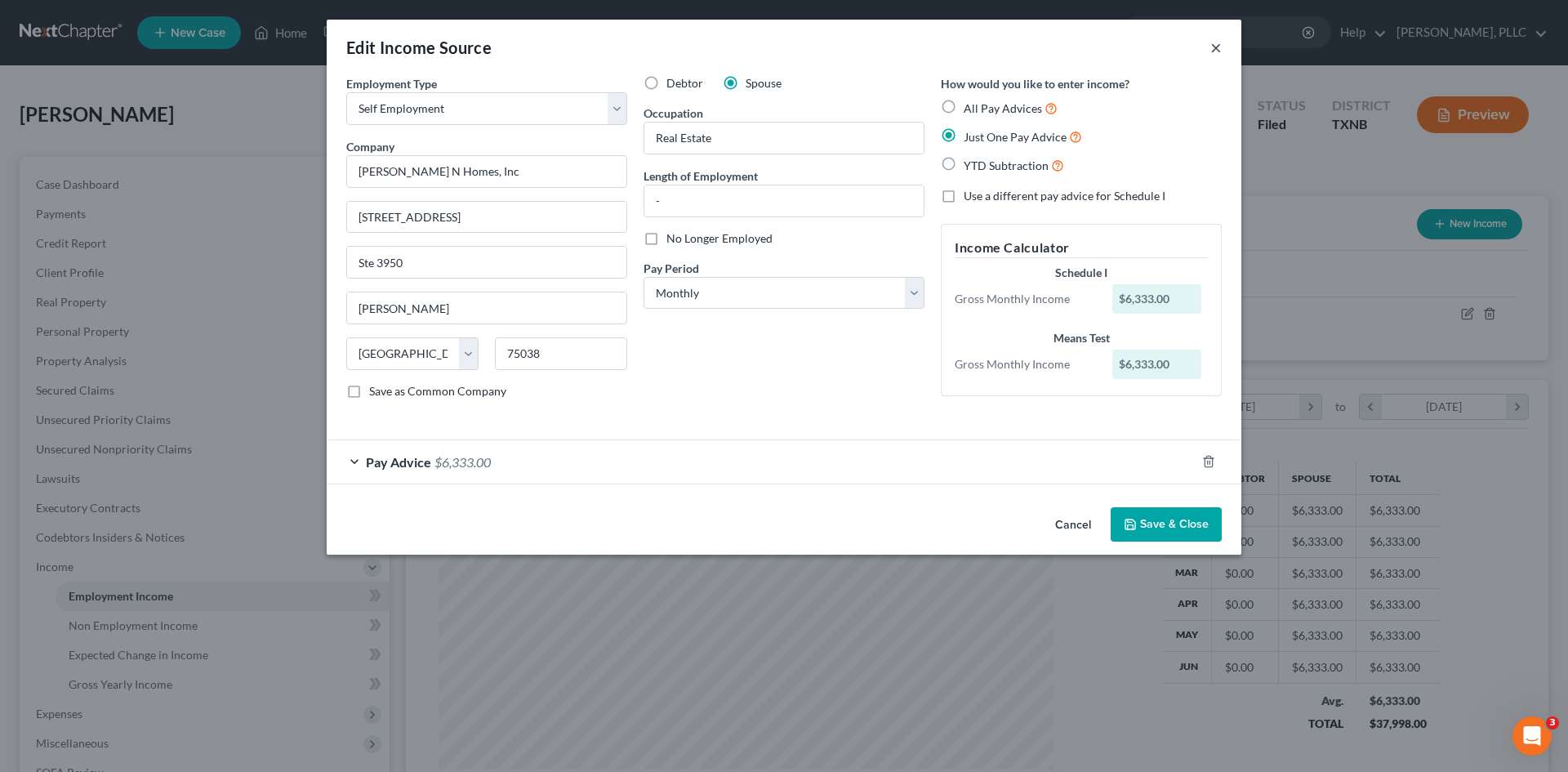
click at [1216, 47] on button "×" at bounding box center [1215, 47] width 11 height 20
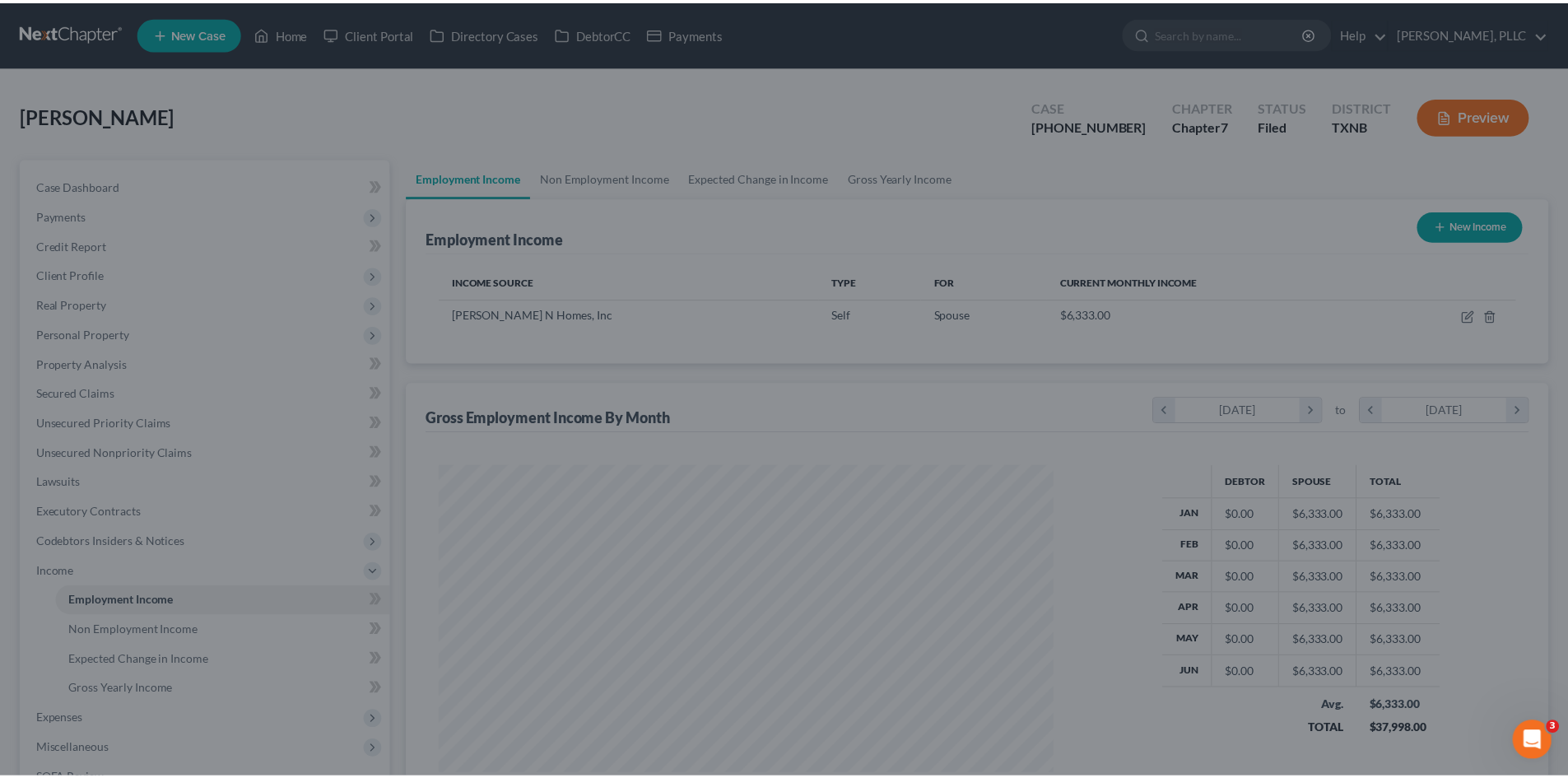
scroll to position [822606, 822620]
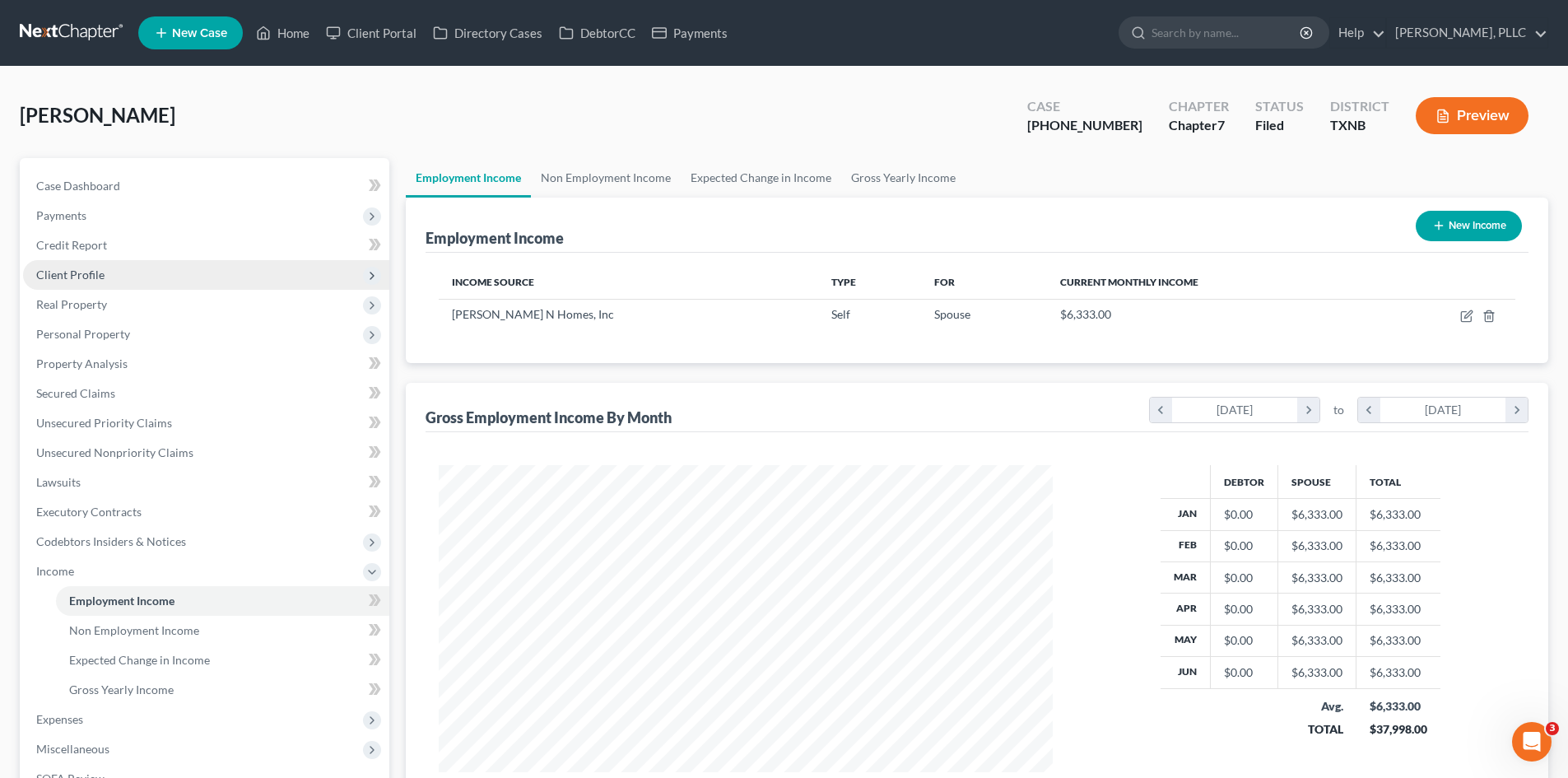
click at [113, 275] on span "Client Profile" at bounding box center [206, 274] width 366 height 30
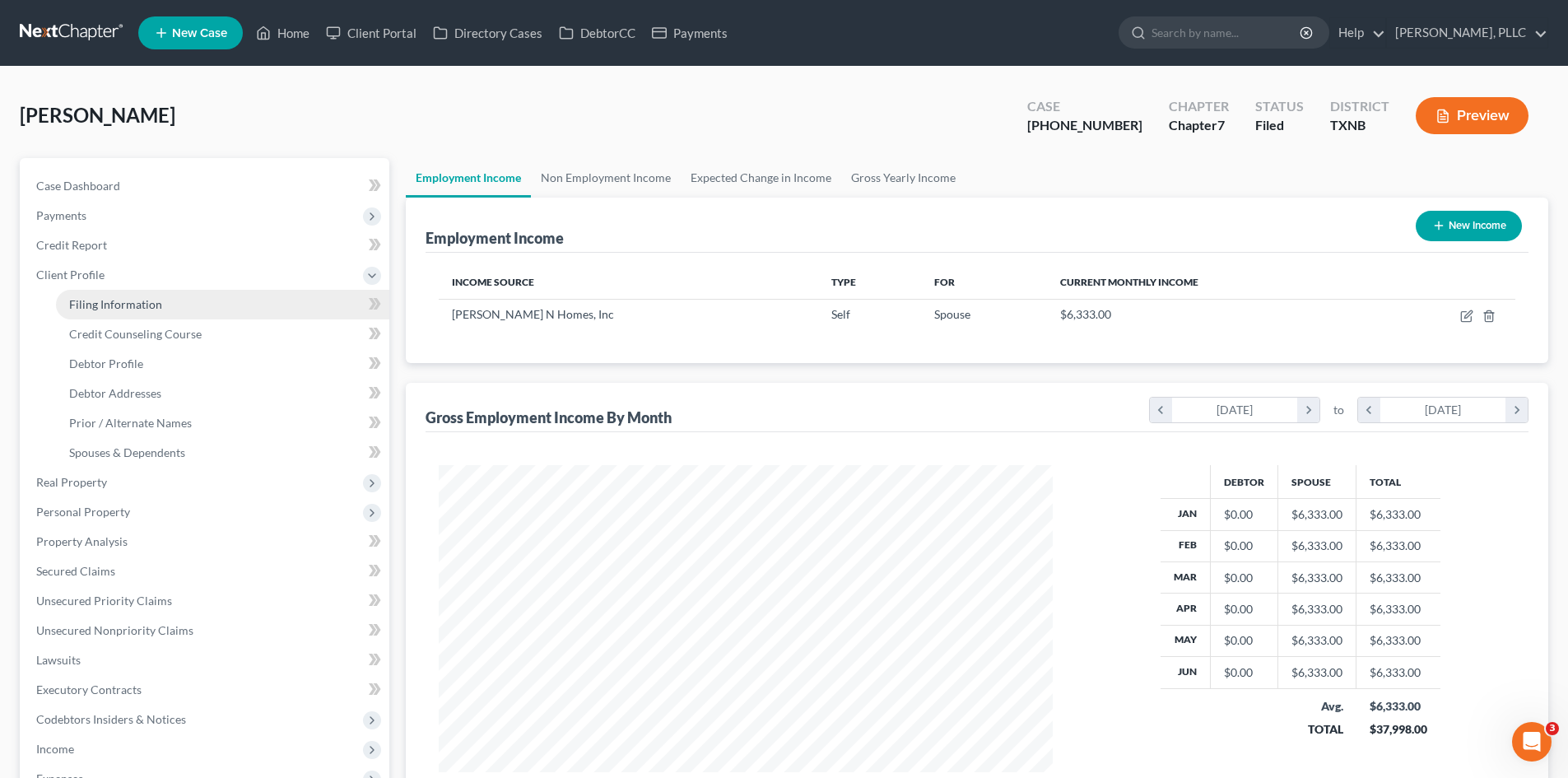
click at [127, 300] on span "Filing Information" at bounding box center [115, 304] width 93 height 14
select select "1"
select select "0"
select select "78"
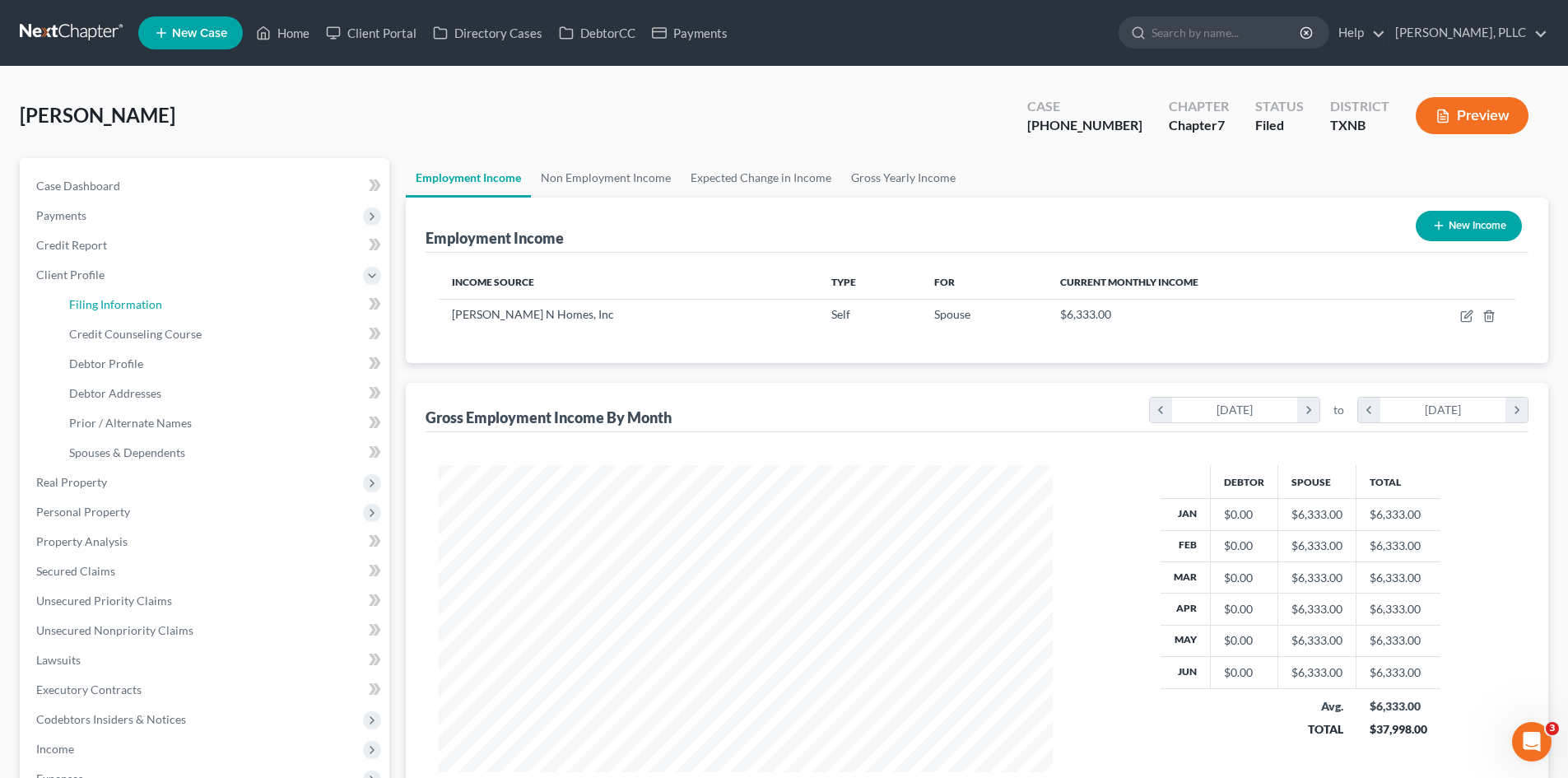
select select "1"
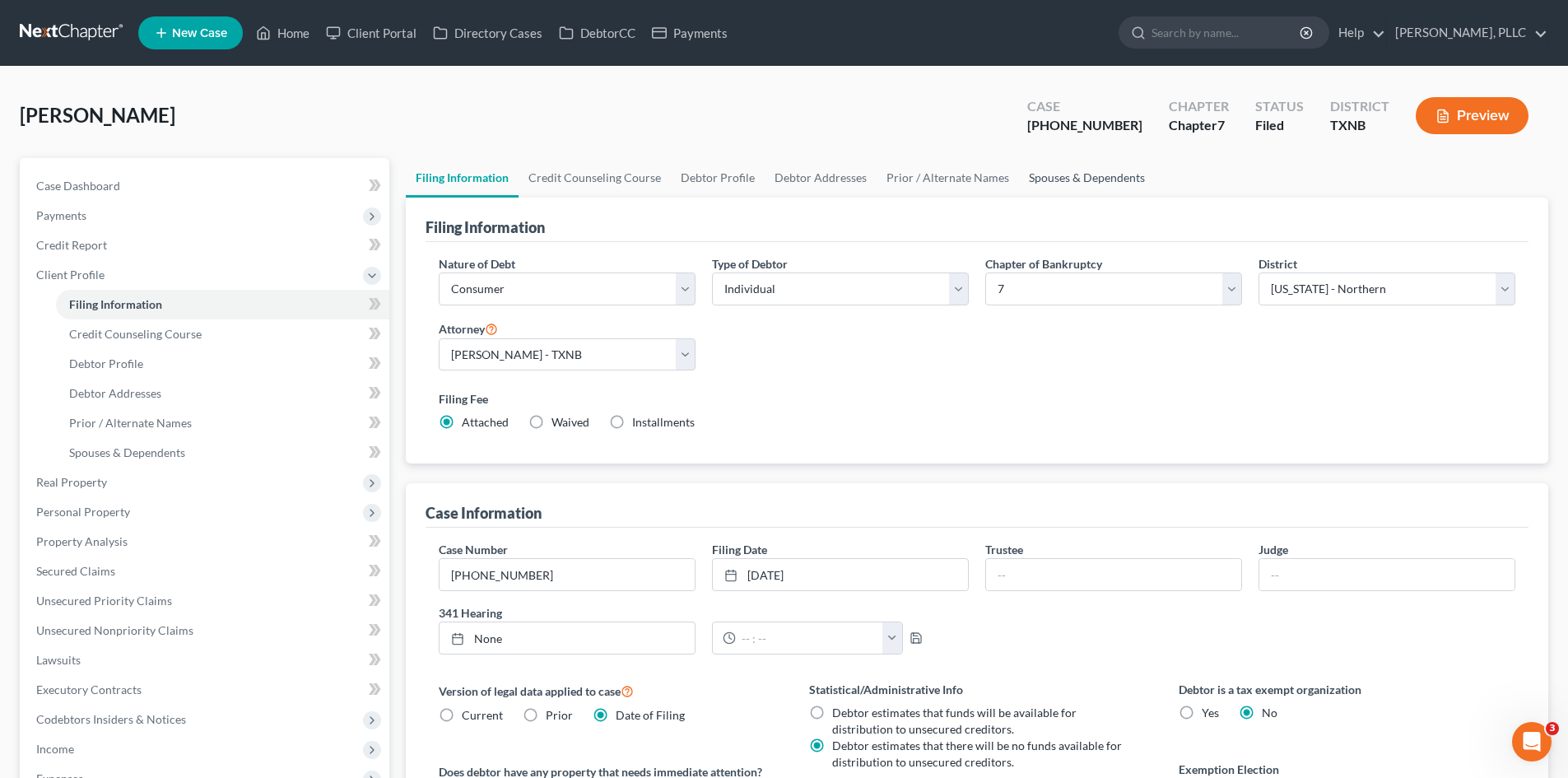
click at [1088, 181] on link "Spouses & Dependents" at bounding box center [1087, 177] width 136 height 39
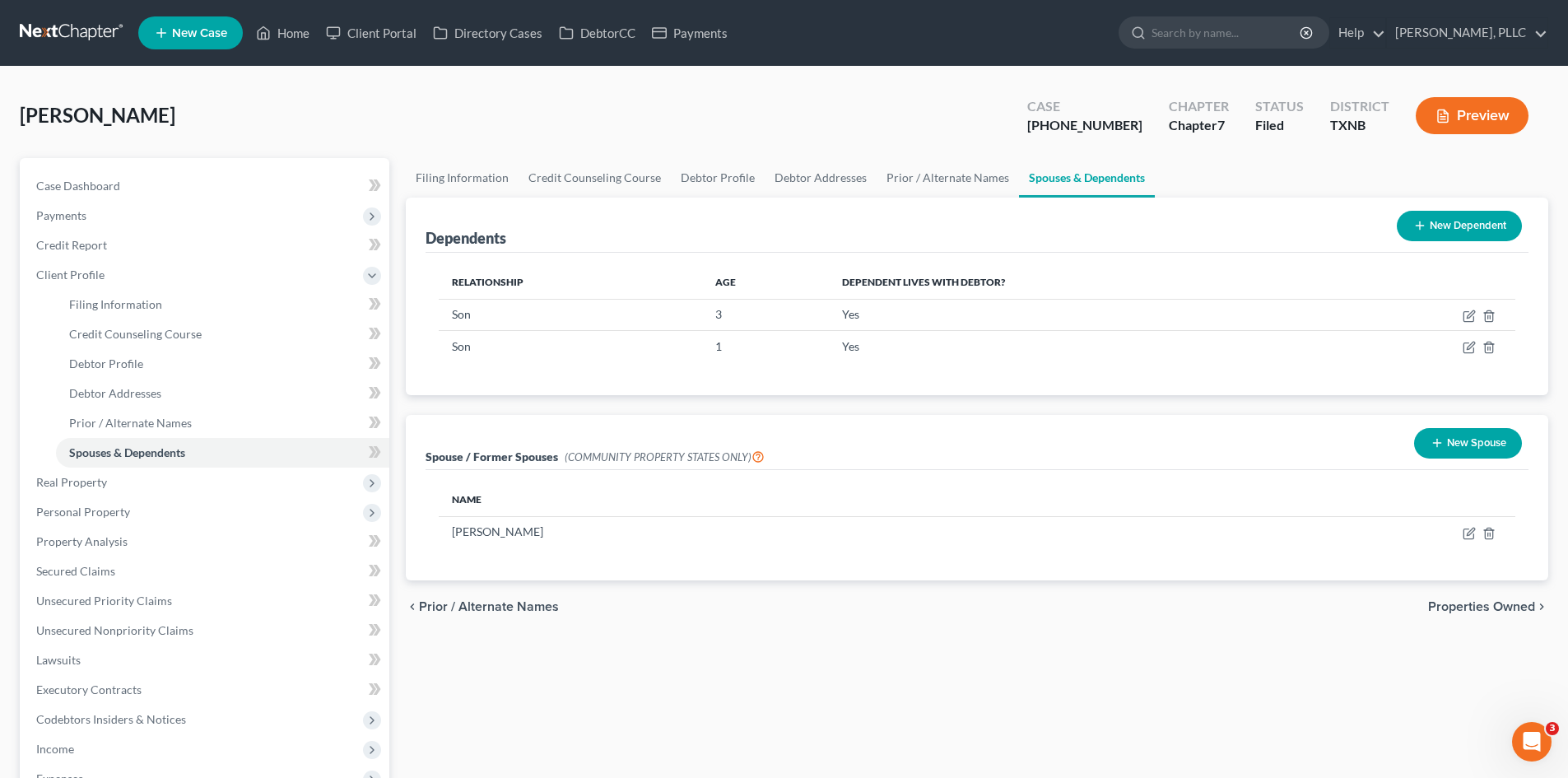
click at [945, 403] on div "Dependents New Dependent Relationship Age Dependent lives with debtor? Son [DEM…" at bounding box center [977, 389] width 1159 height 382
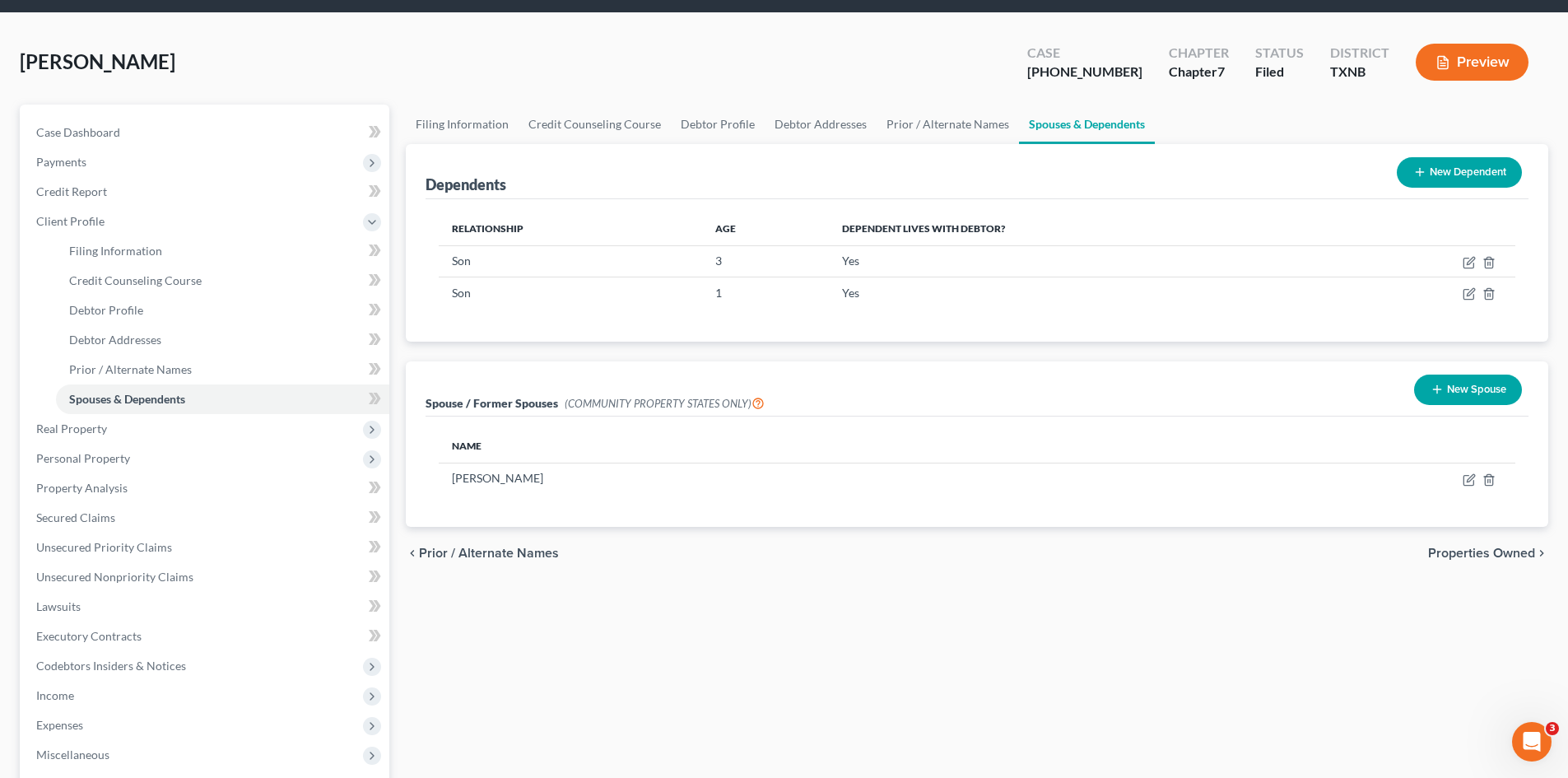
scroll to position [44, 0]
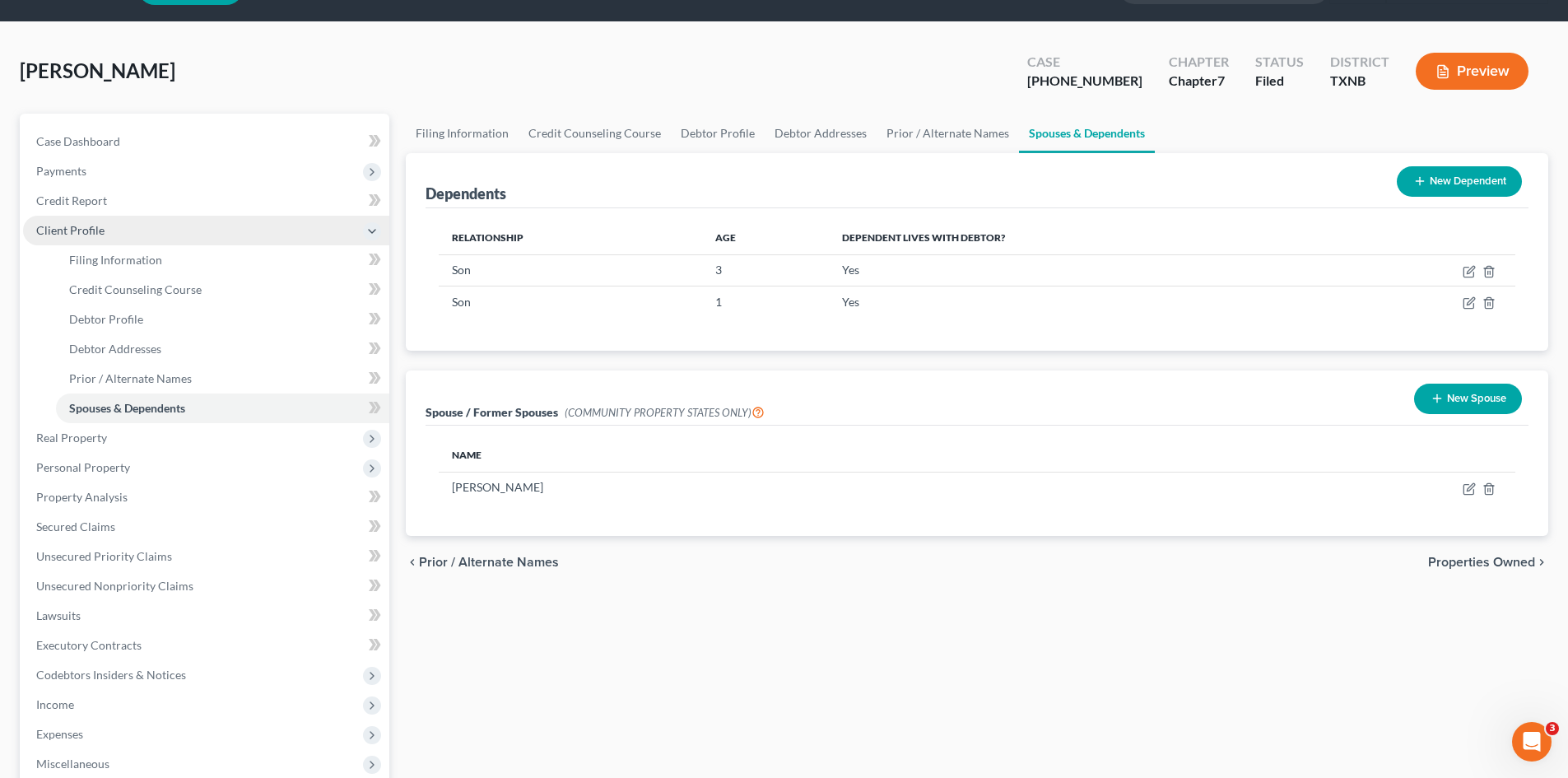
drag, startPoint x: 116, startPoint y: 230, endPoint x: 131, endPoint y: 230, distance: 15.0
click at [116, 230] on span "Client Profile" at bounding box center [206, 230] width 366 height 30
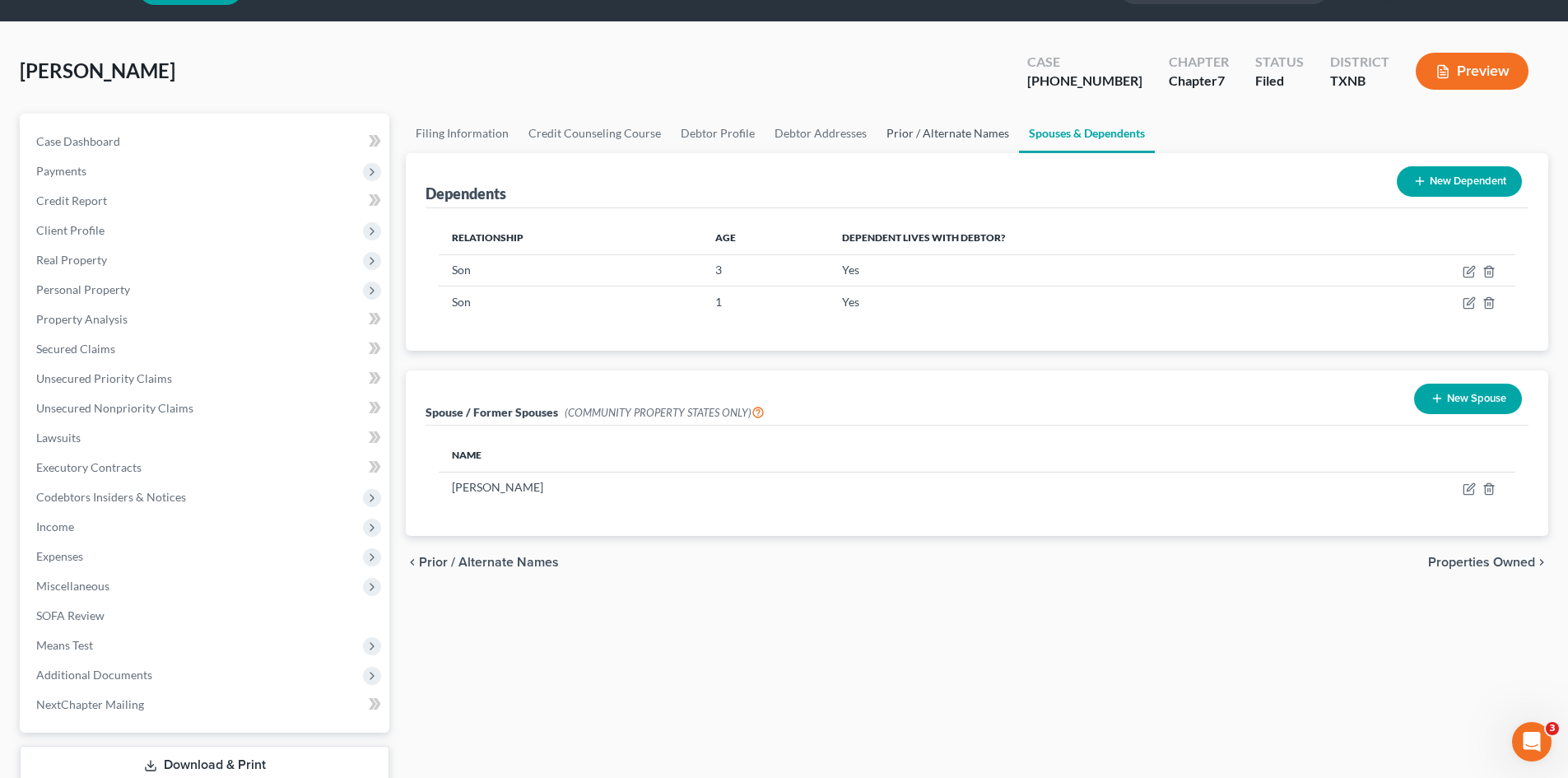
click at [997, 124] on link "Prior / Alternate Names" at bounding box center [947, 132] width 142 height 39
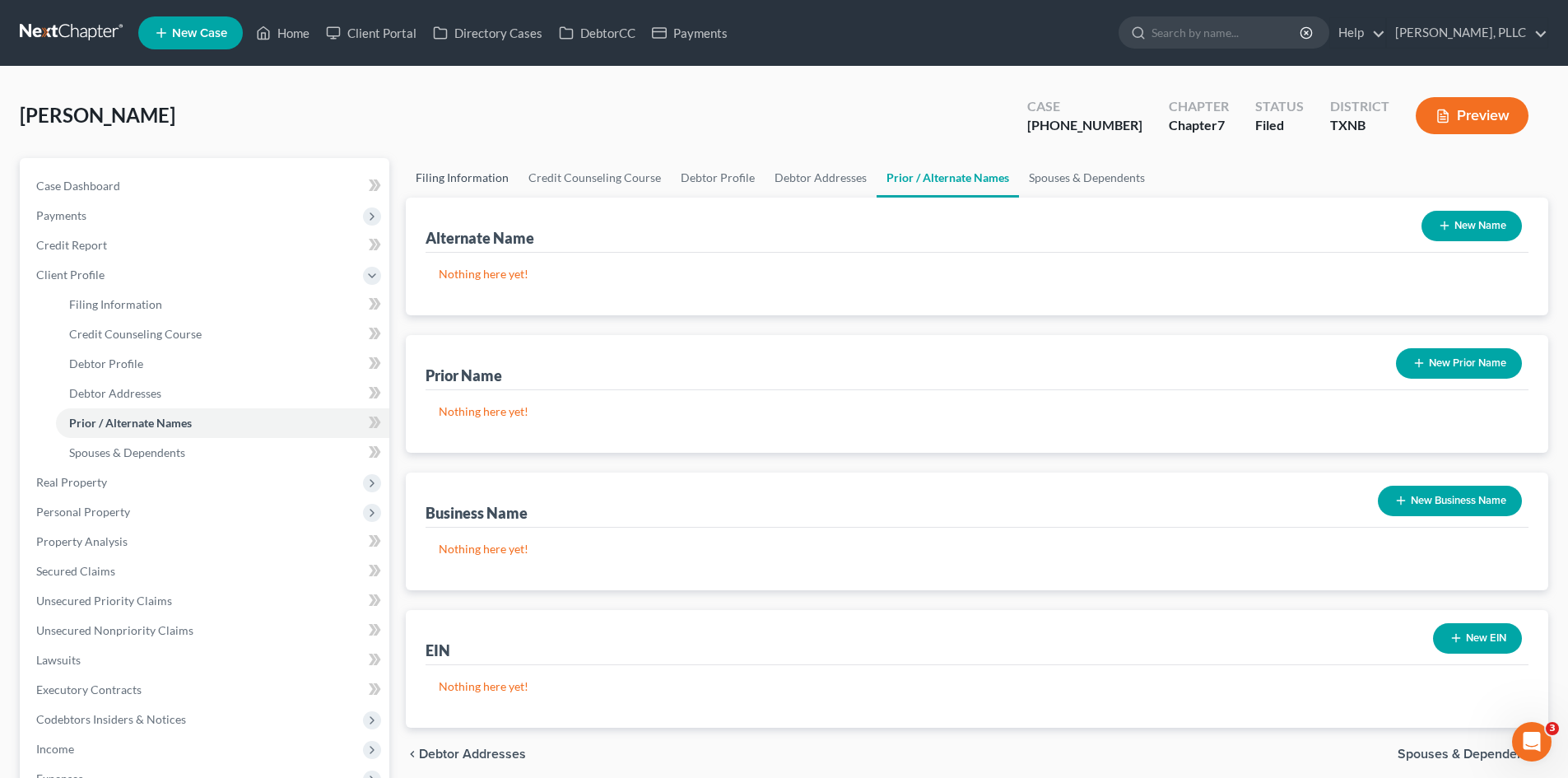
click at [462, 177] on link "Filing Information" at bounding box center [462, 177] width 112 height 39
select select "1"
select select "0"
select select "78"
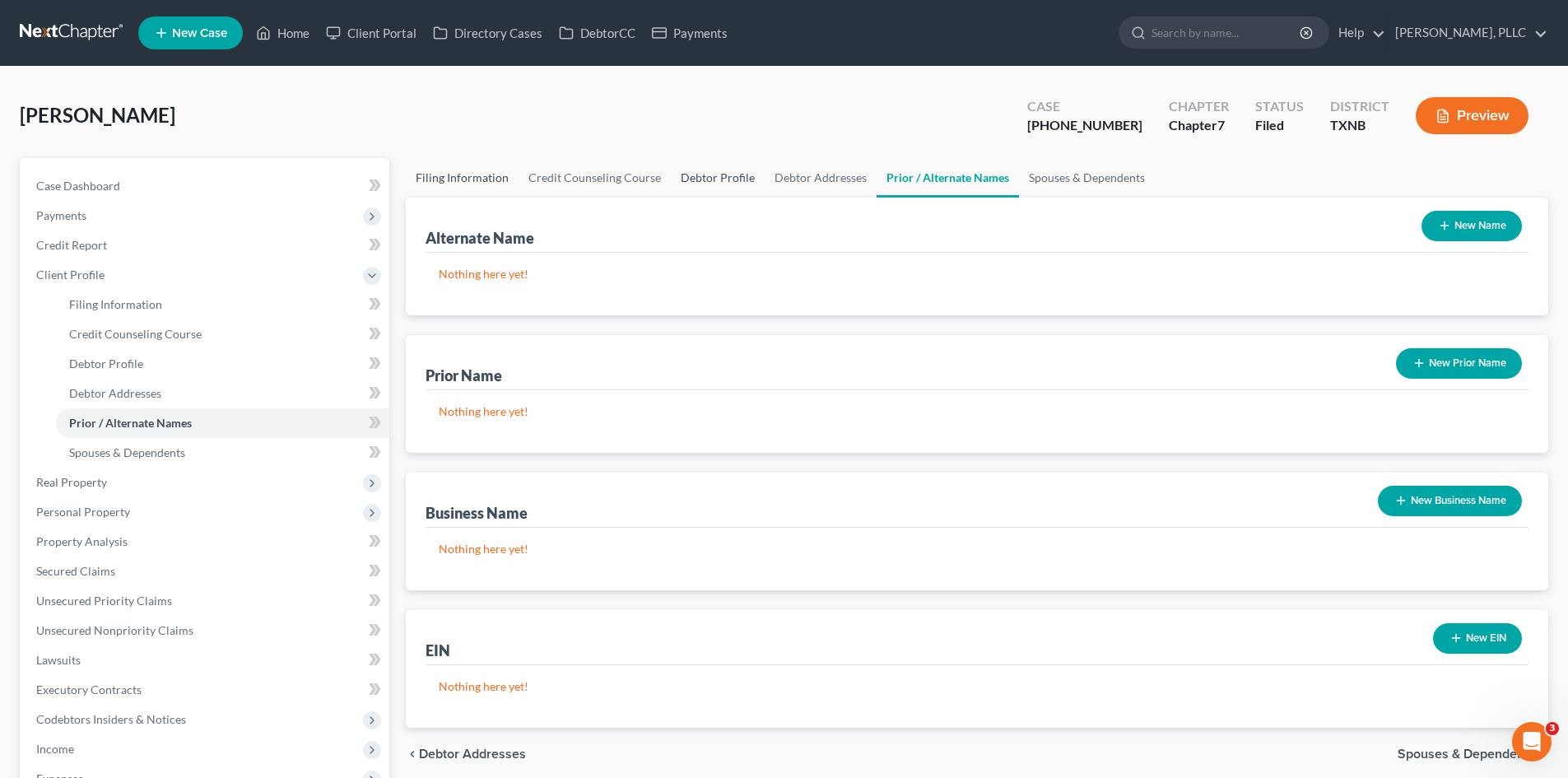
select select "1"
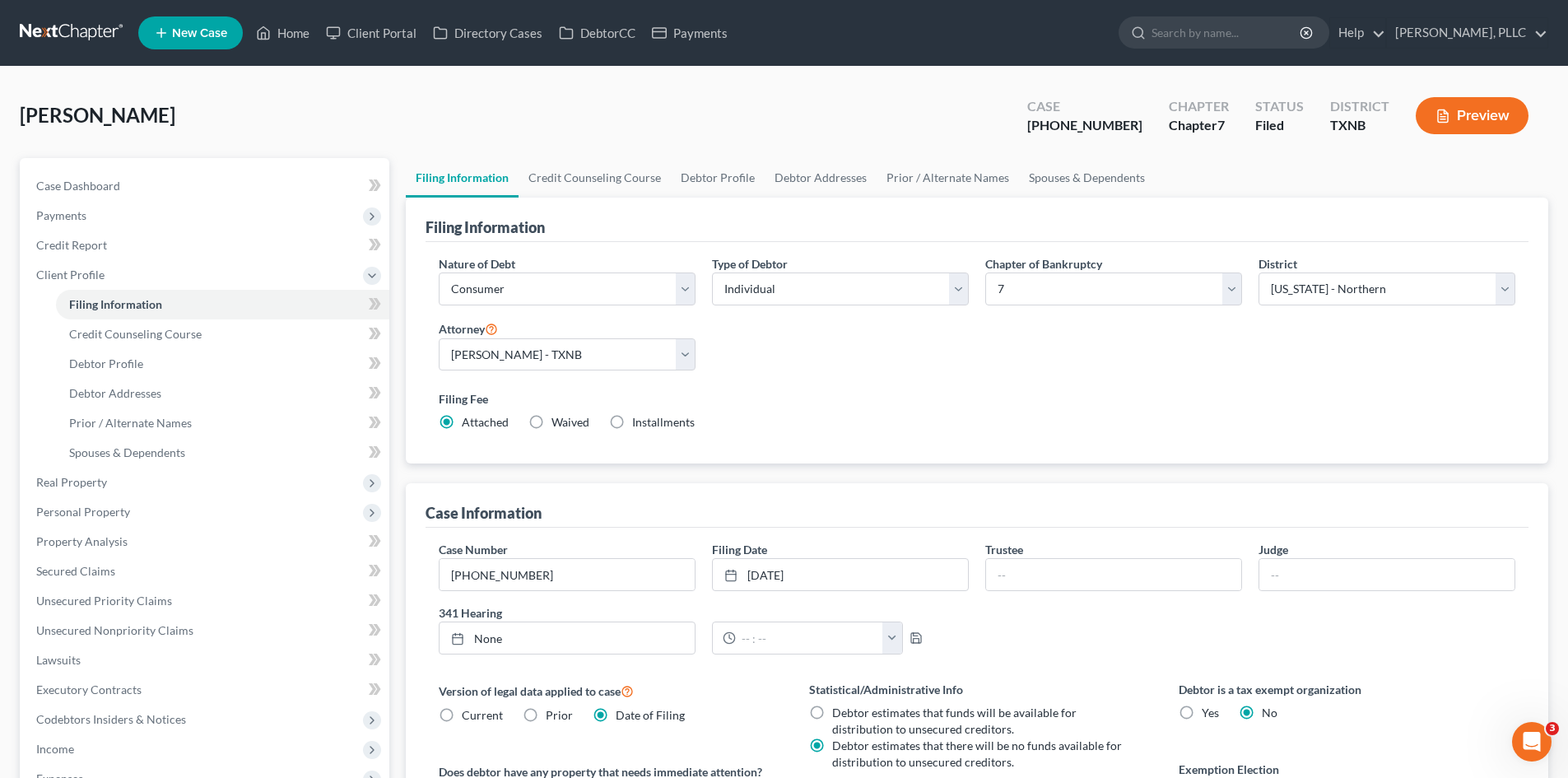
click at [985, 355] on div "Nature of Debt Select Business Consumer Other Nature of Business Select Clearin…" at bounding box center [977, 349] width 1093 height 189
click at [1104, 186] on link "Spouses & Dependents" at bounding box center [1087, 177] width 136 height 39
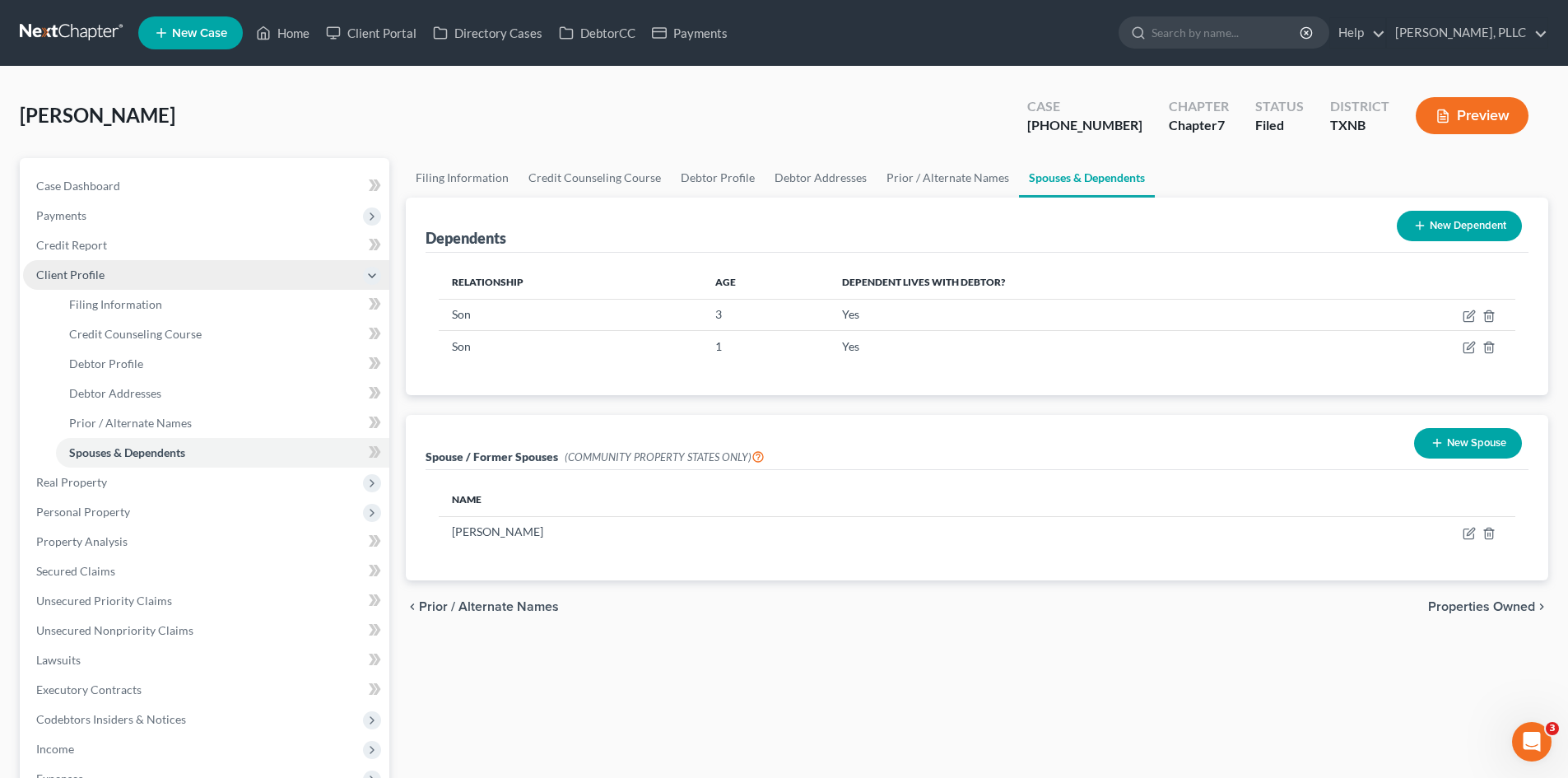
click at [51, 280] on span "Client Profile" at bounding box center [71, 274] width 68 height 14
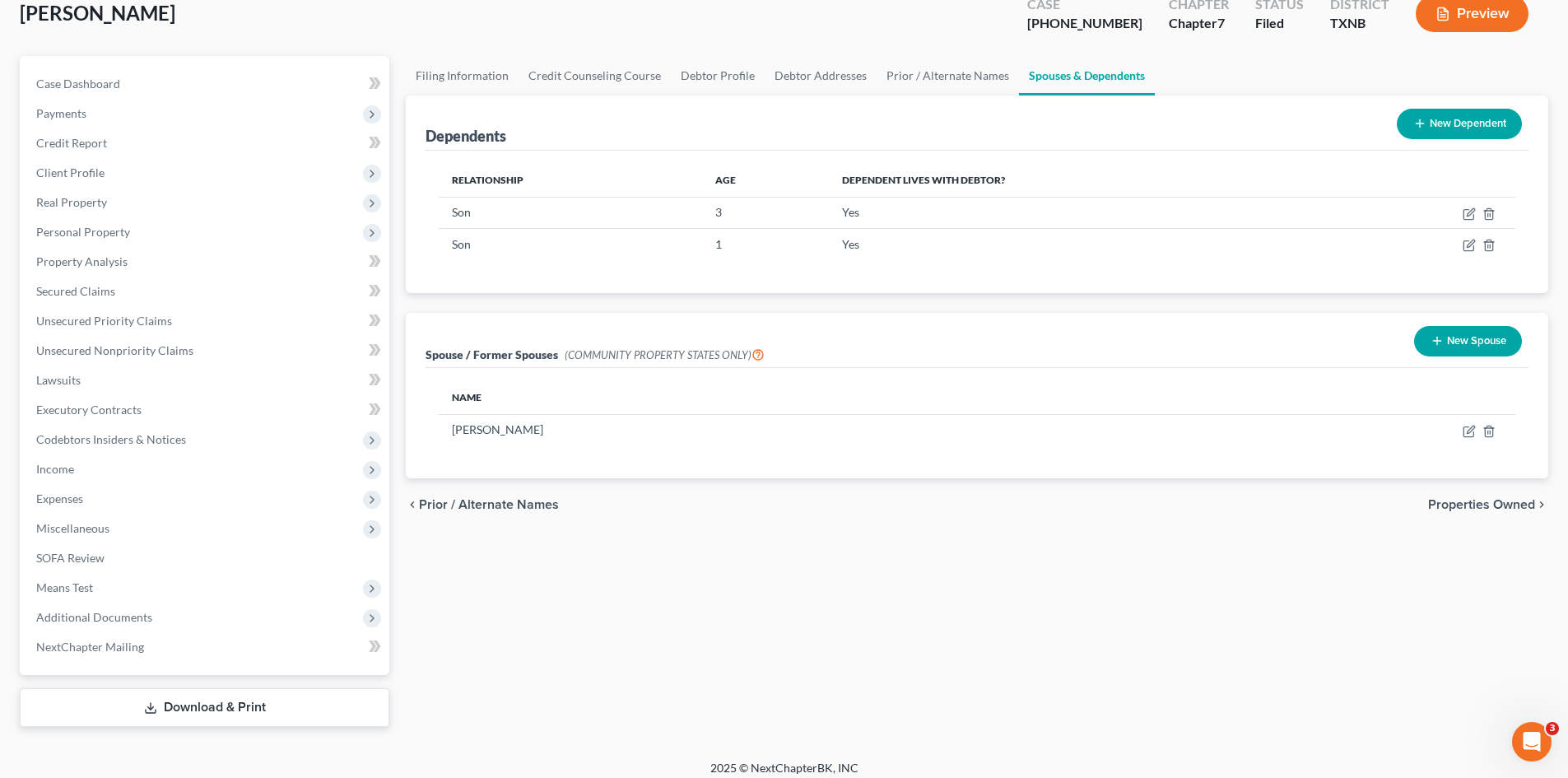
scroll to position [113, 0]
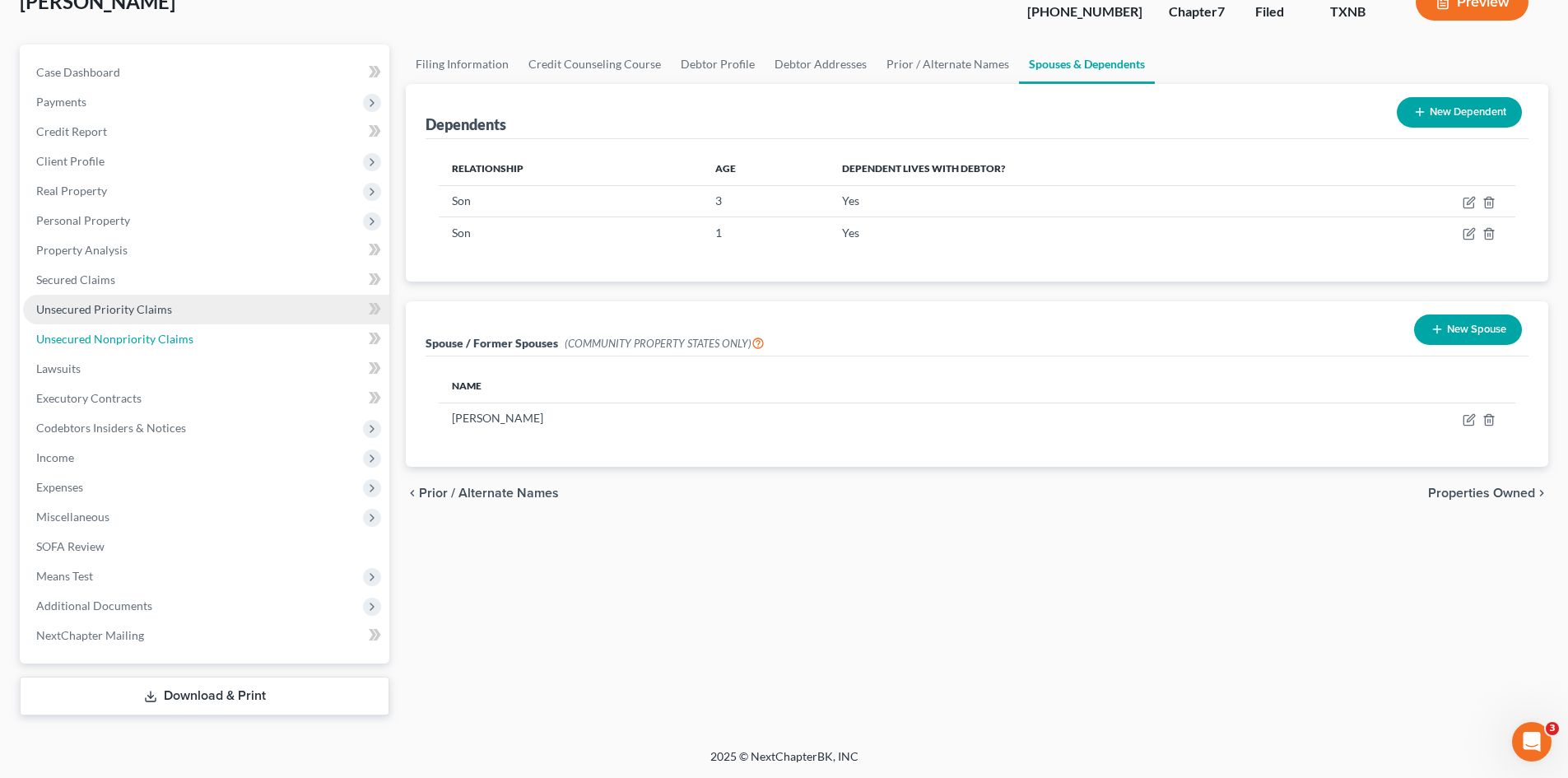
click at [173, 324] on link "Unsecured Nonpriority Claims" at bounding box center [206, 339] width 366 height 30
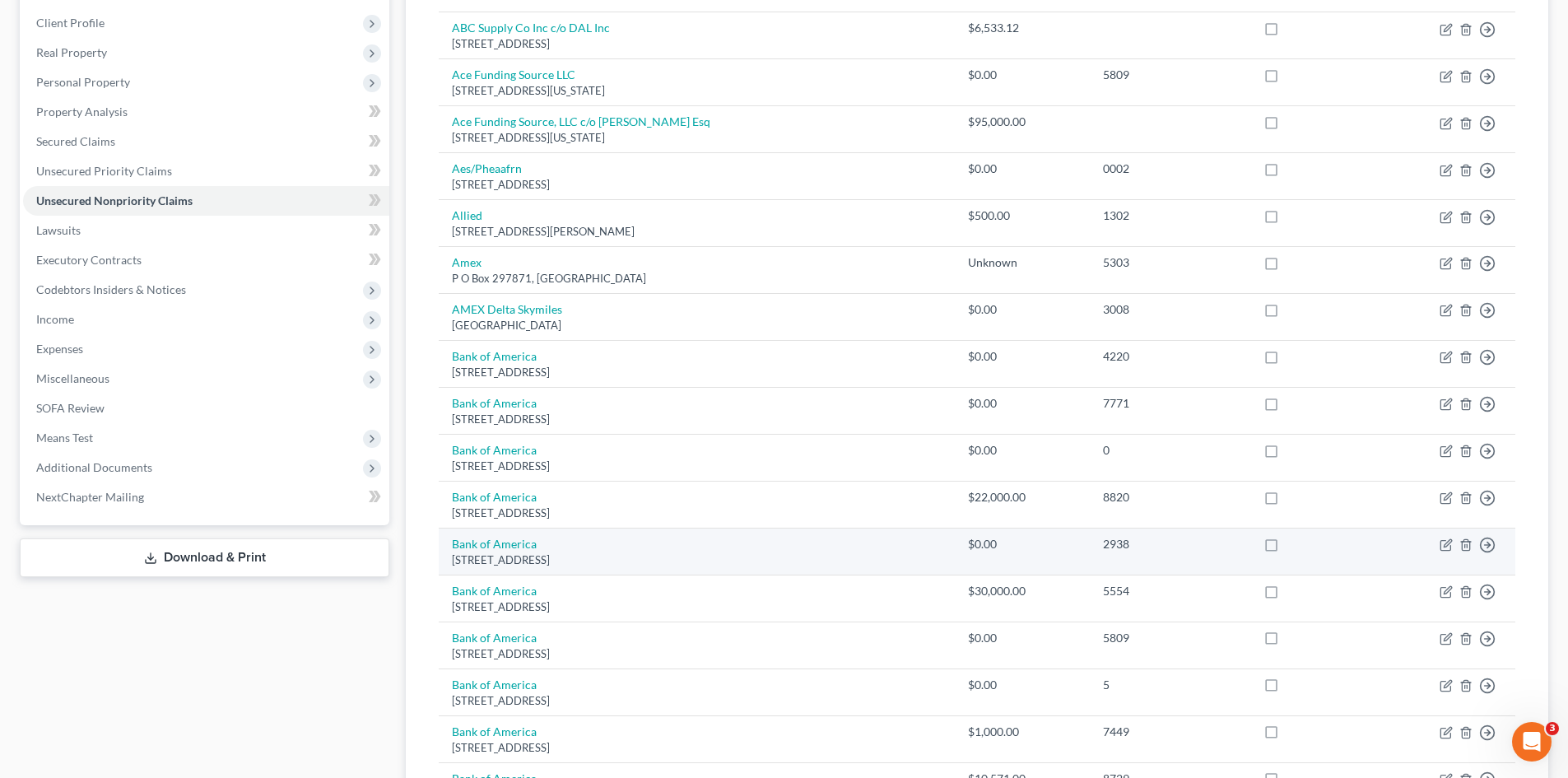
scroll to position [58, 0]
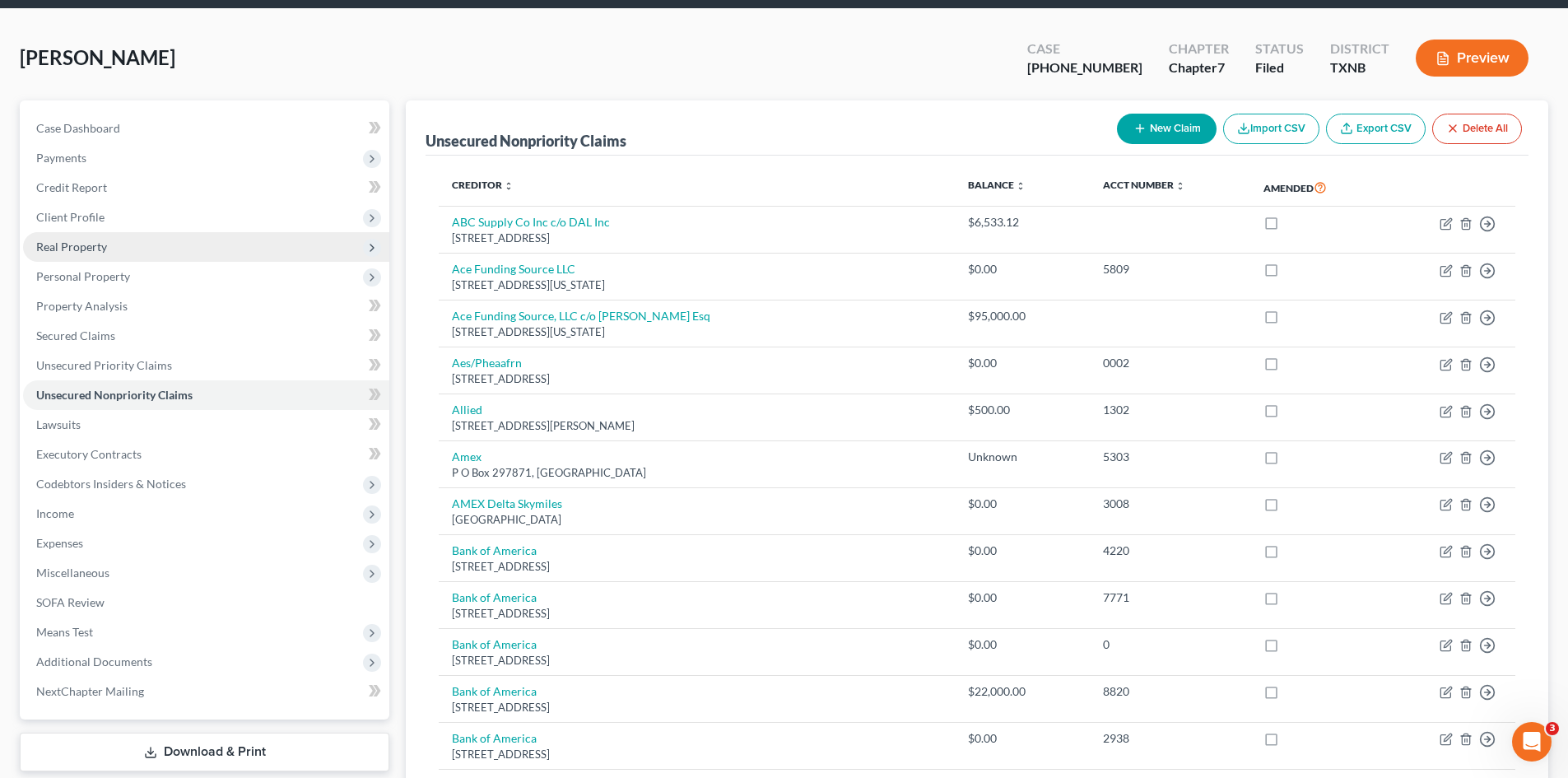
click at [52, 246] on span "Real Property" at bounding box center [71, 247] width 71 height 14
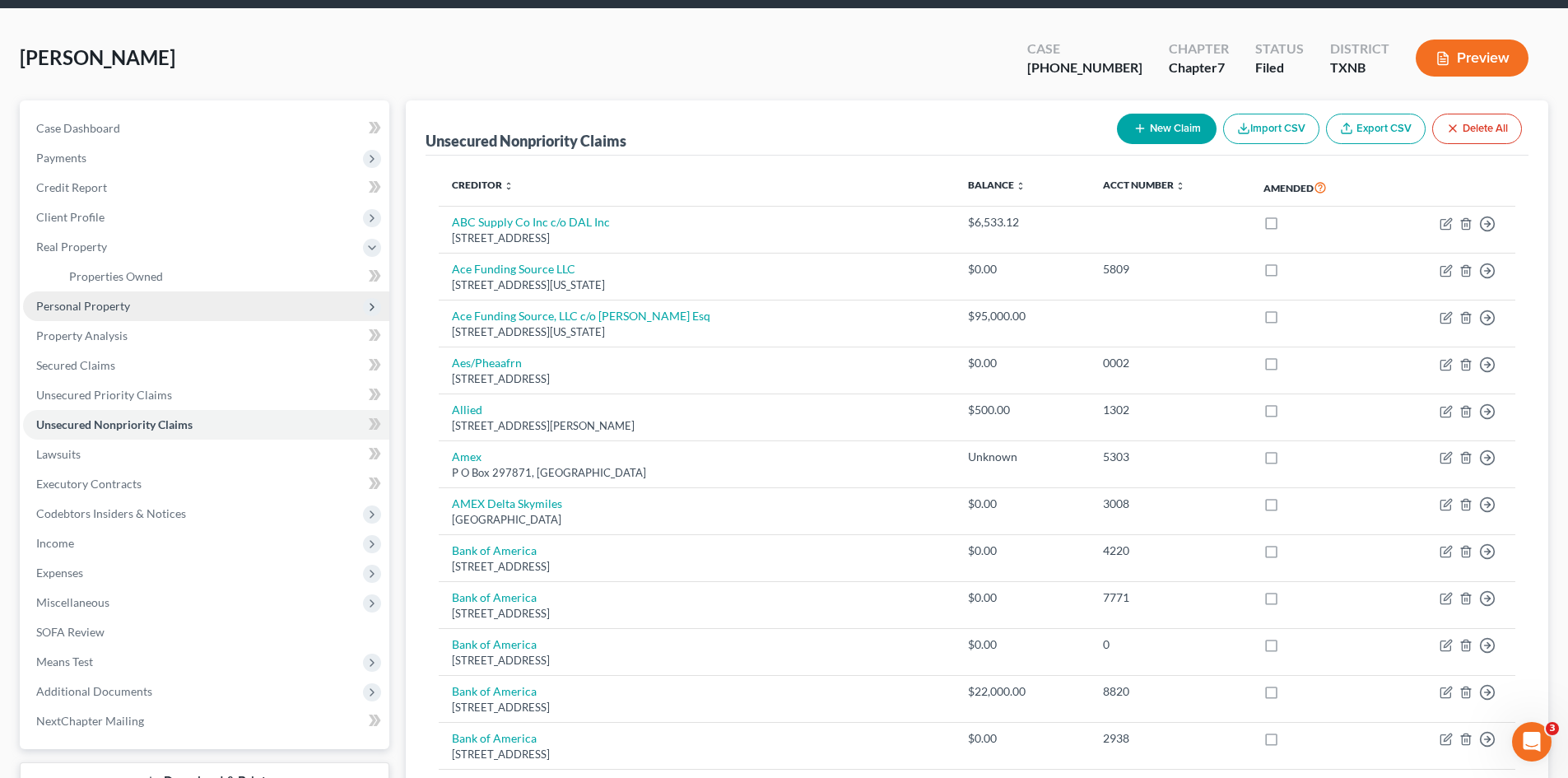
click at [63, 319] on span "Personal Property" at bounding box center [206, 306] width 366 height 30
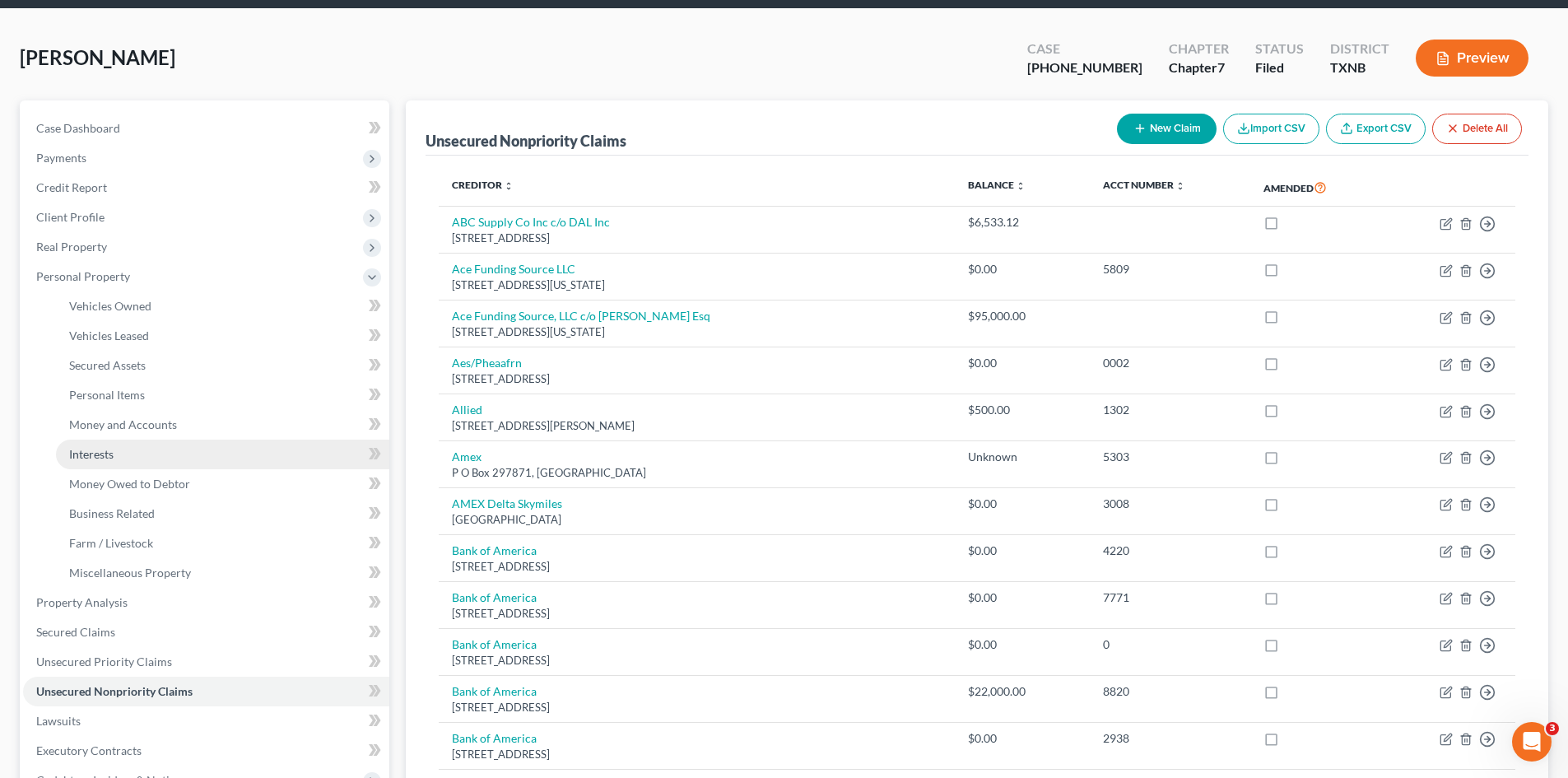
click at [105, 453] on span "Interests" at bounding box center [91, 454] width 44 height 14
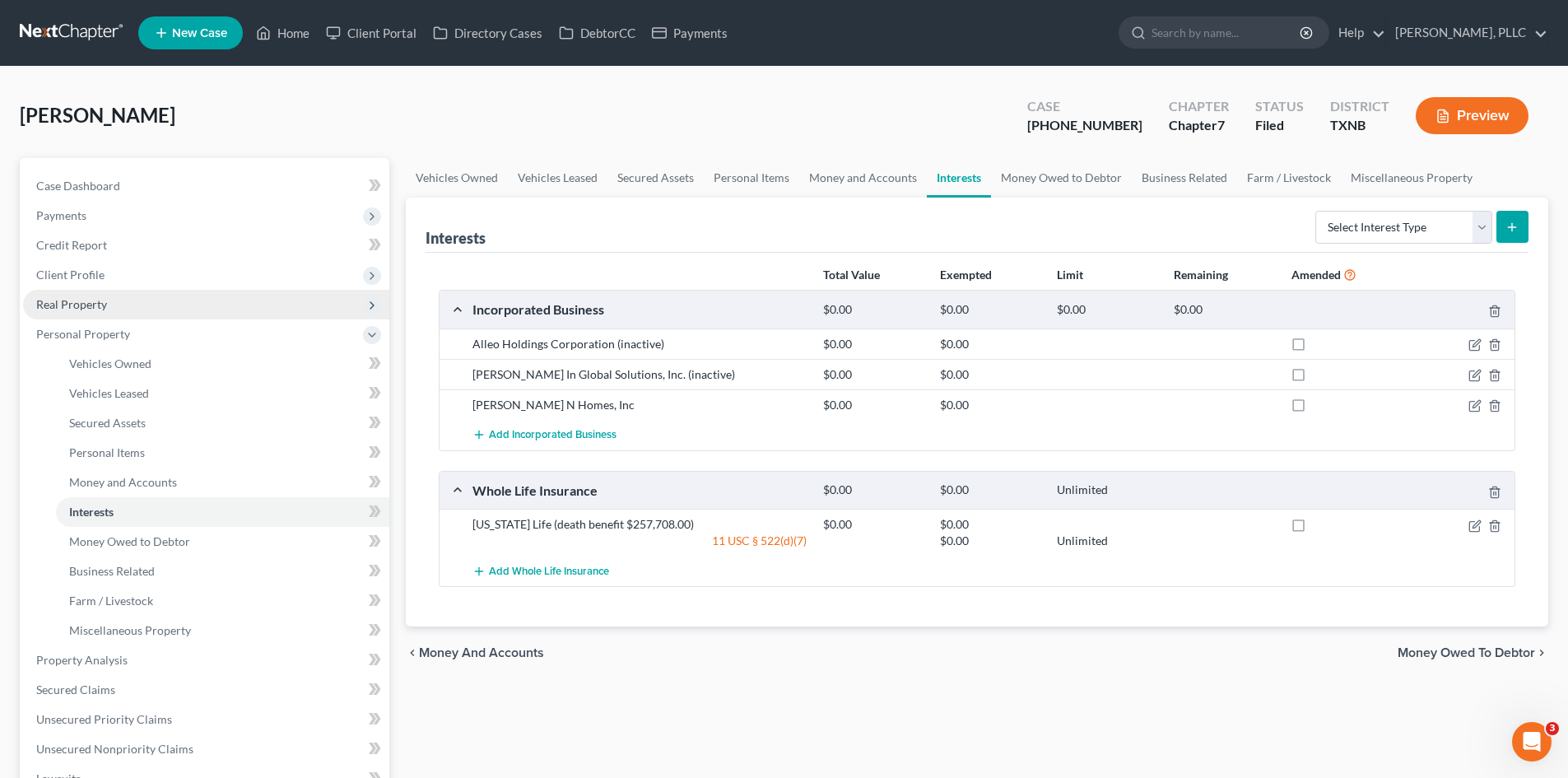
click at [71, 305] on span "Real Property" at bounding box center [71, 304] width 71 height 14
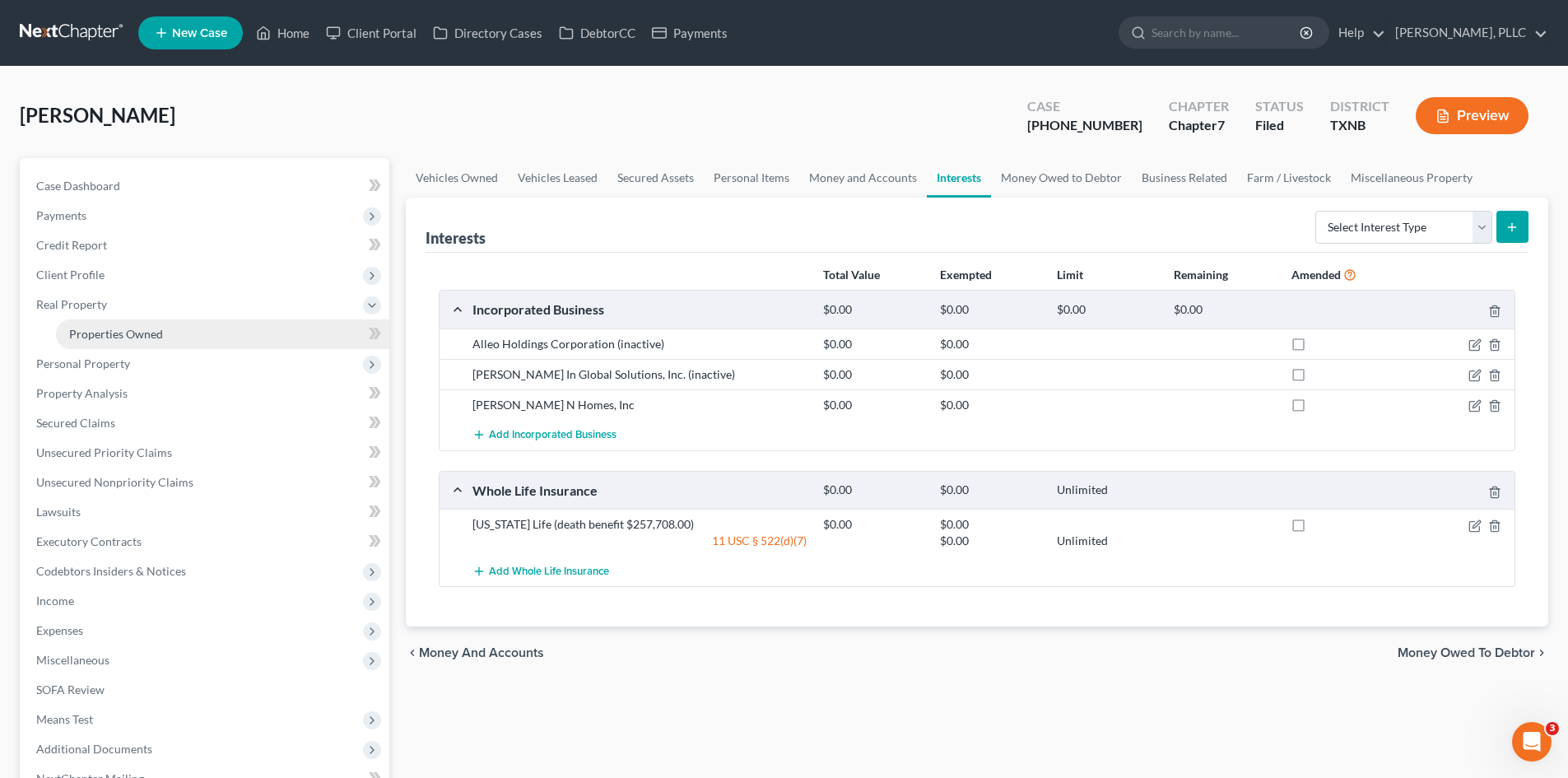
click at [108, 328] on span "Properties Owned" at bounding box center [116, 334] width 94 height 14
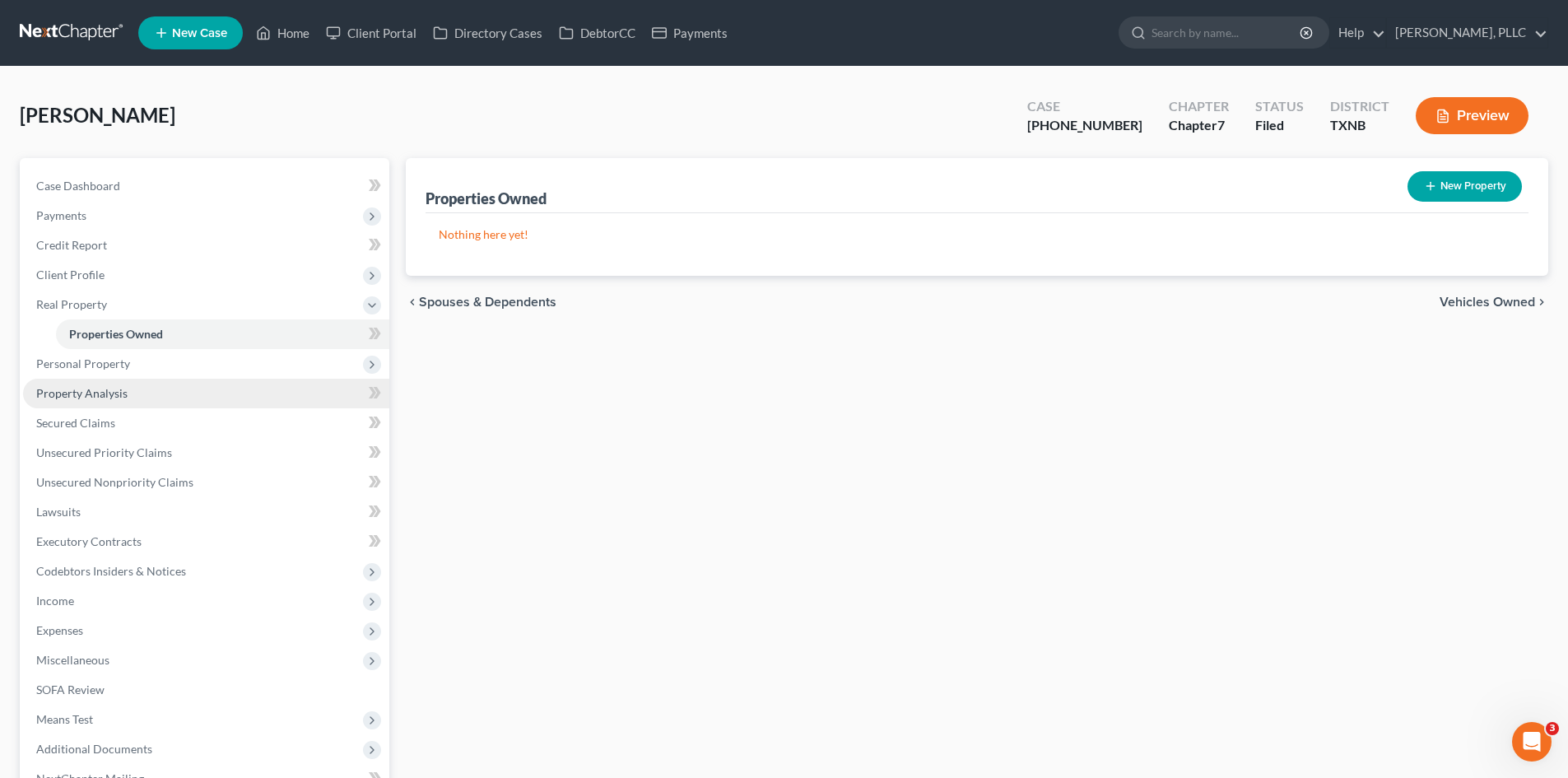
click at [112, 407] on link "Property Analysis" at bounding box center [206, 393] width 366 height 30
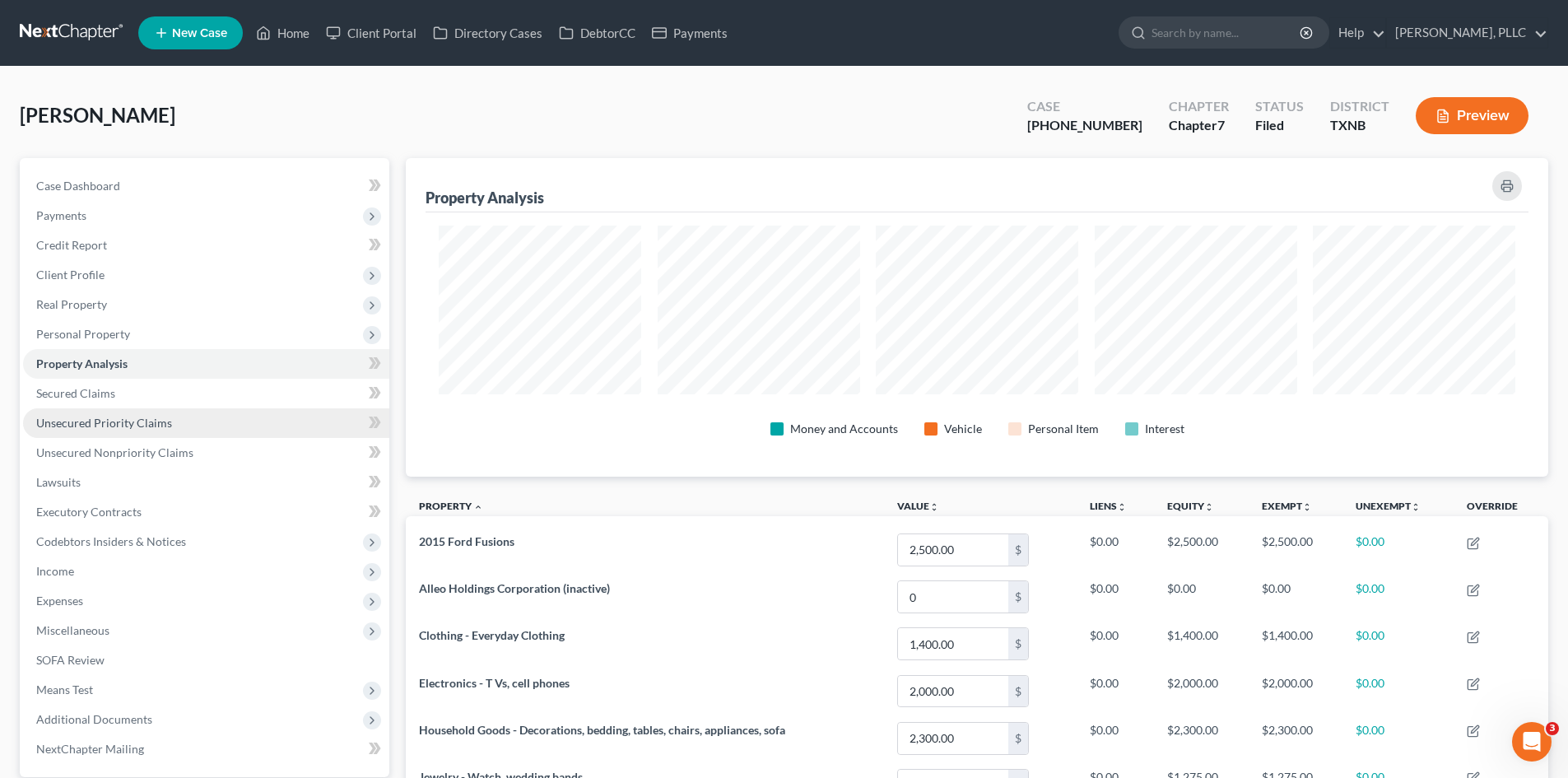
scroll to position [319, 1143]
click at [109, 420] on span "Unsecured Priority Claims" at bounding box center [105, 423] width 136 height 14
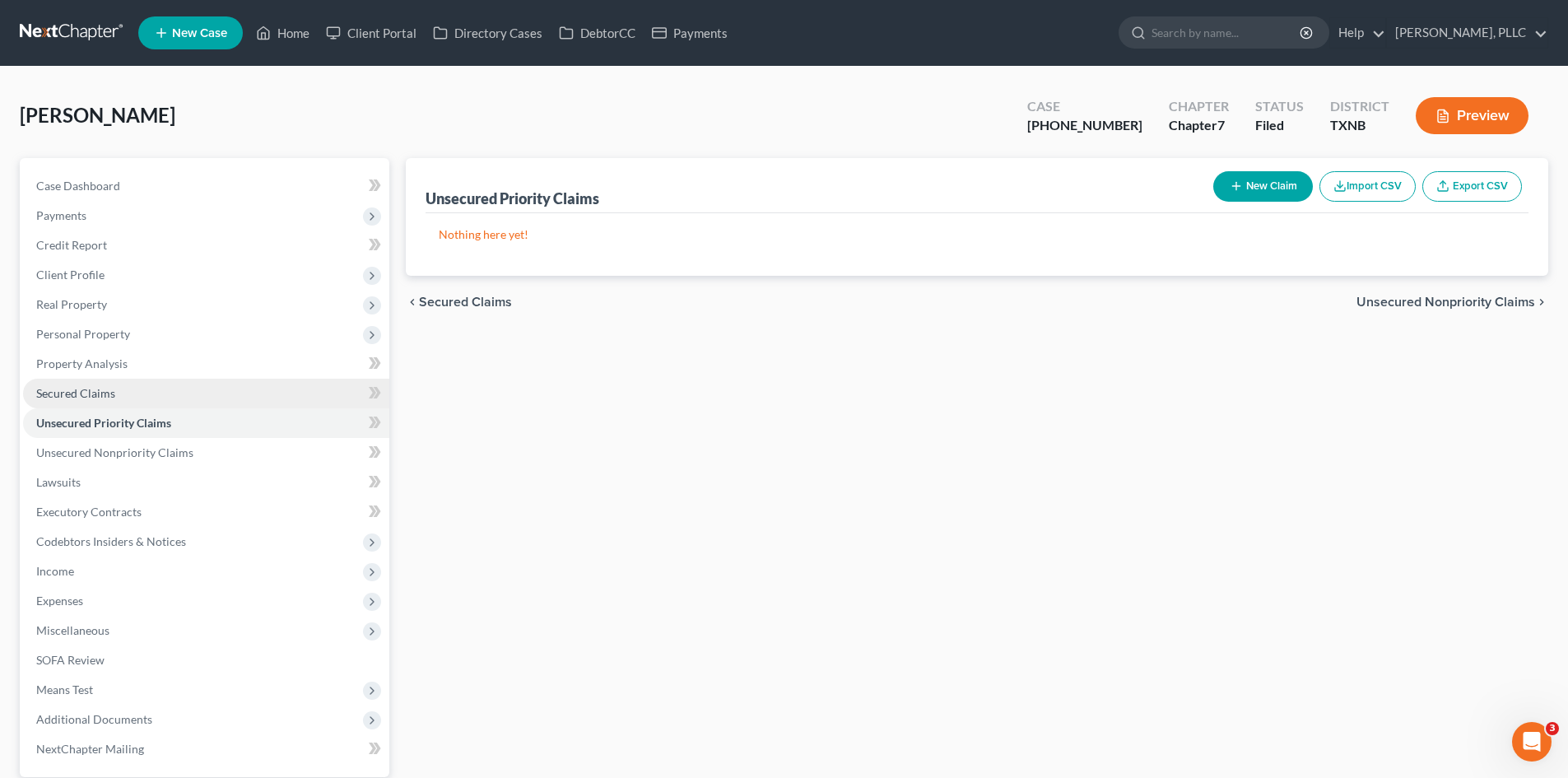
click at [108, 395] on span "Secured Claims" at bounding box center [76, 393] width 79 height 14
click at [125, 416] on span "Unsecured Priority Claims" at bounding box center [105, 423] width 136 height 14
click at [114, 393] on link "Secured Claims" at bounding box center [206, 393] width 366 height 30
click at [92, 413] on link "Unsecured Priority Claims" at bounding box center [206, 423] width 366 height 30
click at [98, 396] on span "Secured Claims" at bounding box center [76, 393] width 79 height 14
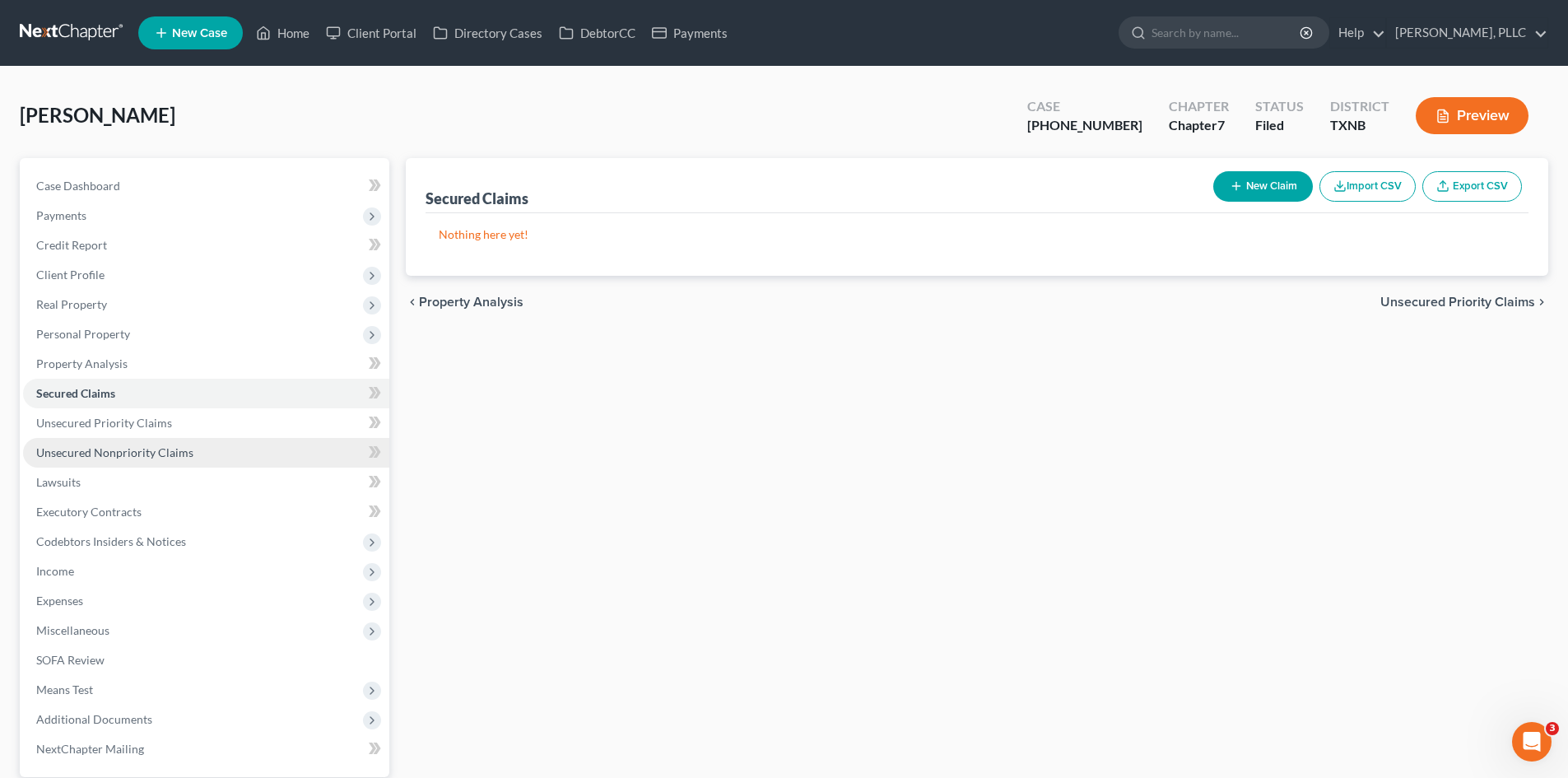
click at [139, 450] on span "Unsecured Nonpriority Claims" at bounding box center [115, 452] width 157 height 14
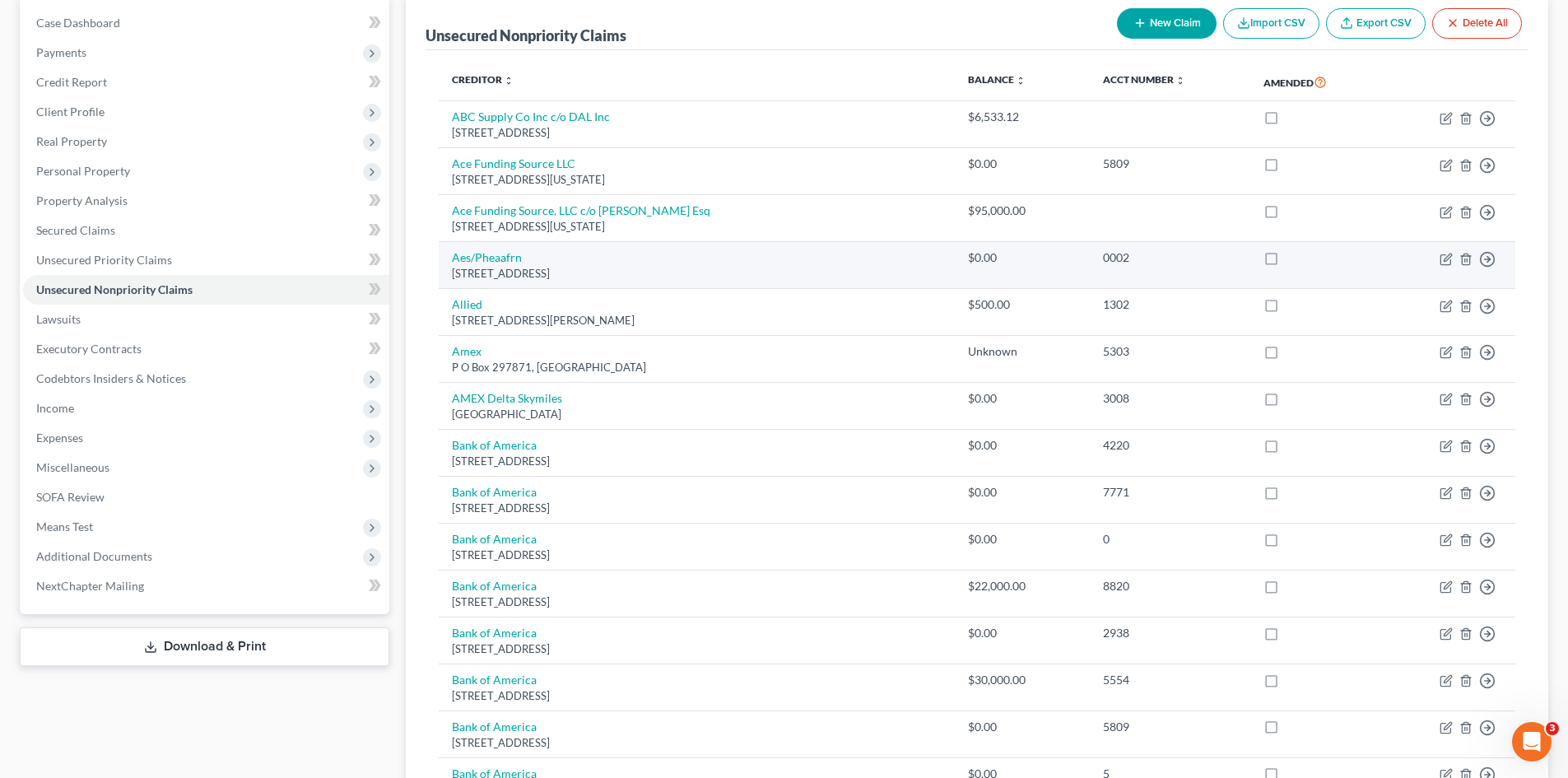
scroll to position [165, 0]
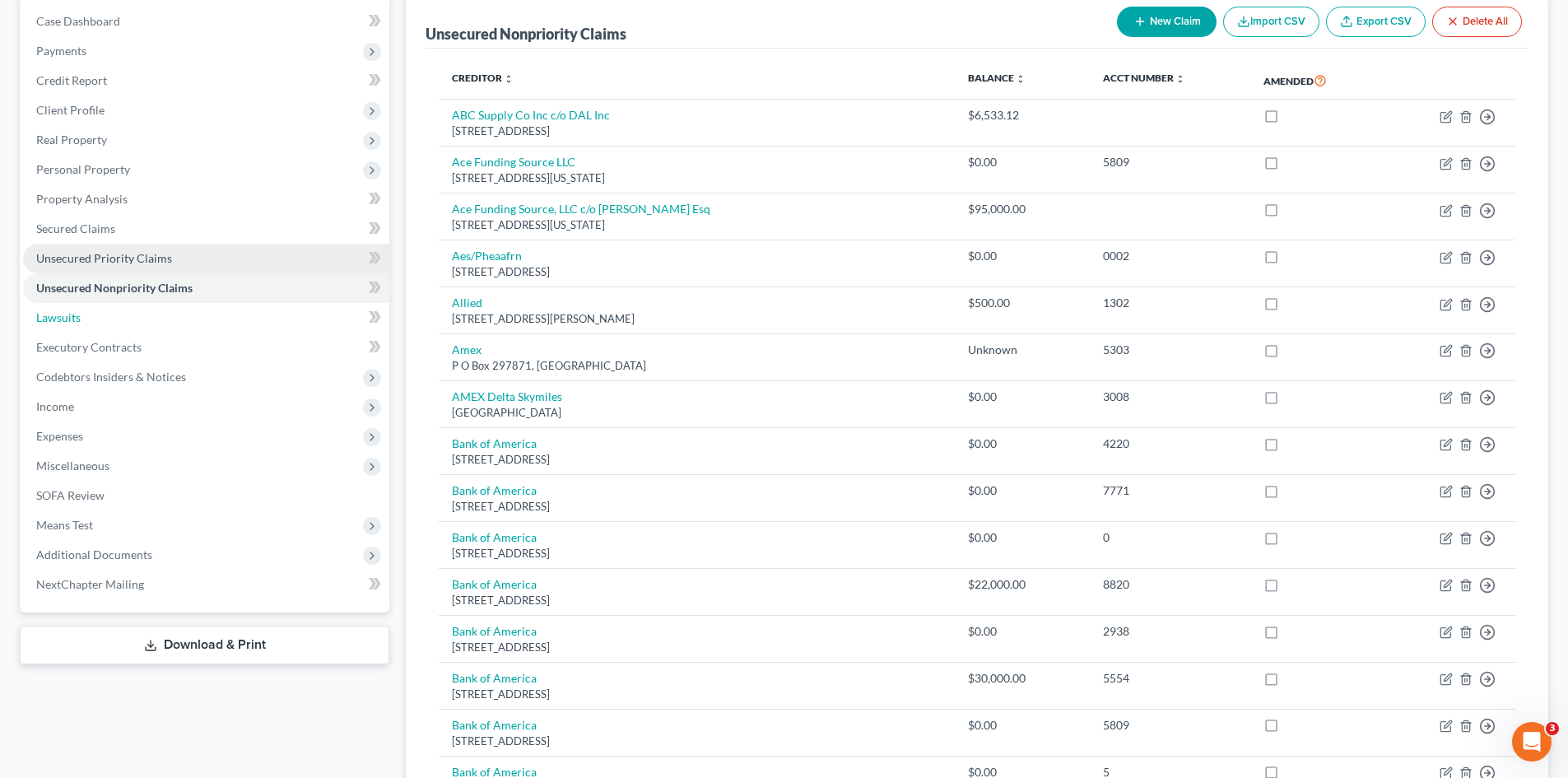
click at [202, 321] on link "Lawsuits" at bounding box center [206, 318] width 366 height 30
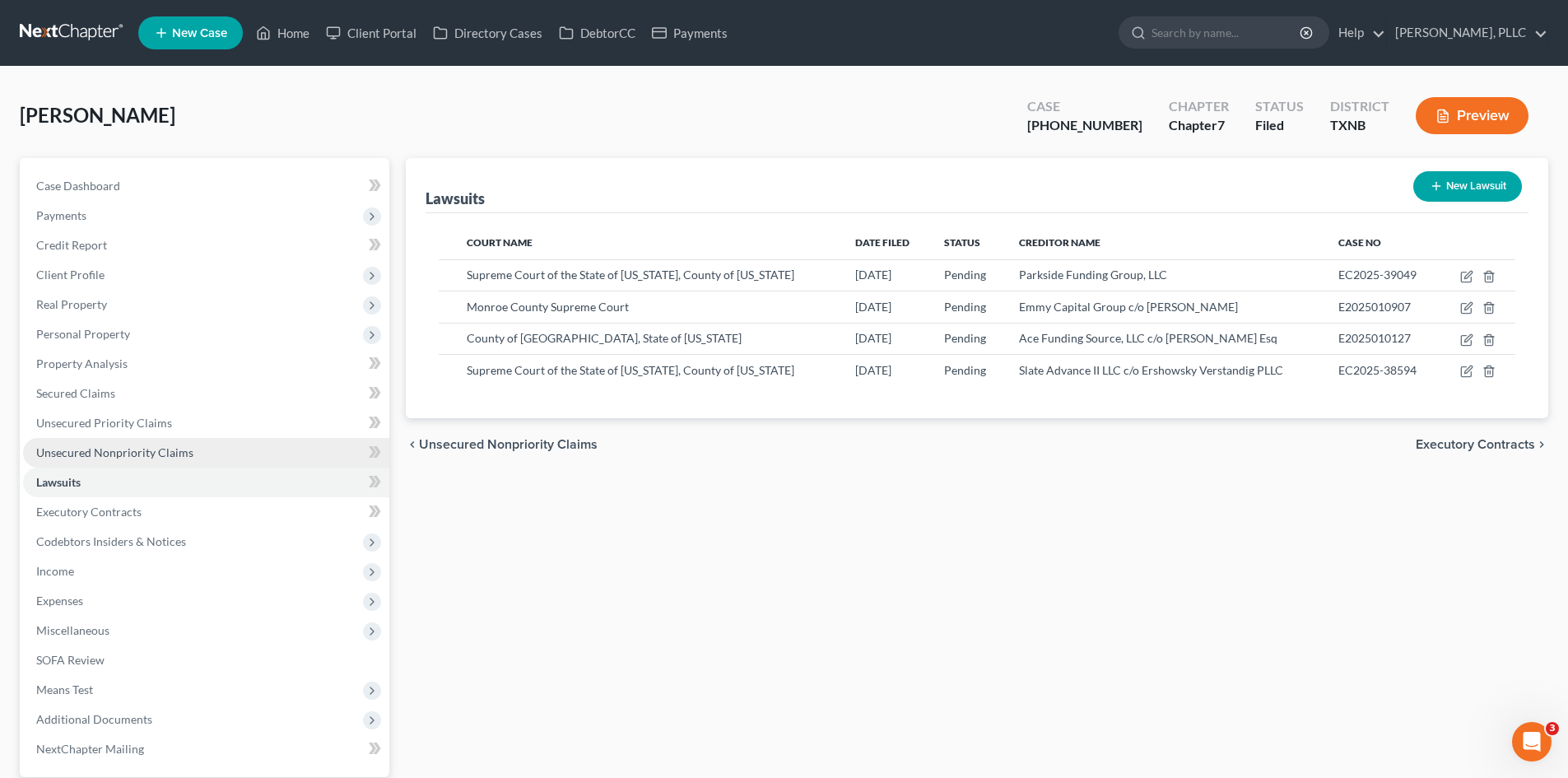
click at [105, 459] on link "Unsecured Nonpriority Claims" at bounding box center [206, 453] width 366 height 30
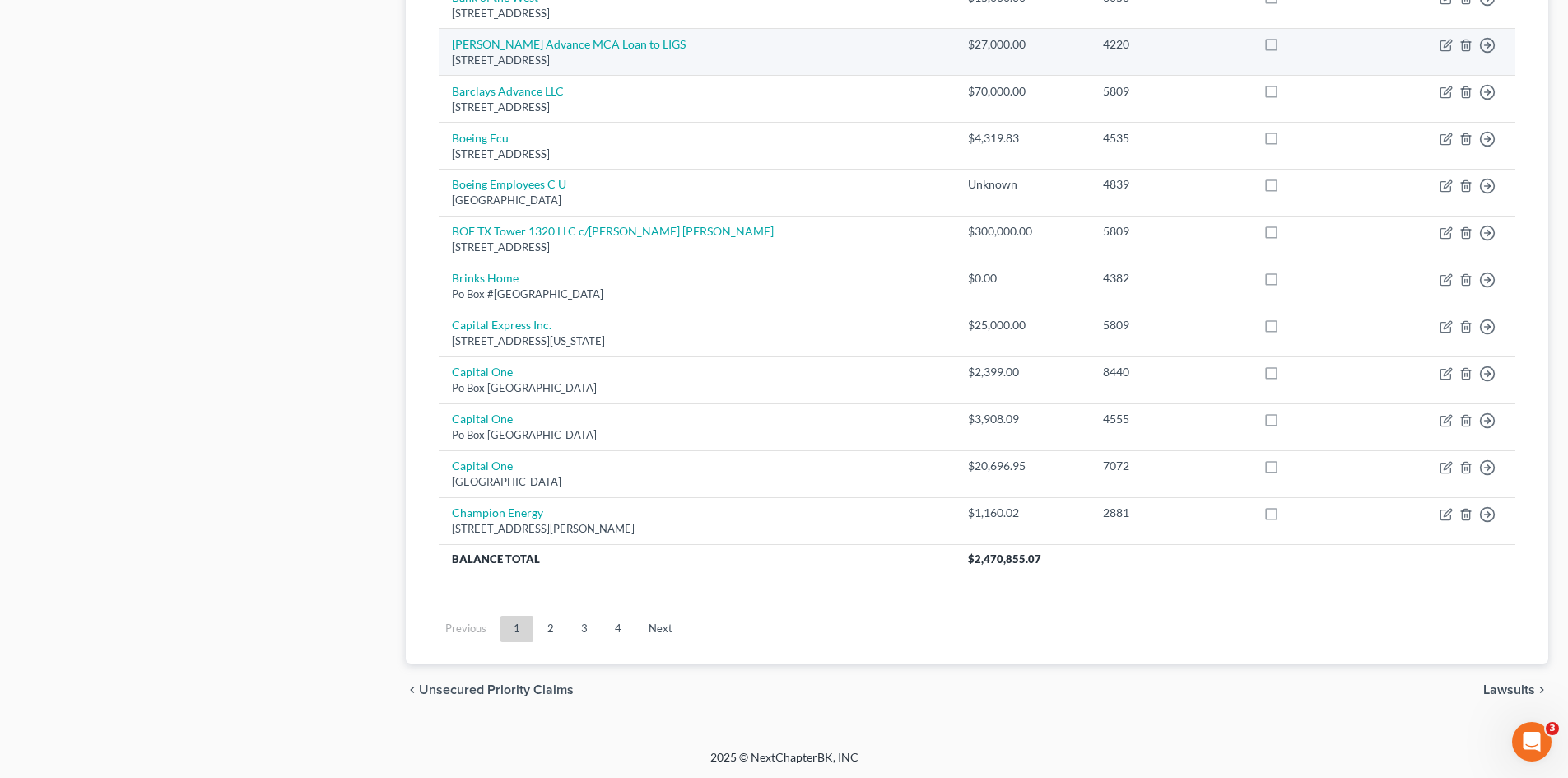
scroll to position [1127, 0]
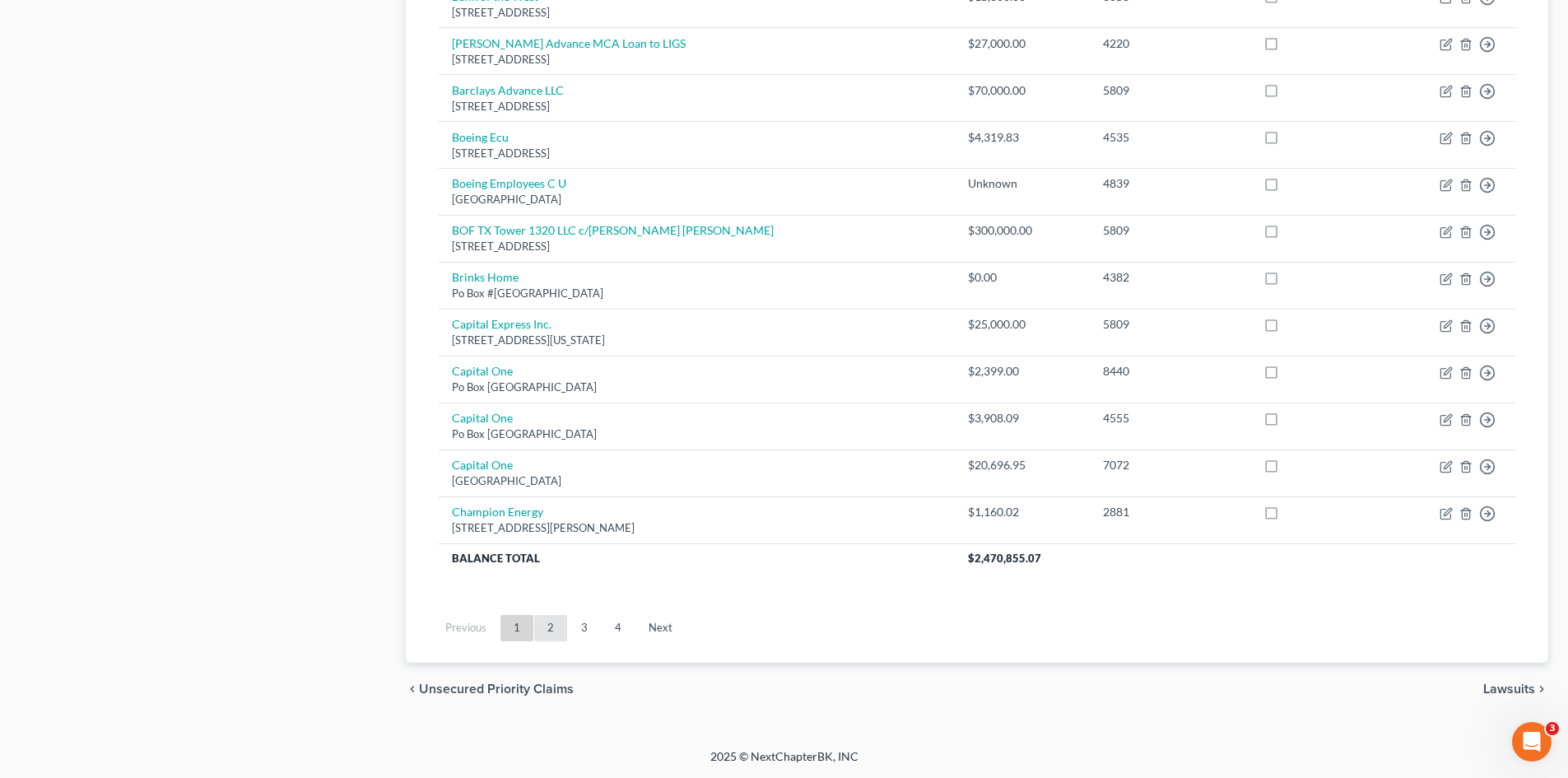
click at [550, 640] on link "2" at bounding box center [551, 628] width 33 height 26
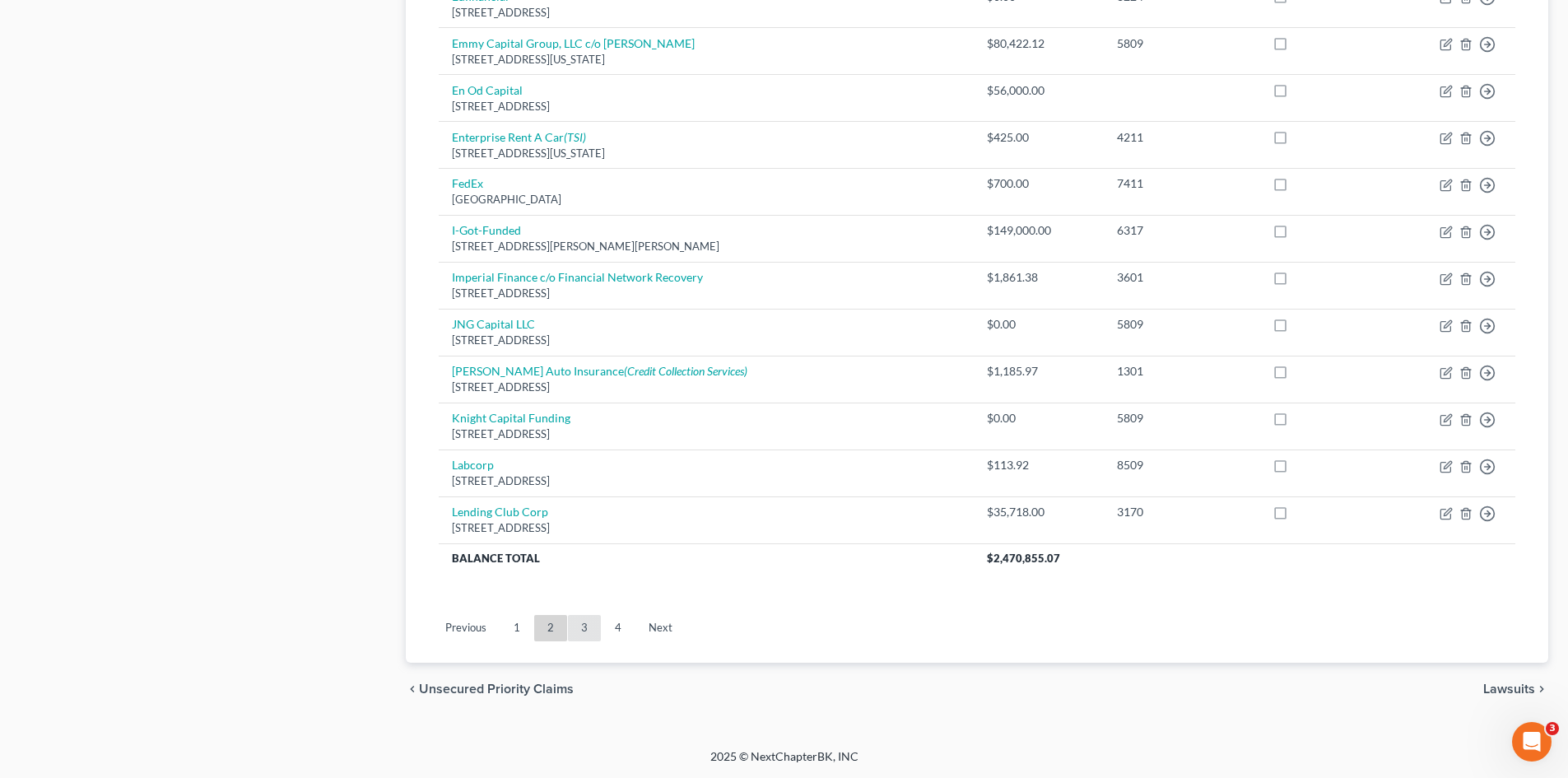
click at [571, 622] on link "3" at bounding box center [585, 628] width 33 height 26
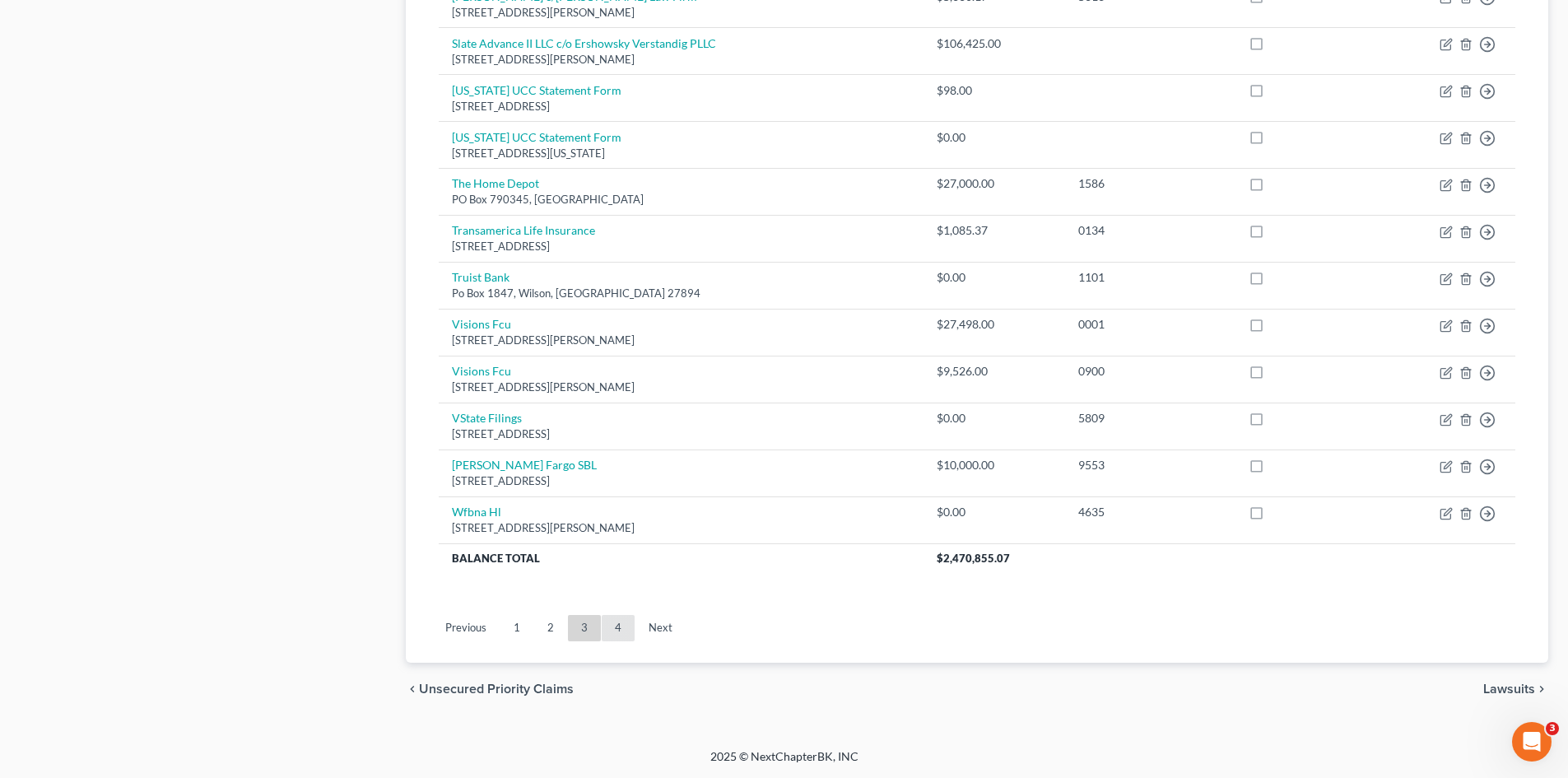
click at [611, 635] on link "4" at bounding box center [618, 628] width 33 height 26
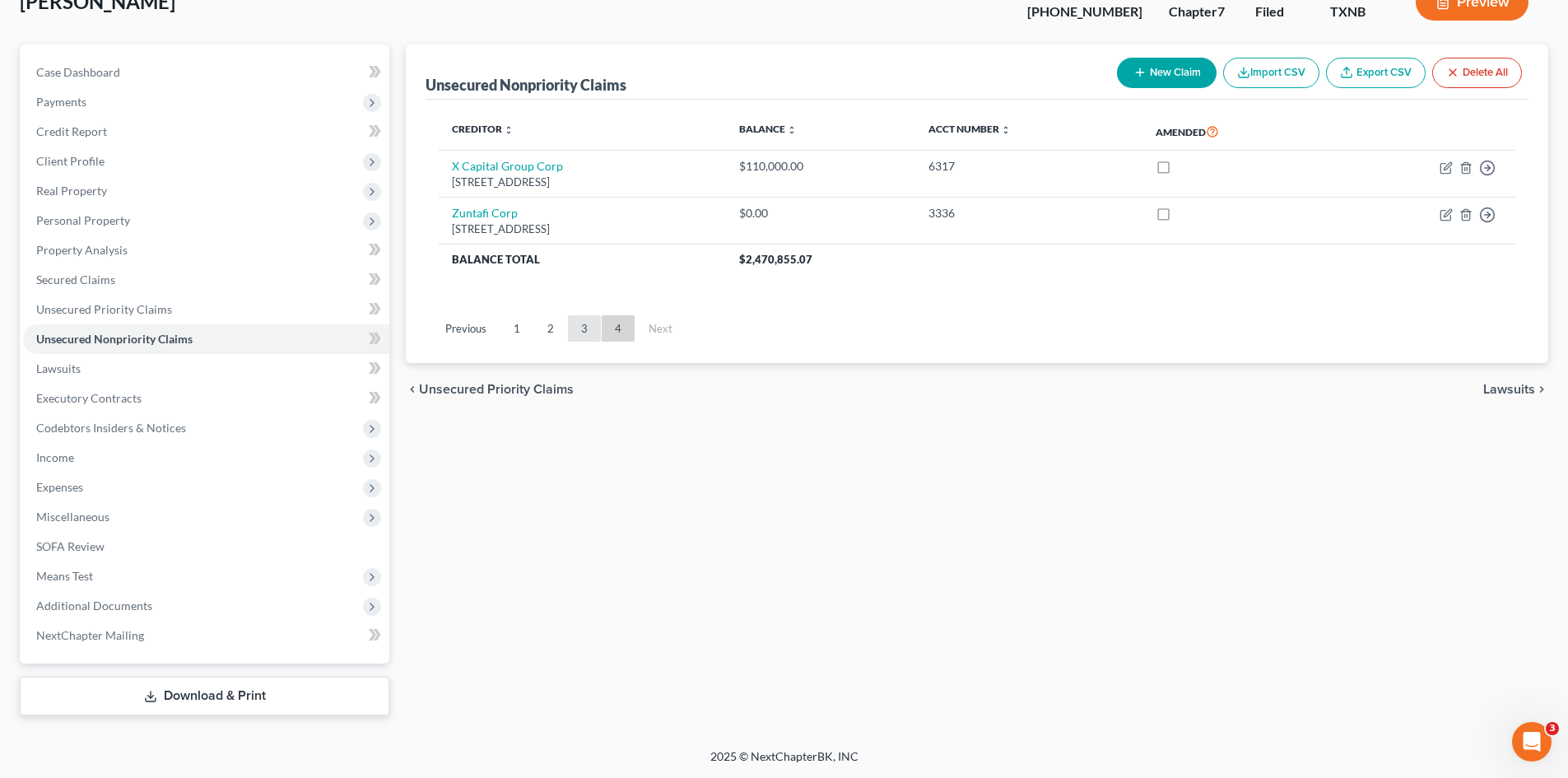
click at [586, 338] on link "3" at bounding box center [585, 328] width 33 height 26
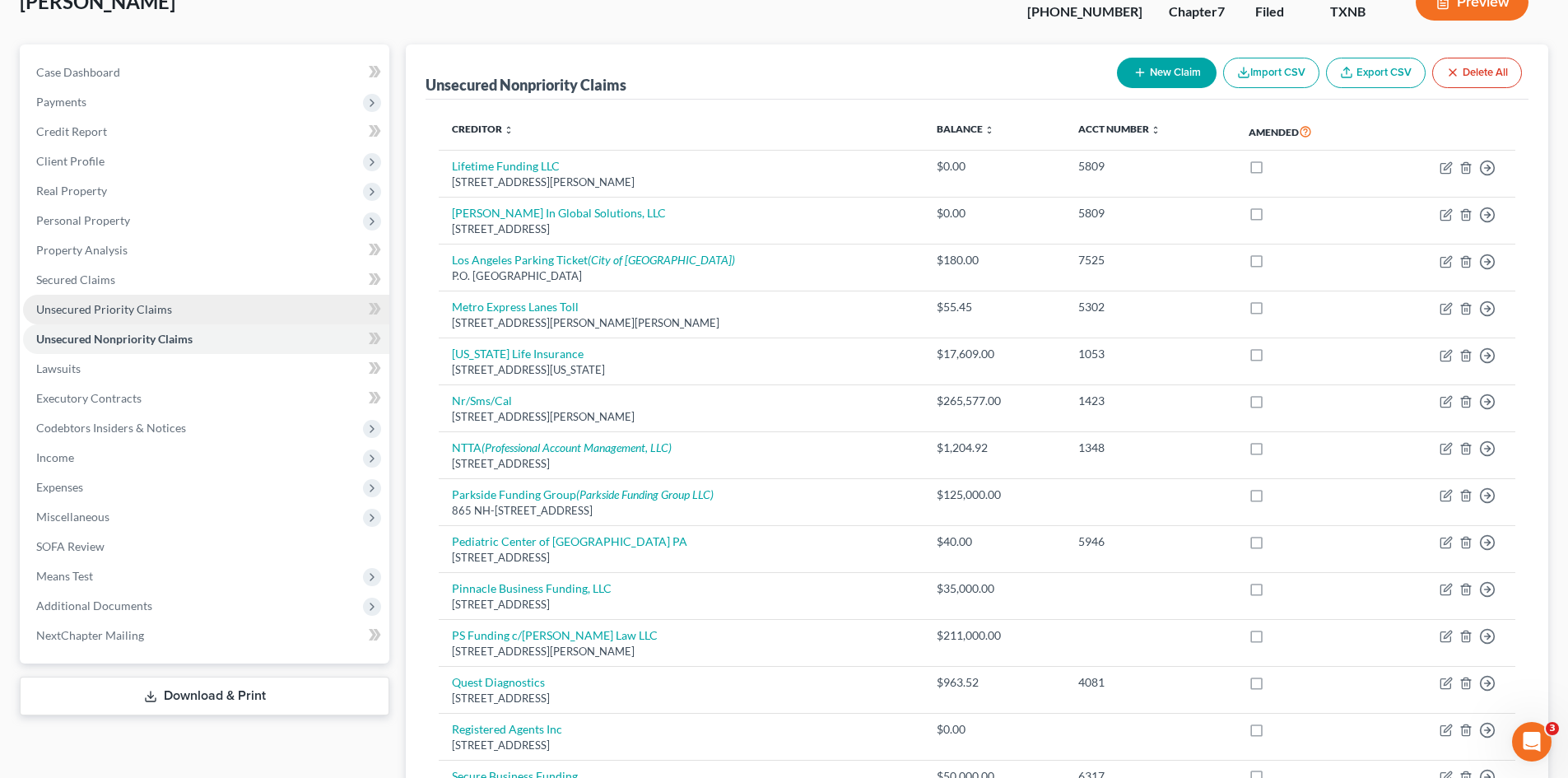
click at [139, 303] on span "Unsecured Priority Claims" at bounding box center [105, 309] width 136 height 14
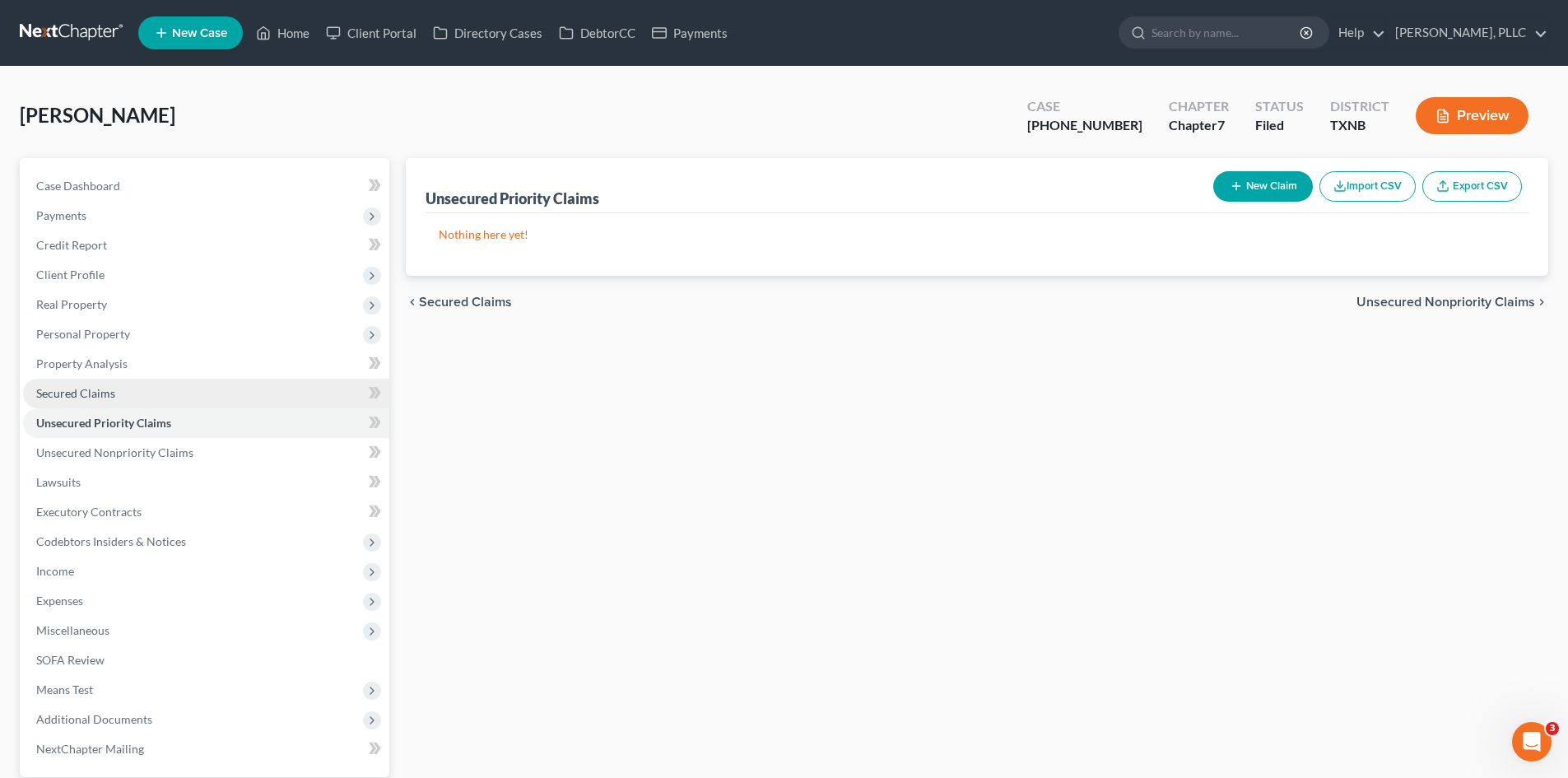
click at [188, 383] on link "Secured Claims" at bounding box center [206, 393] width 366 height 30
click at [188, 403] on link "Secured Claims" at bounding box center [206, 393] width 366 height 30
click at [193, 427] on link "Unsecured Priority Claims" at bounding box center [206, 423] width 366 height 30
click at [178, 398] on link "Secured Claims" at bounding box center [206, 393] width 366 height 30
click at [185, 424] on link "Unsecured Priority Claims" at bounding box center [206, 423] width 366 height 30
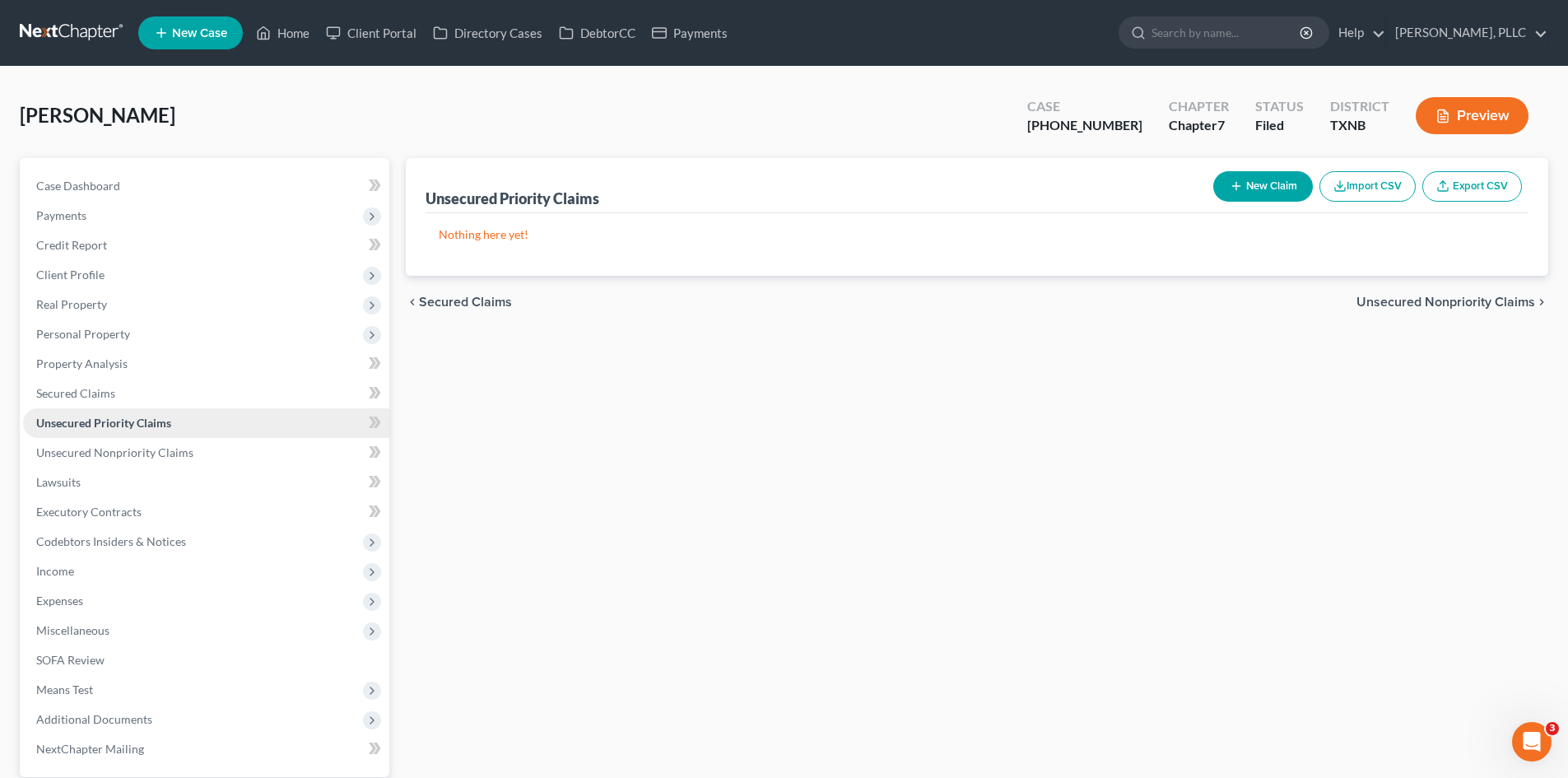
click at [193, 421] on link "Unsecured Priority Claims" at bounding box center [206, 423] width 366 height 30
click at [180, 392] on link "Secured Claims" at bounding box center [206, 393] width 366 height 30
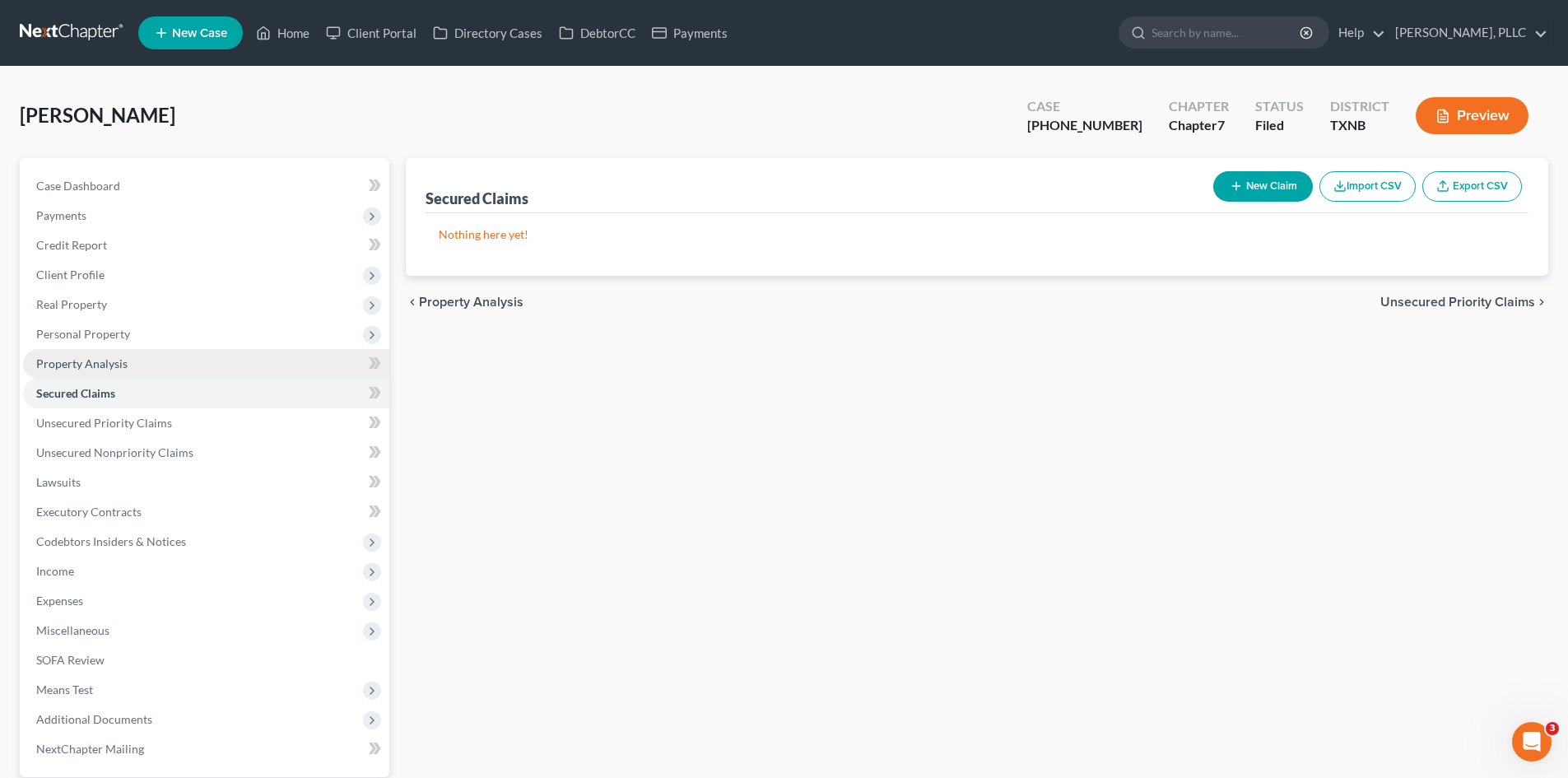
click at [175, 366] on link "Property Analysis" at bounding box center [206, 363] width 366 height 30
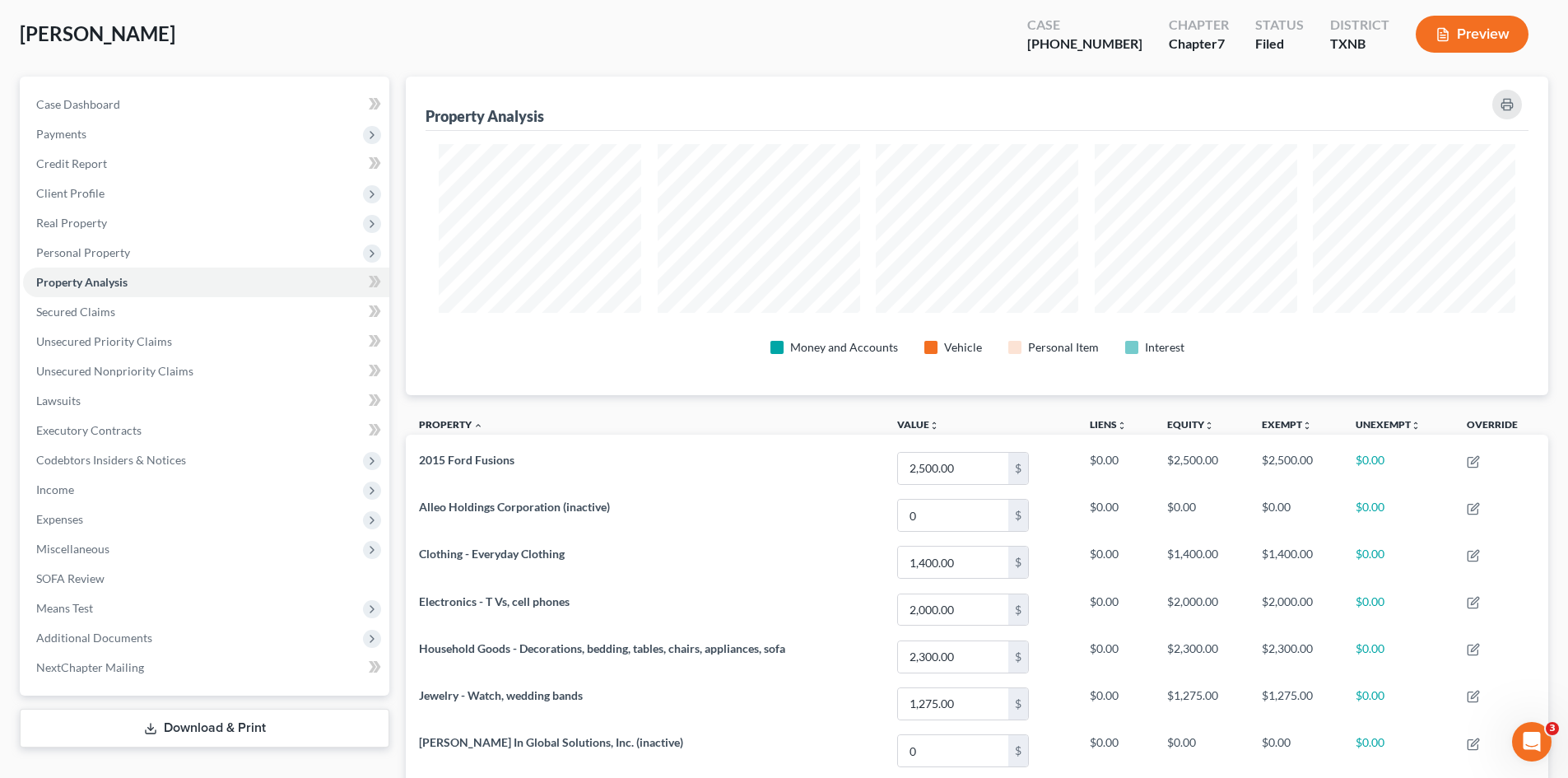
scroll to position [82, 0]
click at [119, 315] on link "Secured Claims" at bounding box center [206, 311] width 366 height 30
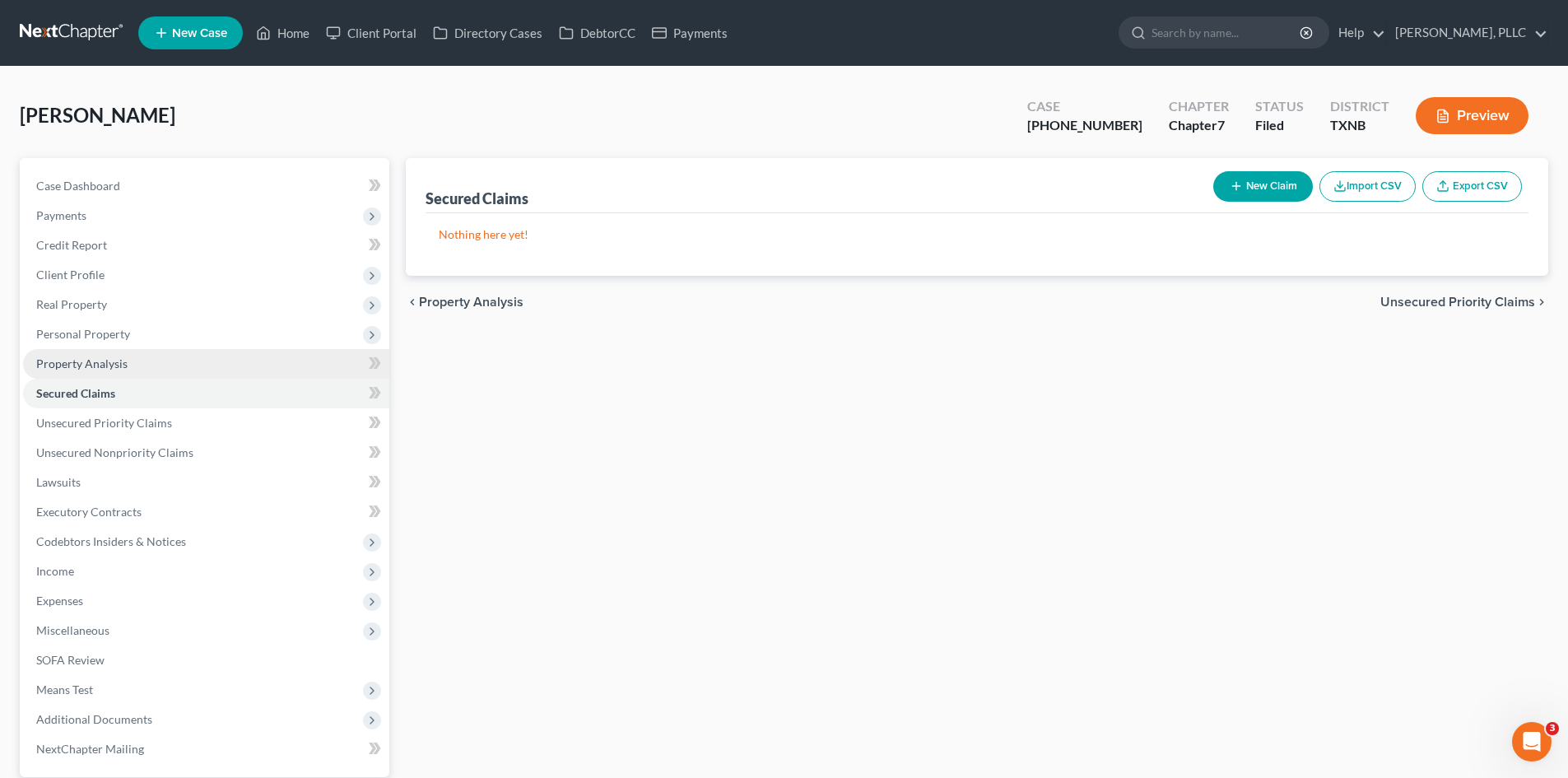
click at [139, 360] on link "Property Analysis" at bounding box center [206, 363] width 366 height 30
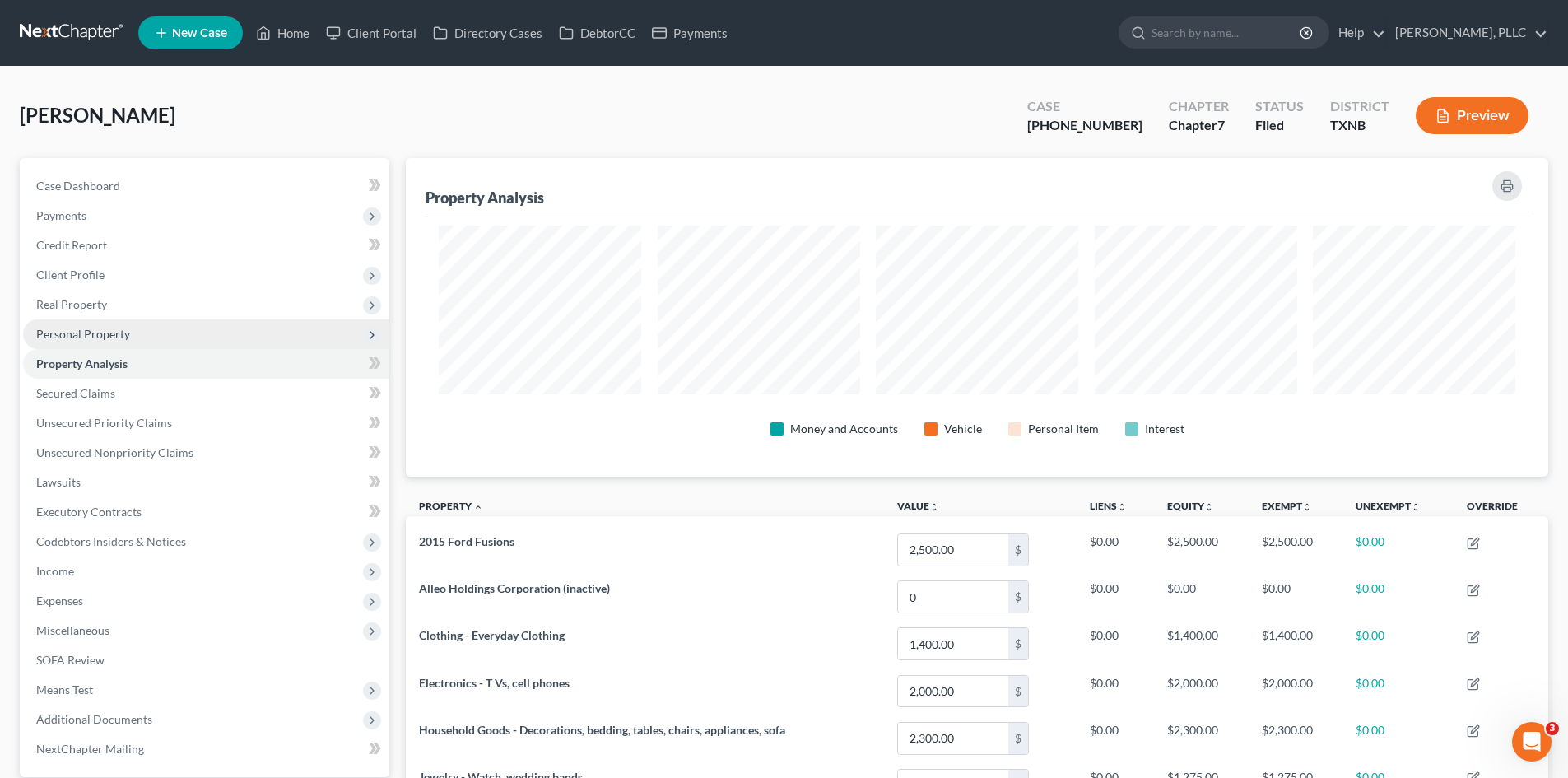
scroll to position [319, 1143]
click at [134, 334] on span "Personal Property" at bounding box center [206, 334] width 366 height 30
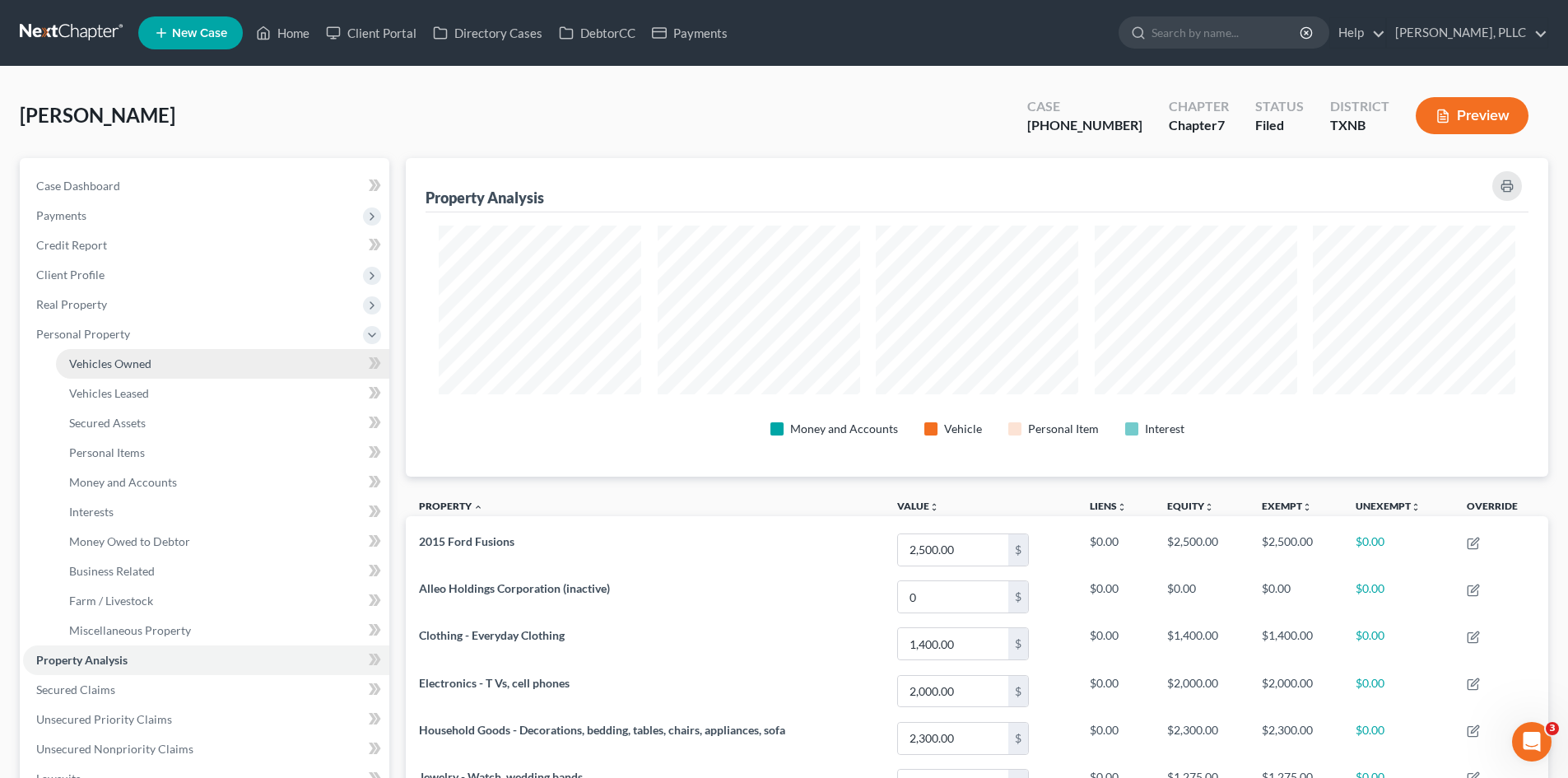
click at [130, 371] on link "Vehicles Owned" at bounding box center [222, 363] width 334 height 30
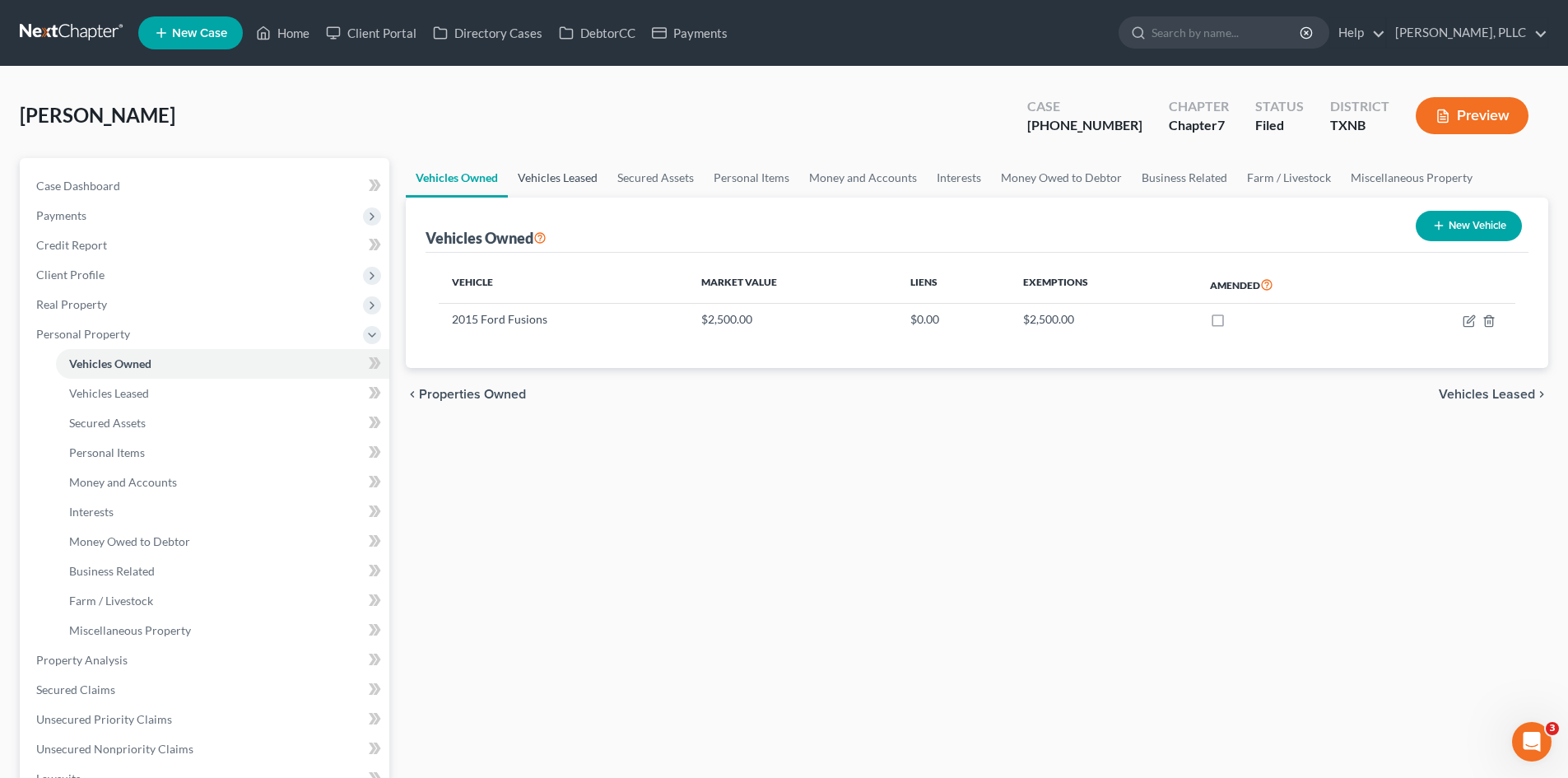
click at [557, 186] on link "Vehicles Leased" at bounding box center [558, 177] width 99 height 39
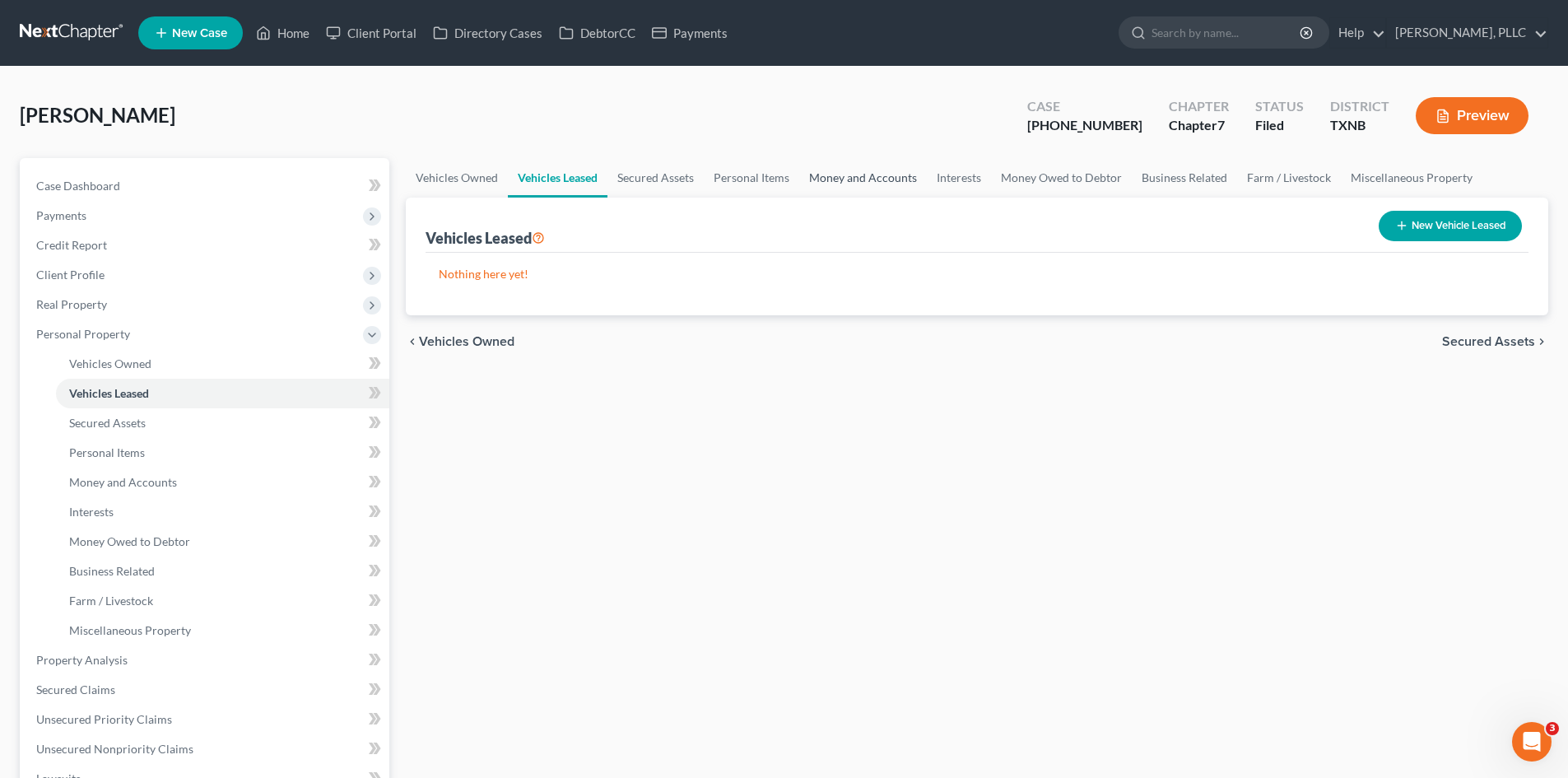
click at [865, 182] on link "Money and Accounts" at bounding box center [863, 177] width 127 height 39
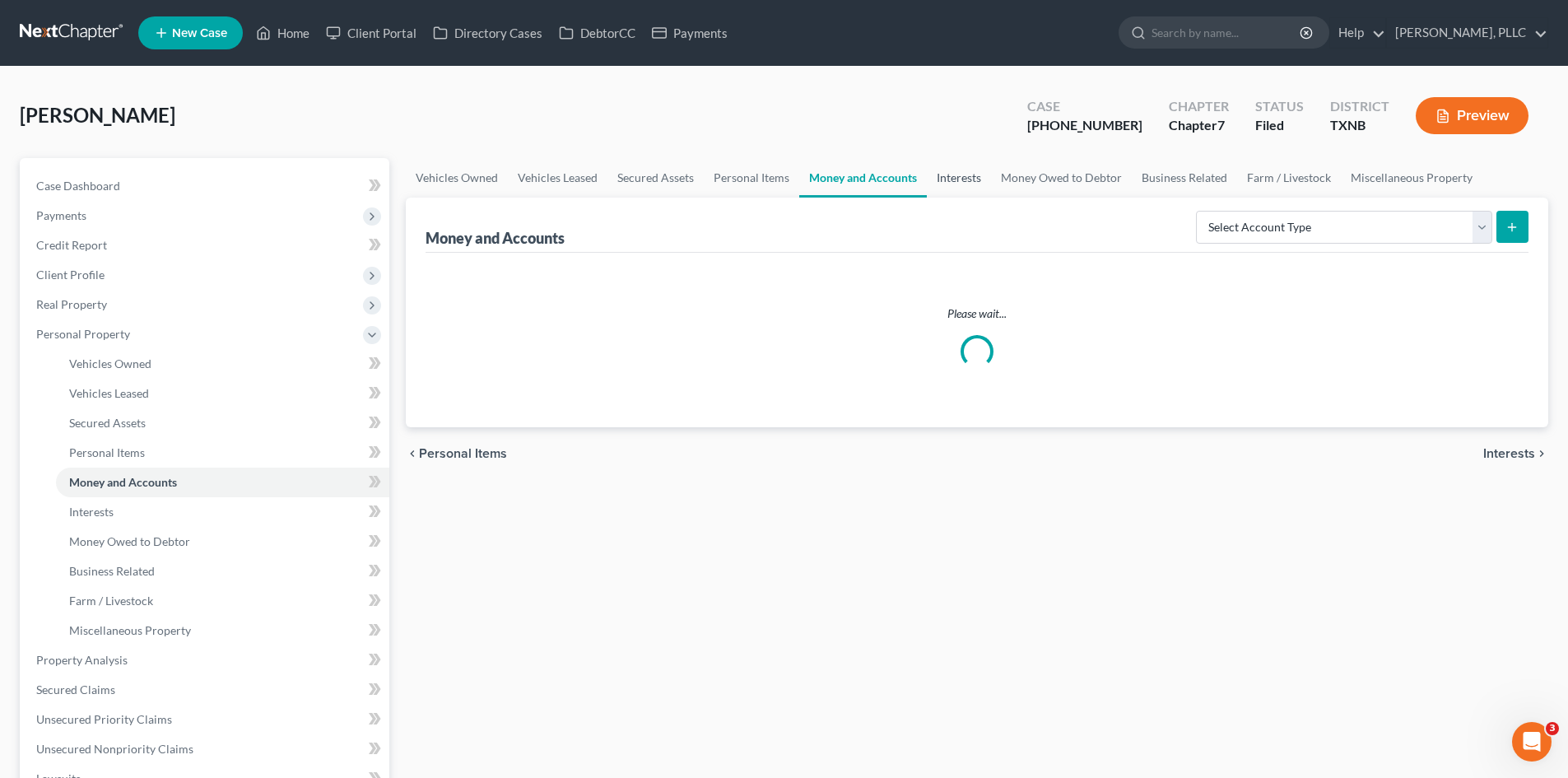
click at [960, 173] on link "Interests" at bounding box center [960, 177] width 64 height 39
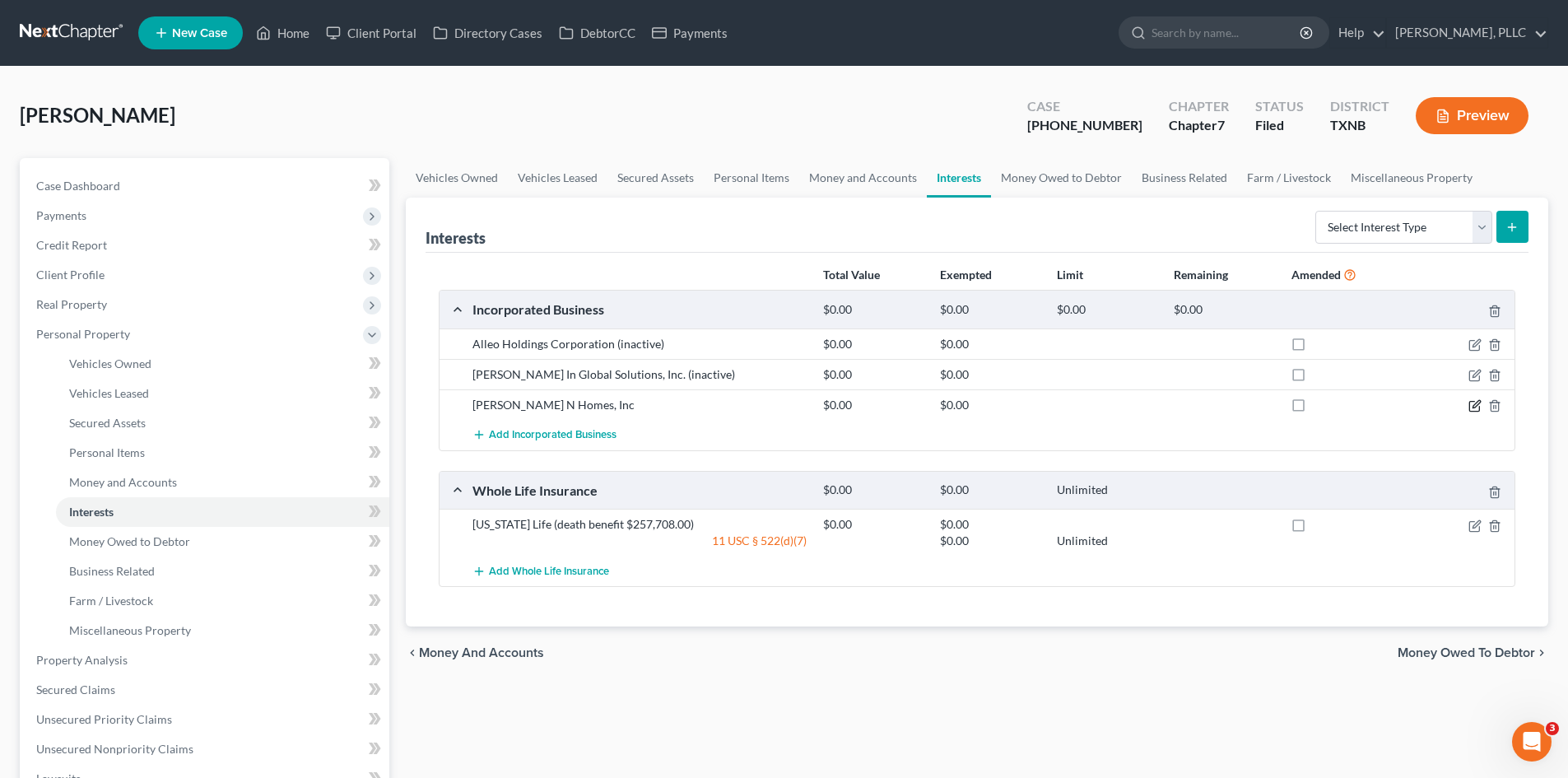
click at [1477, 408] on icon "button" at bounding box center [1475, 405] width 13 height 13
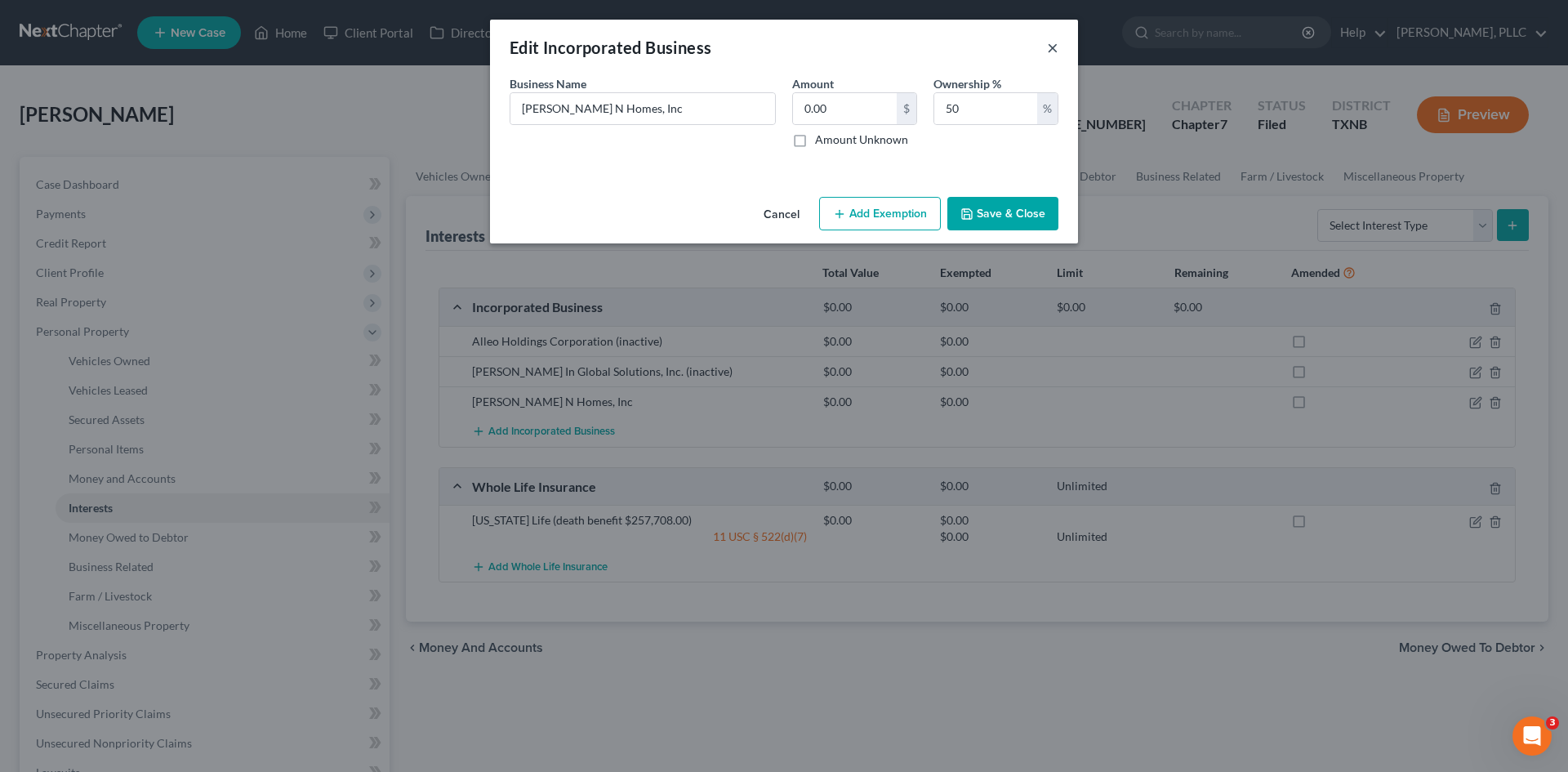
click at [1055, 46] on button "×" at bounding box center [1052, 47] width 11 height 20
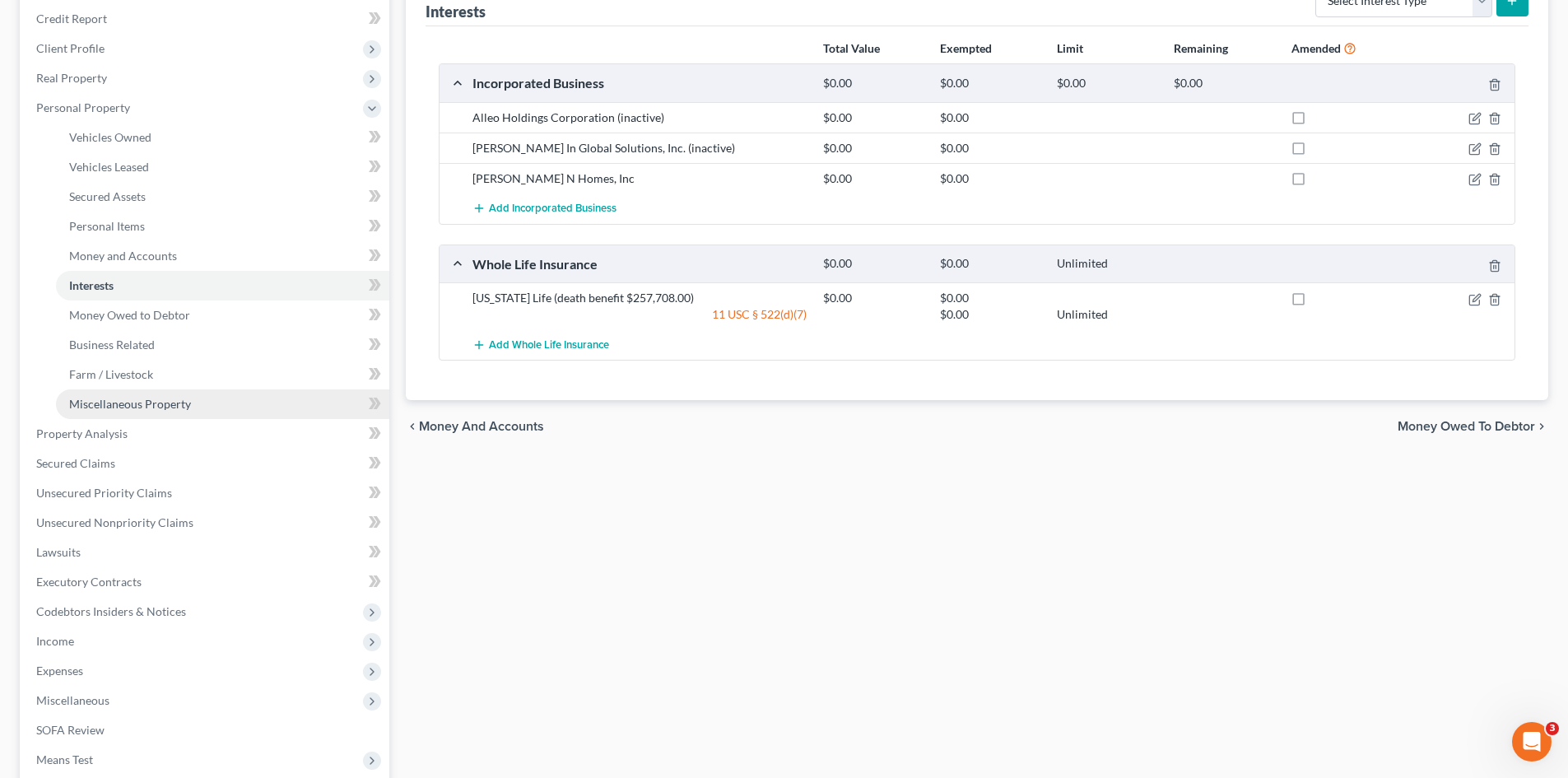
scroll to position [247, 0]
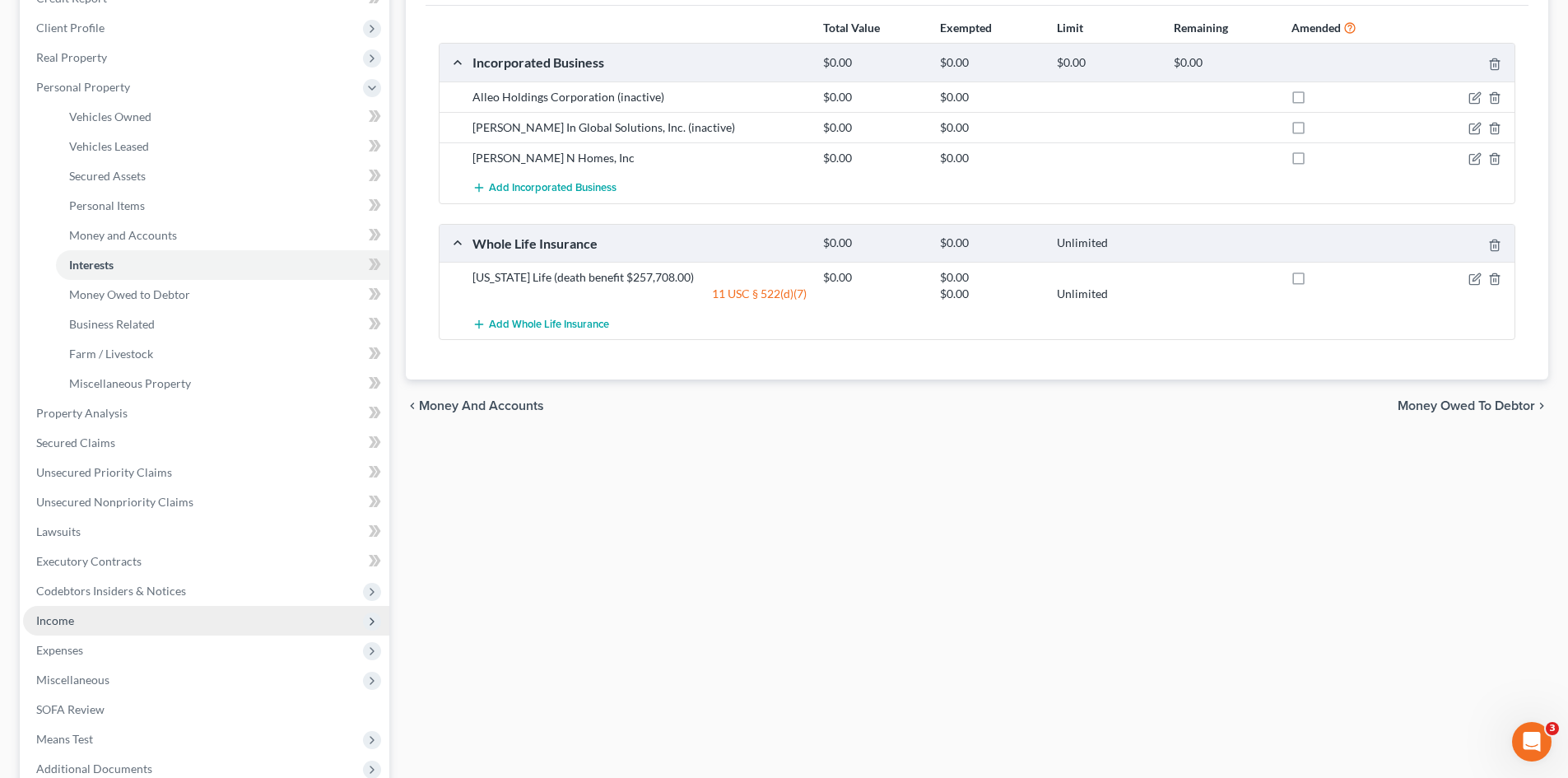
drag, startPoint x: 126, startPoint y: 619, endPoint x: 145, endPoint y: 615, distance: 19.4
click at [126, 619] on span "Income" at bounding box center [206, 620] width 366 height 30
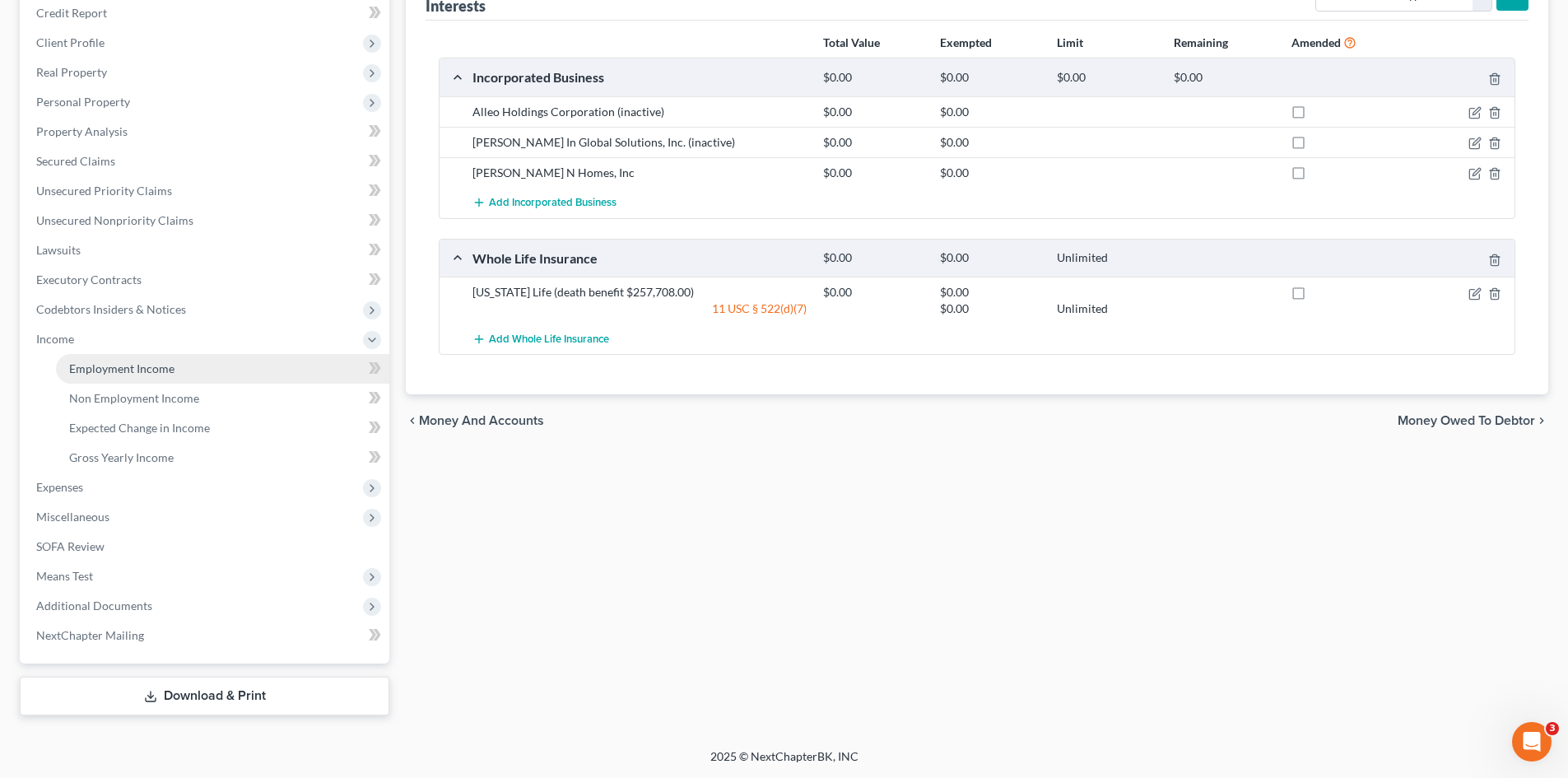
click at [193, 374] on link "Employment Income" at bounding box center [222, 369] width 334 height 30
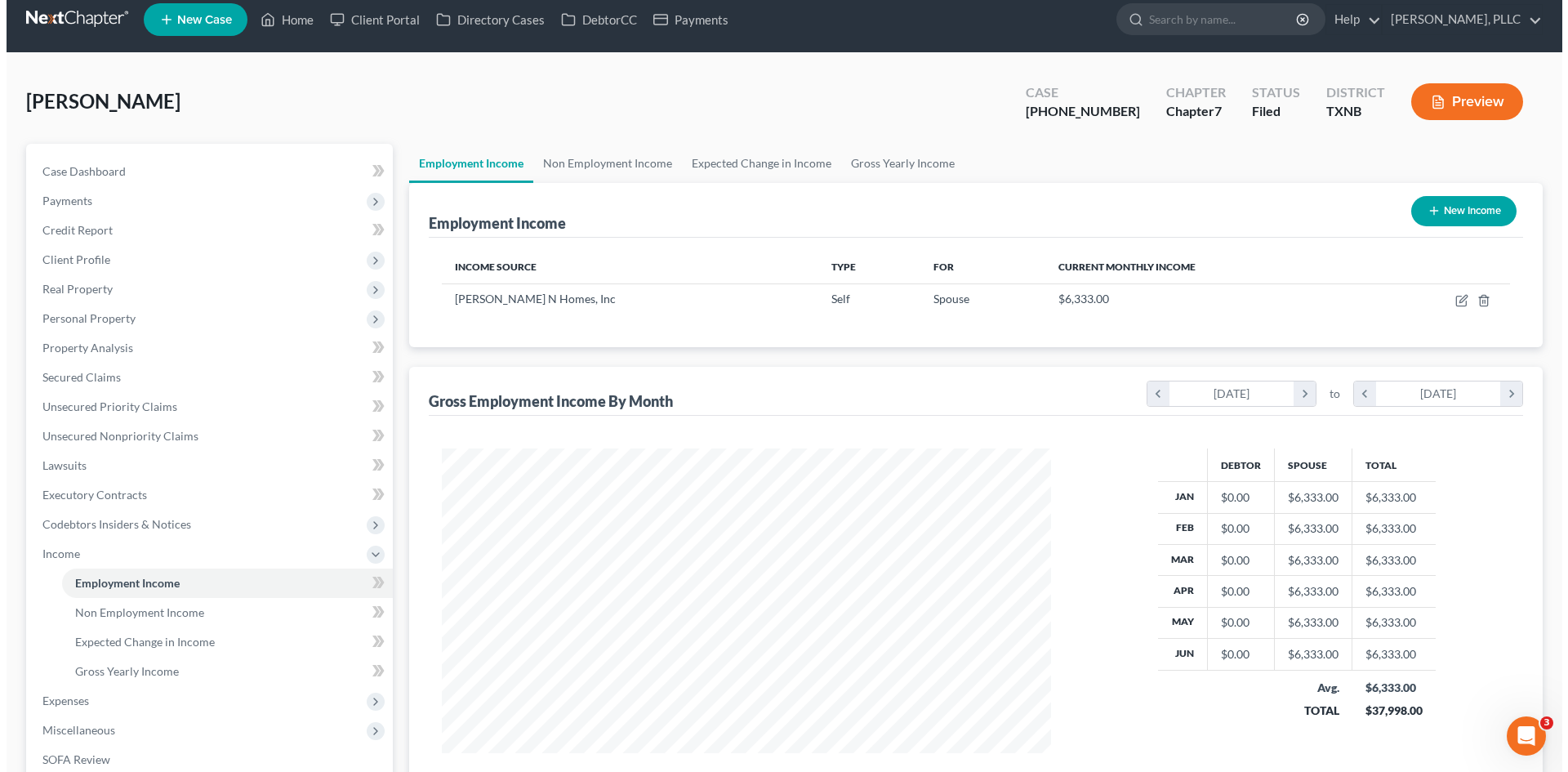
scroll to position [304, 641]
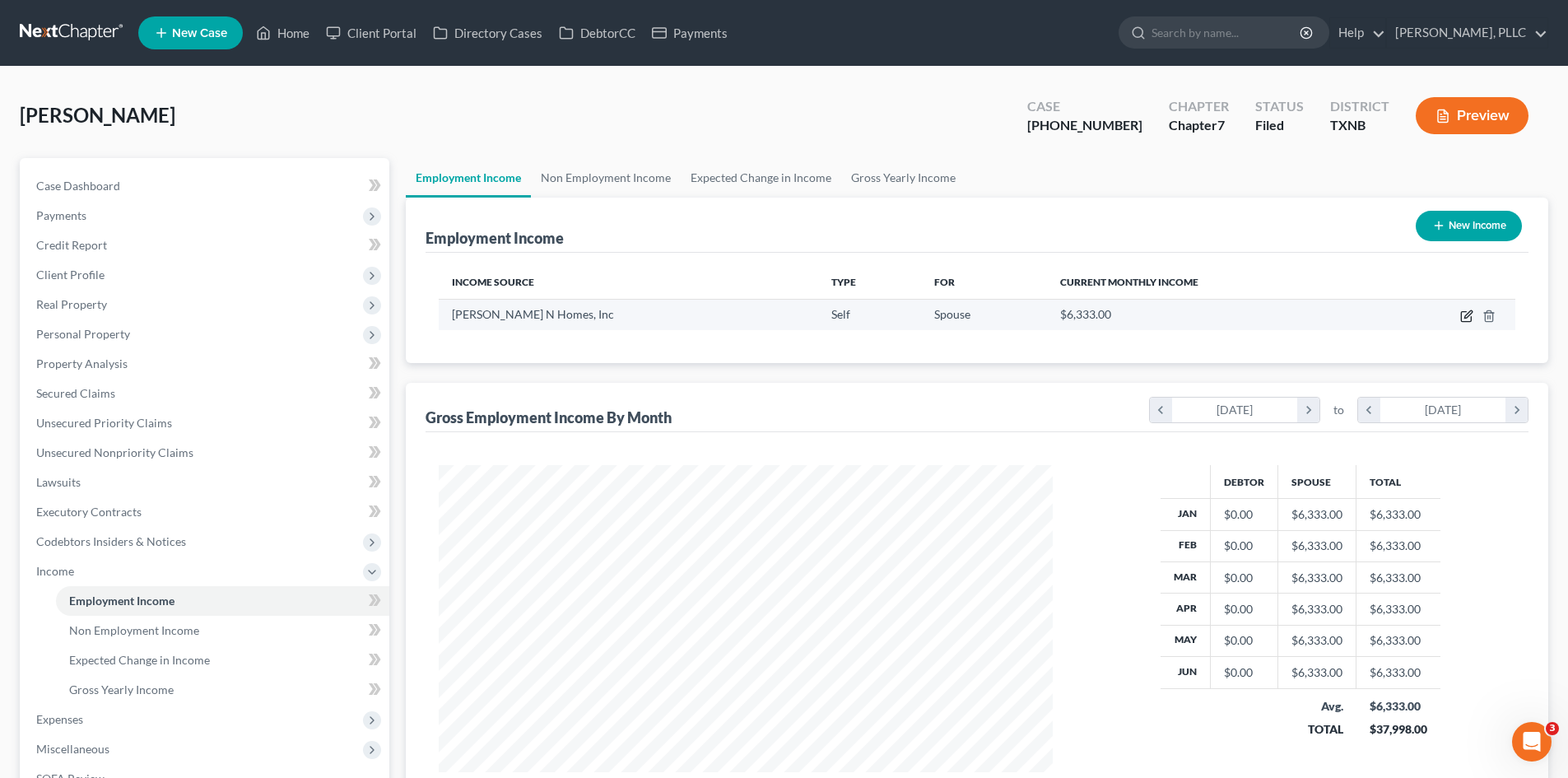
click at [1468, 321] on icon "button" at bounding box center [1466, 316] width 10 height 10
select select "1"
select select "45"
select select "0"
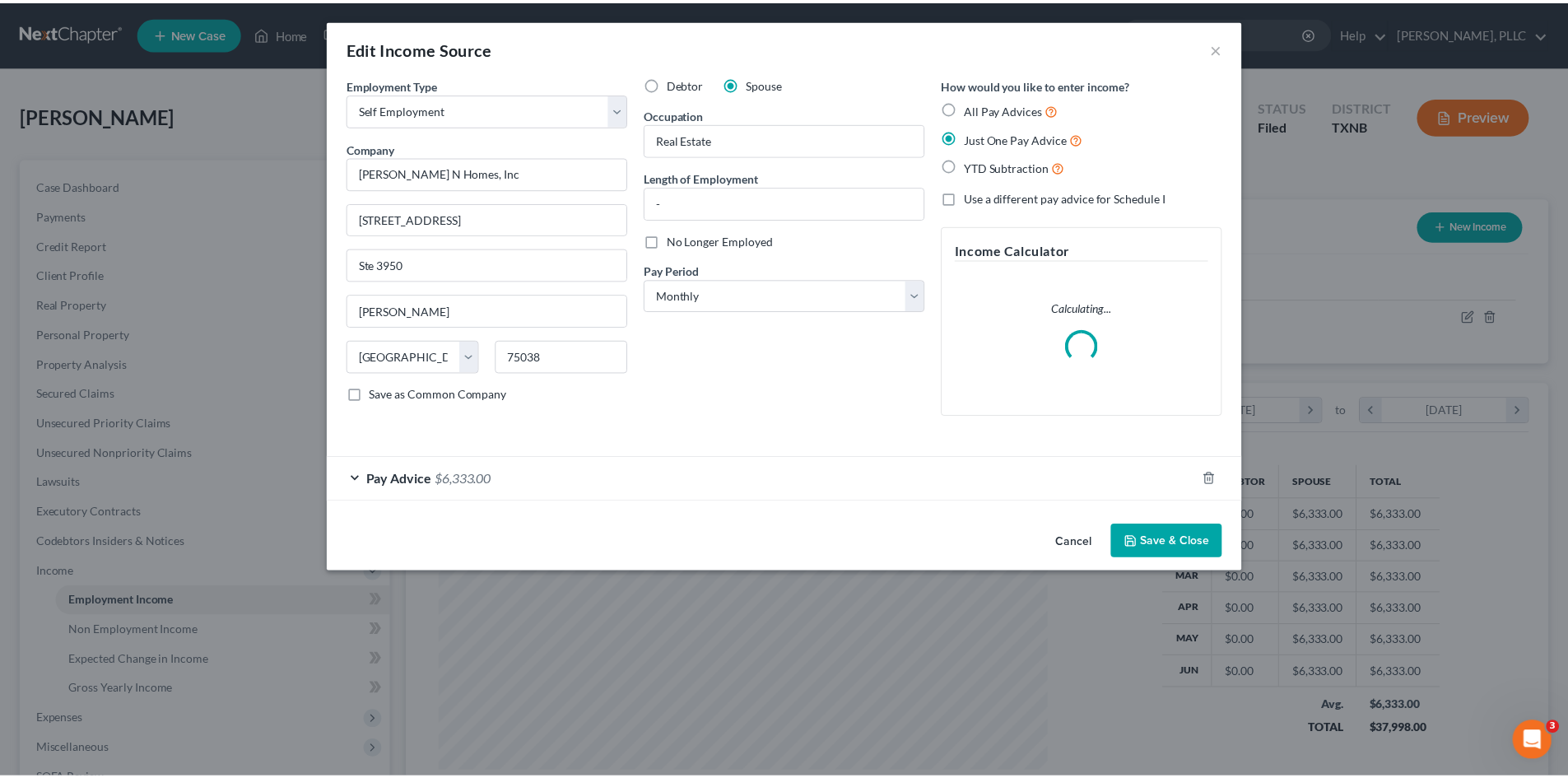
scroll to position [309, 653]
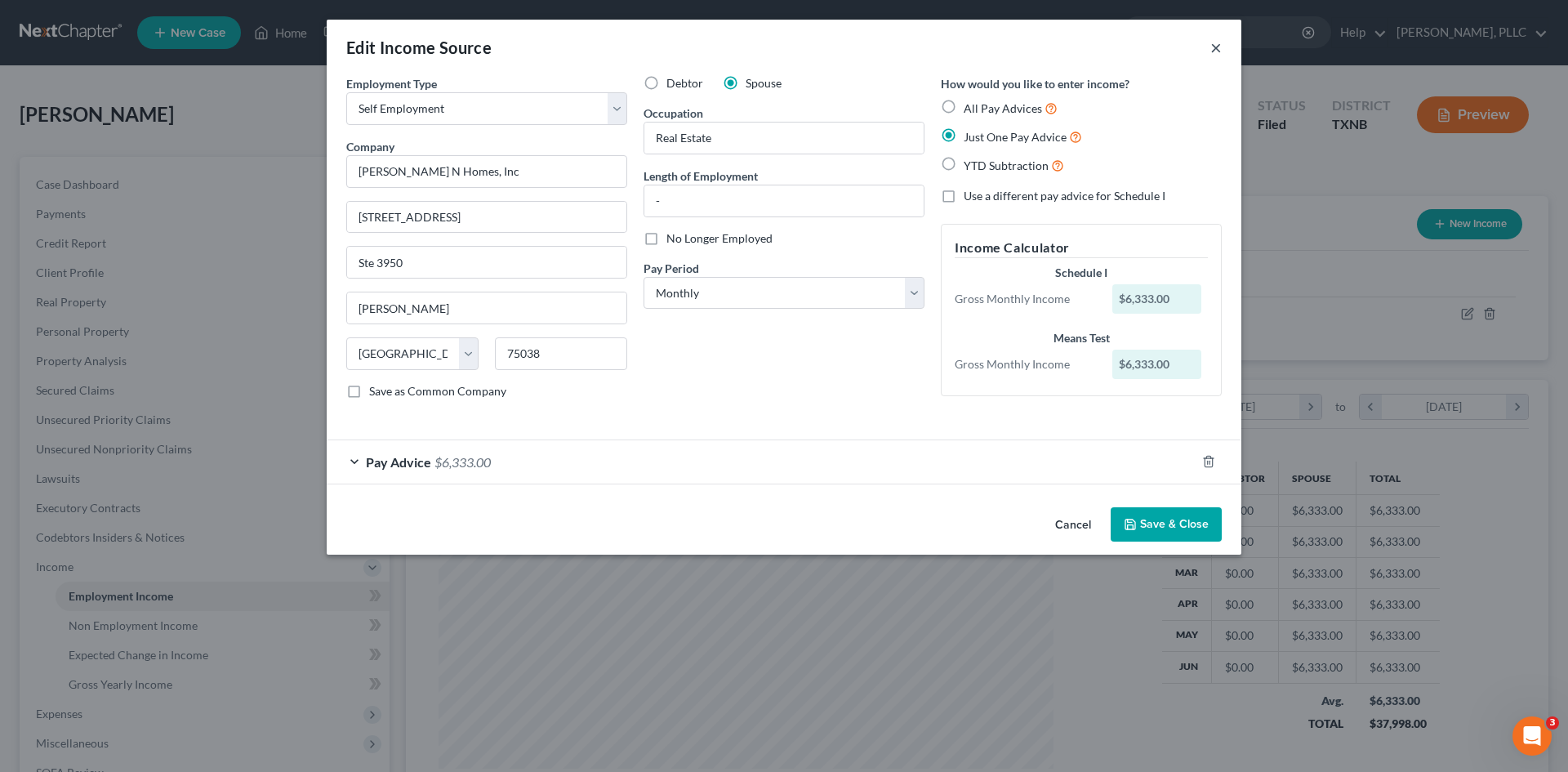
click at [1214, 51] on button "×" at bounding box center [1215, 47] width 11 height 20
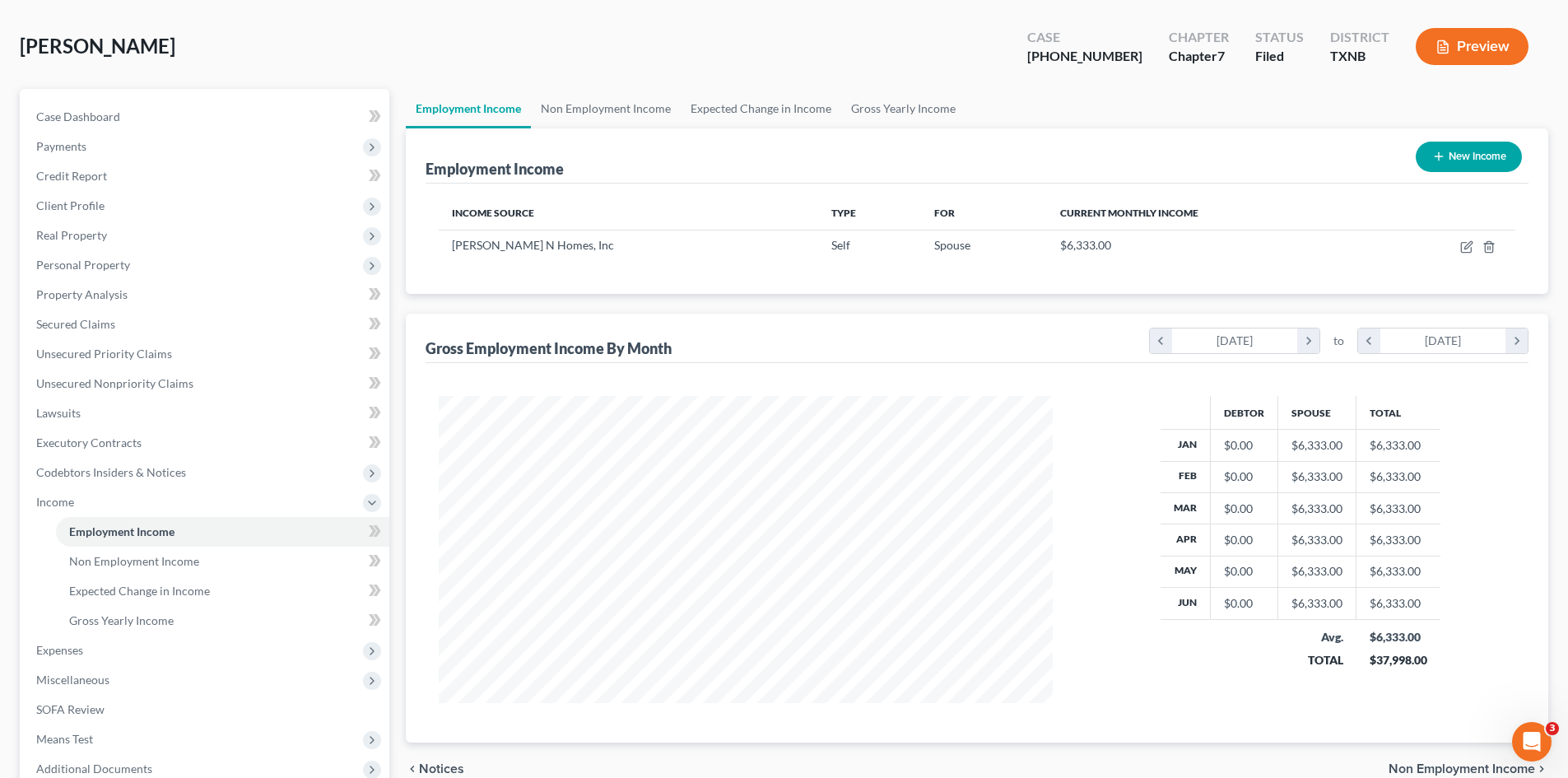
scroll to position [67, 0]
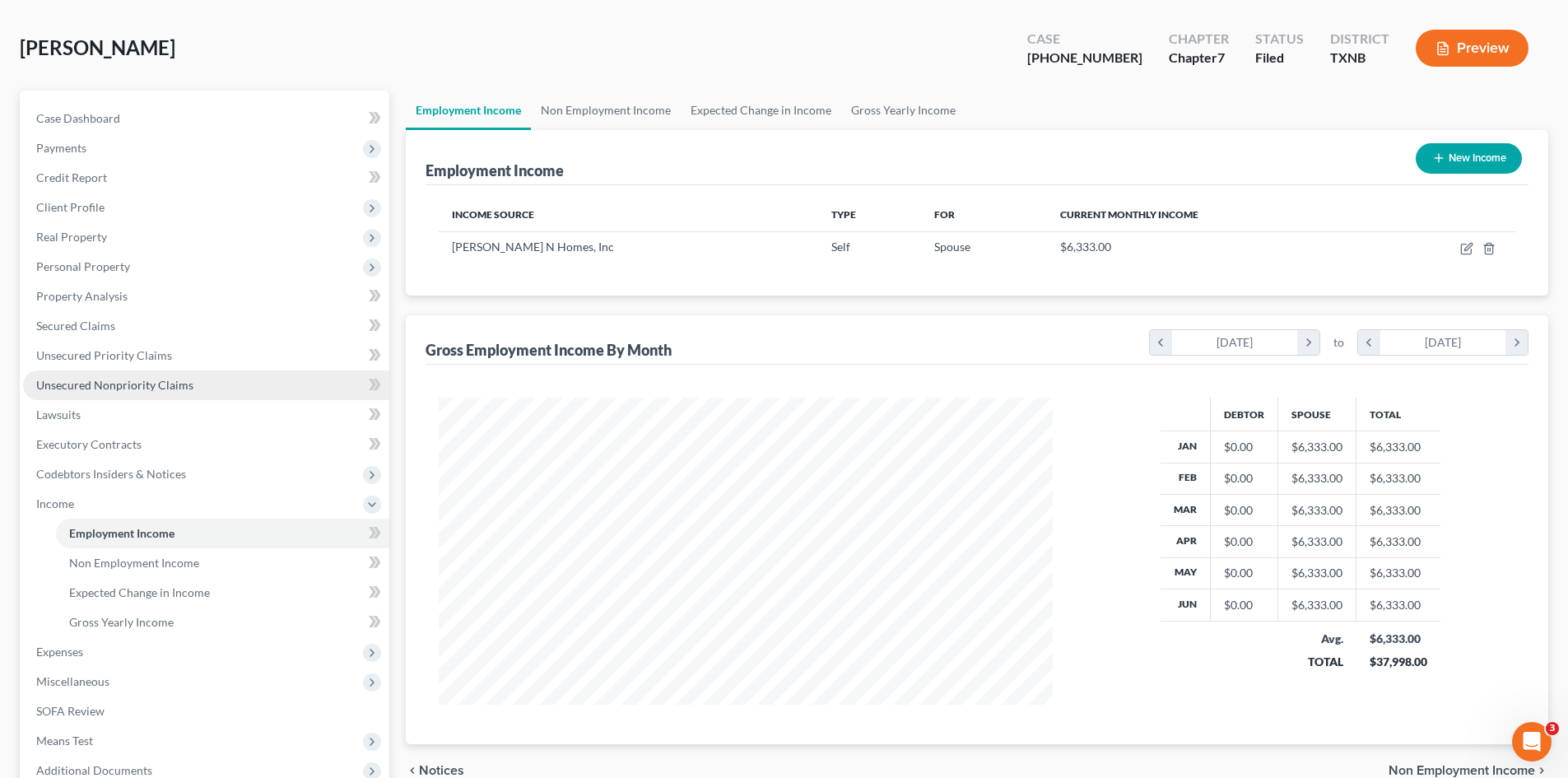
drag, startPoint x: 104, startPoint y: 379, endPoint x: 109, endPoint y: 371, distance: 9.4
click at [104, 379] on span "Unsecured Nonpriority Claims" at bounding box center [115, 385] width 157 height 14
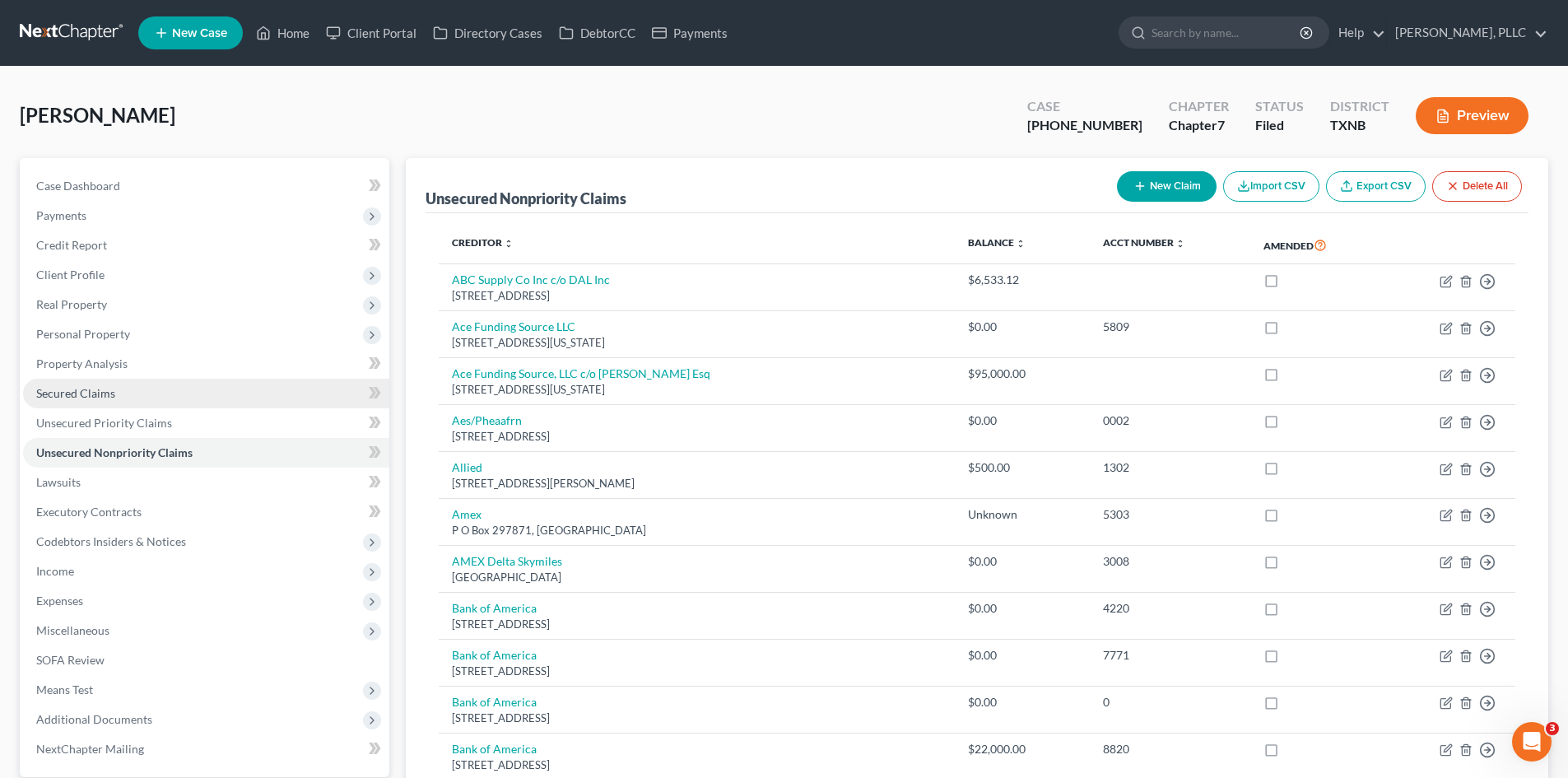
click at [127, 401] on link "Secured Claims" at bounding box center [206, 393] width 366 height 30
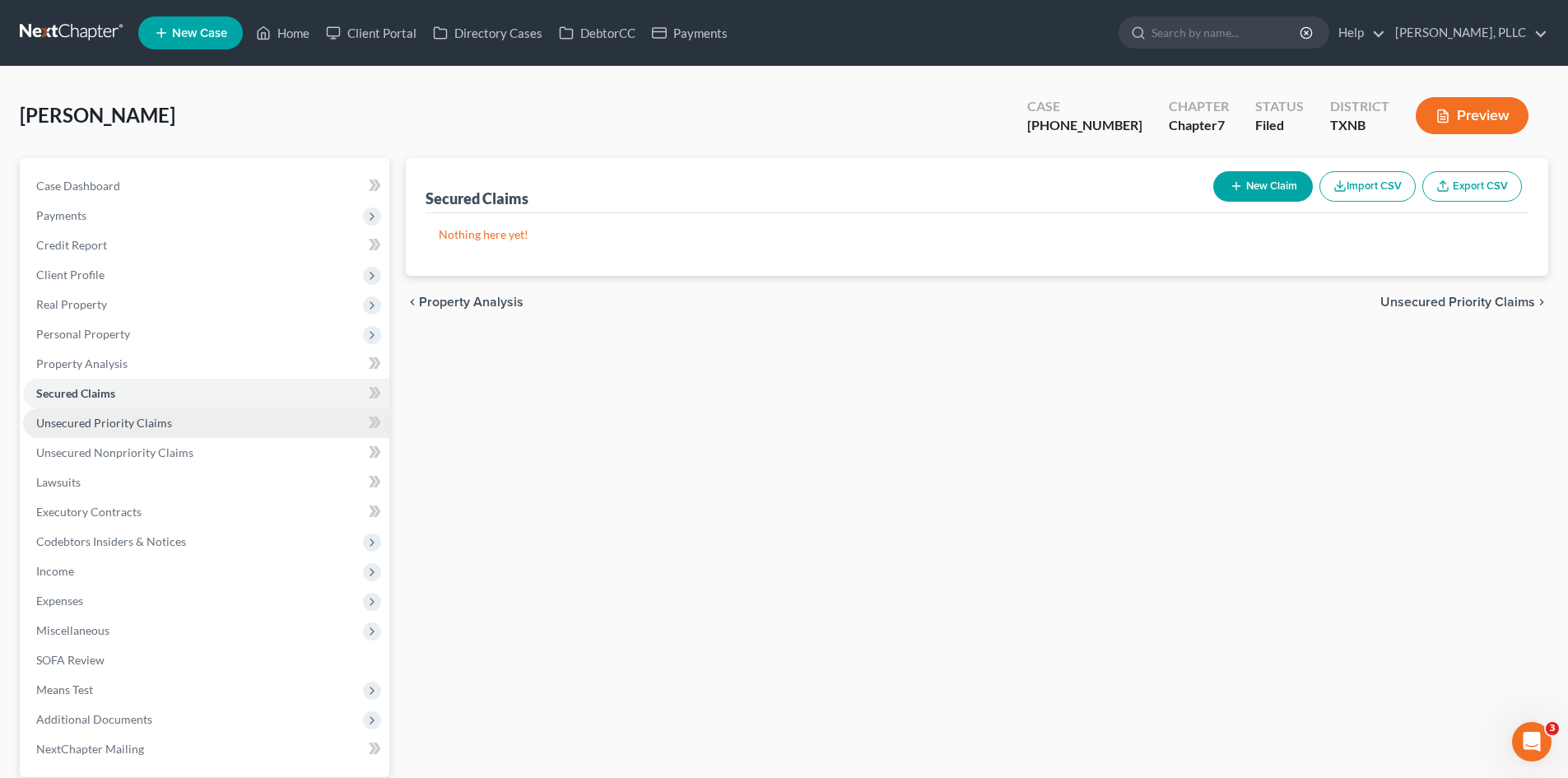
click at [173, 423] on link "Unsecured Priority Claims" at bounding box center [206, 423] width 366 height 30
click at [132, 352] on link "Property Analysis" at bounding box center [206, 363] width 366 height 30
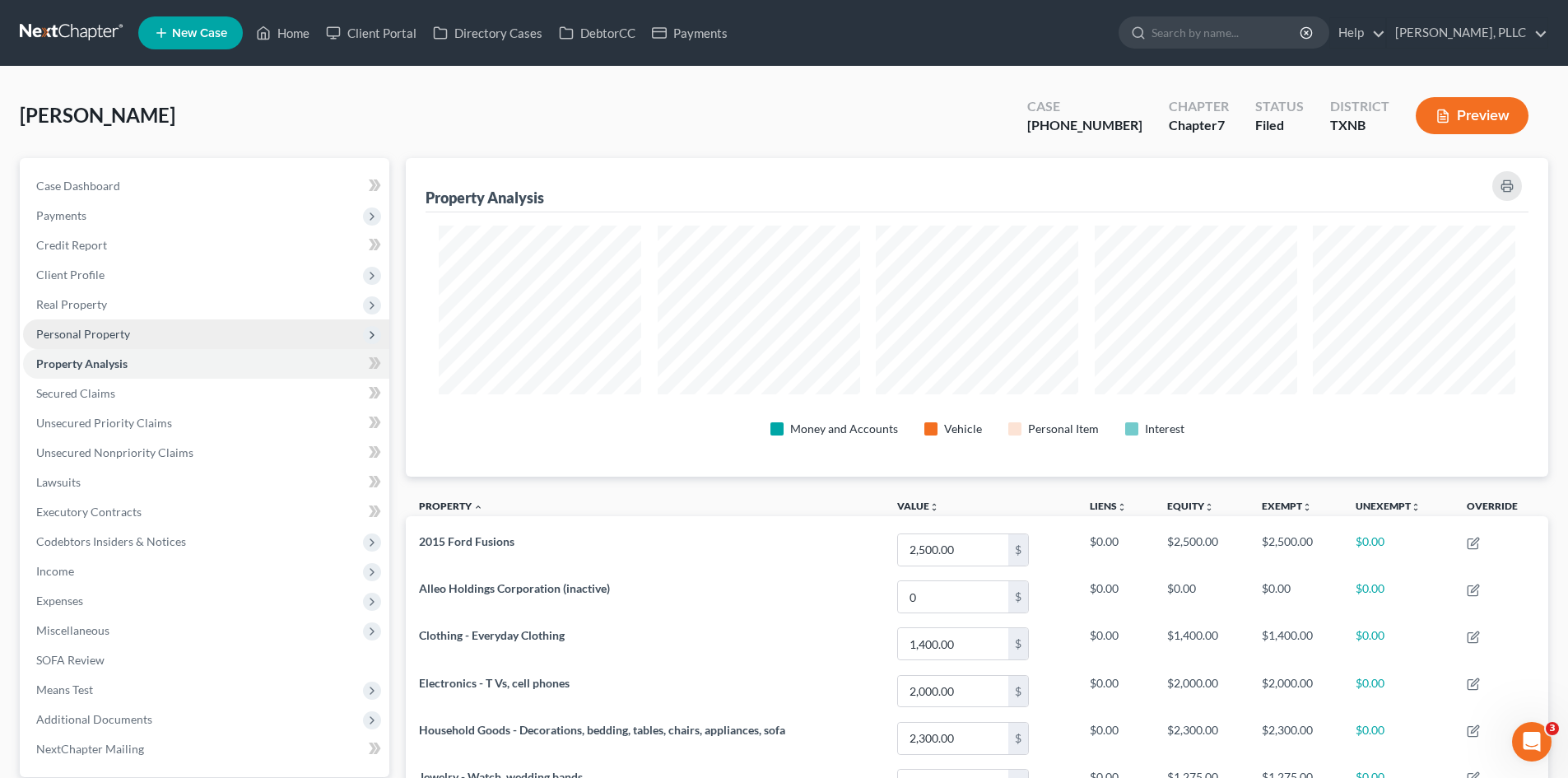
click at [132, 342] on span "Personal Property" at bounding box center [206, 334] width 366 height 30
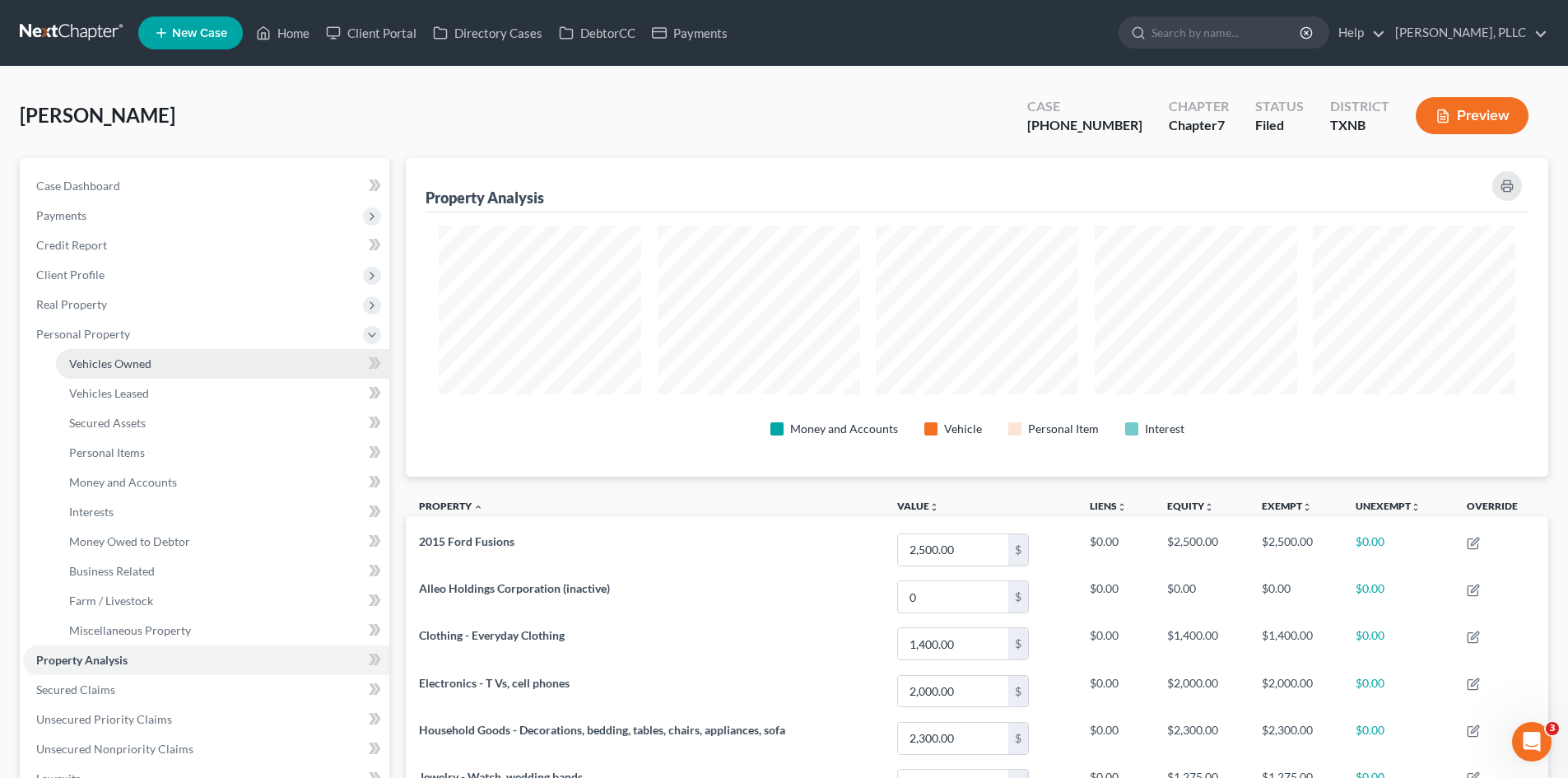
click at [141, 358] on span "Vehicles Owned" at bounding box center [110, 363] width 82 height 14
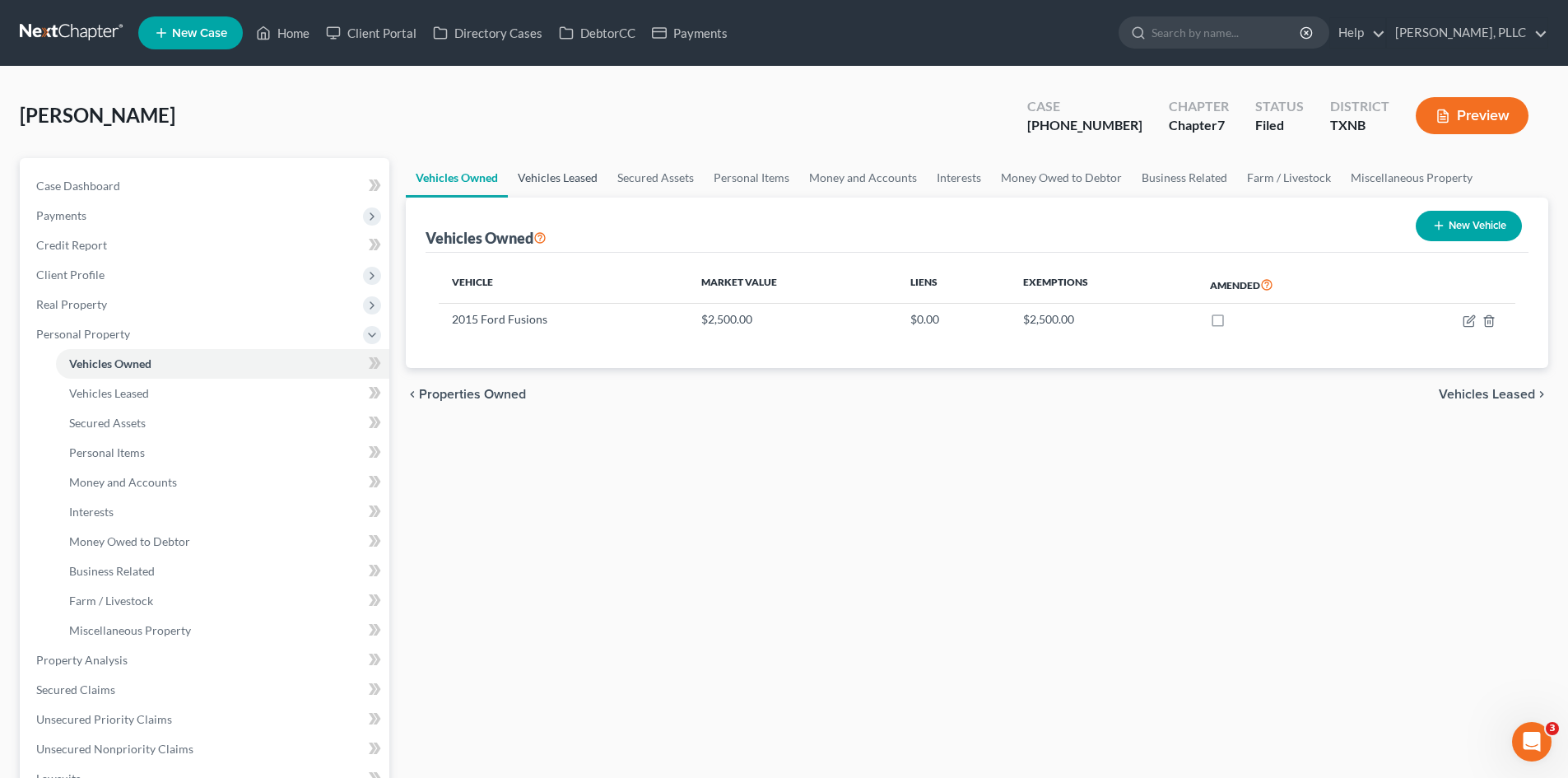
click at [581, 183] on link "Vehicles Leased" at bounding box center [558, 177] width 99 height 39
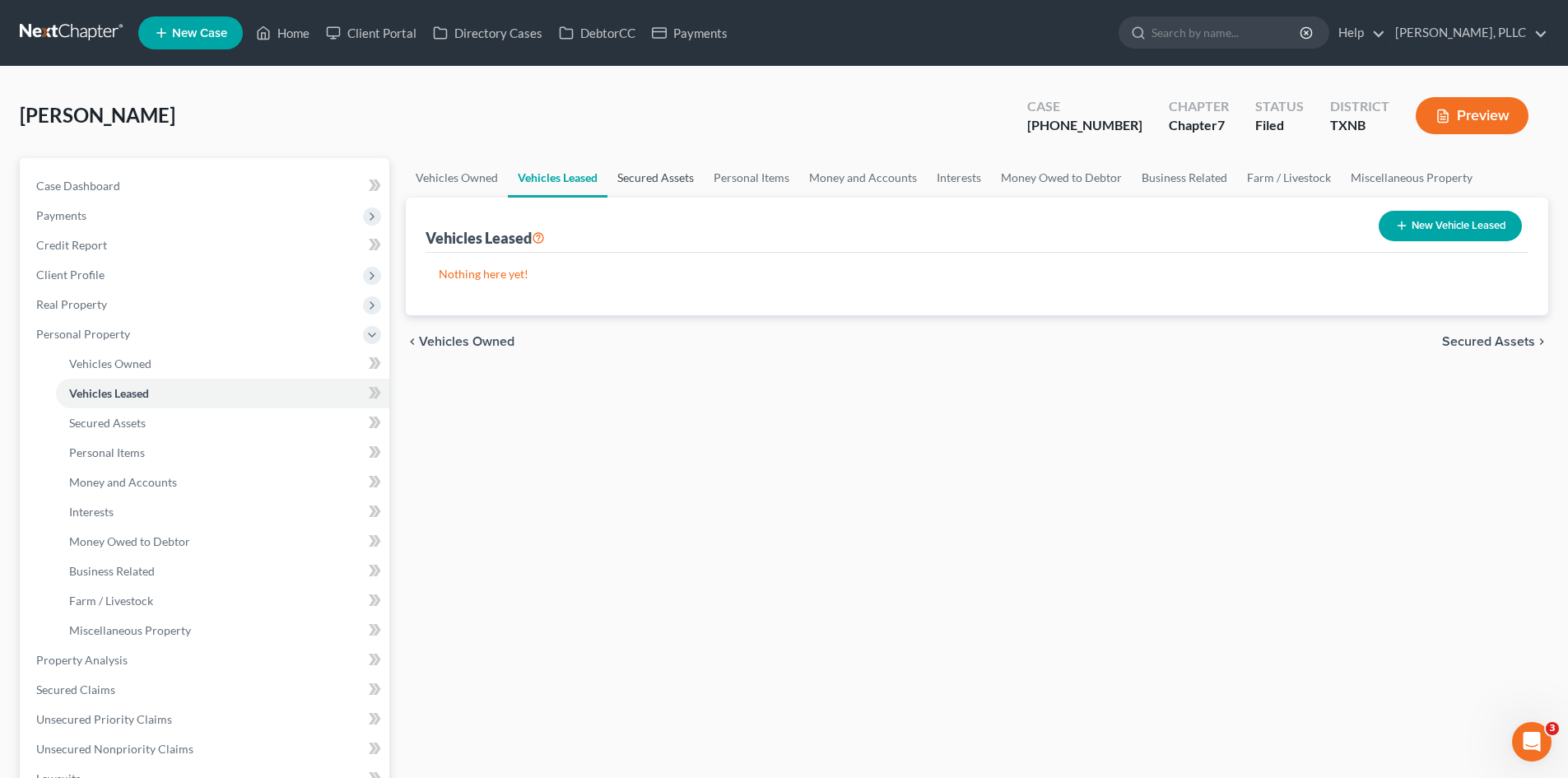
click at [663, 180] on link "Secured Assets" at bounding box center [655, 177] width 97 height 39
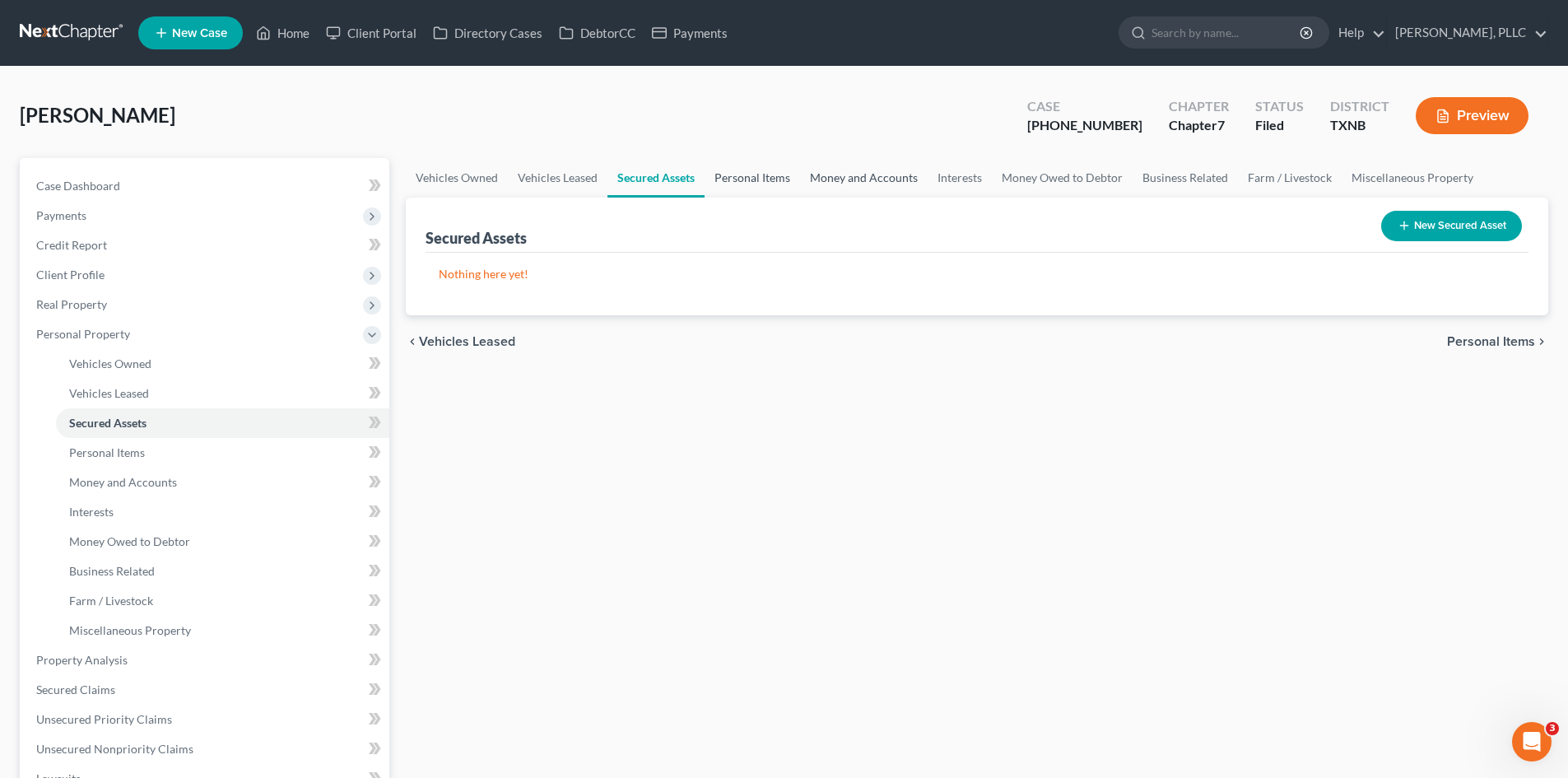
click at [753, 186] on link "Personal Items" at bounding box center [753, 177] width 96 height 39
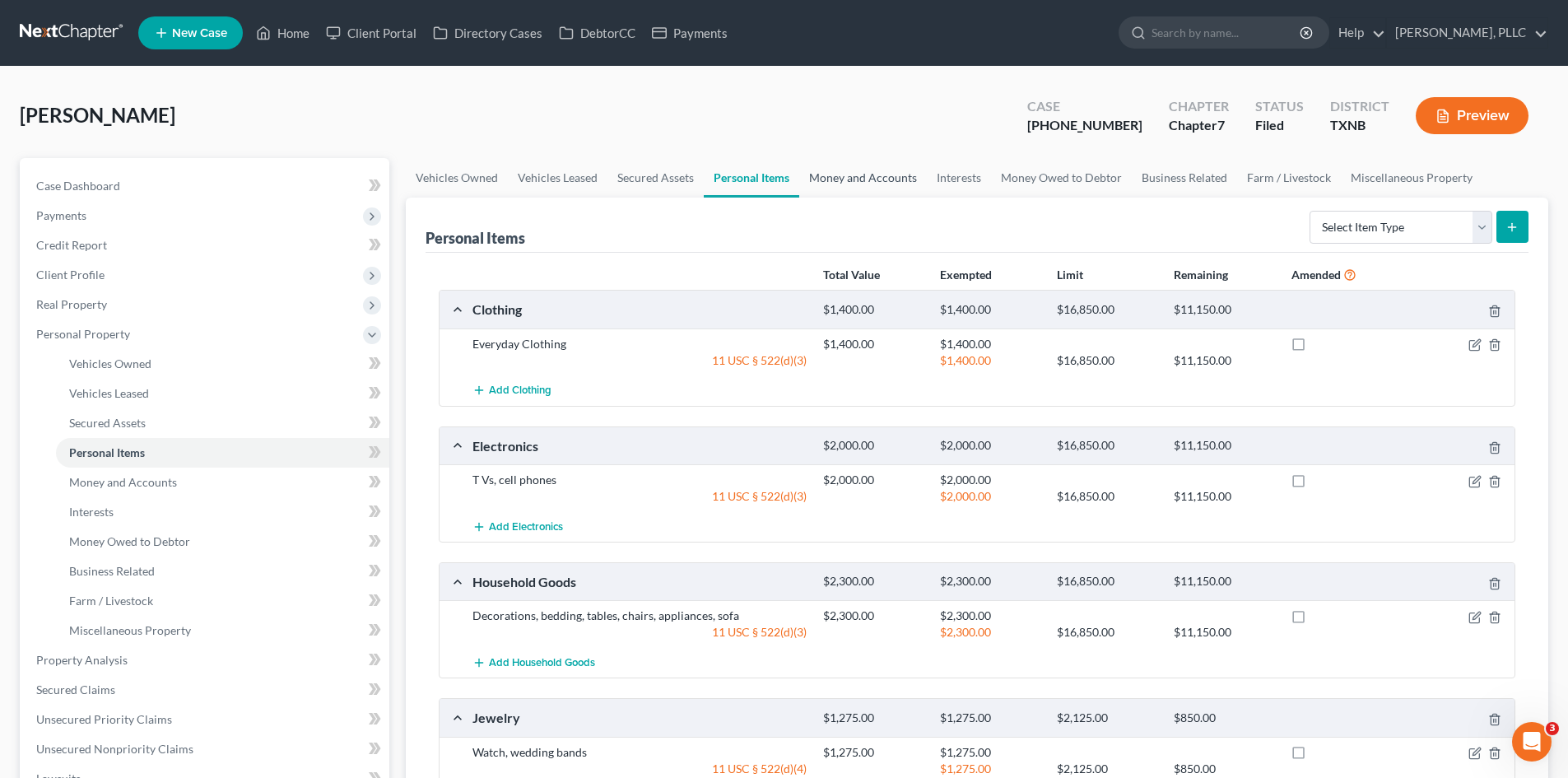
click at [891, 186] on link "Money and Accounts" at bounding box center [863, 177] width 127 height 39
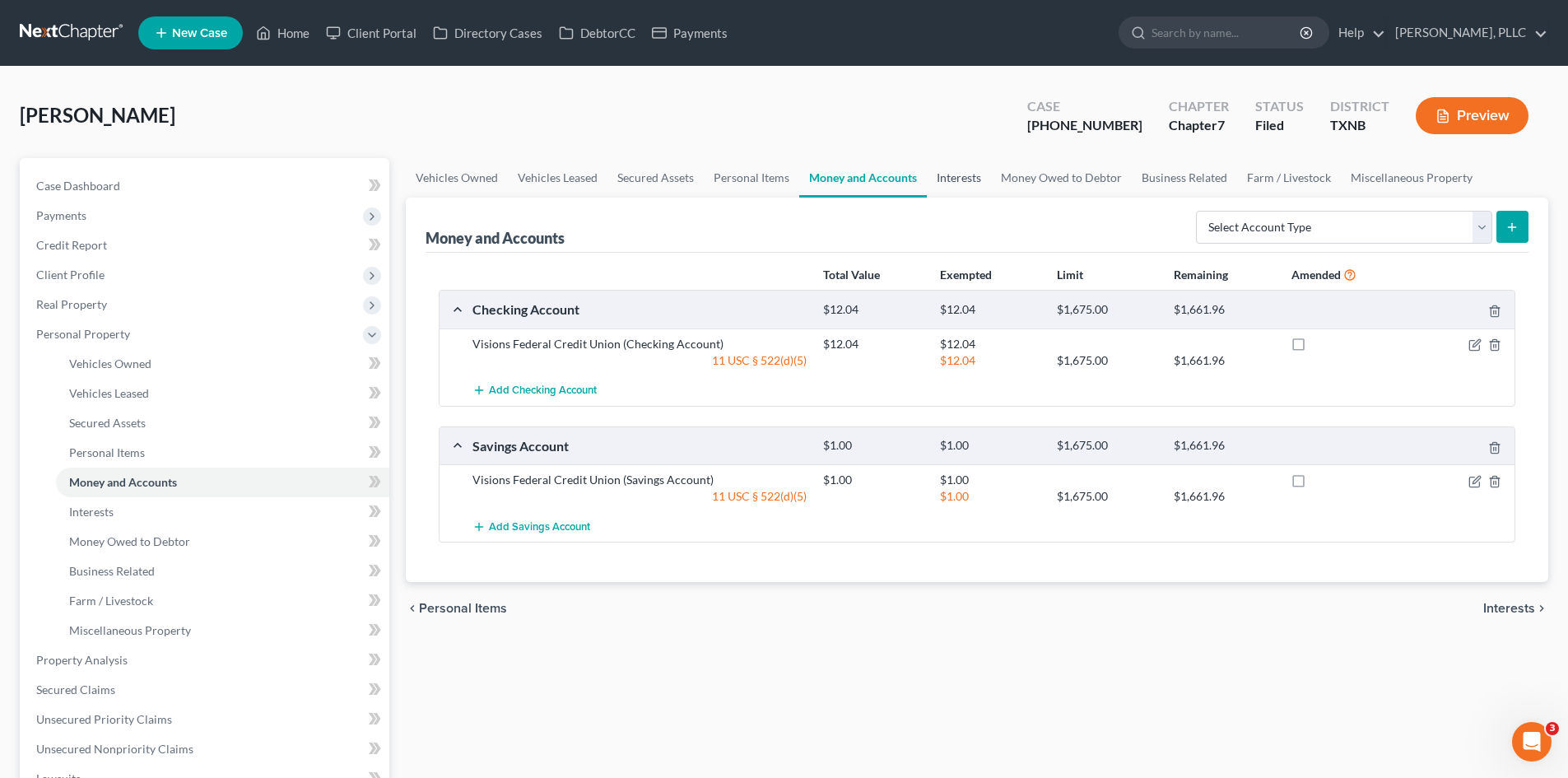
click at [981, 176] on link "Interests" at bounding box center [960, 177] width 64 height 39
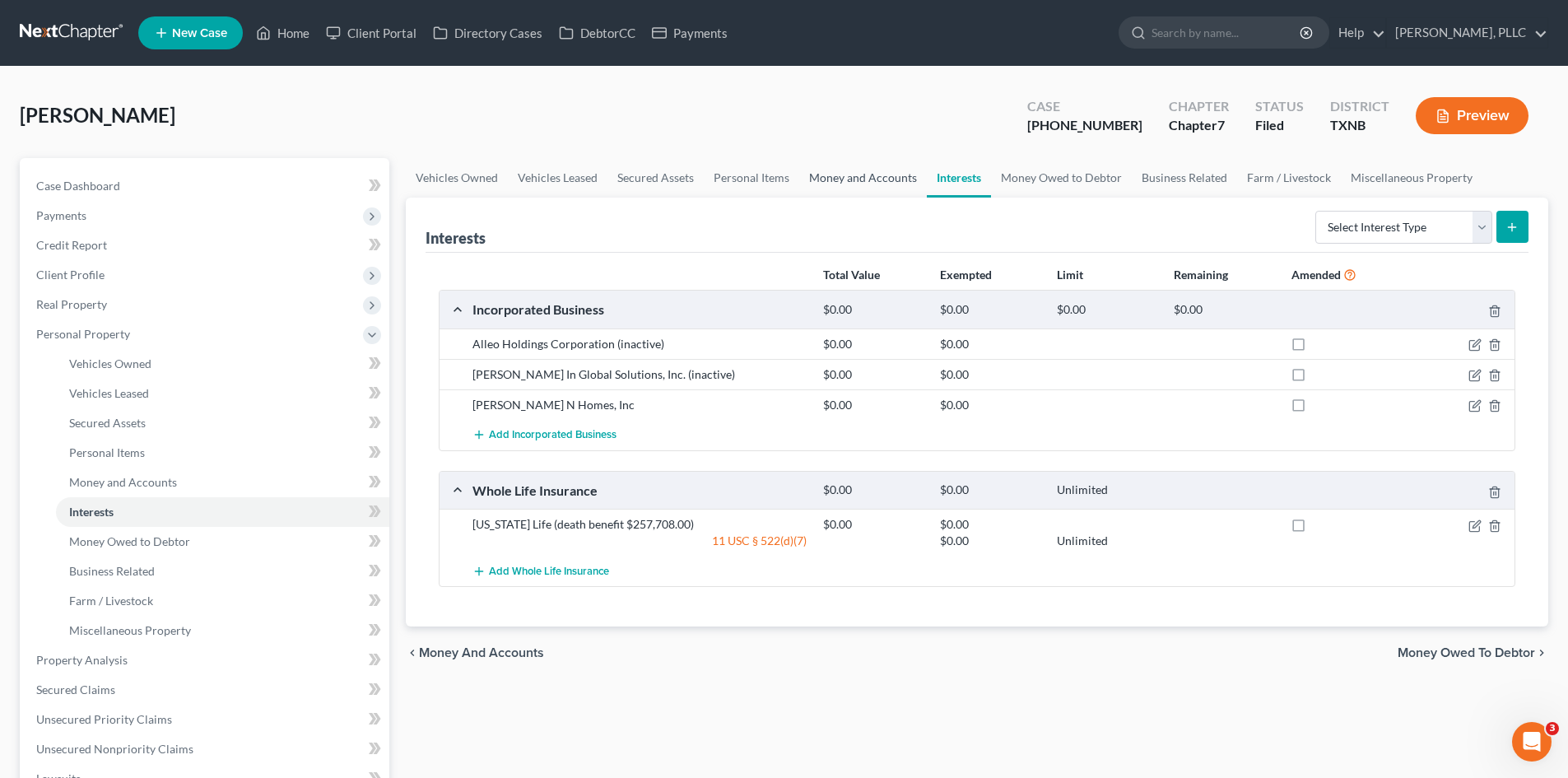
click at [889, 183] on link "Money and Accounts" at bounding box center [863, 177] width 127 height 39
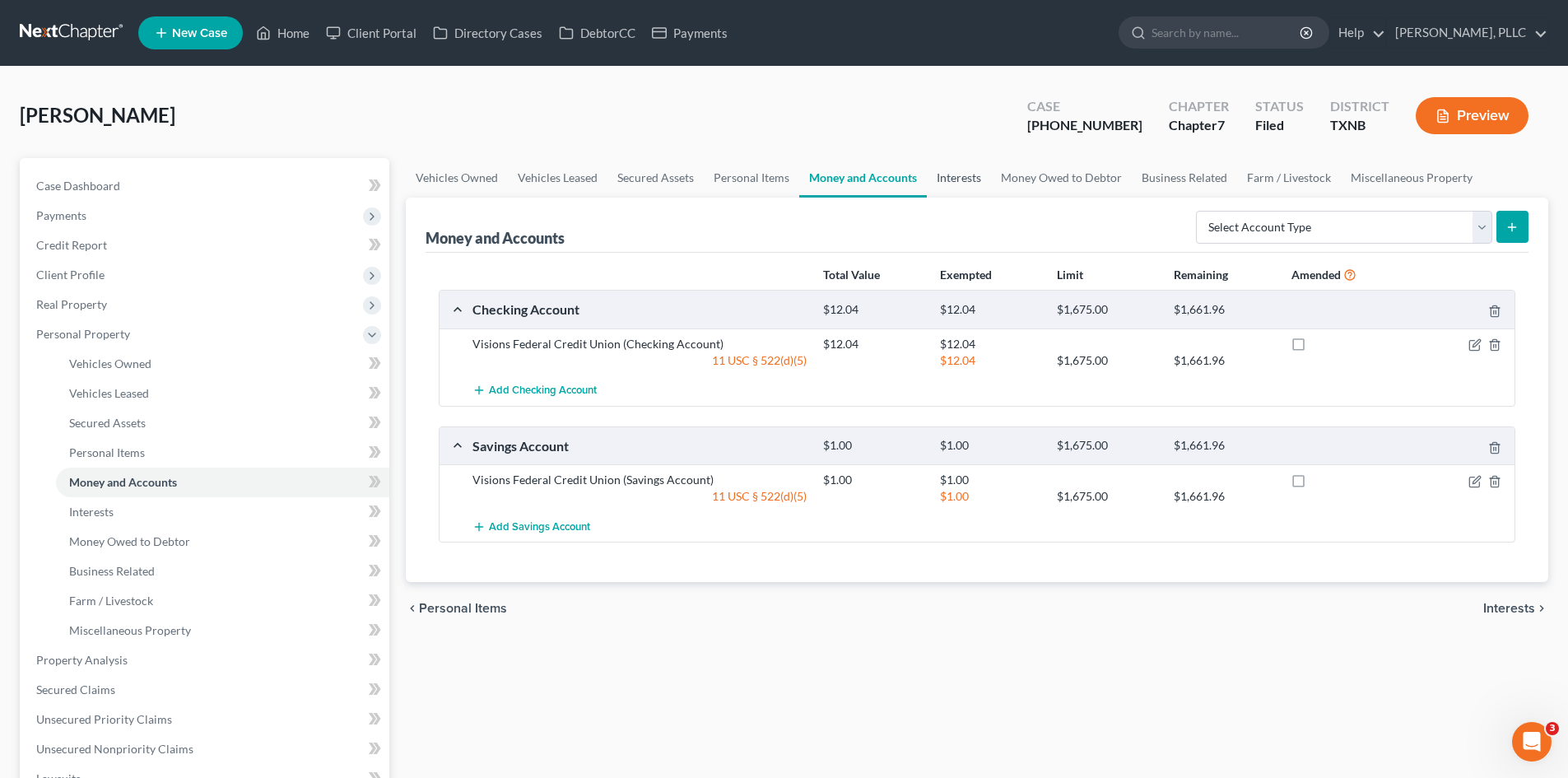
click at [962, 179] on link "Interests" at bounding box center [960, 177] width 64 height 39
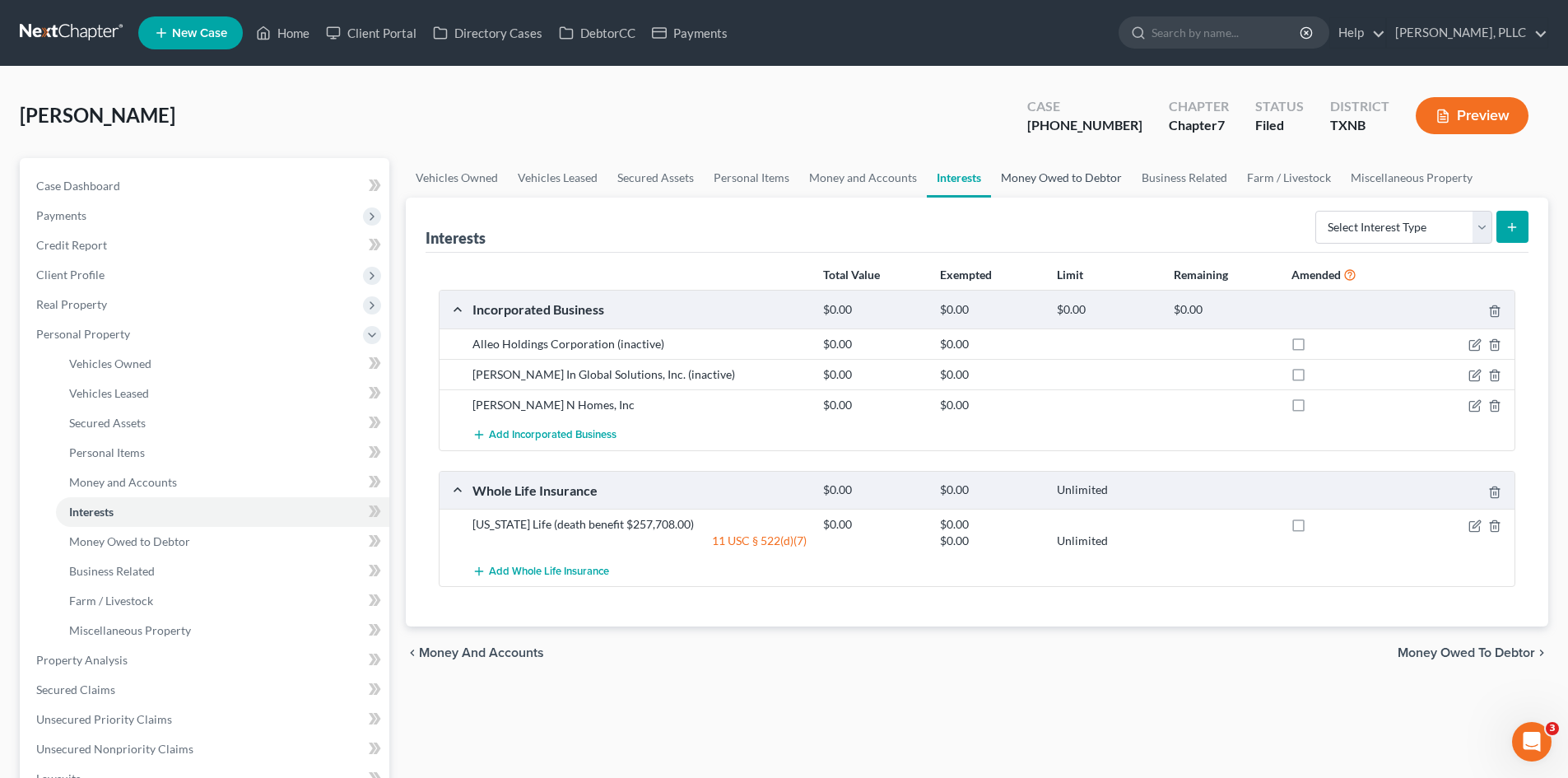
click at [1050, 183] on link "Money Owed to Debtor" at bounding box center [1062, 177] width 141 height 39
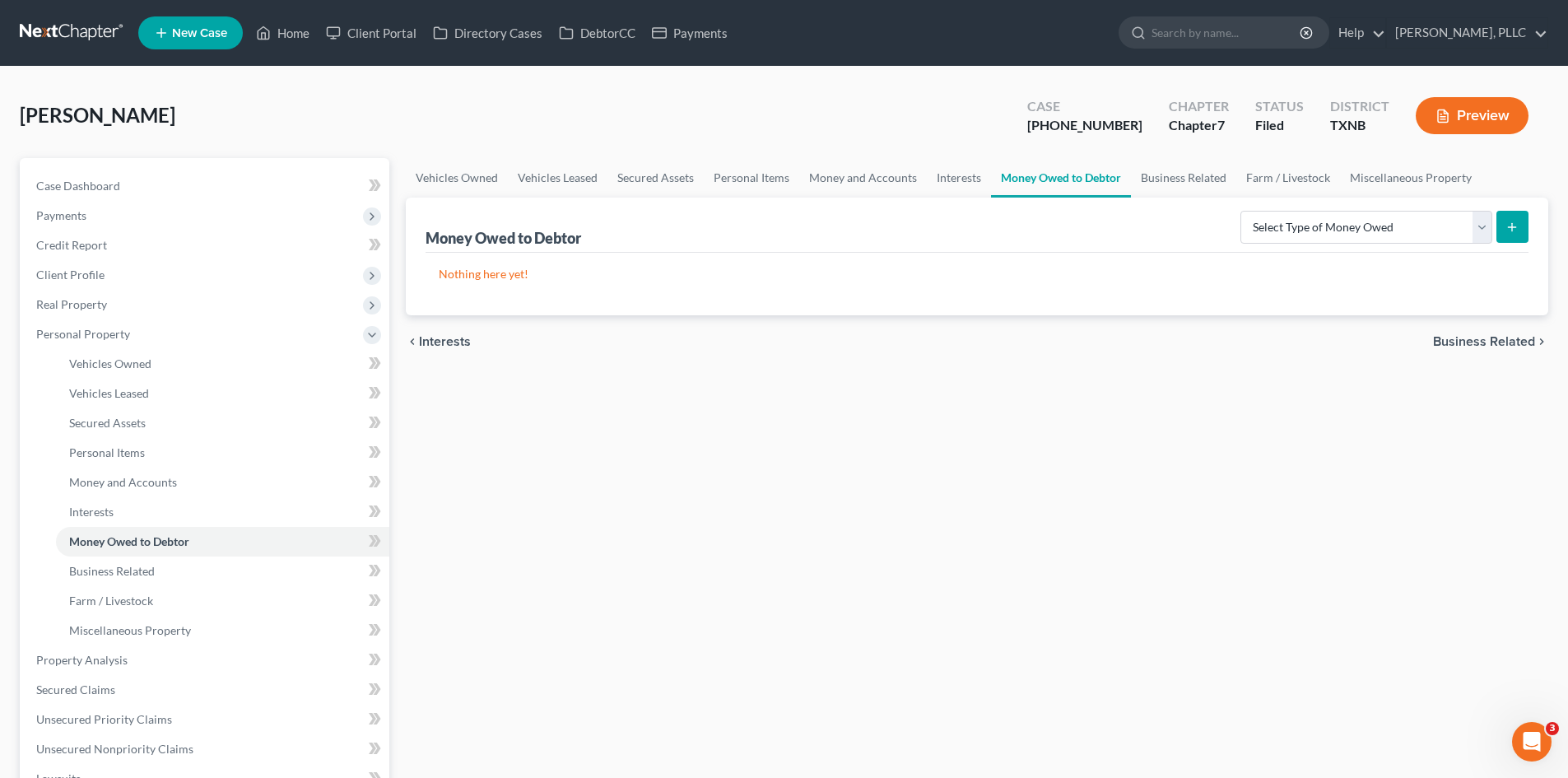
drag, startPoint x: 1122, startPoint y: 172, endPoint x: 1144, endPoint y: 179, distance: 23.1
click at [1123, 172] on link "Money Owed to Debtor" at bounding box center [1061, 177] width 140 height 39
click at [1158, 181] on link "Business Related" at bounding box center [1184, 177] width 105 height 39
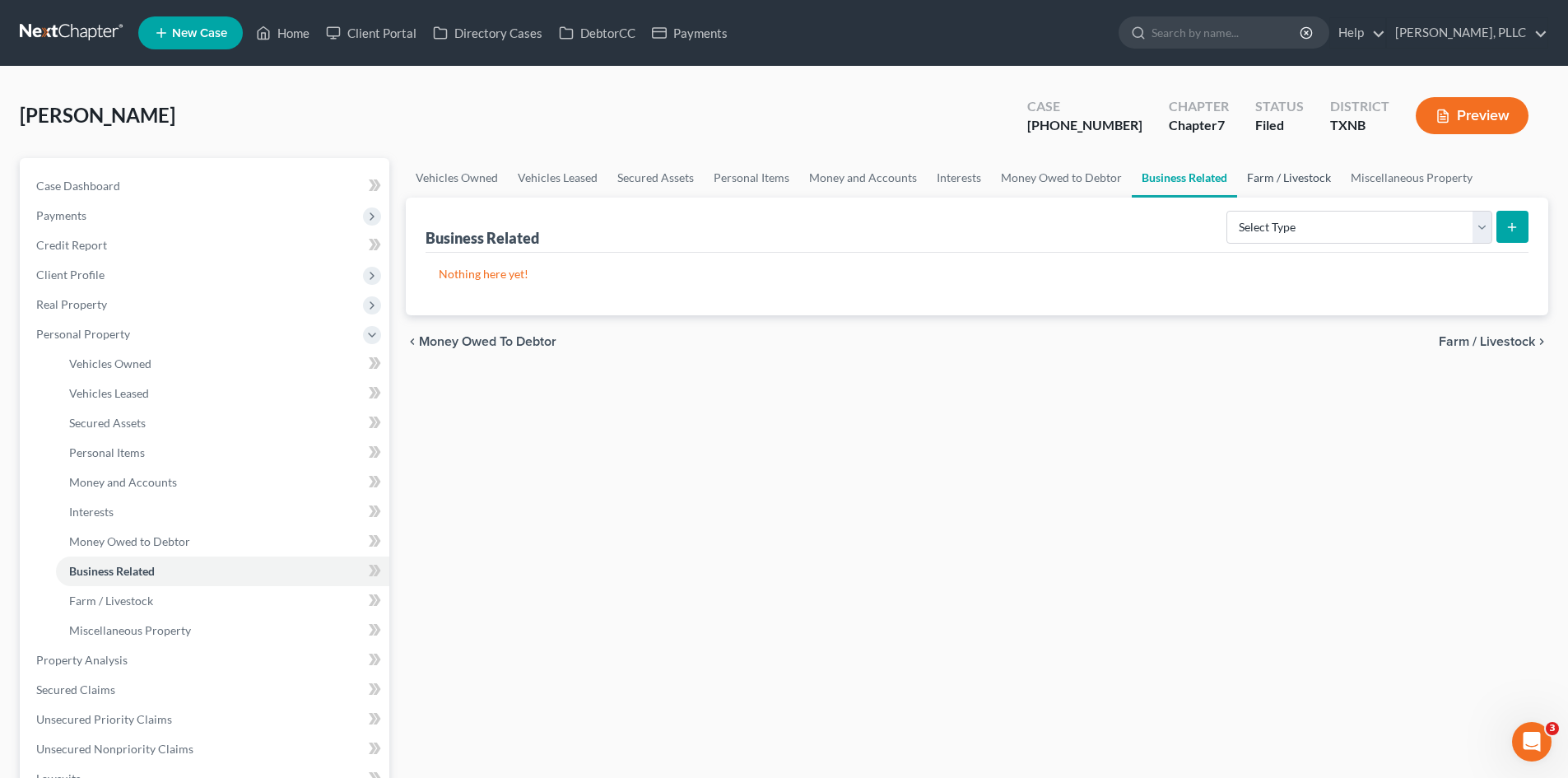
click at [1300, 184] on link "Farm / Livestock" at bounding box center [1289, 177] width 104 height 39
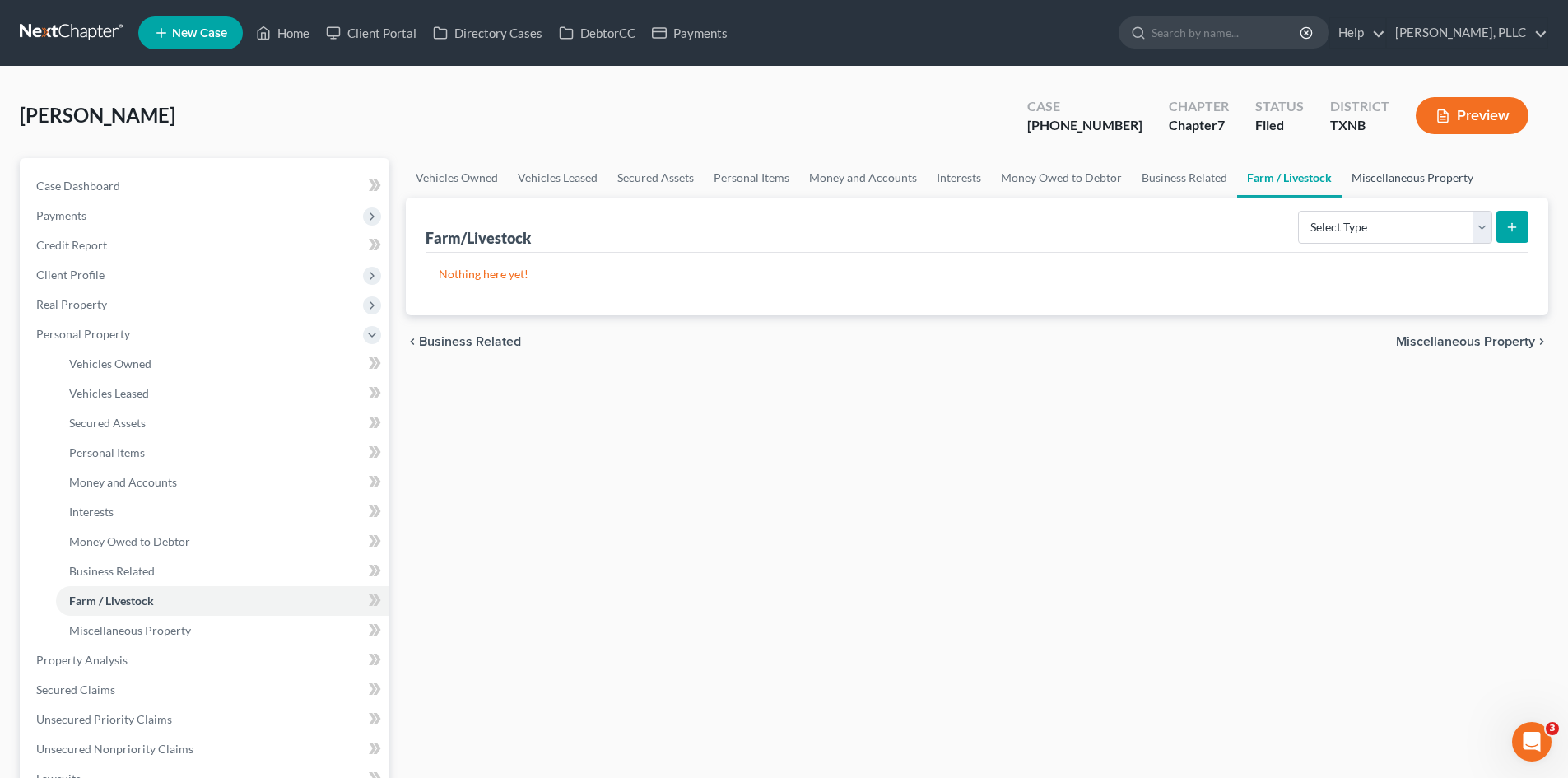
click at [1408, 186] on link "Miscellaneous Property" at bounding box center [1413, 177] width 141 height 39
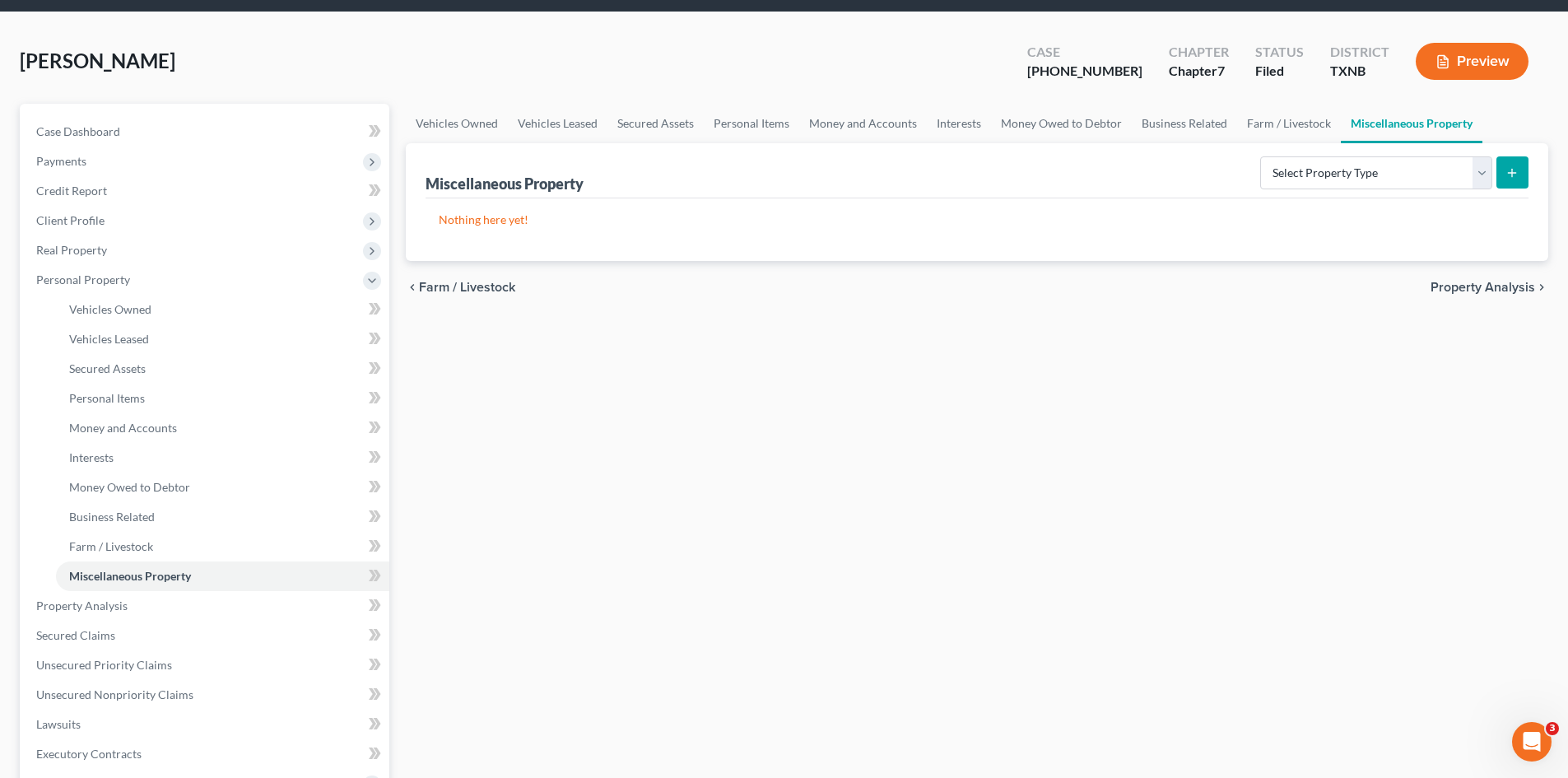
scroll to position [329, 0]
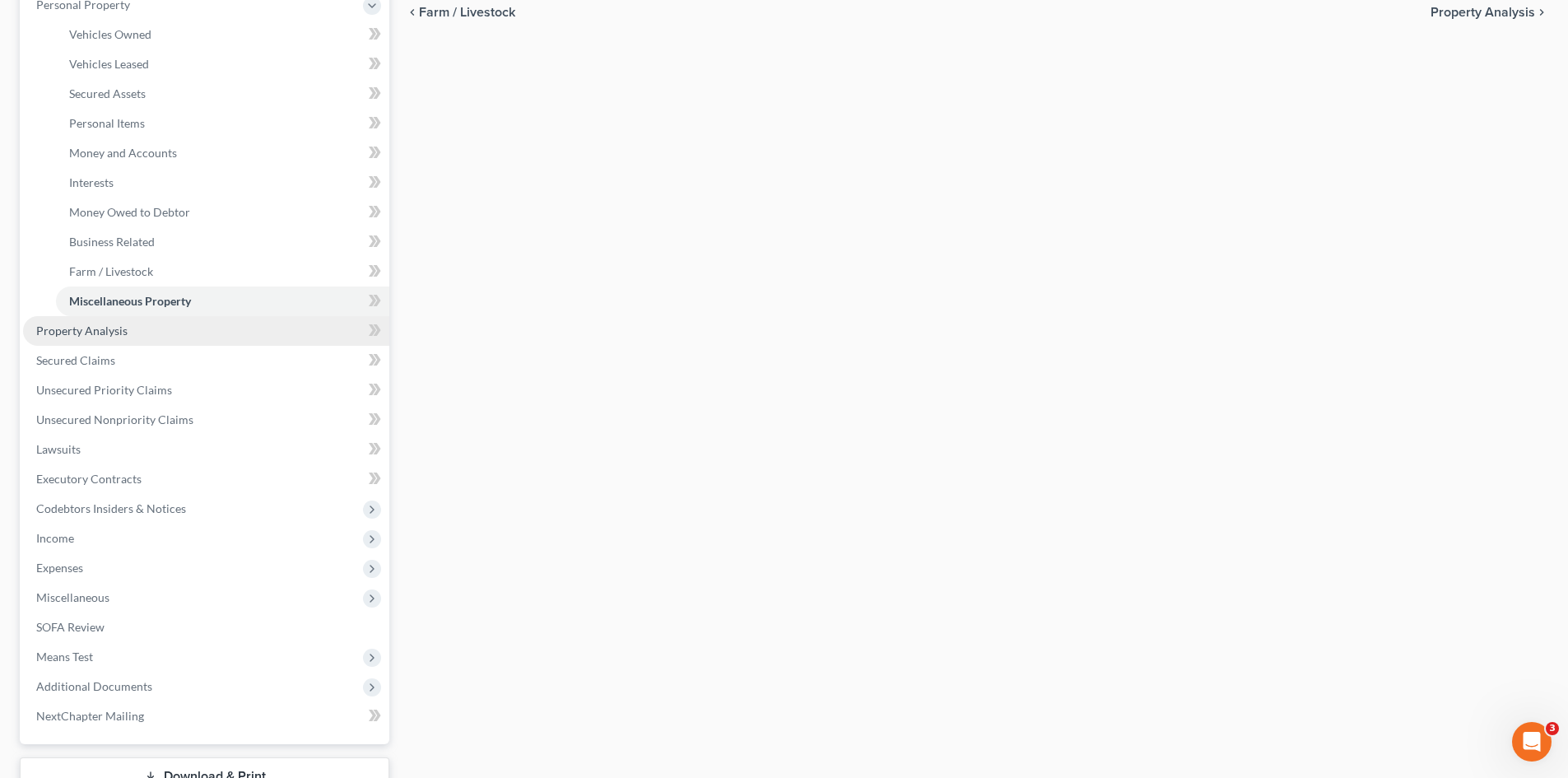
click at [98, 335] on span "Property Analysis" at bounding box center [82, 330] width 92 height 14
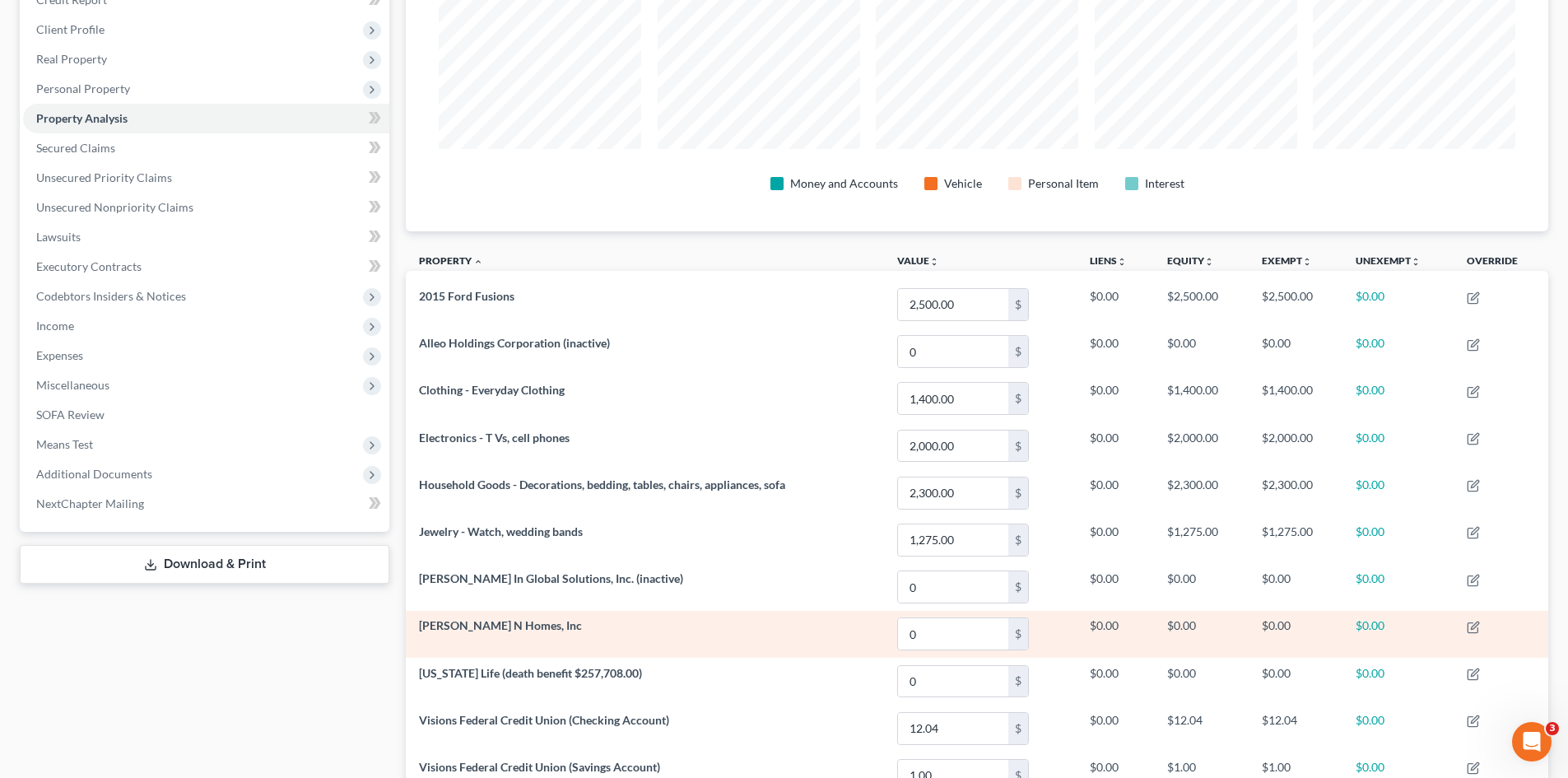
scroll to position [165, 0]
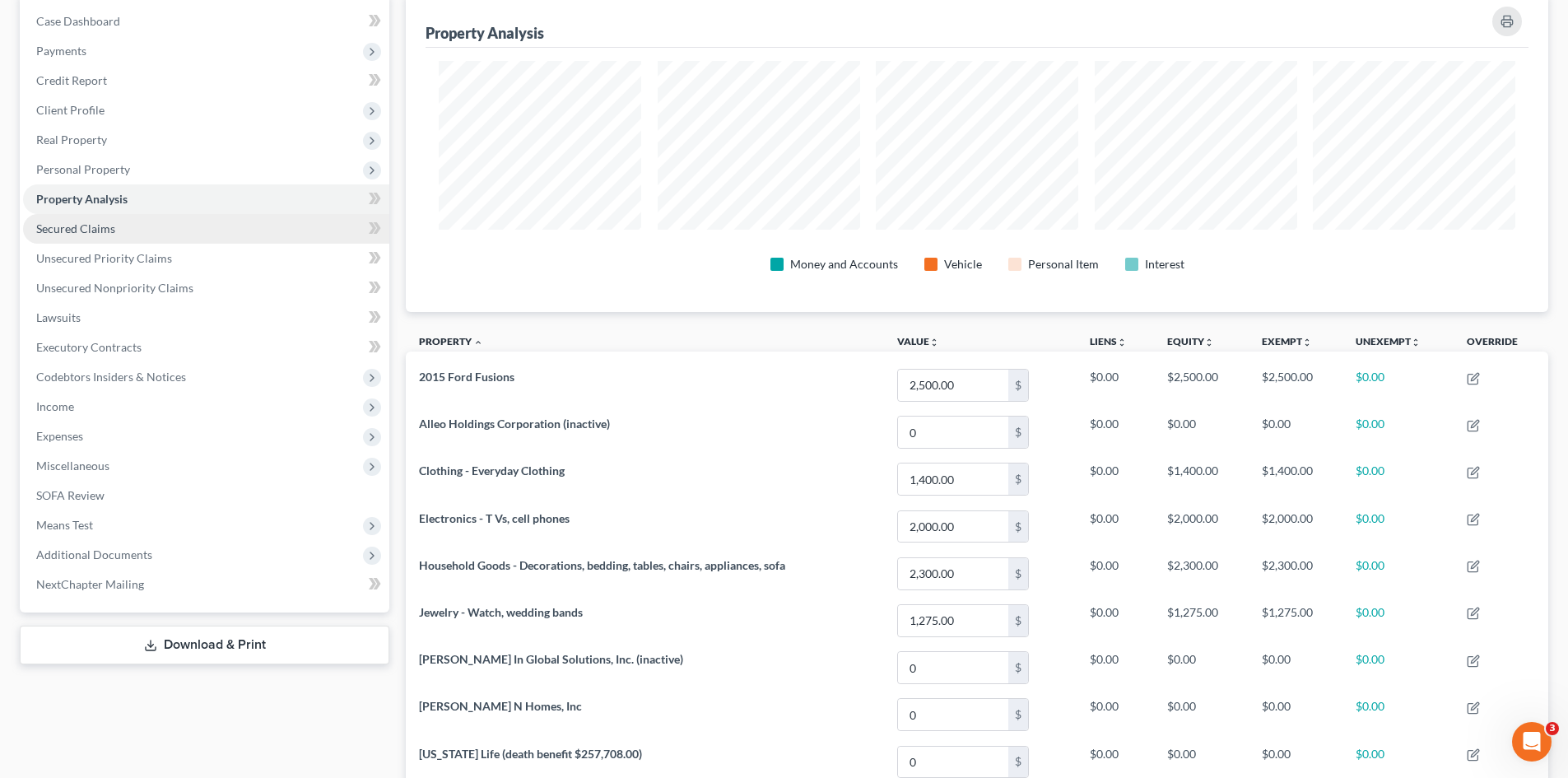
click at [106, 226] on span "Secured Claims" at bounding box center [76, 228] width 79 height 14
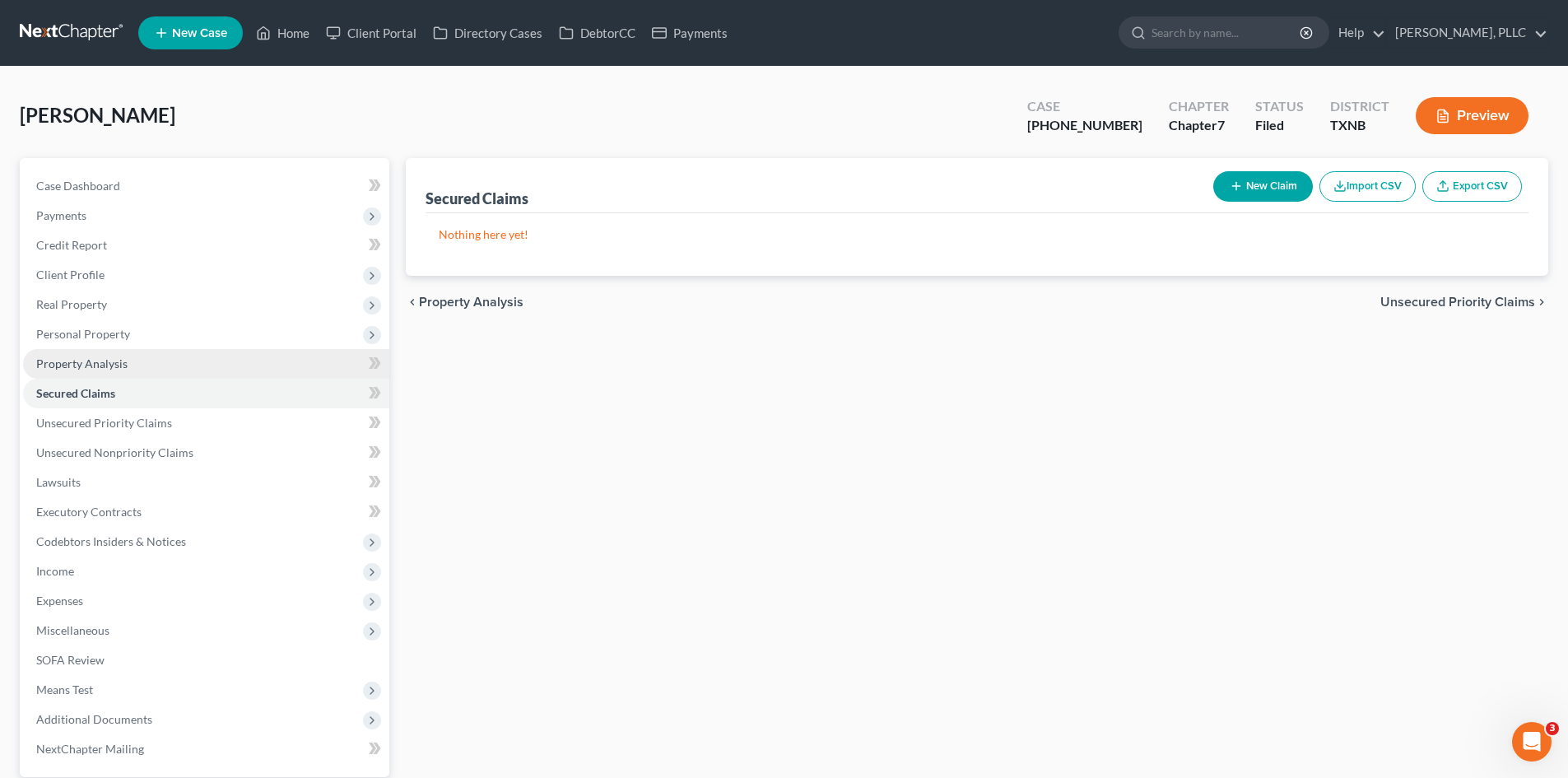
click at [64, 357] on span "Property Analysis" at bounding box center [82, 363] width 92 height 14
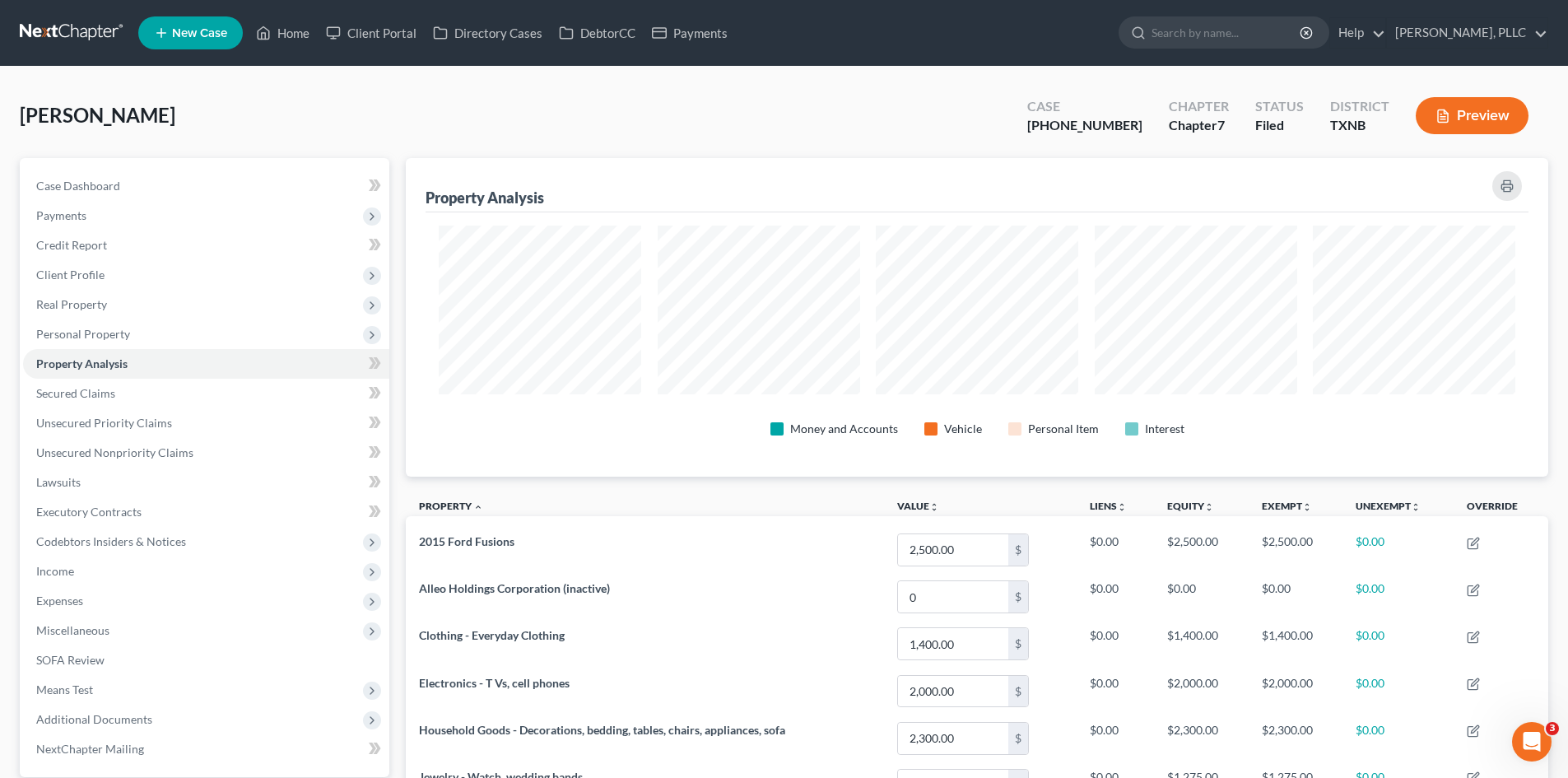
scroll to position [319, 1143]
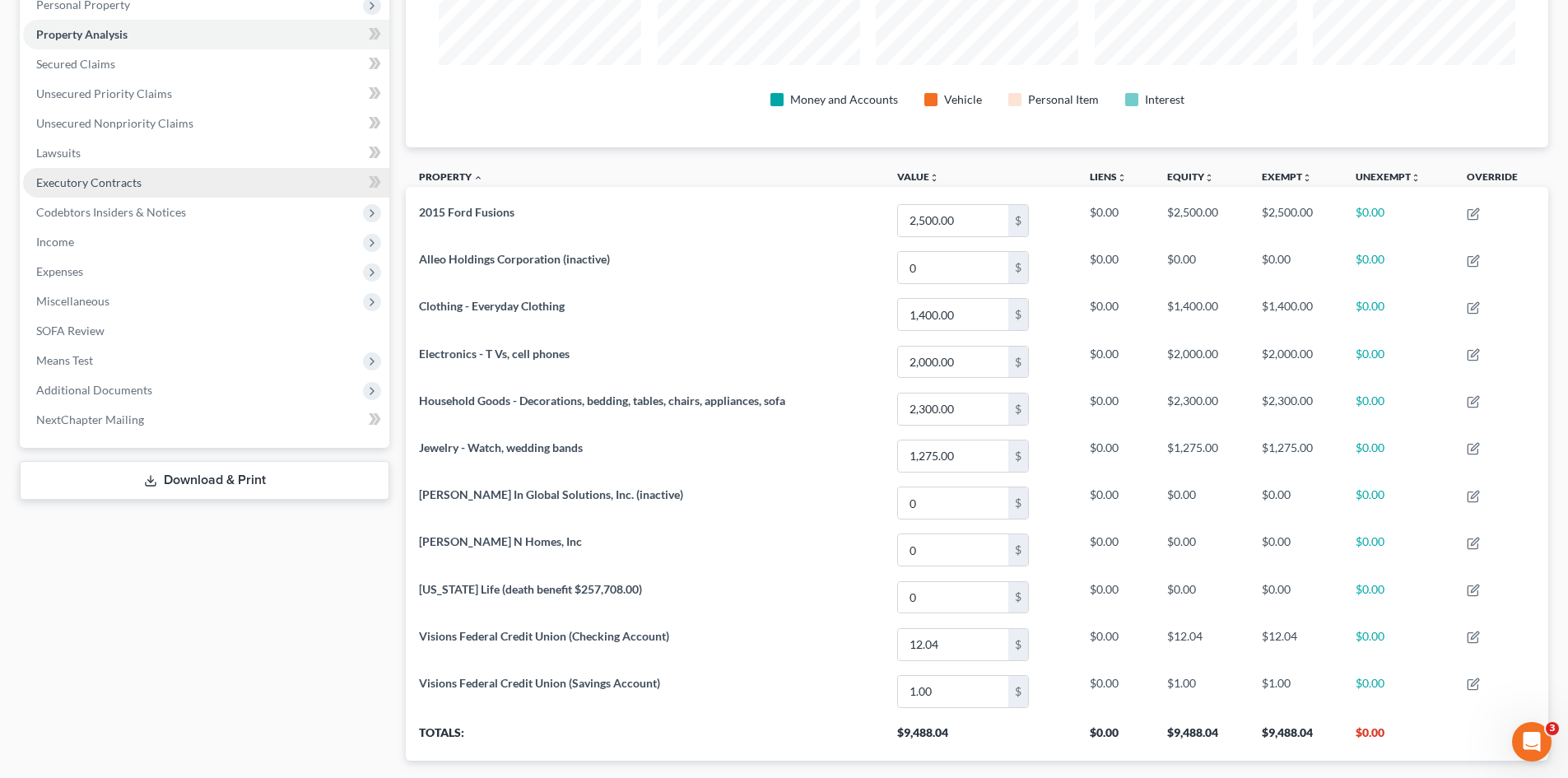
click at [67, 169] on link "Executory Contracts" at bounding box center [206, 183] width 366 height 30
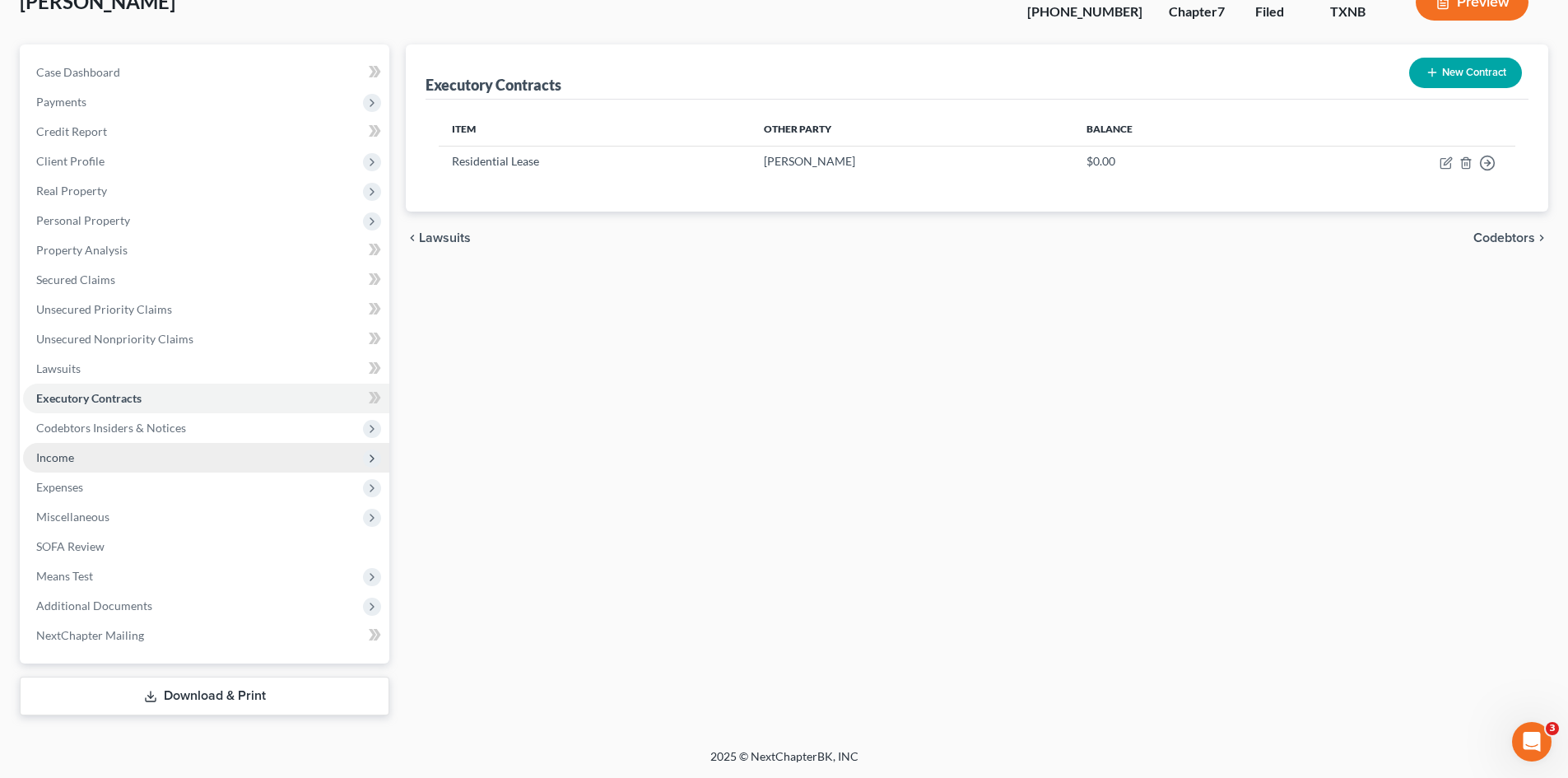
click at [98, 457] on span "Income" at bounding box center [206, 457] width 366 height 30
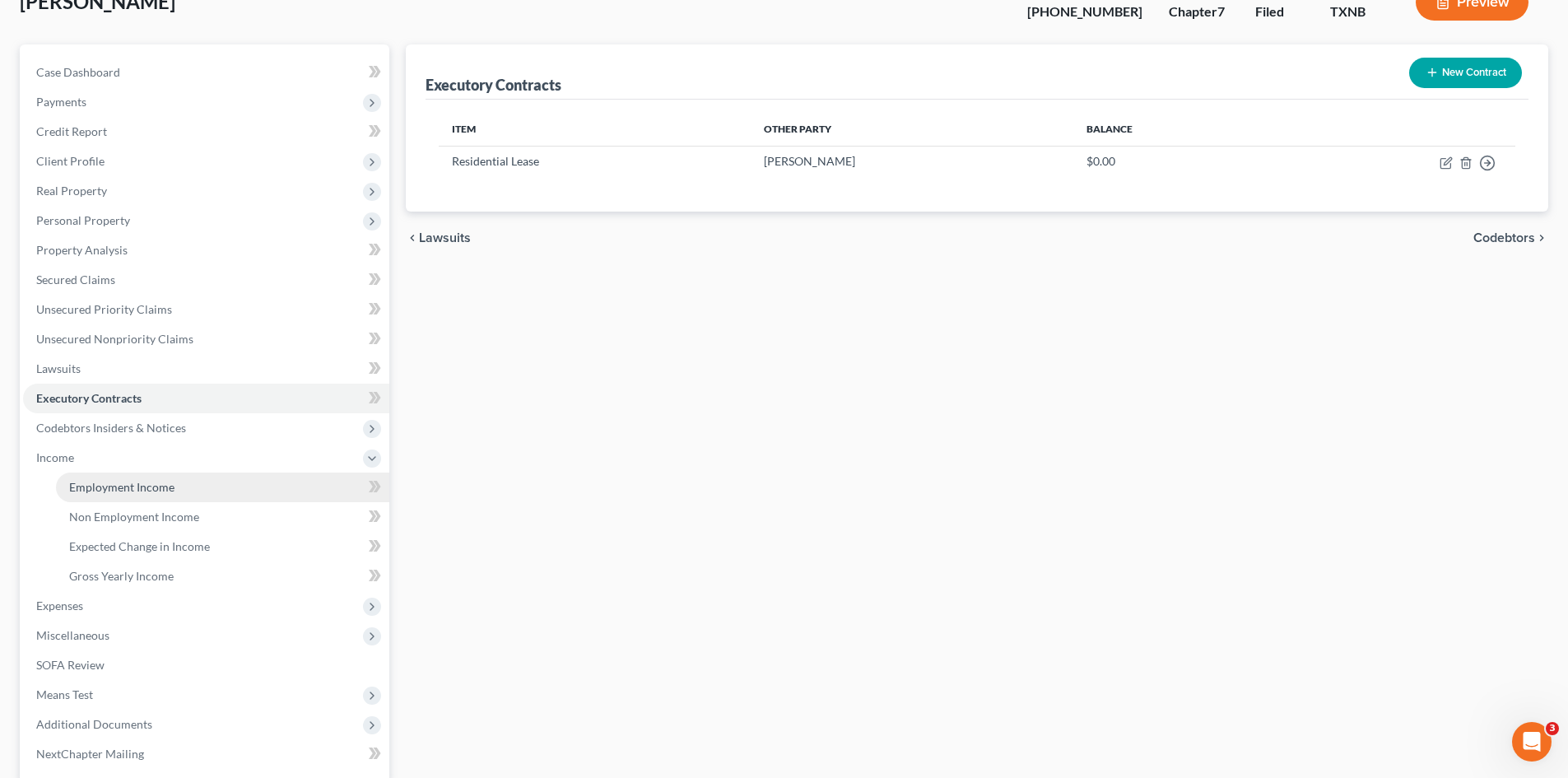
click at [173, 491] on link "Employment Income" at bounding box center [222, 487] width 334 height 30
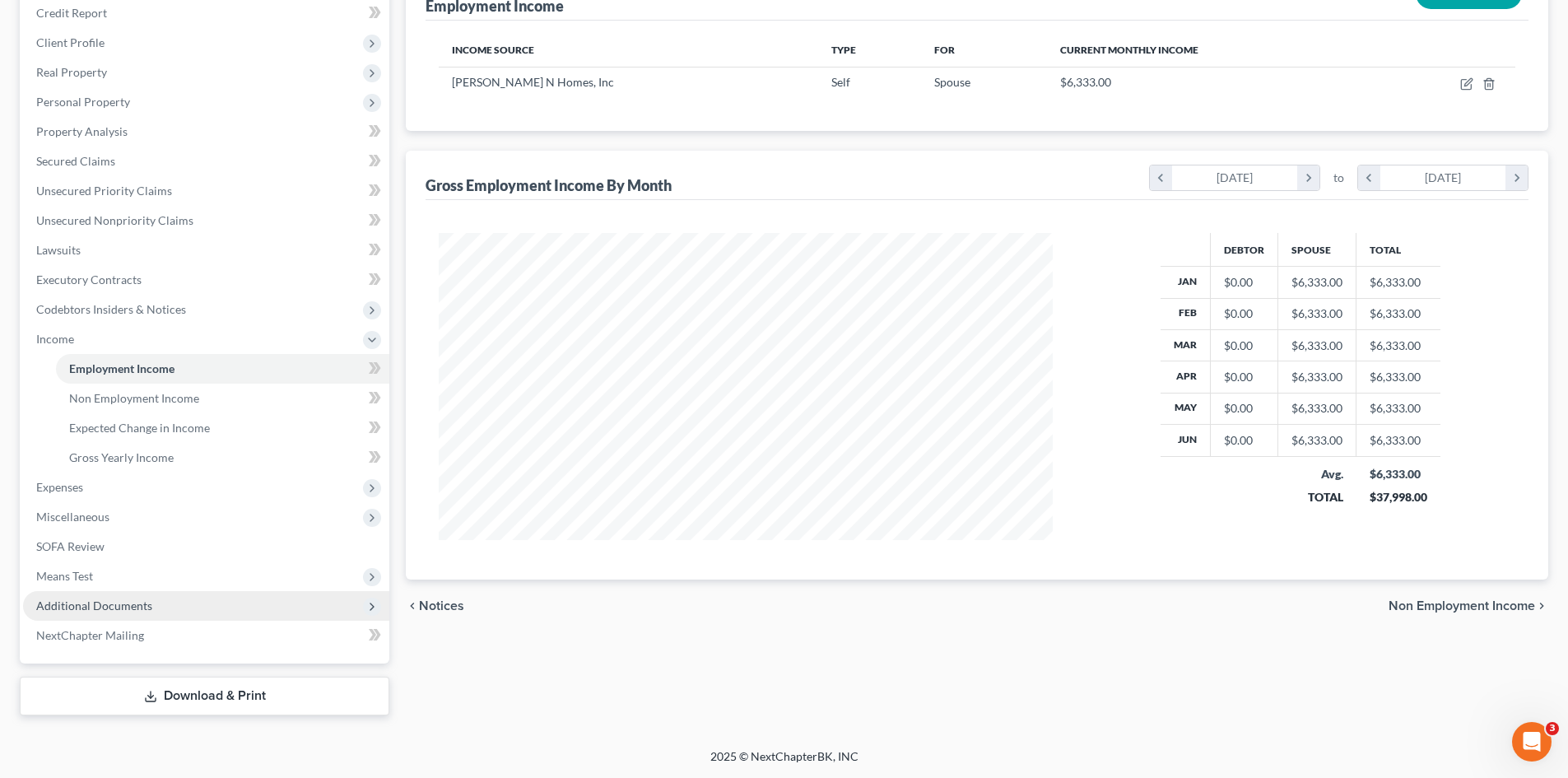
click at [170, 593] on span "Additional Documents" at bounding box center [206, 605] width 366 height 30
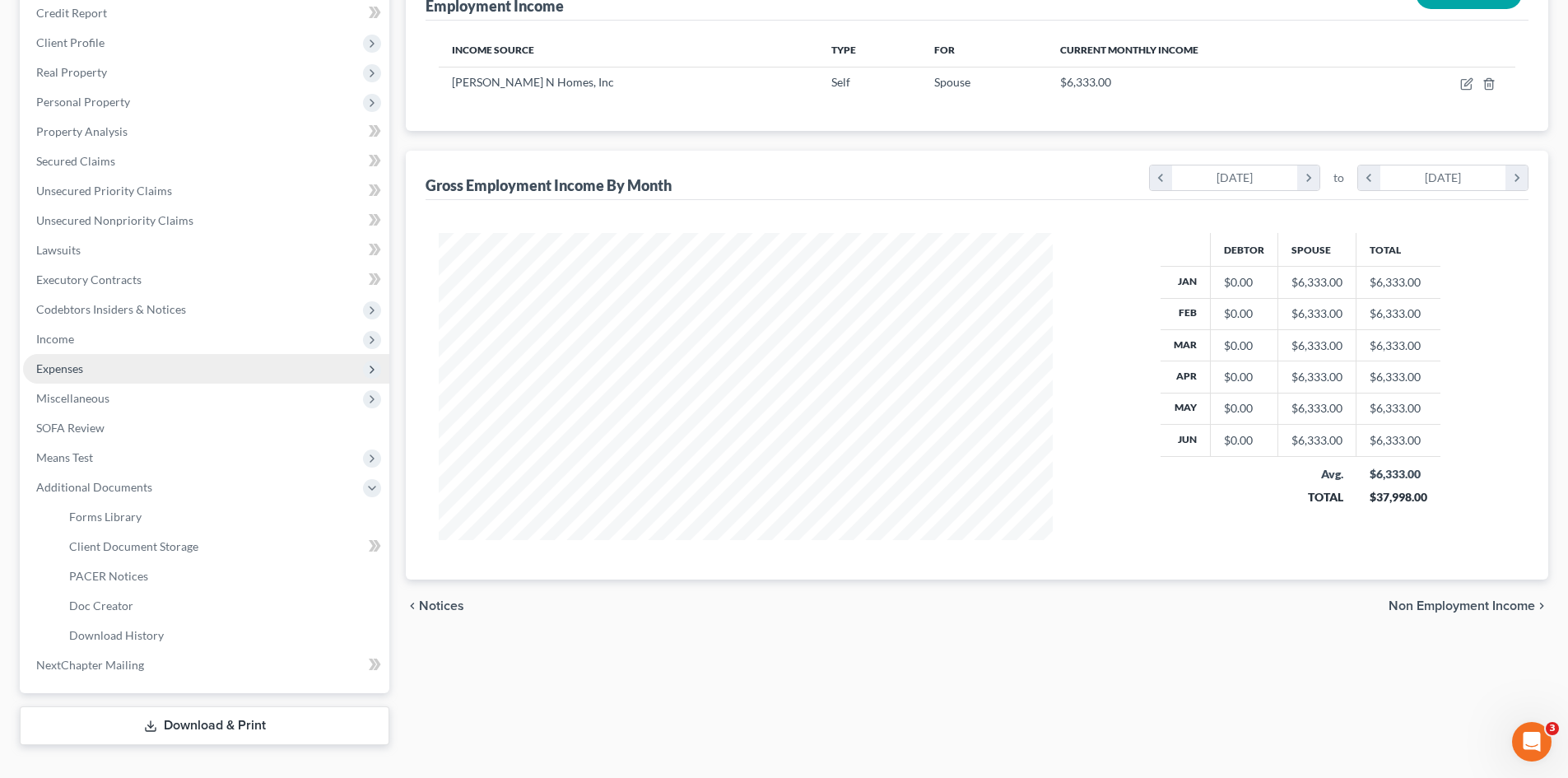
click at [103, 370] on span "Expenses" at bounding box center [206, 369] width 366 height 30
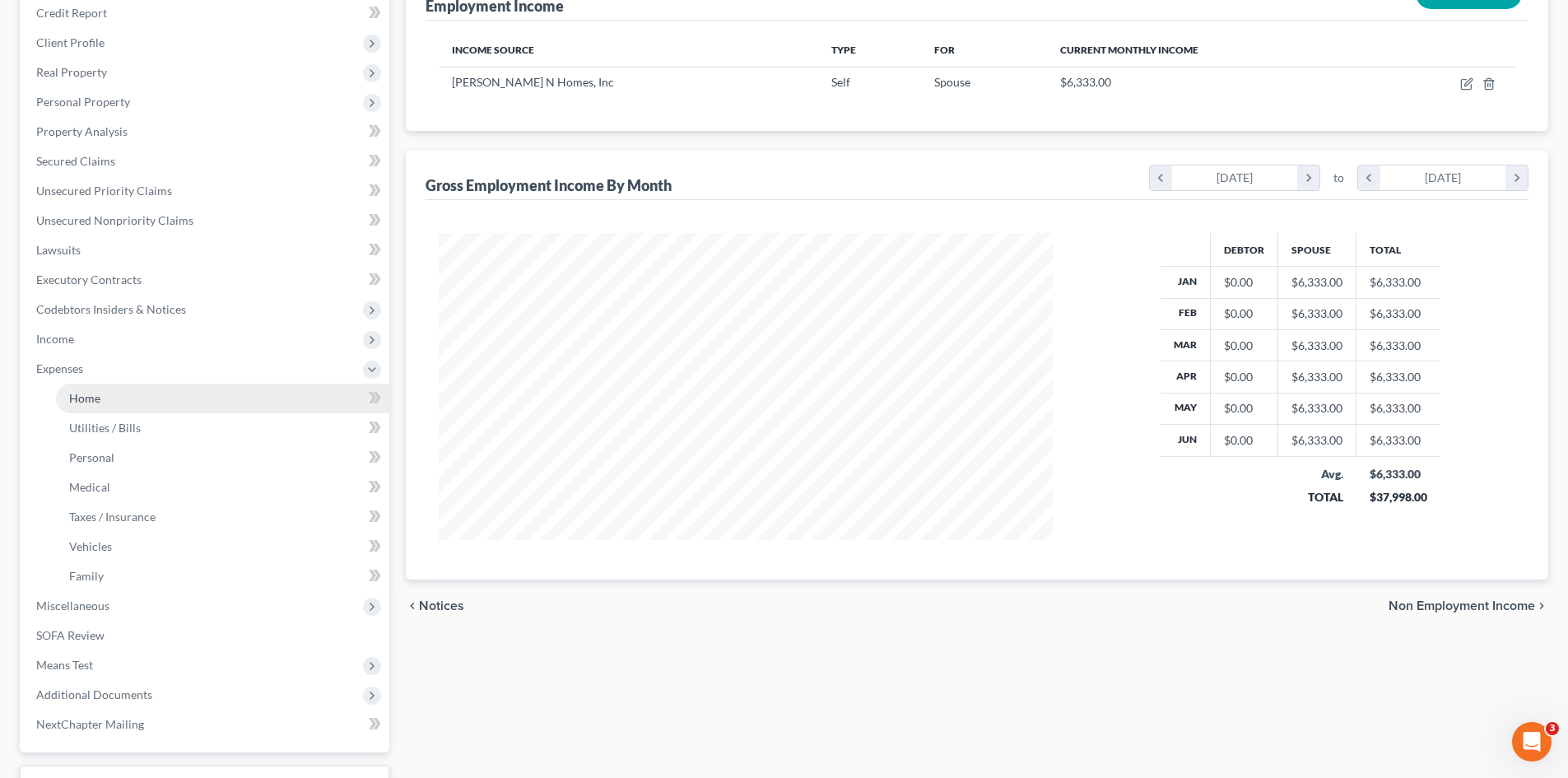
click at [167, 394] on link "Home" at bounding box center [222, 398] width 334 height 30
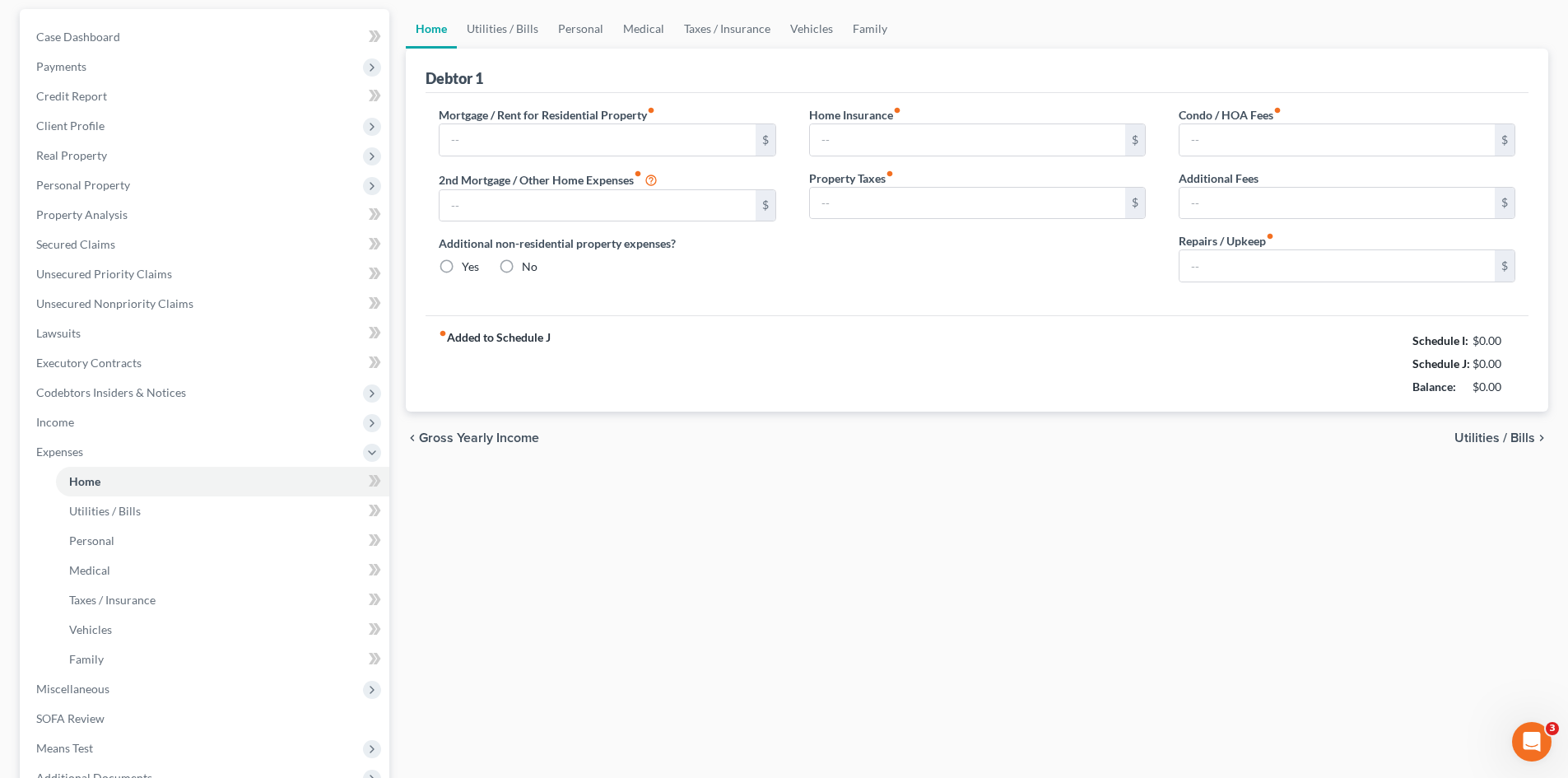
type input "3,500.00"
radio input "true"
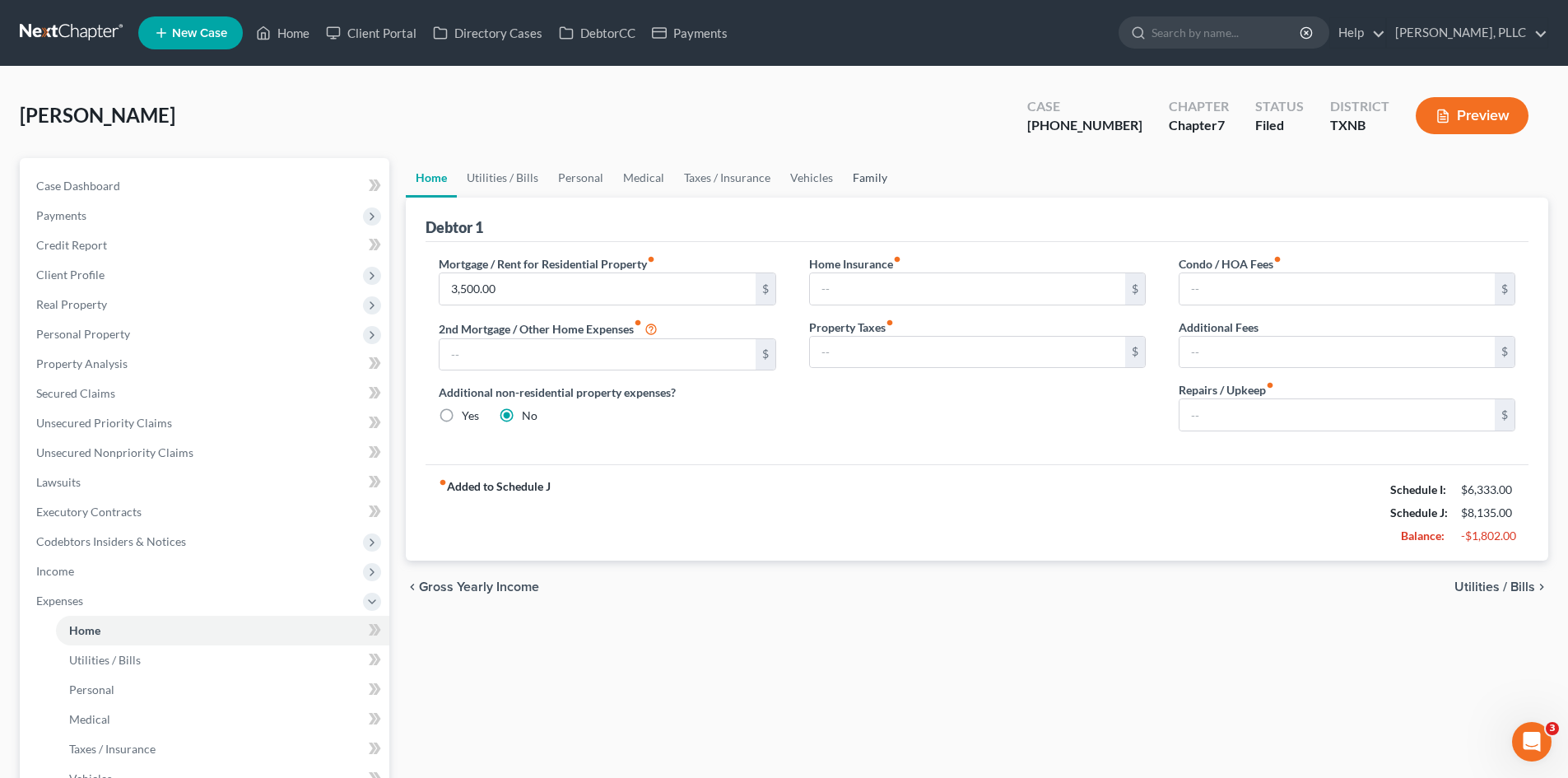
click at [868, 176] on link "Family" at bounding box center [870, 177] width 54 height 39
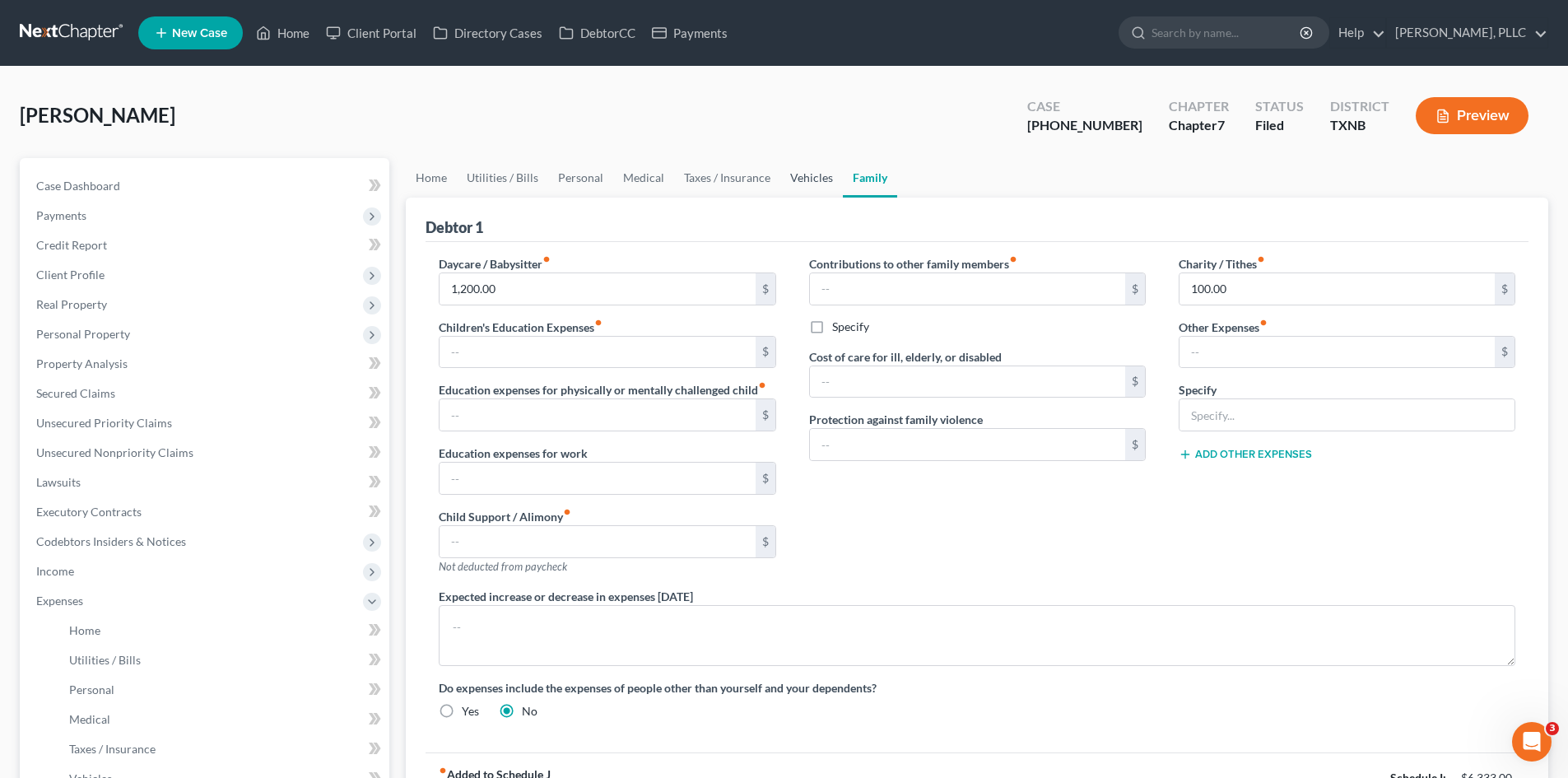
click at [780, 171] on link "Vehicles" at bounding box center [811, 177] width 63 height 39
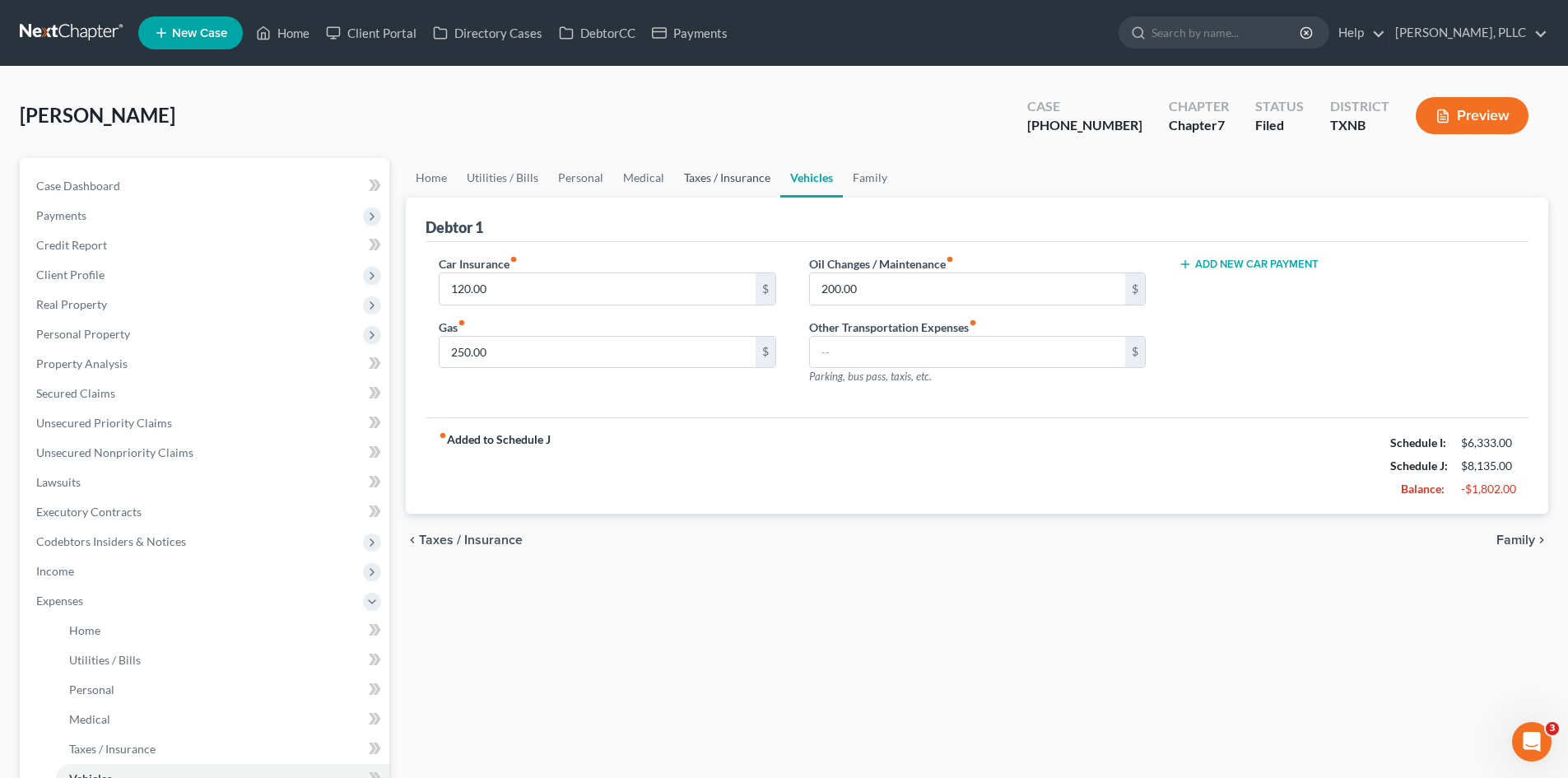
click at [723, 179] on link "Taxes / Insurance" at bounding box center [728, 177] width 106 height 39
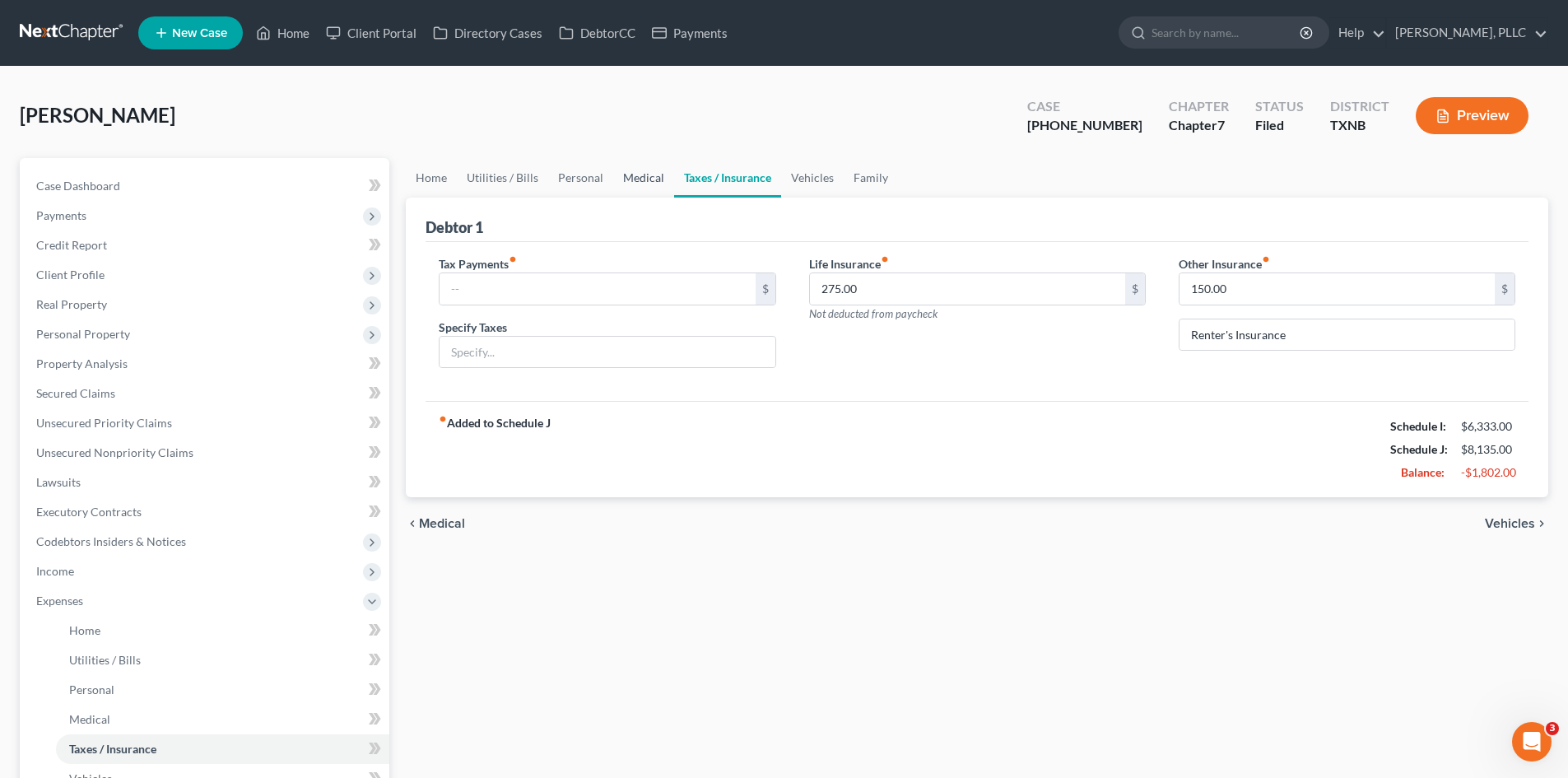
click at [631, 173] on link "Medical" at bounding box center [644, 177] width 61 height 39
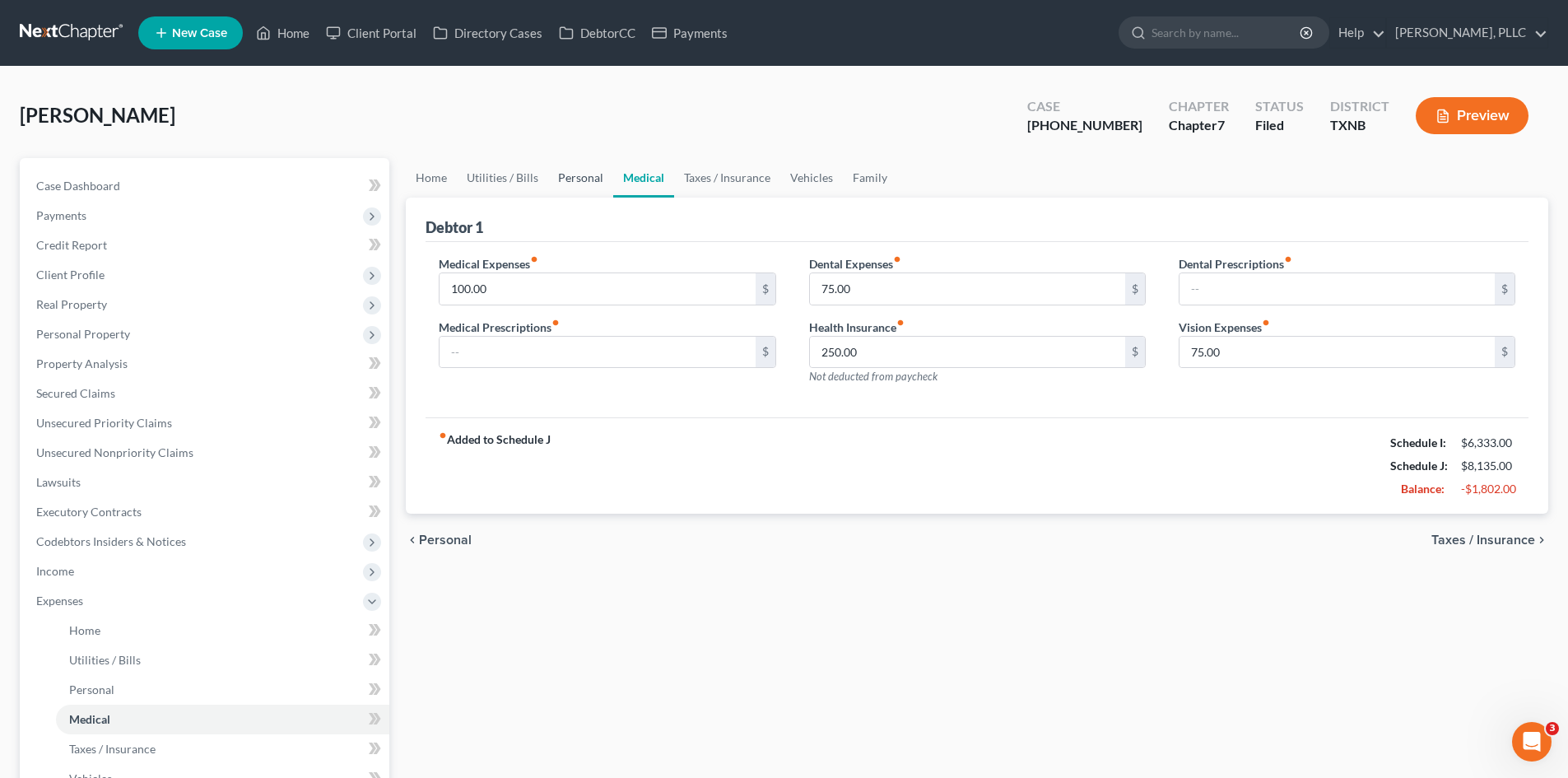
click at [557, 171] on link "Personal" at bounding box center [580, 177] width 65 height 39
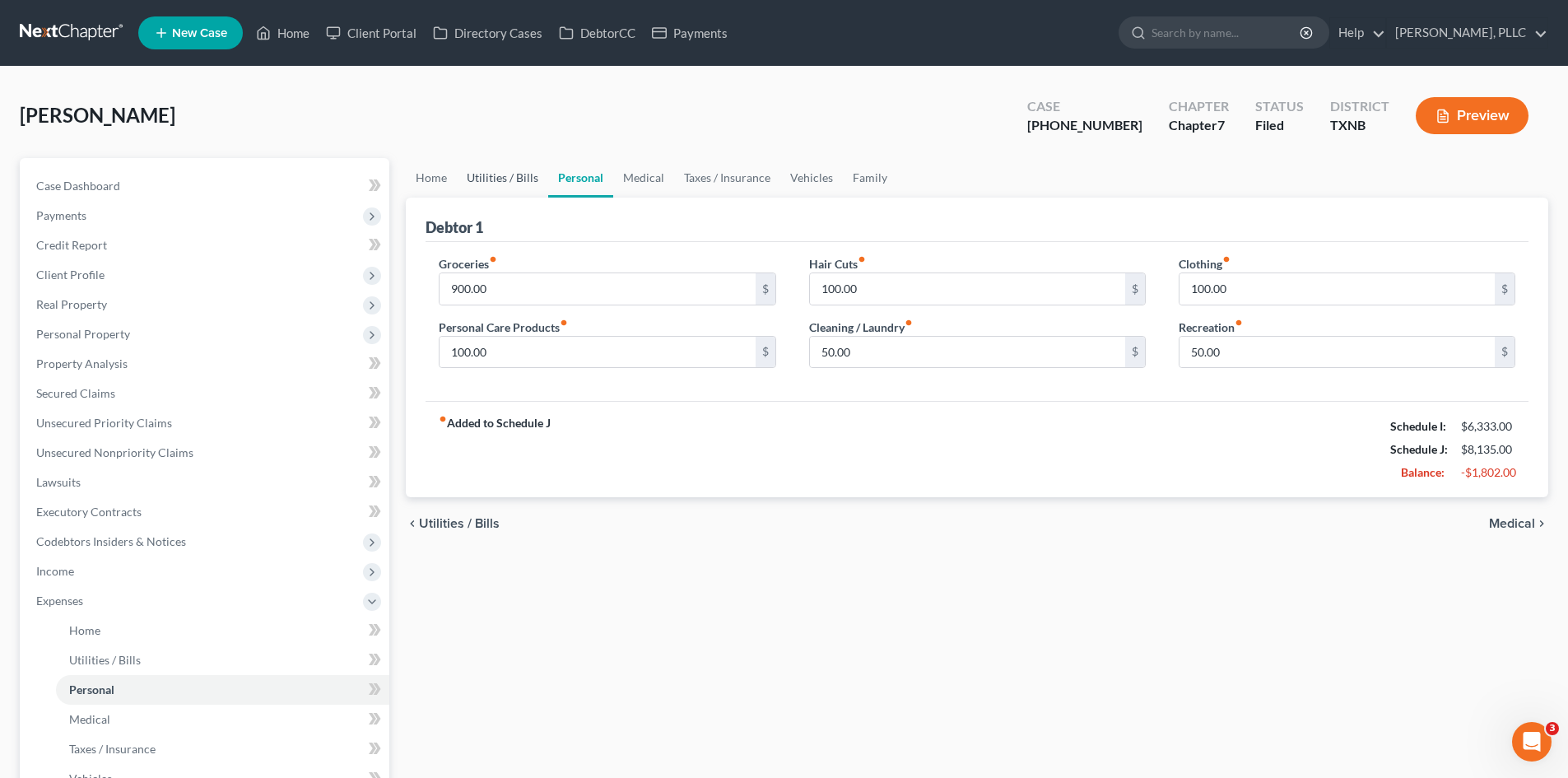
click at [512, 180] on link "Utilities / Bills" at bounding box center [502, 177] width 92 height 39
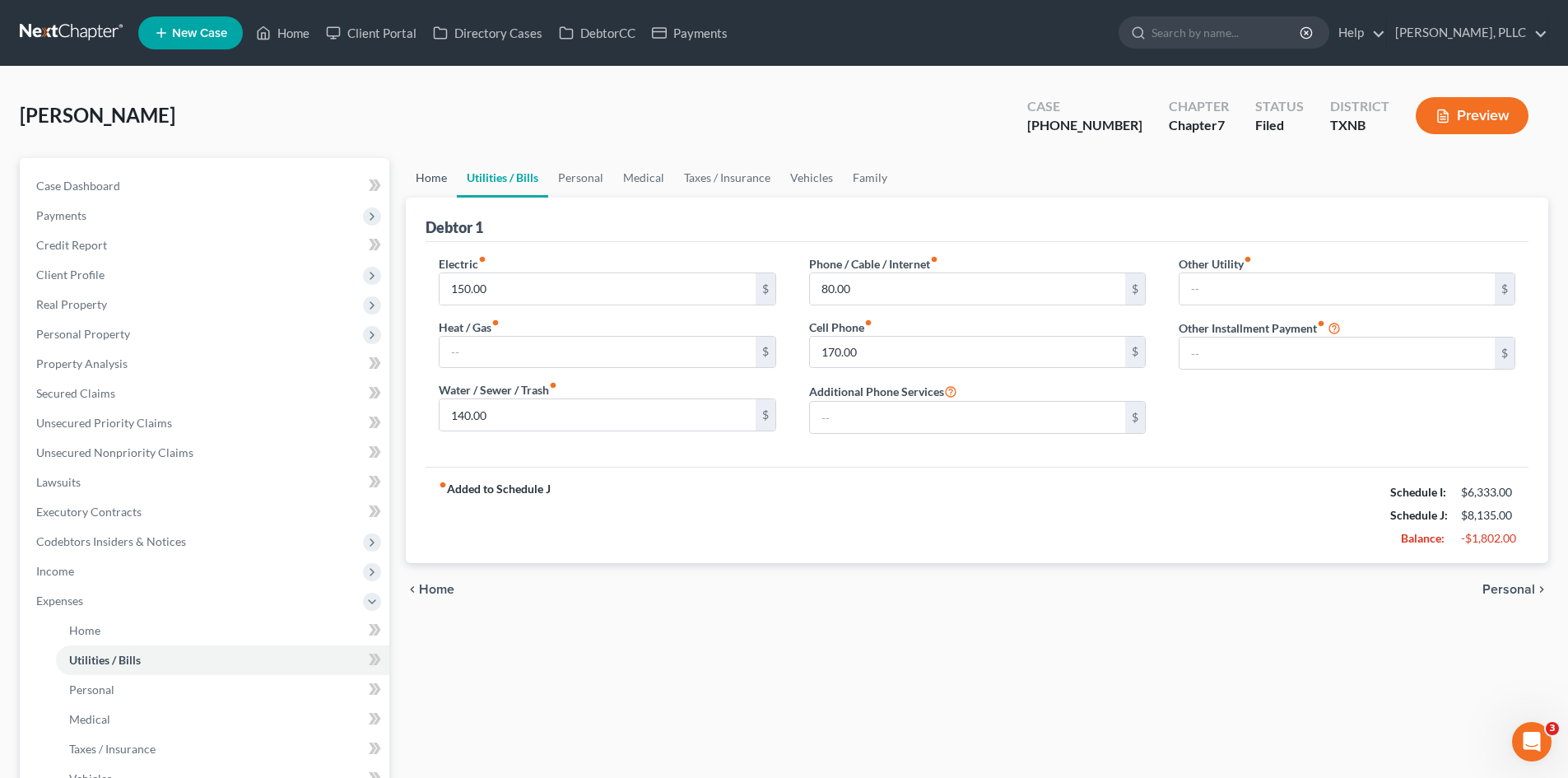
click at [446, 171] on link "Home" at bounding box center [431, 177] width 51 height 39
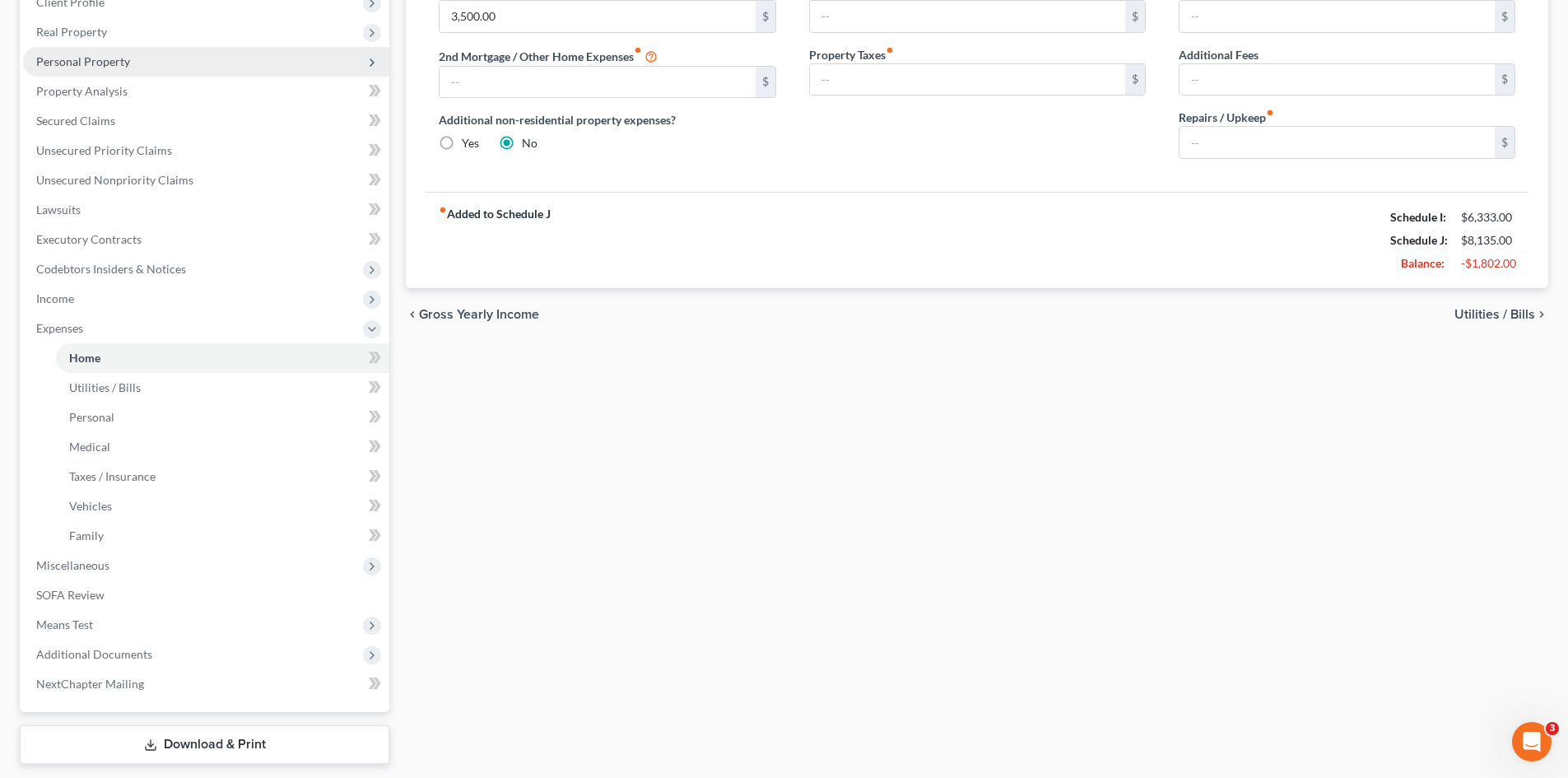
scroll to position [321, 0]
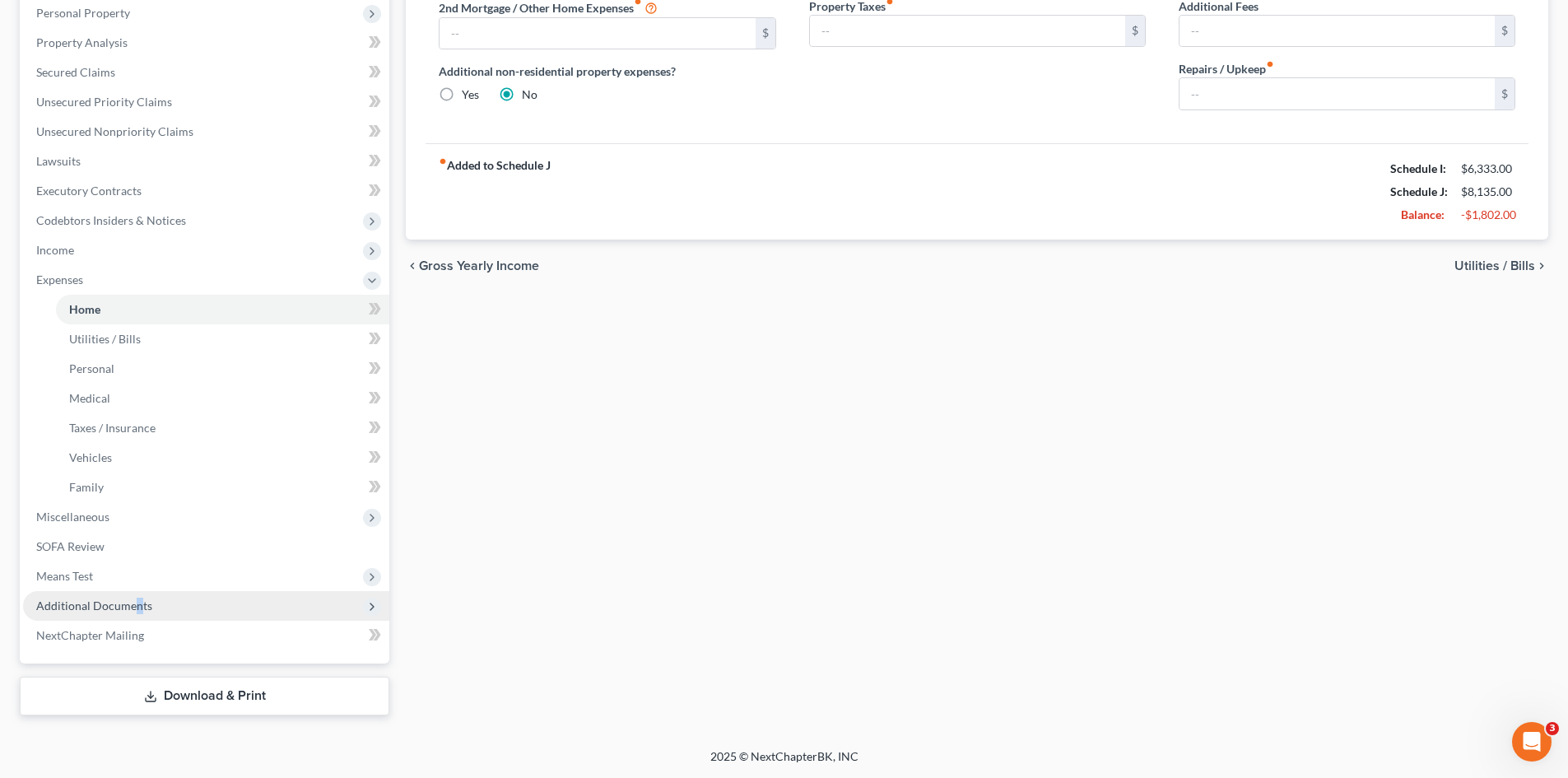
click at [137, 605] on span "Additional Documents" at bounding box center [94, 605] width 116 height 14
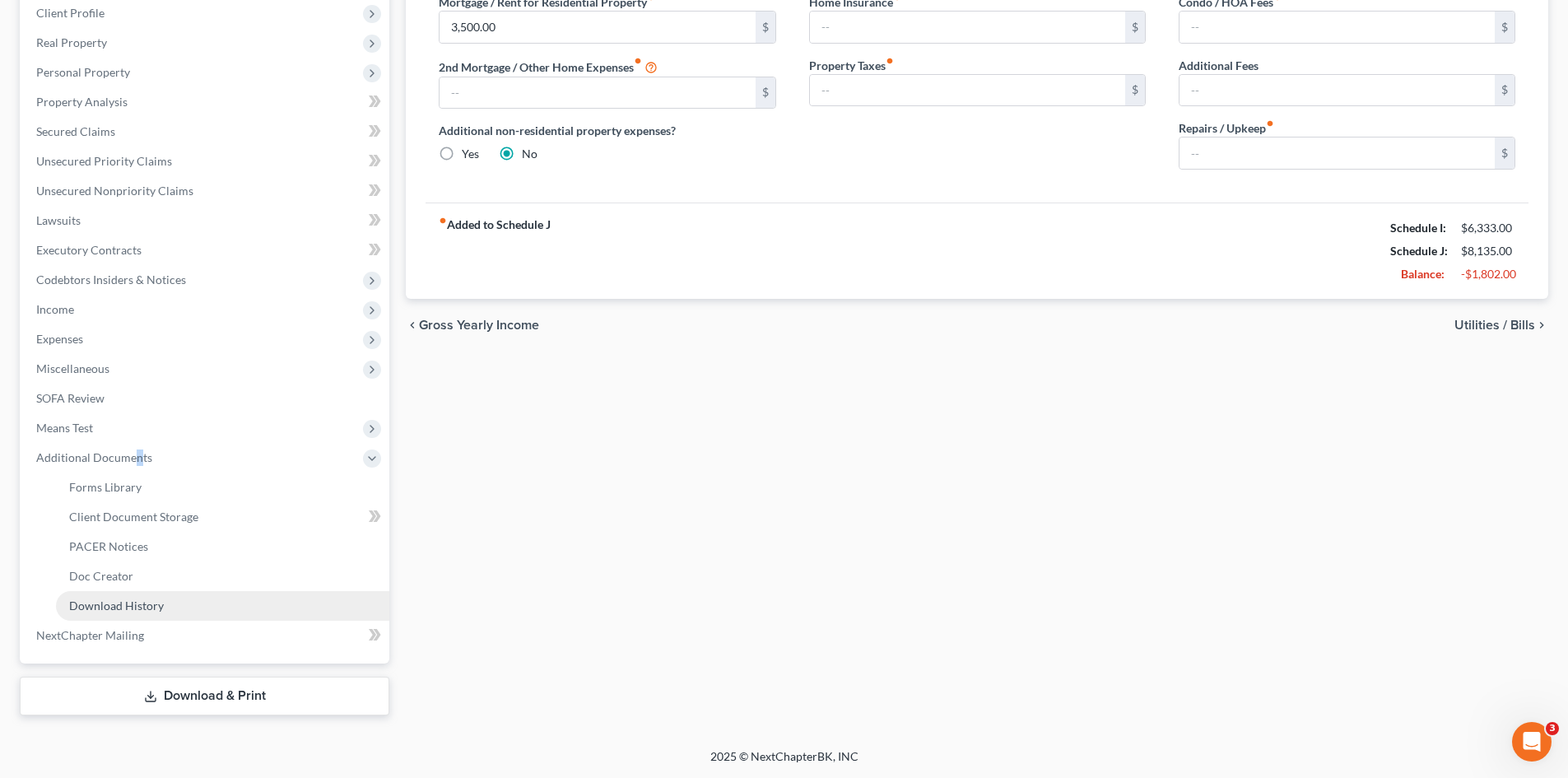
scroll to position [261, 0]
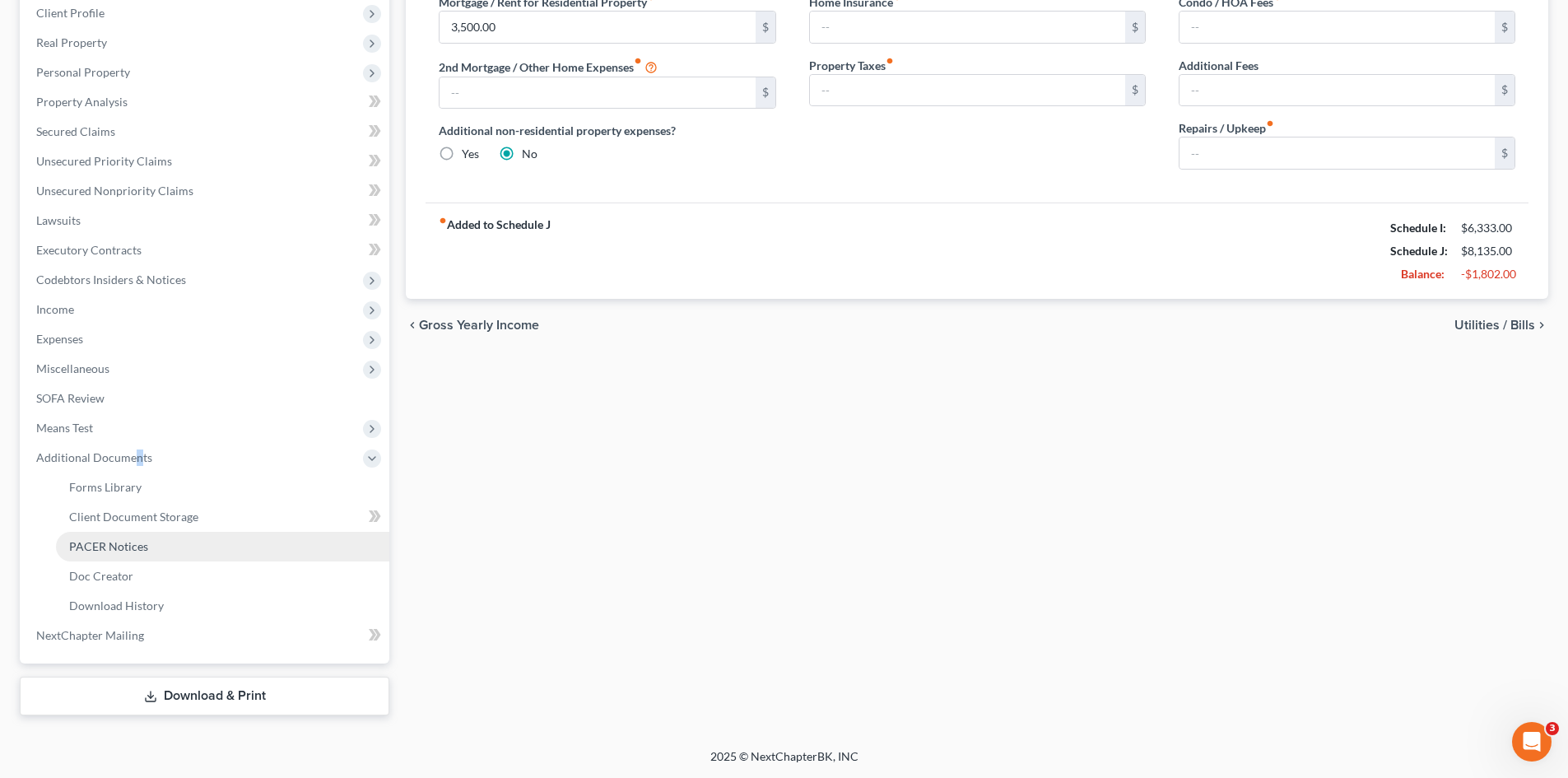
click at [139, 550] on span "PACER Notices" at bounding box center [108, 546] width 79 height 14
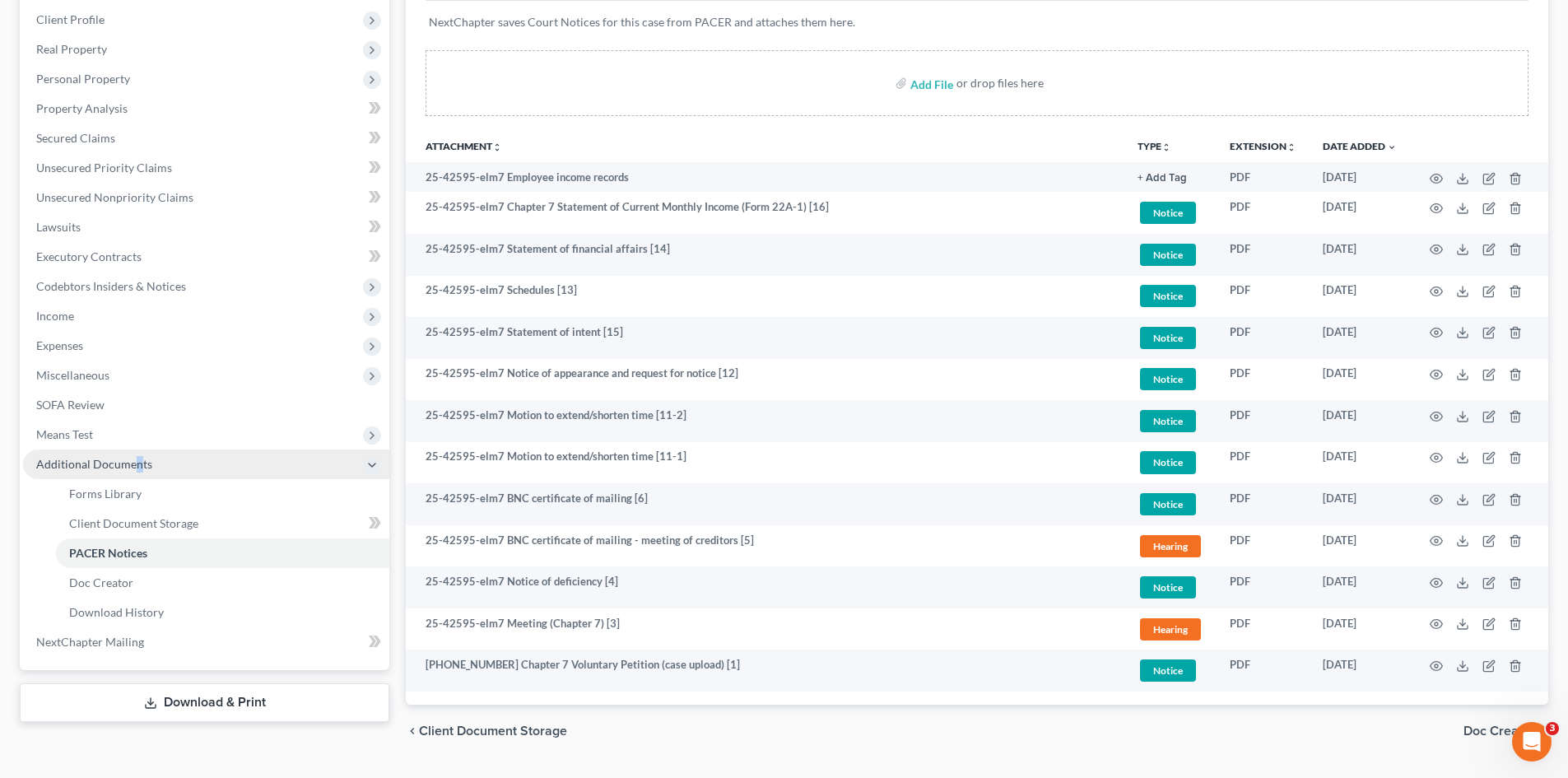
scroll to position [215, 0]
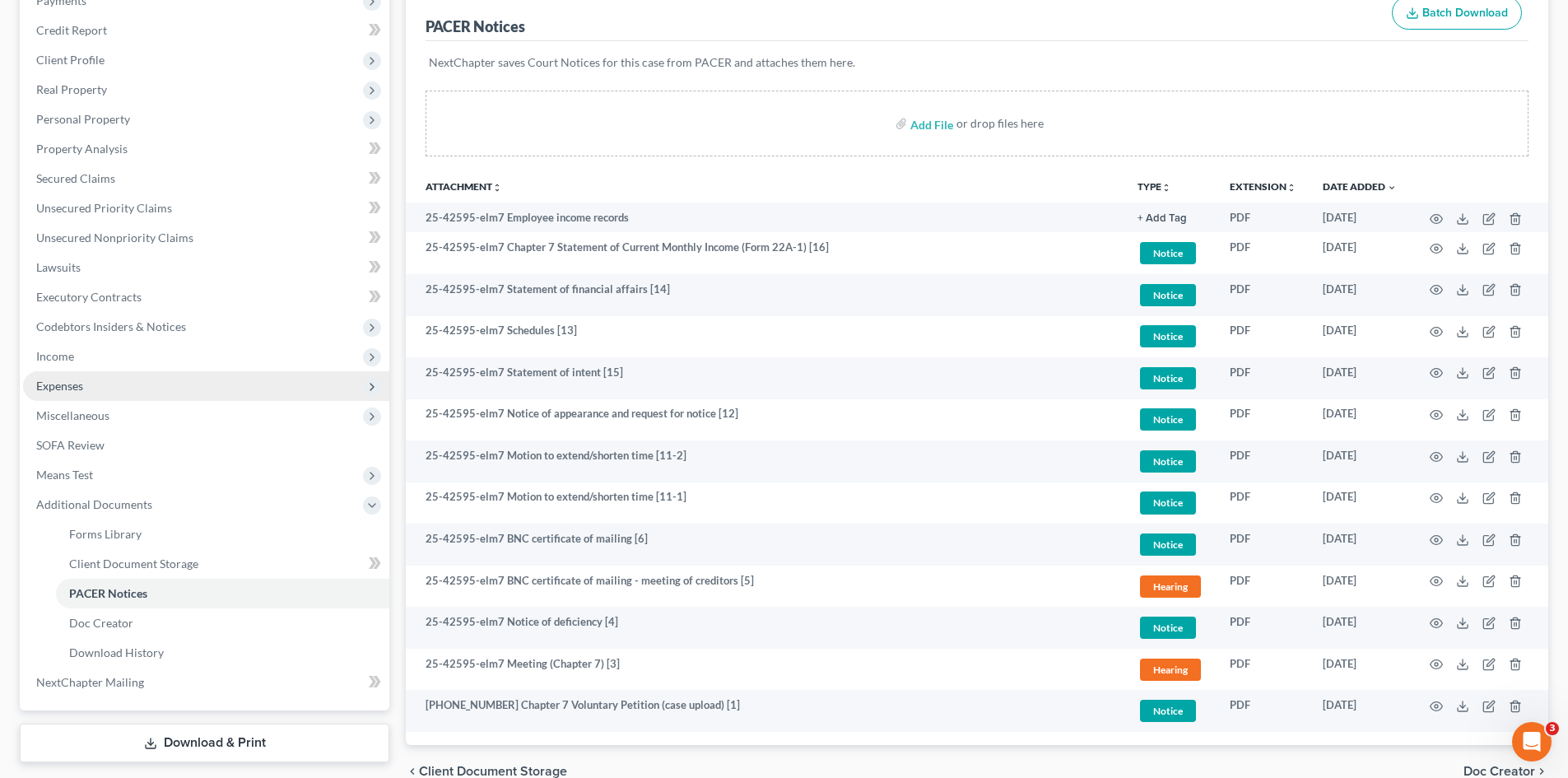
click at [112, 372] on span "Expenses" at bounding box center [206, 386] width 366 height 30
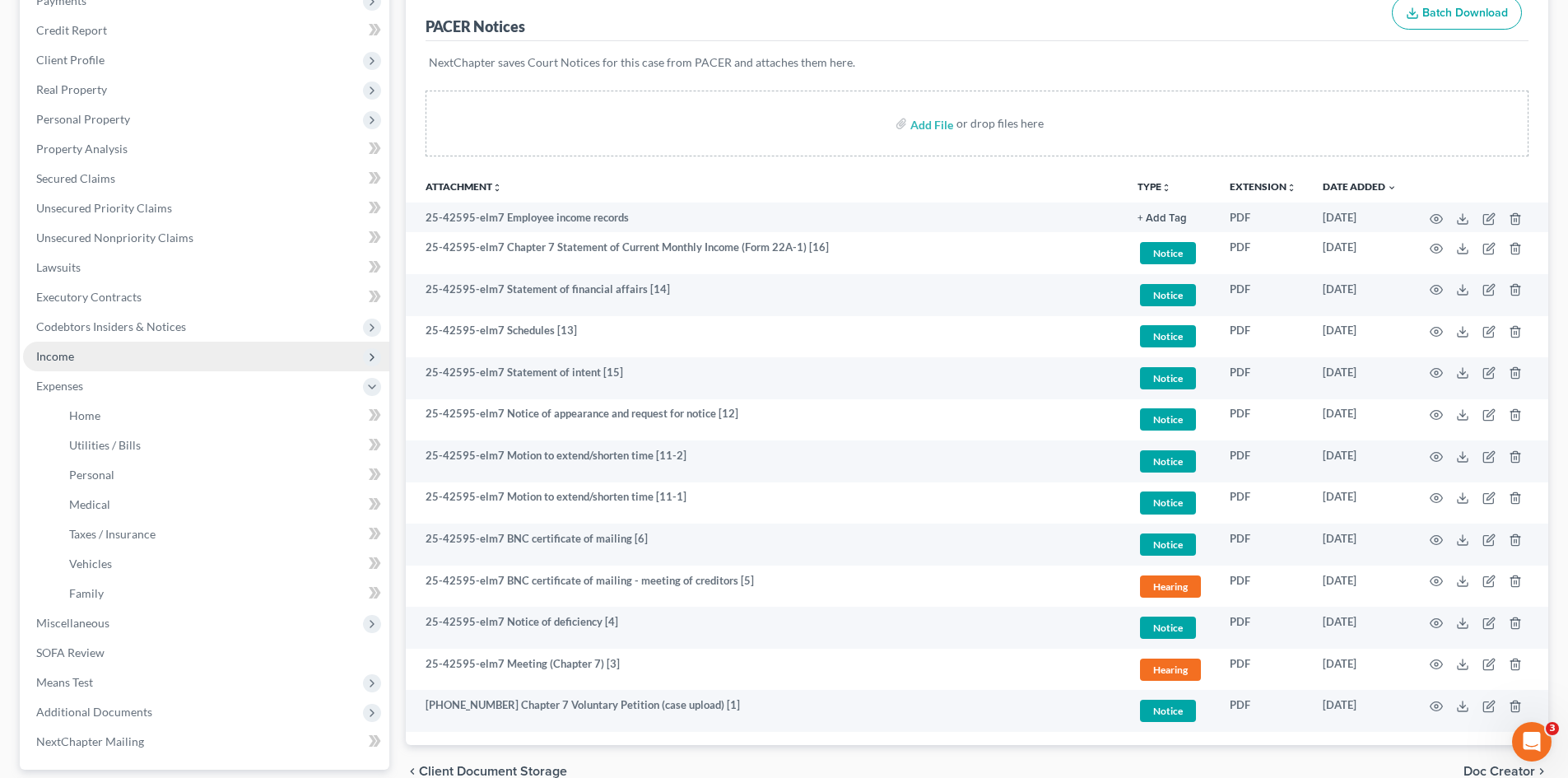
click at [96, 357] on span "Income" at bounding box center [206, 356] width 366 height 30
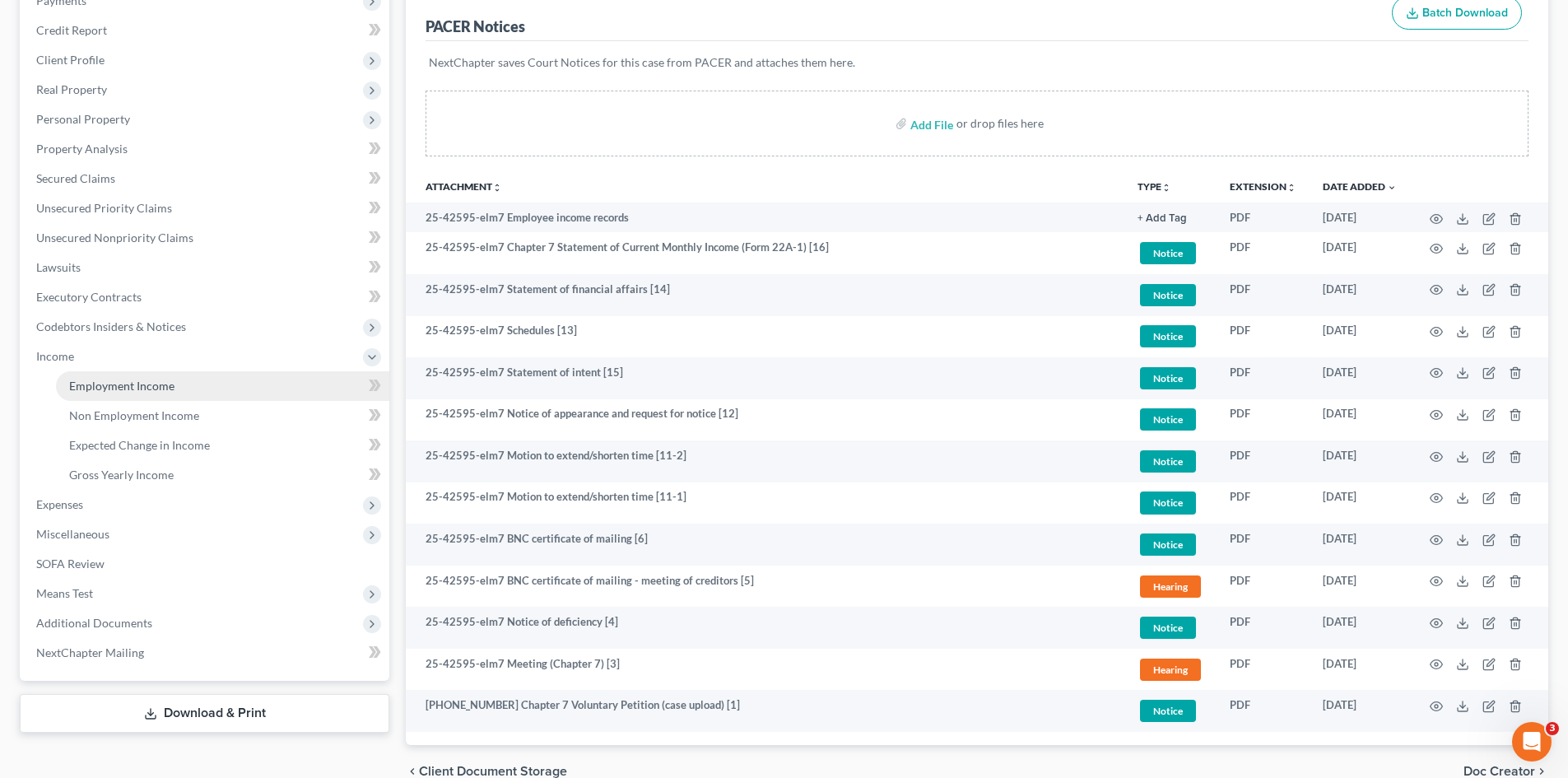
click at [140, 376] on link "Employment Income" at bounding box center [222, 386] width 334 height 30
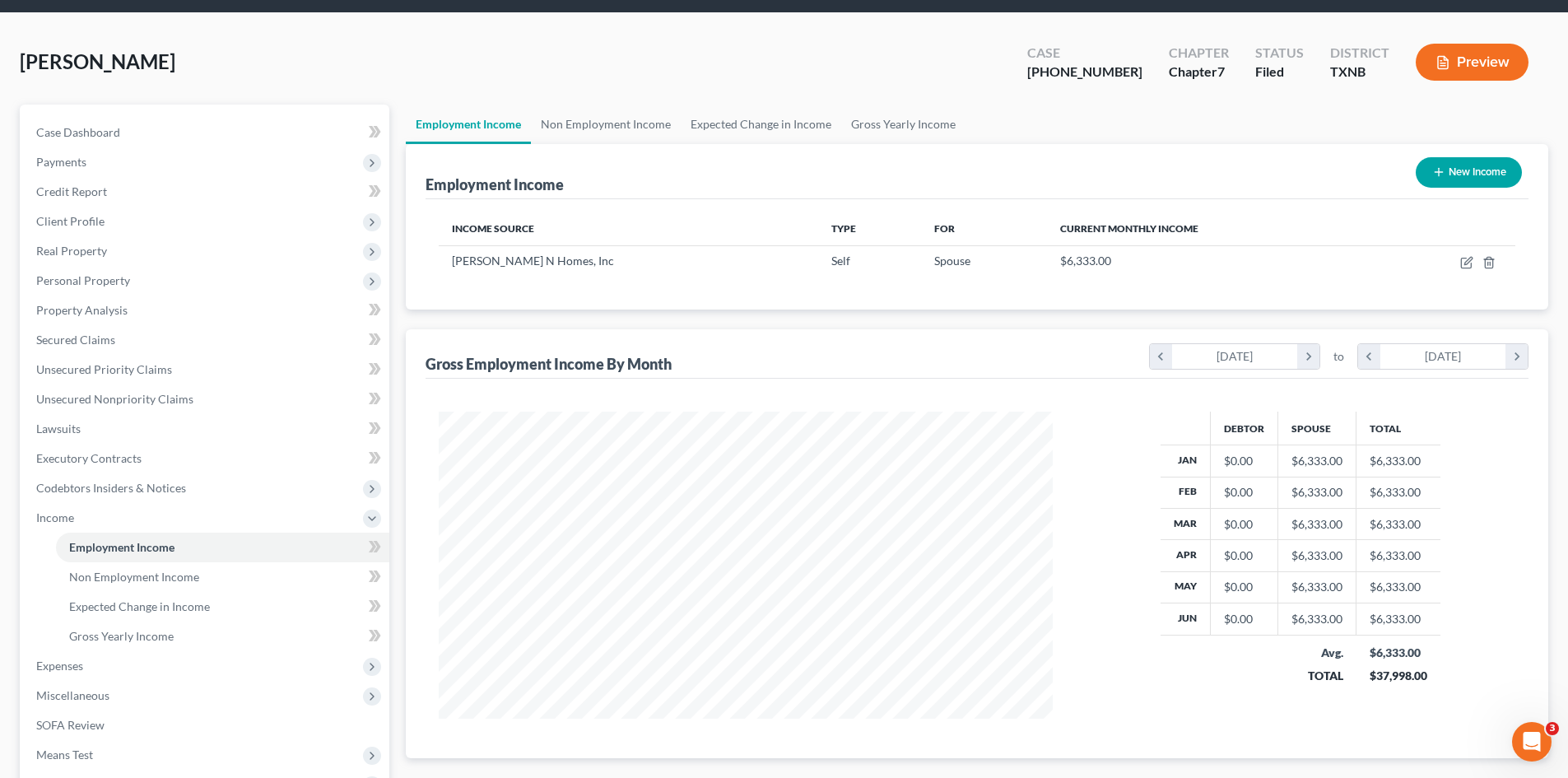
scroll to position [82, 0]
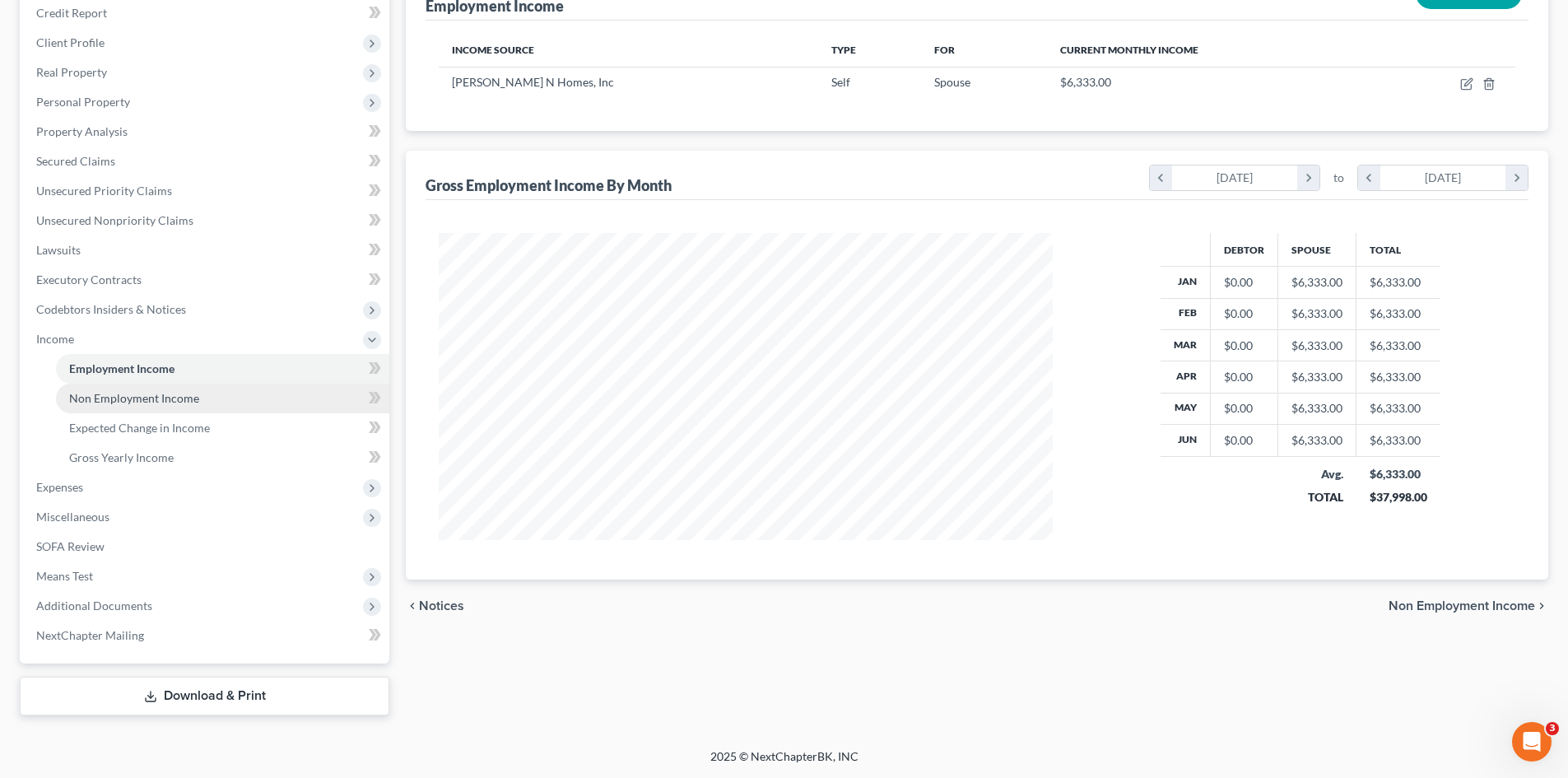
click at [148, 402] on span "Non Employment Income" at bounding box center [133, 398] width 130 height 14
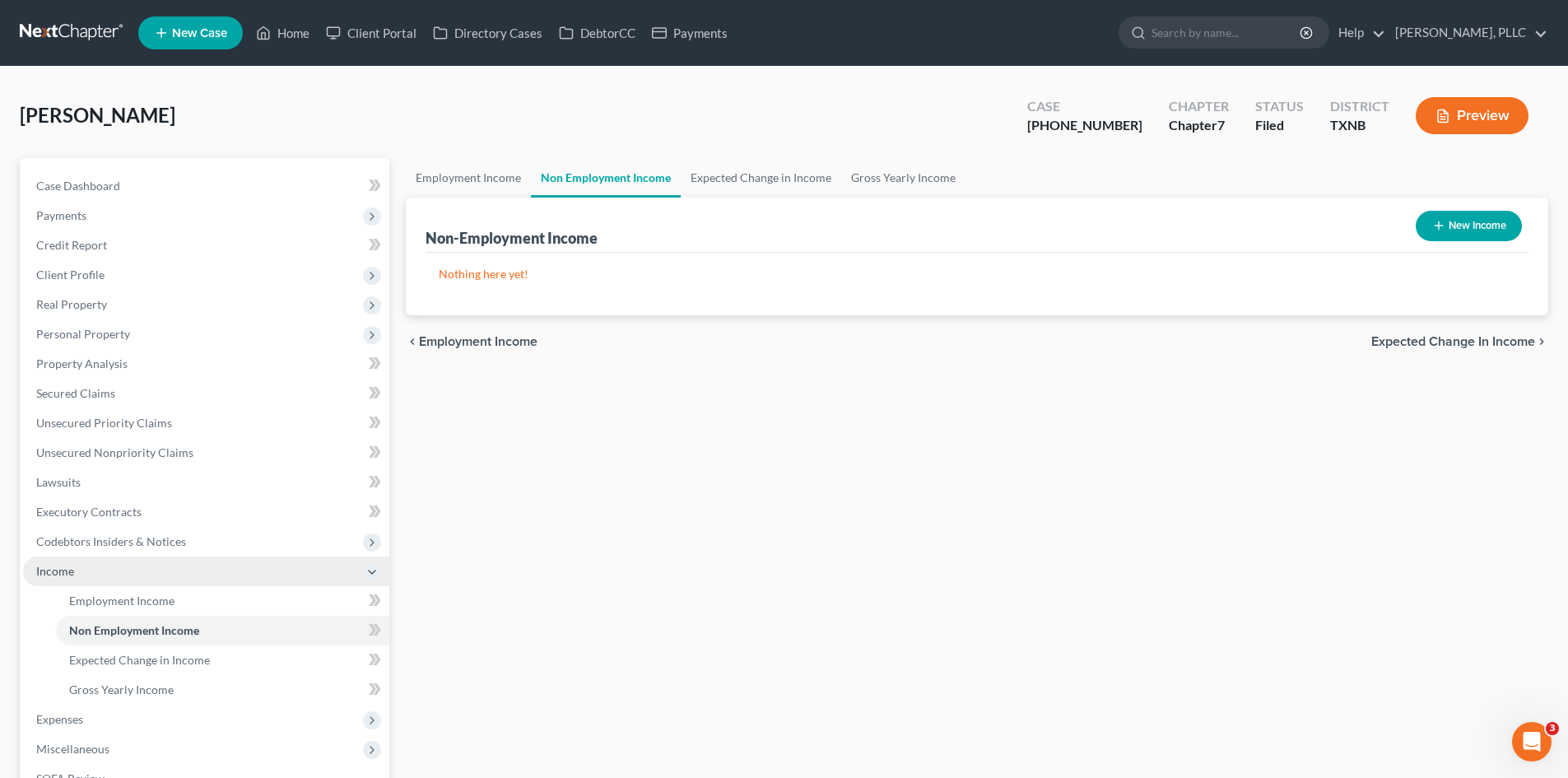
click at [173, 572] on span "Income" at bounding box center [206, 572] width 366 height 30
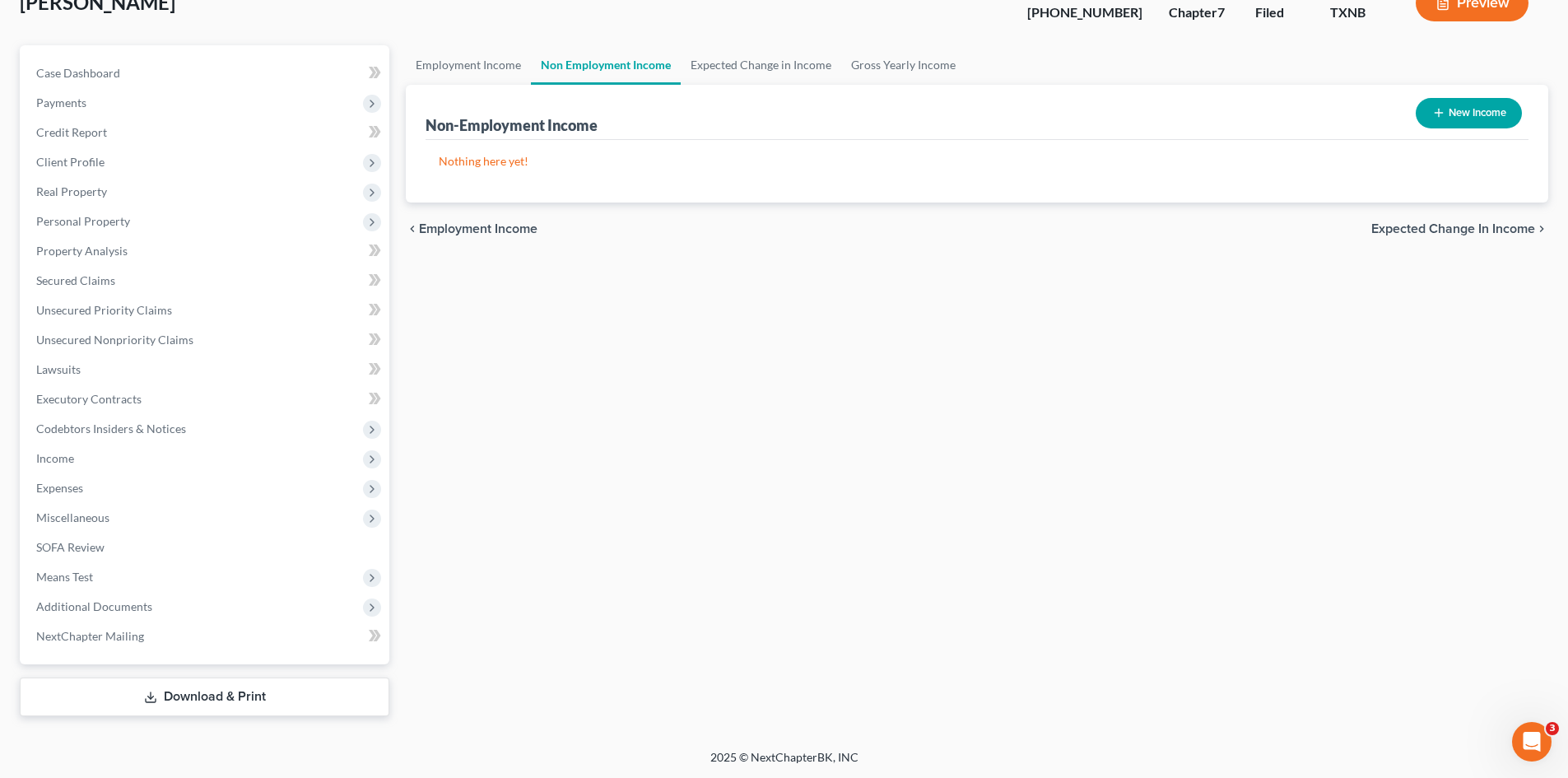
scroll to position [113, 0]
click at [126, 337] on span "Unsecured Nonpriority Claims" at bounding box center [115, 339] width 157 height 14
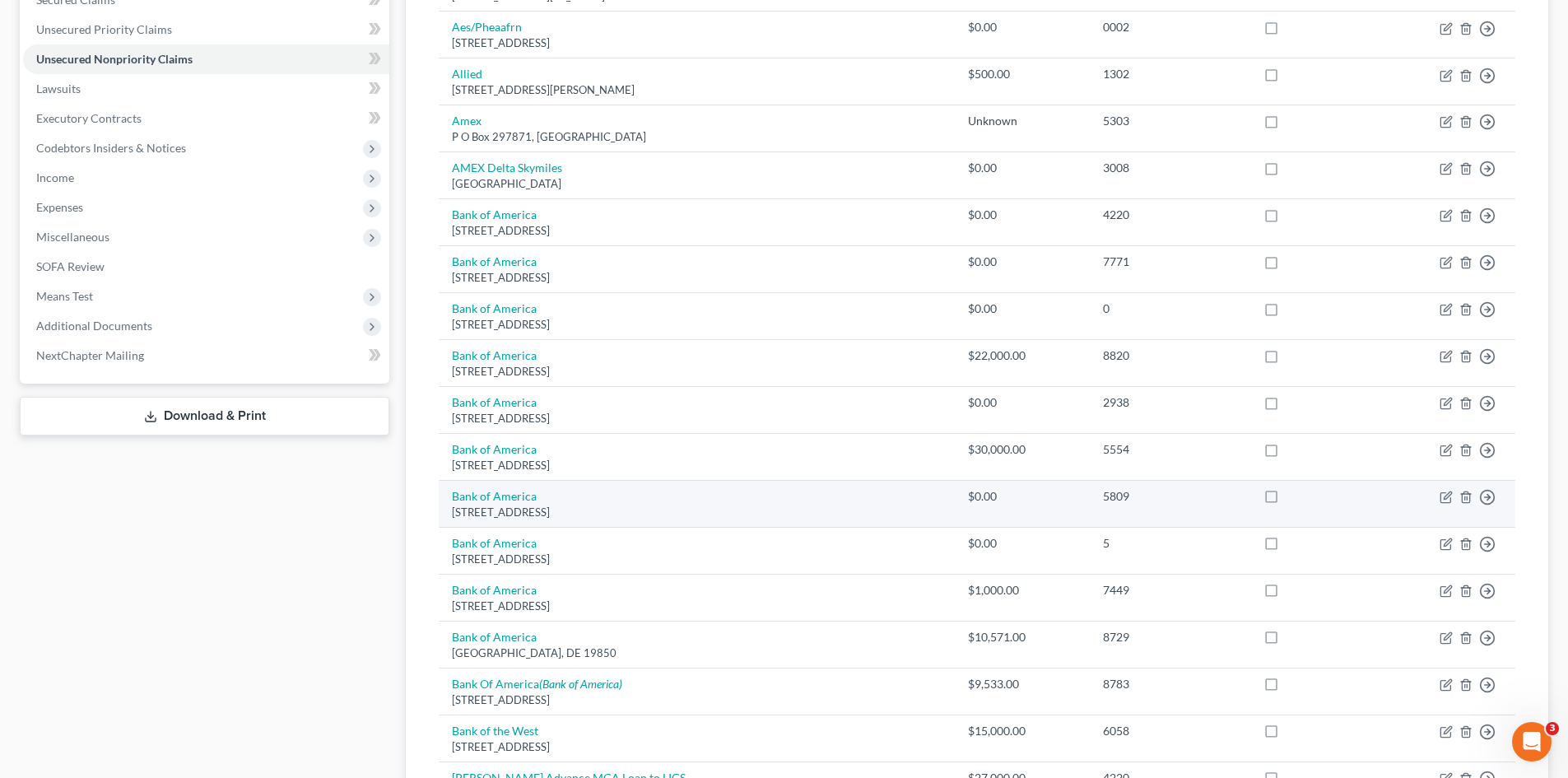
scroll to position [387, 0]
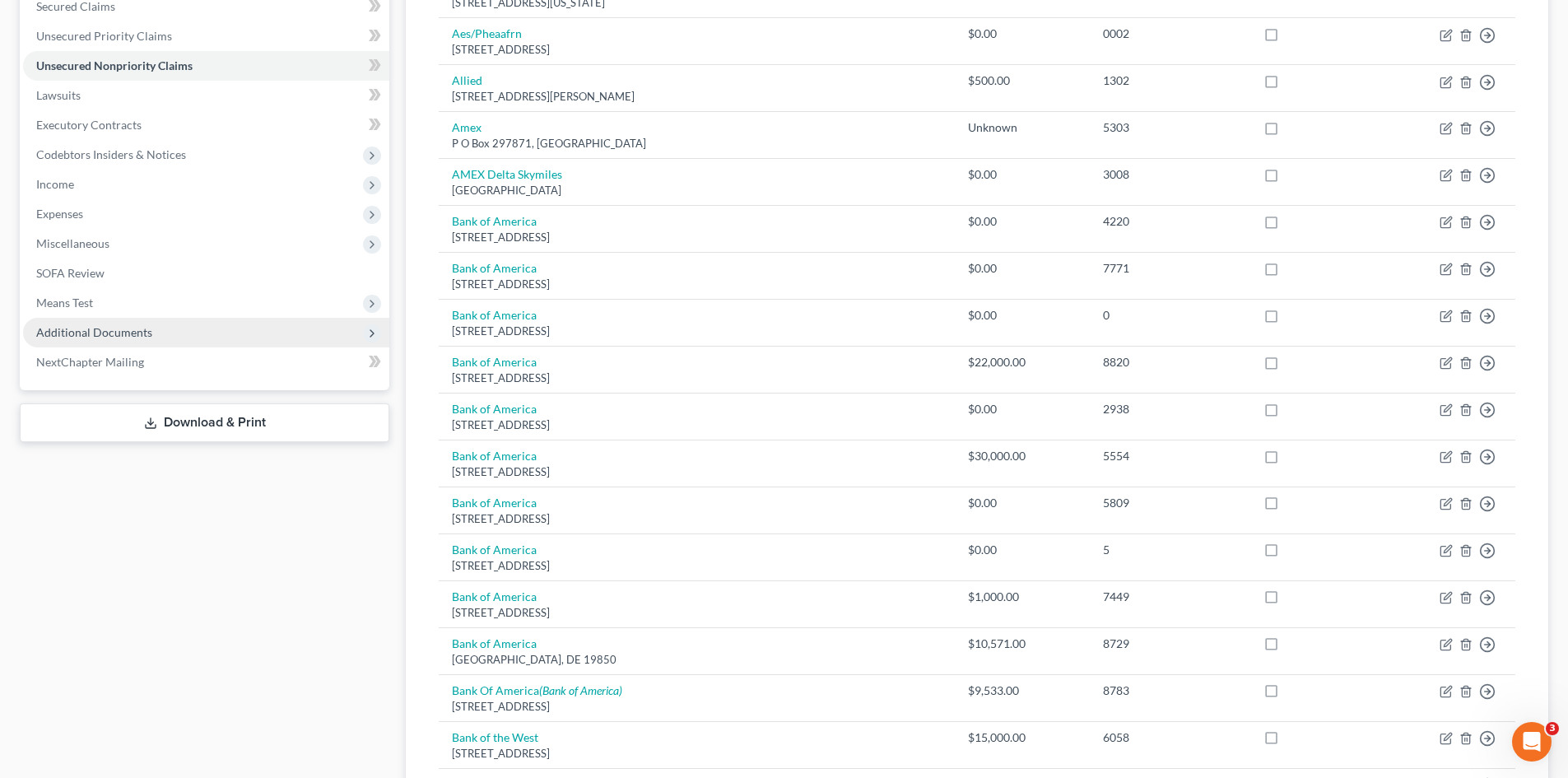
click at [95, 335] on span "Additional Documents" at bounding box center [94, 332] width 116 height 14
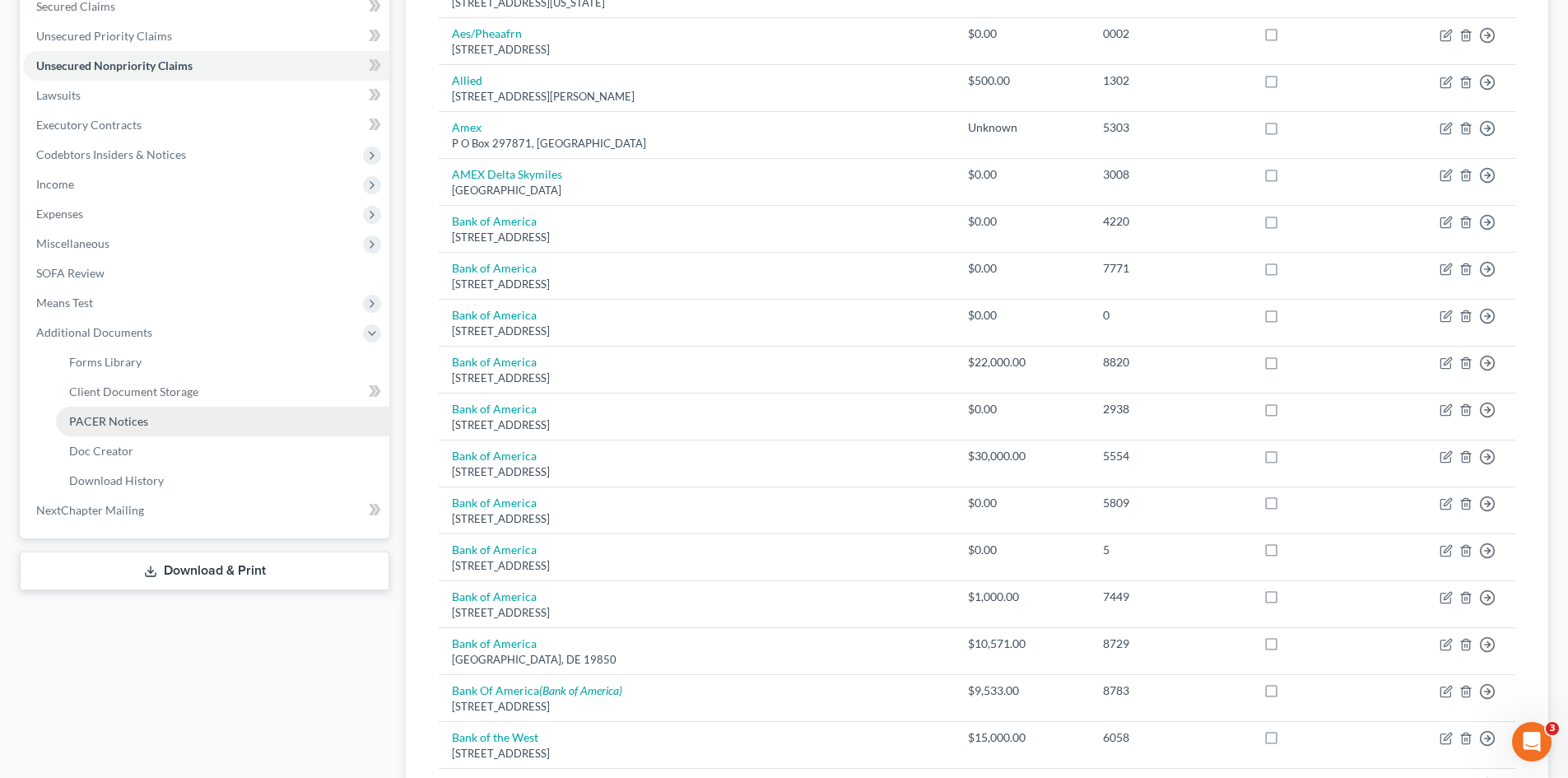
click at [153, 423] on link "PACER Notices" at bounding box center [222, 422] width 334 height 30
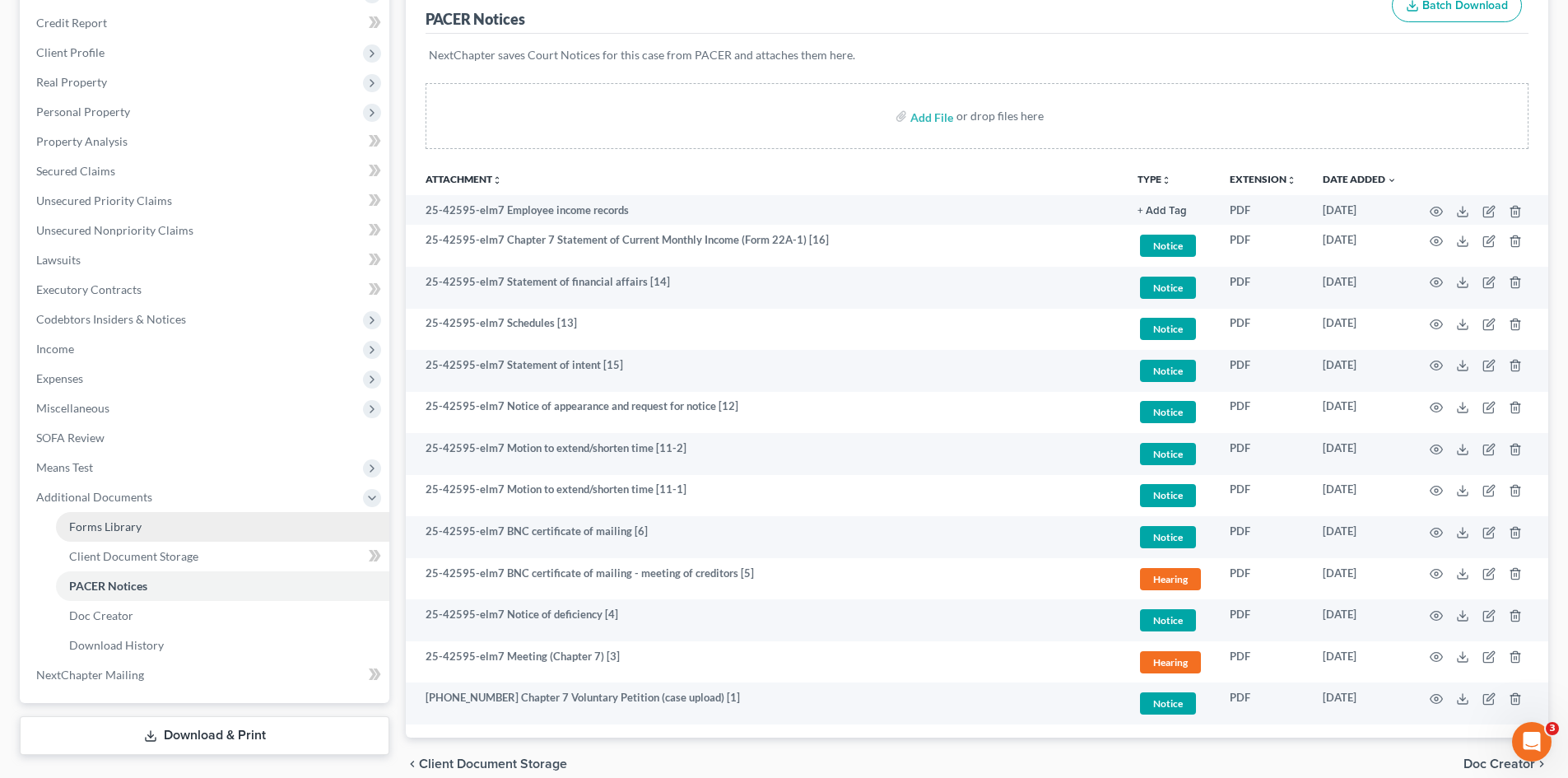
scroll to position [247, 0]
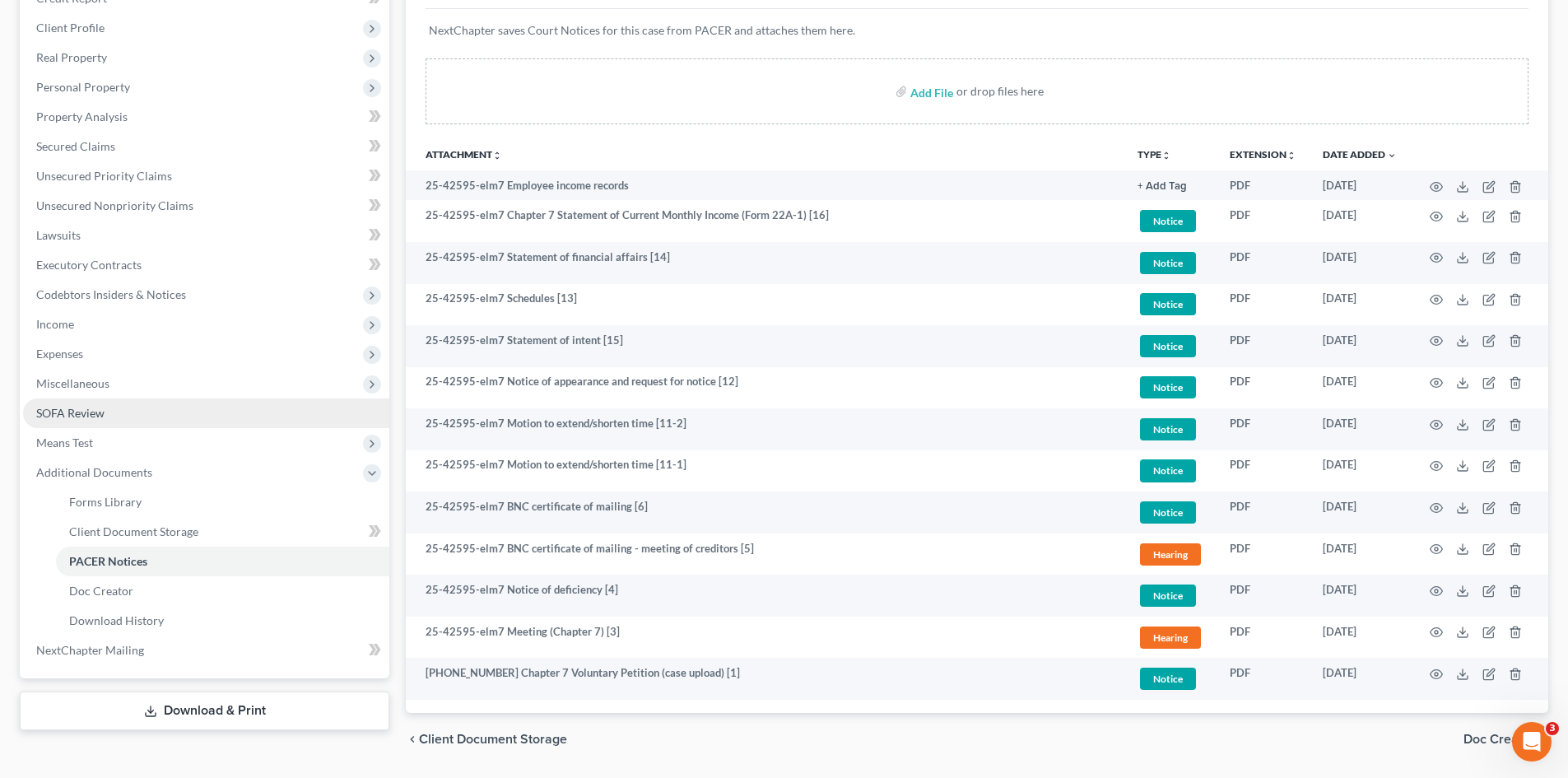
click at [177, 401] on link "SOFA Review" at bounding box center [206, 413] width 366 height 30
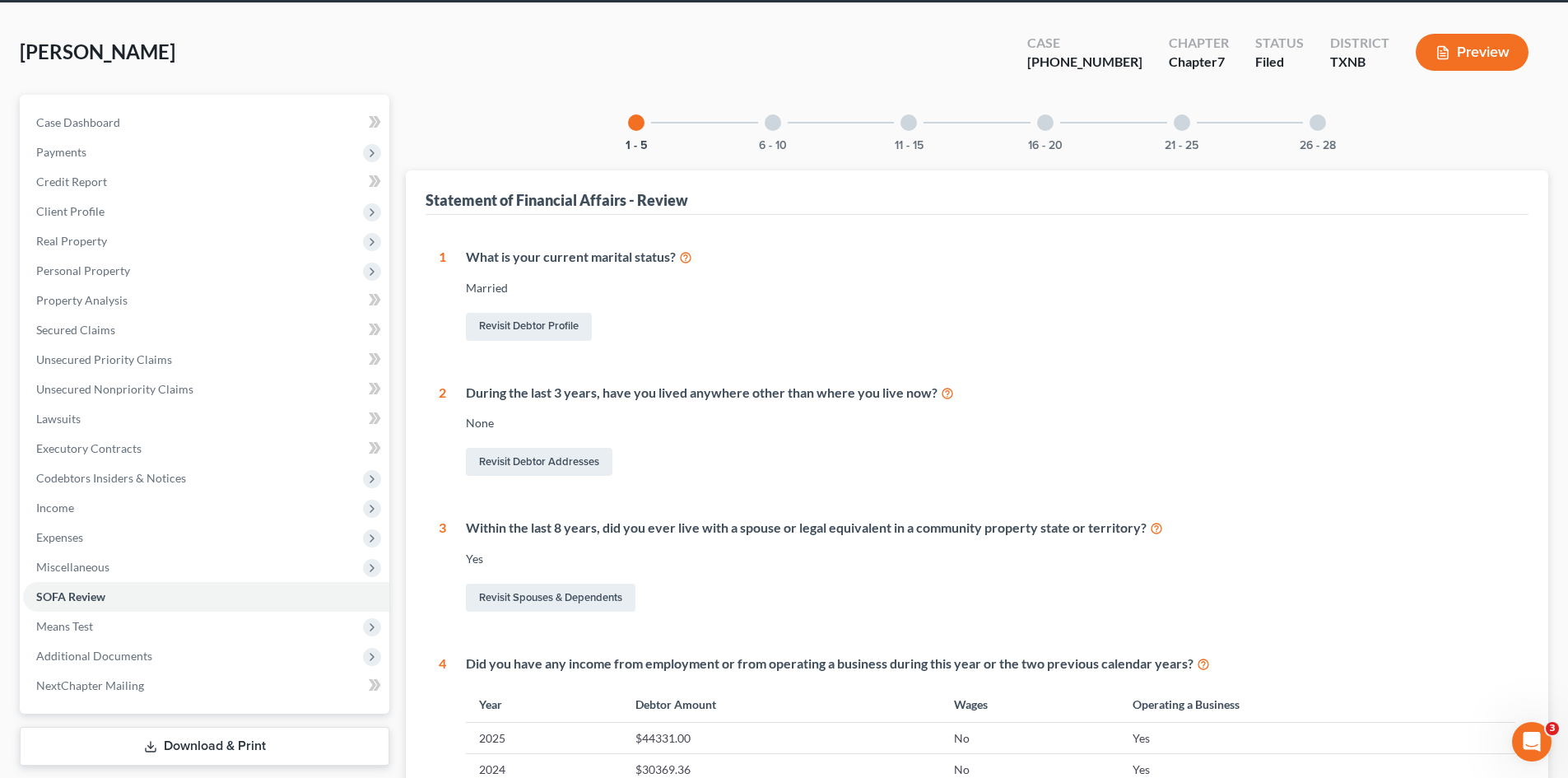
scroll to position [49, 0]
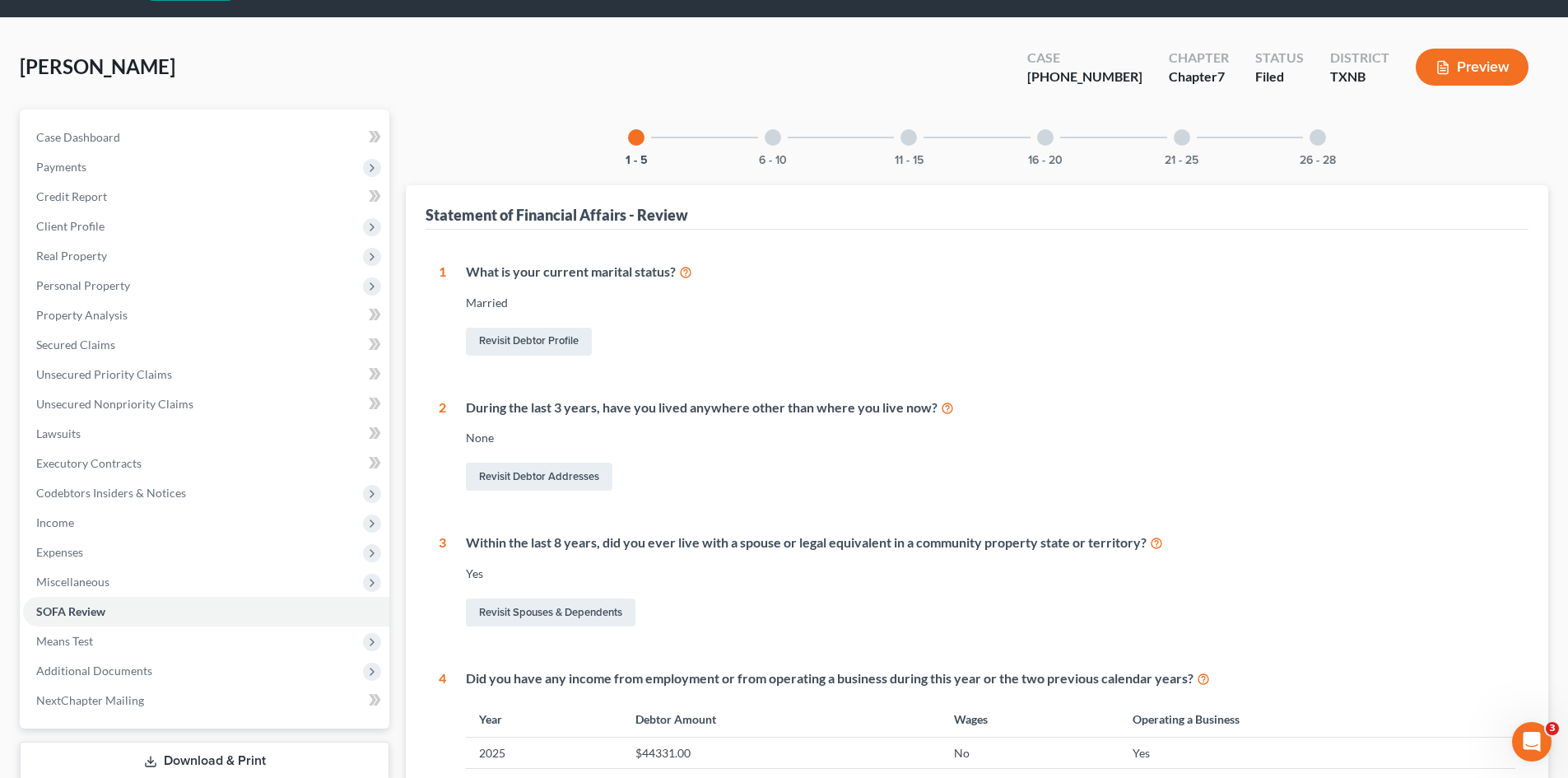
drag, startPoint x: 772, startPoint y: 146, endPoint x: 1019, endPoint y: 194, distance: 251.6
click at [772, 146] on div "6 - 10" at bounding box center [773, 138] width 56 height 56
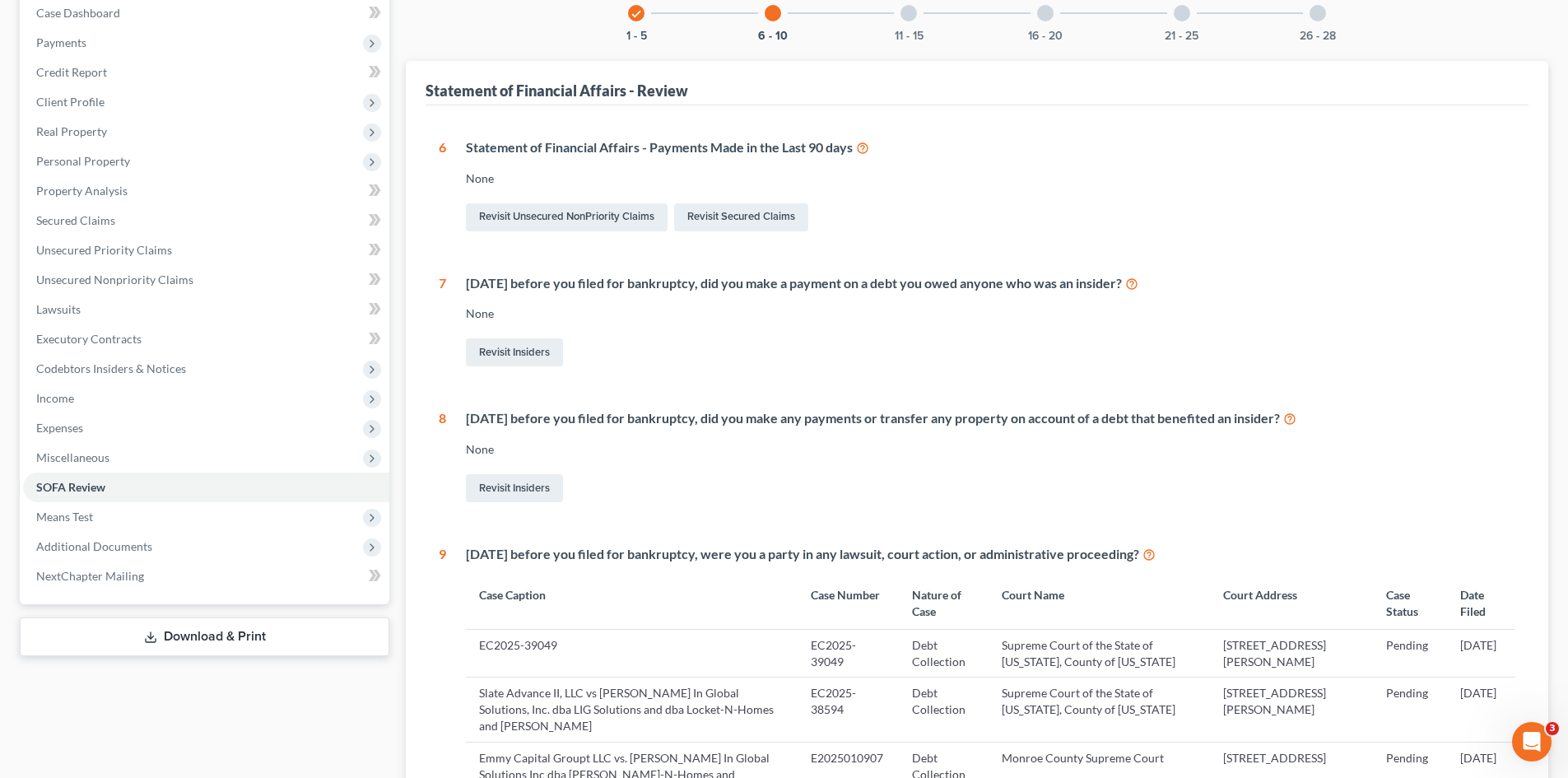
scroll to position [97, 0]
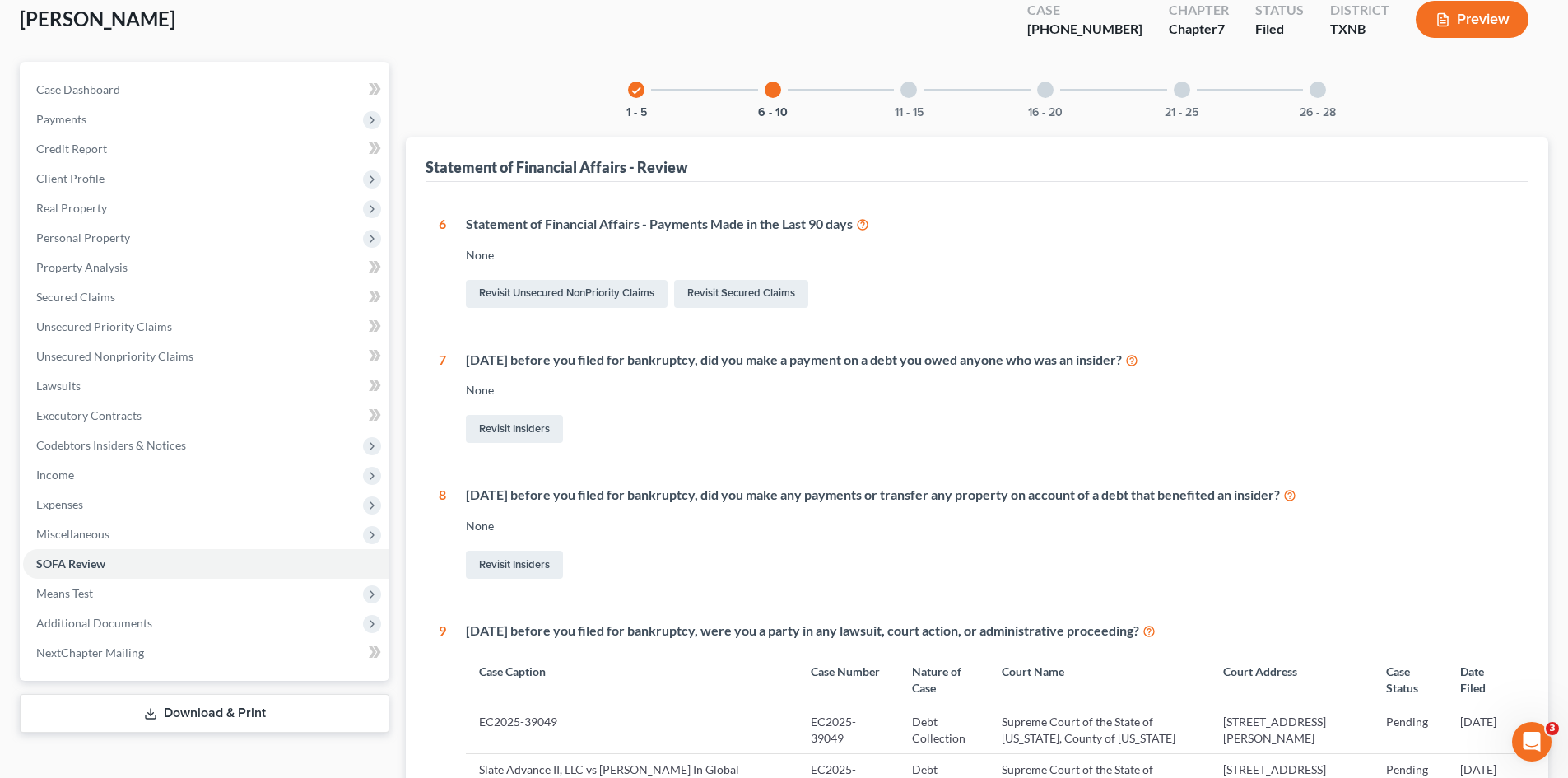
drag, startPoint x: 908, startPoint y: 98, endPoint x: 1003, endPoint y: 122, distance: 98.0
click at [908, 98] on div "11 - 15" at bounding box center [909, 90] width 56 height 56
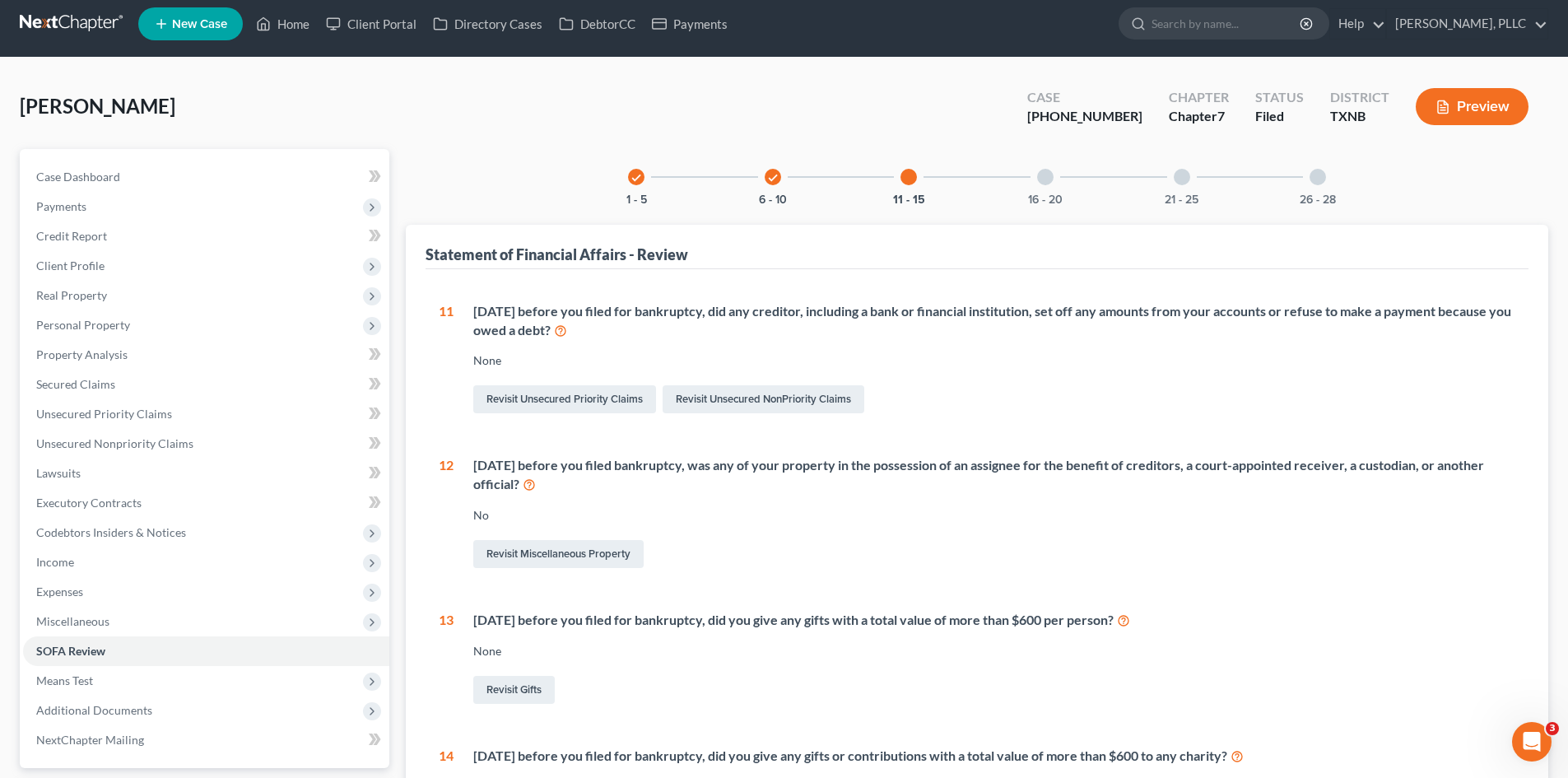
scroll to position [0, 0]
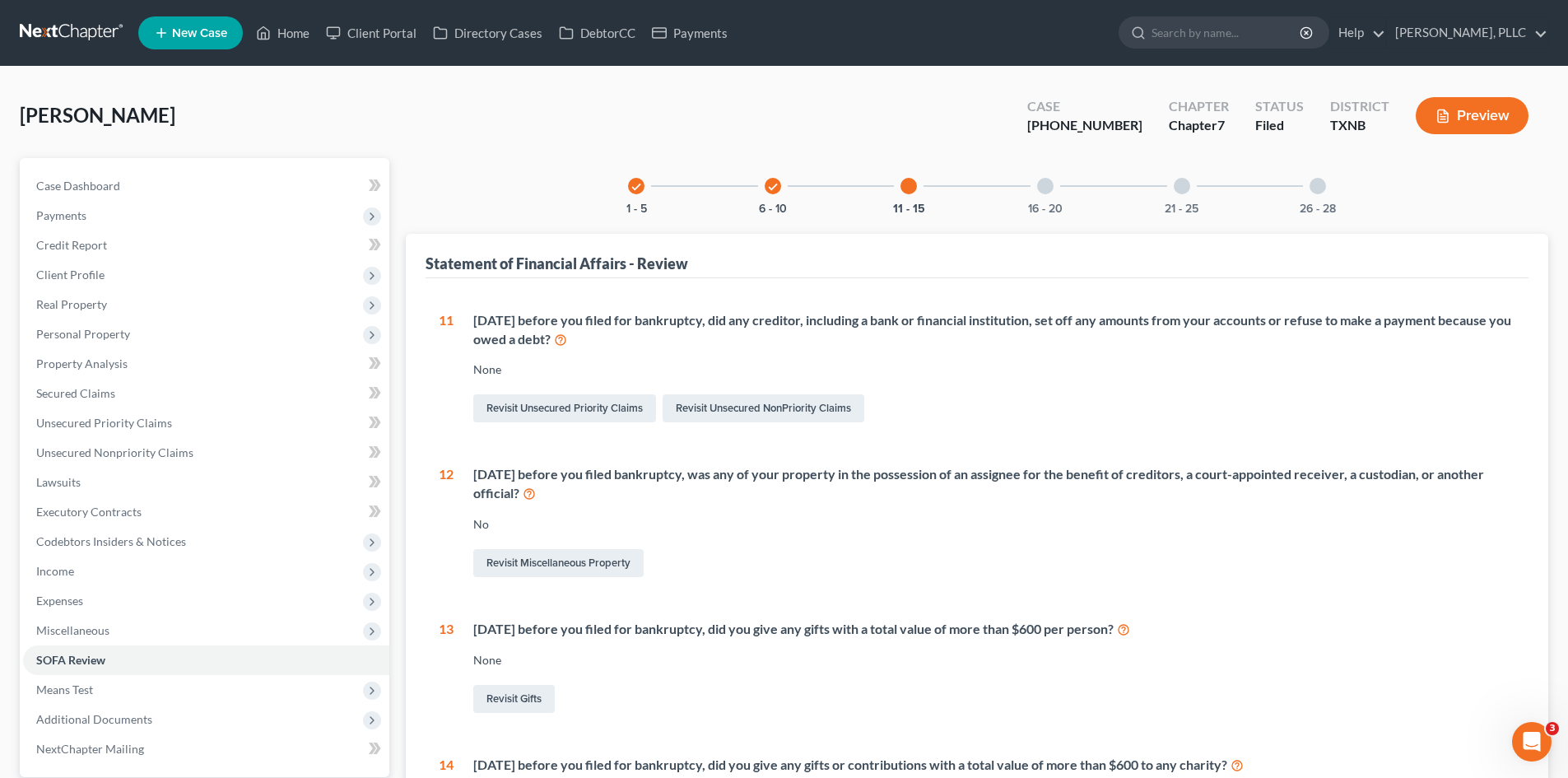
click at [1056, 187] on div "16 - 20" at bounding box center [1045, 186] width 56 height 56
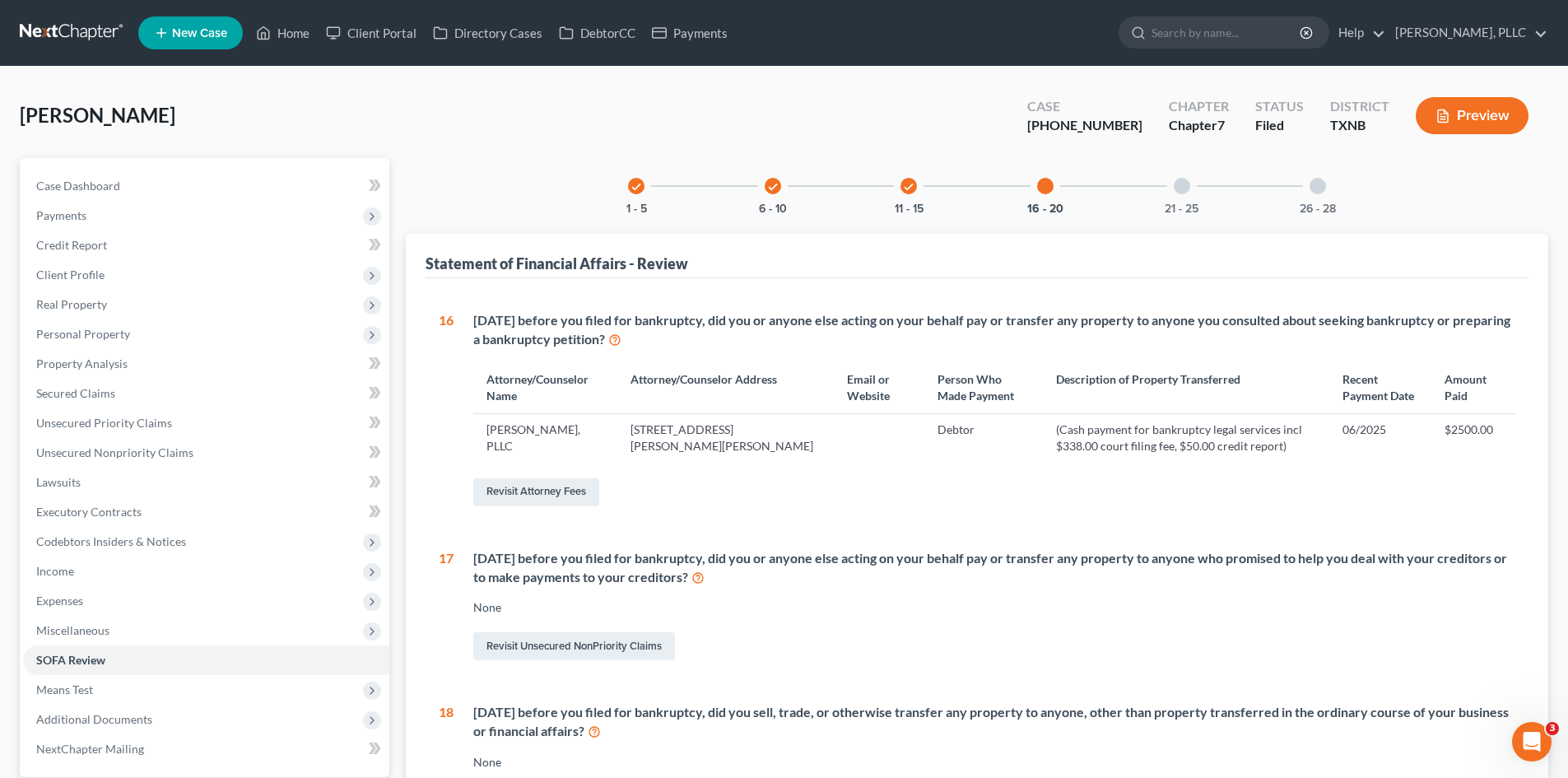
click at [1174, 191] on div "21 - 25" at bounding box center [1182, 186] width 56 height 56
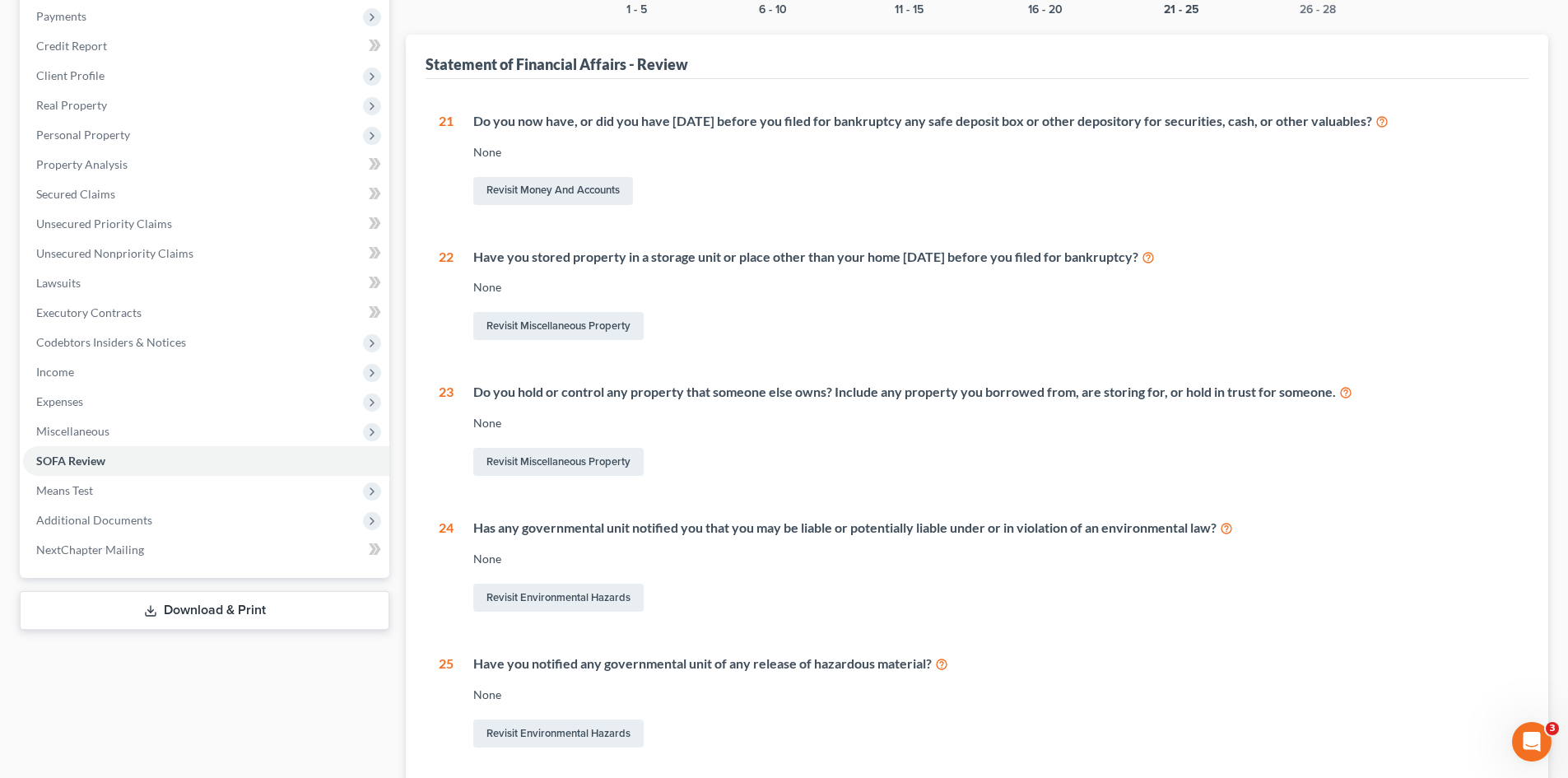
scroll to position [182, 0]
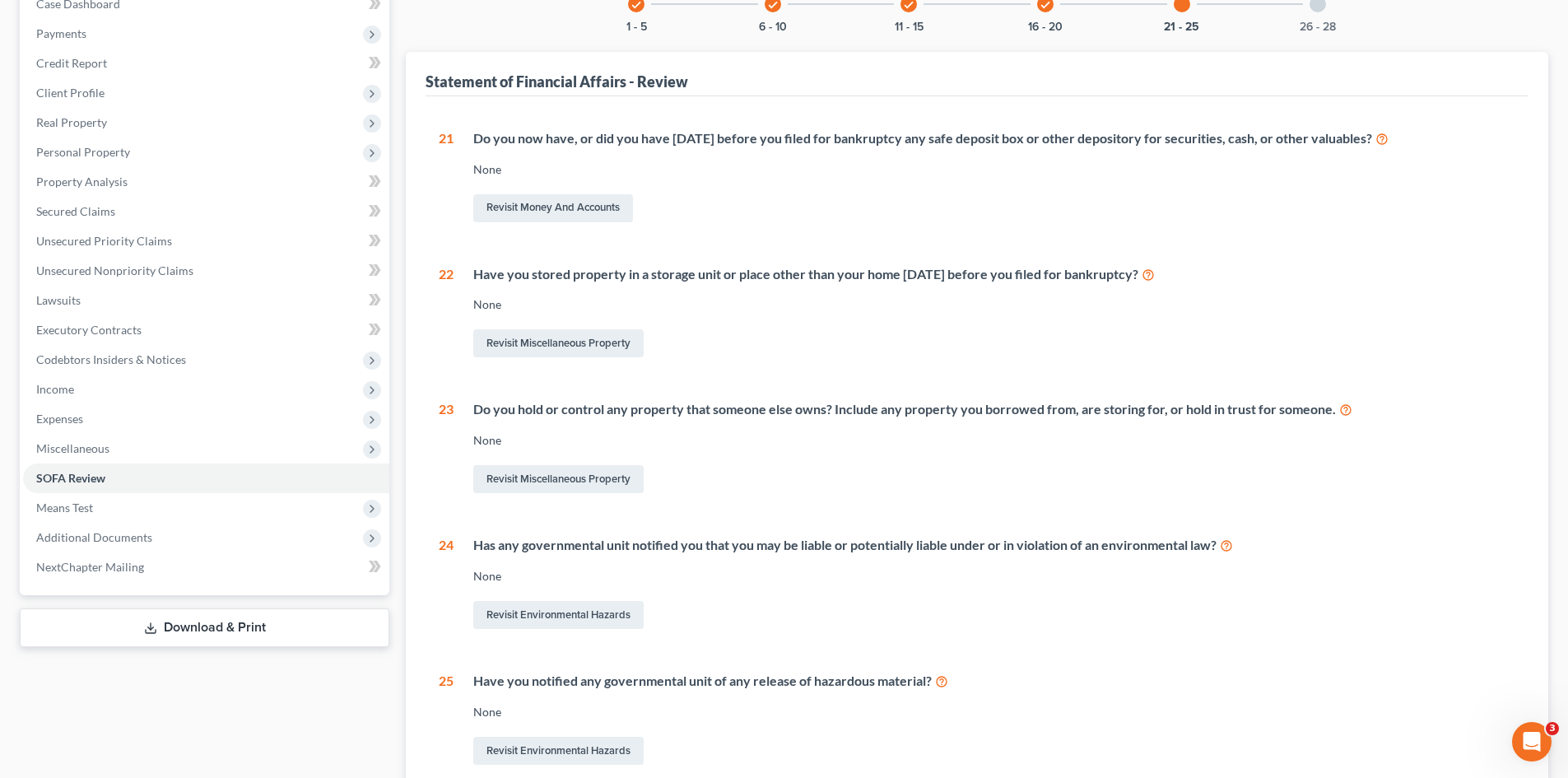
click at [1309, 15] on div "26 - 28" at bounding box center [1318, 4] width 56 height 56
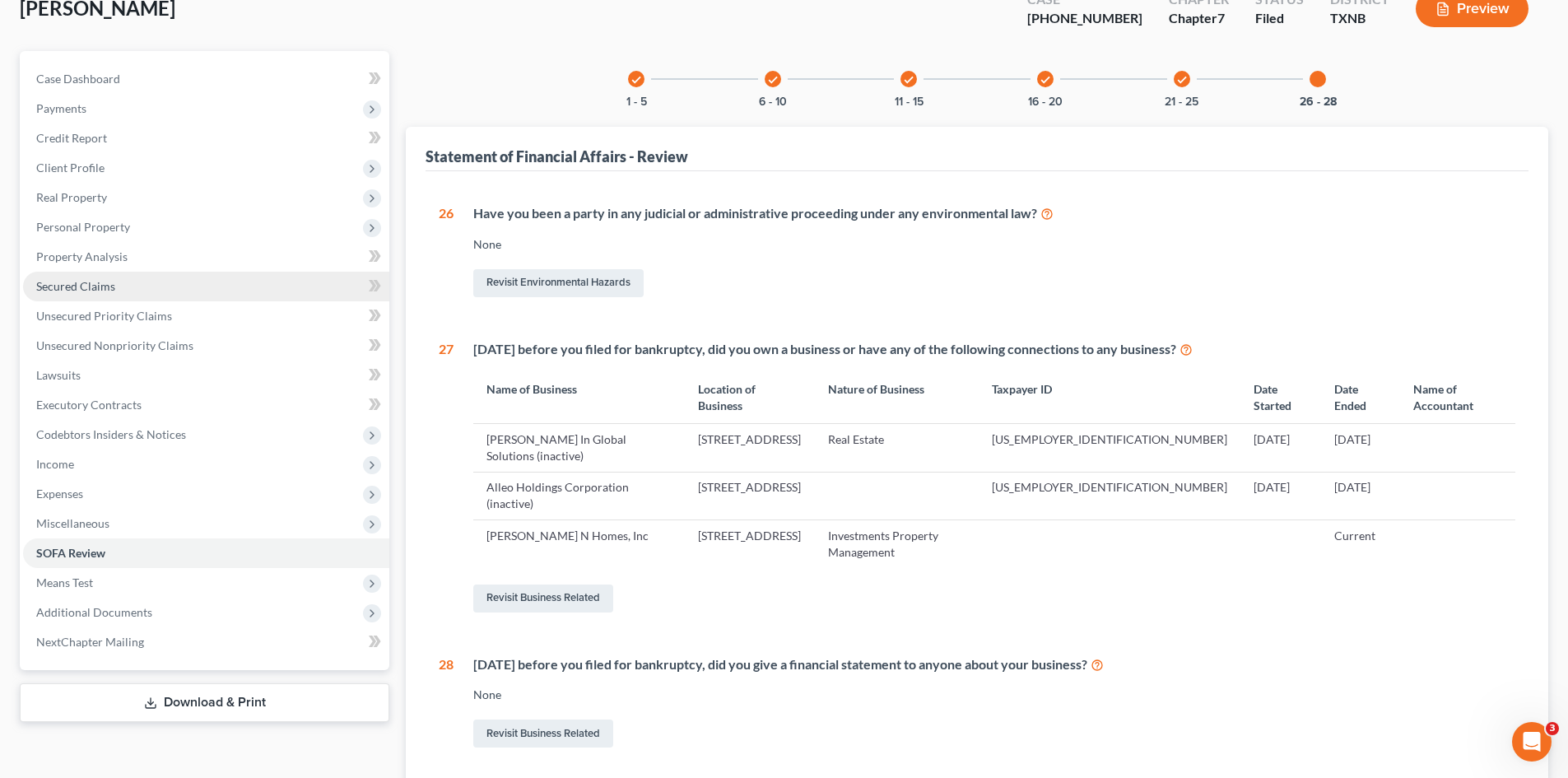
scroll to position [254, 0]
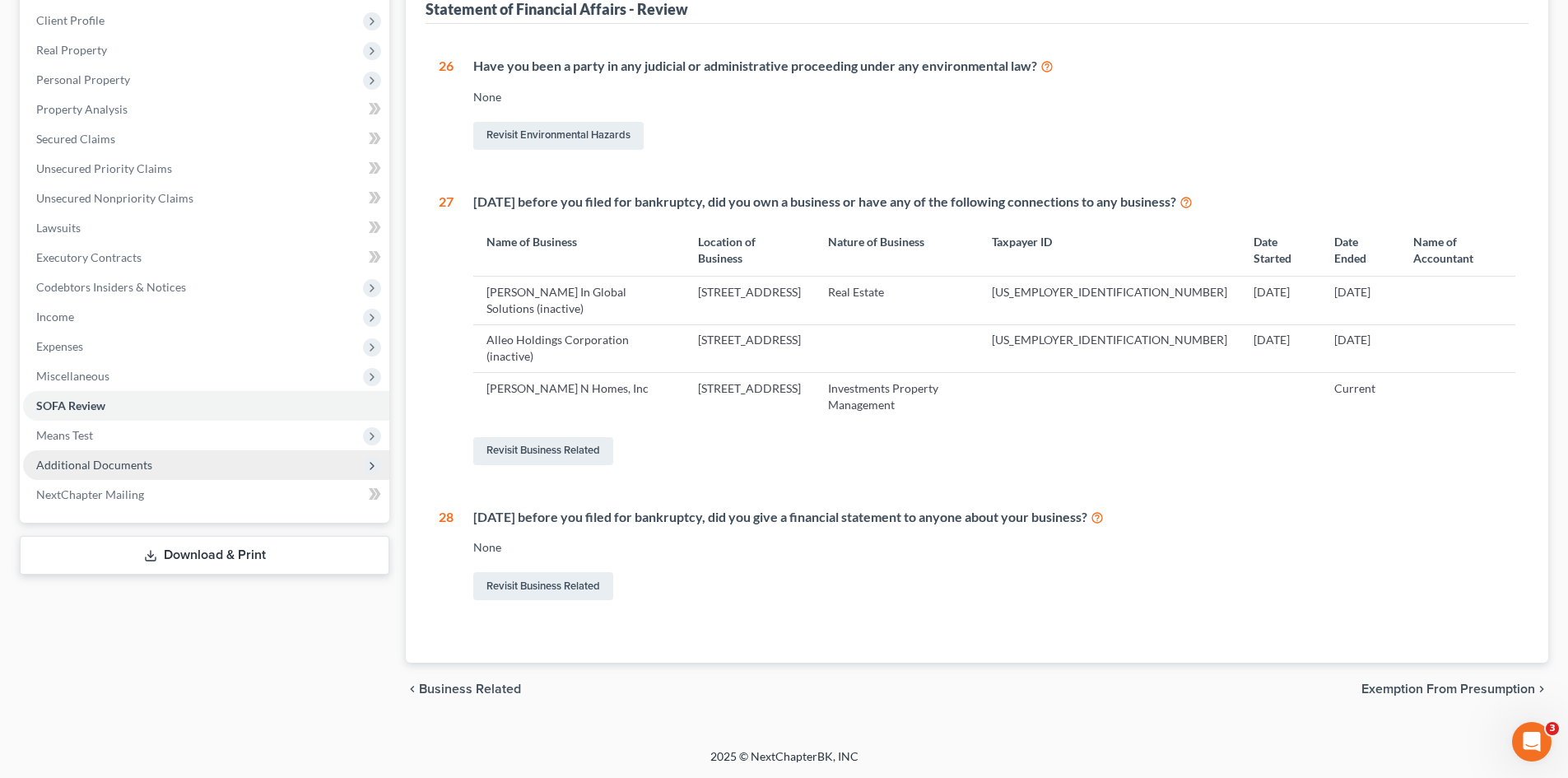
click at [151, 462] on span "Additional Documents" at bounding box center [206, 465] width 366 height 30
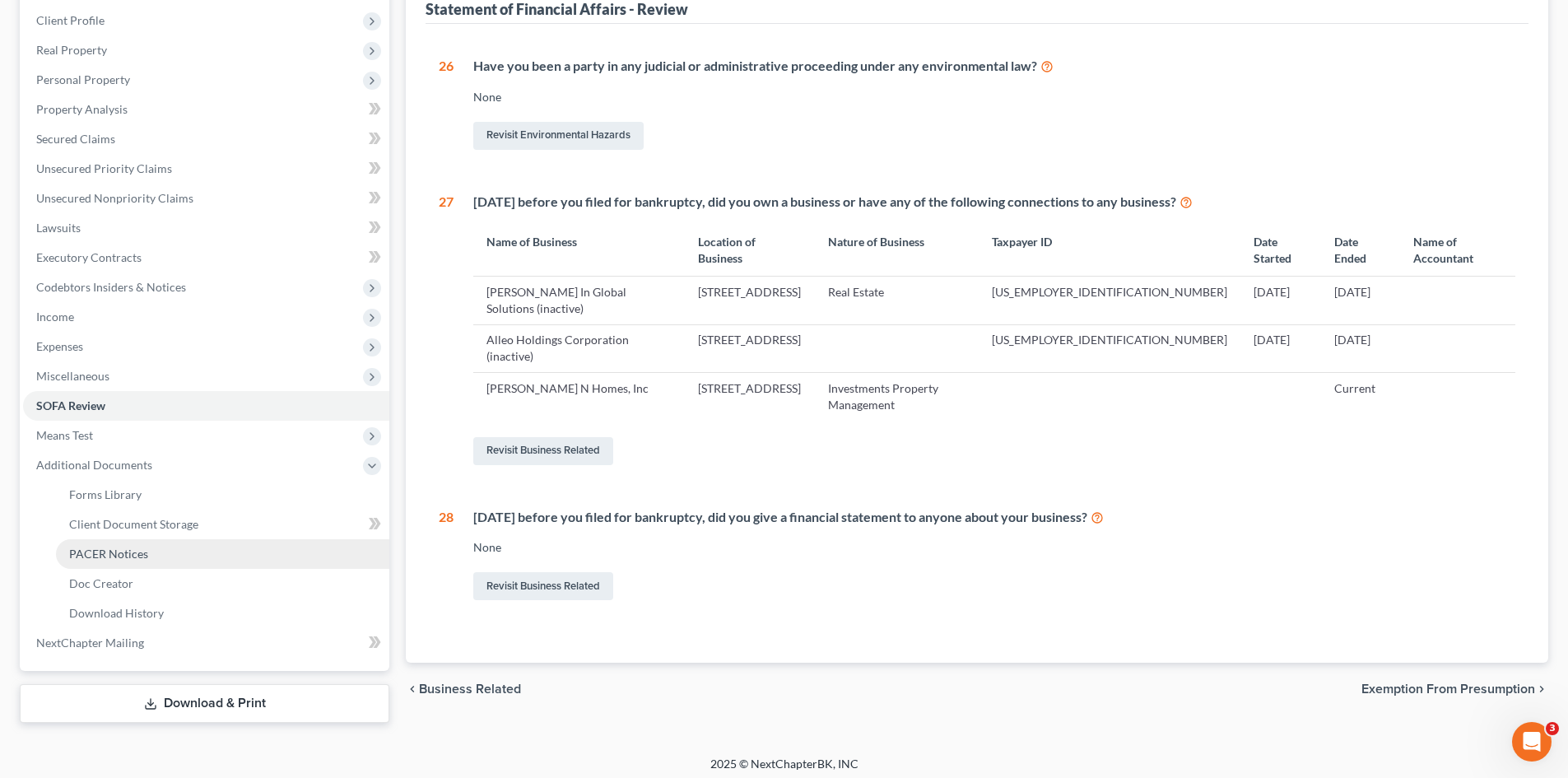
click at [146, 551] on span "PACER Notices" at bounding box center [108, 553] width 79 height 14
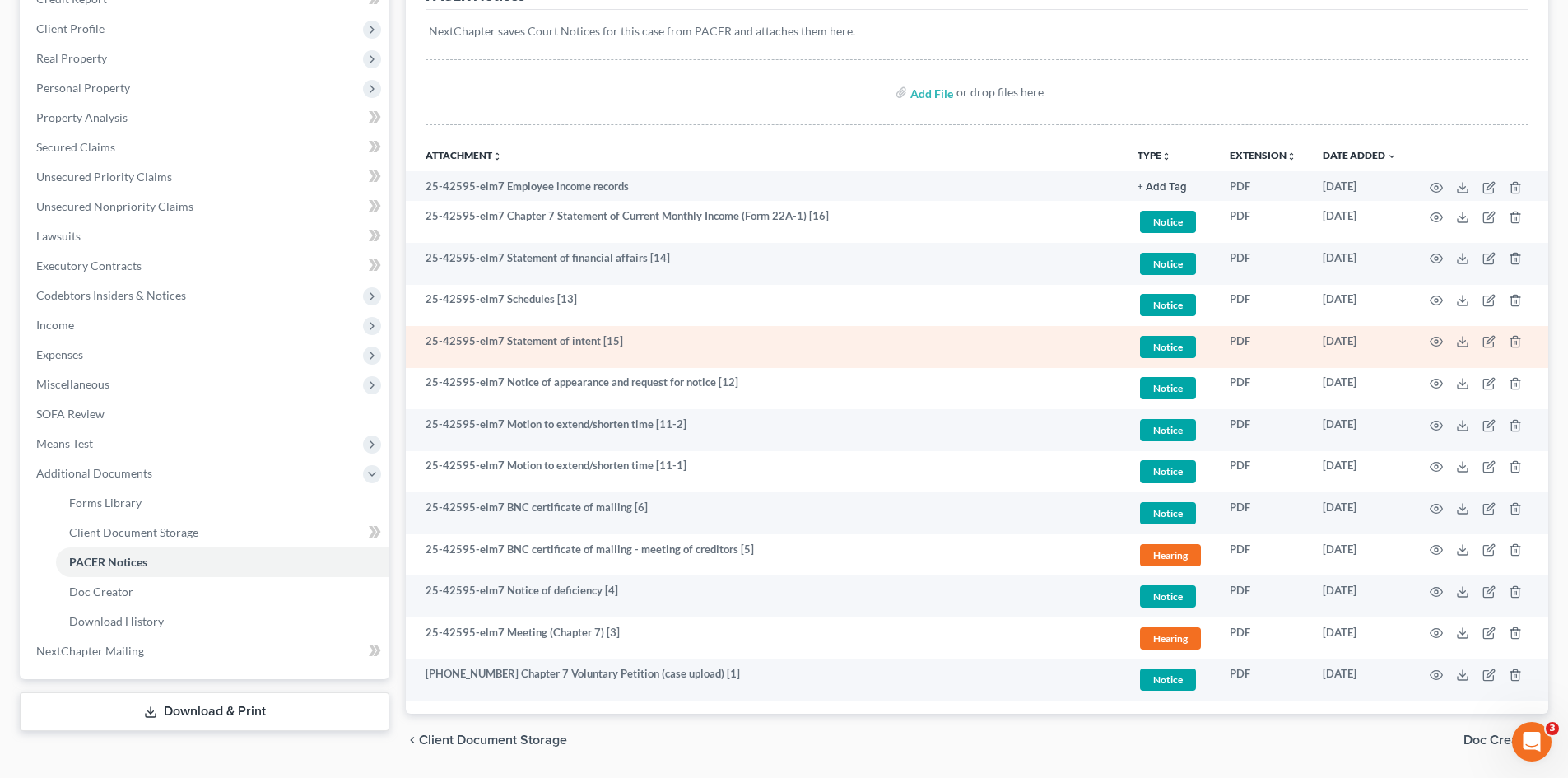
scroll to position [247, 0]
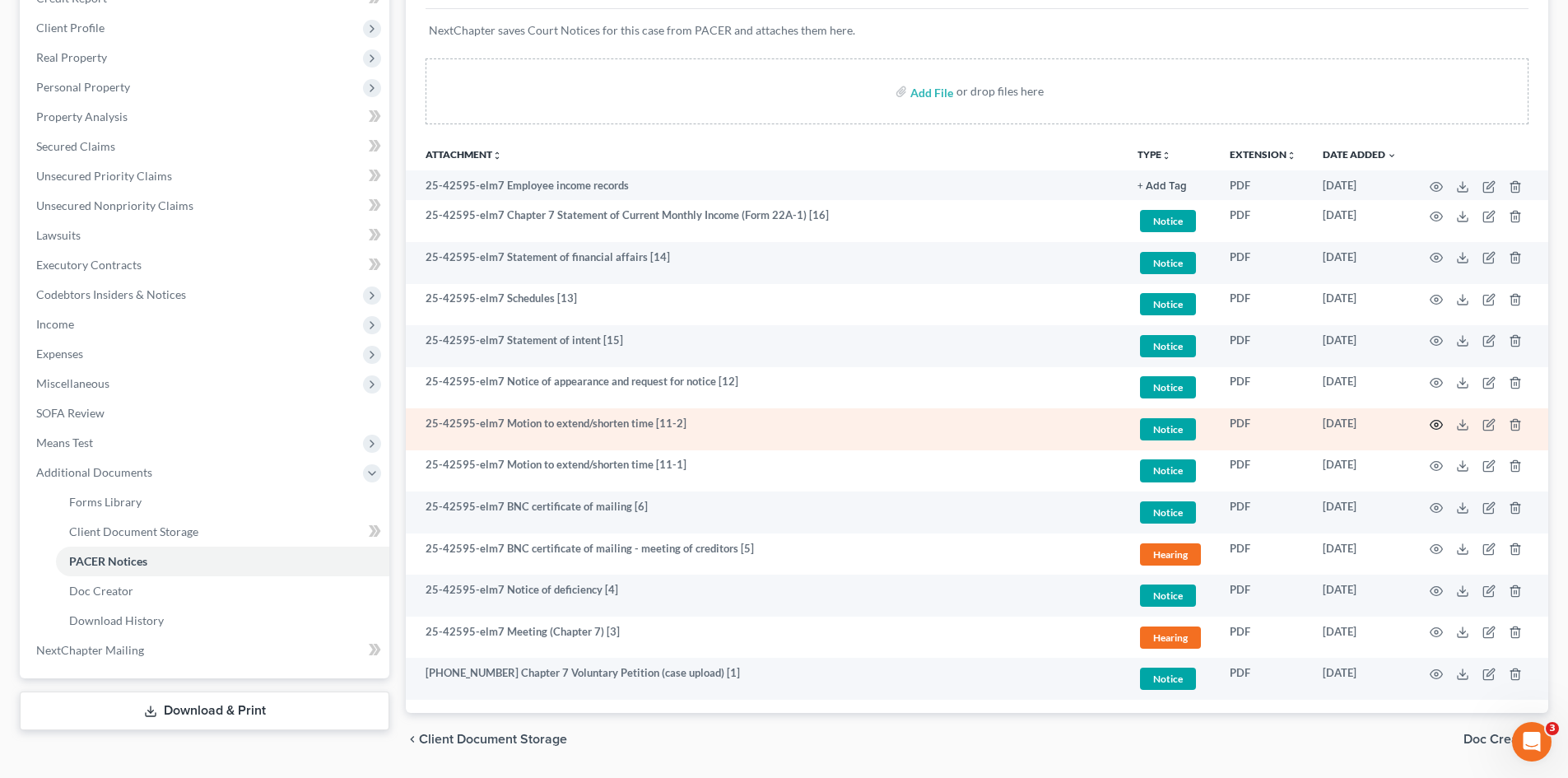
click at [1440, 423] on icon "button" at bounding box center [1436, 424] width 13 height 13
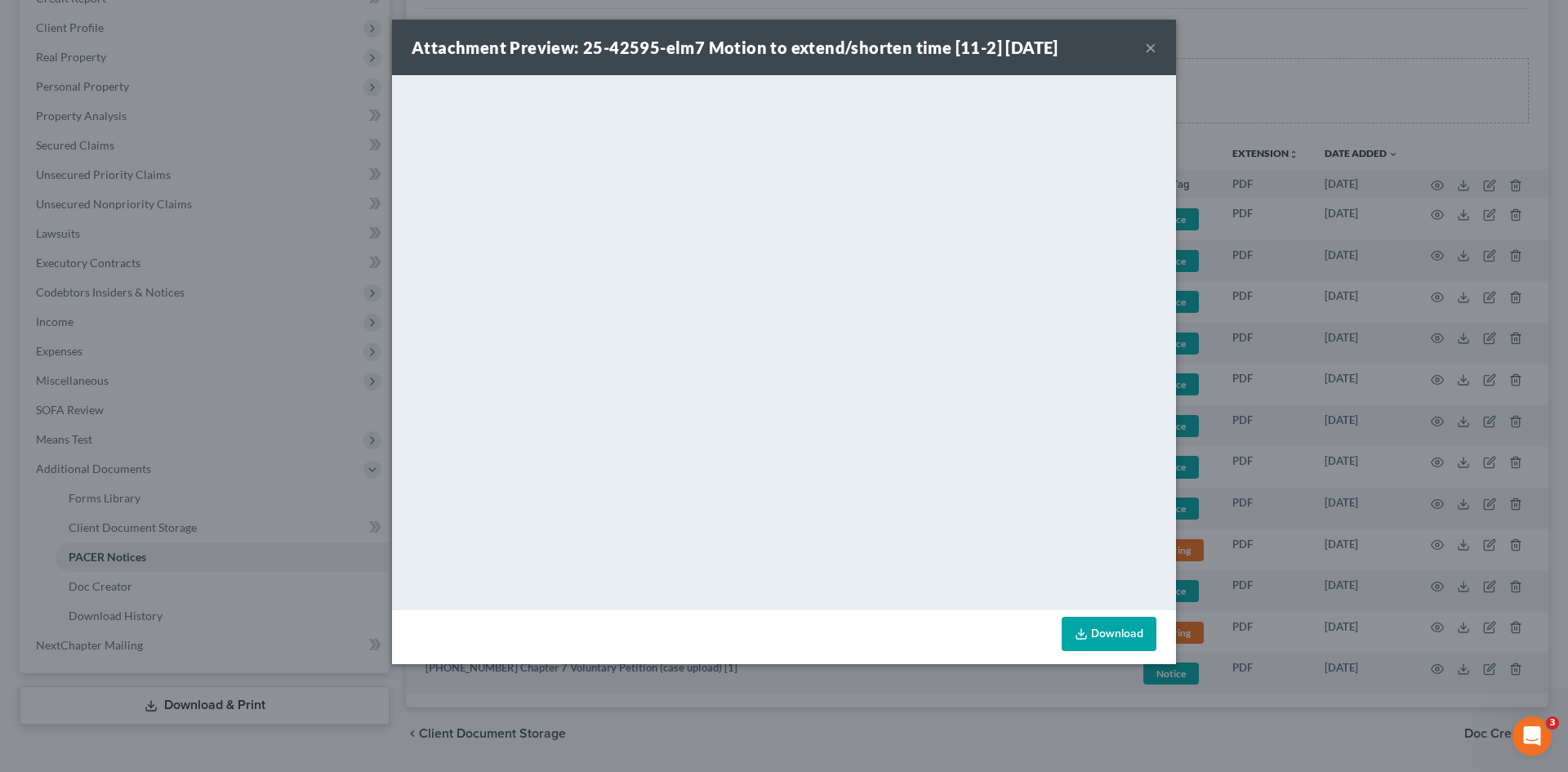
click at [1152, 45] on button "×" at bounding box center [1150, 47] width 11 height 20
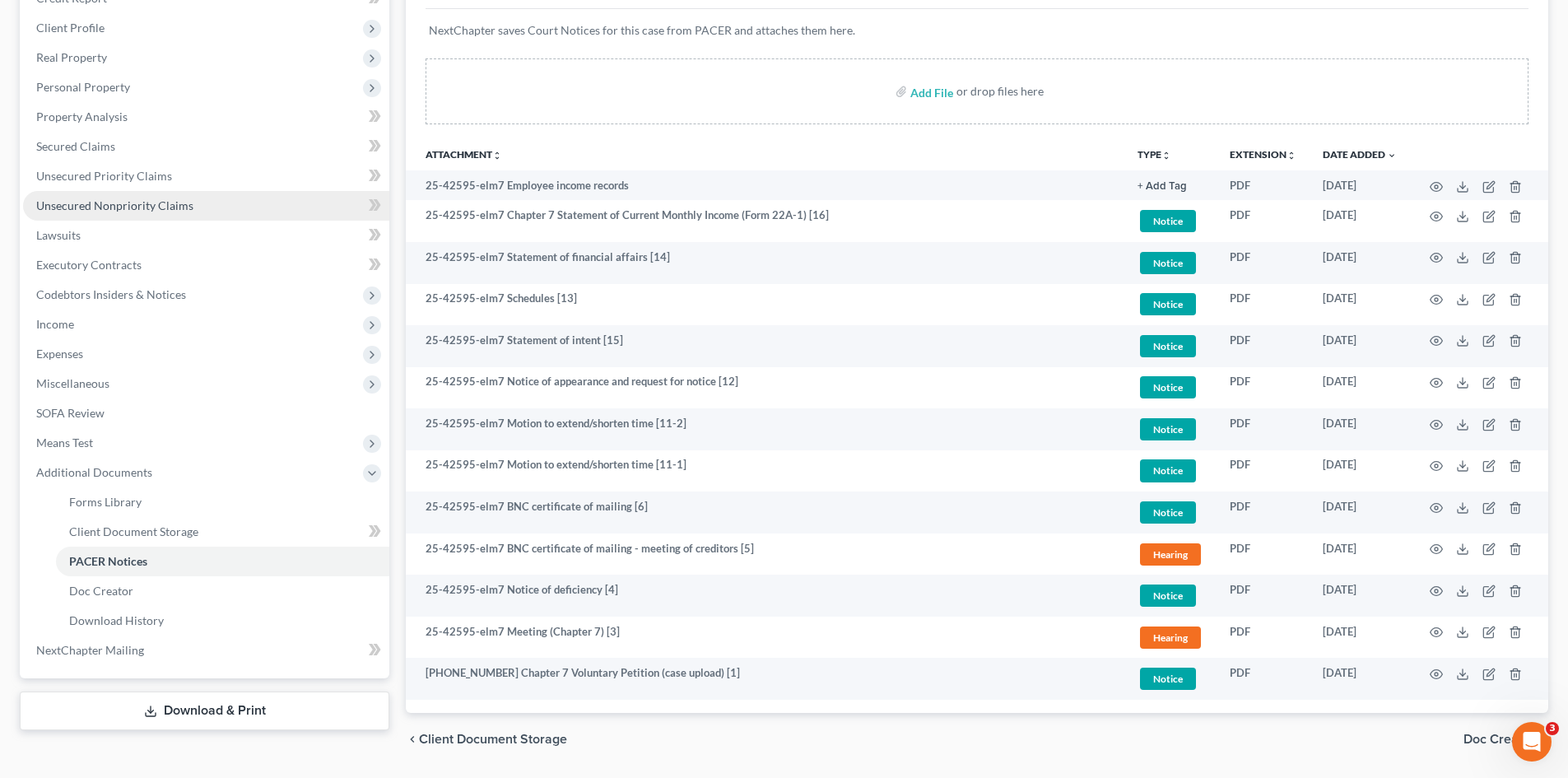
click at [150, 205] on span "Unsecured Nonpriority Claims" at bounding box center [115, 206] width 157 height 14
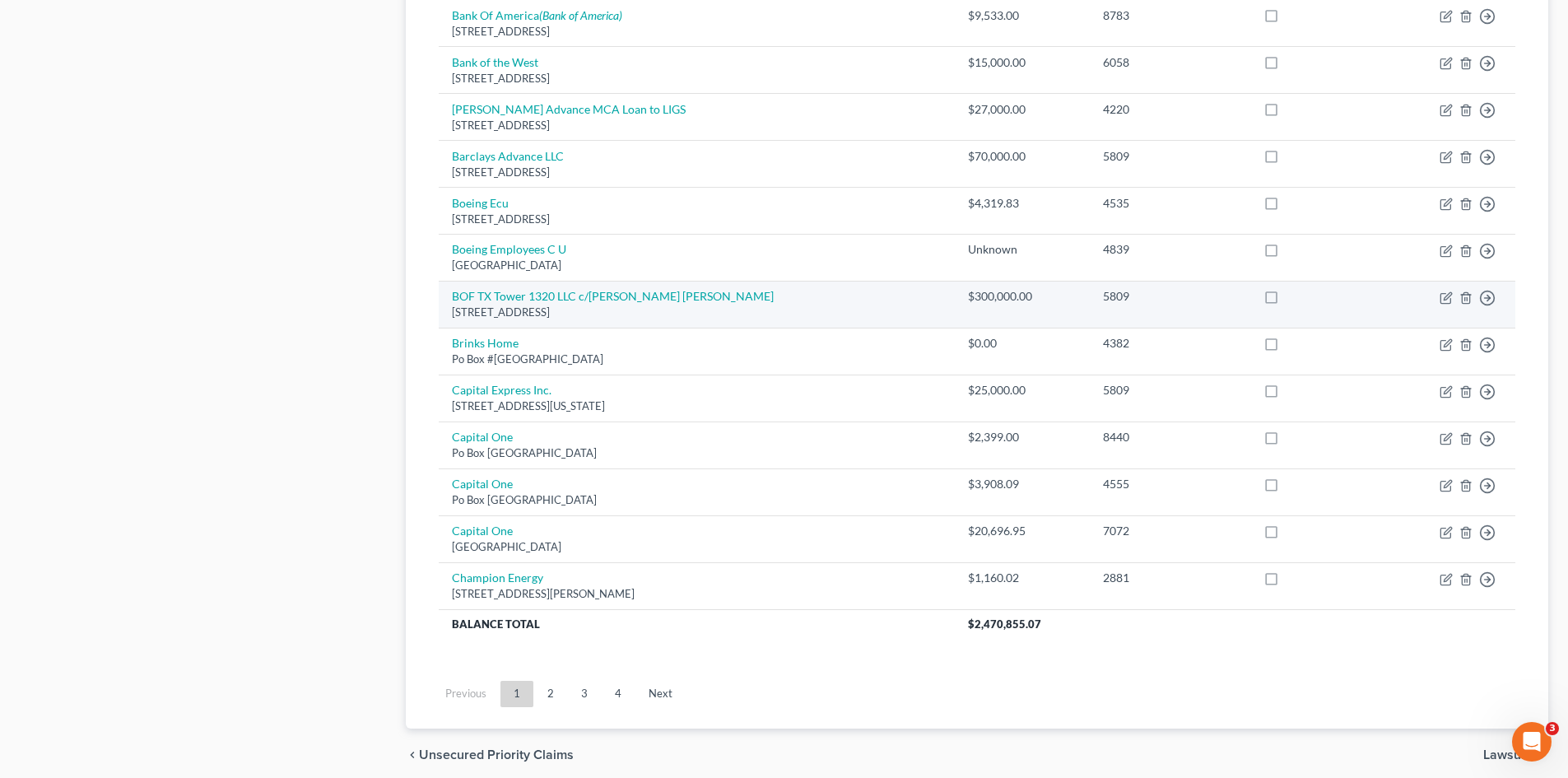
scroll to position [1127, 0]
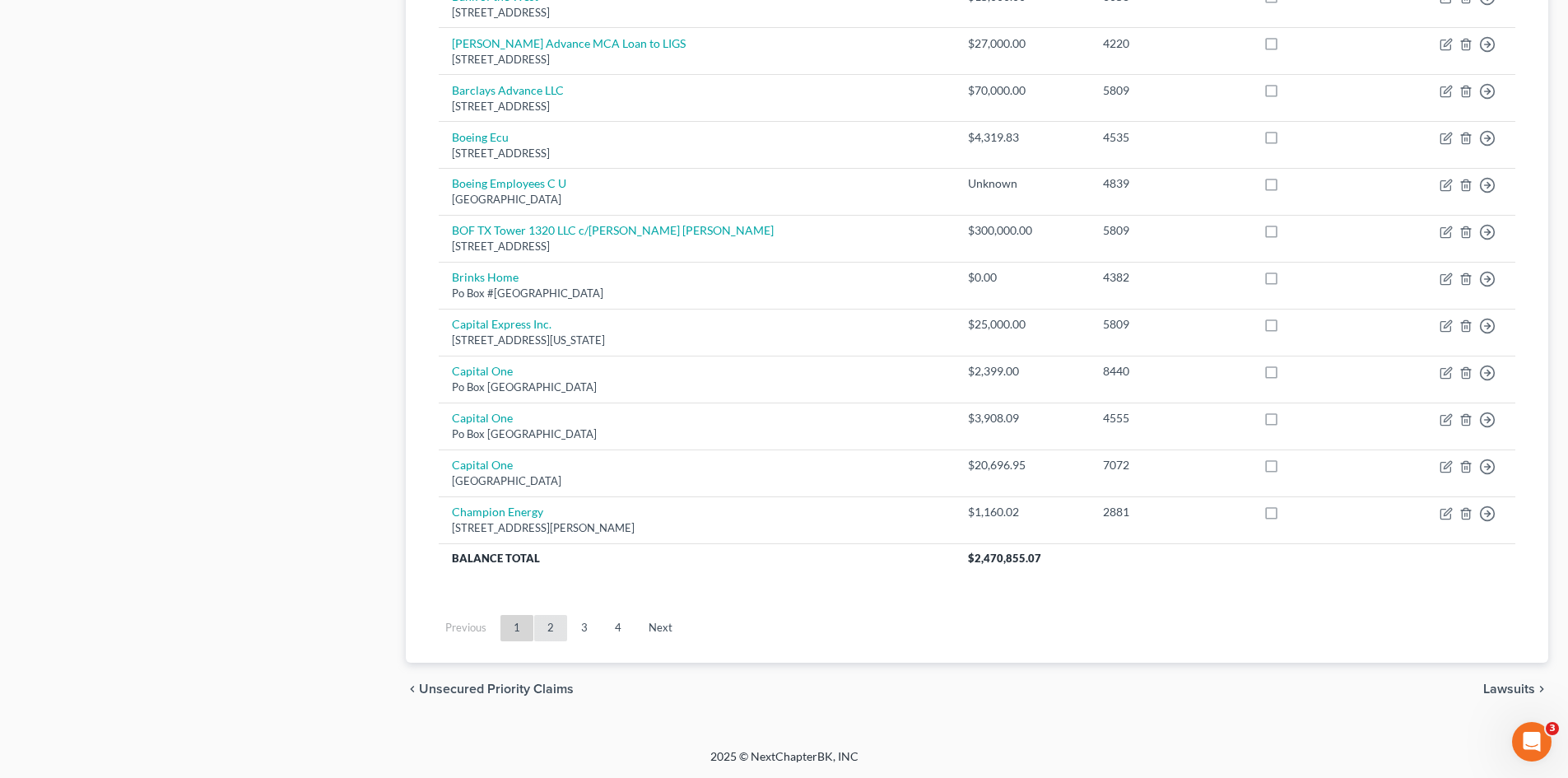
click at [546, 635] on link "2" at bounding box center [551, 628] width 33 height 26
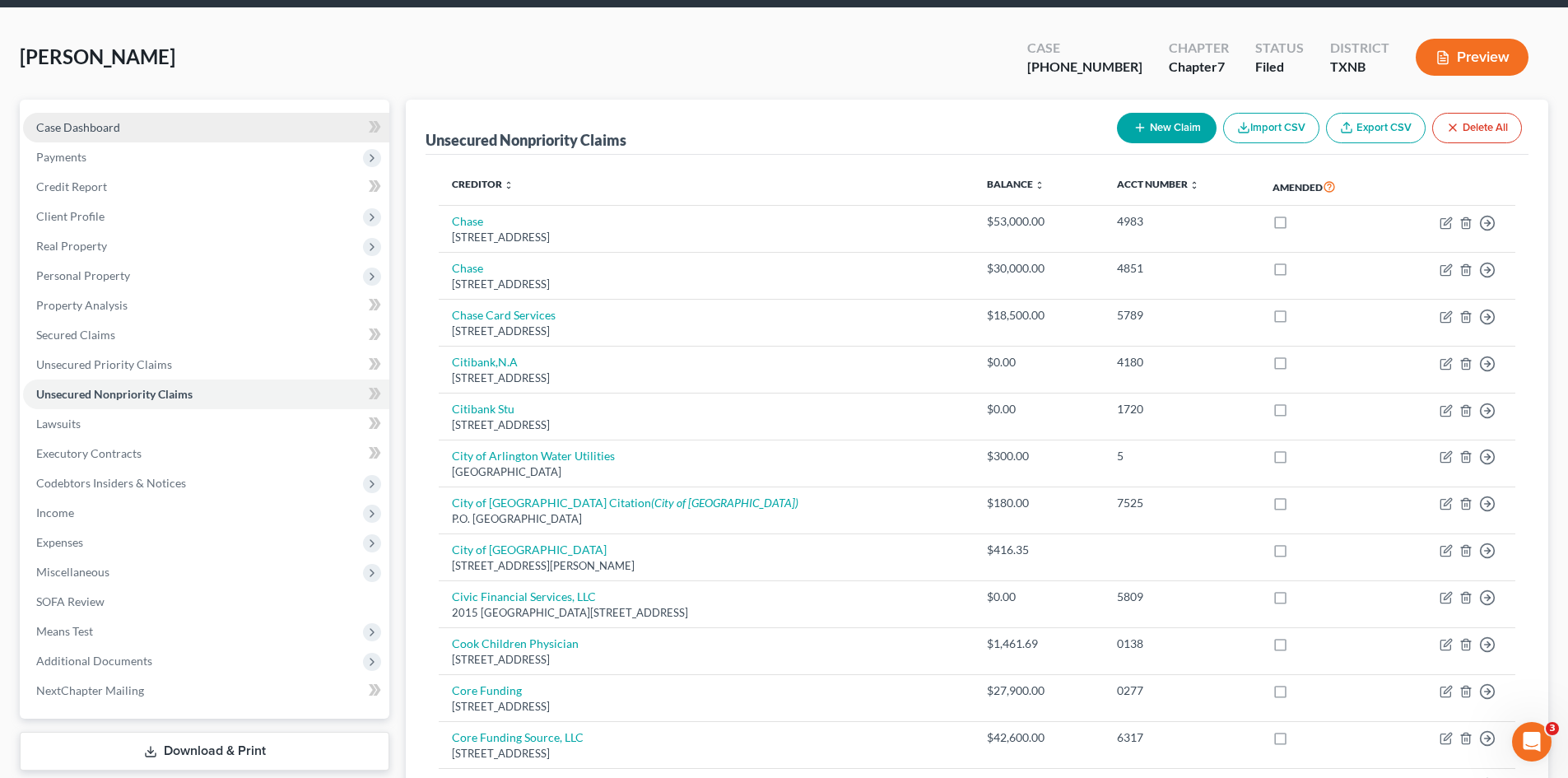
scroll to position [58, 0]
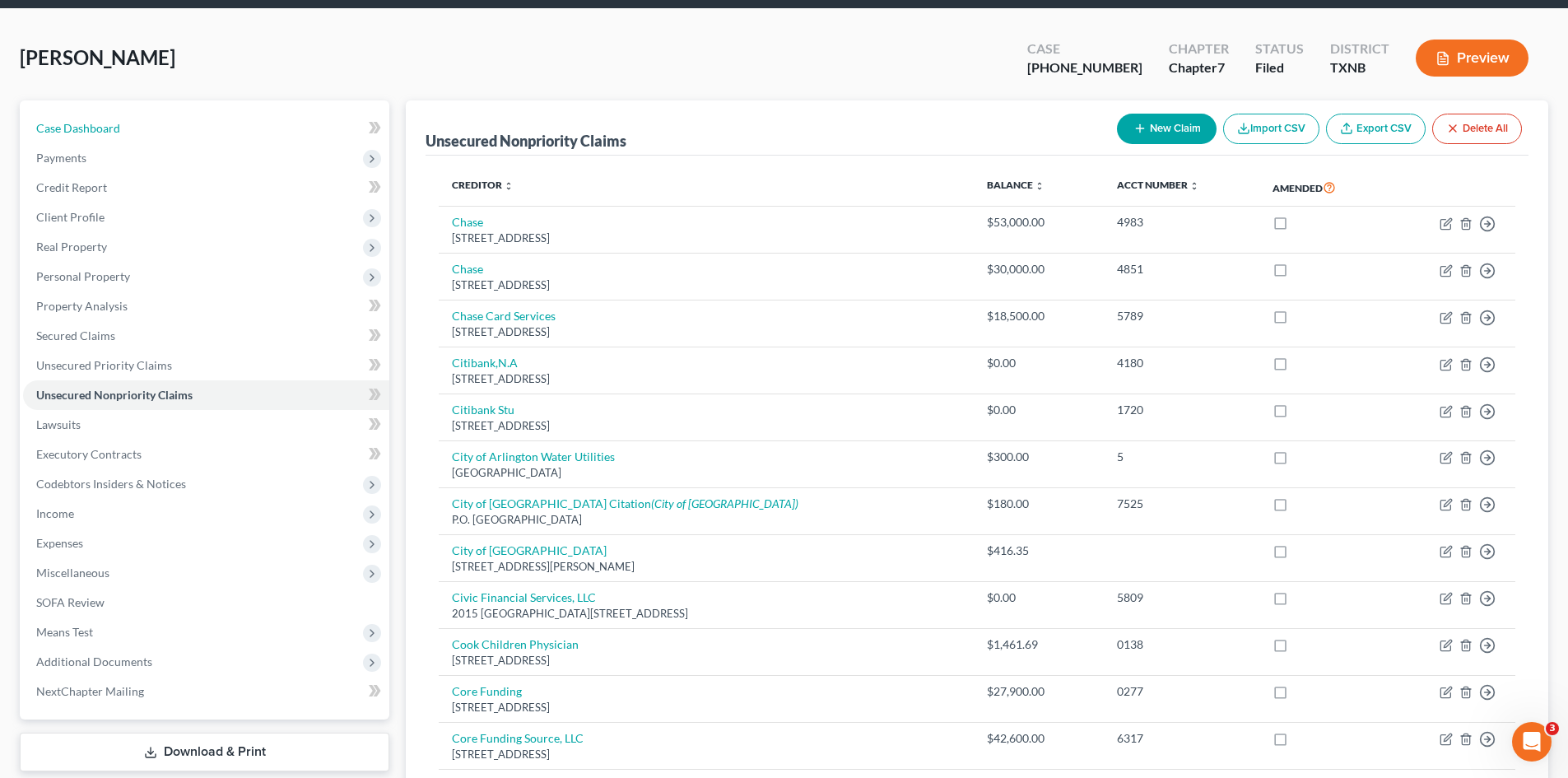
drag, startPoint x: 83, startPoint y: 133, endPoint x: 897, endPoint y: 186, distance: 815.7
click at [82, 132] on span "Case Dashboard" at bounding box center [78, 128] width 84 height 14
select select "1"
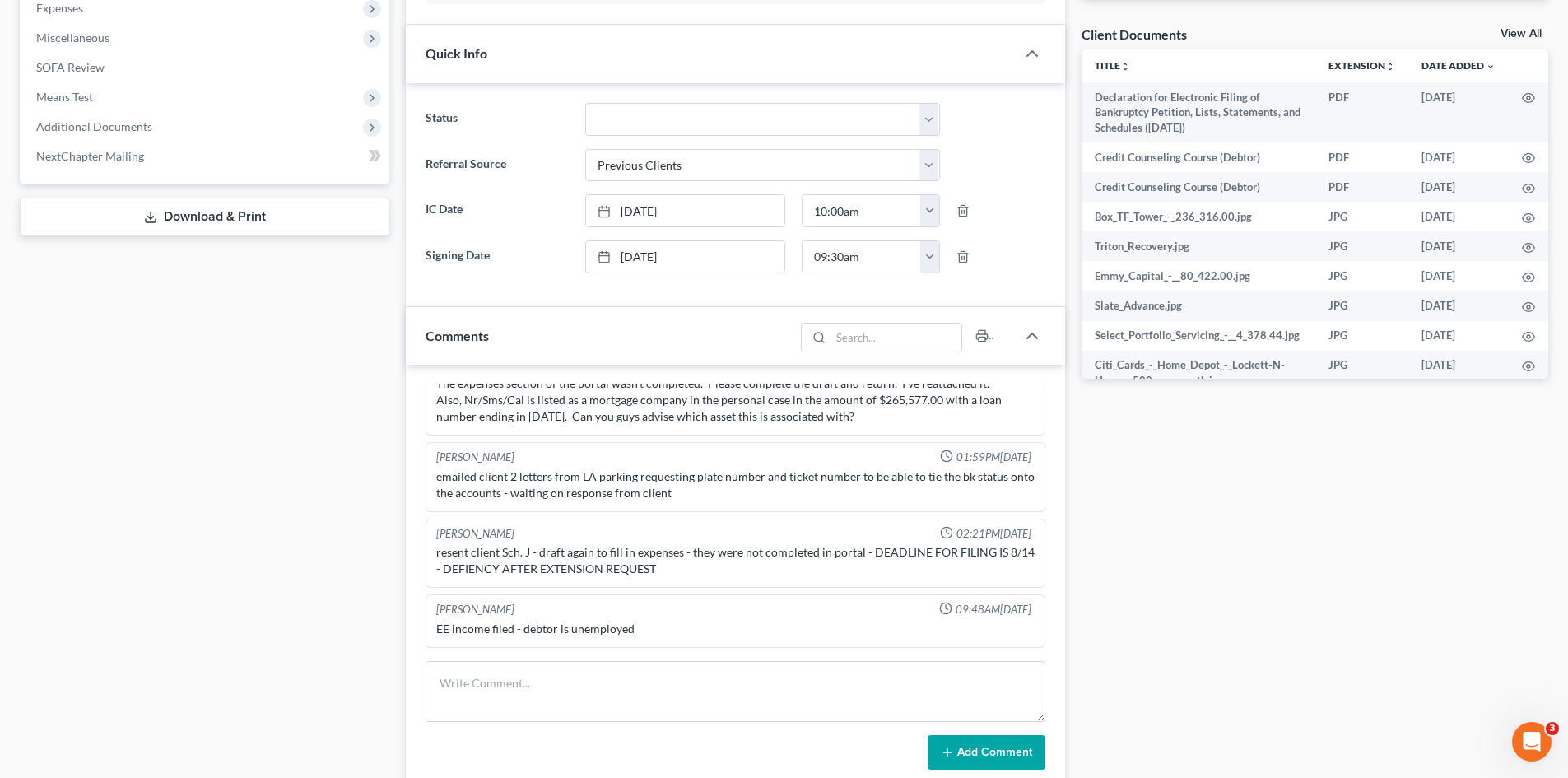
scroll to position [823, 0]
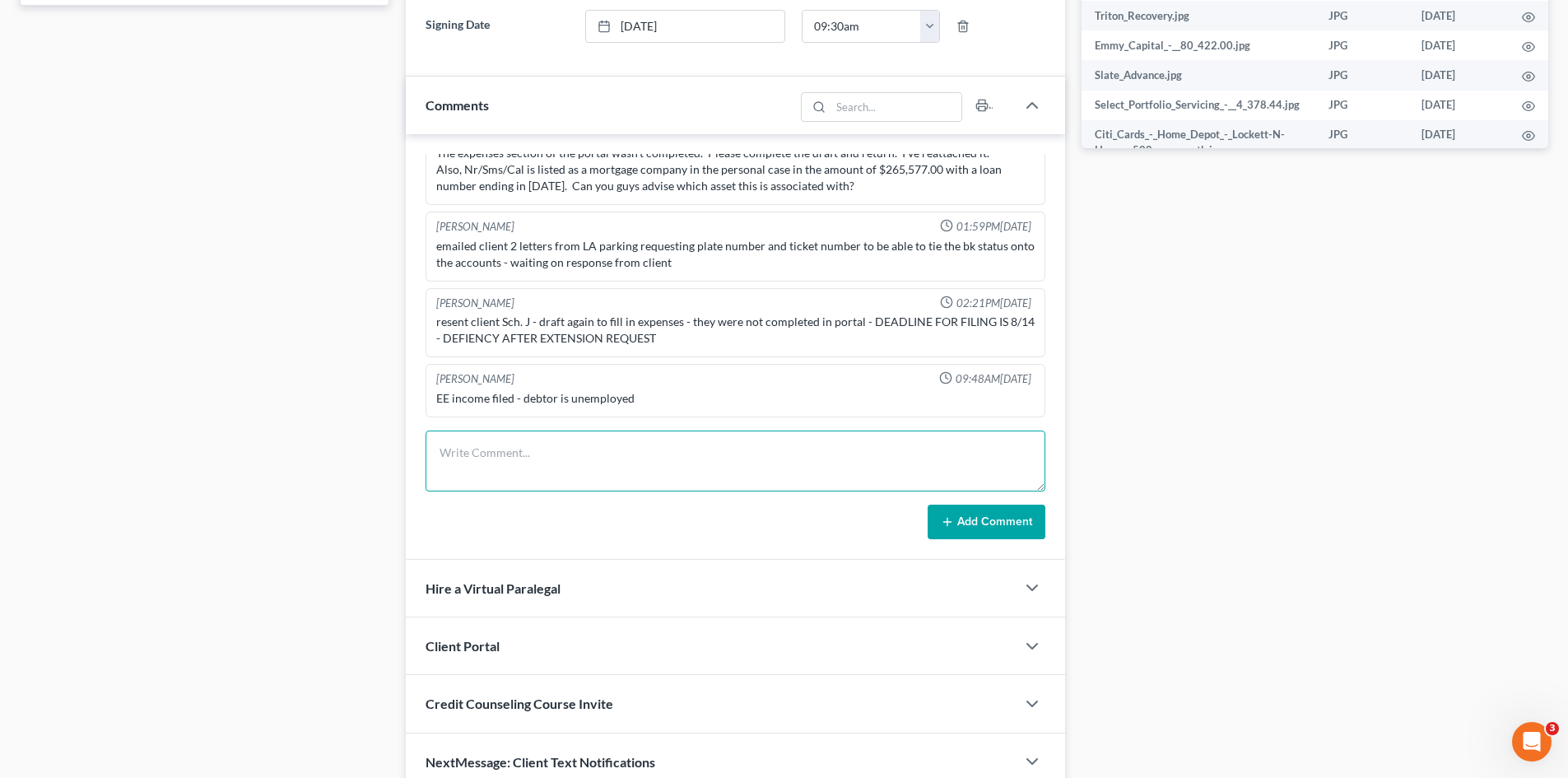
click at [485, 454] on textarea at bounding box center [735, 461] width 620 height 61
click at [463, 448] on textarea "34" at bounding box center [735, 461] width 620 height 61
type textarea "341-prepped"
click at [980, 525] on button "Add Comment" at bounding box center [987, 522] width 118 height 35
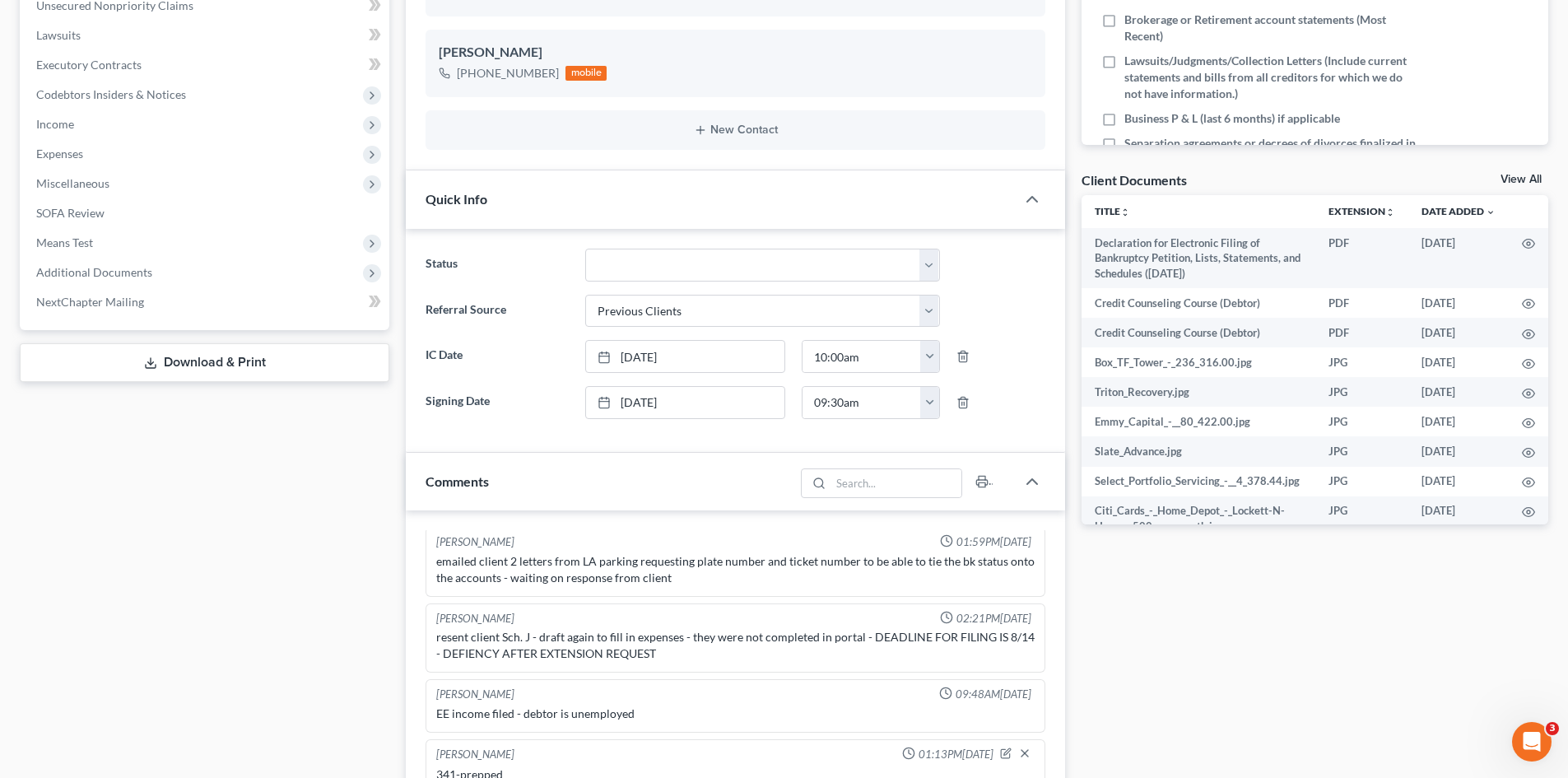
scroll to position [411, 0]
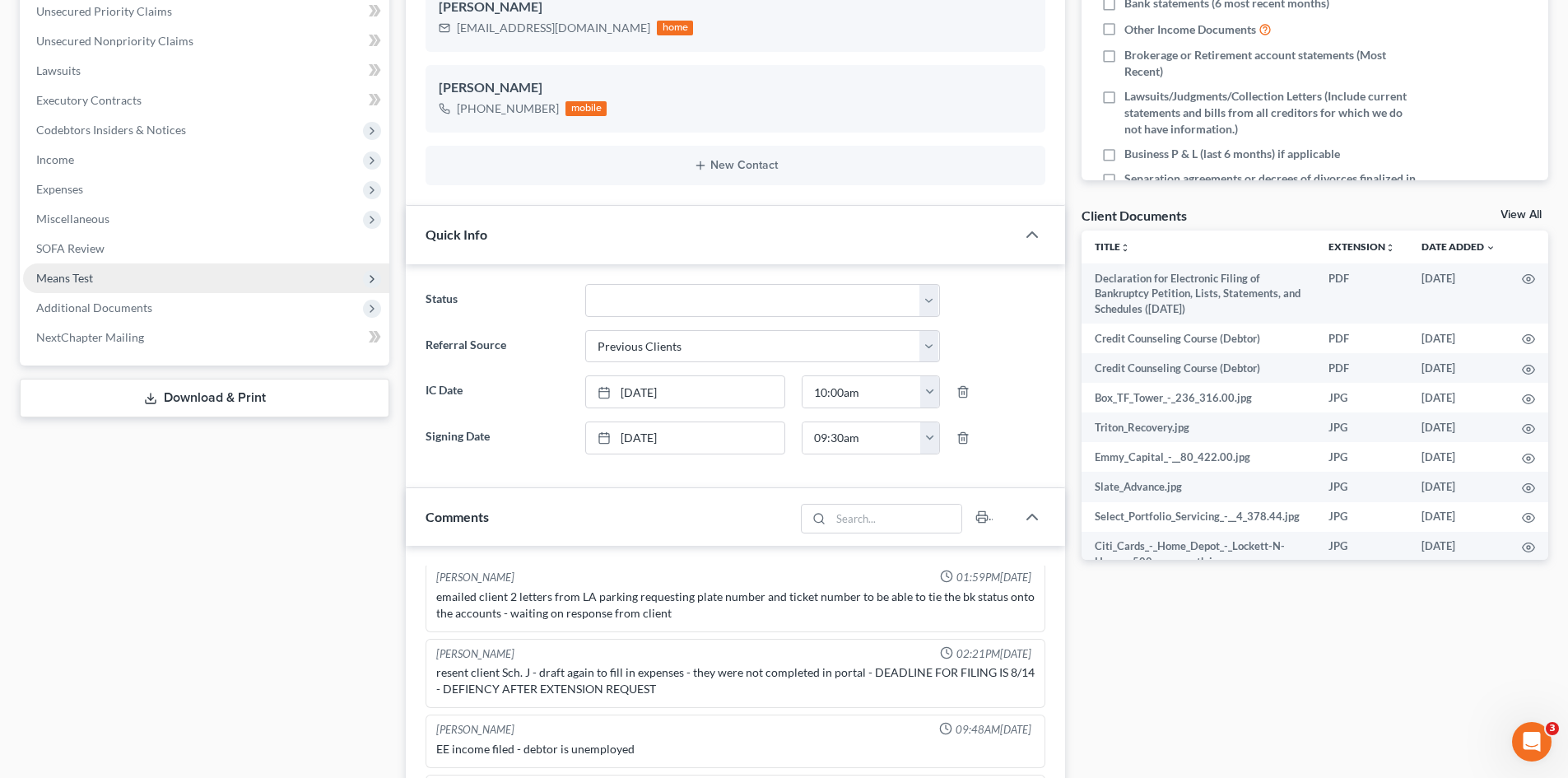
click at [149, 291] on span "Means Test" at bounding box center [206, 278] width 366 height 30
click at [144, 312] on span "Additional Documents" at bounding box center [94, 308] width 116 height 14
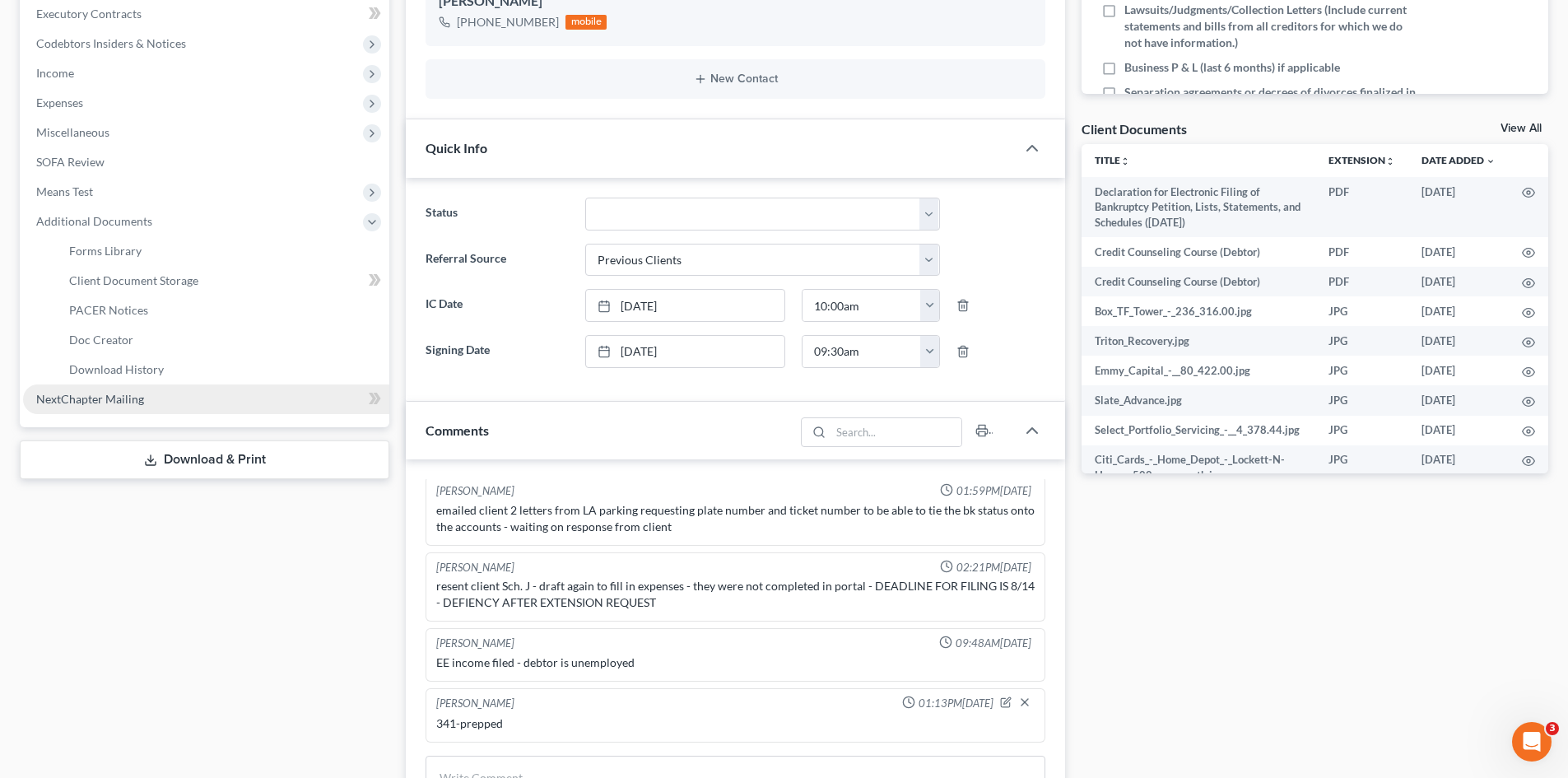
scroll to position [494, 0]
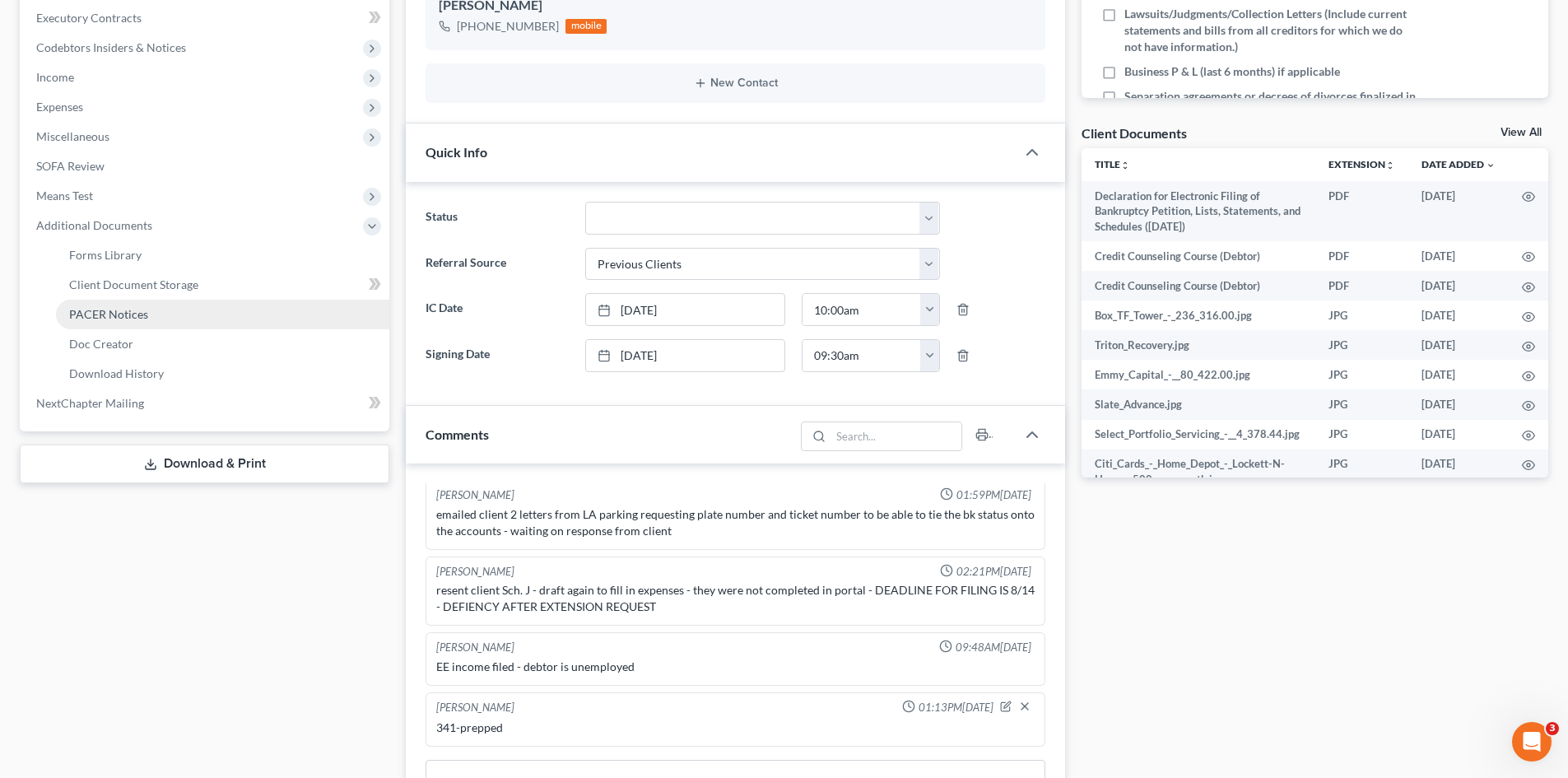
click at [141, 319] on span "PACER Notices" at bounding box center [108, 314] width 79 height 14
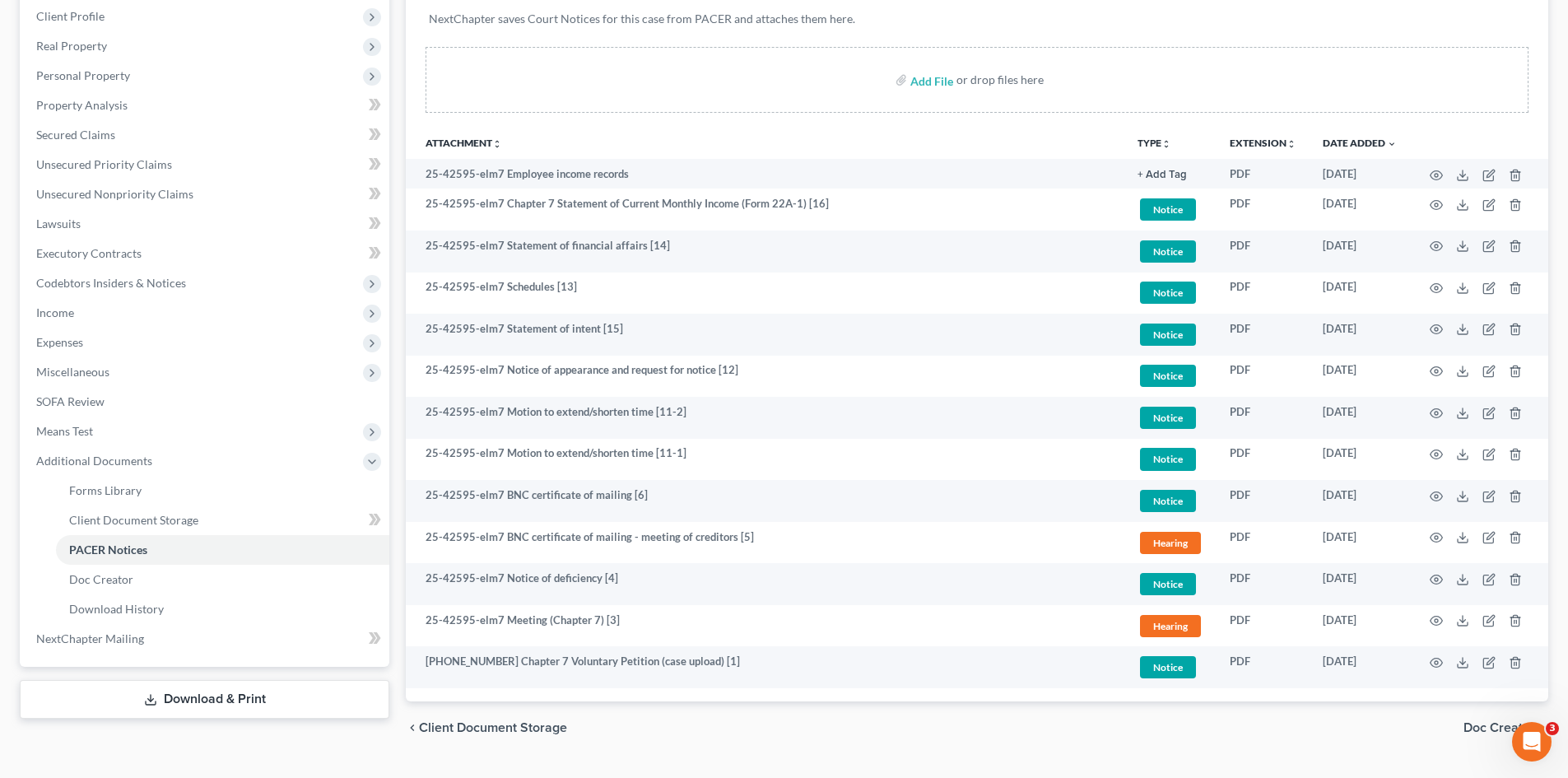
scroll to position [261, 0]
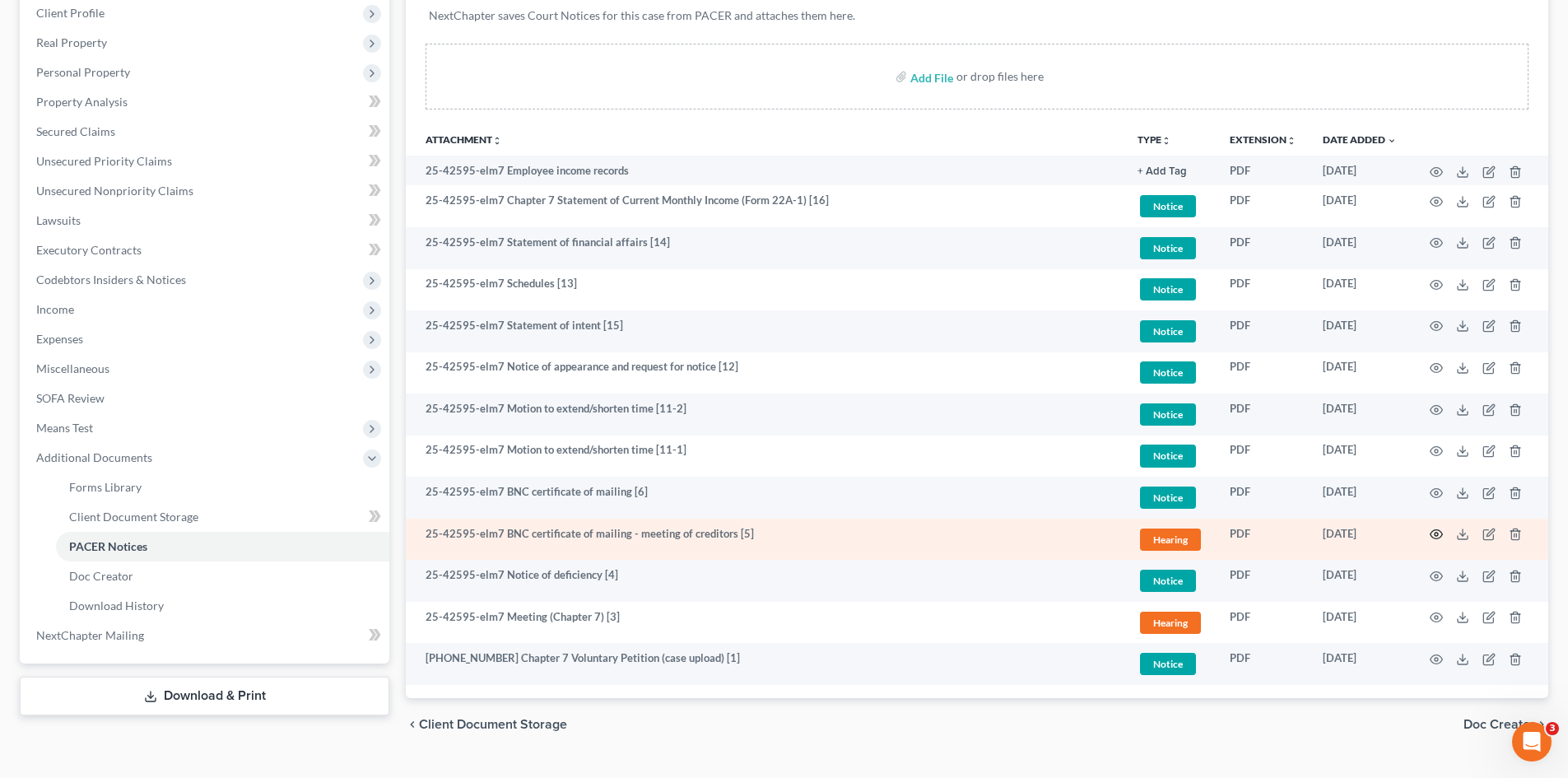
click at [1434, 537] on icon "button" at bounding box center [1436, 533] width 13 height 13
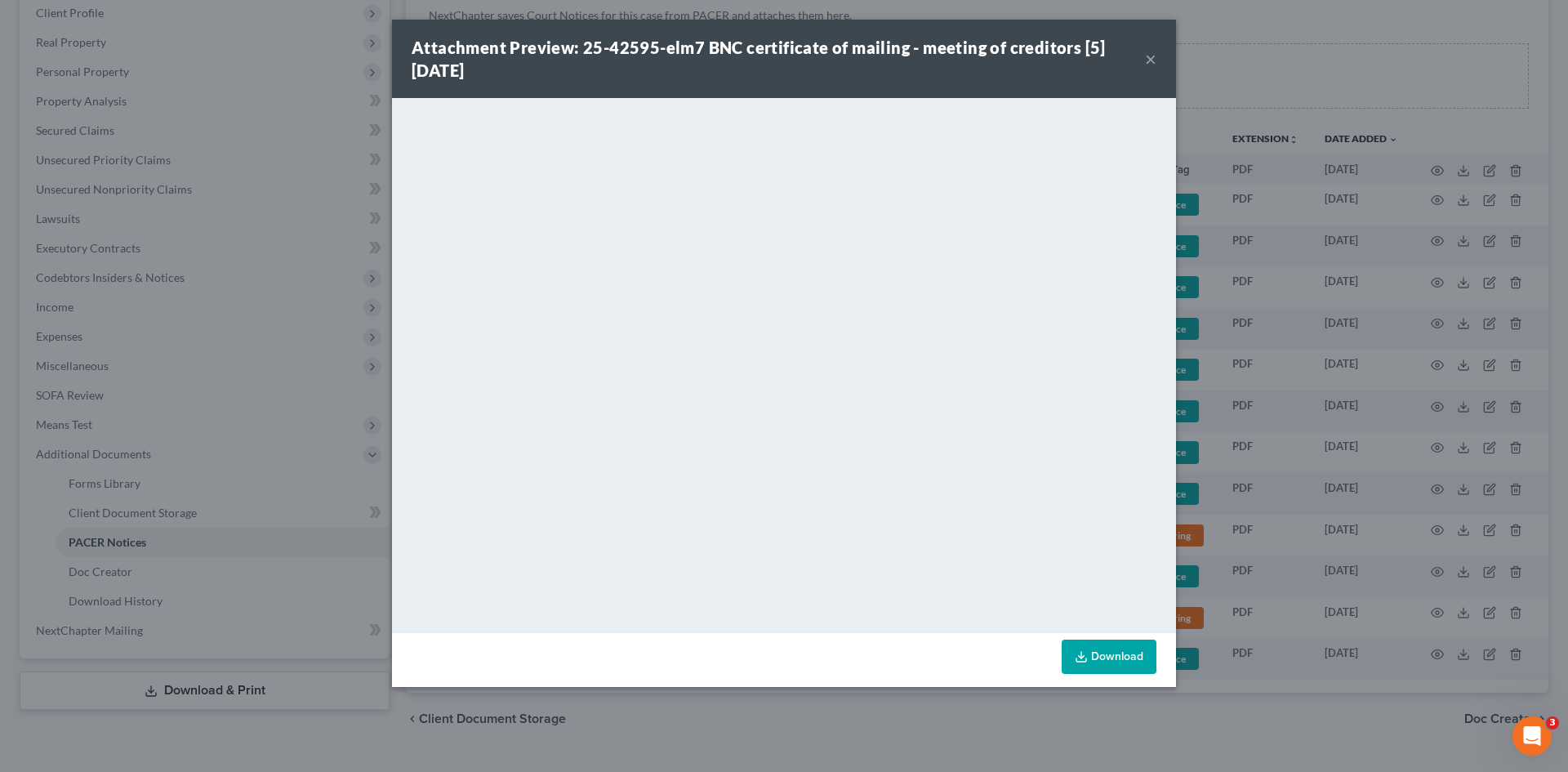
click at [1147, 62] on button "×" at bounding box center [1150, 59] width 11 height 20
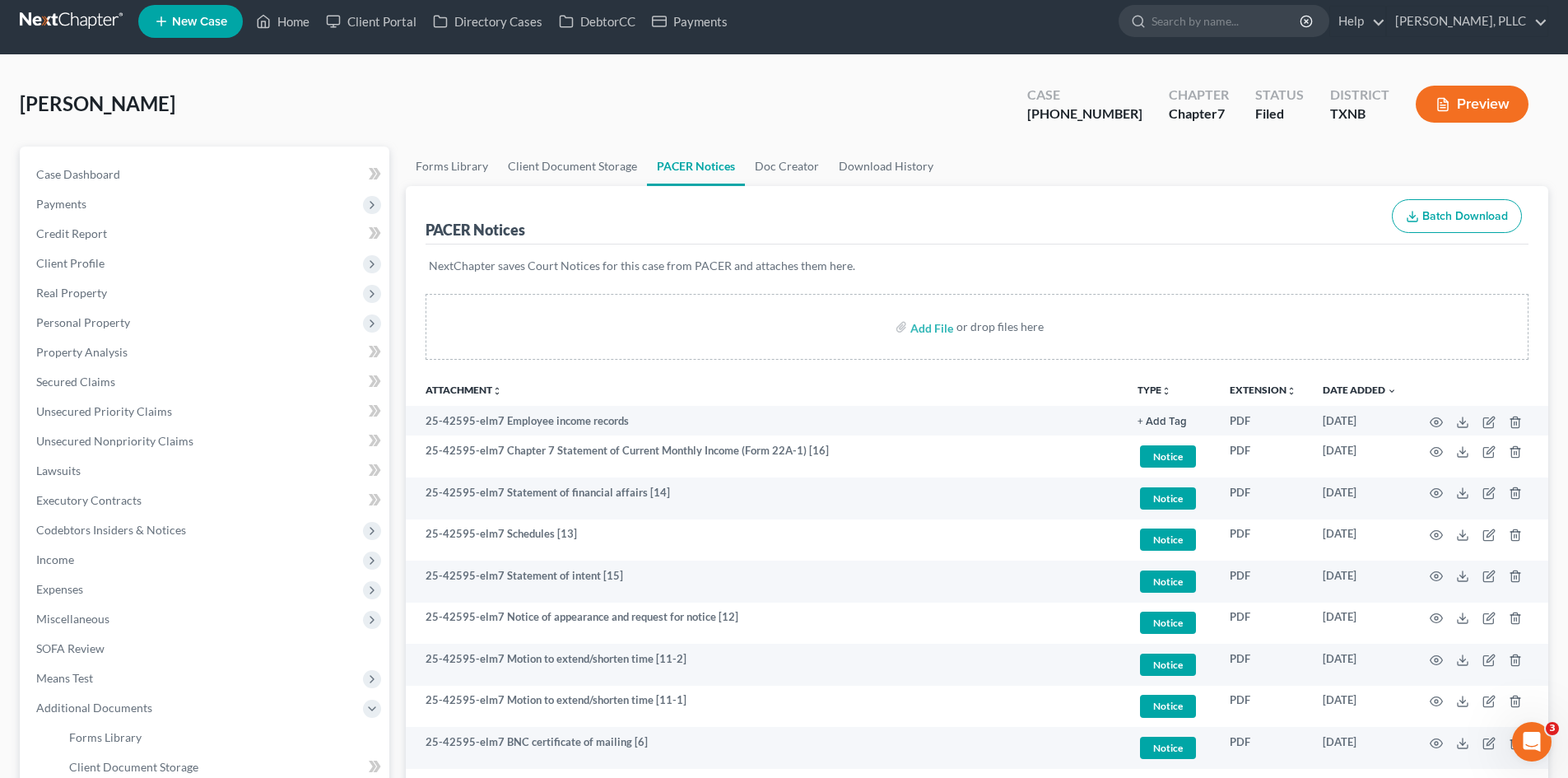
scroll to position [0, 0]
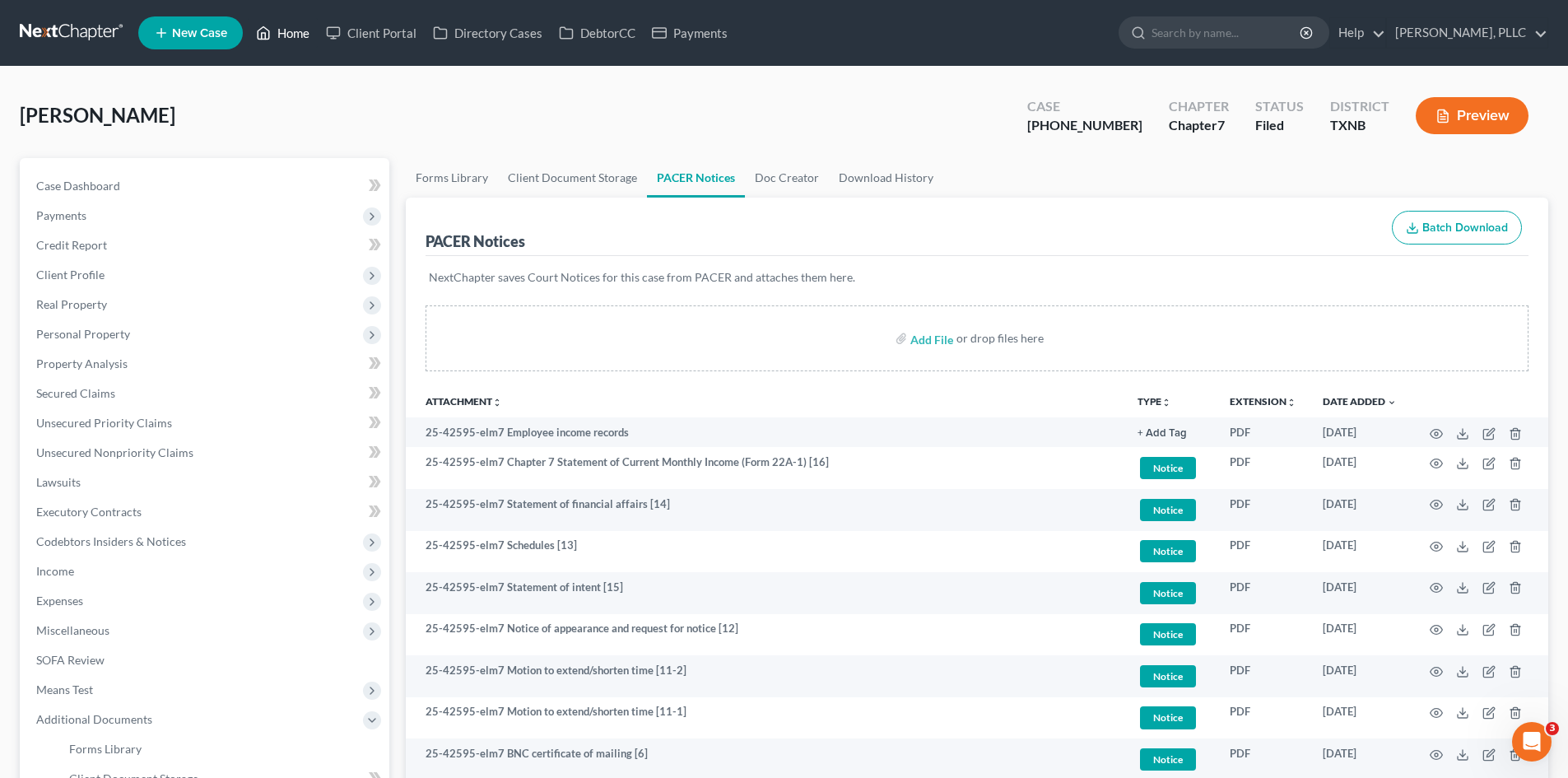
click at [286, 44] on link "Home" at bounding box center [282, 33] width 70 height 30
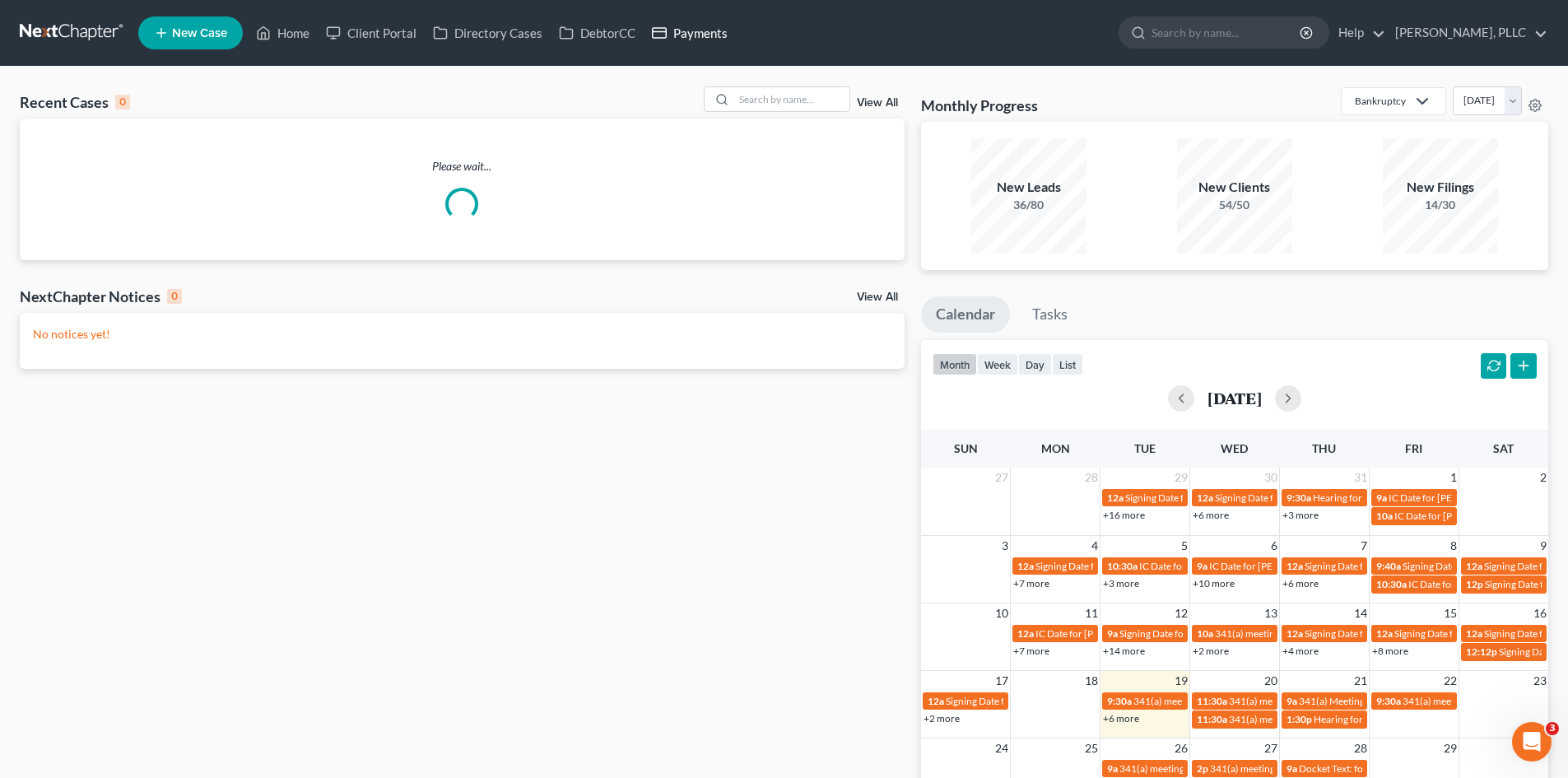
click at [704, 38] on link "Payments" at bounding box center [690, 33] width 92 height 30
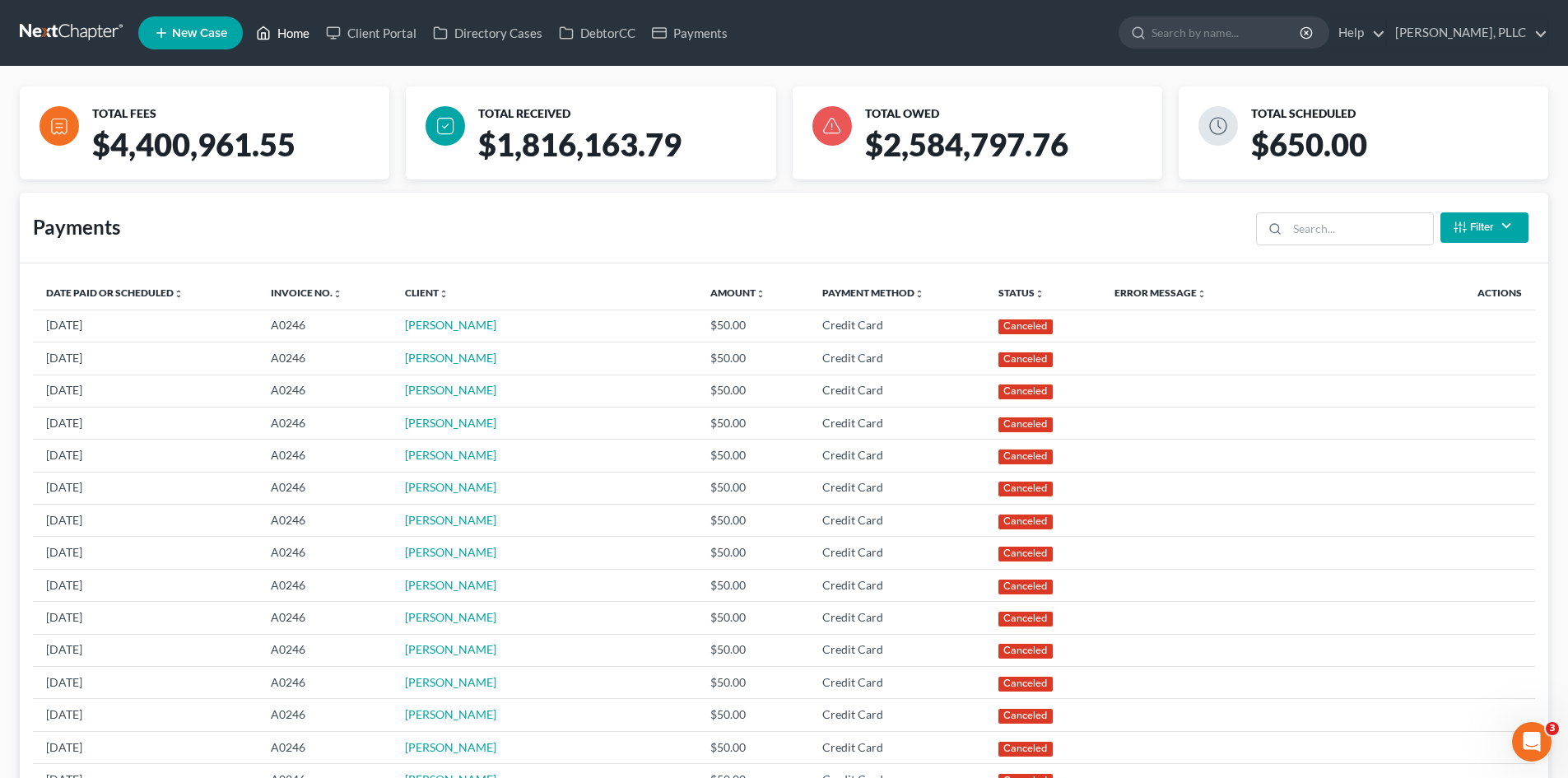
click at [285, 37] on link "Home" at bounding box center [282, 33] width 70 height 30
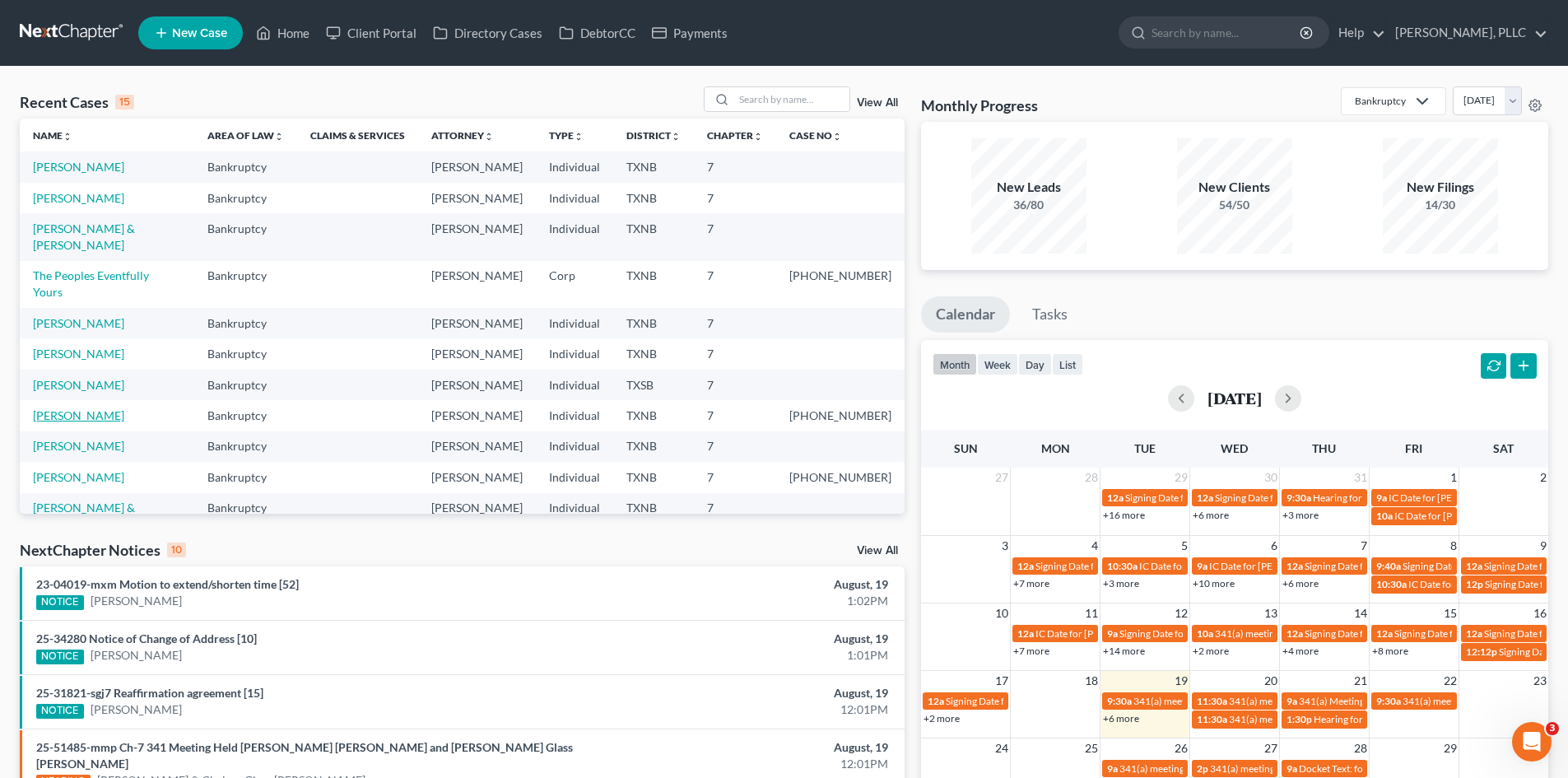
click at [72, 408] on link "[PERSON_NAME]" at bounding box center [78, 415] width 92 height 14
select select "1"
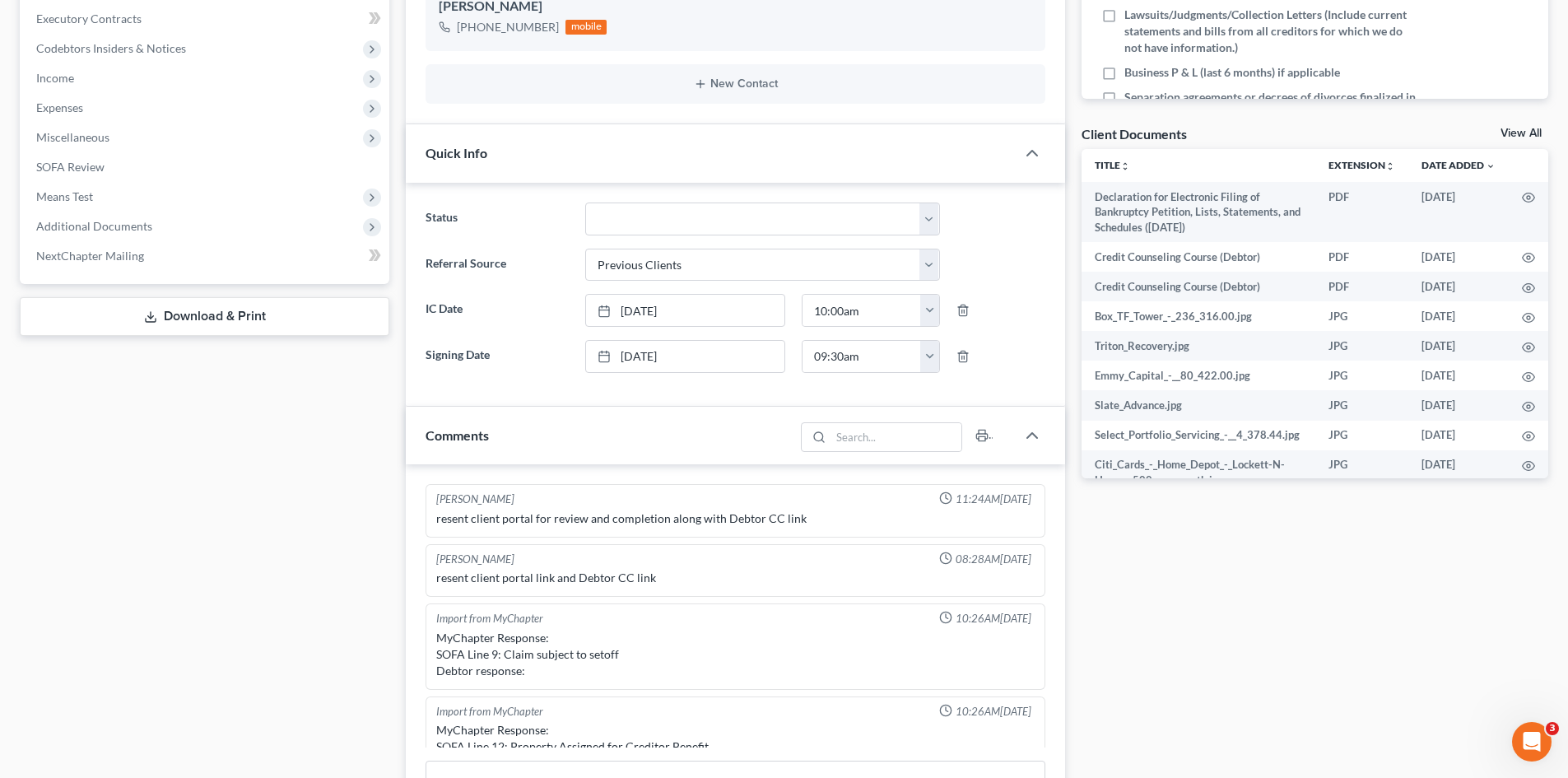
scroll to position [1572, 0]
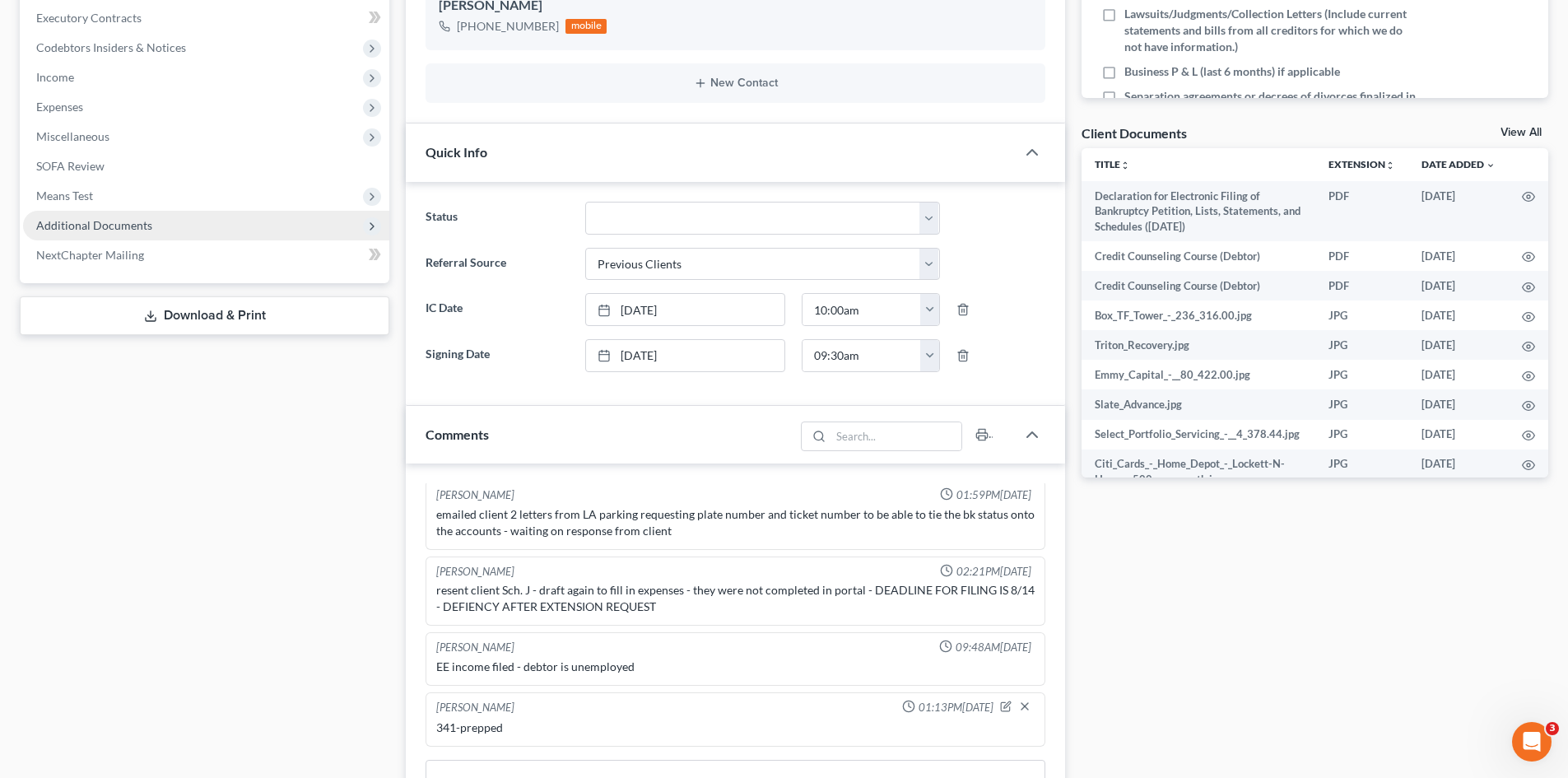
click at [123, 226] on span "Additional Documents" at bounding box center [94, 225] width 116 height 14
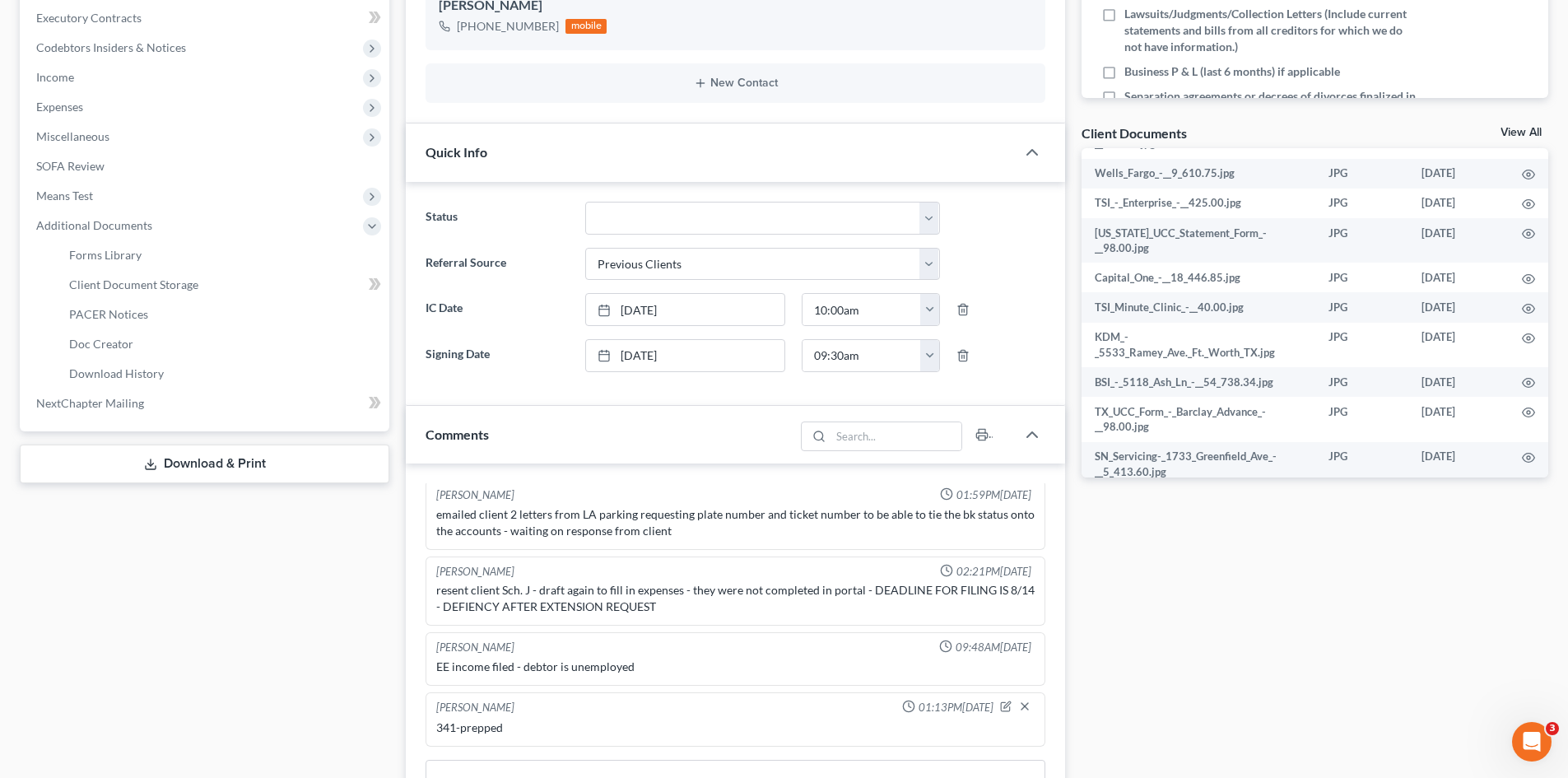
scroll to position [411, 0]
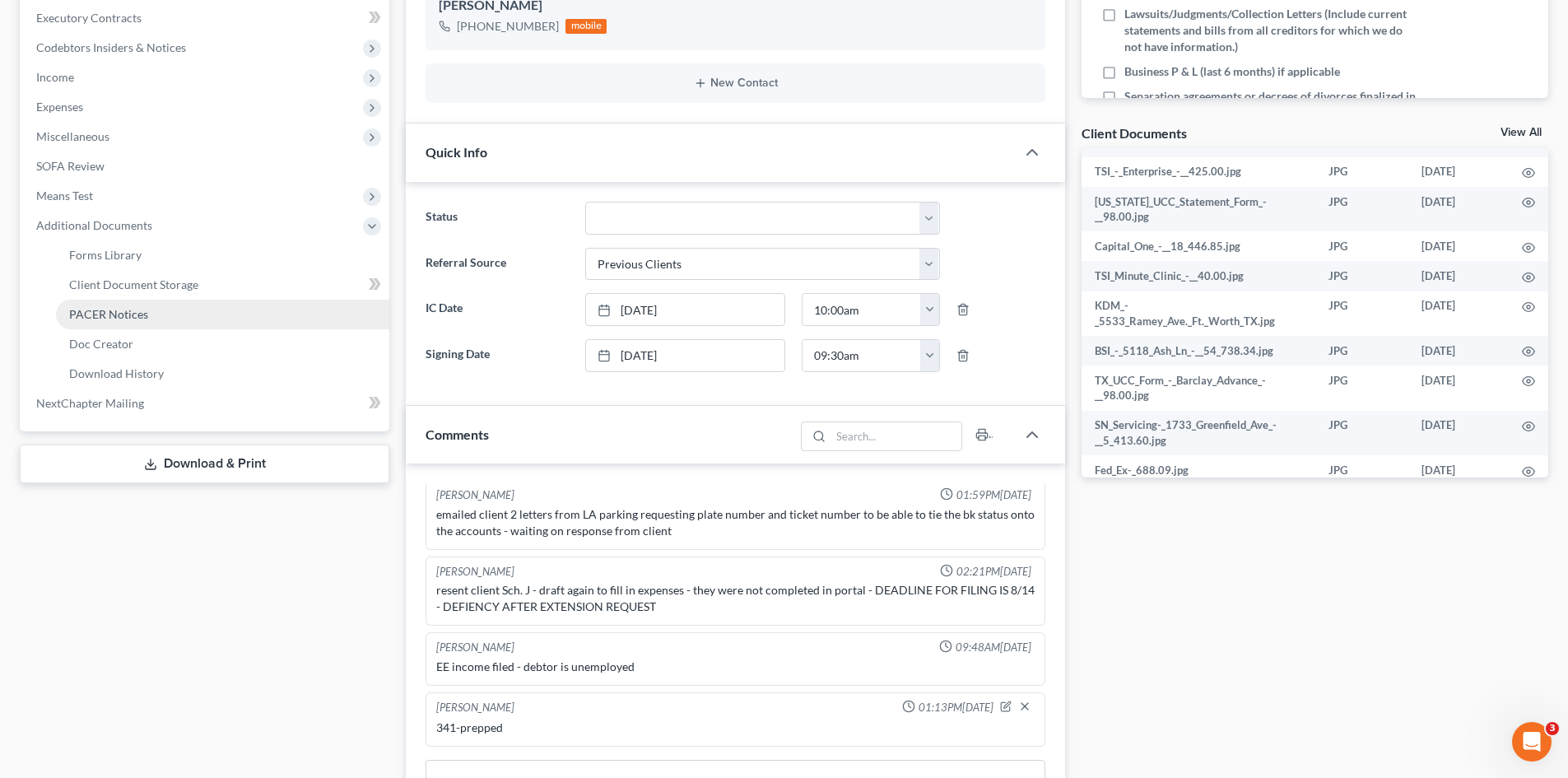
click at [137, 319] on span "PACER Notices" at bounding box center [108, 314] width 79 height 14
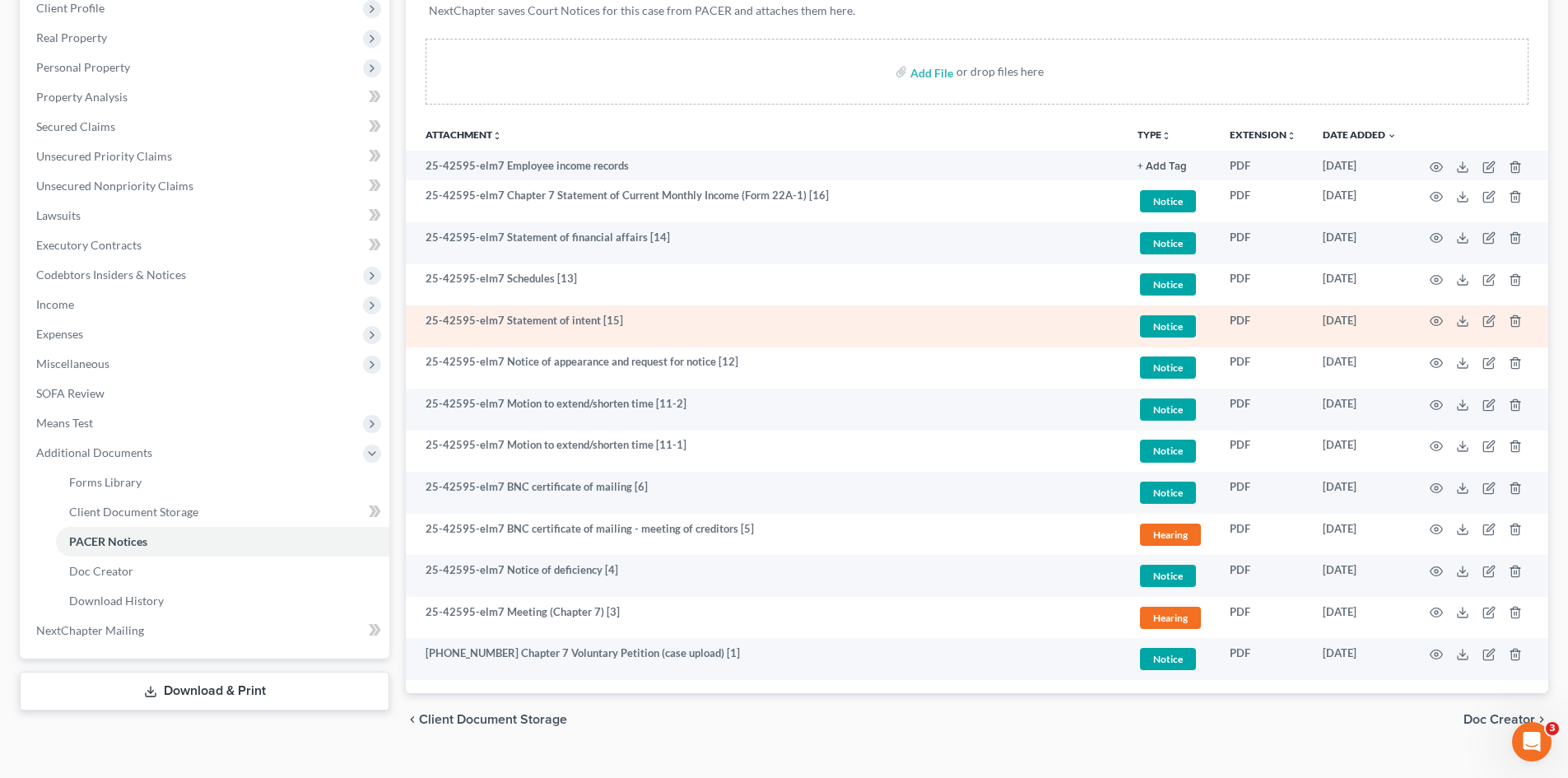
scroll to position [215, 0]
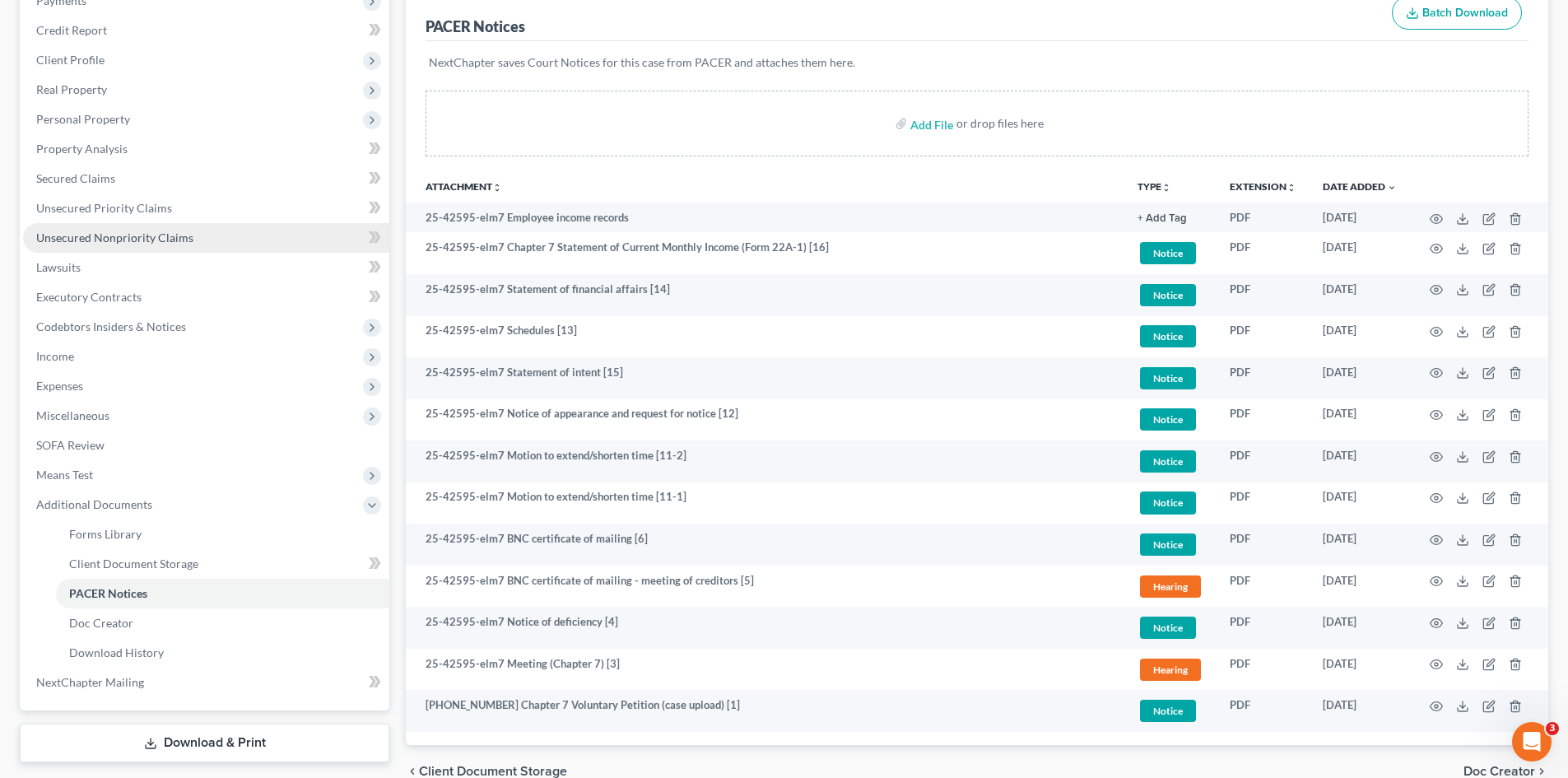
drag, startPoint x: 91, startPoint y: 240, endPoint x: 246, endPoint y: 226, distance: 155.6
click at [91, 240] on span "Unsecured Nonpriority Claims" at bounding box center [115, 237] width 157 height 14
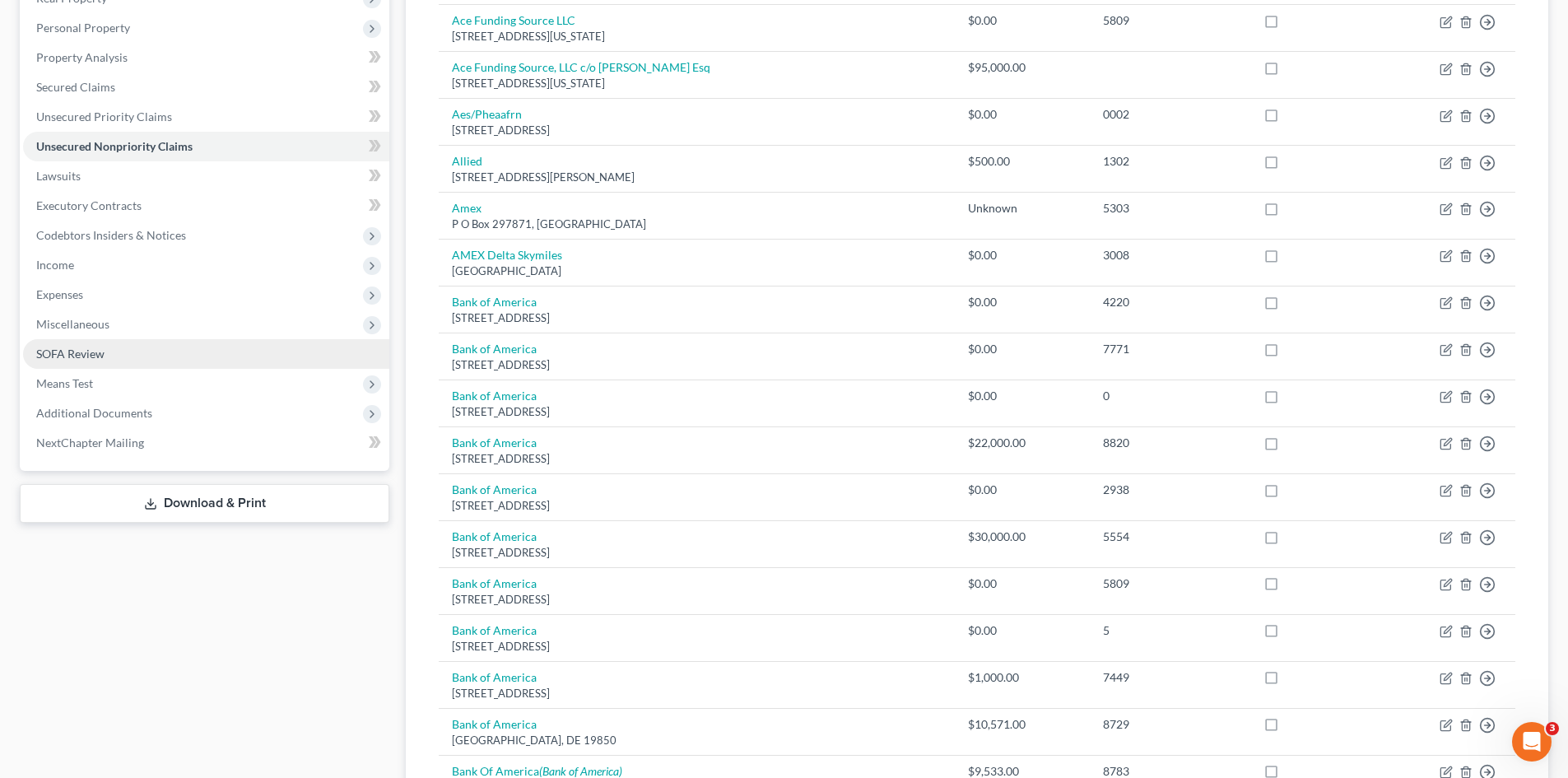
scroll to position [304, 0]
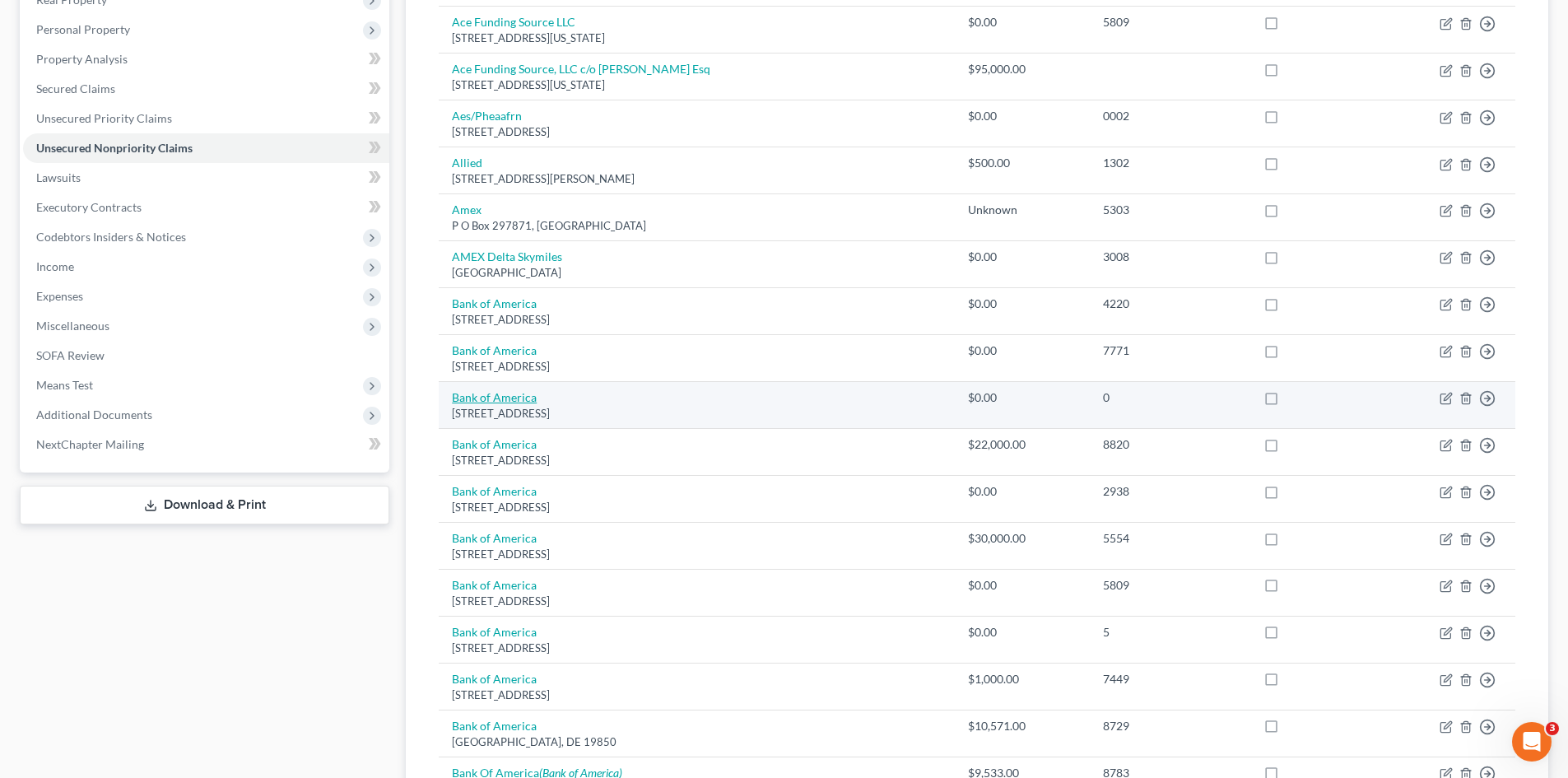
drag, startPoint x: 124, startPoint y: 413, endPoint x: 486, endPoint y: 395, distance: 362.4
click at [124, 413] on span "Additional Documents" at bounding box center [94, 415] width 116 height 14
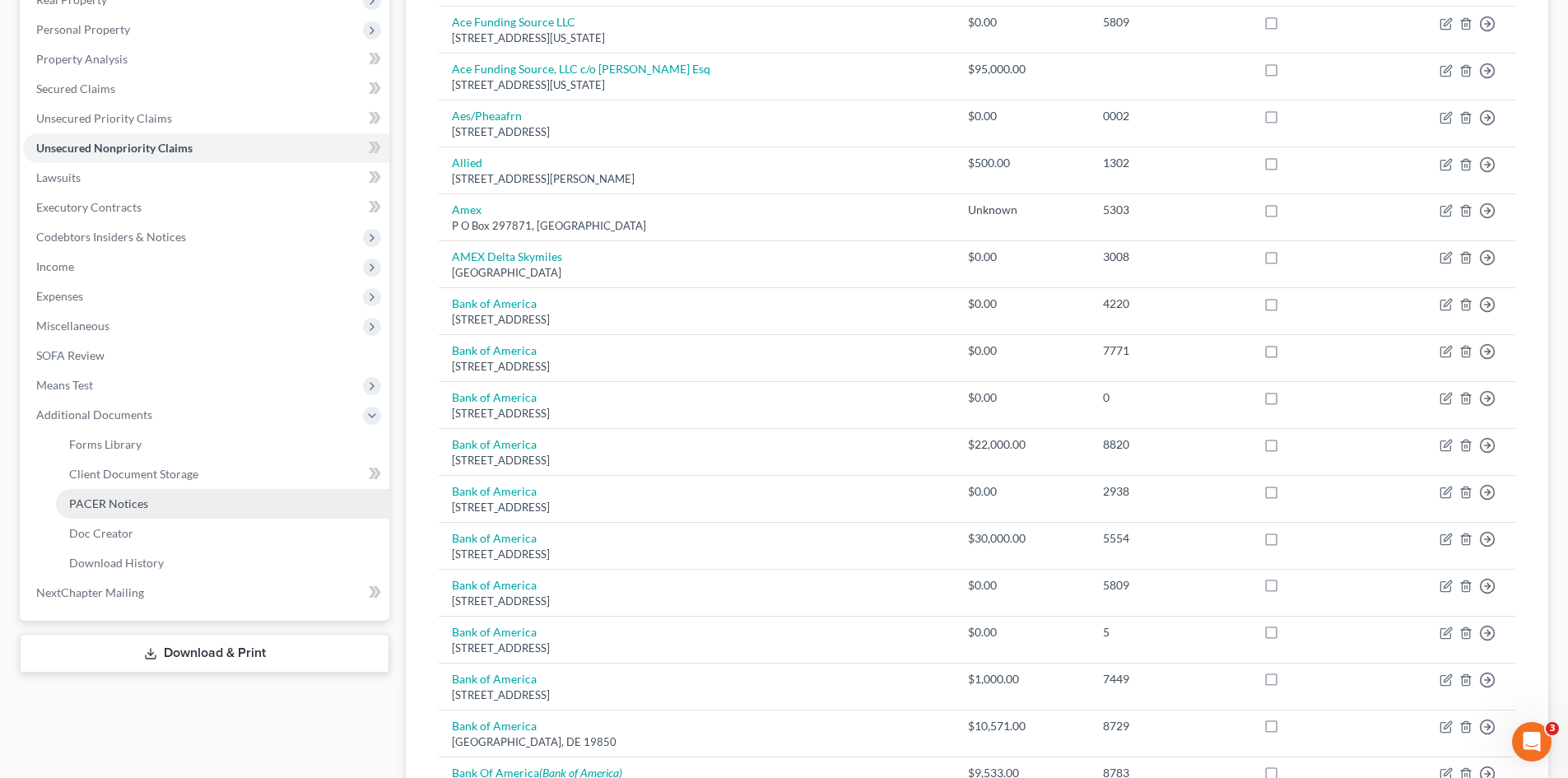
click at [239, 497] on link "PACER Notices" at bounding box center [222, 504] width 334 height 30
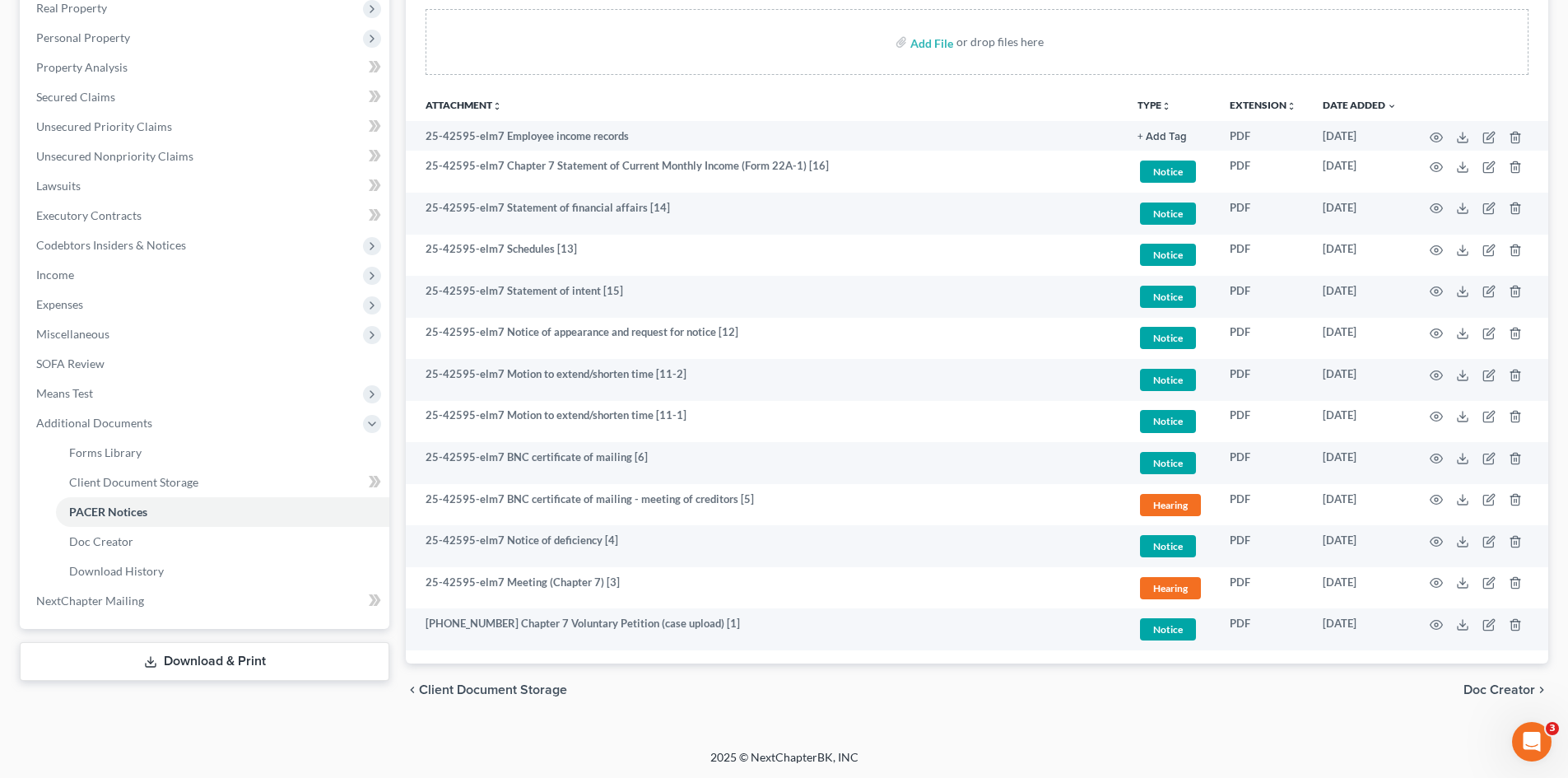
scroll to position [297, 0]
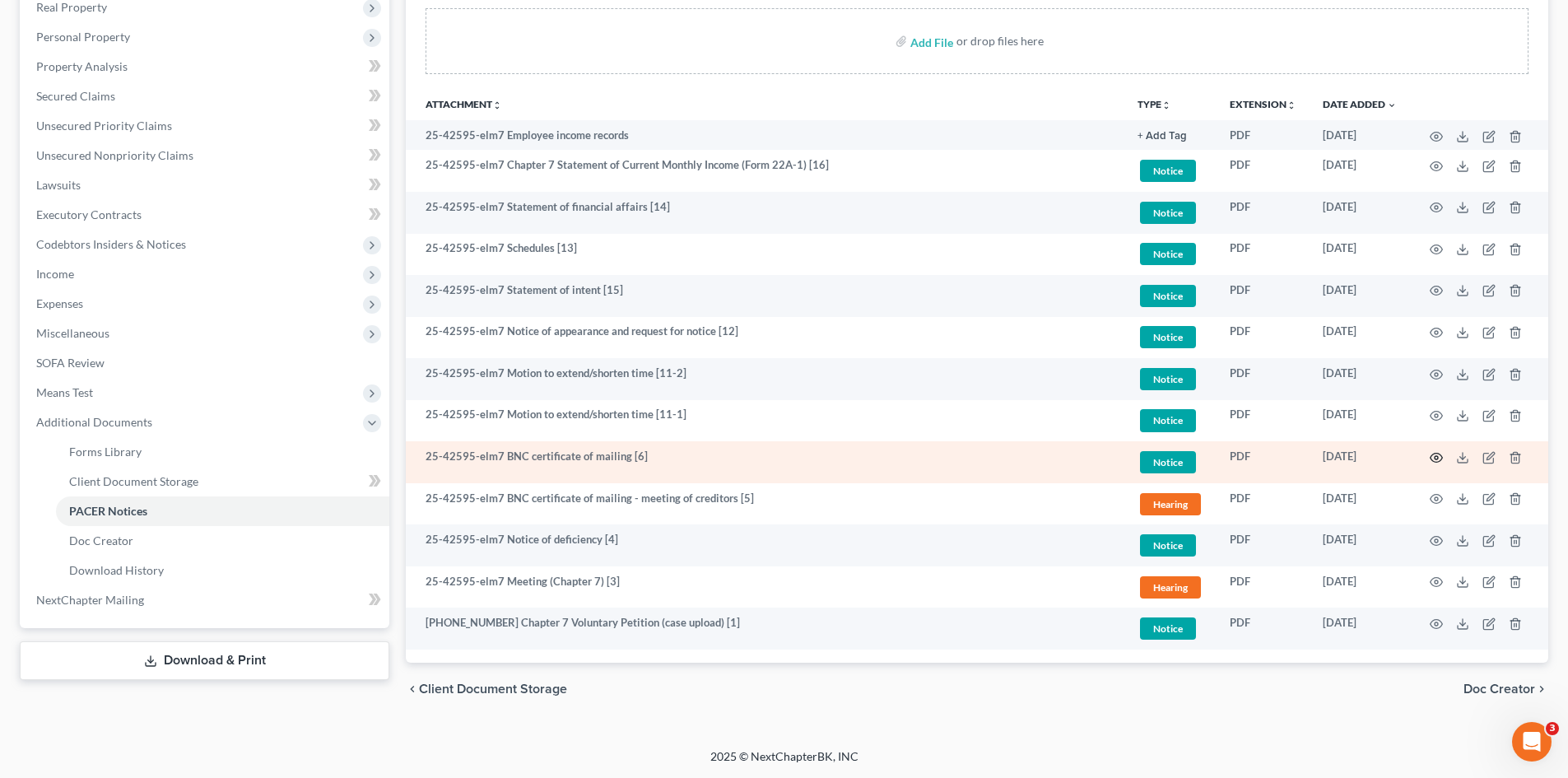
click at [1433, 457] on icon "button" at bounding box center [1436, 457] width 13 height 13
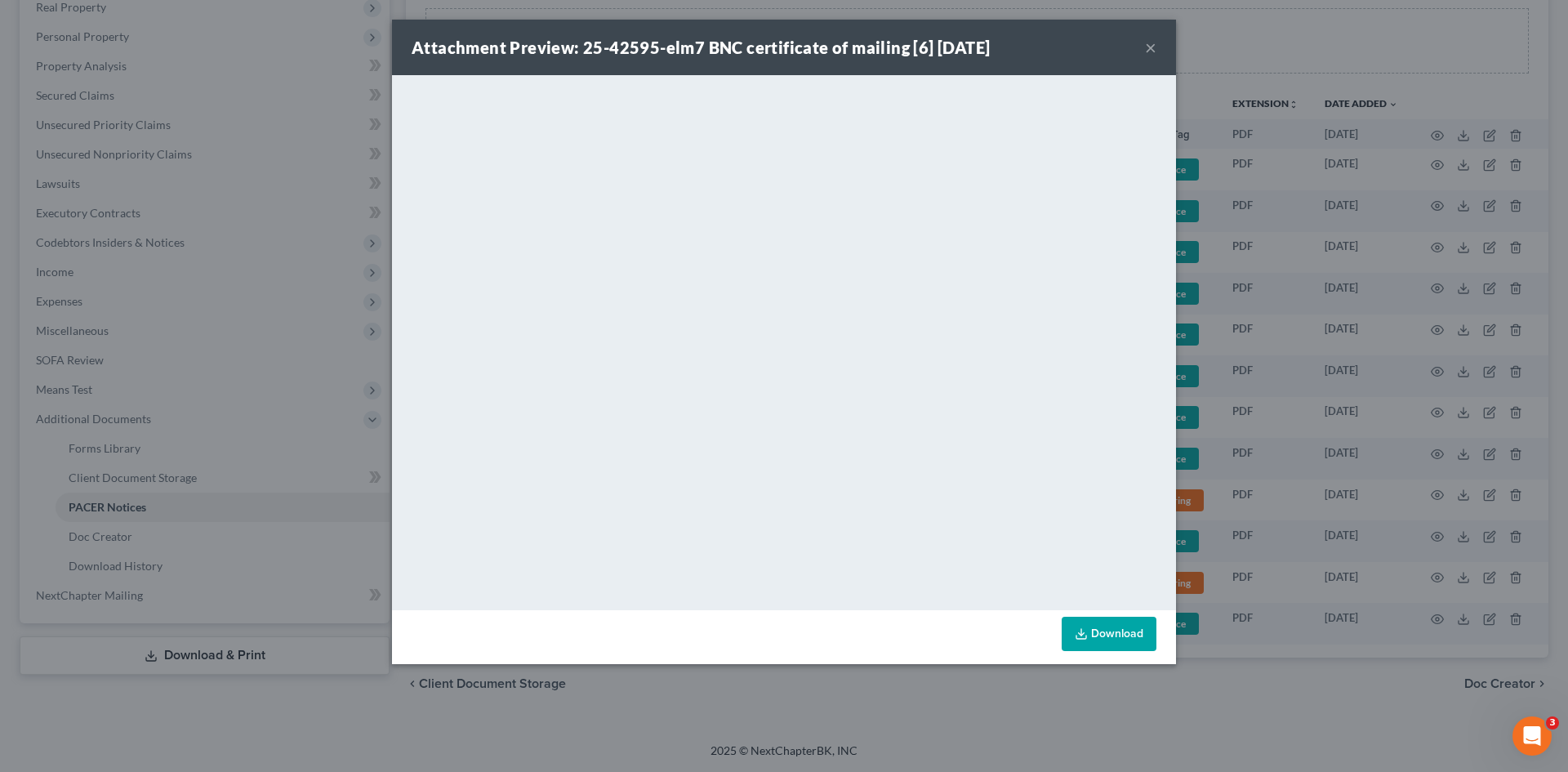
click at [1151, 42] on button "×" at bounding box center [1150, 47] width 11 height 20
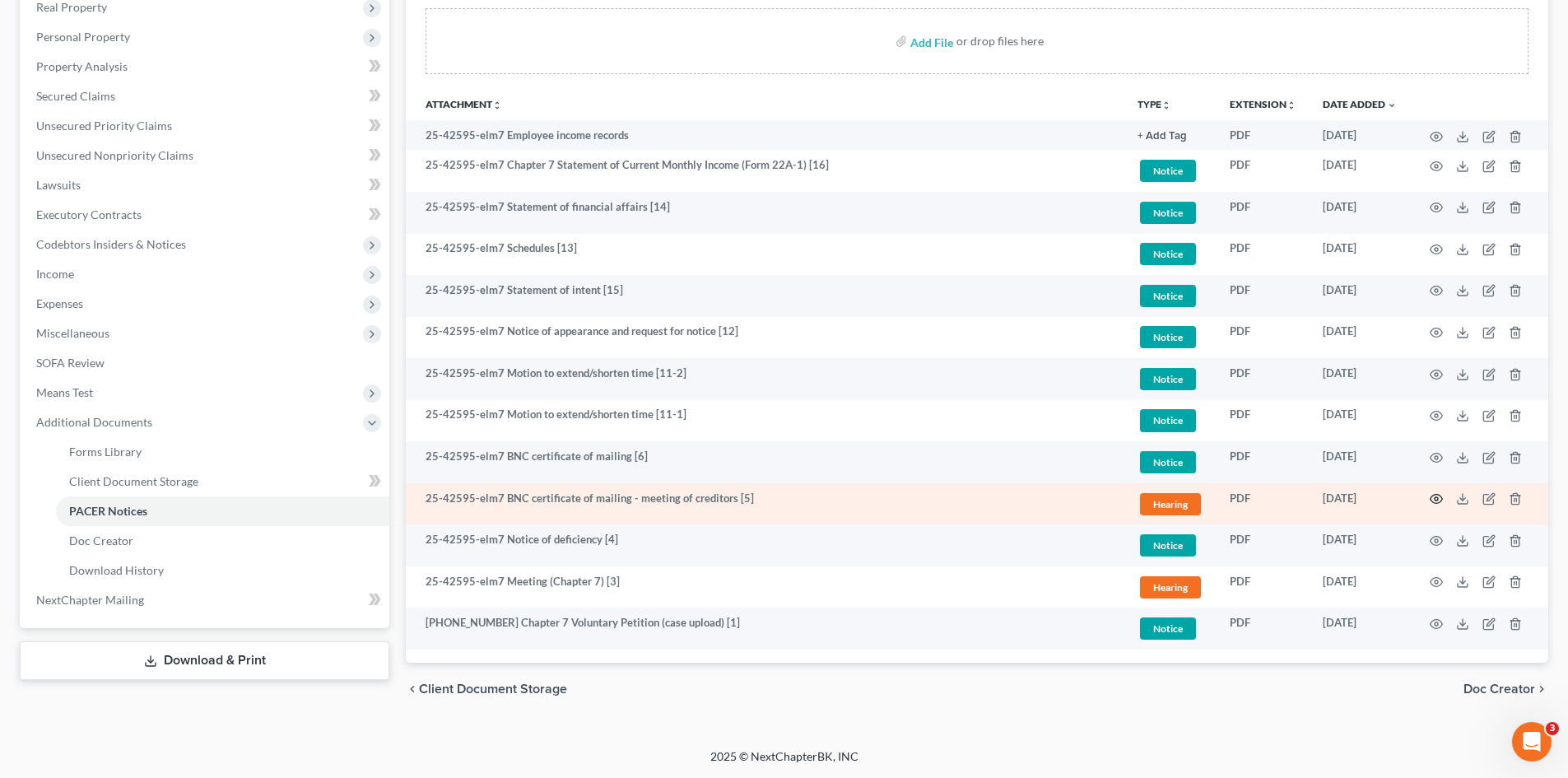
click at [1438, 498] on circle "button" at bounding box center [1436, 499] width 3 height 3
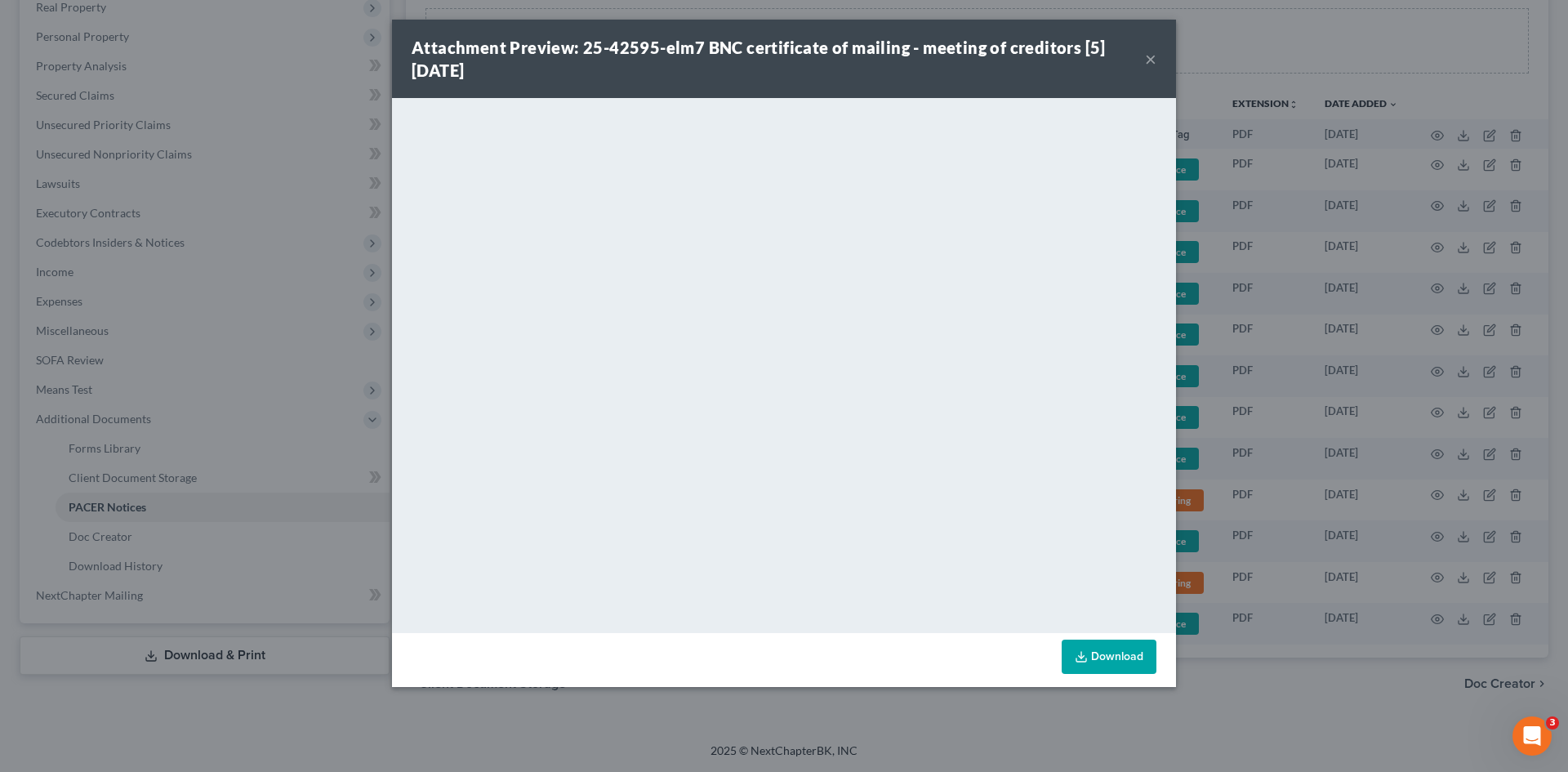
drag, startPoint x: 1151, startPoint y: 52, endPoint x: 1492, endPoint y: 68, distance: 341.4
click at [1151, 52] on button "×" at bounding box center [1150, 59] width 11 height 20
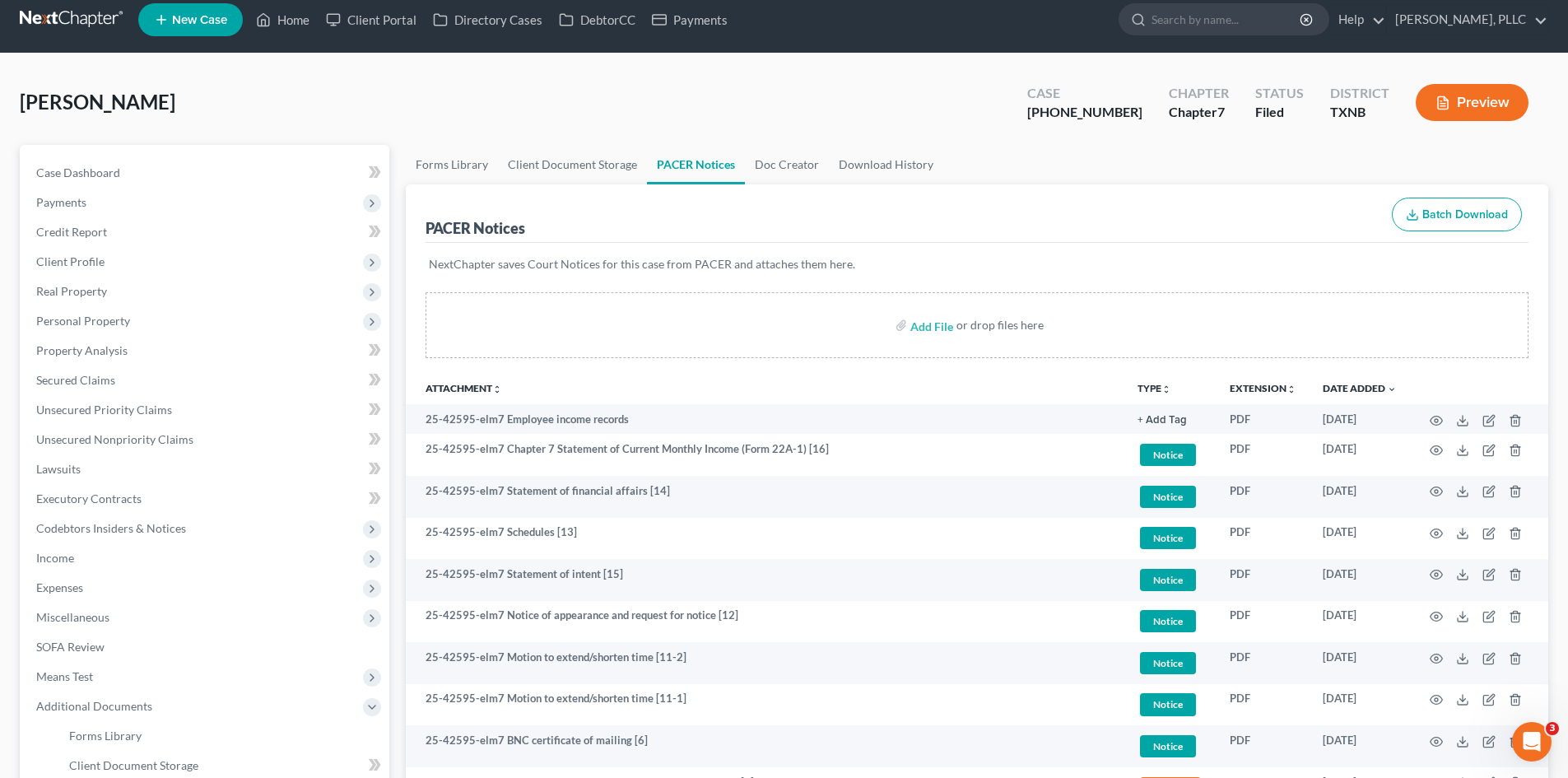
scroll to position [0, 0]
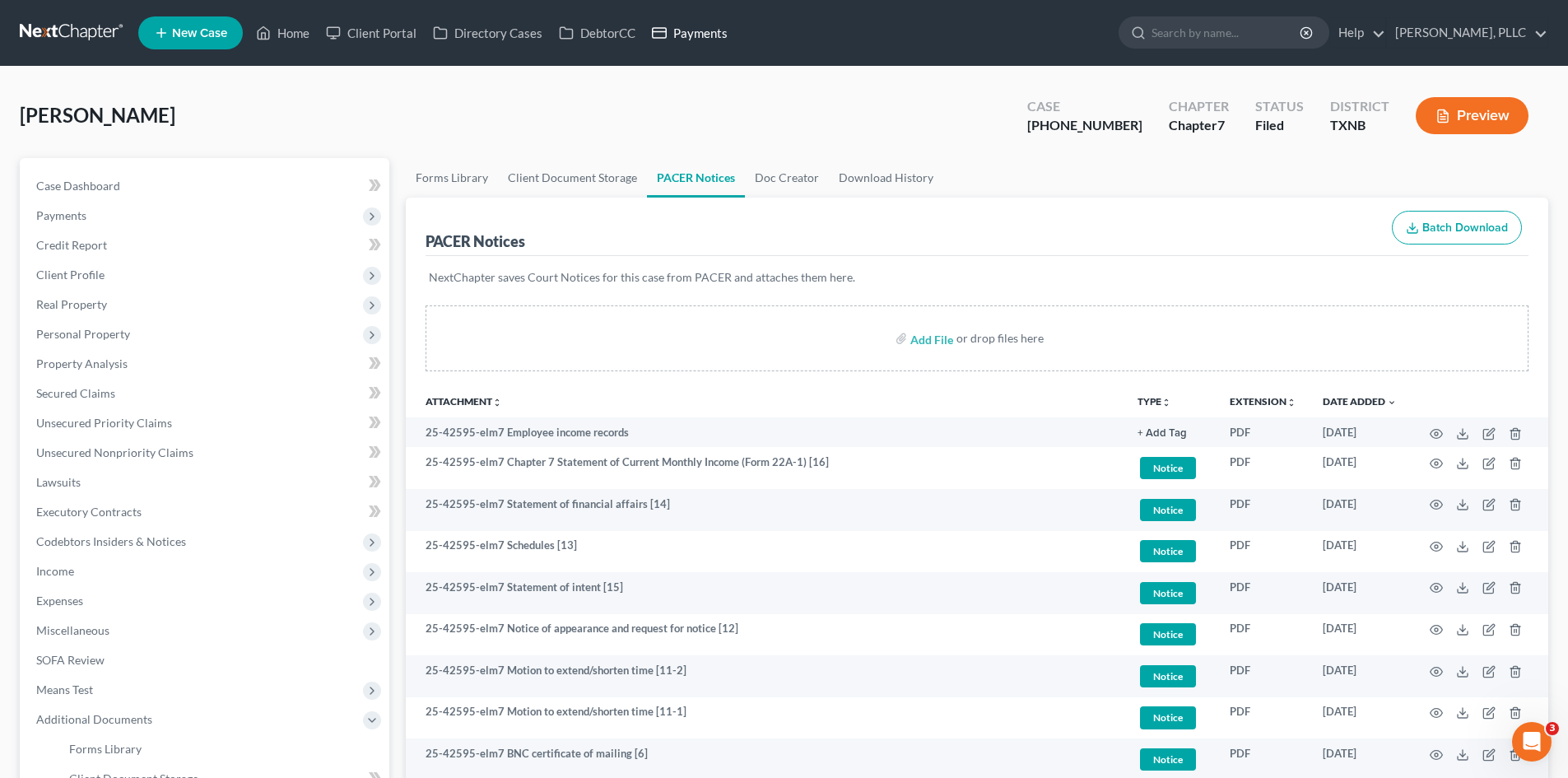
click at [728, 37] on link "Payments" at bounding box center [690, 33] width 92 height 30
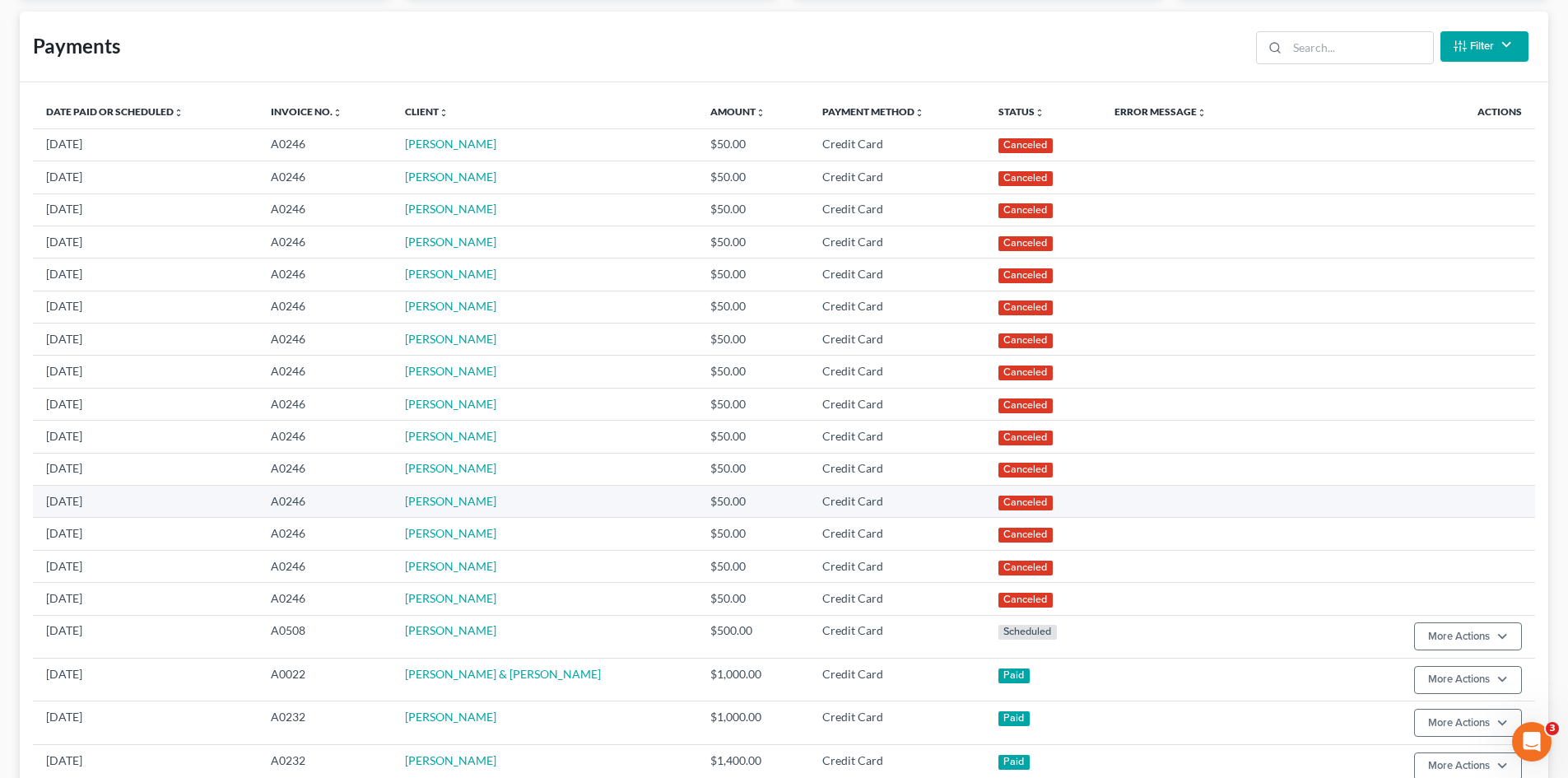
scroll to position [494, 0]
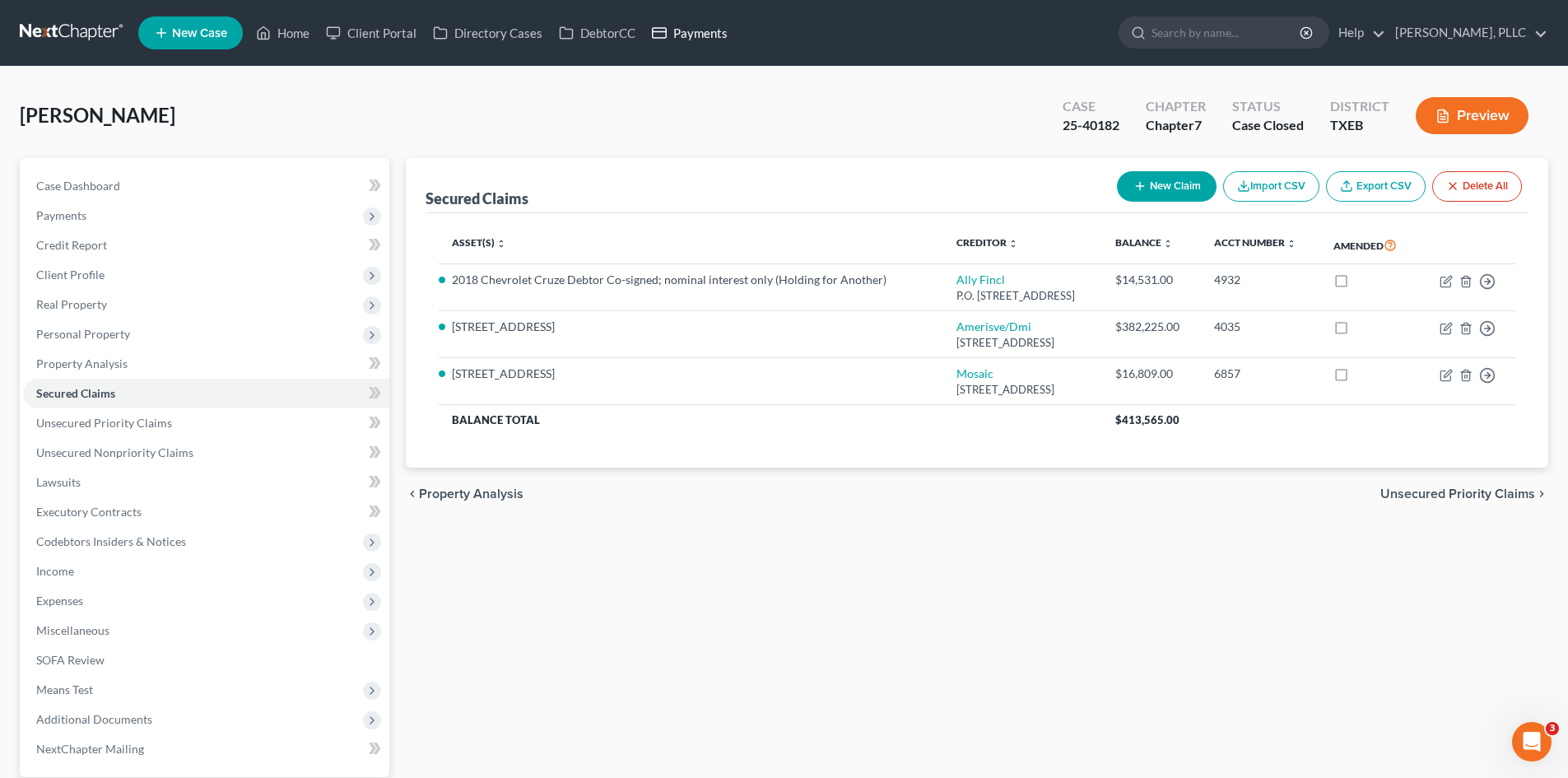
click at [718, 37] on link "Payments" at bounding box center [690, 33] width 92 height 30
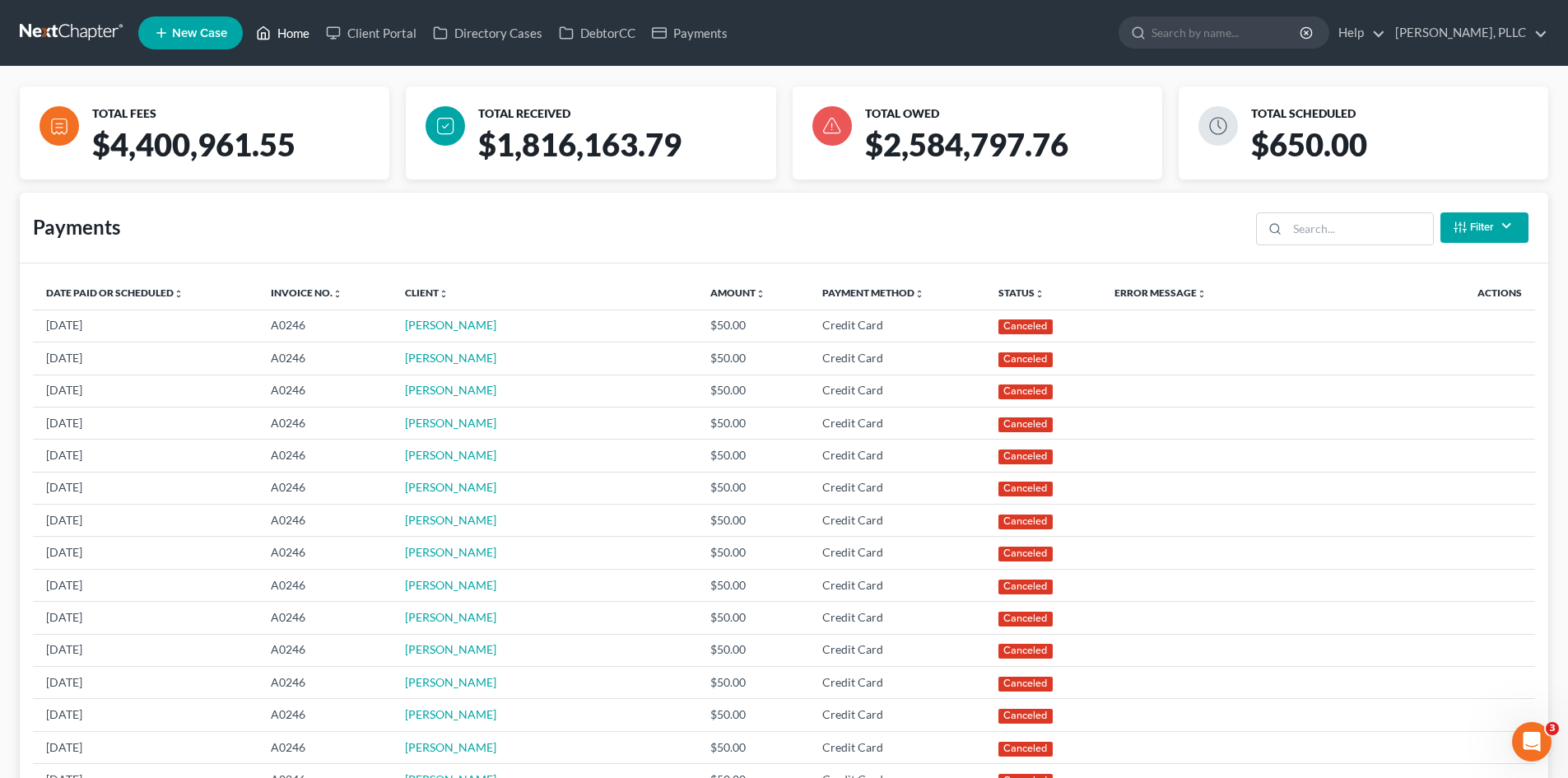
click at [292, 31] on link "Home" at bounding box center [282, 33] width 70 height 30
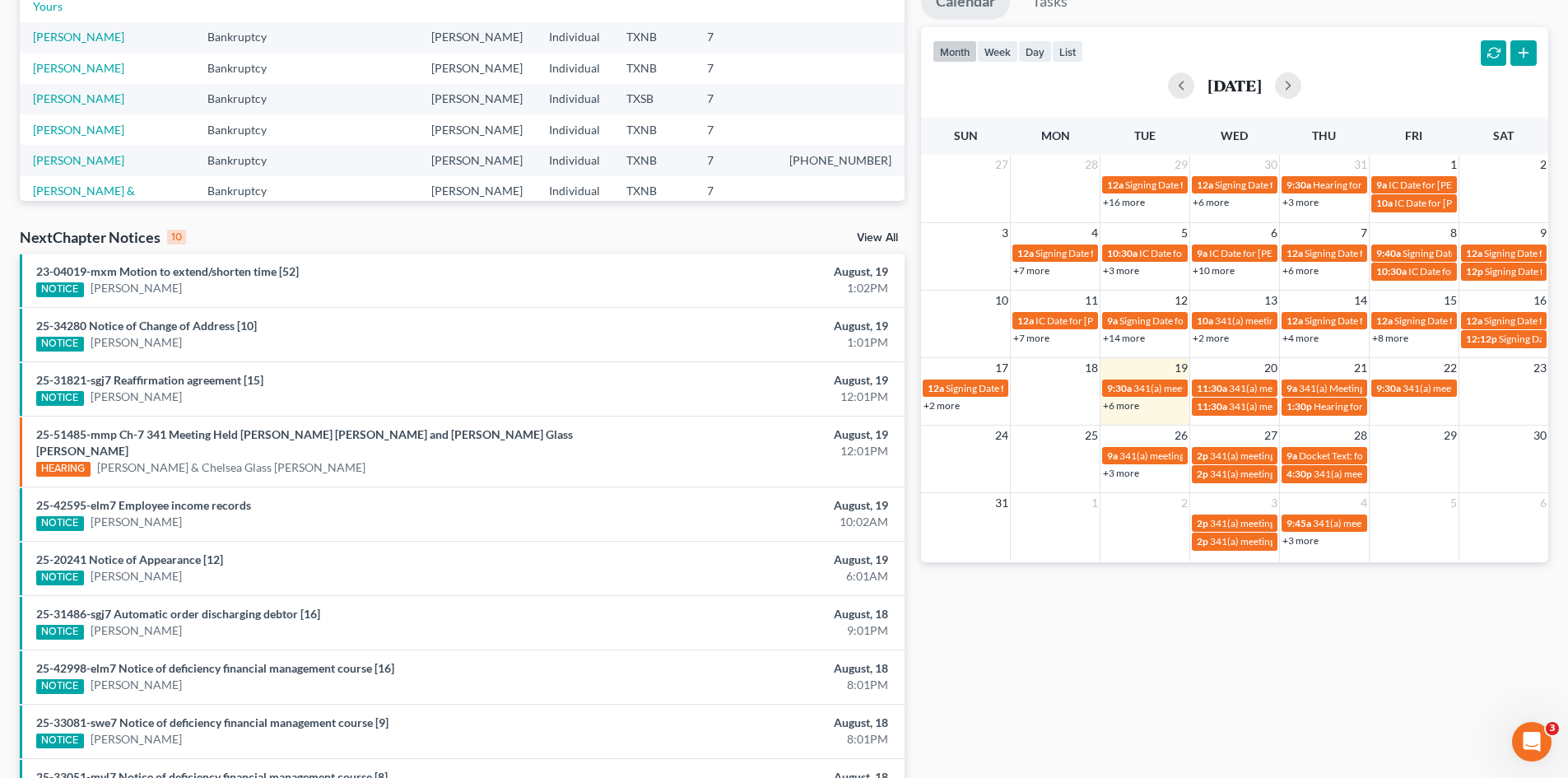
scroll to position [407, 0]
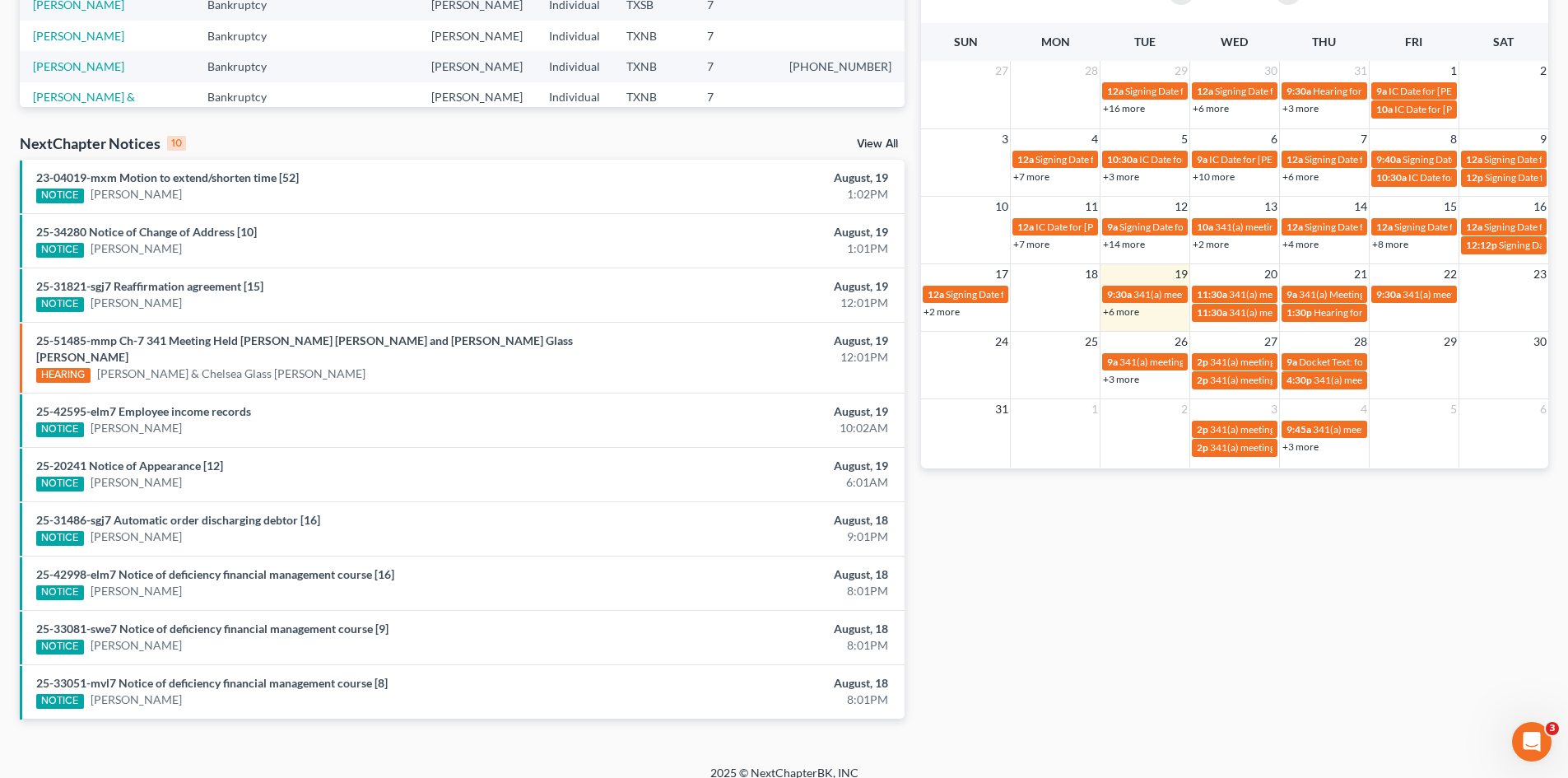
click at [1136, 642] on div "Monthly Progress Bankruptcy Bankruptcy Consumer Protection Law [DATE] [DATE] [D…" at bounding box center [1235, 213] width 644 height 1065
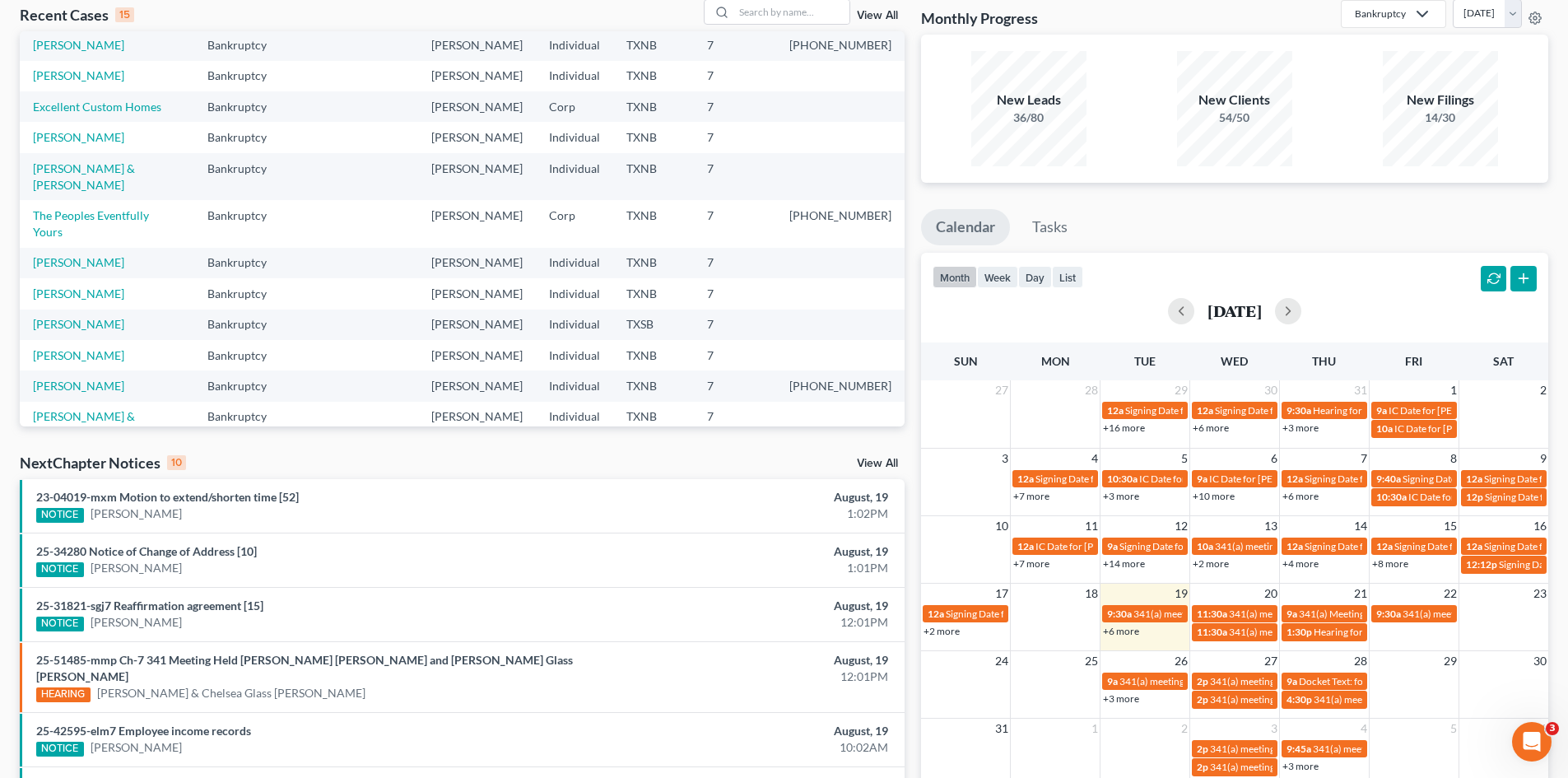
scroll to position [0, 0]
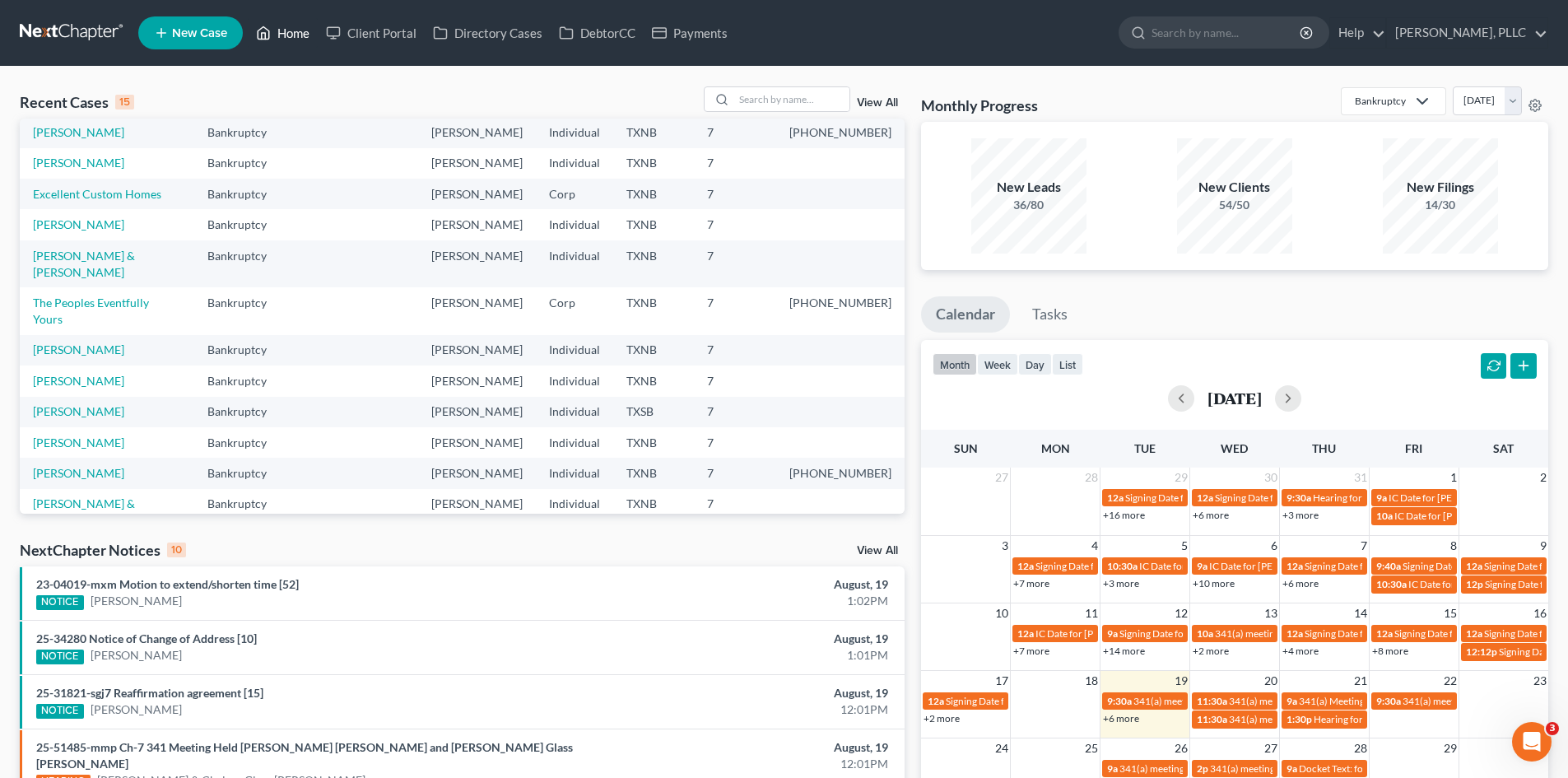
click at [284, 34] on link "Home" at bounding box center [282, 33] width 70 height 30
click at [692, 32] on link "Payments" at bounding box center [690, 33] width 92 height 30
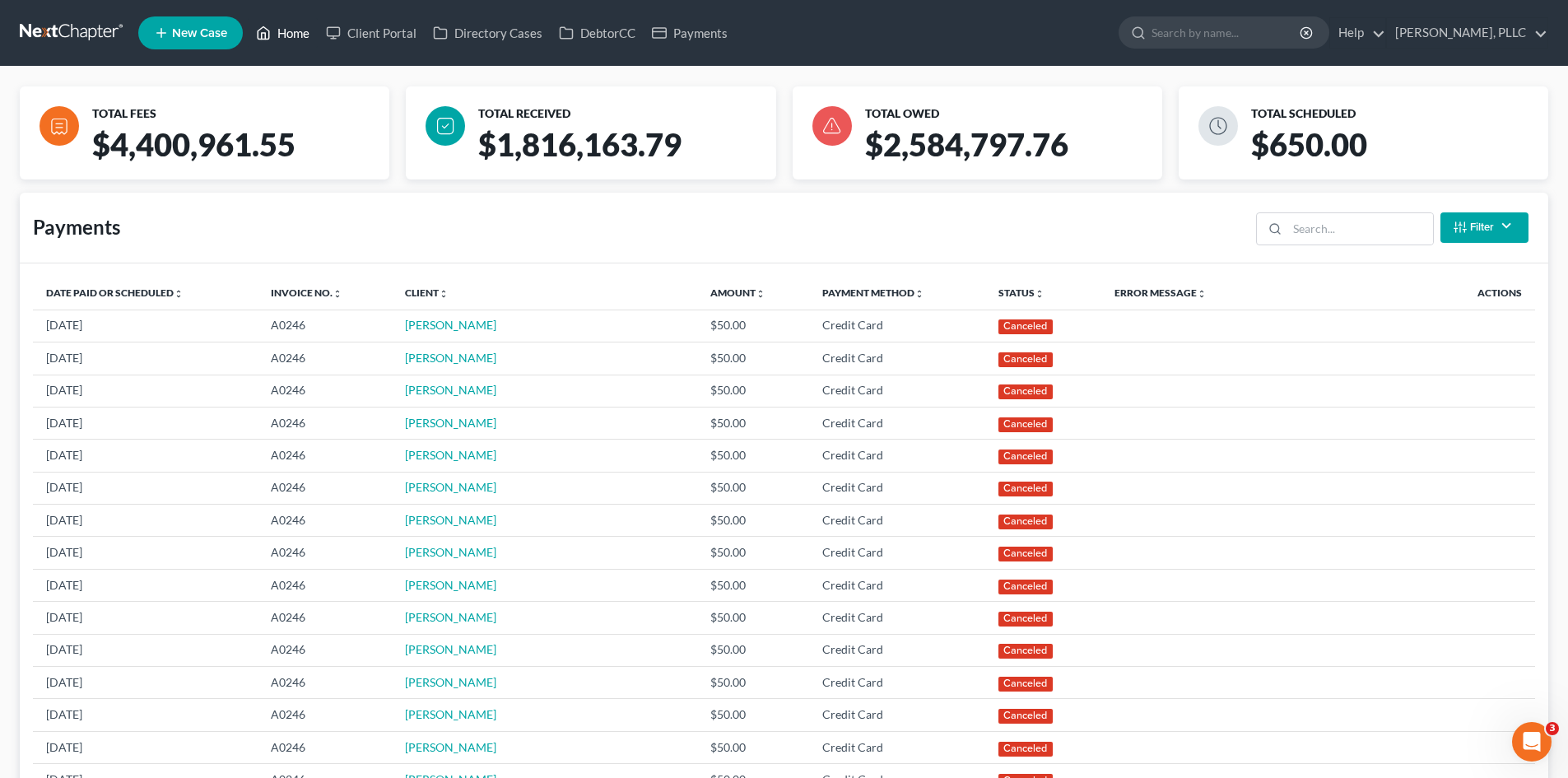
click at [304, 31] on link "Home" at bounding box center [282, 33] width 70 height 30
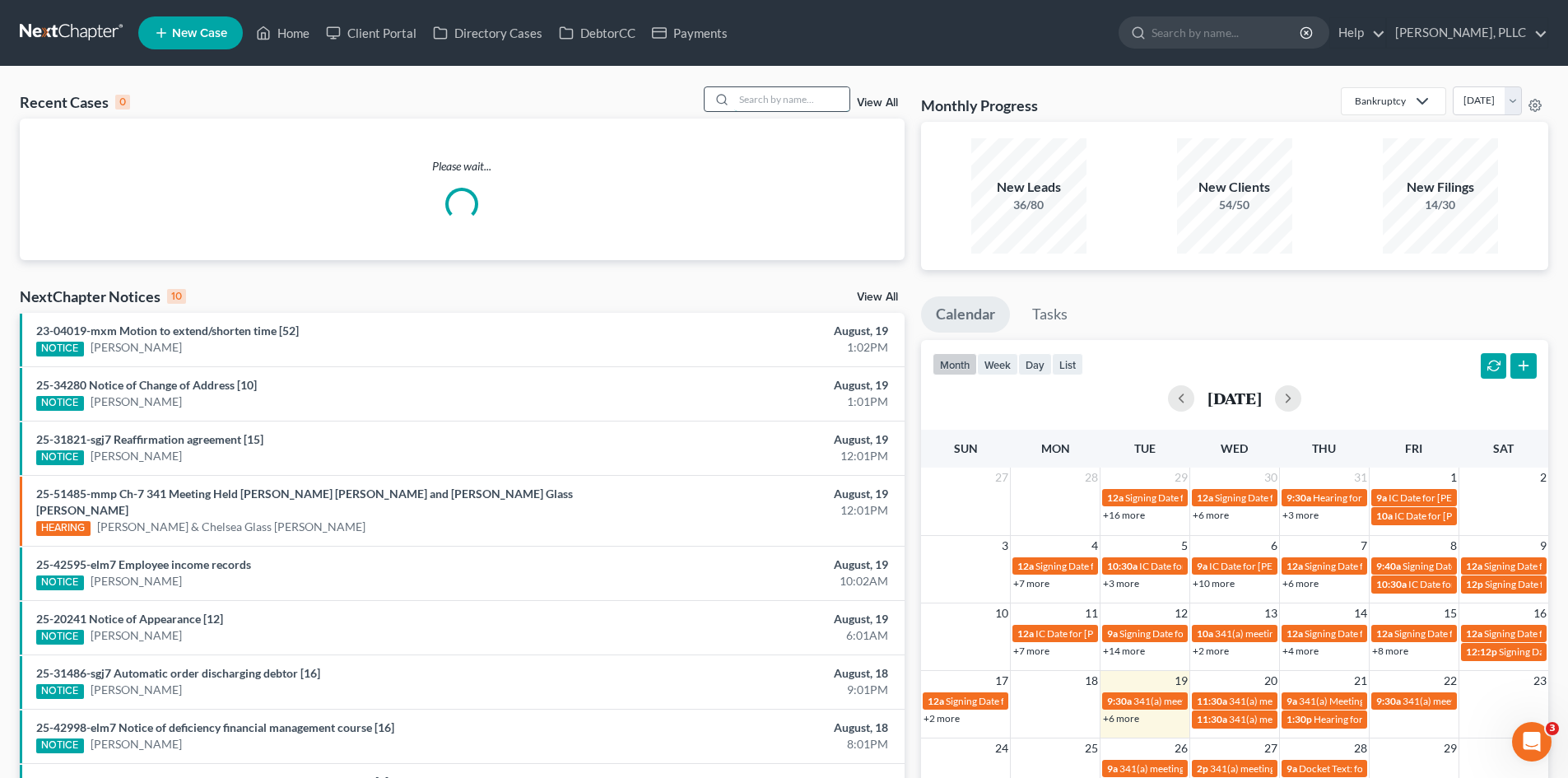
click at [783, 90] on input "search" at bounding box center [792, 98] width 115 height 24
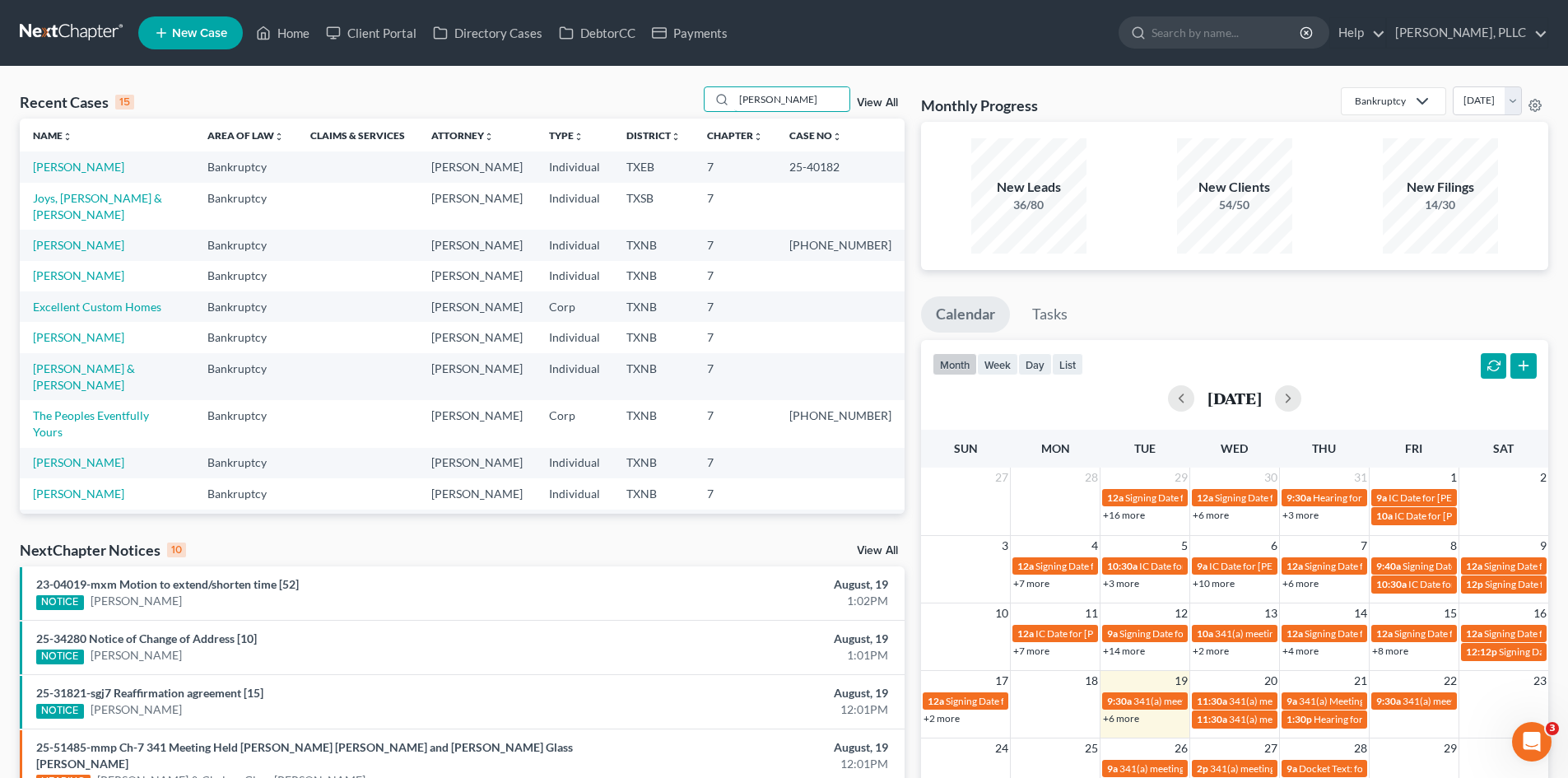
type input "[PERSON_NAME]"
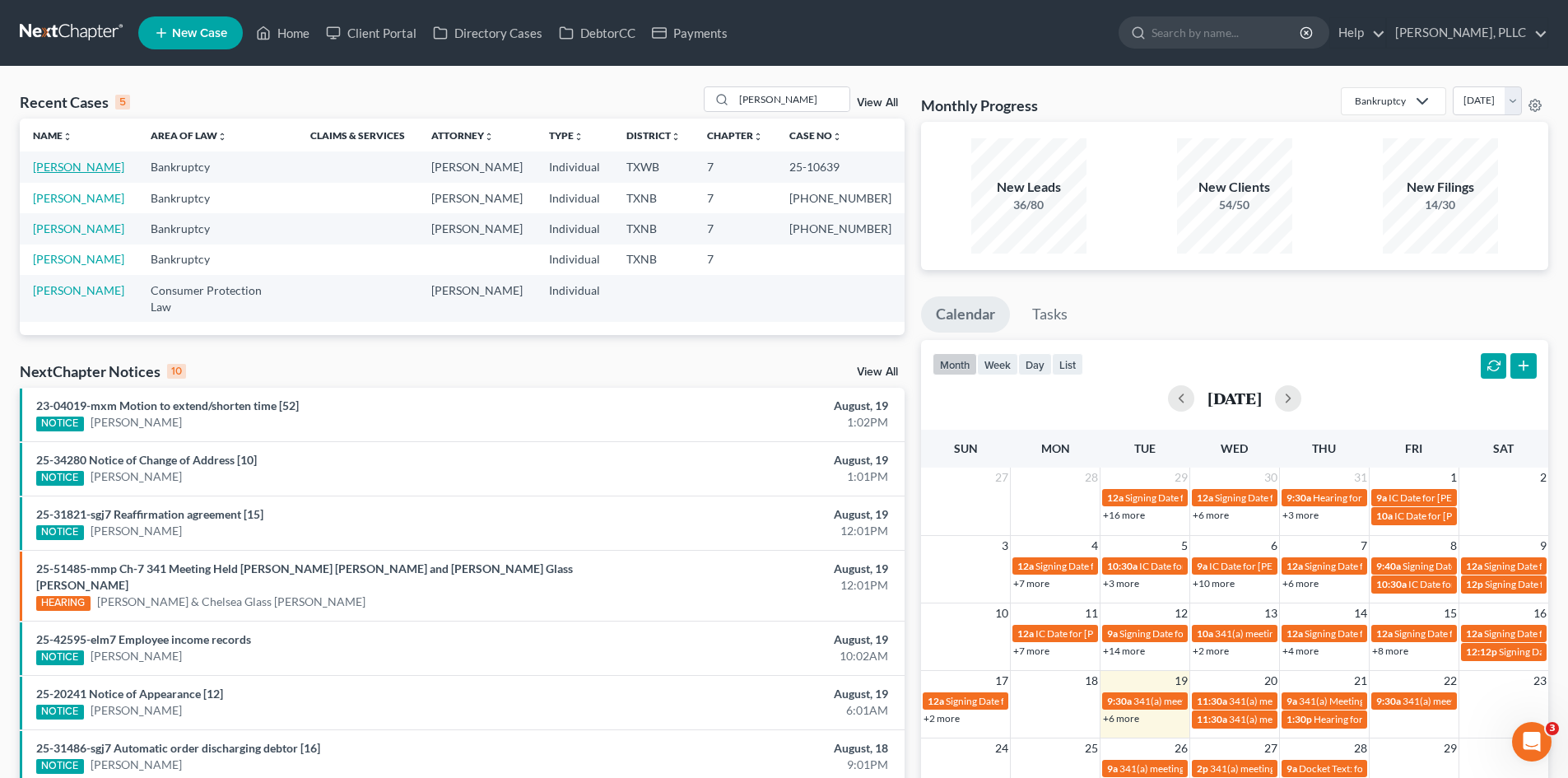
click at [81, 171] on link "[PERSON_NAME]" at bounding box center [78, 166] width 92 height 14
select select "4"
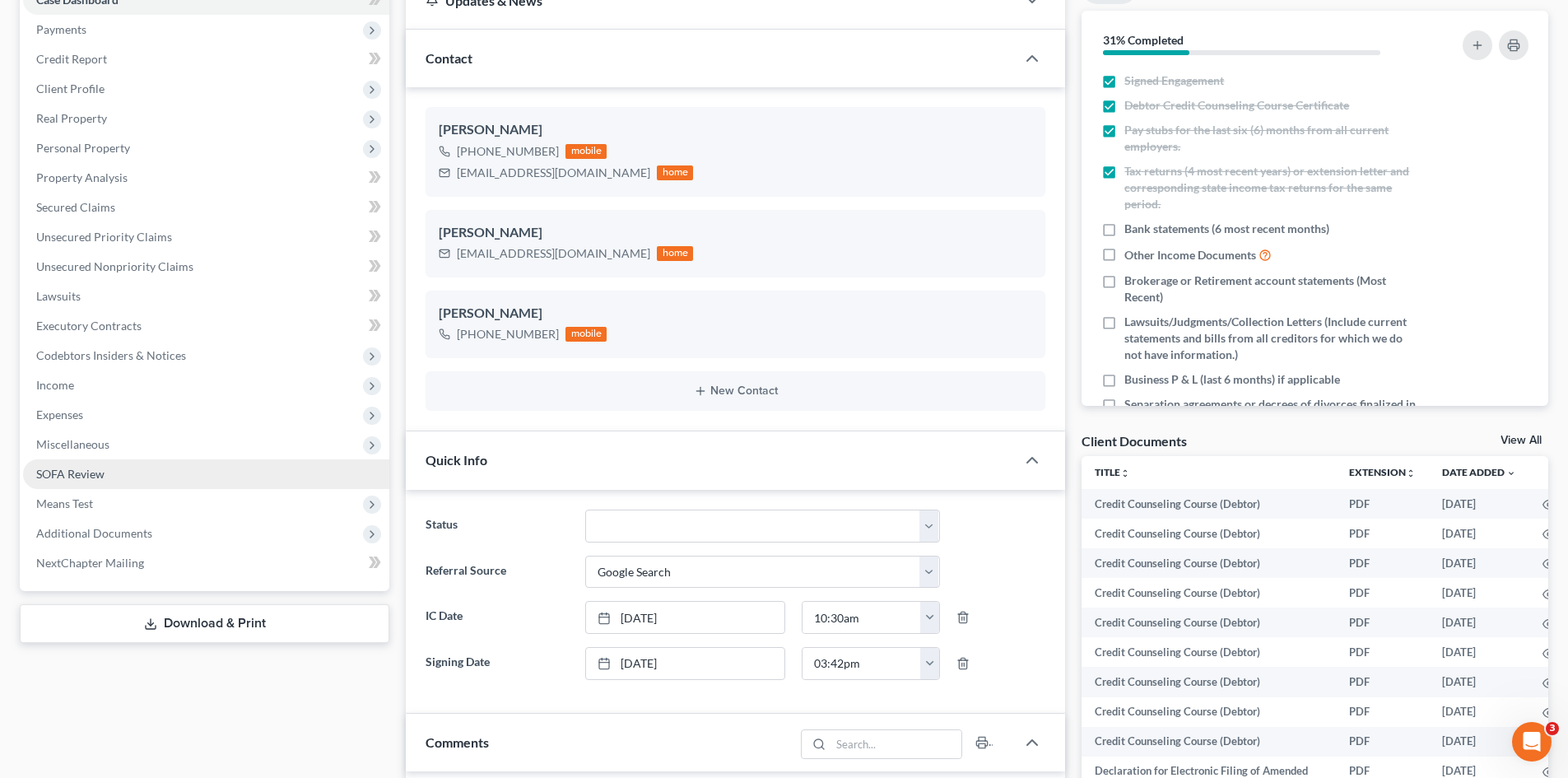
scroll to position [165, 0]
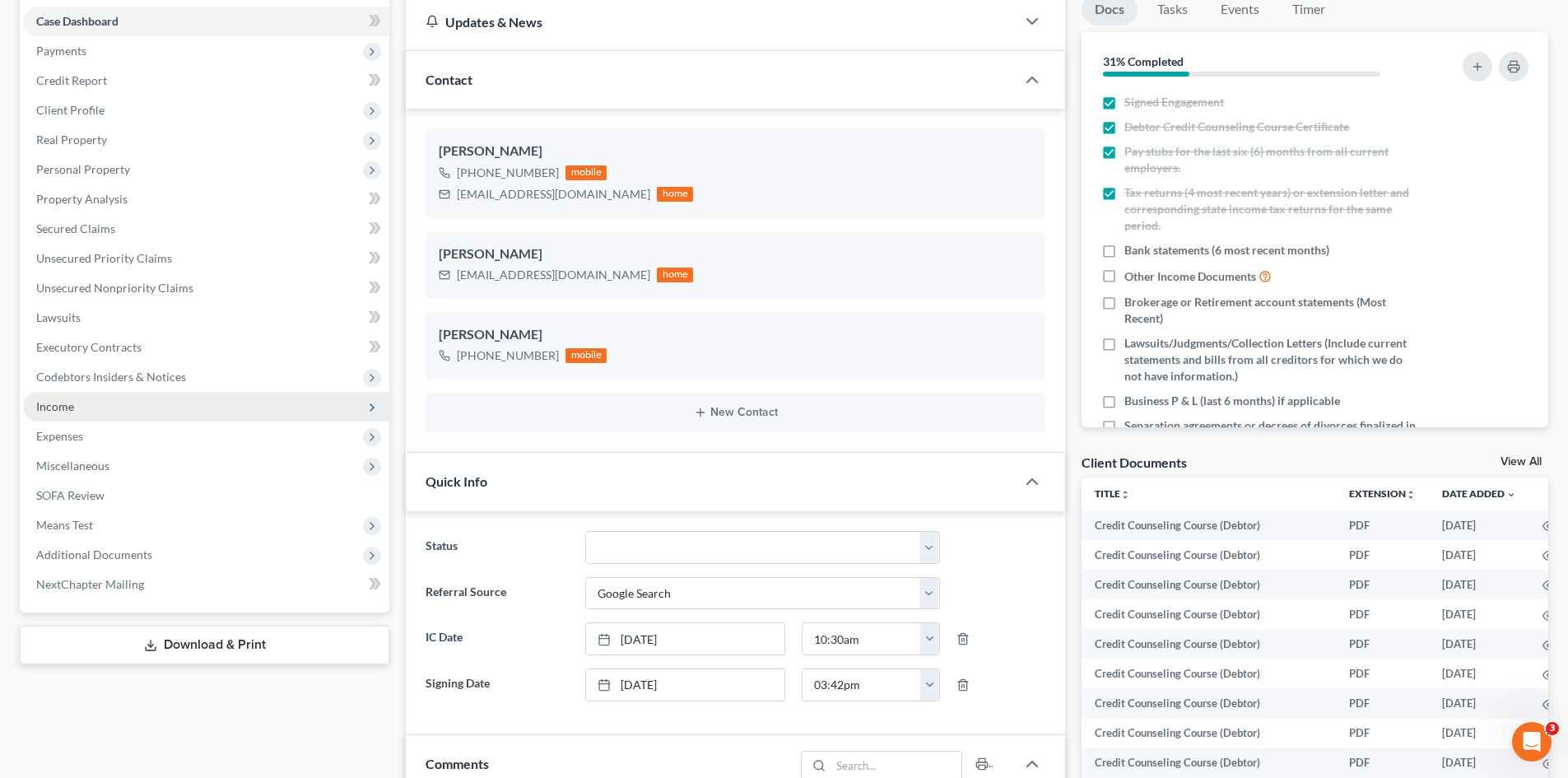
click at [85, 405] on span "Income" at bounding box center [206, 407] width 366 height 30
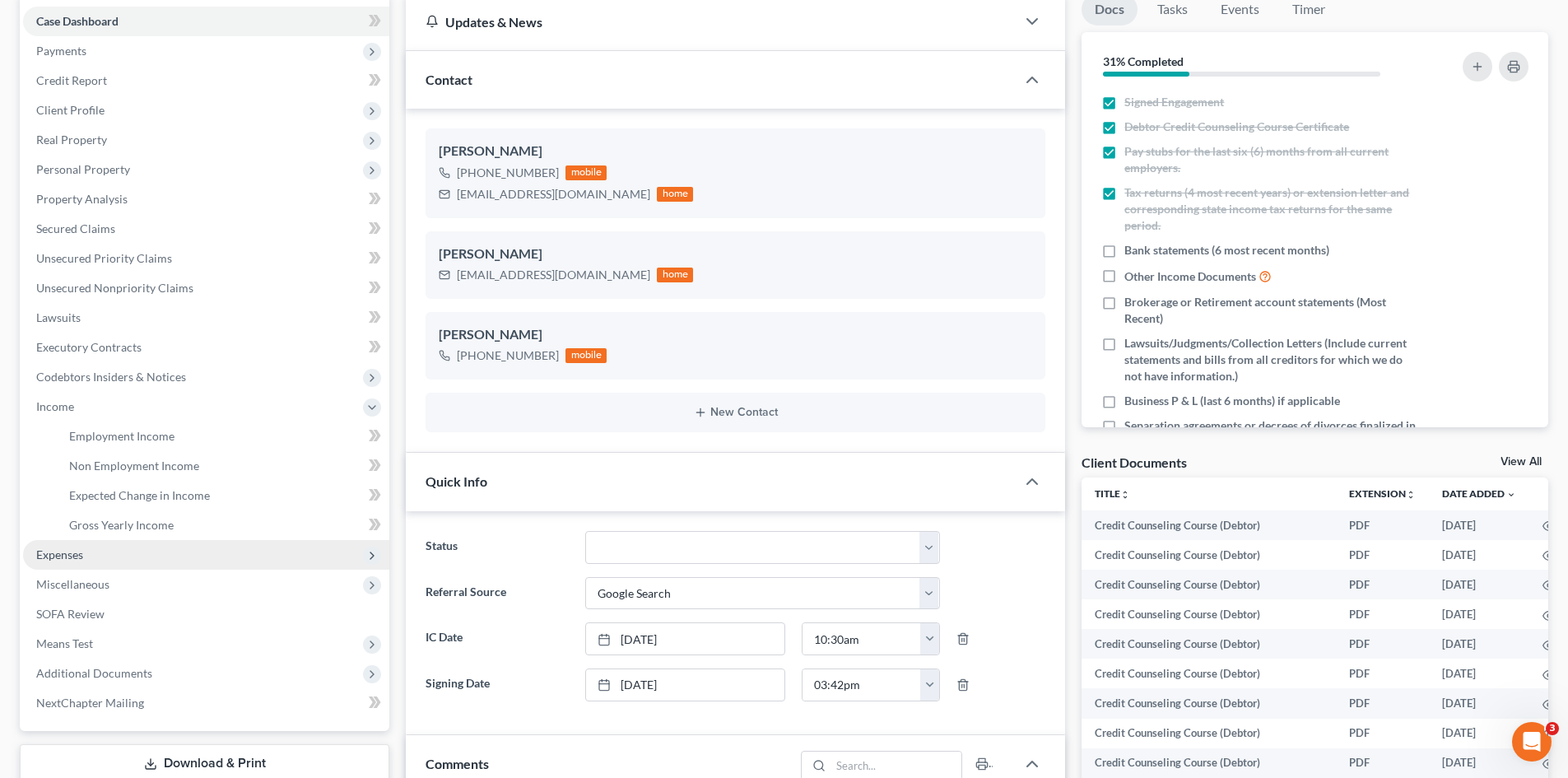
click at [107, 565] on span "Expenses" at bounding box center [206, 555] width 366 height 30
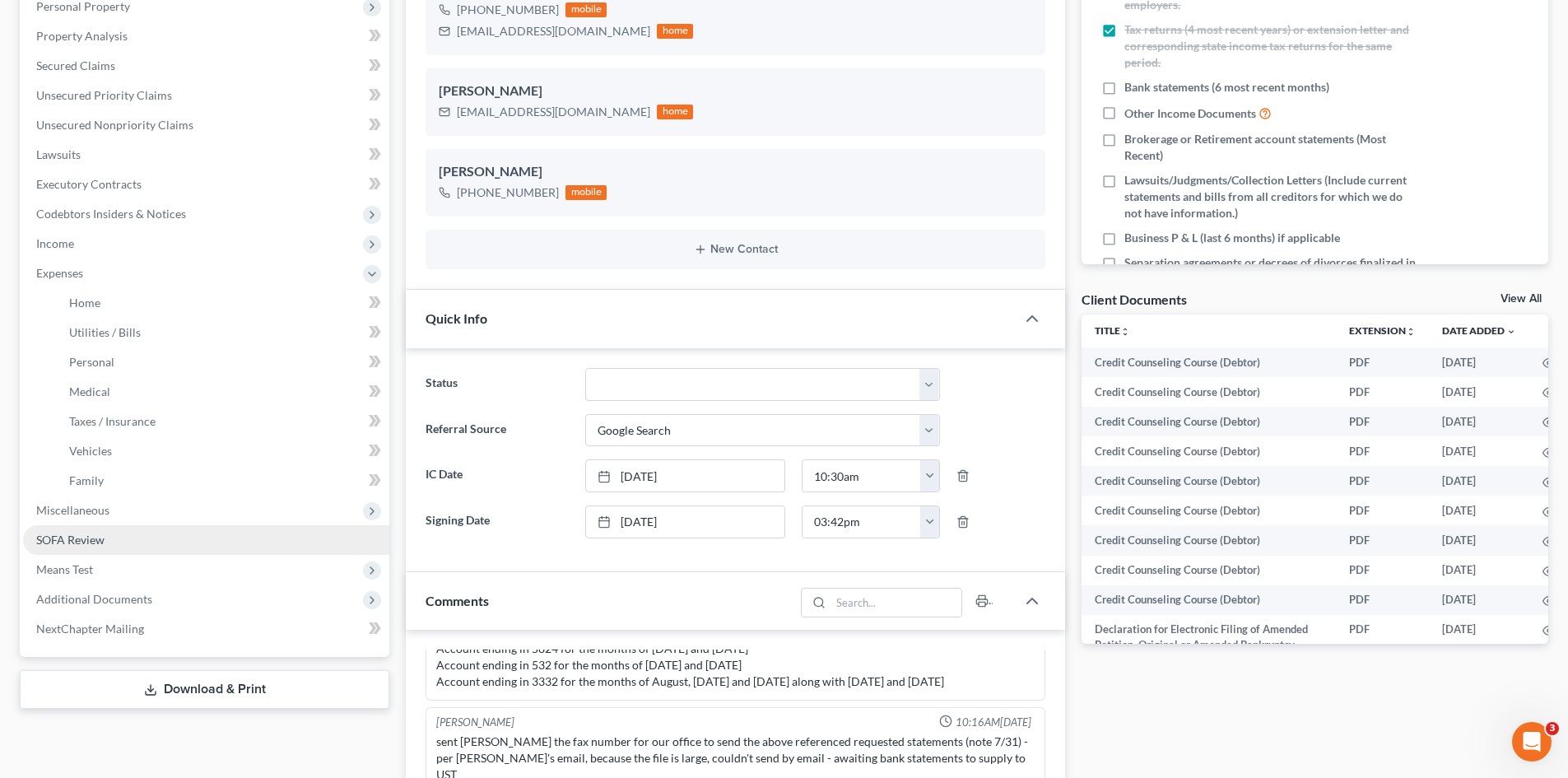
scroll to position [329, 0]
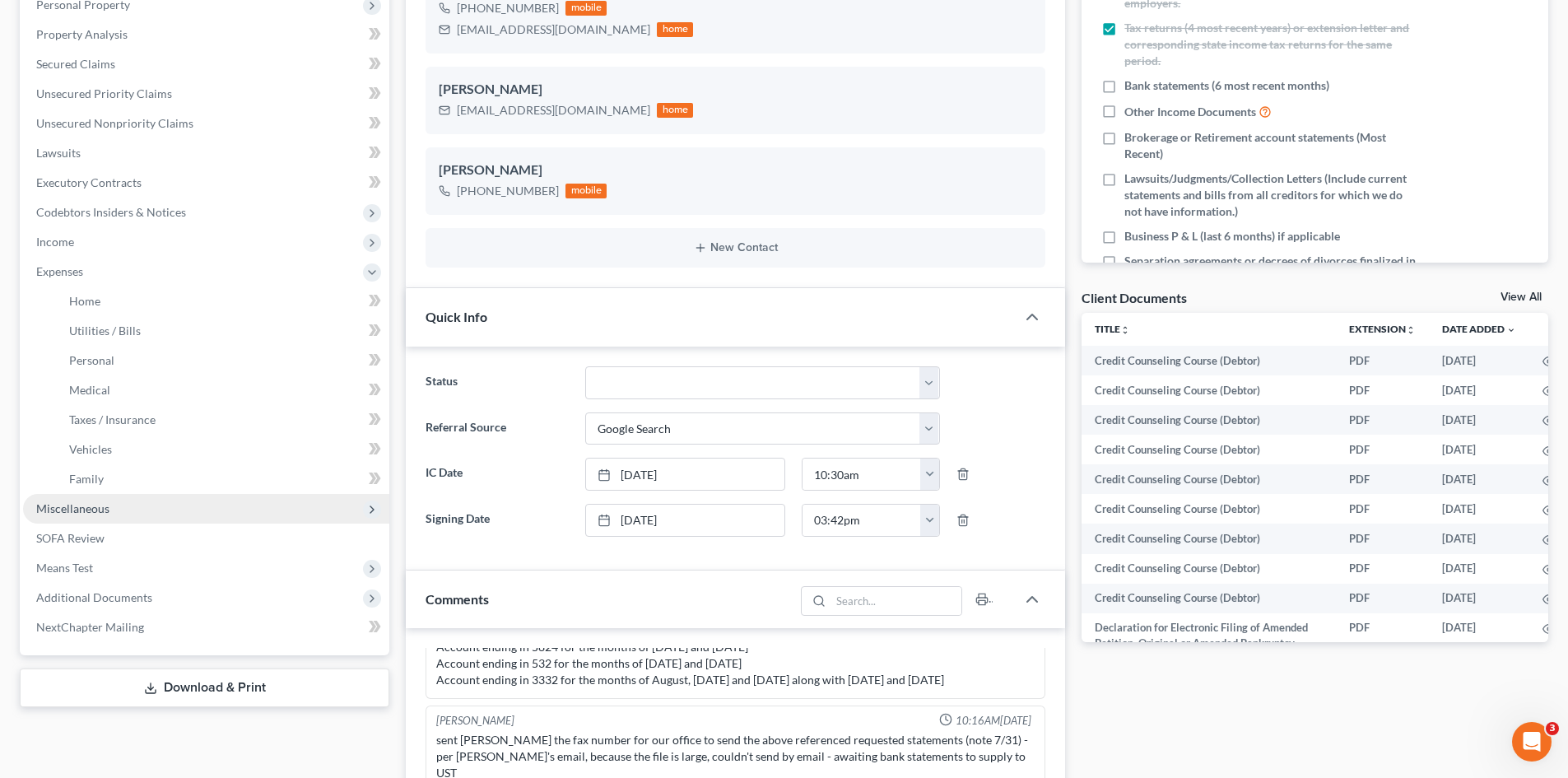
click at [89, 505] on span "Miscellaneous" at bounding box center [73, 508] width 73 height 14
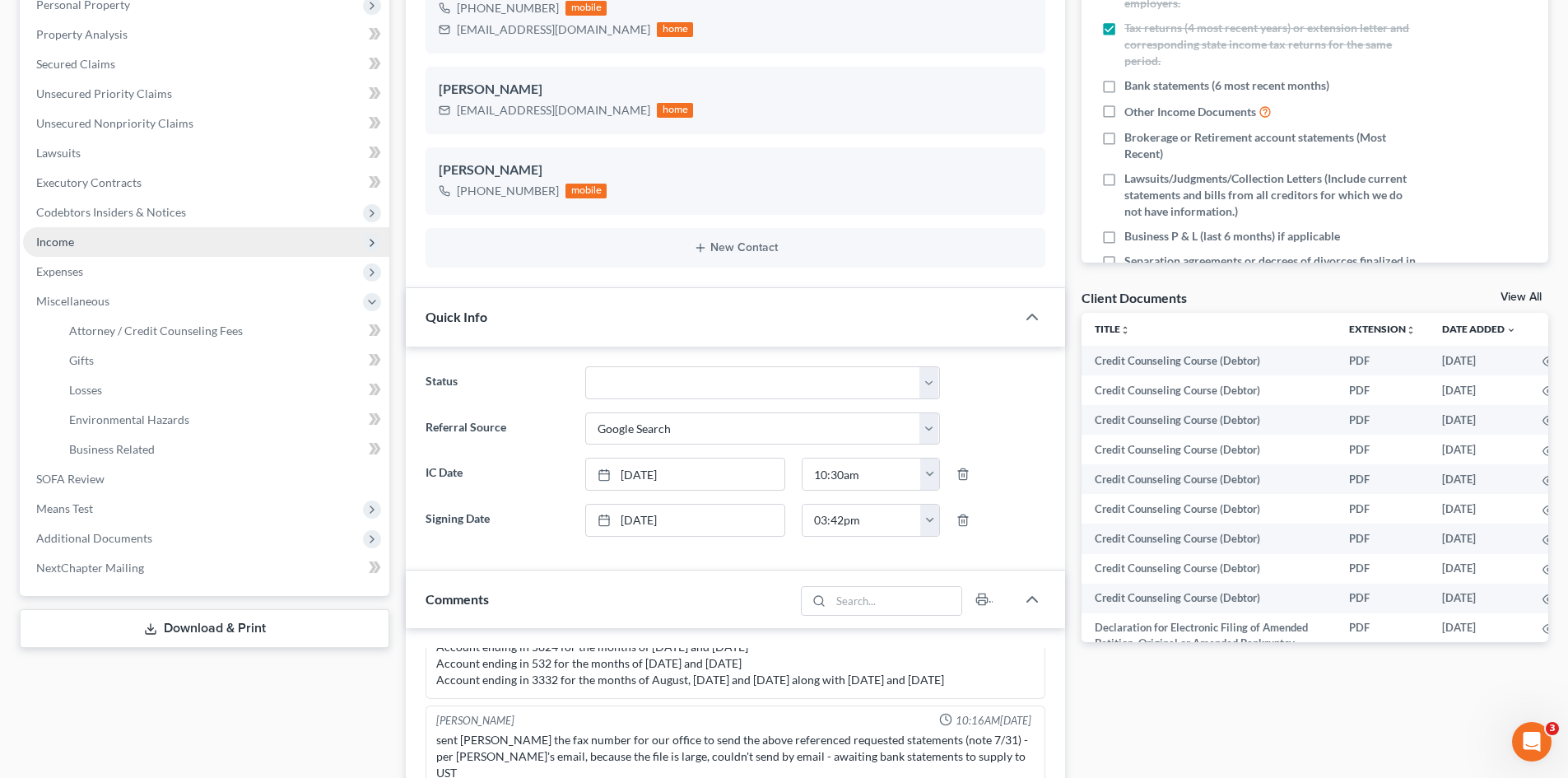
click at [56, 234] on span "Income" at bounding box center [55, 241] width 37 height 14
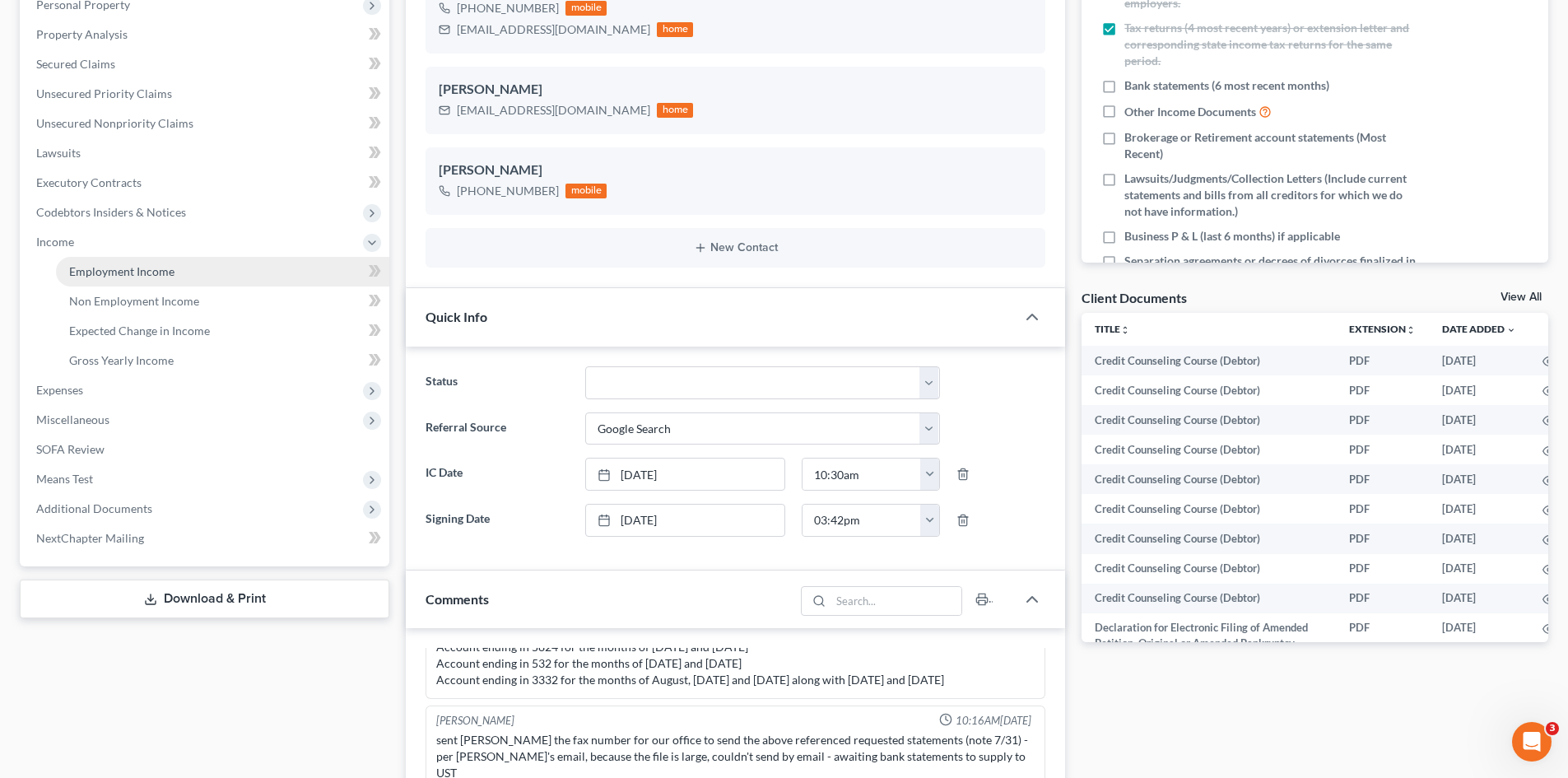
click at [214, 261] on link "Employment Income" at bounding box center [222, 272] width 334 height 30
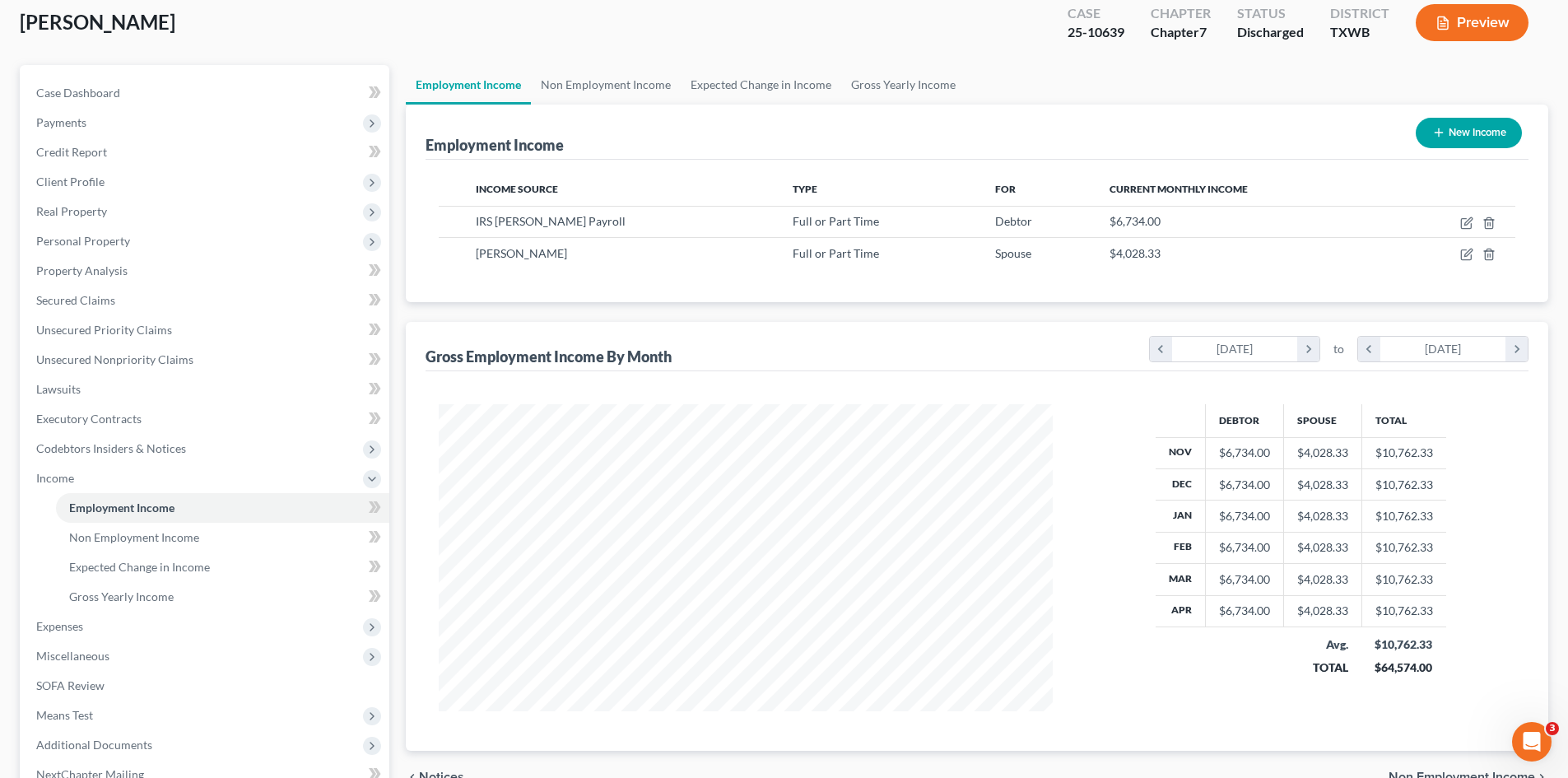
scroll to position [232, 0]
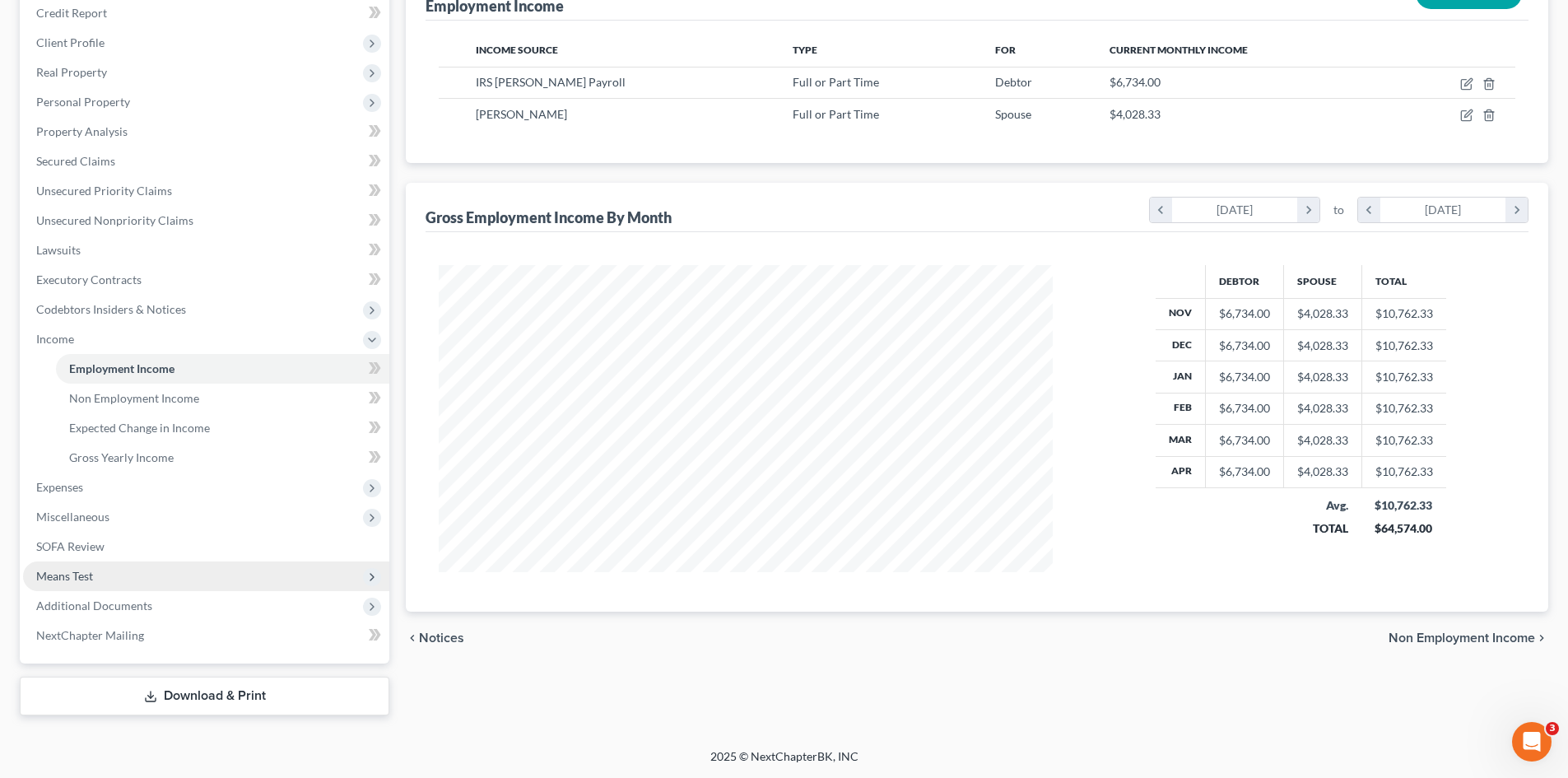
click at [110, 574] on span "Means Test" at bounding box center [206, 576] width 366 height 30
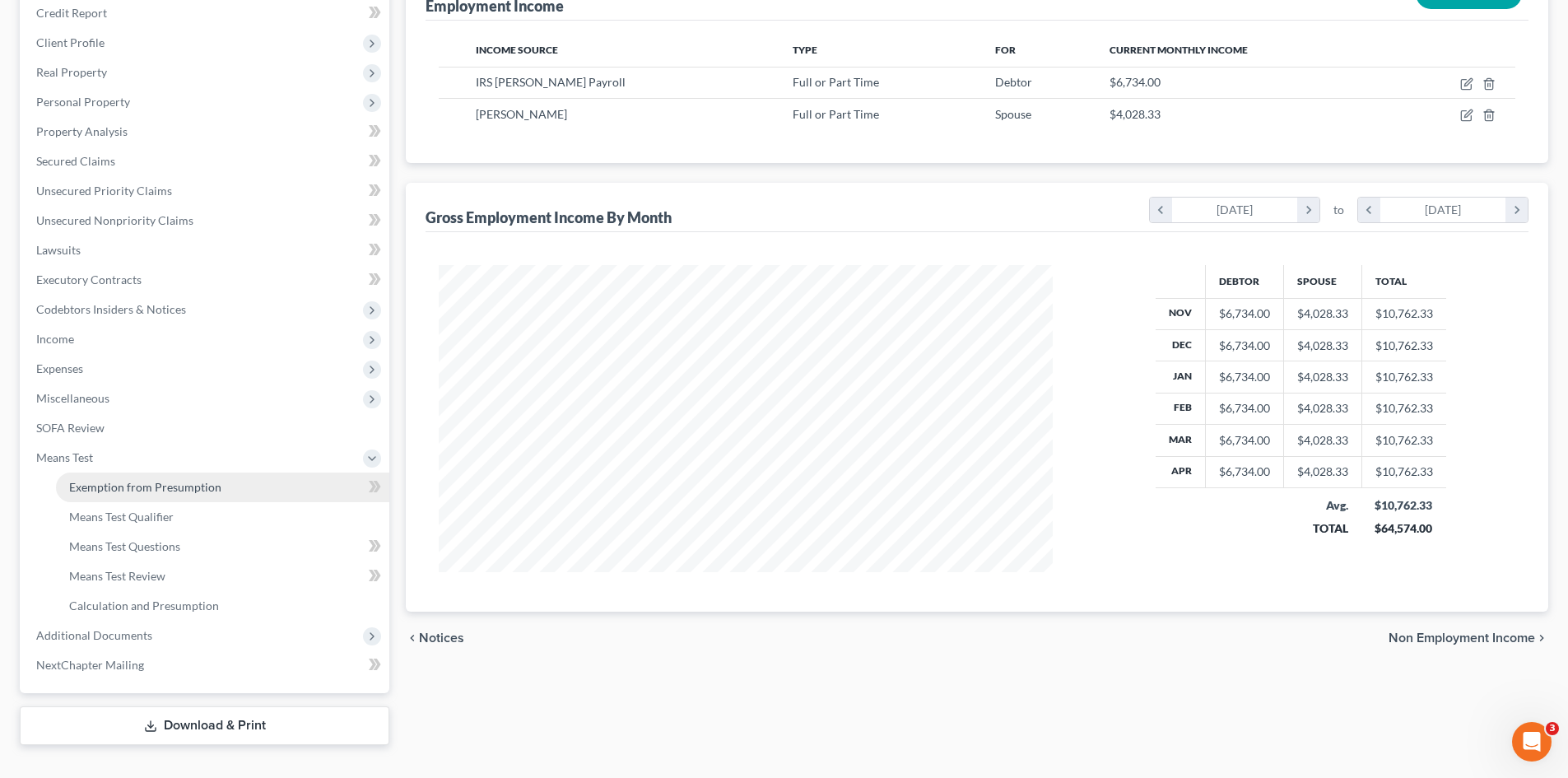
click at [159, 488] on span "Exemption from Presumption" at bounding box center [145, 487] width 153 height 14
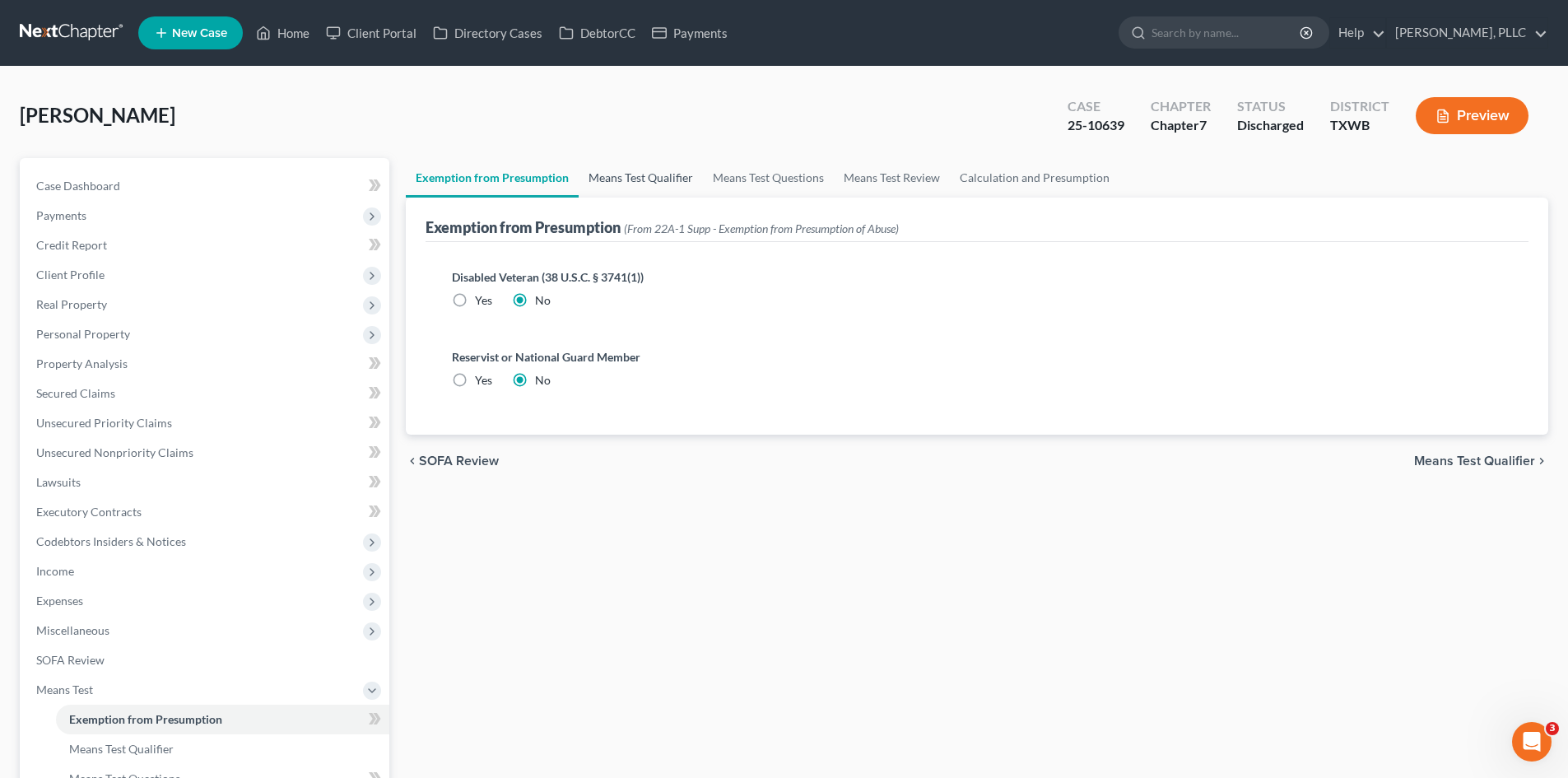
click at [647, 165] on link "Means Test Qualifier" at bounding box center [641, 177] width 125 height 39
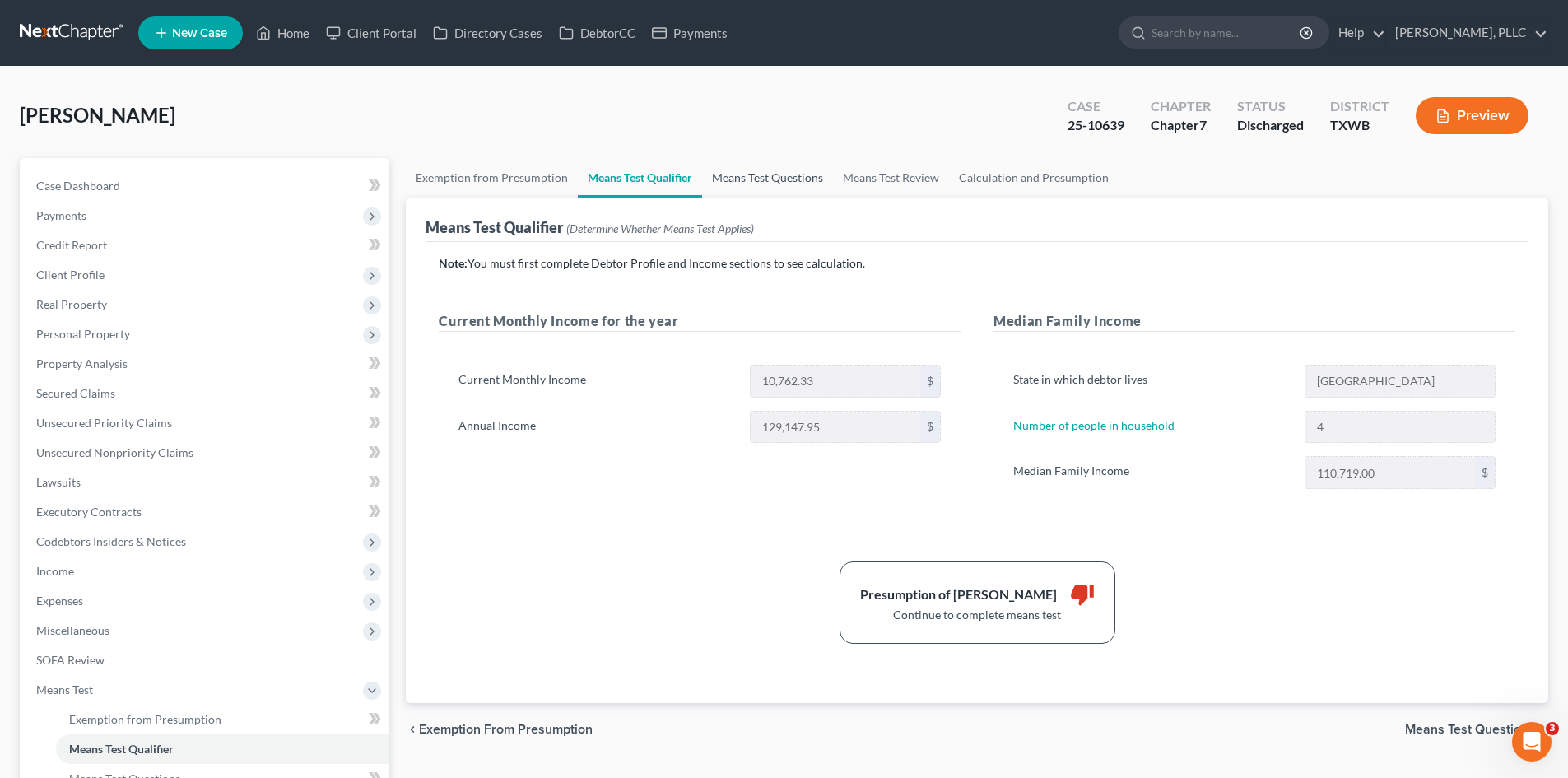
click at [795, 165] on link "Means Test Questions" at bounding box center [768, 177] width 131 height 39
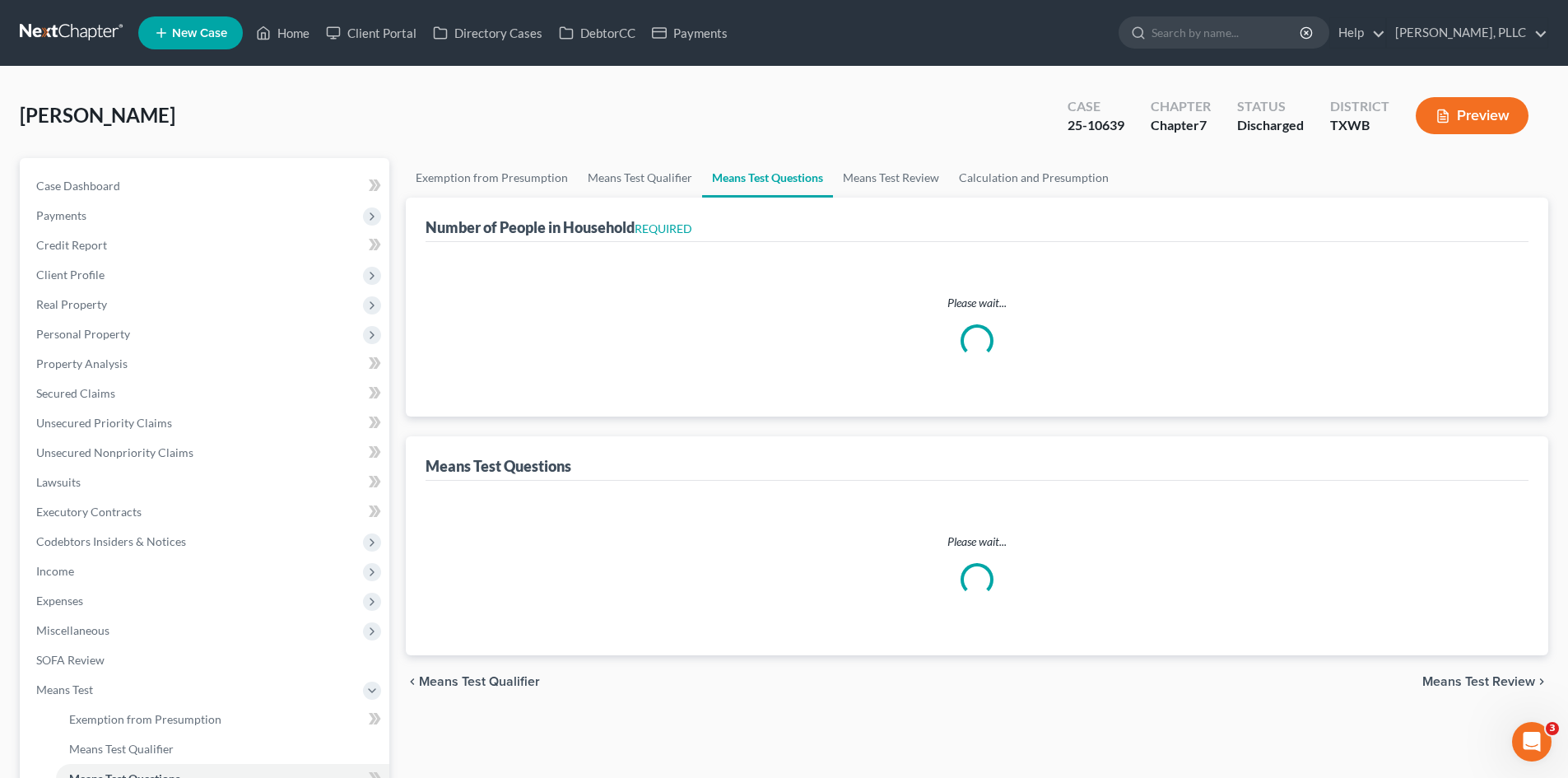
select select "0"
select select "60"
select select "1"
select select "60"
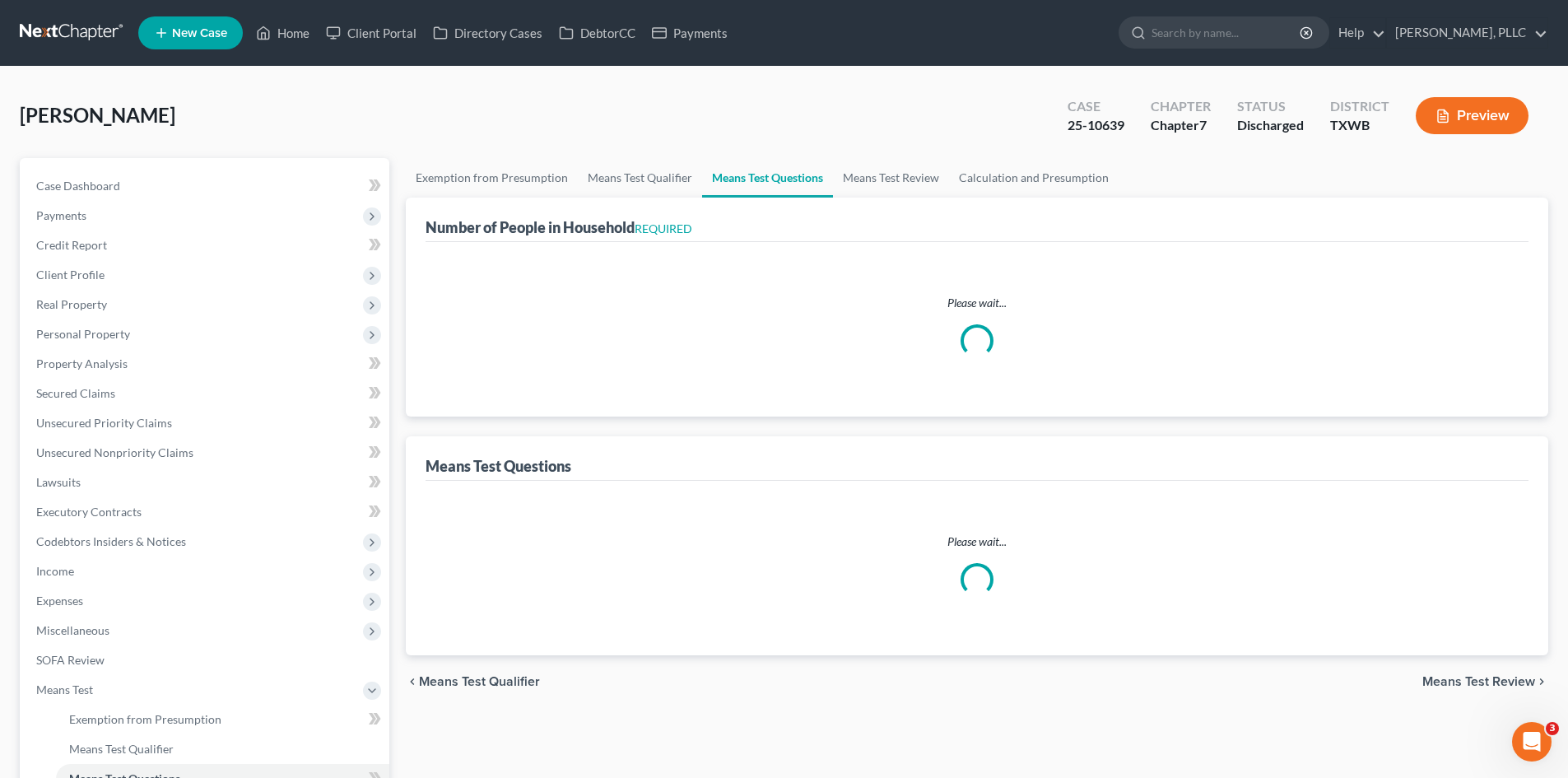
select select "4"
select select "2"
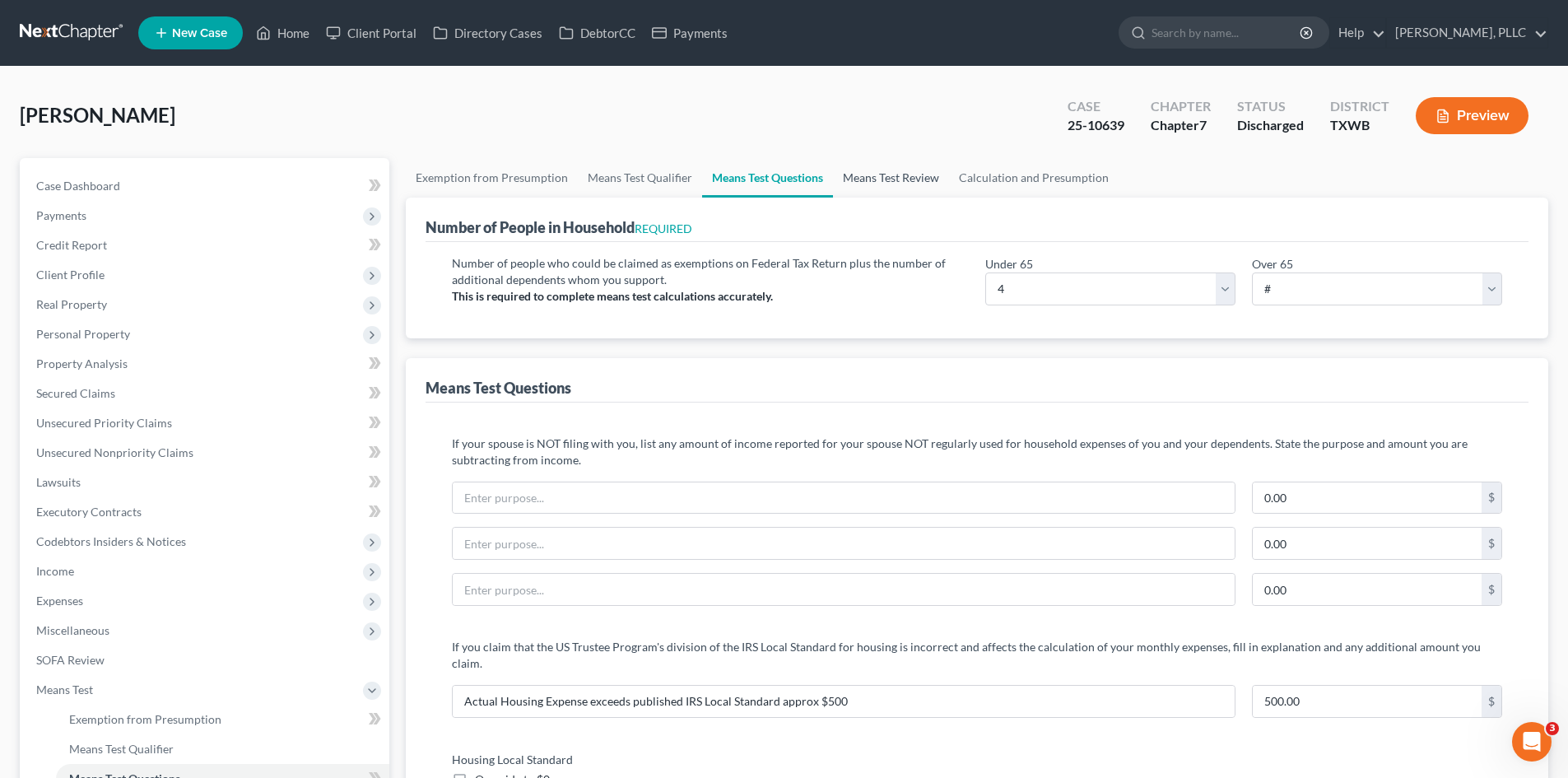
click at [854, 173] on link "Means Test Review" at bounding box center [891, 177] width 116 height 39
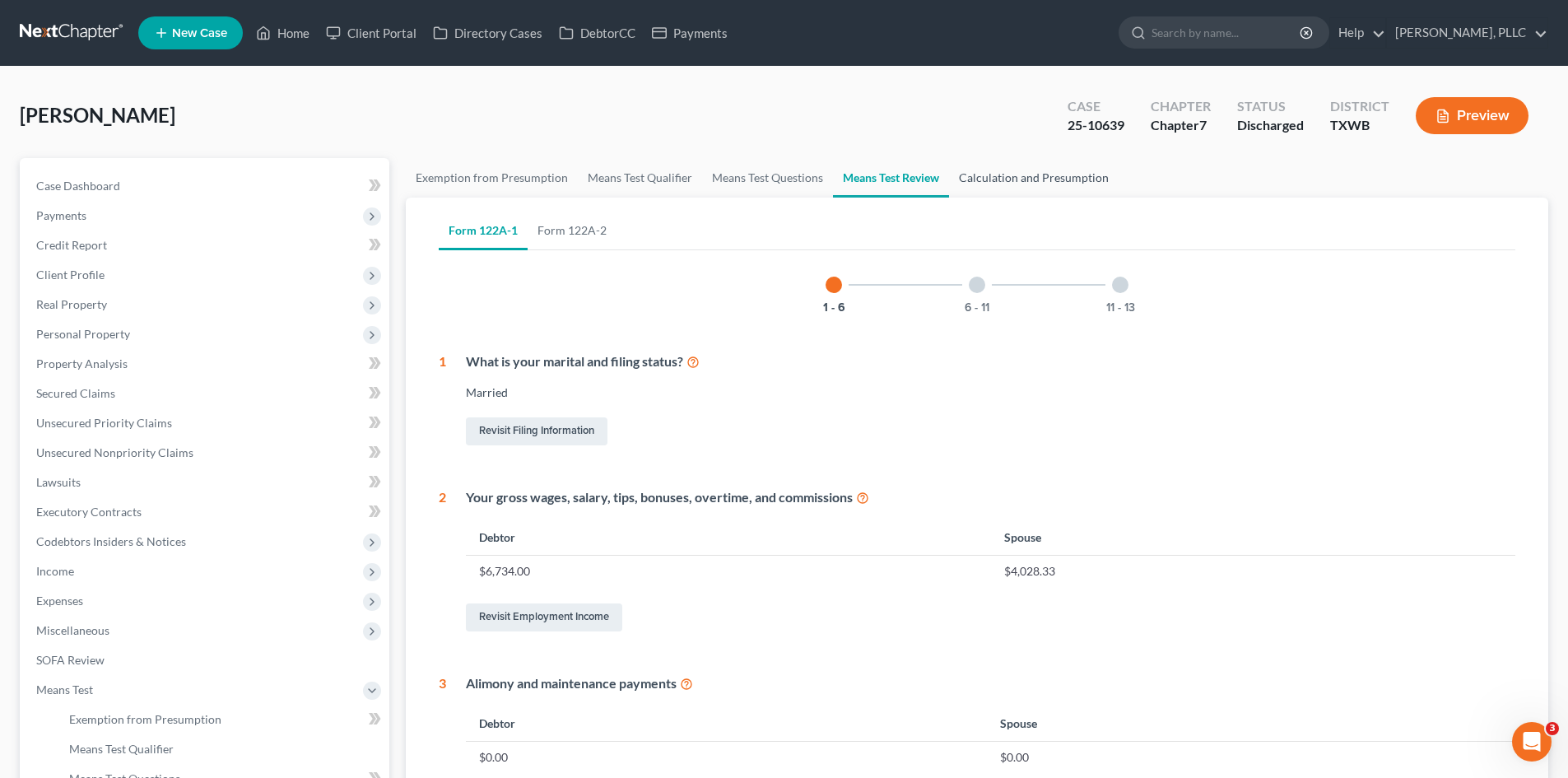
click at [1026, 181] on link "Calculation and Presumption" at bounding box center [1034, 177] width 170 height 39
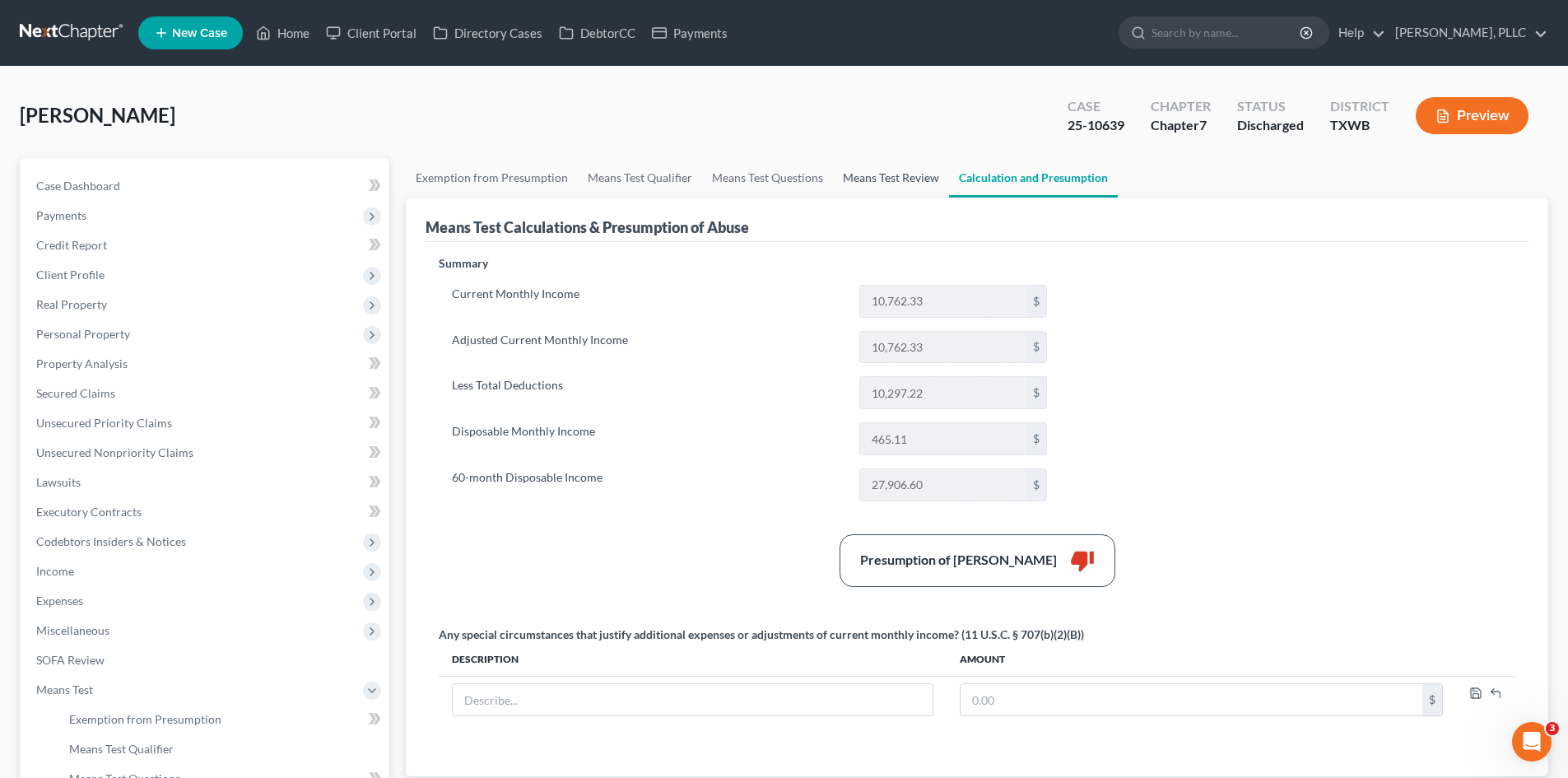
click at [914, 180] on link "Means Test Review" at bounding box center [891, 177] width 116 height 39
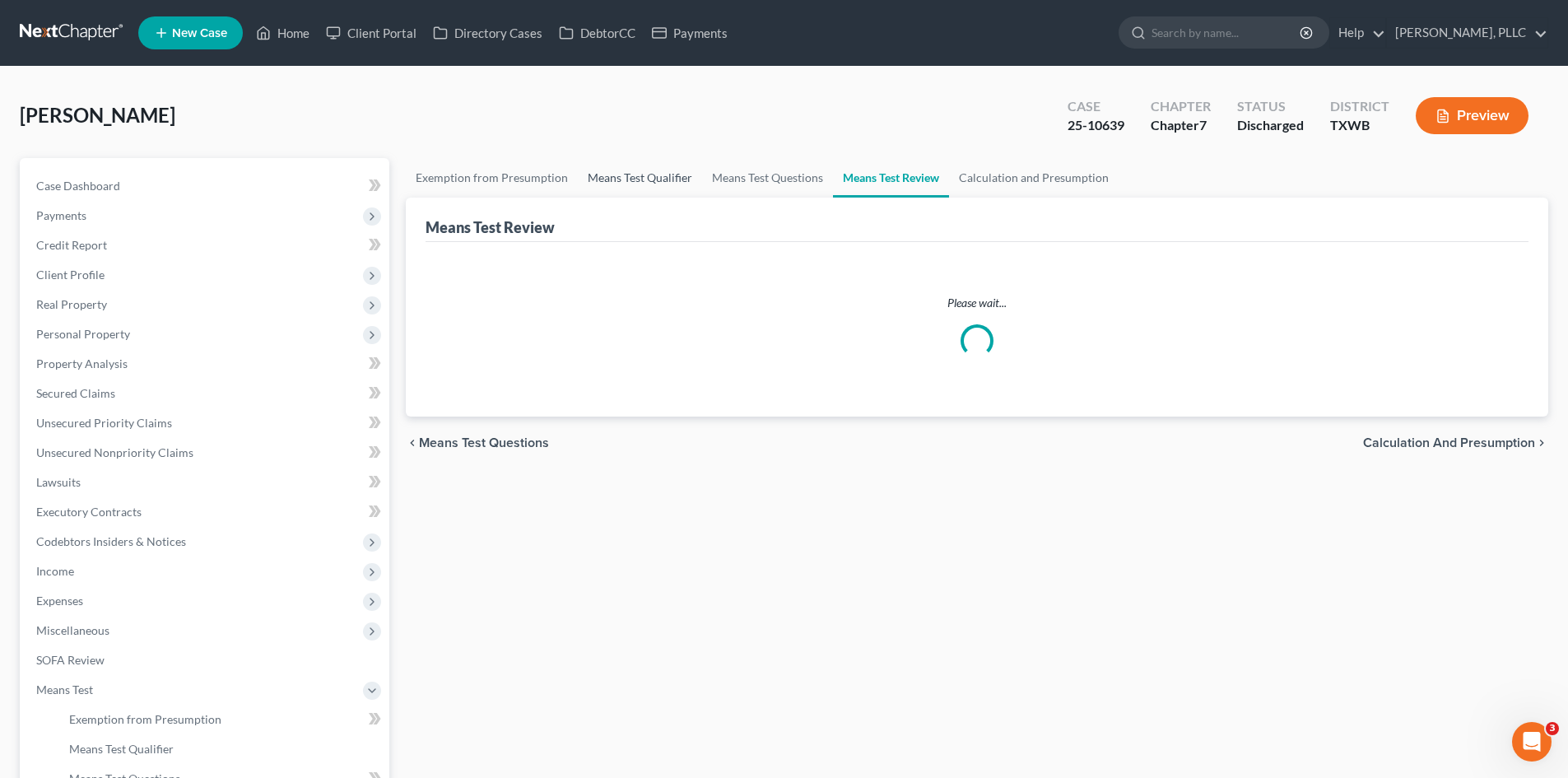
click at [619, 187] on link "Means Test Qualifier" at bounding box center [640, 177] width 125 height 39
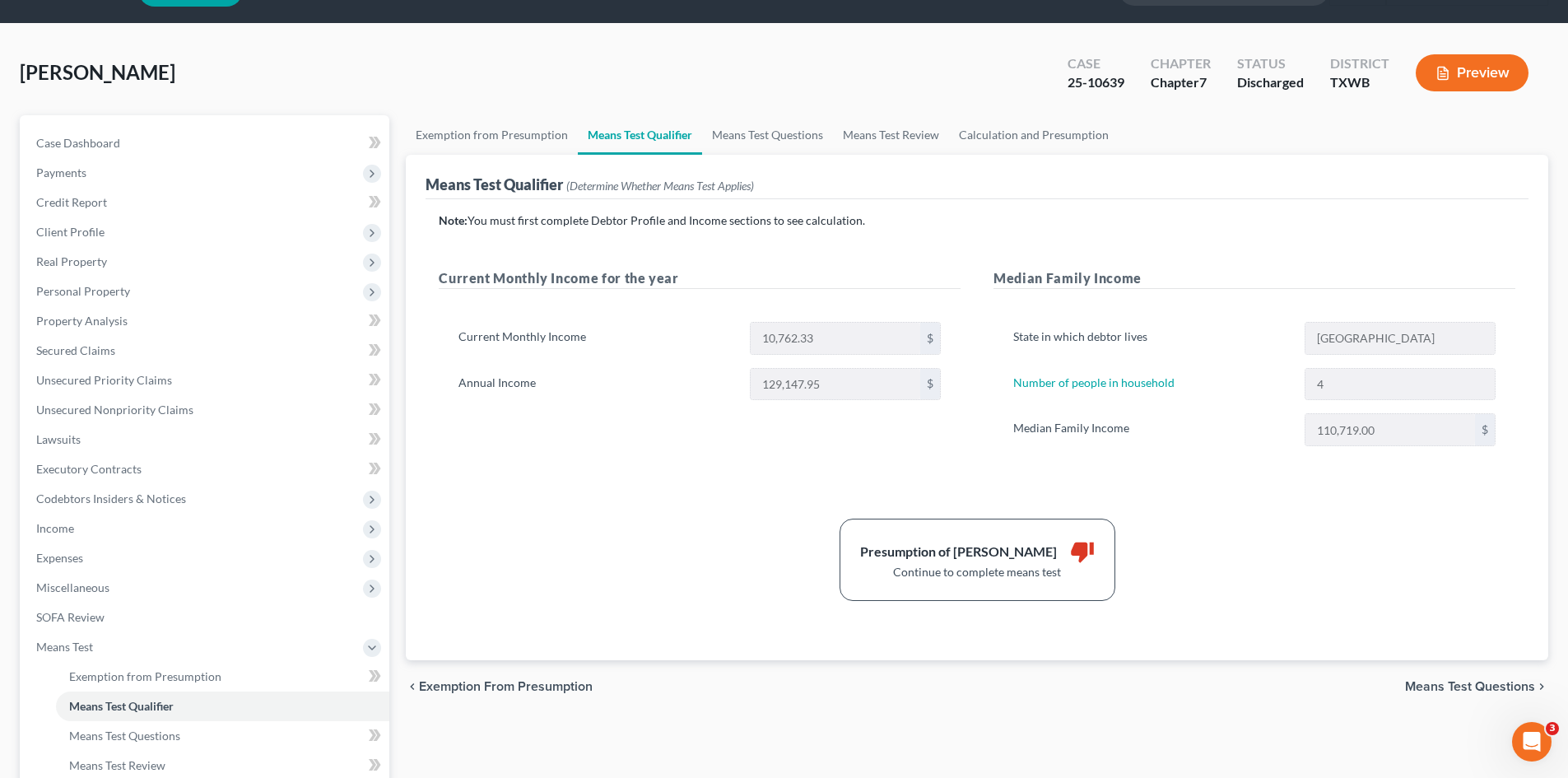
scroll to position [82, 0]
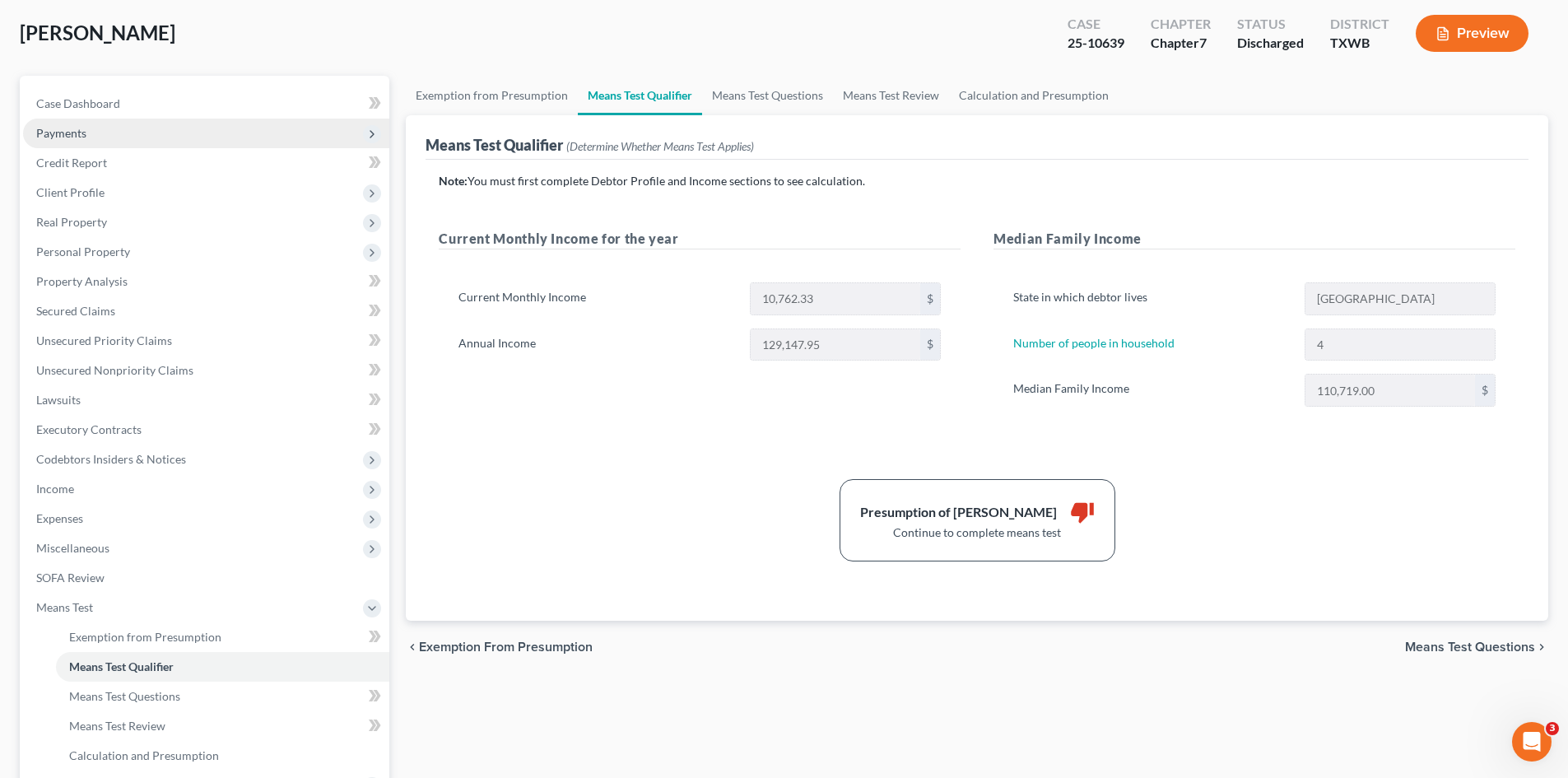
click at [78, 144] on span "Payments" at bounding box center [206, 133] width 366 height 30
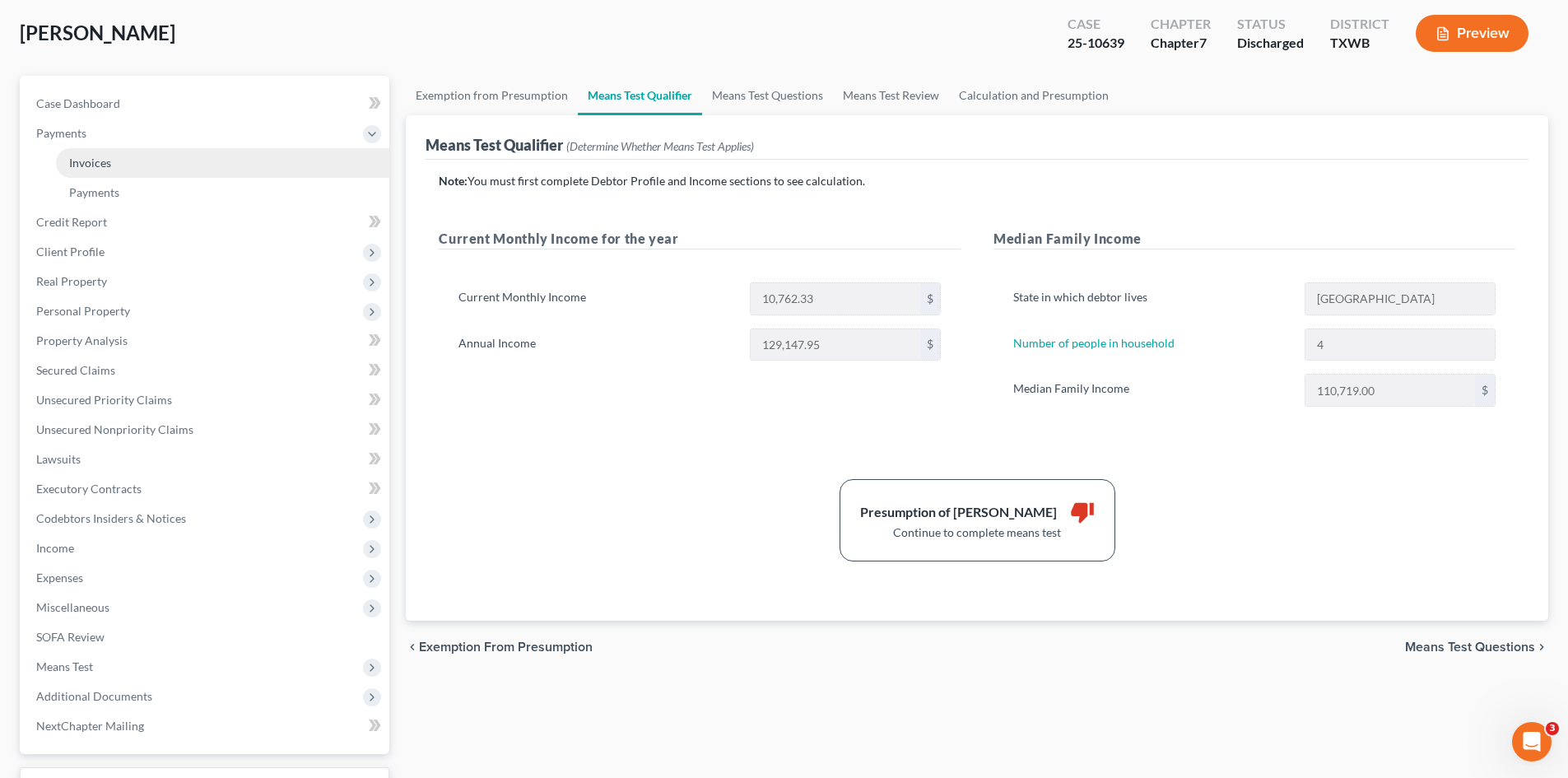
click at [111, 161] on span "Invoices" at bounding box center [90, 163] width 42 height 14
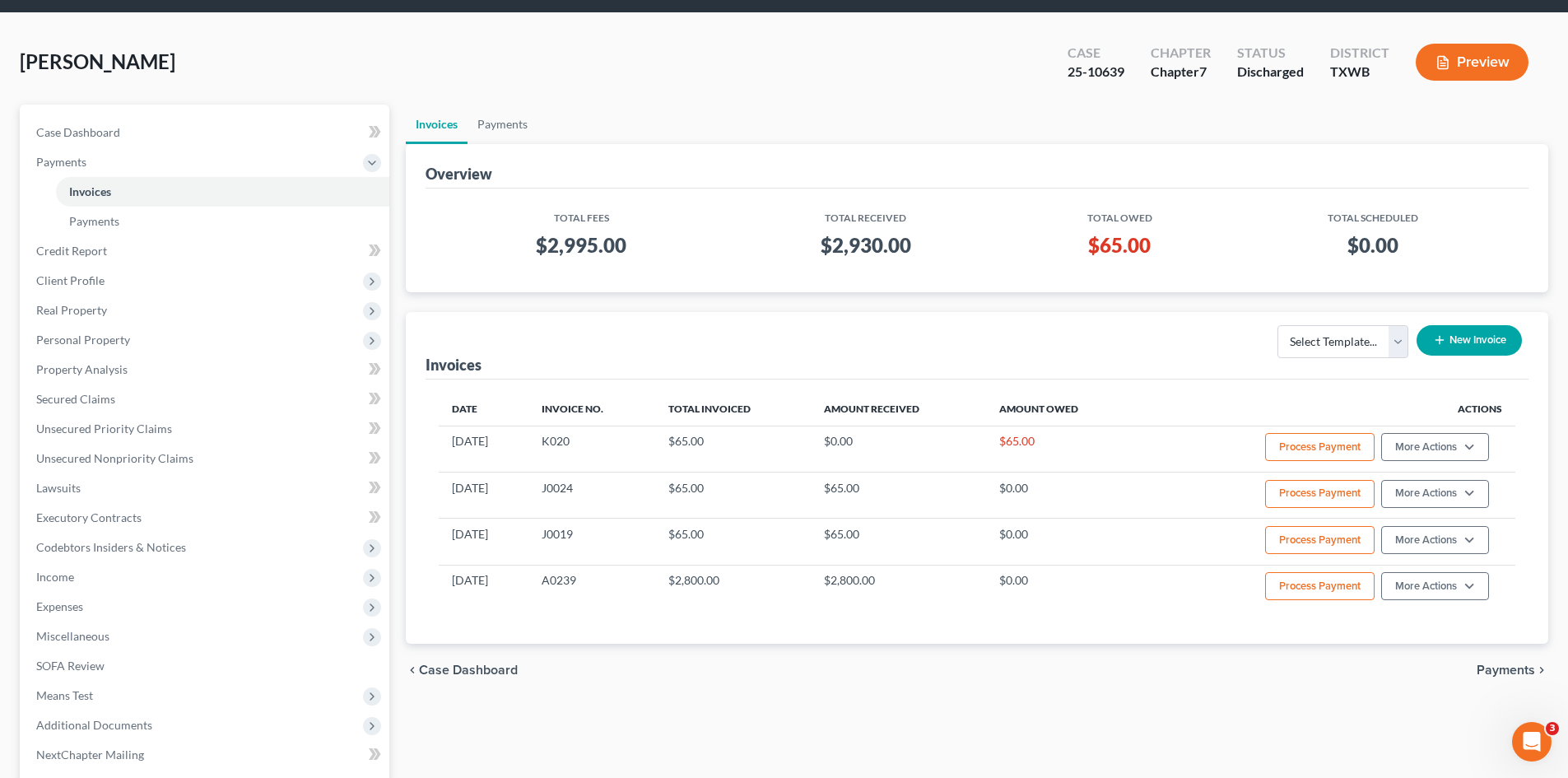
scroll to position [173, 0]
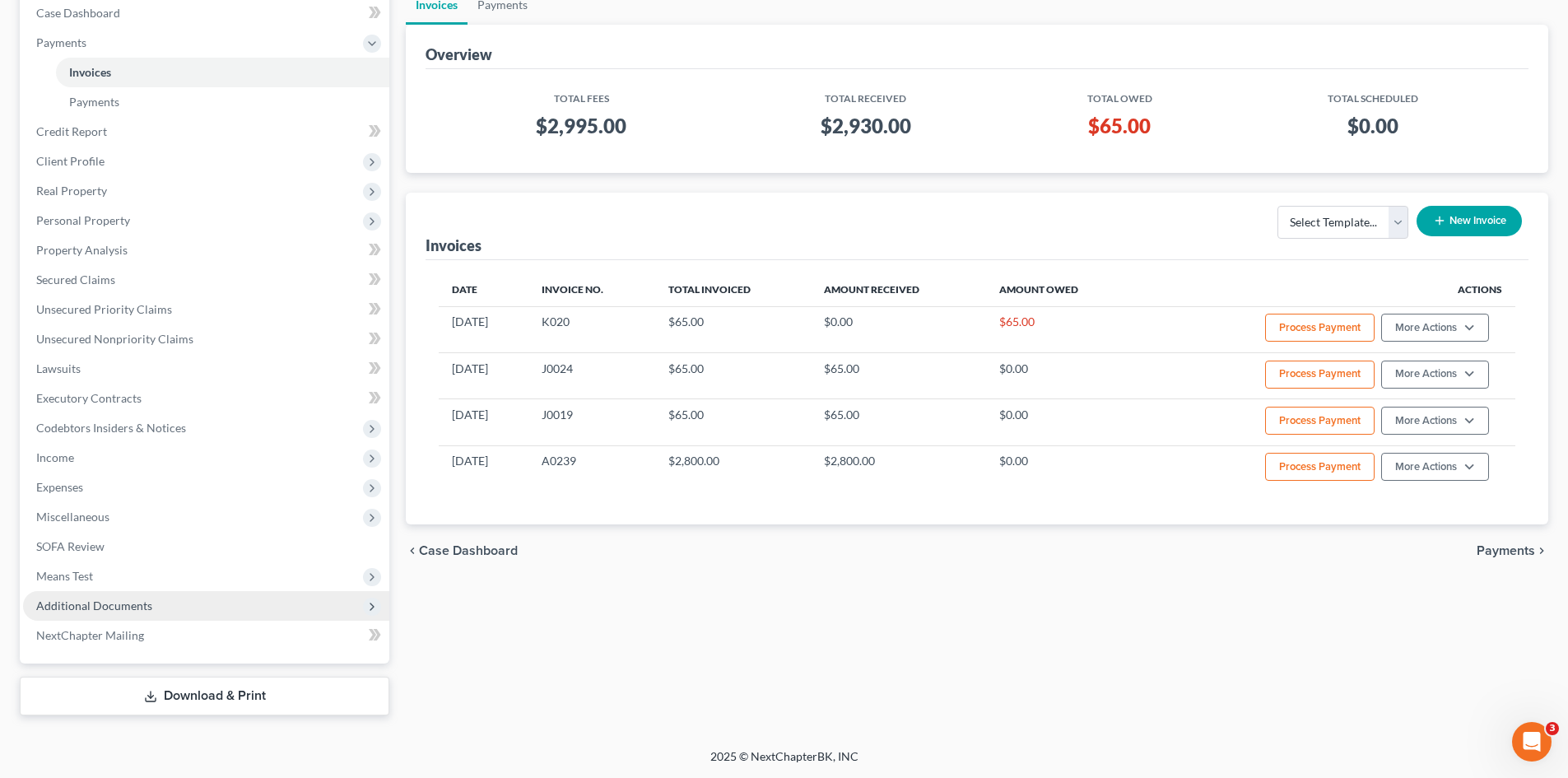
click at [146, 601] on span "Additional Documents" at bounding box center [94, 605] width 116 height 14
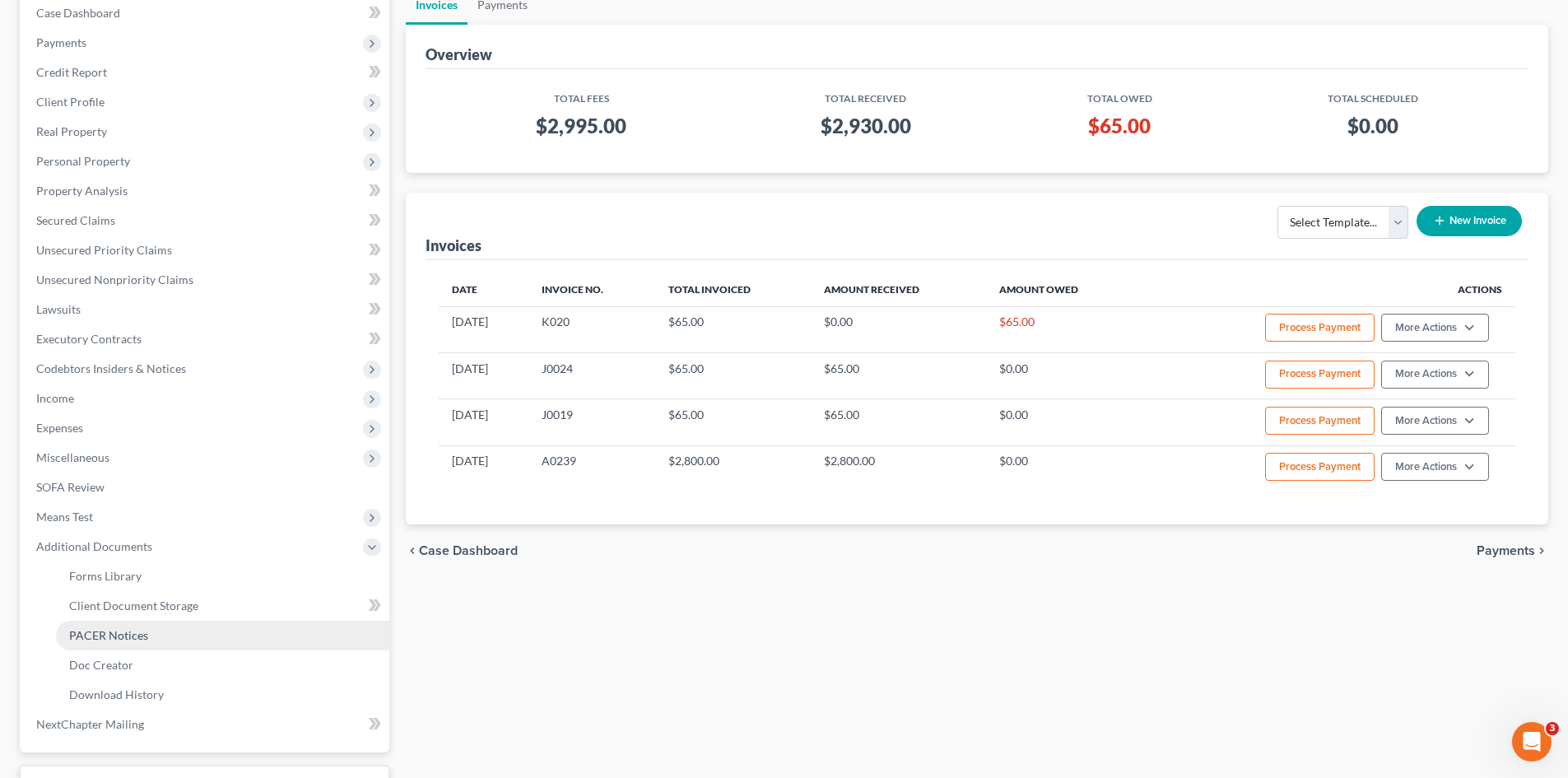
click at [157, 627] on link "PACER Notices" at bounding box center [222, 635] width 334 height 30
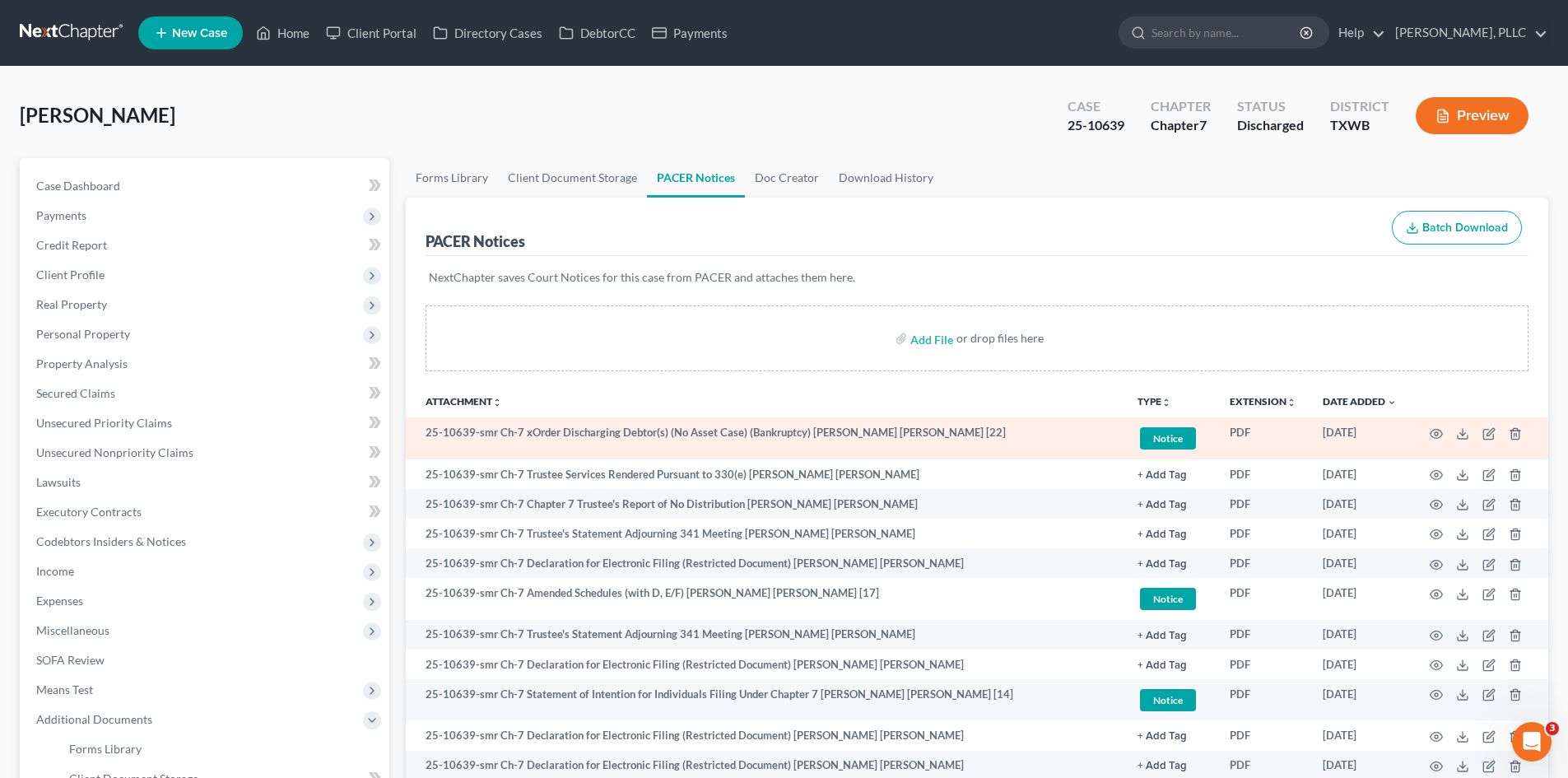
scroll to position [82, 0]
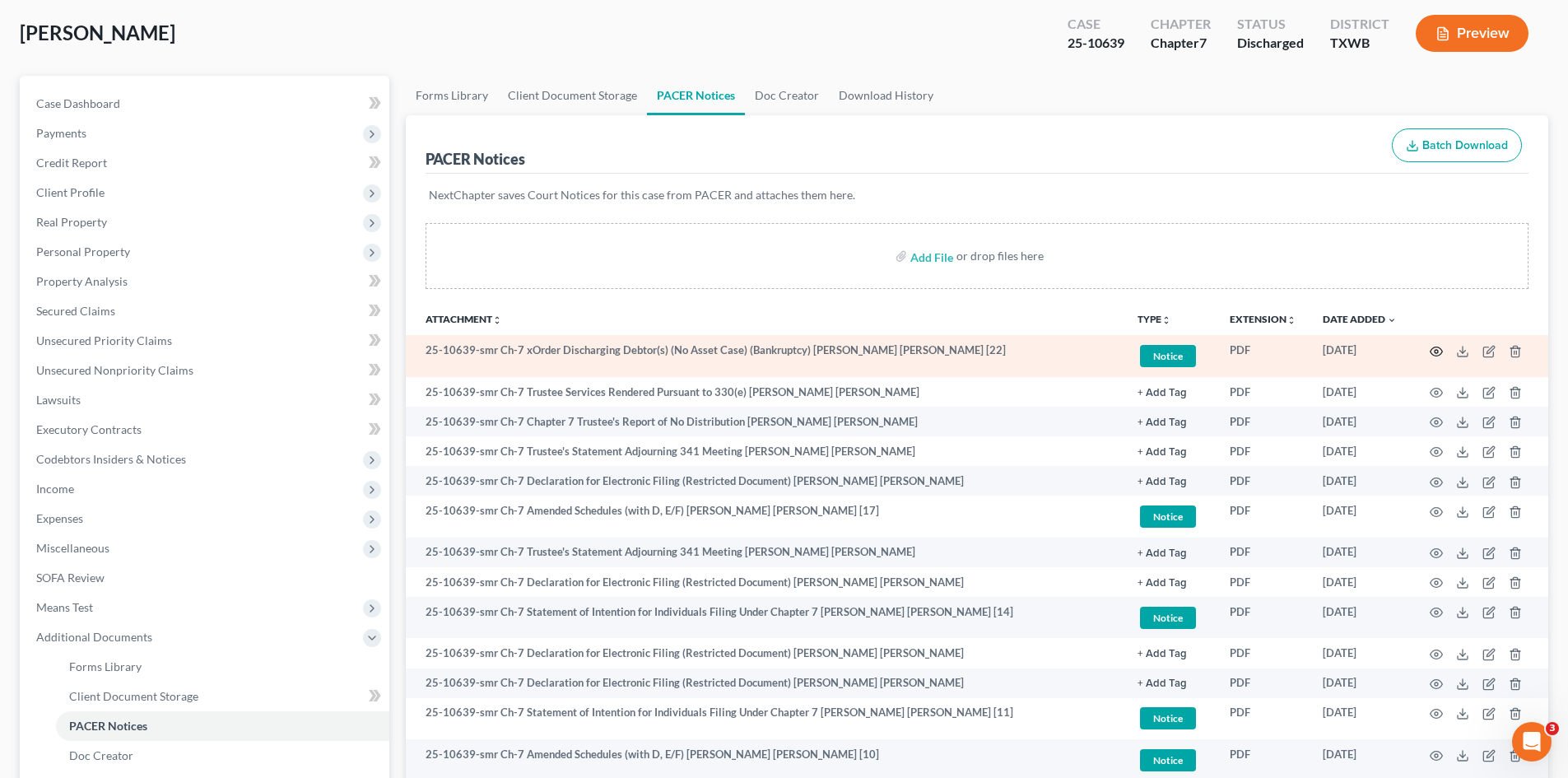
click at [1438, 353] on icon "button" at bounding box center [1436, 351] width 13 height 13
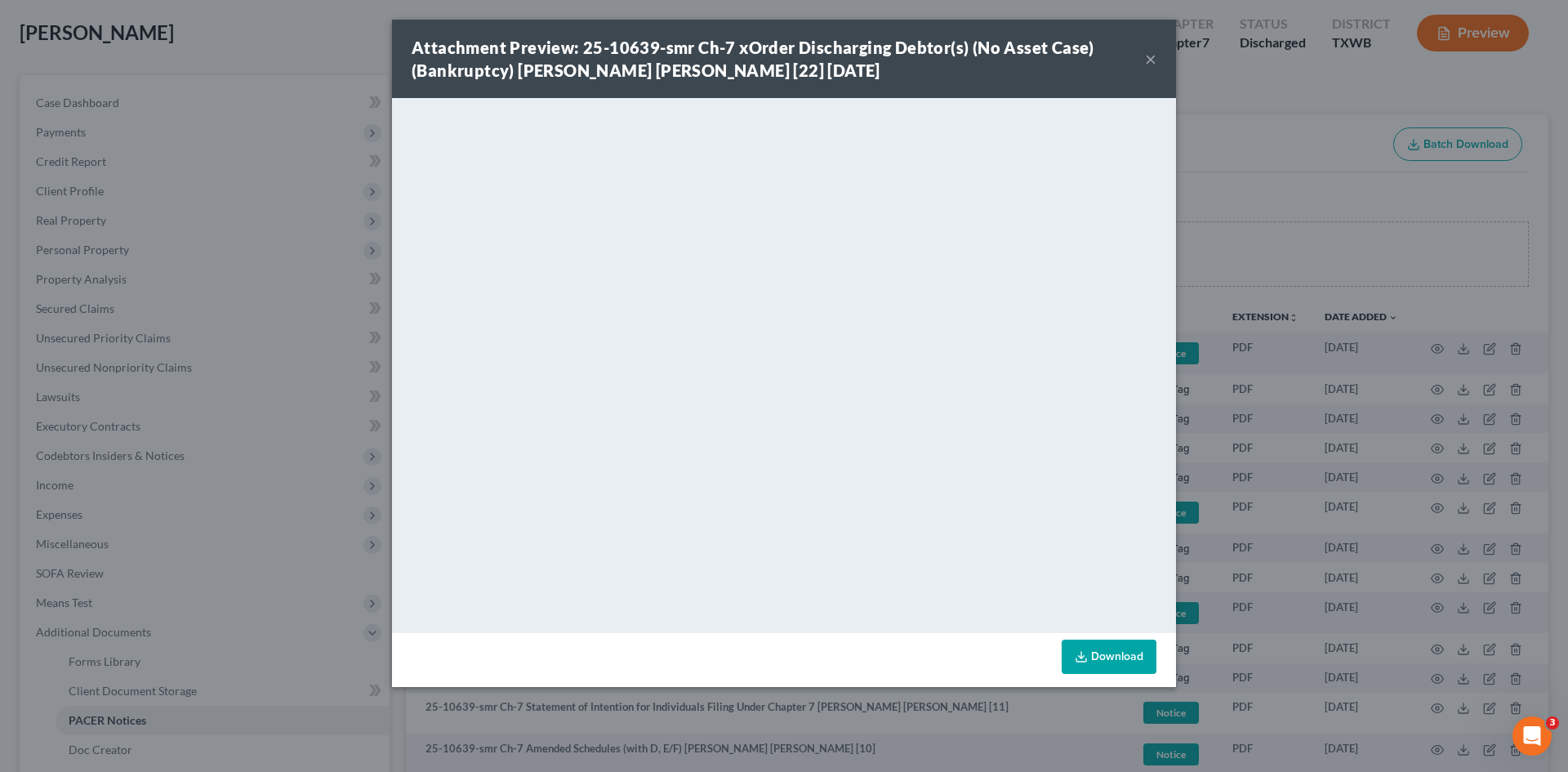
click at [1146, 50] on button "×" at bounding box center [1150, 59] width 11 height 20
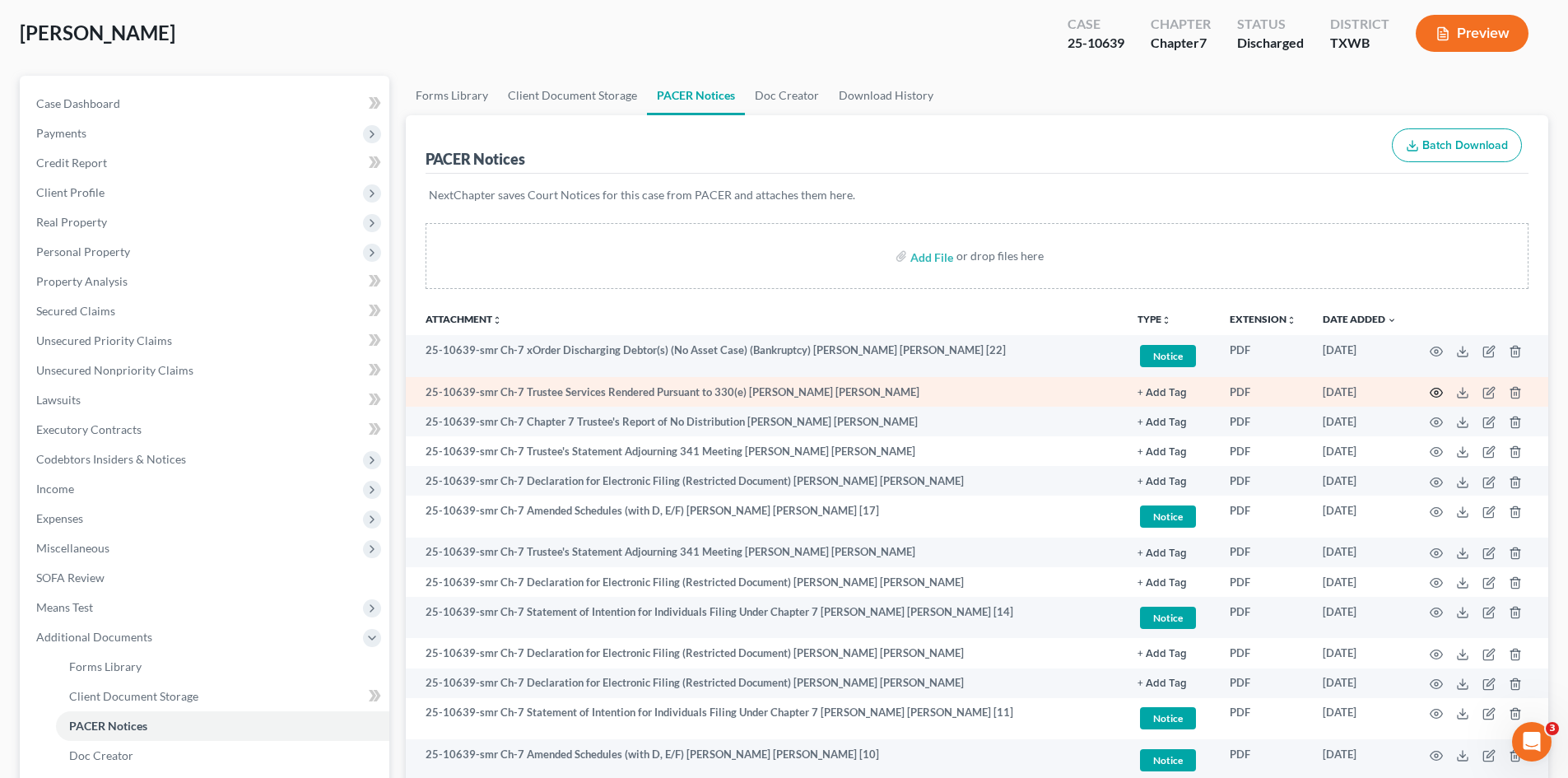
click at [1437, 390] on icon "button" at bounding box center [1436, 392] width 13 height 13
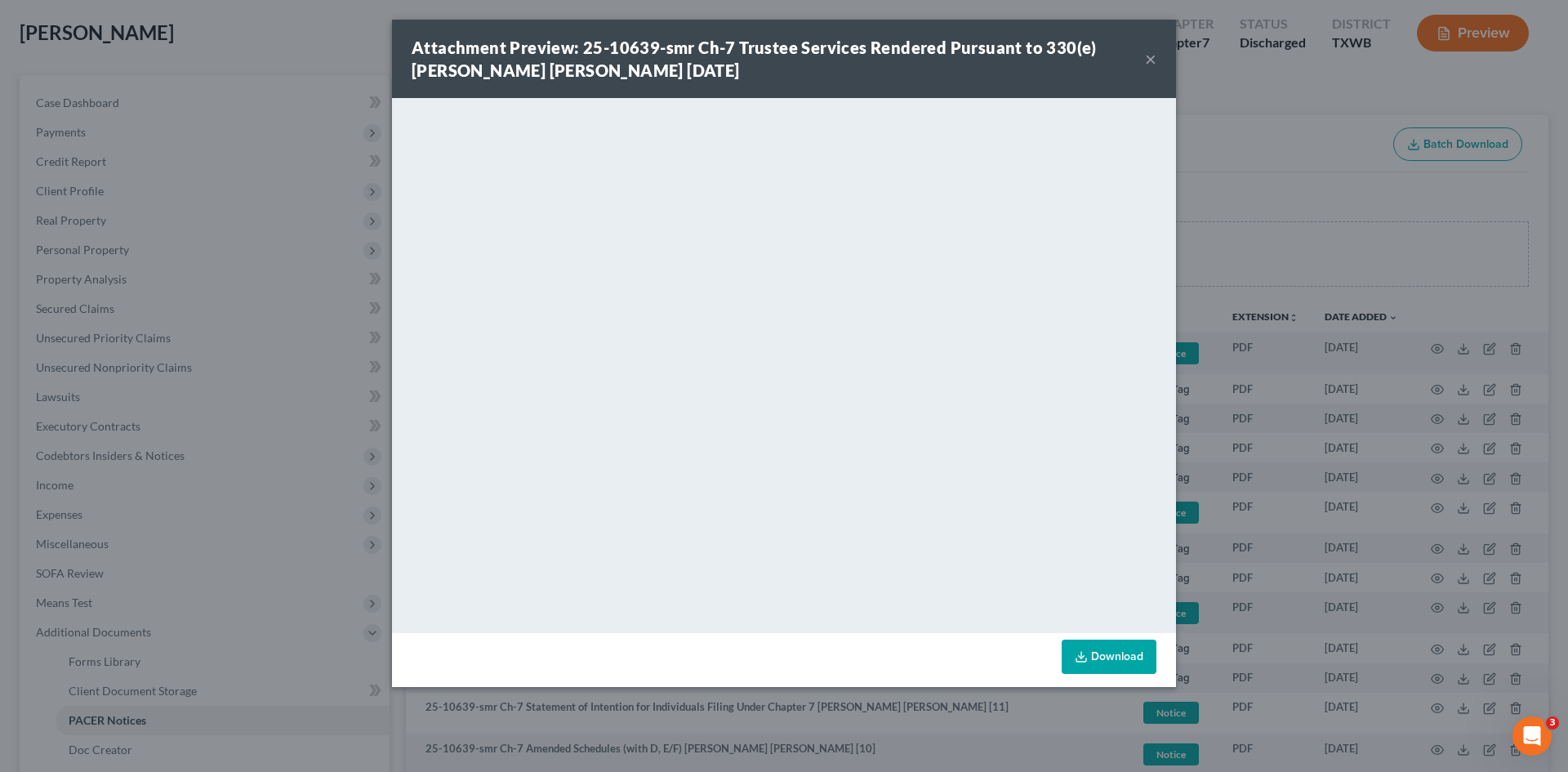
click at [1151, 56] on button "×" at bounding box center [1150, 59] width 11 height 20
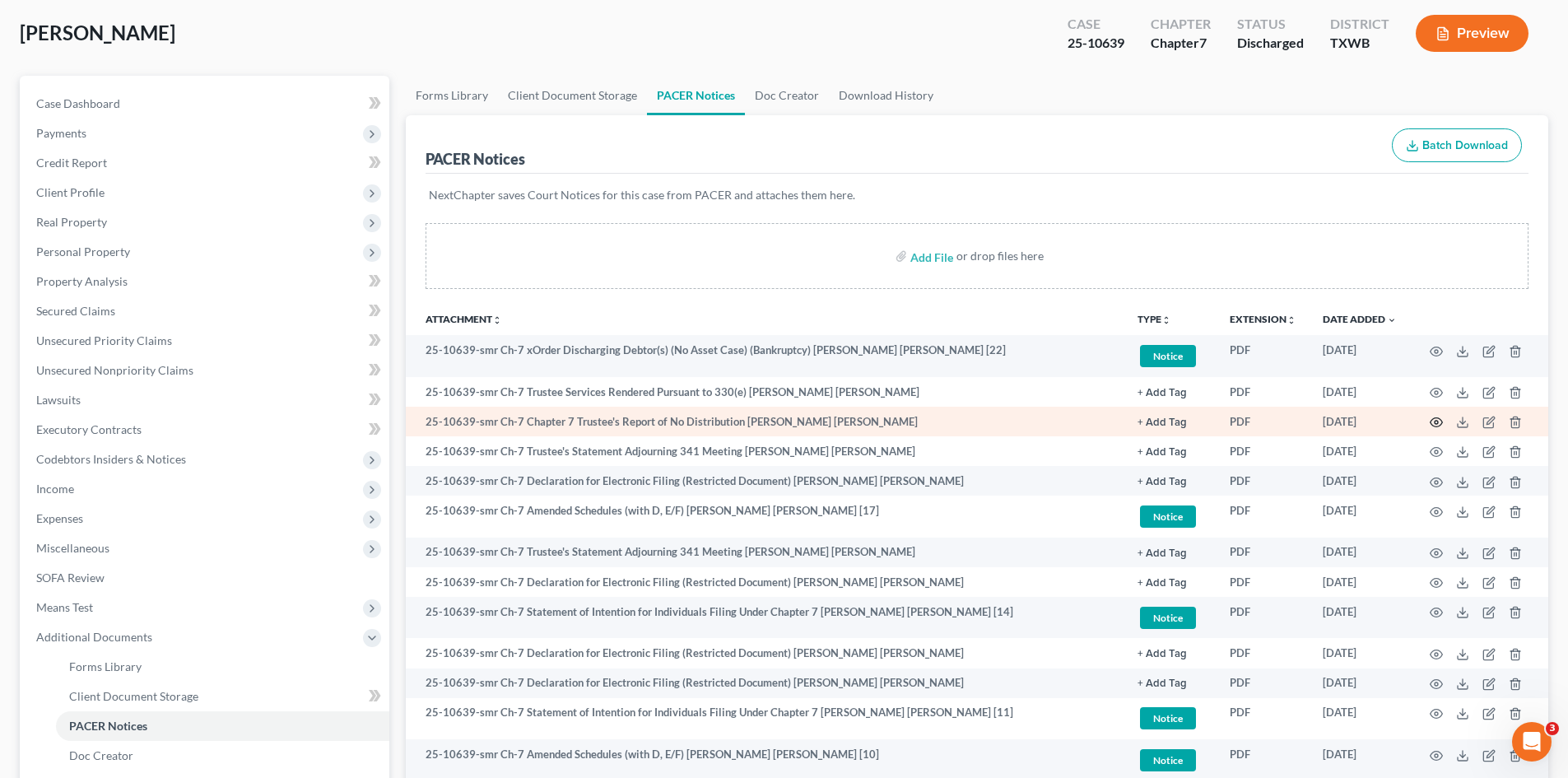
click at [1437, 423] on icon "button" at bounding box center [1436, 422] width 13 height 13
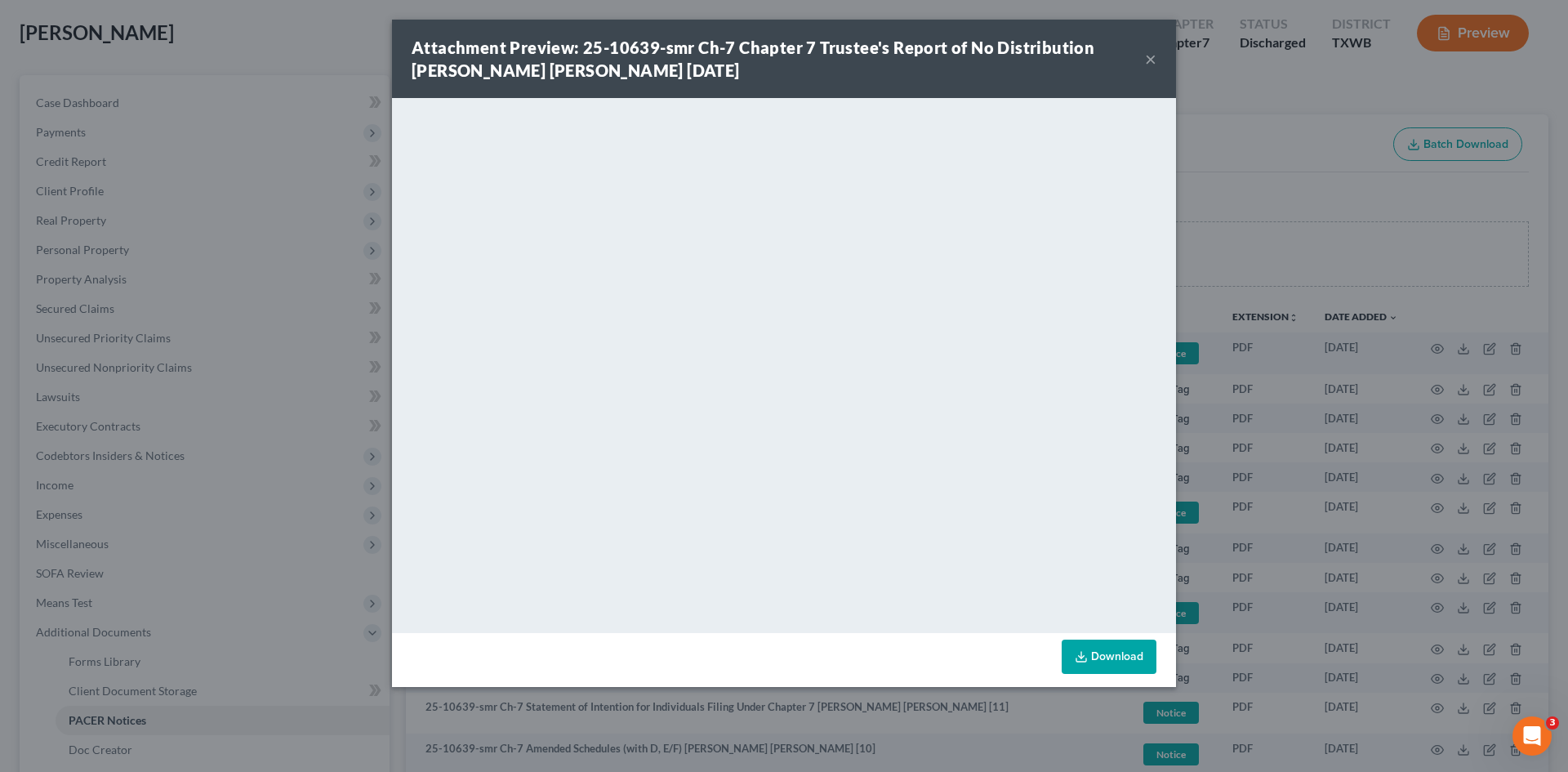
click at [1151, 58] on button "×" at bounding box center [1150, 59] width 11 height 20
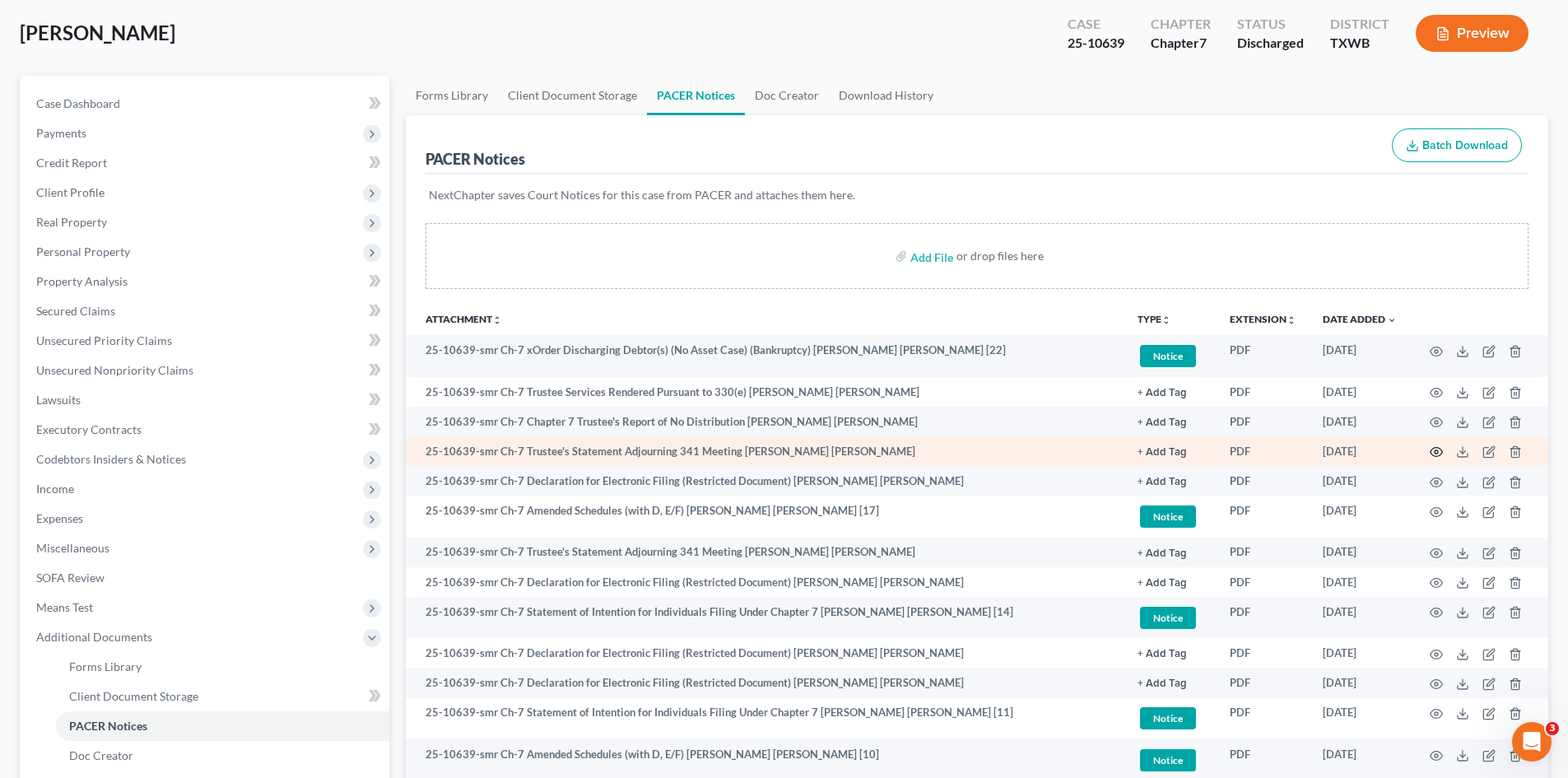
click at [1437, 451] on circle "button" at bounding box center [1436, 452] width 3 height 3
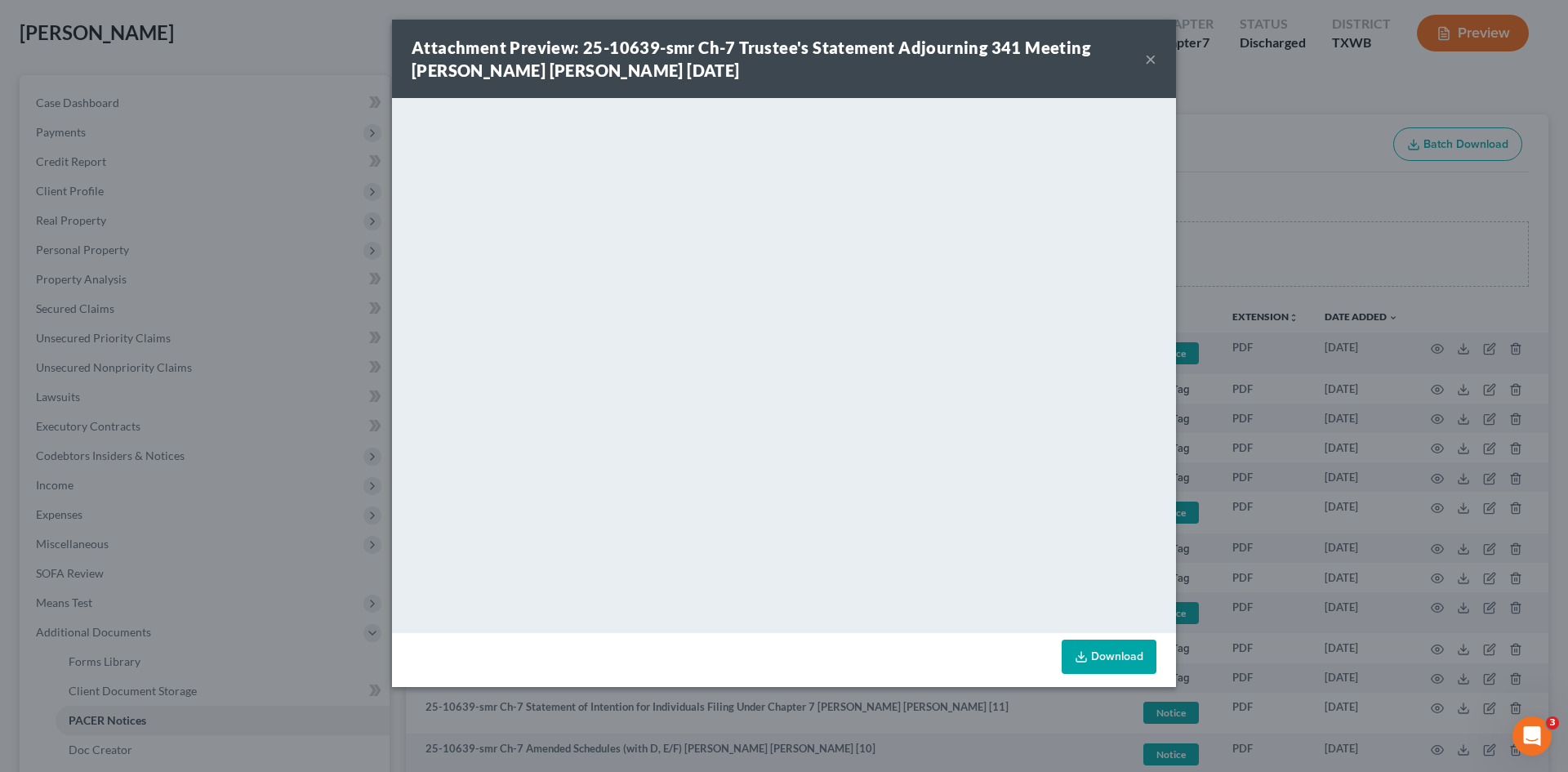
click at [1152, 56] on button "×" at bounding box center [1150, 59] width 11 height 20
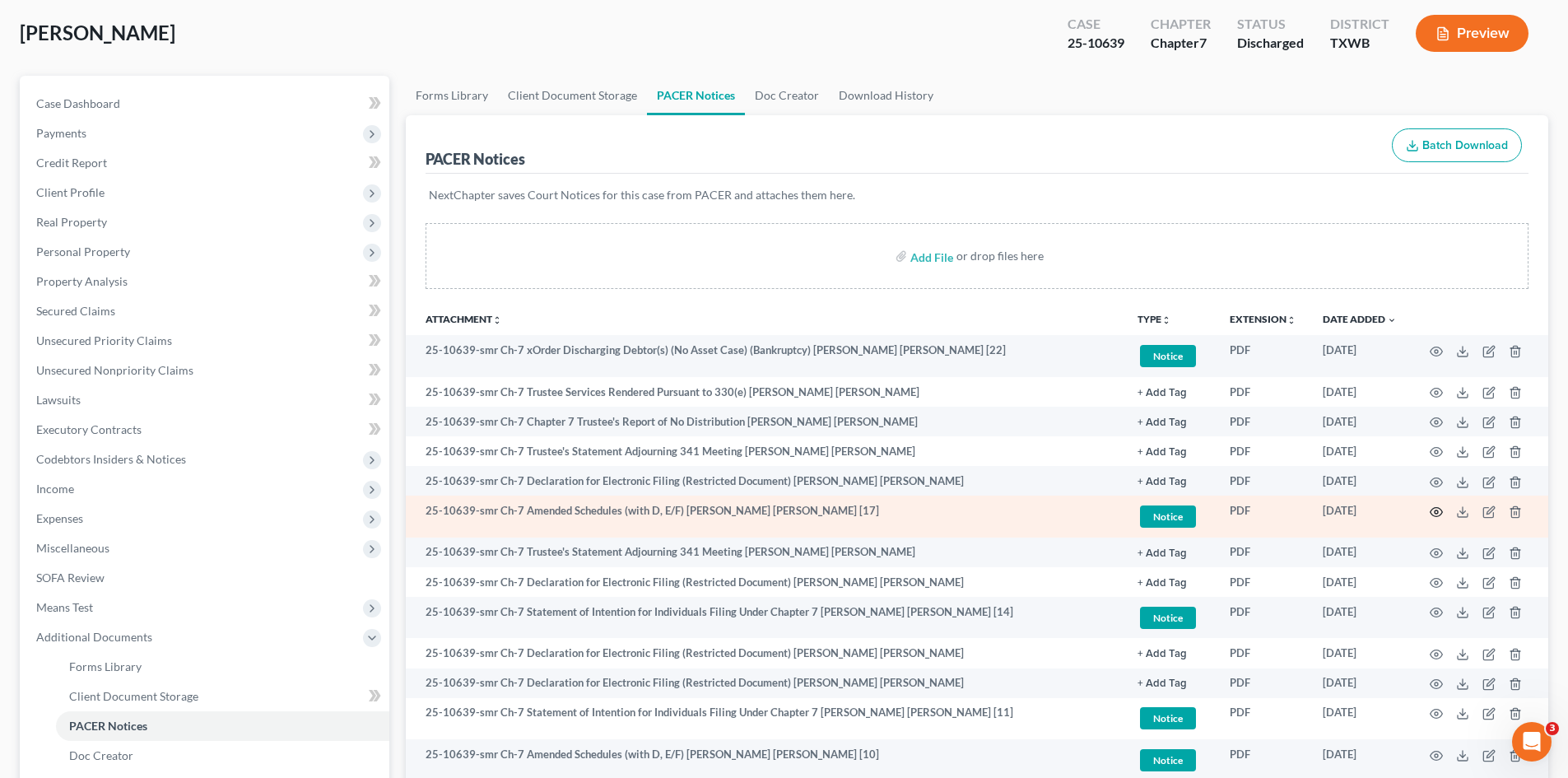
click at [1436, 511] on circle "button" at bounding box center [1436, 512] width 3 height 3
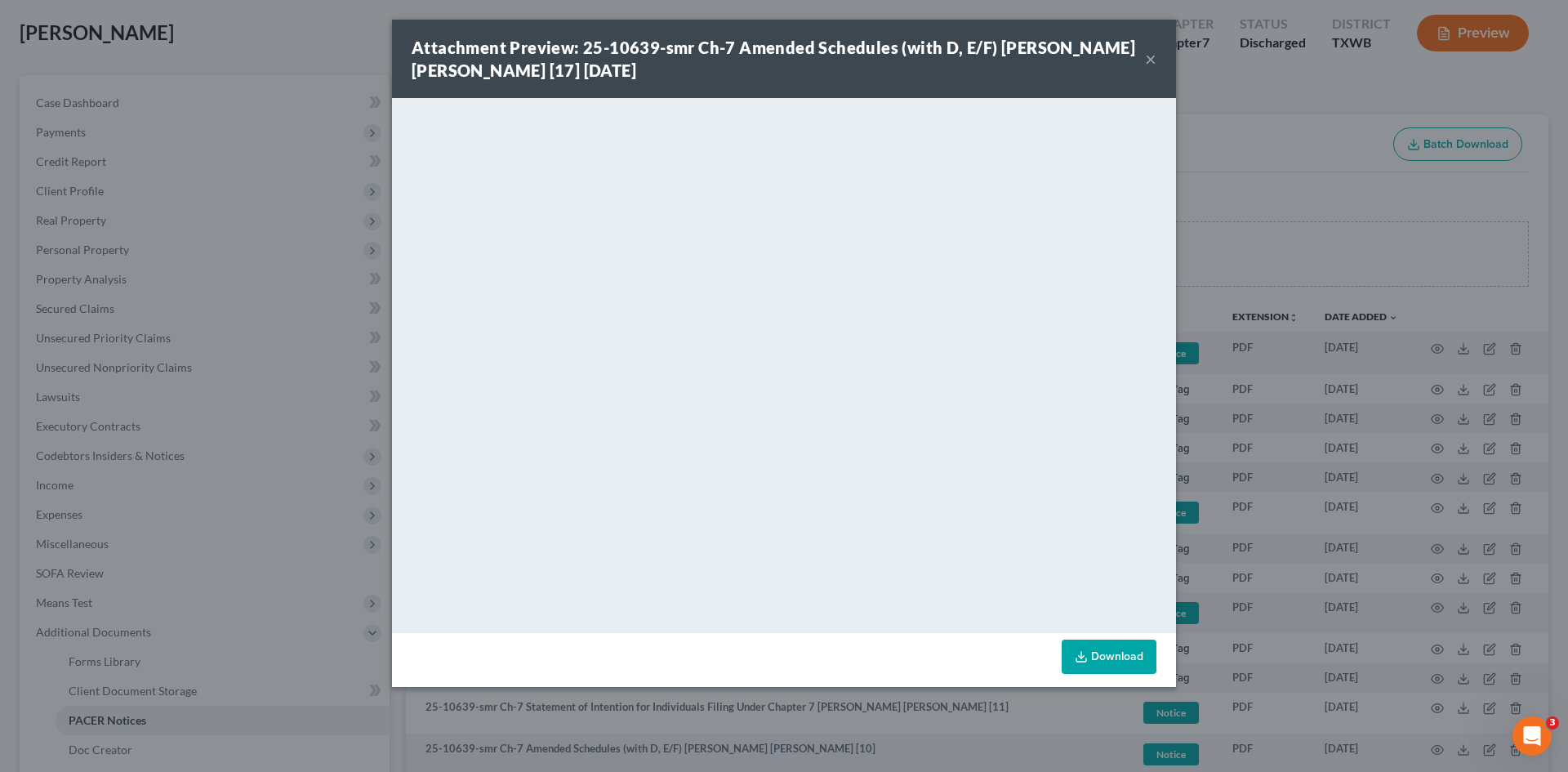
click at [1152, 59] on button "×" at bounding box center [1150, 59] width 11 height 20
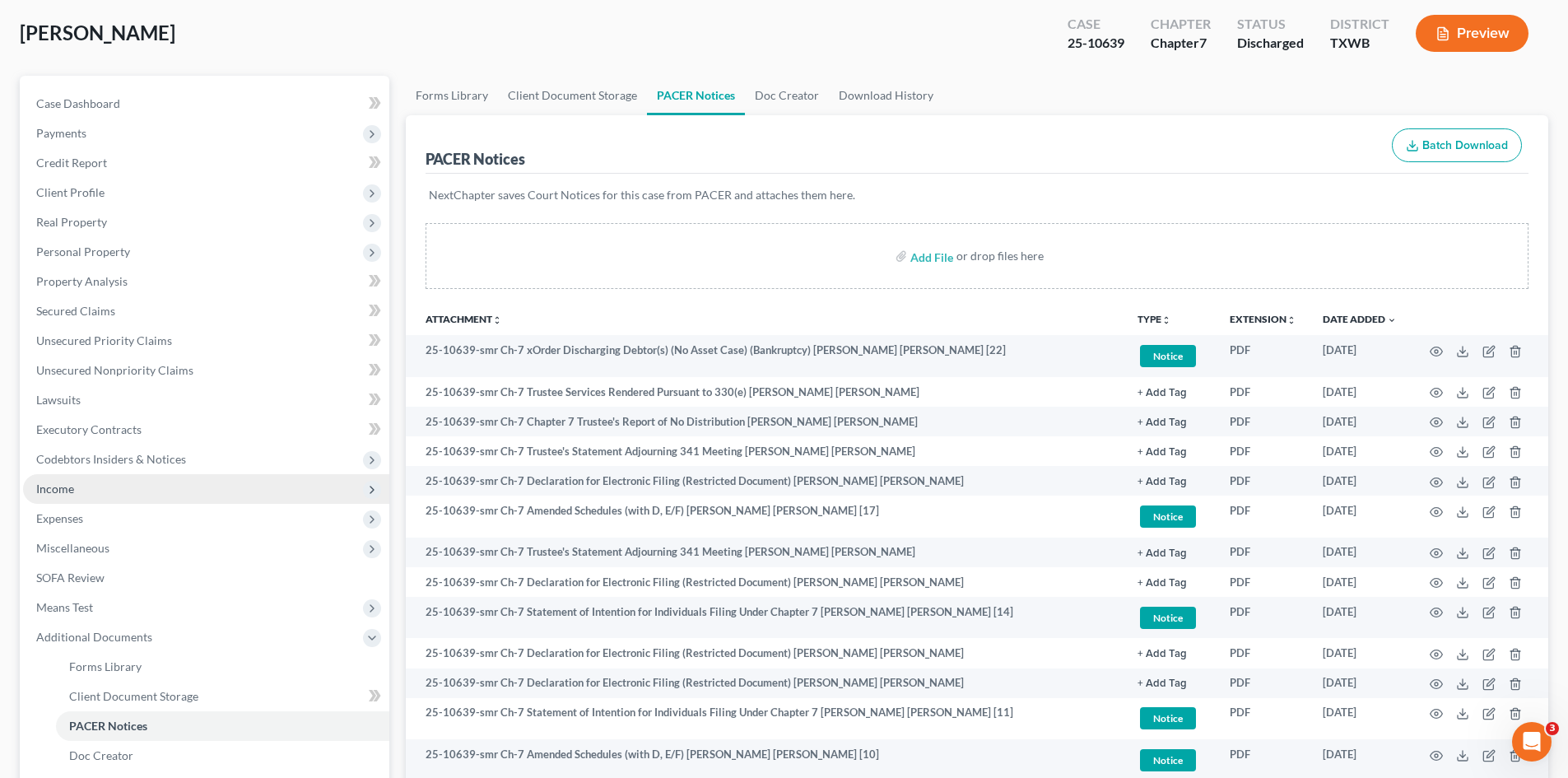
click at [129, 497] on span "Income" at bounding box center [206, 489] width 366 height 30
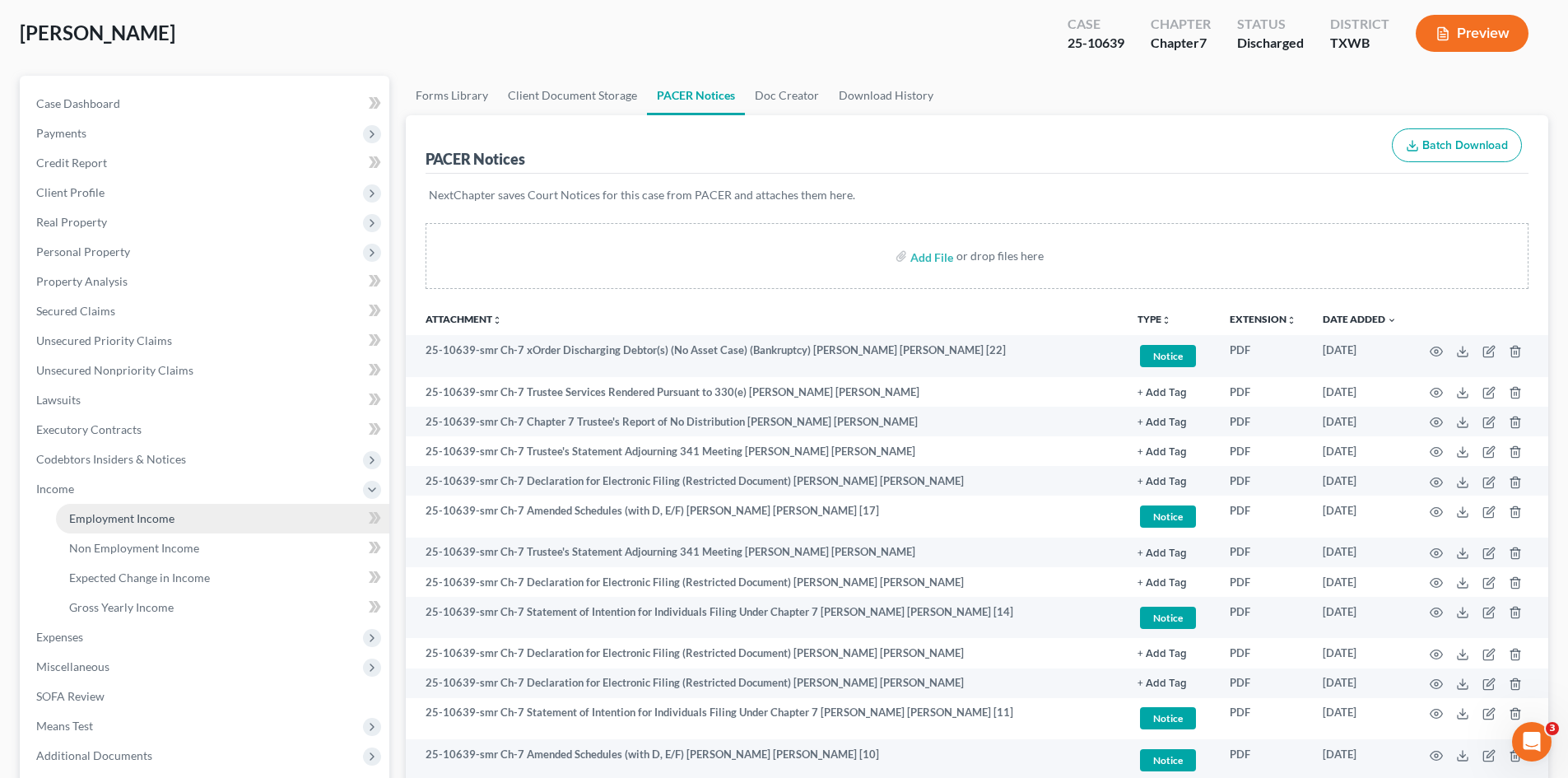
click at [187, 525] on link "Employment Income" at bounding box center [222, 518] width 334 height 30
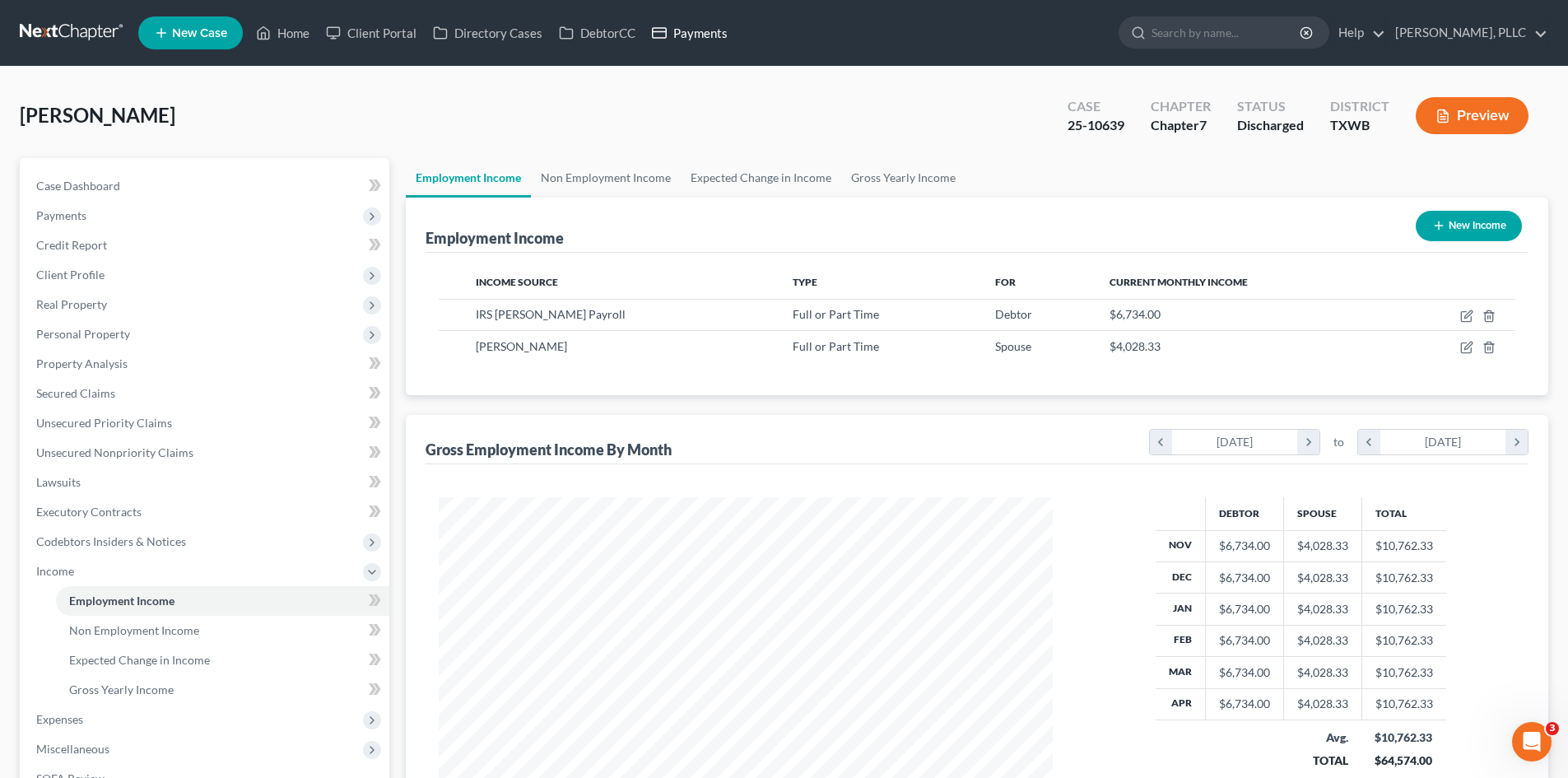
click at [710, 39] on link "Payments" at bounding box center [690, 33] width 92 height 30
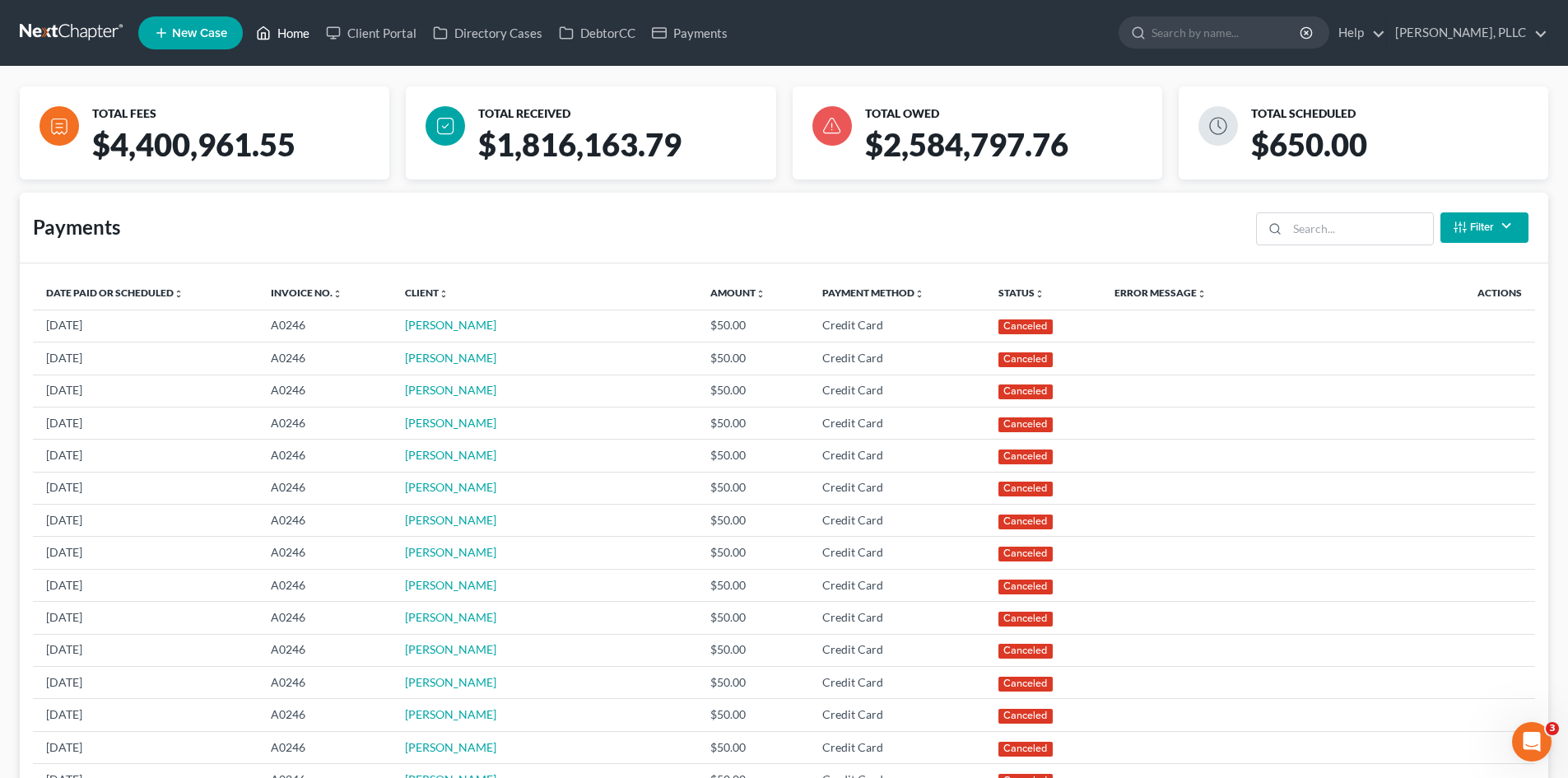
click at [284, 26] on link "Home" at bounding box center [282, 33] width 70 height 30
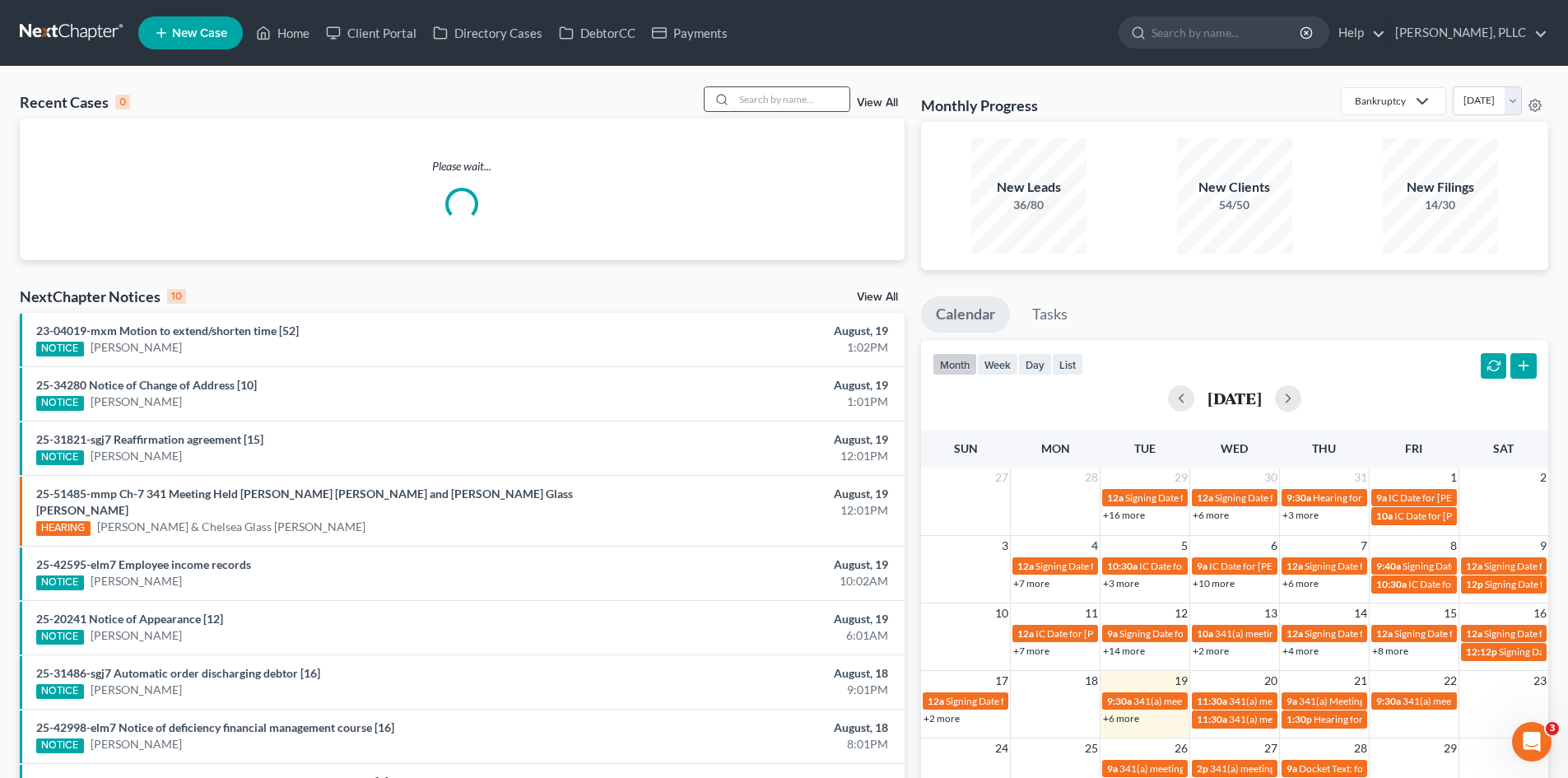
click at [780, 95] on input "search" at bounding box center [792, 98] width 115 height 24
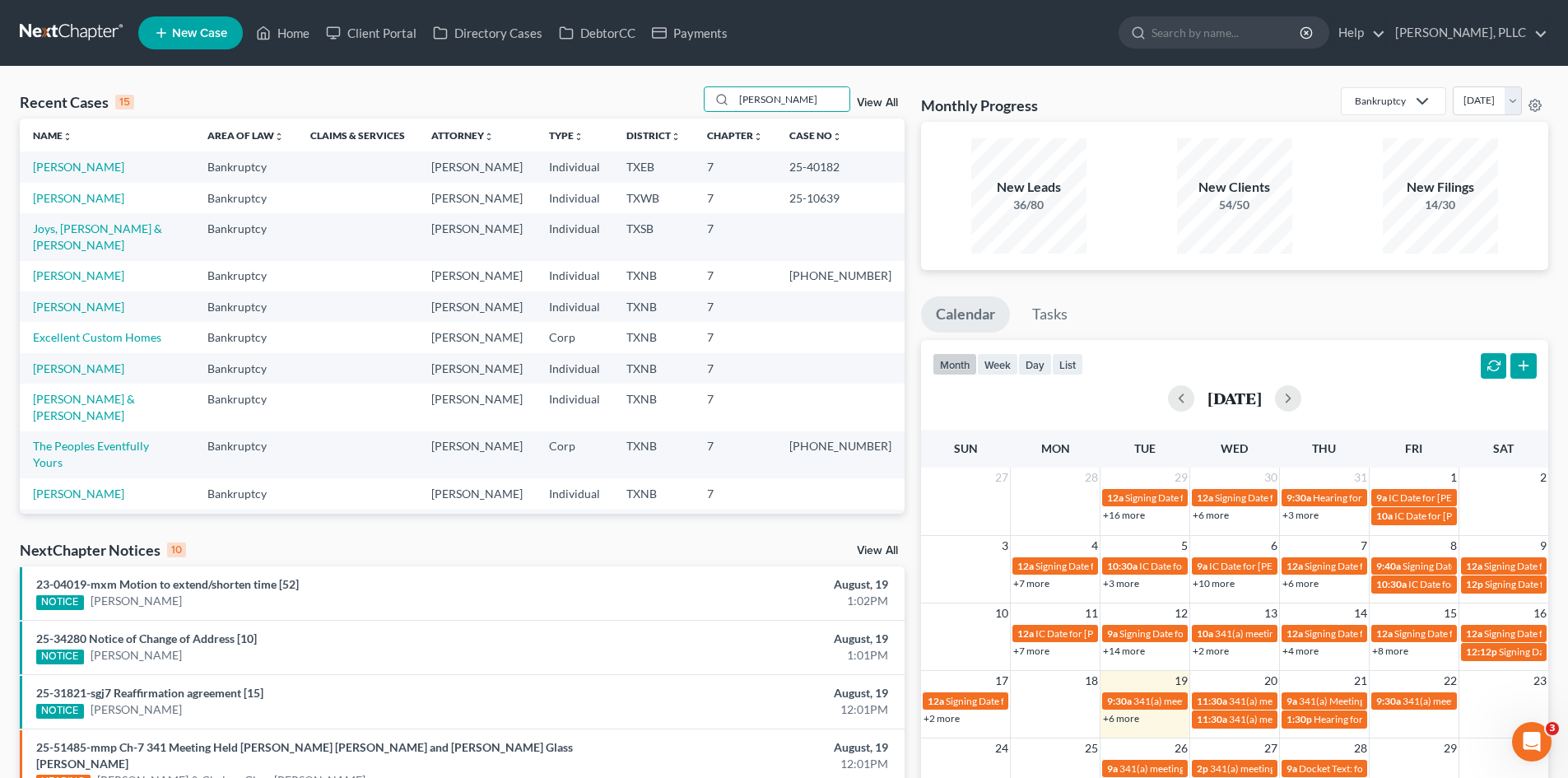
type input "[PERSON_NAME]"
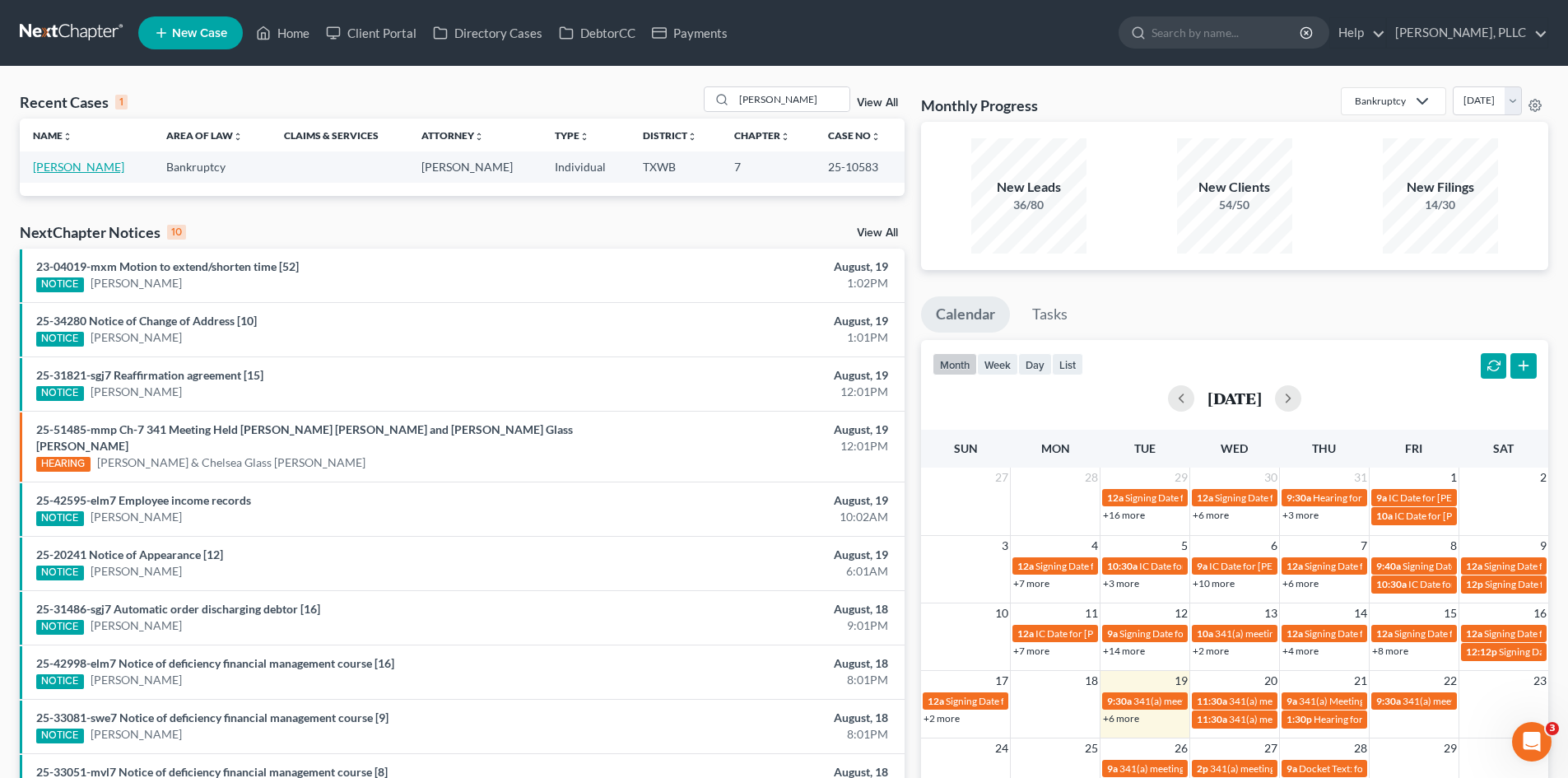
click at [125, 163] on link "[PERSON_NAME]" at bounding box center [78, 166] width 92 height 14
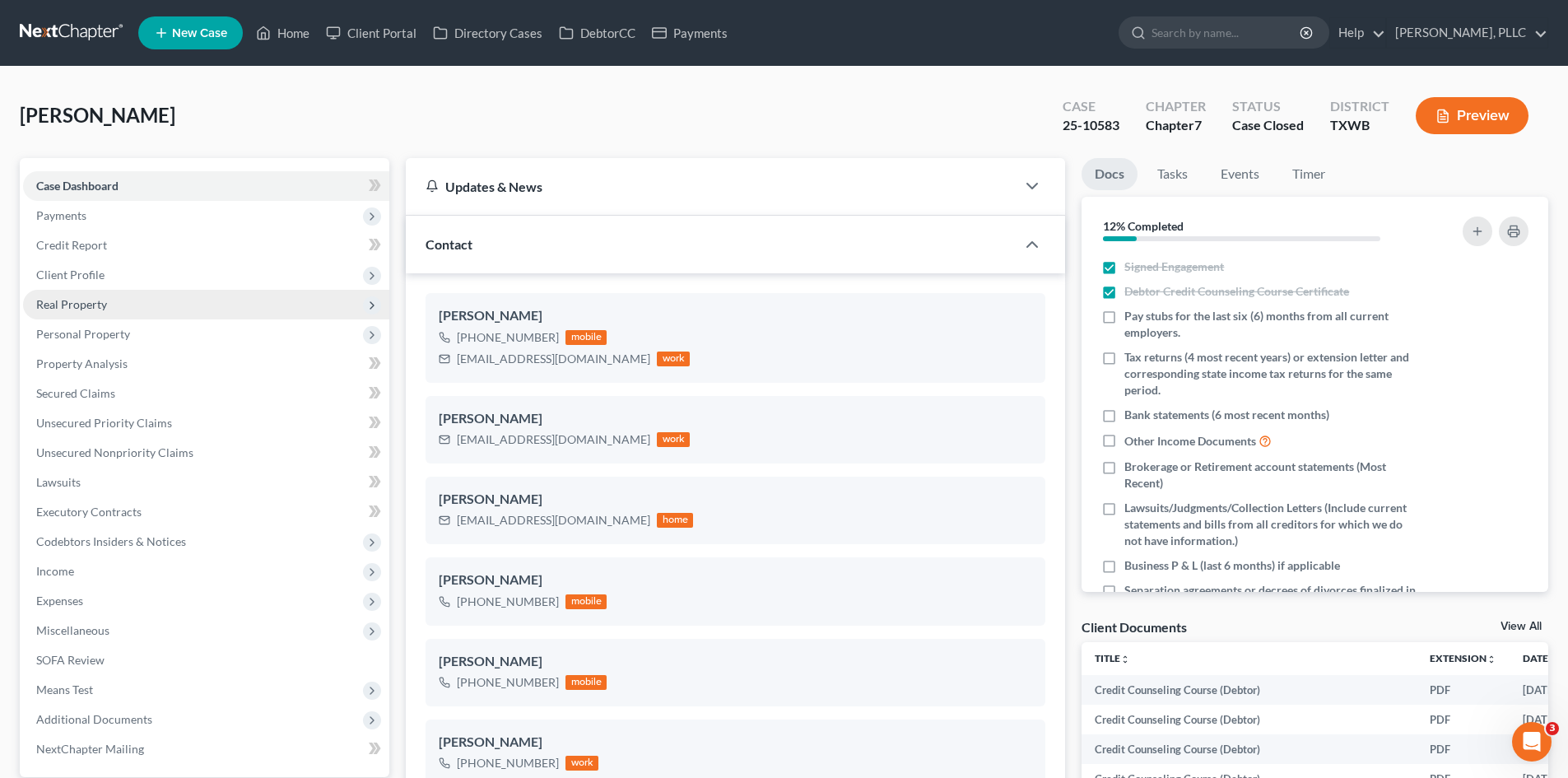
scroll to position [82, 0]
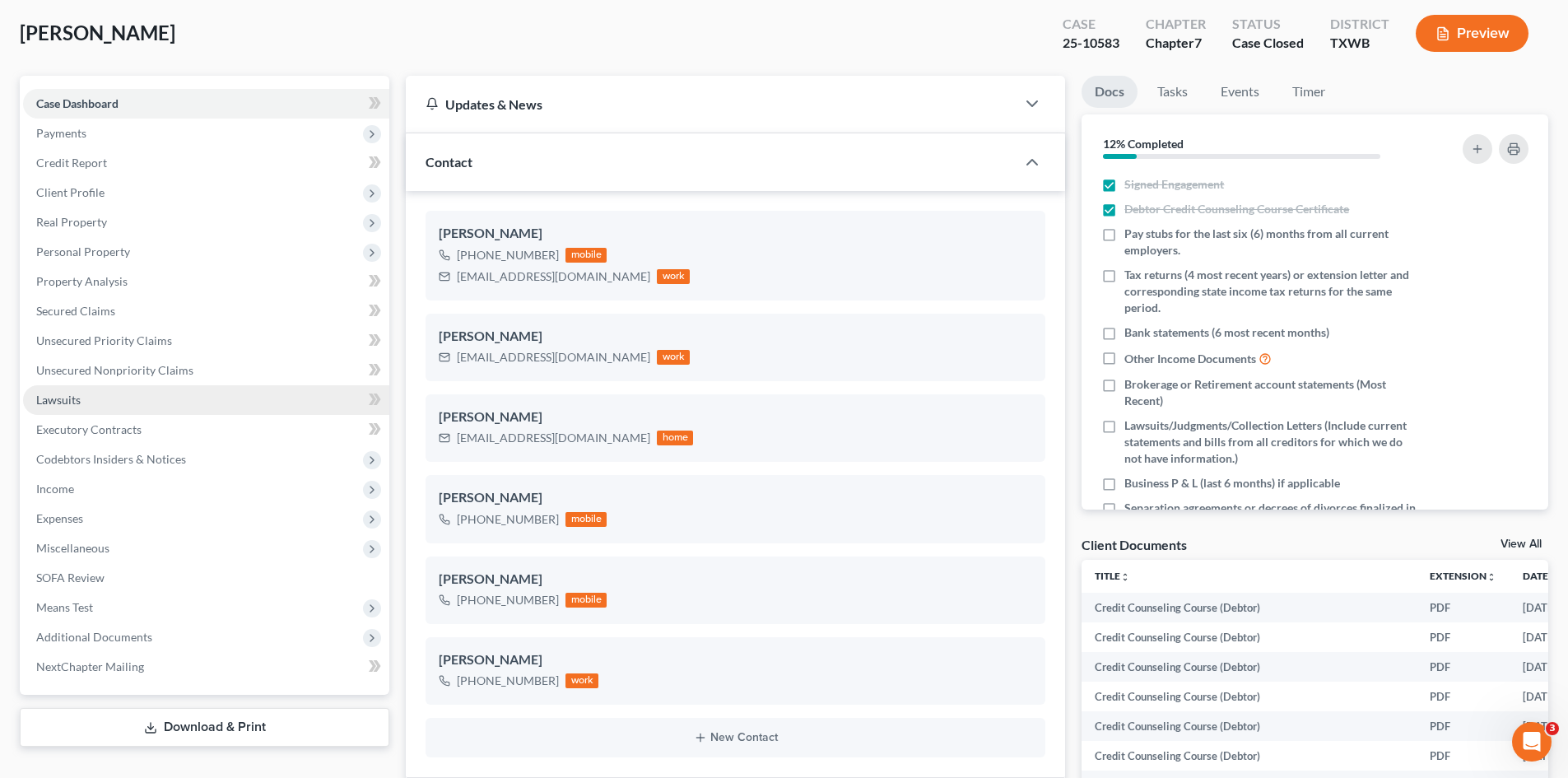
click at [99, 389] on link "Lawsuits" at bounding box center [206, 400] width 366 height 30
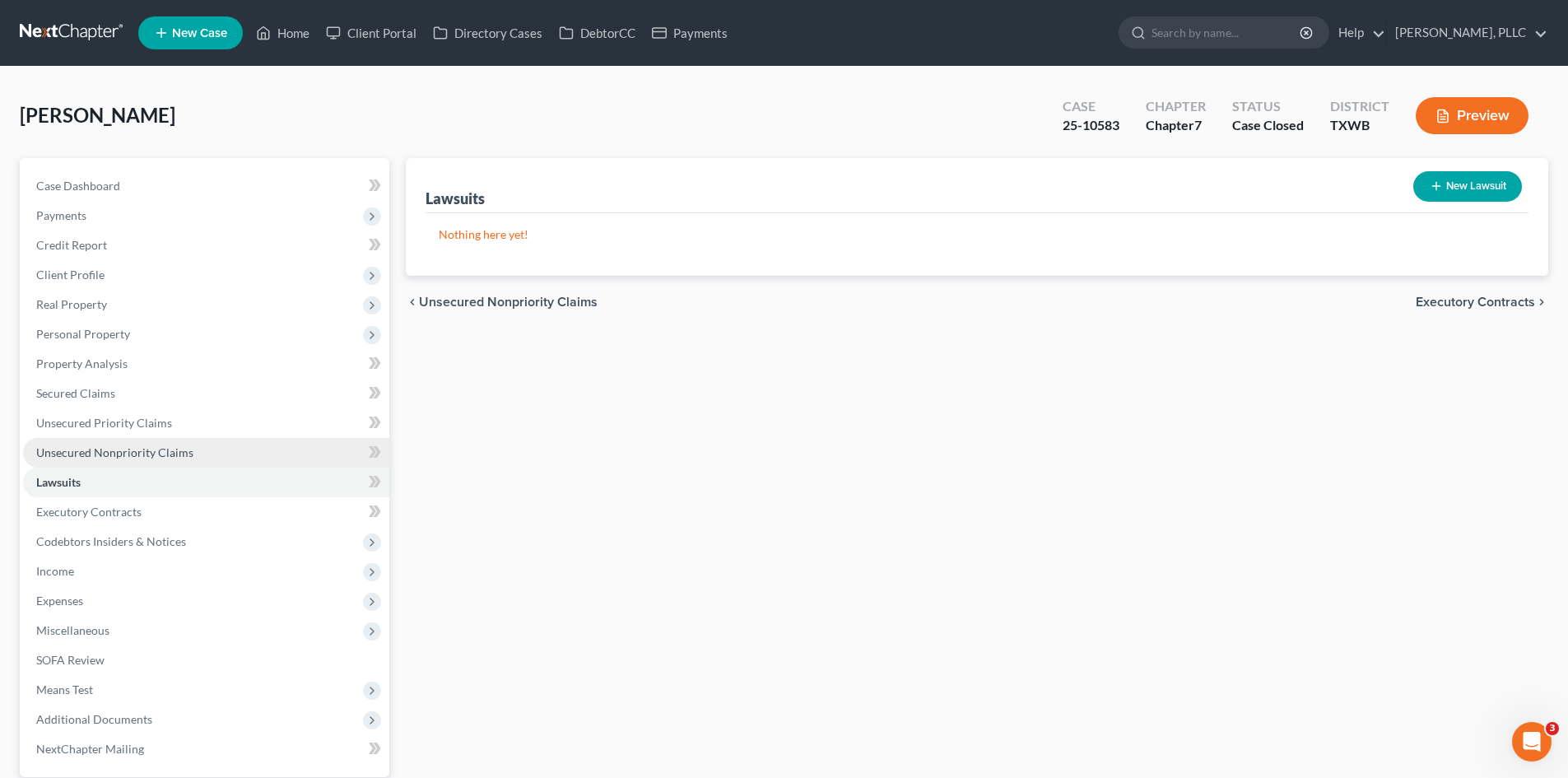
click at [148, 455] on span "Unsecured Nonpriority Claims" at bounding box center [115, 452] width 157 height 14
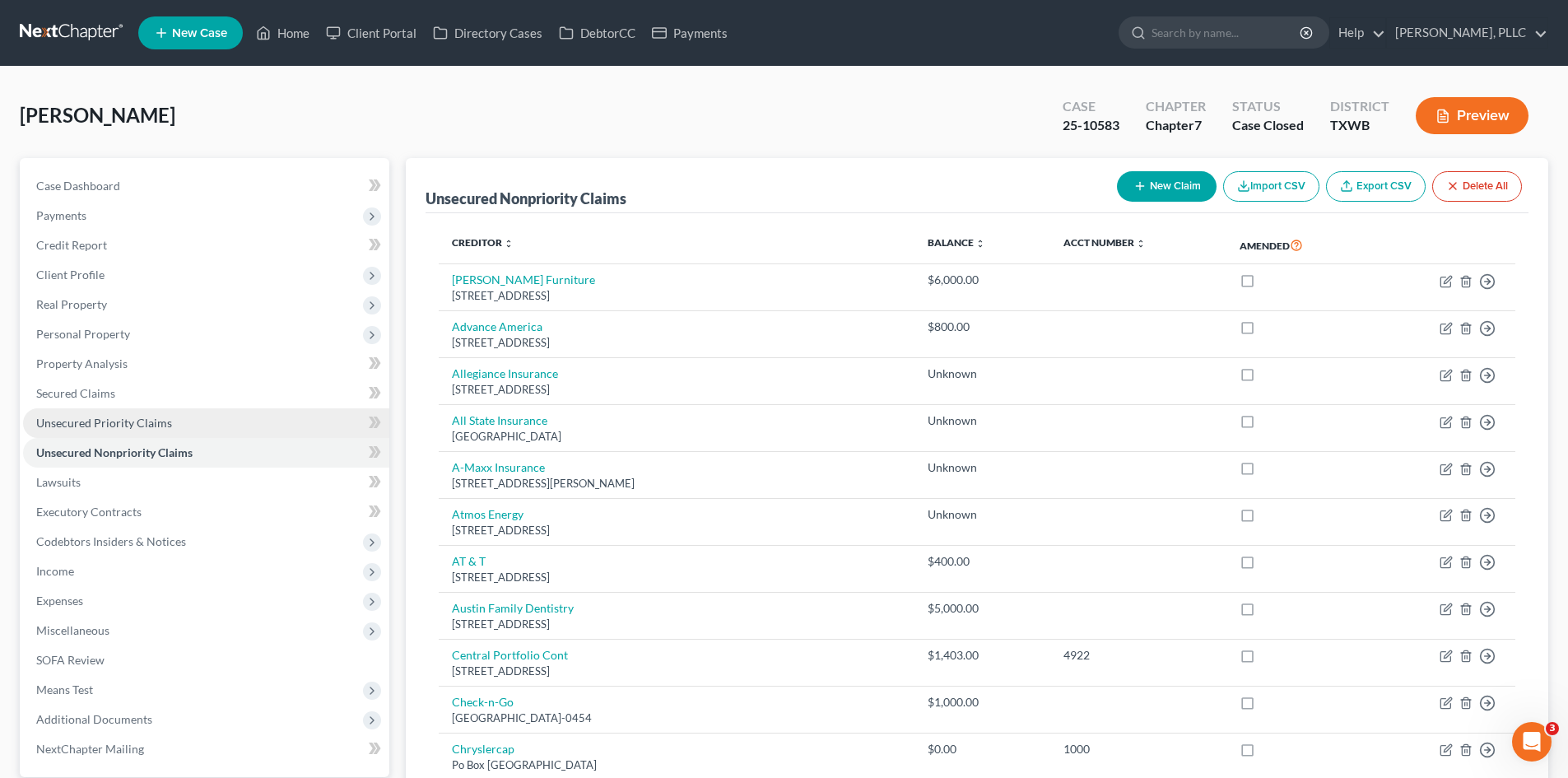
click at [126, 430] on link "Unsecured Priority Claims" at bounding box center [206, 423] width 366 height 30
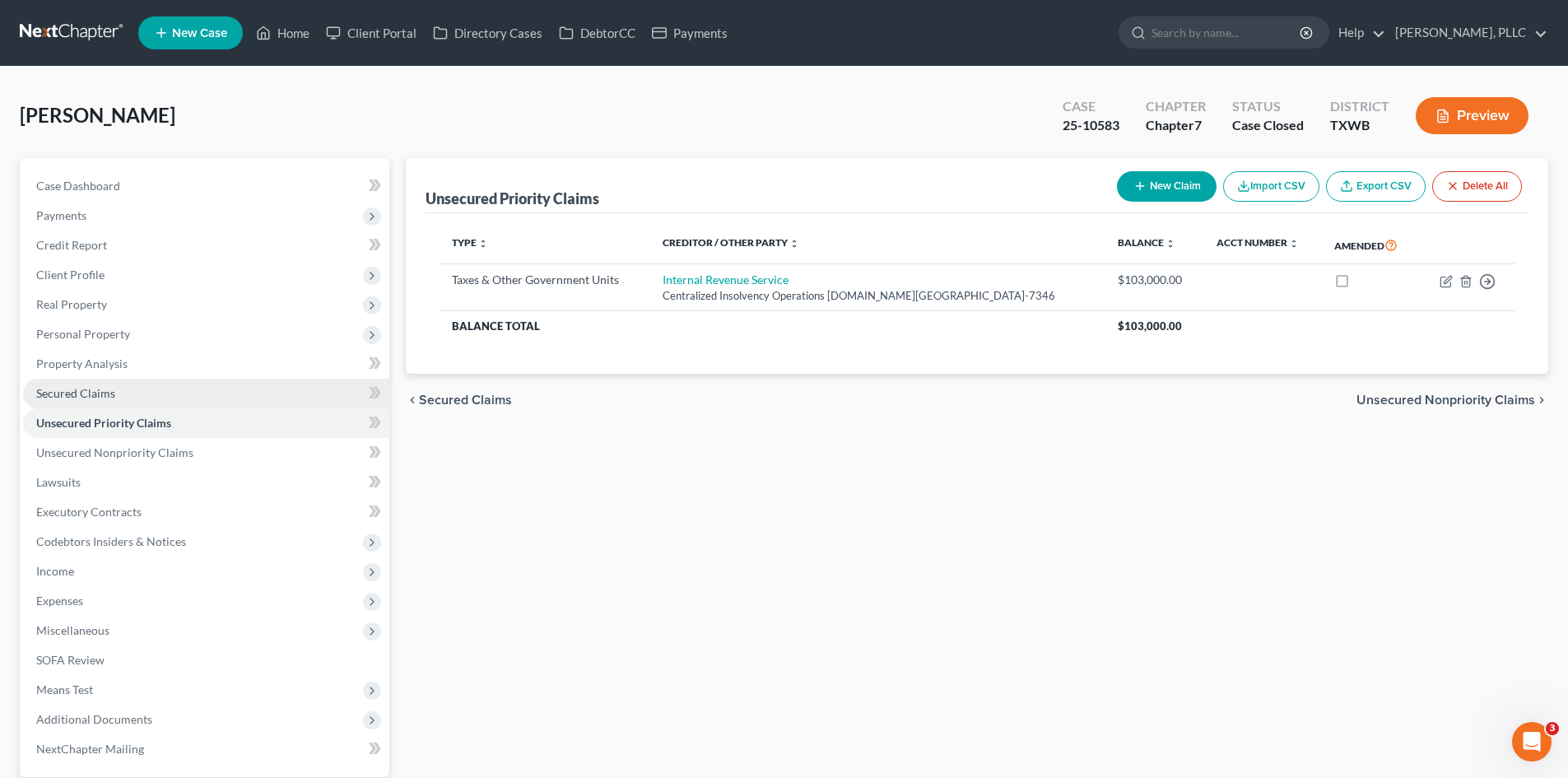
click at [123, 391] on link "Secured Claims" at bounding box center [206, 393] width 366 height 30
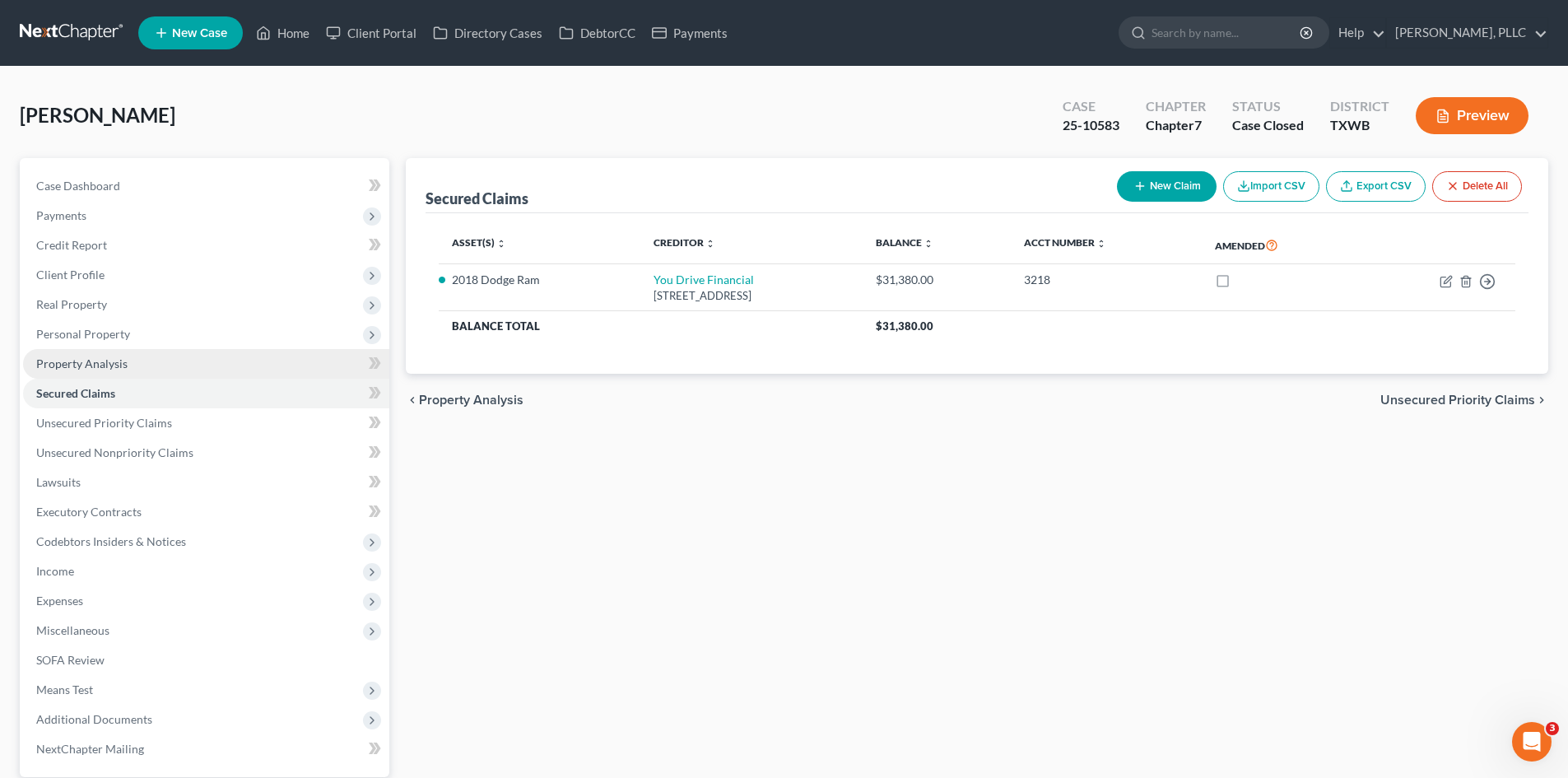
click at [127, 365] on link "Property Analysis" at bounding box center [206, 363] width 366 height 30
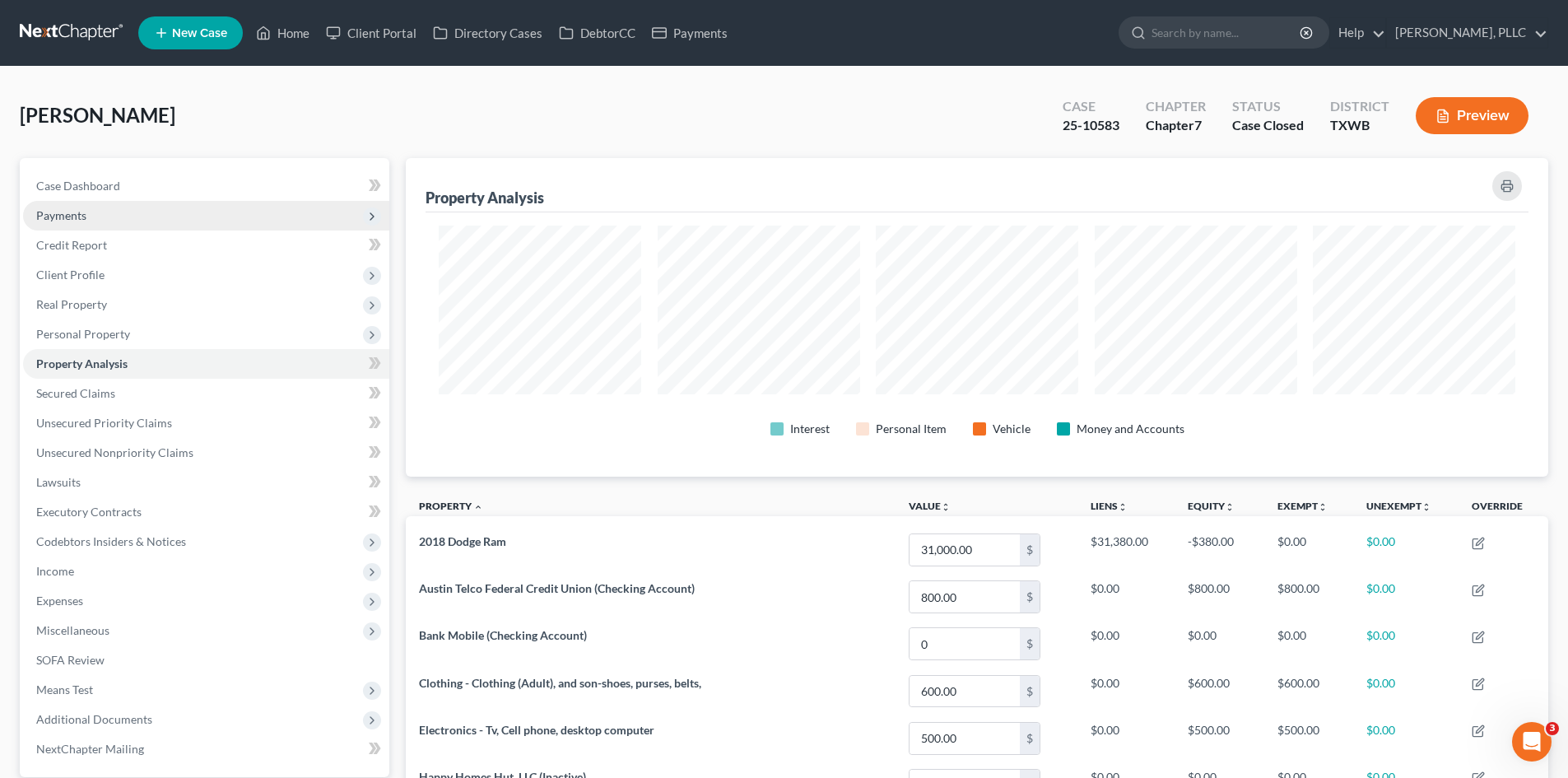
scroll to position [319, 1143]
click at [161, 220] on span "Payments" at bounding box center [206, 215] width 366 height 30
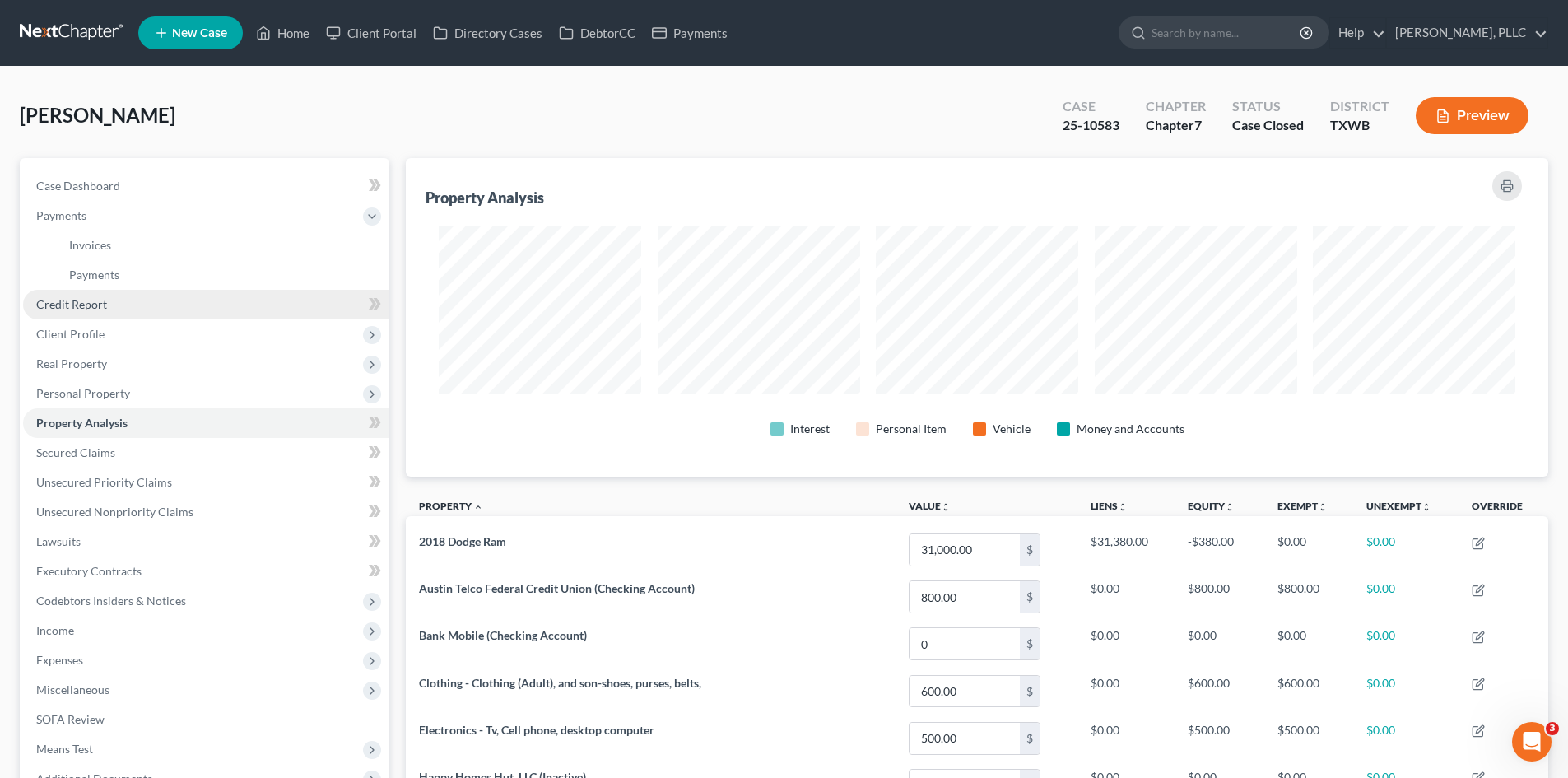
click at [134, 307] on link "Credit Report" at bounding box center [206, 304] width 366 height 30
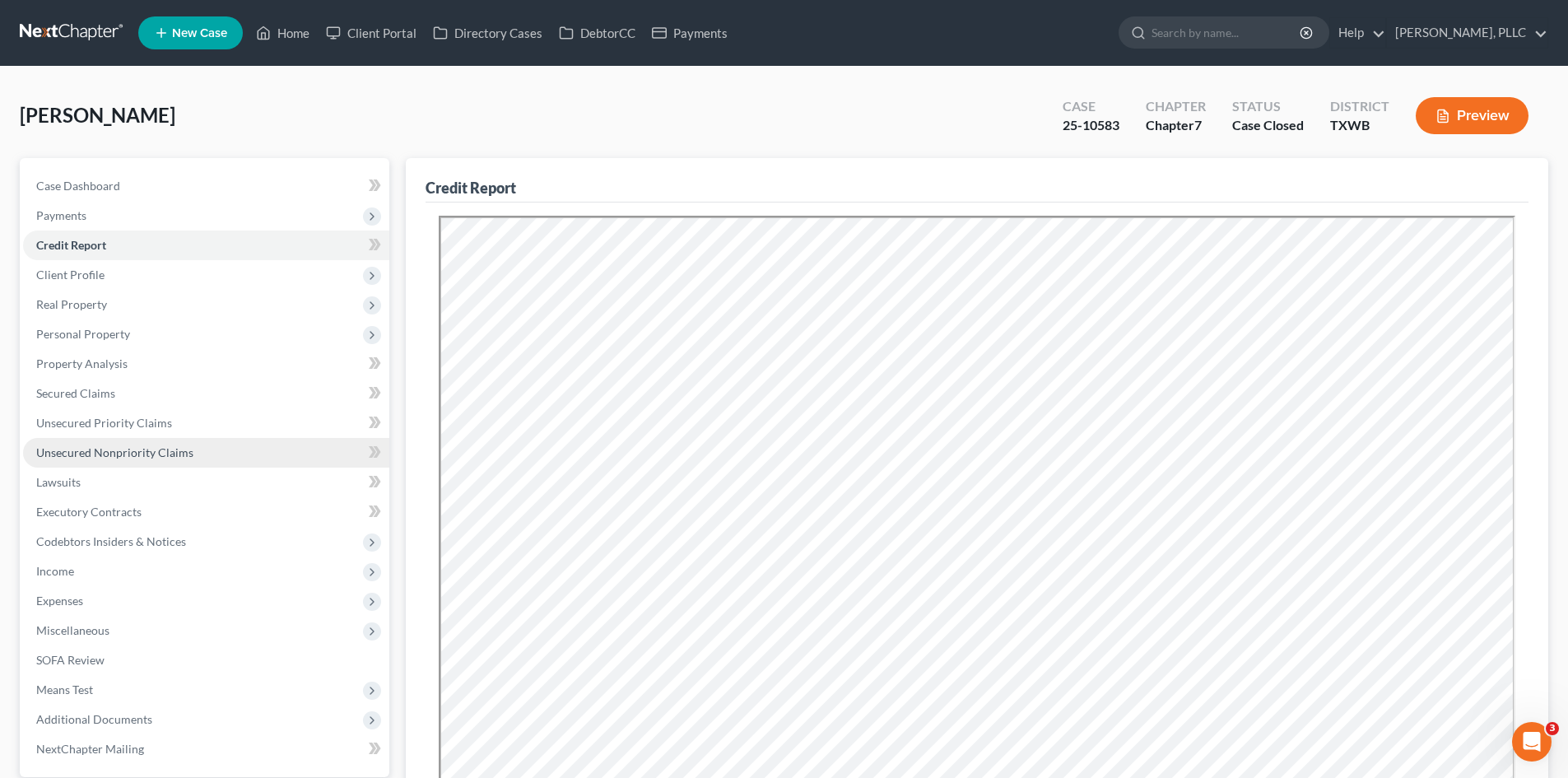
click at [97, 466] on link "Unsecured Nonpriority Claims" at bounding box center [206, 453] width 366 height 30
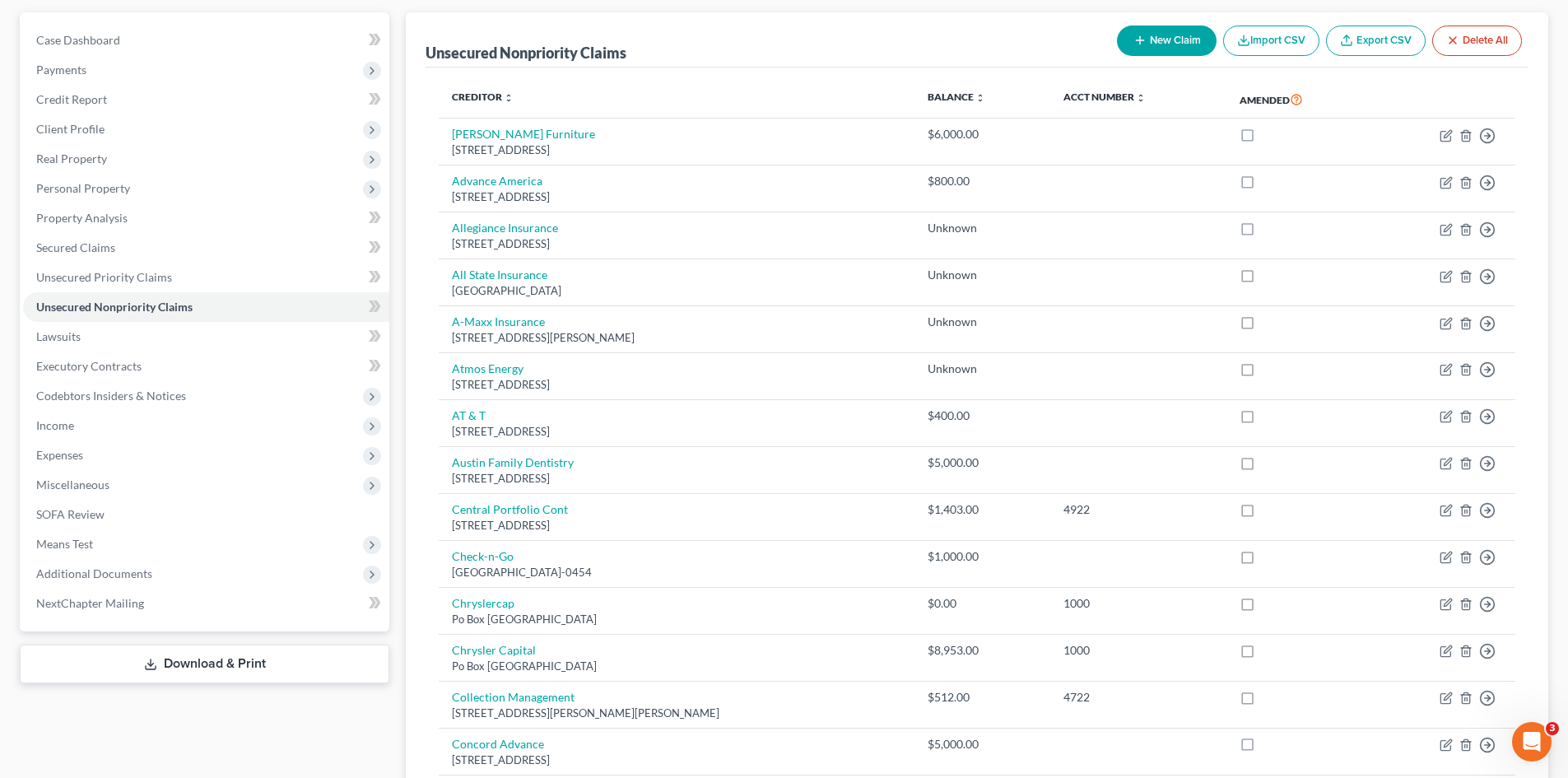
scroll to position [58, 0]
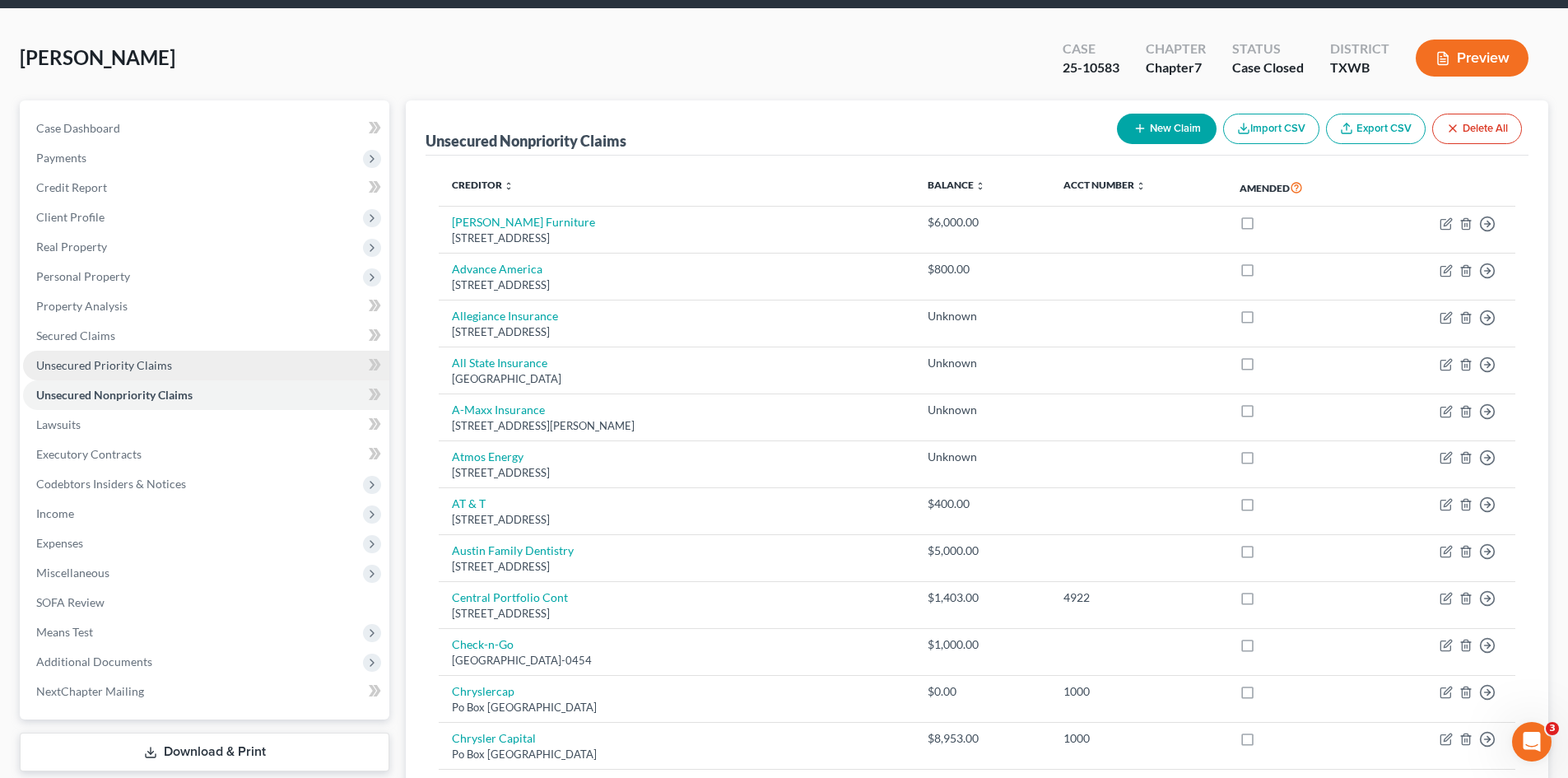
click at [59, 351] on link "Unsecured Priority Claims" at bounding box center [206, 365] width 366 height 30
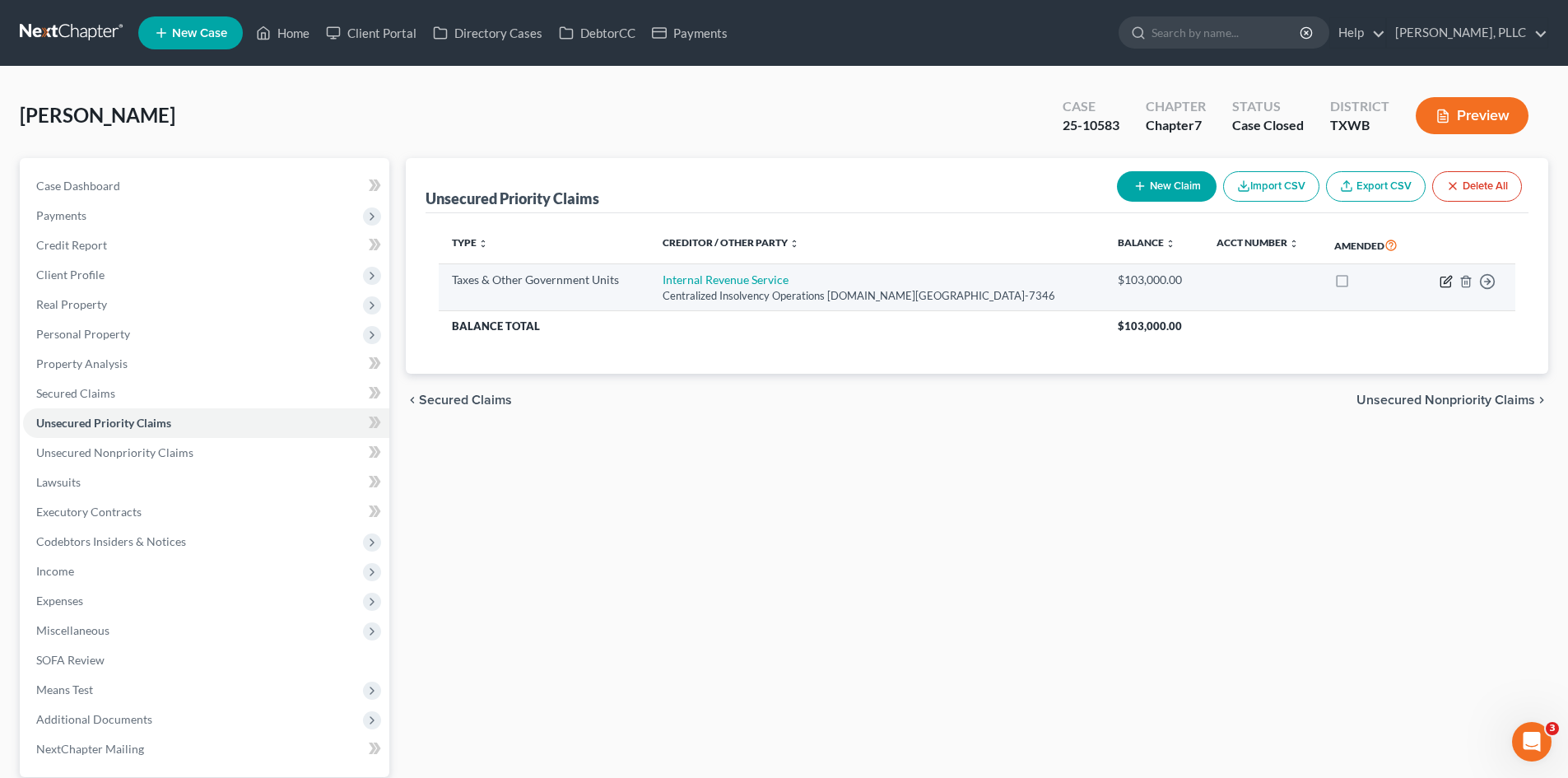
click at [1445, 283] on icon "button" at bounding box center [1448, 279] width 8 height 8
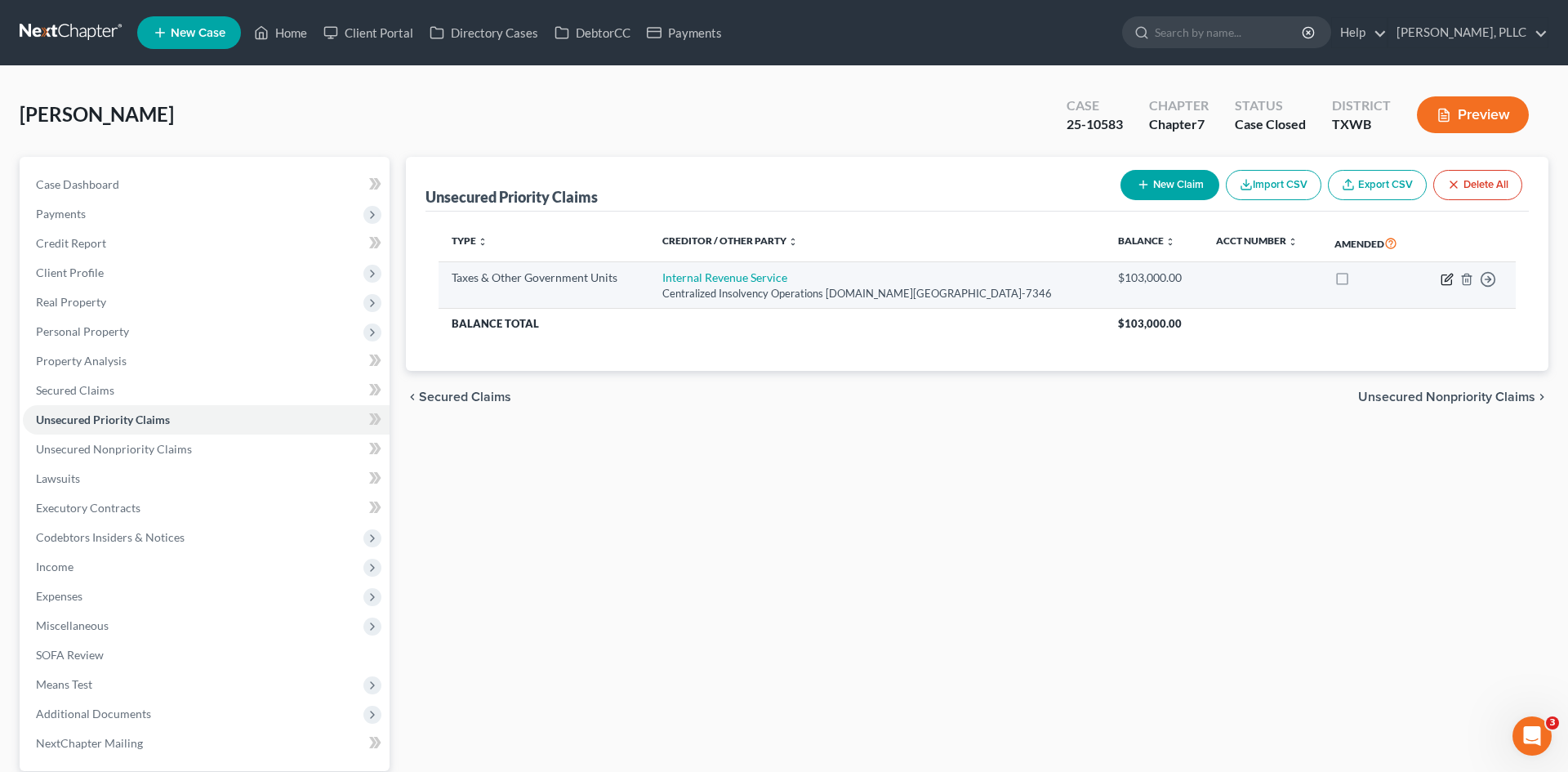
select select "0"
select select "39"
select select "3"
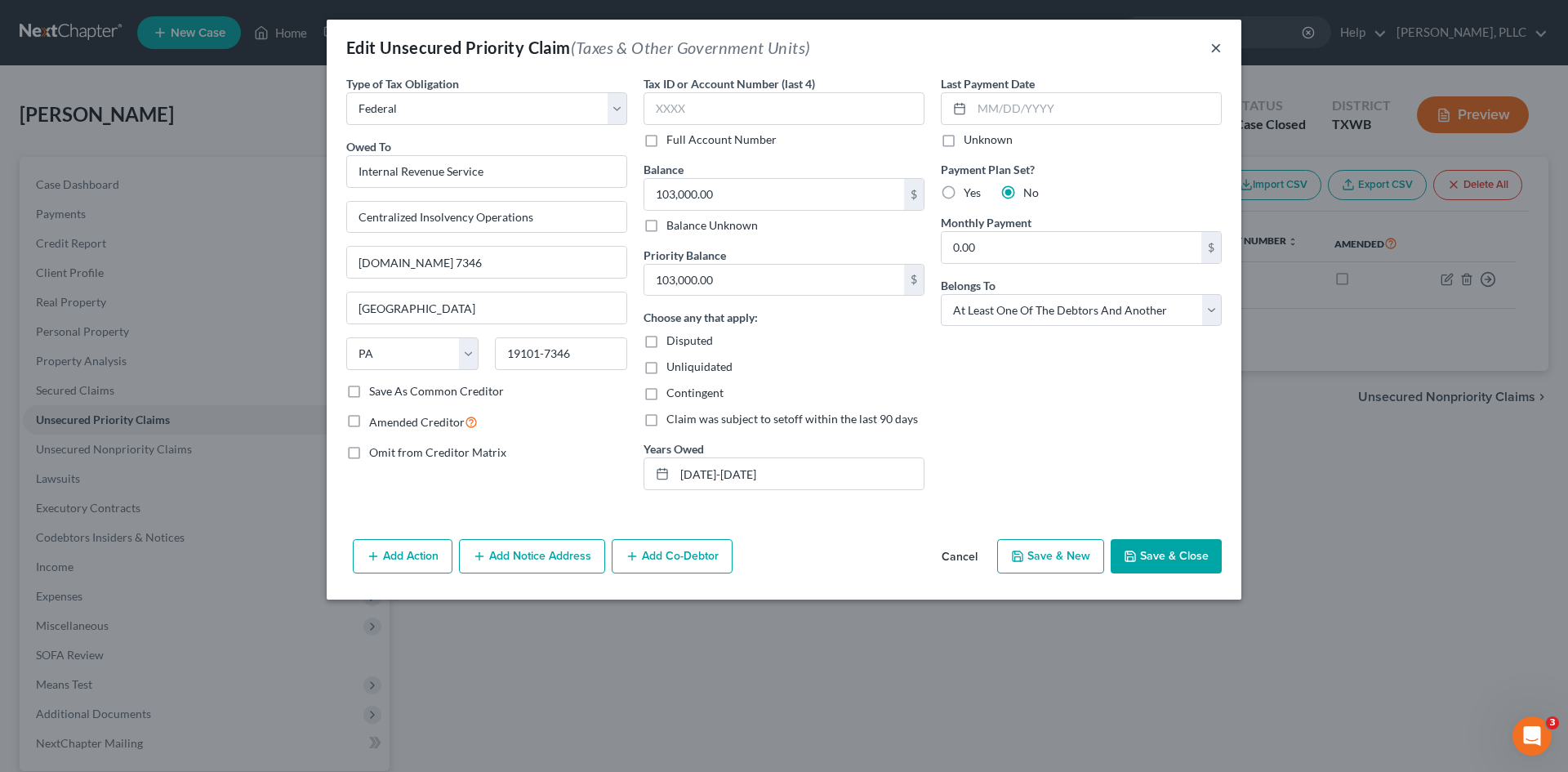
click at [1219, 43] on button "×" at bounding box center [1215, 47] width 11 height 20
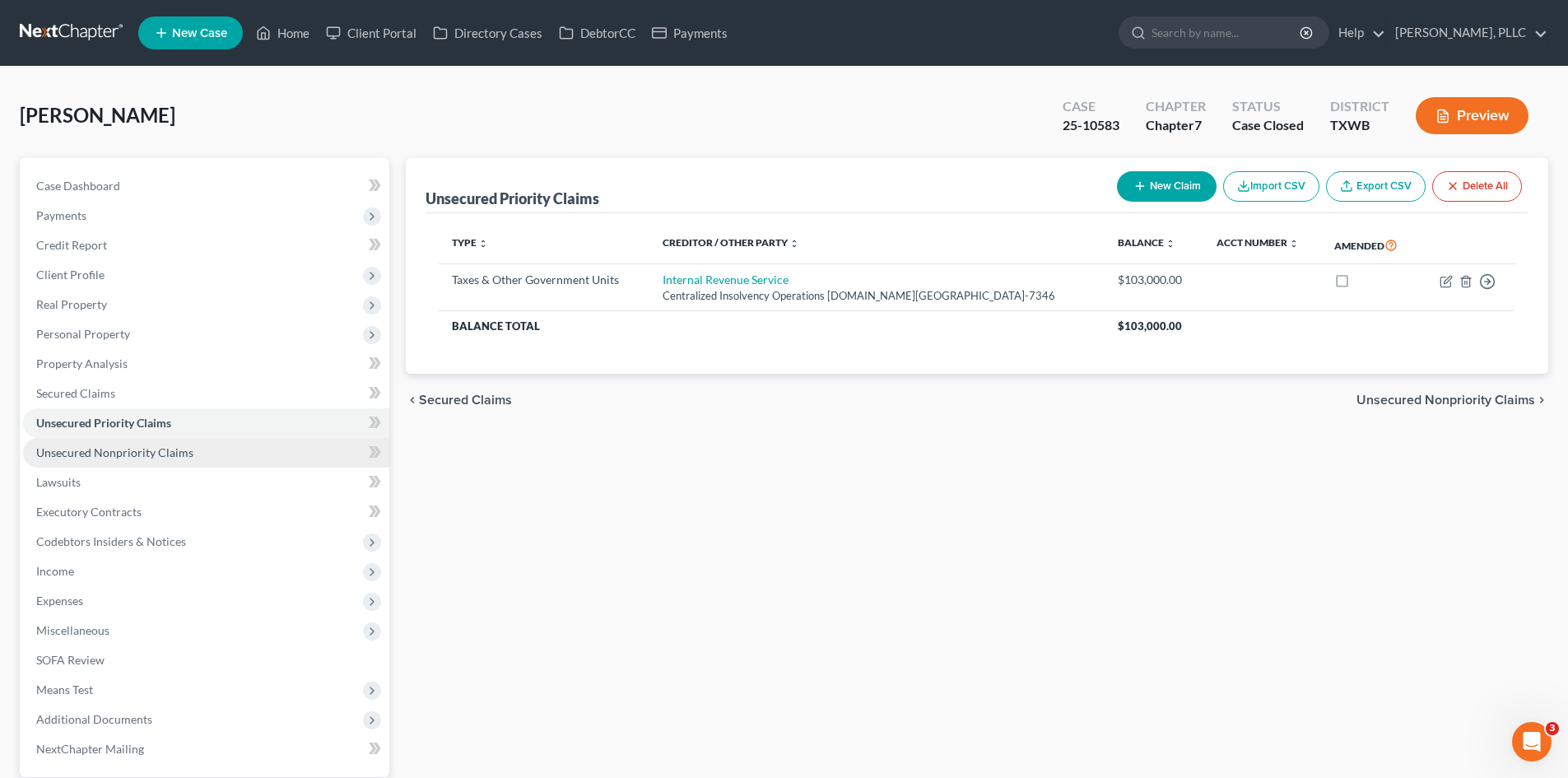
click at [145, 461] on link "Unsecured Nonpriority Claims" at bounding box center [206, 453] width 366 height 30
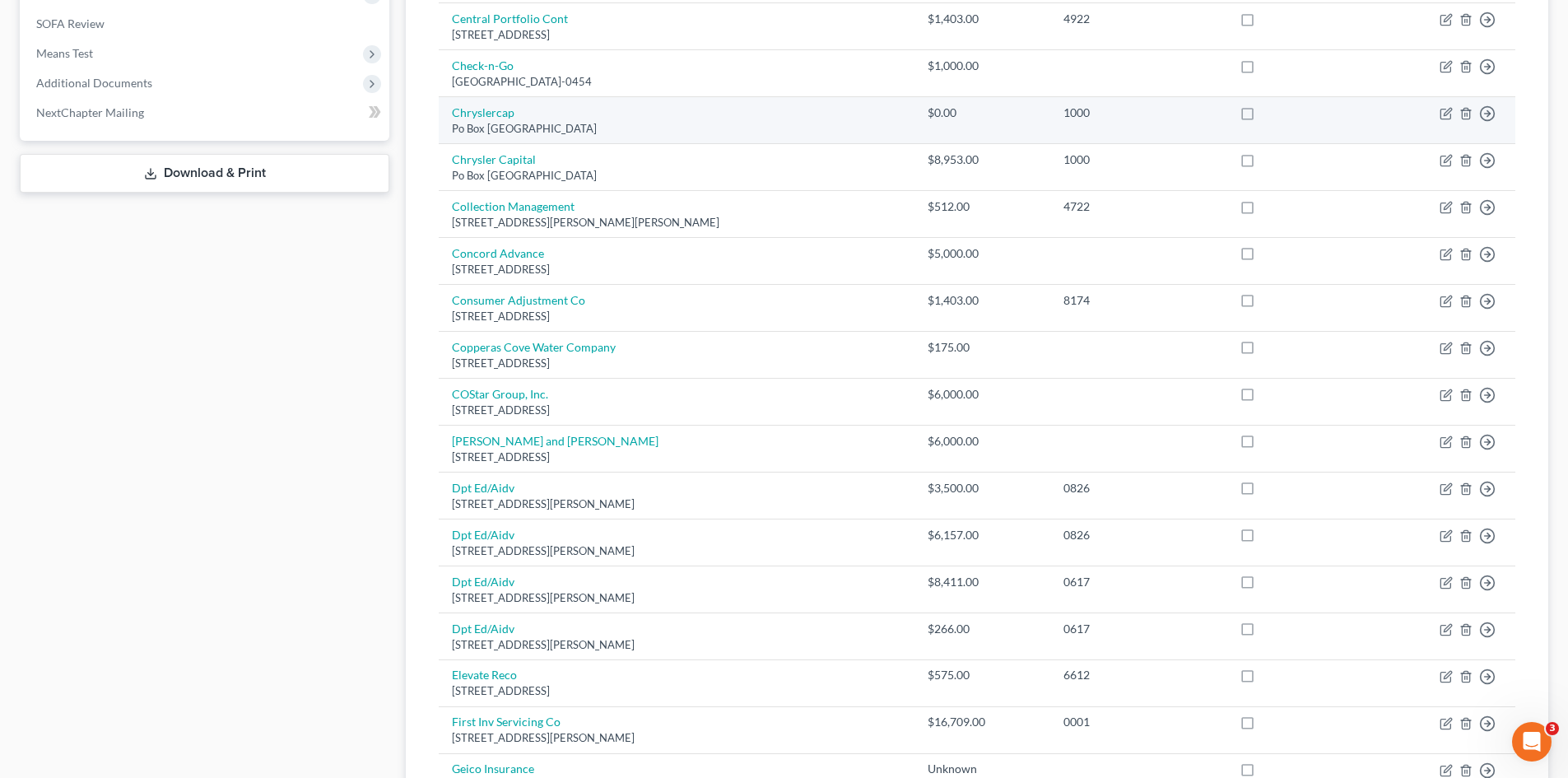
scroll to position [659, 0]
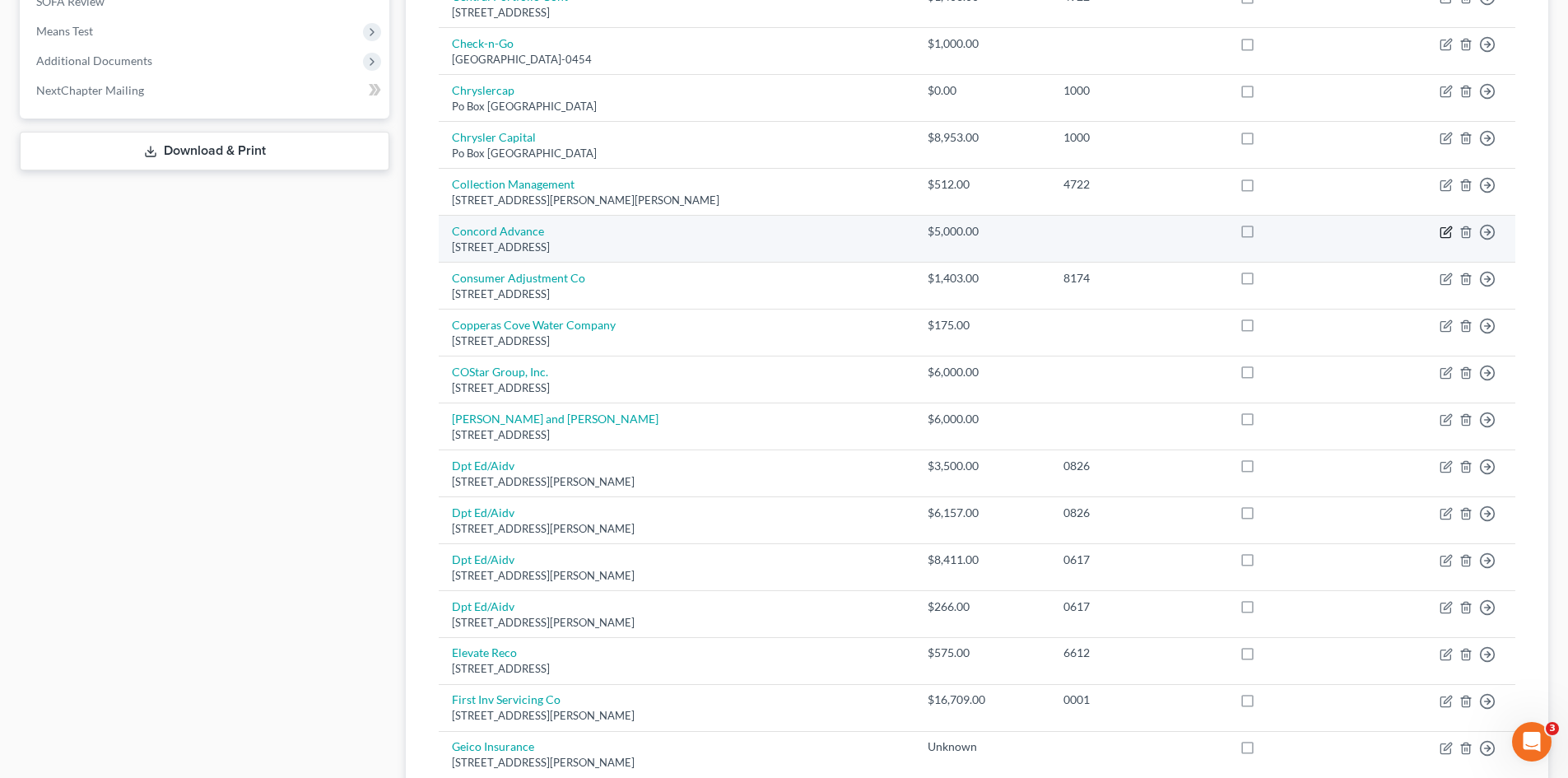
click at [1447, 232] on icon "button" at bounding box center [1446, 232] width 13 height 13
select select "32"
select select "10"
select select "0"
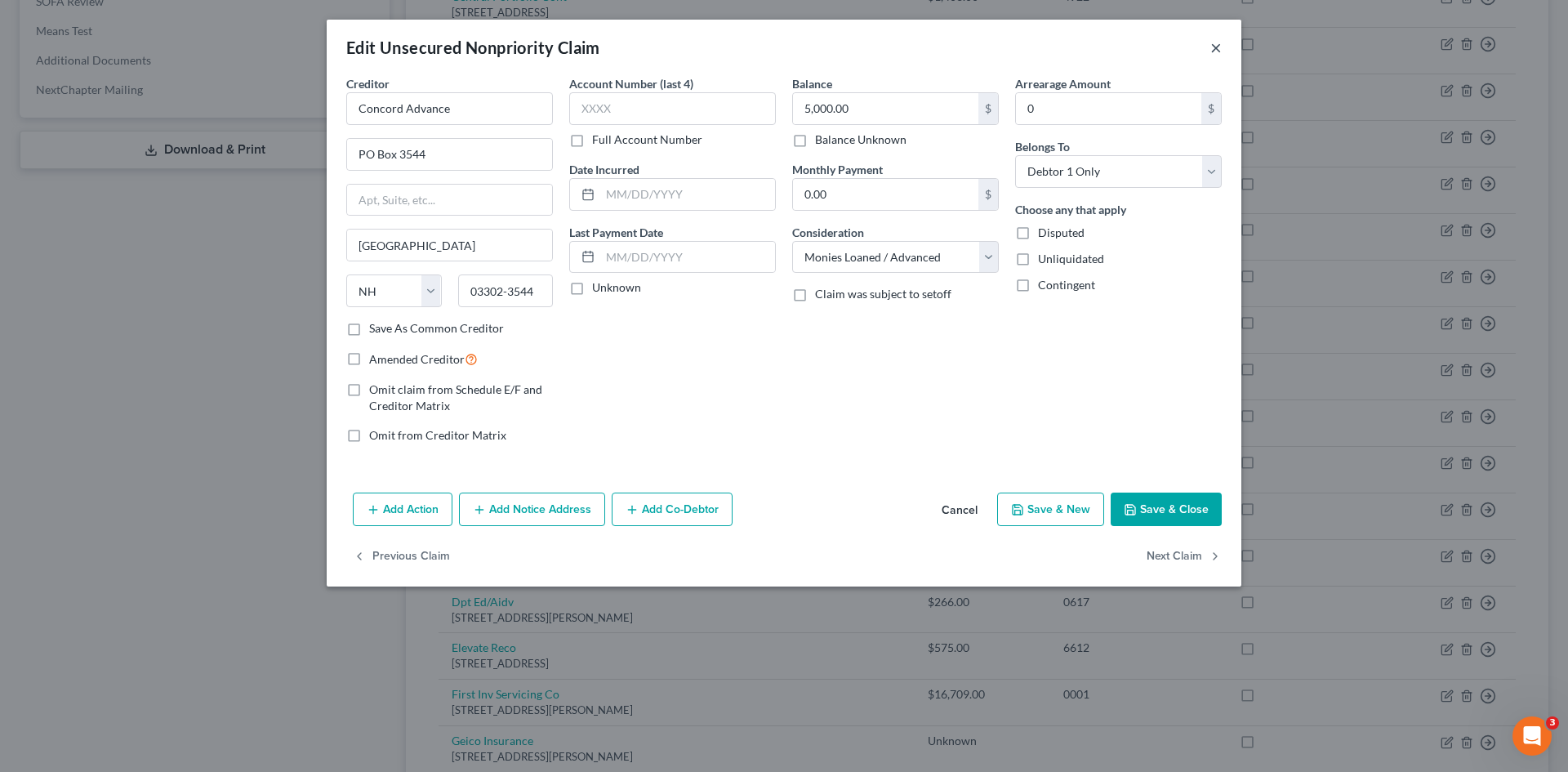
click at [1214, 46] on button "×" at bounding box center [1215, 47] width 11 height 20
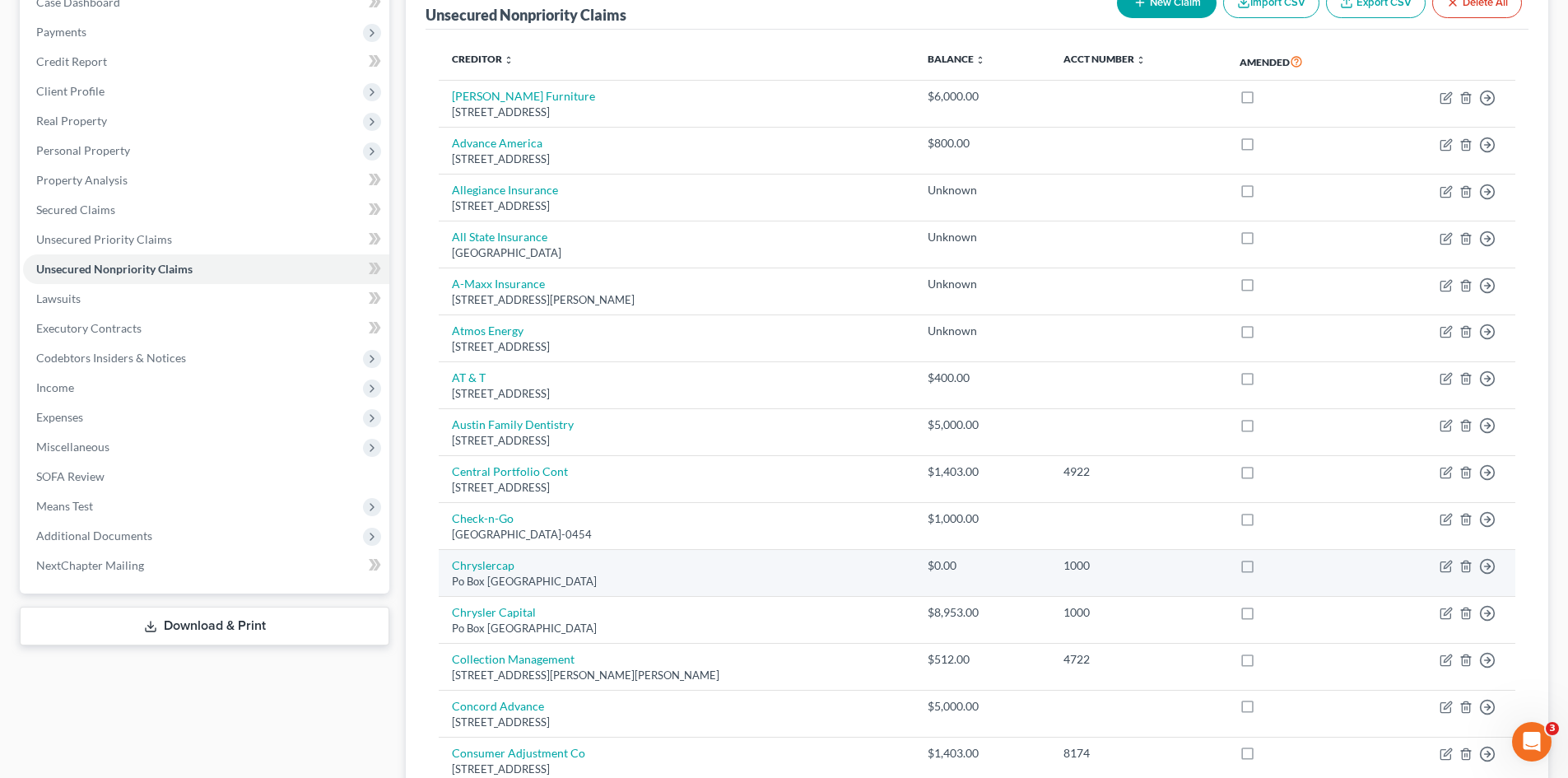
scroll to position [82, 0]
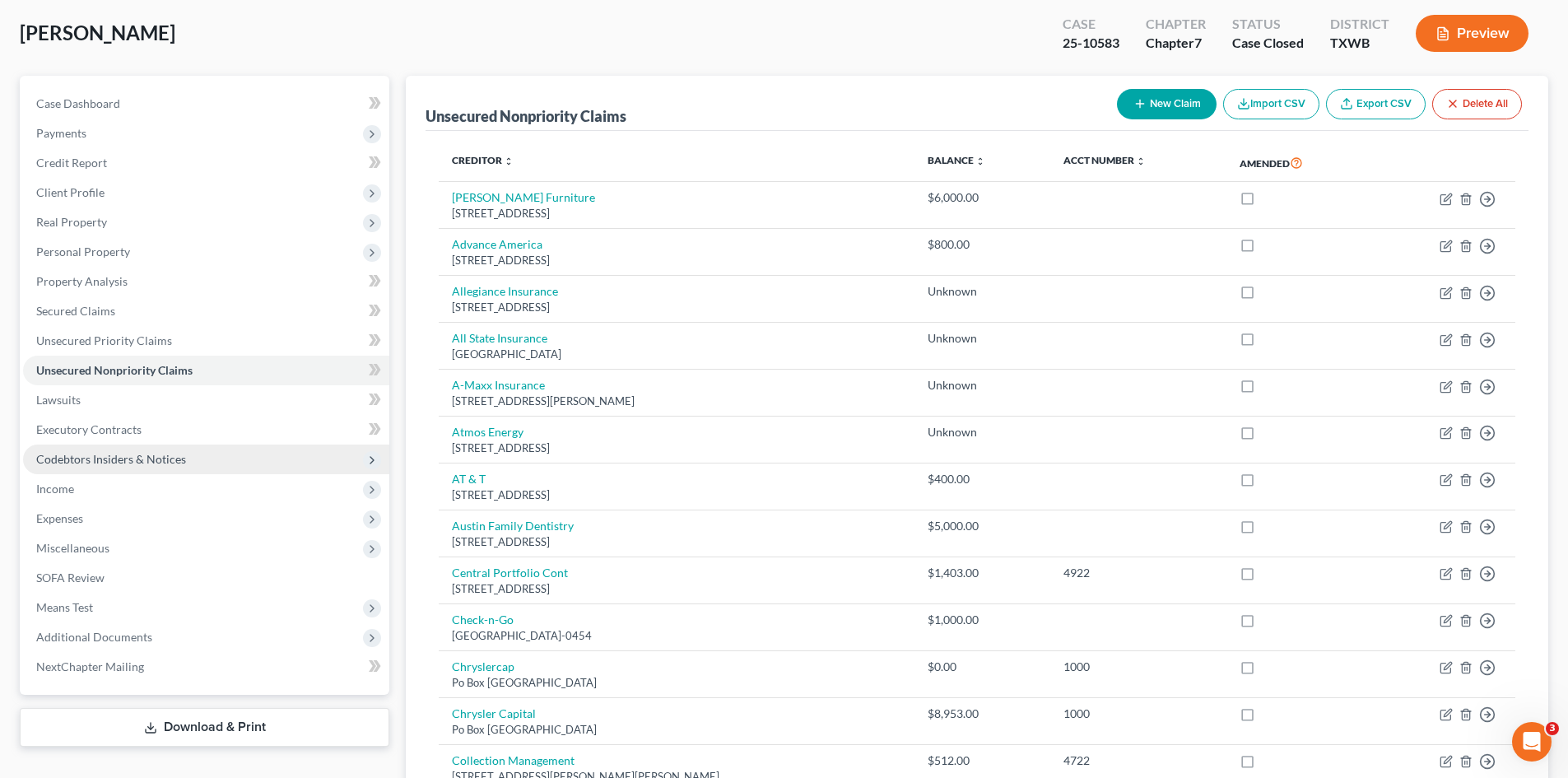
click at [234, 454] on span "Codebtors Insiders & Notices" at bounding box center [206, 459] width 366 height 30
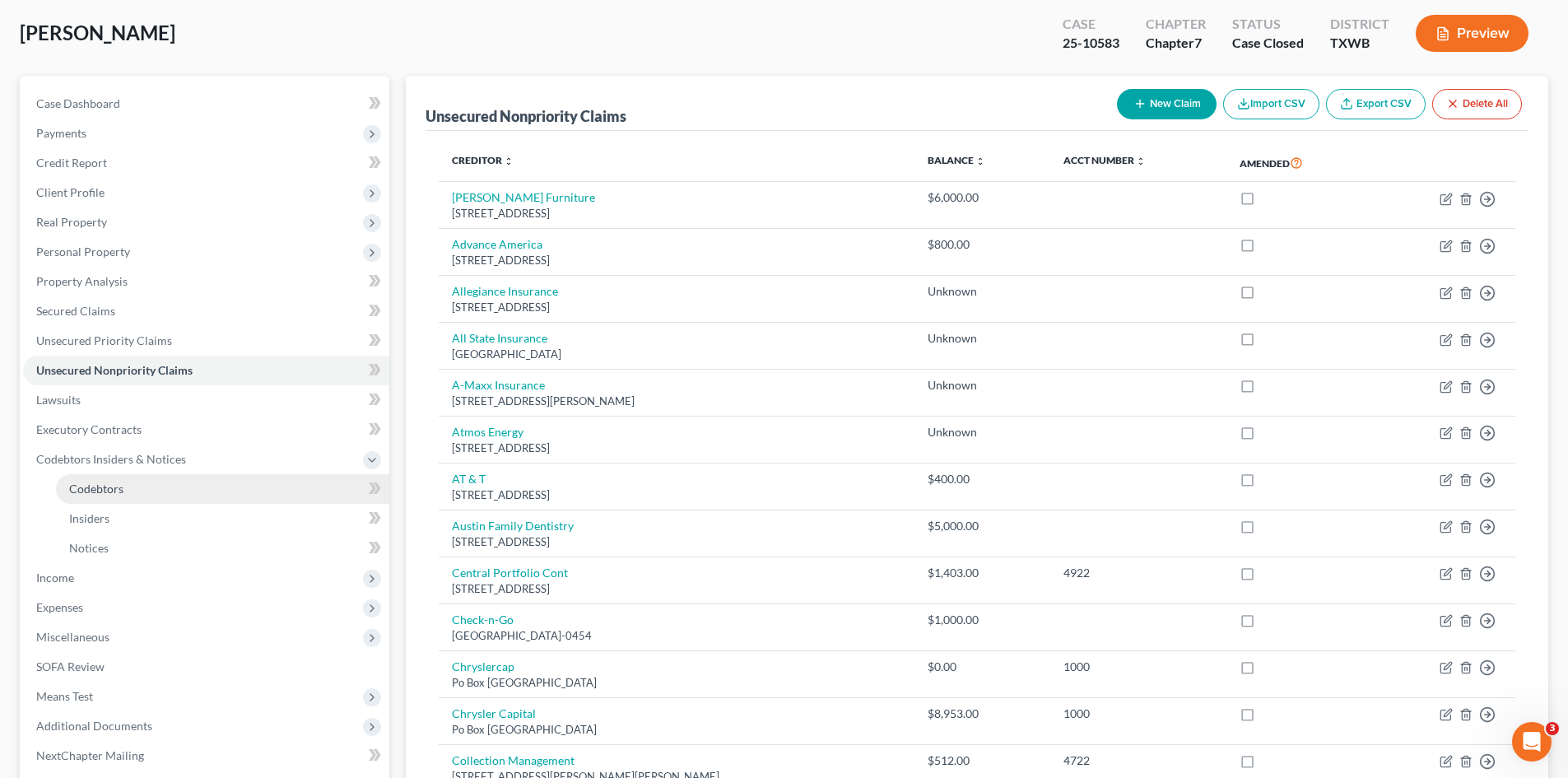
click at [193, 491] on link "Codebtors" at bounding box center [222, 489] width 334 height 30
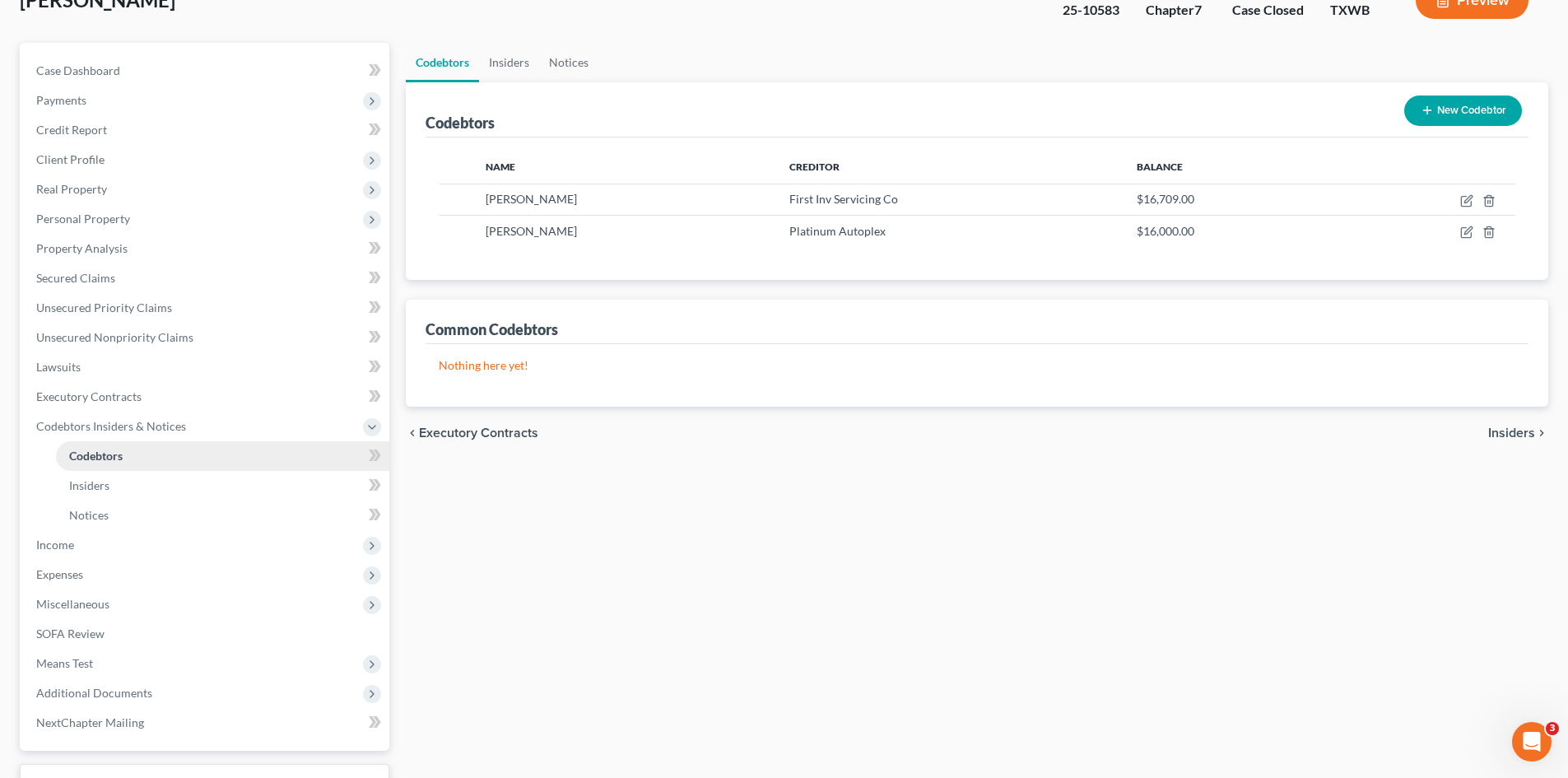
scroll to position [165, 0]
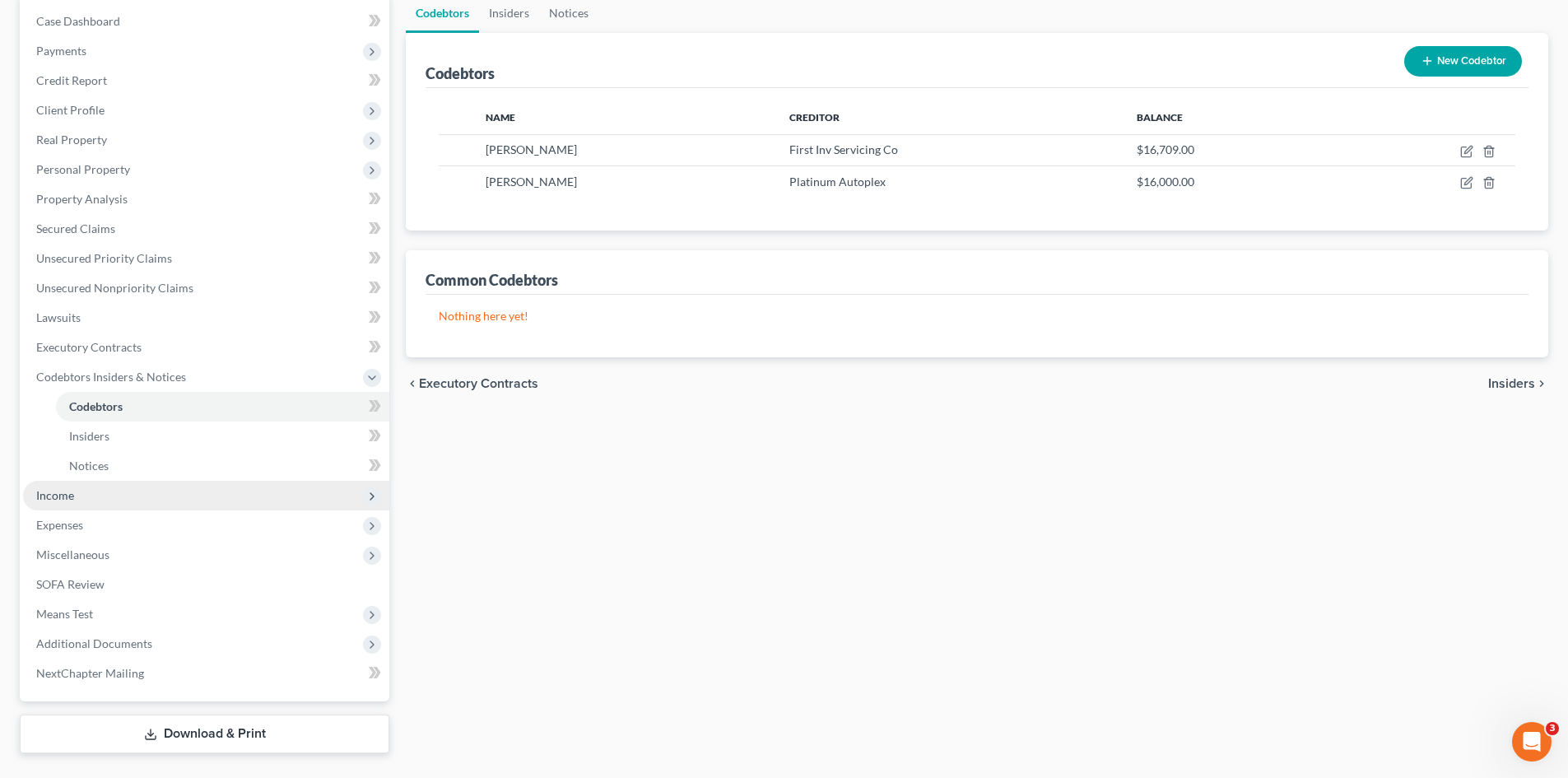
click at [189, 484] on span "Income" at bounding box center [206, 496] width 366 height 30
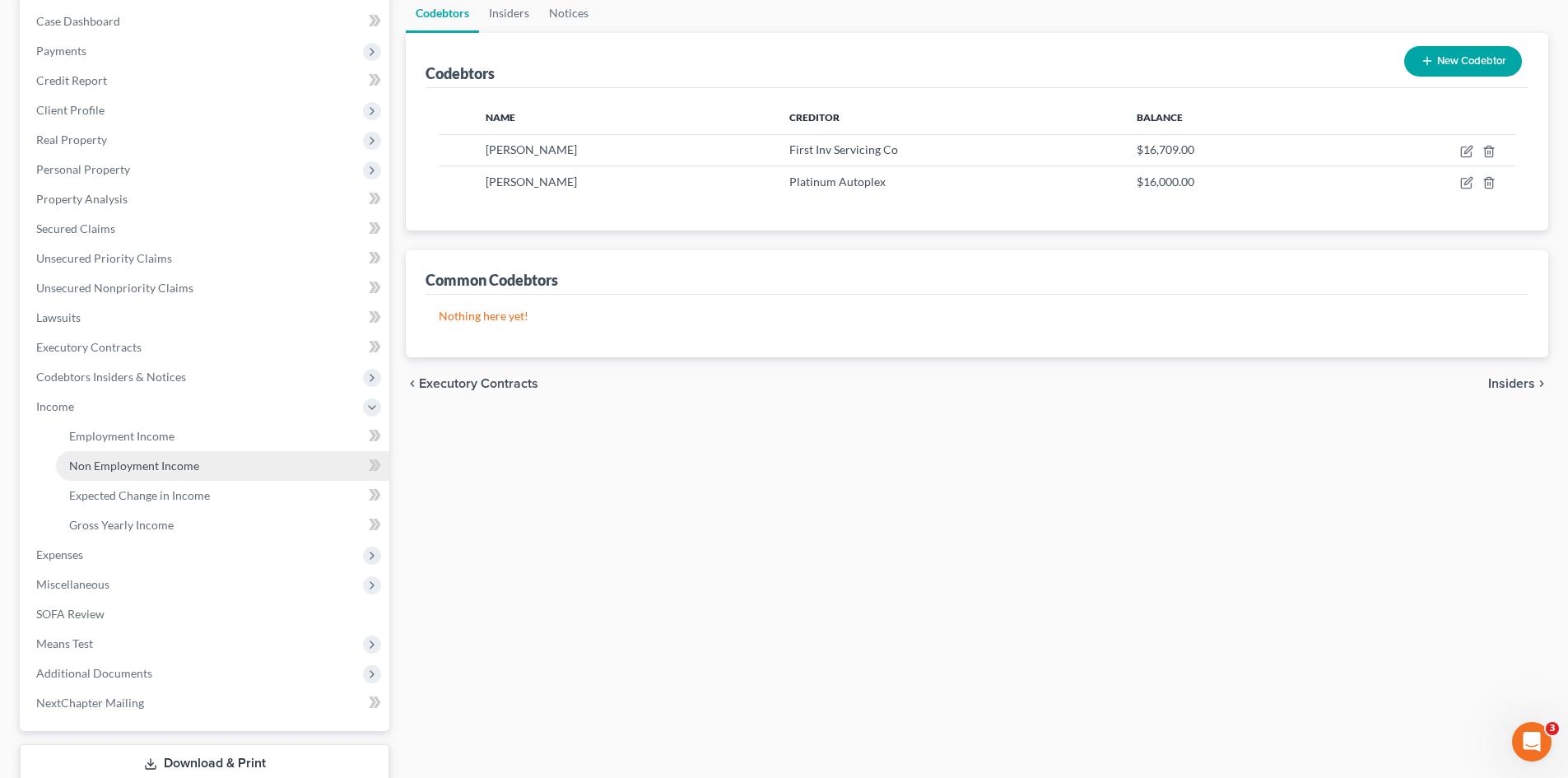
click at [198, 479] on link "Non Employment Income" at bounding box center [222, 466] width 334 height 30
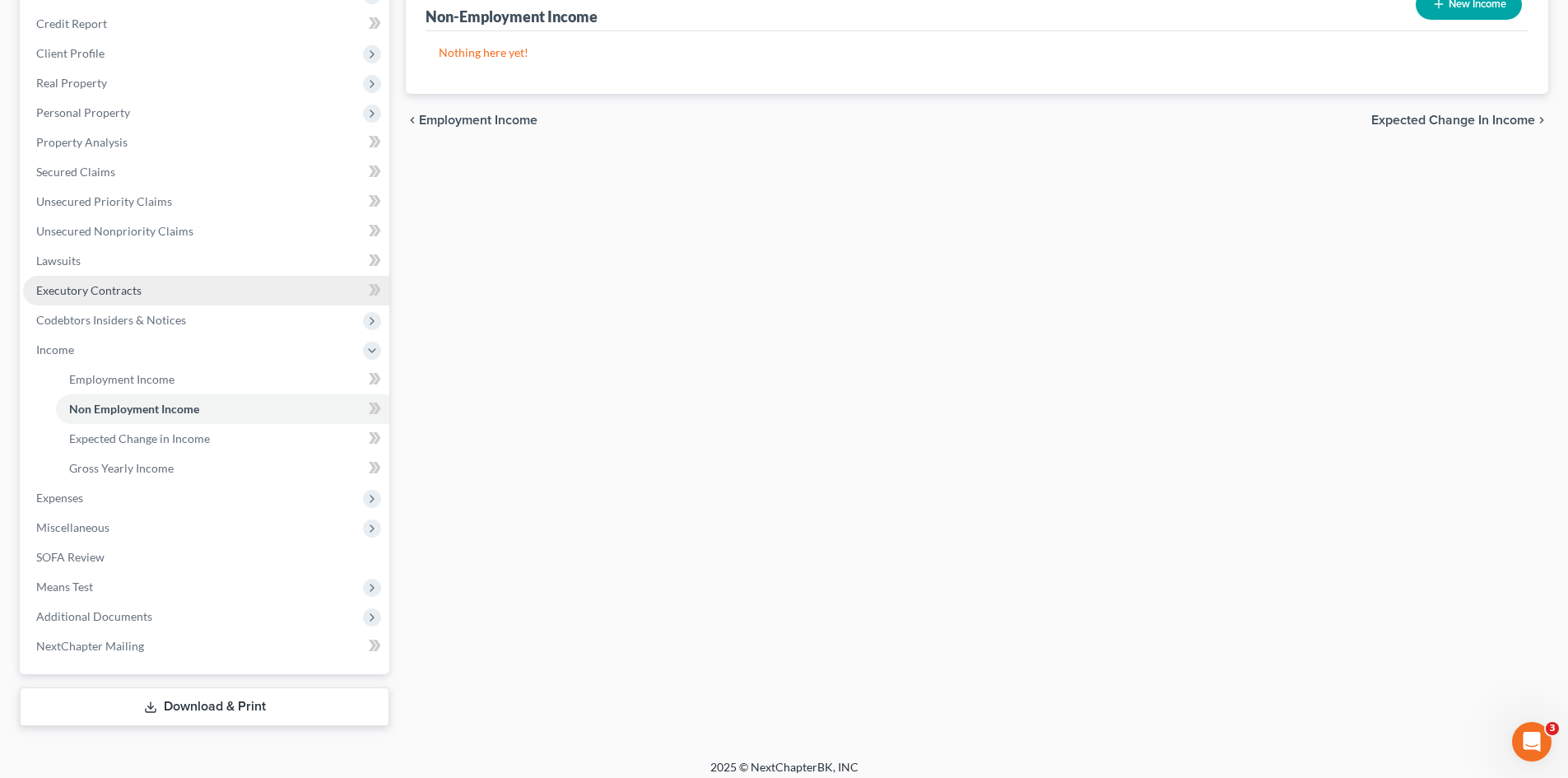
scroll to position [232, 0]
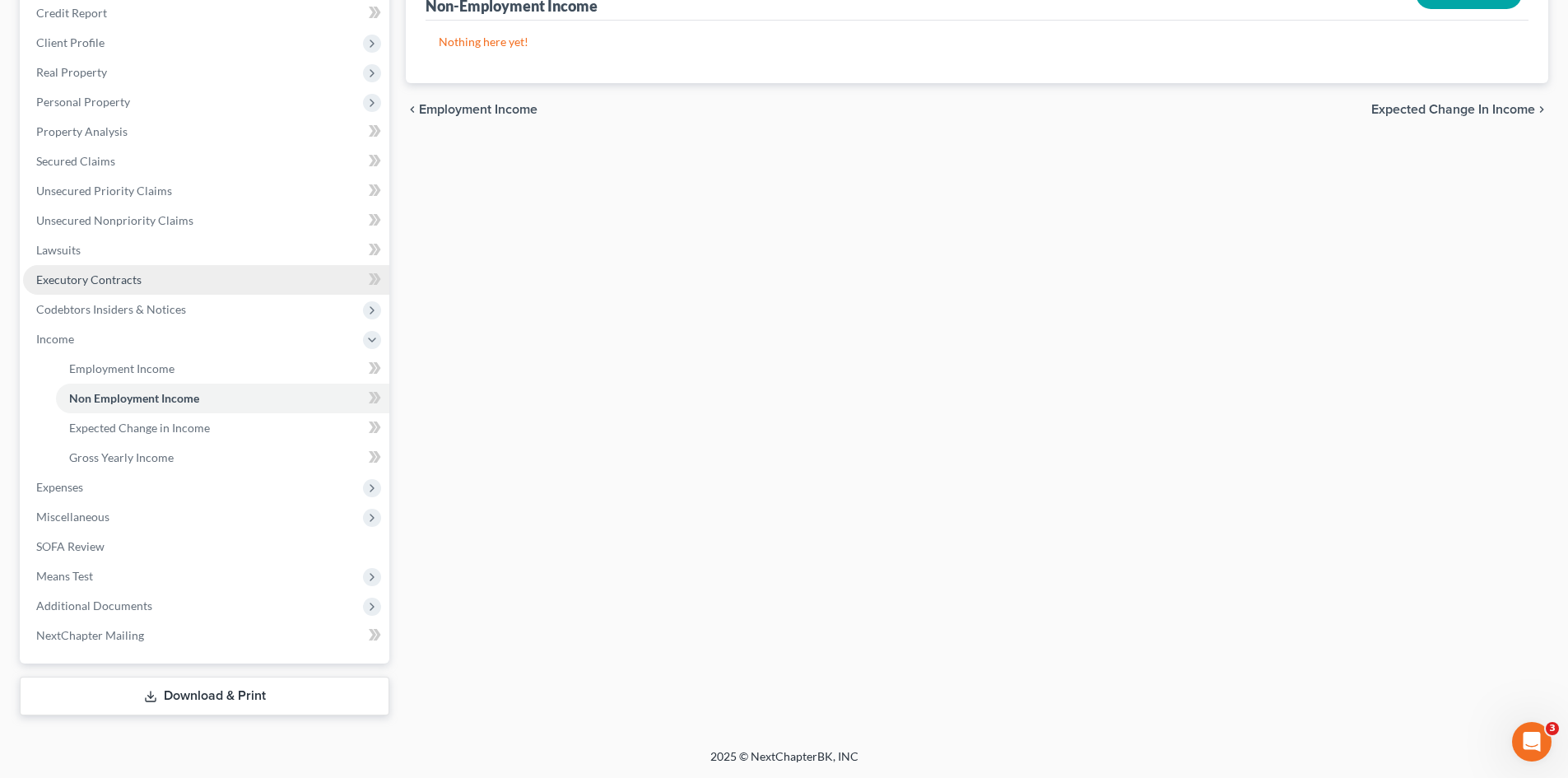
click at [229, 498] on span "Expenses" at bounding box center [206, 487] width 366 height 30
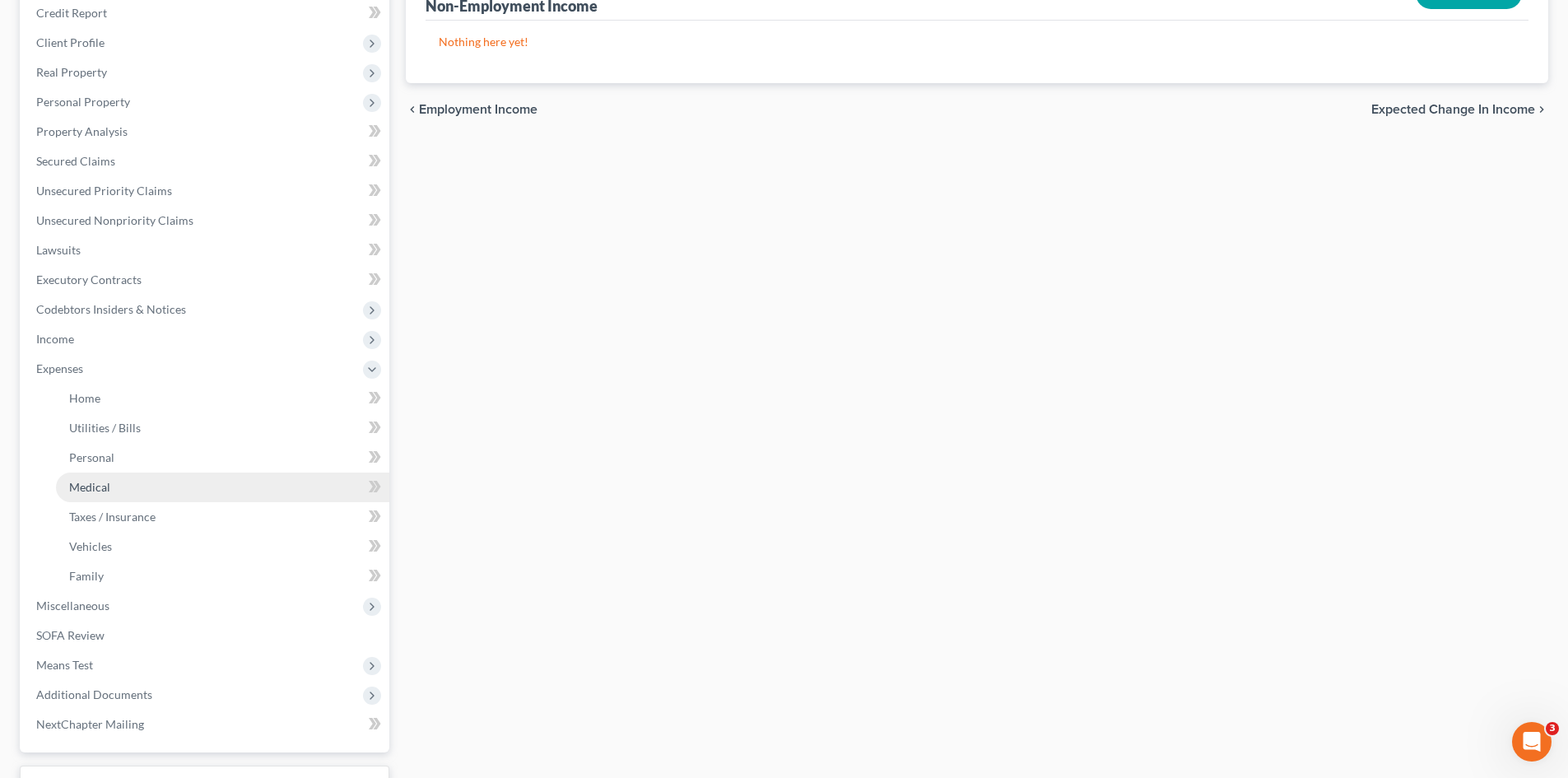
click at [229, 499] on link "Medical" at bounding box center [222, 487] width 334 height 30
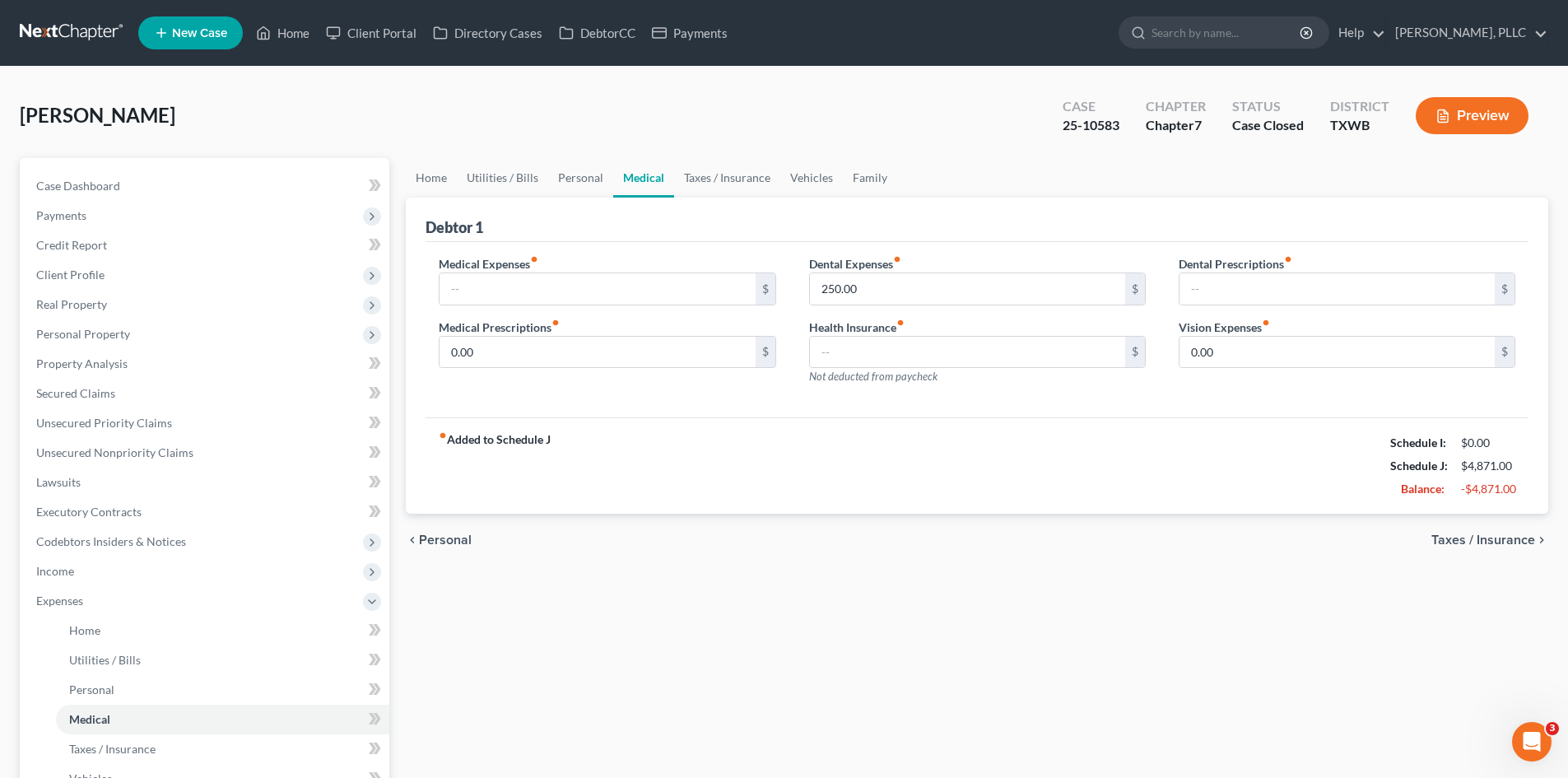
drag, startPoint x: 167, startPoint y: 585, endPoint x: 886, endPoint y: 674, distance: 724.5
click at [886, 674] on div "Home Utilities / Bills Personal Medical Taxes / Insurance Vehicles Family Debto…" at bounding box center [977, 597] width 1159 height 878
click at [574, 188] on link "Personal" at bounding box center [580, 177] width 65 height 39
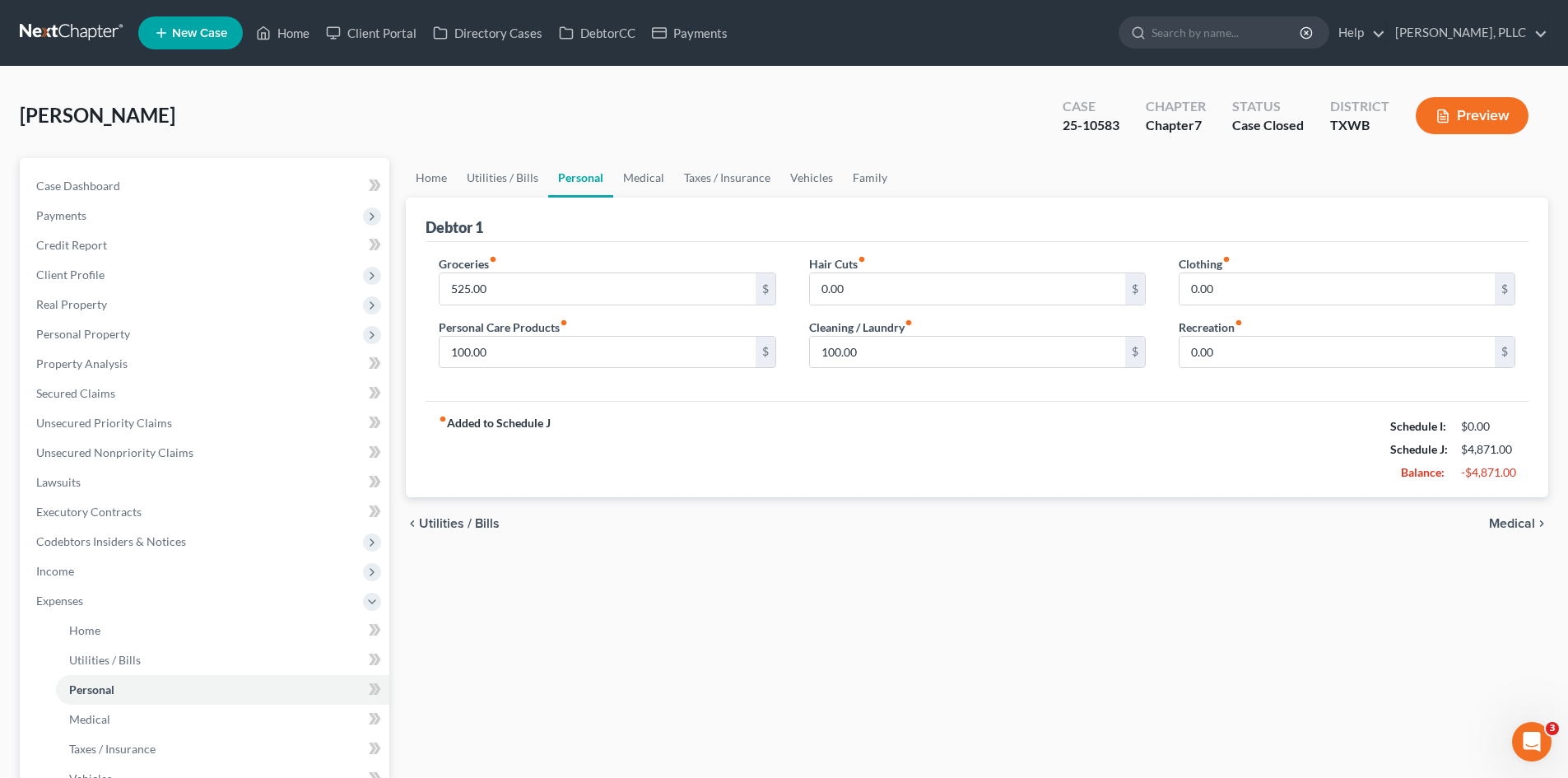
click at [492, 209] on div "Debtor 1" at bounding box center [977, 220] width 1103 height 44
click at [492, 193] on link "Utilities / Bills" at bounding box center [502, 177] width 92 height 39
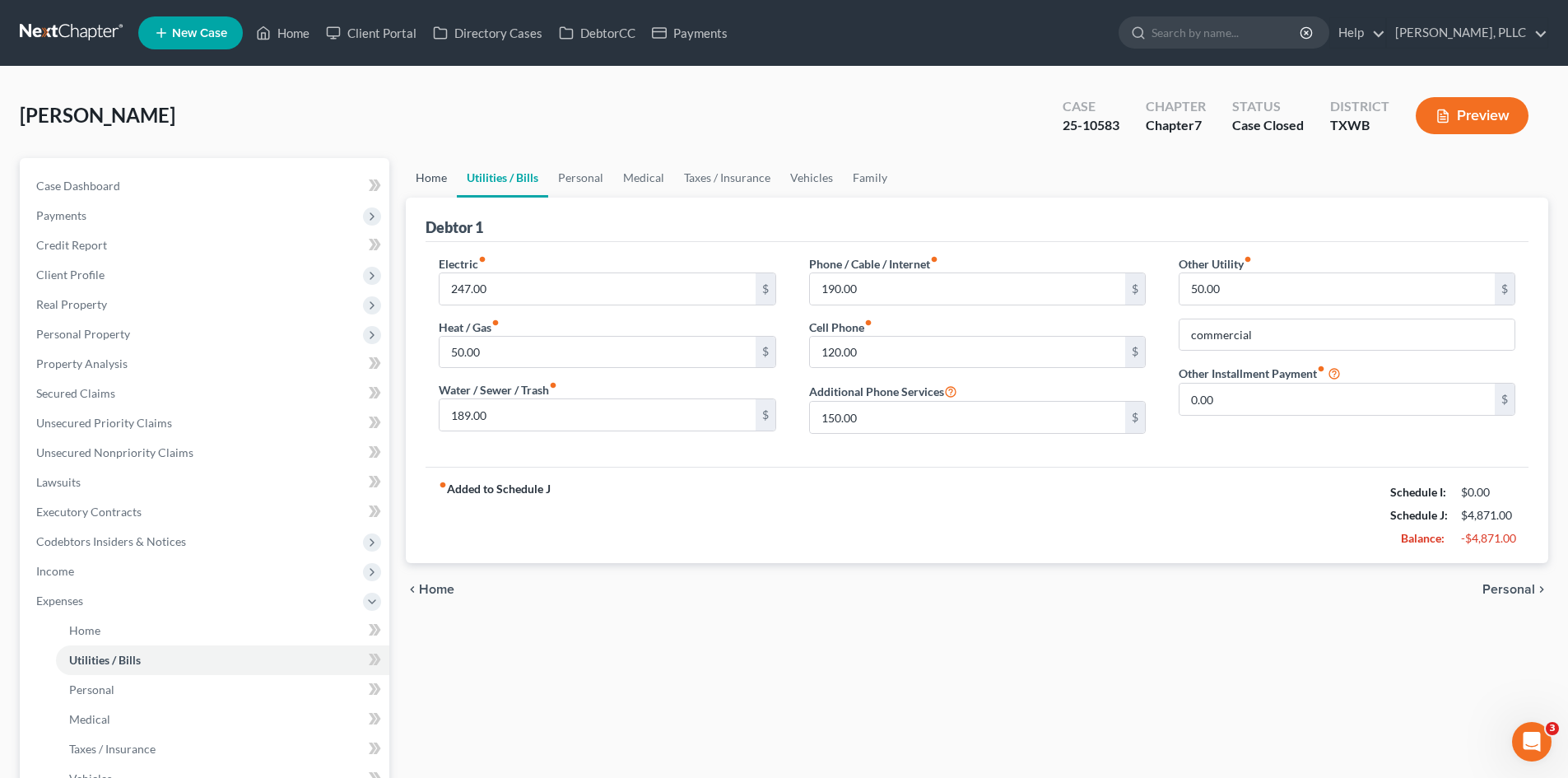
click at [449, 190] on link "Home" at bounding box center [431, 177] width 51 height 39
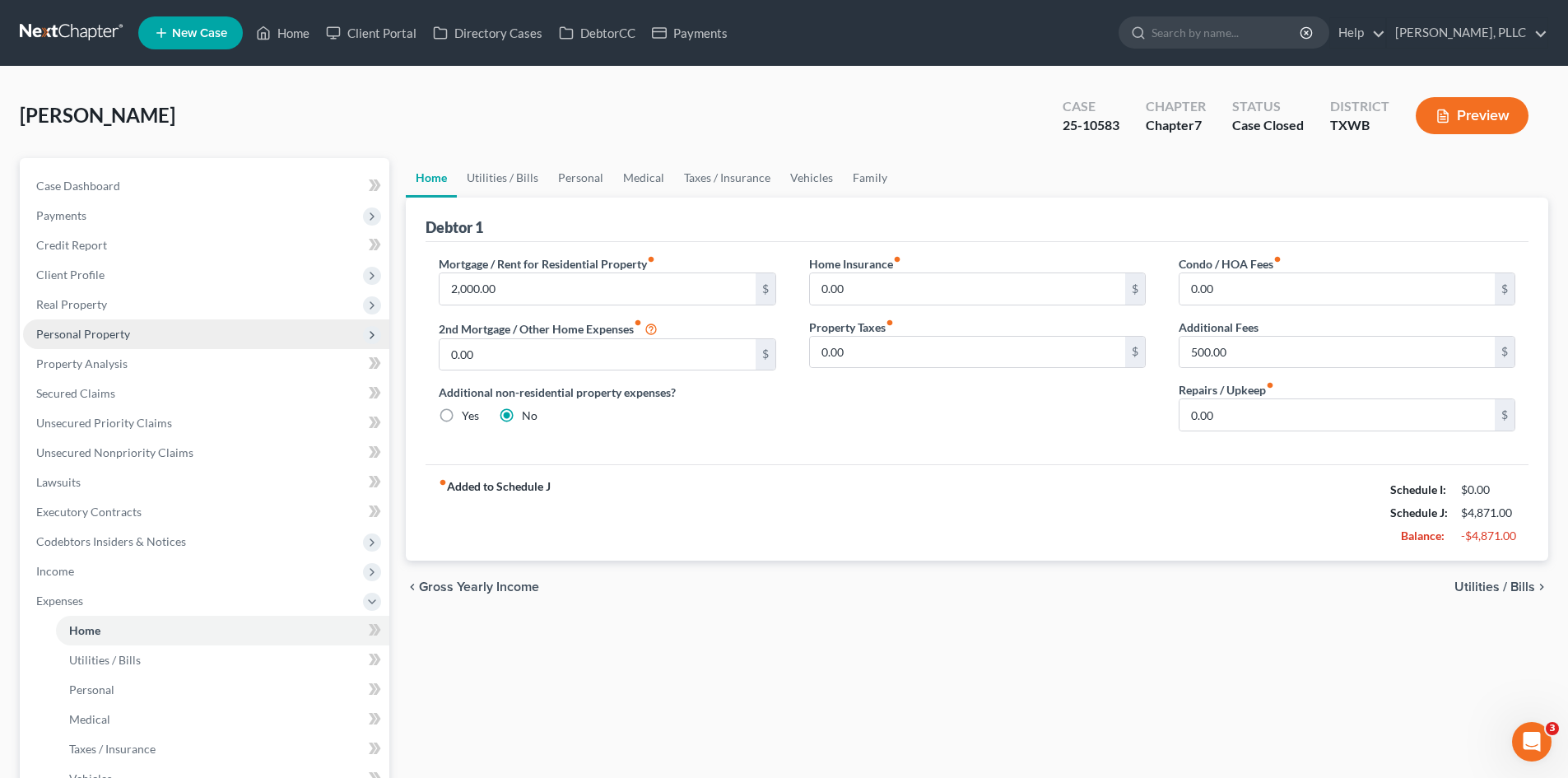
click at [238, 329] on span "Personal Property" at bounding box center [206, 334] width 366 height 30
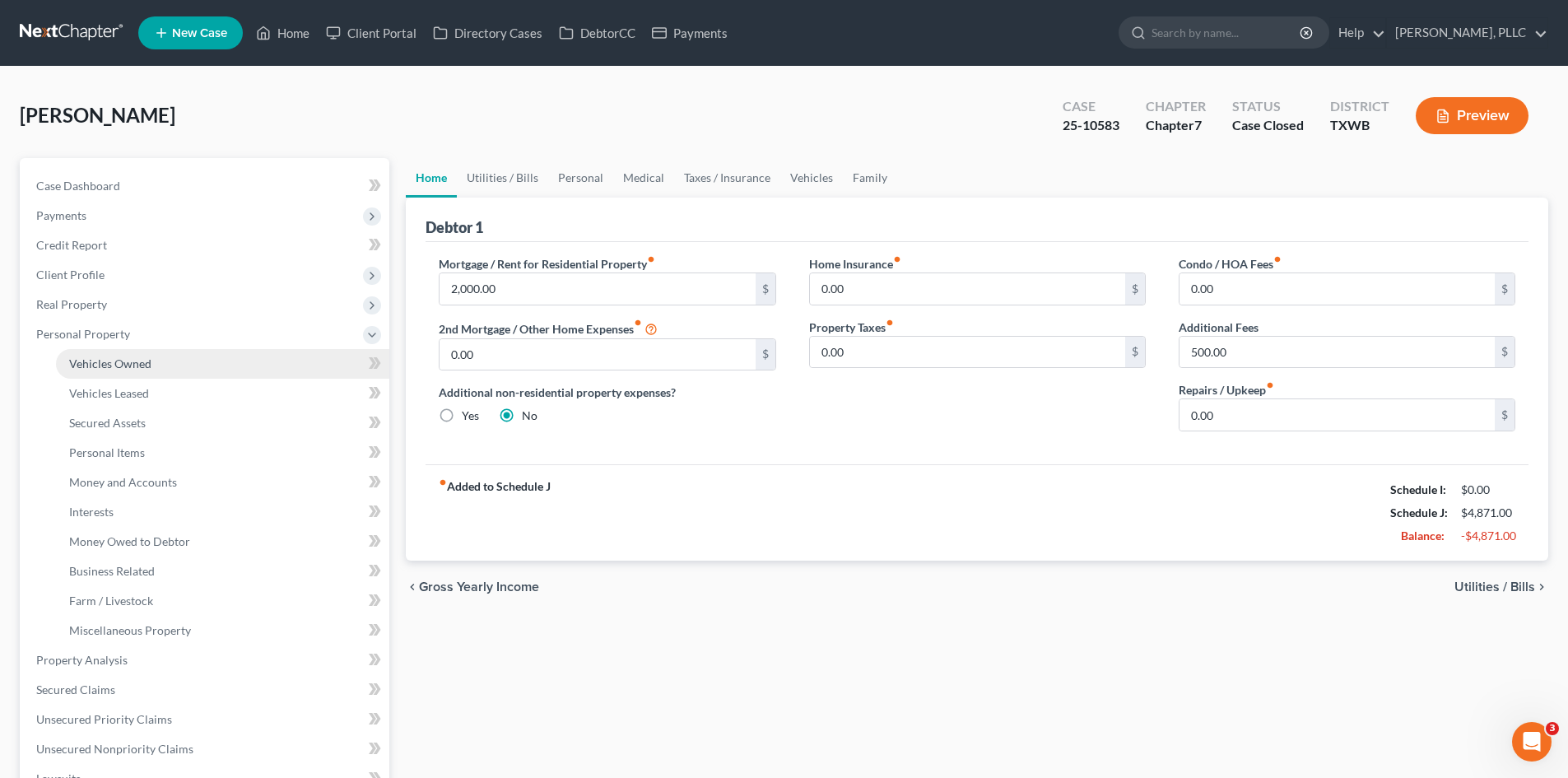
click at [239, 355] on link "Vehicles Owned" at bounding box center [222, 363] width 334 height 30
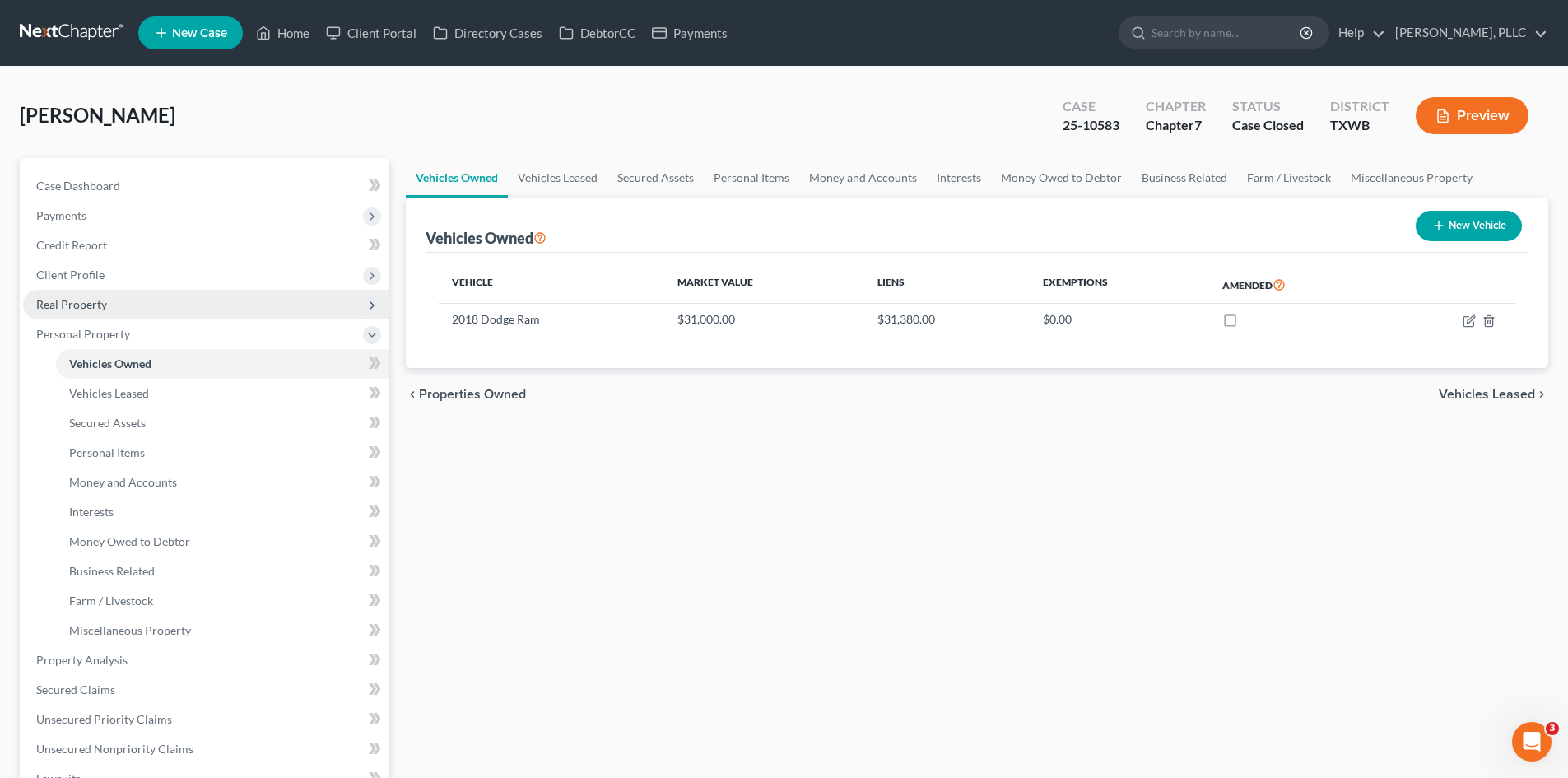
click at [229, 302] on span "Real Property" at bounding box center [206, 304] width 366 height 30
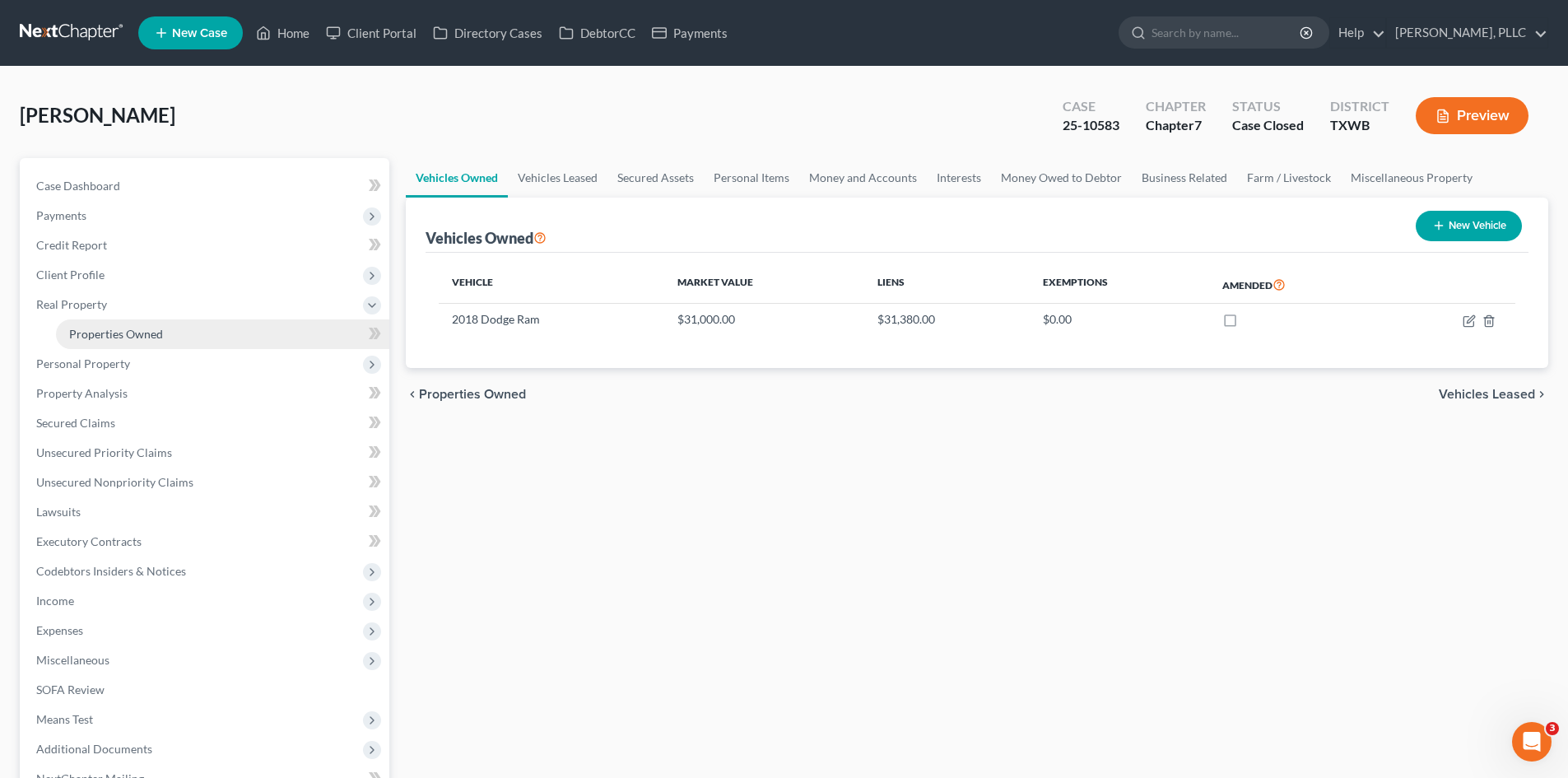
click at [232, 335] on link "Properties Owned" at bounding box center [222, 334] width 334 height 30
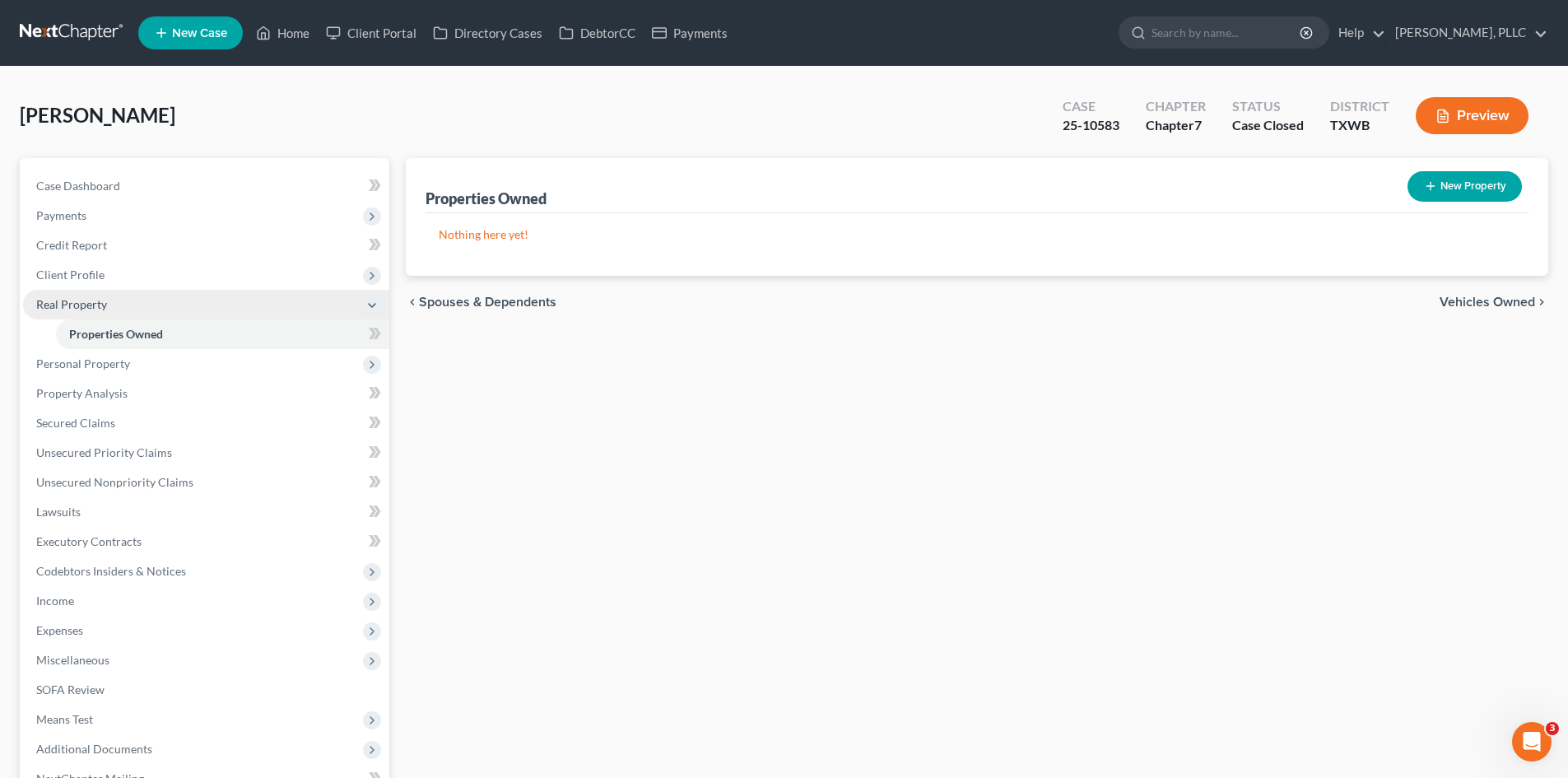
click at [227, 292] on span "Real Property" at bounding box center [206, 304] width 366 height 30
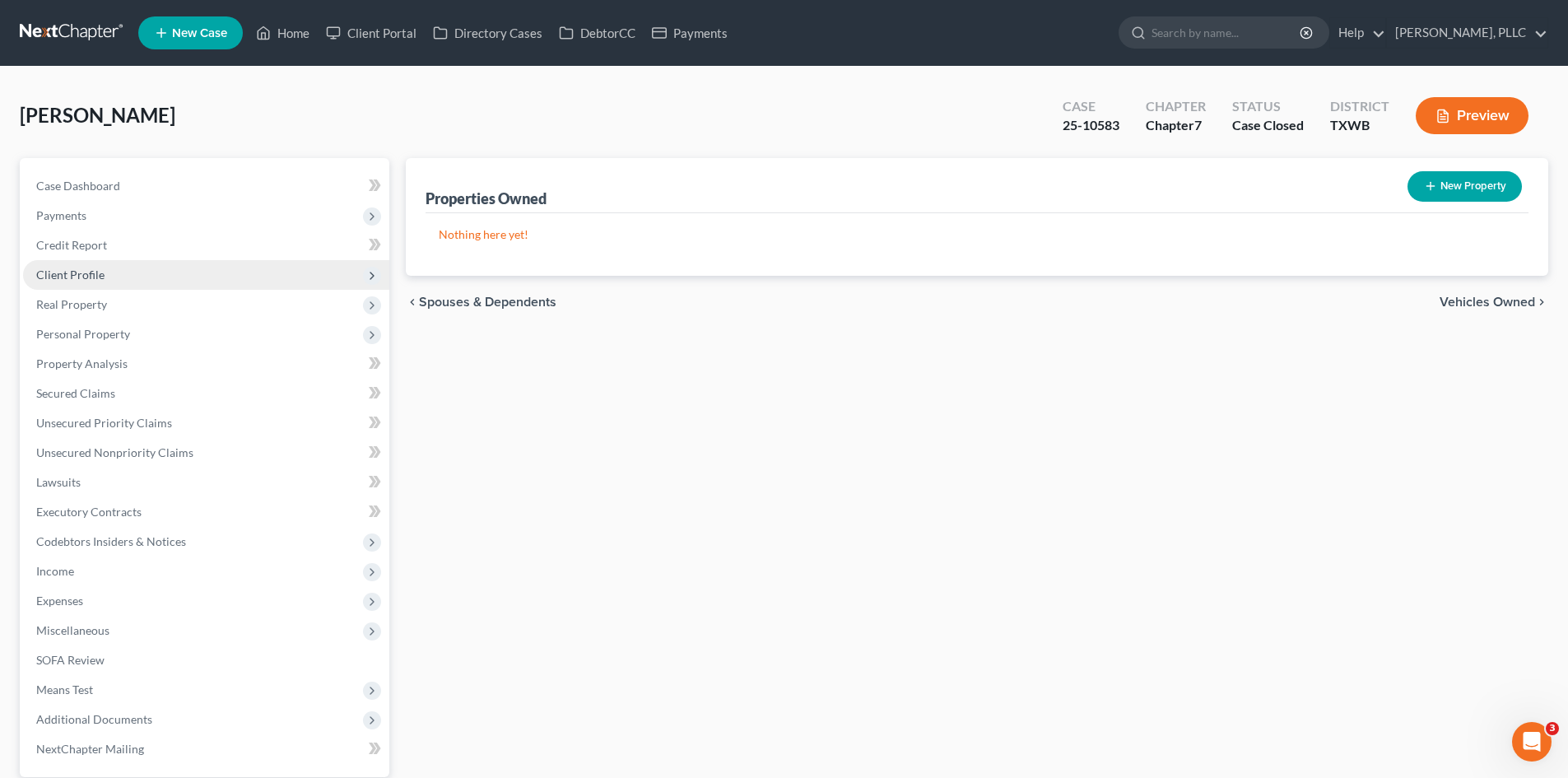
click at [224, 278] on span "Client Profile" at bounding box center [206, 274] width 366 height 30
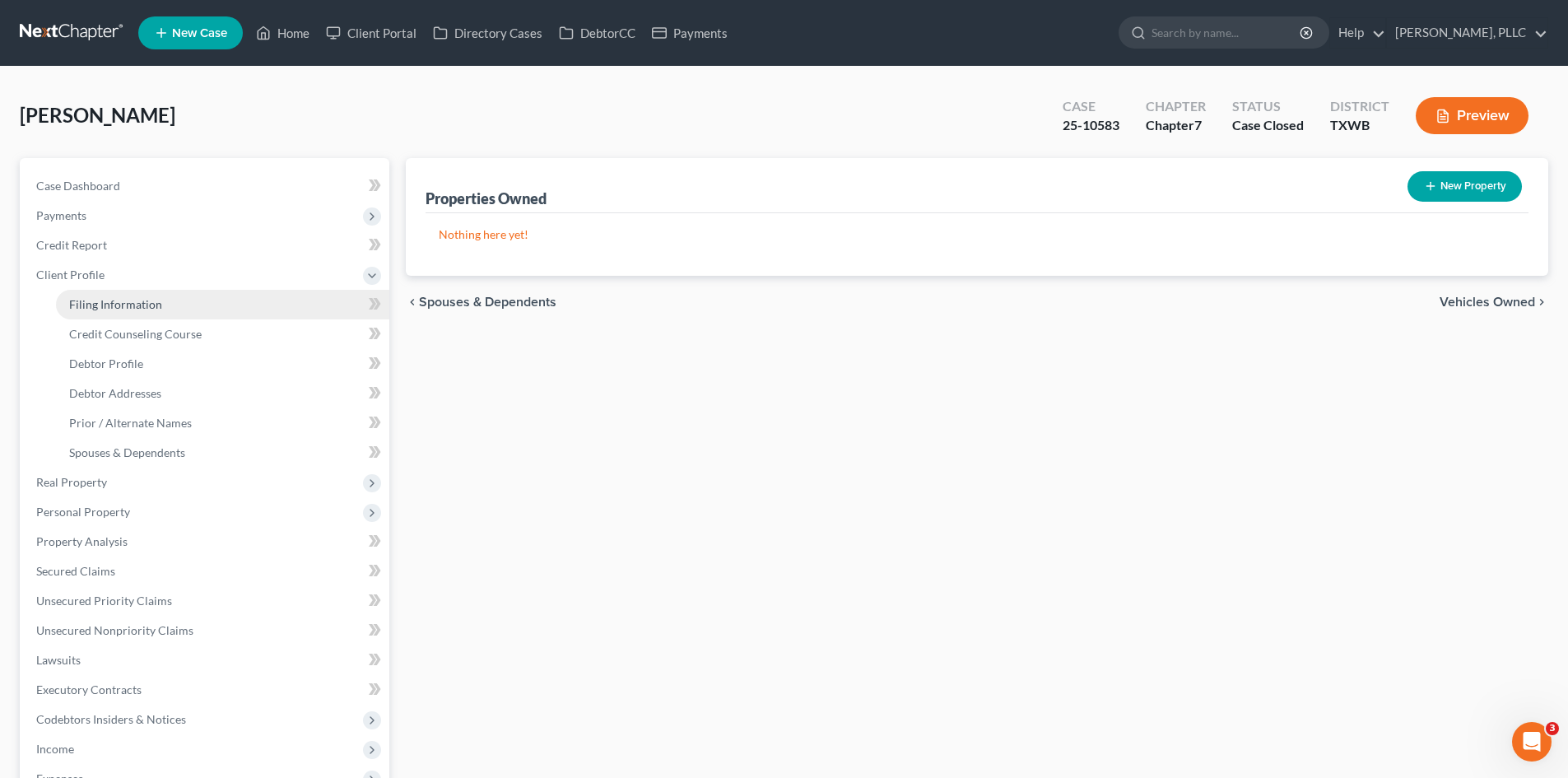
click at [234, 301] on link "Filing Information" at bounding box center [222, 304] width 334 height 30
select select "1"
select select "0"
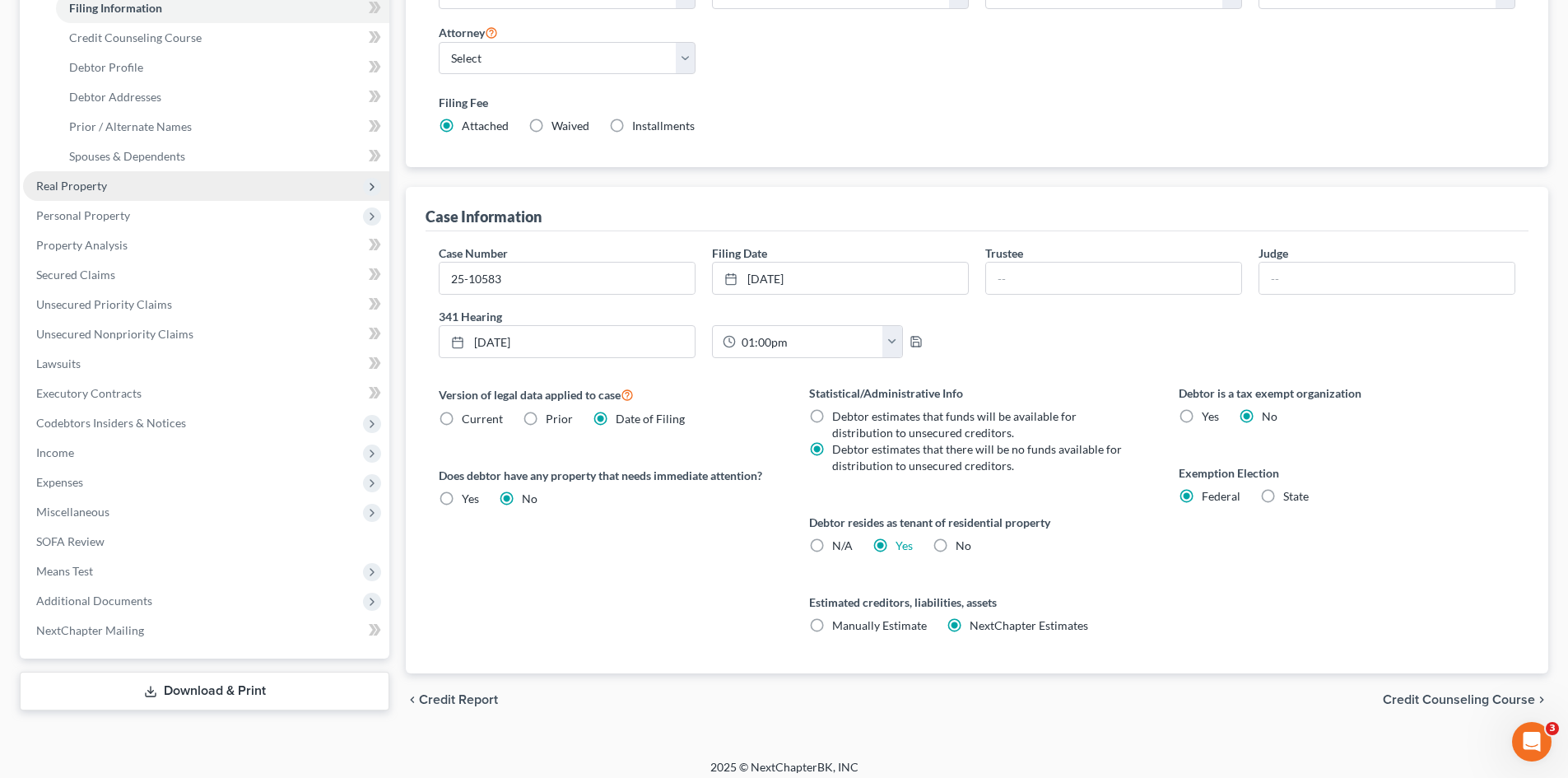
scroll to position [307, 0]
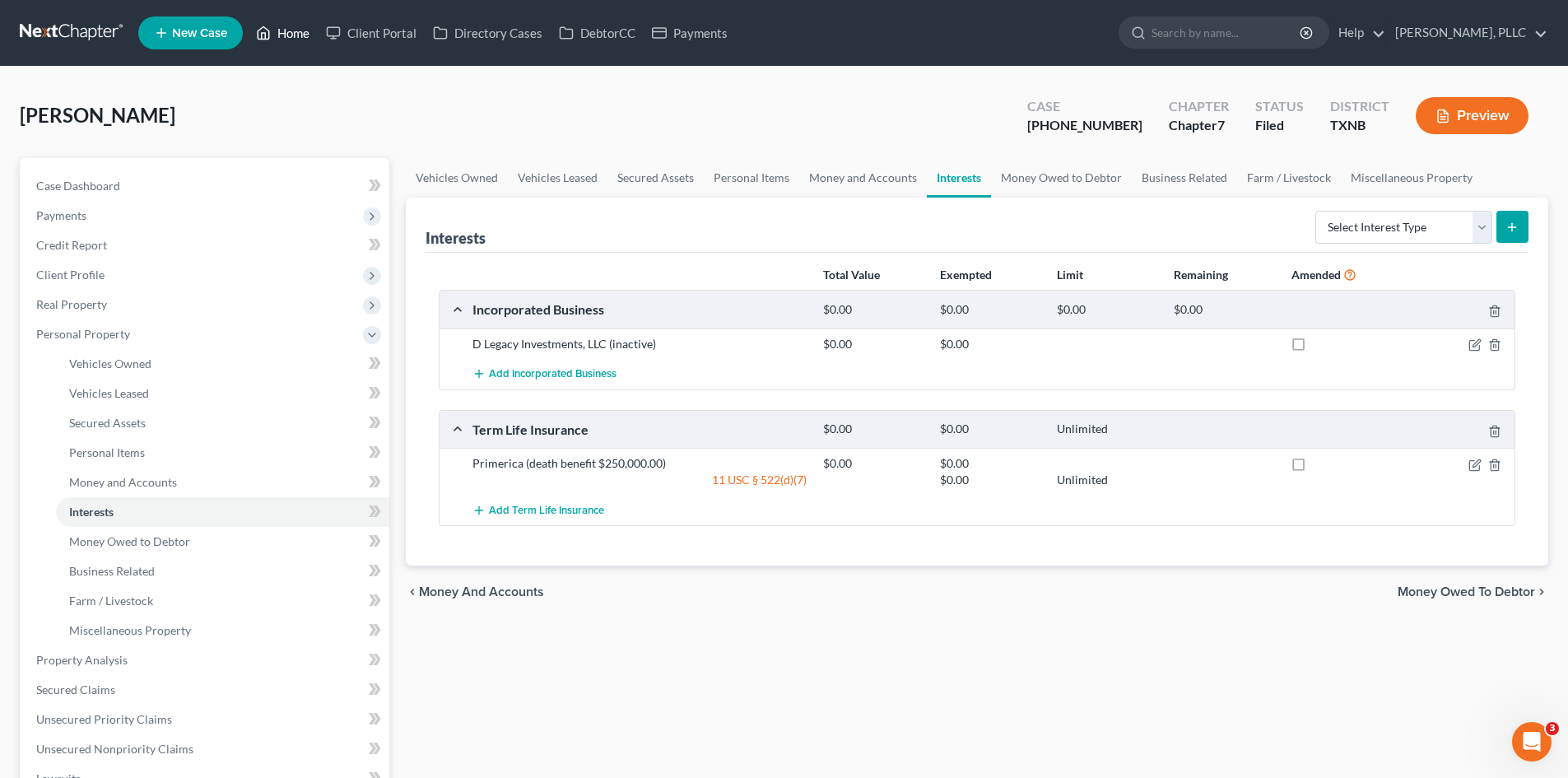
click at [280, 27] on link "Home" at bounding box center [282, 33] width 70 height 30
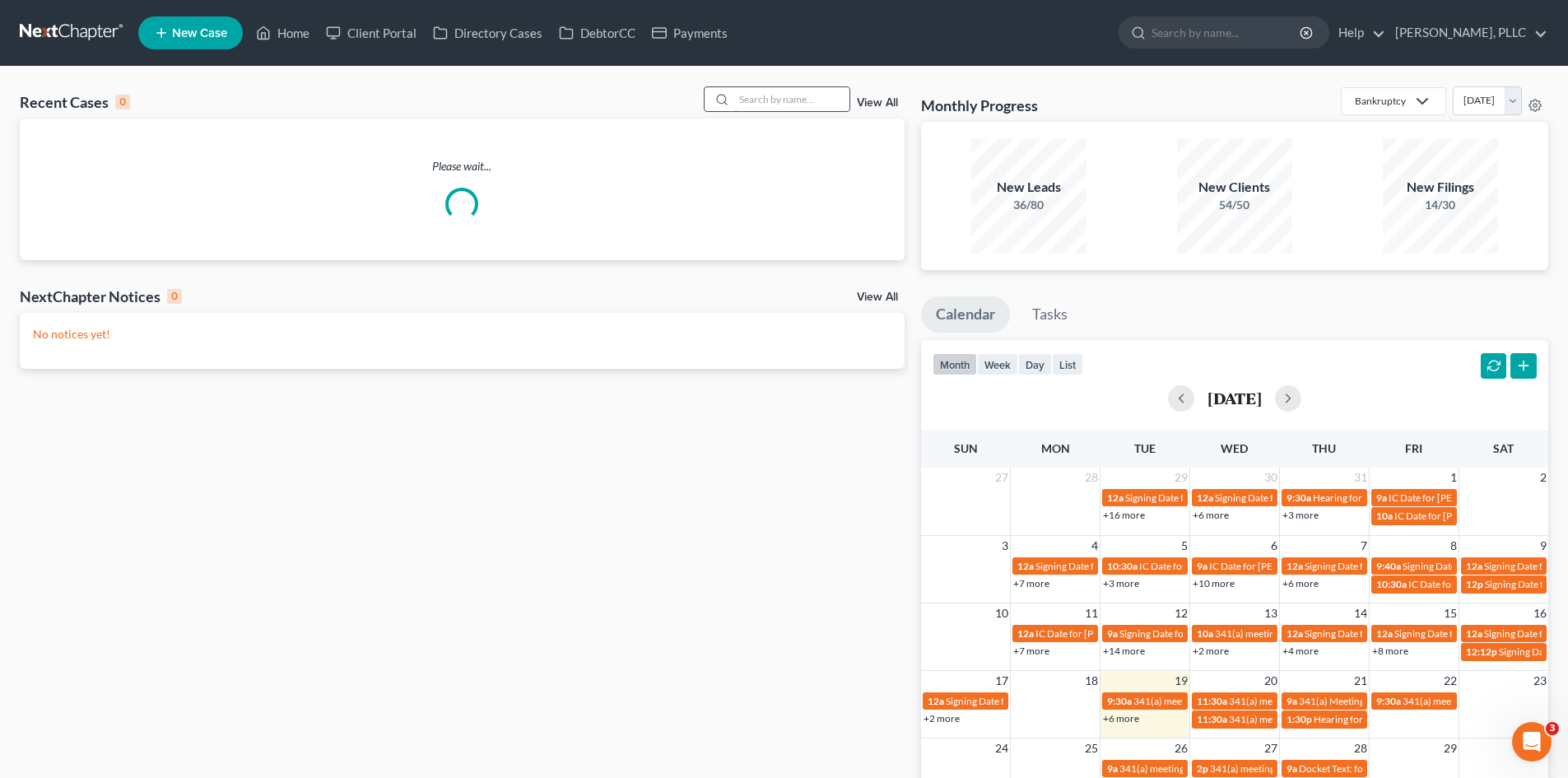
click at [778, 105] on input "search" at bounding box center [792, 98] width 115 height 24
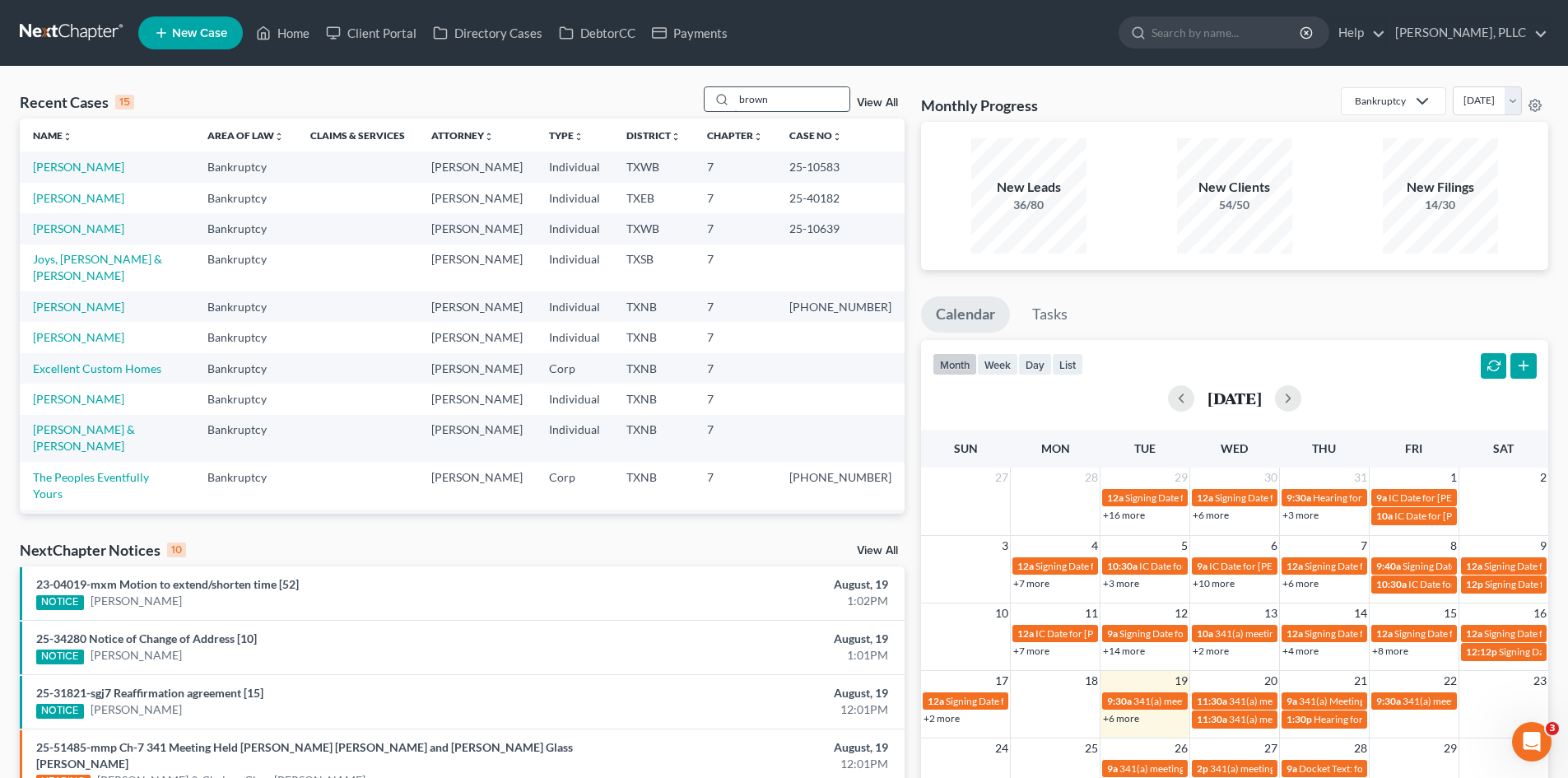
type input "brown"
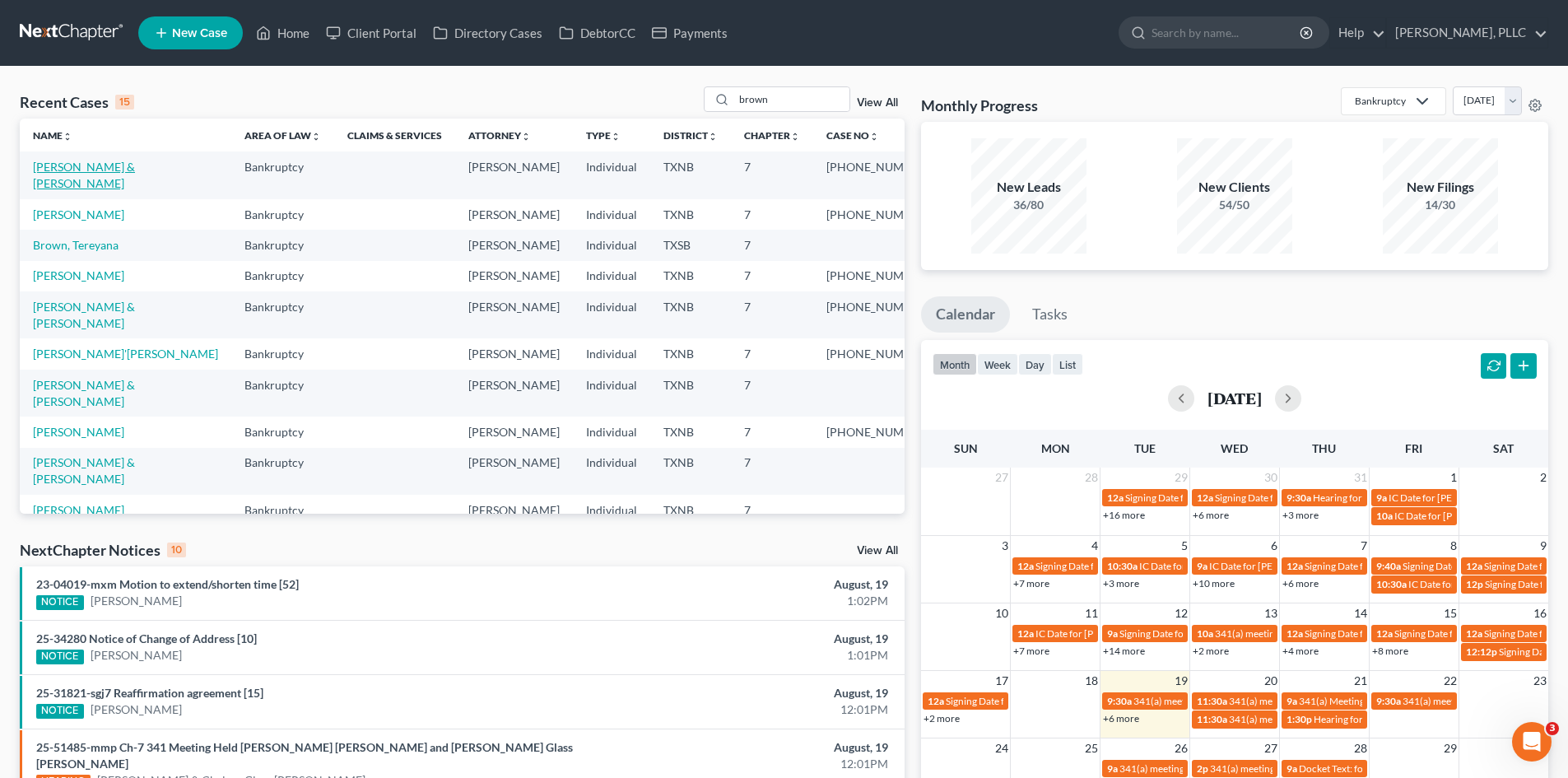
click at [71, 166] on link "[PERSON_NAME] & [PERSON_NAME]" at bounding box center [84, 174] width 102 height 30
select select "4"
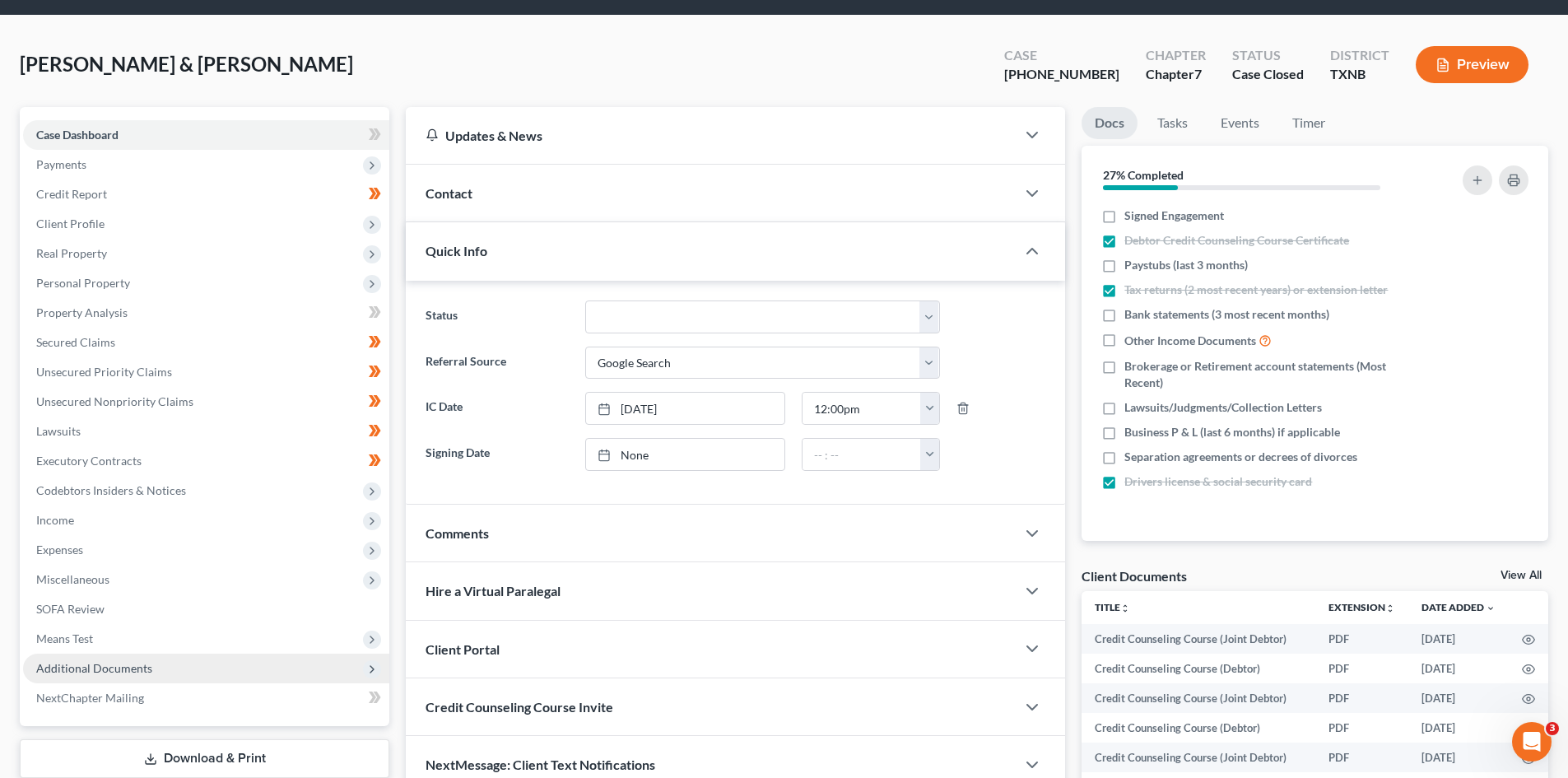
scroll to position [130, 0]
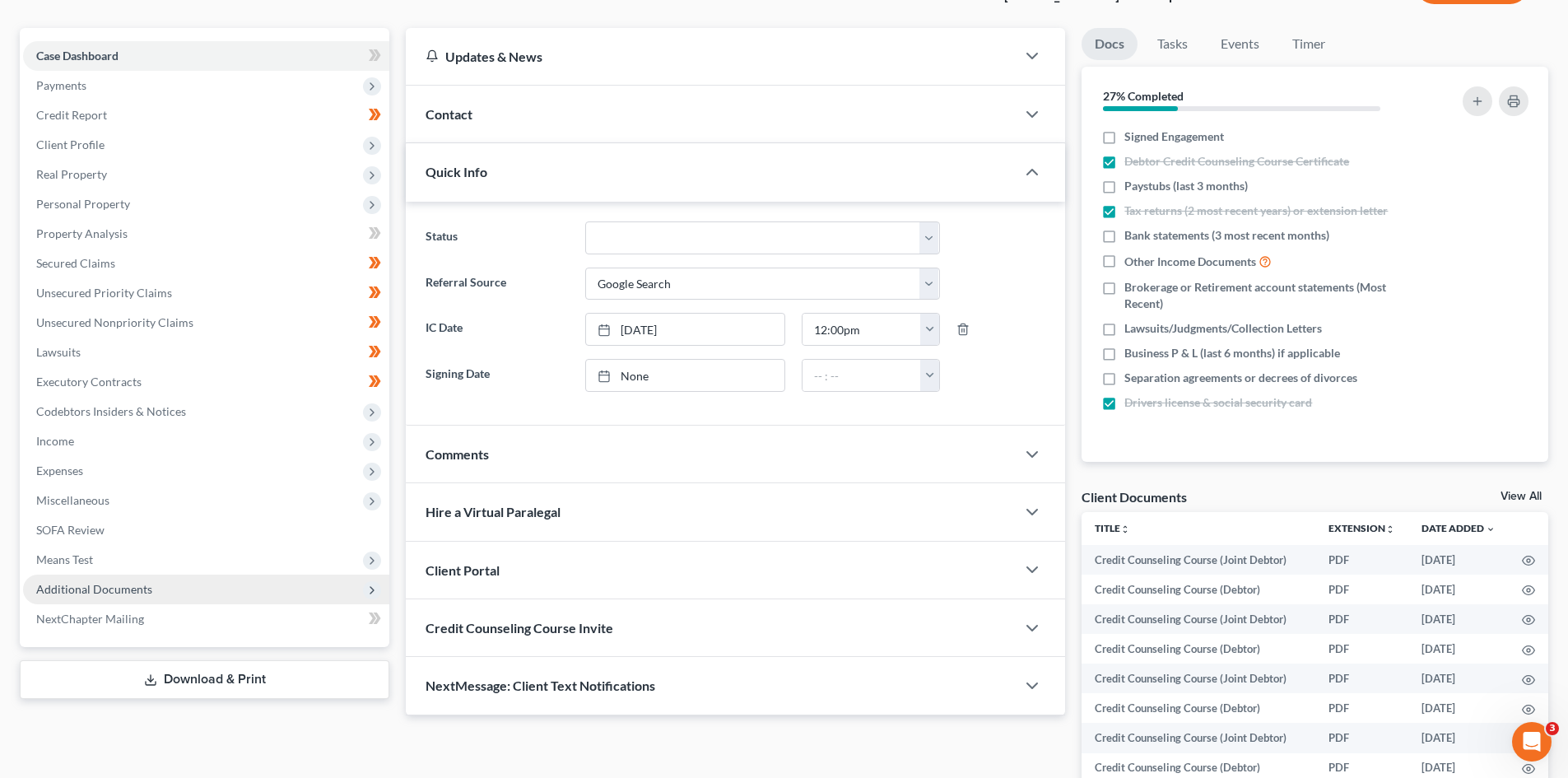
click at [171, 584] on span "Additional Documents" at bounding box center [206, 589] width 366 height 30
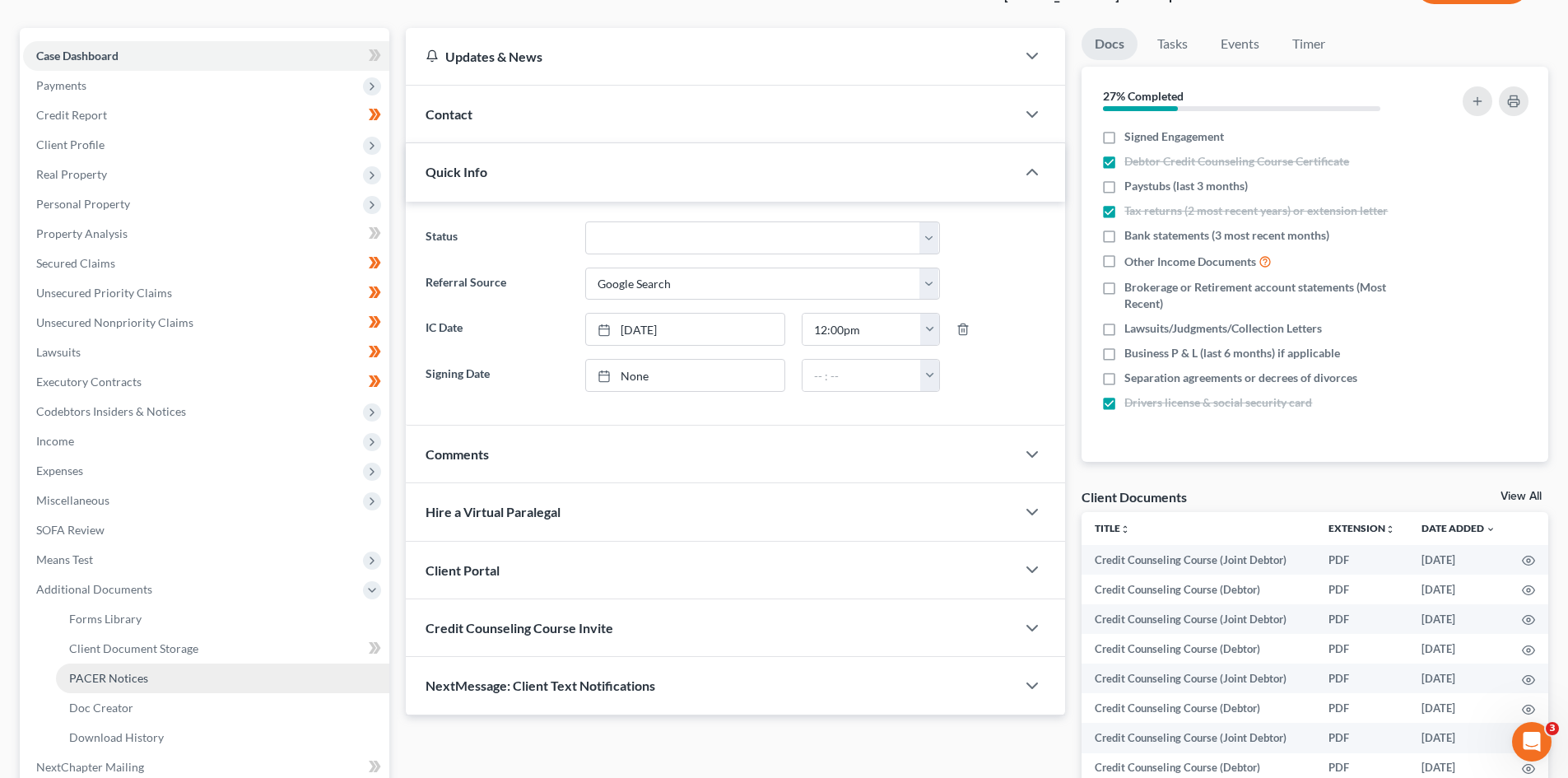
click at [126, 673] on span "PACER Notices" at bounding box center [108, 678] width 79 height 14
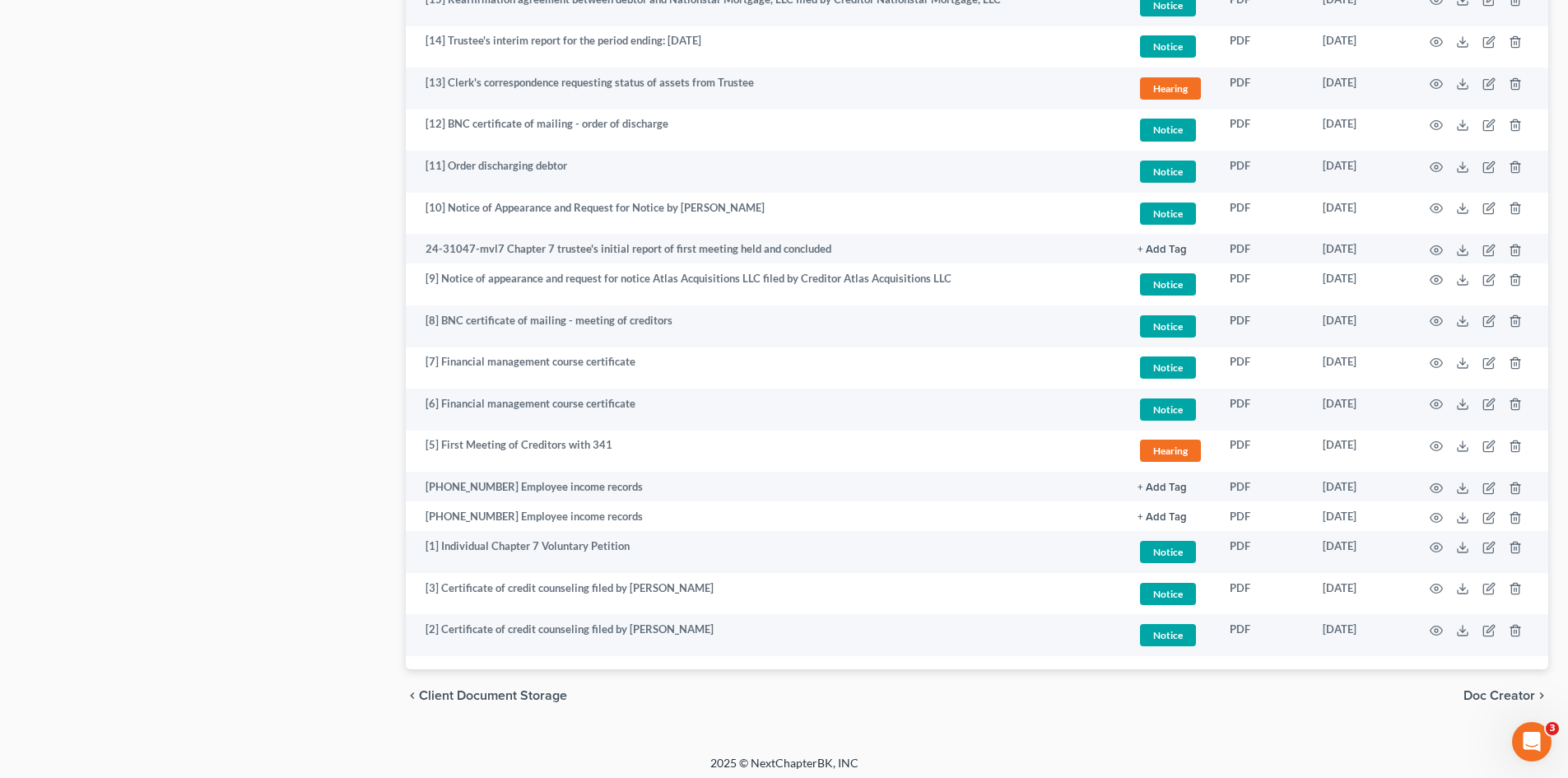
scroll to position [1399, 0]
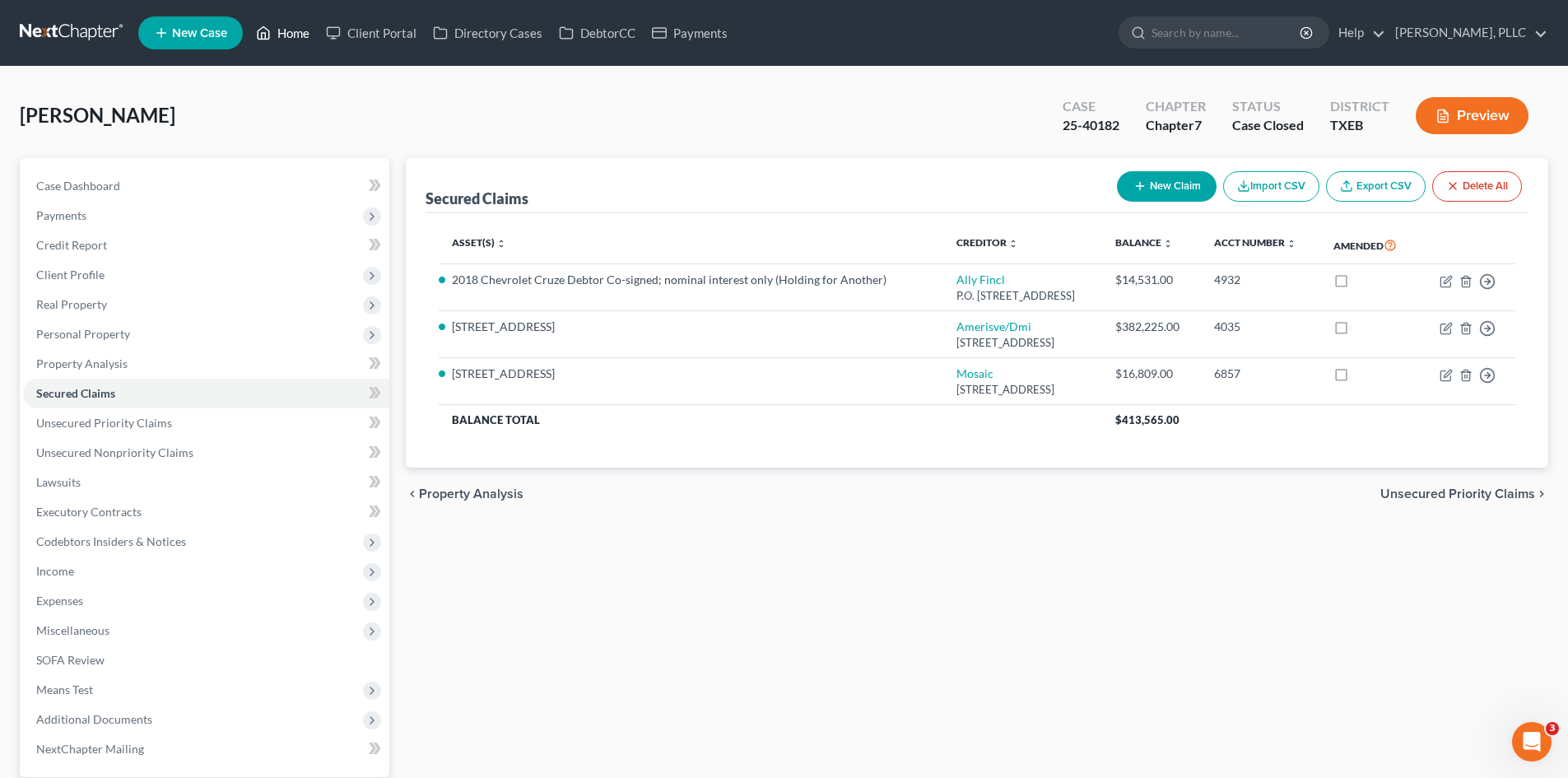
click at [278, 30] on link "Home" at bounding box center [282, 33] width 70 height 30
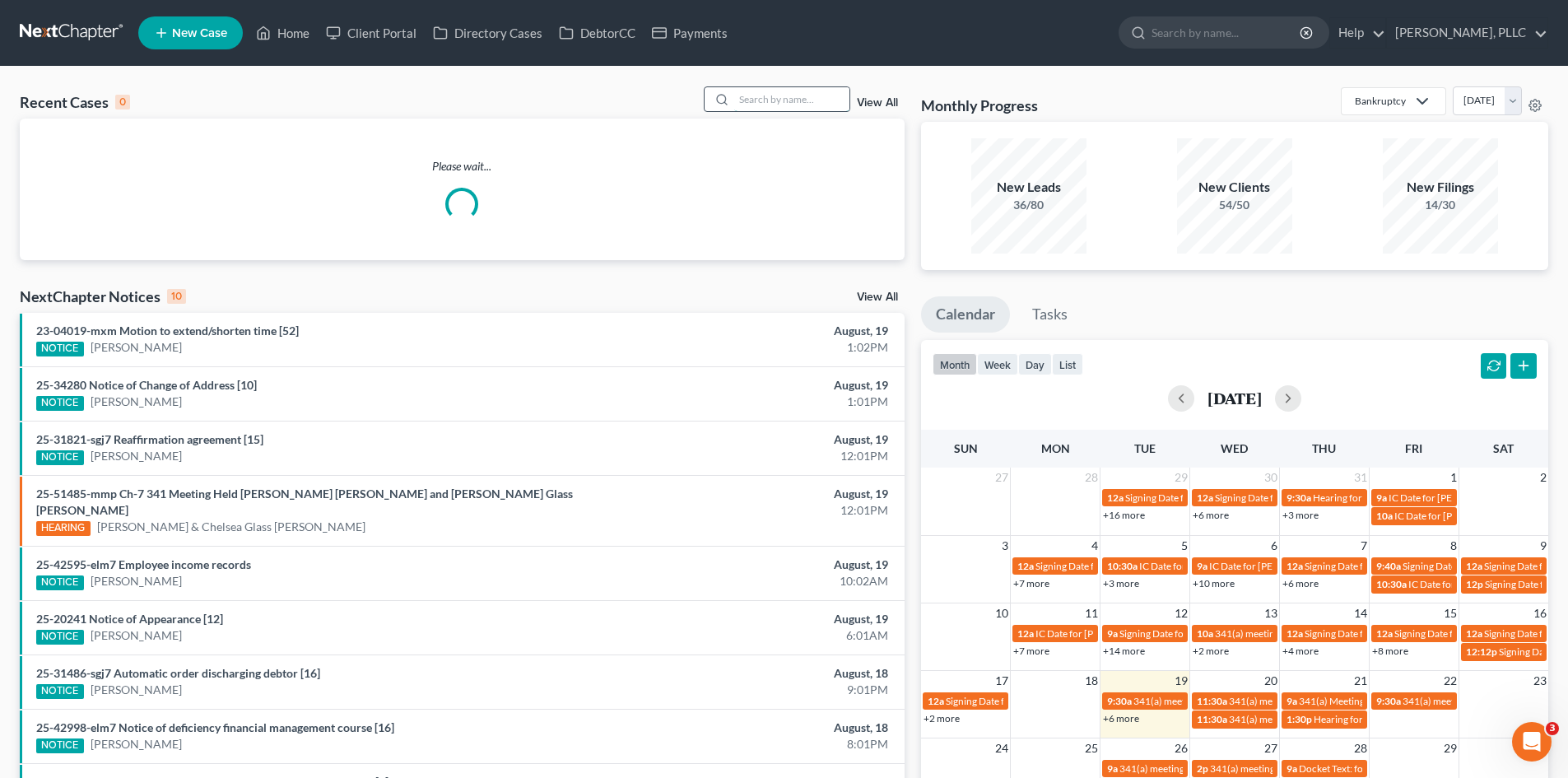
click at [764, 101] on input "search" at bounding box center [792, 98] width 115 height 24
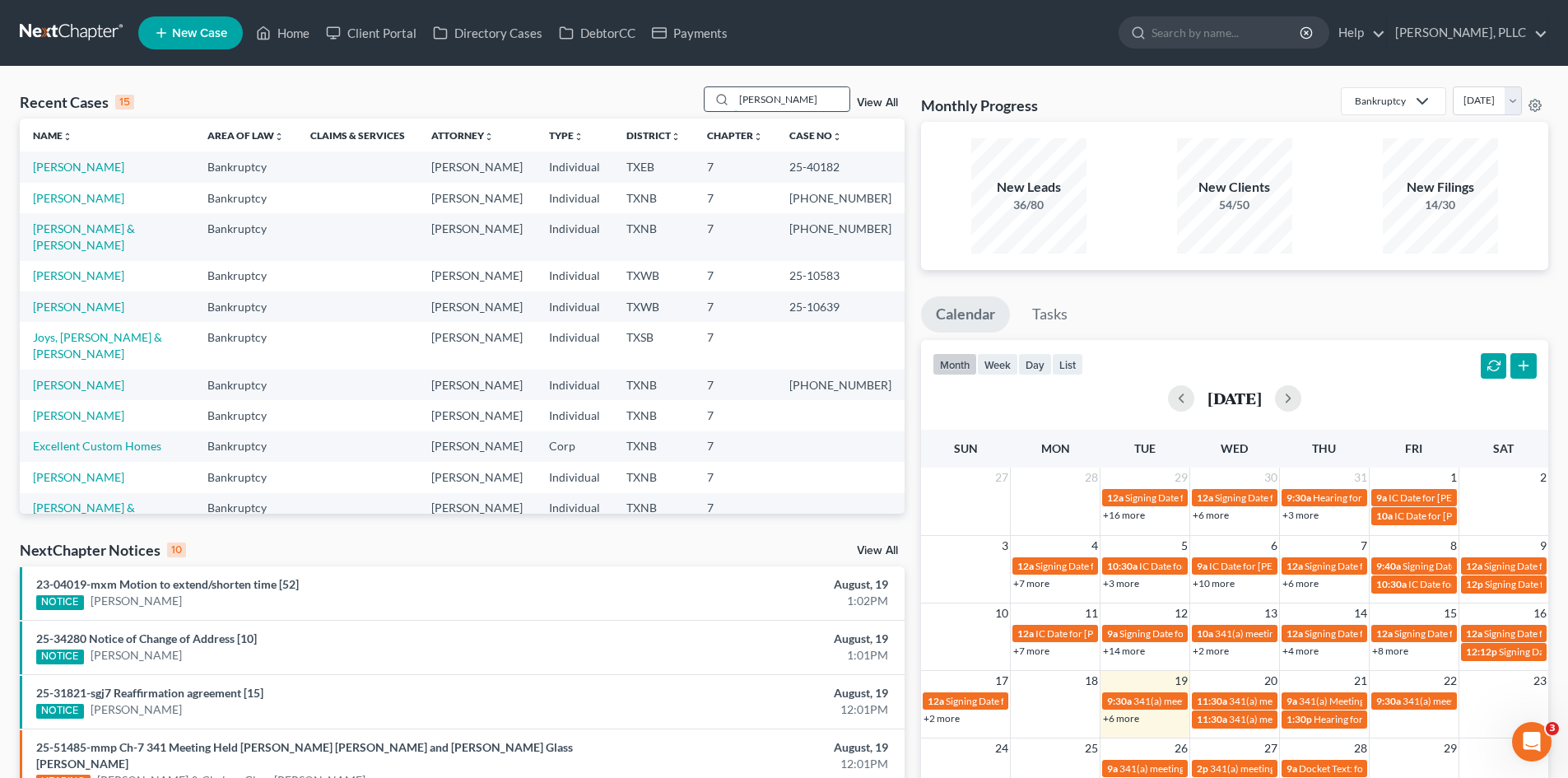
type input "[PERSON_NAME]"
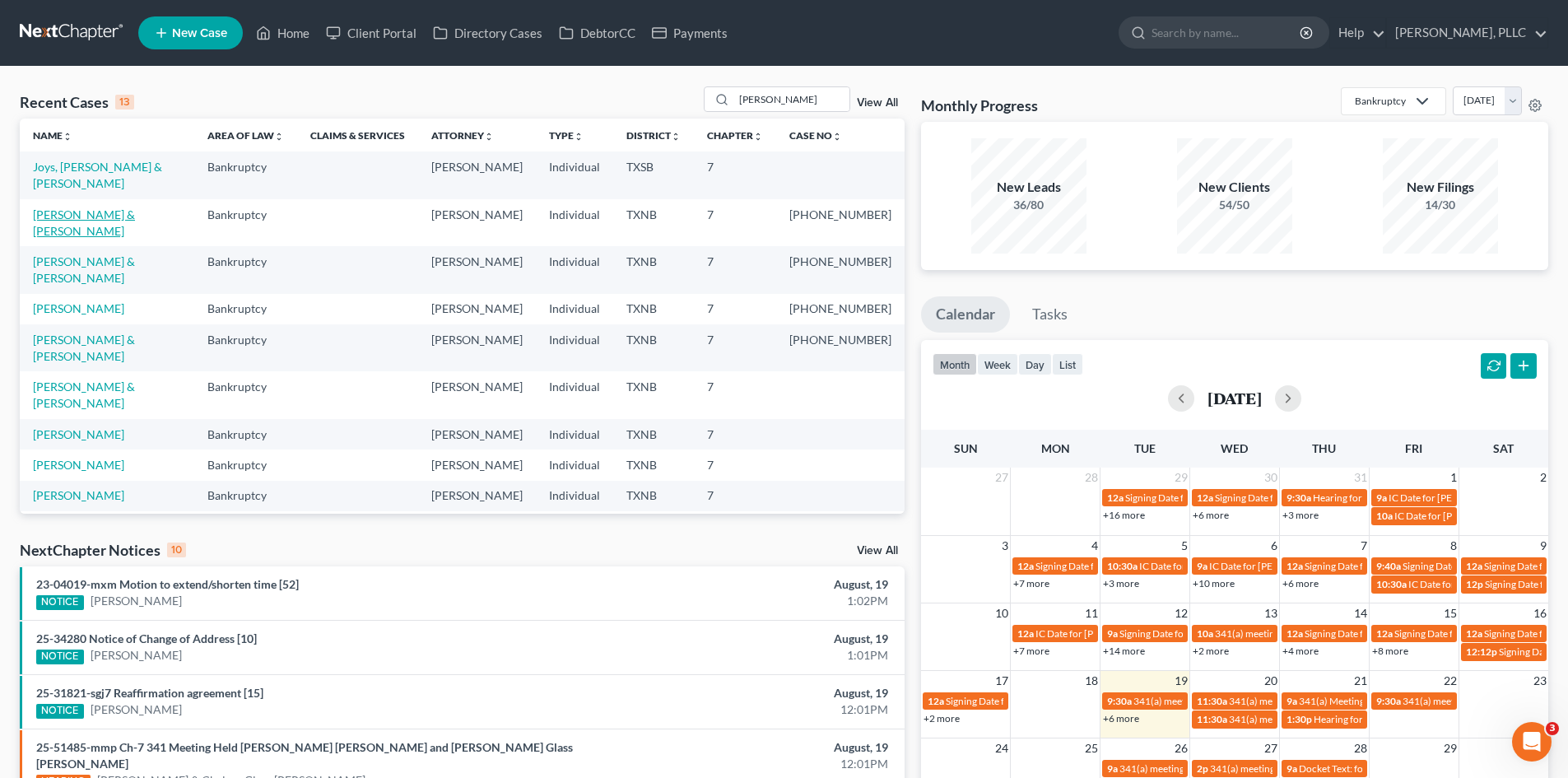
click at [135, 207] on link "[PERSON_NAME] & [PERSON_NAME]" at bounding box center [84, 222] width 102 height 30
select select "4"
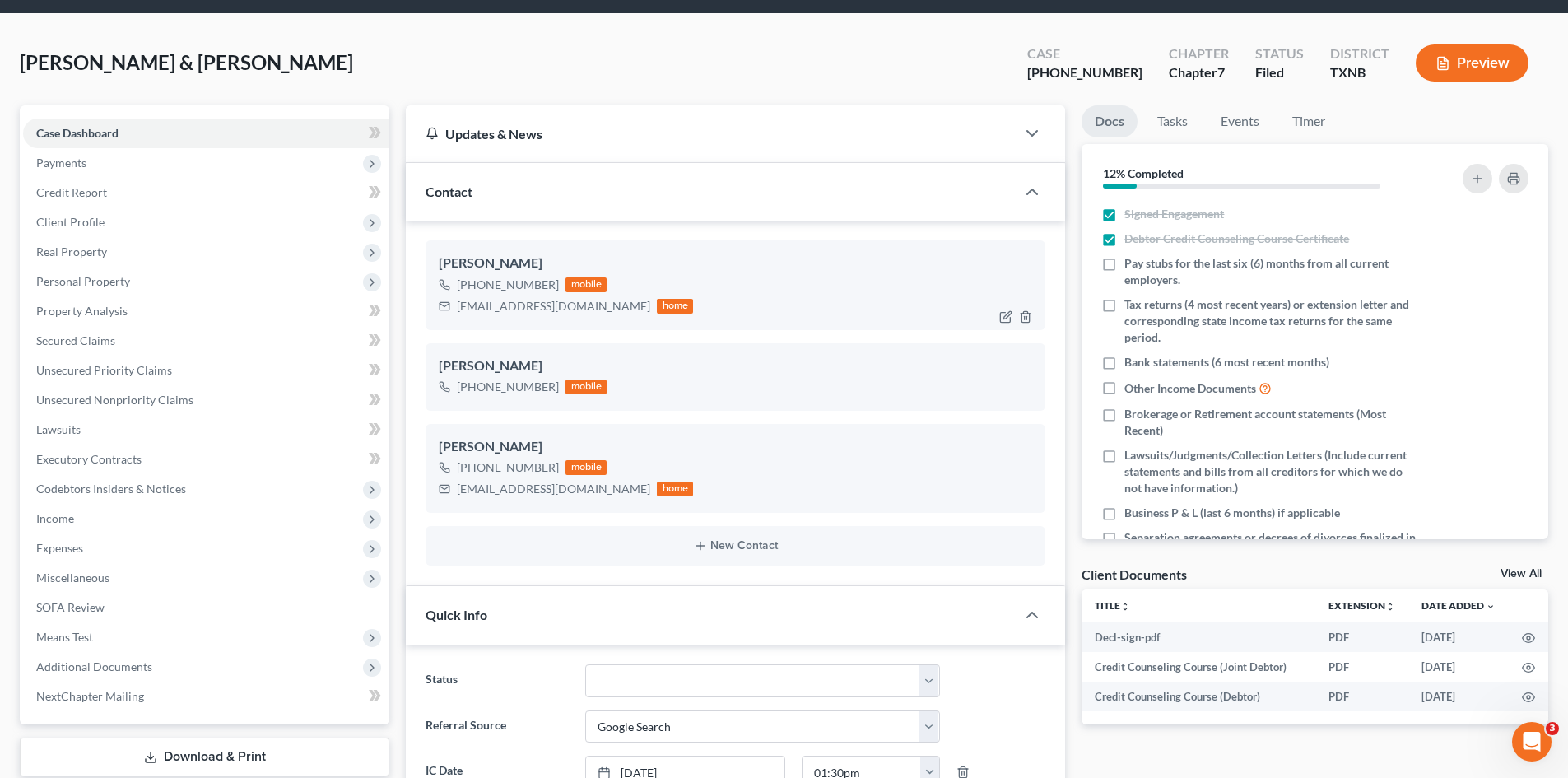
scroll to position [82, 0]
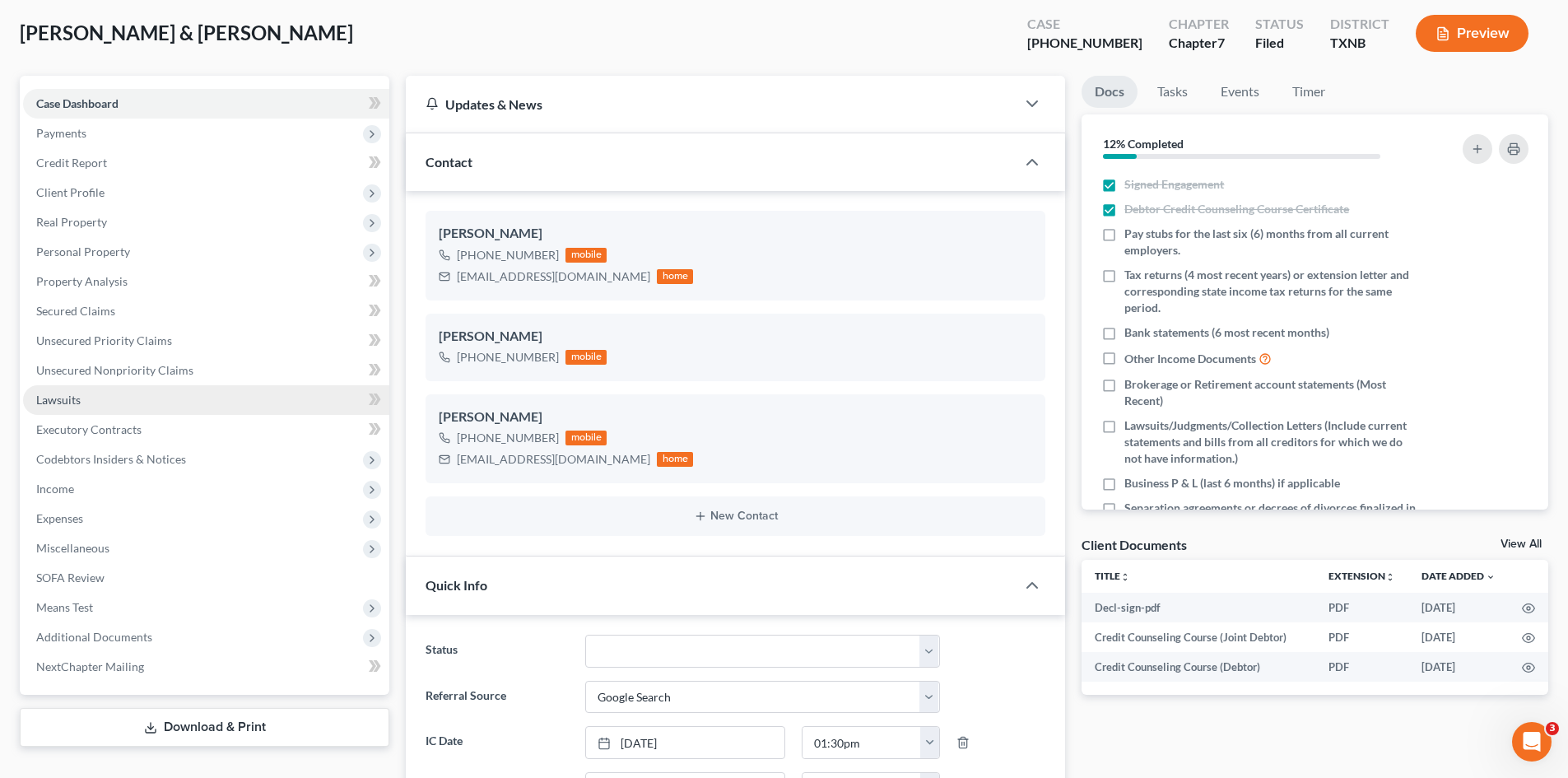
click at [105, 404] on link "Lawsuits" at bounding box center [206, 400] width 366 height 30
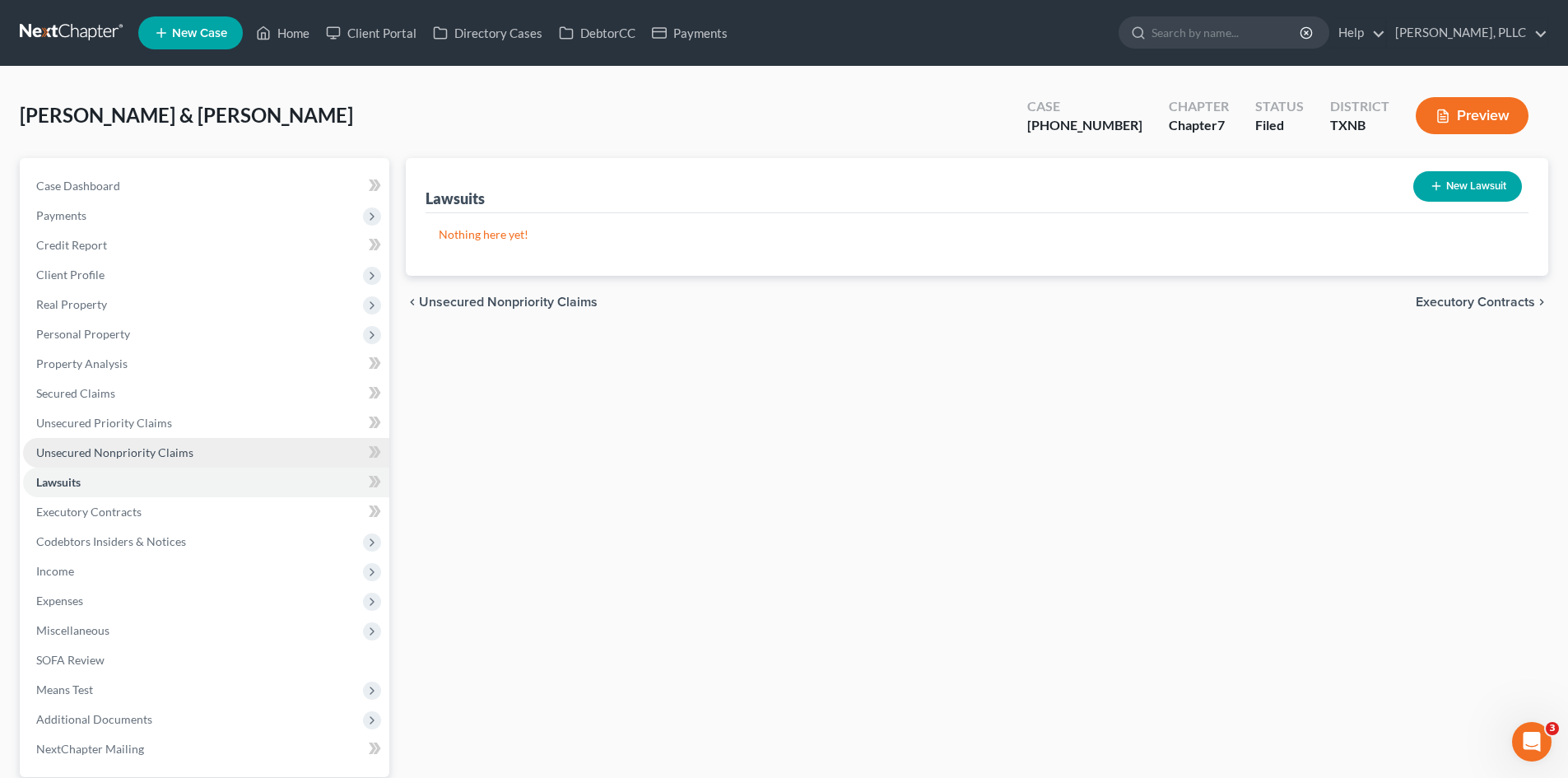
click at [136, 450] on span "Unsecured Nonpriority Claims" at bounding box center [115, 452] width 157 height 14
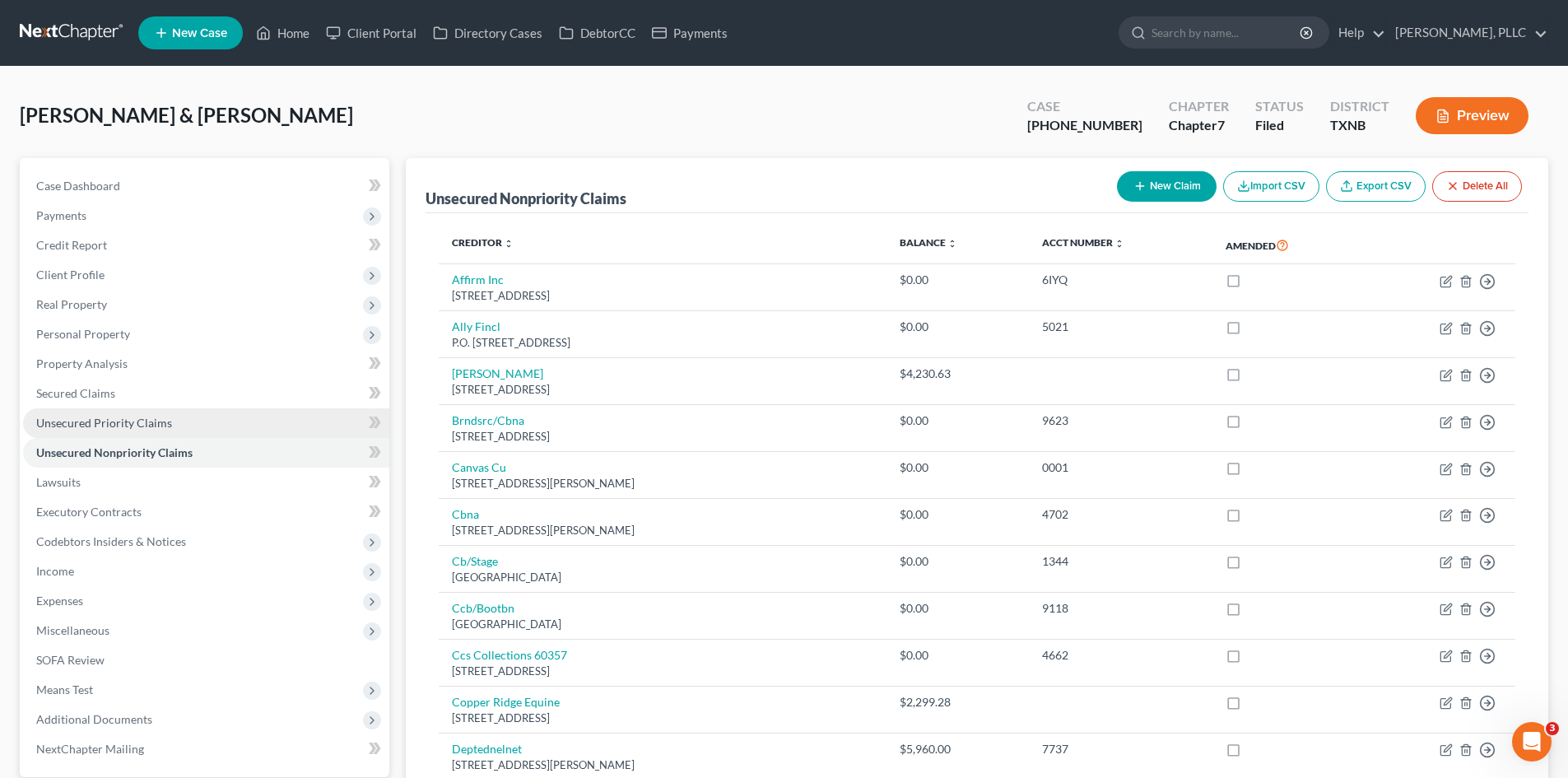
click at [114, 424] on span "Unsecured Priority Claims" at bounding box center [105, 423] width 136 height 14
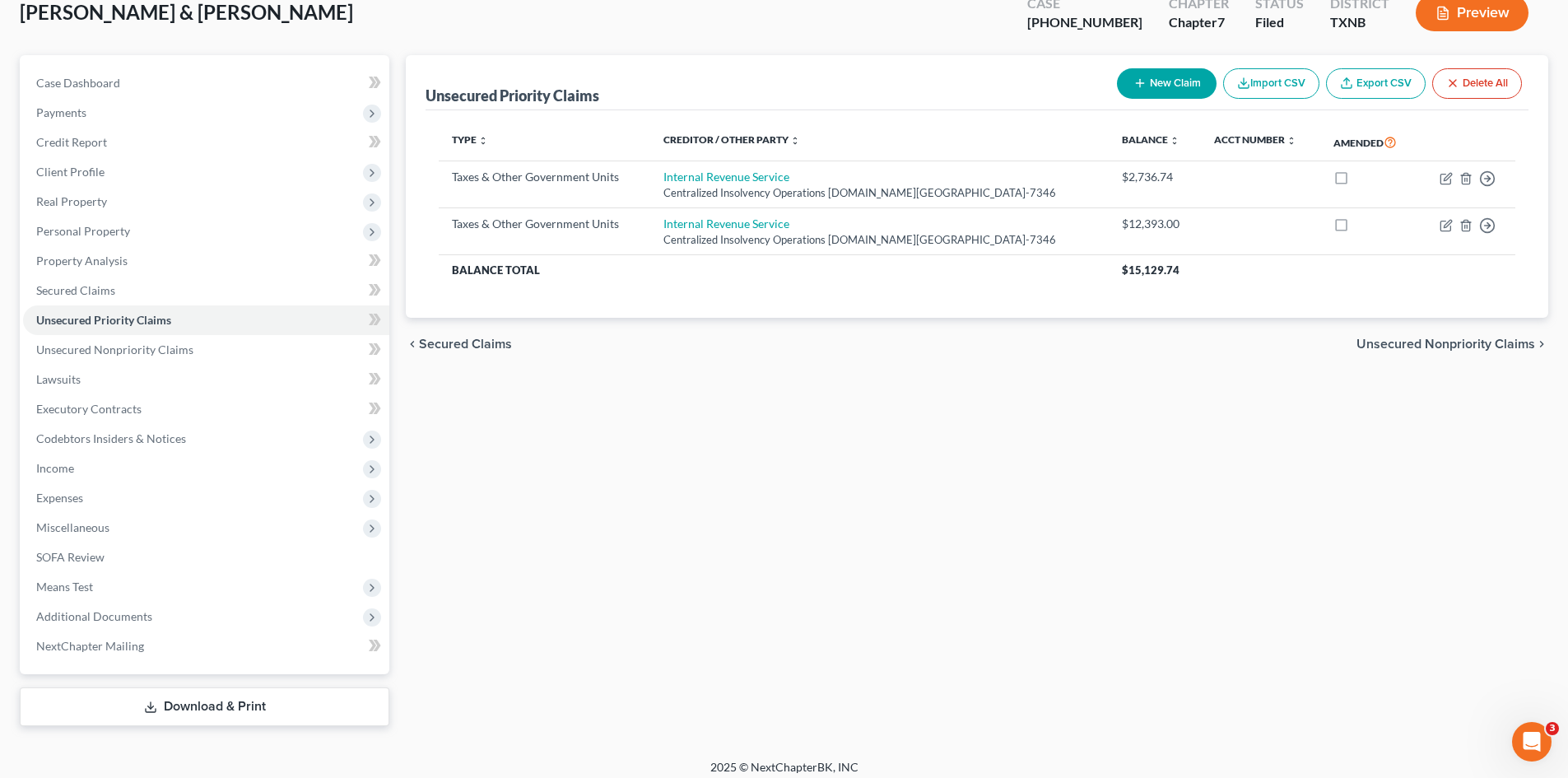
scroll to position [113, 0]
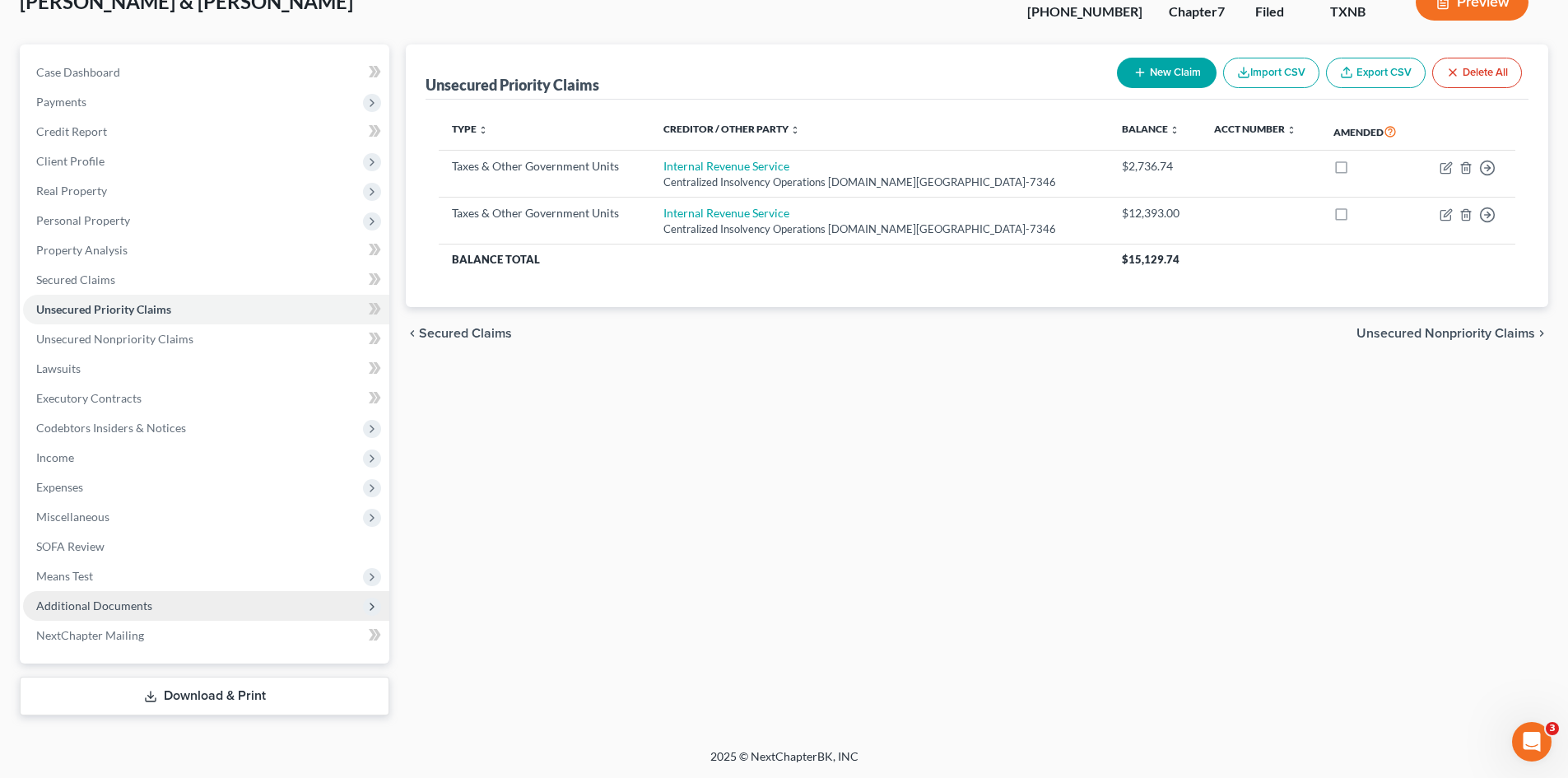
click at [104, 593] on span "Additional Documents" at bounding box center [206, 605] width 366 height 30
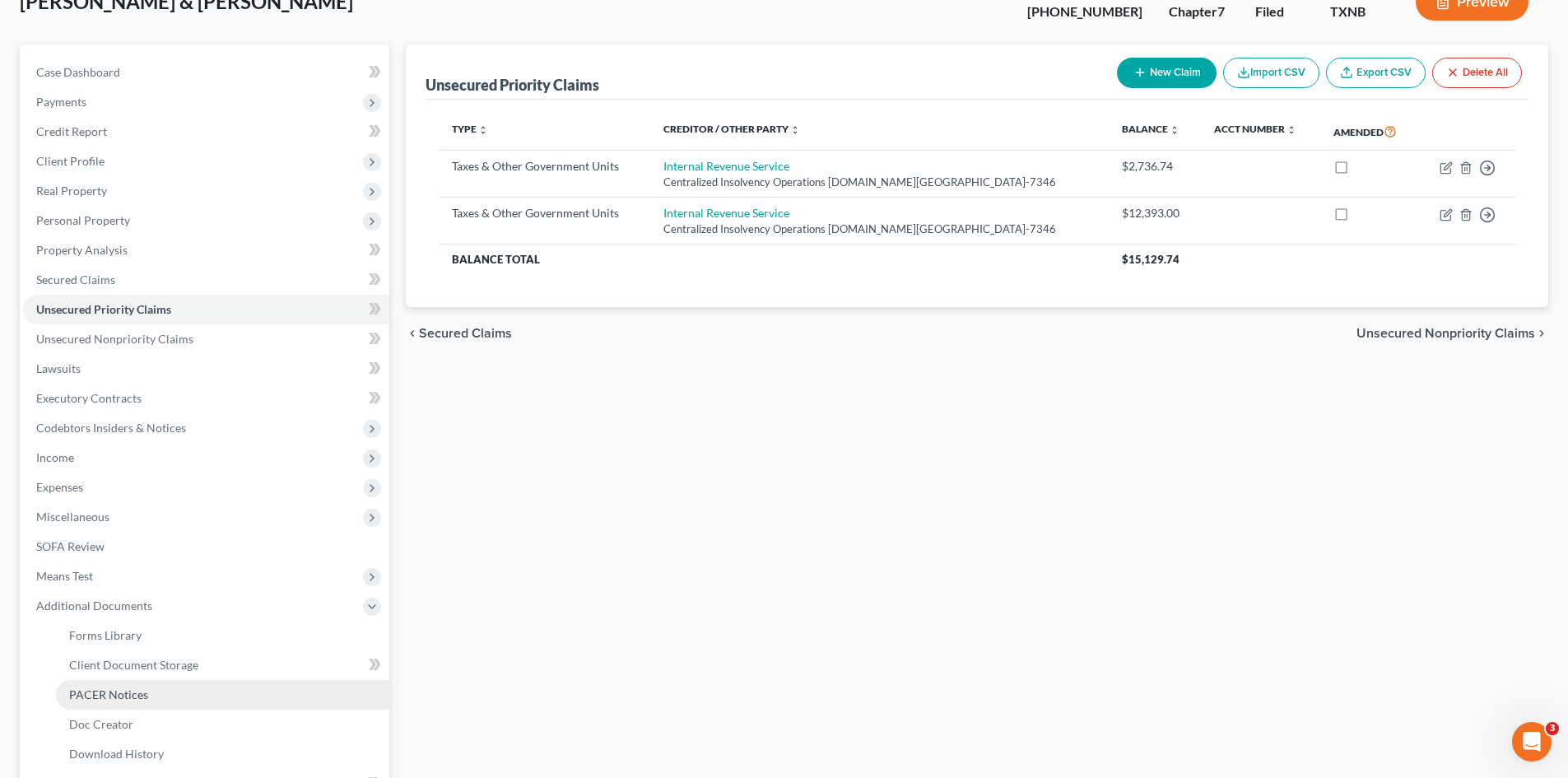
click at [153, 701] on link "PACER Notices" at bounding box center [222, 694] width 334 height 30
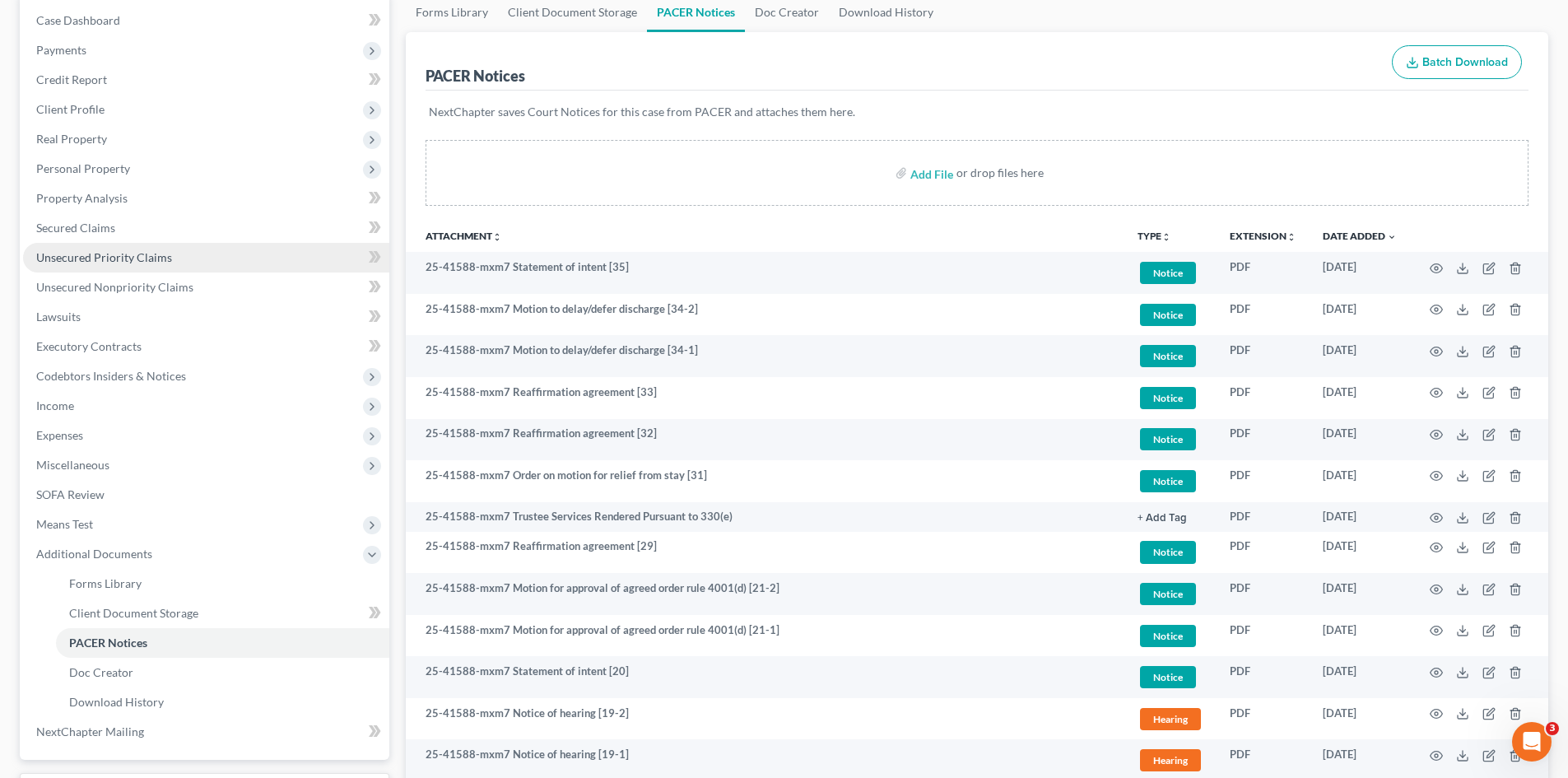
scroll to position [165, 0]
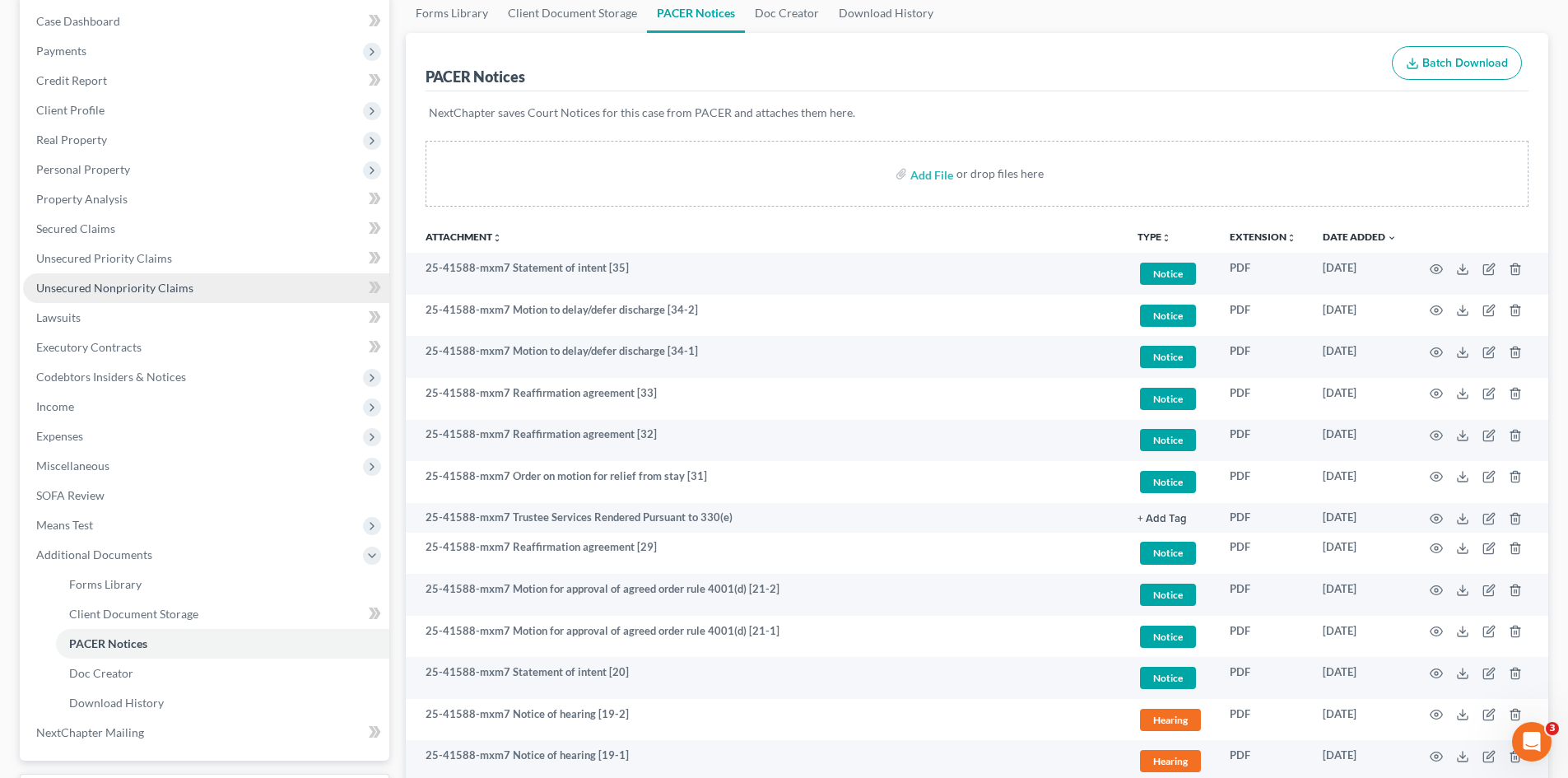
click at [171, 291] on span "Unsecured Nonpriority Claims" at bounding box center [115, 288] width 157 height 14
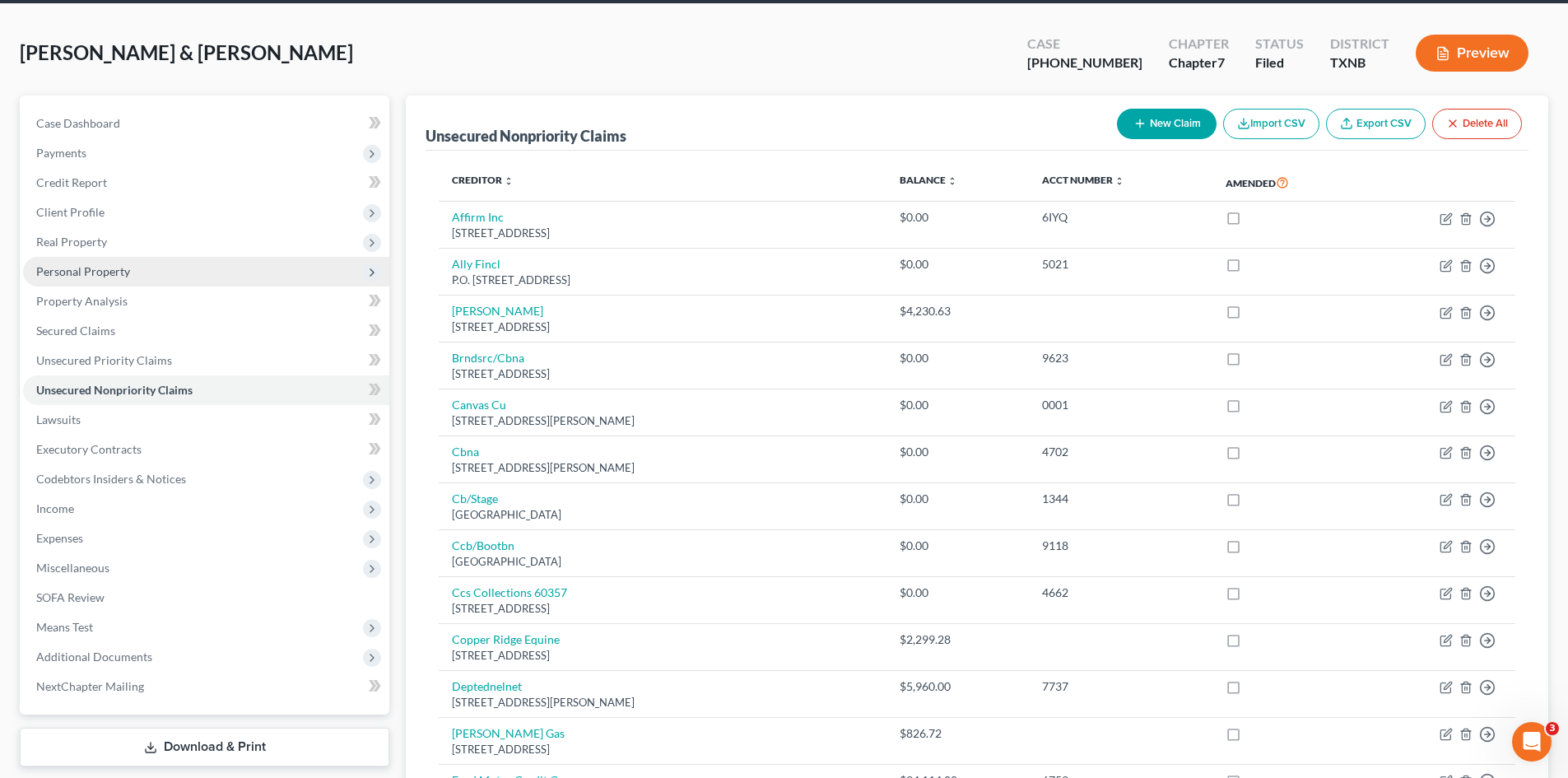
scroll to position [165, 0]
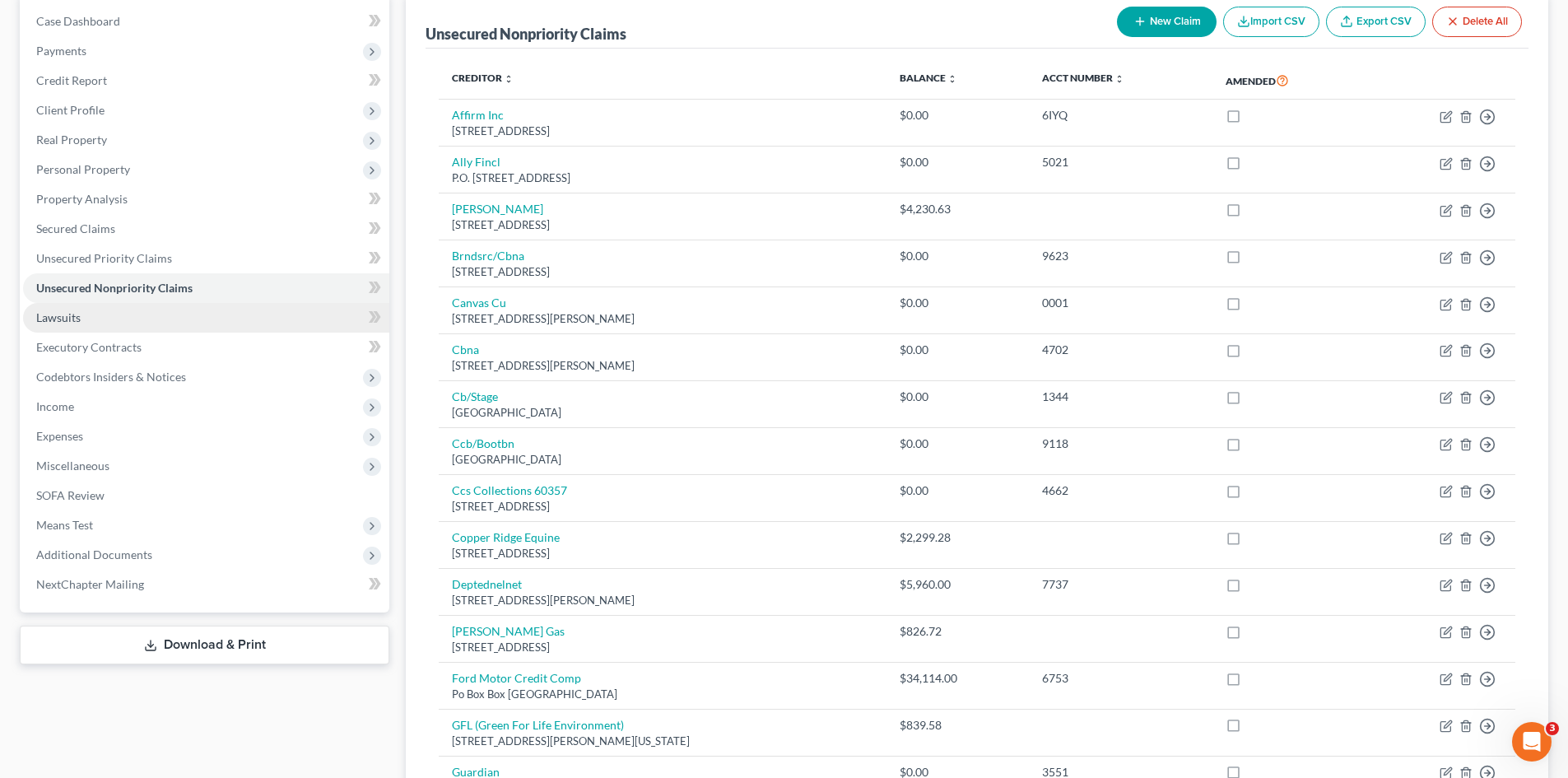
click at [79, 310] on span "Lawsuits" at bounding box center [58, 317] width 44 height 14
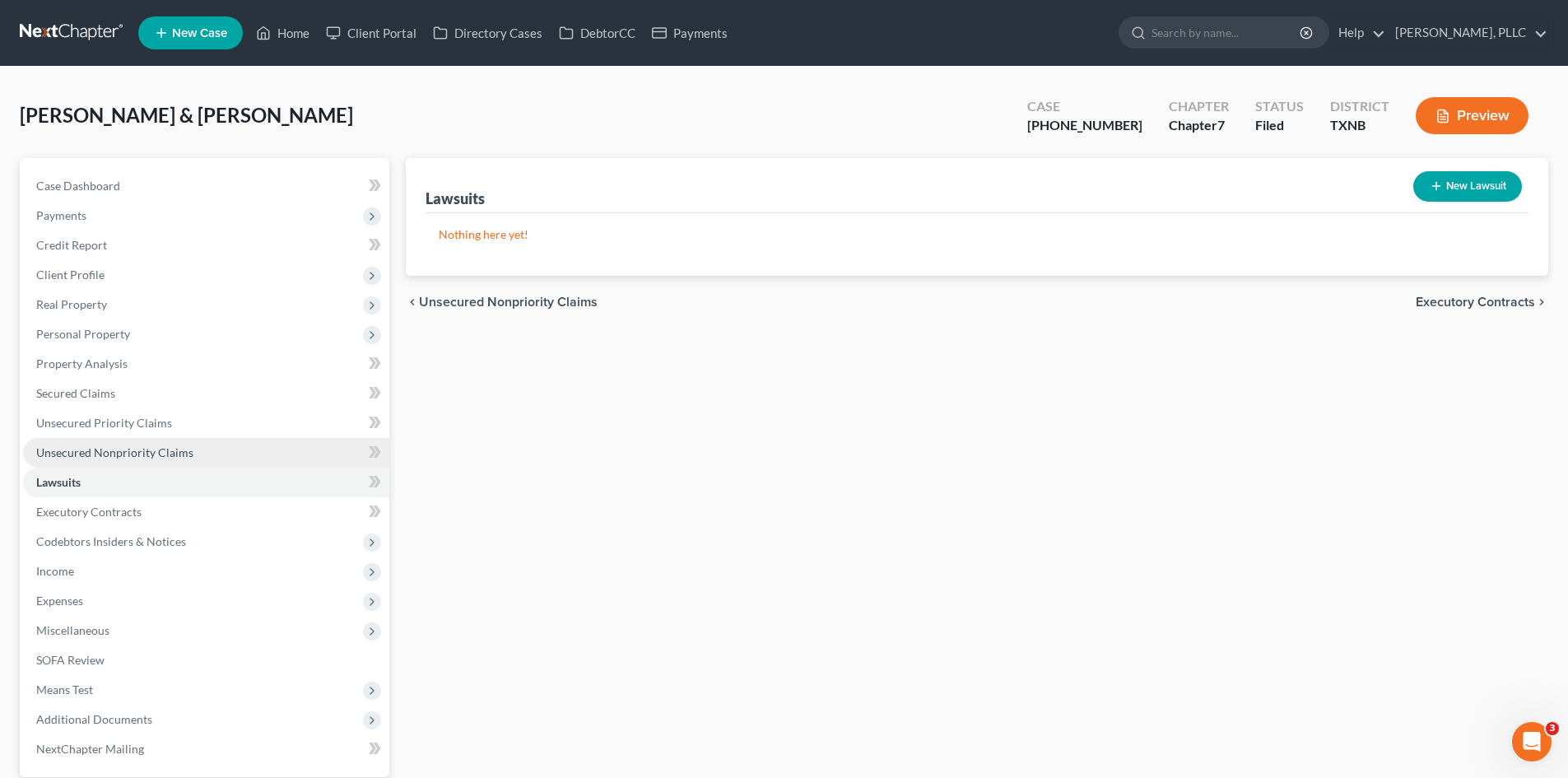
click at [146, 440] on link "Unsecured Nonpriority Claims" at bounding box center [206, 453] width 366 height 30
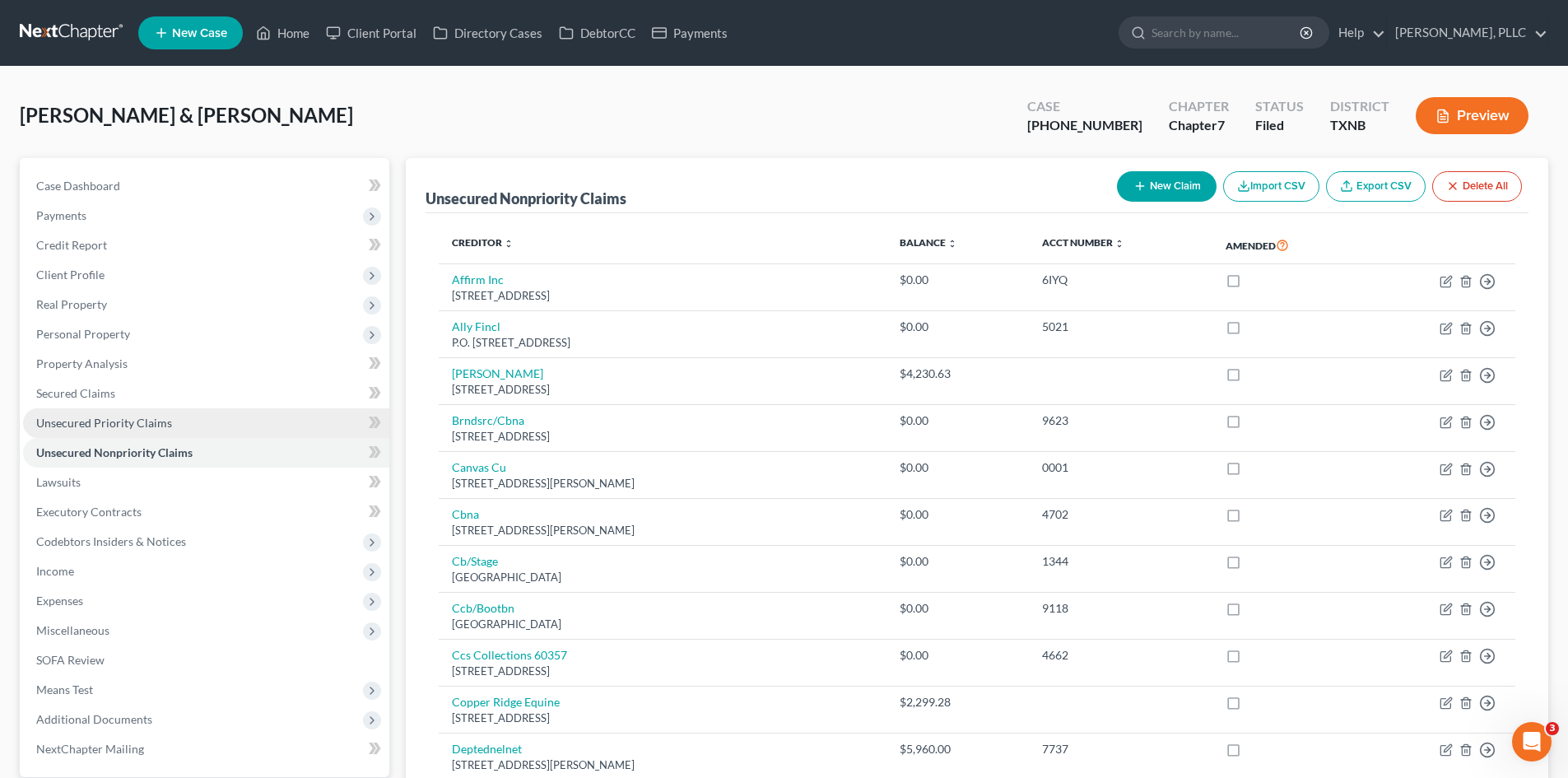
click at [138, 425] on span "Unsecured Priority Claims" at bounding box center [105, 423] width 136 height 14
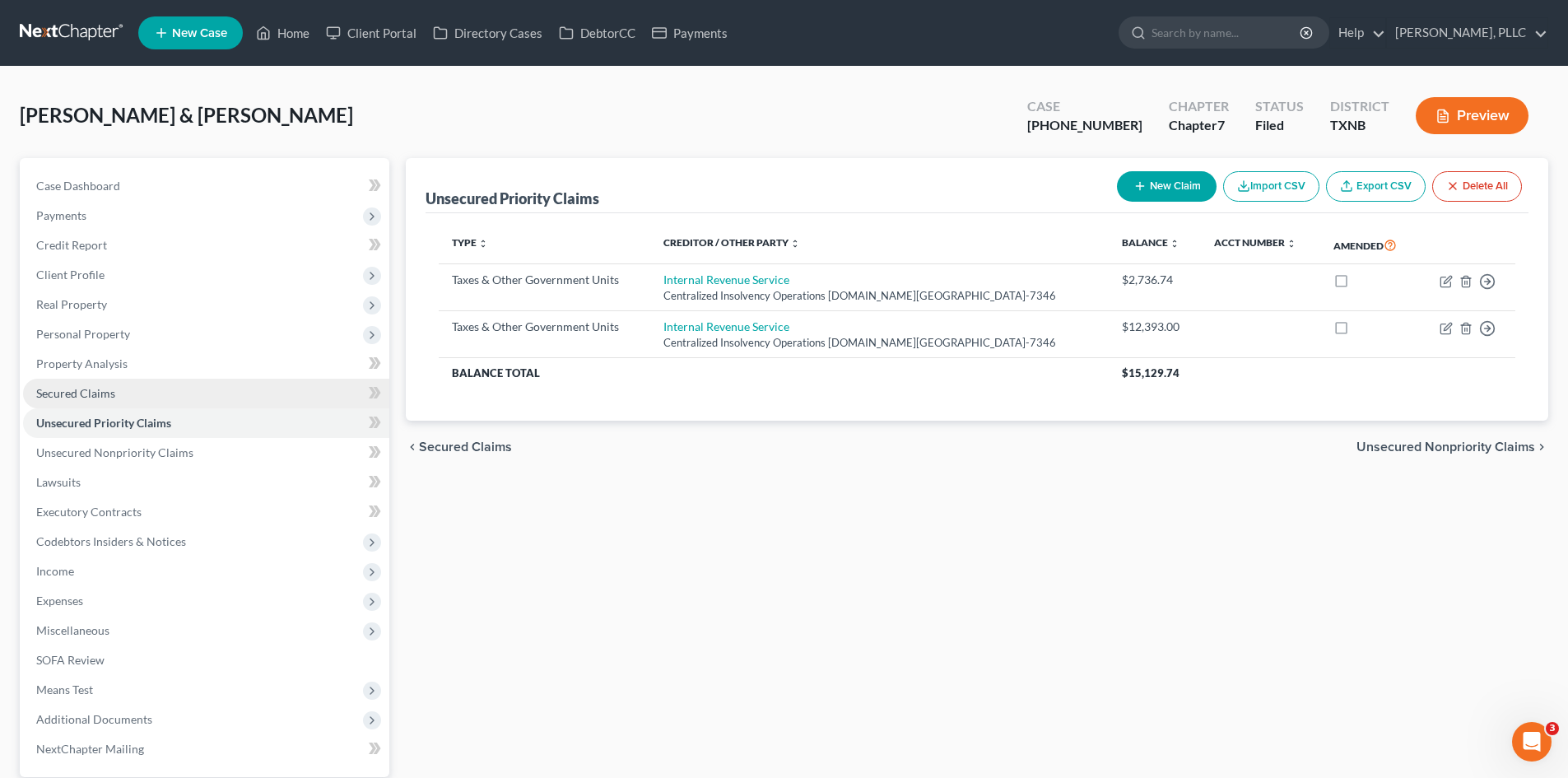
click at [63, 389] on span "Secured Claims" at bounding box center [76, 393] width 79 height 14
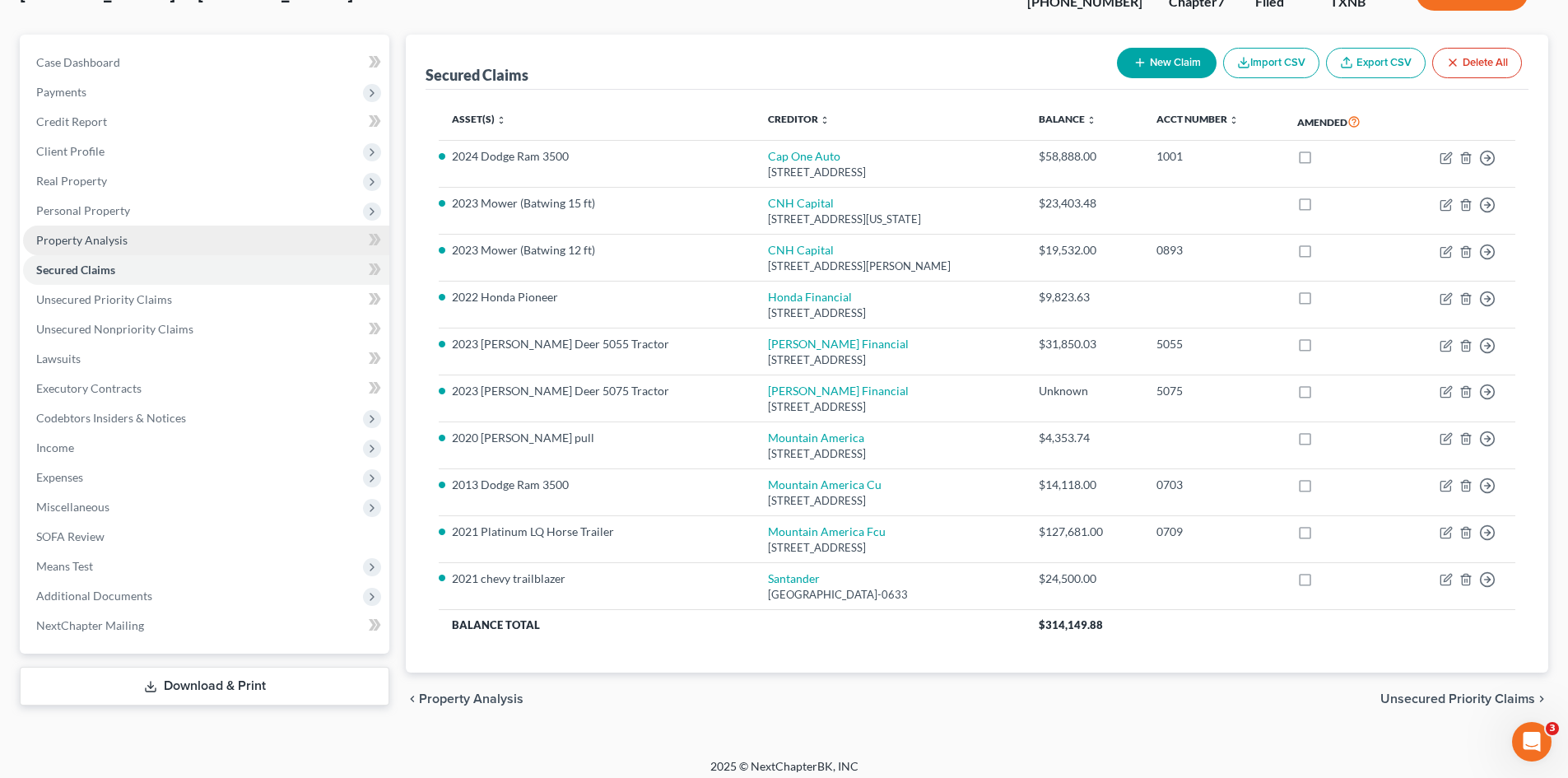
scroll to position [133, 0]
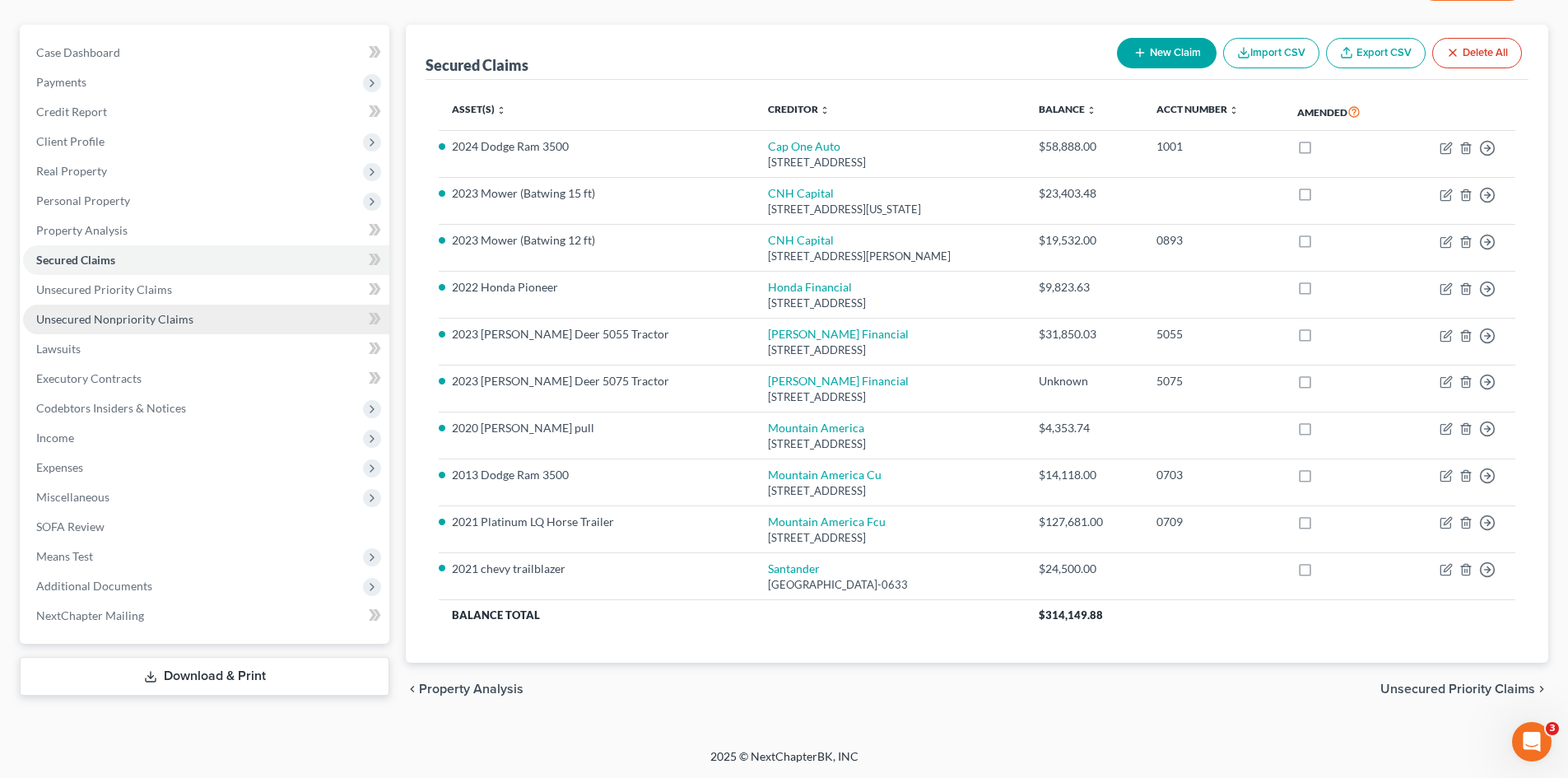
click at [246, 312] on link "Unsecured Nonpriority Claims" at bounding box center [206, 319] width 366 height 30
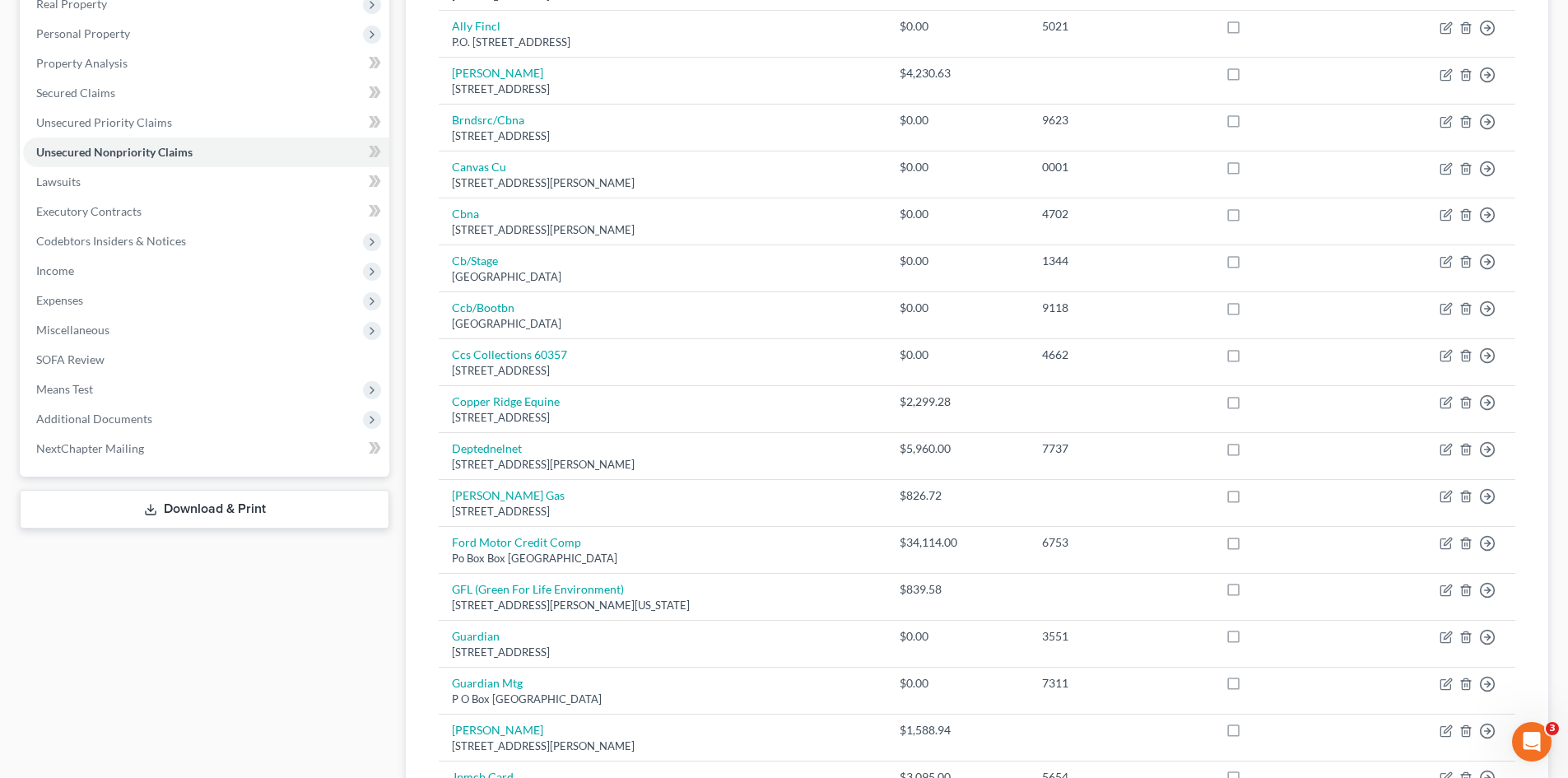
scroll to position [411, 0]
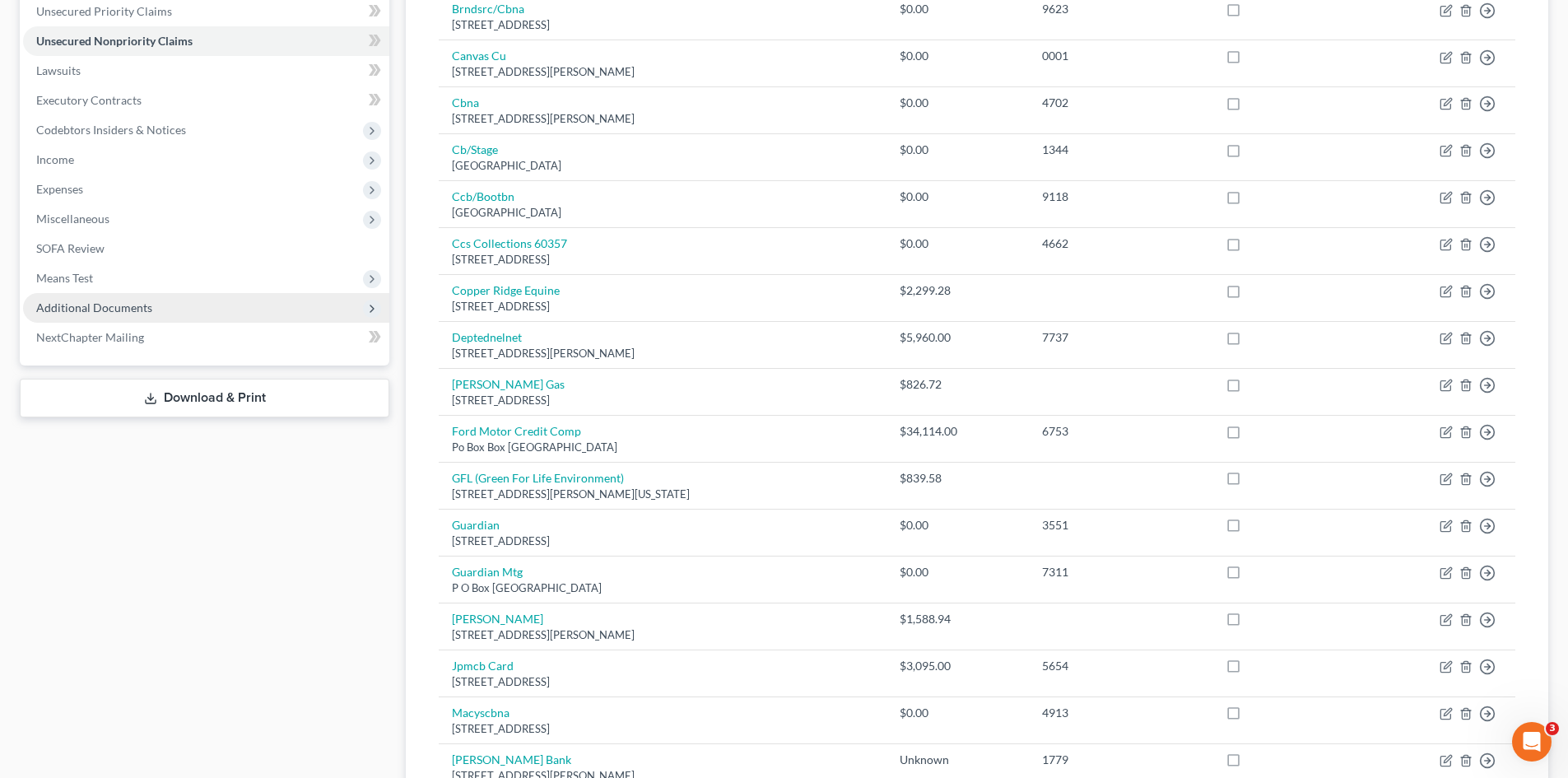
click at [105, 310] on span "Additional Documents" at bounding box center [94, 308] width 116 height 14
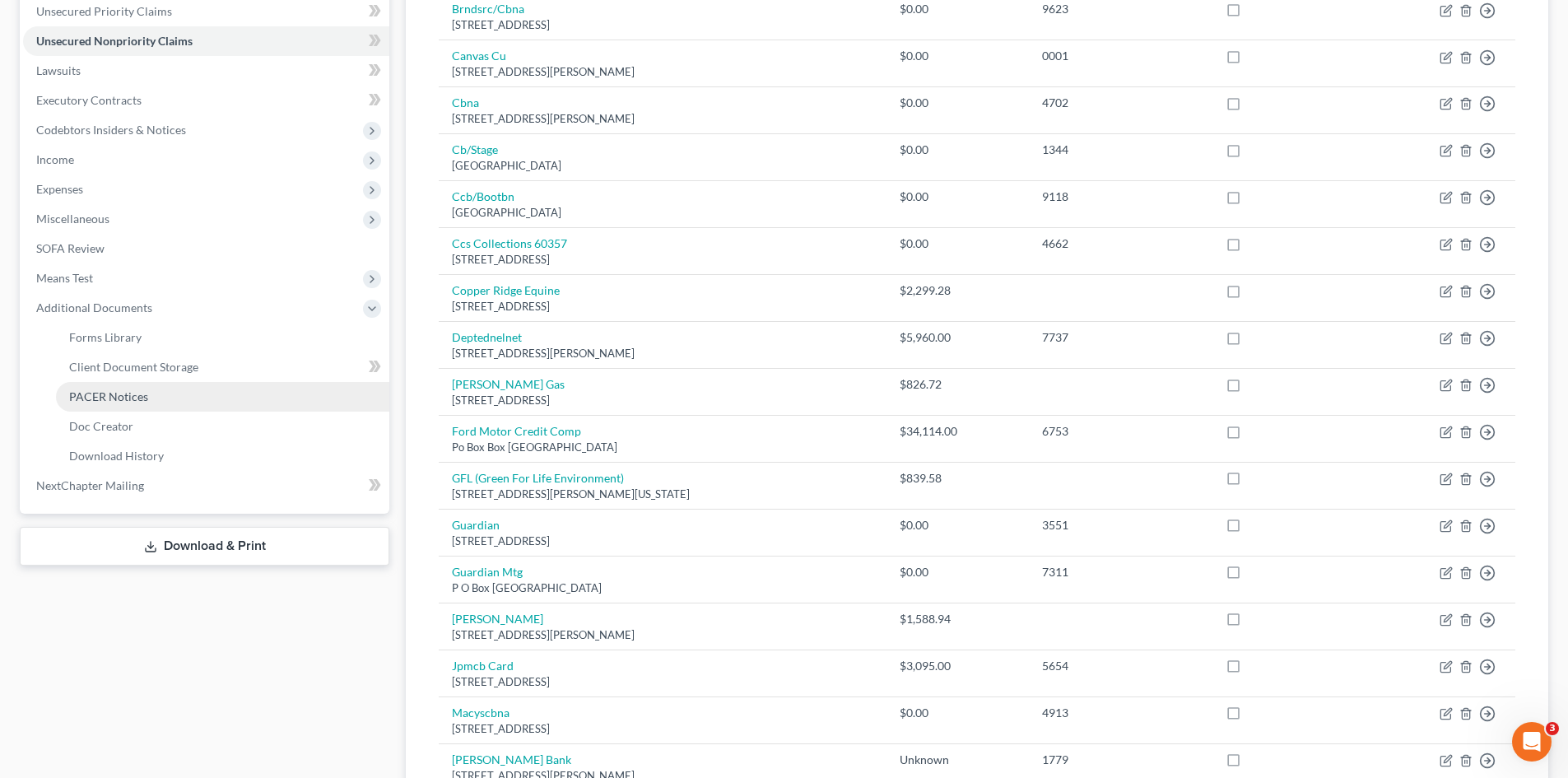
click at [149, 390] on link "PACER Notices" at bounding box center [222, 396] width 334 height 30
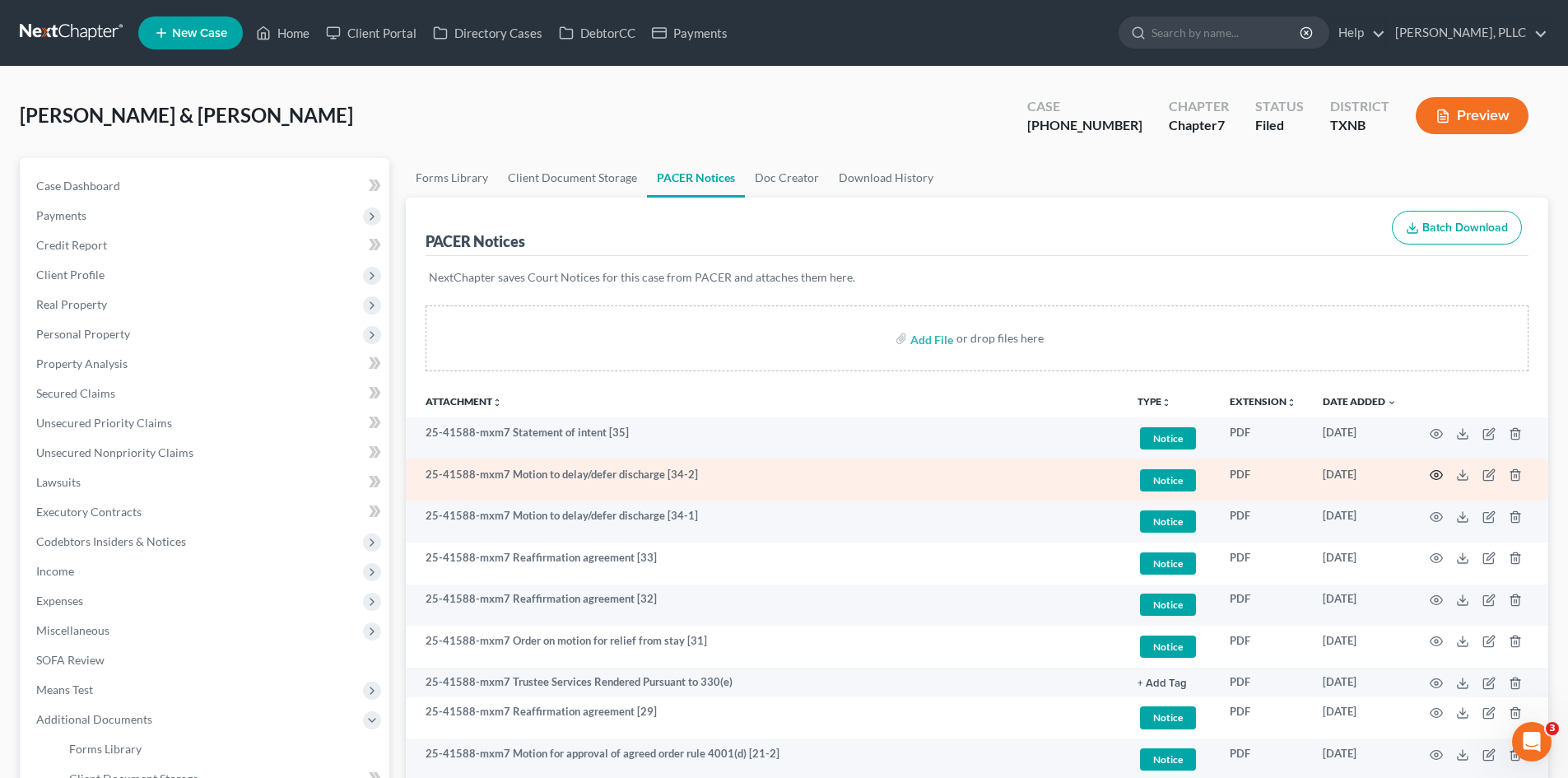
click at [1435, 473] on icon "button" at bounding box center [1436, 474] width 13 height 13
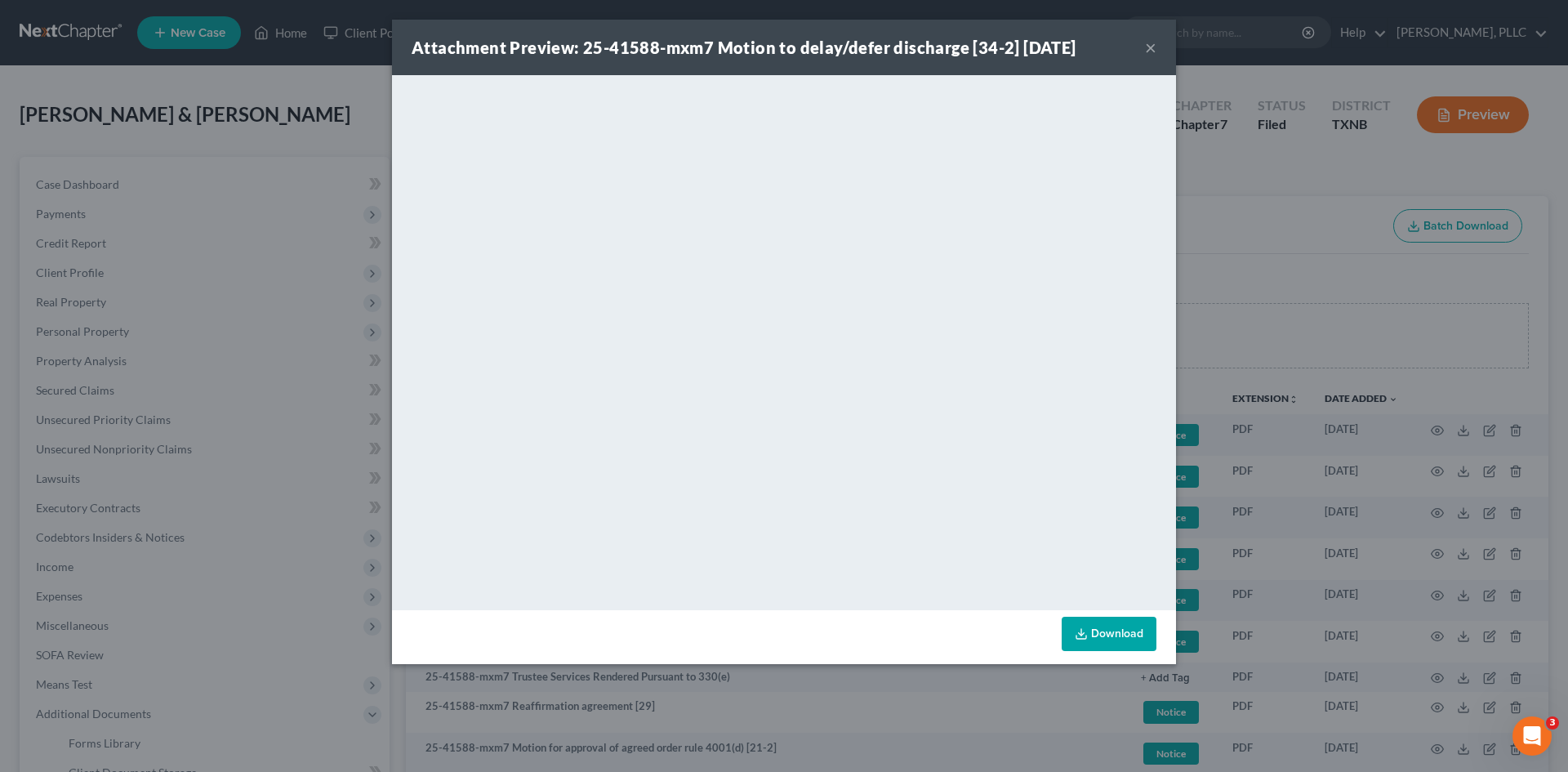
click at [1149, 43] on button "×" at bounding box center [1150, 47] width 11 height 20
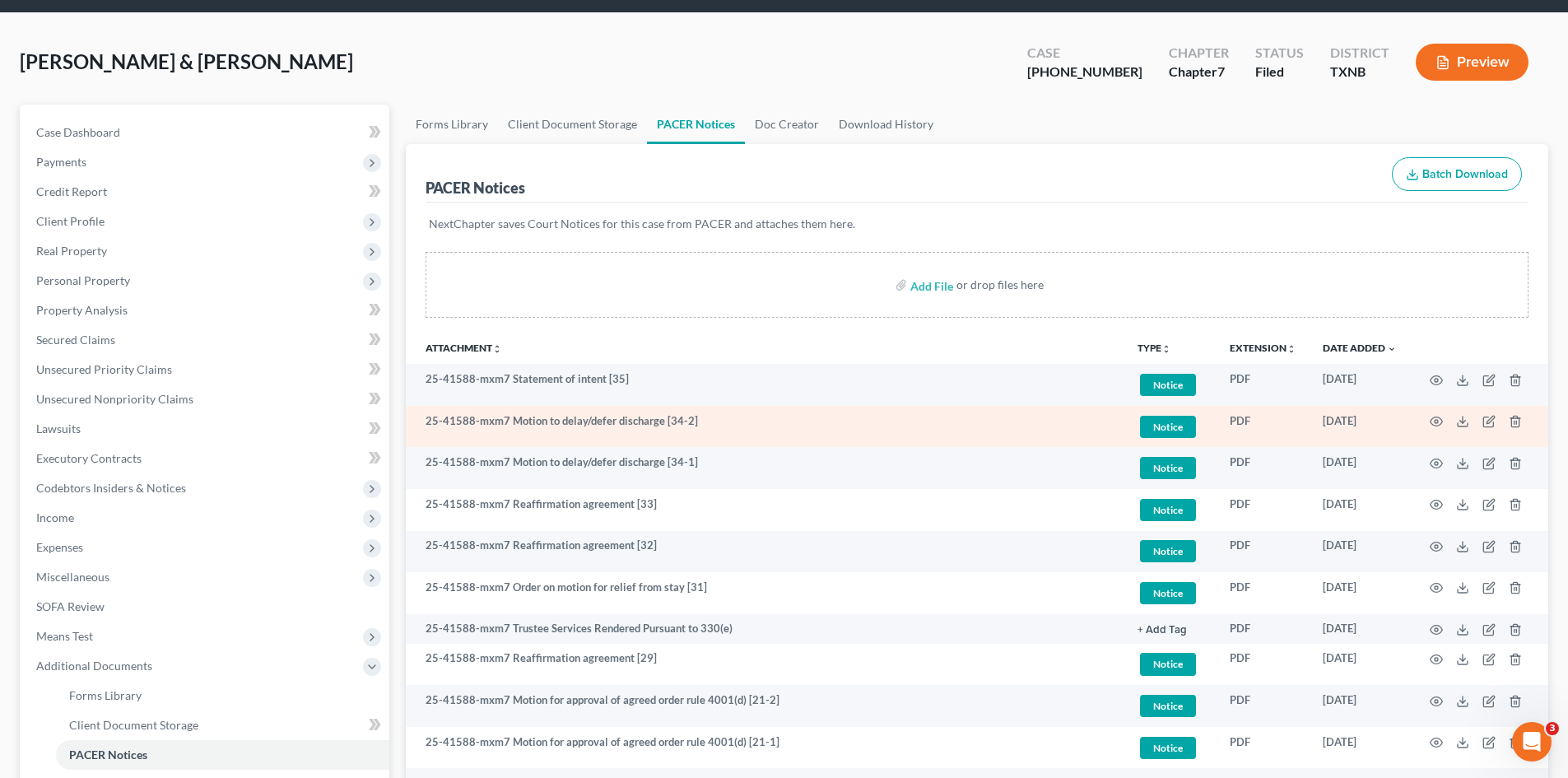
scroll to position [82, 0]
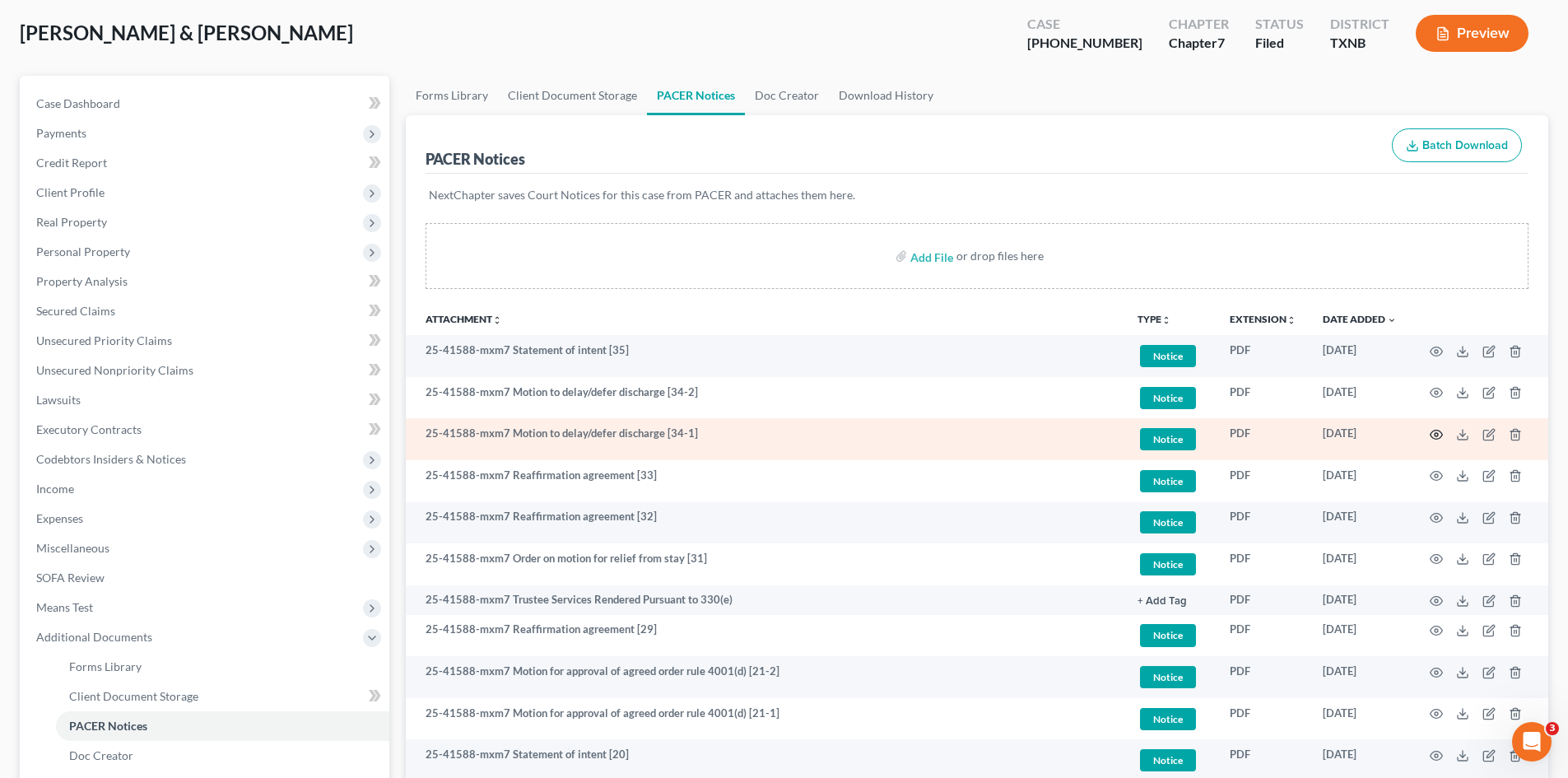
click at [1435, 431] on icon "button" at bounding box center [1436, 434] width 13 height 13
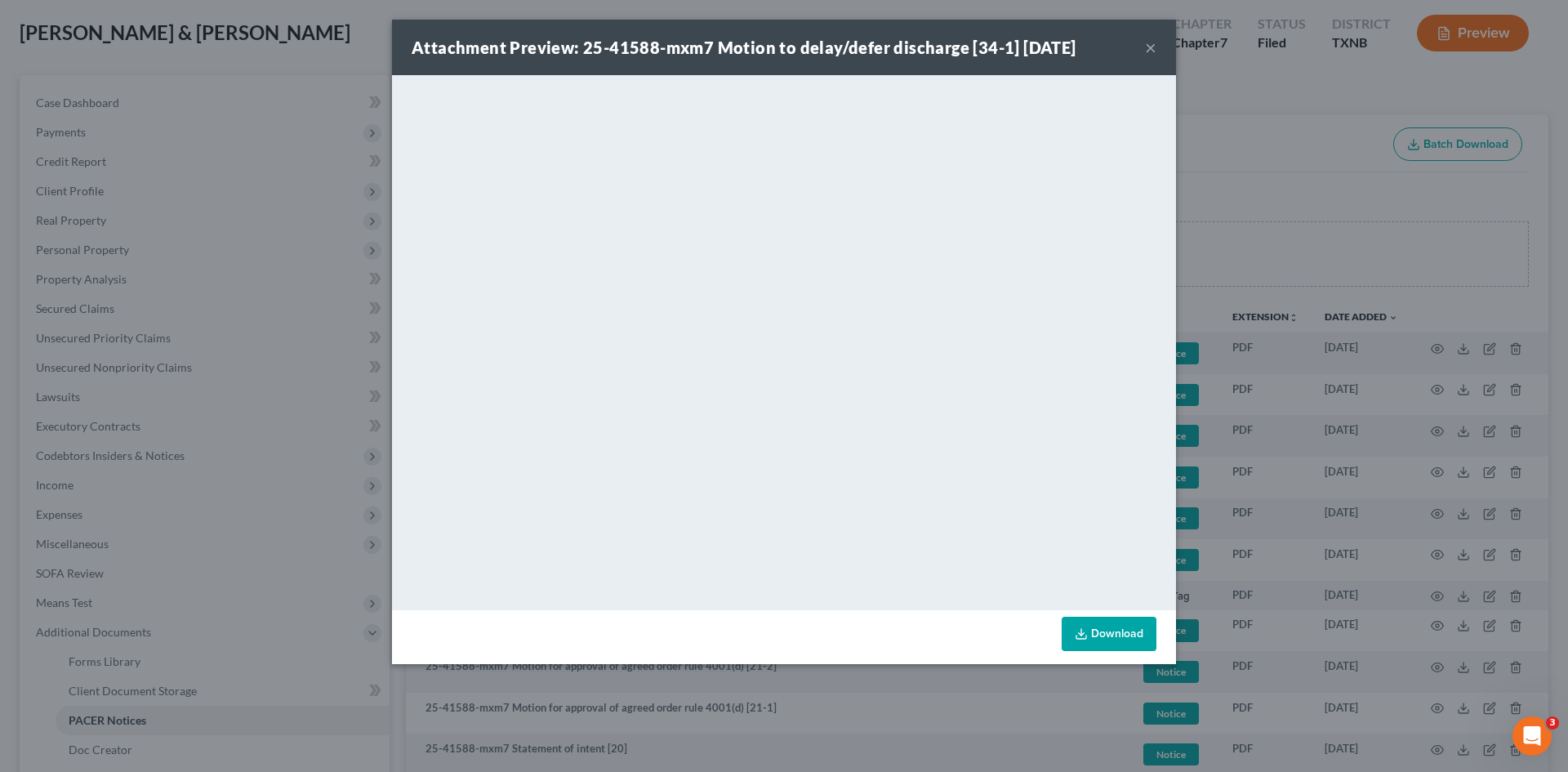
click at [1155, 49] on button "×" at bounding box center [1150, 47] width 11 height 20
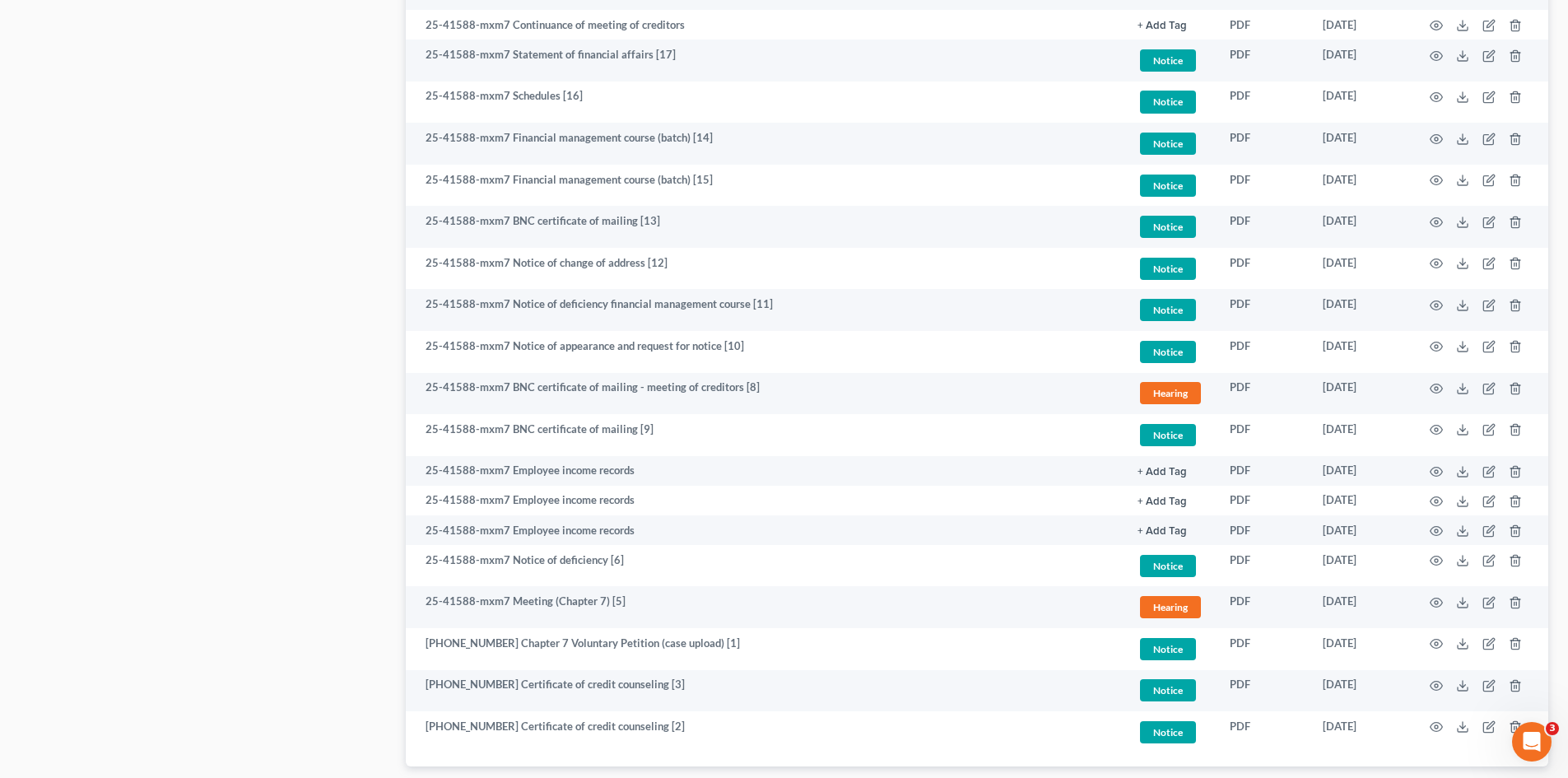
scroll to position [1070, 0]
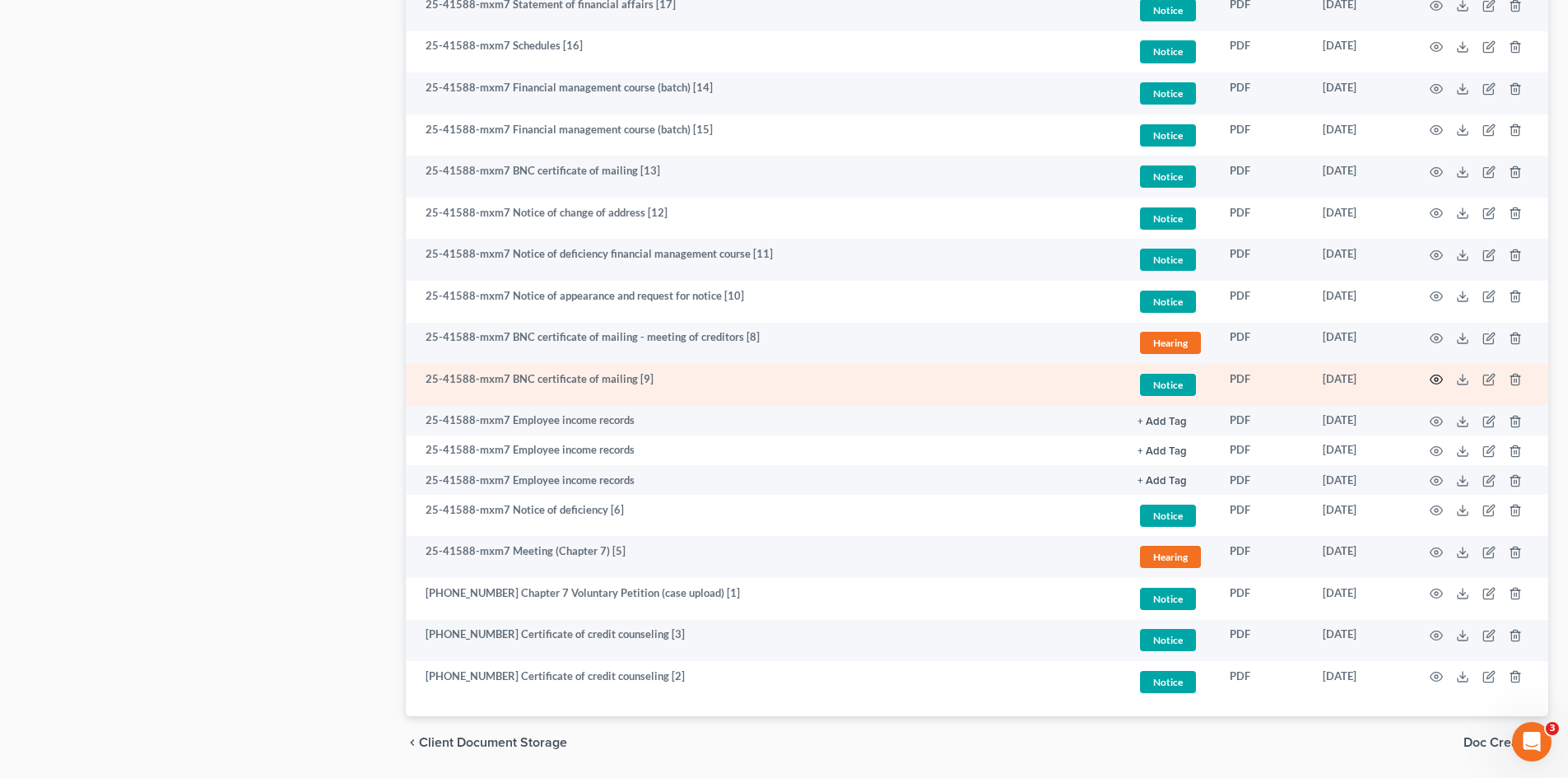
click at [1435, 379] on circle "button" at bounding box center [1436, 380] width 3 height 3
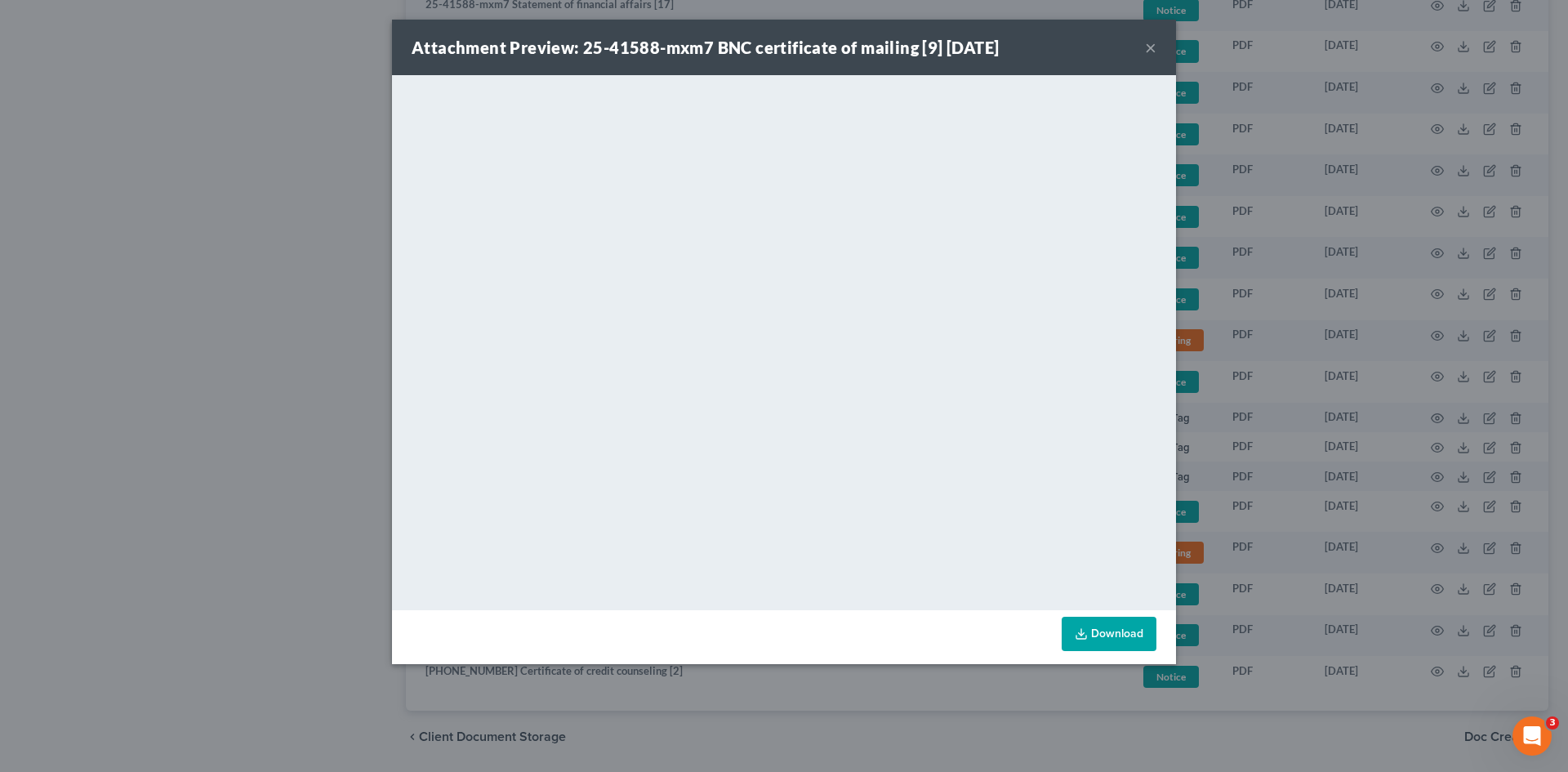
click at [1150, 45] on button "×" at bounding box center [1150, 47] width 11 height 20
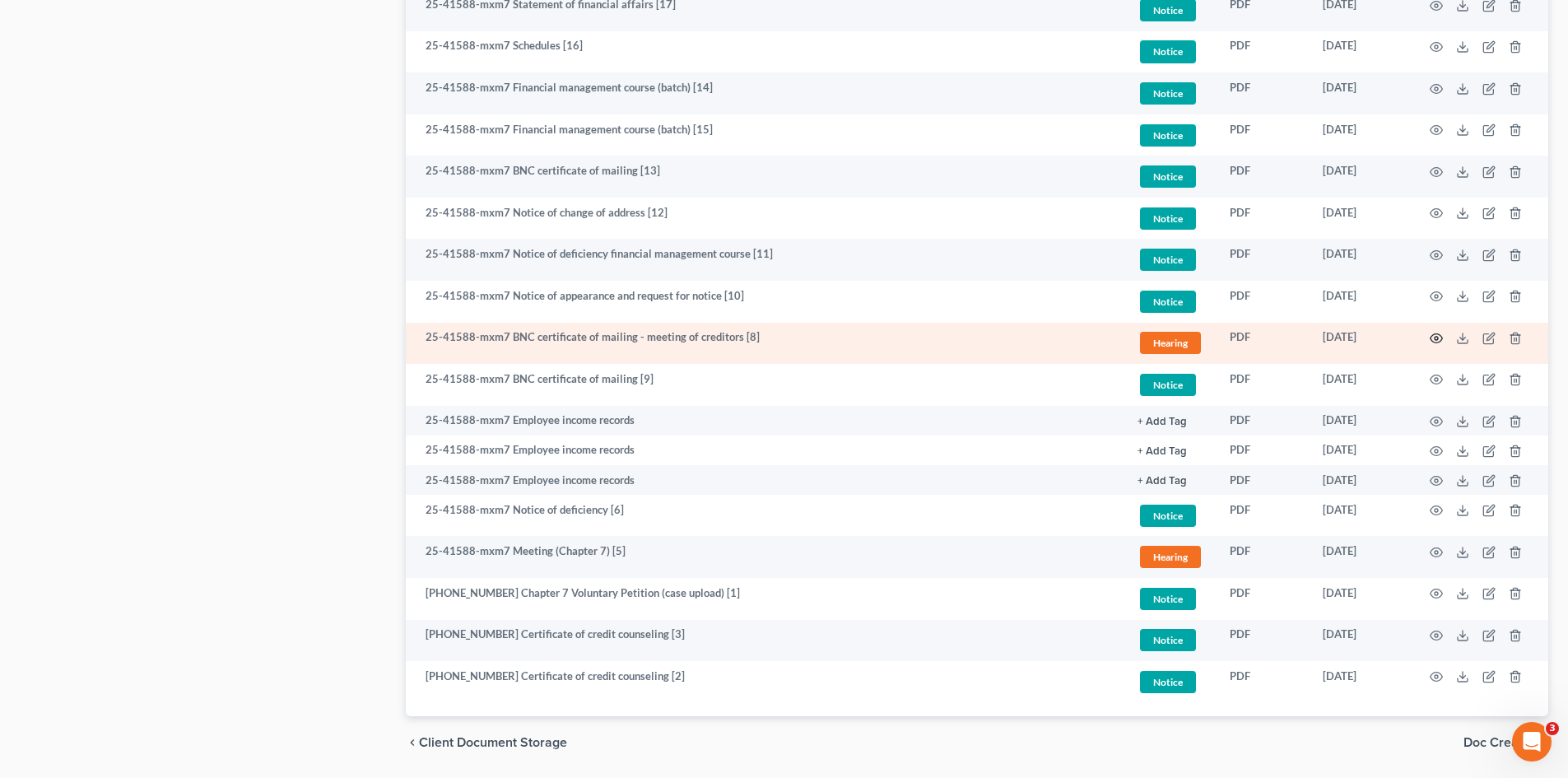
click at [1440, 341] on icon "button" at bounding box center [1436, 338] width 13 height 13
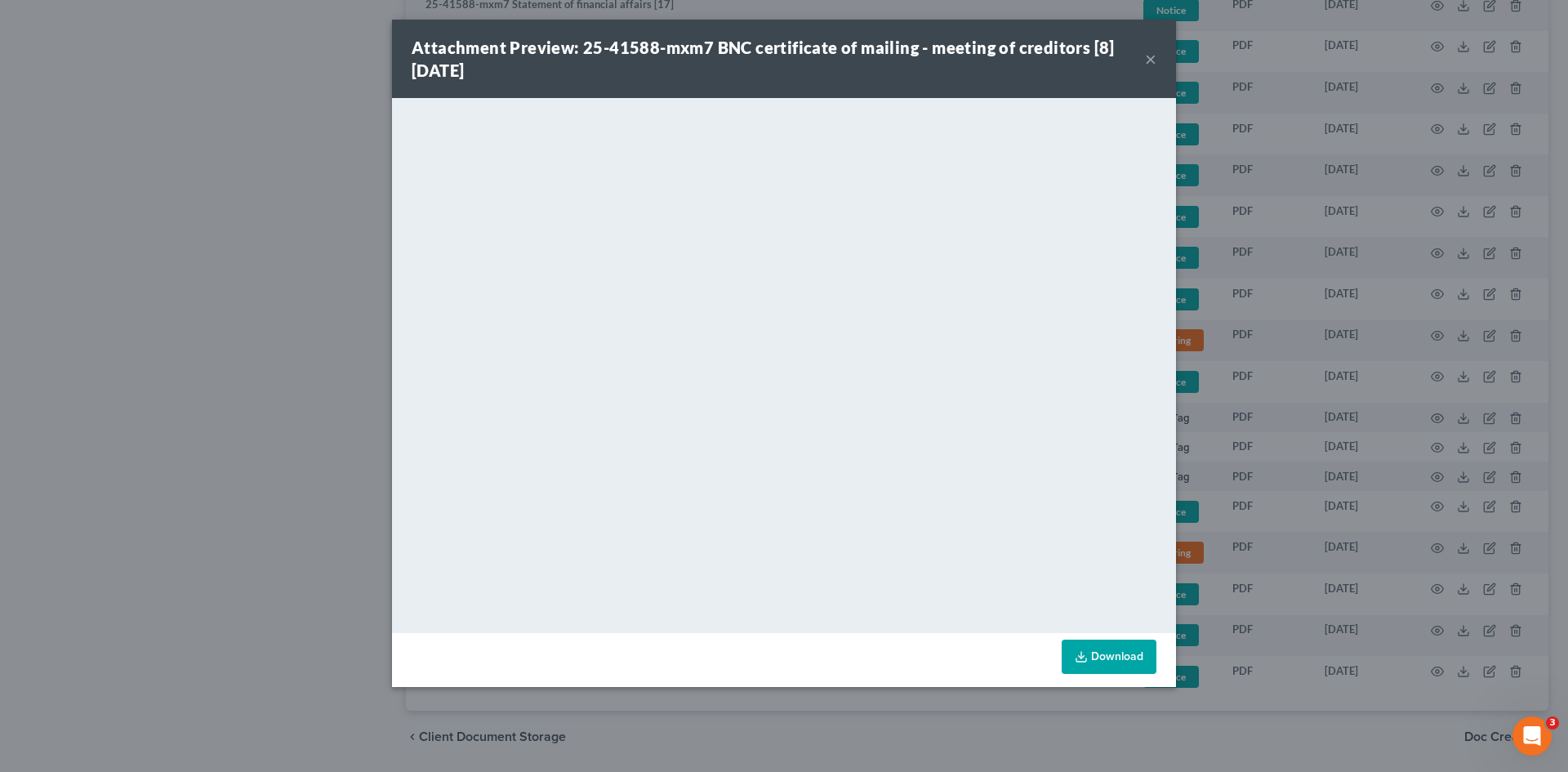
click at [1145, 62] on button "×" at bounding box center [1150, 59] width 11 height 20
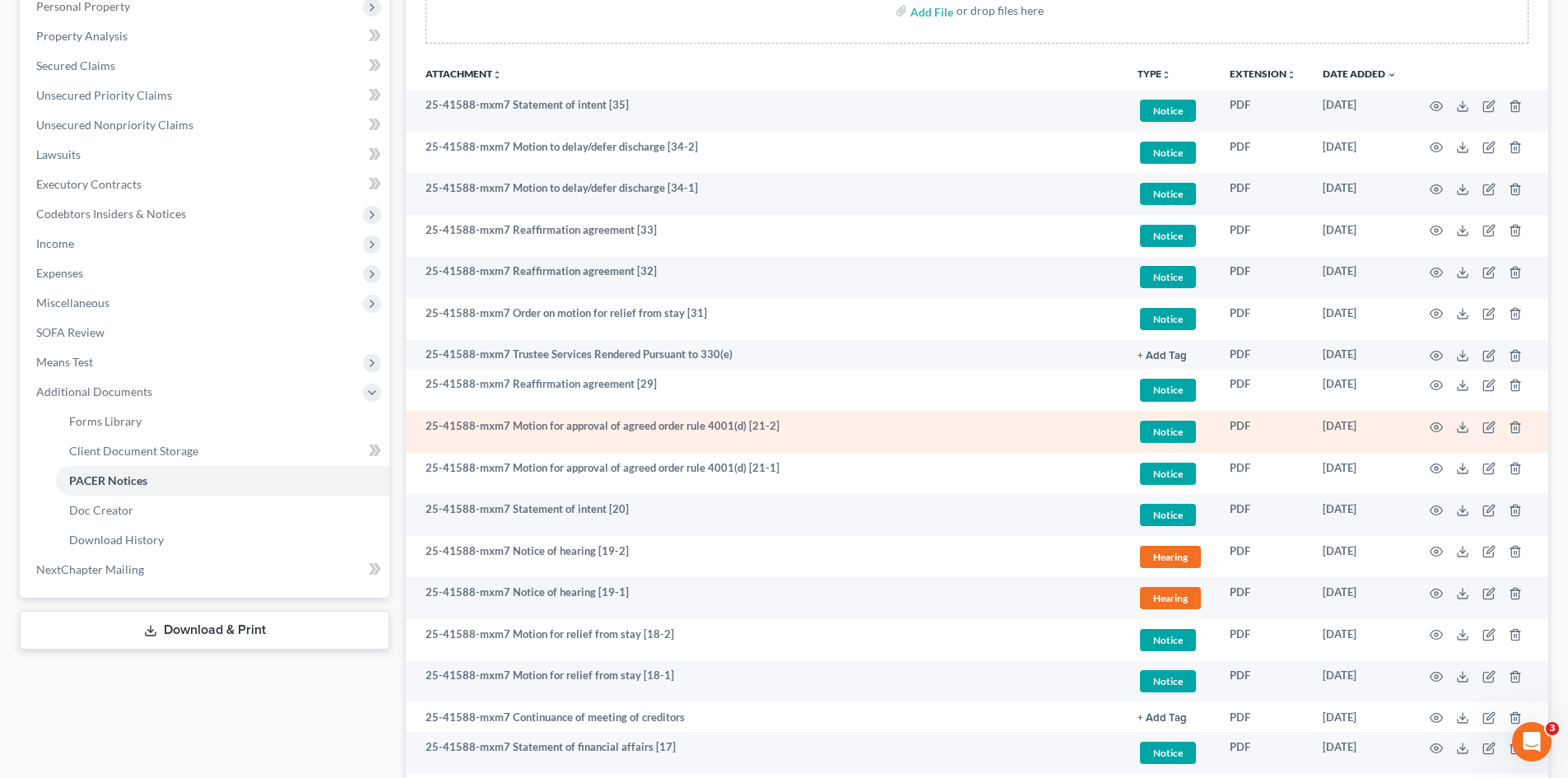
scroll to position [329, 0]
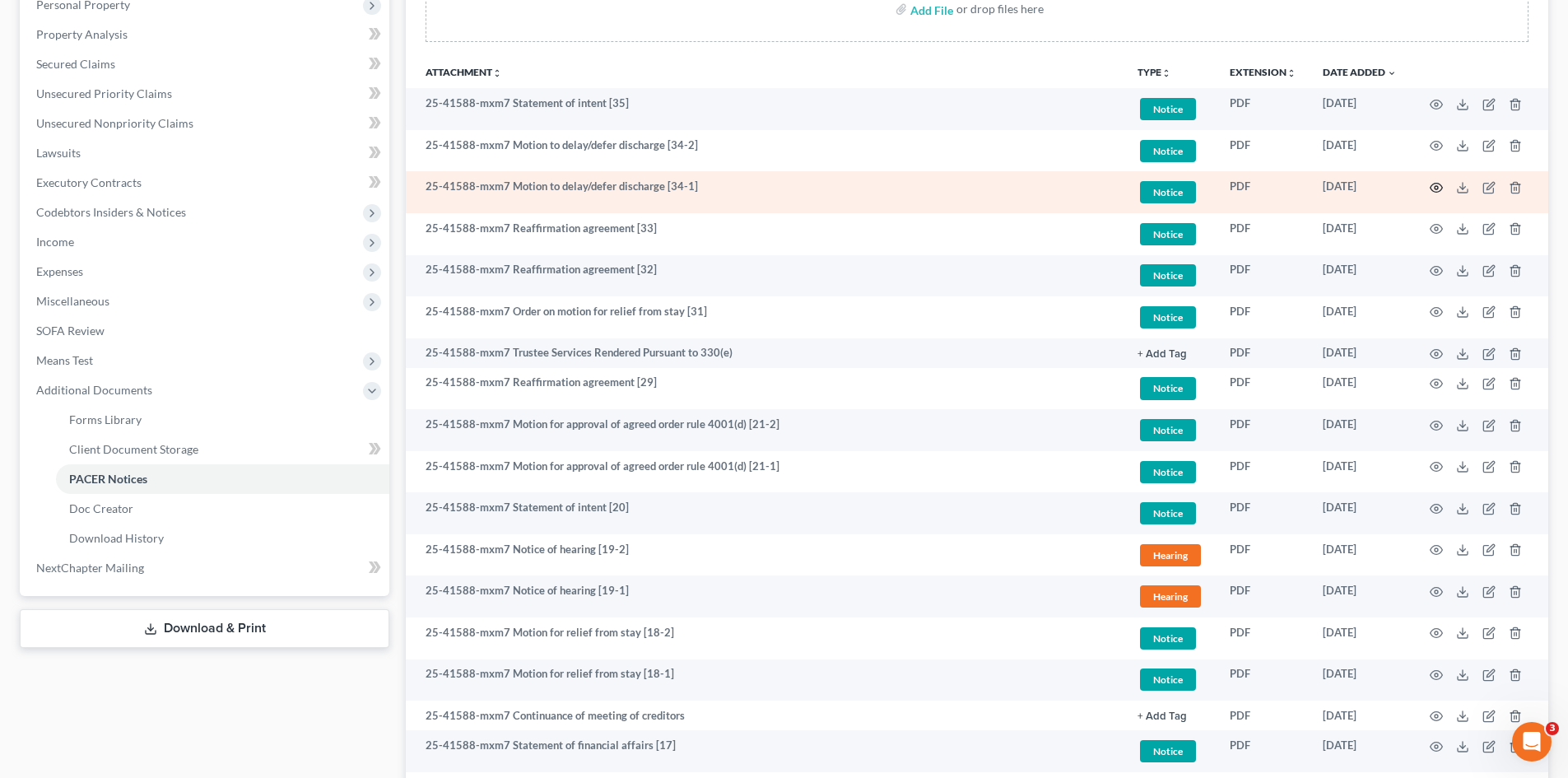
click at [1430, 191] on icon "button" at bounding box center [1436, 187] width 13 height 13
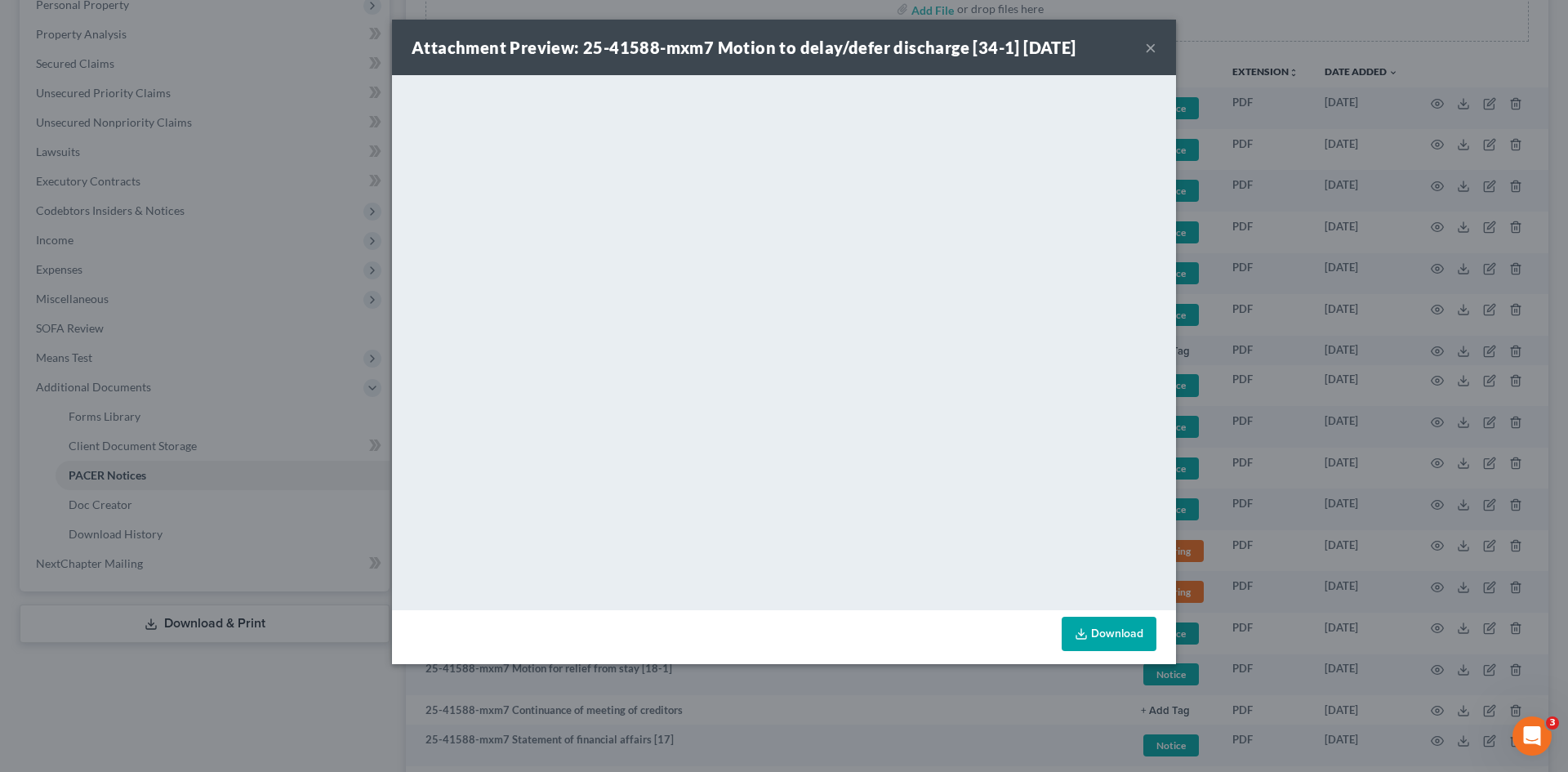
click at [1147, 50] on button "×" at bounding box center [1150, 47] width 11 height 20
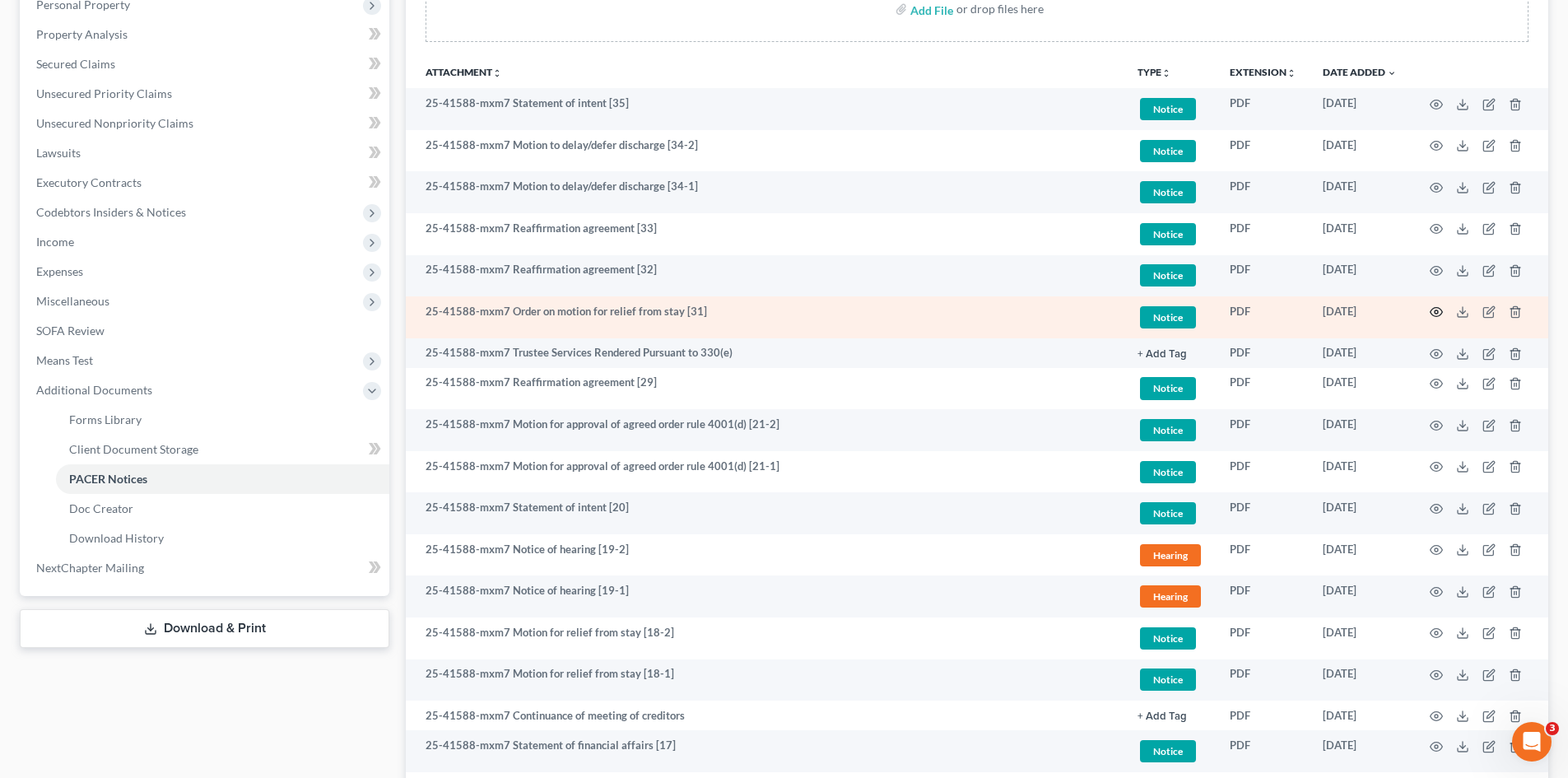
click at [1441, 311] on icon "button" at bounding box center [1436, 311] width 13 height 13
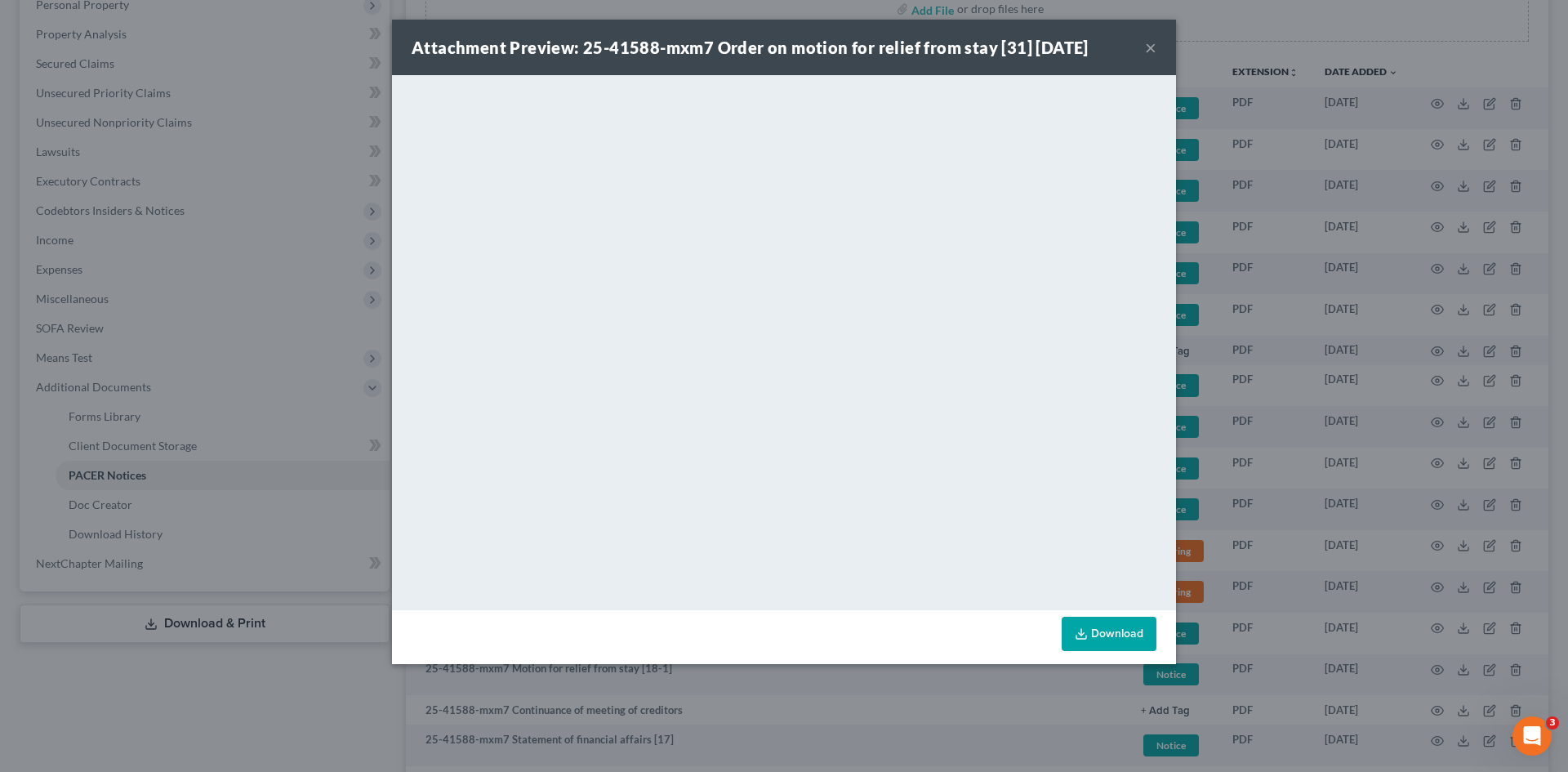
click at [1149, 52] on button "×" at bounding box center [1150, 47] width 11 height 20
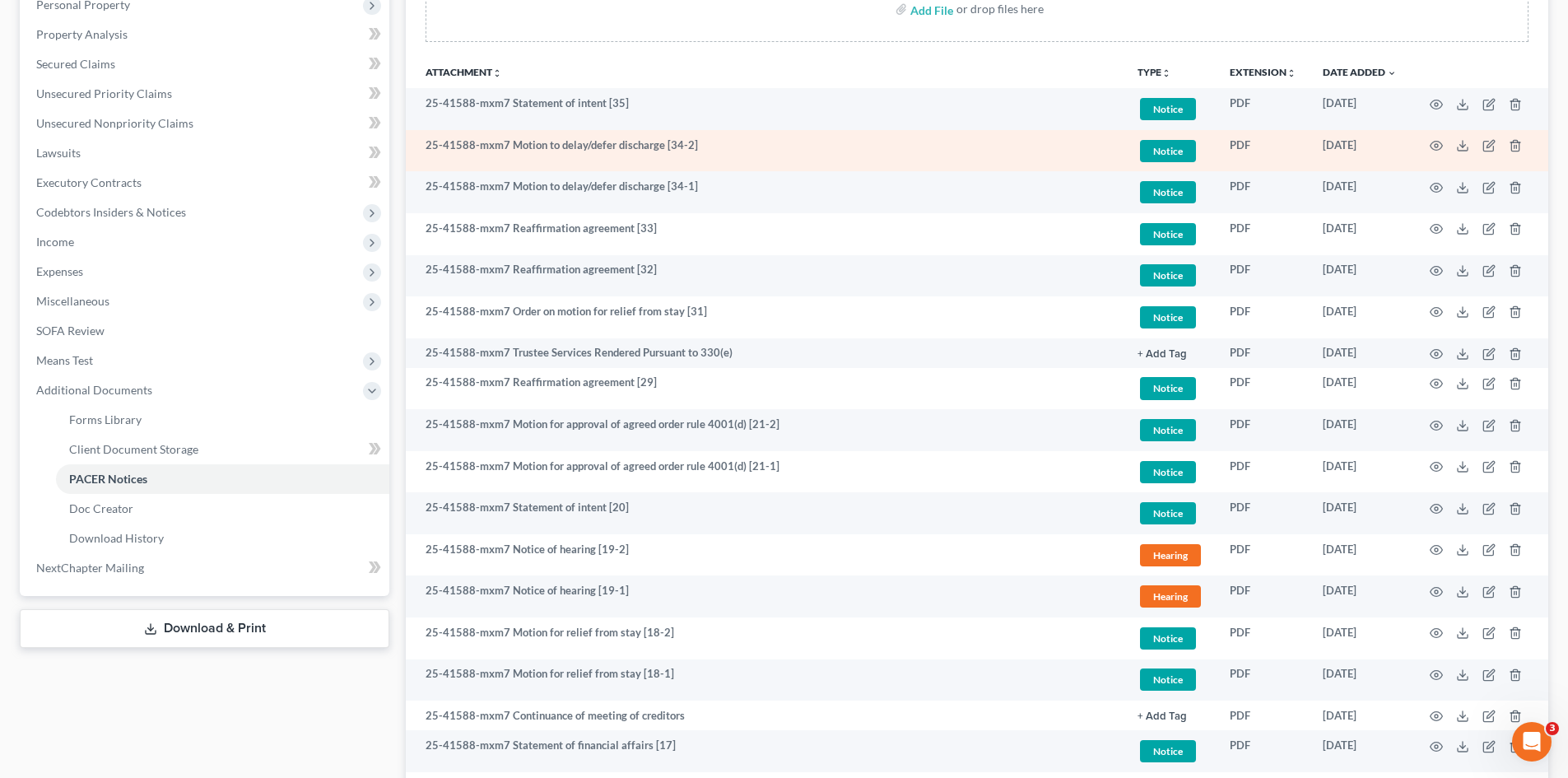
click at [438, 171] on td "25-41588-mxm7 Motion to delay/defer discharge [34-2]" at bounding box center [765, 151] width 719 height 42
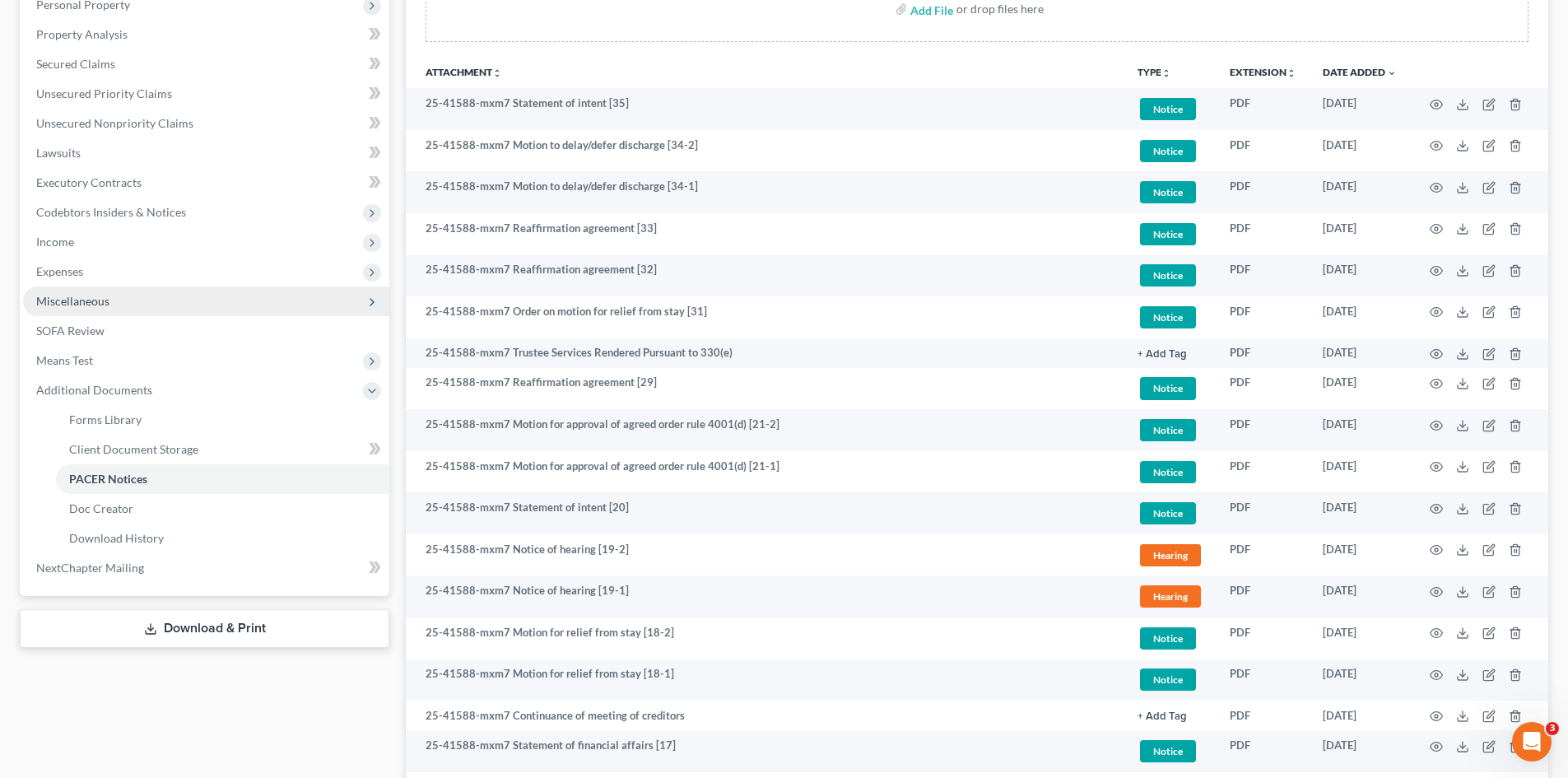
click at [75, 294] on span "Miscellaneous" at bounding box center [73, 301] width 73 height 14
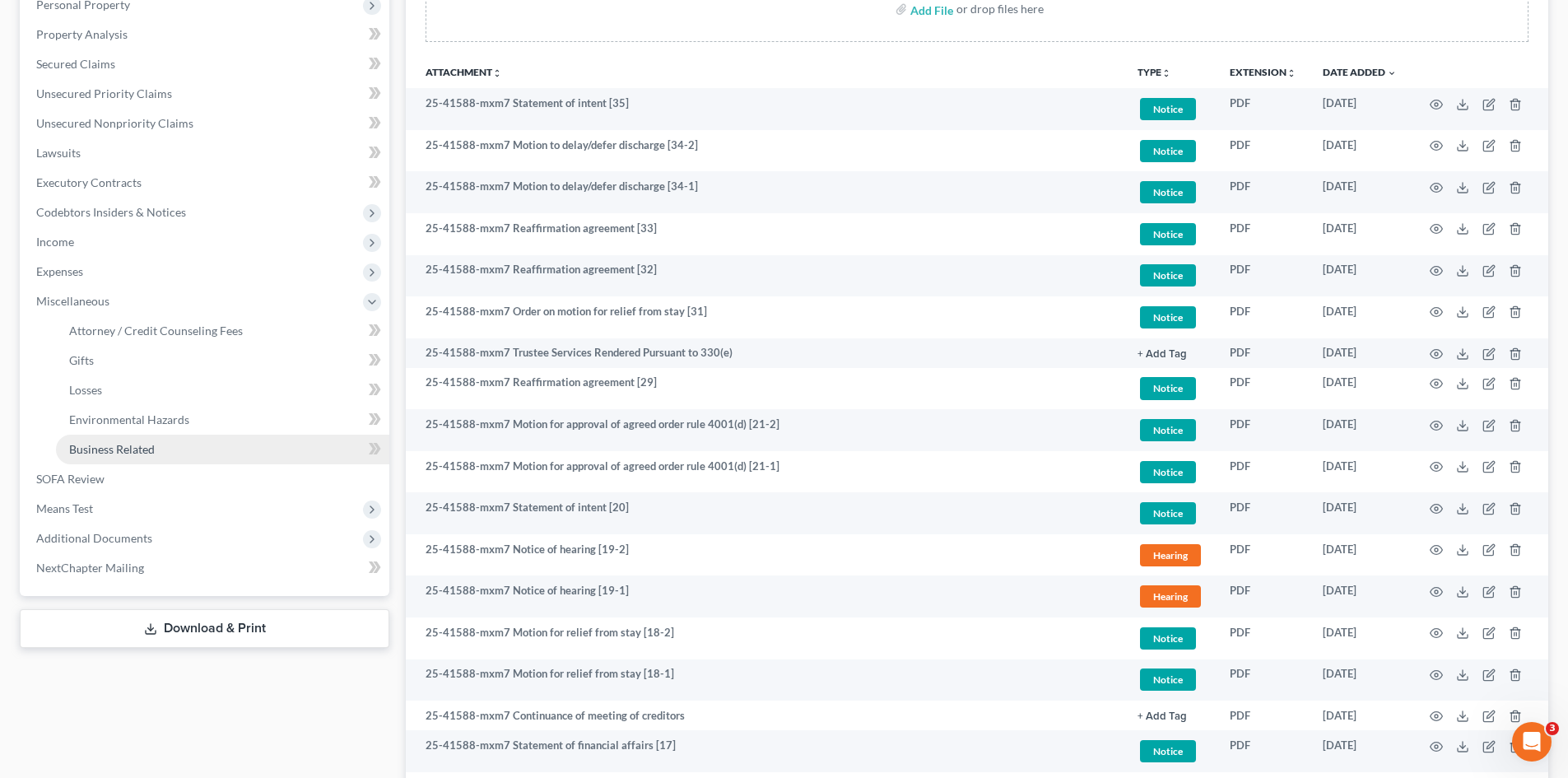
click at [101, 453] on span "Business Related" at bounding box center [112, 449] width 85 height 14
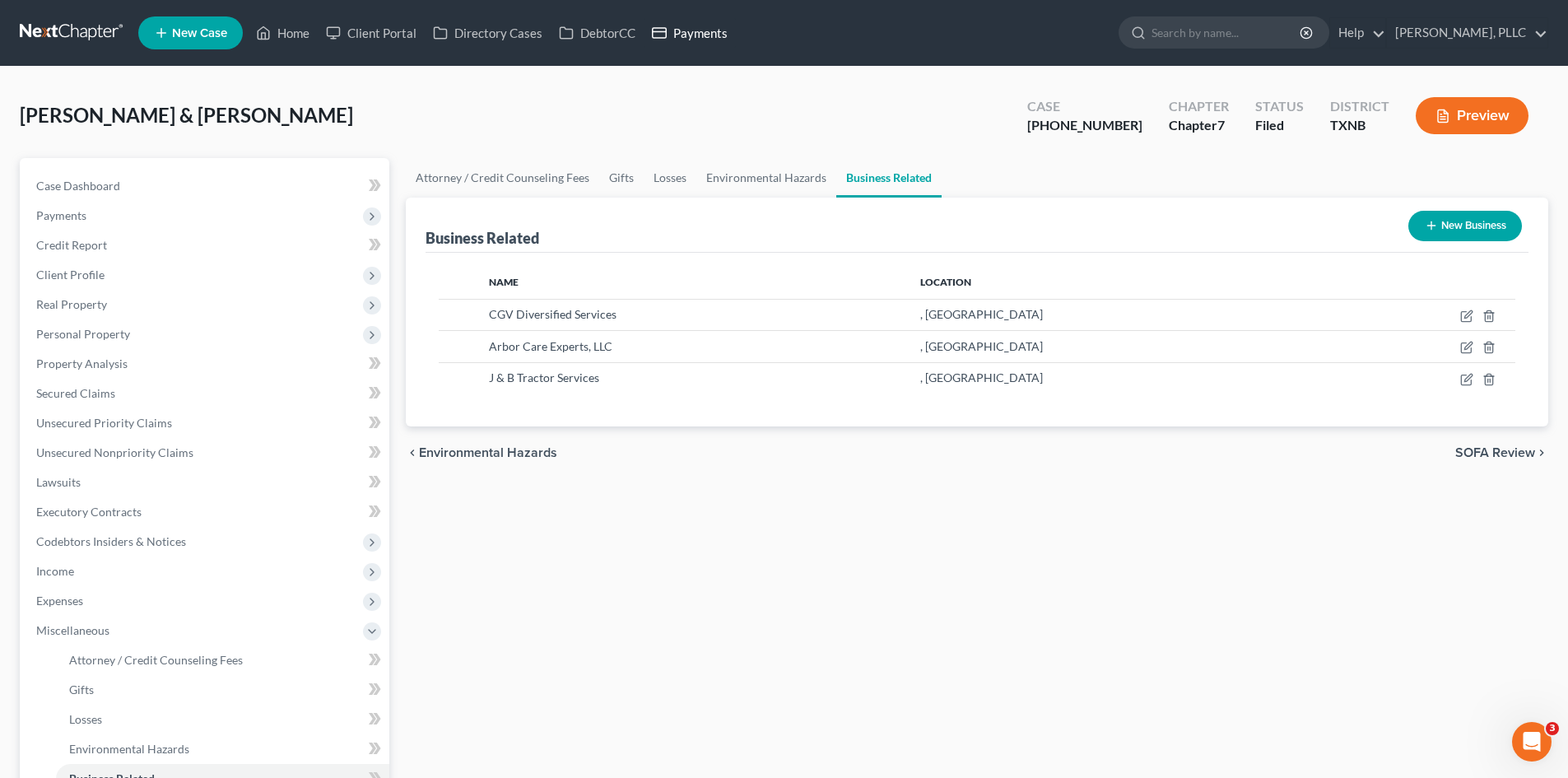
click at [687, 44] on link "Payments" at bounding box center [690, 33] width 92 height 30
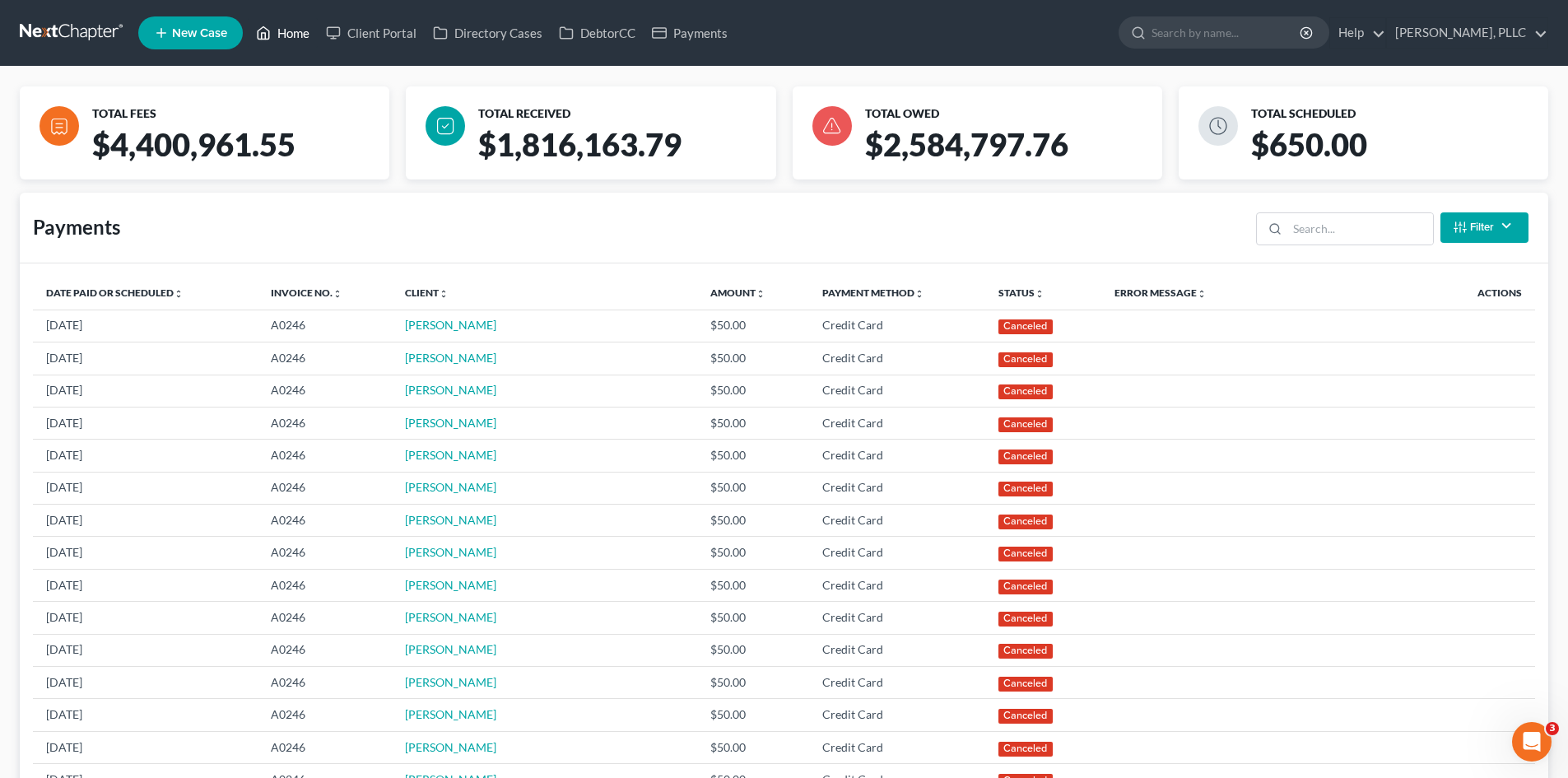
click at [281, 46] on link "Home" at bounding box center [282, 33] width 70 height 30
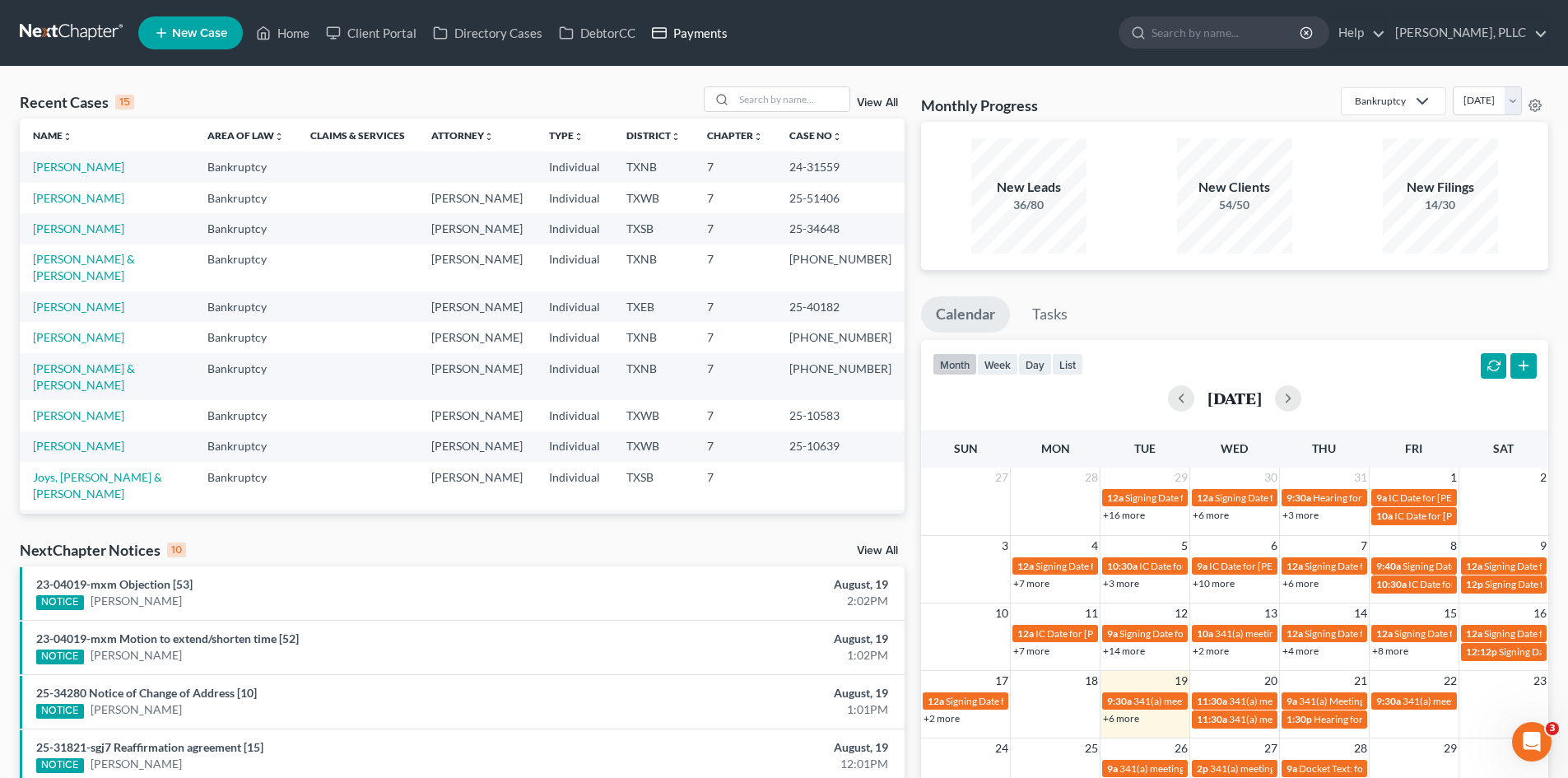
click at [711, 37] on link "Payments" at bounding box center [690, 33] width 92 height 30
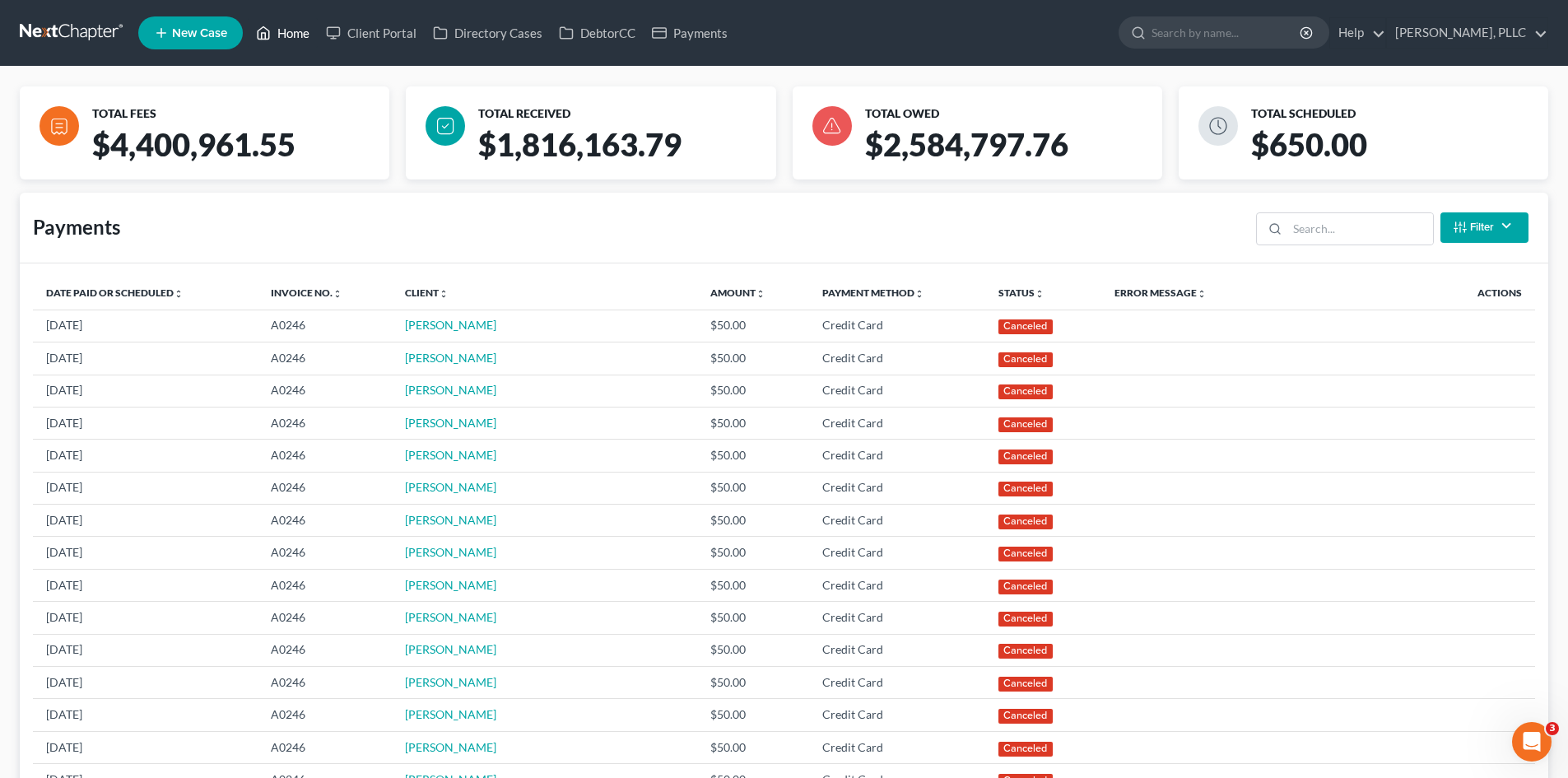
click at [276, 22] on link "Home" at bounding box center [282, 33] width 70 height 30
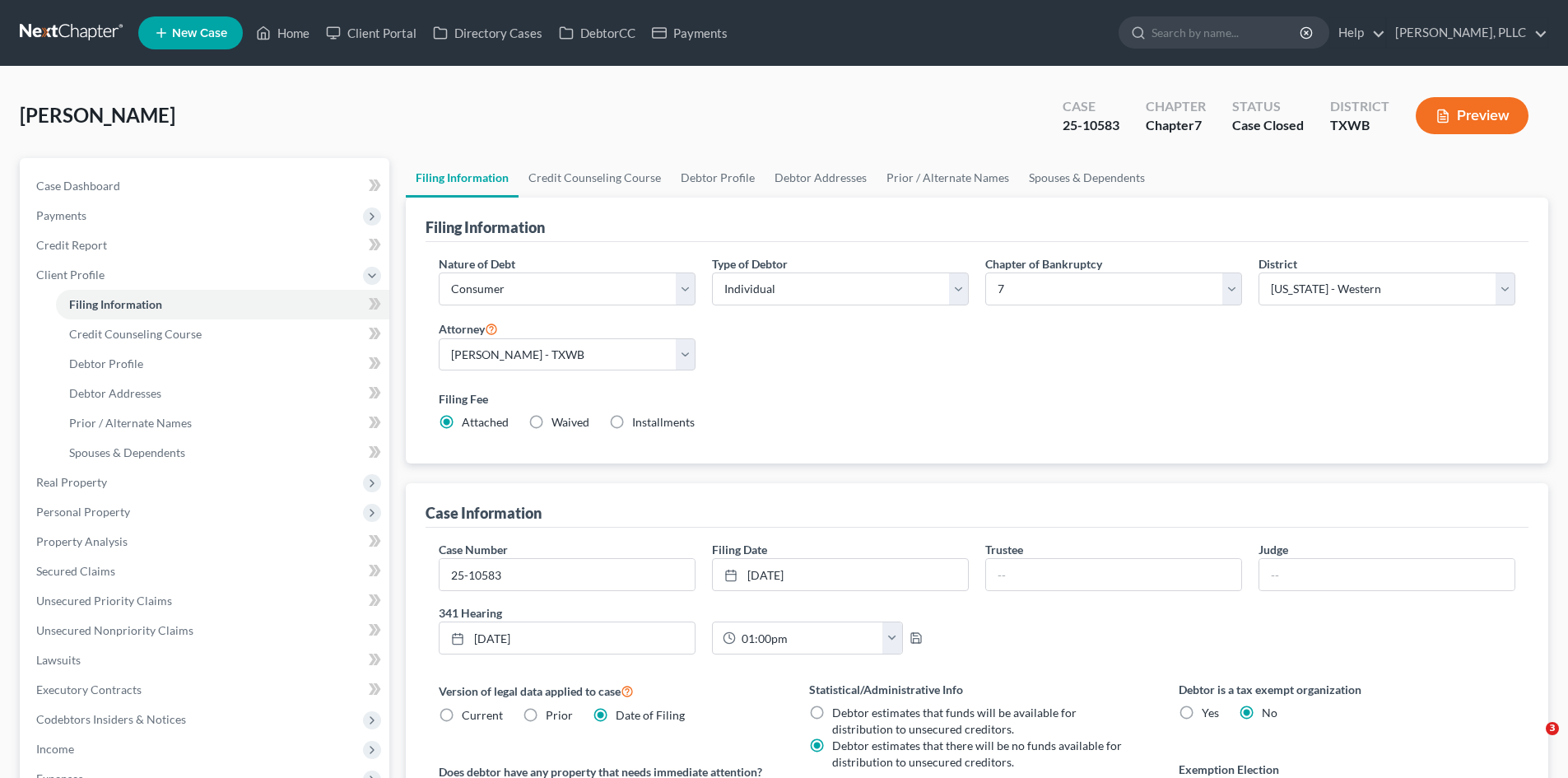
select select "1"
select select "0"
select select "80"
select select "3"
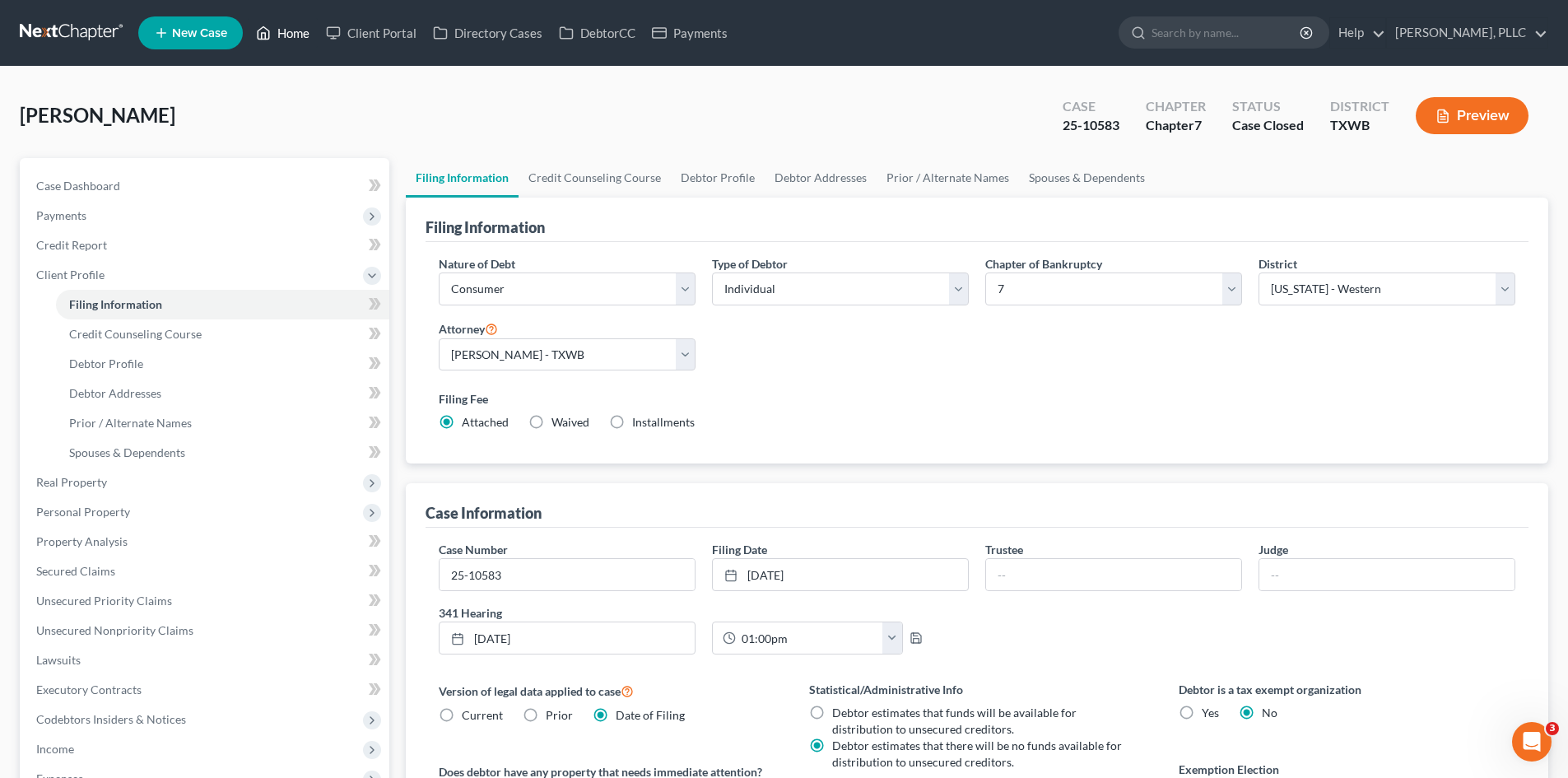
click at [288, 37] on link "Home" at bounding box center [282, 33] width 70 height 30
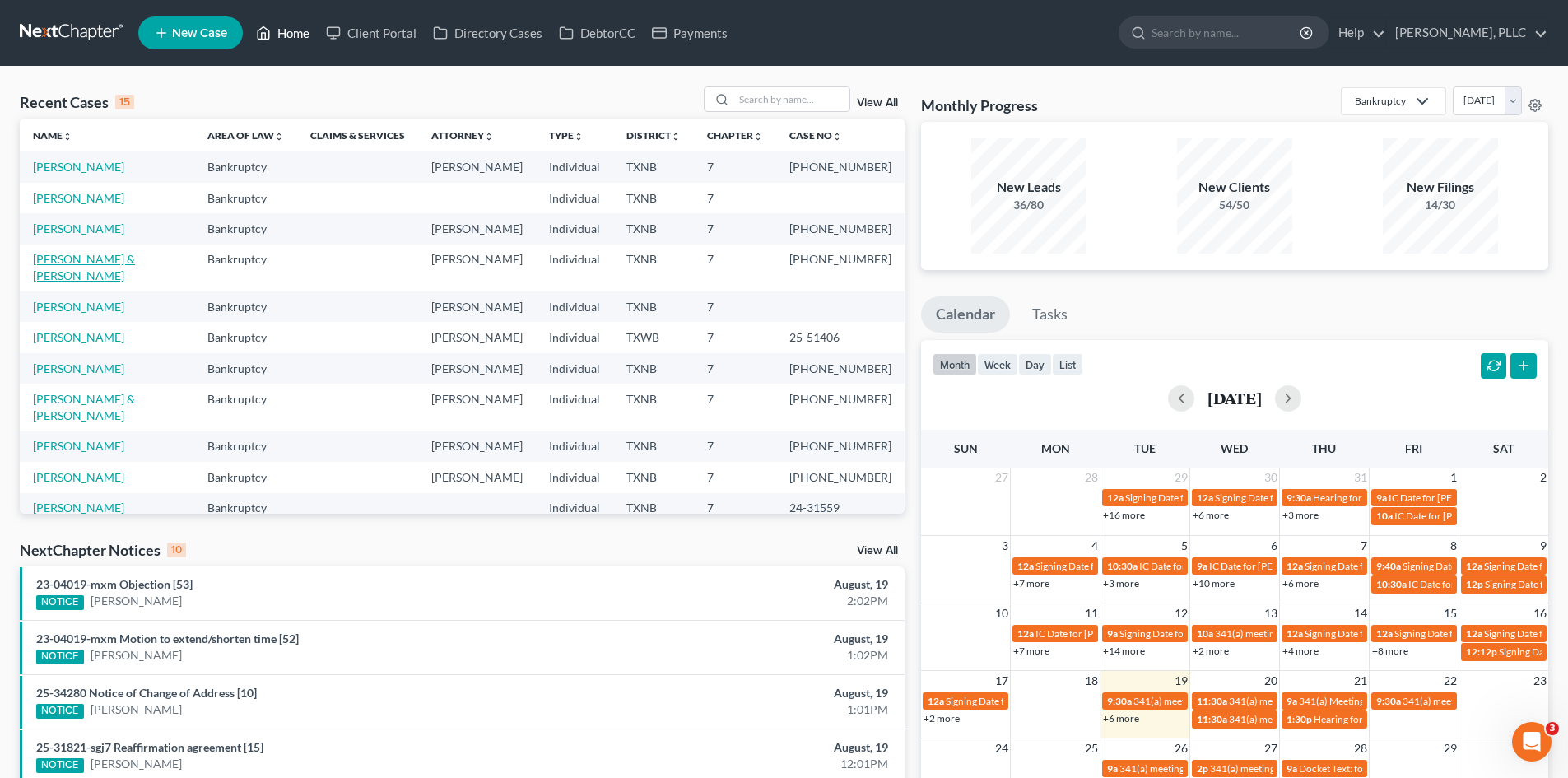
scroll to position [82, 0]
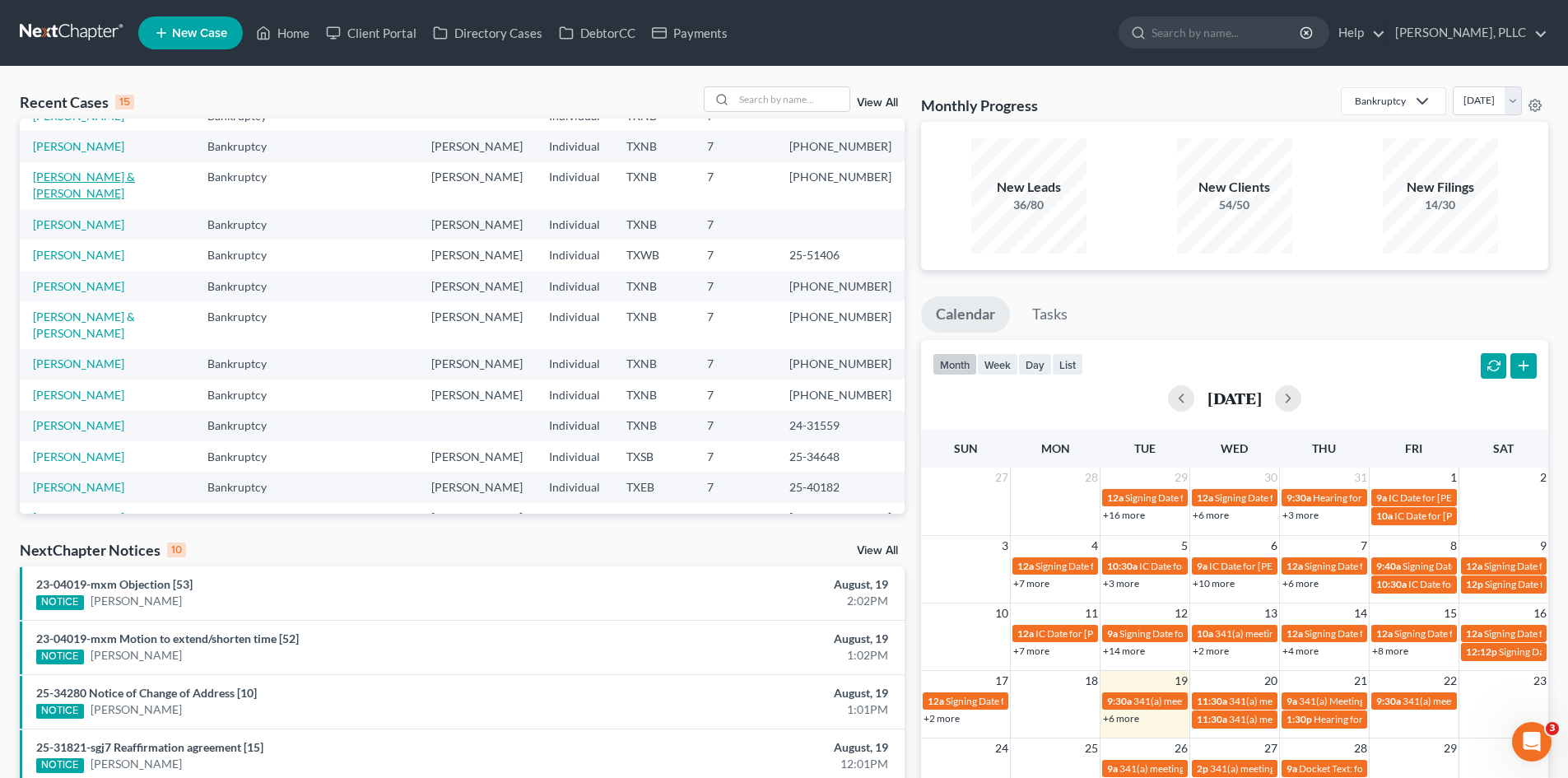
click at [97, 180] on link "[PERSON_NAME] & [PERSON_NAME]" at bounding box center [84, 185] width 102 height 30
select select "4"
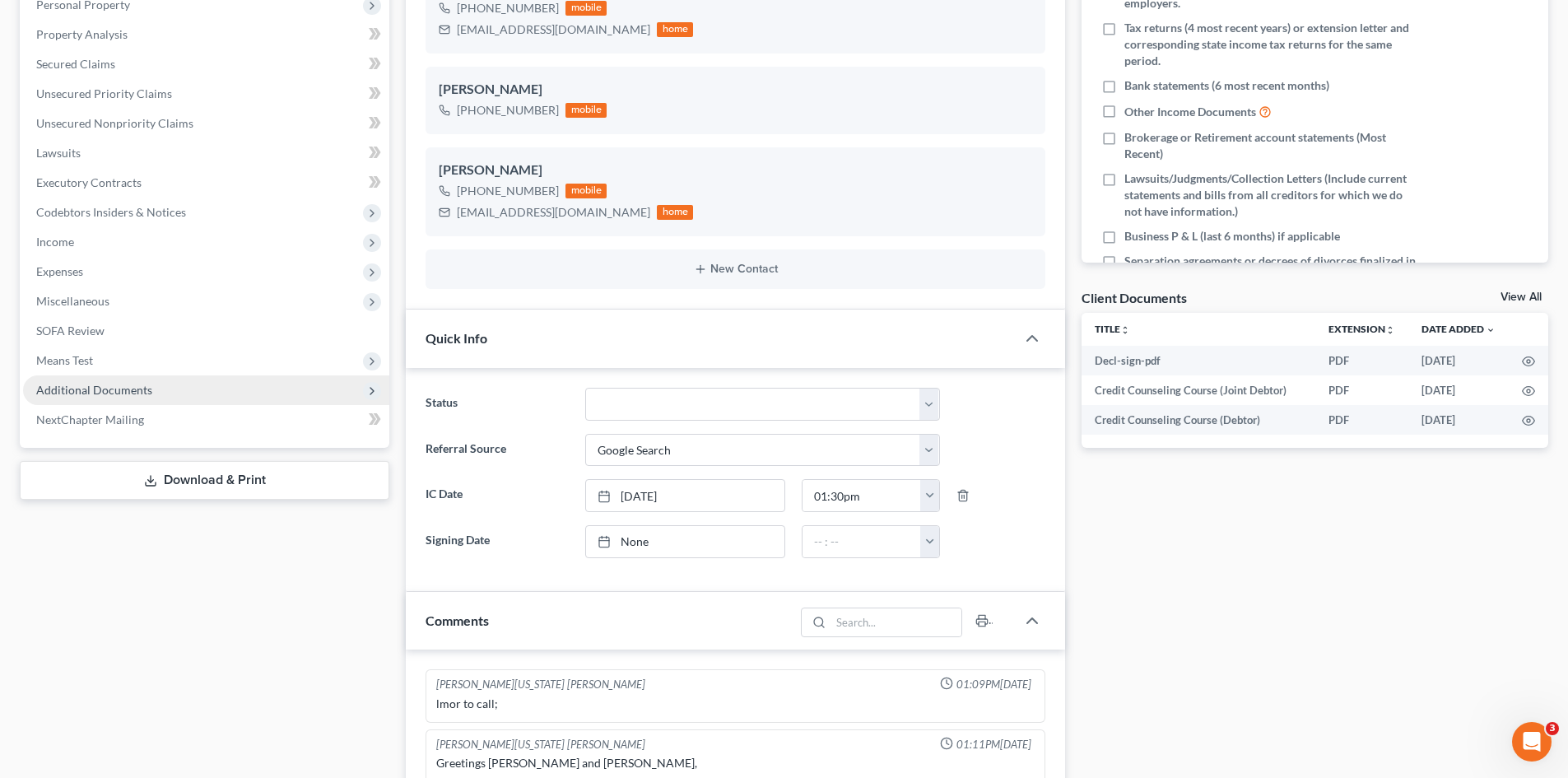
scroll to position [15507, 0]
click at [141, 380] on span "Additional Documents" at bounding box center [206, 390] width 366 height 30
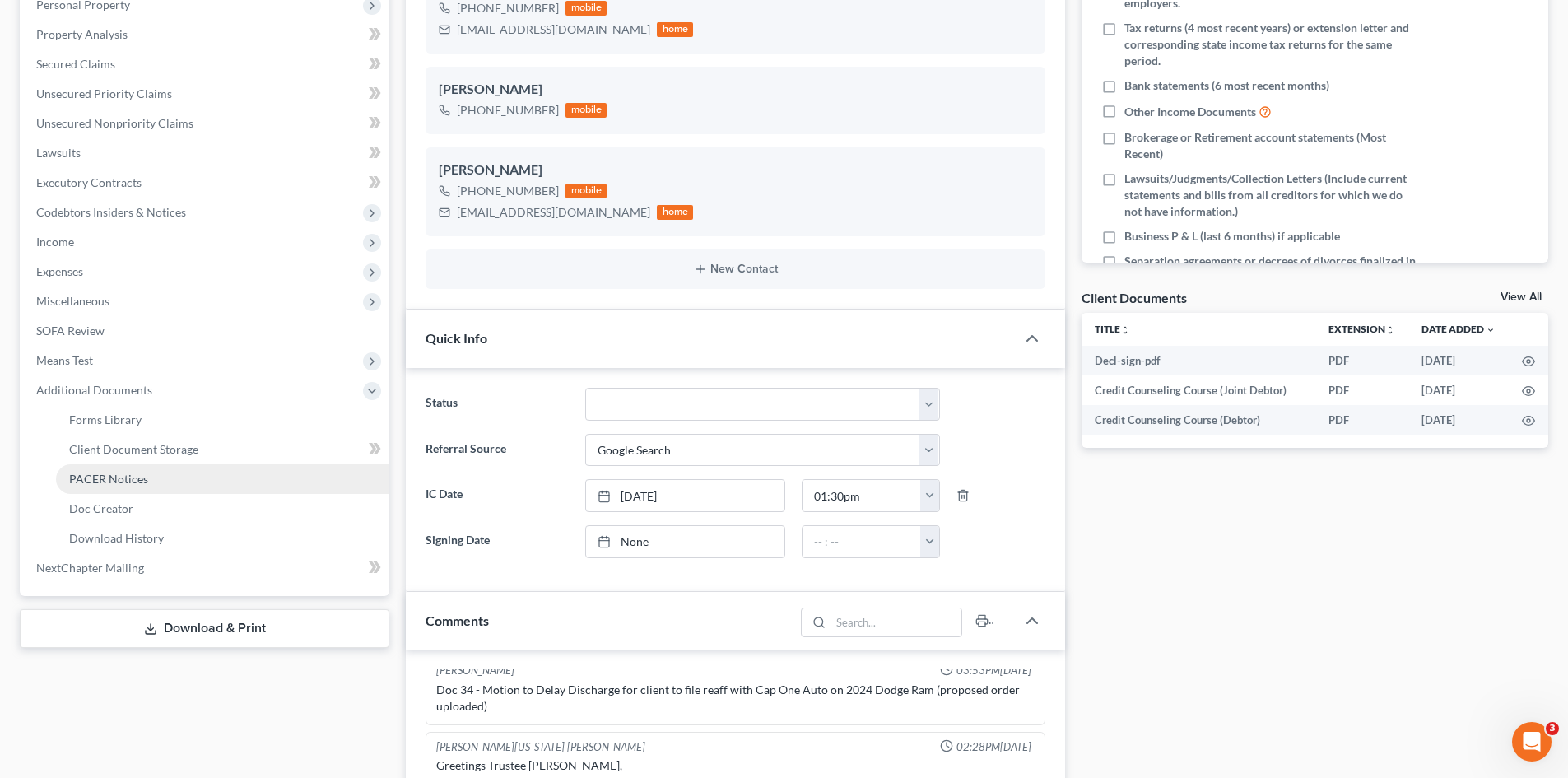
click at [151, 468] on link "PACER Notices" at bounding box center [222, 479] width 334 height 30
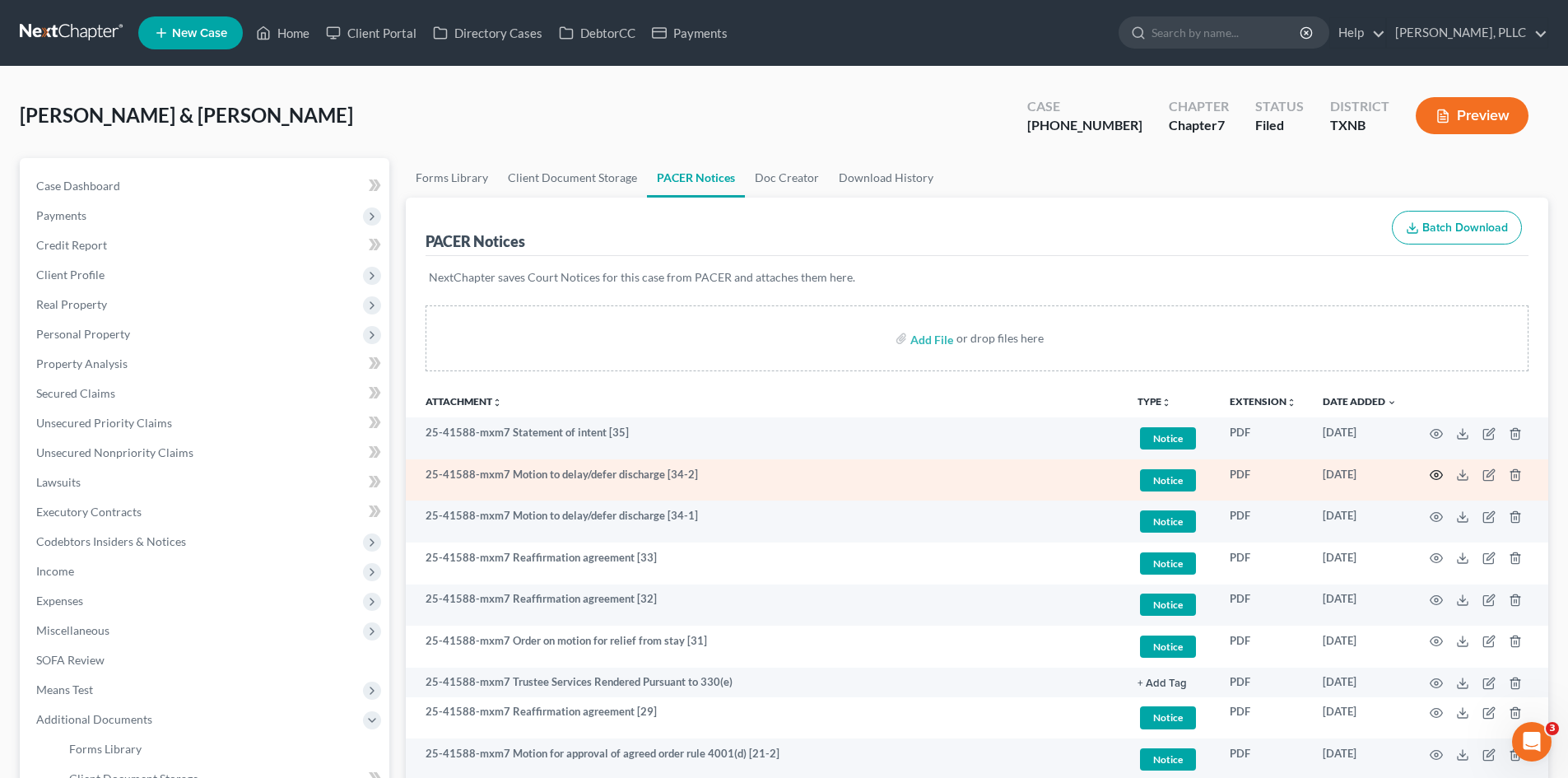
click at [1442, 468] on icon "button" at bounding box center [1436, 474] width 13 height 13
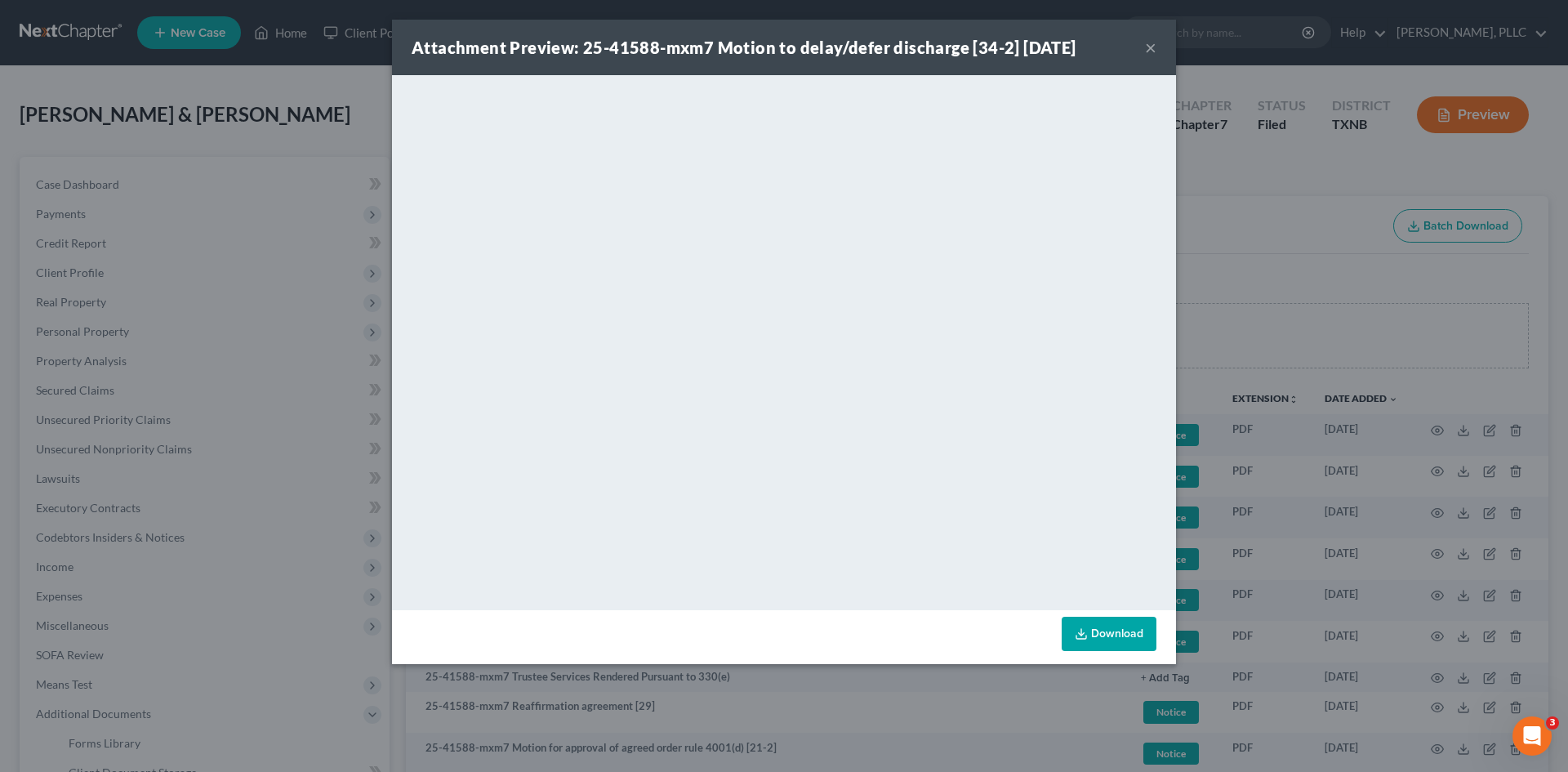
click at [1150, 50] on button "×" at bounding box center [1150, 47] width 11 height 20
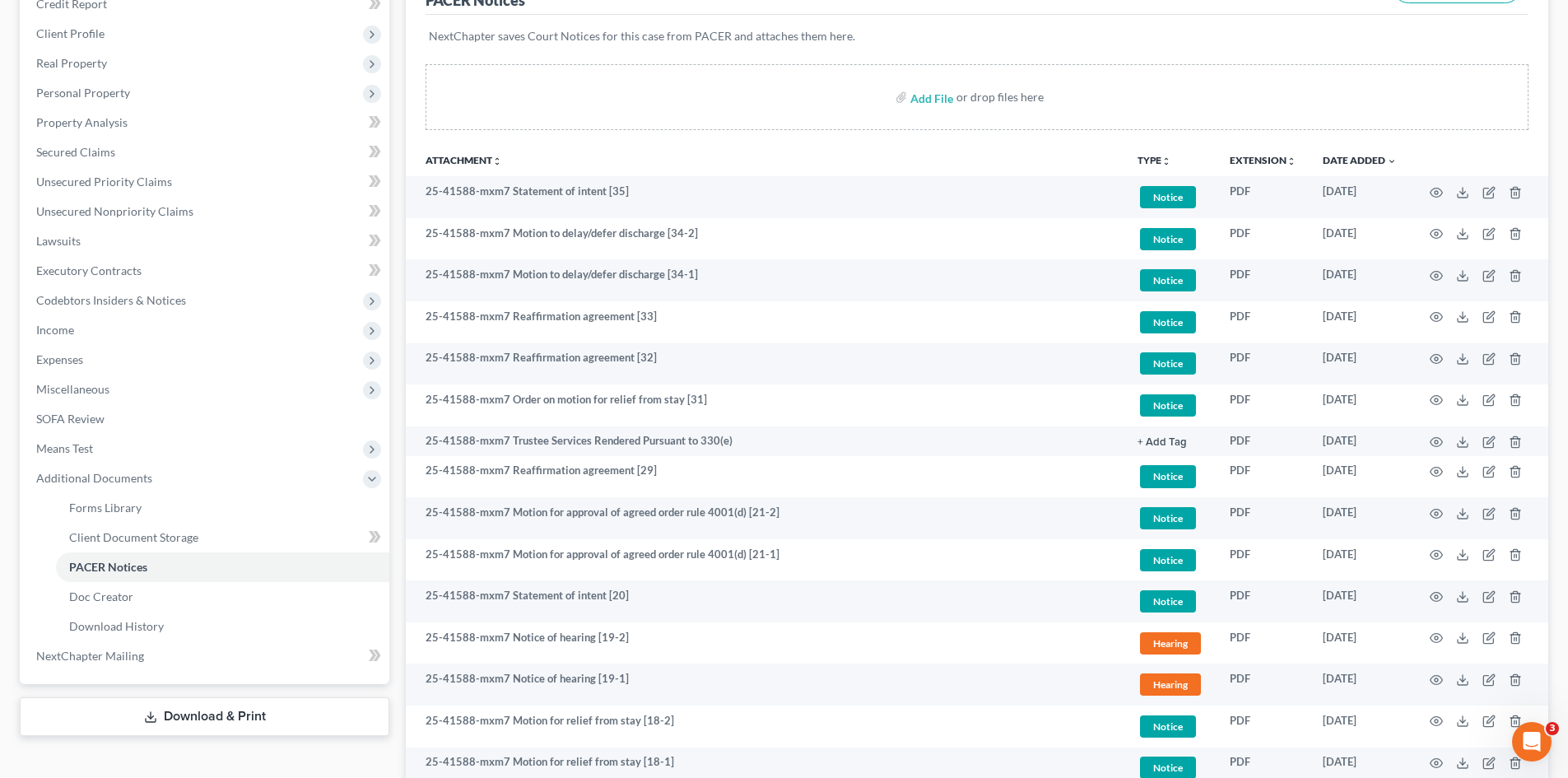
scroll to position [247, 0]
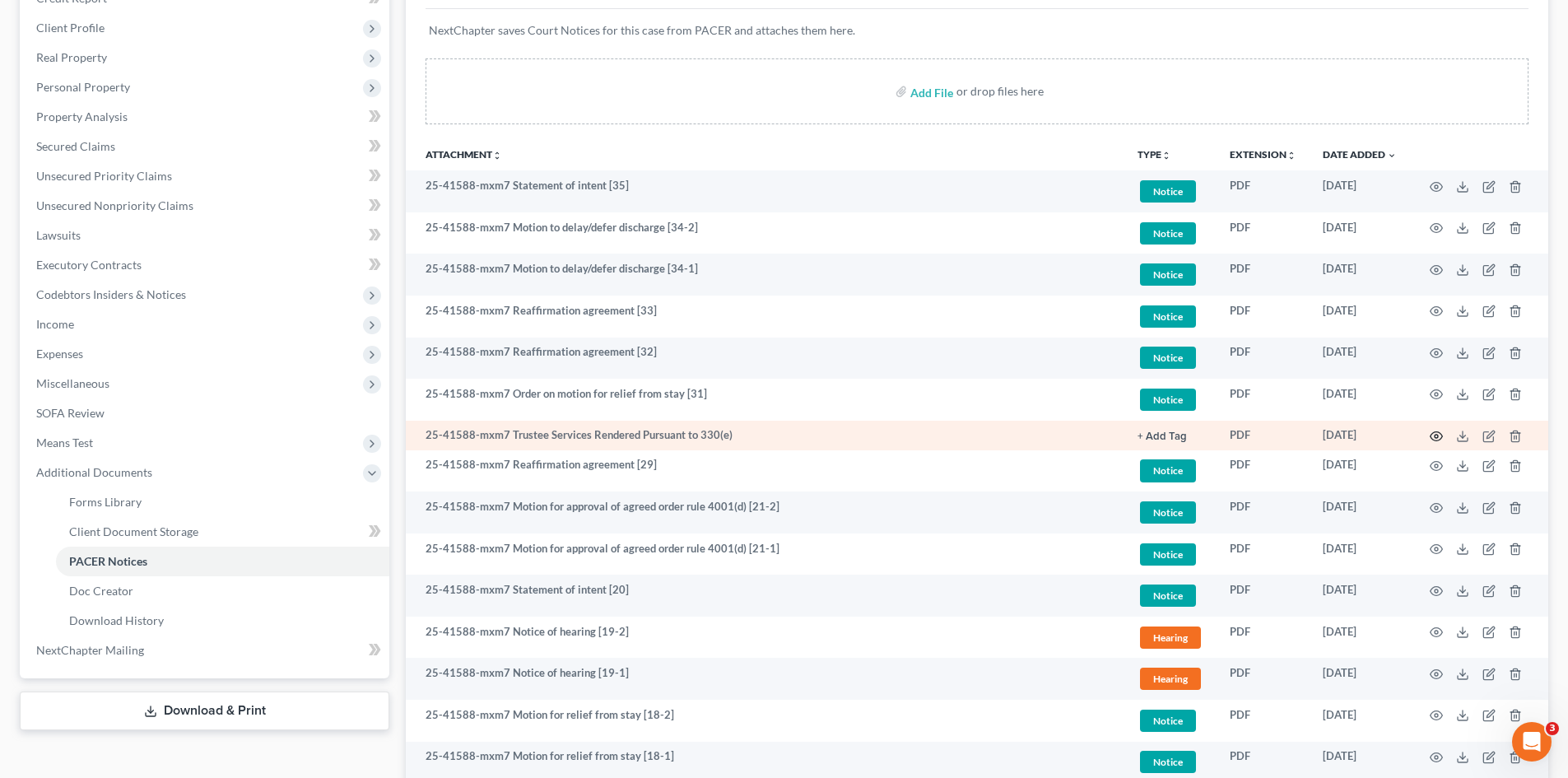
click at [1437, 431] on icon "button" at bounding box center [1436, 436] width 13 height 13
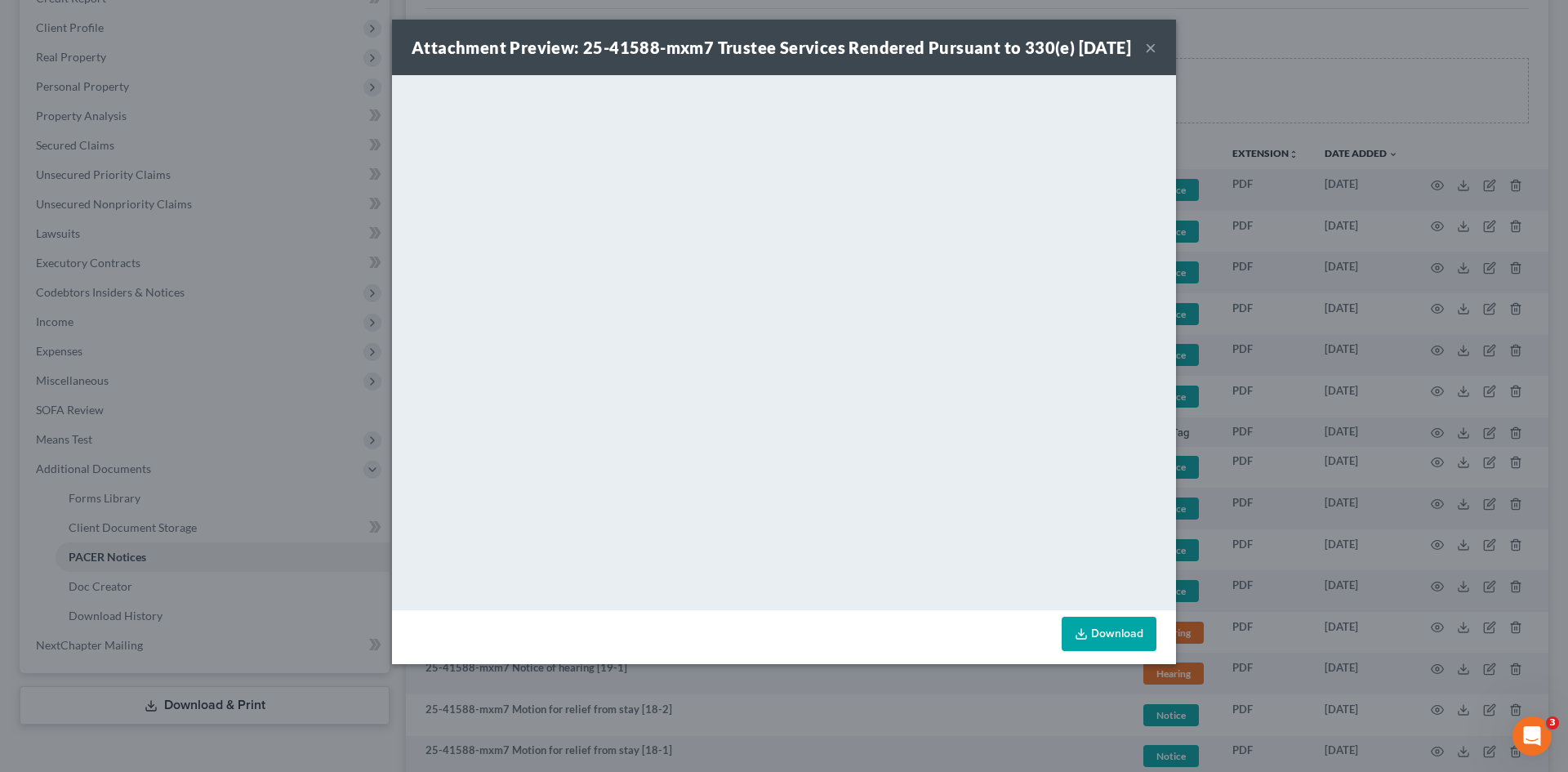
click at [1131, 59] on div "Attachment Preview: 25-41588-mxm7 Trustee Services Rendered Pursuant to 330(e) …" at bounding box center [771, 48] width 719 height 22
click at [1145, 57] on button "×" at bounding box center [1150, 47] width 11 height 20
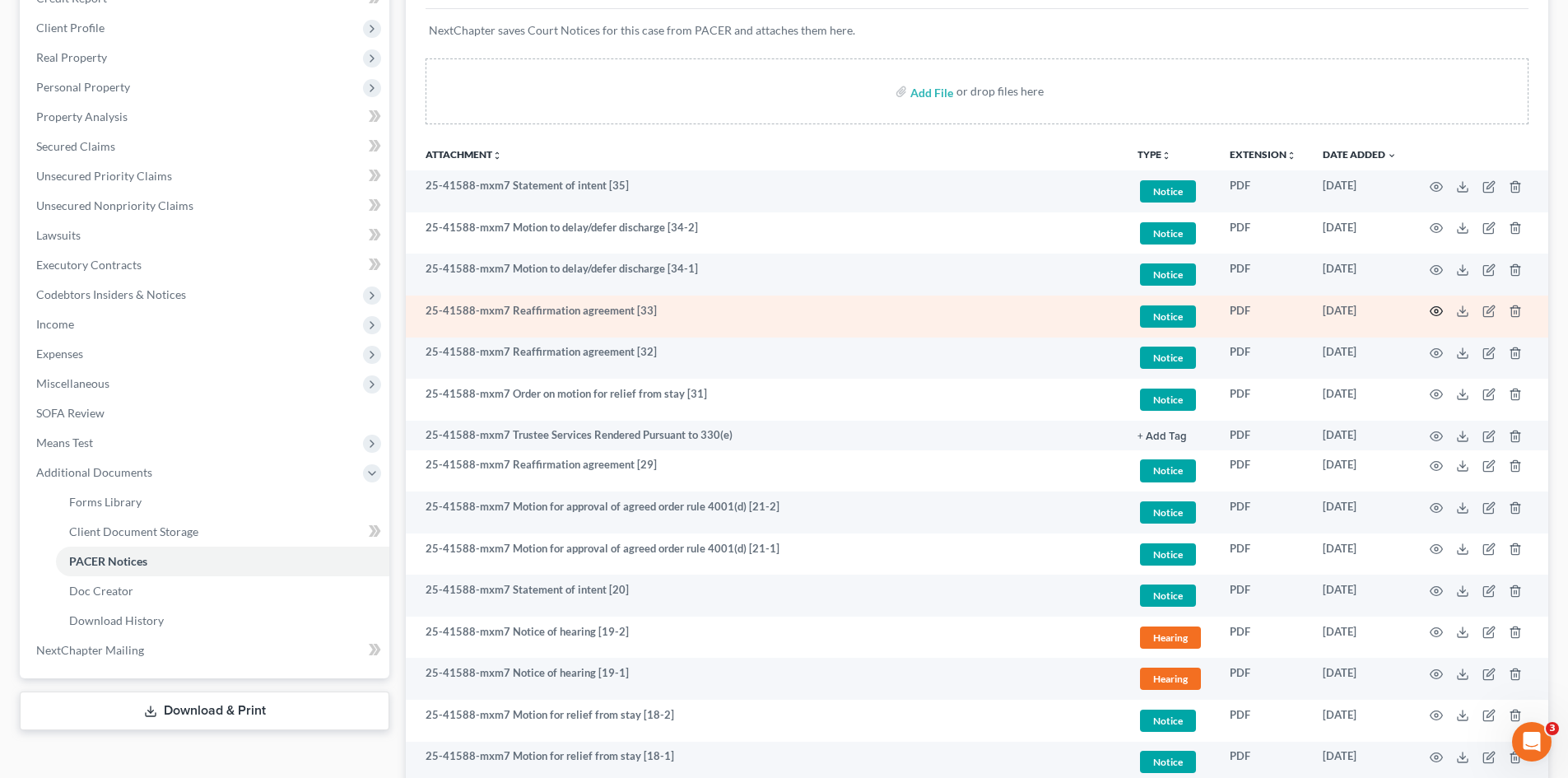
click at [1438, 314] on icon "button" at bounding box center [1436, 310] width 13 height 13
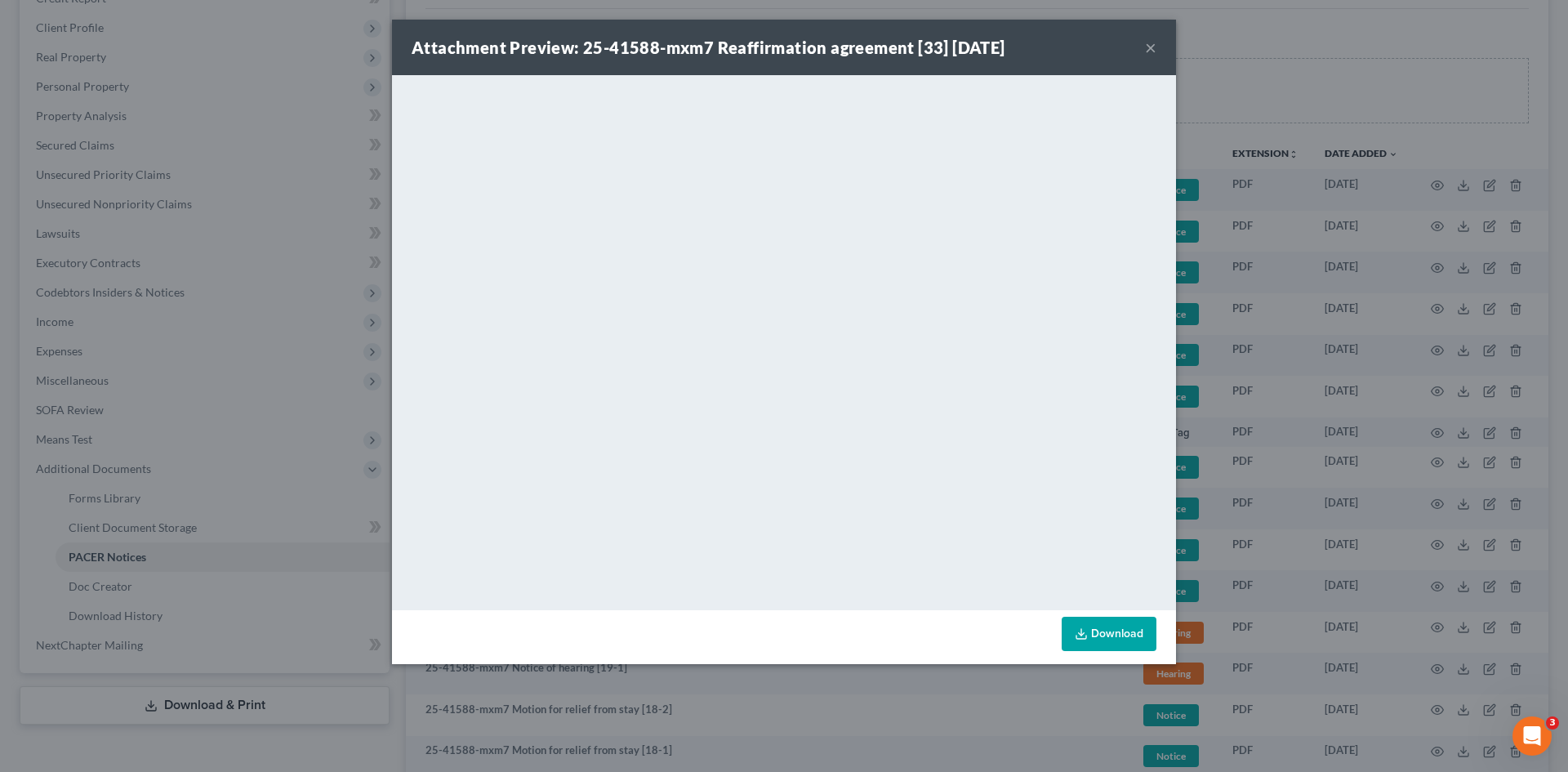
click at [1146, 37] on button "×" at bounding box center [1150, 47] width 11 height 20
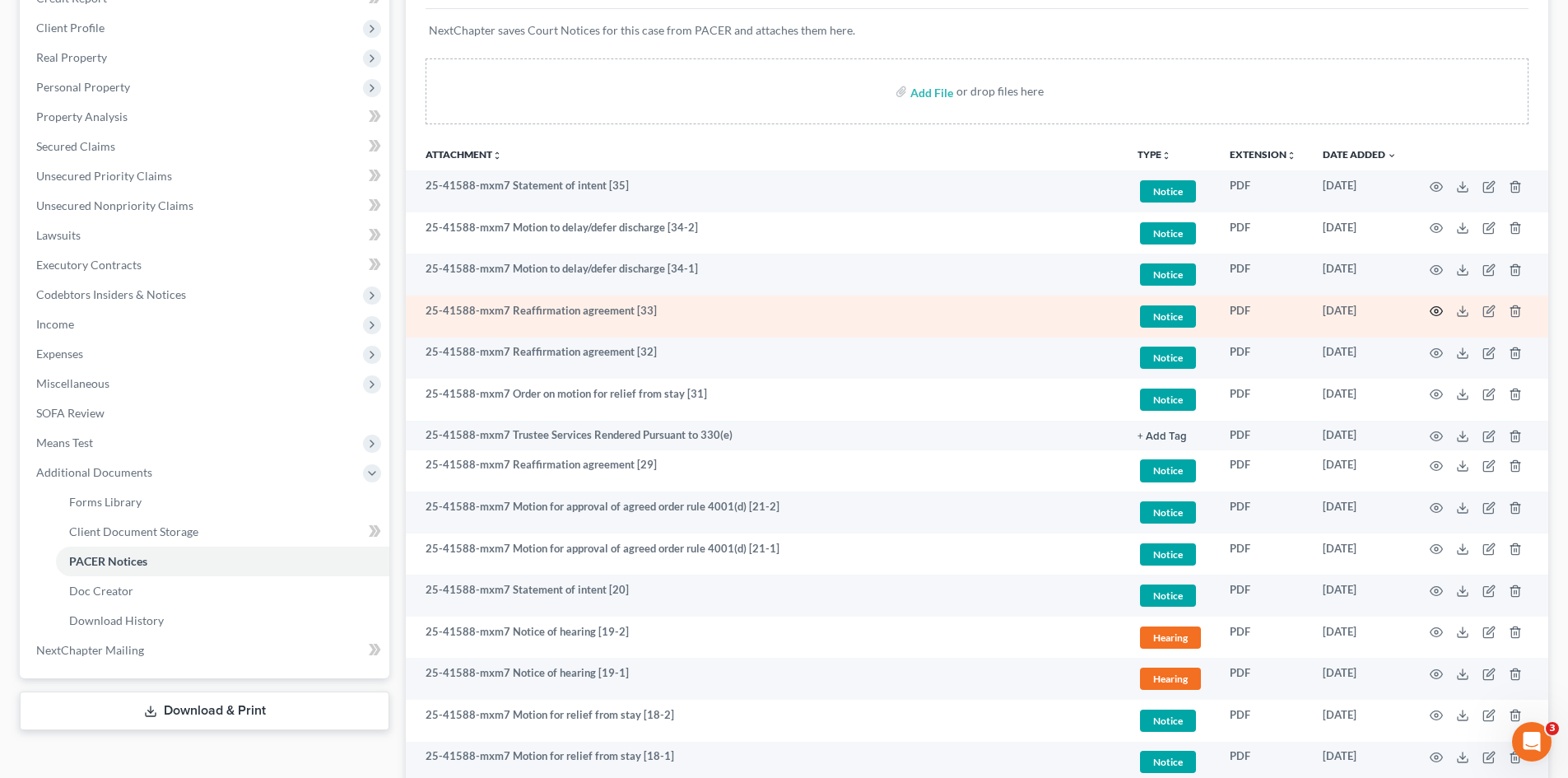
click at [1441, 313] on icon "button" at bounding box center [1436, 310] width 13 height 13
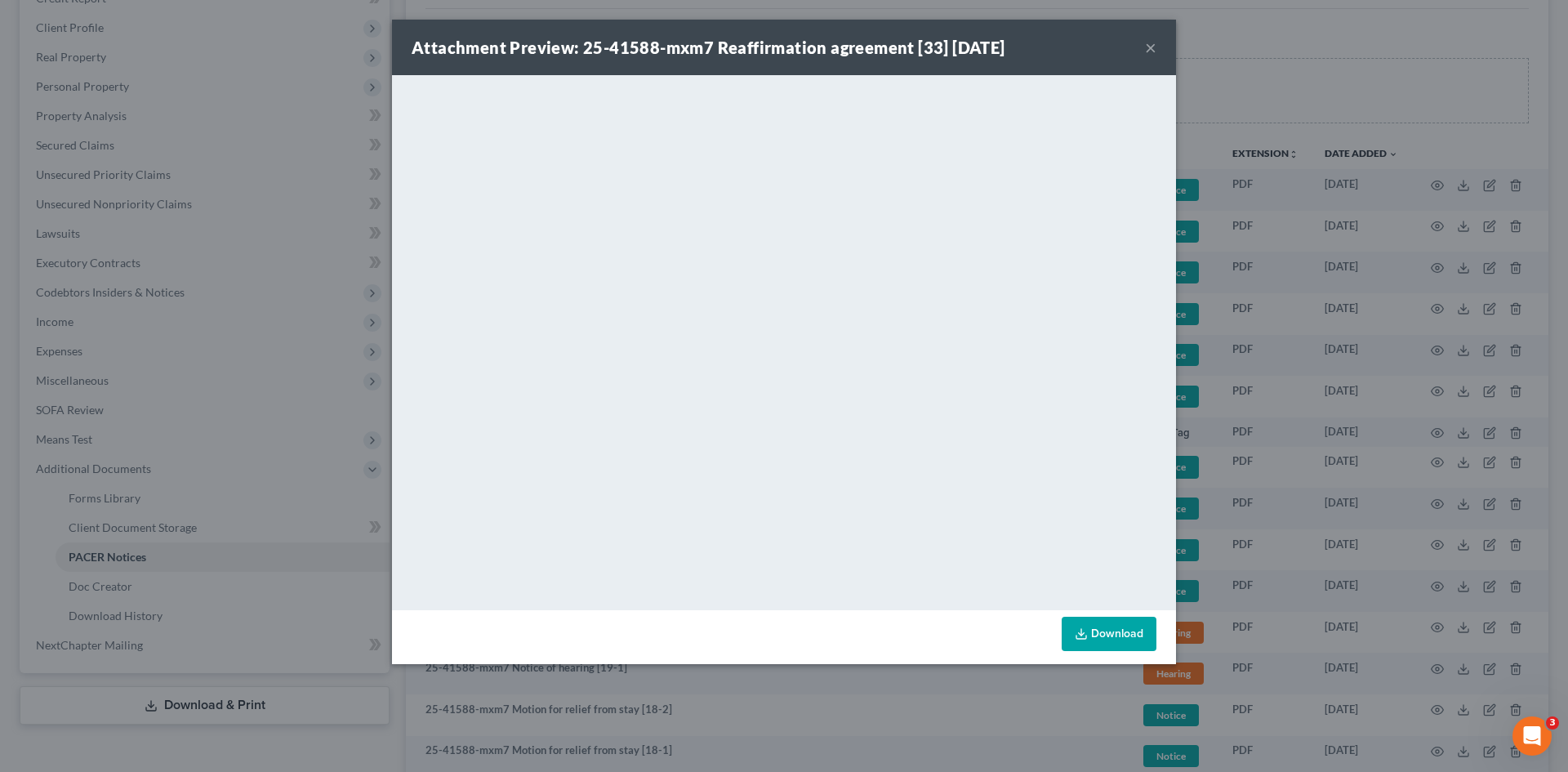
drag, startPoint x: 325, startPoint y: 346, endPoint x: 371, endPoint y: 341, distance: 46.3
click at [325, 346] on div "Attachment Preview: 25-41588-mxm7 Reaffirmation agreement [33] 08/11/2025 × <ob…" at bounding box center [784, 386] width 1568 height 772
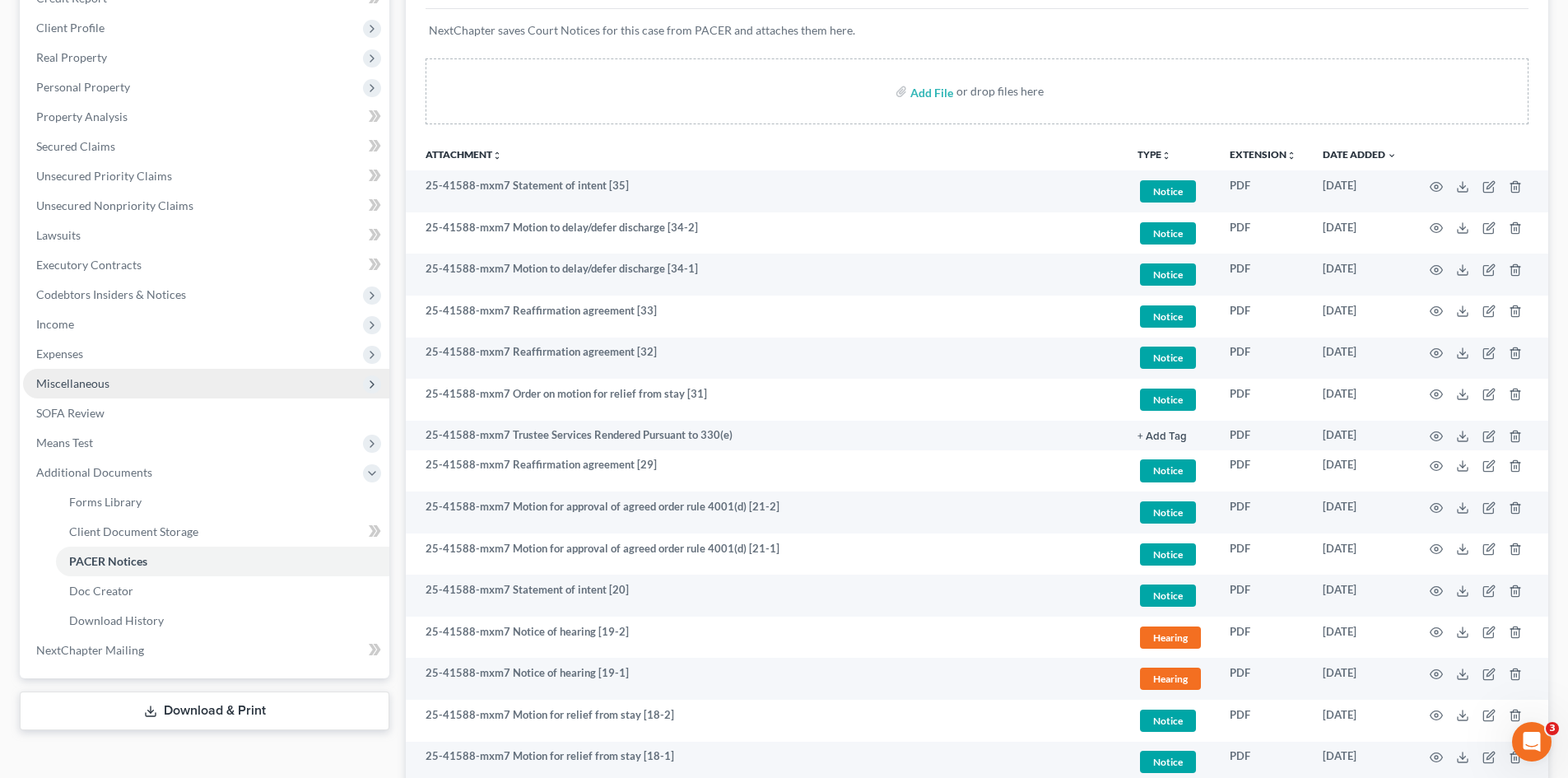
drag, startPoint x: 210, startPoint y: 382, endPoint x: 256, endPoint y: 370, distance: 47.5
click at [210, 382] on span "Miscellaneous" at bounding box center [206, 383] width 366 height 30
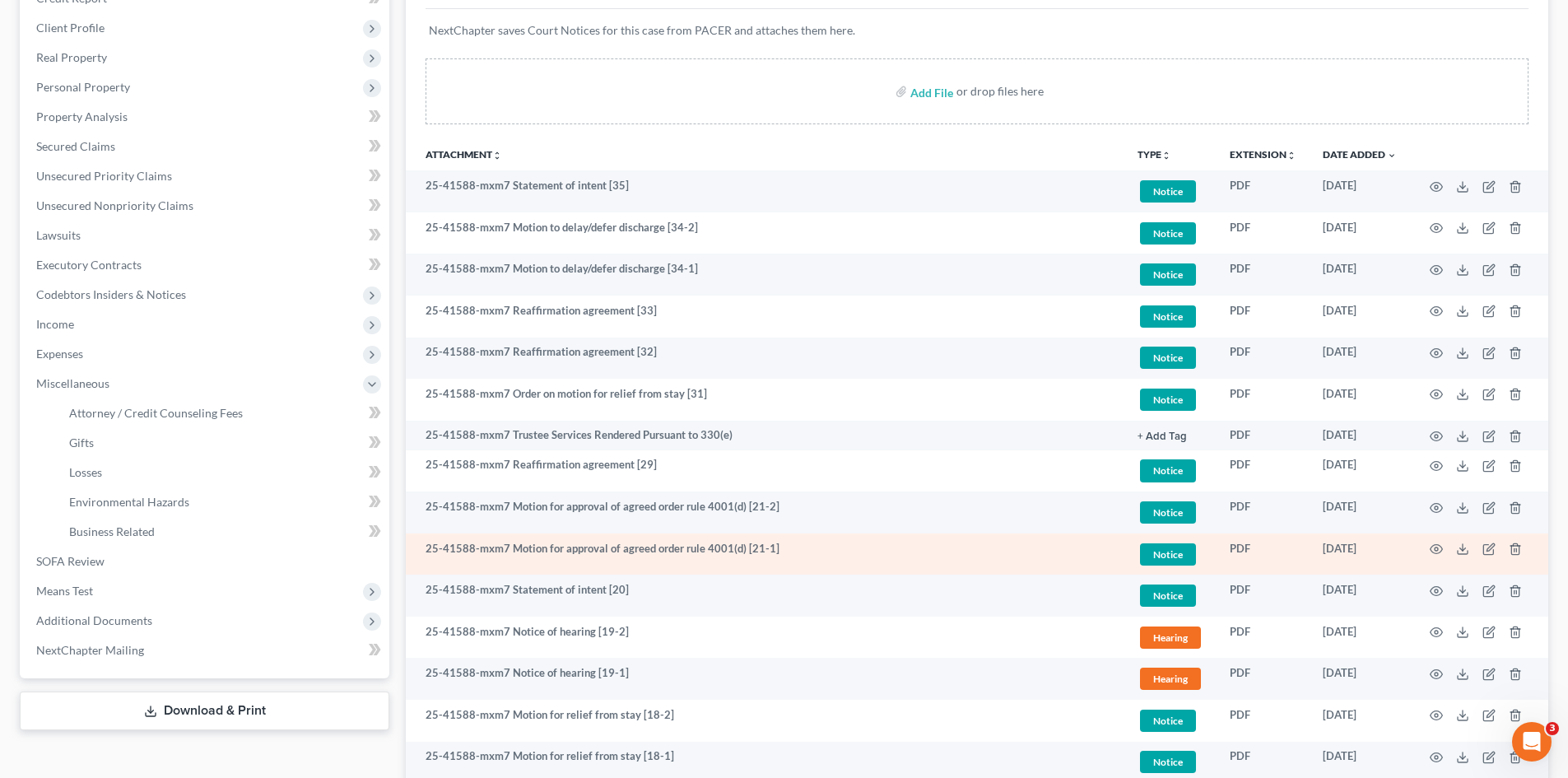
drag, startPoint x: 447, startPoint y: 565, endPoint x: 755, endPoint y: 542, distance: 308.9
click at [449, 565] on td "25-41588-mxm7 Motion for approval of agreed order rule 4001(d) [21-1]" at bounding box center [765, 554] width 719 height 42
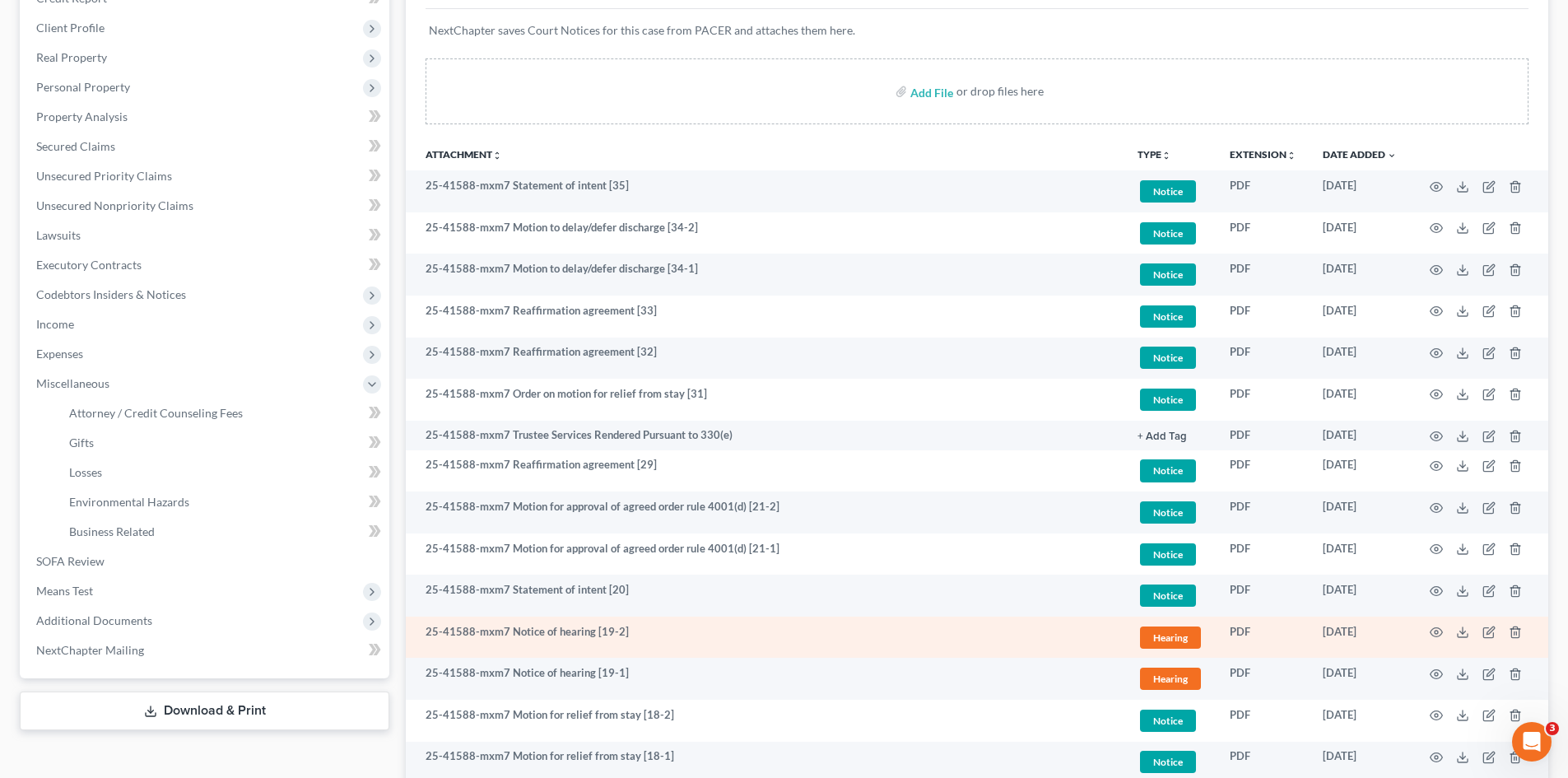
click at [450, 642] on td "25-41588-mxm7 Notice of hearing [19-2]" at bounding box center [765, 637] width 719 height 42
